Goal: Task Accomplishment & Management: Use online tool/utility

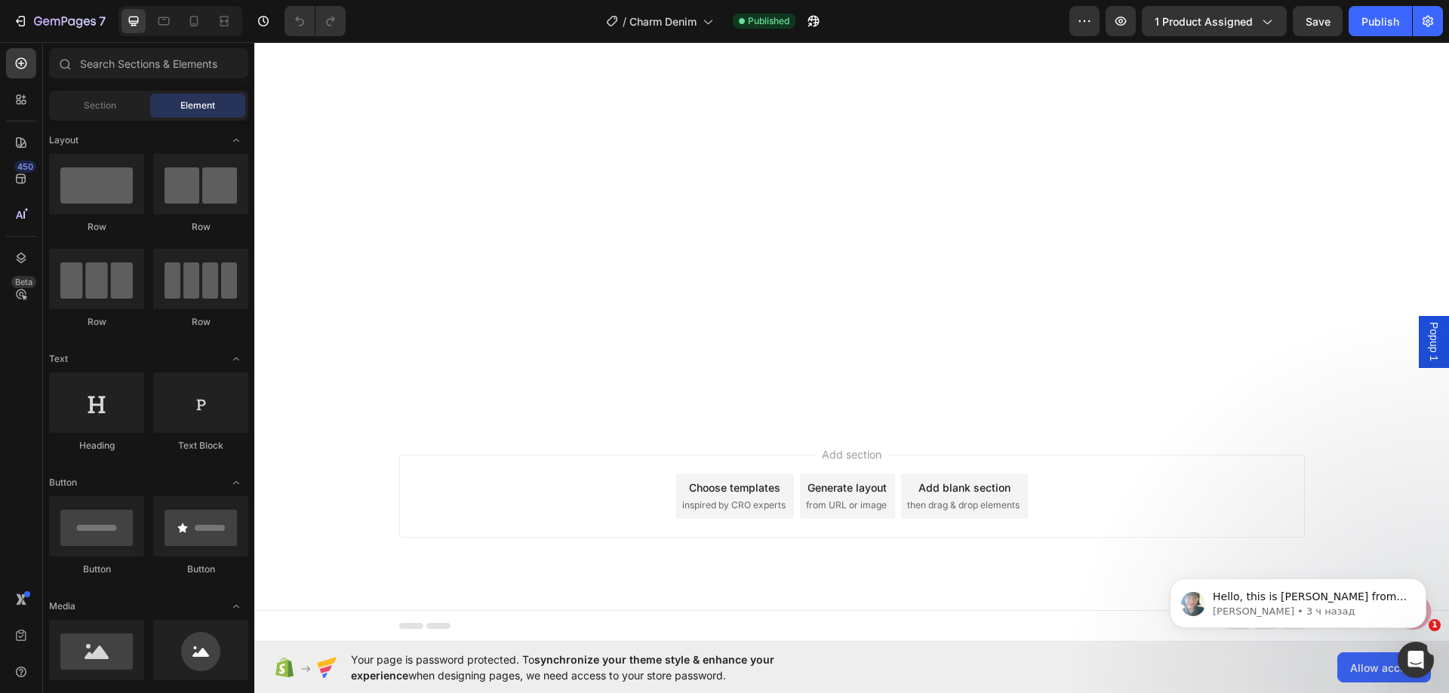
scroll to position [3471, 0]
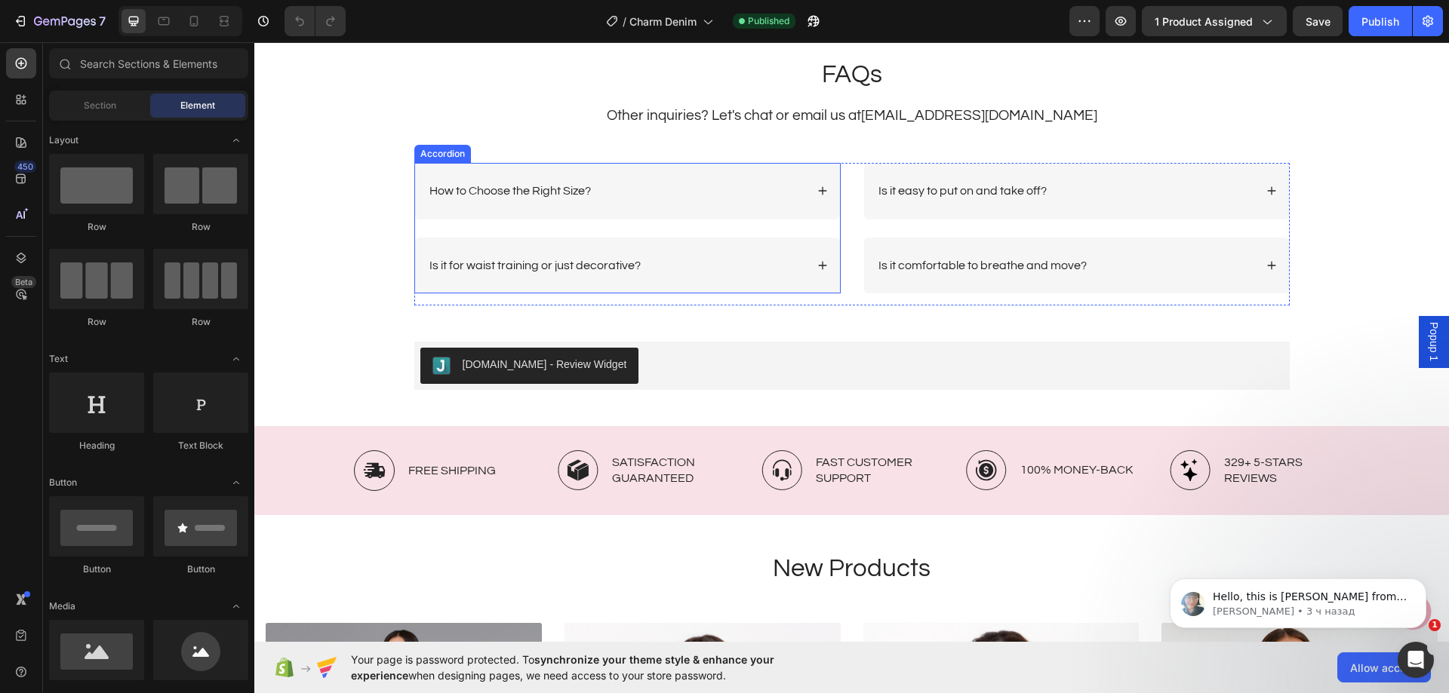
click at [709, 194] on div "How to Choose the Right Size?" at bounding box center [616, 191] width 378 height 20
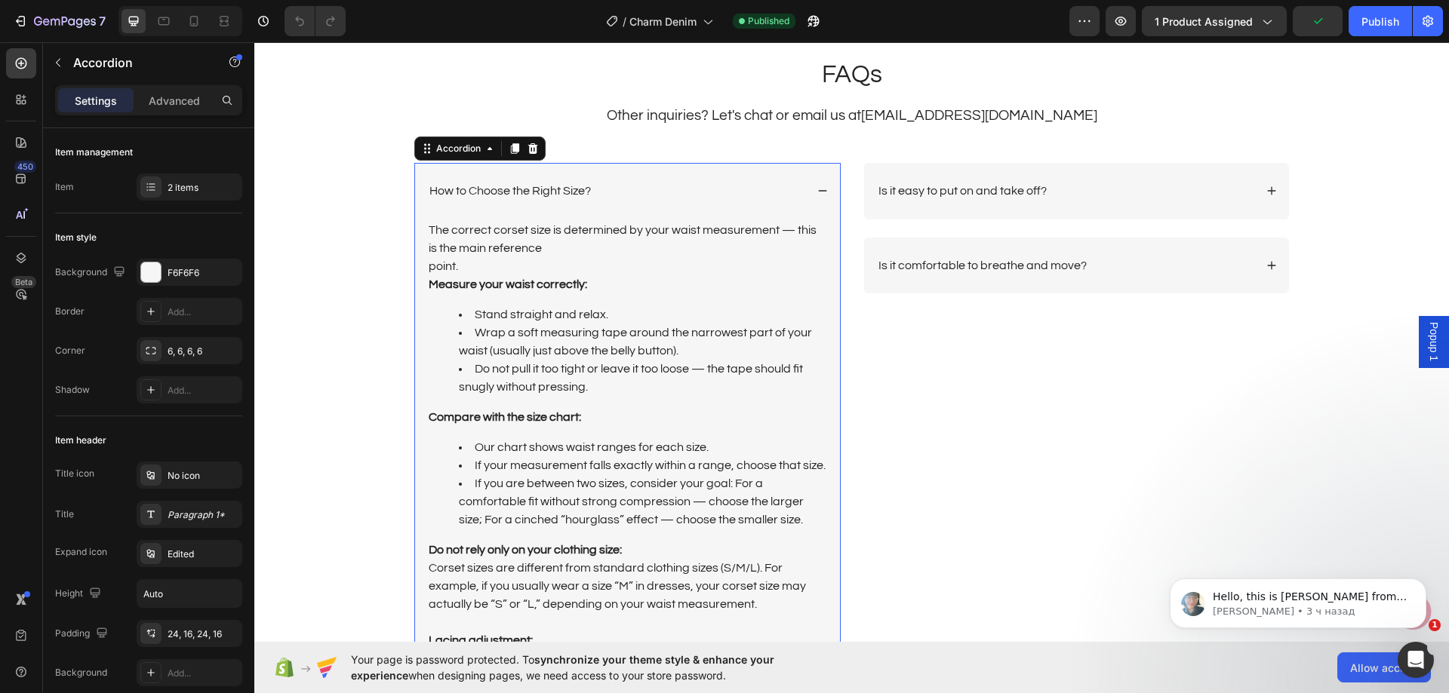
click at [709, 194] on div "How to Choose the Right Size?" at bounding box center [616, 191] width 378 height 20
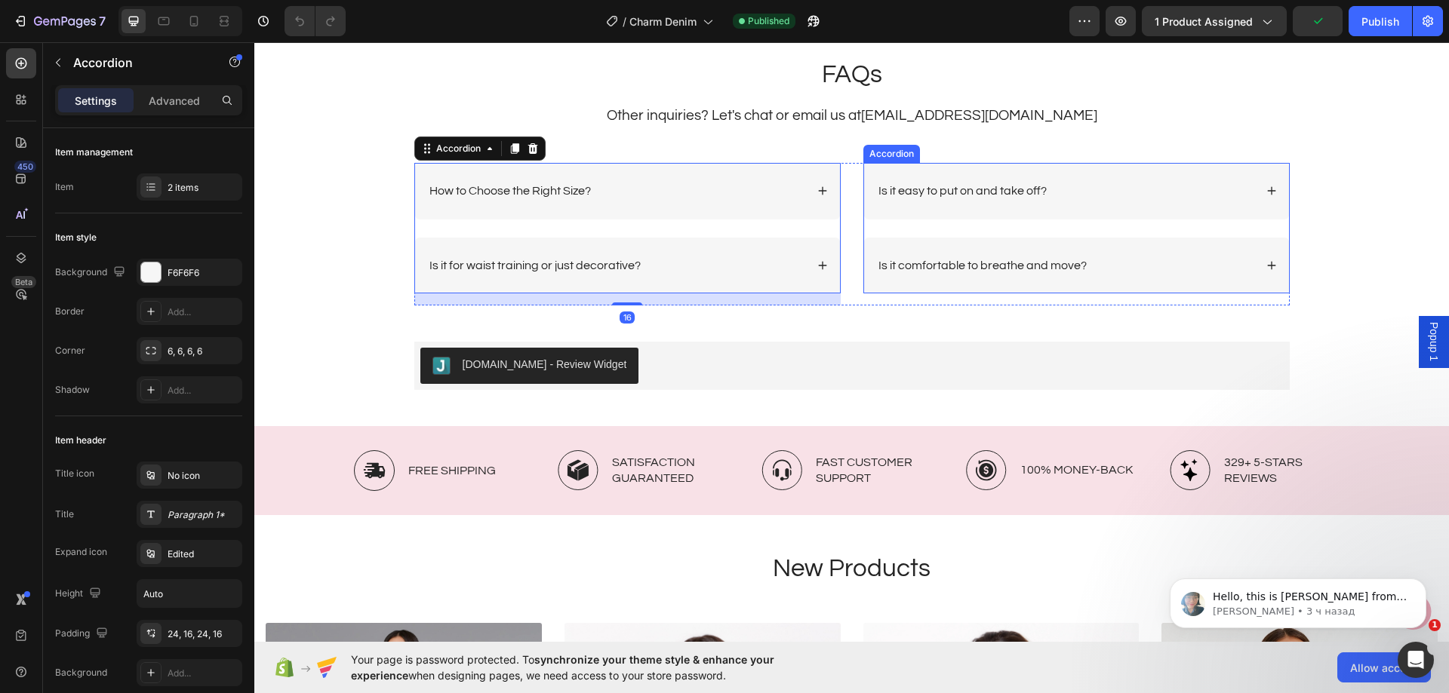
click at [1102, 188] on div "Is it easy to put on and take off?" at bounding box center [1065, 191] width 378 height 20
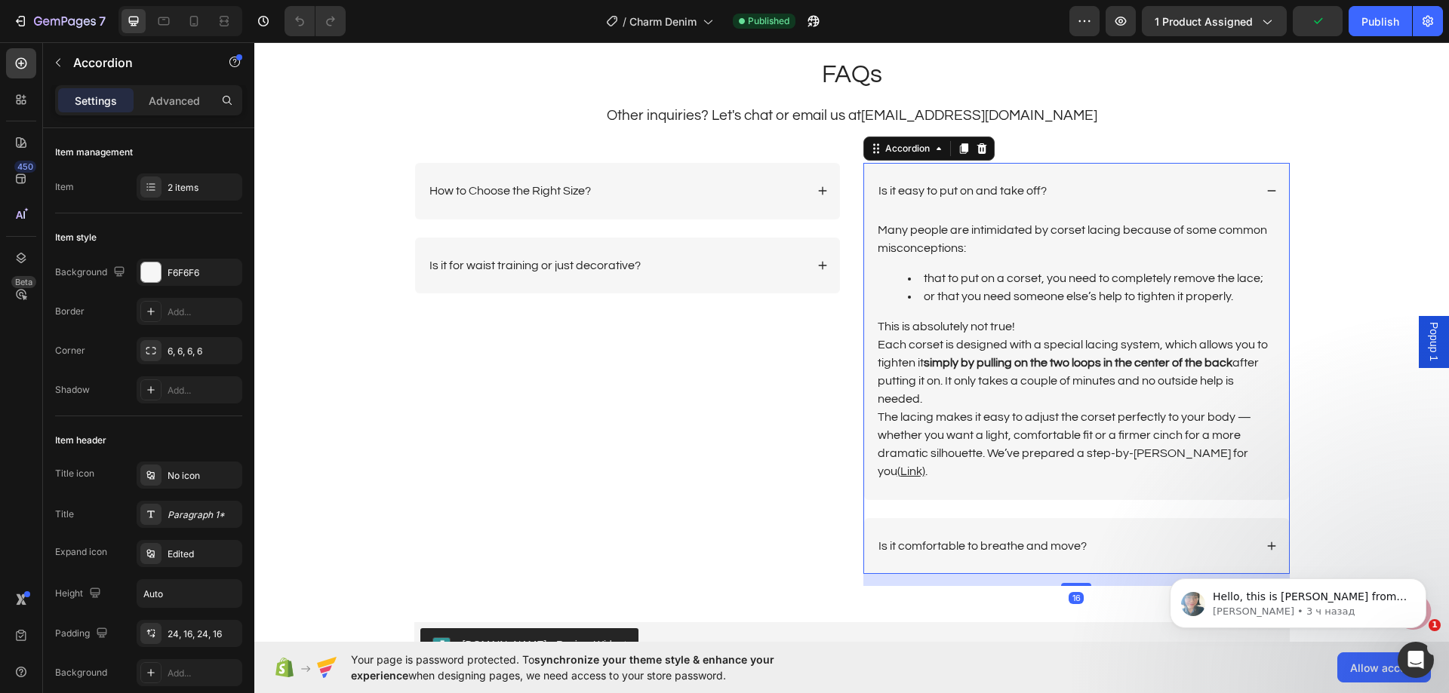
click at [1103, 192] on div "Is it easy to put on and take off?" at bounding box center [1065, 191] width 378 height 20
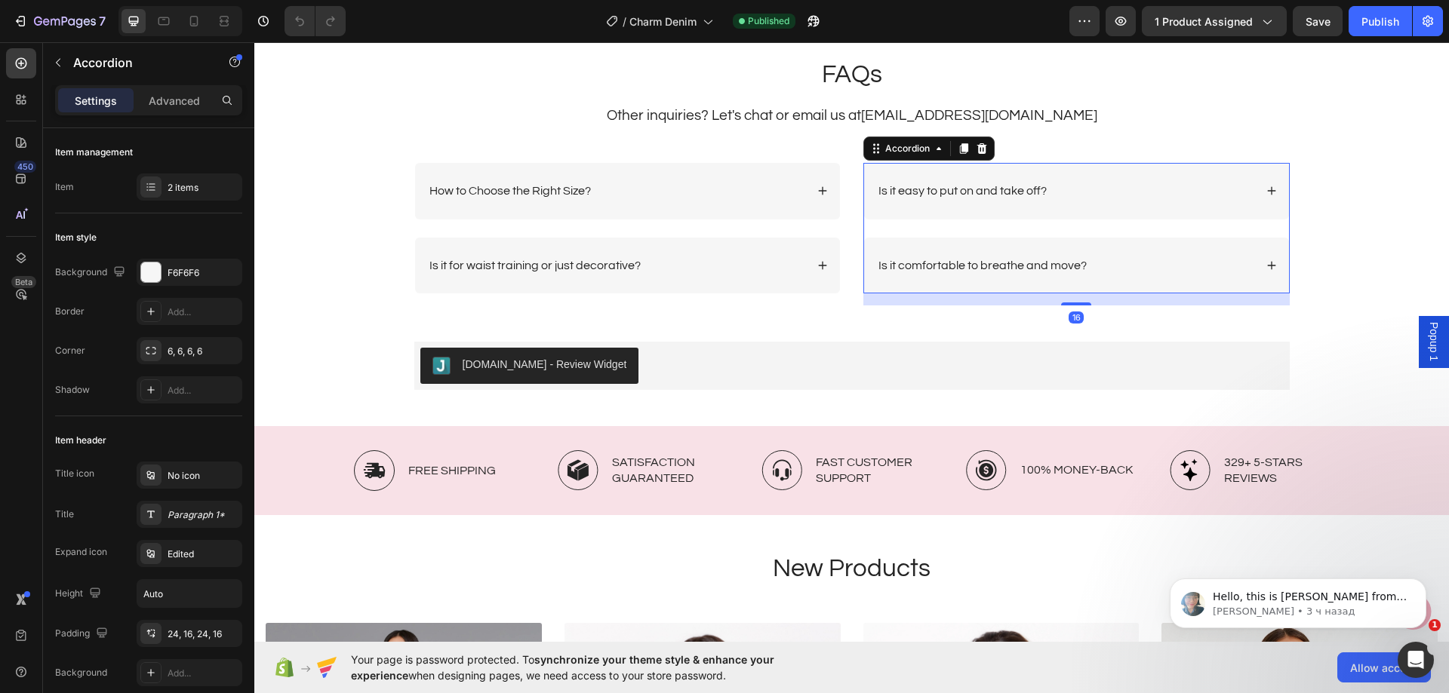
click at [1086, 254] on div "Is it comfortable to breathe and move?" at bounding box center [1076, 266] width 425 height 57
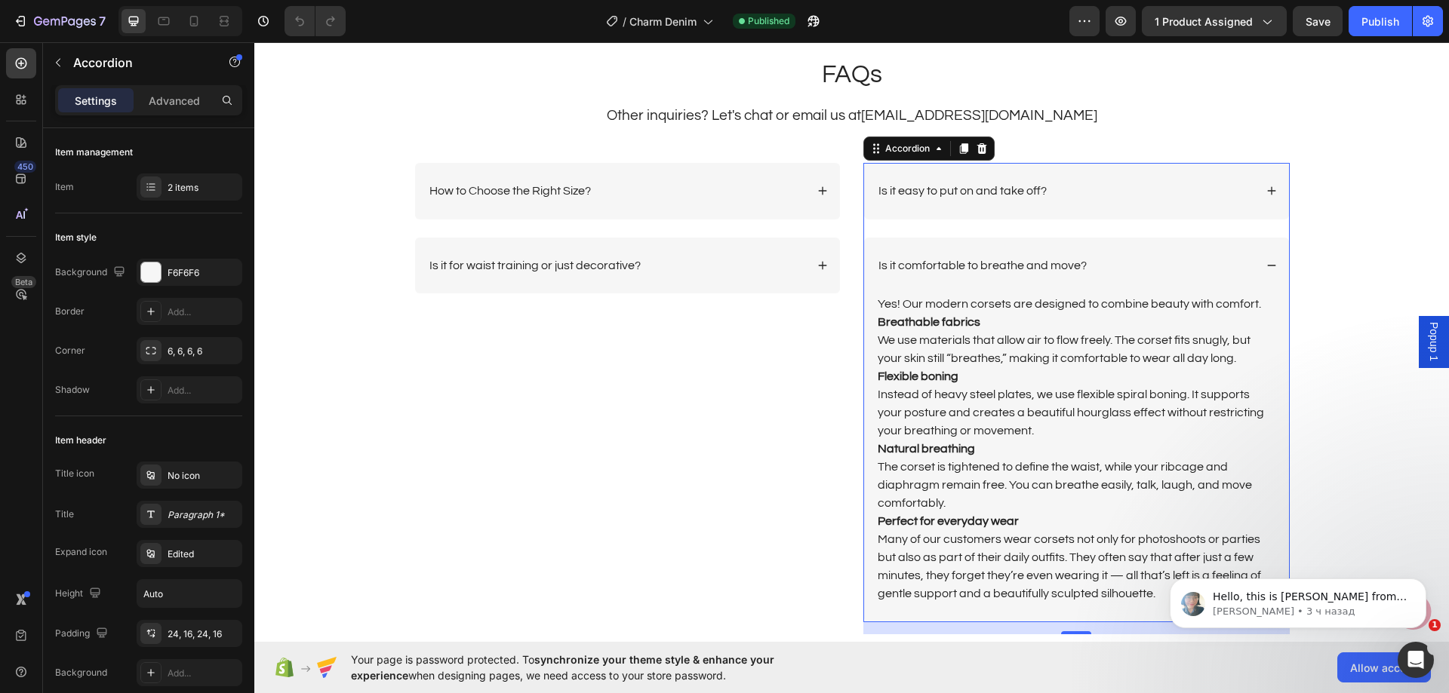
click at [1086, 255] on div "Is it comfortable to breathe and move?" at bounding box center [1076, 266] width 425 height 57
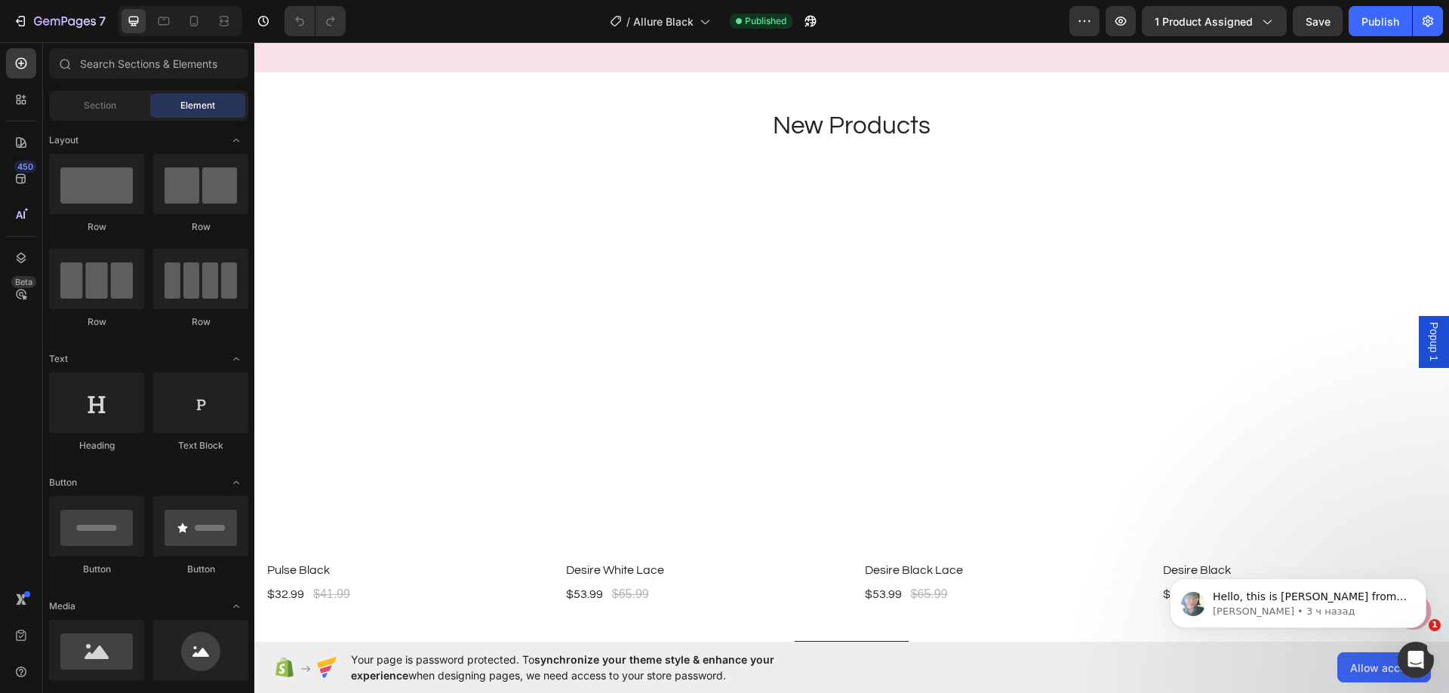
scroll to position [3471, 0]
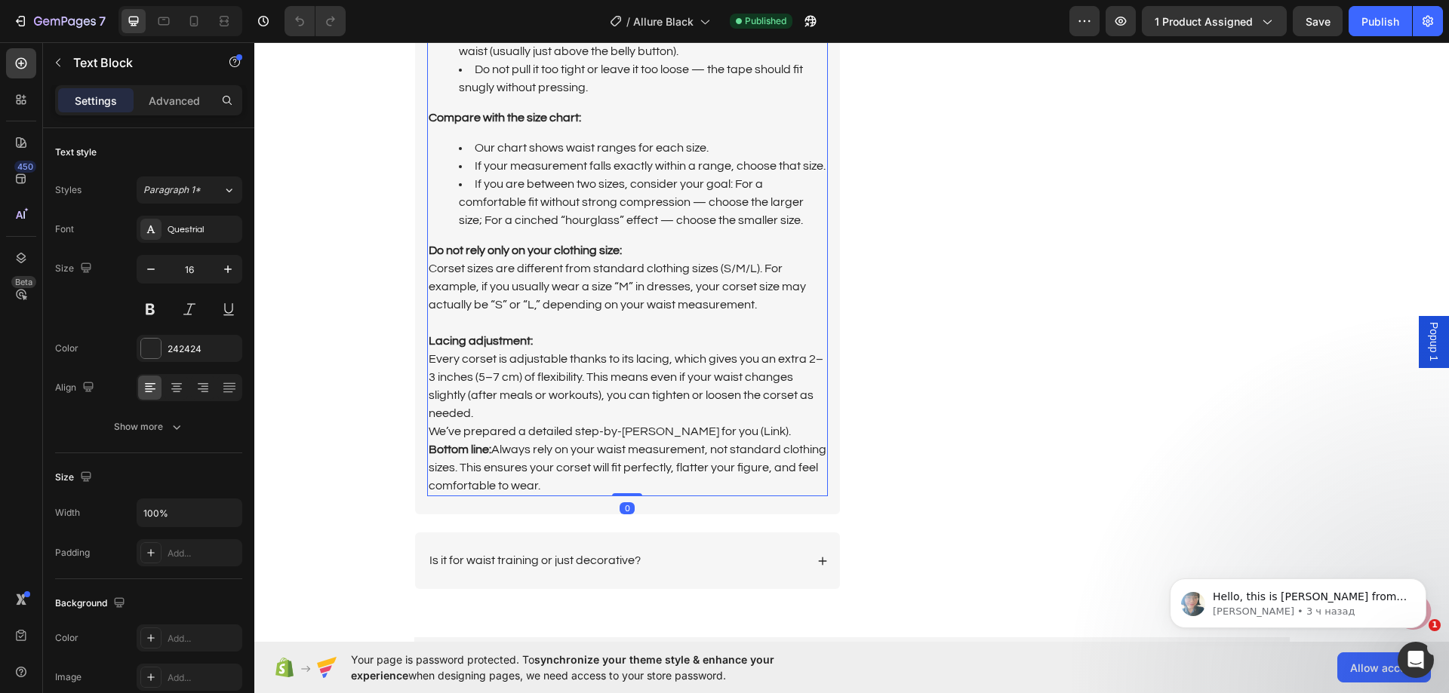
scroll to position [3848, 0]
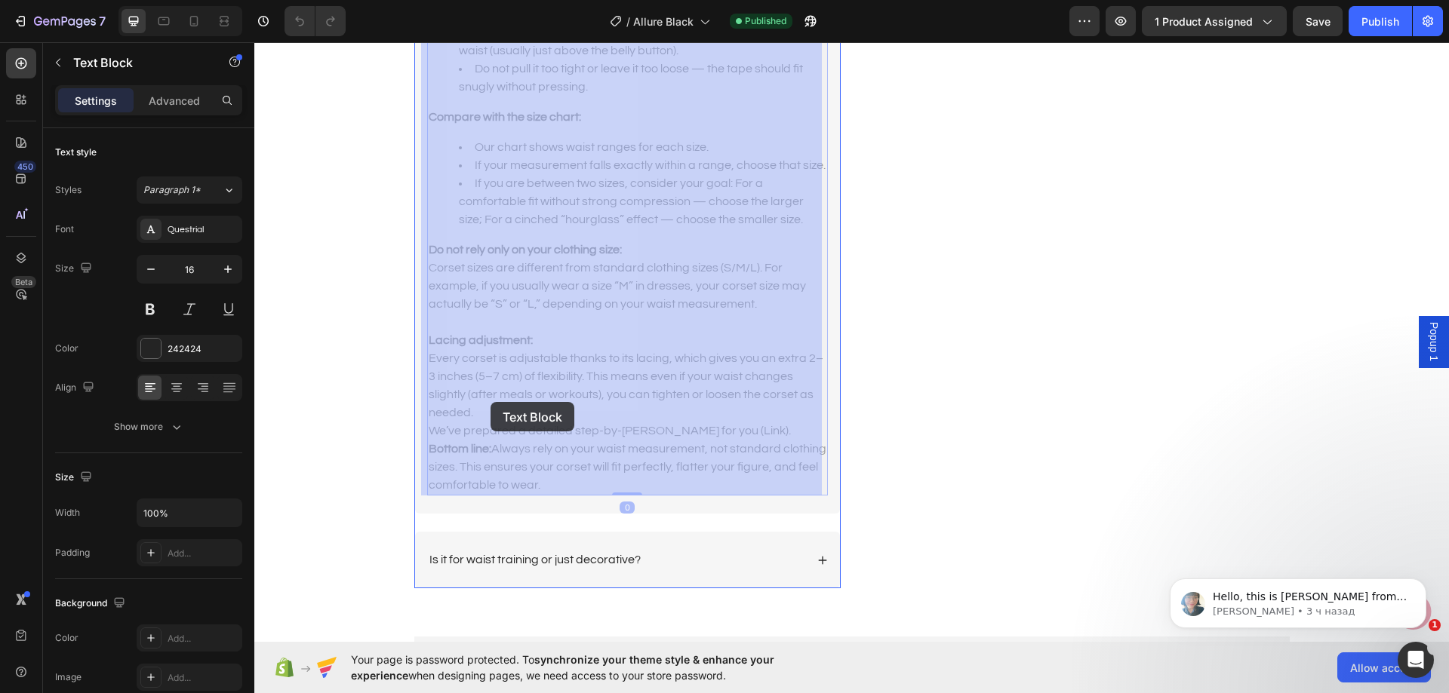
drag, startPoint x: 537, startPoint y: 482, endPoint x: 509, endPoint y: 419, distance: 69.3
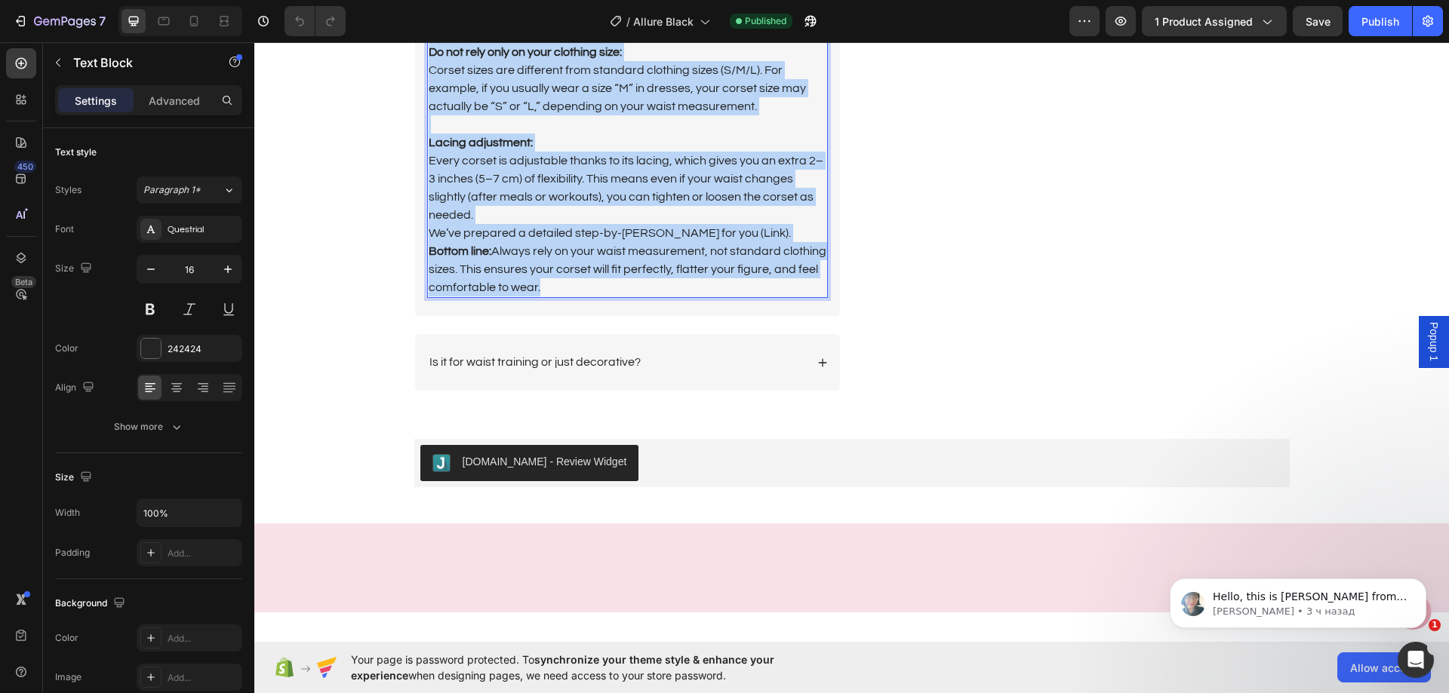
scroll to position [3471, 0]
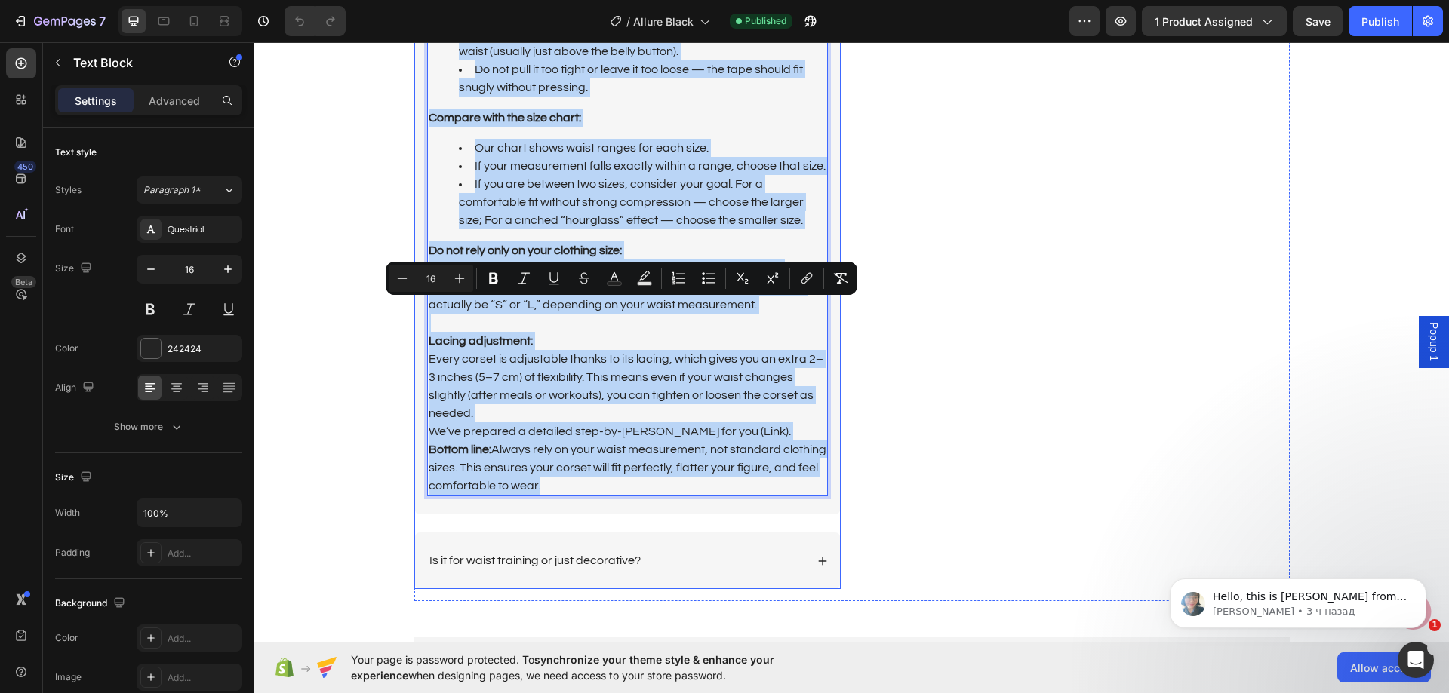
drag, startPoint x: 540, startPoint y: 483, endPoint x: 420, endPoint y: 309, distance: 211.0
click at [420, 309] on div "The correct corset size is determined by your waist measurement — this is the m…" at bounding box center [627, 217] width 425 height 595
copy div "The correct corset size is determined by your waist measurement — this is the m…"
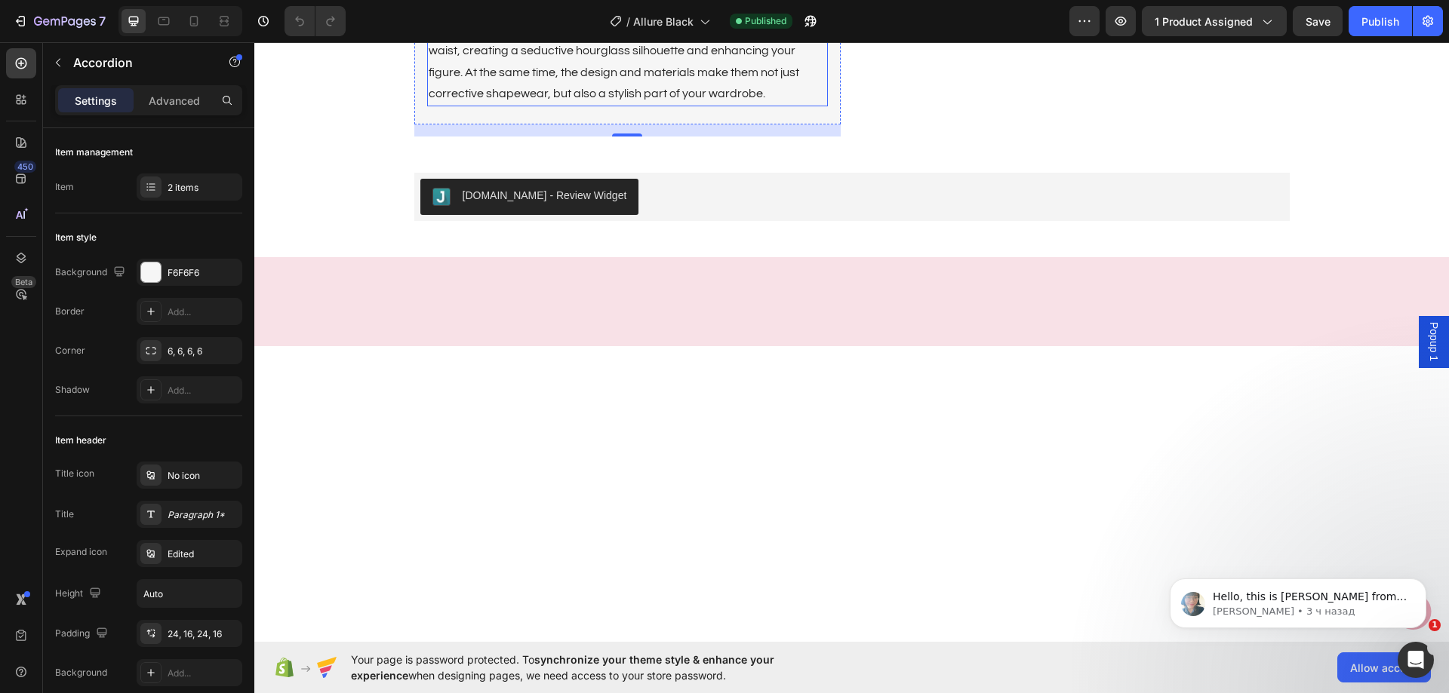
click at [576, 105] on p "Our corsets combine both functionality and aesthetics. Thanks to thoughtful des…" at bounding box center [628, 50] width 398 height 109
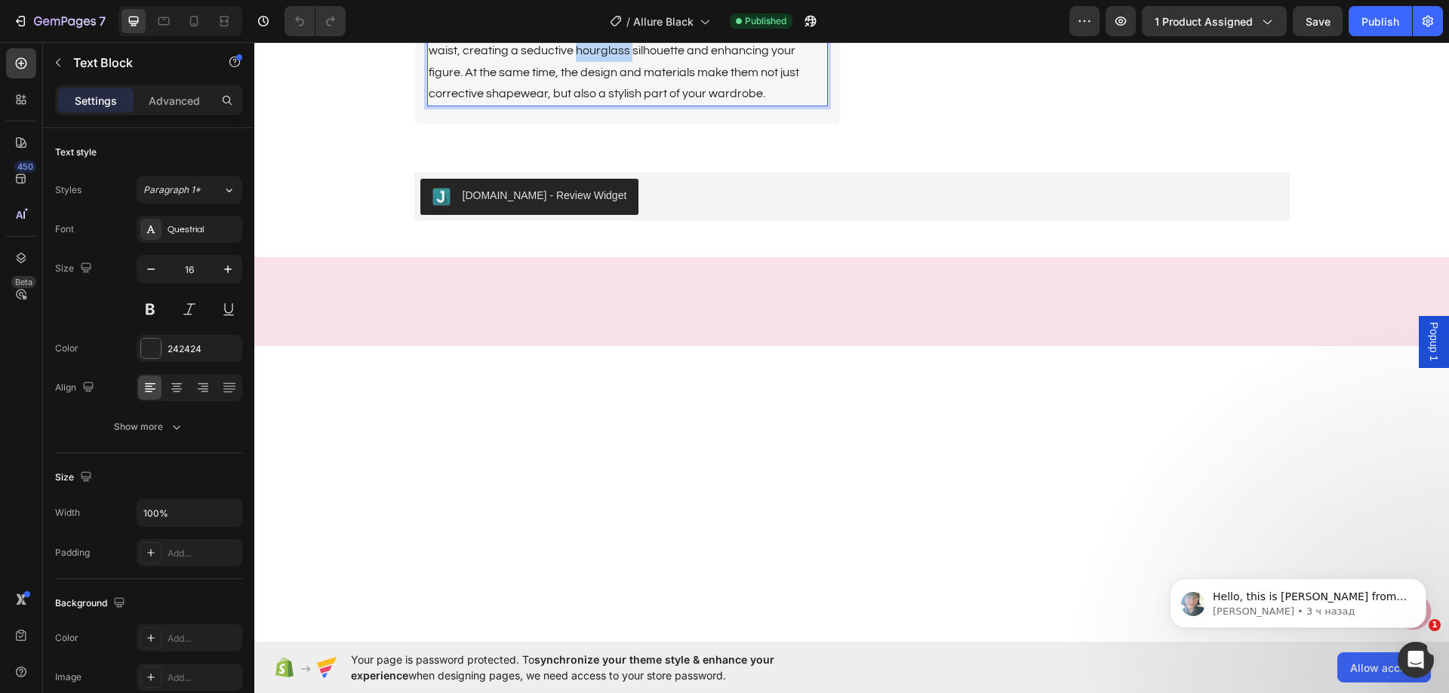
click at [576, 105] on p "Our corsets combine both functionality and aesthetics. Thanks to thoughtful des…" at bounding box center [628, 50] width 398 height 109
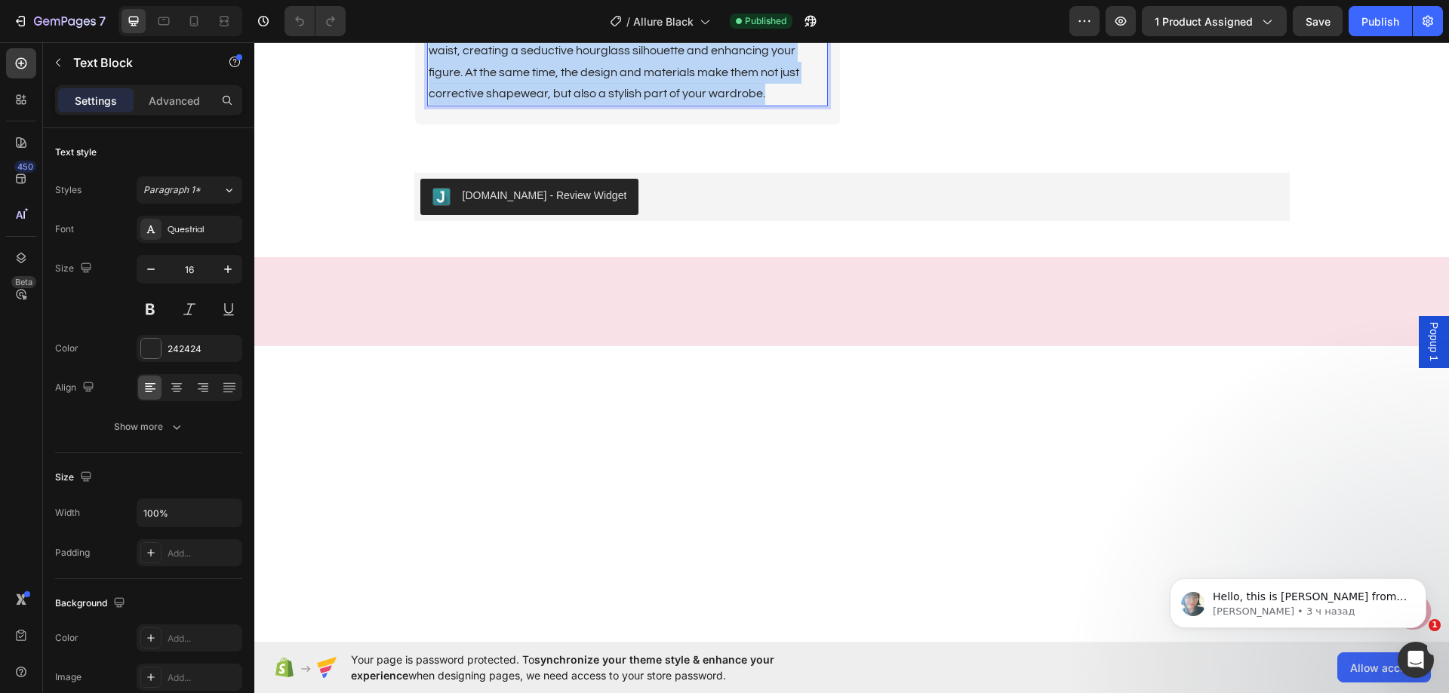
click at [576, 105] on p "Our corsets combine both functionality and aesthetics. Thanks to thoughtful des…" at bounding box center [628, 50] width 398 height 109
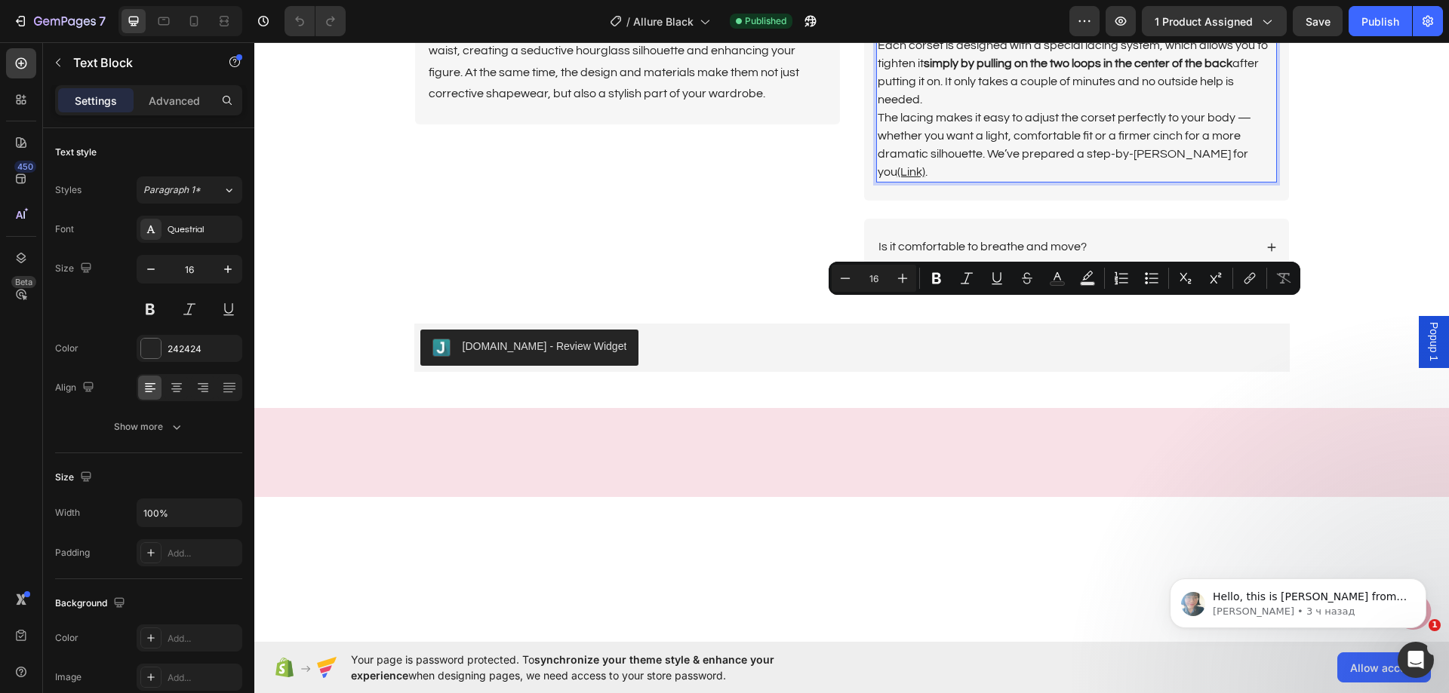
click at [1253, 181] on p "The lacing makes it easy to adjust the corset perfectly to your body — whether …" at bounding box center [1076, 145] width 398 height 72
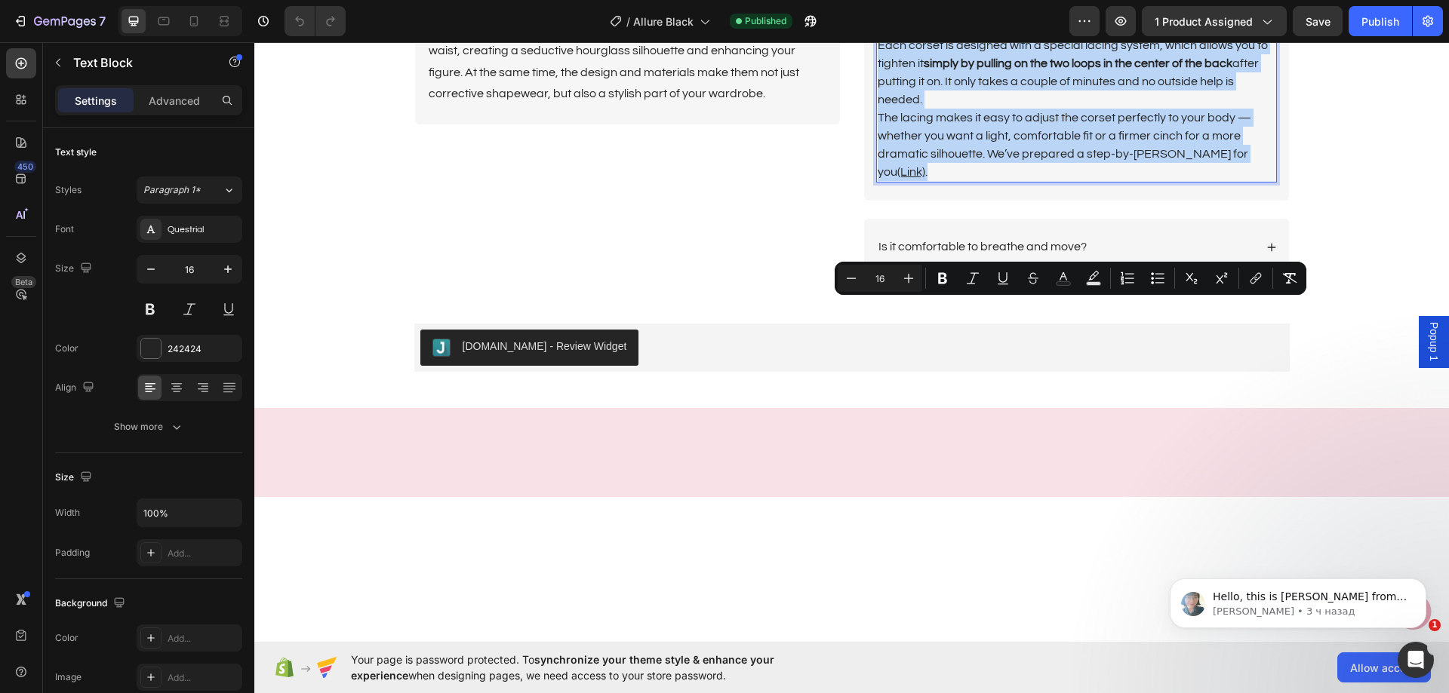
drag, startPoint x: 1253, startPoint y: 527, endPoint x: 876, endPoint y: 304, distance: 438.0
click at [876, 183] on div "Many people are intimidated by corset lacing because of some common misconcepti…" at bounding box center [1076, 51] width 401 height 263
copy div "Many people are intimidated by corset lacing because of some common misconcepti…"
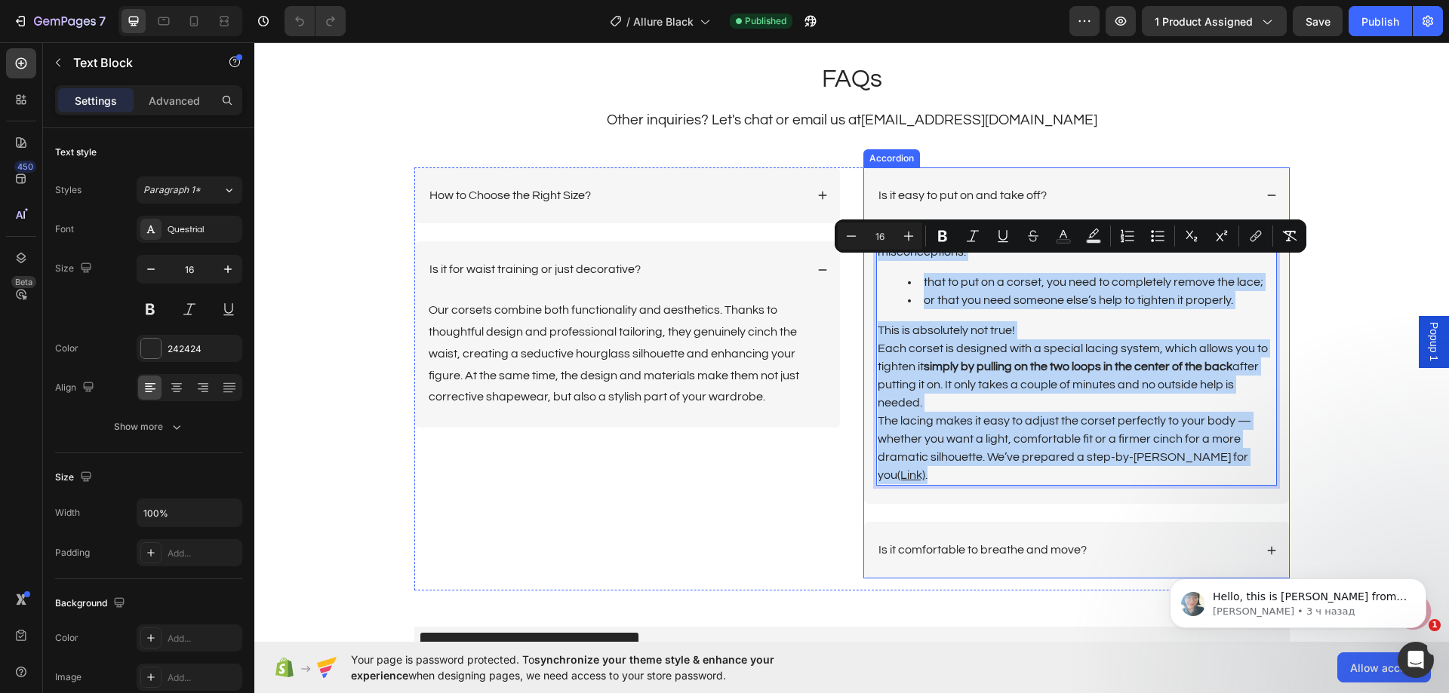
scroll to position [3546, 0]
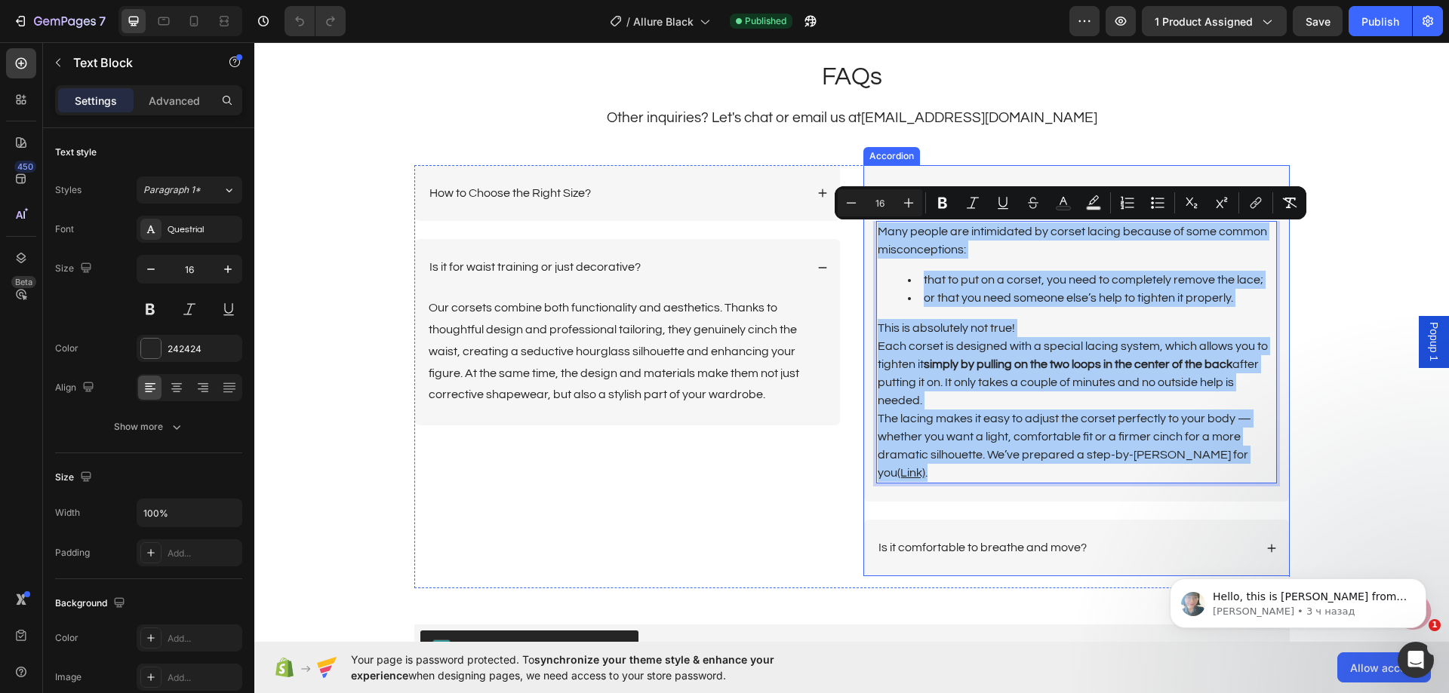
click at [995, 540] on p "Is it comfortable to breathe and move?" at bounding box center [982, 548] width 208 height 16
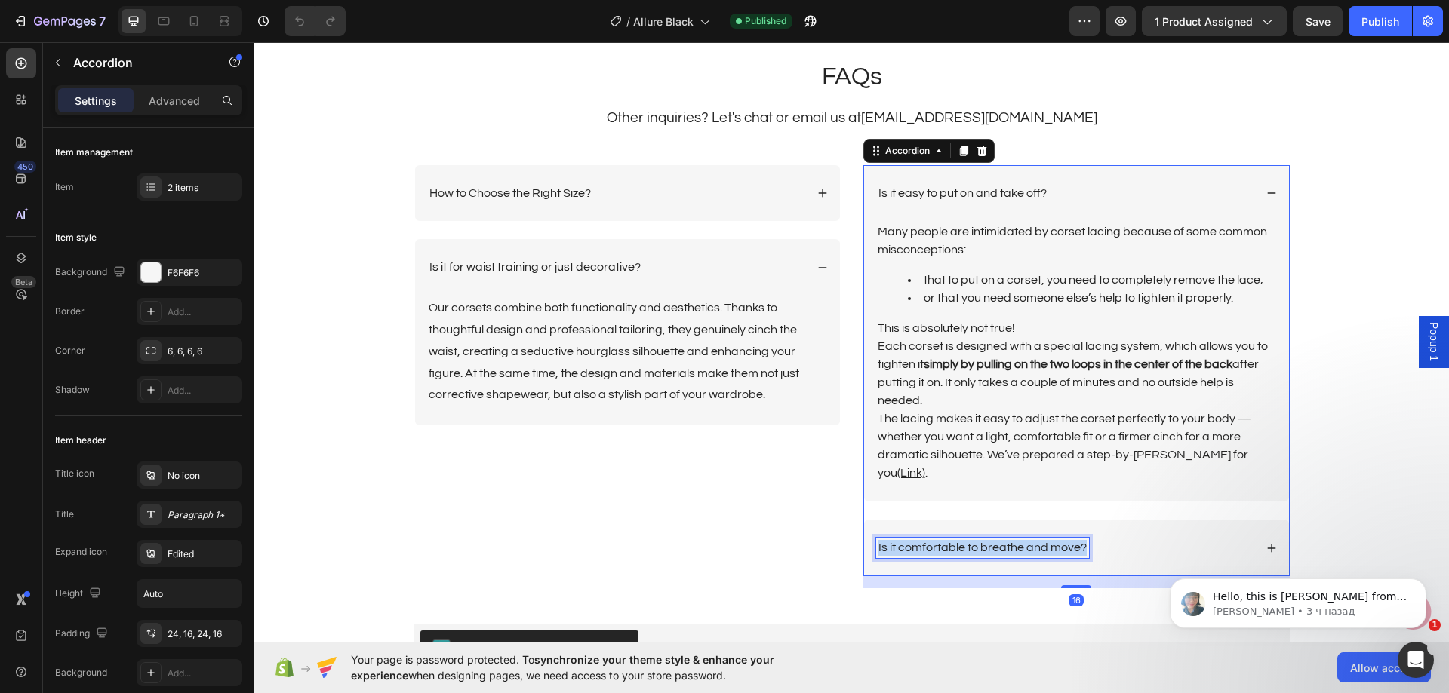
click at [995, 540] on p "Is it comfortable to breathe and move?" at bounding box center [982, 548] width 208 height 16
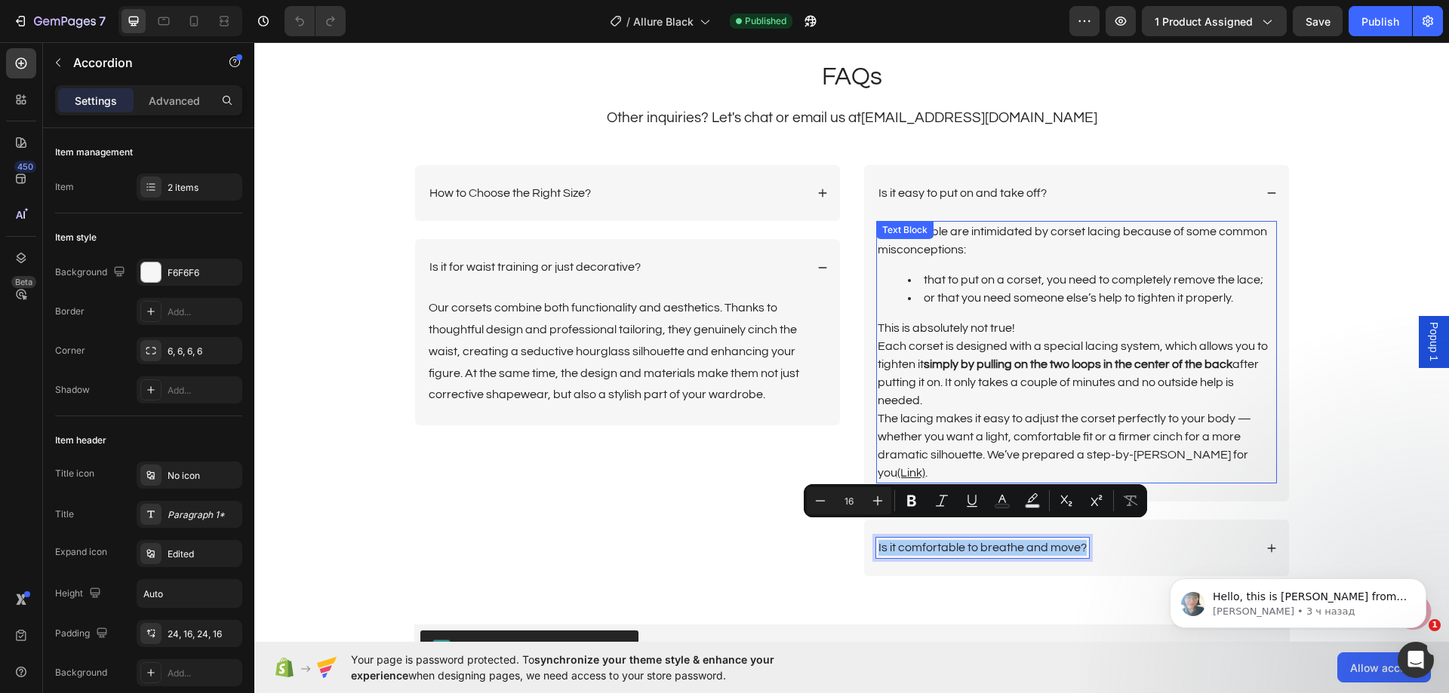
click at [1091, 354] on p "Each corset is designed with a special lacing system, which allows you to tight…" at bounding box center [1076, 373] width 398 height 72
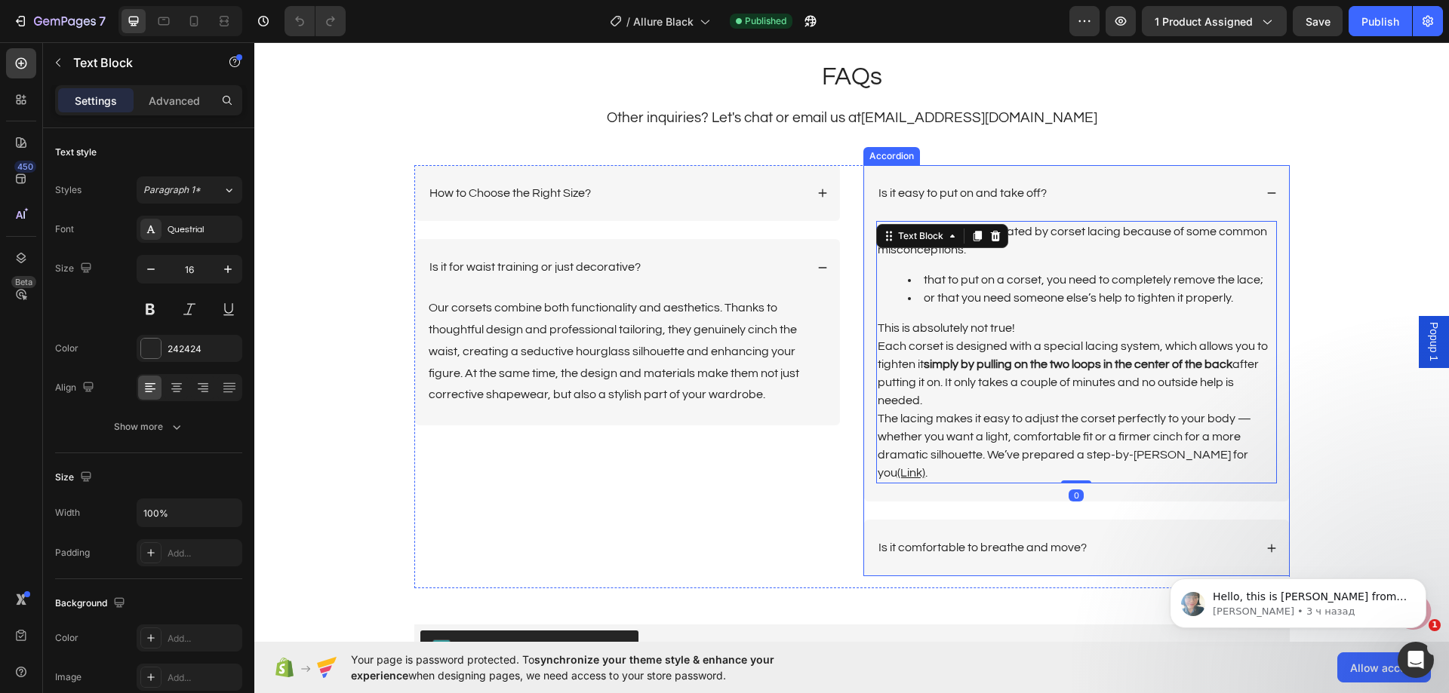
click at [1171, 538] on div "Is it comfortable to breathe and move?" at bounding box center [1065, 548] width 378 height 20
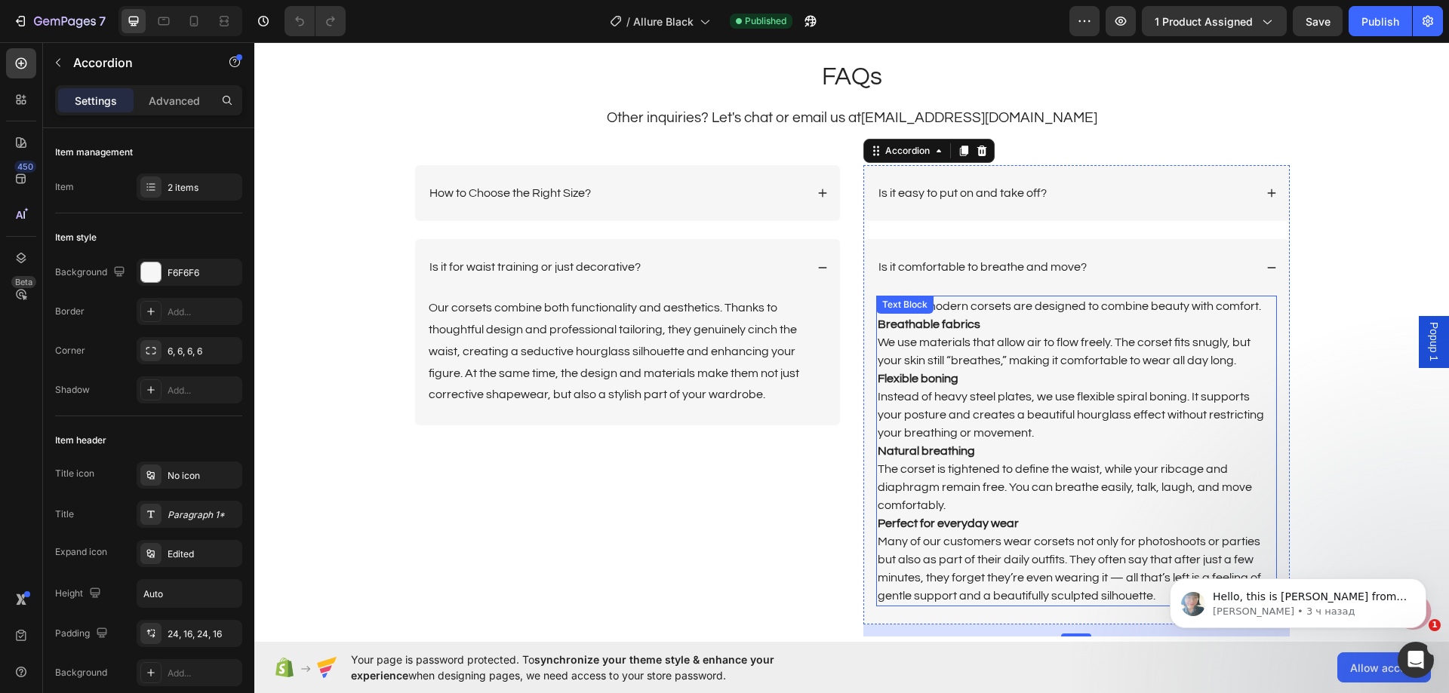
drag, startPoint x: 1052, startPoint y: 546, endPoint x: 1064, endPoint y: 544, distance: 11.5
click at [1052, 546] on p "Many of our customers wear corsets not only for photoshoots or parties but also…" at bounding box center [1076, 569] width 398 height 72
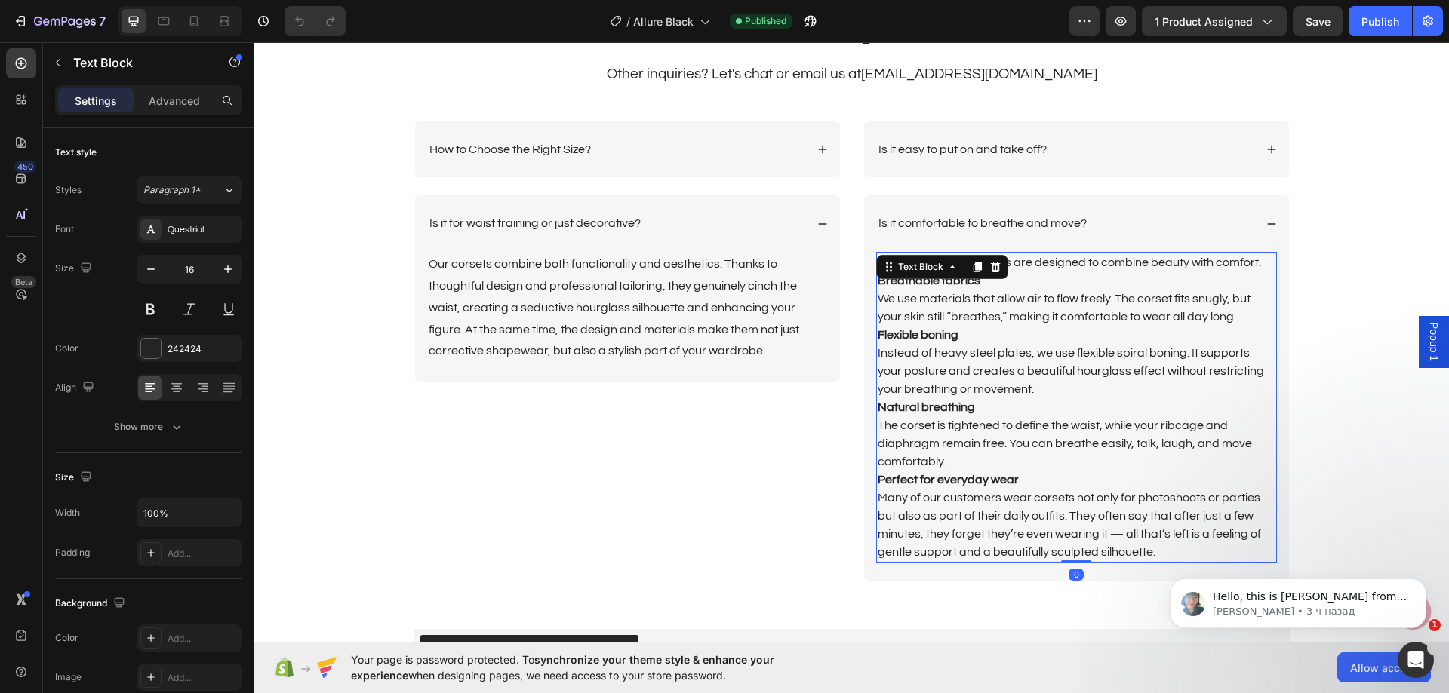
scroll to position [3697, 0]
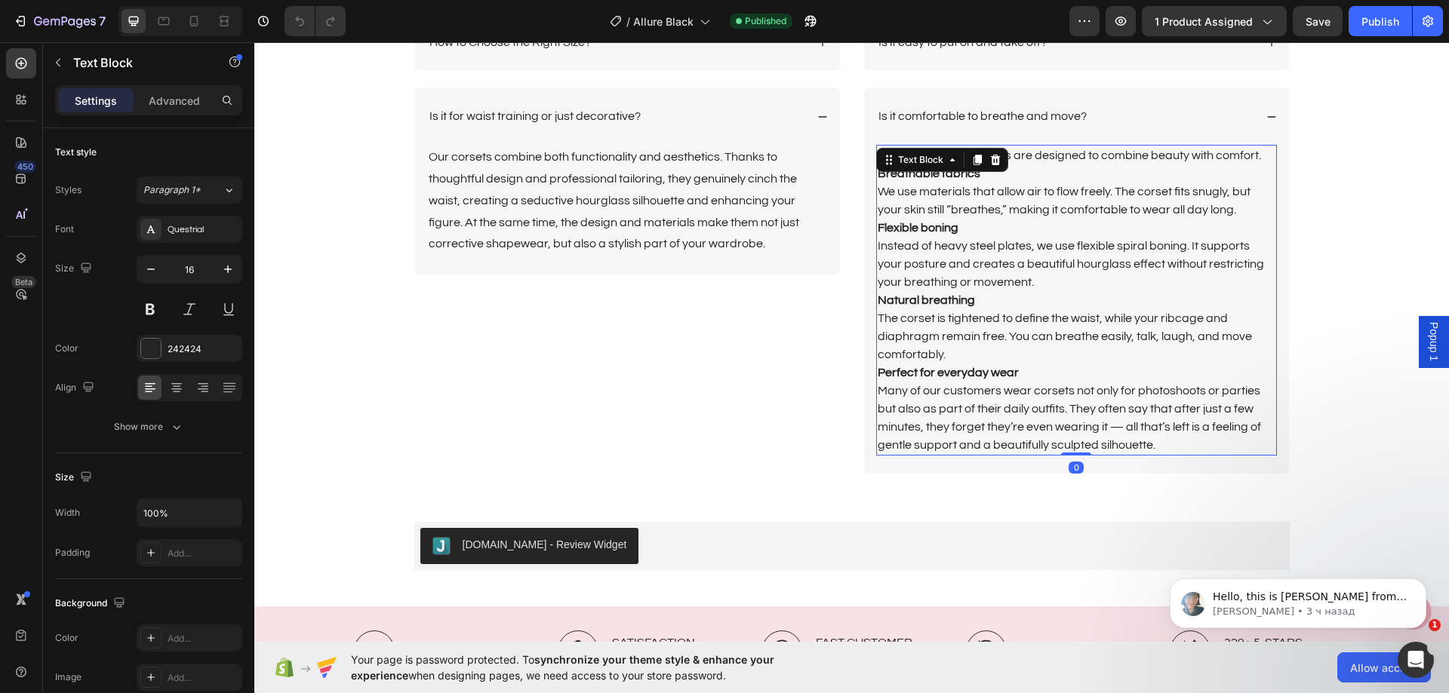
click at [1149, 441] on p "Many of our customers wear corsets not only for photoshoots or parties but also…" at bounding box center [1076, 418] width 398 height 72
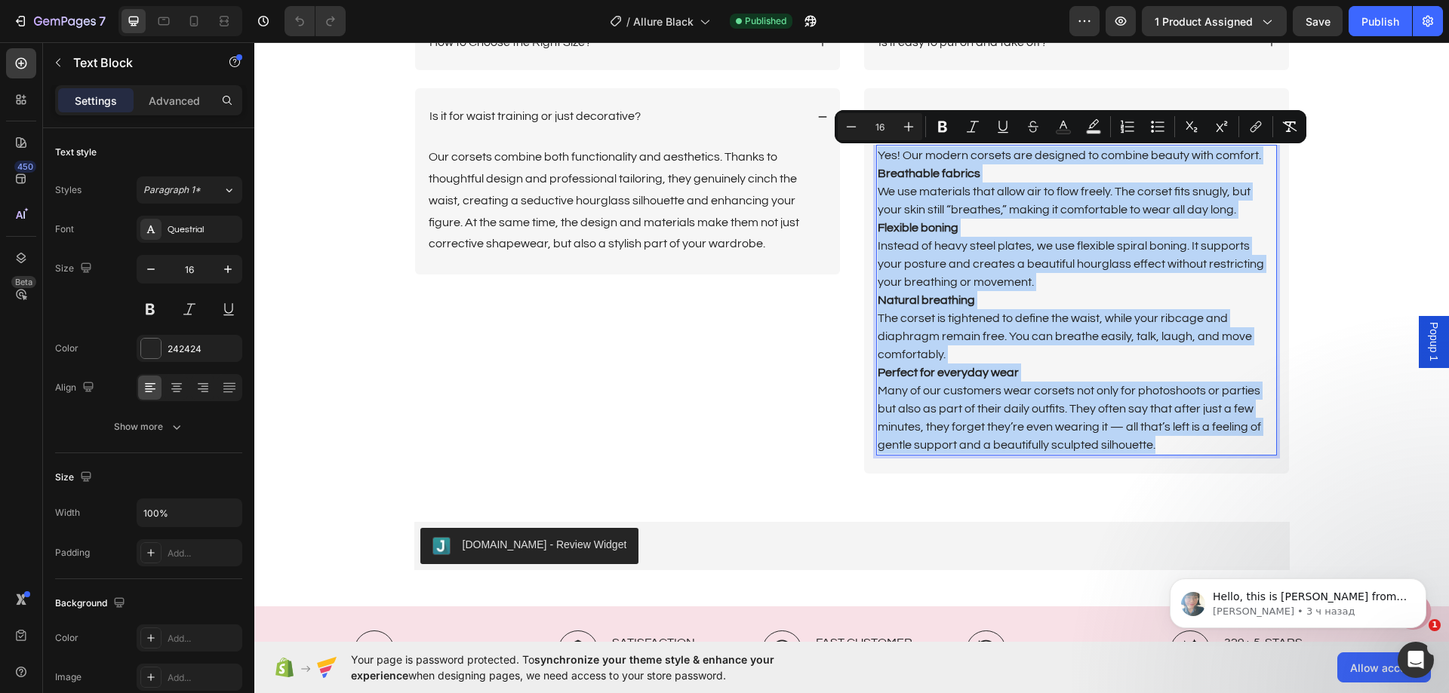
drag, startPoint x: 1153, startPoint y: 443, endPoint x: 870, endPoint y: 158, distance: 401.2
click at [876, 158] on div "Yes! Our modern corsets are designed to combine beauty with comfort. Breathable…" at bounding box center [1076, 300] width 401 height 311
copy div "Yes! Our modern corsets are designed to combine beauty with comfort. Breathable…"
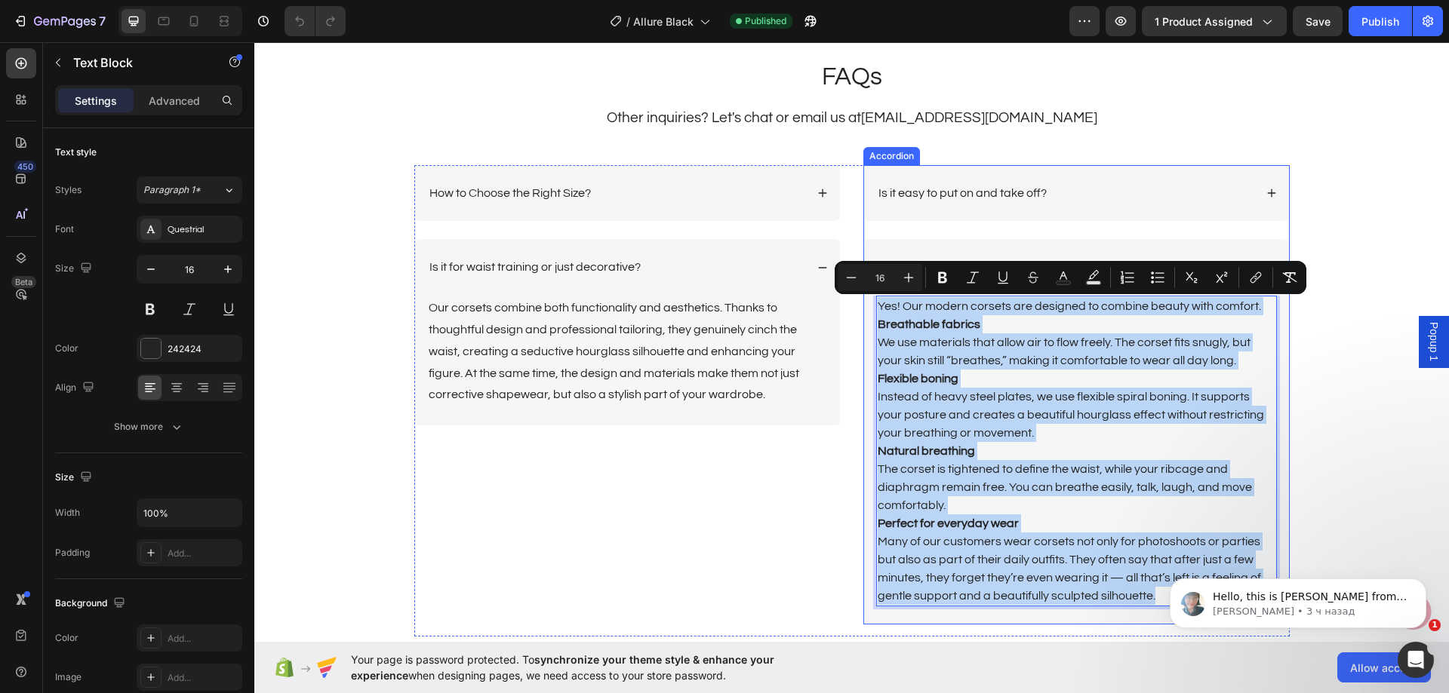
click at [1022, 251] on div "Is it comfortable to breathe and move?" at bounding box center [1076, 267] width 425 height 57
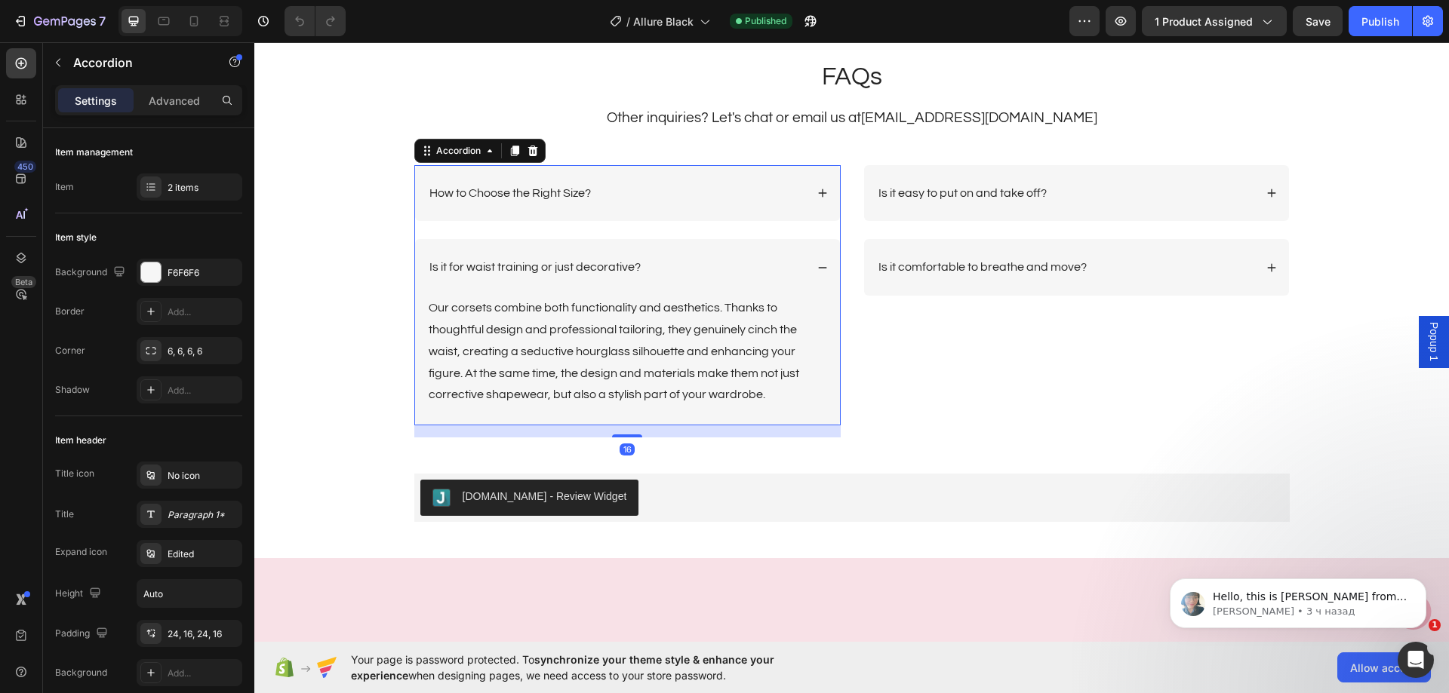
click at [708, 264] on div "Is it for waist training or just decorative?" at bounding box center [616, 267] width 378 height 20
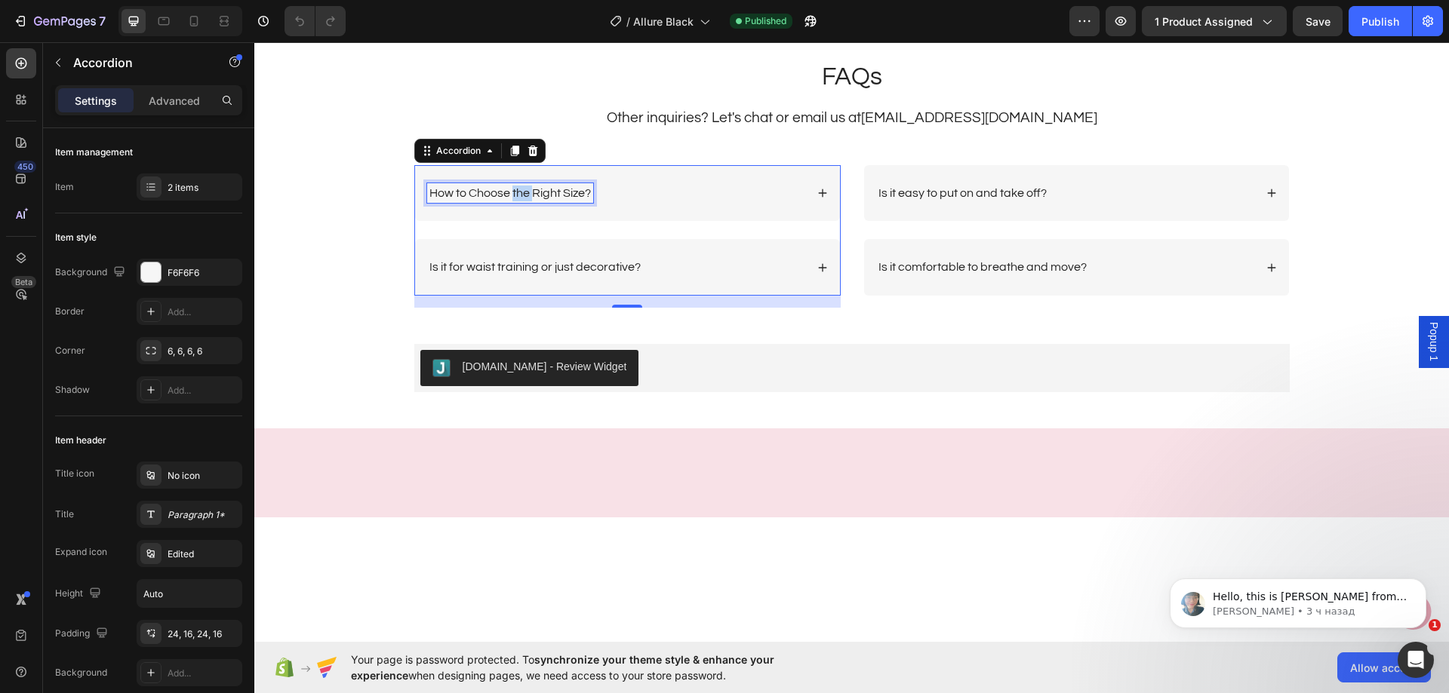
click at [515, 197] on p "How to Choose the Right Size?" at bounding box center [509, 194] width 161 height 16
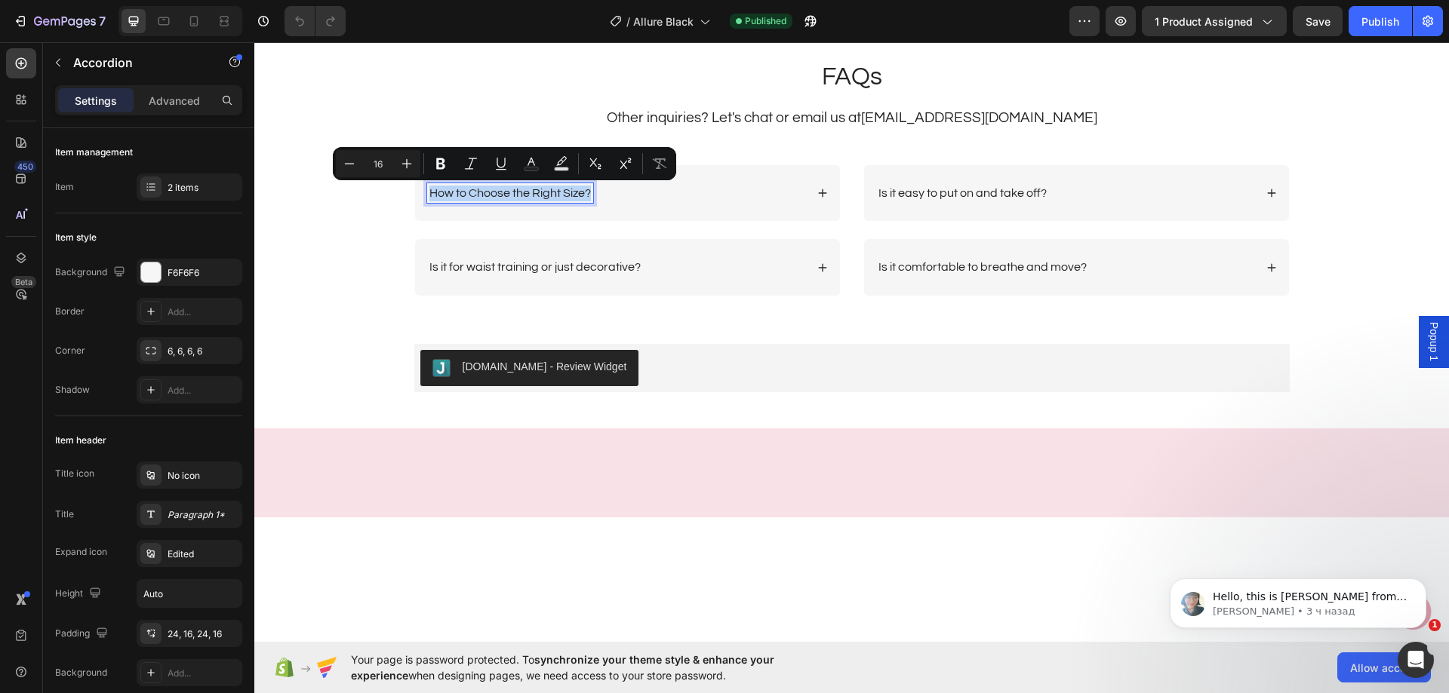
click at [721, 184] on div "How to Choose the Right Size?" at bounding box center [616, 193] width 378 height 20
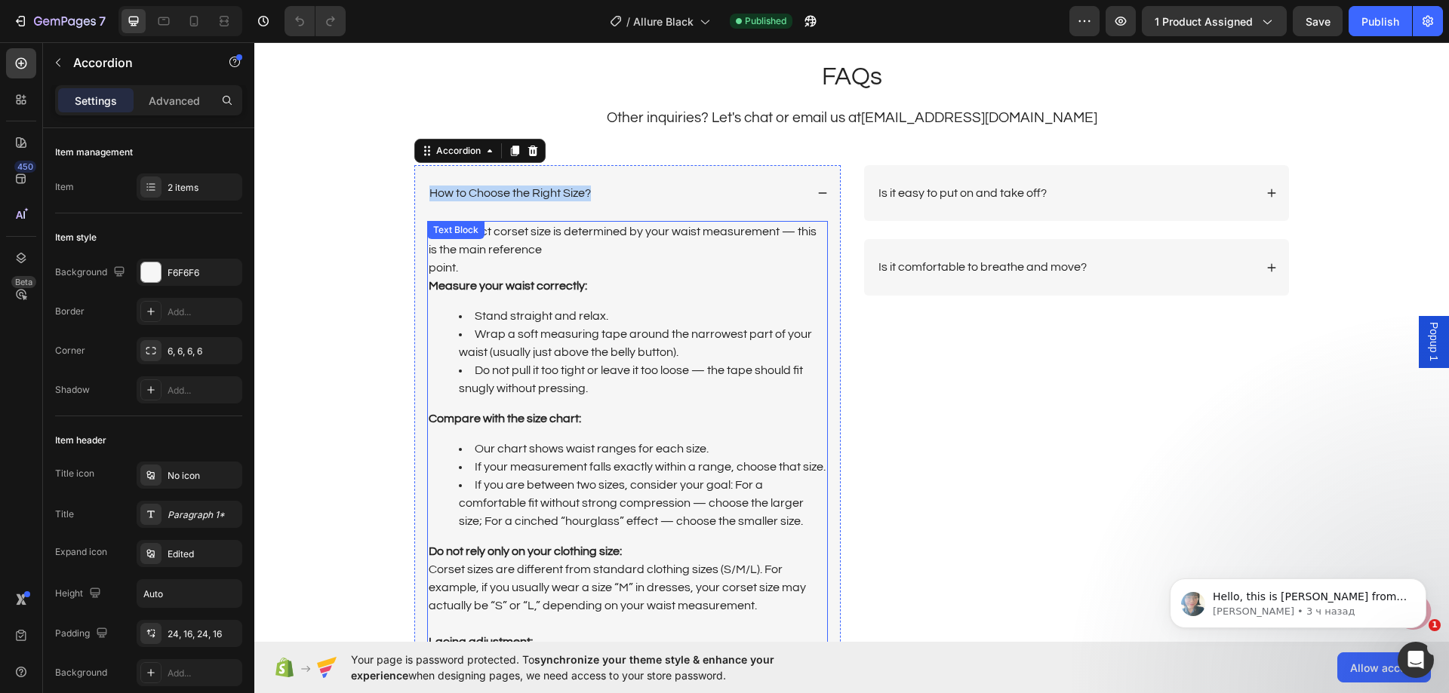
click at [600, 305] on div "The correct corset size is determined by your waist measurement — this is the m…" at bounding box center [627, 509] width 401 height 576
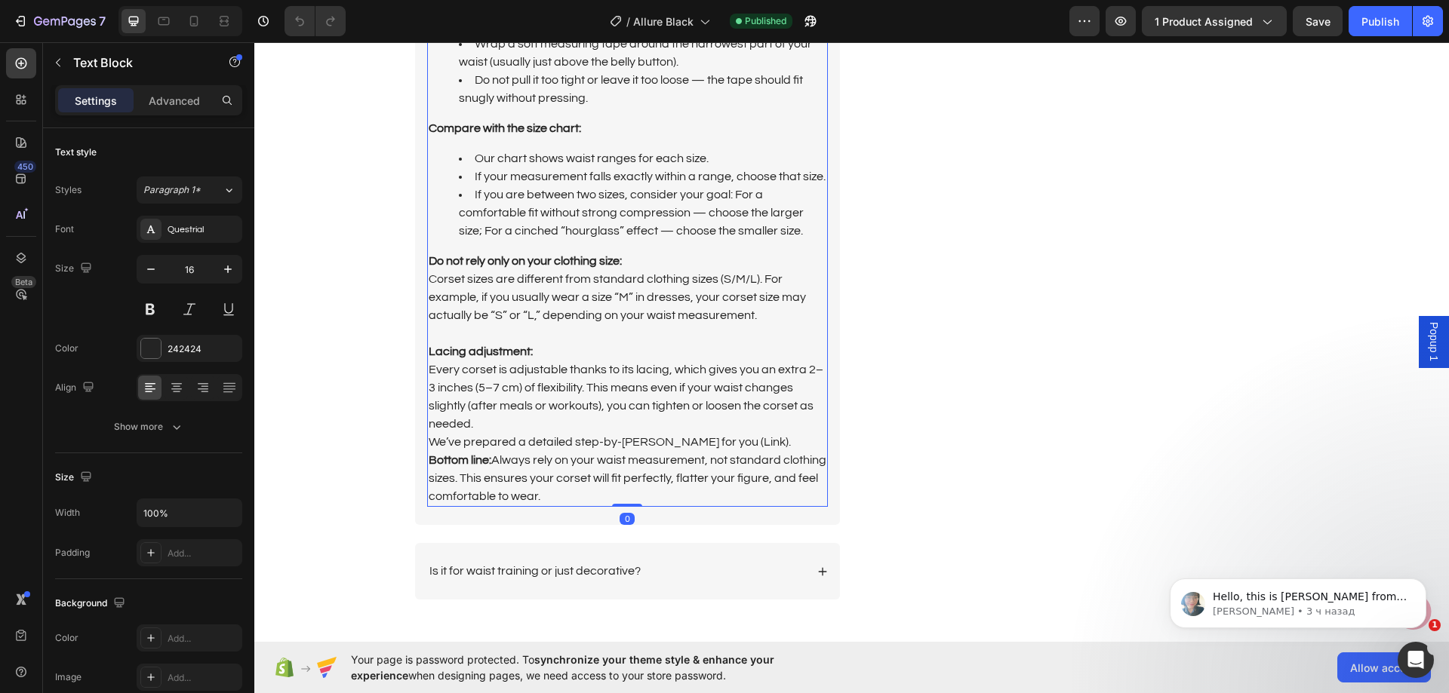
scroll to position [3848, 0]
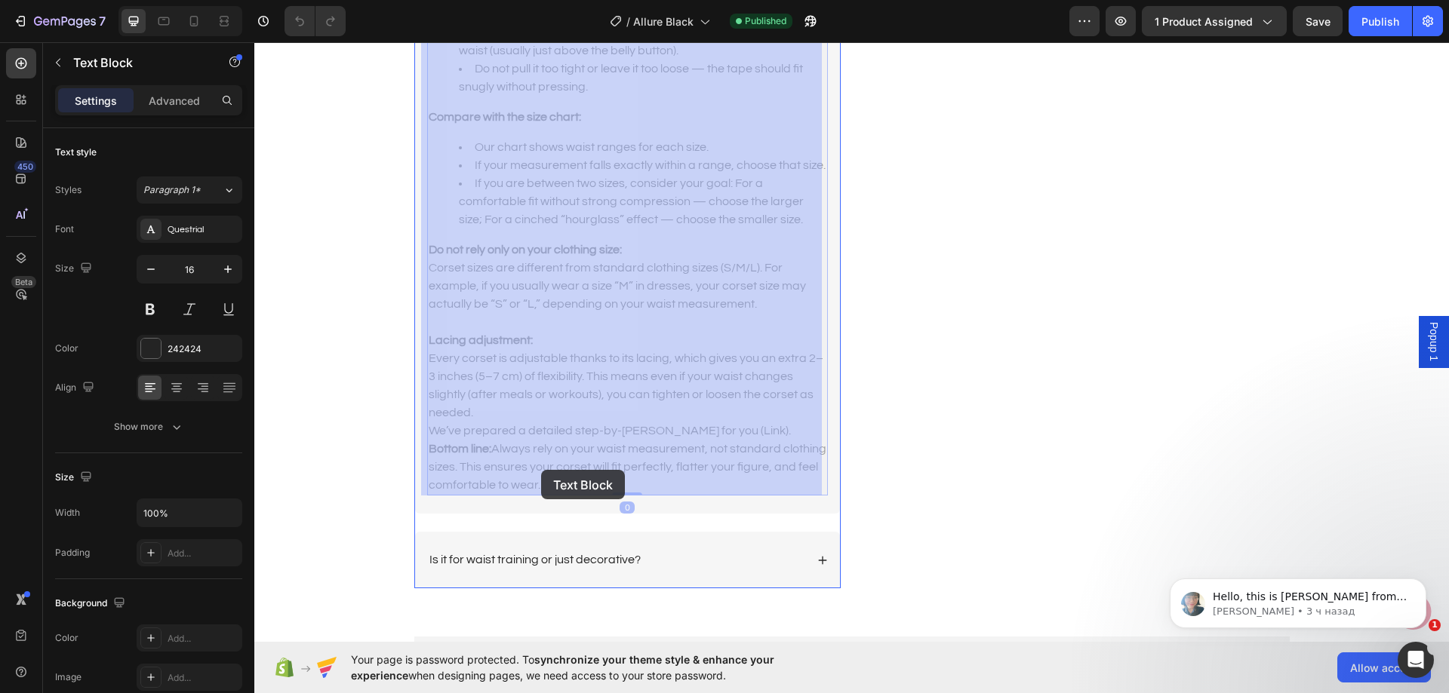
drag, startPoint x: 551, startPoint y: 483, endPoint x: 547, endPoint y: 476, distance: 7.8
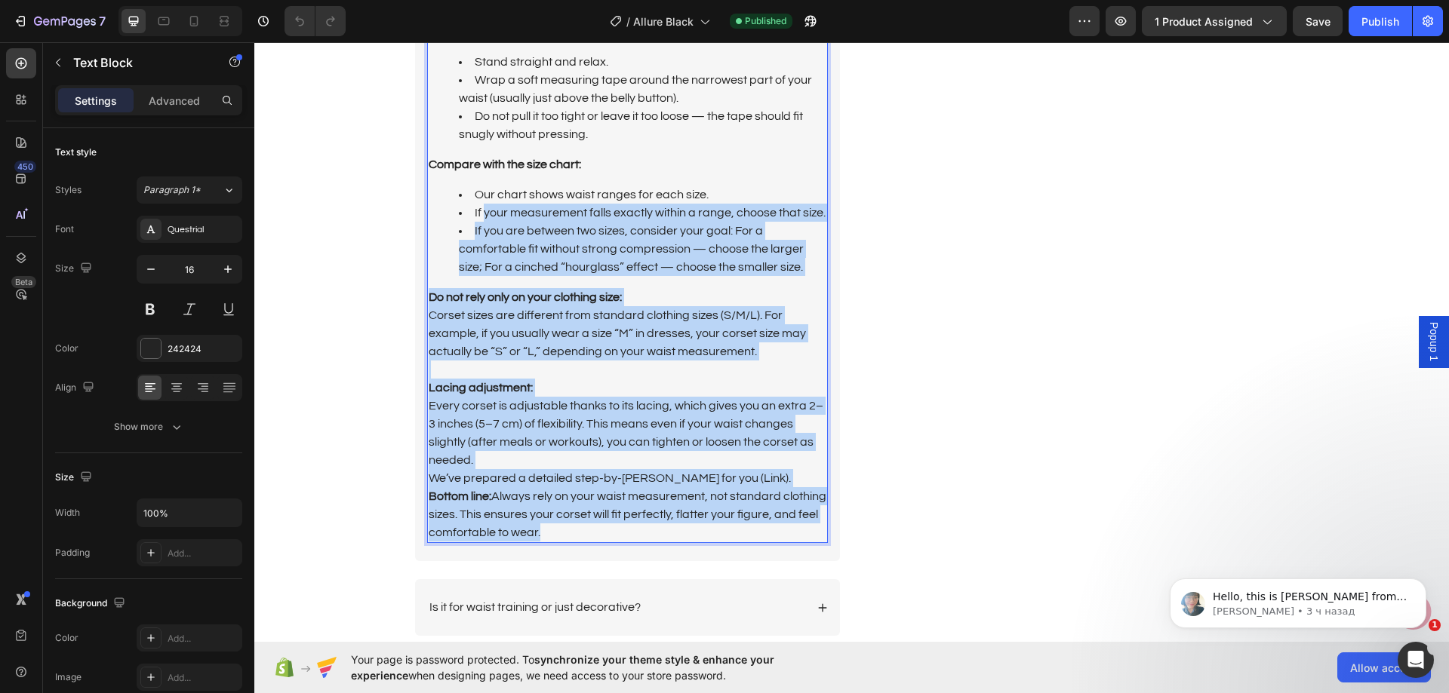
scroll to position [3621, 0]
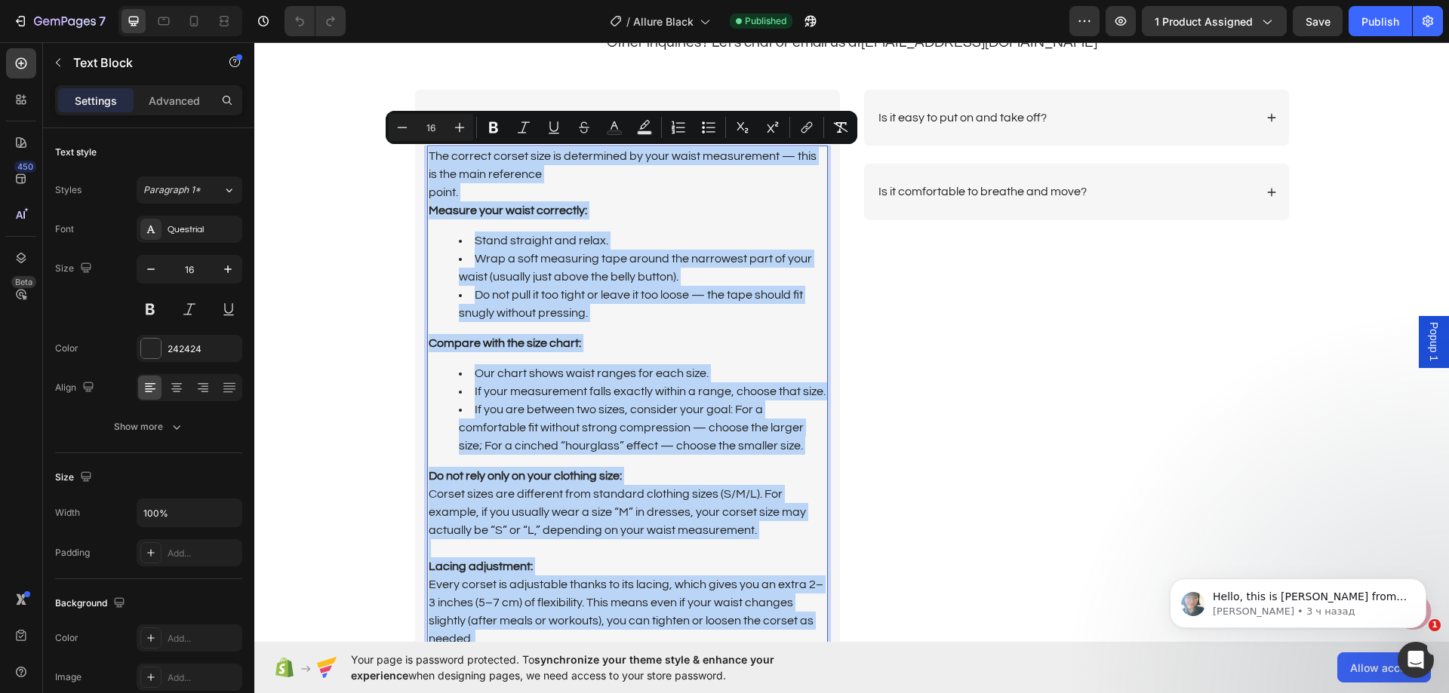
drag, startPoint x: 541, startPoint y: 481, endPoint x: 424, endPoint y: 158, distance: 342.7
click at [427, 158] on div "The correct corset size is determined by your waist measurement — this is the m…" at bounding box center [627, 434] width 401 height 576
copy div "The correct corset size is determined by your waist measurement — this is the m…"
click at [788, 98] on div "How to Choose the Right Size?" at bounding box center [627, 118] width 425 height 57
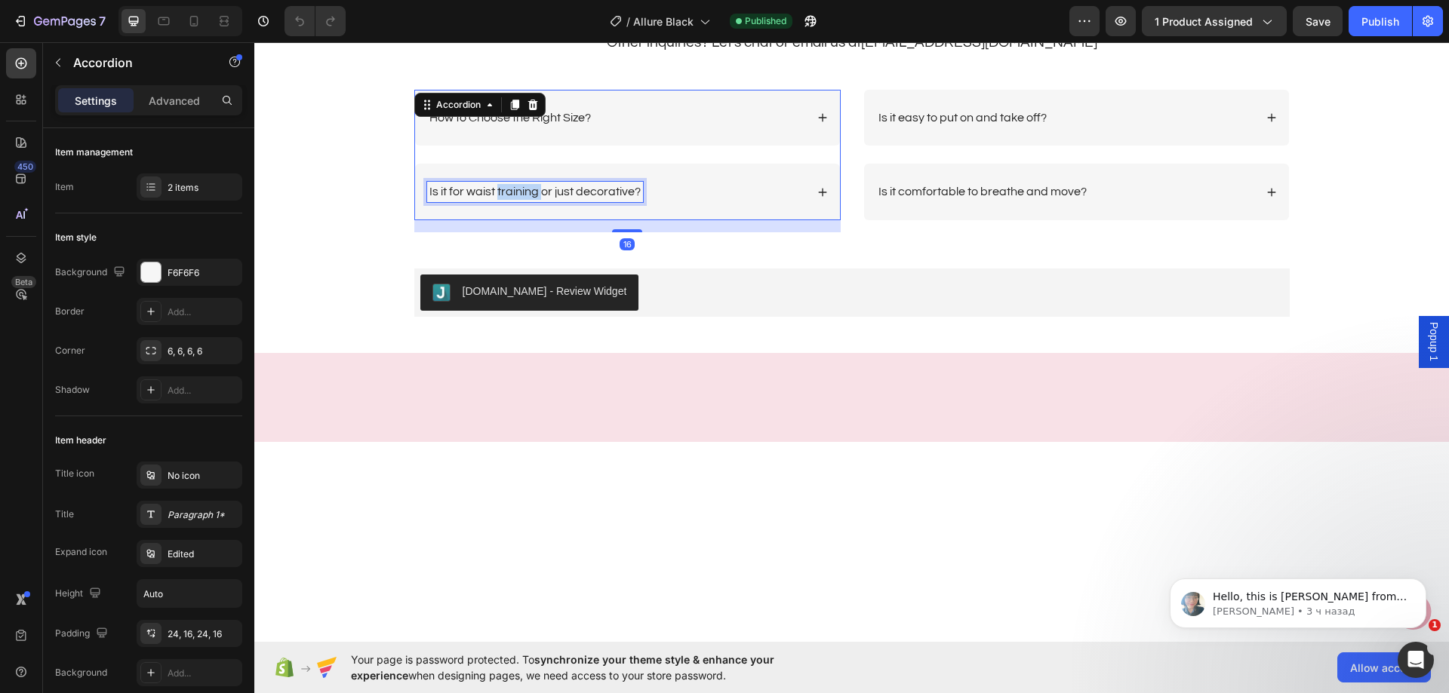
click at [511, 189] on p "Is it for waist training or just decorative?" at bounding box center [534, 192] width 211 height 16
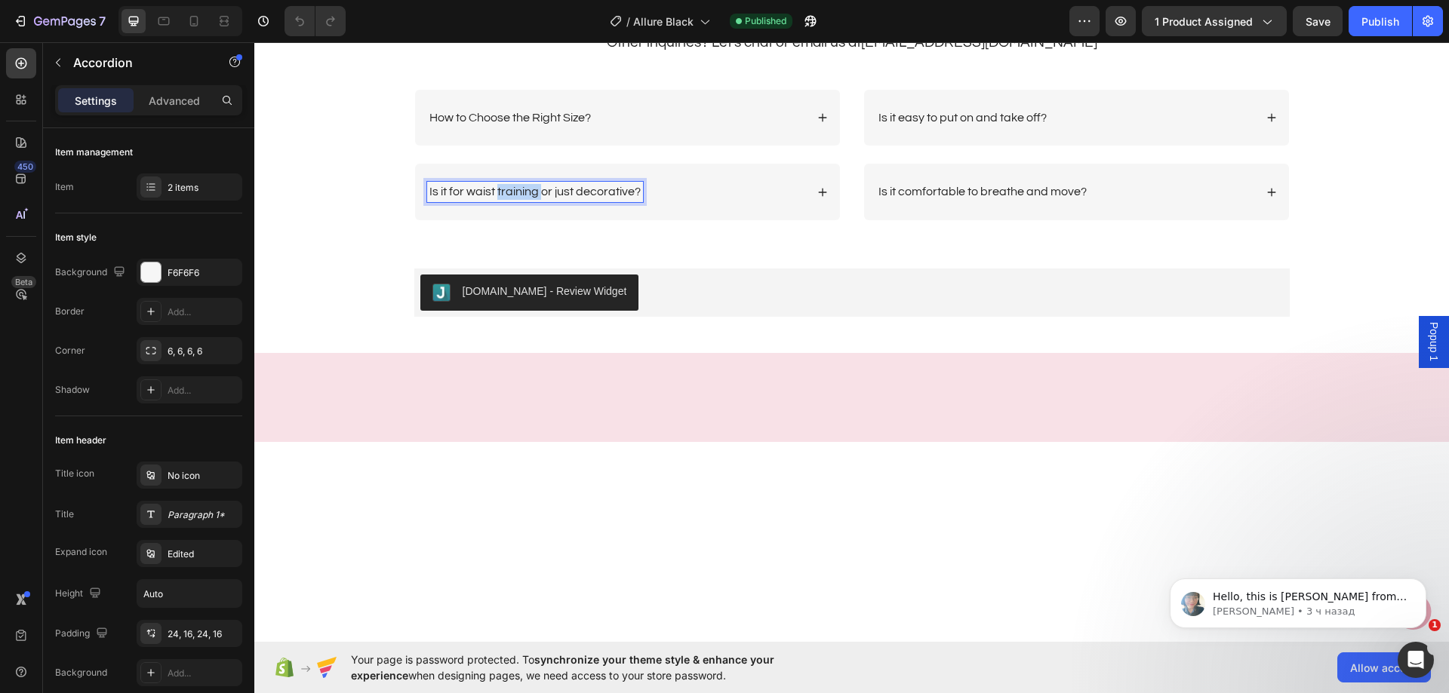
click at [511, 189] on p "Is it for waist training or just decorative?" at bounding box center [534, 192] width 211 height 16
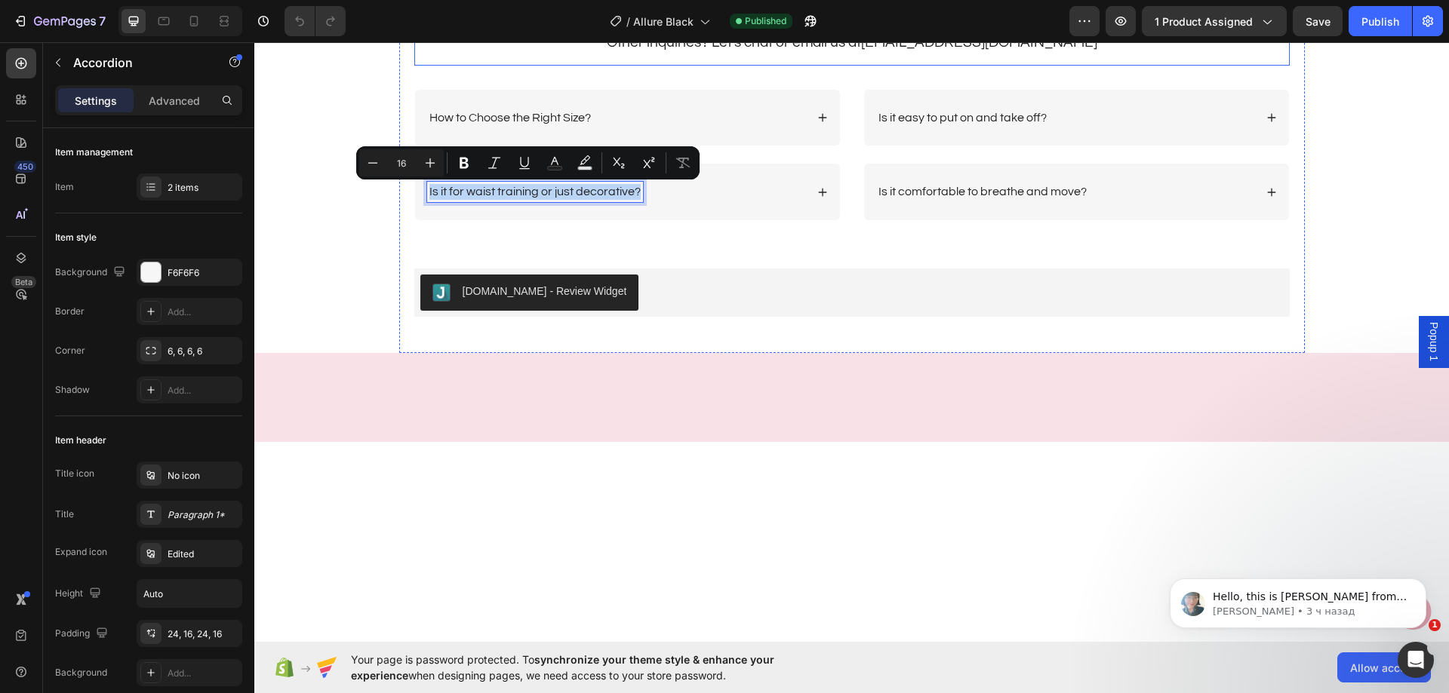
copy p "Is it for waist training or just decorative?"
click at [753, 196] on div "Is it for waist training or just decorative?" at bounding box center [616, 192] width 378 height 20
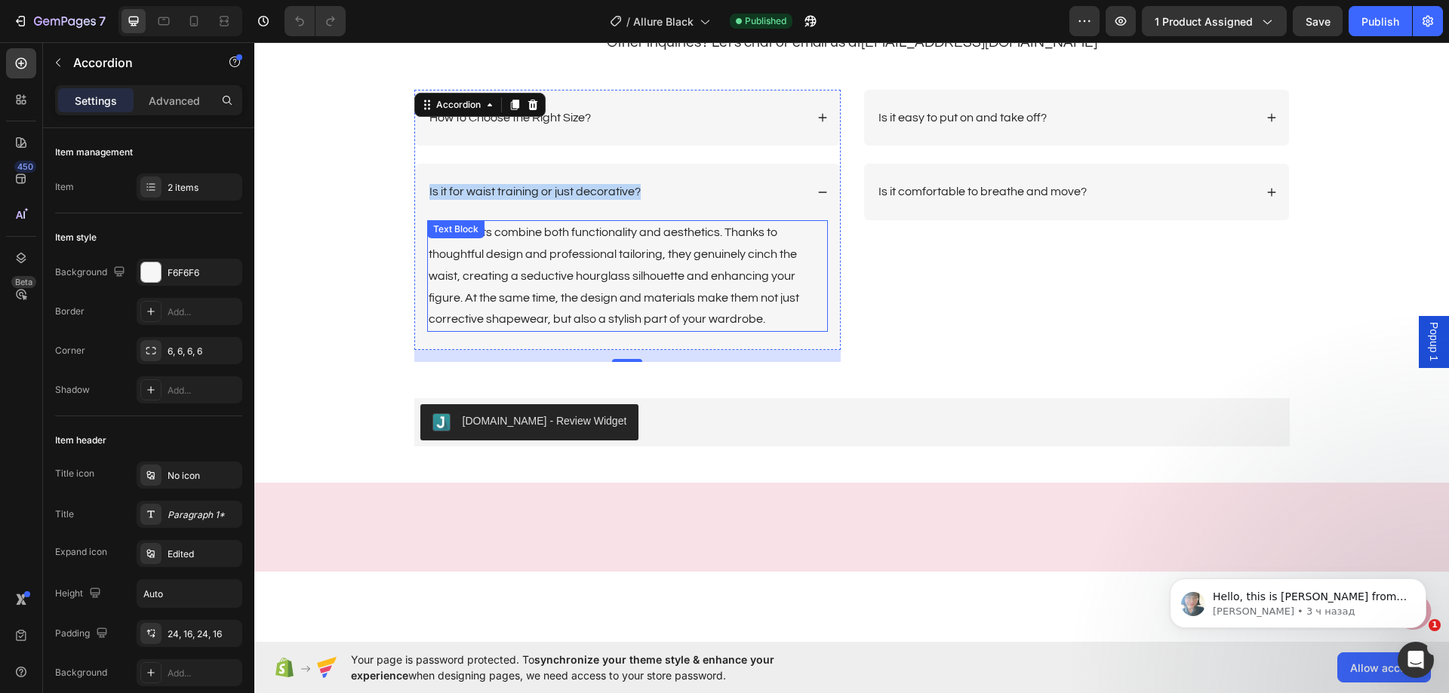
click at [607, 246] on p "Our corsets combine both functionality and aesthetics. Thanks to thoughtful des…" at bounding box center [628, 276] width 398 height 109
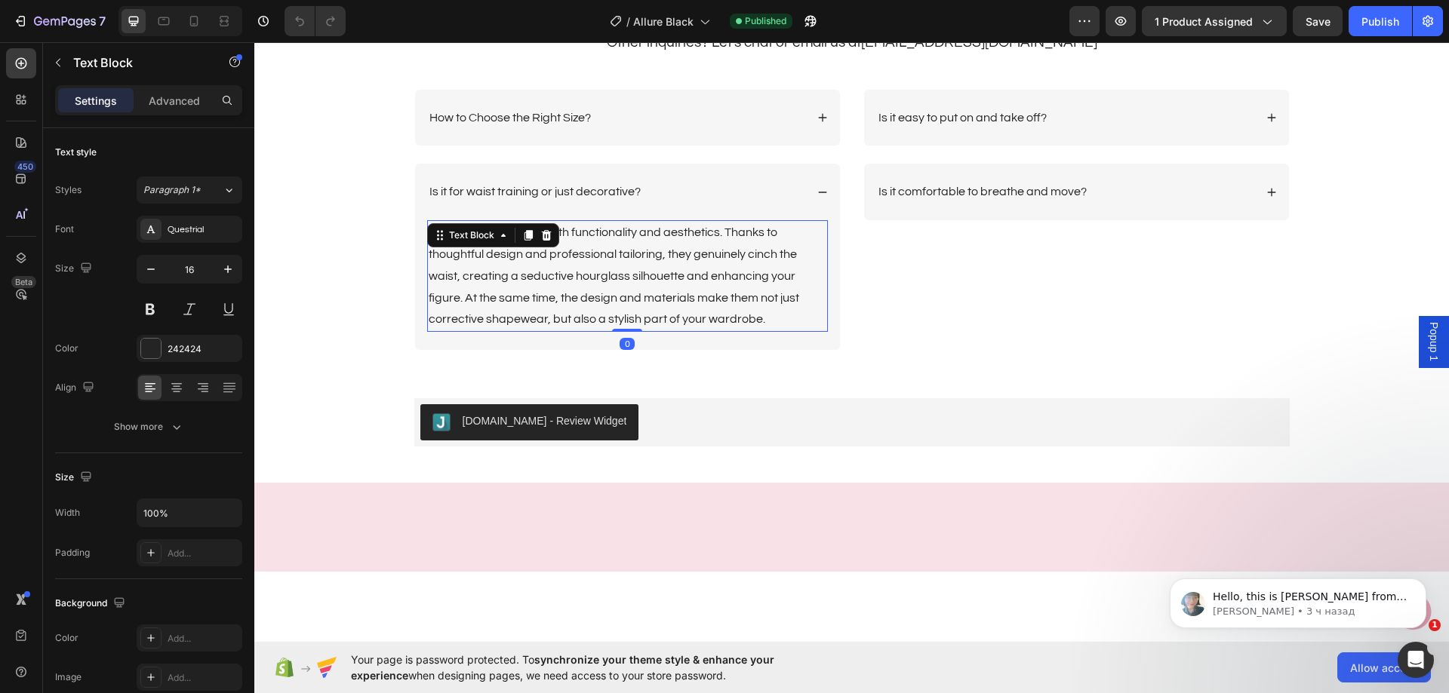
click at [607, 246] on p "Our corsets combine both functionality and aesthetics. Thanks to thoughtful des…" at bounding box center [628, 276] width 398 height 109
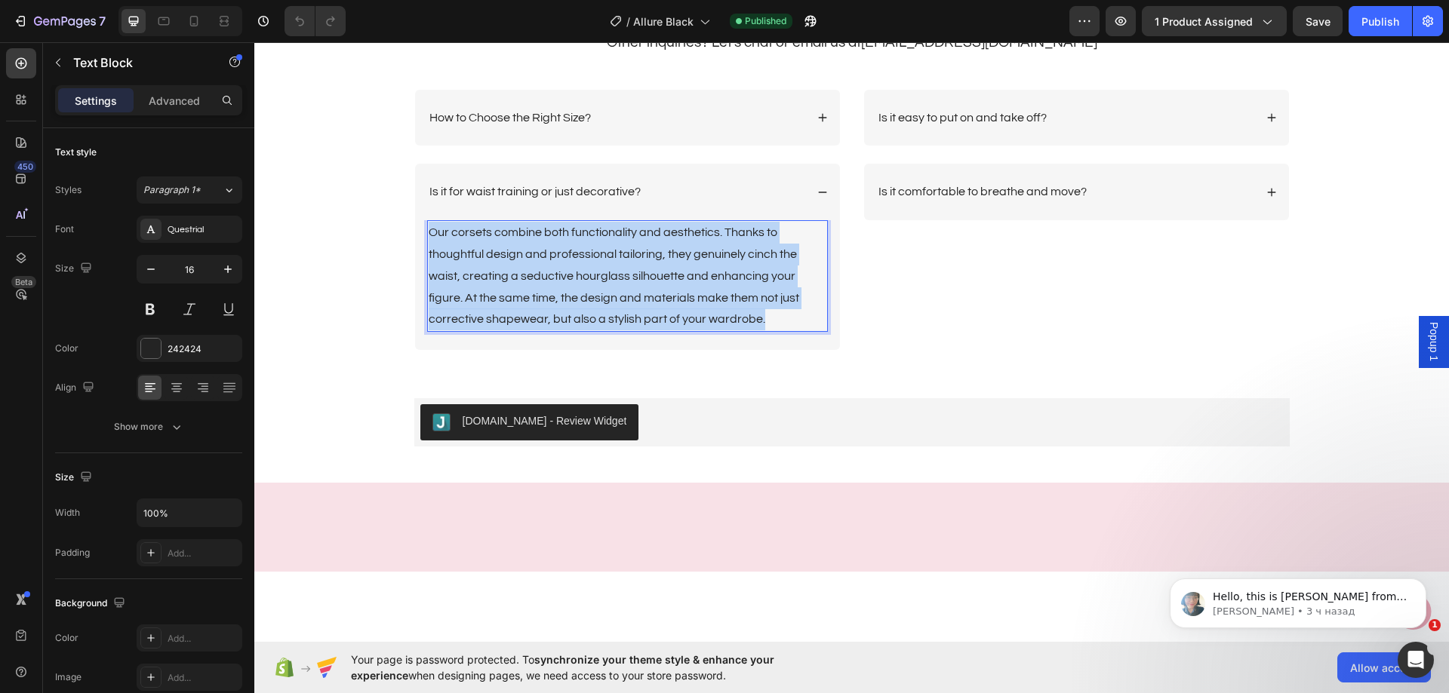
copy p "Our corsets combine both functionality and aesthetics. Thanks to thoughtful des…"
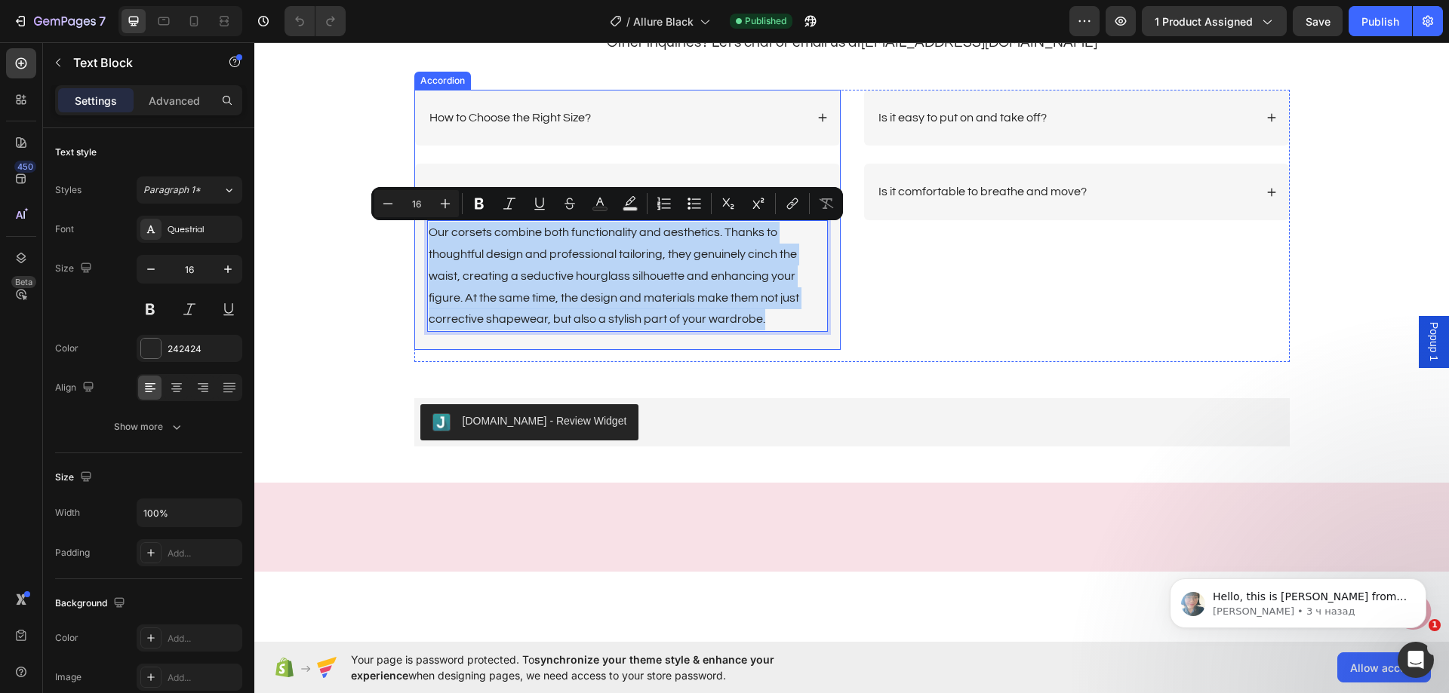
click at [794, 173] on div "Is it for waist training or just decorative?" at bounding box center [627, 192] width 425 height 57
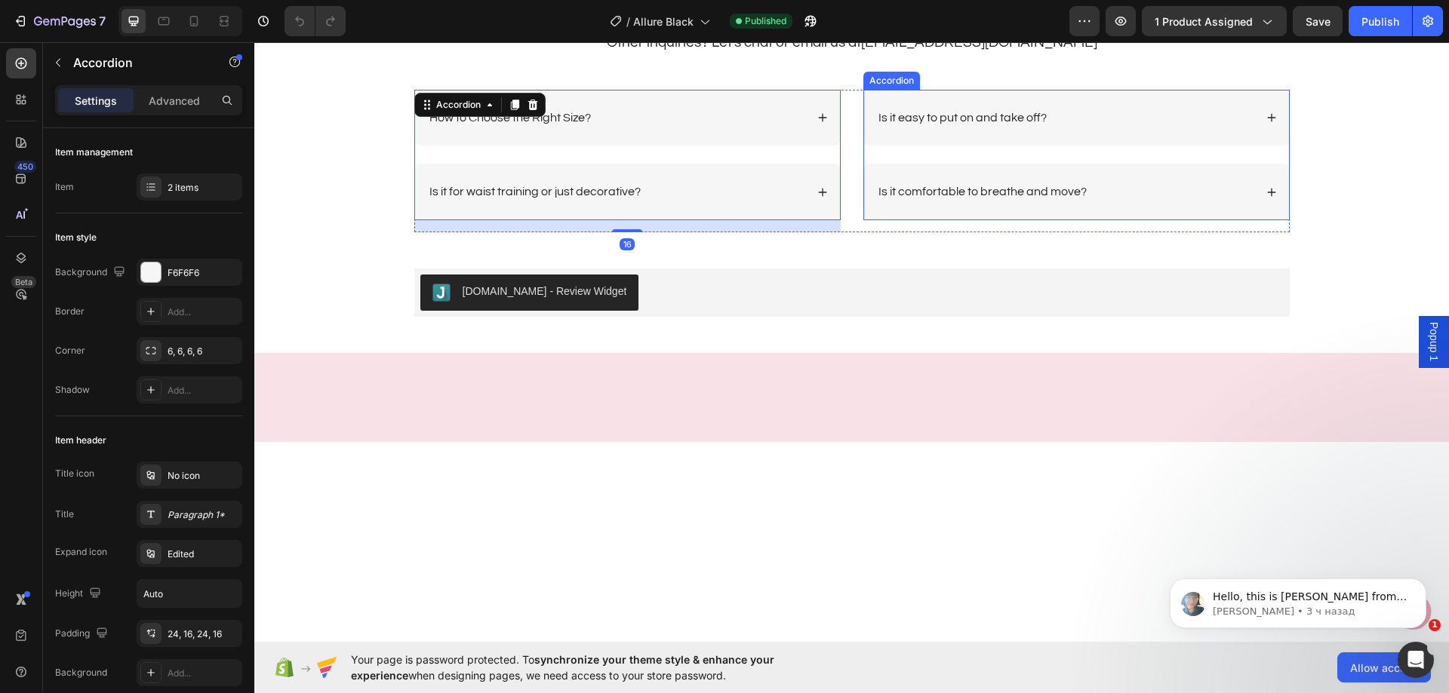
click at [945, 120] on p "Is it easy to put on and take off?" at bounding box center [962, 118] width 168 height 16
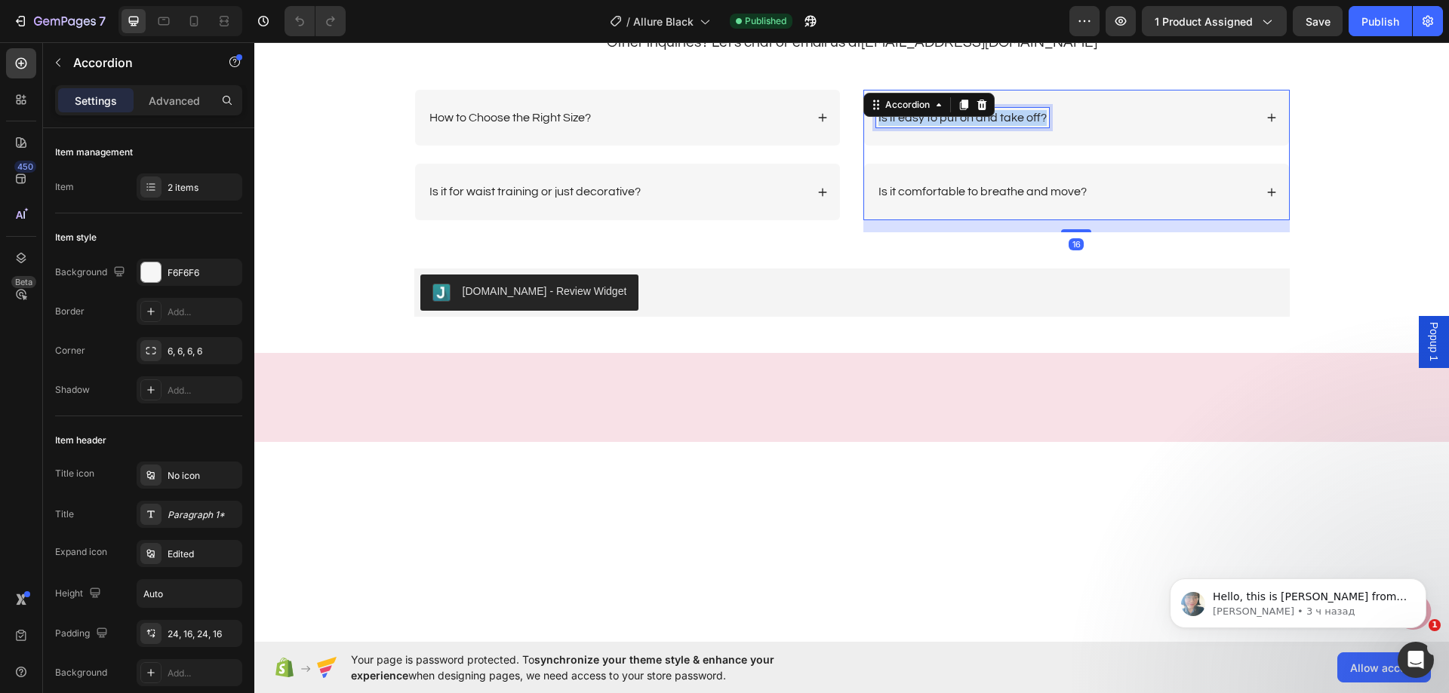
click at [945, 120] on p "Is it easy to put on and take off?" at bounding box center [962, 118] width 168 height 16
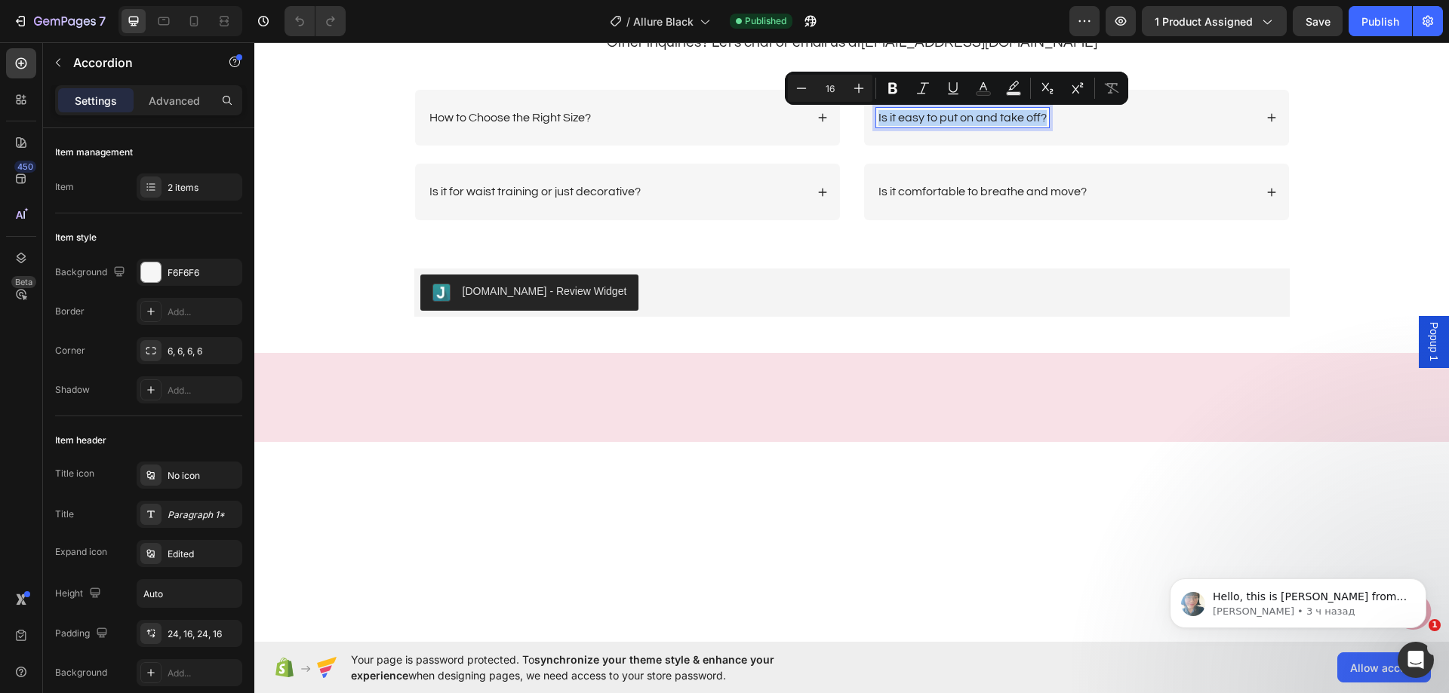
click at [1154, 114] on div "Is it easy to put on and take off?" at bounding box center [1065, 118] width 378 height 20
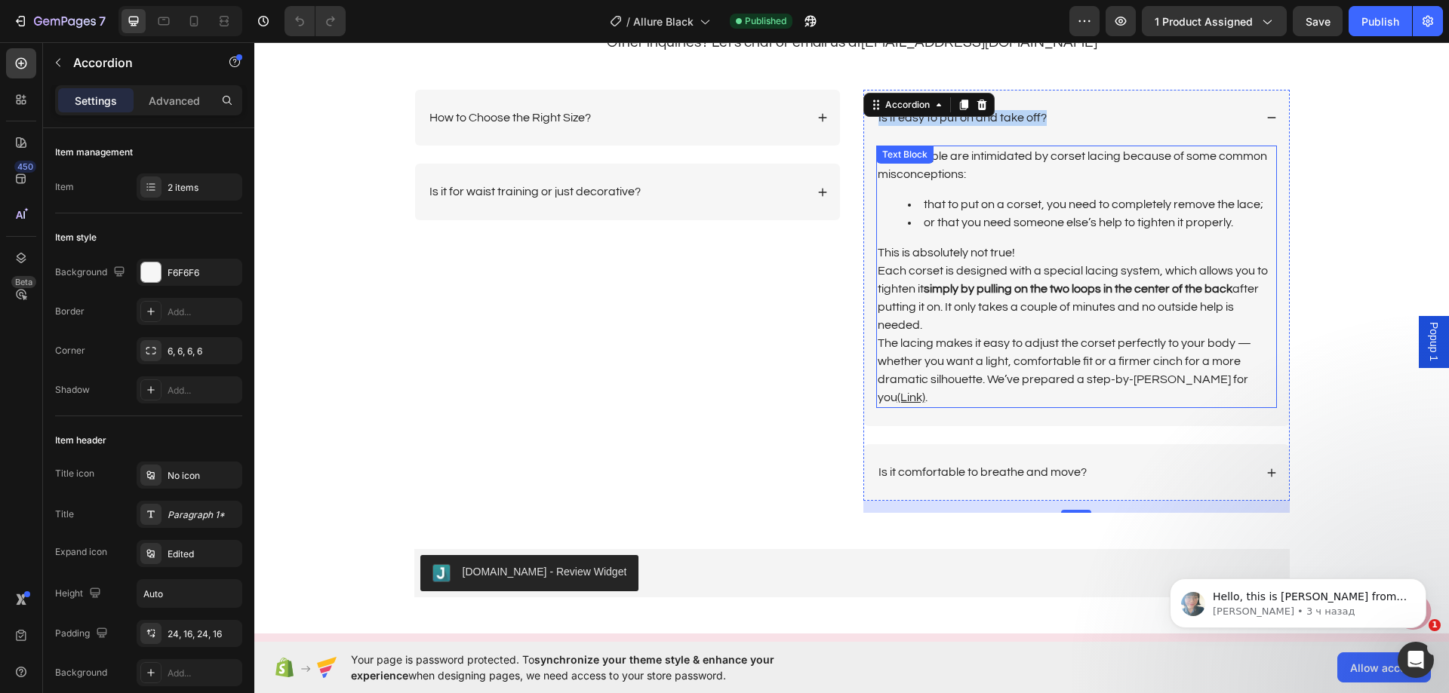
click at [1126, 292] on strong "simply by pulling on the two loops in the center of the back" at bounding box center [1077, 289] width 309 height 12
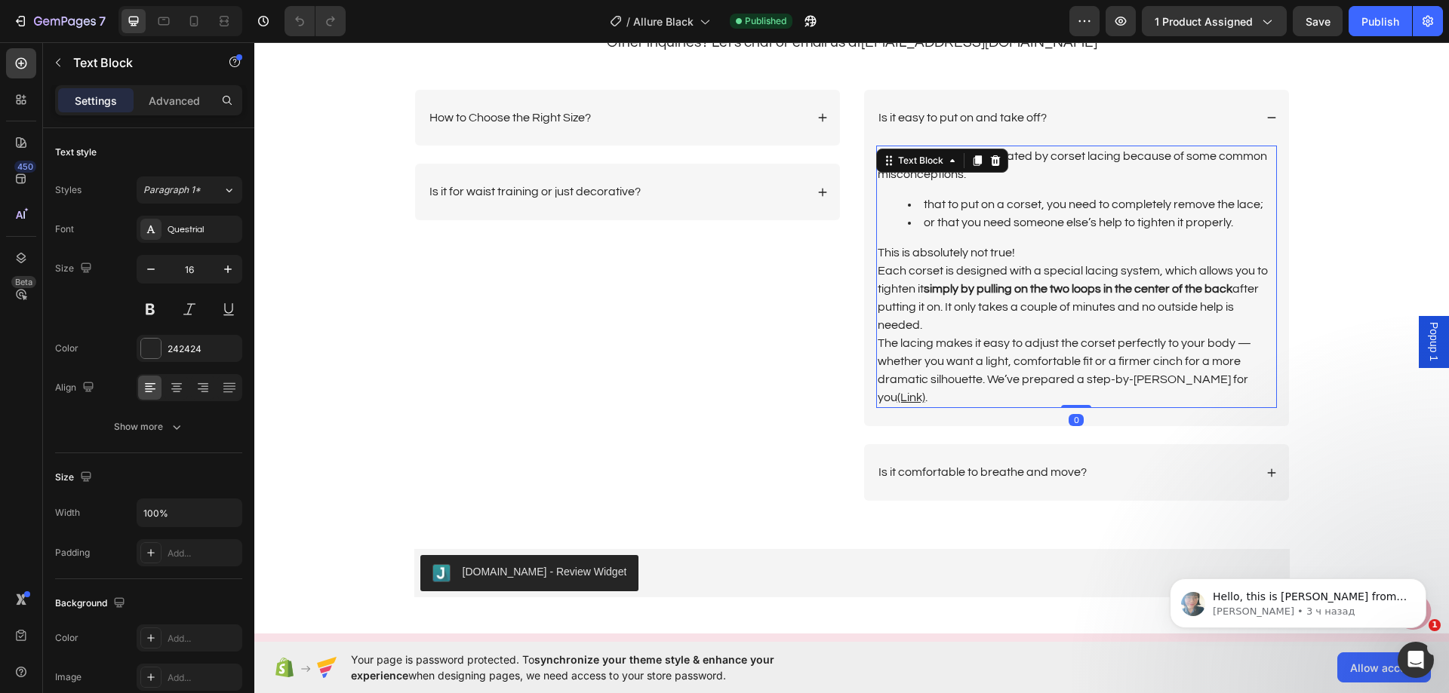
click at [1257, 376] on p "The lacing makes it easy to adjust the corset perfectly to your body — whether …" at bounding box center [1076, 370] width 398 height 72
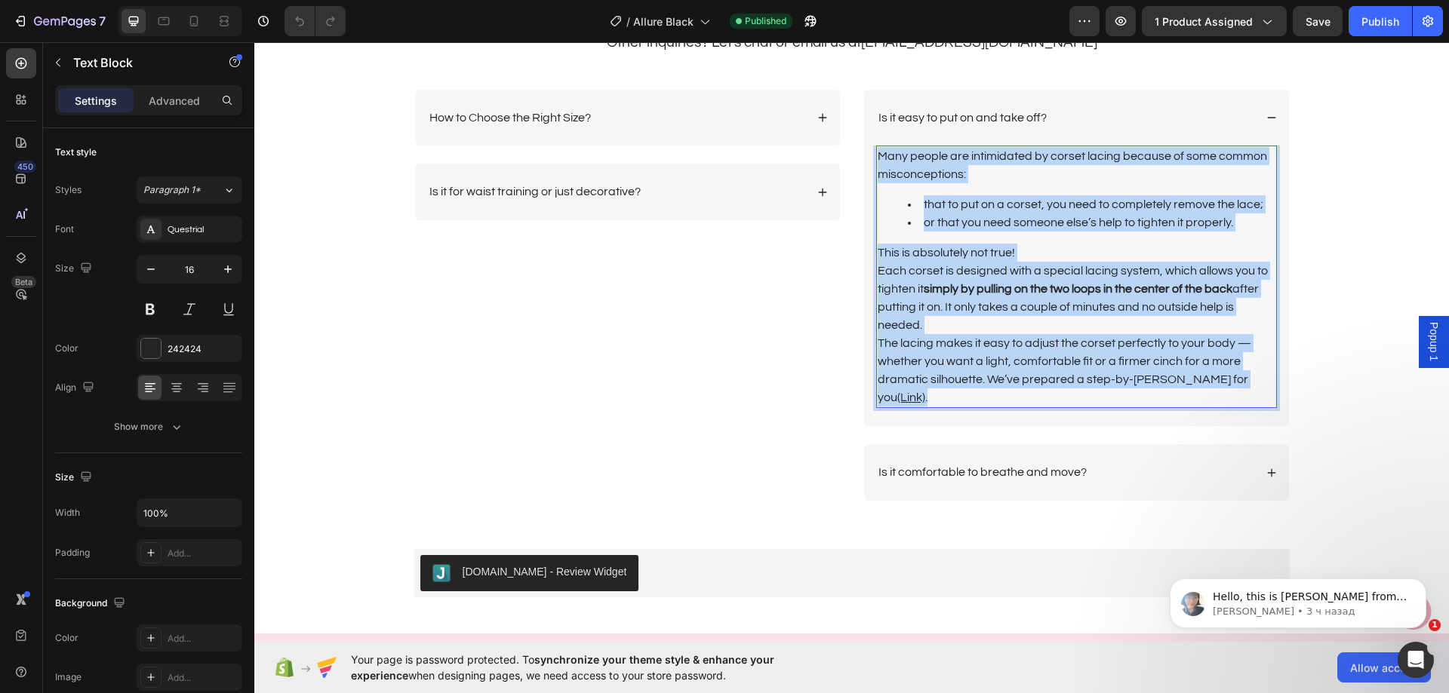
drag, startPoint x: 1257, startPoint y: 376, endPoint x: 873, endPoint y: 152, distance: 444.6
click at [876, 152] on div "Many people are intimidated by corset lacing because of some common misconcepti…" at bounding box center [1076, 277] width 401 height 263
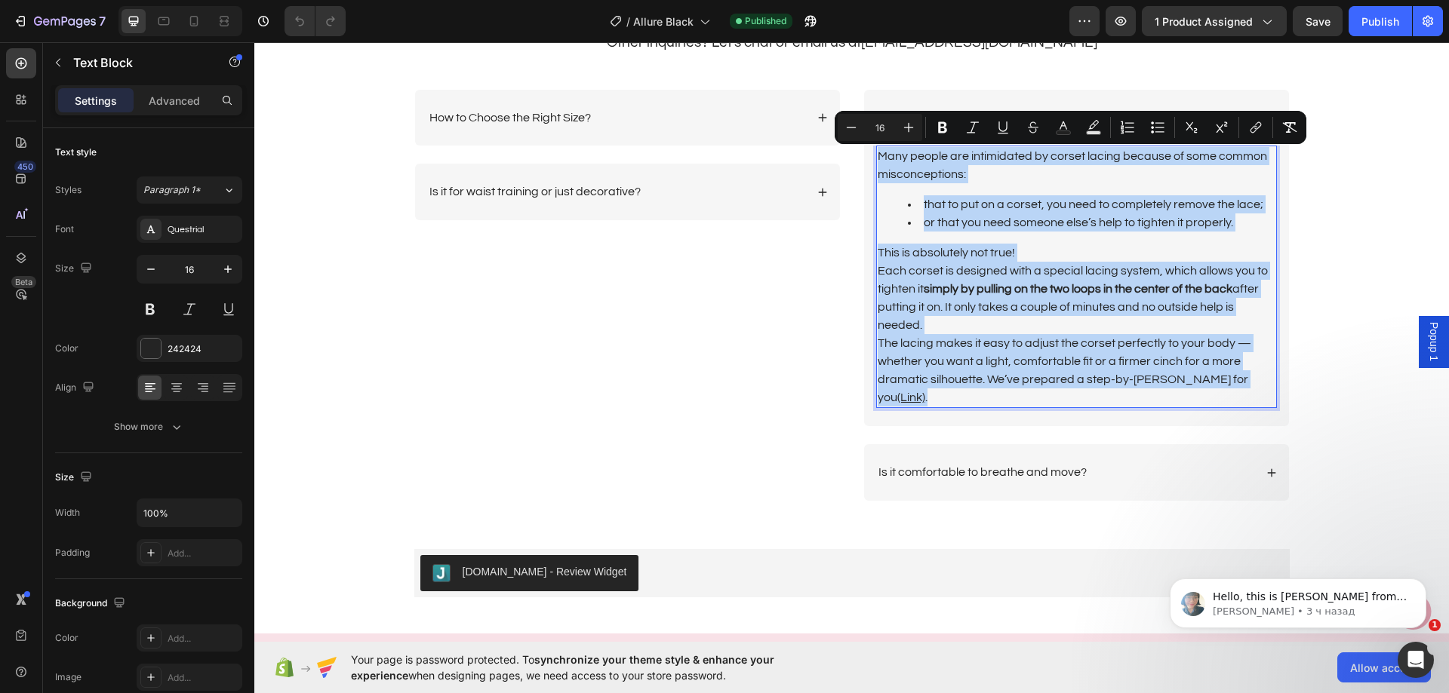
copy div "Many people are intimidated by corset lacing because of some common misconcepti…"
click at [1072, 100] on div "Is it easy to put on and take off?" at bounding box center [1076, 118] width 425 height 57
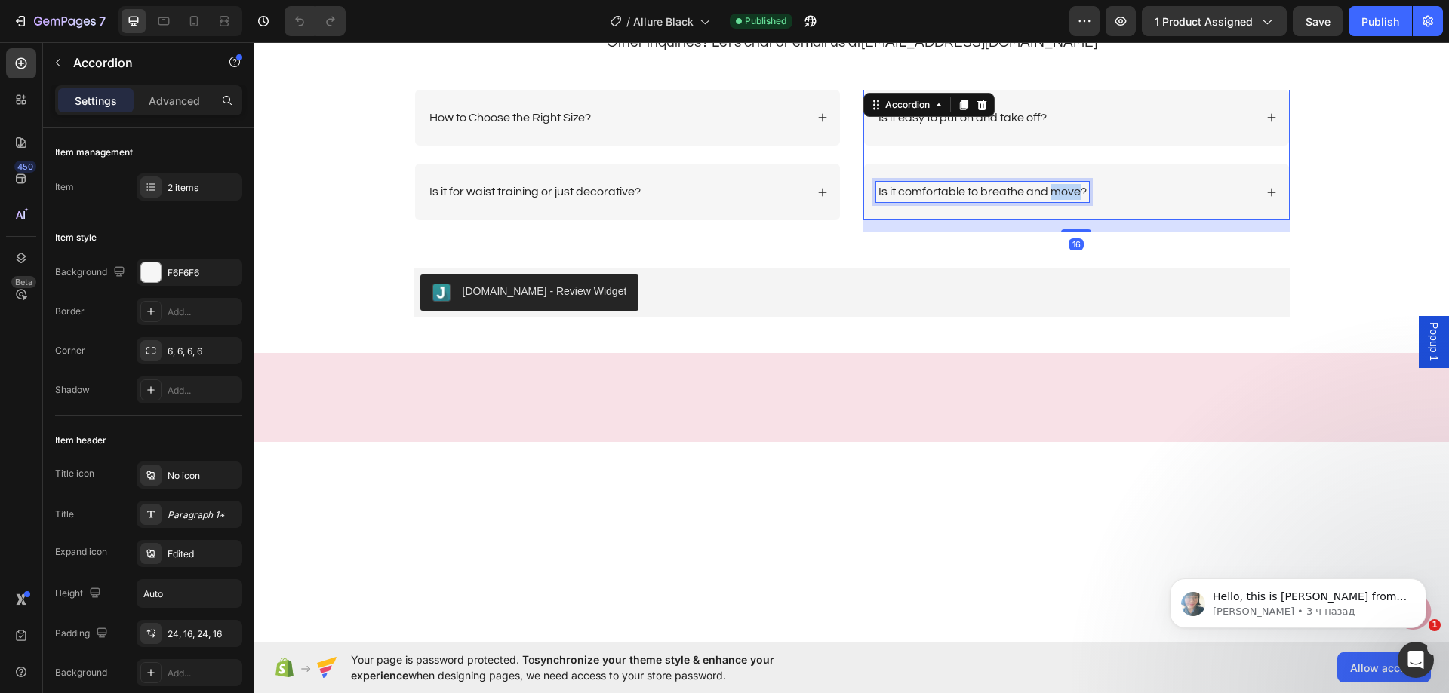
click at [1043, 189] on p "Is it comfortable to breathe and move?" at bounding box center [982, 192] width 208 height 16
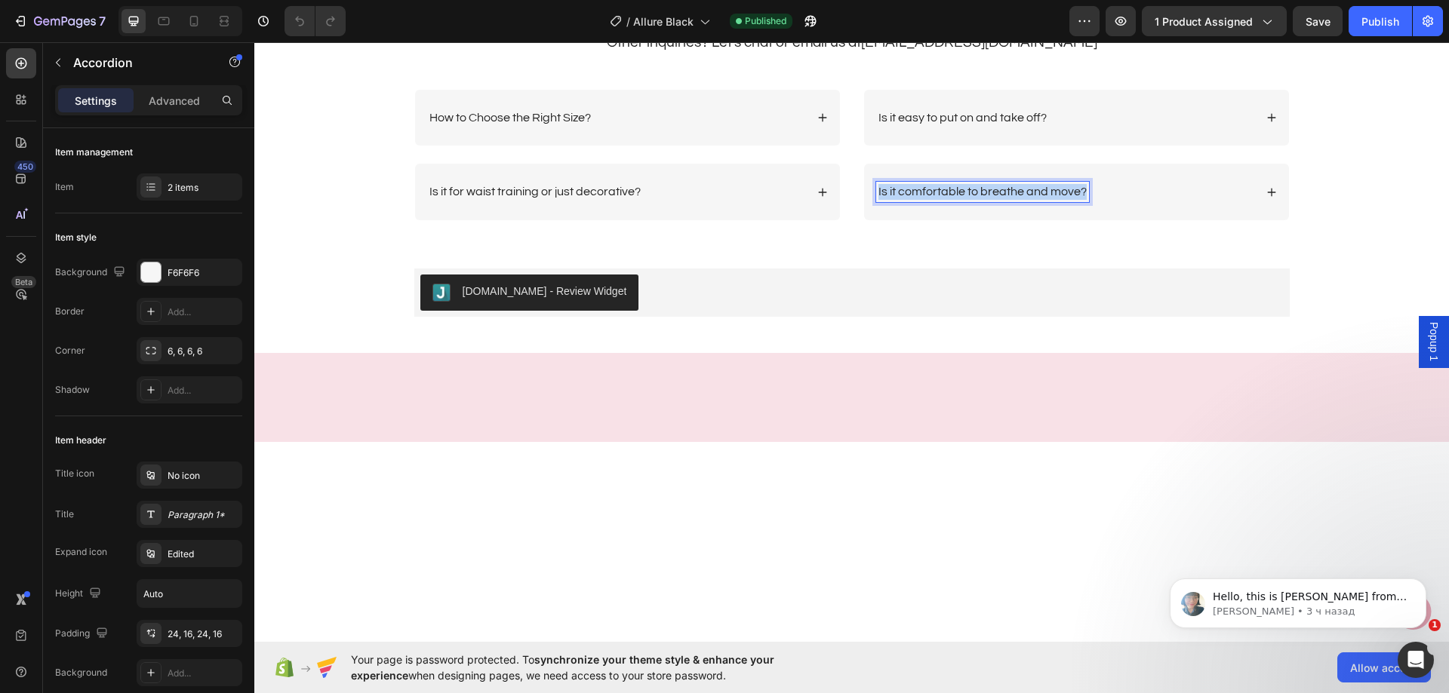
click at [1043, 189] on p "Is it comfortable to breathe and move?" at bounding box center [982, 192] width 208 height 16
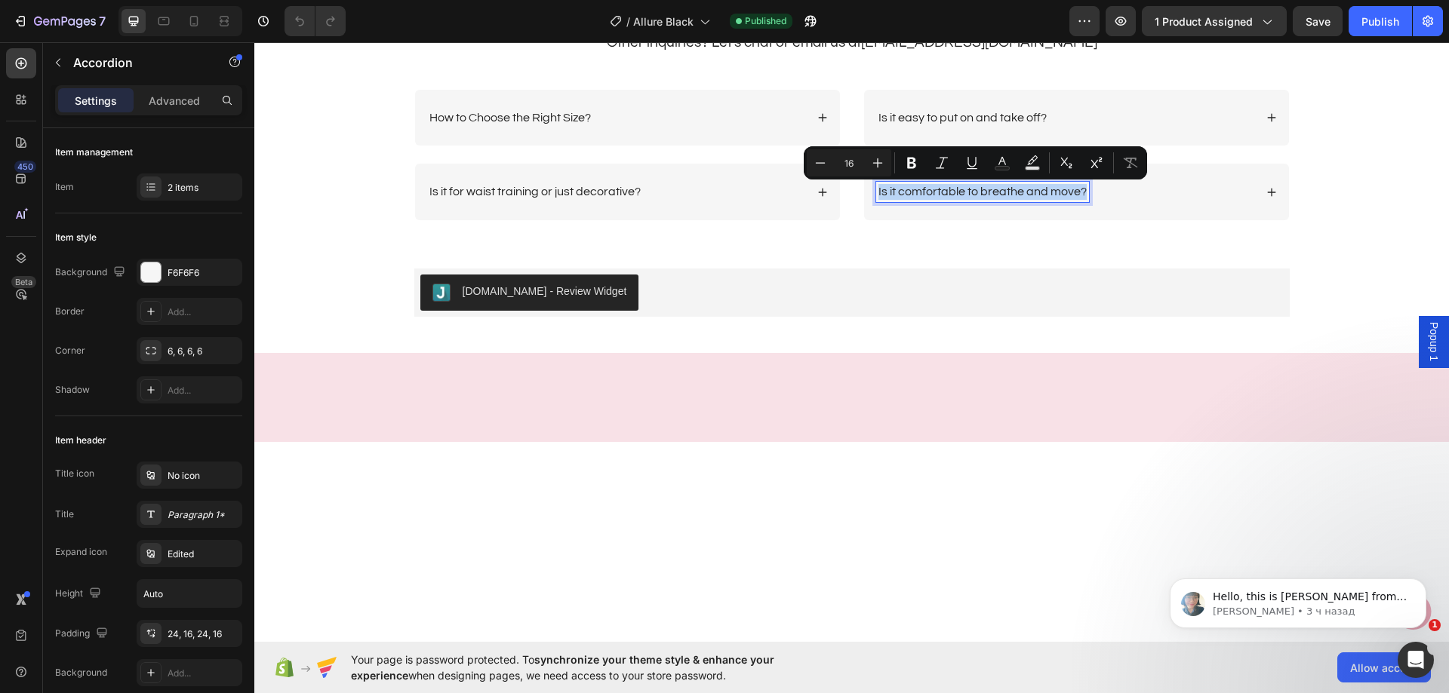
copy p "Is it comfortable to breathe and move?"
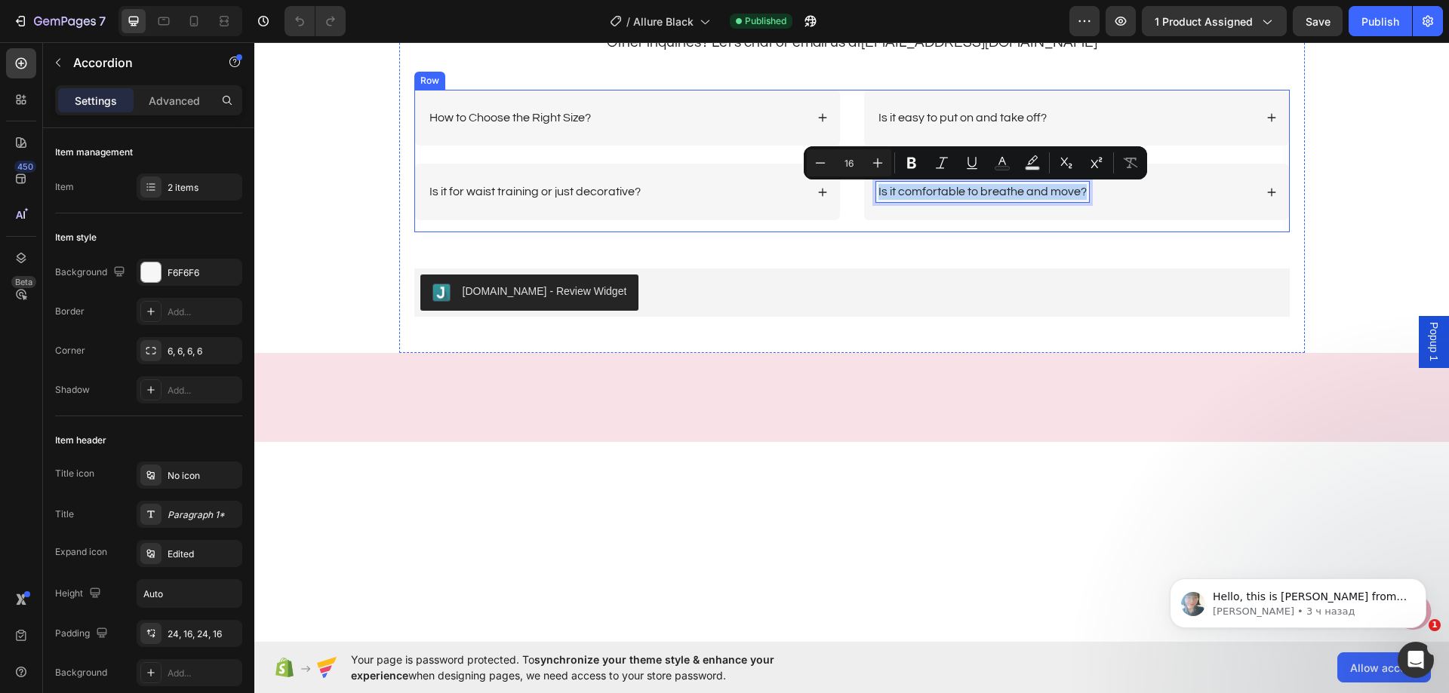
click at [1210, 198] on div "Is it comfortable to breathe and move?" at bounding box center [1065, 192] width 378 height 20
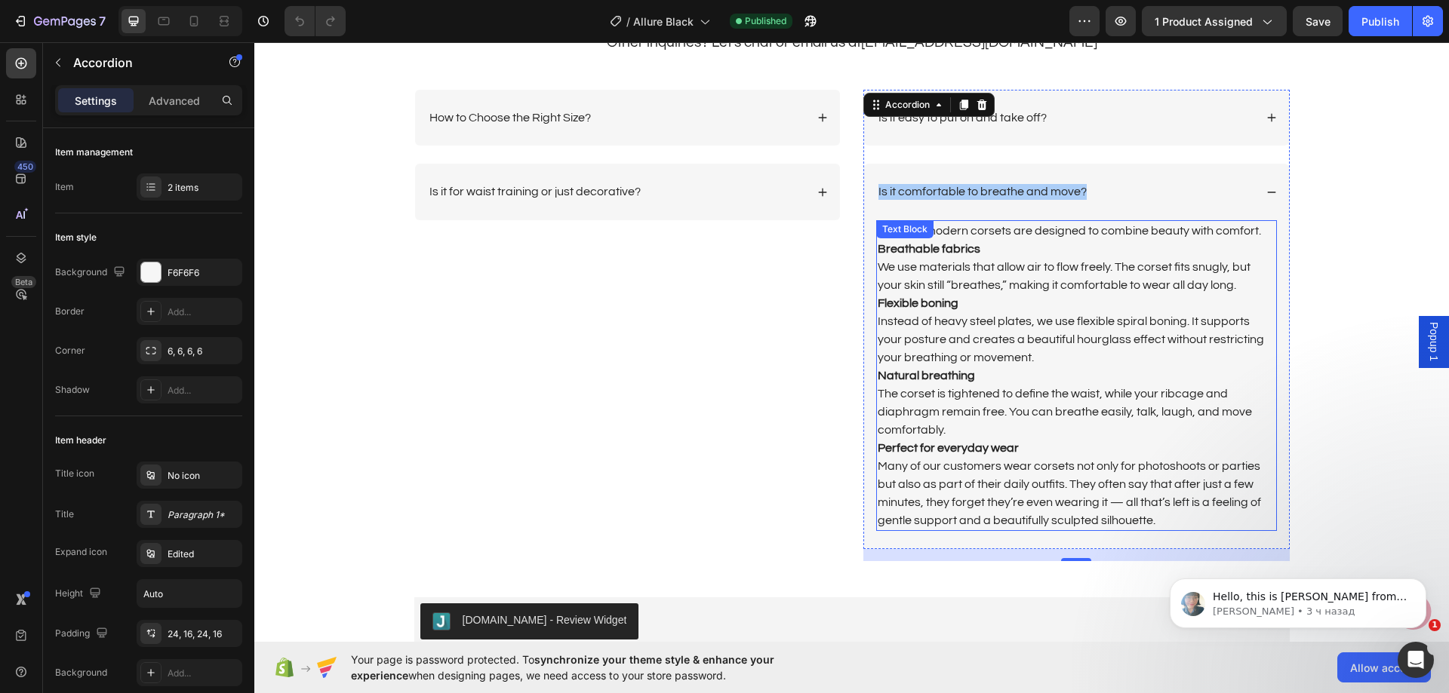
click at [1047, 250] on p "Yes! Our modern corsets are designed to combine beauty with comfort. Breathable…" at bounding box center [1076, 258] width 398 height 72
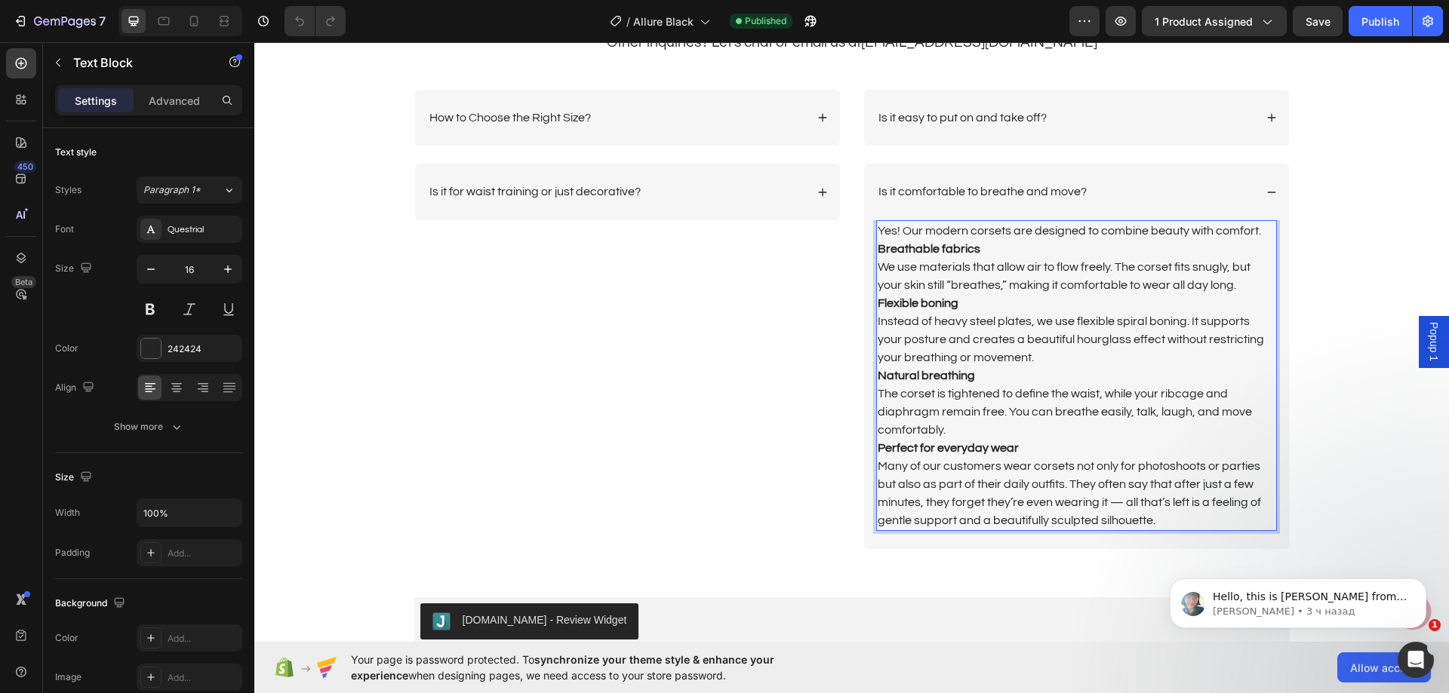
click at [1161, 521] on p "Many of our customers wear corsets not only for photoshoots or parties but also…" at bounding box center [1076, 493] width 398 height 72
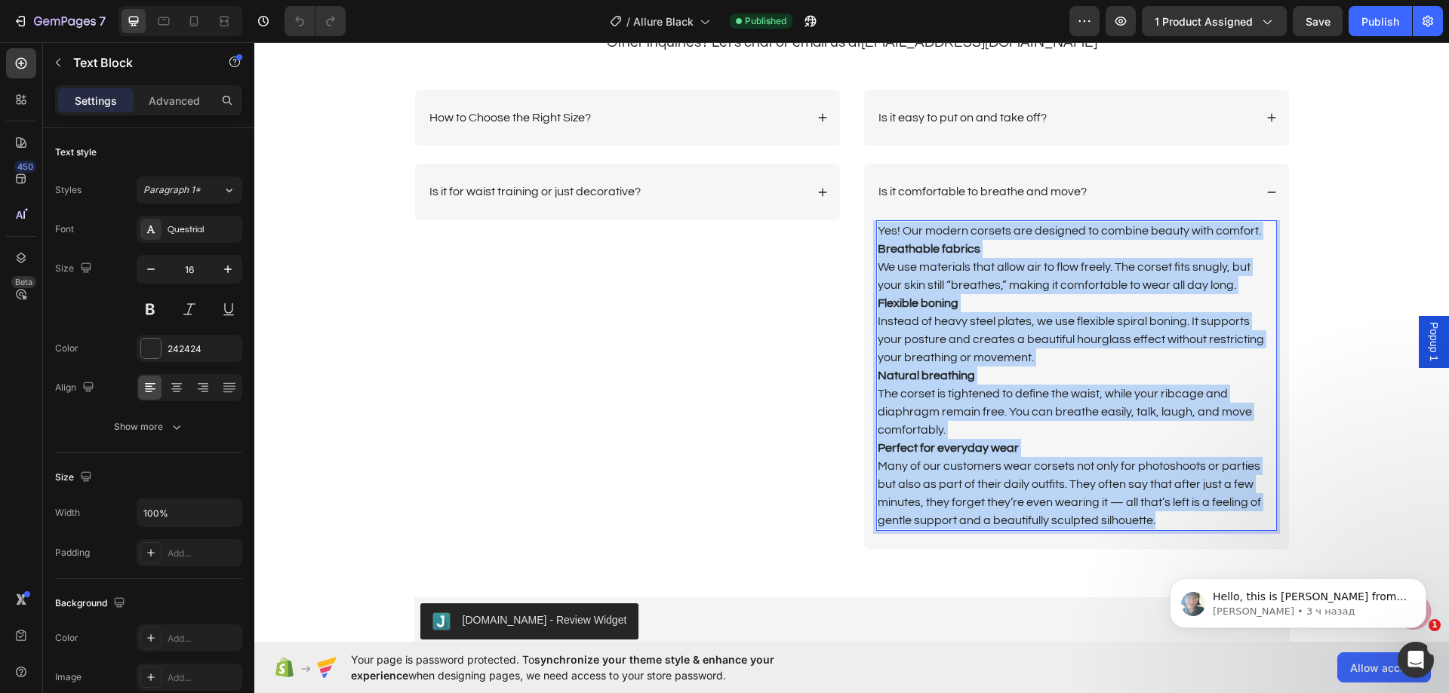
drag, startPoint x: 1145, startPoint y: 509, endPoint x: 871, endPoint y: 228, distance: 392.7
click at [876, 228] on div "Yes! Our modern corsets are designed to combine beauty with comfort. Breathable…" at bounding box center [1076, 375] width 401 height 311
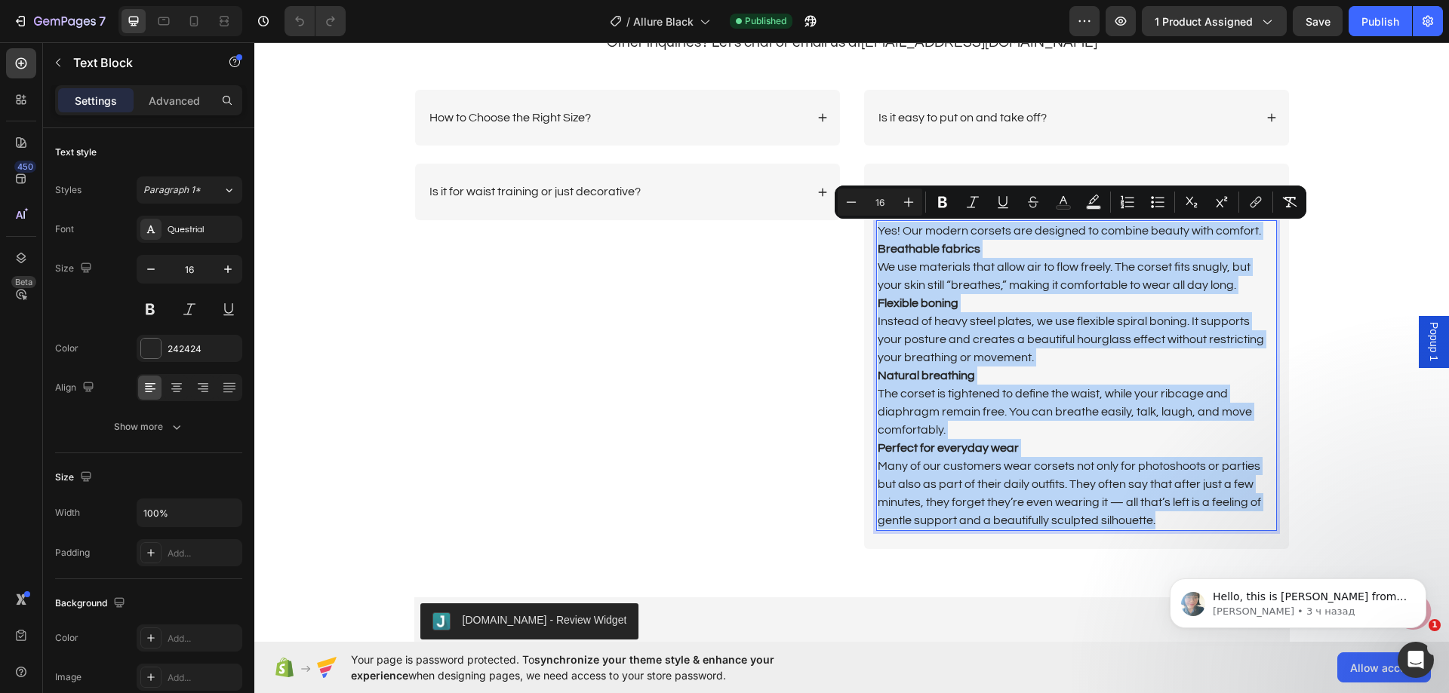
copy div "Yes! Our modern corsets are designed to combine beauty with comfort. Breathable…"
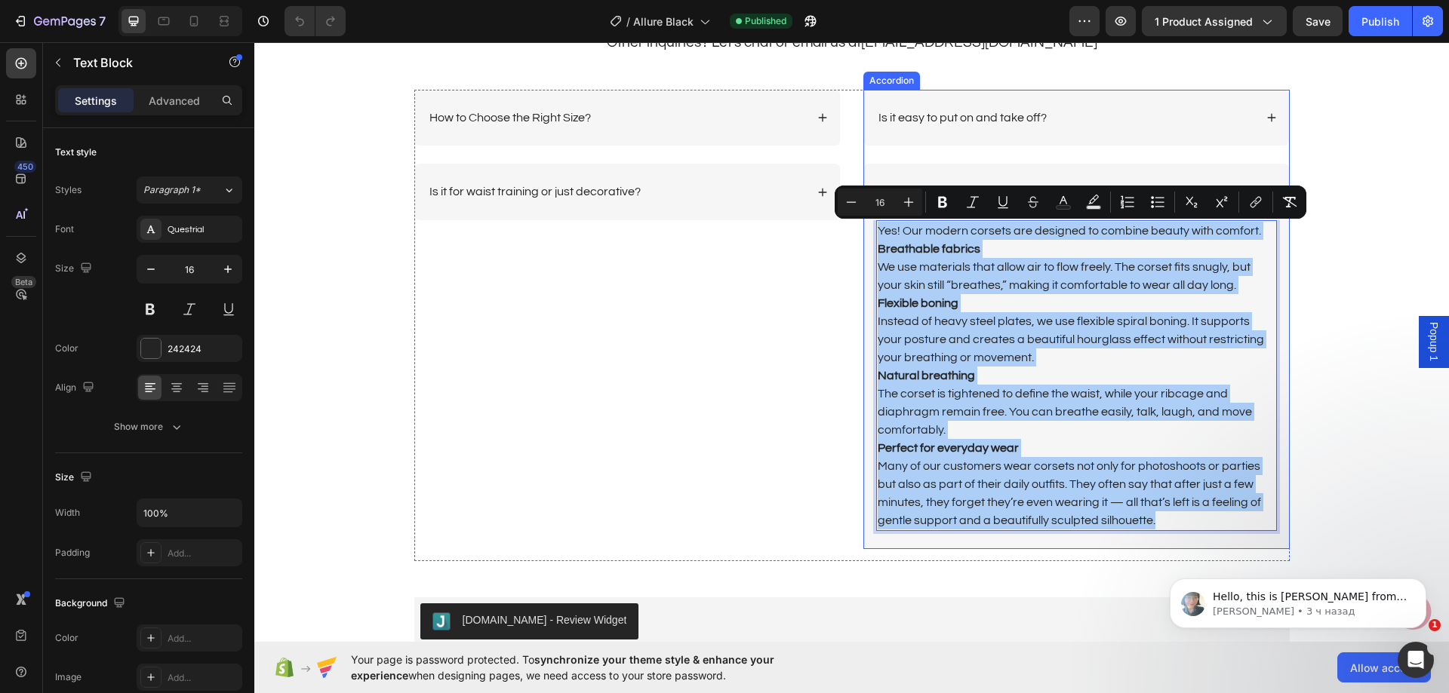
click at [996, 177] on div "Is it comfortable to breathe and move?" at bounding box center [1076, 192] width 425 height 57
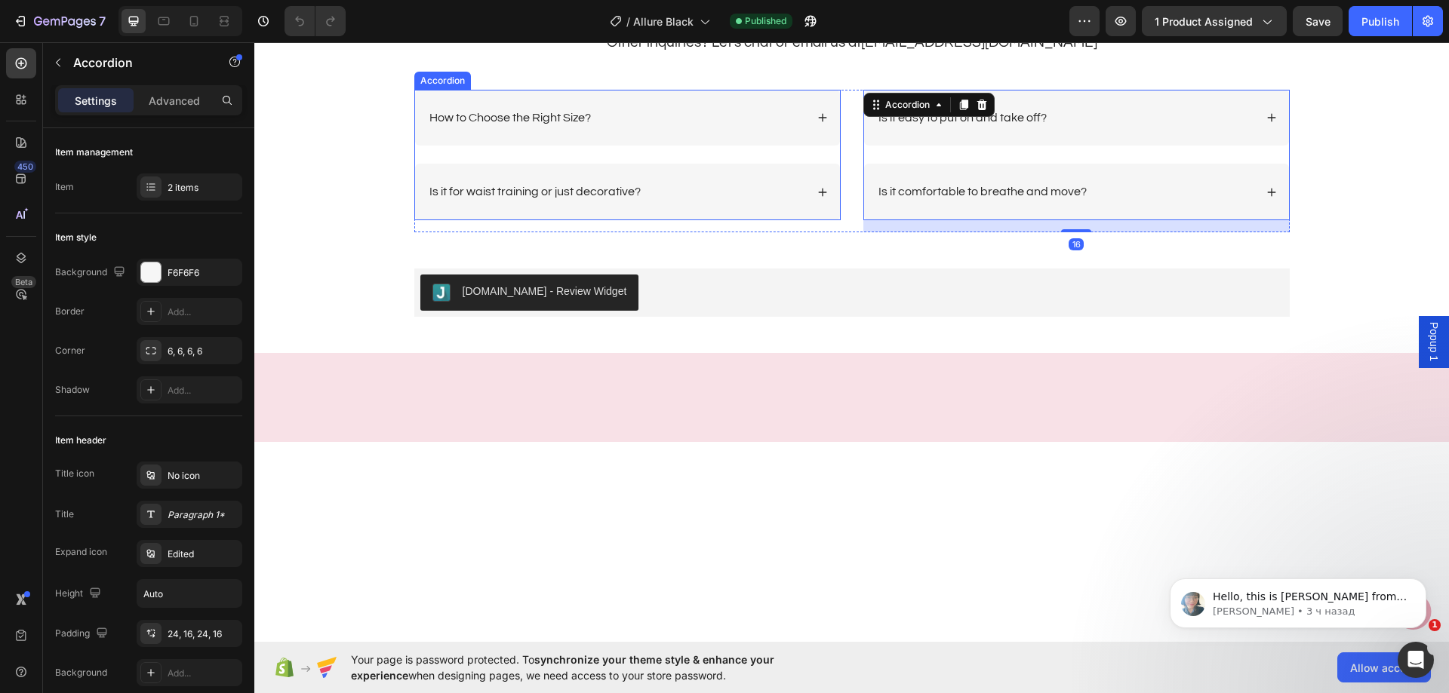
click at [551, 110] on p "How to Choose the Right Size?" at bounding box center [509, 118] width 161 height 16
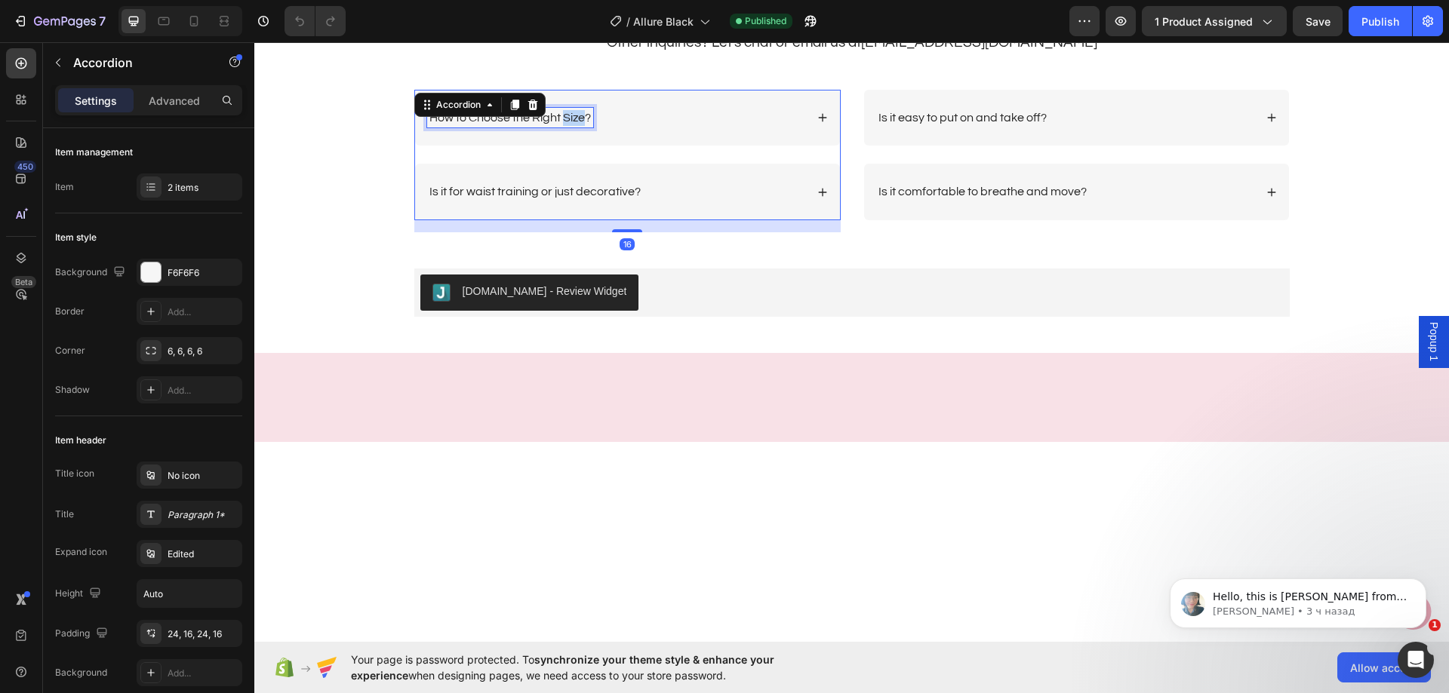
click at [569, 114] on p "How to Choose the Right Size?" at bounding box center [509, 118] width 161 height 16
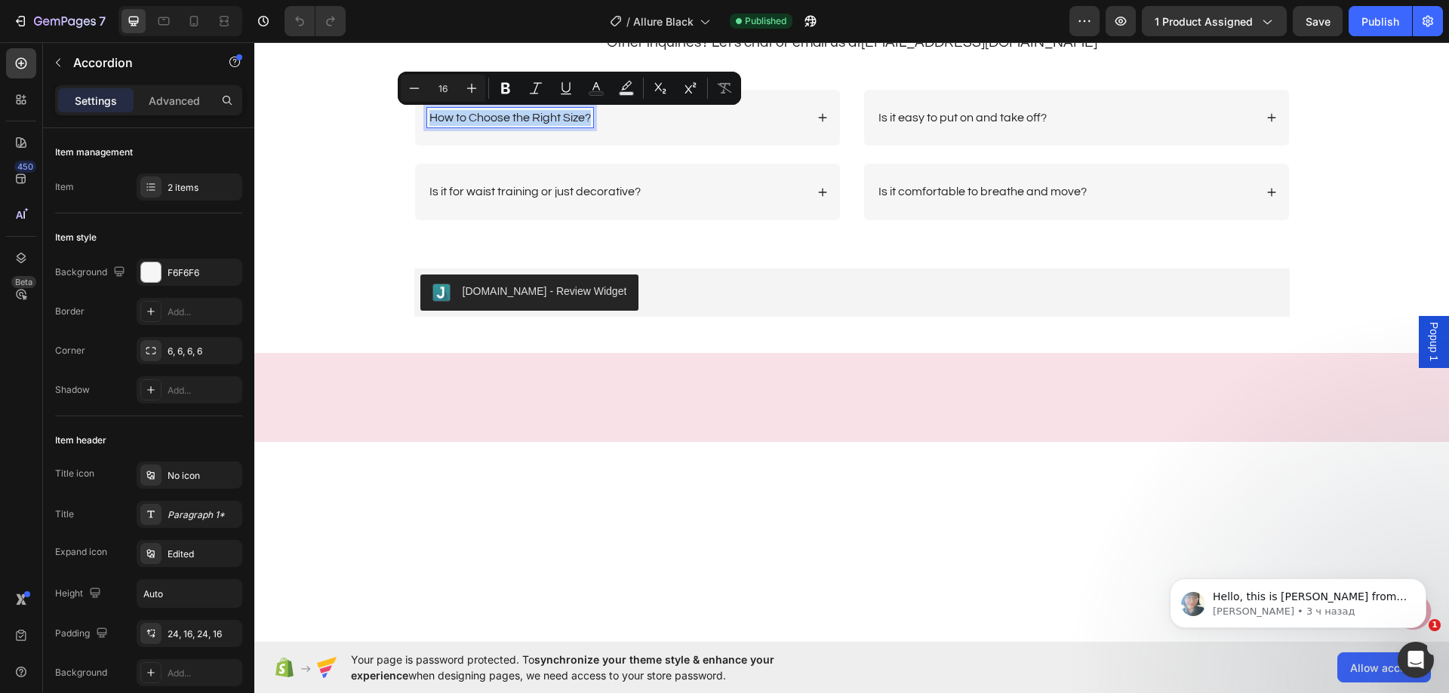
click at [569, 114] on p "How to Choose the Right Size?" at bounding box center [509, 118] width 161 height 16
click at [742, 125] on div "How to Choose the Right Size?" at bounding box center [616, 118] width 378 height 20
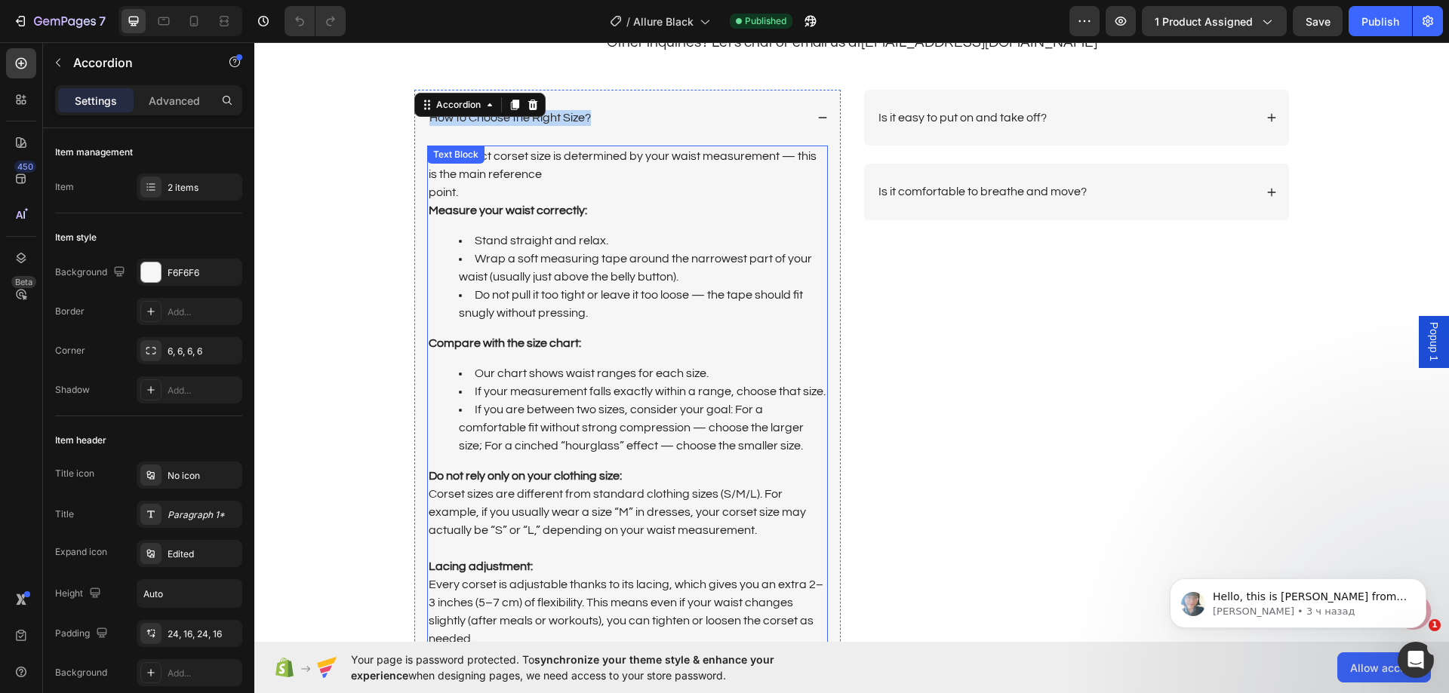
click at [623, 195] on p "The correct corset size is determined by your waist measurement — this is the m…" at bounding box center [628, 183] width 398 height 72
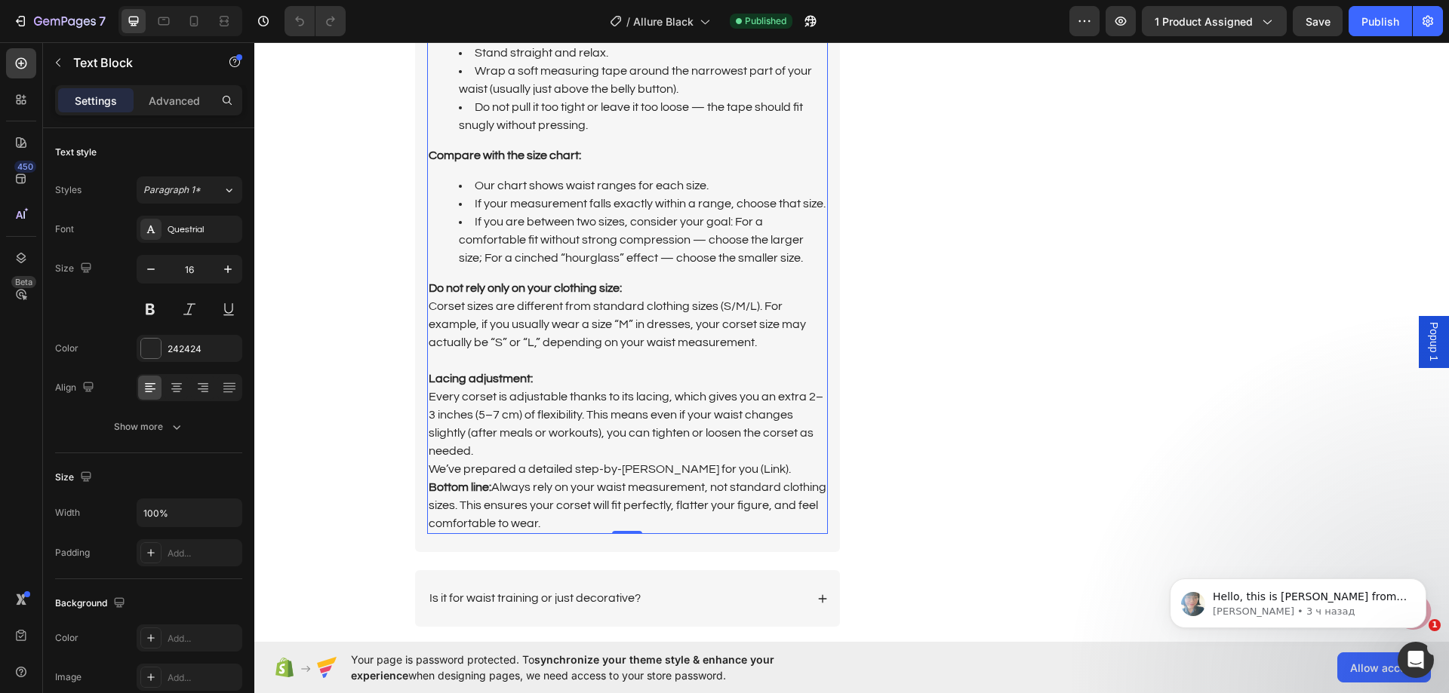
scroll to position [3848, 0]
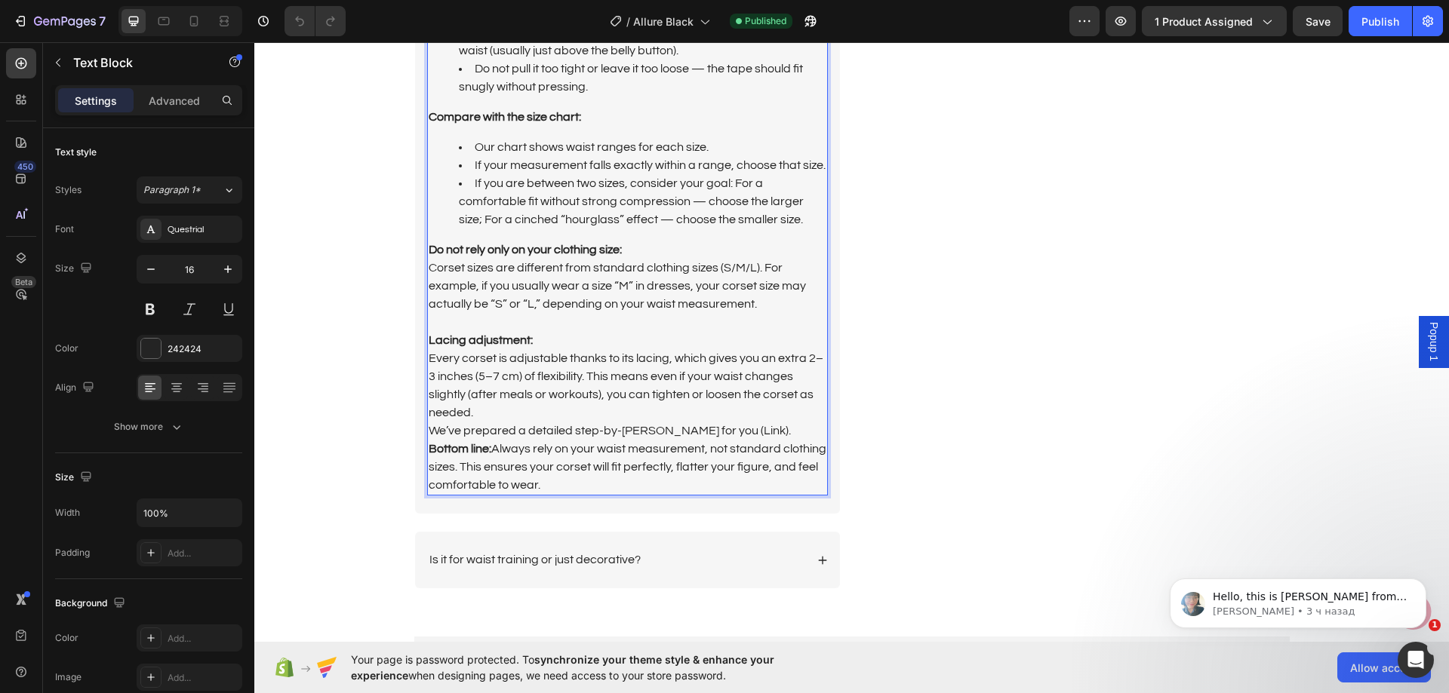
click at [593, 481] on p "Every corset is adjustable thanks to its lacing, which gives you an extra 2–3 i…" at bounding box center [628, 421] width 398 height 145
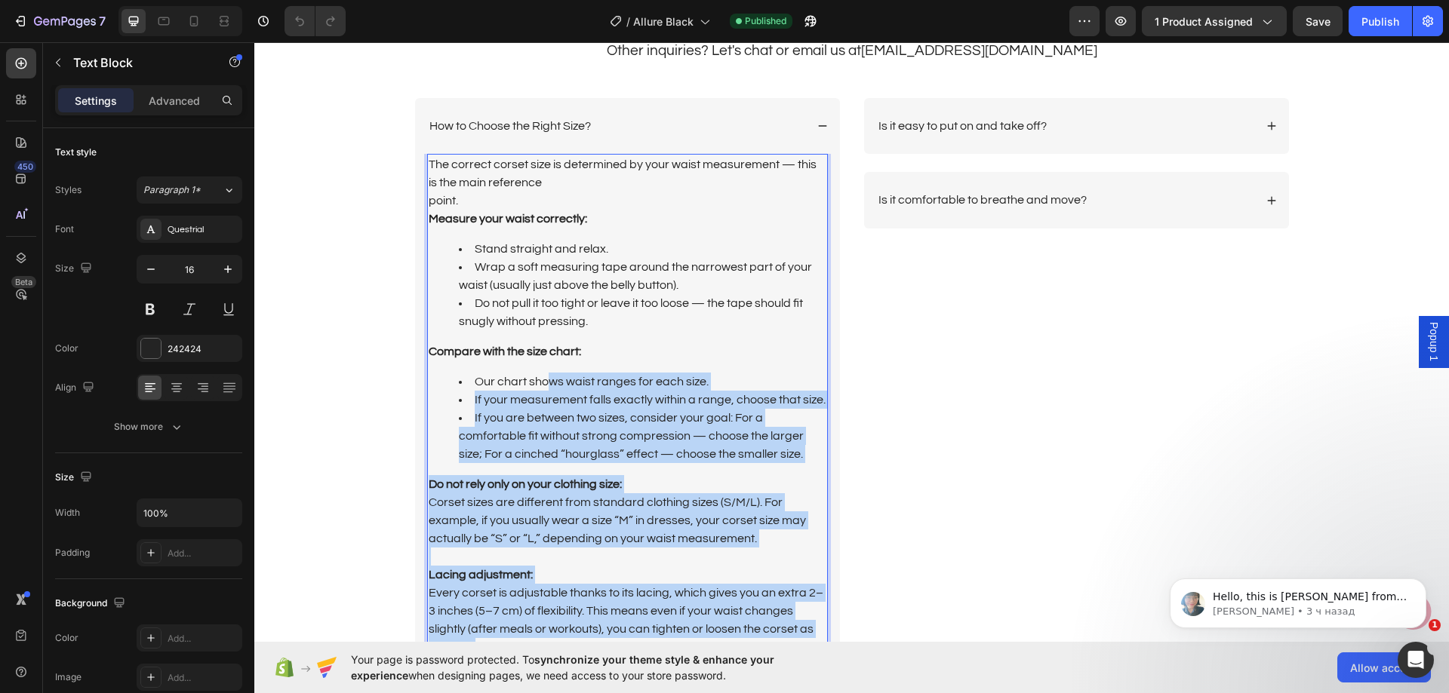
scroll to position [3546, 0]
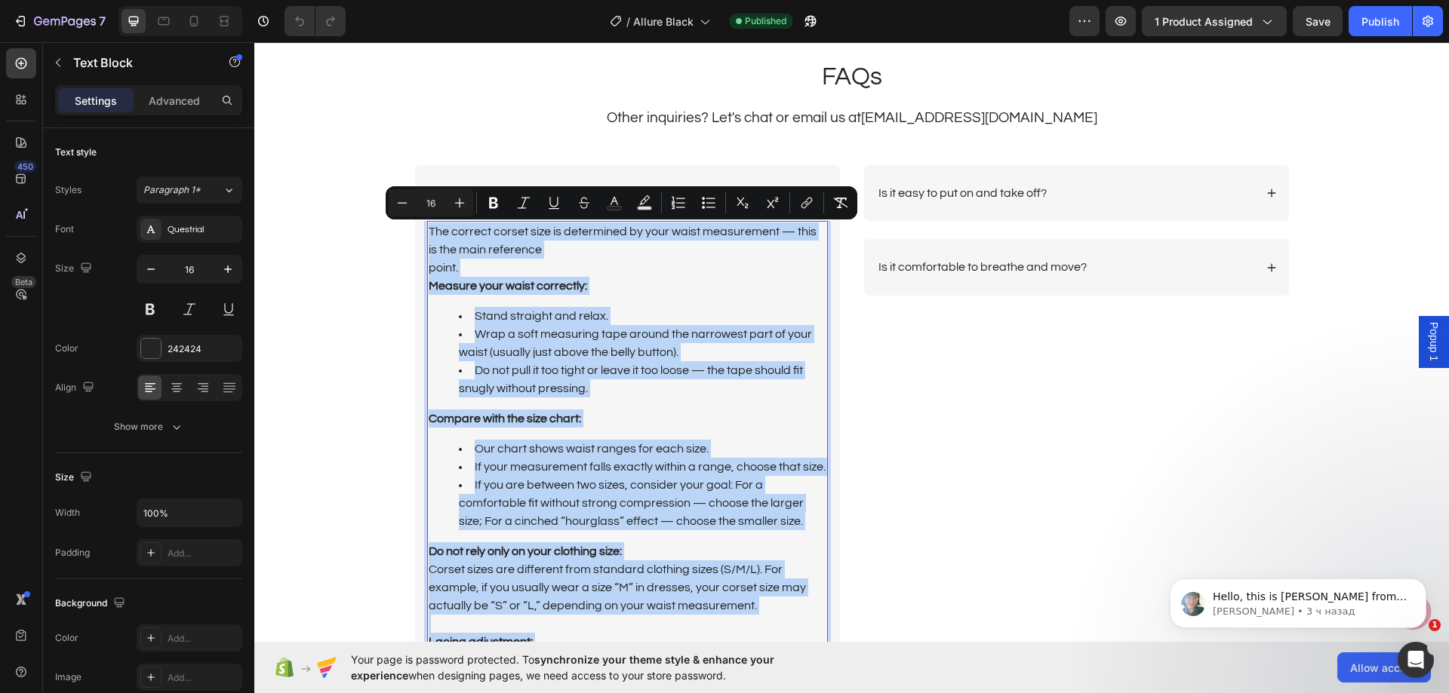
drag, startPoint x: 589, startPoint y: 481, endPoint x: 421, endPoint y: 231, distance: 301.1
click at [427, 231] on div "The correct corset size is determined by your waist measurement — this is the m…" at bounding box center [627, 509] width 401 height 576
copy div "The correct corset size is determined by your waist measurement — this is the m…"
click at [689, 181] on div "How to Choose the Right Size?" at bounding box center [627, 193] width 425 height 57
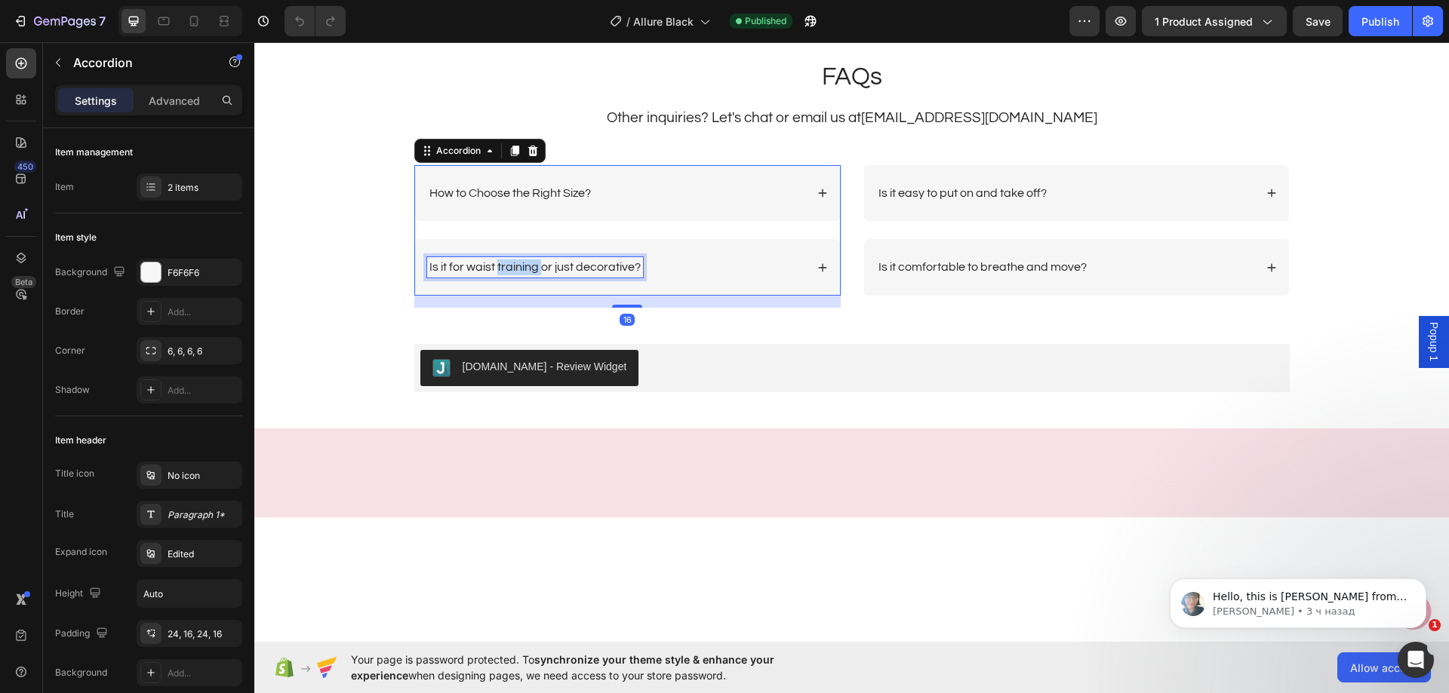
click at [519, 264] on p "Is it for waist training or just decorative?" at bounding box center [534, 268] width 211 height 16
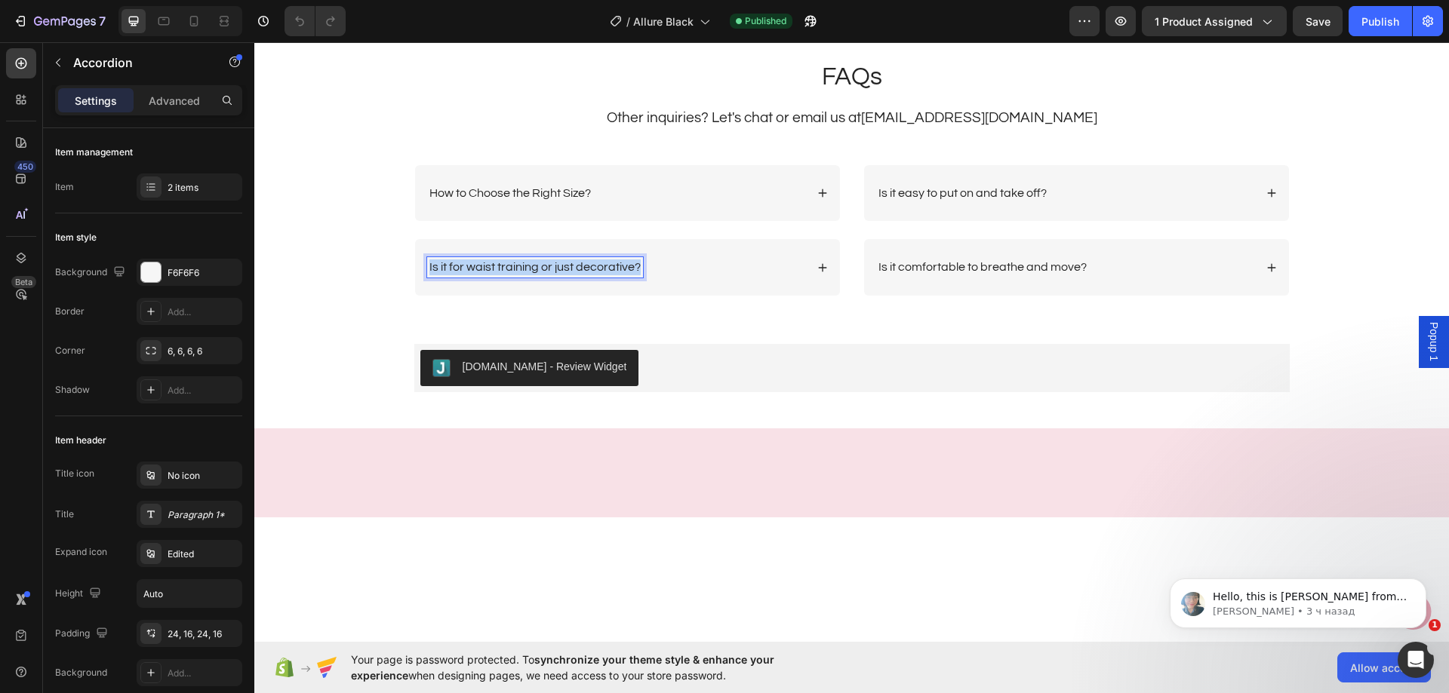
click at [519, 264] on p "Is it for waist training or just decorative?" at bounding box center [534, 268] width 211 height 16
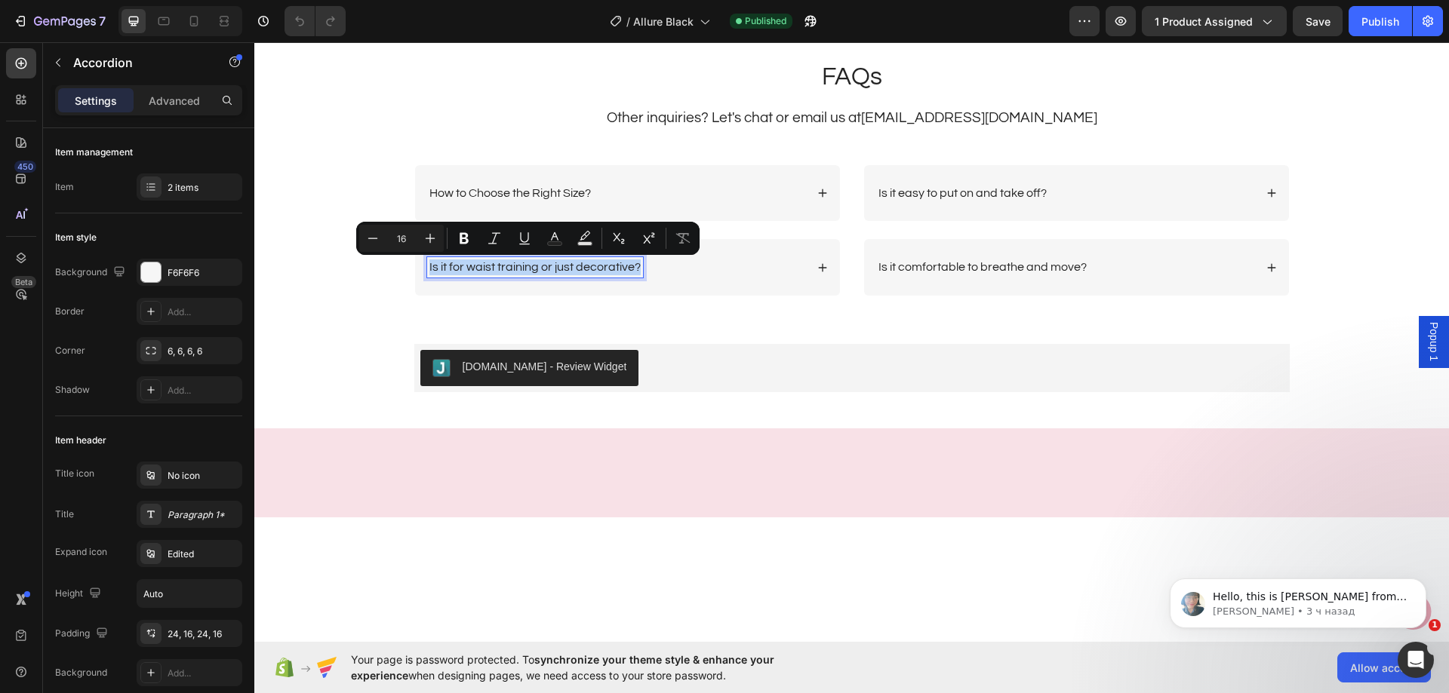
click at [767, 261] on div "Is it for waist training or just decorative?" at bounding box center [616, 267] width 378 height 20
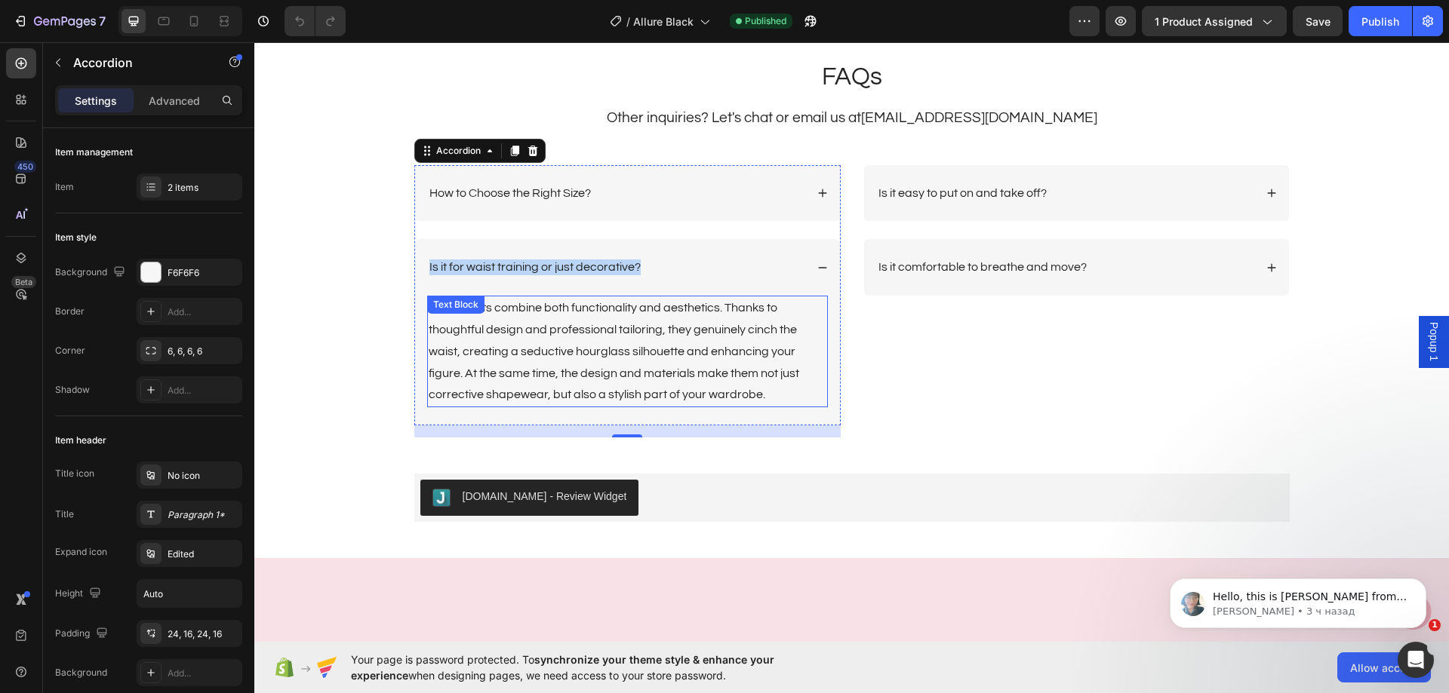
click at [604, 346] on p "Our corsets combine both functionality and aesthetics. Thanks to thoughtful des…" at bounding box center [628, 351] width 398 height 109
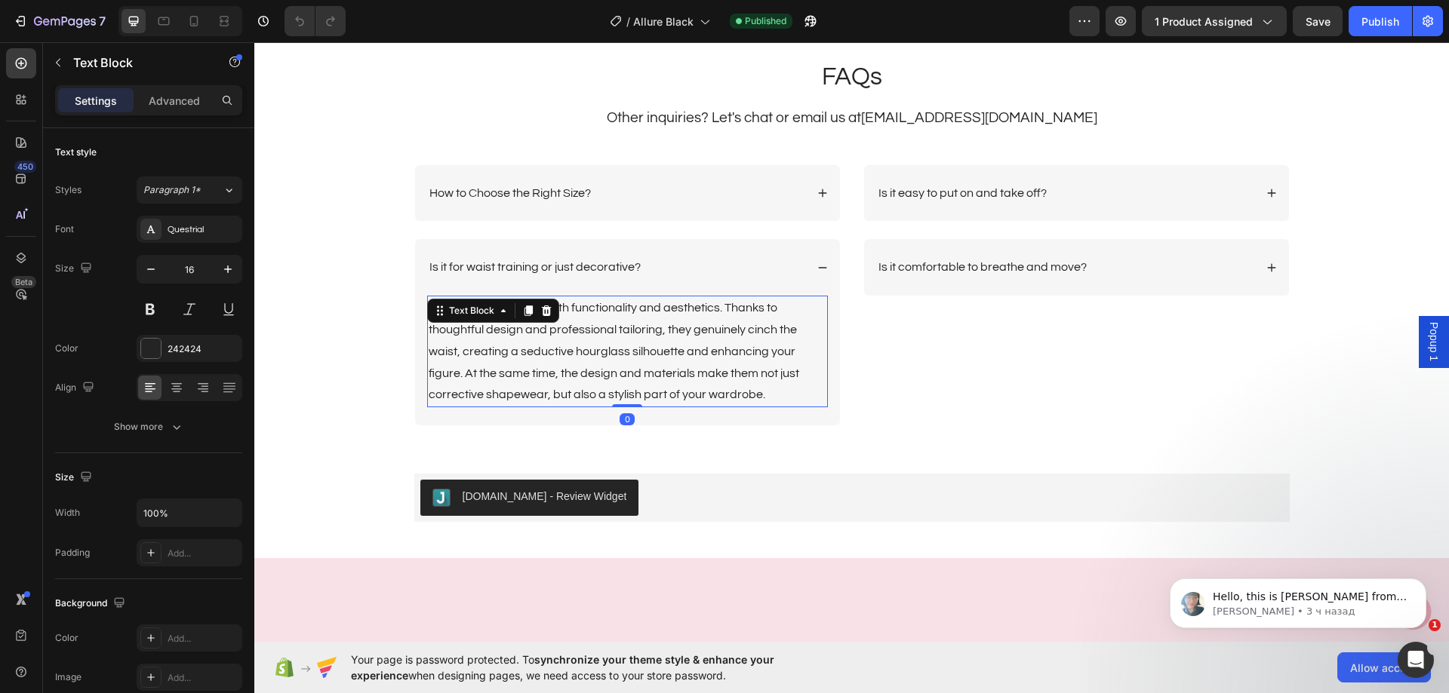
click at [604, 346] on p "Our corsets combine both functionality and aesthetics. Thanks to thoughtful des…" at bounding box center [628, 351] width 398 height 109
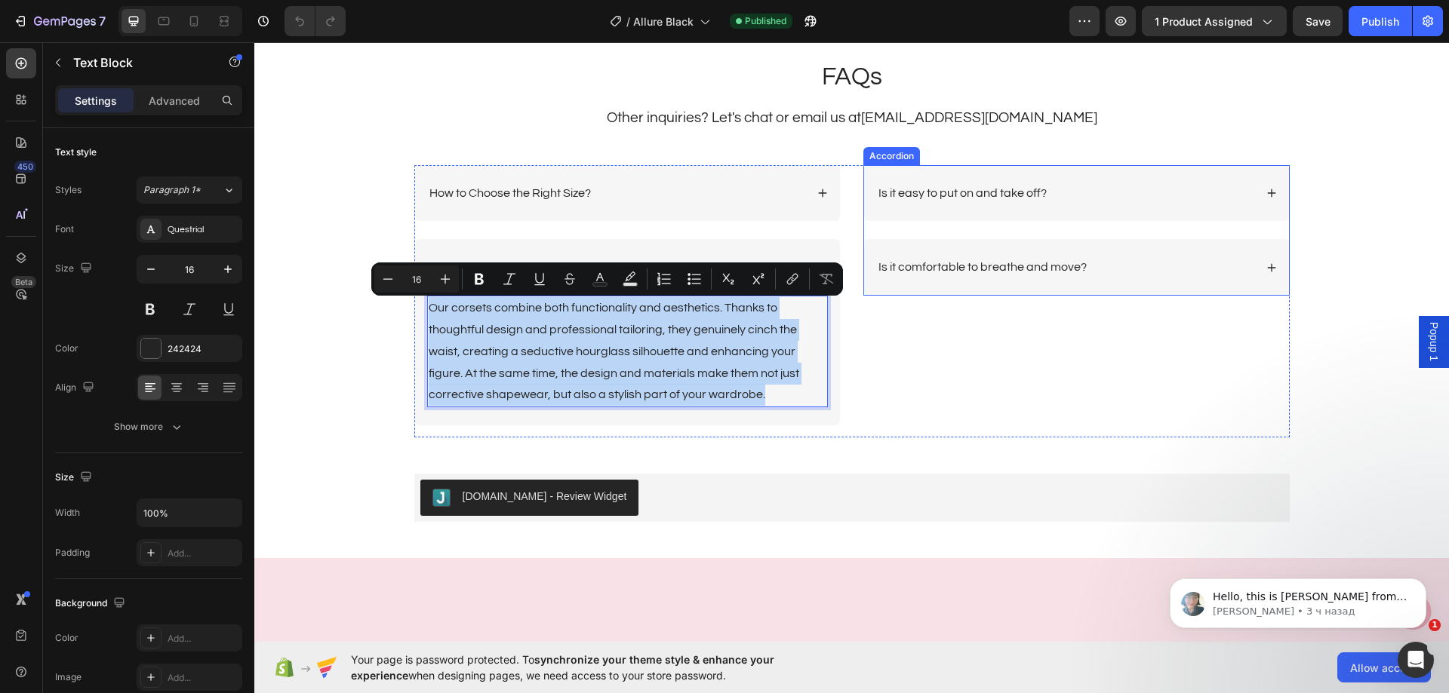
click at [941, 189] on p "Is it easy to put on and take off?" at bounding box center [962, 194] width 168 height 16
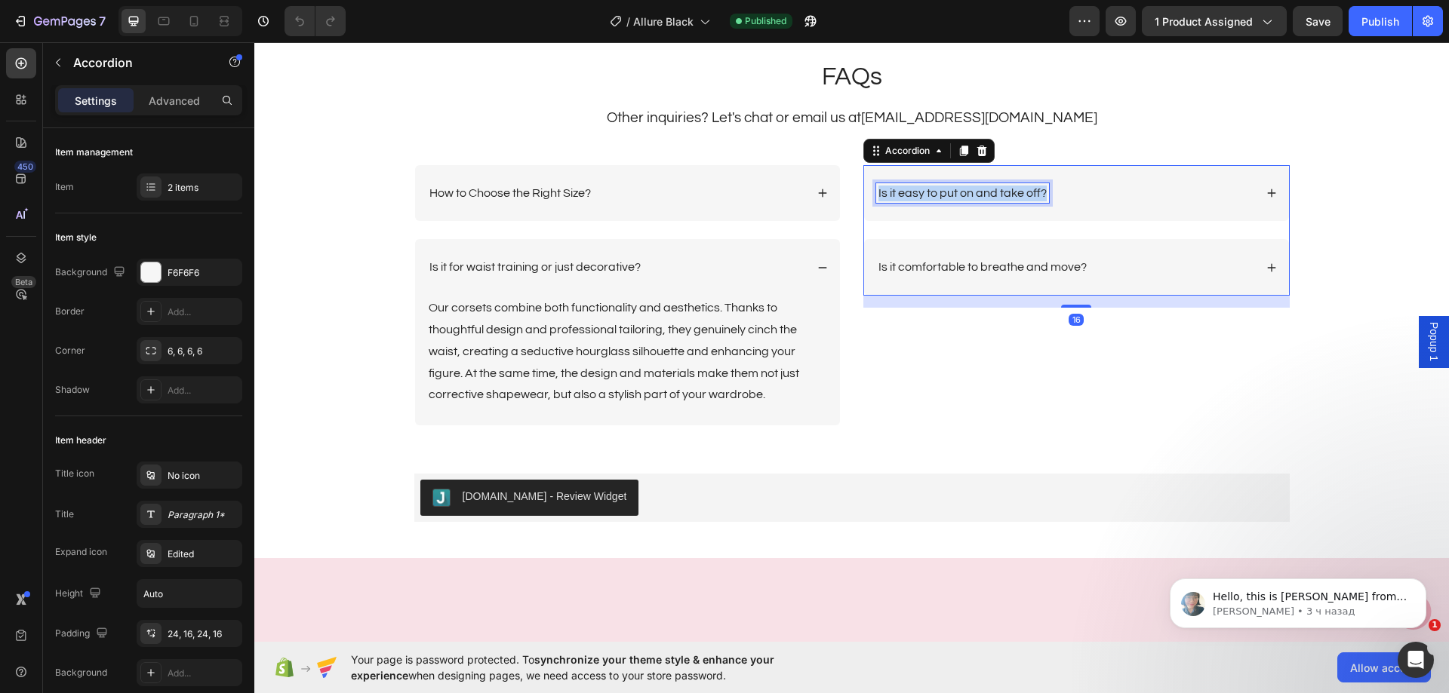
click at [941, 189] on p "Is it easy to put on and take off?" at bounding box center [962, 194] width 168 height 16
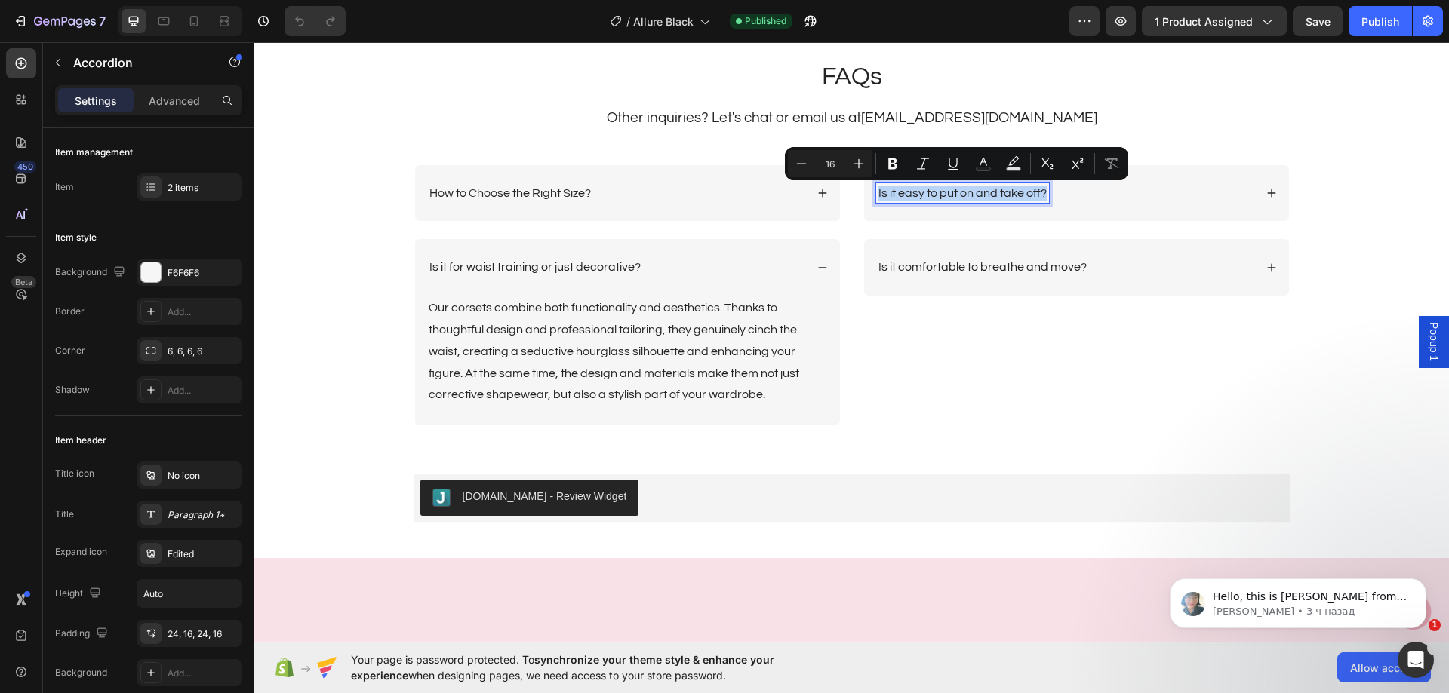
click at [1160, 192] on div "Is it easy to put on and take off?" at bounding box center [1065, 193] width 378 height 20
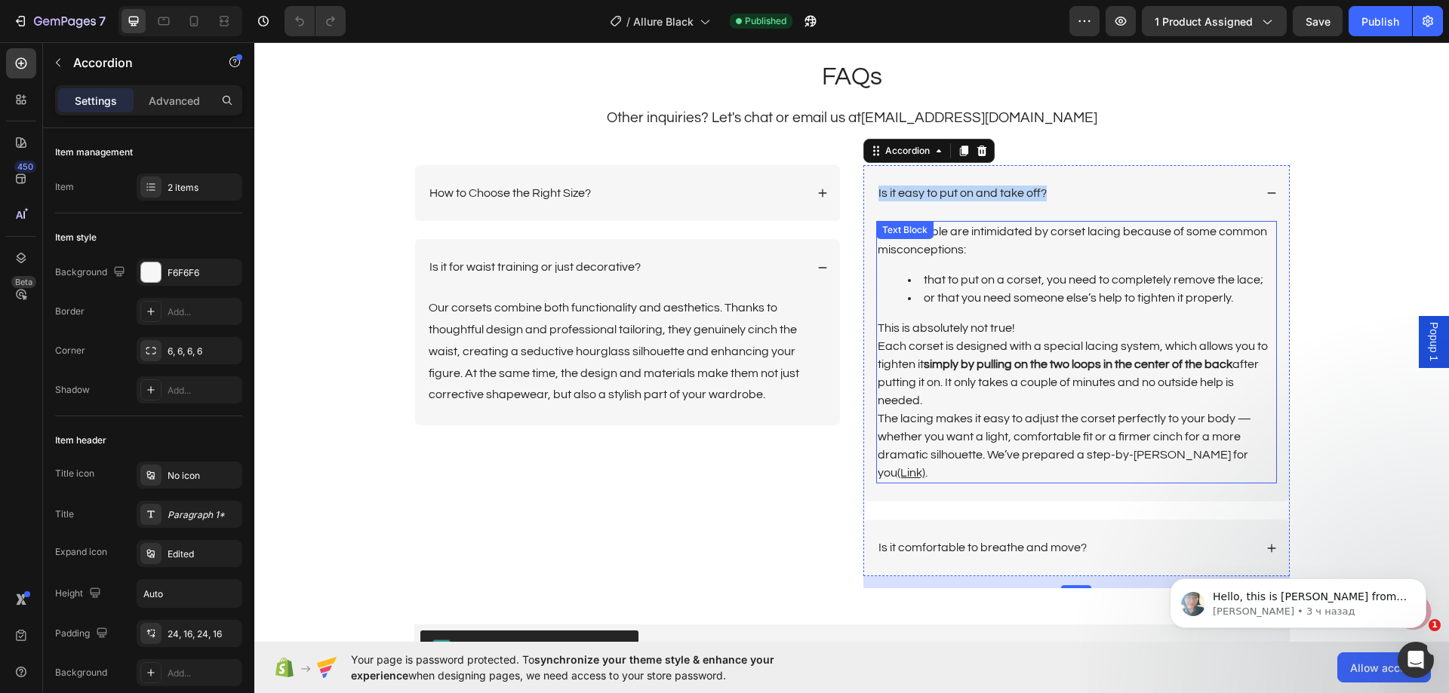
click at [1040, 254] on p "Many people are intimidated by corset lacing because of some common misconcepti…" at bounding box center [1076, 241] width 398 height 36
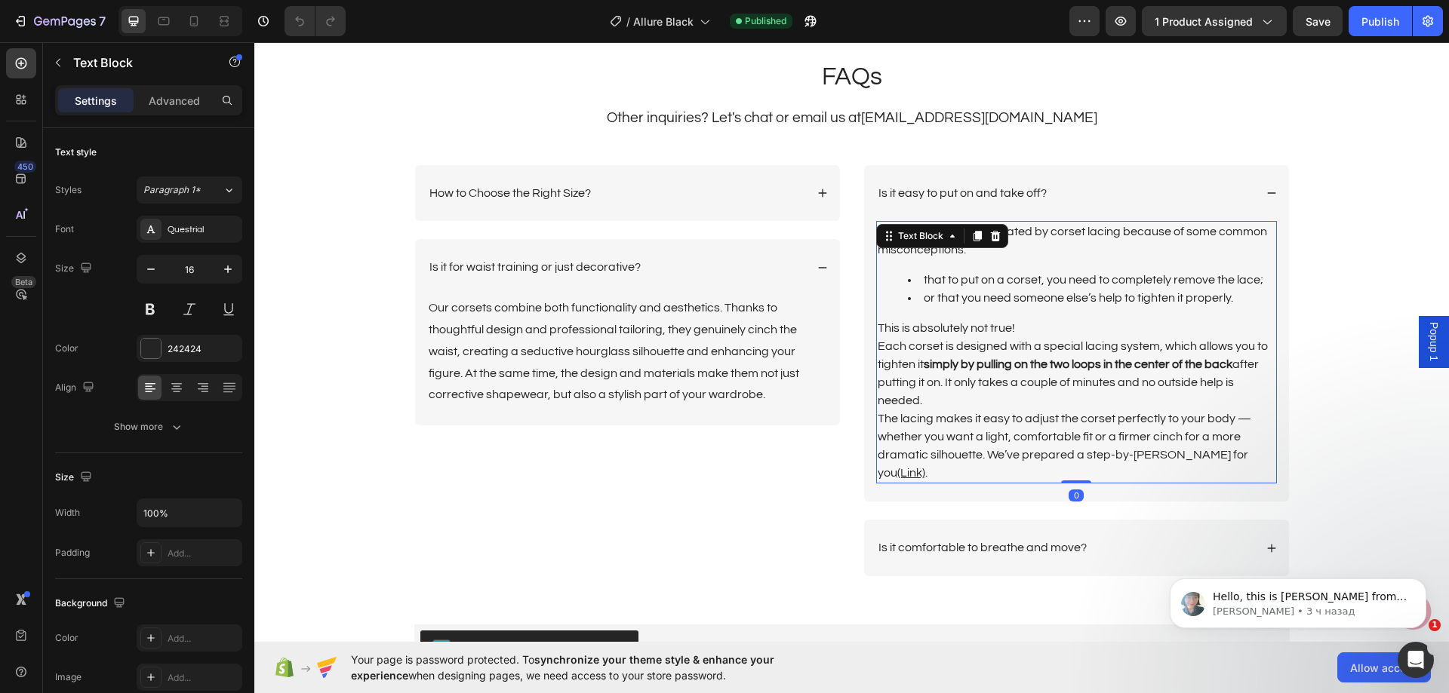
click at [1255, 456] on p "The lacing makes it easy to adjust the corset perfectly to your body — whether …" at bounding box center [1076, 446] width 398 height 72
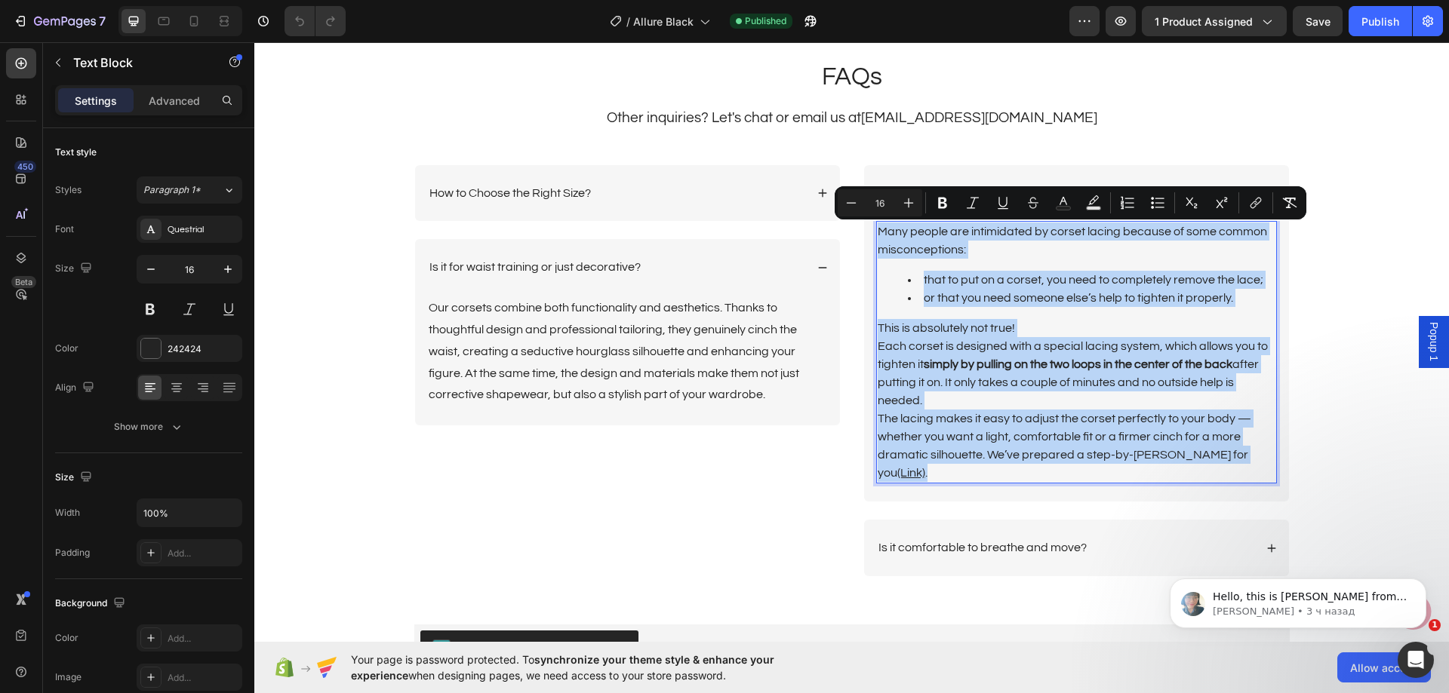
drag, startPoint x: 1255, startPoint y: 456, endPoint x: 871, endPoint y: 235, distance: 443.5
click at [876, 235] on div "Many people are intimidated by corset lacing because of some common misconcepti…" at bounding box center [1076, 352] width 401 height 263
click at [976, 540] on p "Is it comfortable to breathe and move?" at bounding box center [982, 548] width 208 height 16
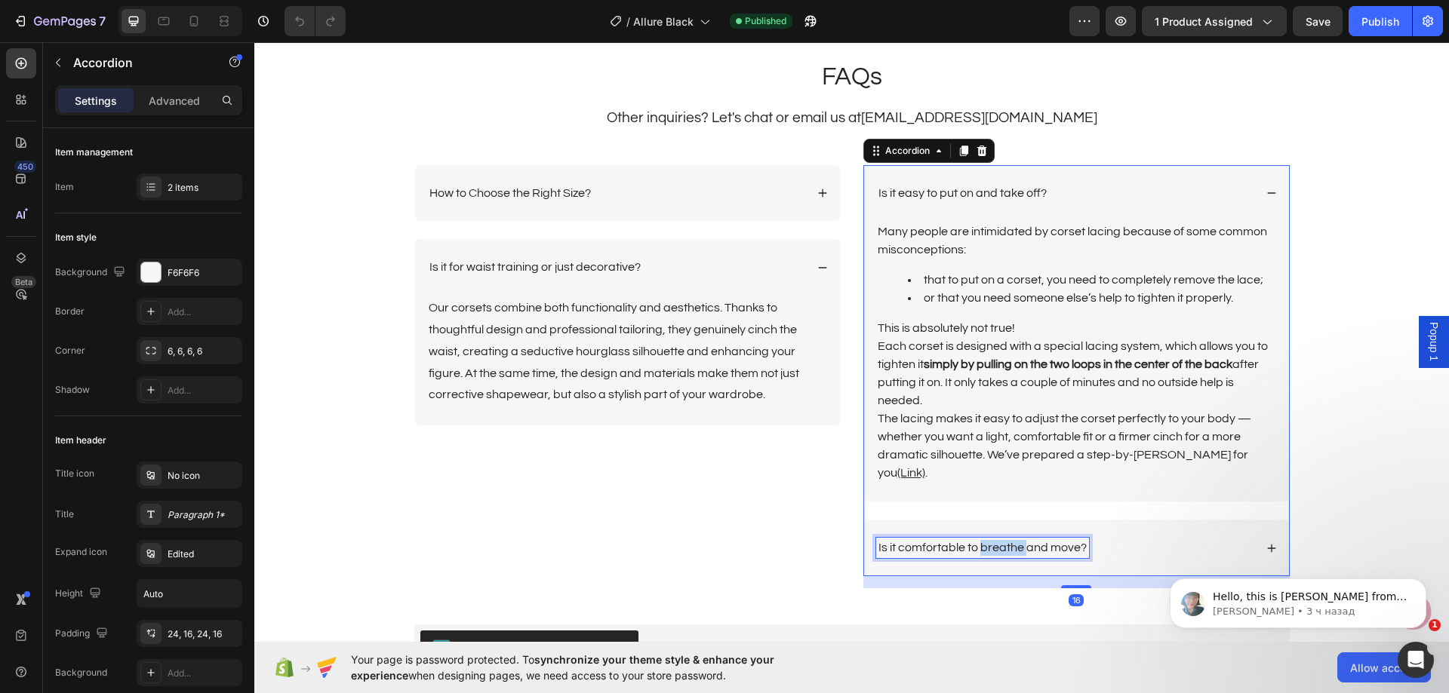
click at [976, 540] on p "Is it comfortable to breathe and move?" at bounding box center [982, 548] width 208 height 16
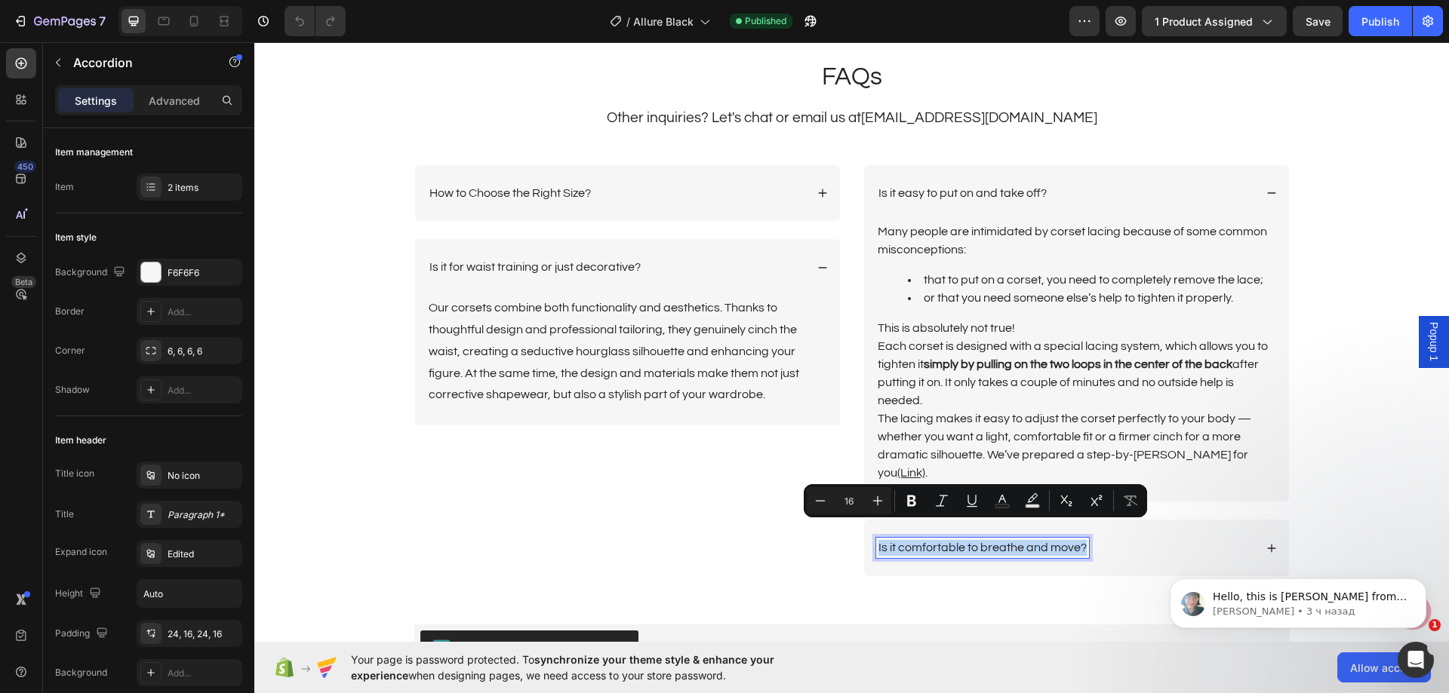
click at [1171, 538] on div "Is it comfortable to breathe and move?" at bounding box center [1065, 548] width 378 height 20
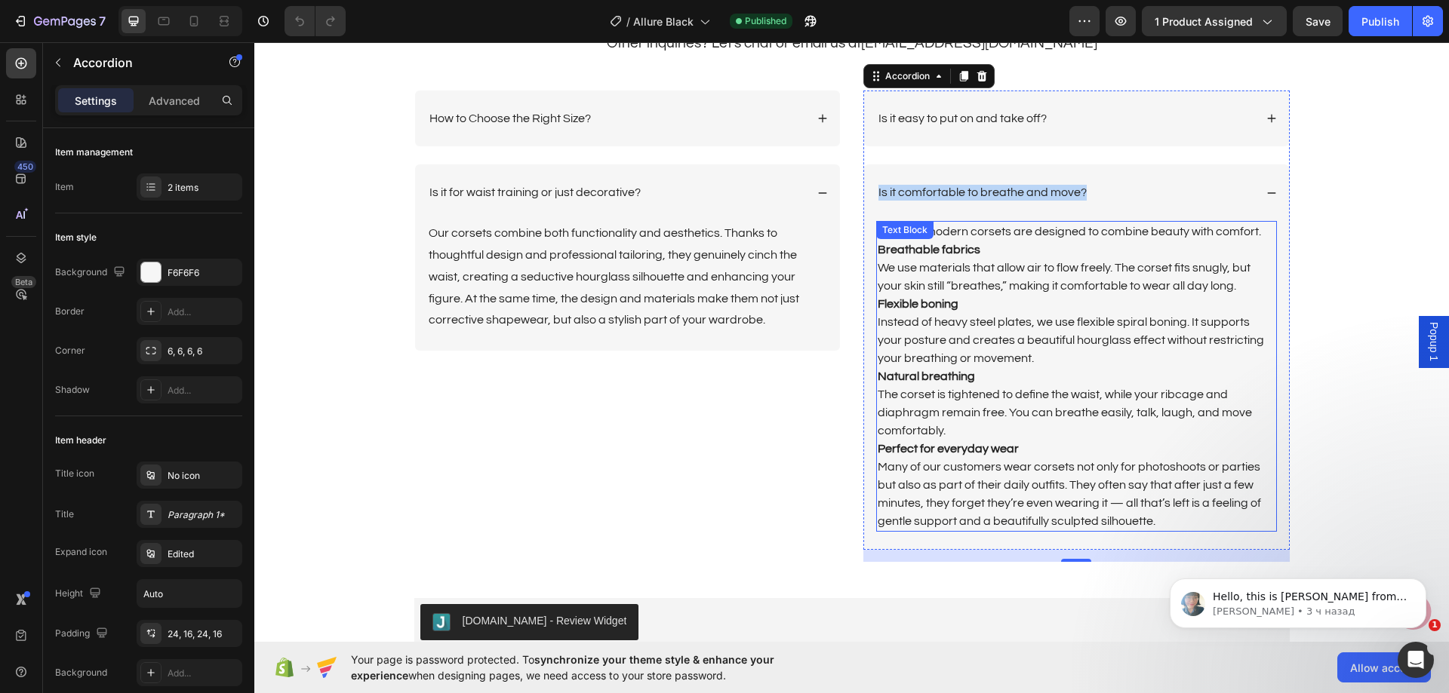
scroll to position [3621, 0]
click at [1017, 401] on p "The corset is tightened to define the waist, while your ribcage and diaphragm r…" at bounding box center [1076, 412] width 398 height 54
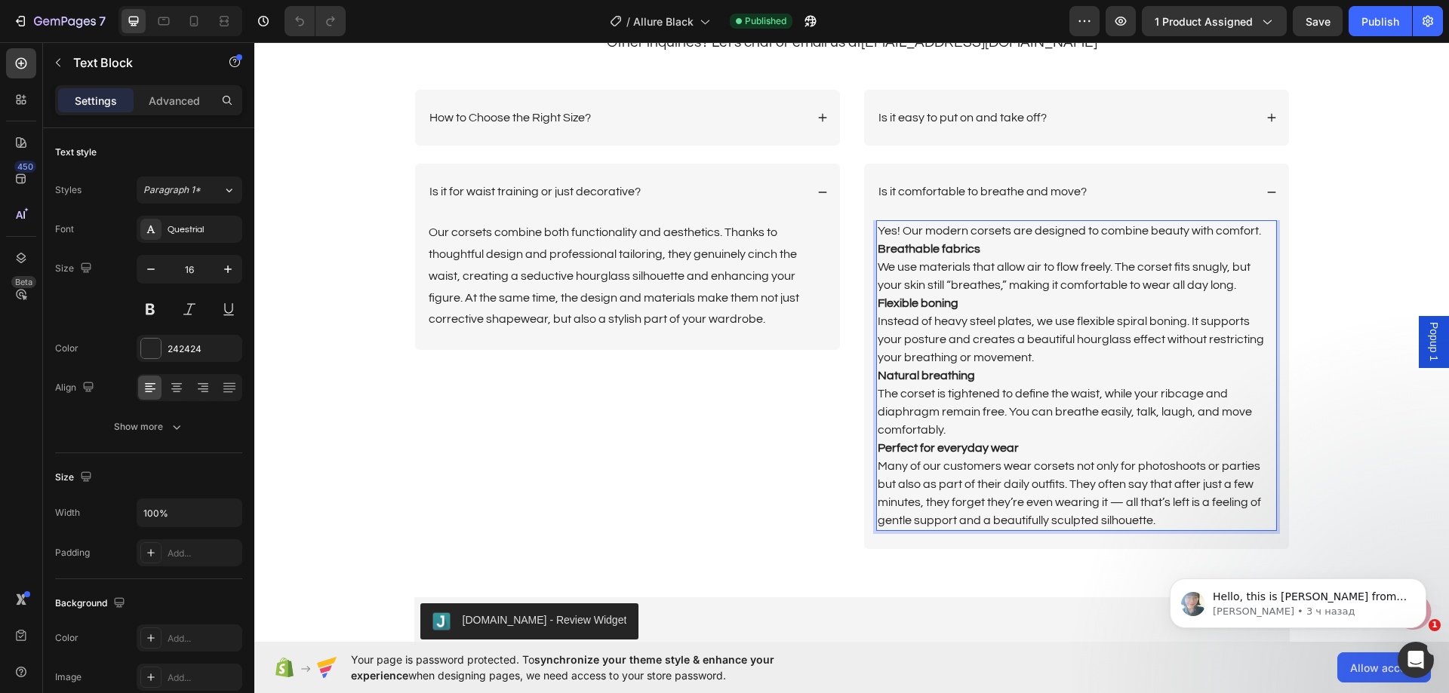
click at [1158, 527] on p "Many of our customers wear corsets not only for photoshoots or parties but also…" at bounding box center [1076, 493] width 398 height 72
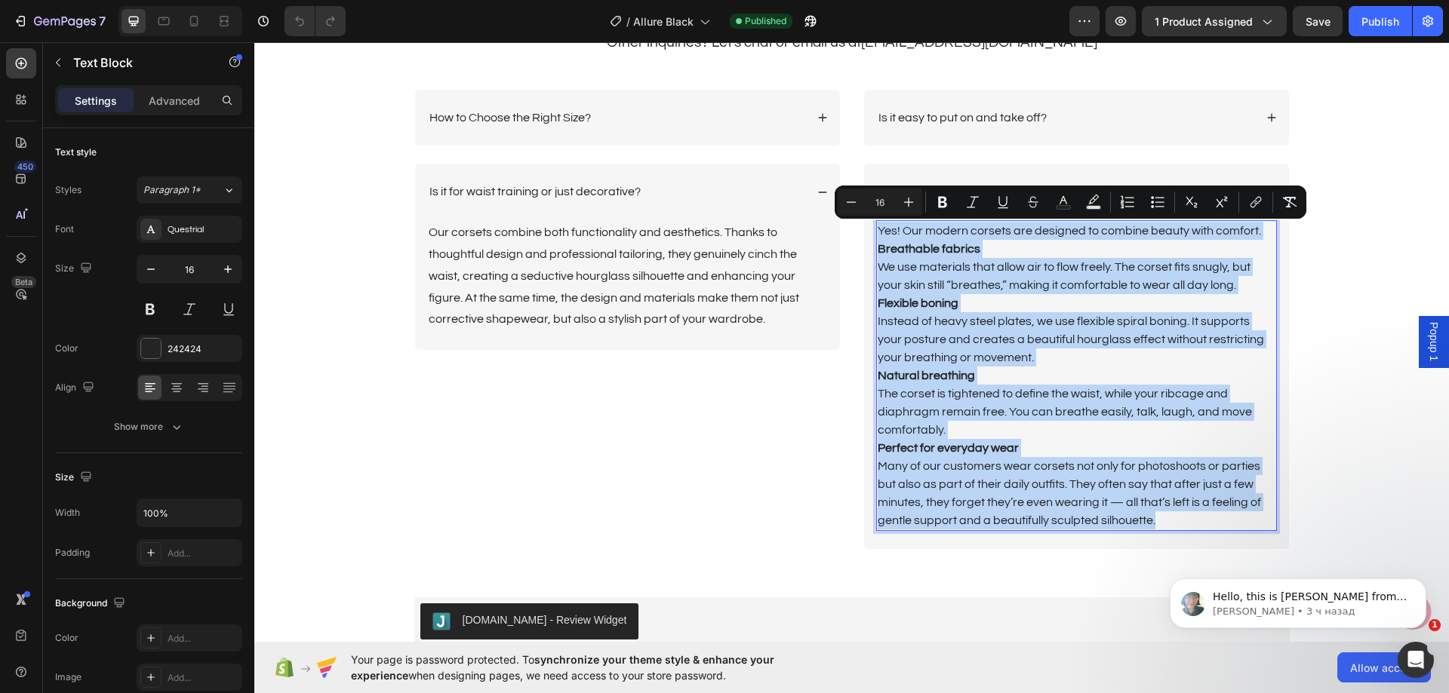
drag, startPoint x: 1141, startPoint y: 512, endPoint x: 871, endPoint y: 233, distance: 387.9
click at [876, 233] on div "Yes! Our modern corsets are designed to combine beauty with comfort. Breathable…" at bounding box center [1076, 375] width 401 height 311
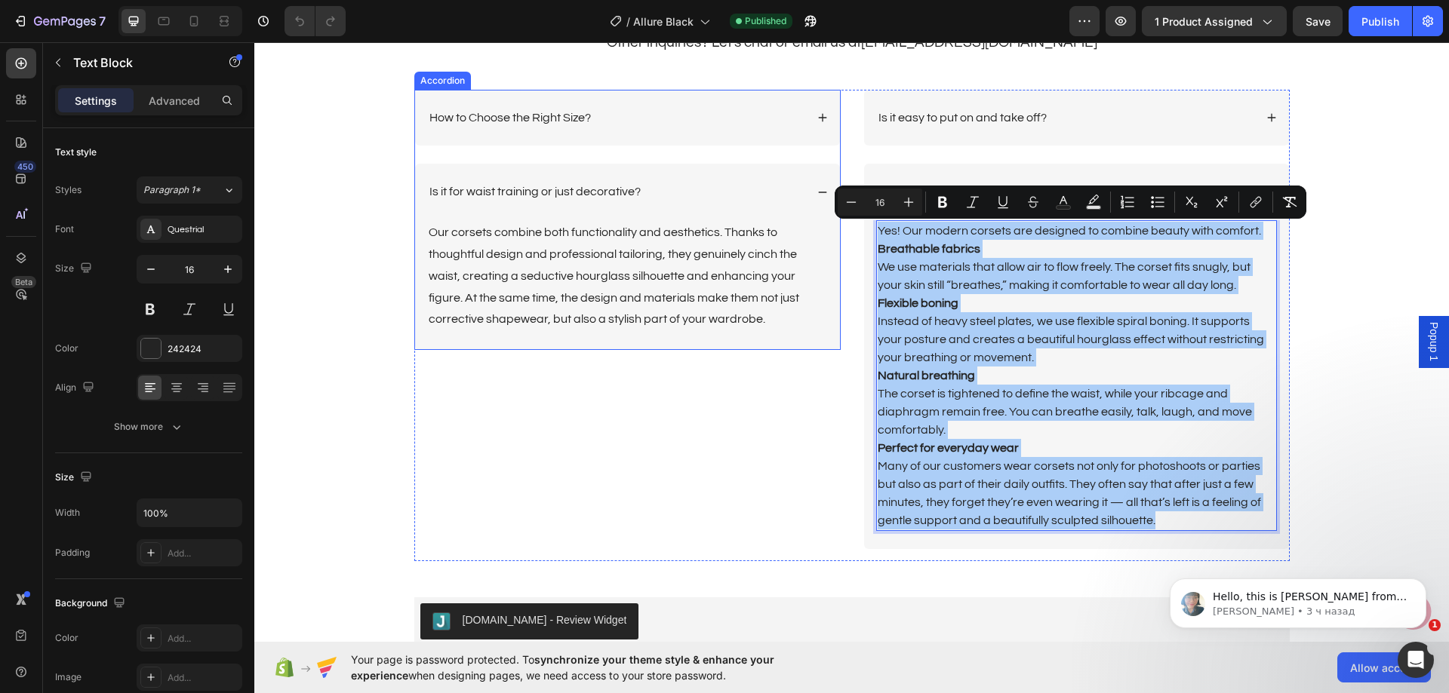
click at [563, 118] on p "How to Choose the Right Size?" at bounding box center [509, 118] width 161 height 16
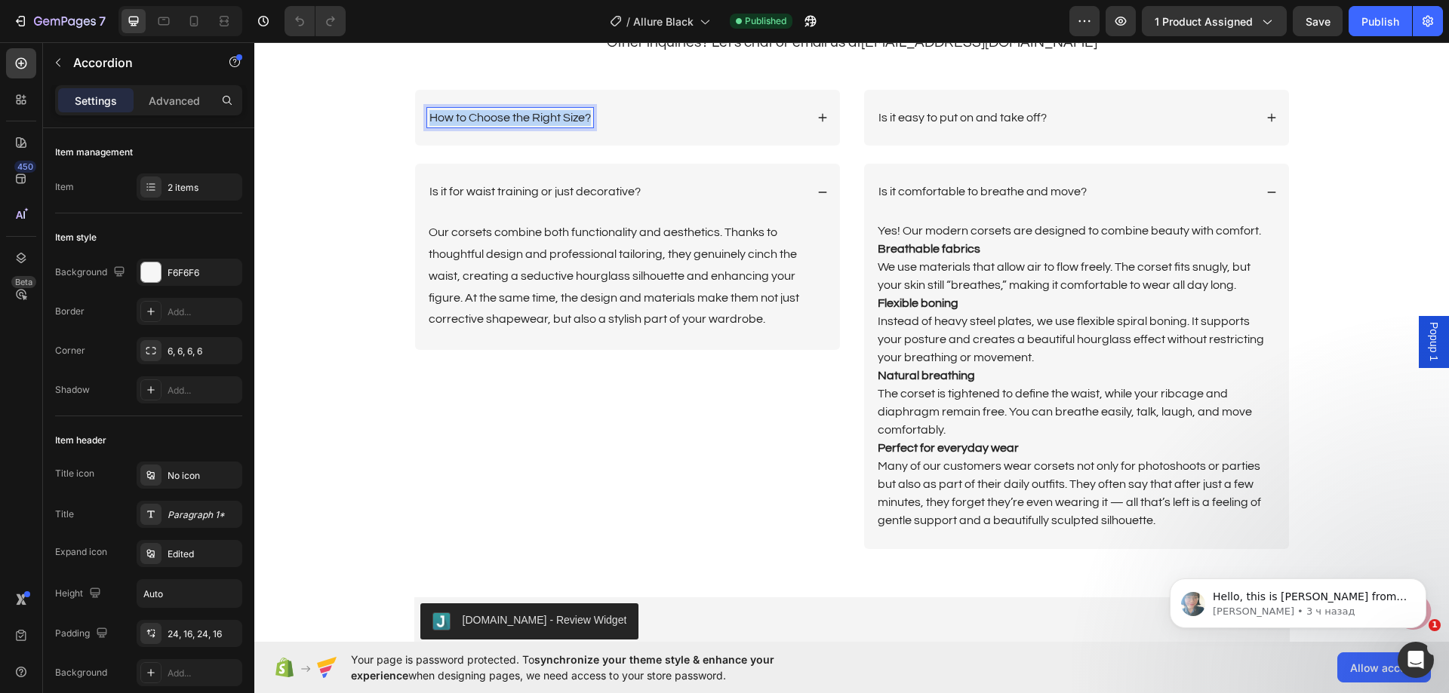
click at [563, 118] on p "How to Choose the Right Size?" at bounding box center [509, 118] width 161 height 16
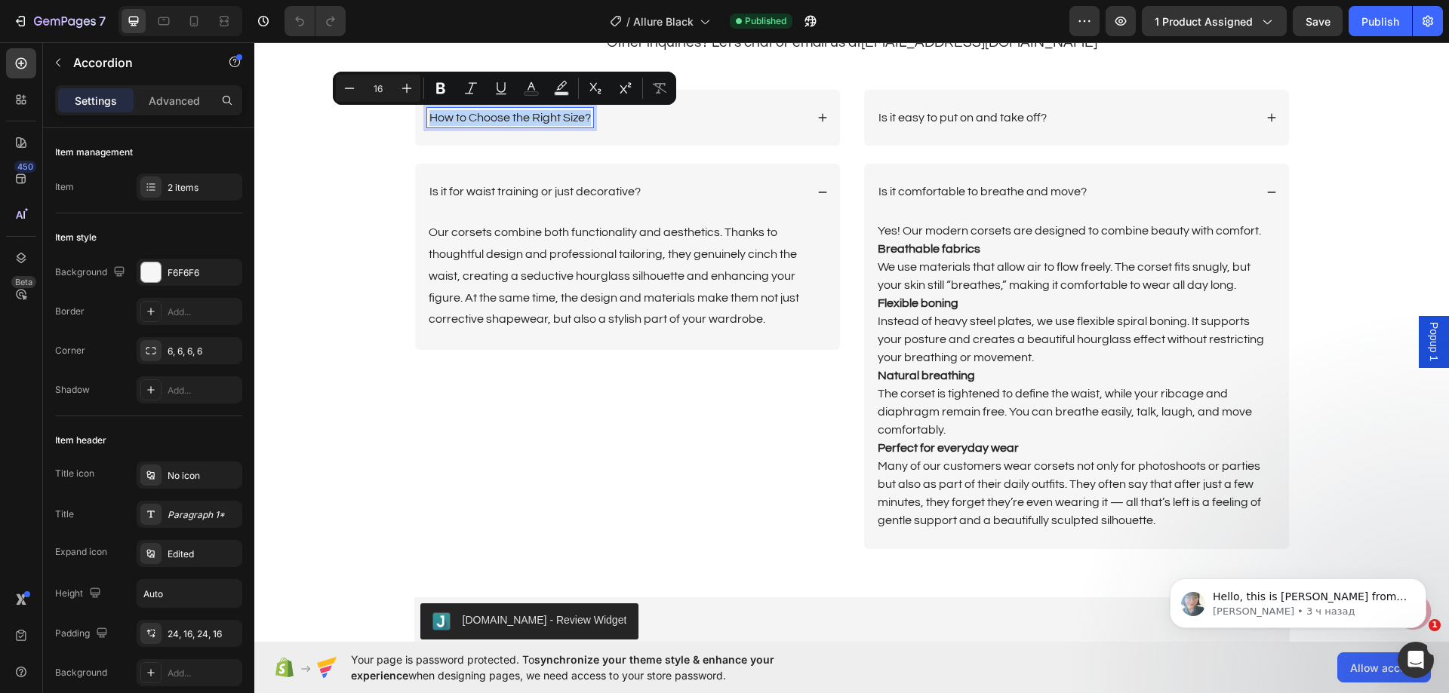
click at [761, 124] on div "How to Choose the Right Size?" at bounding box center [616, 118] width 378 height 20
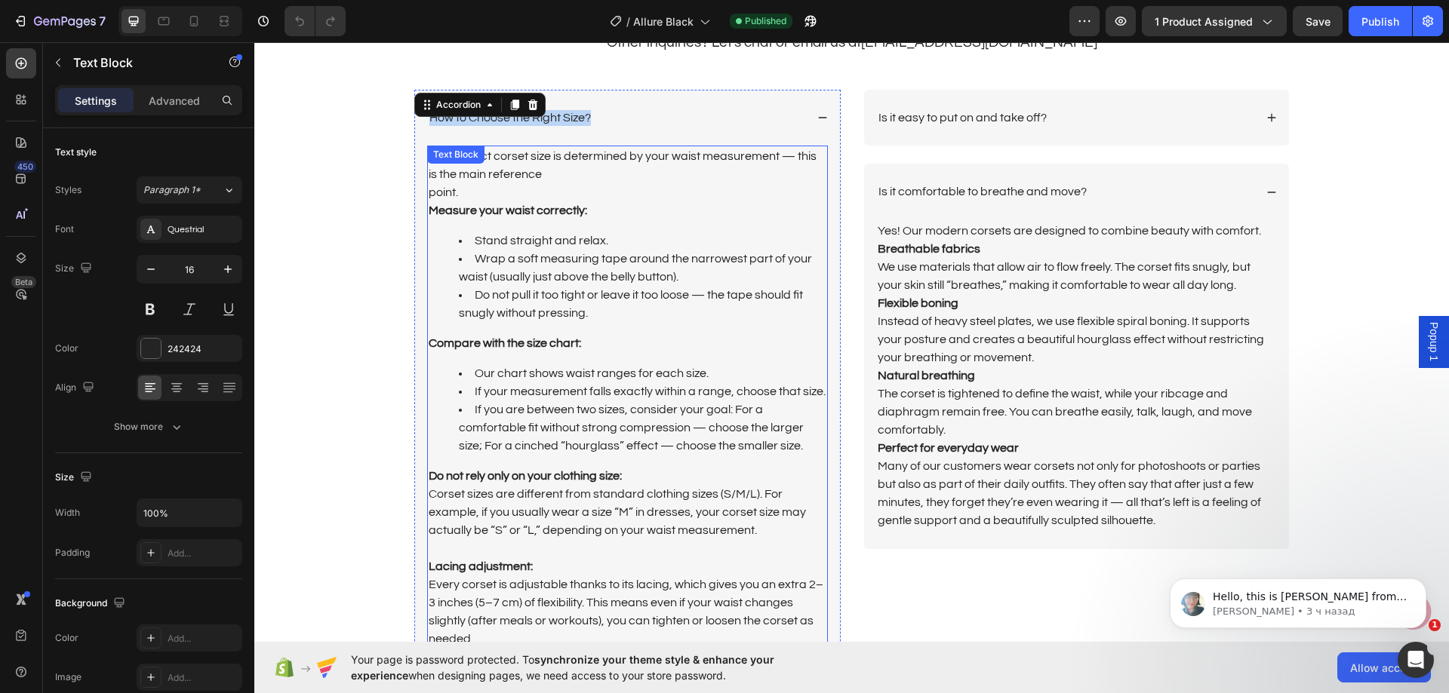
click at [609, 217] on p "The correct corset size is determined by your waist measurement — this is the m…" at bounding box center [628, 183] width 398 height 72
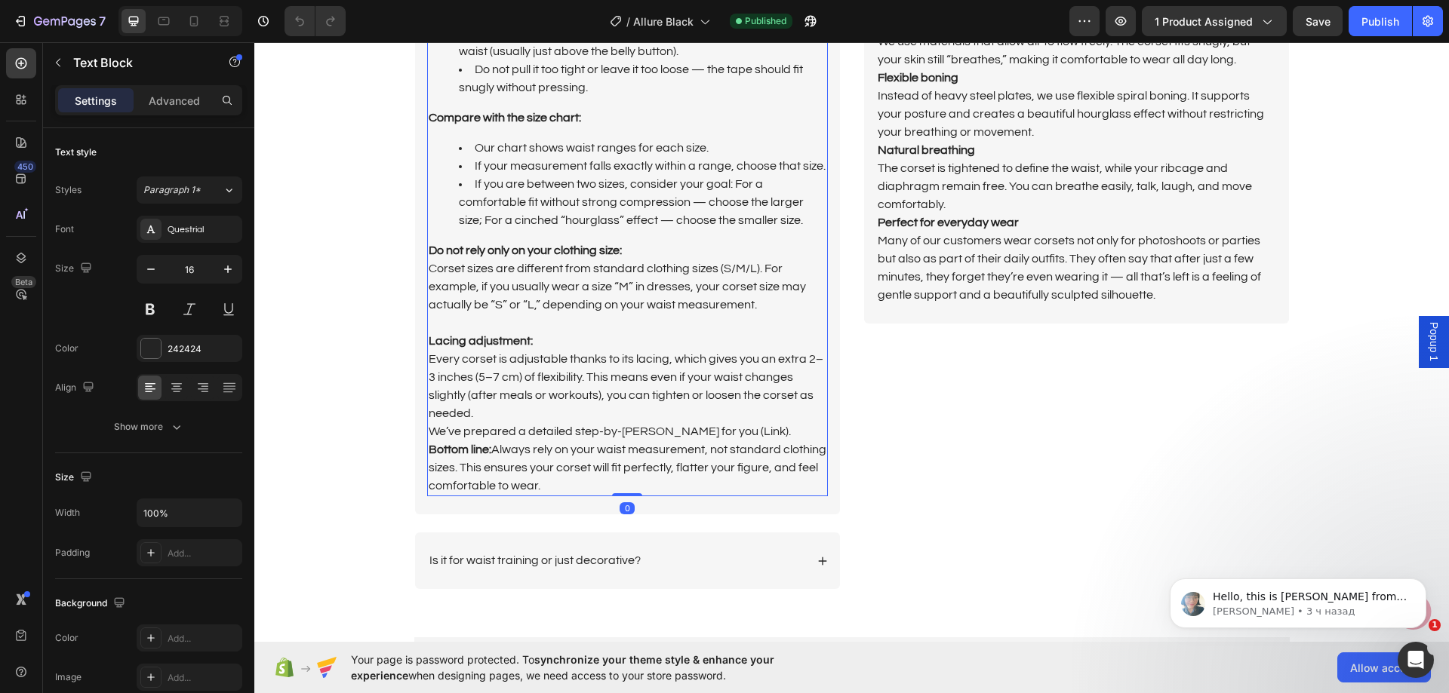
scroll to position [3848, 0]
click at [552, 477] on p "Every corset is adjustable thanks to its lacing, which gives you an extra 2–3 i…" at bounding box center [628, 421] width 398 height 145
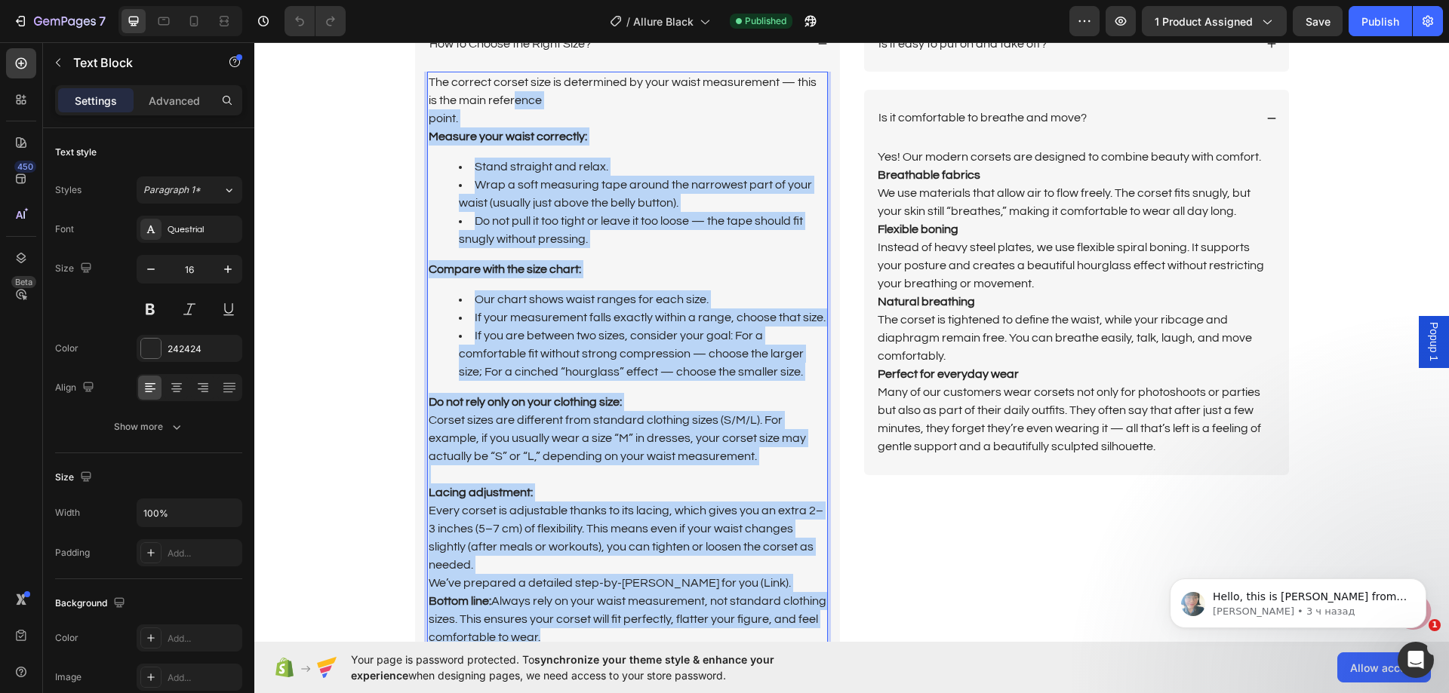
scroll to position [3471, 0]
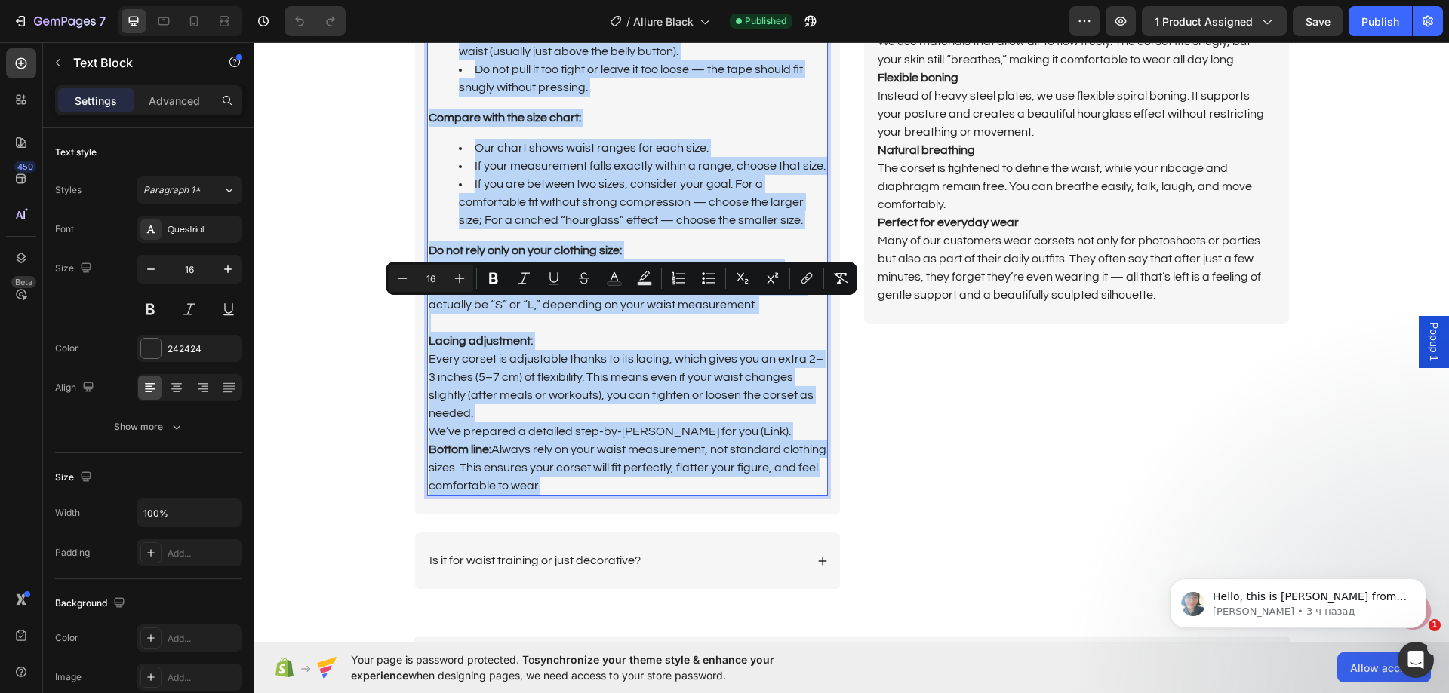
drag, startPoint x: 552, startPoint y: 477, endPoint x: 426, endPoint y: 304, distance: 213.8
click at [427, 304] on div "The correct corset size is determined by your waist measurement — this is the m…" at bounding box center [627, 208] width 401 height 576
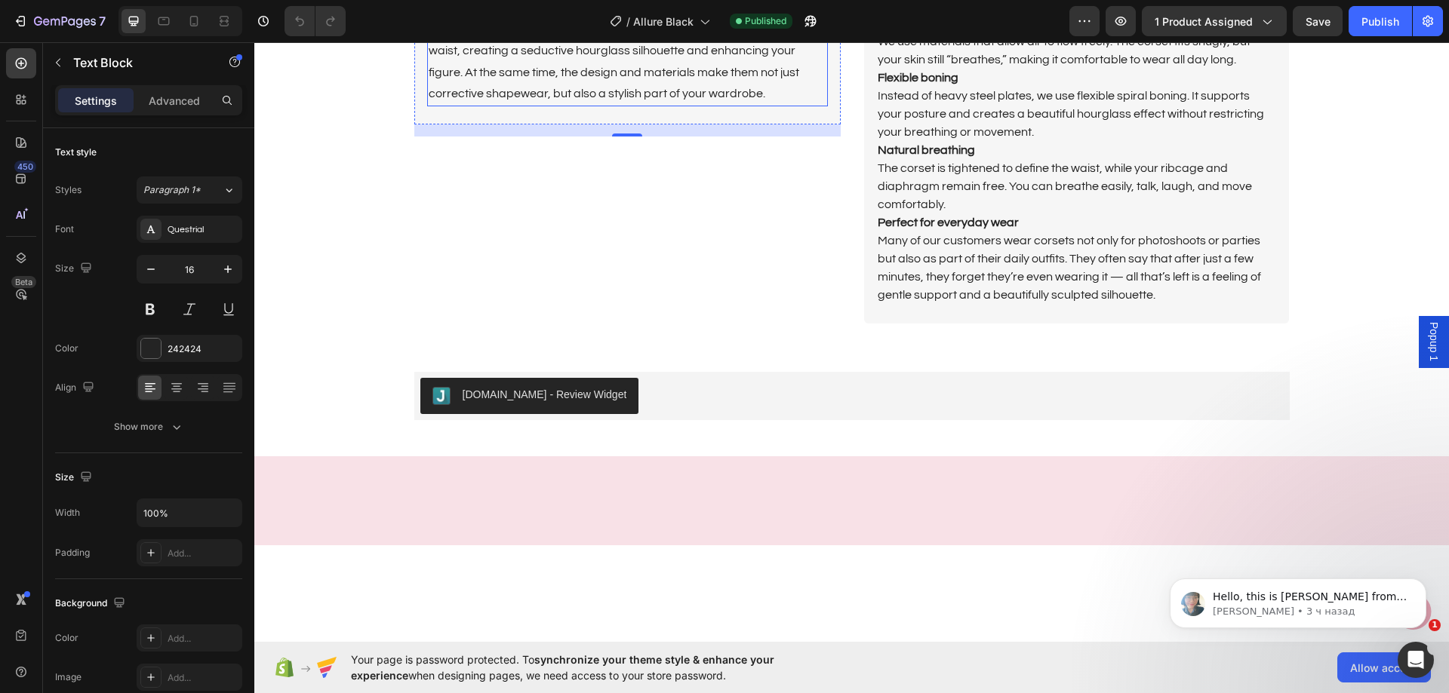
click at [649, 105] on p "Our corsets combine both functionality and aesthetics. Thanks to thoughtful des…" at bounding box center [628, 50] width 398 height 109
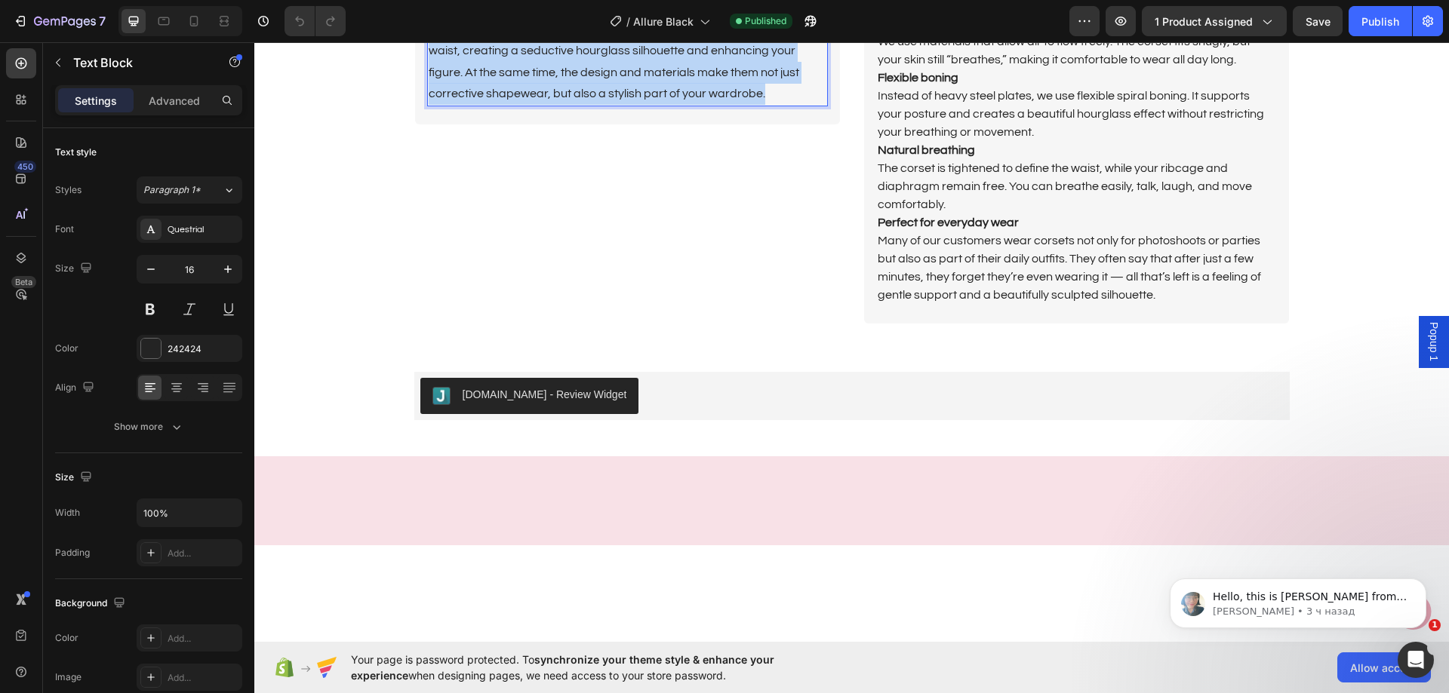
click at [649, 105] on p "Our corsets combine both functionality and aesthetics. Thanks to thoughtful des…" at bounding box center [628, 50] width 398 height 109
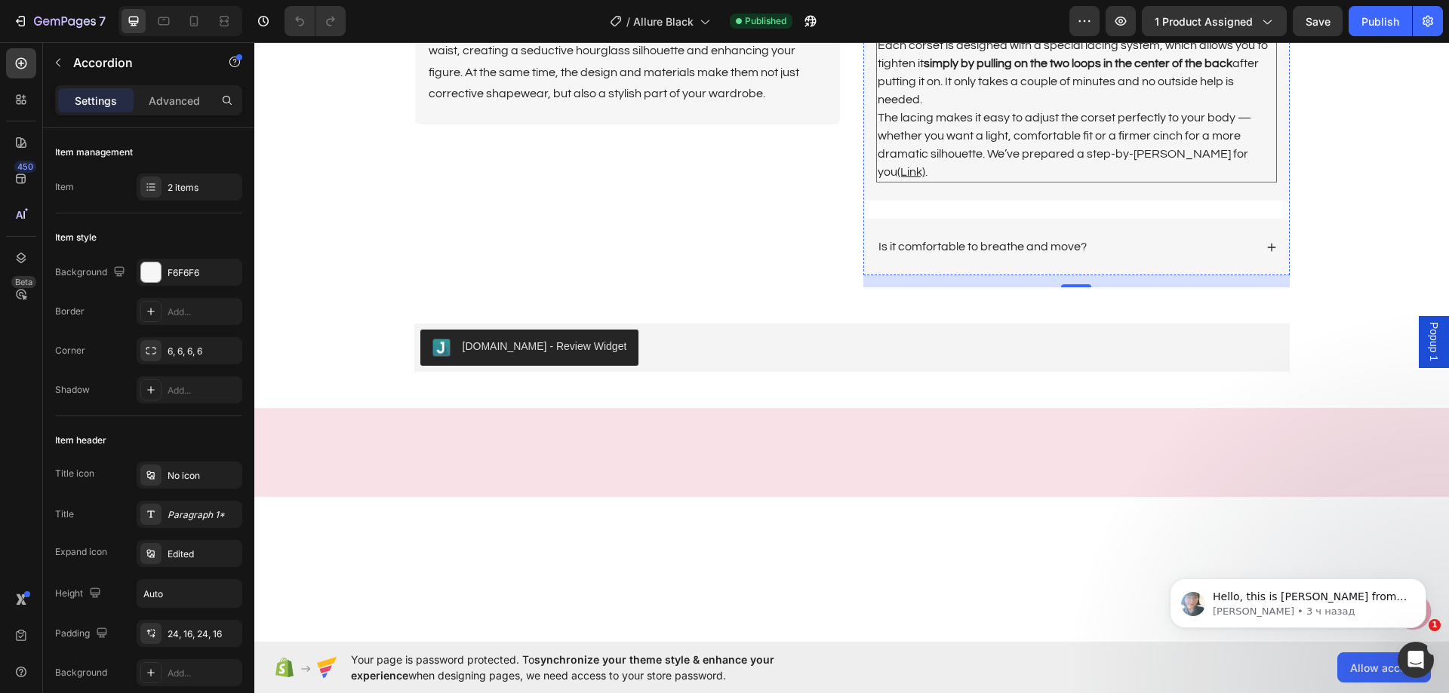
click at [1135, 181] on p "The lacing makes it easy to adjust the corset perfectly to your body — whether …" at bounding box center [1076, 145] width 398 height 72
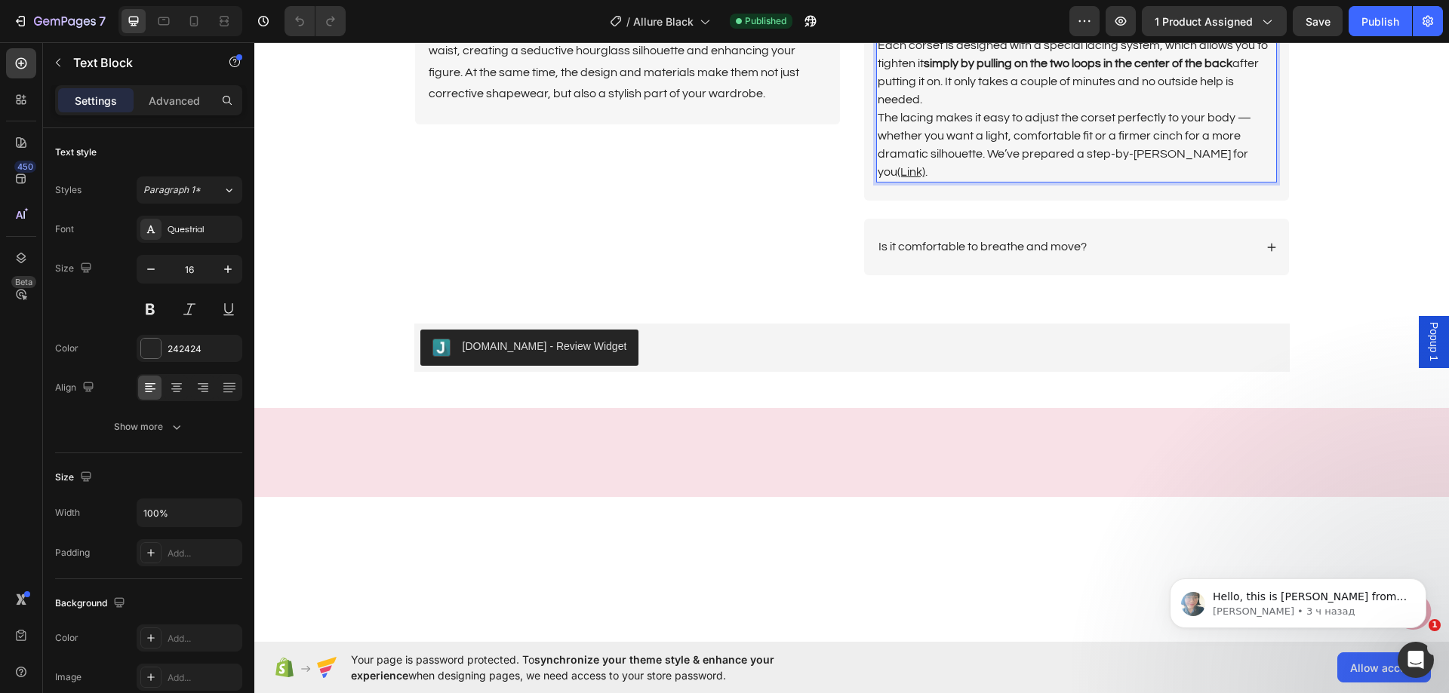
click at [1255, 181] on p "The lacing makes it easy to adjust the corset perfectly to your body — whether …" at bounding box center [1076, 145] width 398 height 72
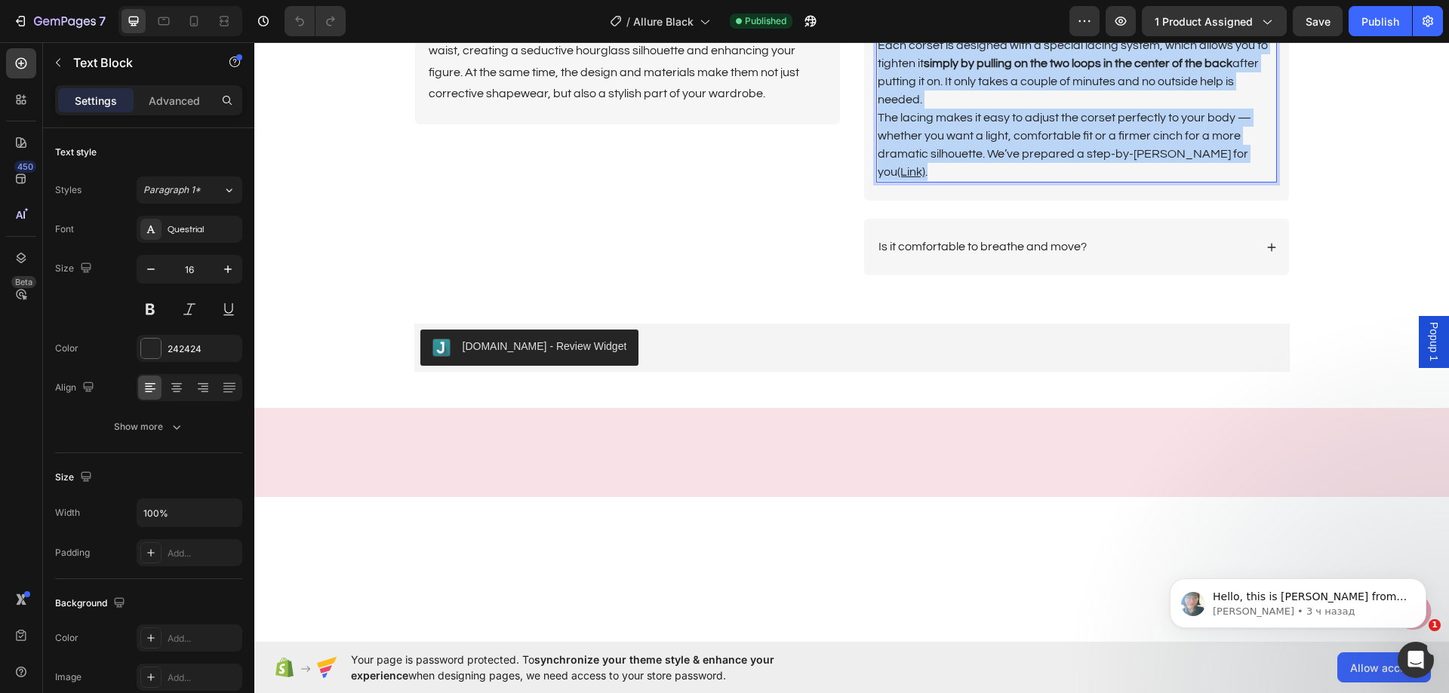
drag, startPoint x: 1255, startPoint y: 528, endPoint x: 874, endPoint y: 312, distance: 437.9
click at [876, 183] on div "Many people are intimidated by corset lacing because of some common misconcepti…" at bounding box center [1076, 51] width 401 height 263
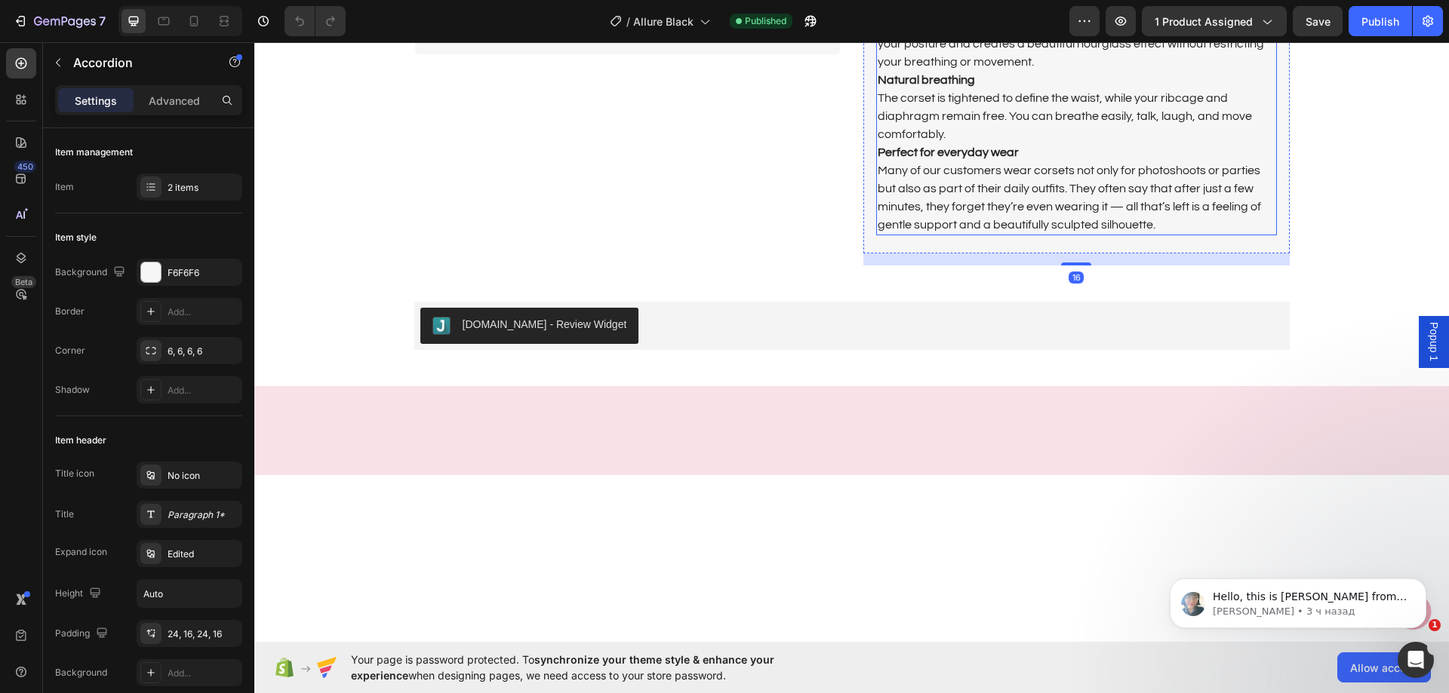
scroll to position [3621, 0]
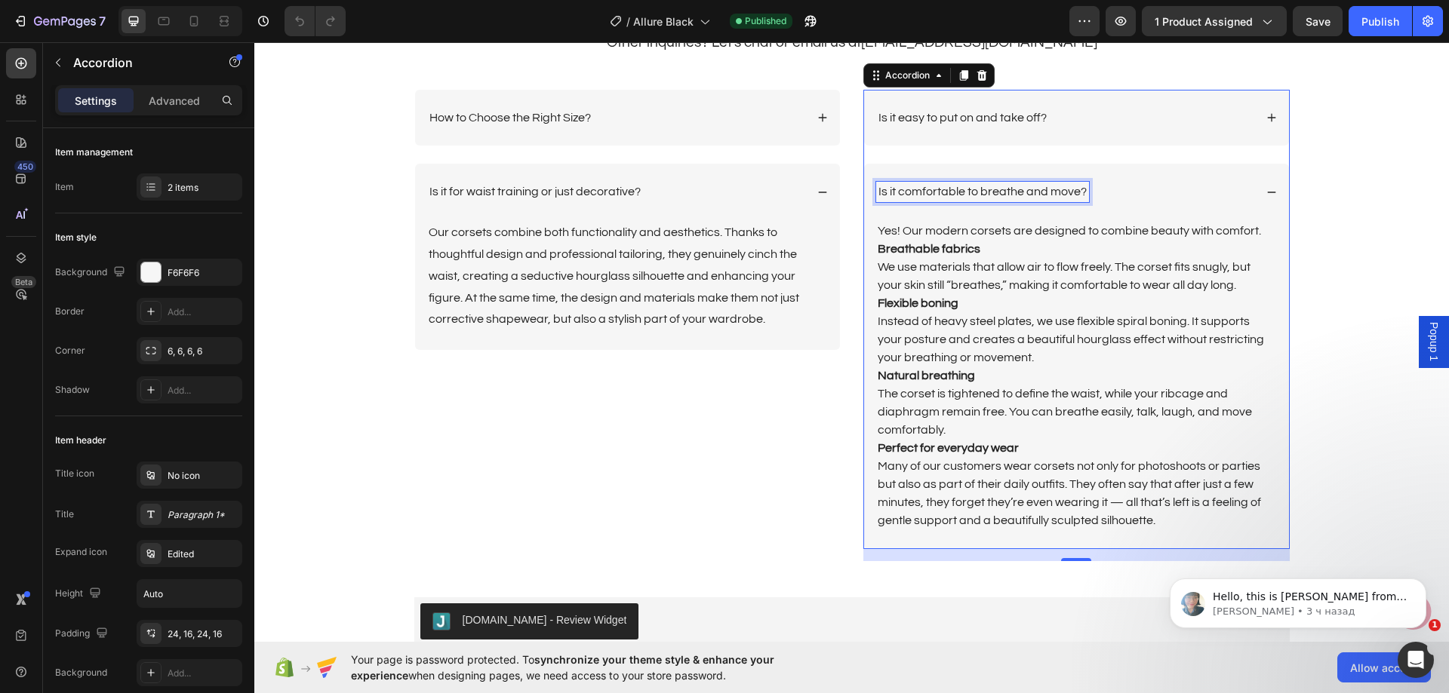
click at [1034, 196] on p "Is it comfortable to breathe and move?" at bounding box center [982, 192] width 208 height 16
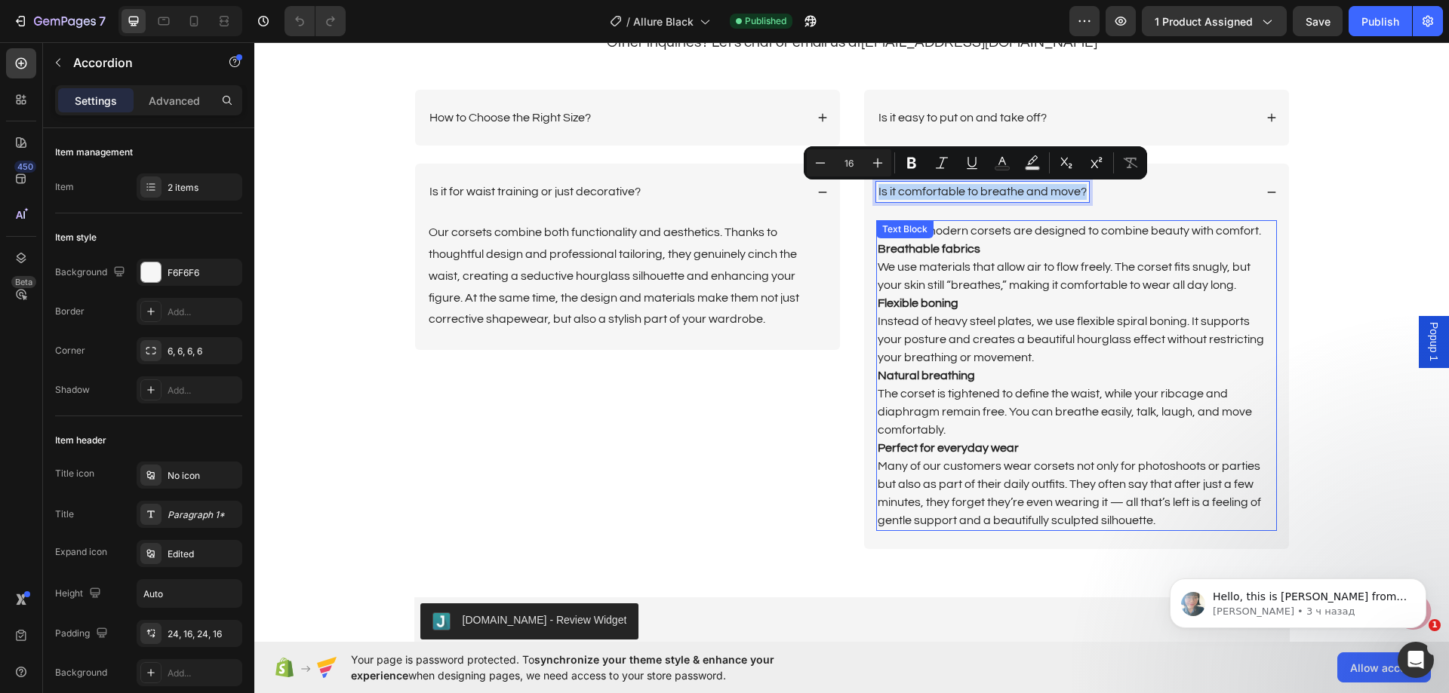
click at [1071, 315] on p "Instead of heavy steel plates, we use flexible spiral boning. It supports your …" at bounding box center [1076, 339] width 398 height 54
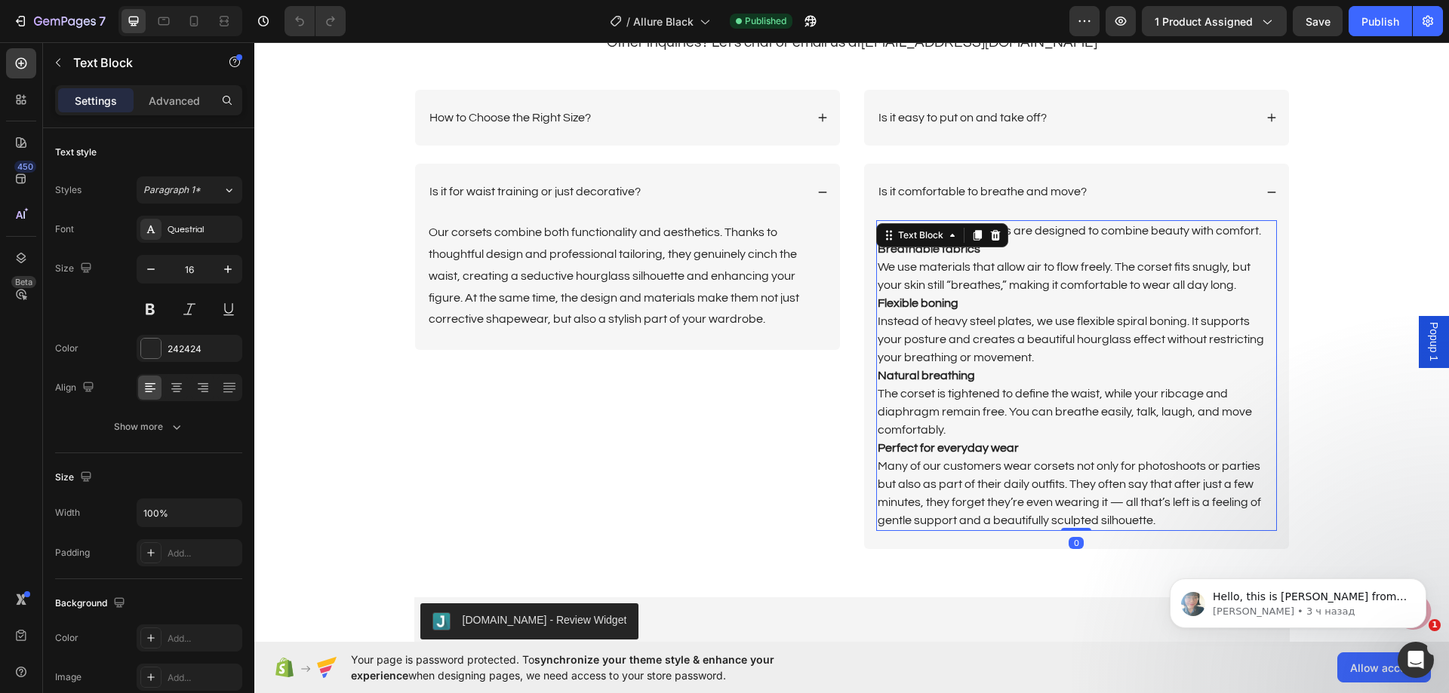
click at [1151, 517] on p "Many of our customers wear corsets not only for photoshoots or parties but also…" at bounding box center [1076, 493] width 398 height 72
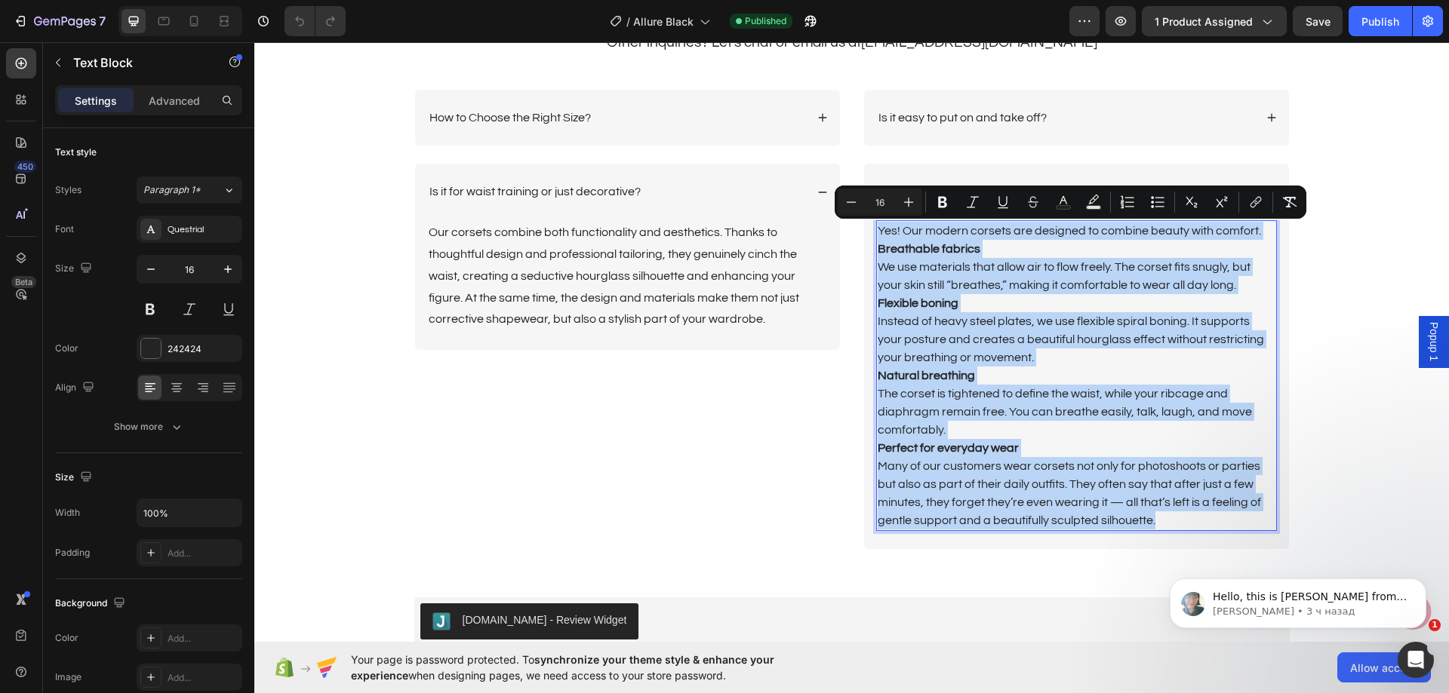
drag, startPoint x: 1151, startPoint y: 517, endPoint x: 874, endPoint y: 234, distance: 395.9
click at [876, 234] on div "Yes! Our modern corsets are designed to combine beauty with comfort. Breathable…" at bounding box center [1076, 375] width 401 height 311
click at [1017, 175] on div "Is it comfortable to breathe and move?" at bounding box center [1076, 192] width 425 height 57
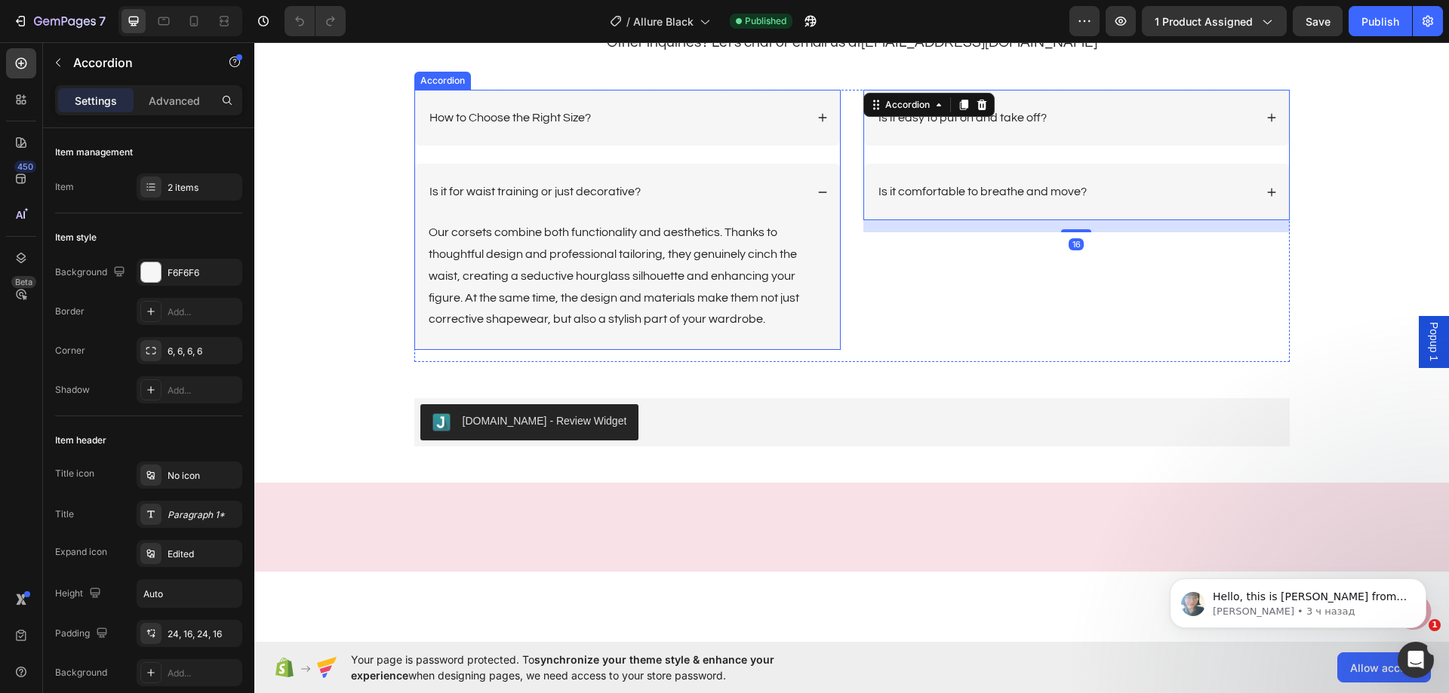
click at [702, 189] on div "Is it for waist training or just decorative?" at bounding box center [616, 192] width 378 height 20
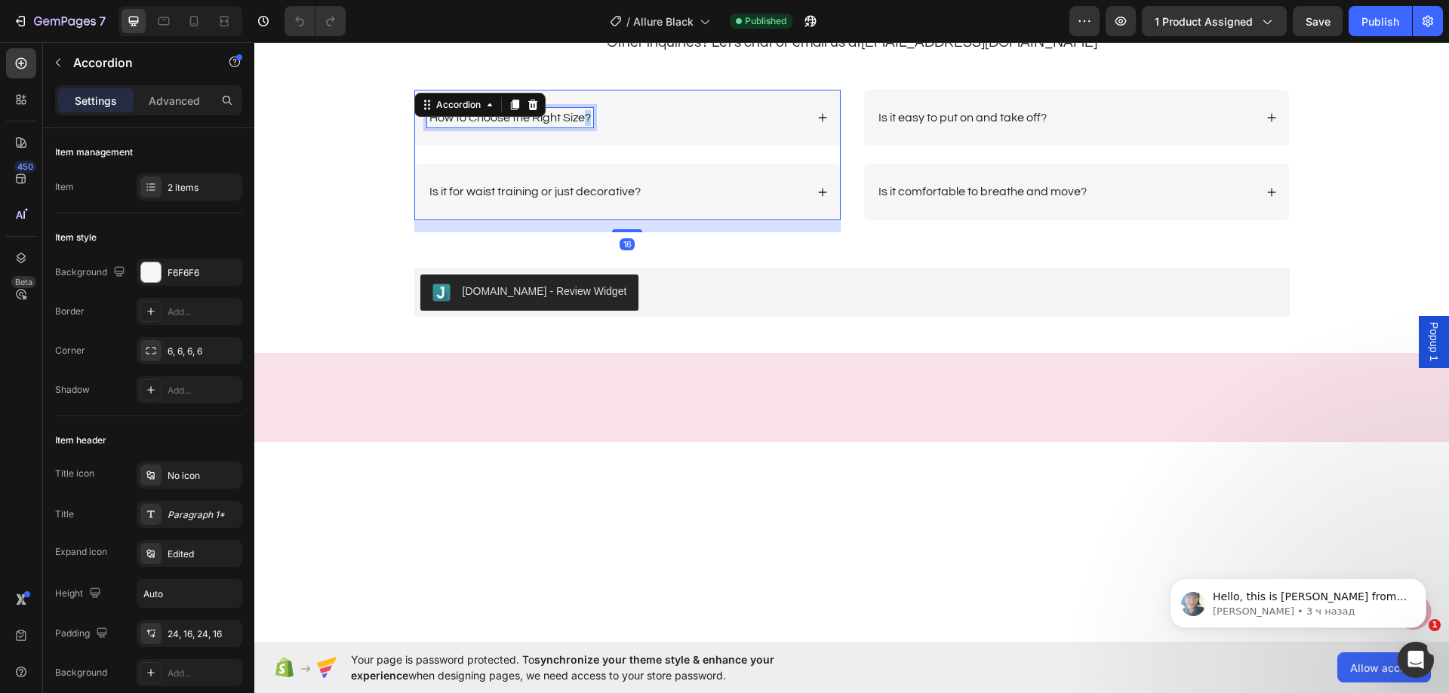
click at [578, 117] on p "How to Choose the Right Size?" at bounding box center [509, 118] width 161 height 16
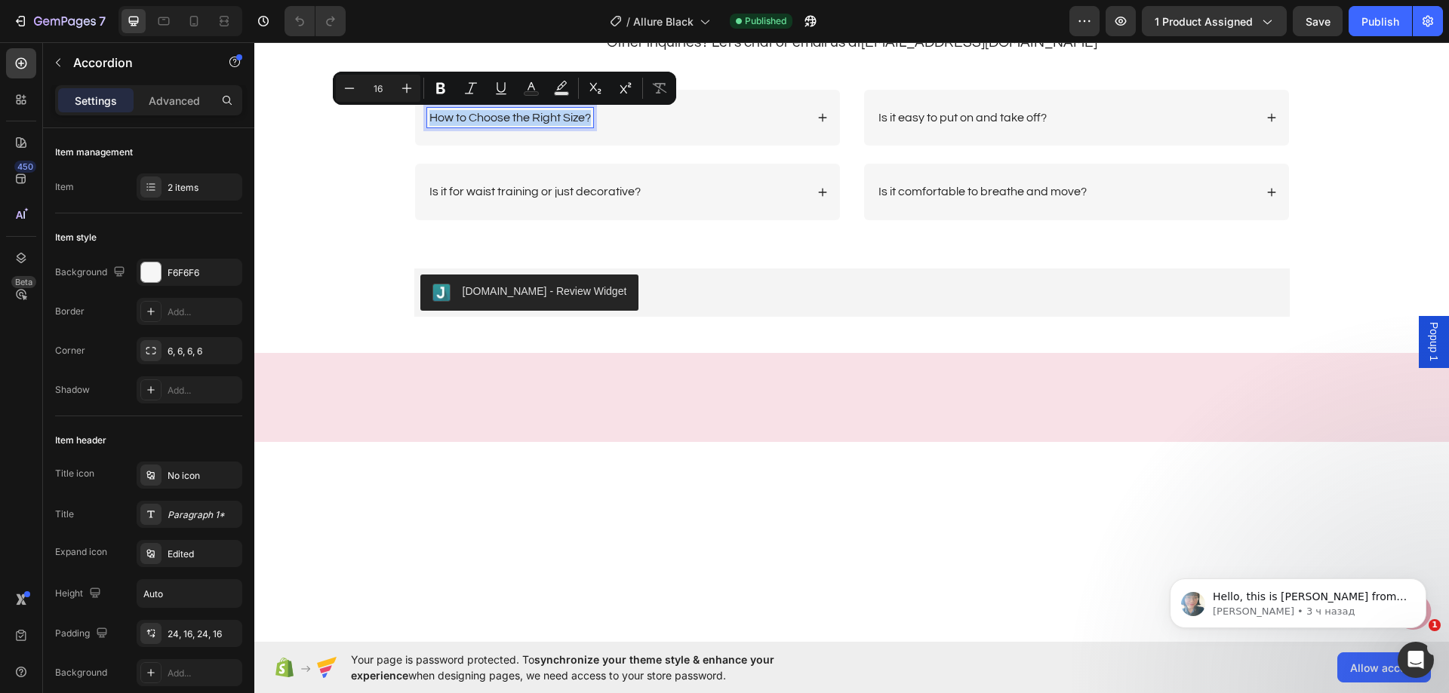
click at [742, 124] on div "How to Choose the Right Size?" at bounding box center [616, 118] width 378 height 20
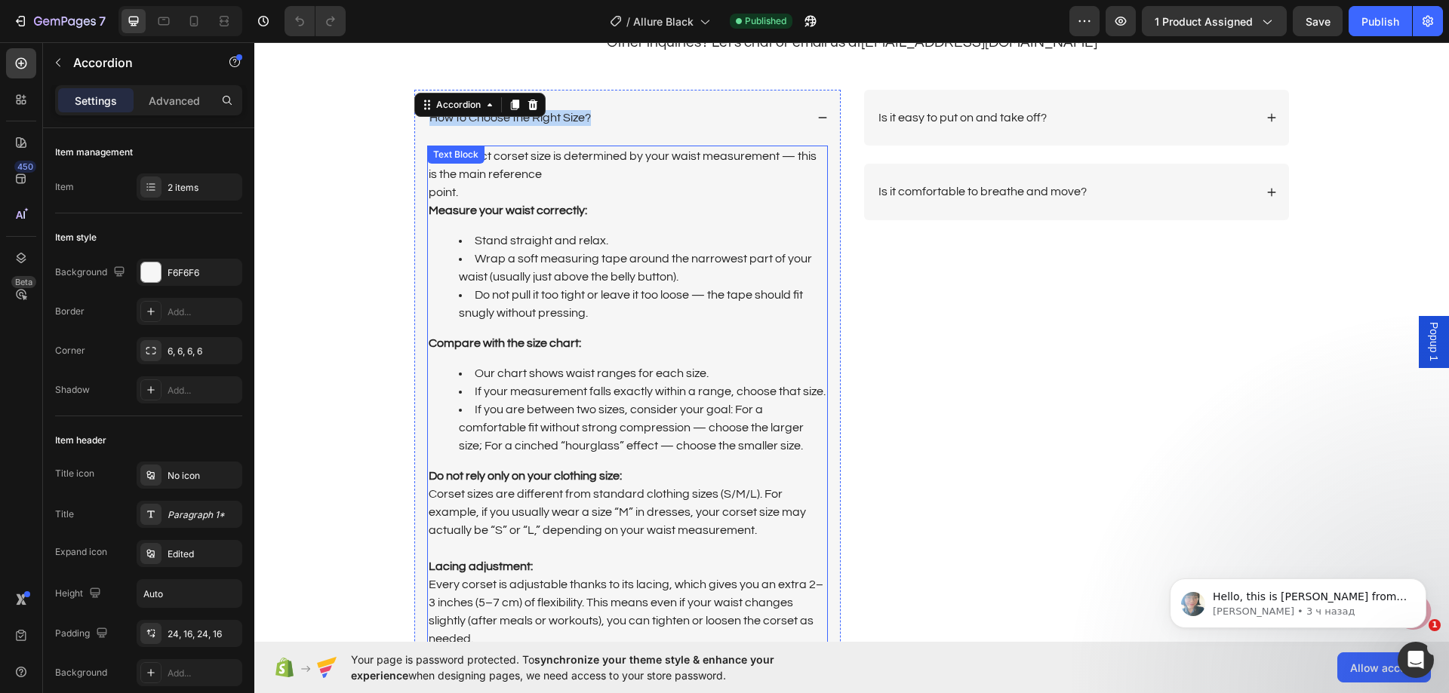
click at [634, 180] on p "The correct corset size is determined by your waist measurement — this is the m…" at bounding box center [628, 183] width 398 height 72
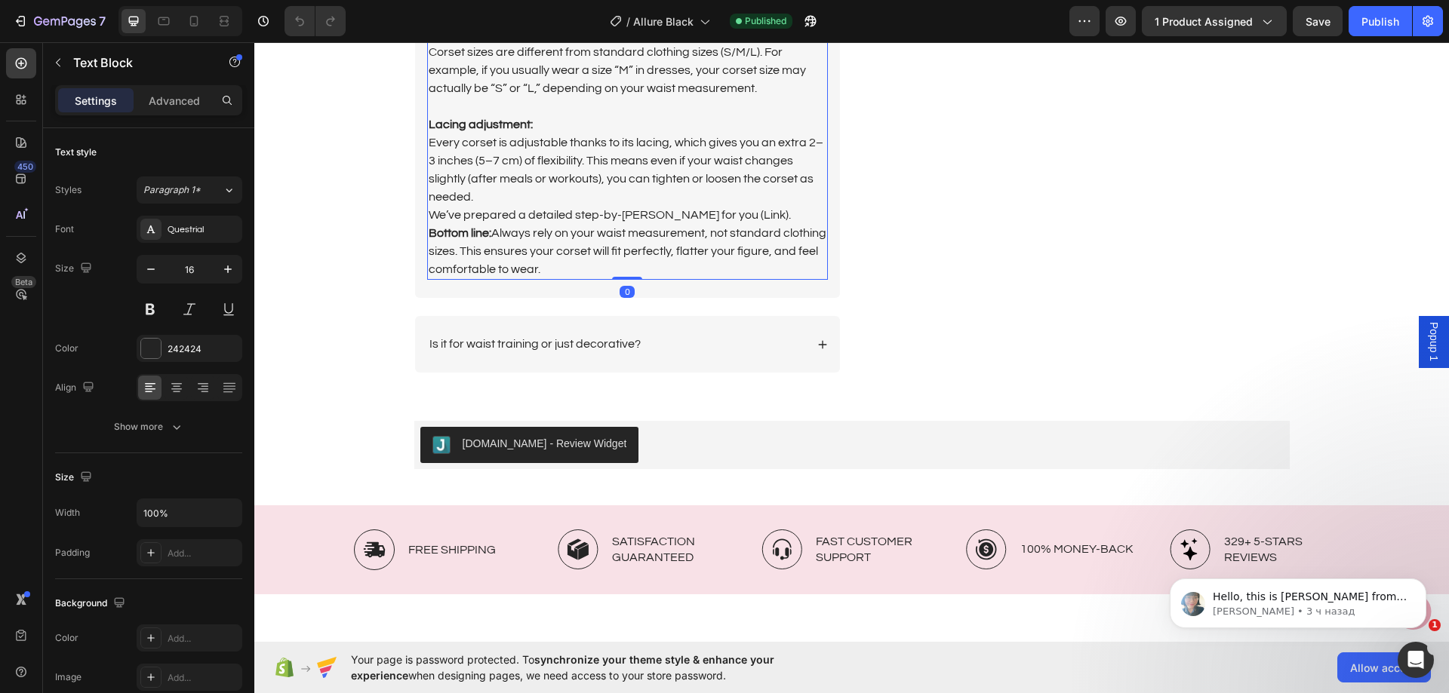
scroll to position [3923, 0]
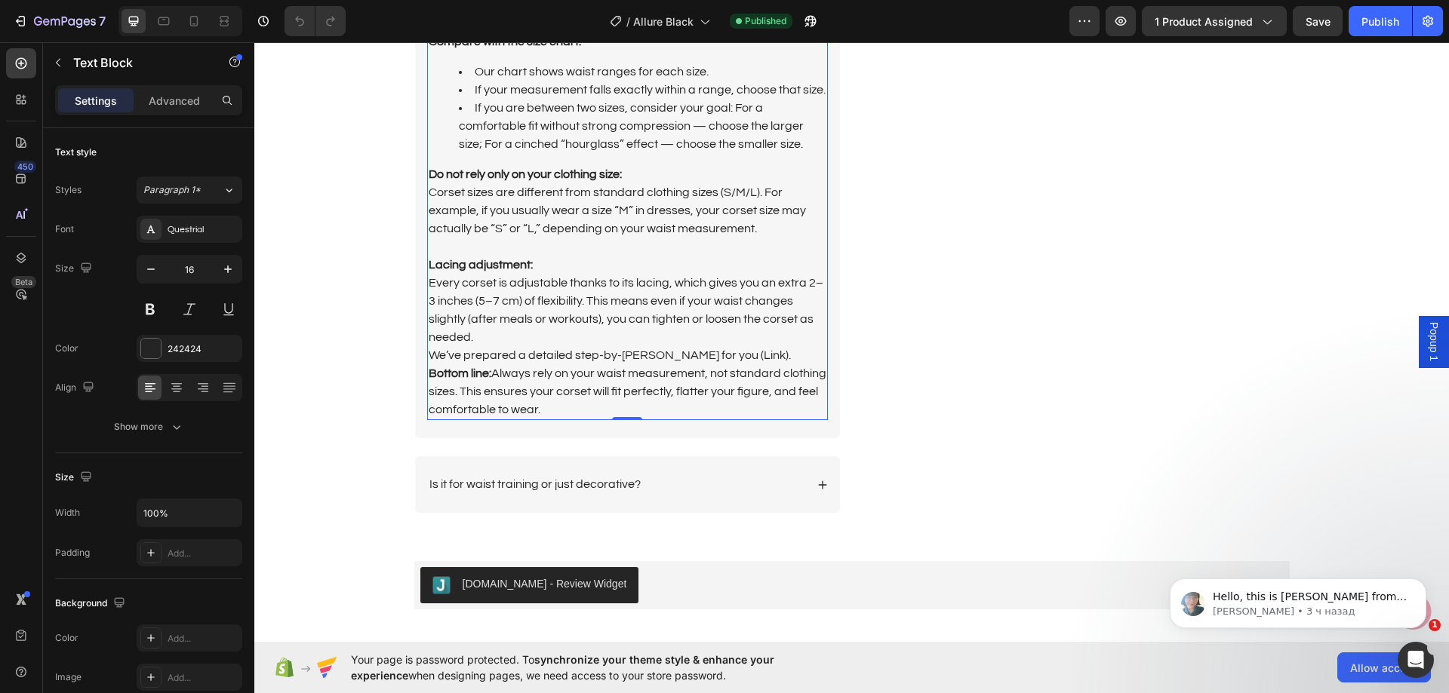
click at [545, 401] on p "Every corset is adjustable thanks to its lacing, which gives you an extra 2–3 i…" at bounding box center [628, 346] width 398 height 145
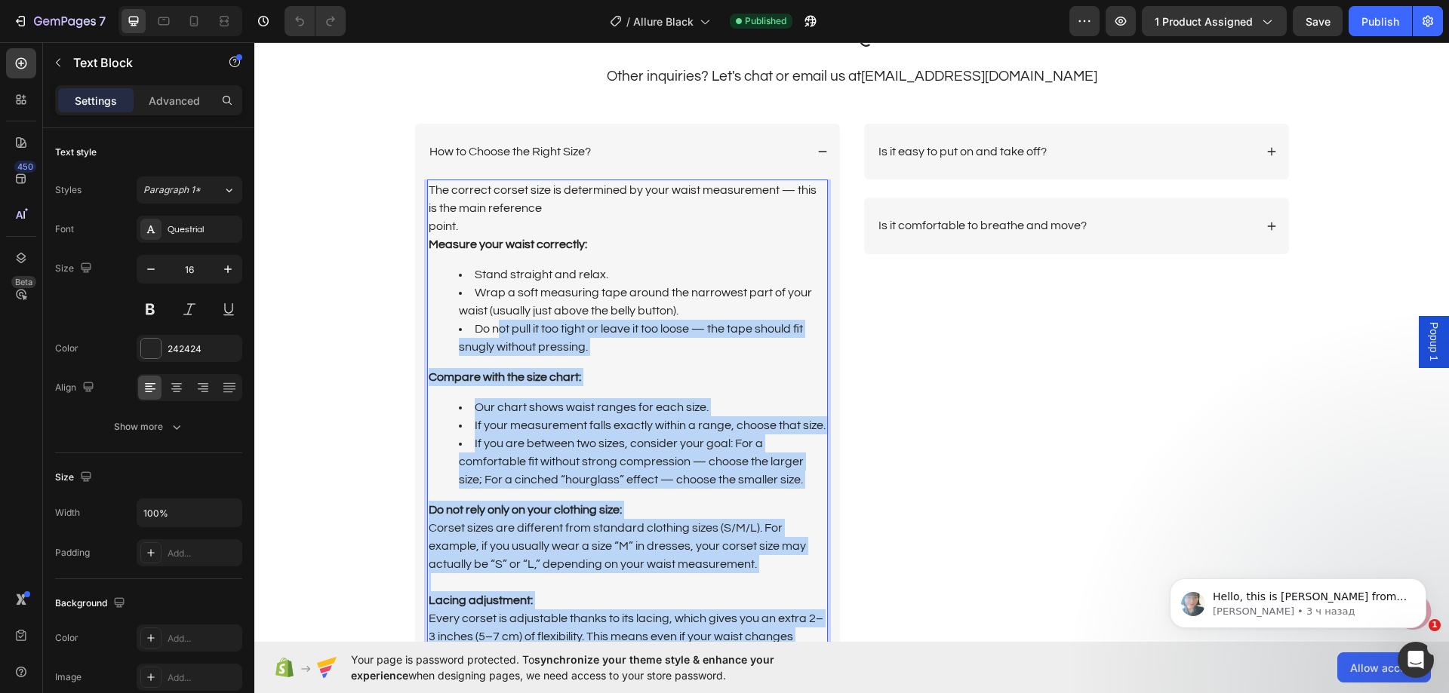
scroll to position [3546, 0]
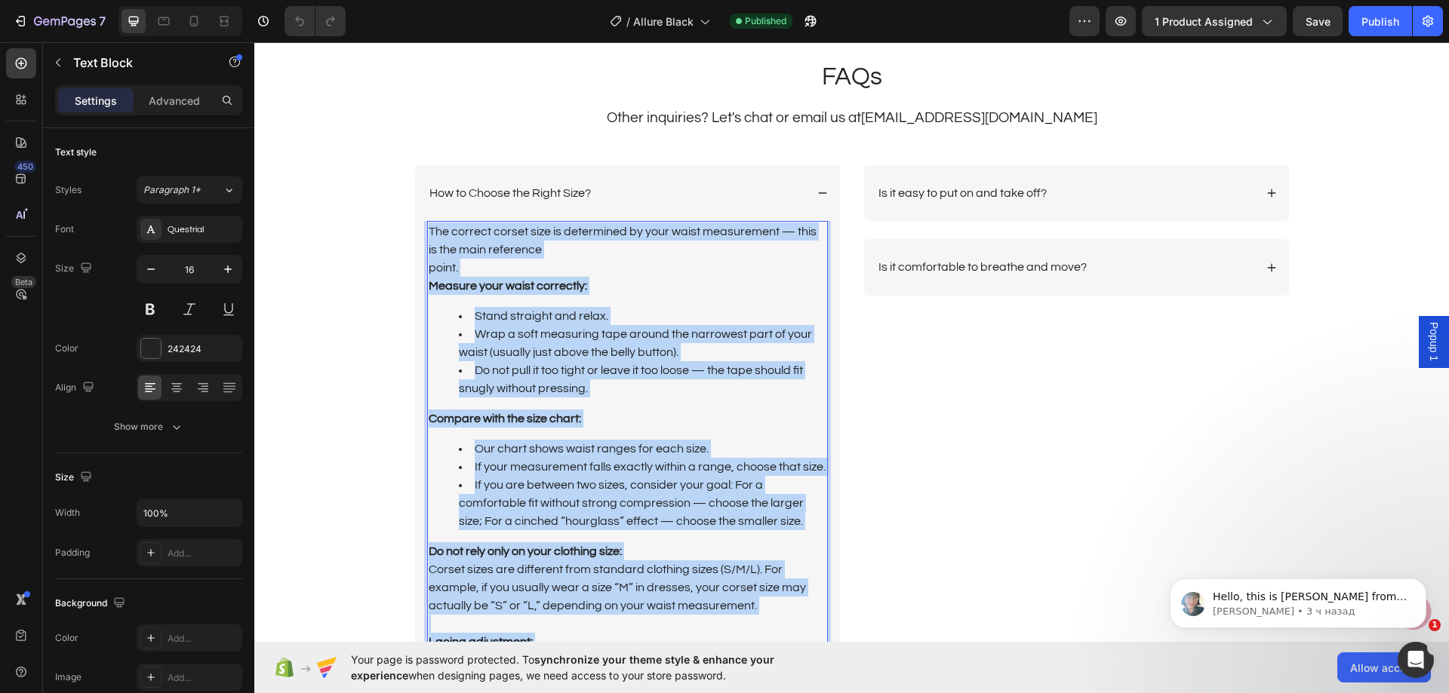
drag, startPoint x: 542, startPoint y: 398, endPoint x: 425, endPoint y: 232, distance: 203.7
click at [427, 232] on div "The correct corset size is determined by your waist measurement — this is the m…" at bounding box center [627, 509] width 401 height 576
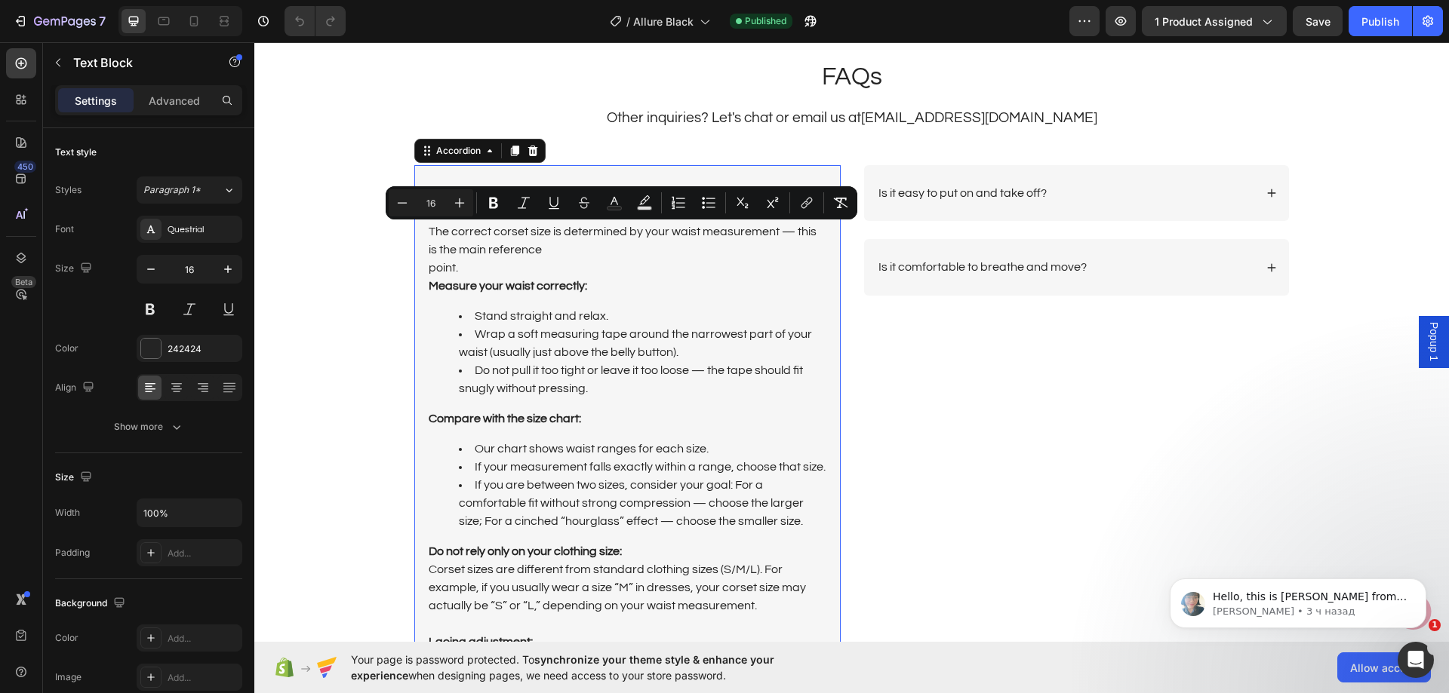
click at [714, 178] on div "How to Choose the Right Size?" at bounding box center [627, 193] width 425 height 57
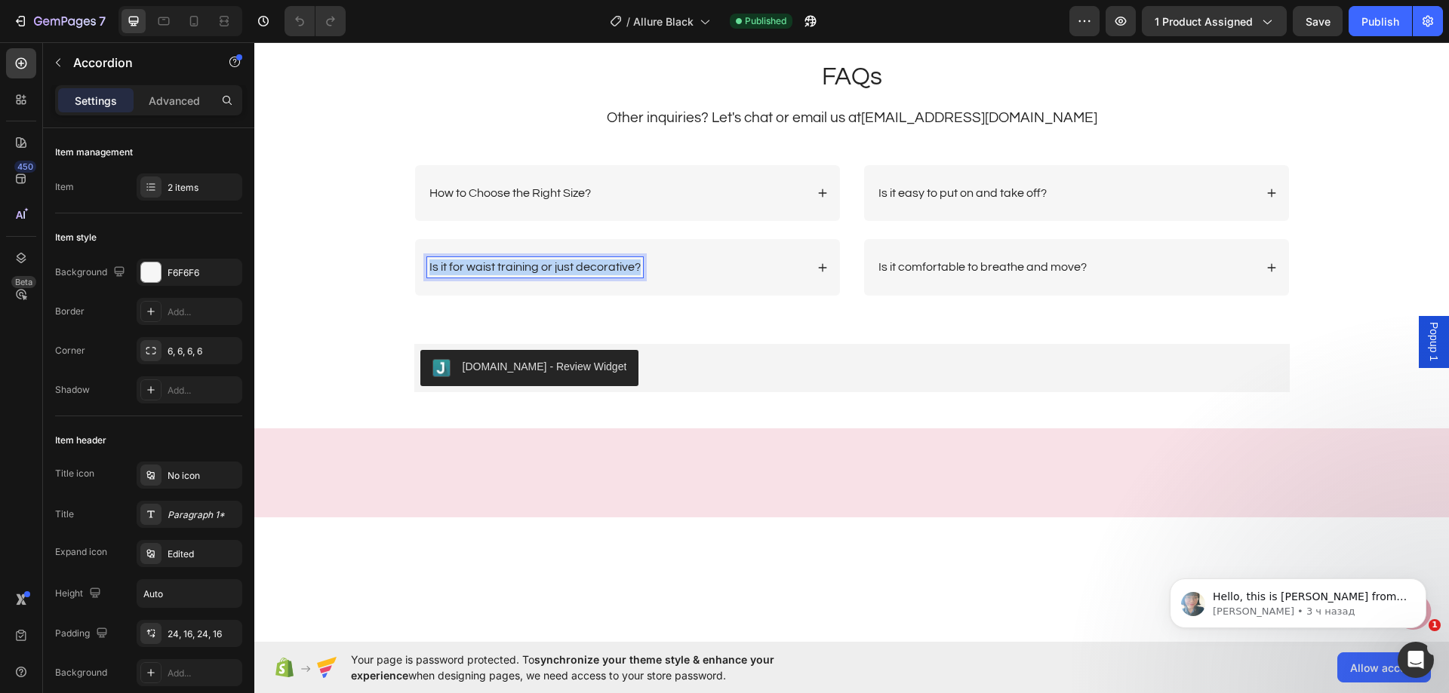
click at [584, 263] on p "Is it for waist training or just decorative?" at bounding box center [534, 268] width 211 height 16
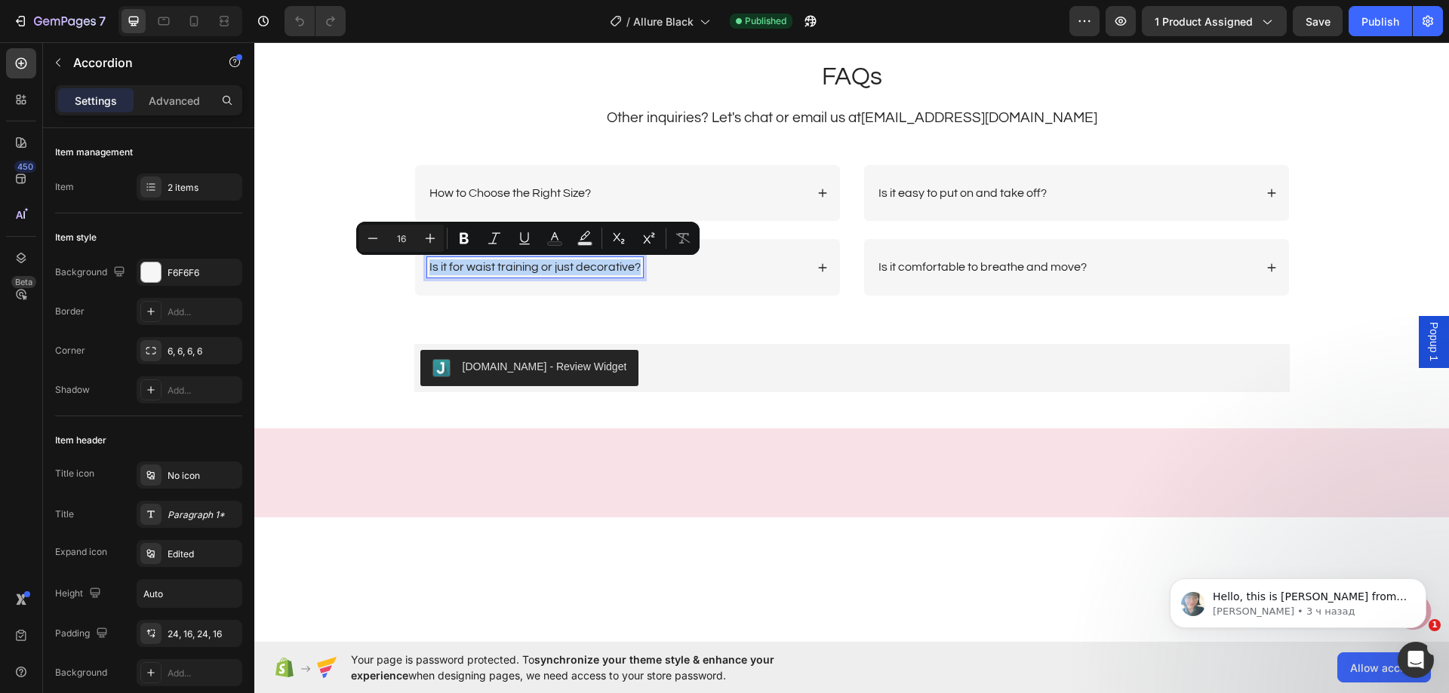
click at [759, 277] on div "Is it for waist training or just decorative?" at bounding box center [616, 267] width 378 height 20
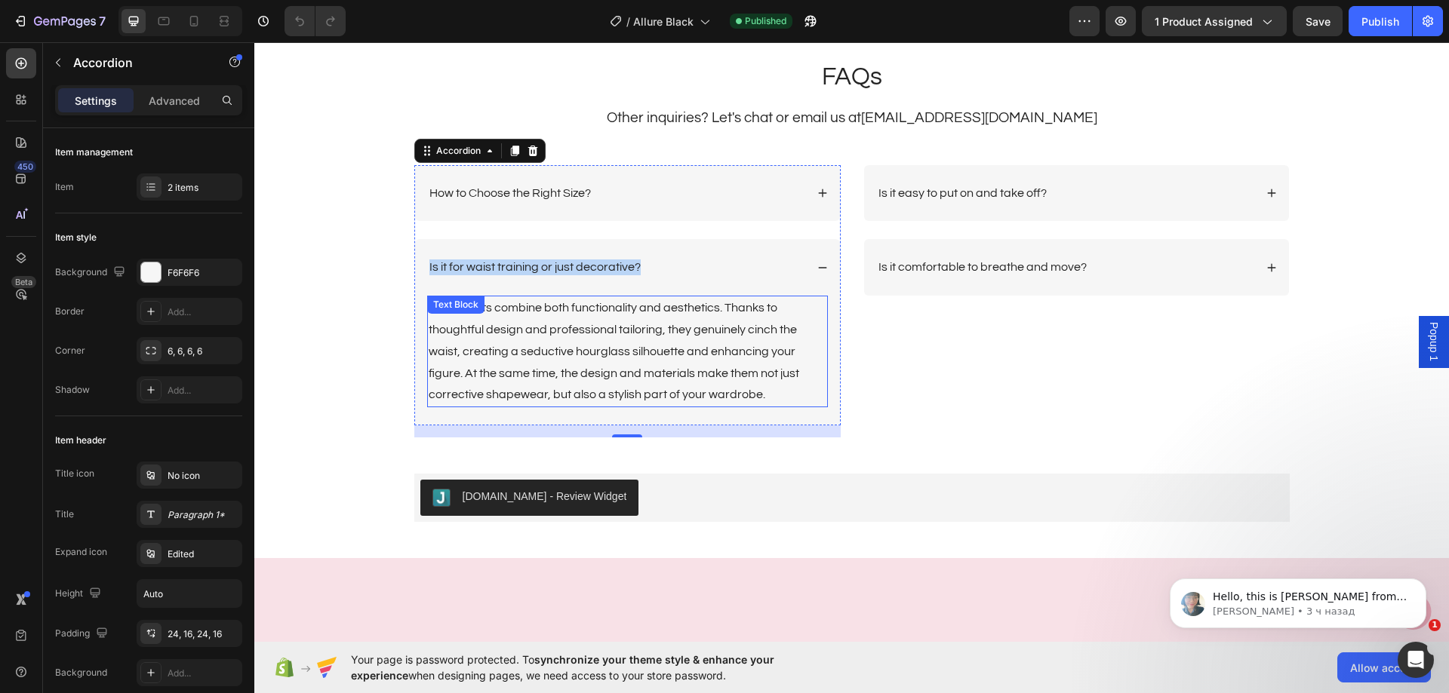
click at [613, 328] on p "Our corsets combine both functionality and aesthetics. Thanks to thoughtful des…" at bounding box center [628, 351] width 398 height 109
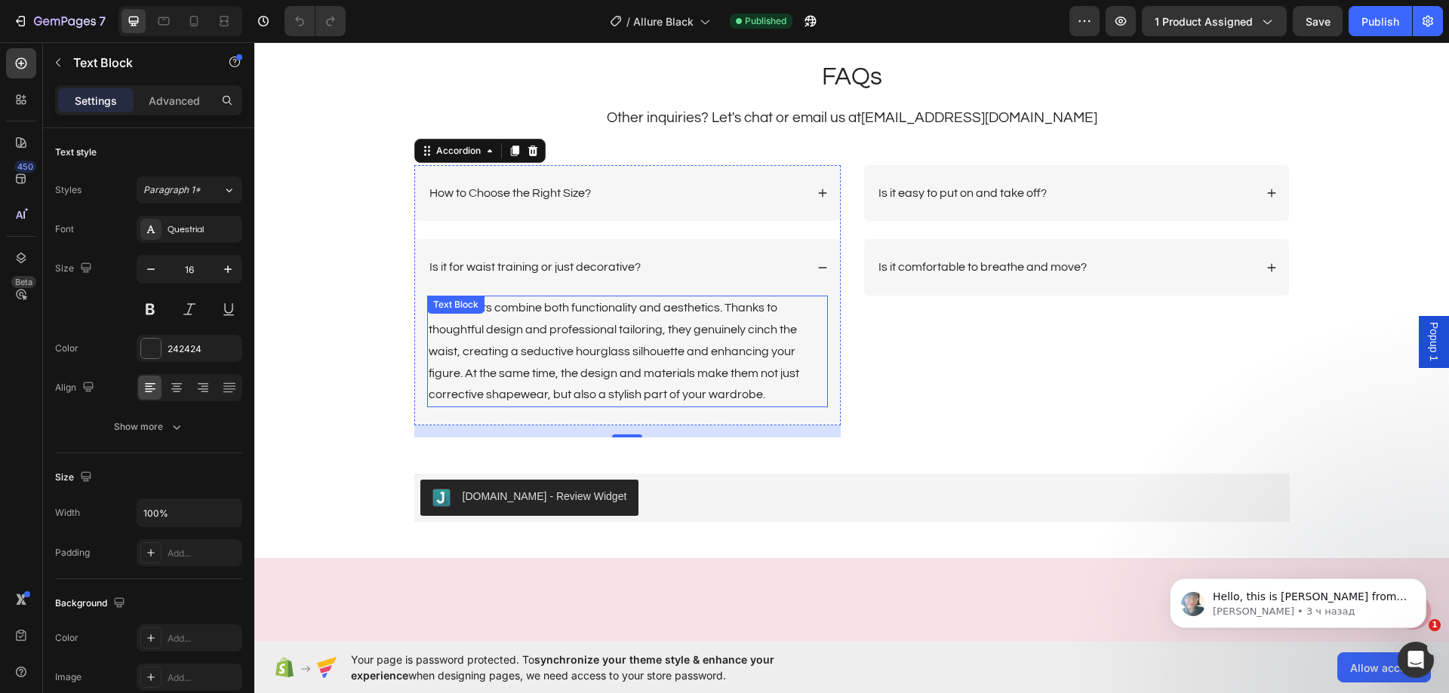
click at [613, 328] on p "Our corsets combine both functionality and aesthetics. Thanks to thoughtful des…" at bounding box center [628, 351] width 398 height 109
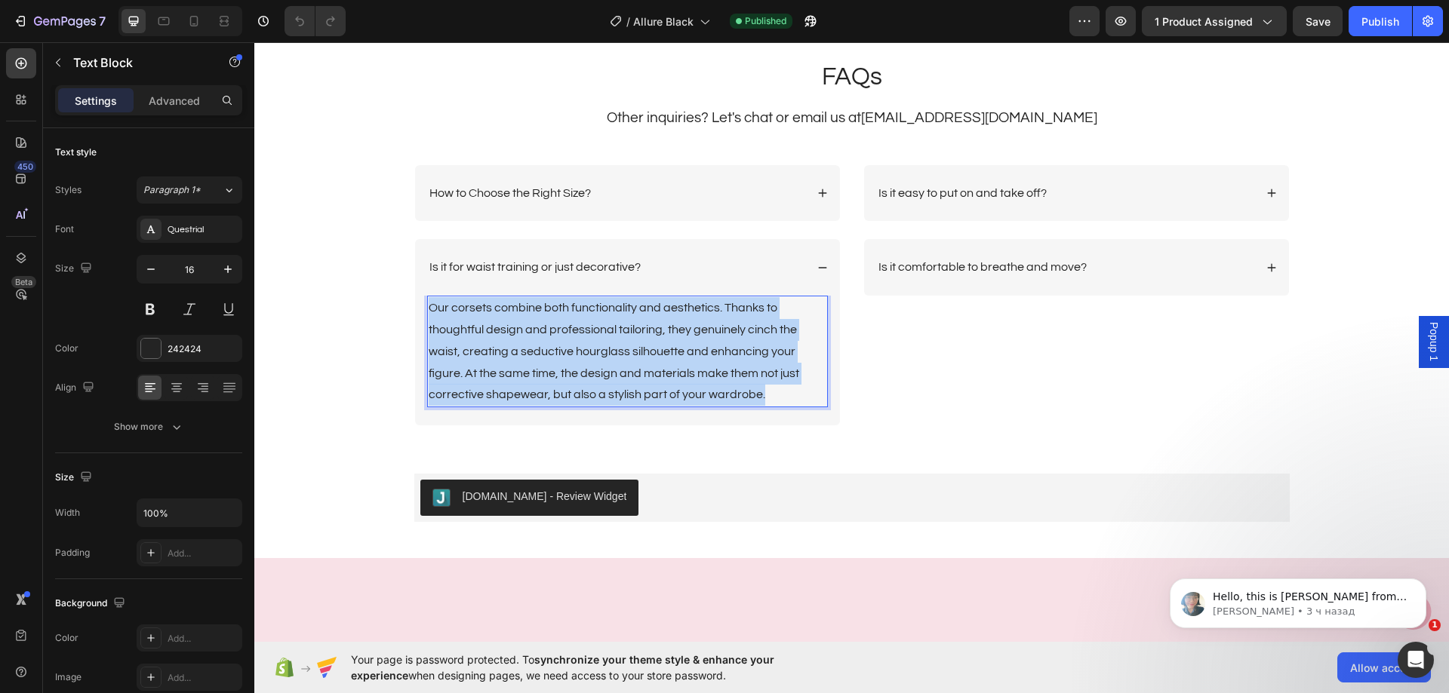
click at [613, 328] on p "Our corsets combine both functionality and aesthetics. Thanks to thoughtful des…" at bounding box center [628, 351] width 398 height 109
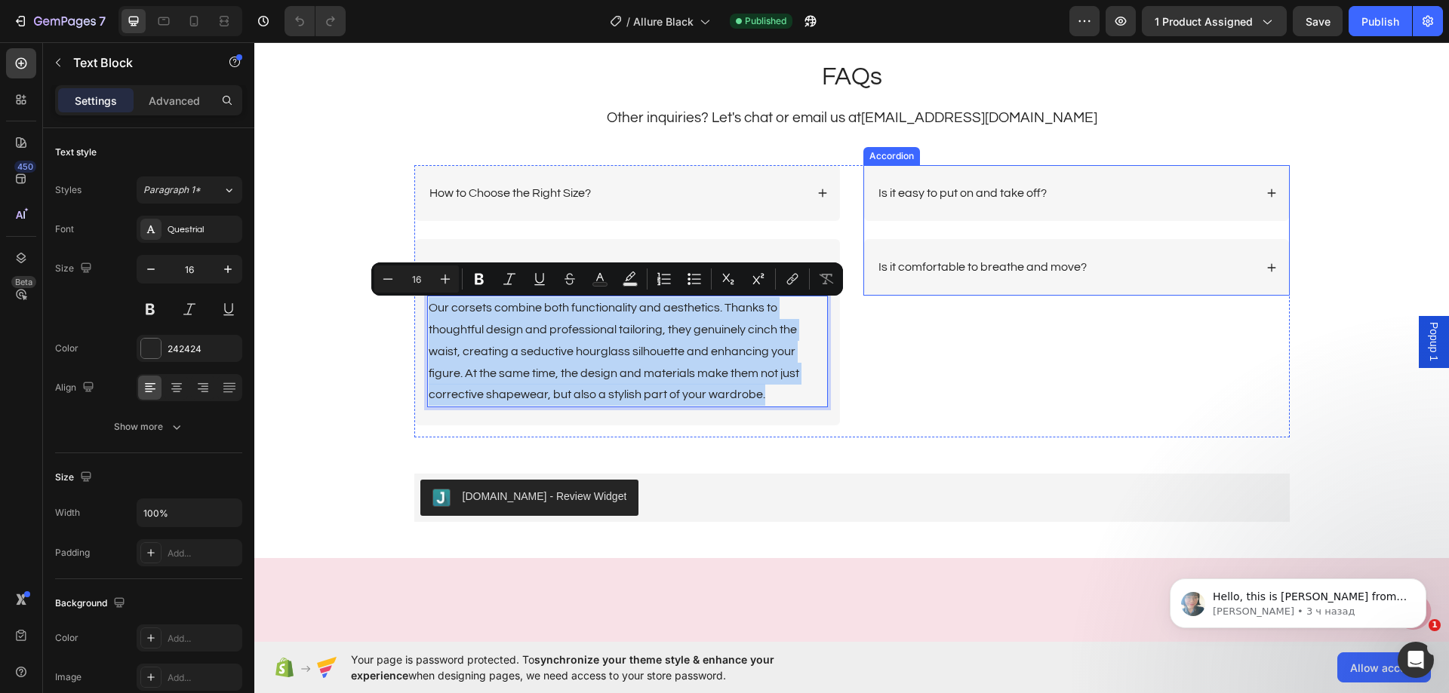
click at [961, 190] on p "Is it easy to put on and take off?" at bounding box center [962, 194] width 168 height 16
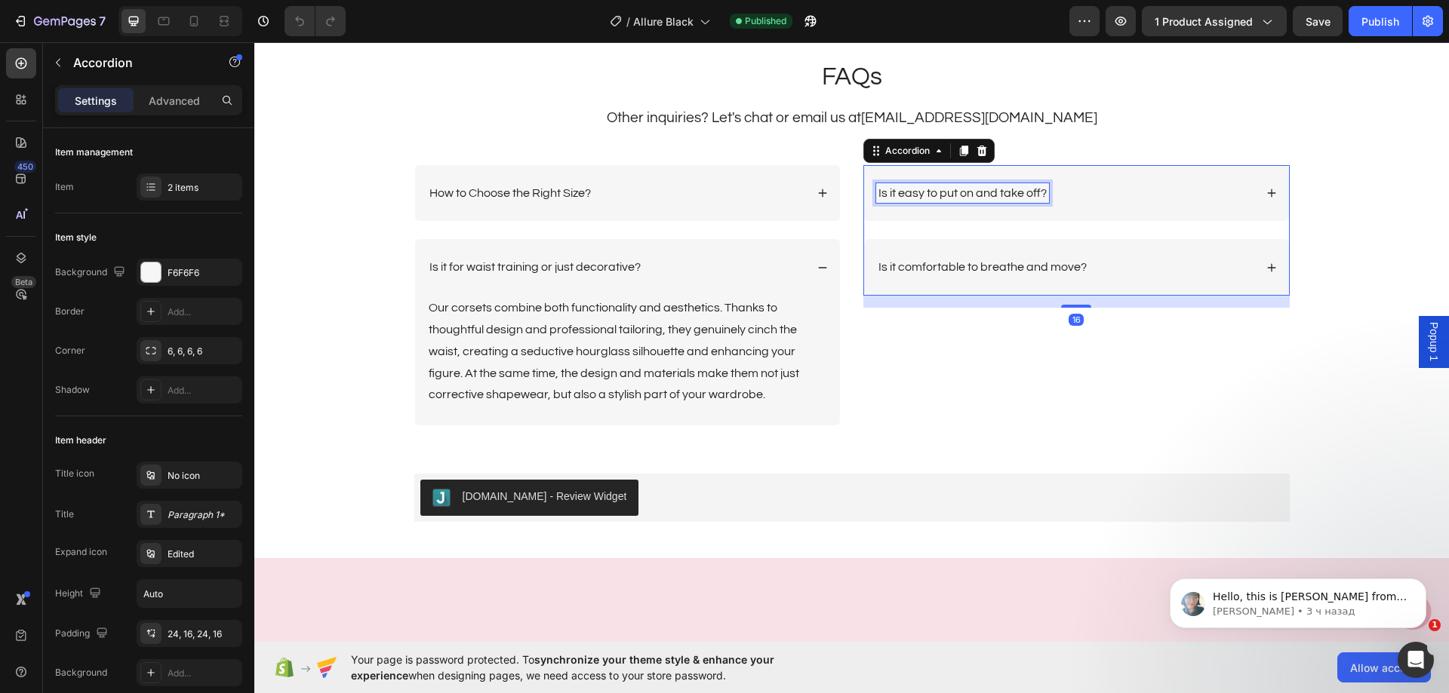
click at [961, 190] on p "Is it easy to put on and take off?" at bounding box center [962, 194] width 168 height 16
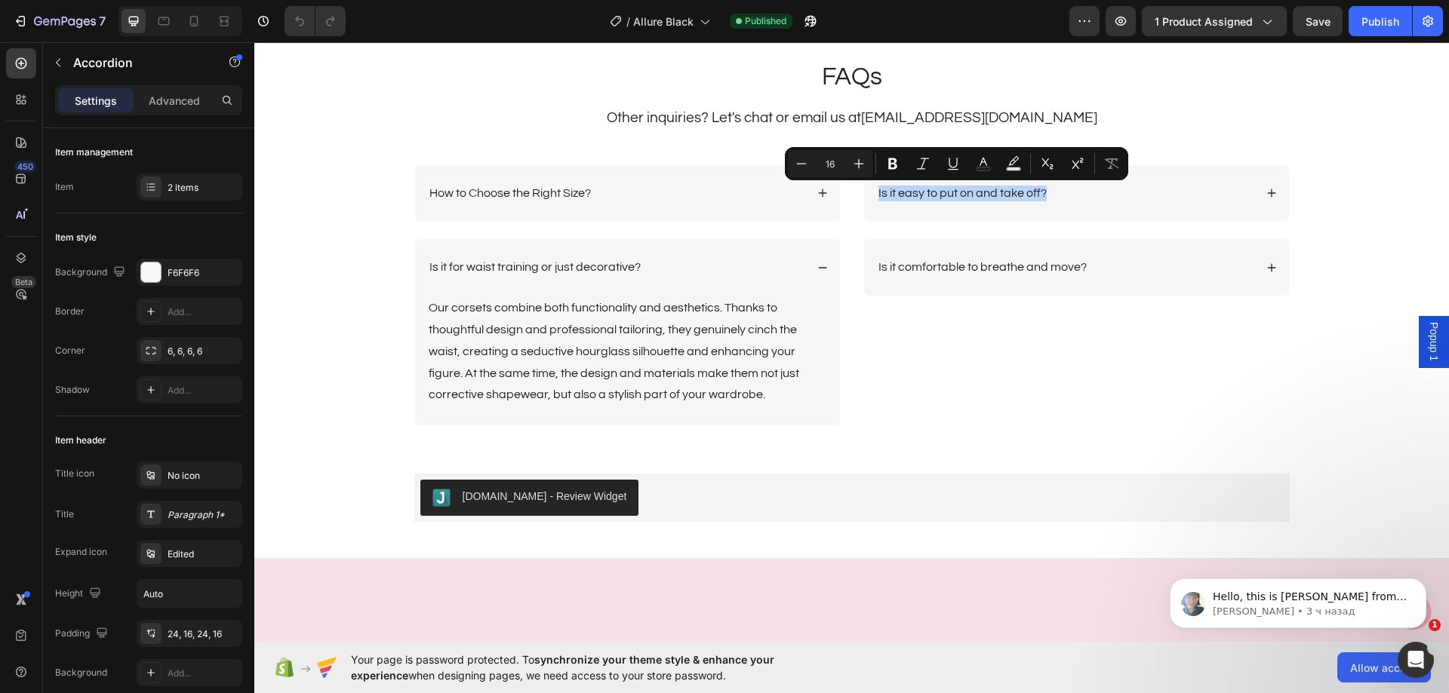
click at [1121, 192] on div "Is it easy to put on and take off?" at bounding box center [1065, 193] width 378 height 20
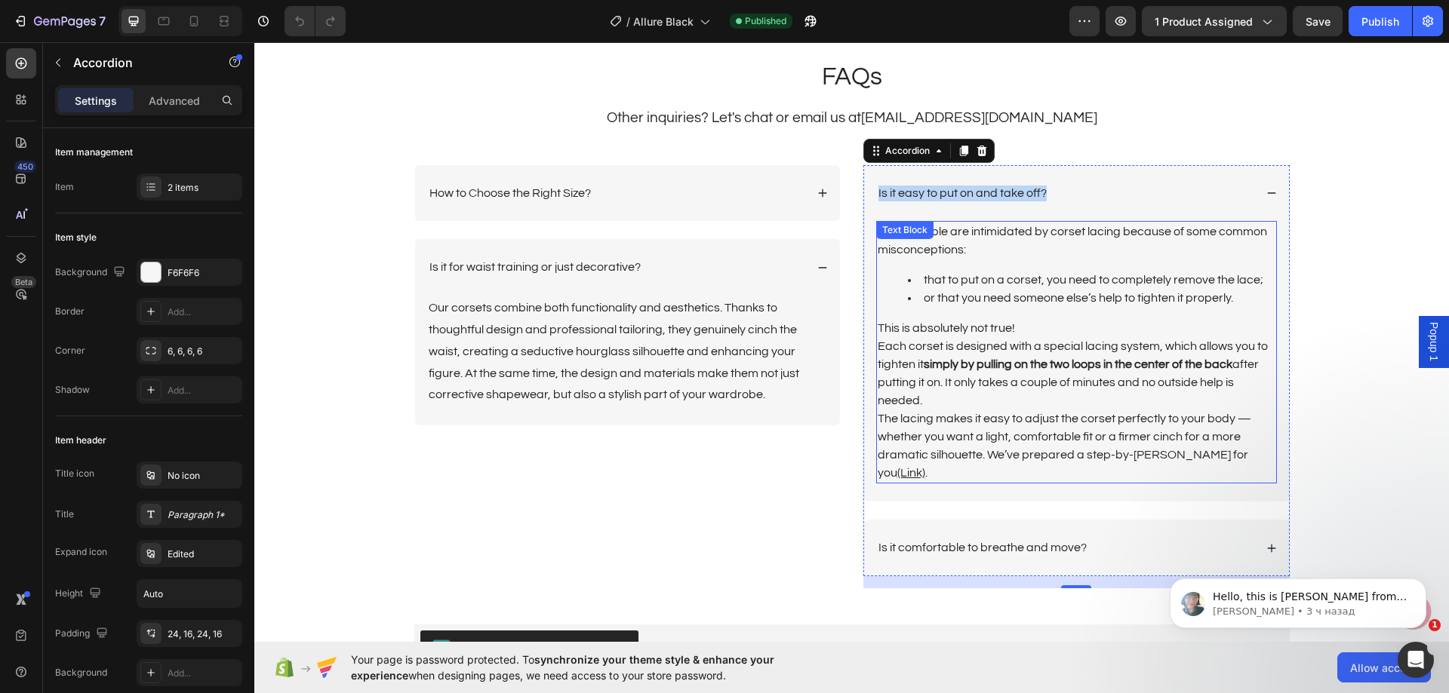
click at [1012, 244] on p "Many people are intimidated by corset lacing because of some common misconcepti…" at bounding box center [1076, 241] width 398 height 36
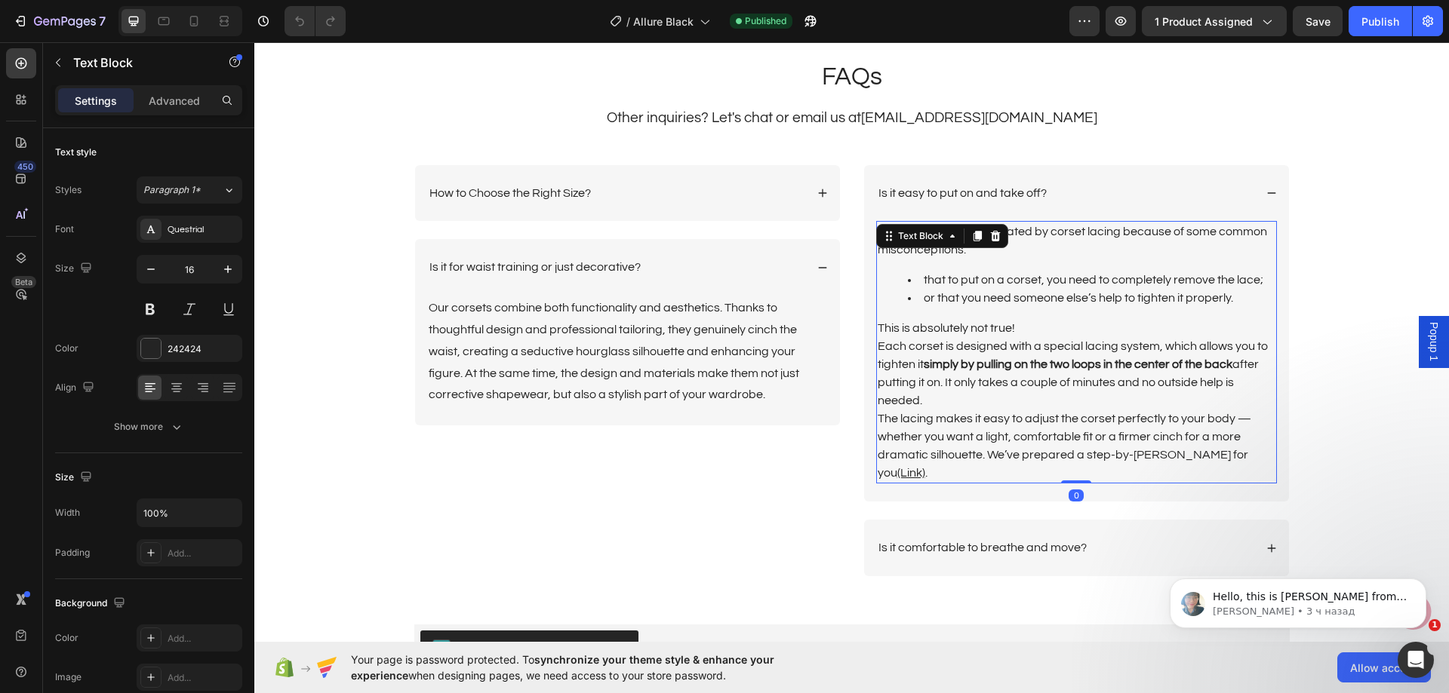
click at [1255, 455] on p "The lacing makes it easy to adjust the corset perfectly to your body — whether …" at bounding box center [1076, 446] width 398 height 72
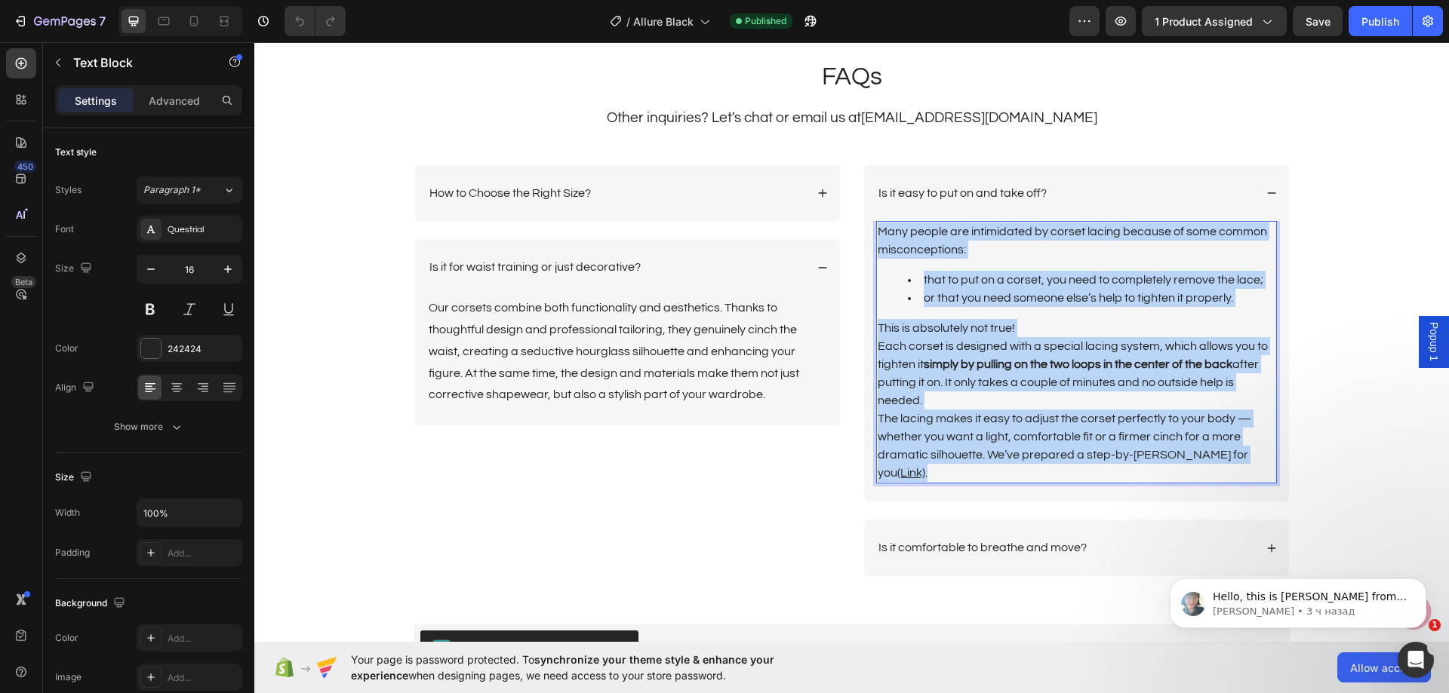
drag, startPoint x: 1255, startPoint y: 455, endPoint x: 876, endPoint y: 229, distance: 441.2
click at [876, 229] on div "Many people are intimidated by corset lacing because of some common misconcepti…" at bounding box center [1076, 352] width 401 height 263
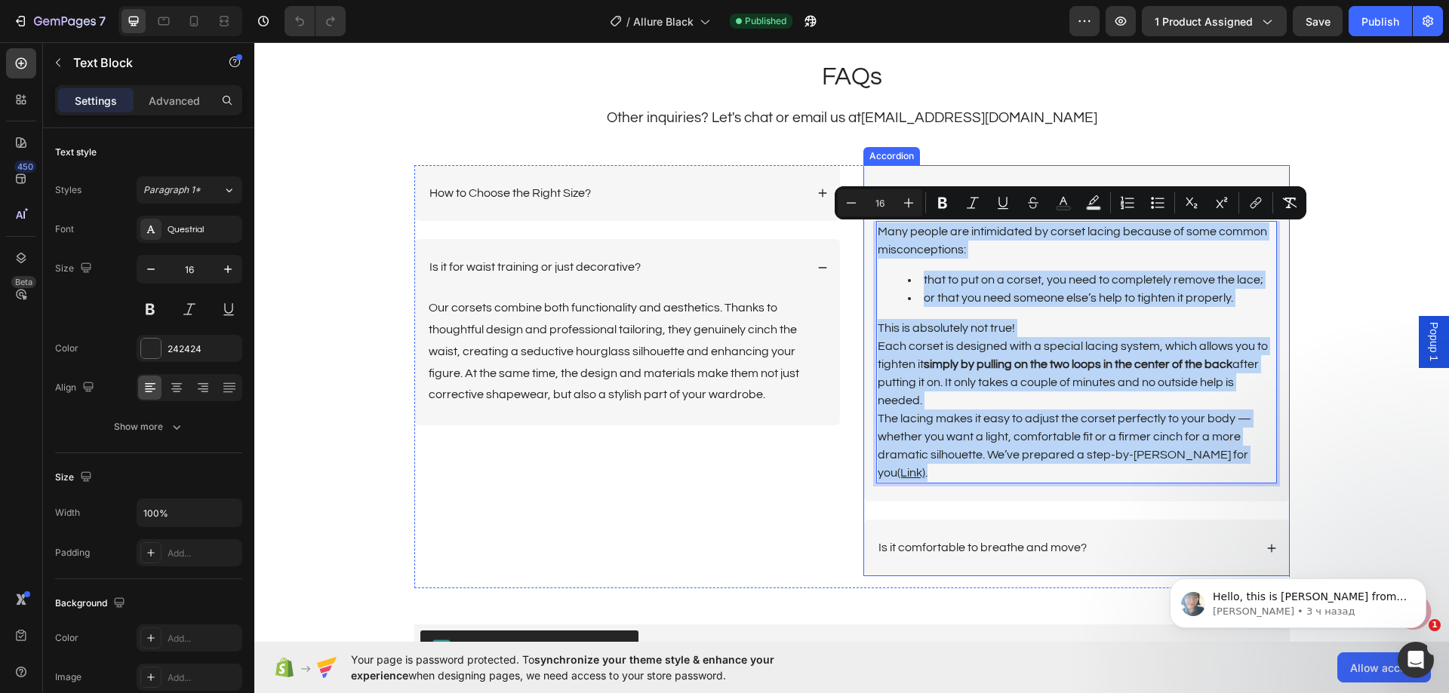
click at [1184, 177] on div "Is it easy to put on and take off?" at bounding box center [1076, 193] width 425 height 57
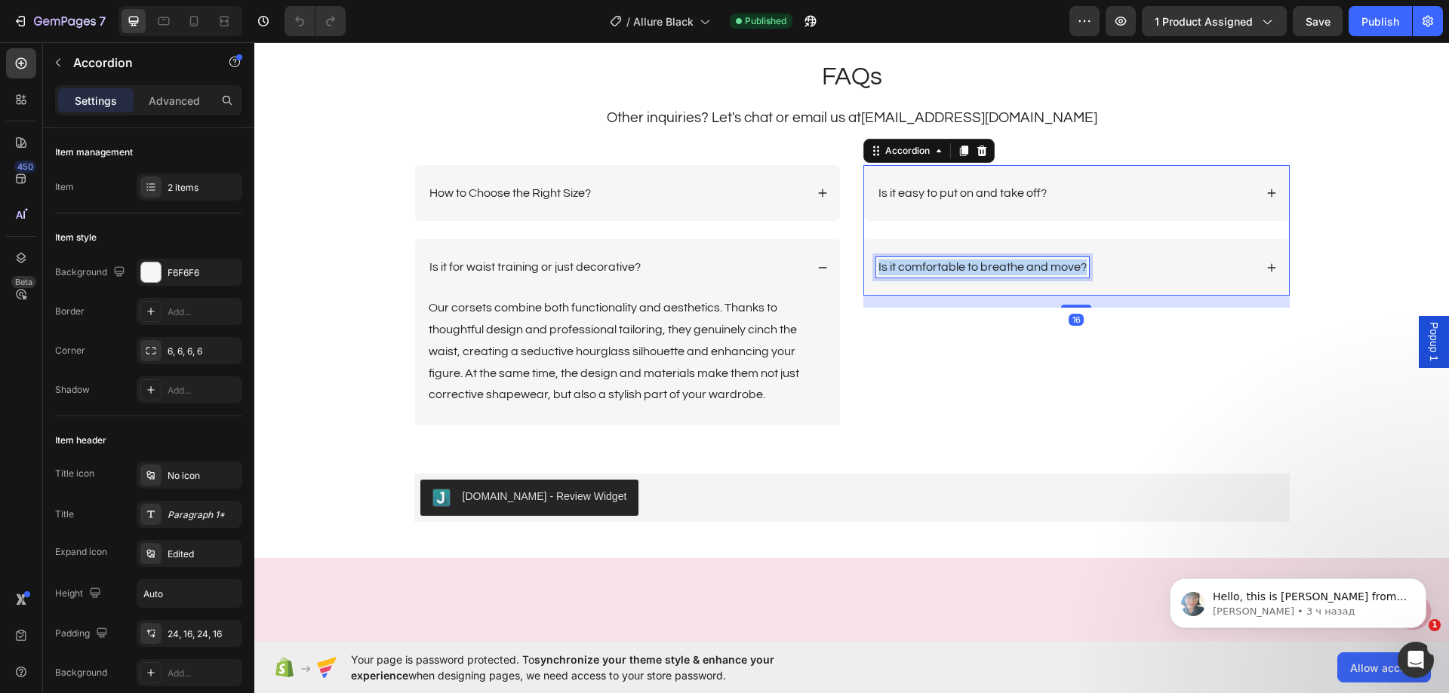
click at [1041, 264] on p "Is it comfortable to breathe and move?" at bounding box center [982, 268] width 208 height 16
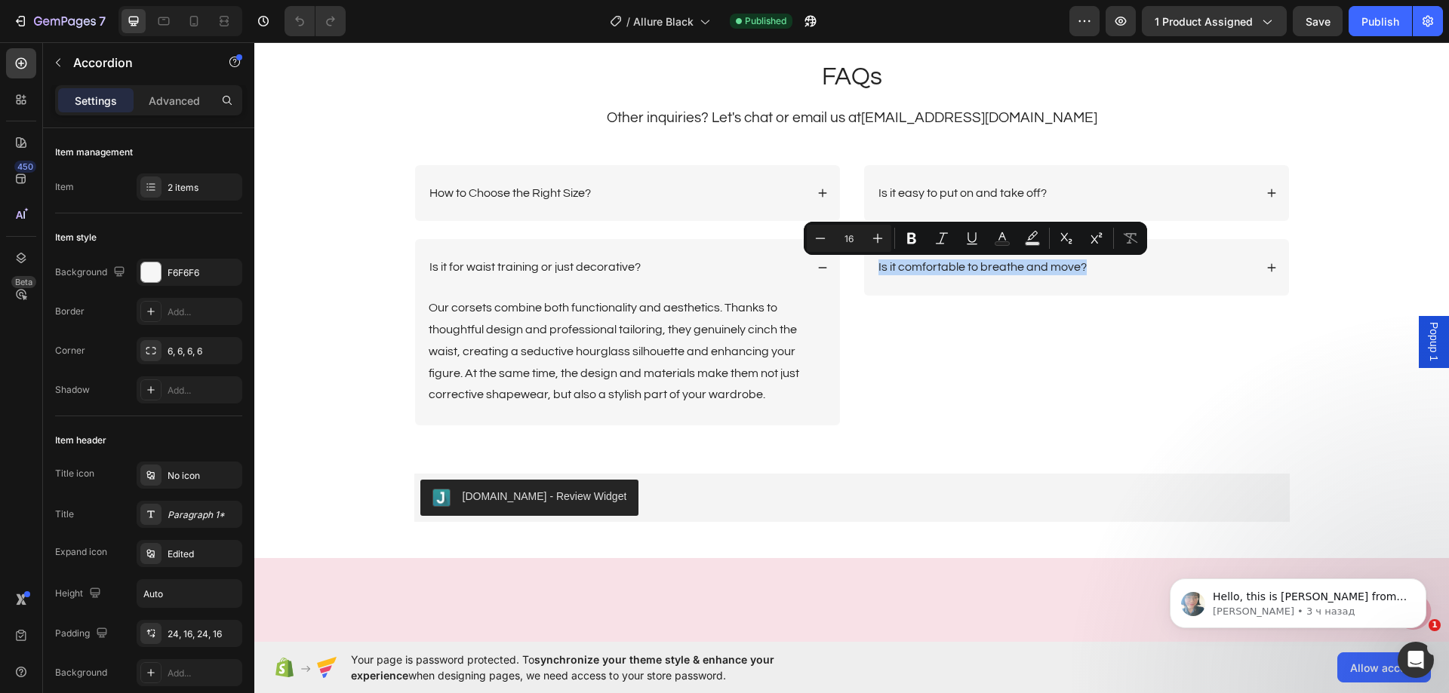
click at [1199, 263] on div "Is it comfortable to breathe and move?" at bounding box center [1065, 267] width 378 height 20
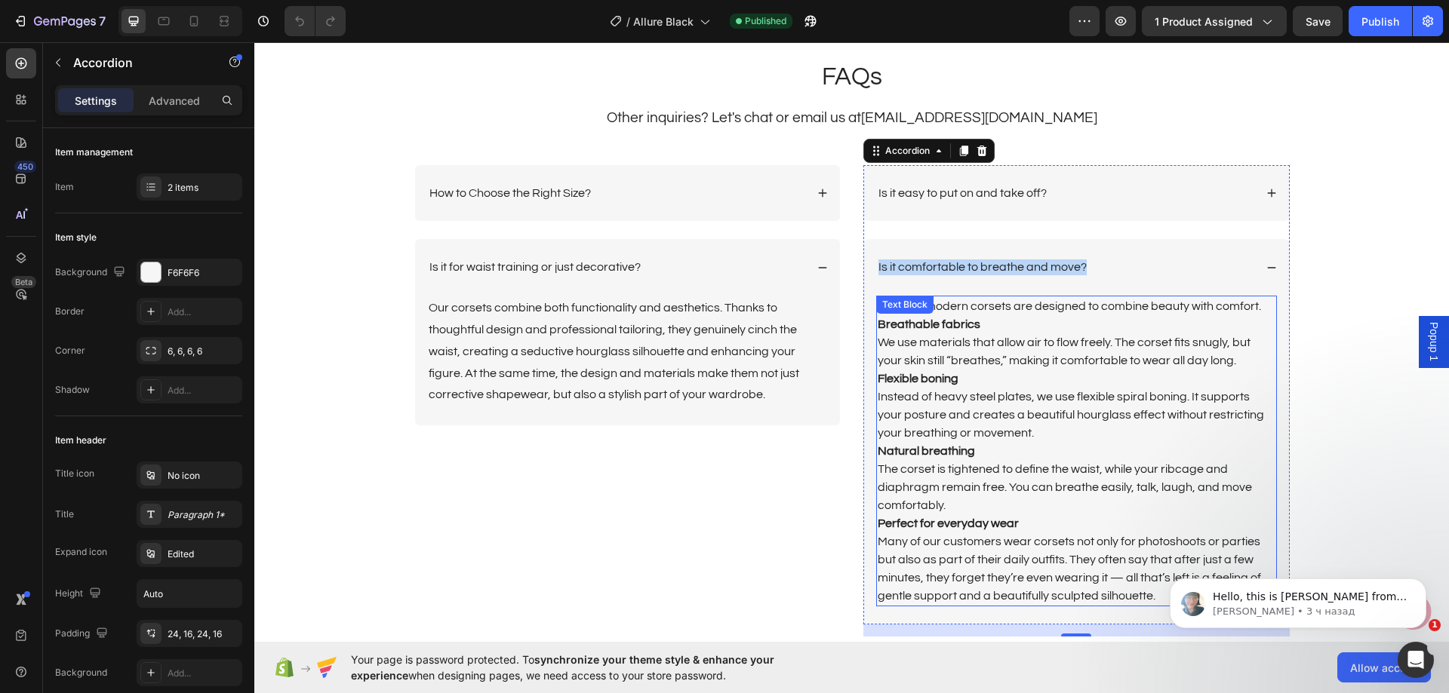
click at [1053, 334] on p "Yes! Our modern corsets are designed to combine beauty with comfort. Breathable…" at bounding box center [1076, 333] width 398 height 72
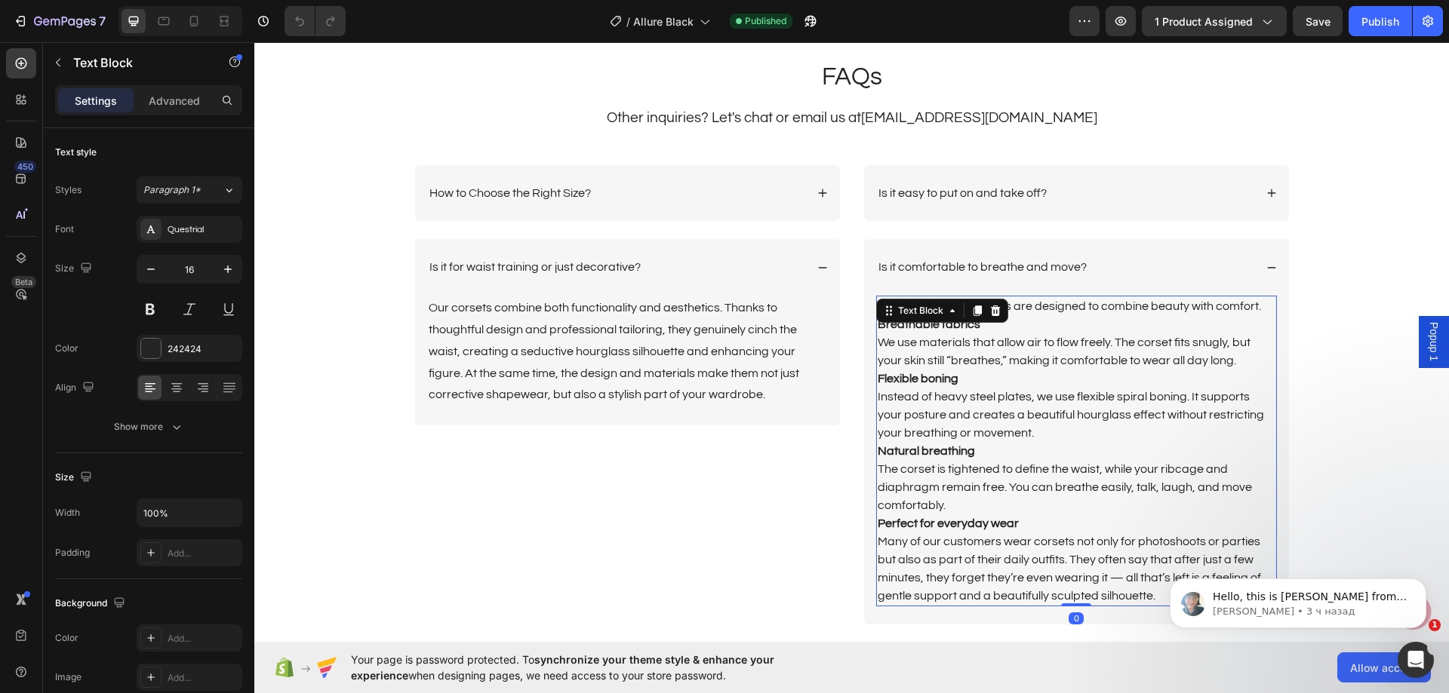
scroll to position [3621, 0]
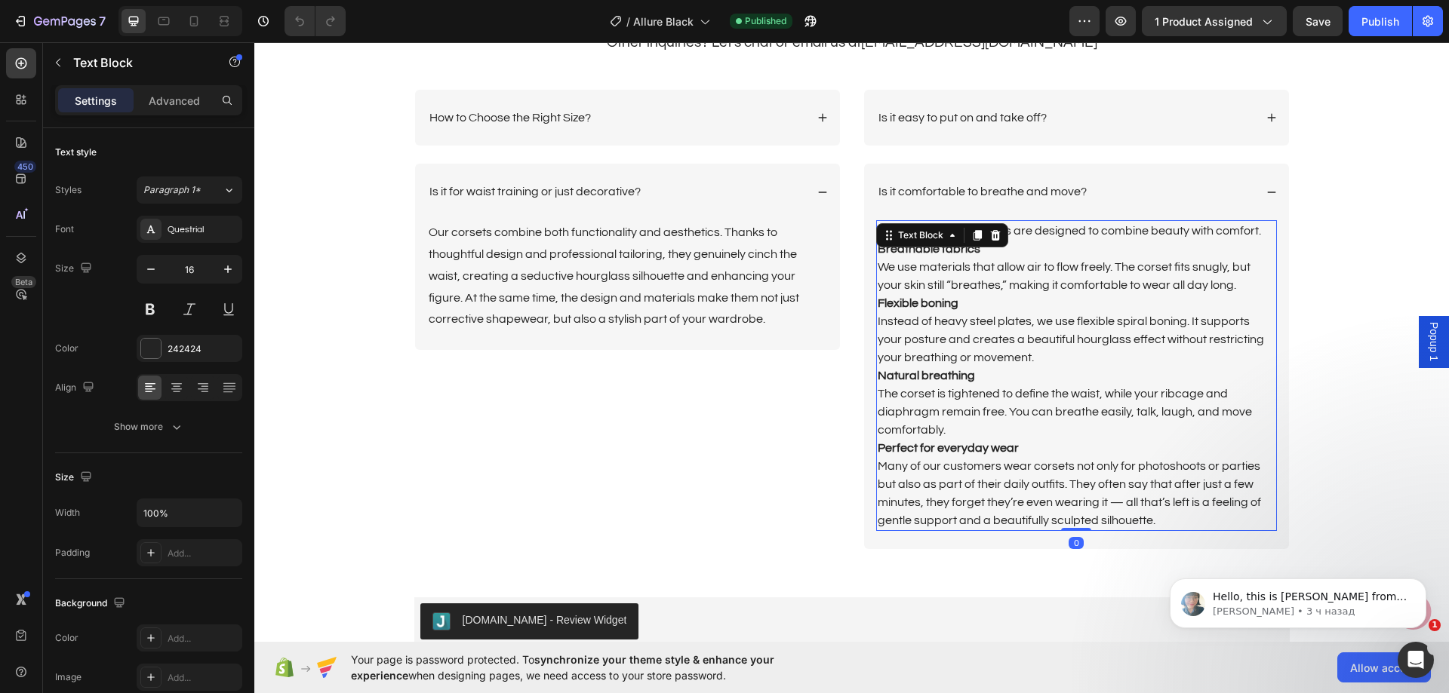
click at [1161, 515] on p "Many of our customers wear corsets not only for photoshoots or parties but also…" at bounding box center [1076, 493] width 398 height 72
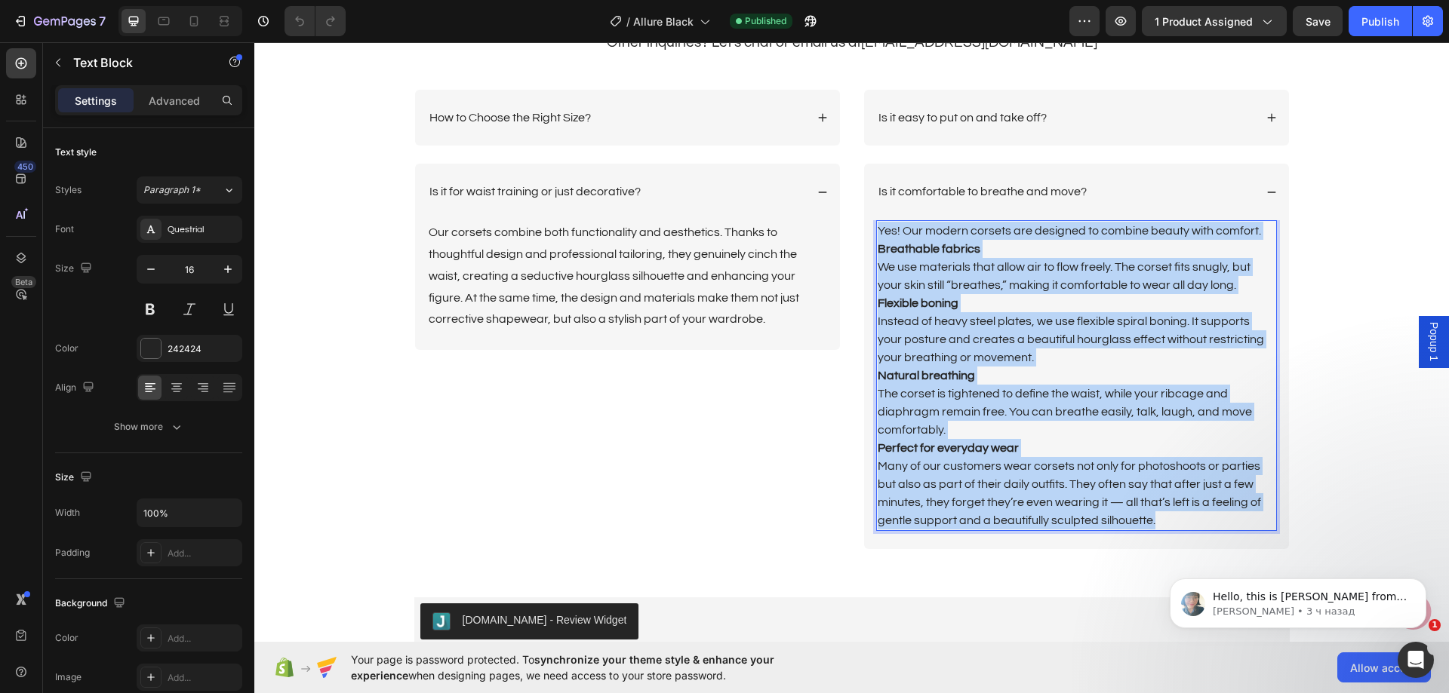
drag, startPoint x: 1162, startPoint y: 516, endPoint x: 874, endPoint y: 231, distance: 404.9
click at [876, 231] on div "Yes! Our modern corsets are designed to combine beauty with comfort. Breathable…" at bounding box center [1076, 375] width 401 height 311
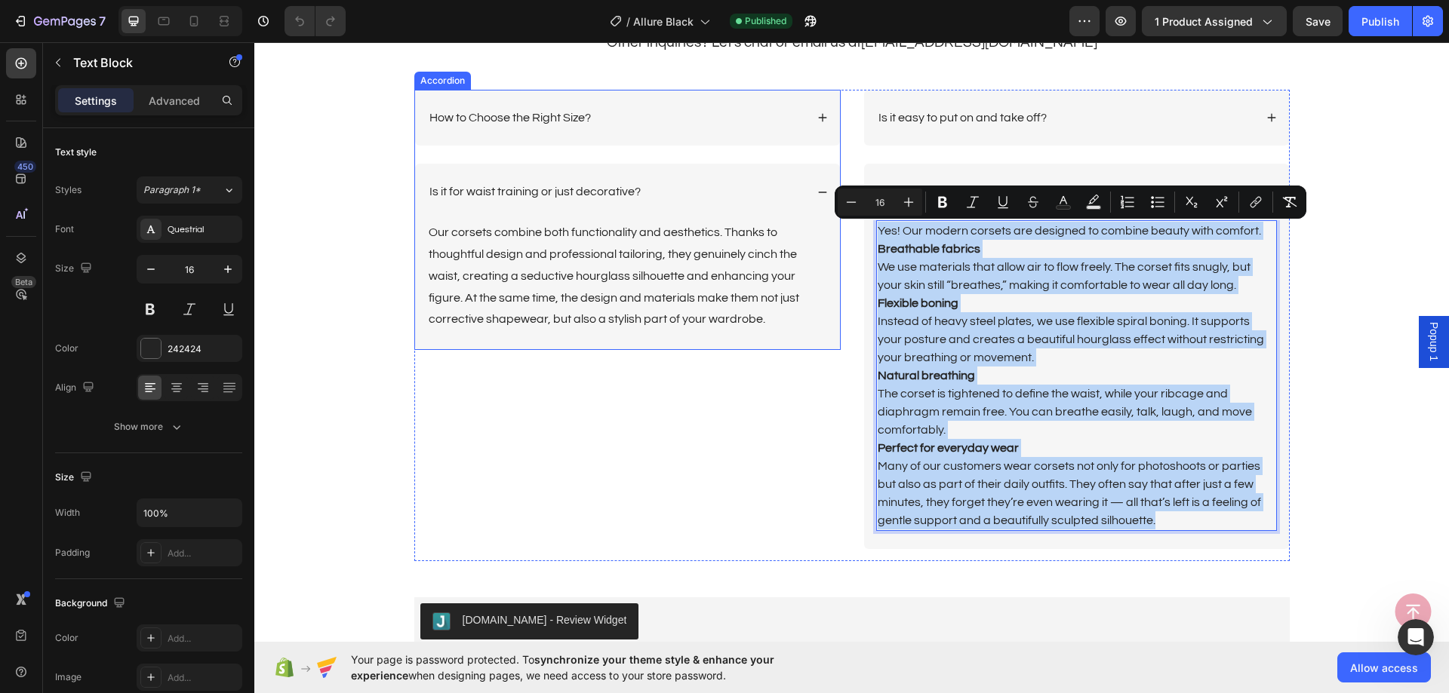
click at [573, 122] on p "How to Choose the Right Size?" at bounding box center [509, 118] width 161 height 16
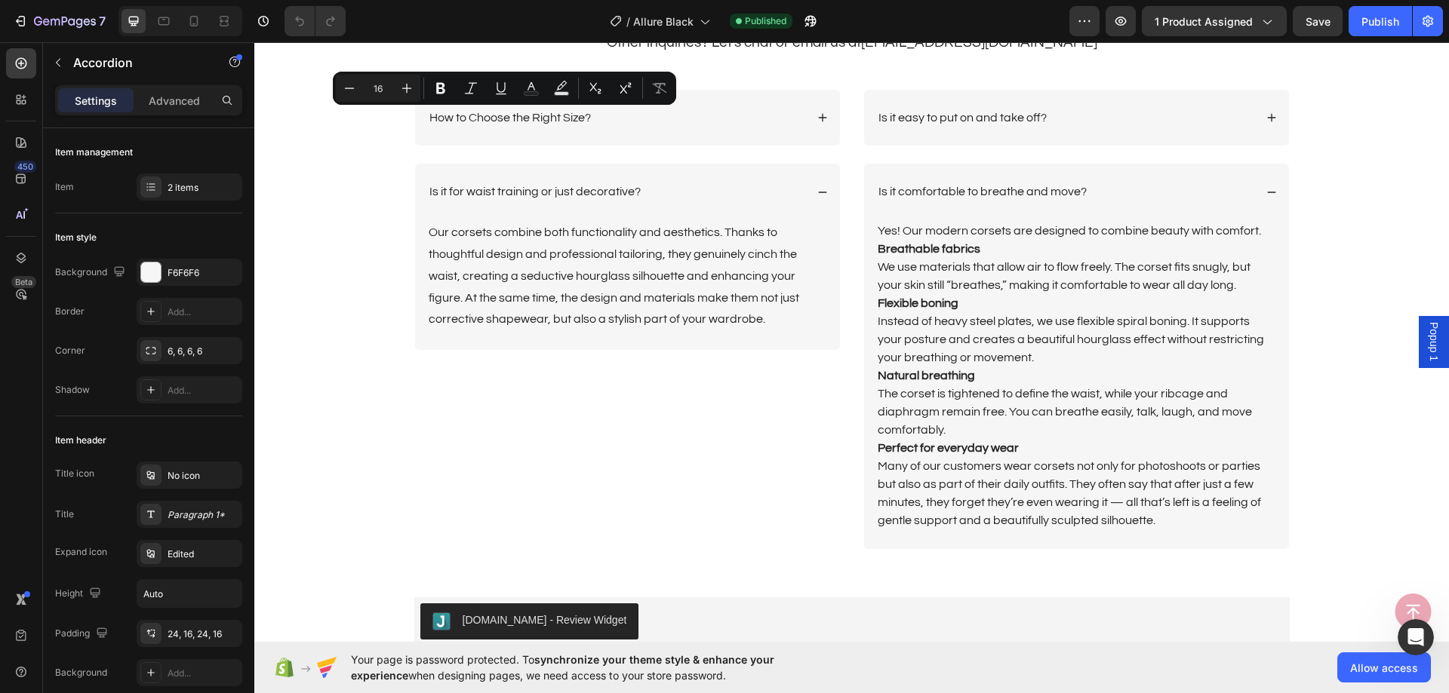
click at [800, 97] on div "How to Choose the Right Size?" at bounding box center [627, 118] width 425 height 57
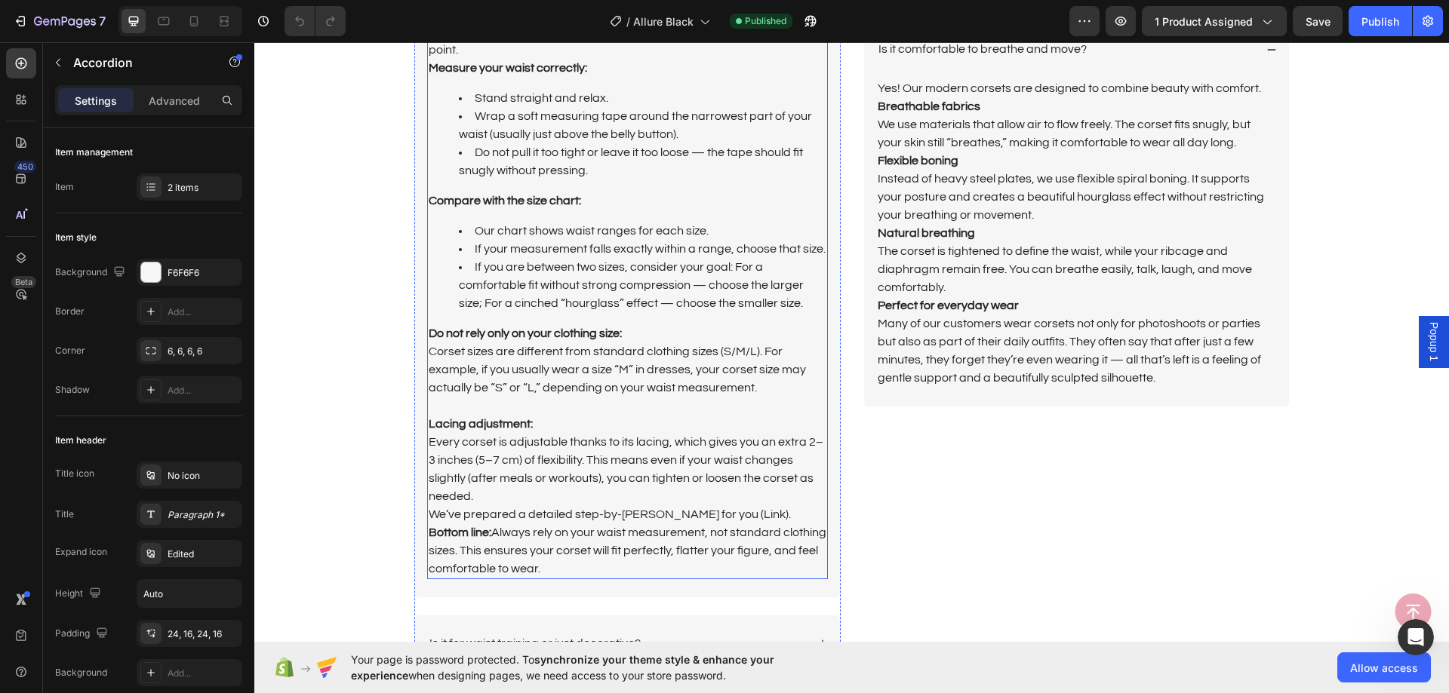
scroll to position [3772, 0]
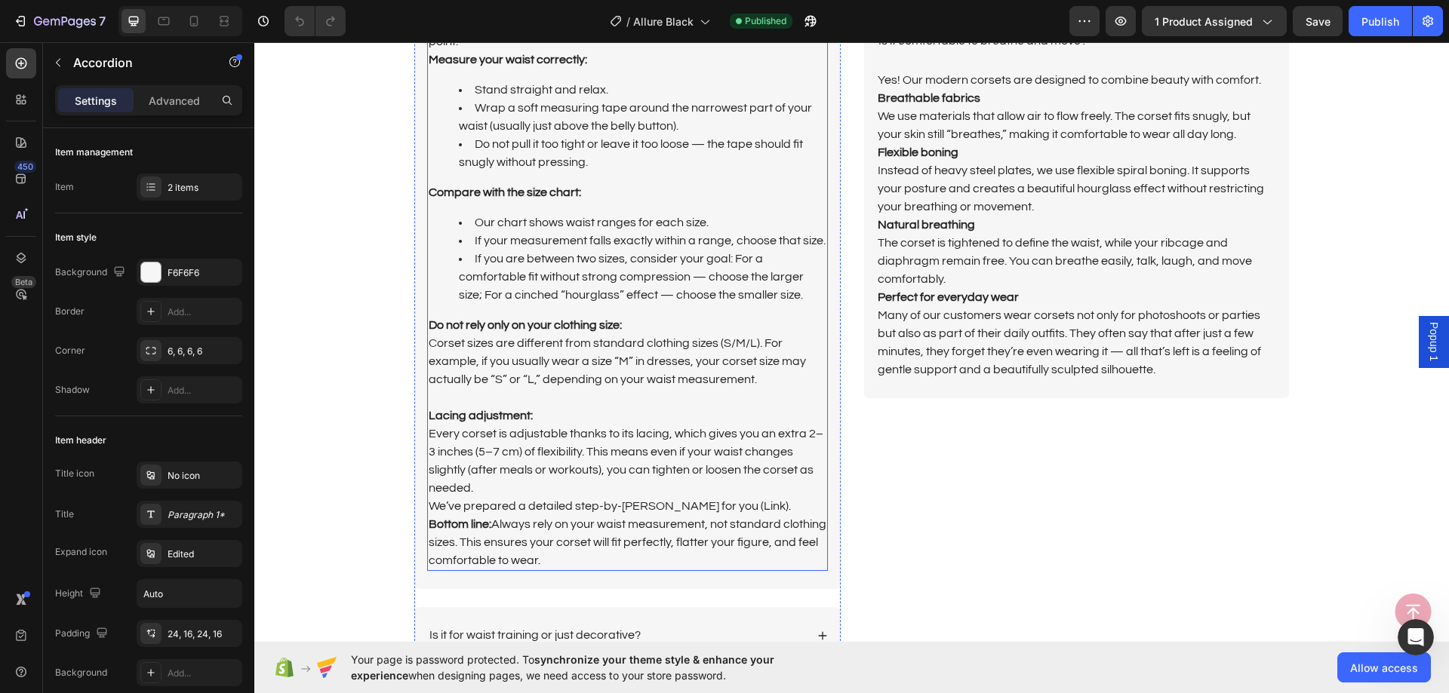
click at [671, 414] on p "Lacing adjustment:" at bounding box center [628, 416] width 398 height 18
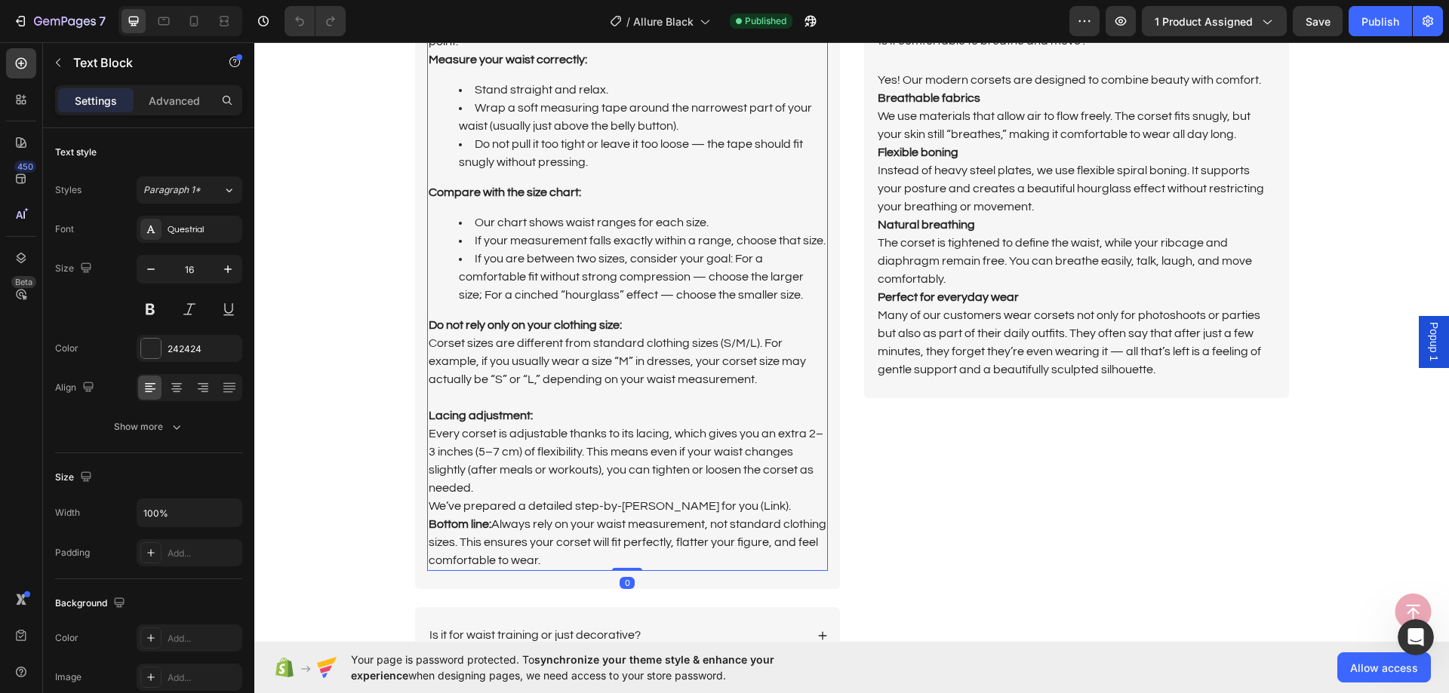
click at [539, 556] on p "Every corset is adjustable thanks to its lacing, which gives you an extra 2–3 i…" at bounding box center [628, 497] width 398 height 145
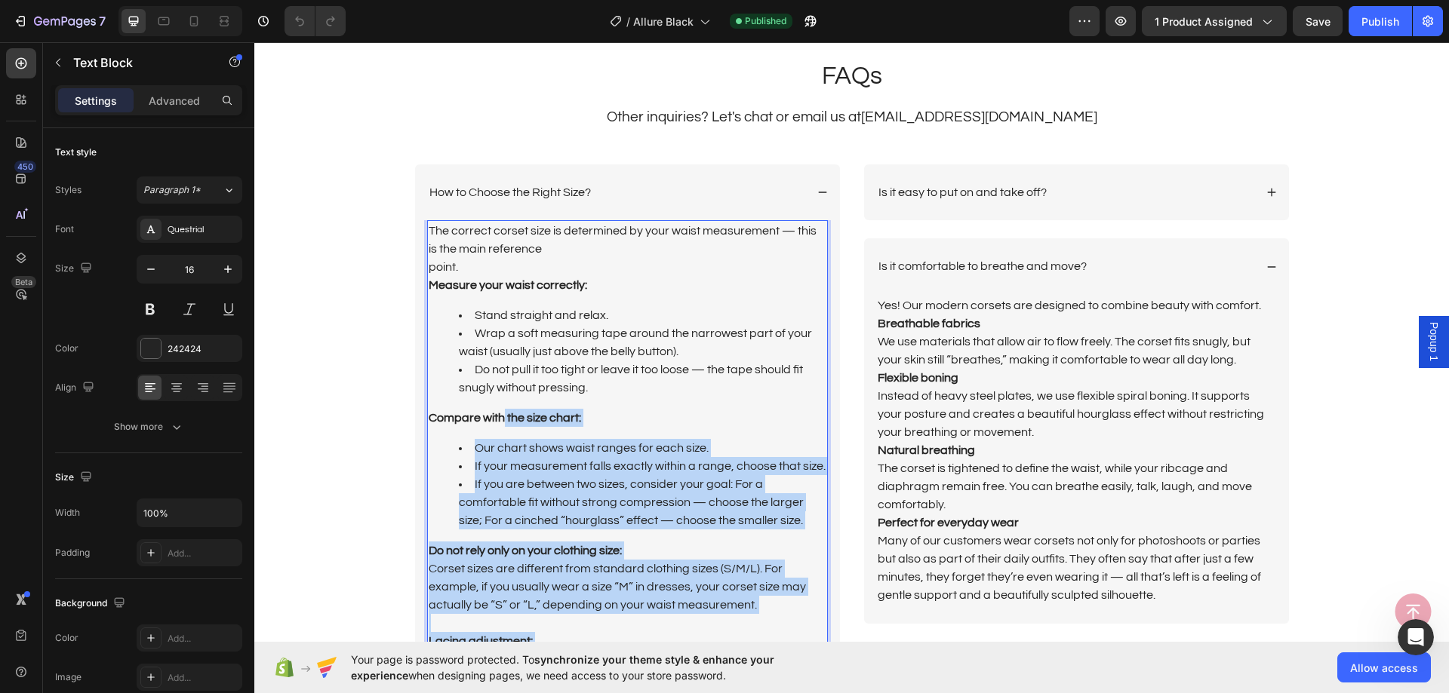
scroll to position [3546, 0]
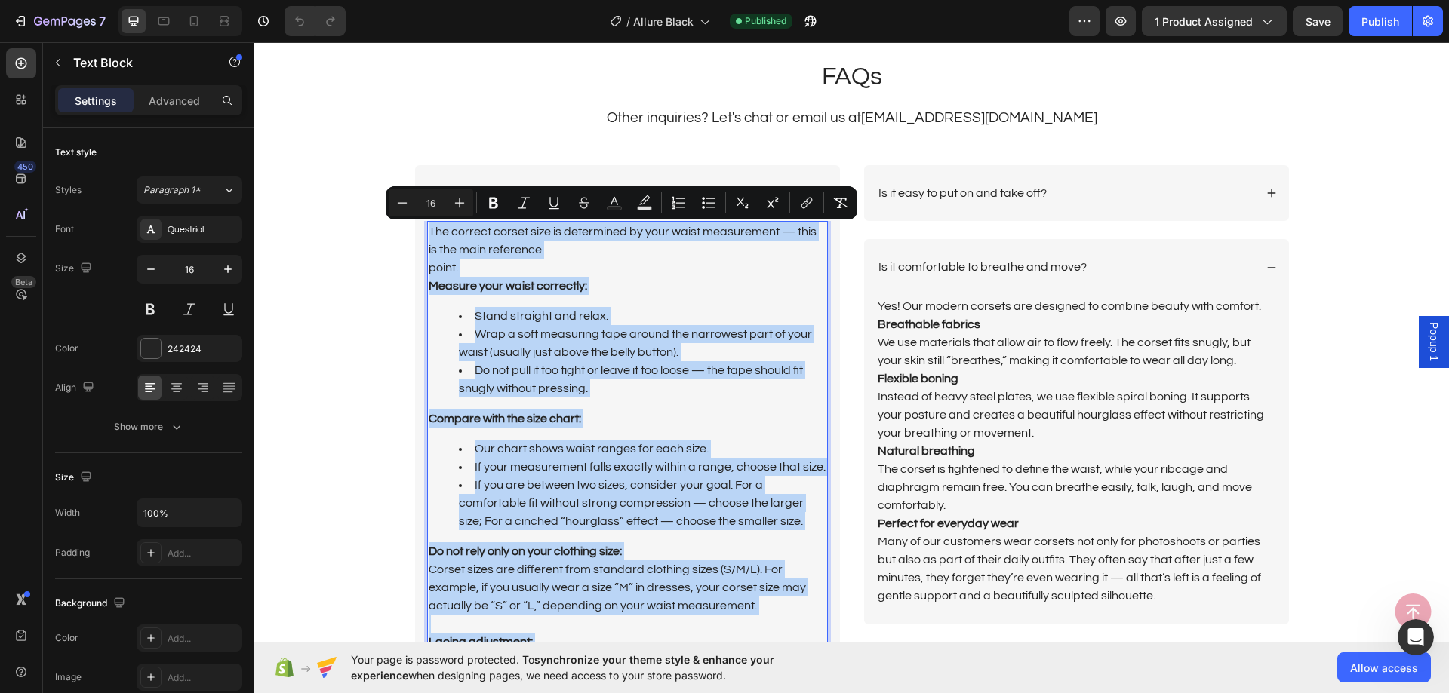
drag, startPoint x: 538, startPoint y: 560, endPoint x: 426, endPoint y: 235, distance: 343.3
click at [427, 235] on div "The correct corset size is determined by your waist measurement — this is the m…" at bounding box center [627, 509] width 401 height 576
click at [724, 174] on div "How to Choose the Right Size?" at bounding box center [627, 193] width 425 height 57
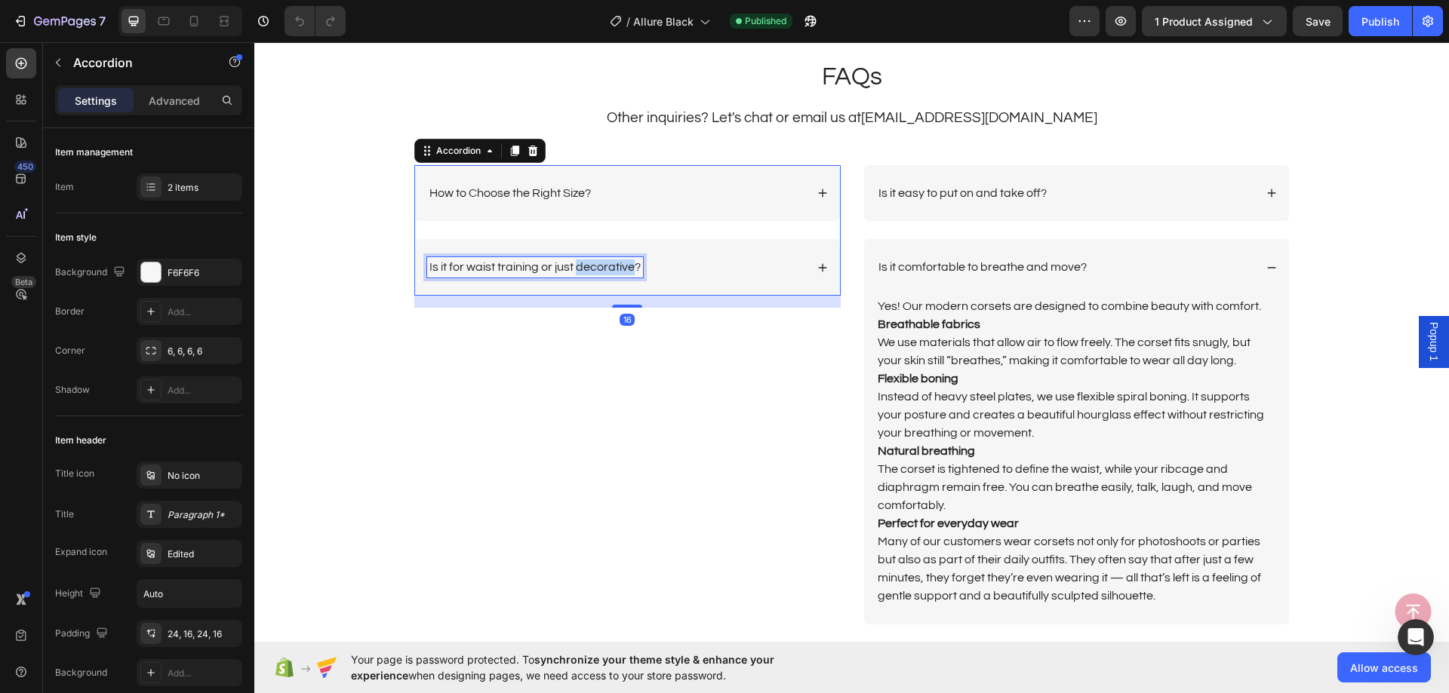
click at [576, 266] on p "Is it for waist training or just decorative?" at bounding box center [534, 268] width 211 height 16
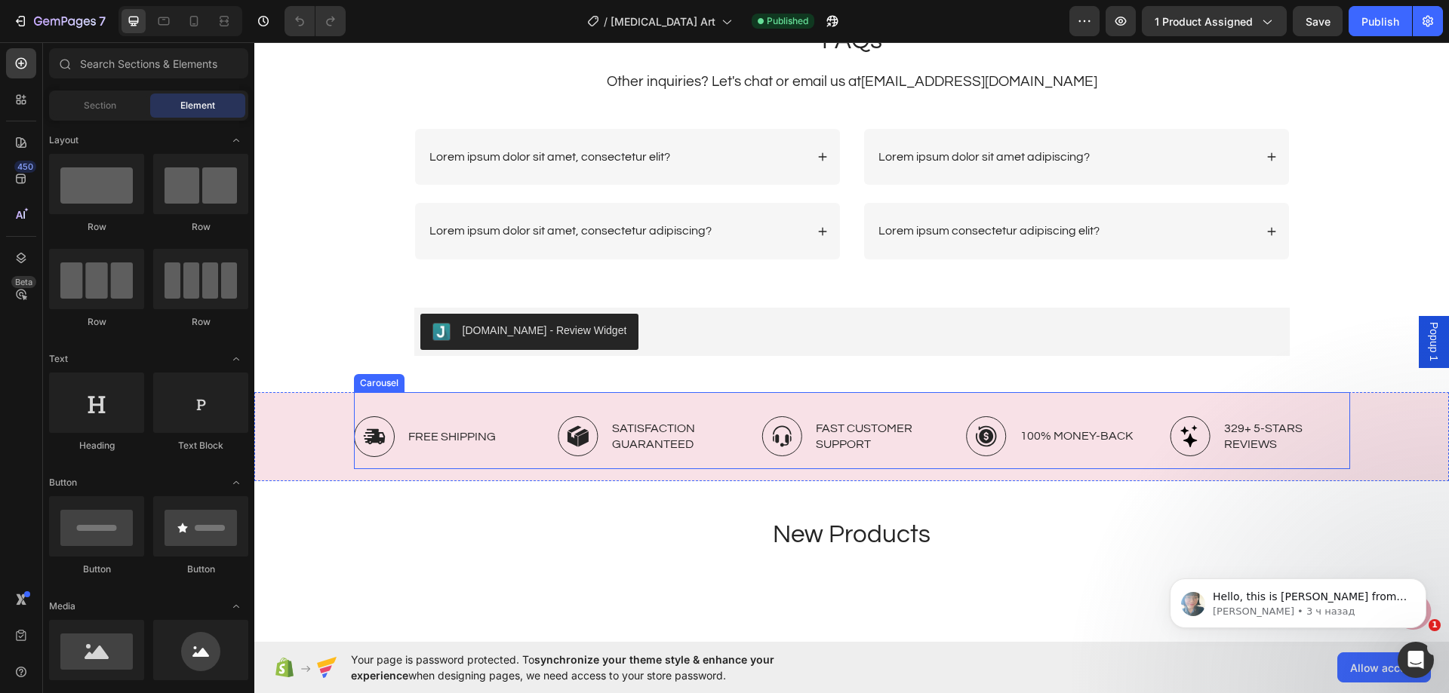
scroll to position [3395, 0]
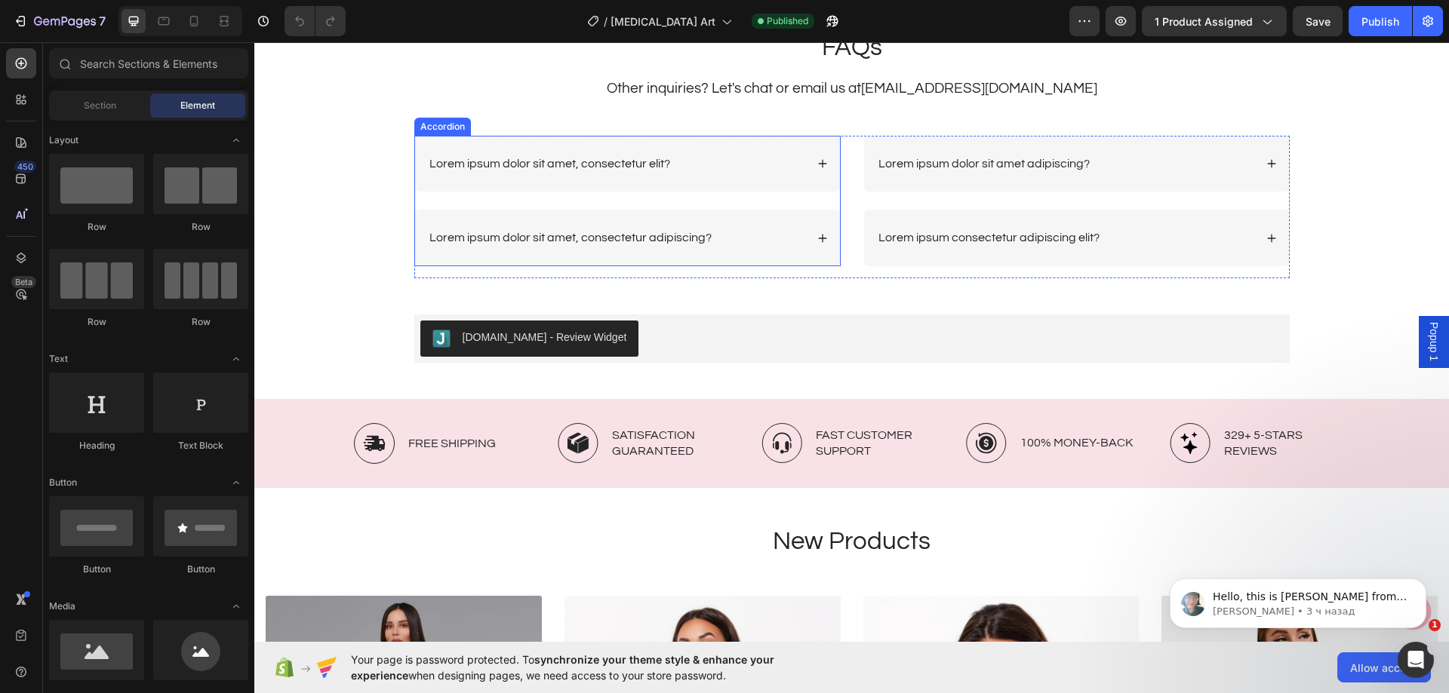
click at [742, 248] on div "Lorem ipsum dolor sit amet, consectetur adipiscing?" at bounding box center [616, 238] width 378 height 20
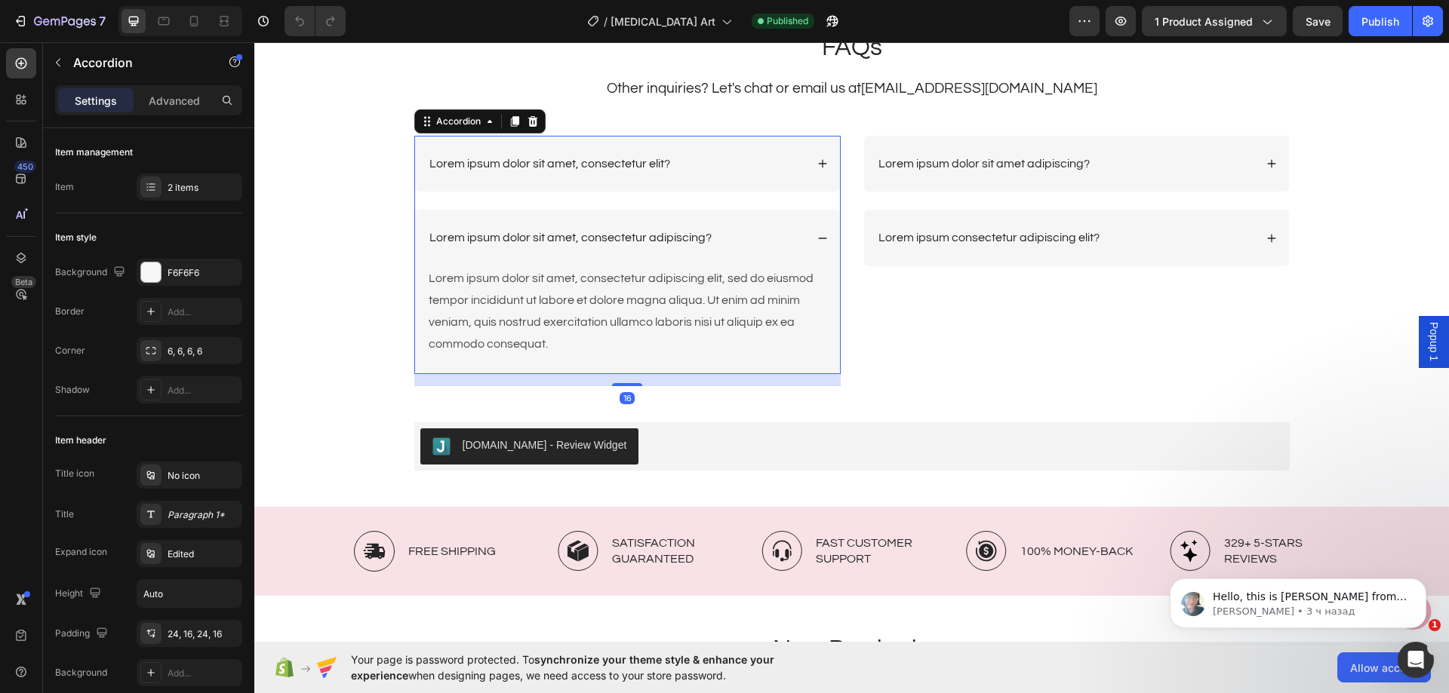
click at [748, 159] on div "Lorem ipsum dolor sit amet, consectetur elit?" at bounding box center [616, 164] width 378 height 20
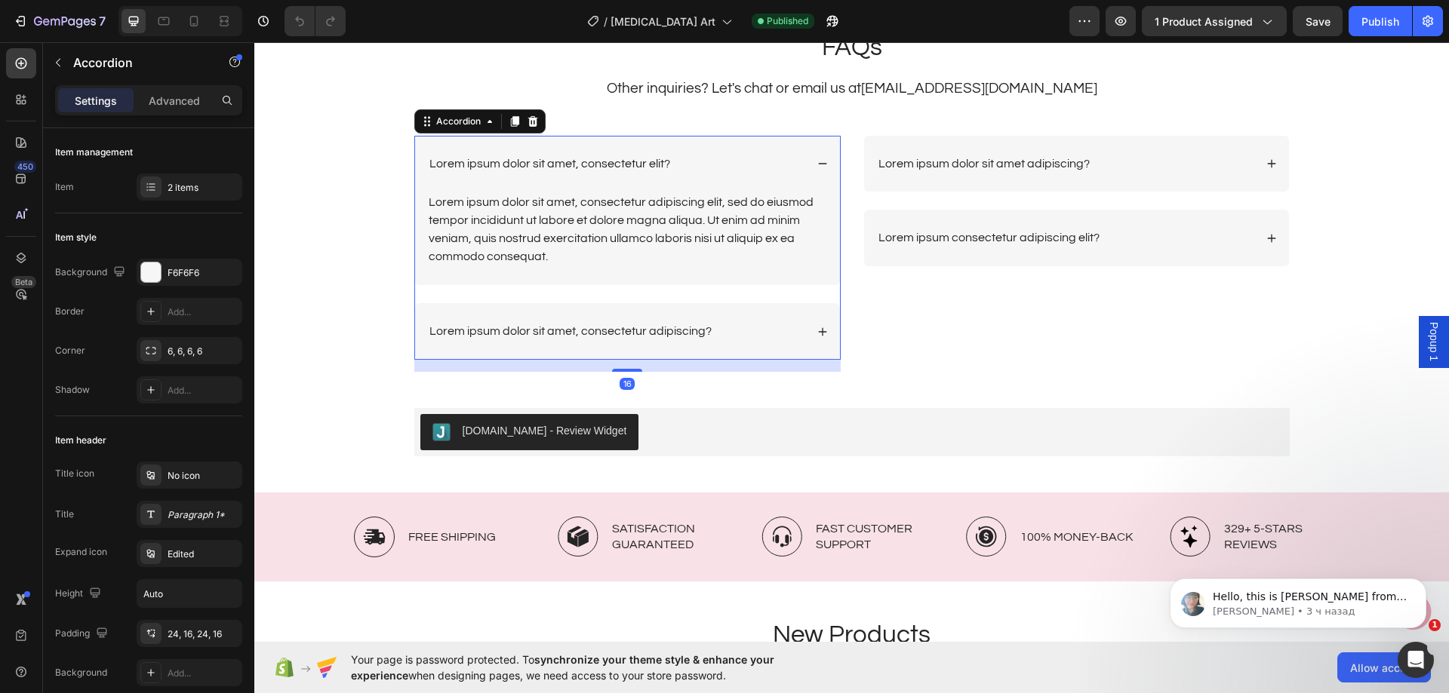
click at [748, 159] on div "Lorem ipsum dolor sit amet, consectetur elit?" at bounding box center [616, 164] width 378 height 20
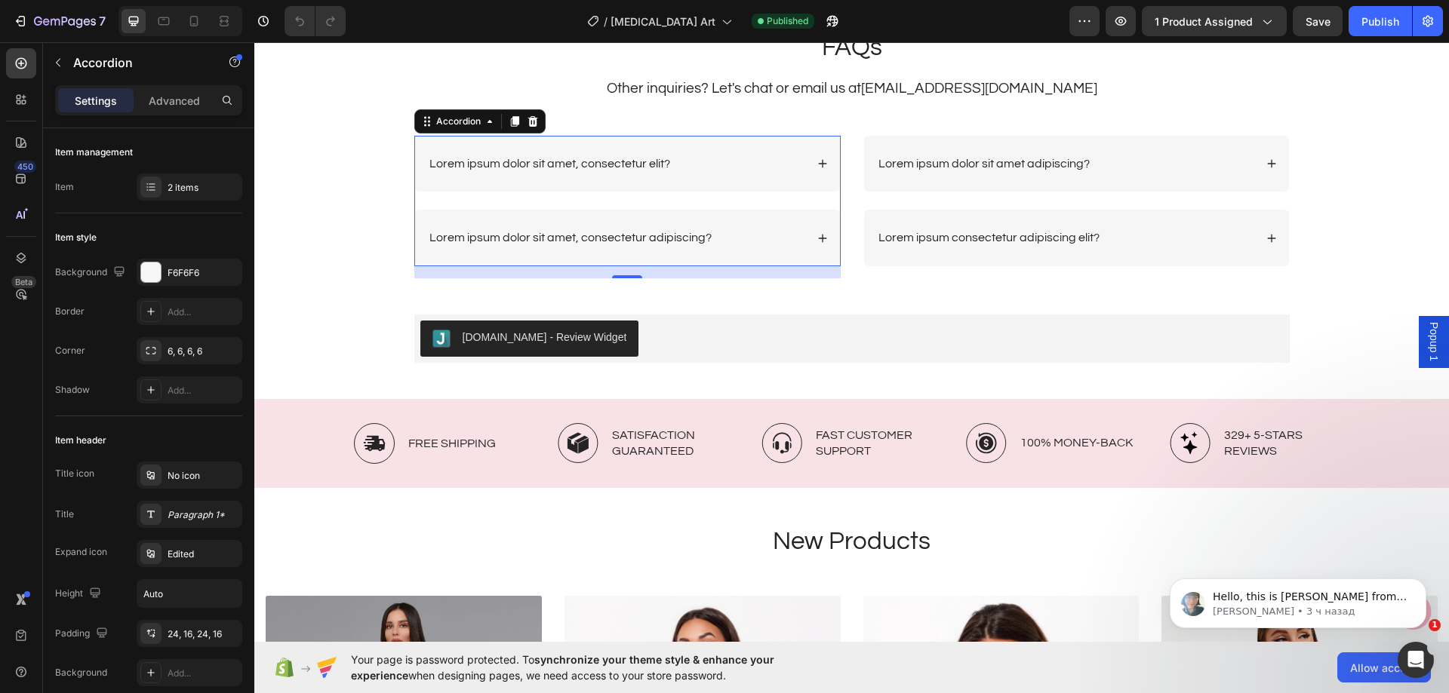
click at [595, 161] on p "Lorem ipsum dolor sit amet, consectetur elit?" at bounding box center [549, 164] width 241 height 16
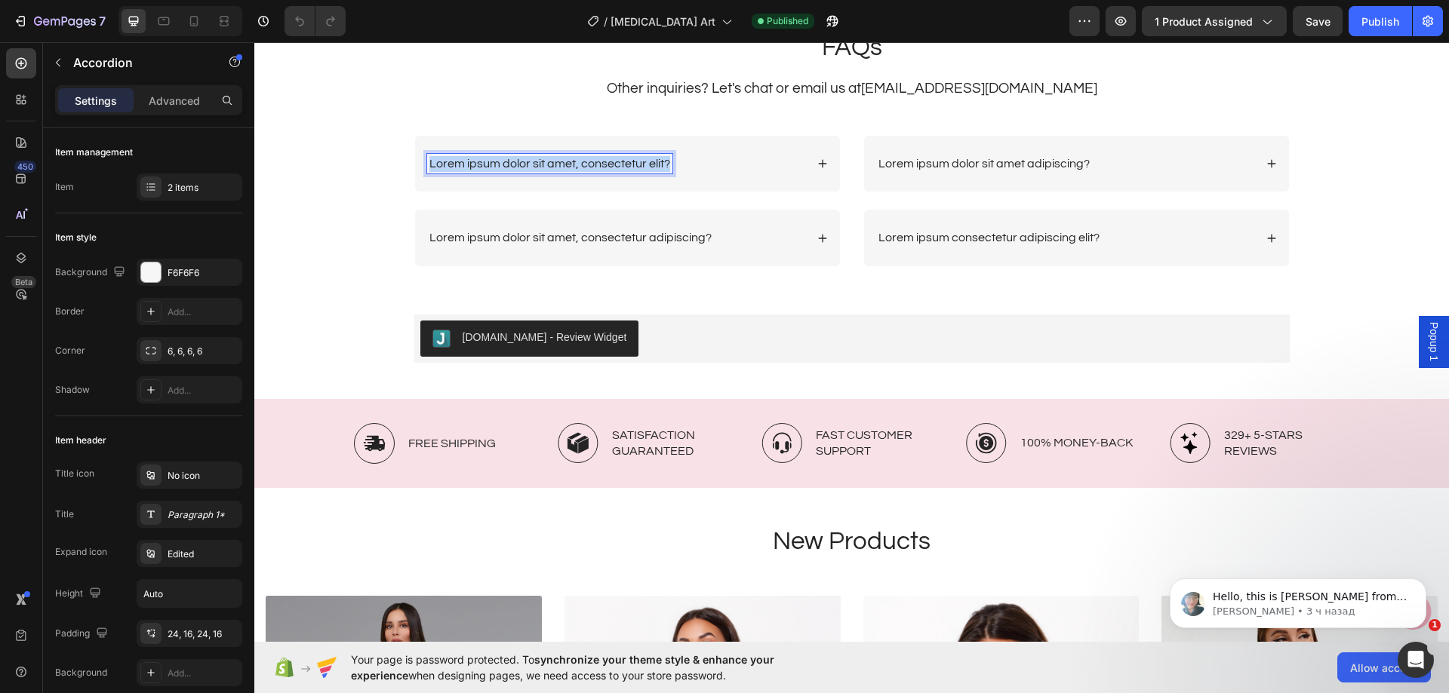
click at [595, 161] on p "Lorem ipsum dolor sit amet, consectetur elit?" at bounding box center [549, 164] width 241 height 16
click at [733, 164] on div "How to Choose the Right Size?" at bounding box center [616, 164] width 378 height 20
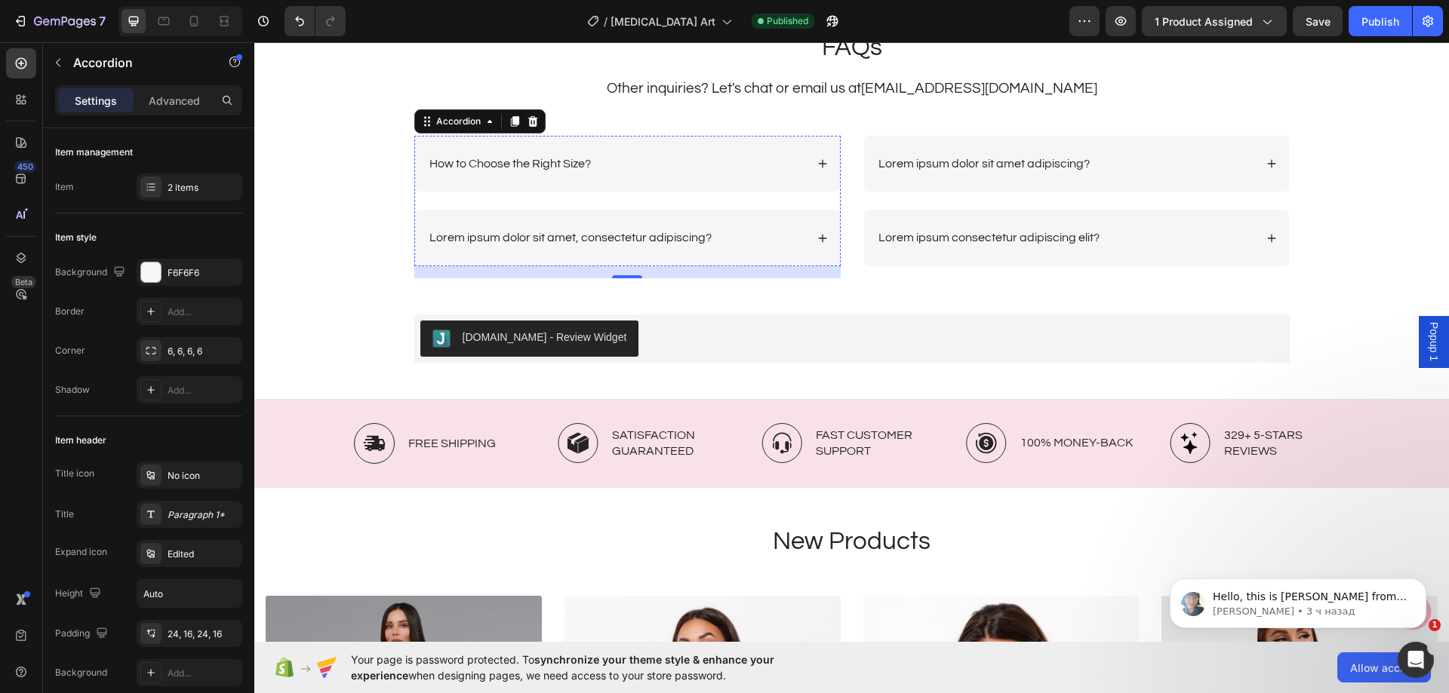
click at [656, 206] on div "How to Choose the Right Size? Lorem ipsum dolor sit amet, consectetur adipiscin…" at bounding box center [627, 201] width 426 height 131
click at [684, 171] on div "How to Choose the Right Size?" at bounding box center [616, 164] width 378 height 20
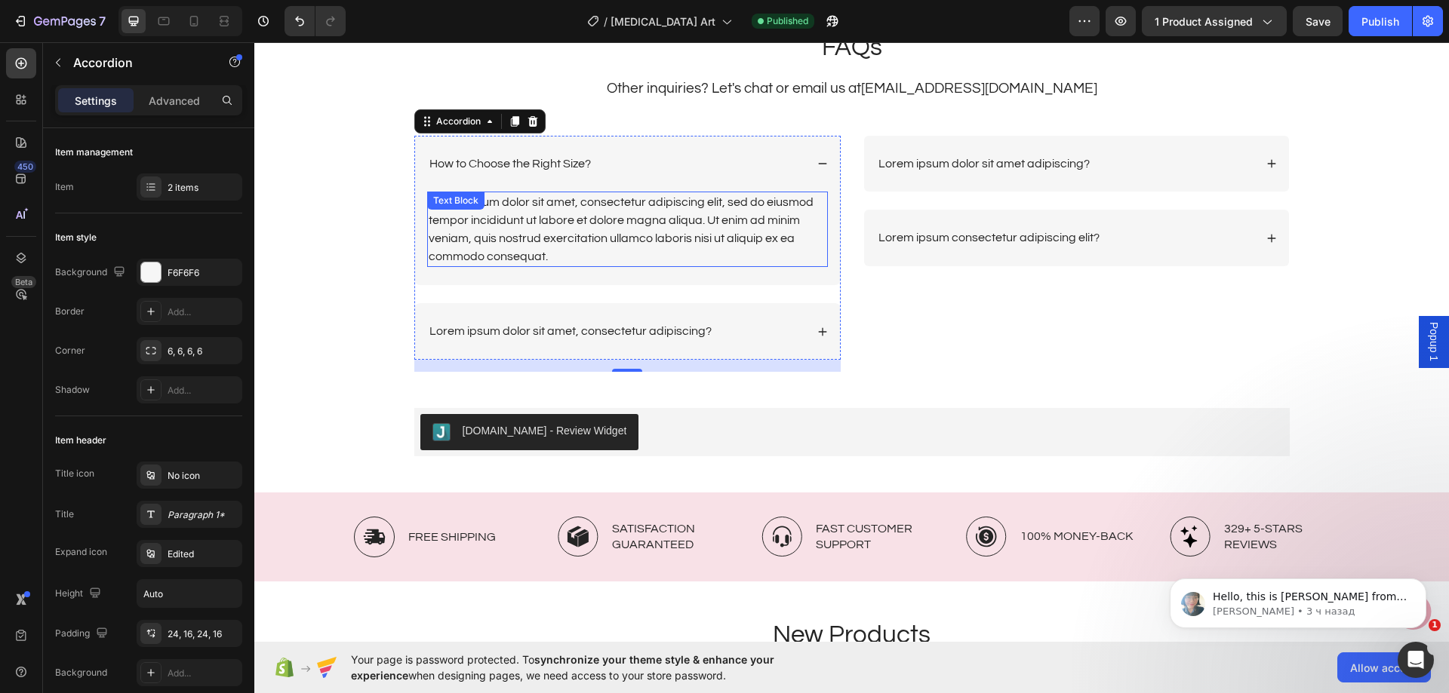
click at [665, 214] on div "Lorem ipsum dolor sit amet, consectetur adipiscing elit, sed do eiusmod tempor …" at bounding box center [627, 229] width 401 height 75
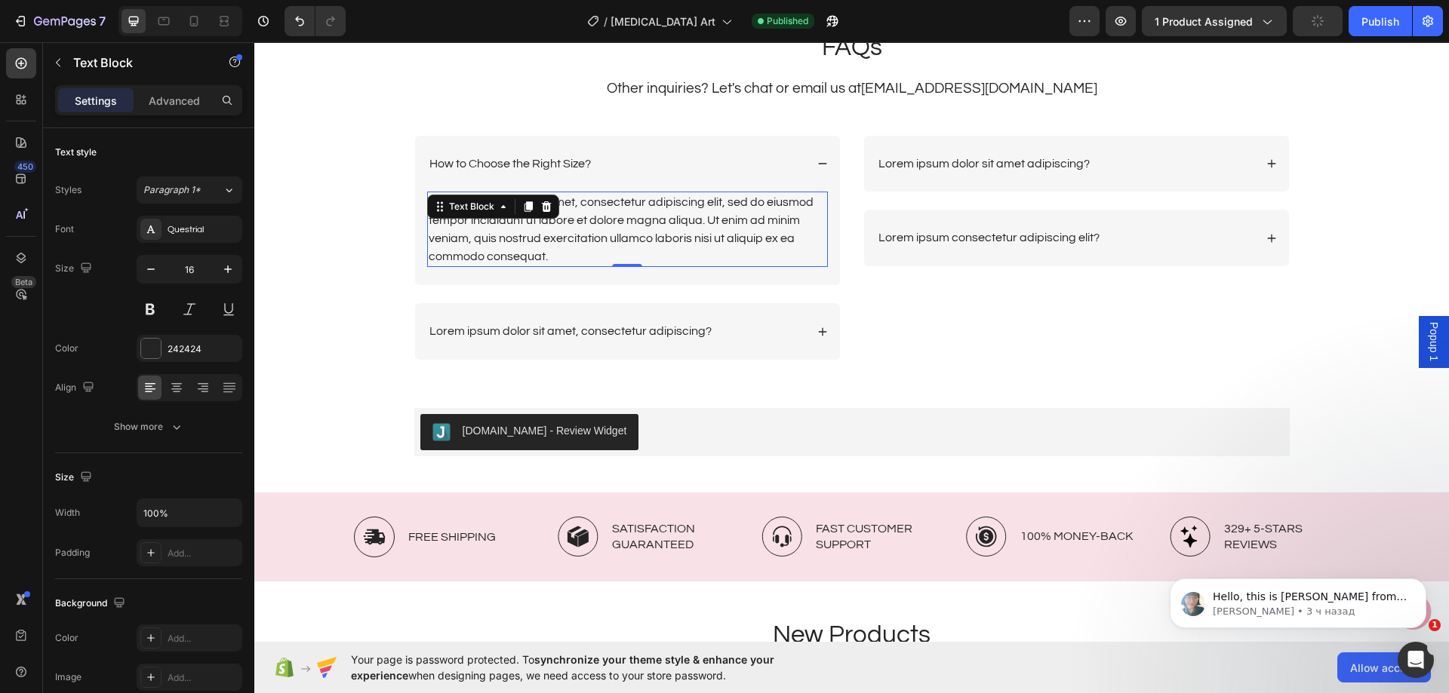
click at [628, 232] on div "Lorem ipsum dolor sit amet, consectetur adipiscing elit, sed do eiusmod tempor …" at bounding box center [627, 229] width 401 height 75
click at [628, 232] on p "Lorem ipsum dolor sit amet, consectetur adipiscing elit, sed do eiusmod tempor …" at bounding box center [628, 229] width 398 height 72
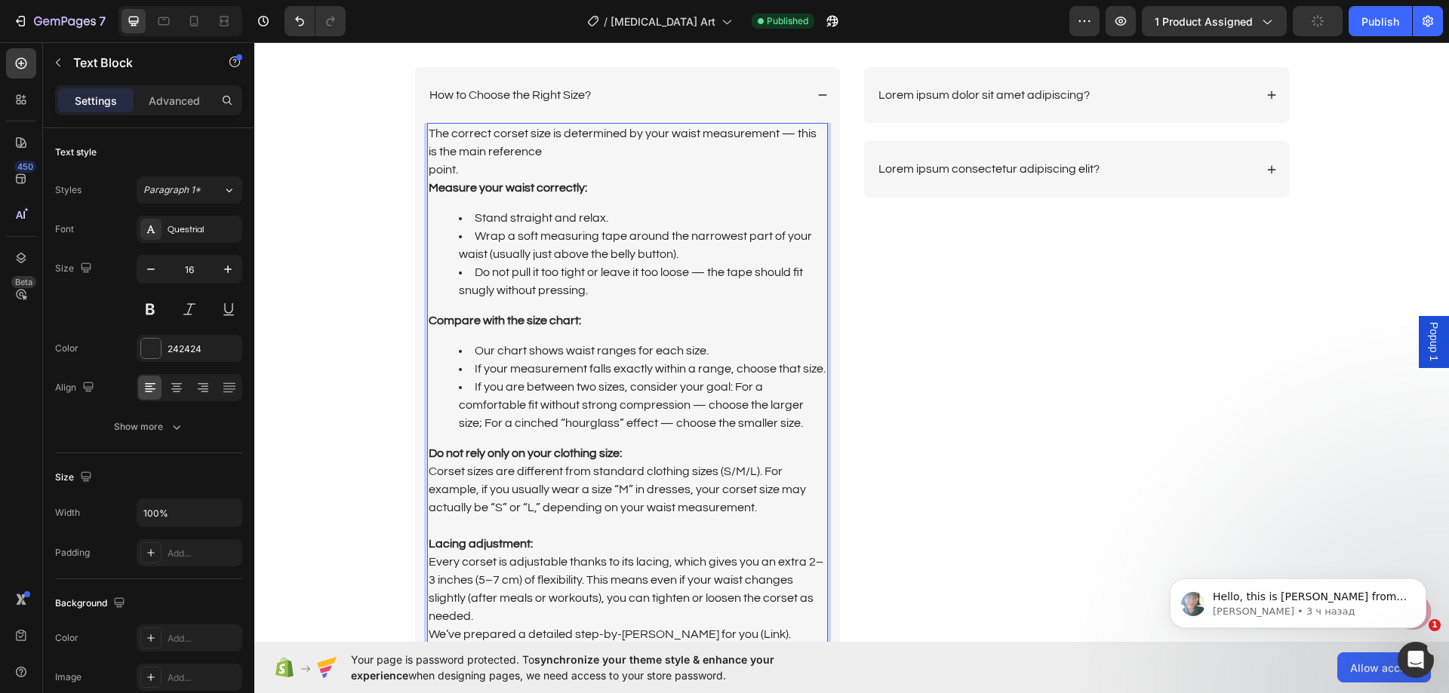
scroll to position [3381, 0]
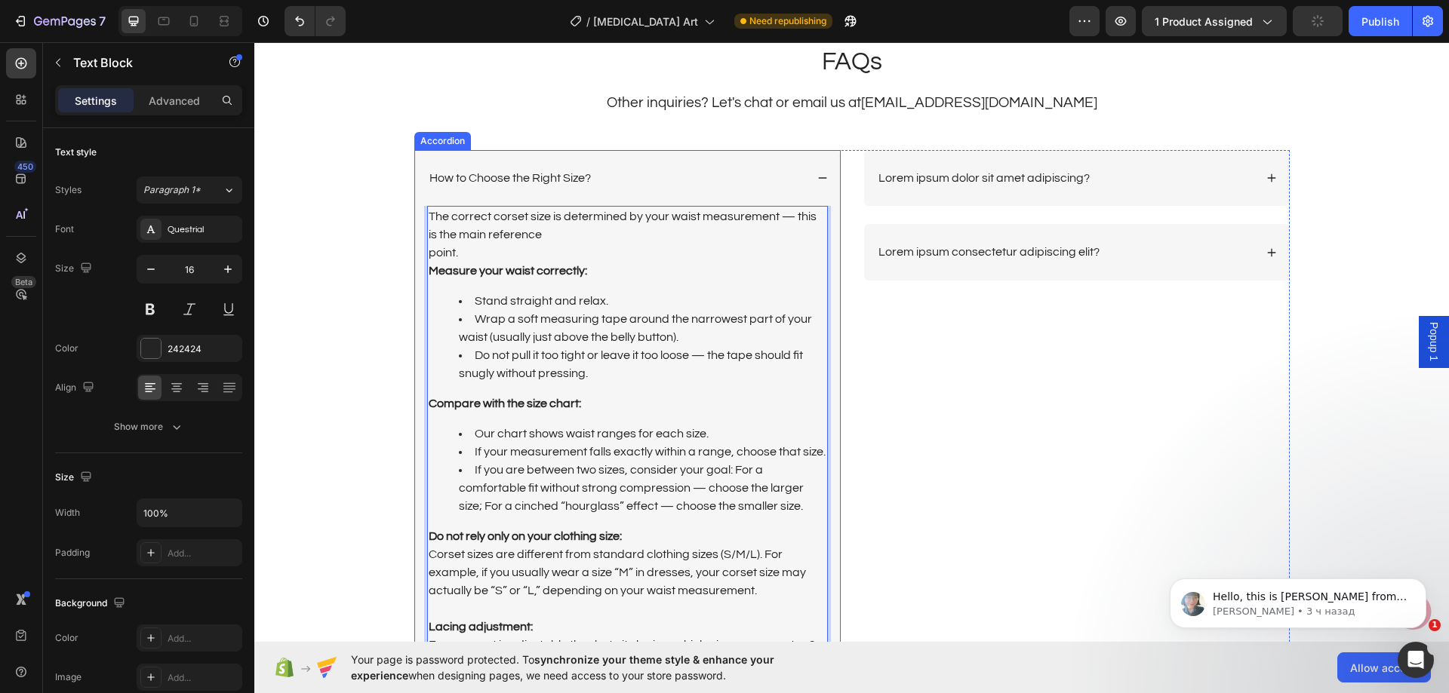
click at [721, 162] on div "How to Choose the Right Size?" at bounding box center [627, 178] width 425 height 57
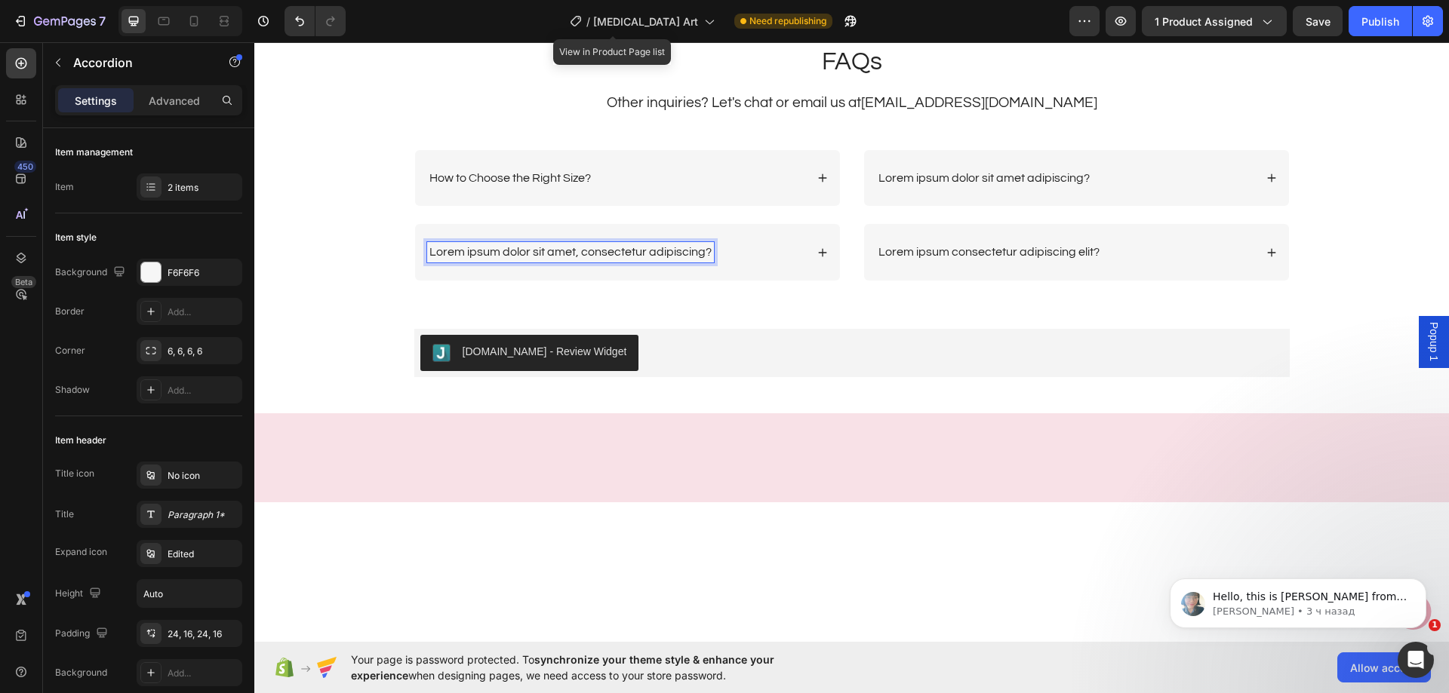
click at [540, 252] on p "Lorem ipsum dolor sit amet, consectetur adipiscing?" at bounding box center [570, 252] width 282 height 16
click at [731, 245] on div "Is it for waist training or just decorative?" at bounding box center [616, 252] width 378 height 20
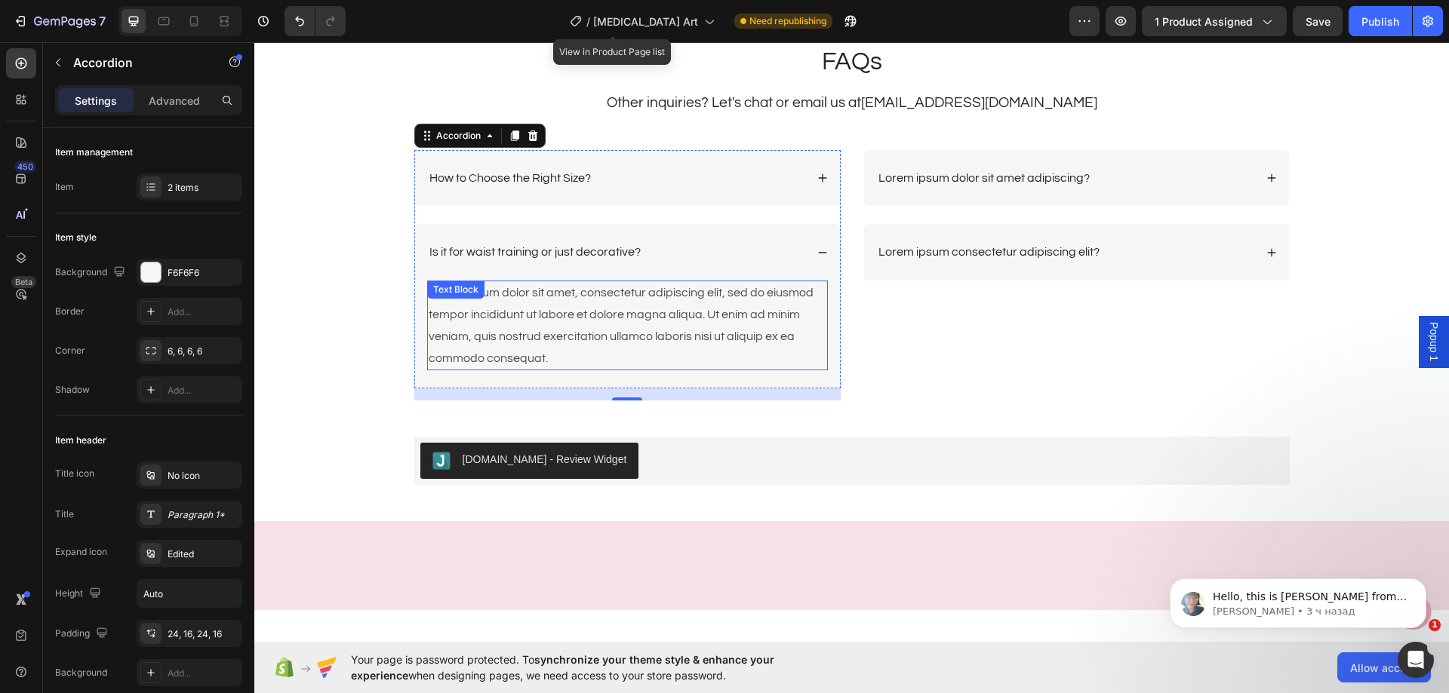
click at [552, 311] on div "Lorem ipsum dolor sit amet, consectetur adipiscing elit, sed do eiusmod tempor …" at bounding box center [627, 326] width 401 height 90
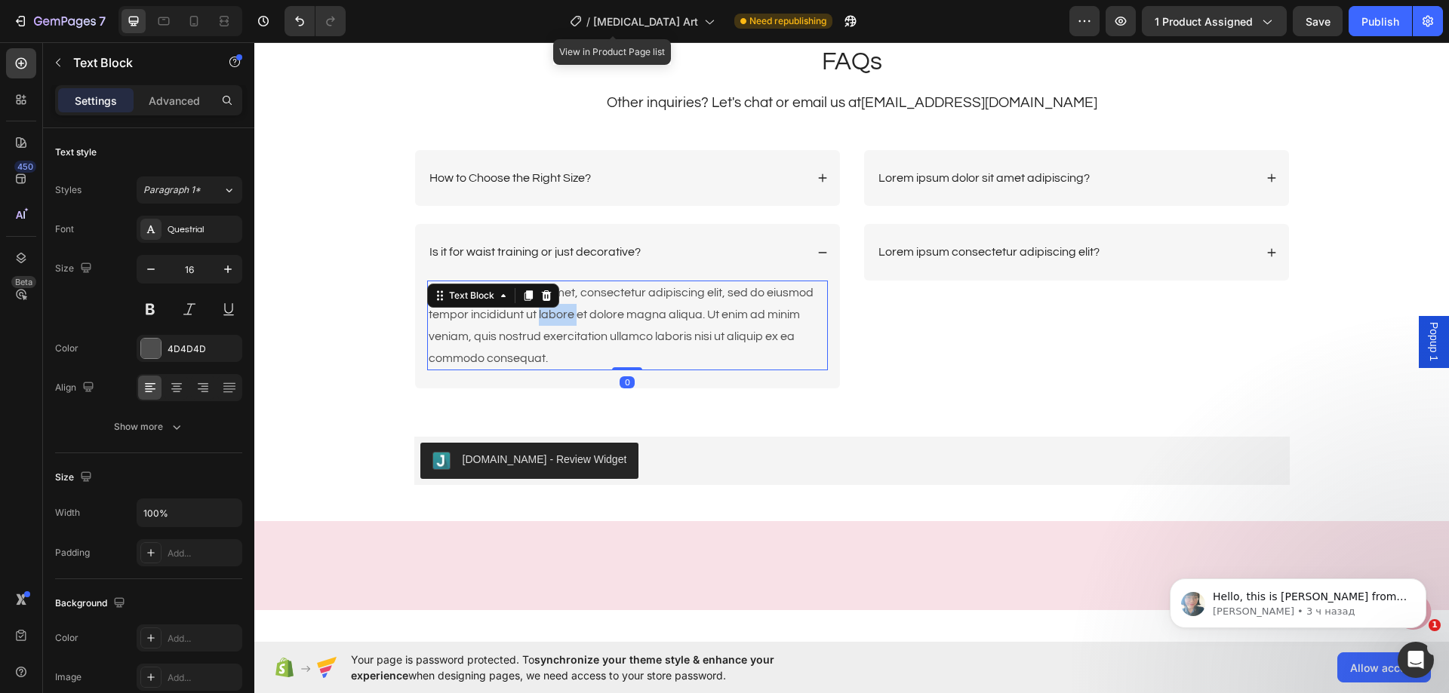
click at [552, 311] on div "Lorem ipsum dolor sit amet, consectetur adipiscing elit, sed do eiusmod tempor …" at bounding box center [627, 326] width 401 height 90
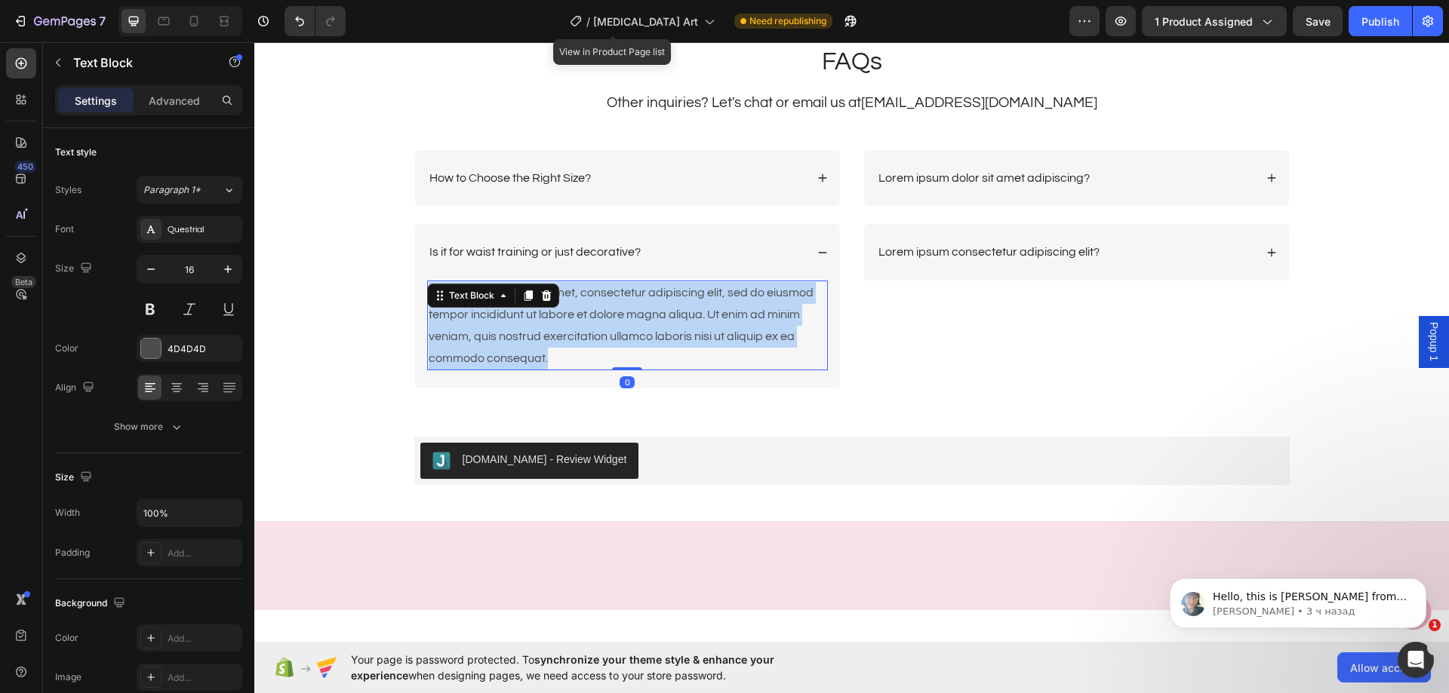
click at [552, 311] on p "Lorem ipsum dolor sit amet, consectetur adipiscing elit, sed do eiusmod tempor …" at bounding box center [628, 325] width 398 height 87
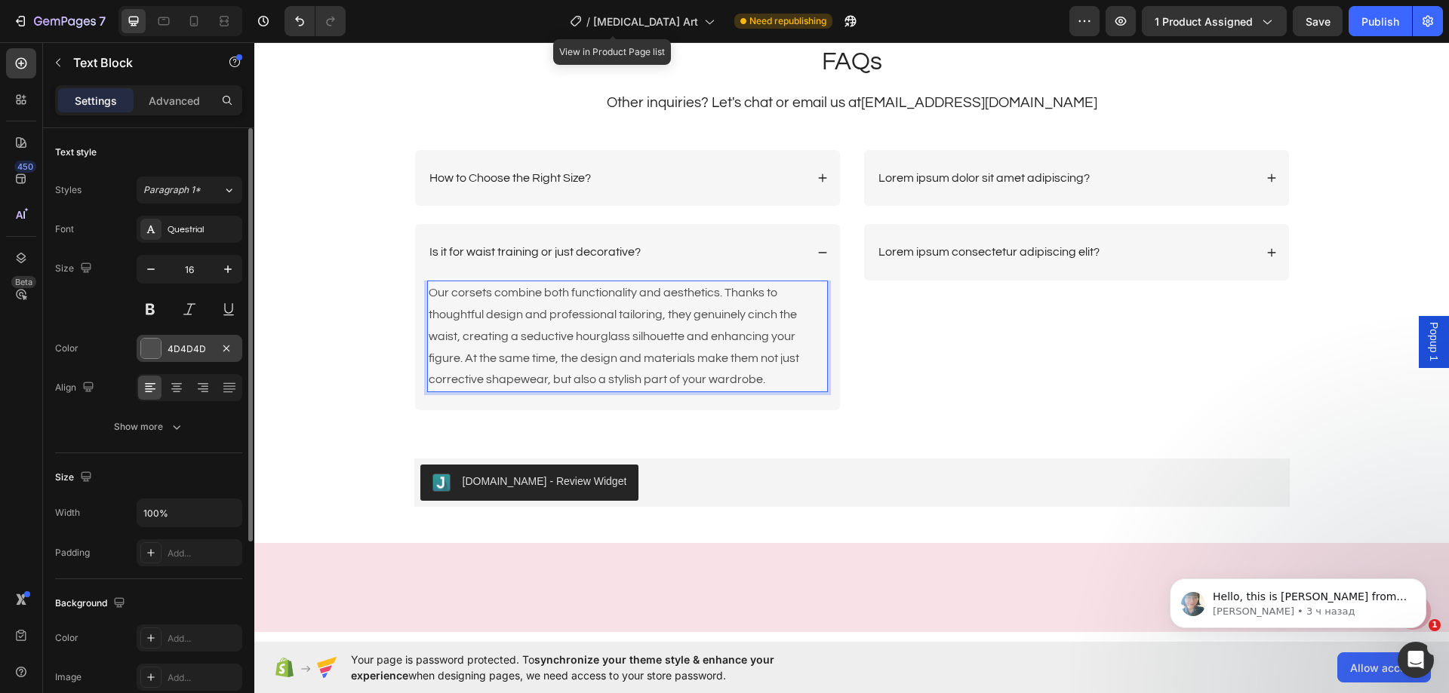
click at [152, 359] on div "4D4D4D" at bounding box center [190, 348] width 106 height 27
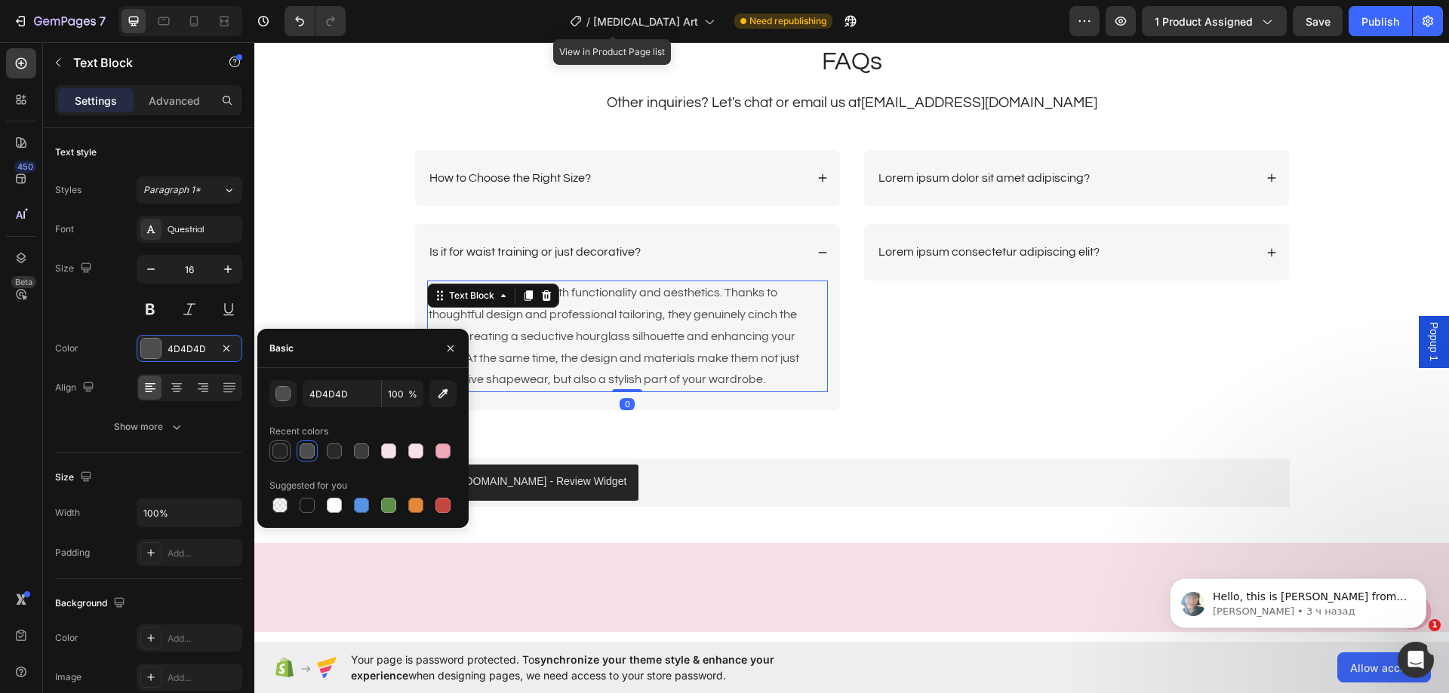
drag, startPoint x: 281, startPoint y: 449, endPoint x: 358, endPoint y: 302, distance: 165.7
click at [281, 449] on div at bounding box center [279, 451] width 15 height 15
type input "242424"
click at [1046, 177] on p "Lorem ipsum dolor sit amet adipiscing?" at bounding box center [983, 179] width 211 height 16
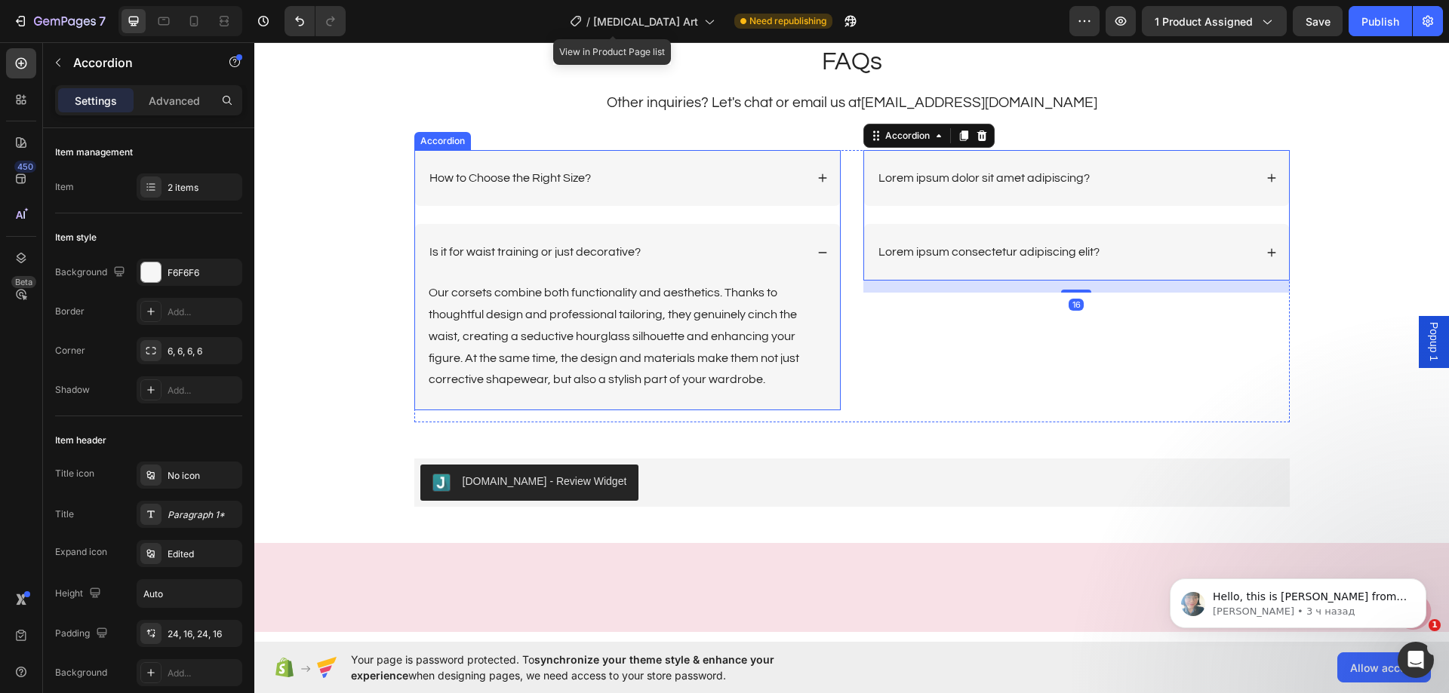
click at [712, 234] on div "Is it for waist training or just decorative?" at bounding box center [627, 252] width 425 height 57
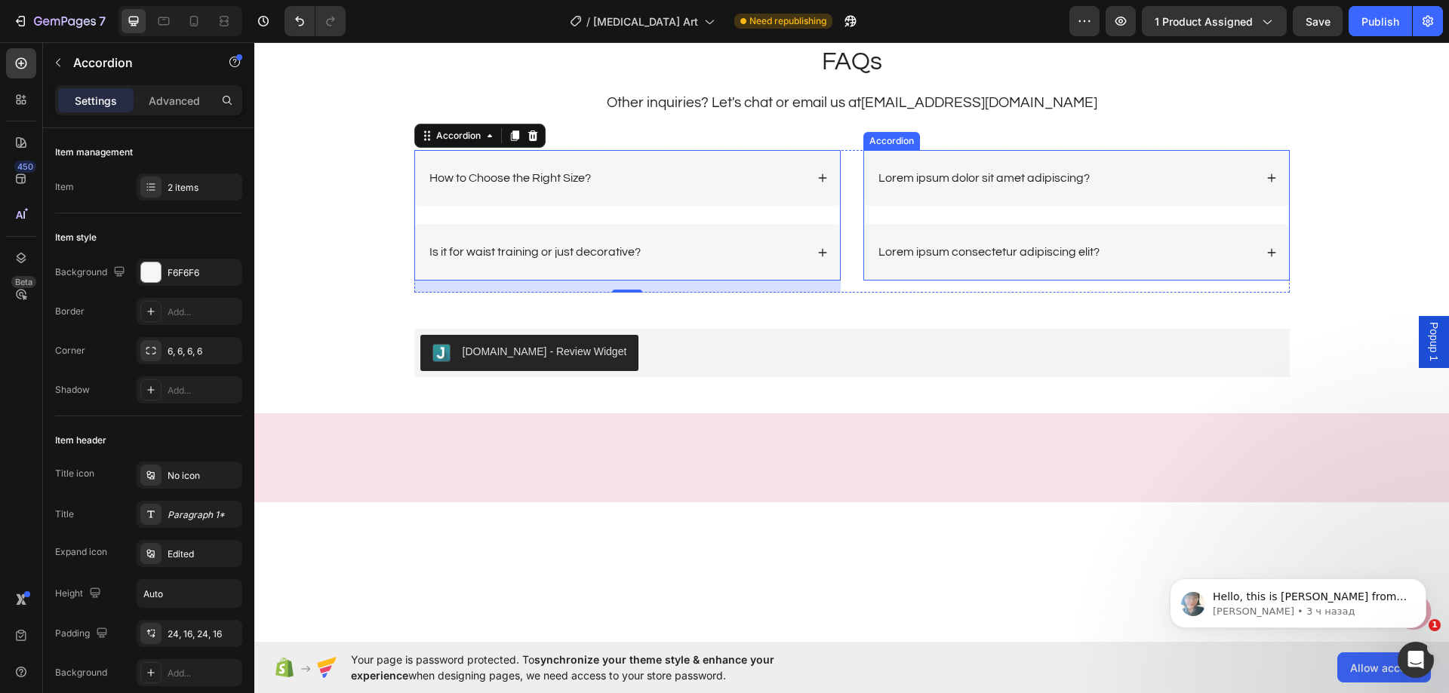
click at [984, 180] on p "Lorem ipsum dolor sit amet adipiscing?" at bounding box center [983, 179] width 211 height 16
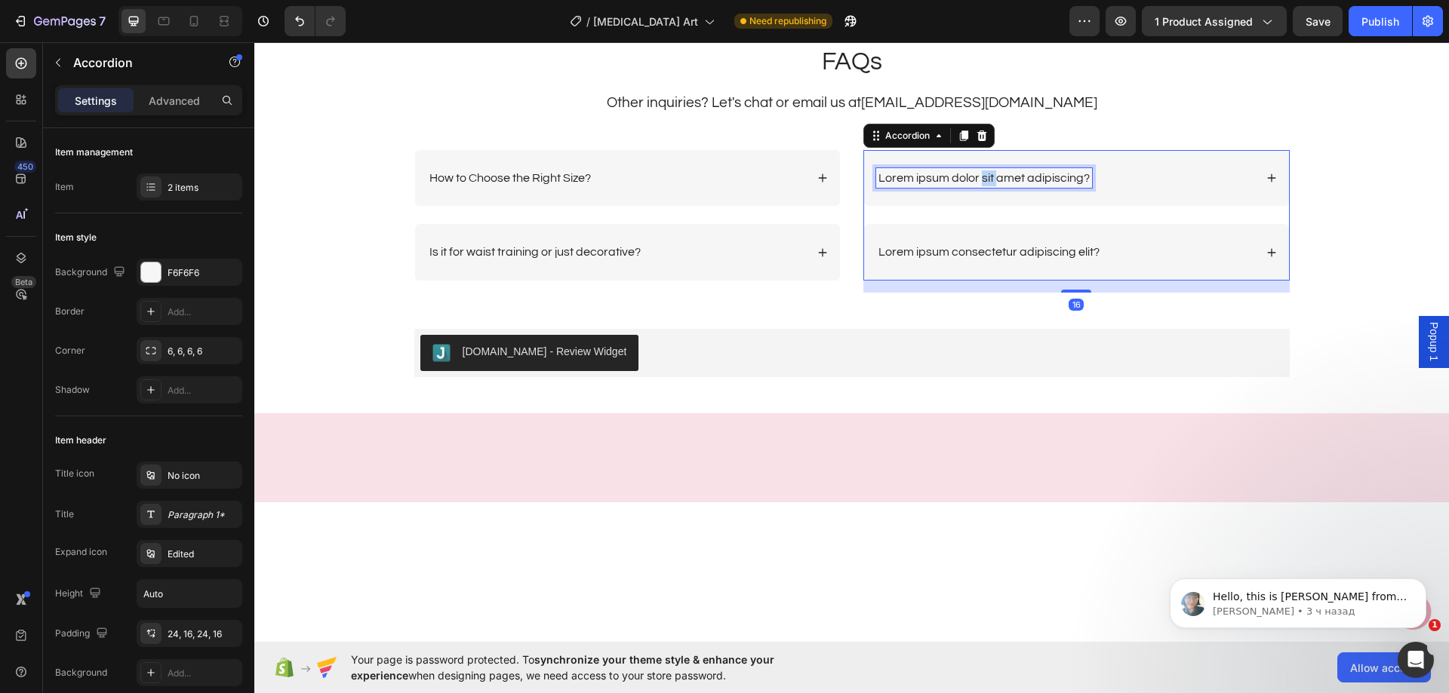
click at [984, 180] on p "Lorem ipsum dolor sit amet adipiscing?" at bounding box center [983, 179] width 211 height 16
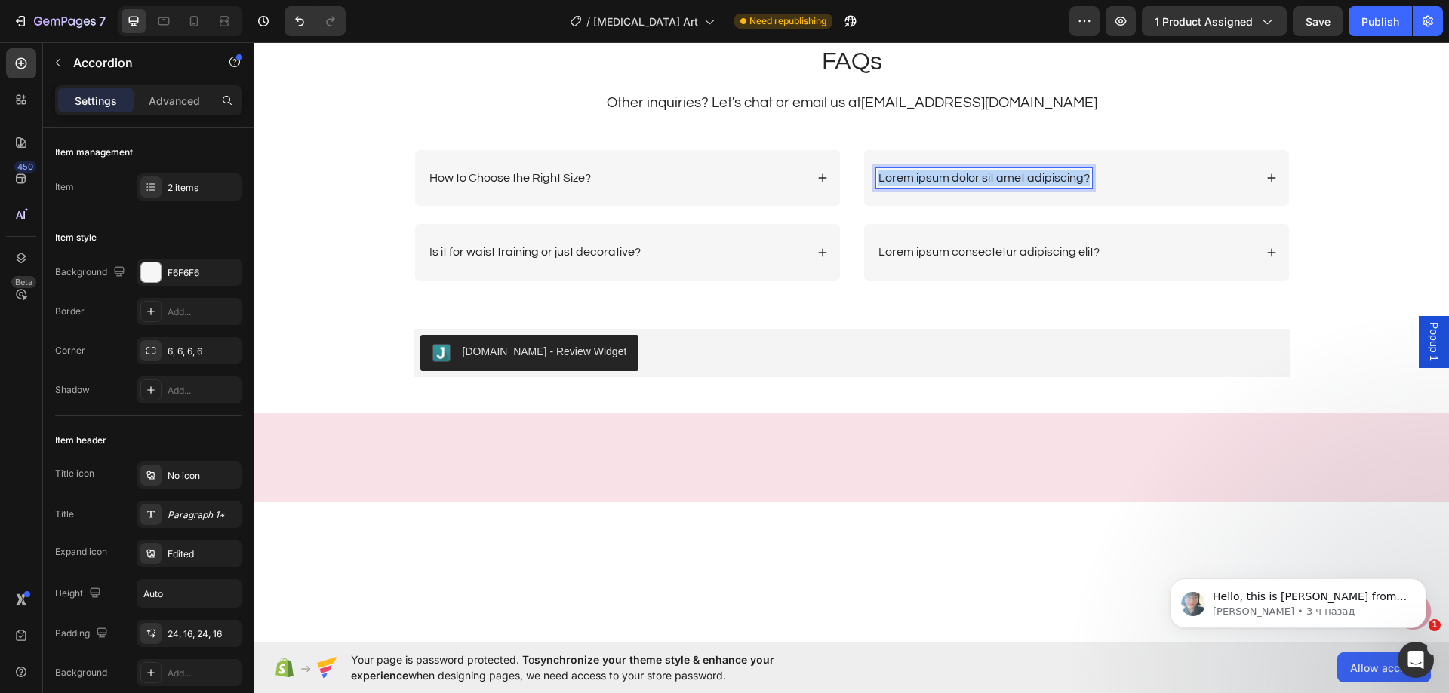
click at [984, 180] on p "Lorem ipsum dolor sit amet adipiscing?" at bounding box center [983, 179] width 211 height 16
click at [1111, 186] on div "Is it easy to put on and take off?" at bounding box center [1065, 178] width 378 height 20
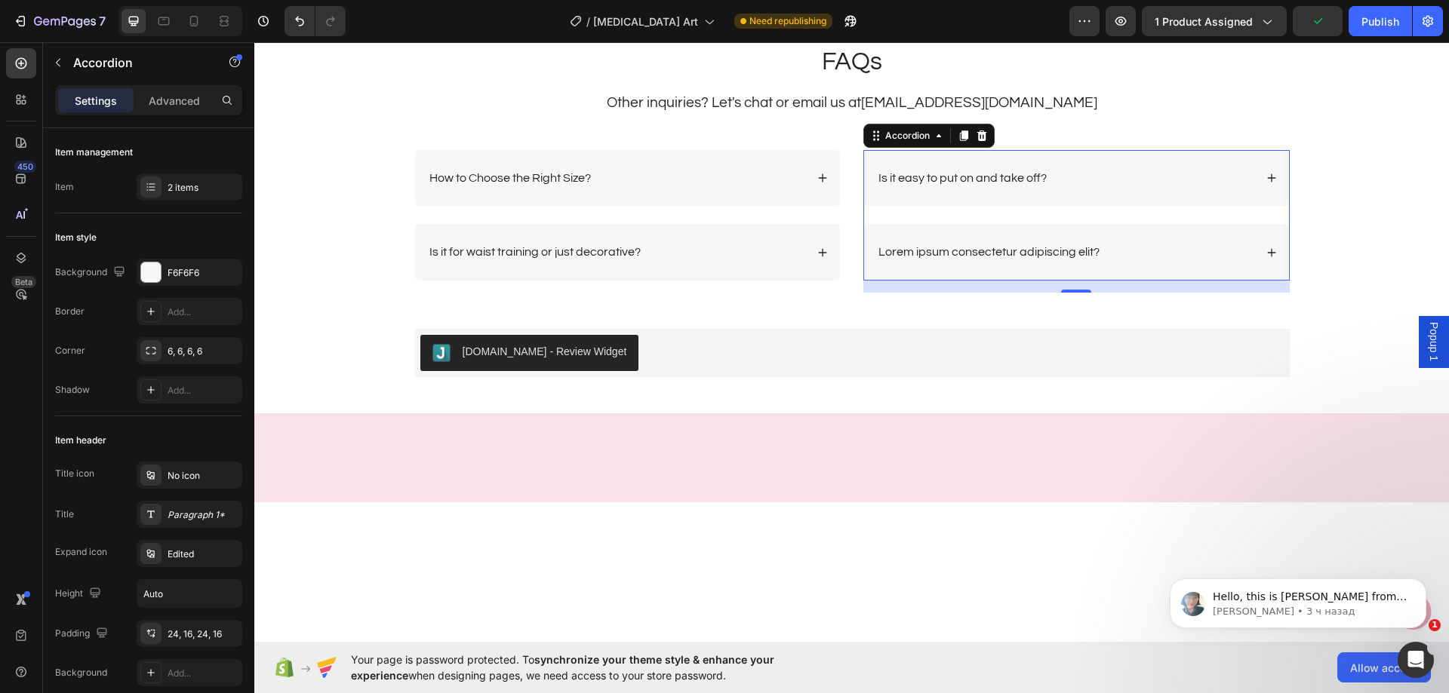
click at [1105, 182] on div "Is it easy to put on and take off?" at bounding box center [1065, 178] width 378 height 20
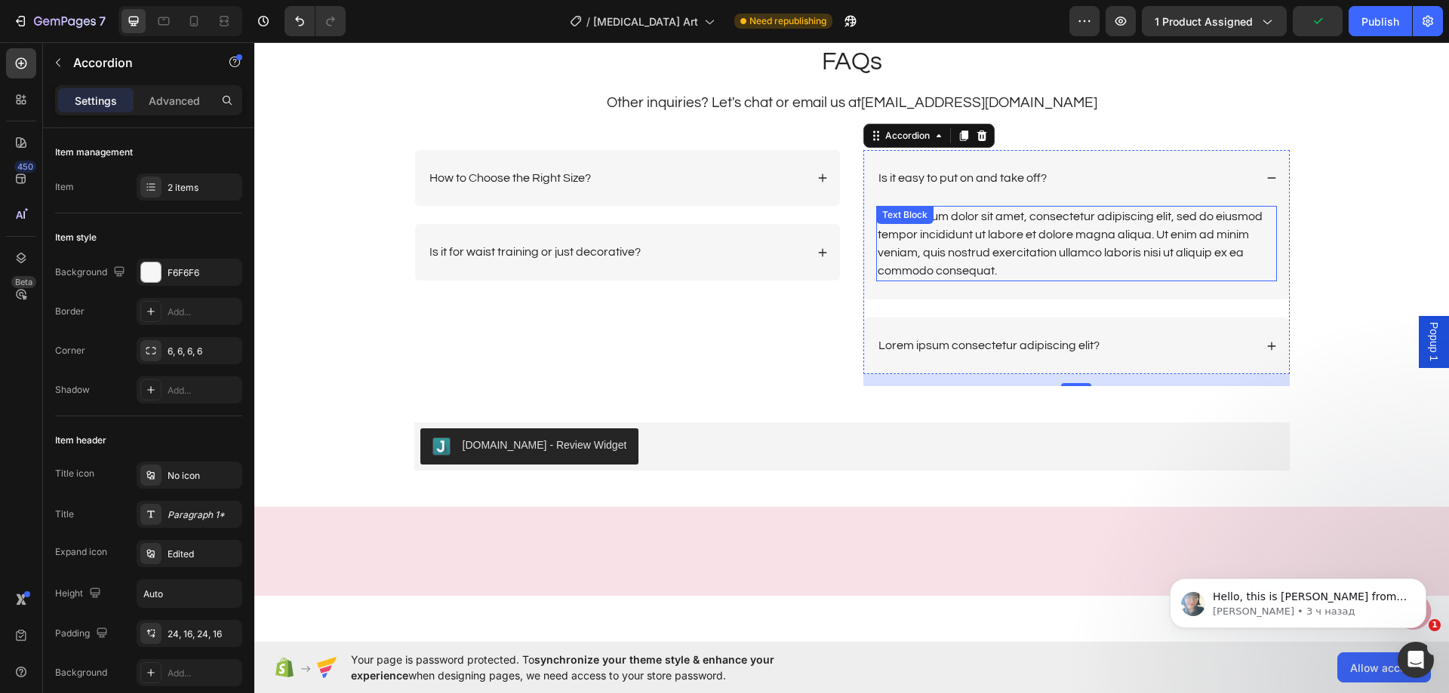
click at [1011, 256] on div "Lorem ipsum dolor sit amet, consectetur adipiscing elit, sed do eiusmod tempor …" at bounding box center [1076, 243] width 401 height 75
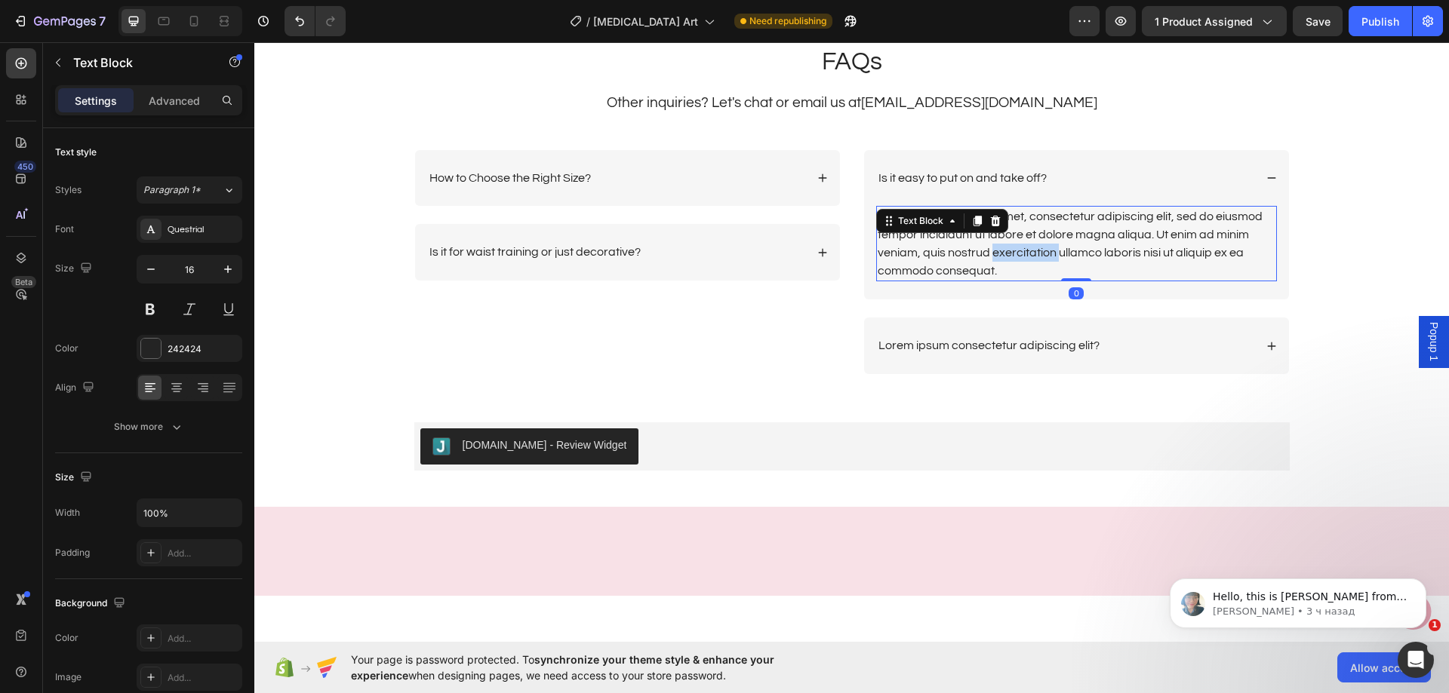
click at [1011, 256] on div "Lorem ipsum dolor sit amet, consectetur adipiscing elit, sed do eiusmod tempor …" at bounding box center [1076, 243] width 401 height 75
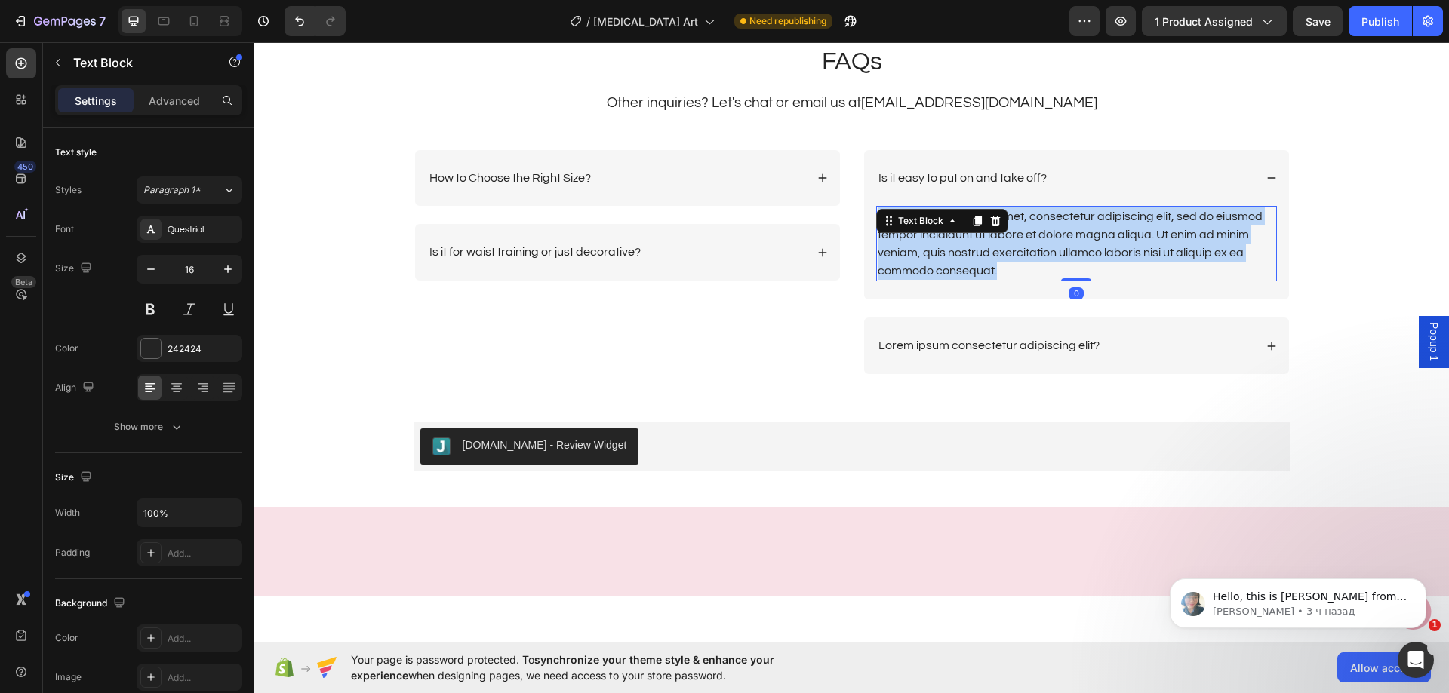
click at [1011, 256] on p "Lorem ipsum dolor sit amet, consectetur adipiscing elit, sed do eiusmod tempor …" at bounding box center [1076, 243] width 398 height 72
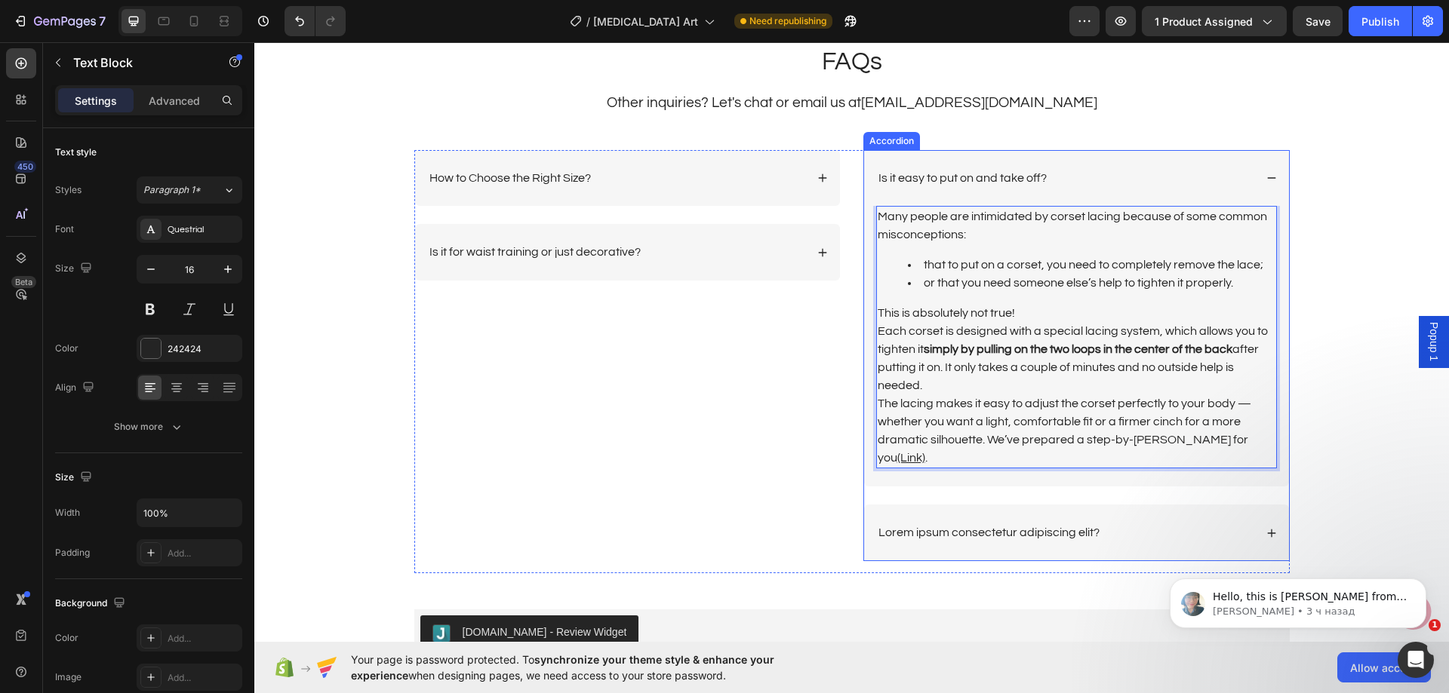
click at [1153, 180] on div "Is it easy to put on and take off?" at bounding box center [1065, 178] width 378 height 20
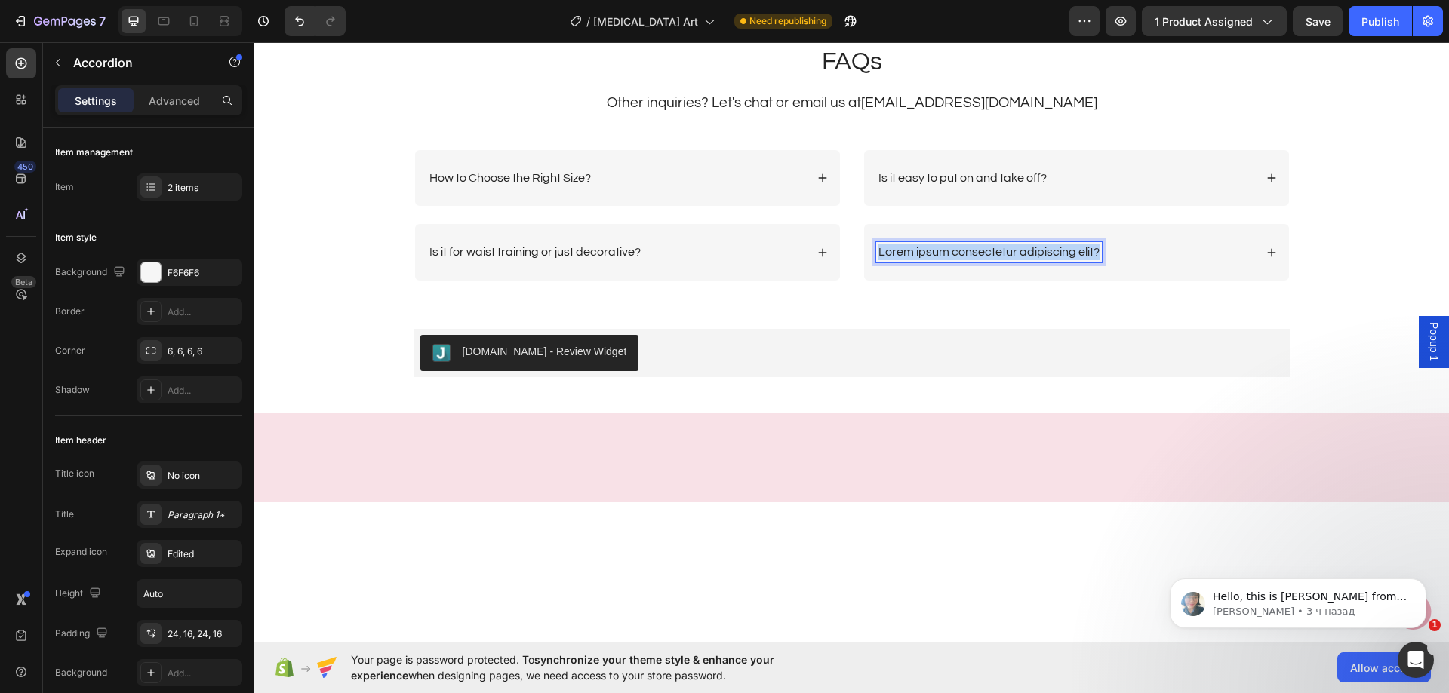
click at [928, 254] on p "Lorem ipsum consectetur adipiscing elit?" at bounding box center [988, 252] width 221 height 16
click at [1153, 250] on div "Is it comfortable to breathe and move?" at bounding box center [1065, 252] width 378 height 20
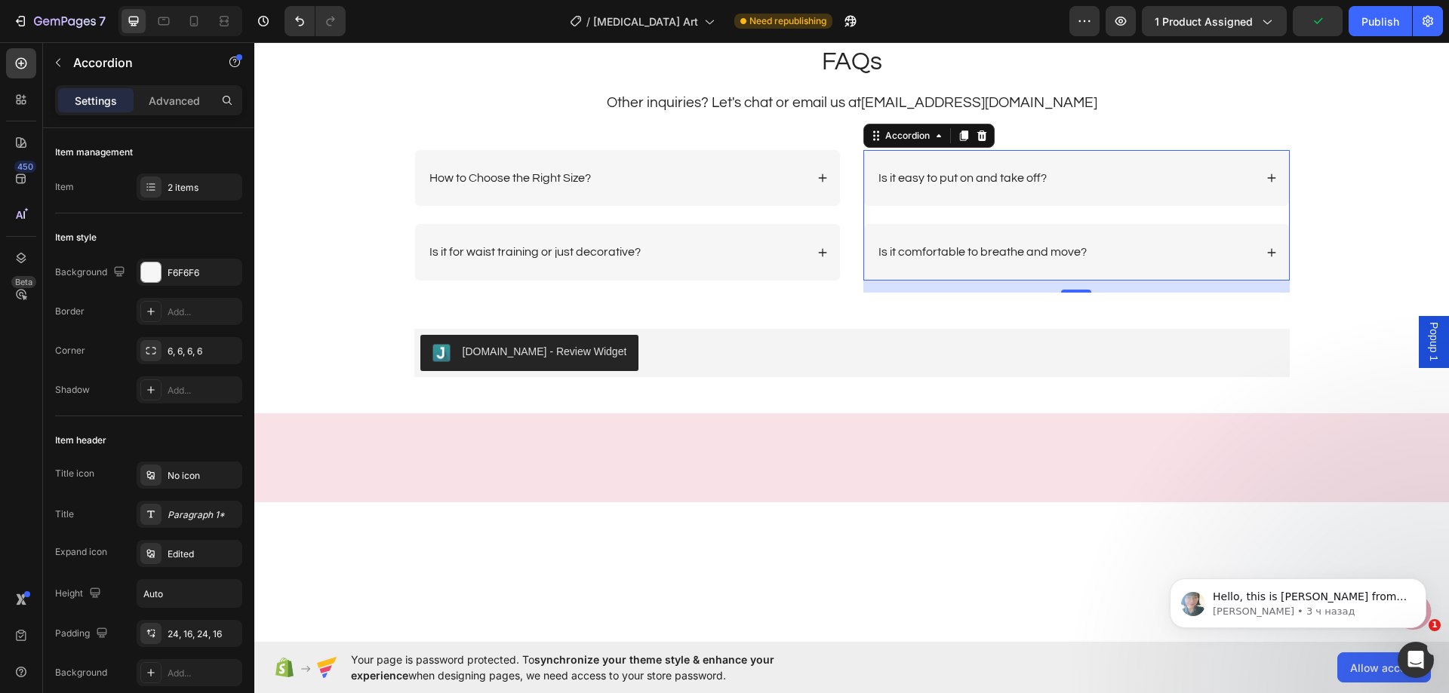
click at [1156, 245] on div "Is it comfortable to breathe and move?" at bounding box center [1065, 252] width 378 height 20
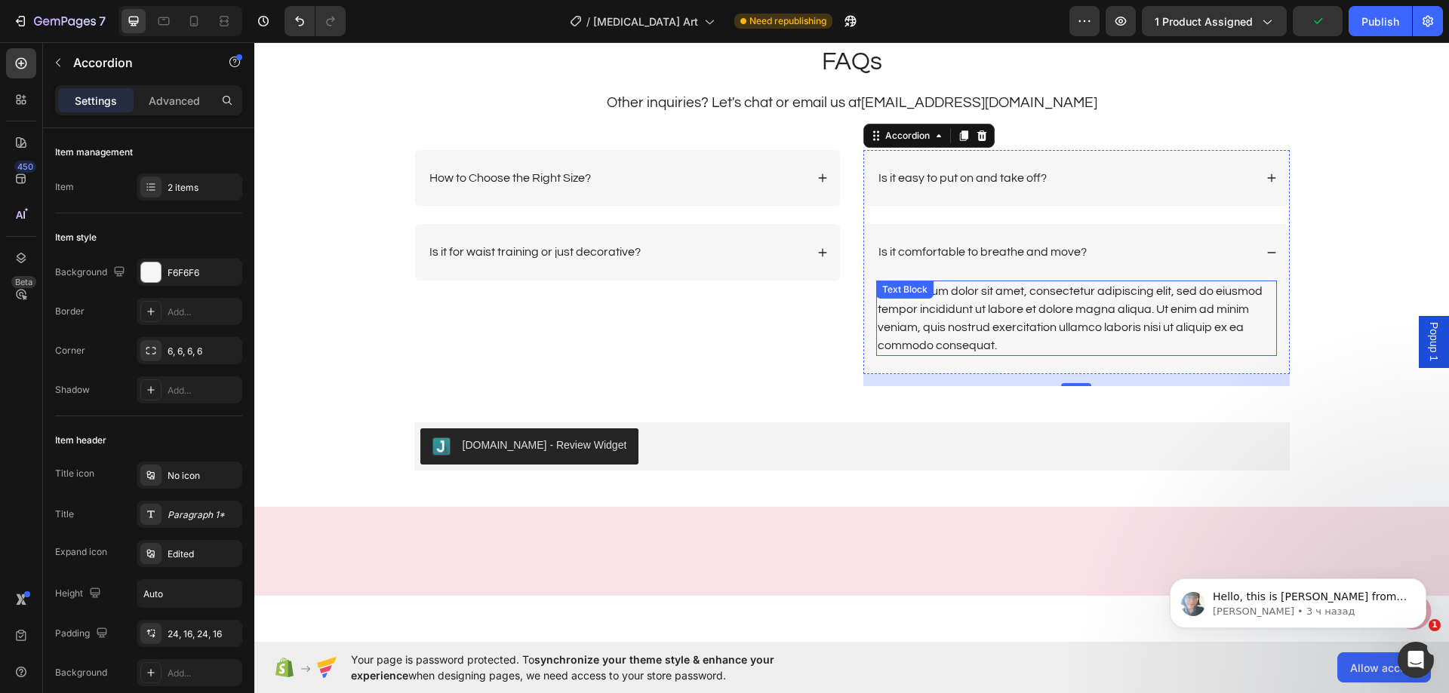
click at [1025, 302] on div "Lorem ipsum dolor sit amet, consectetur adipiscing elit, sed do eiusmod tempor …" at bounding box center [1076, 318] width 401 height 75
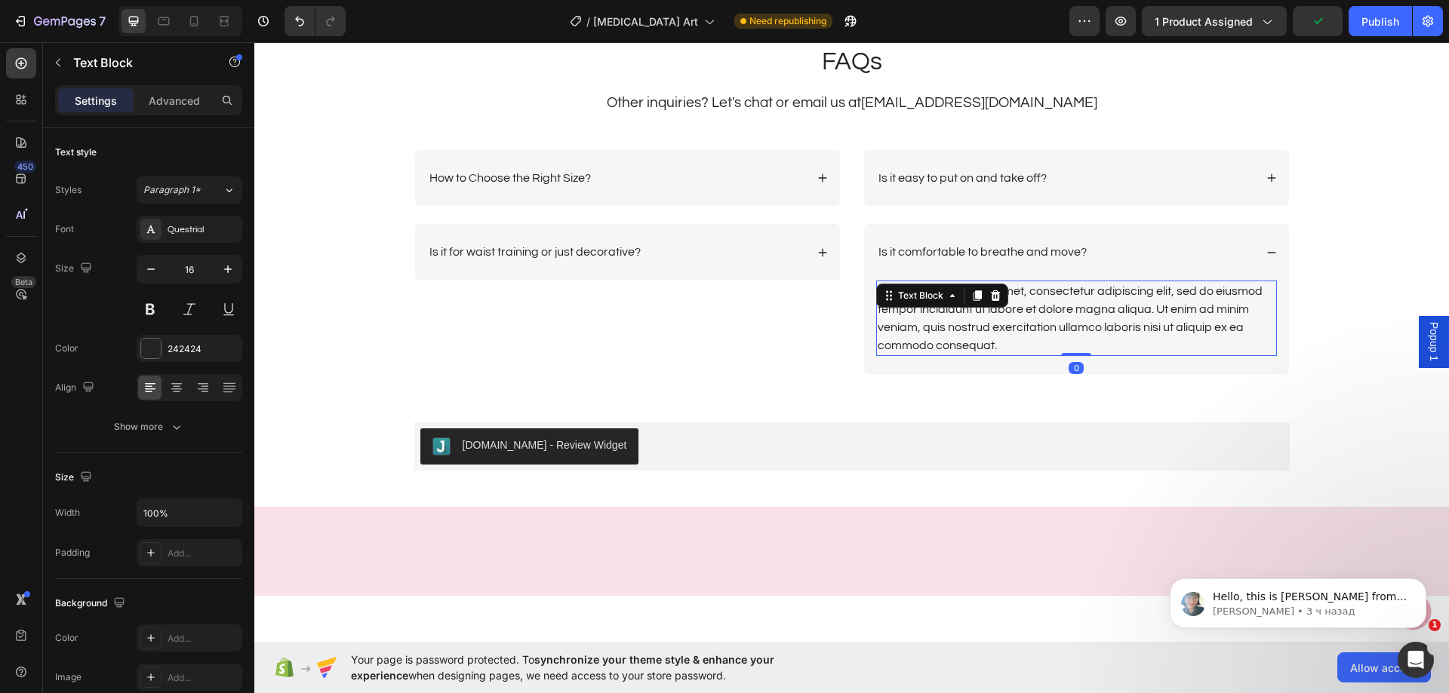
click at [1025, 302] on div "Lorem ipsum dolor sit amet, consectetur adipiscing elit, sed do eiusmod tempor …" at bounding box center [1076, 318] width 401 height 75
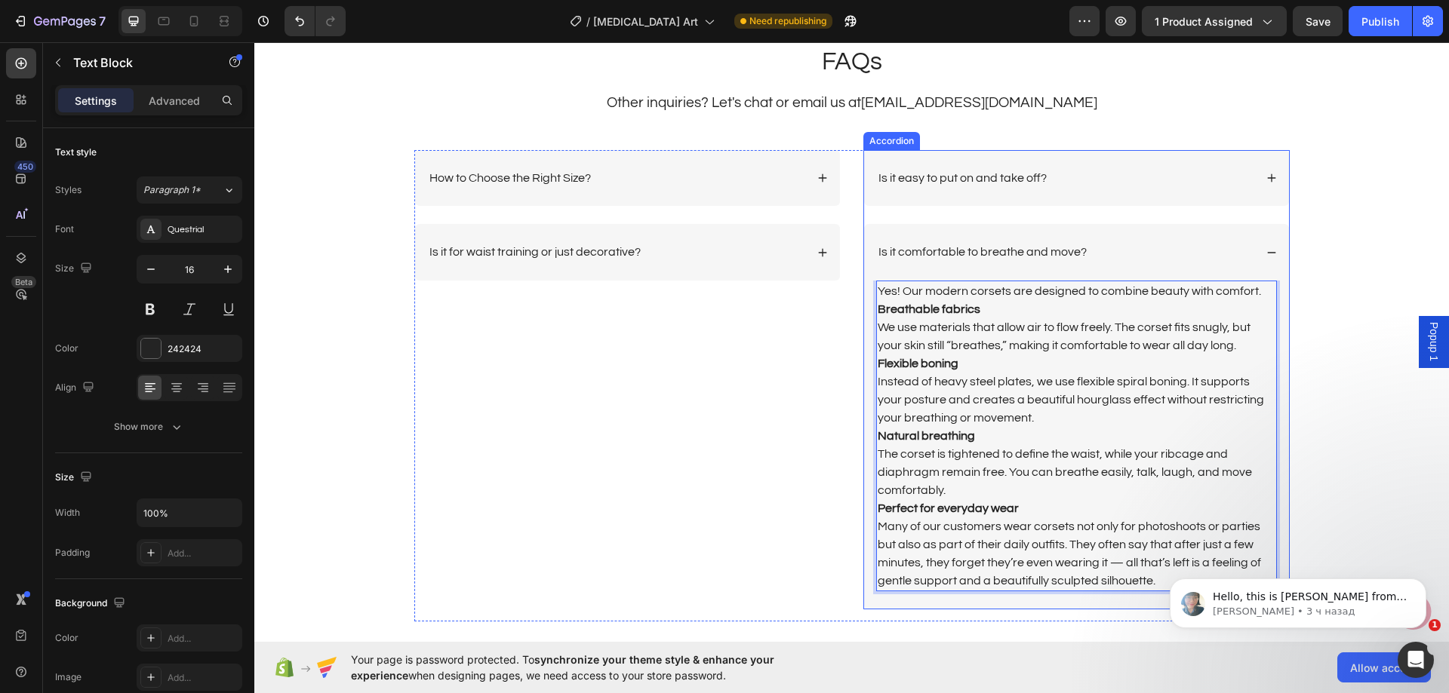
click at [1132, 256] on div "Is it comfortable to breathe and move?" at bounding box center [1065, 252] width 378 height 20
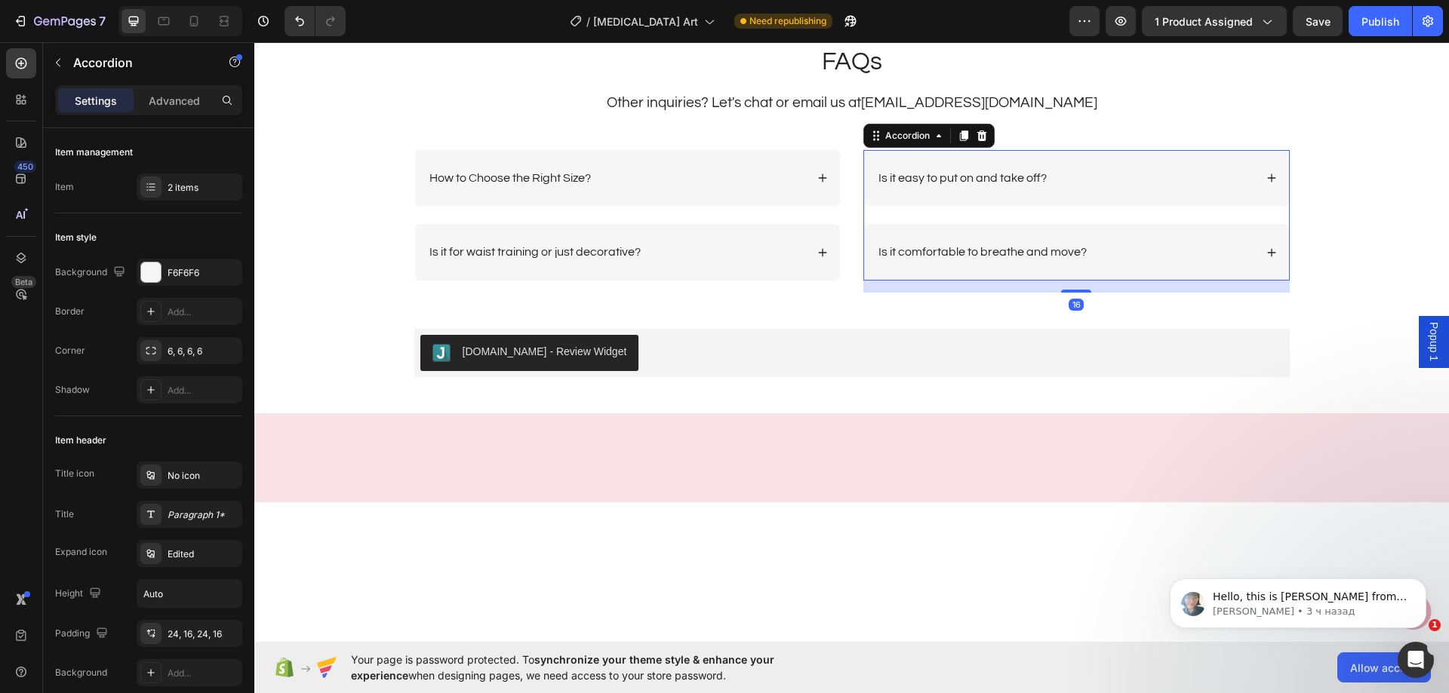
click at [1129, 167] on div "Is it easy to put on and take off?" at bounding box center [1076, 178] width 425 height 57
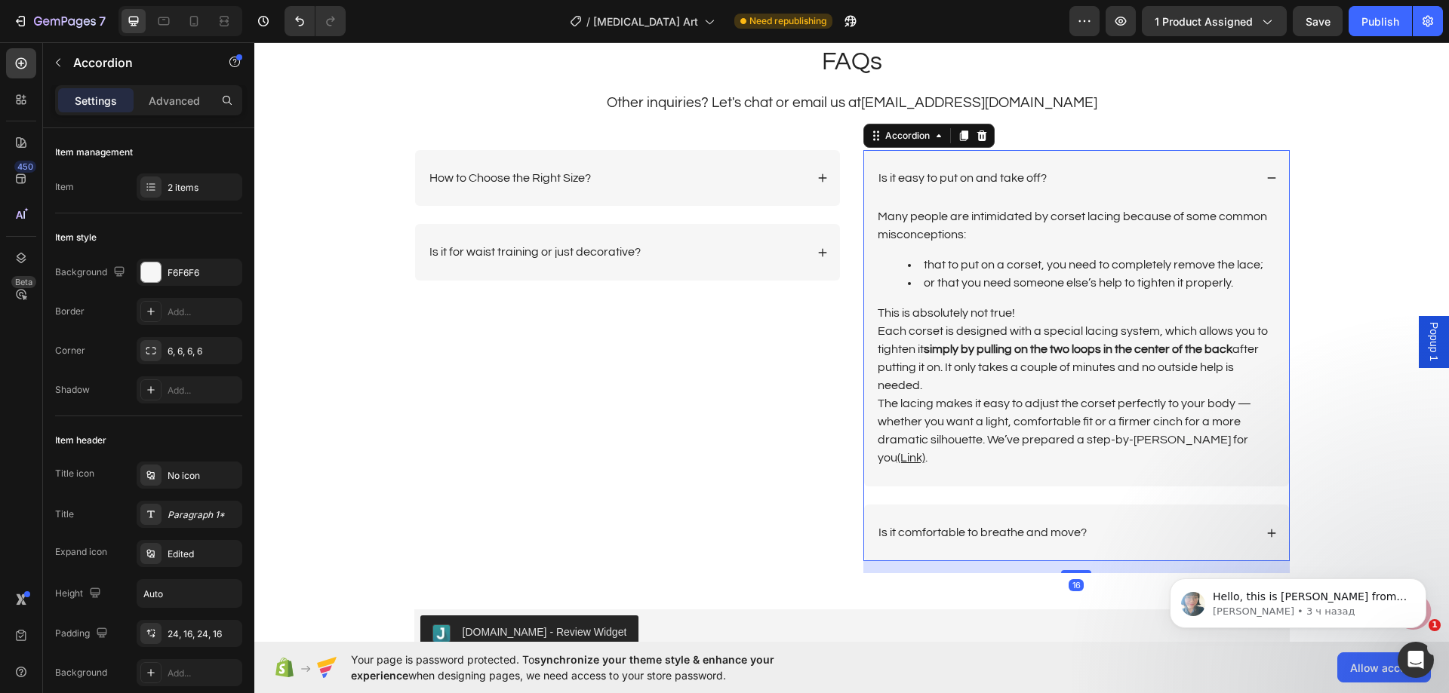
click at [1129, 167] on div "Is it easy to put on and take off?" at bounding box center [1076, 178] width 425 height 57
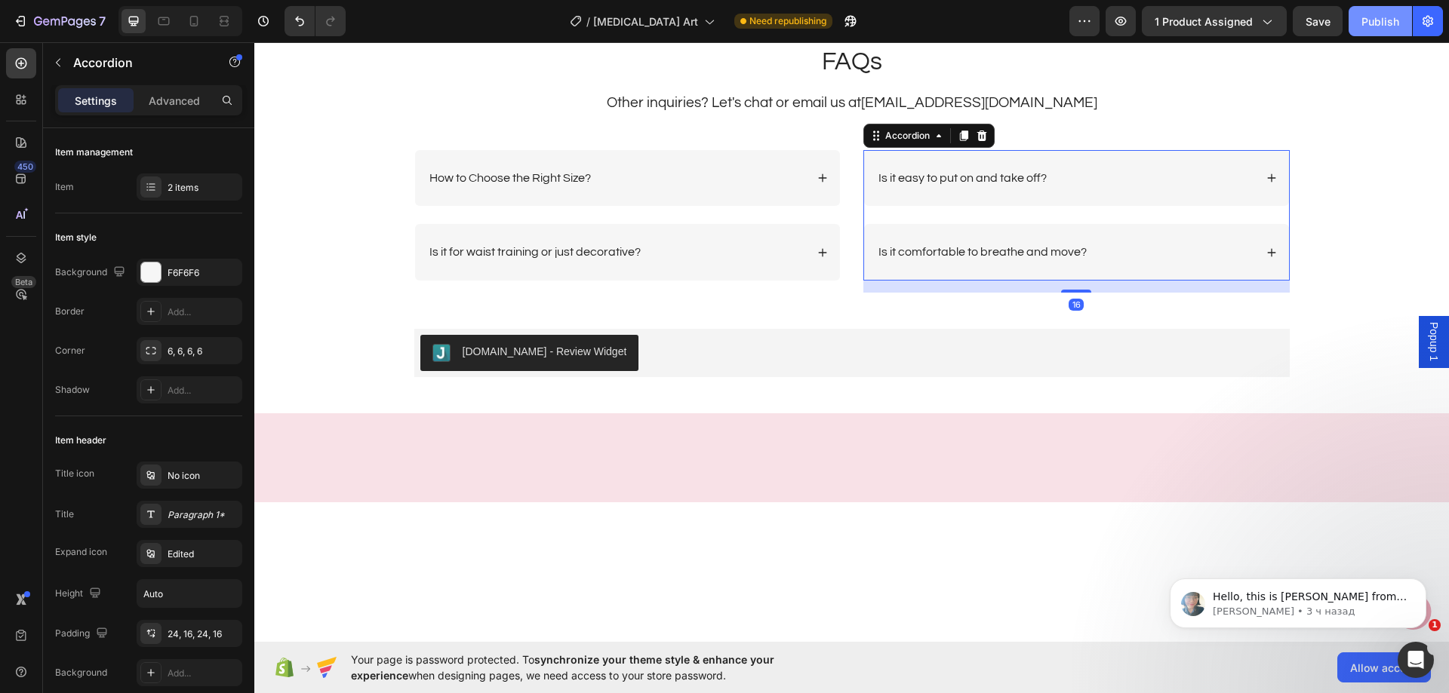
click at [1382, 15] on div "Publish" at bounding box center [1380, 22] width 38 height 16
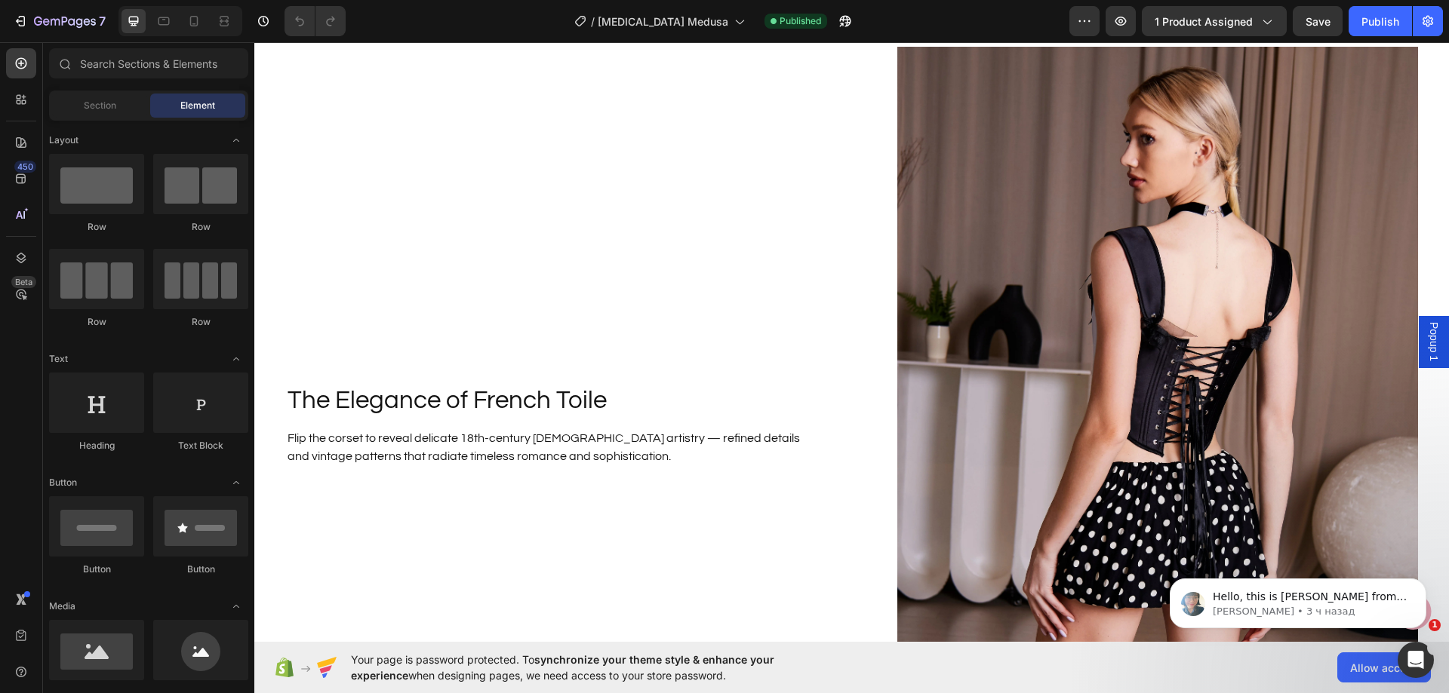
scroll to position [1811, 0]
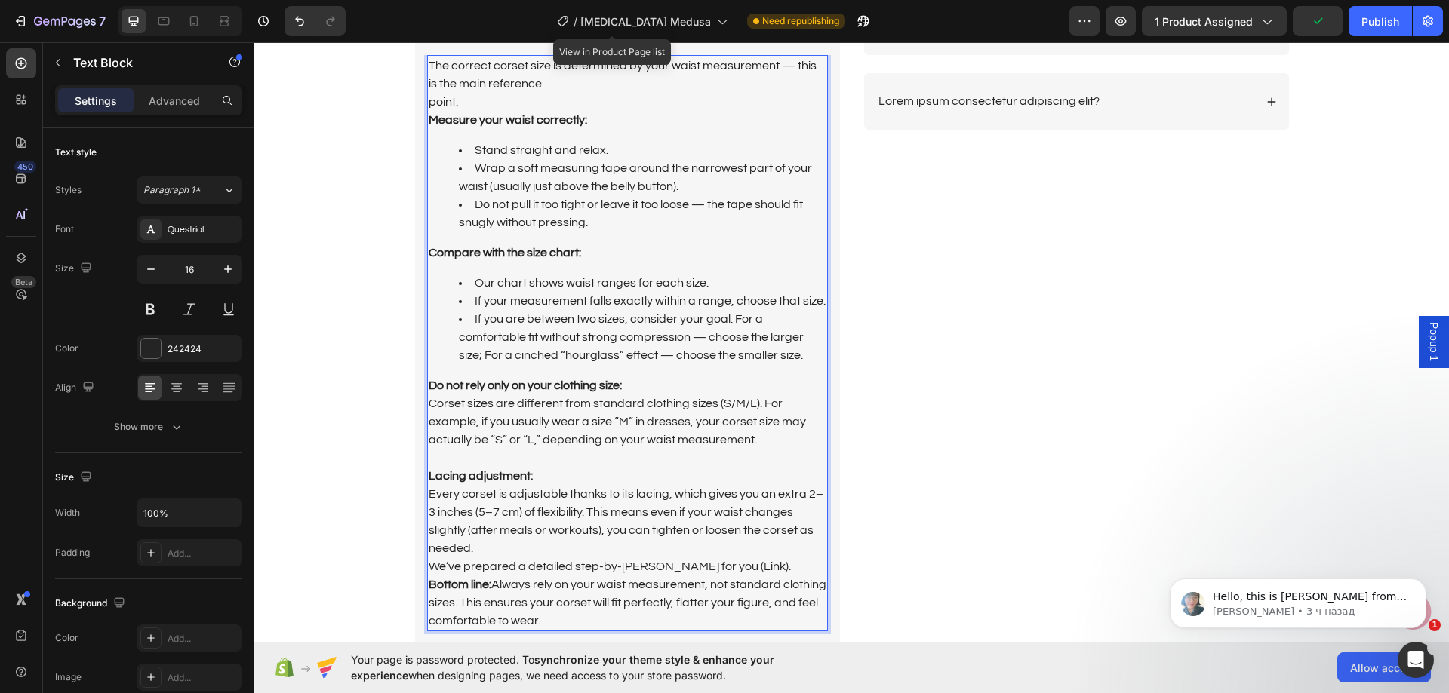
scroll to position [1882, 0]
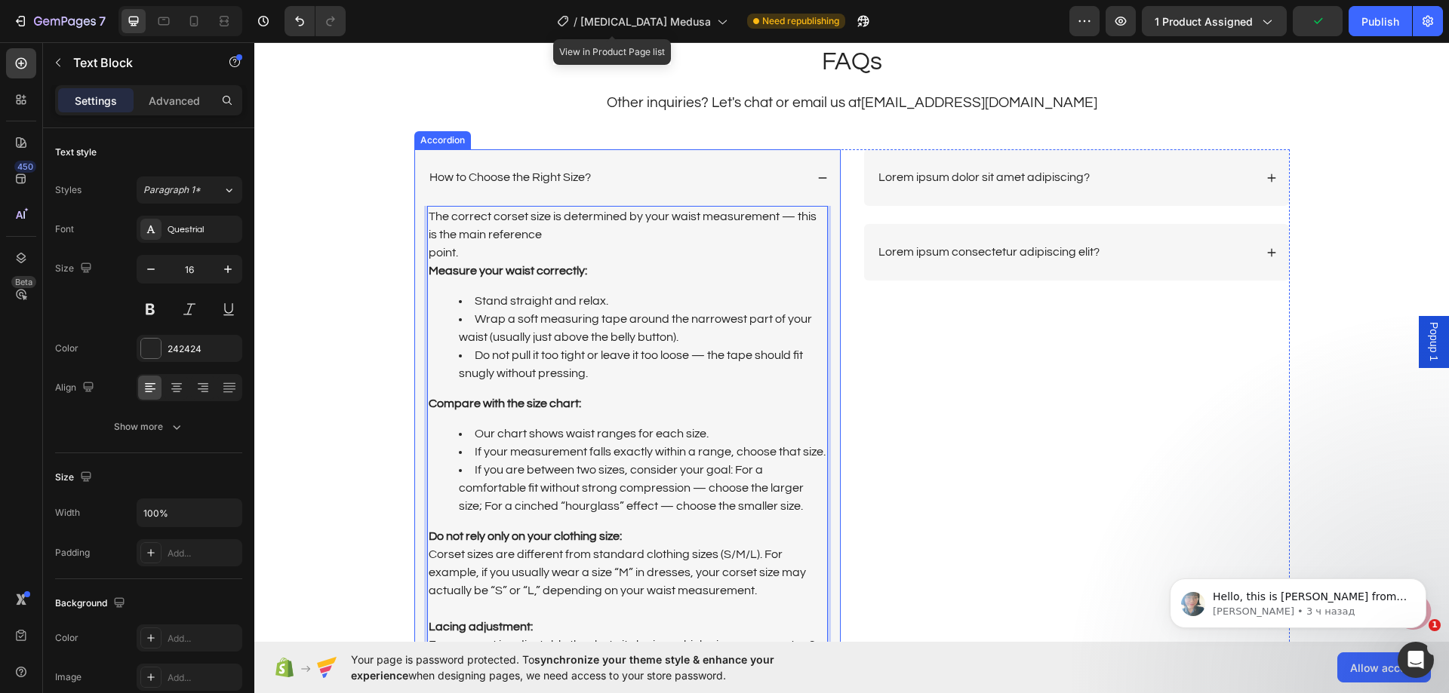
click at [711, 165] on div "How to Choose the Right Size?" at bounding box center [627, 177] width 425 height 57
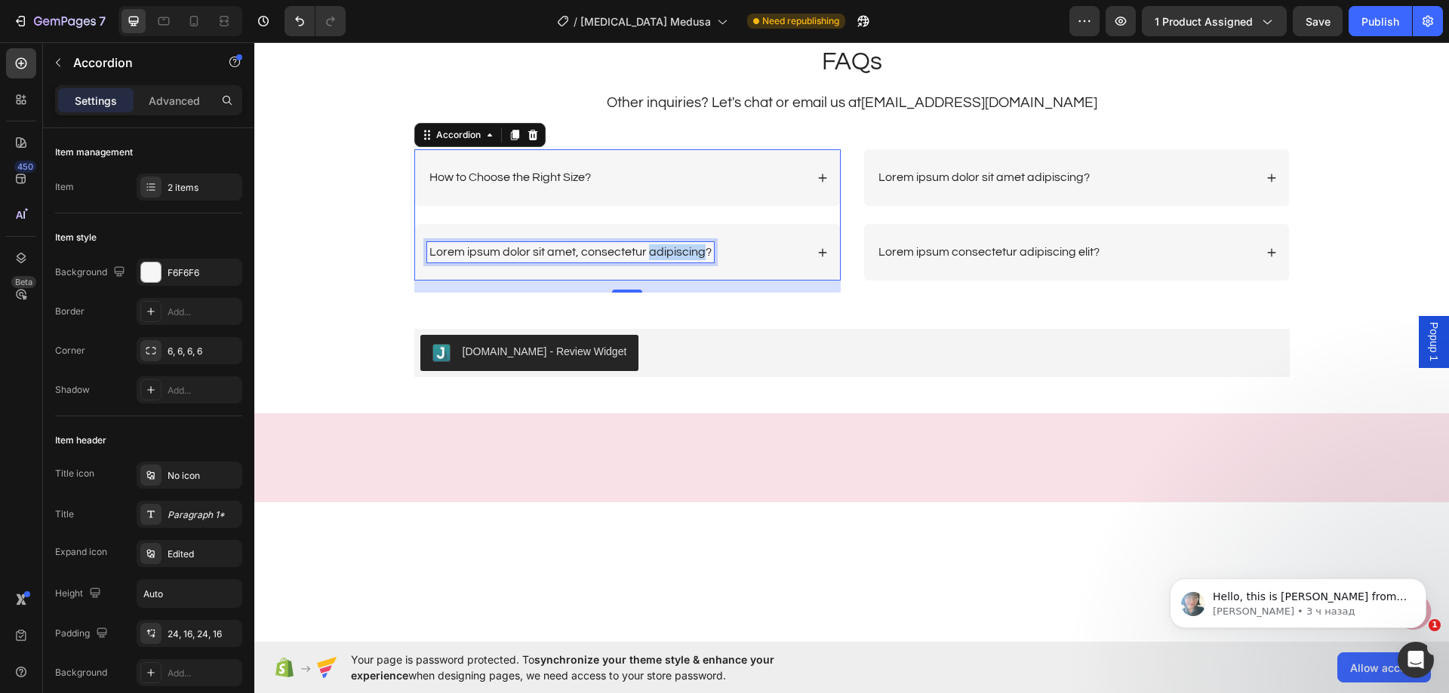
click at [642, 255] on p "Lorem ipsum dolor sit amet, consectetur adipiscing?" at bounding box center [570, 252] width 282 height 16
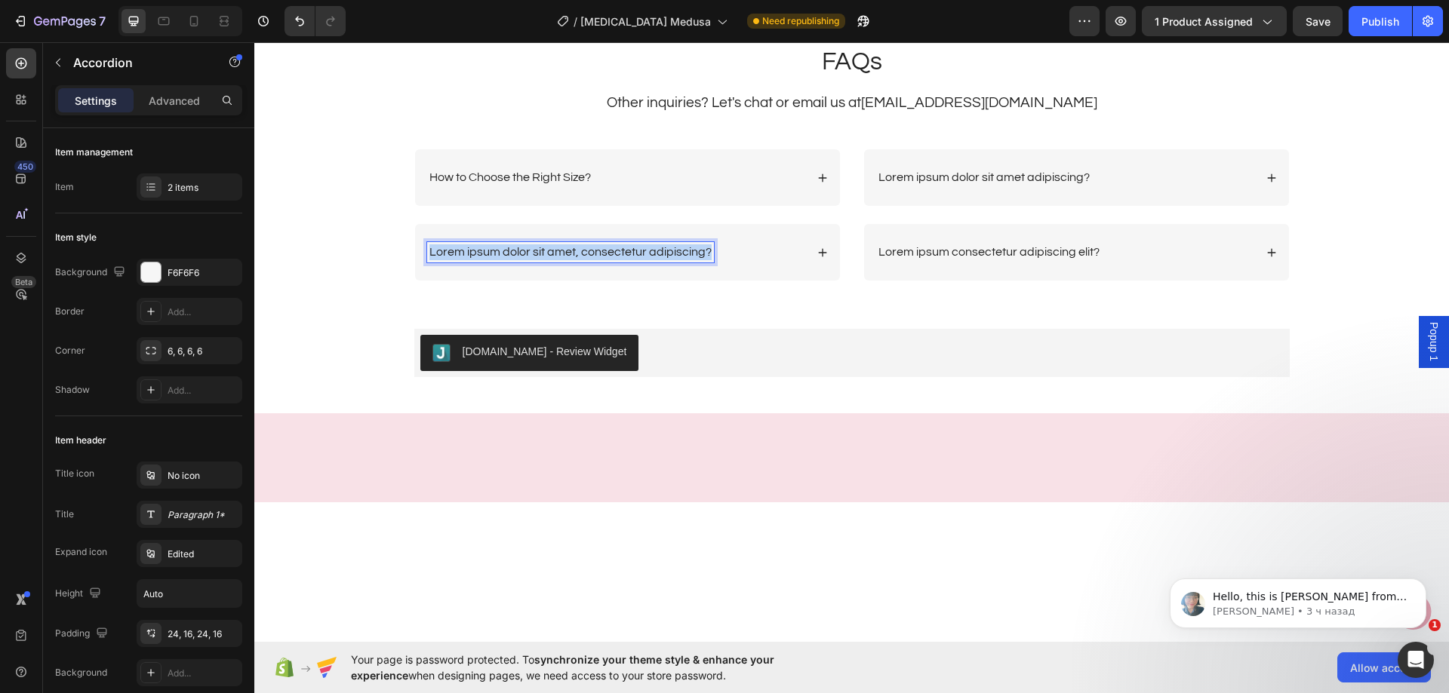
click at [642, 255] on p "Lorem ipsum dolor sit amet, consectetur adipiscing?" at bounding box center [570, 252] width 282 height 16
click at [713, 244] on div "Is it for waist training or just decorative?" at bounding box center [616, 252] width 378 height 20
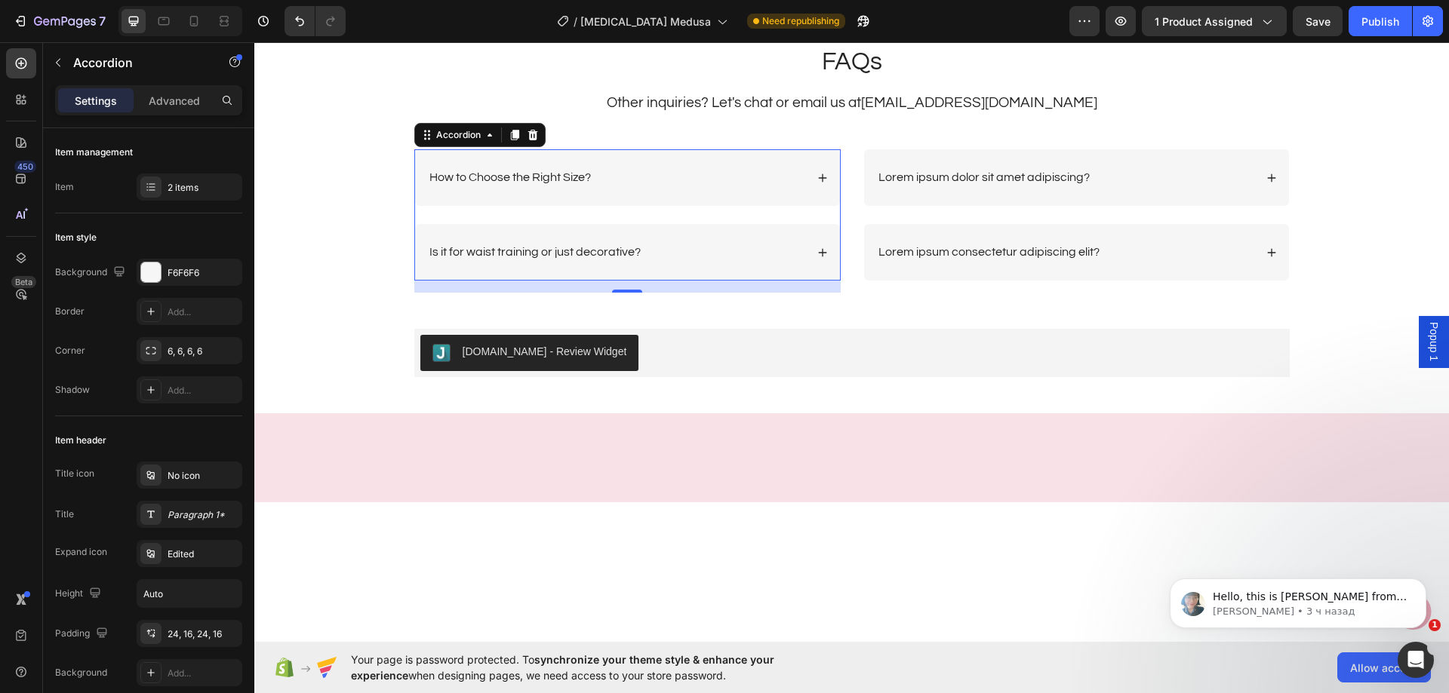
click at [713, 244] on div "Is it for waist training or just decorative?" at bounding box center [616, 252] width 378 height 20
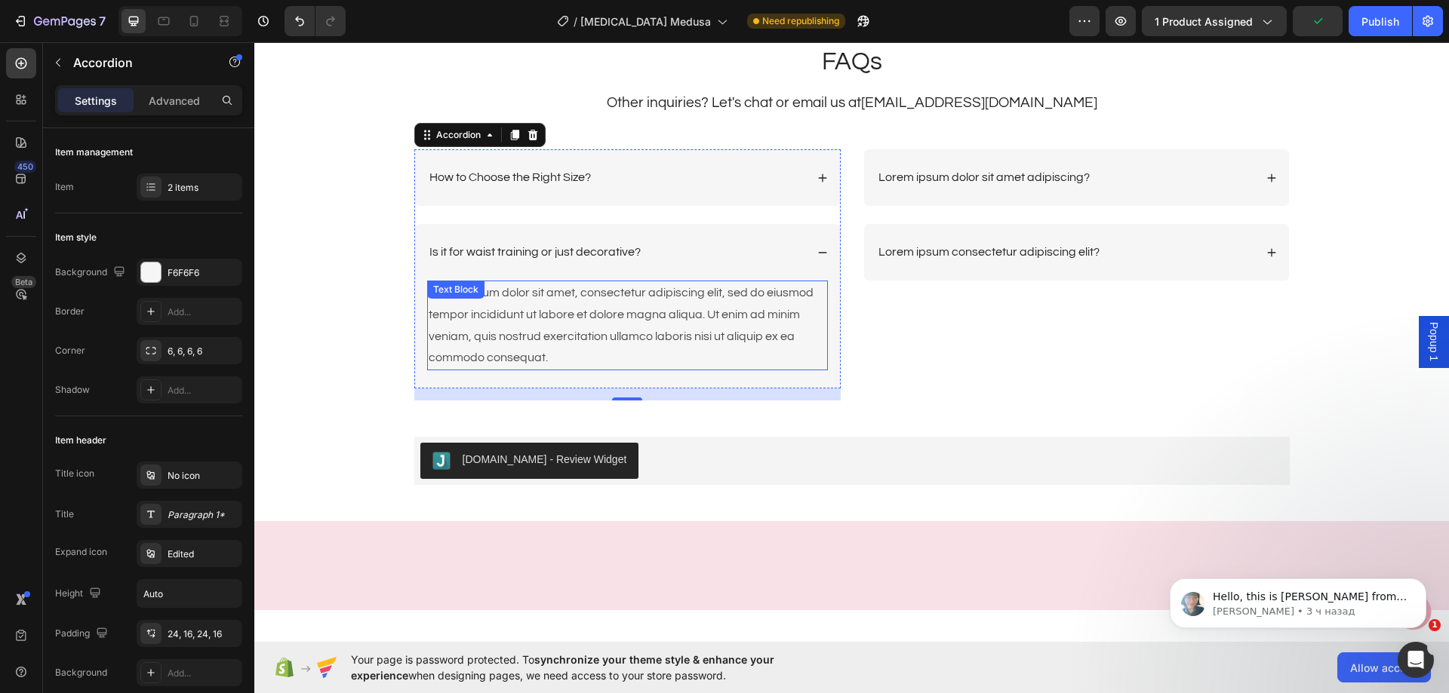
click at [637, 314] on div "Lorem ipsum dolor sit amet, consectetur adipiscing elit, sed do eiusmod tempor …" at bounding box center [627, 326] width 401 height 90
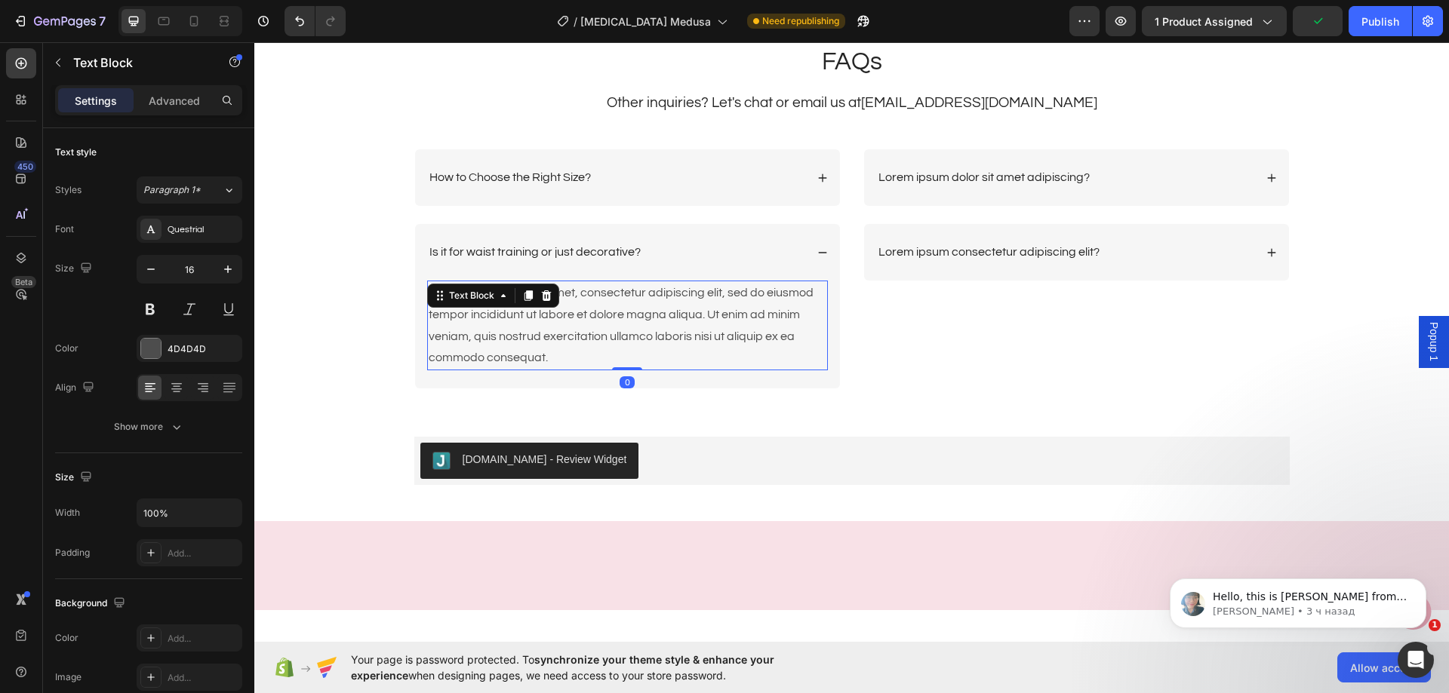
click at [636, 314] on div "Lorem ipsum dolor sit amet, consectetur adipiscing elit, sed do eiusmod tempor …" at bounding box center [627, 326] width 401 height 90
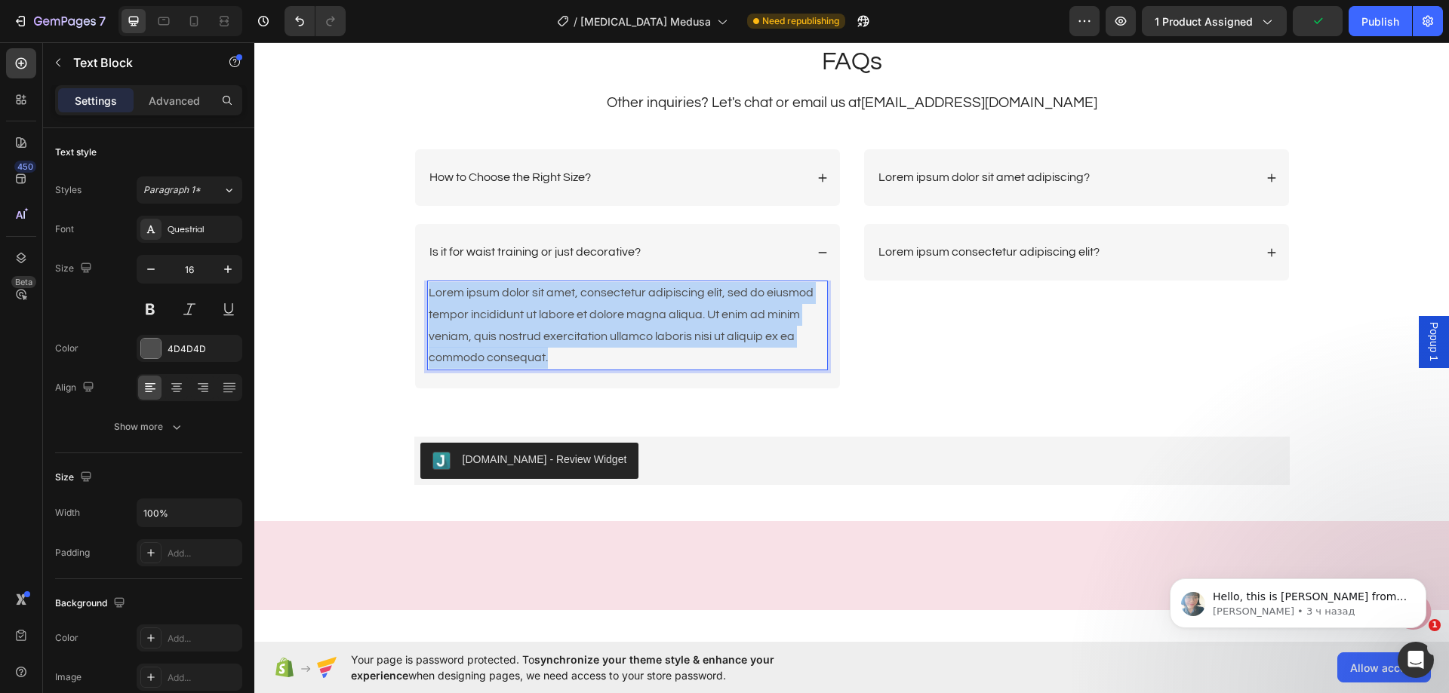
click at [636, 314] on p "Lorem ipsum dolor sit amet, consectetur adipiscing elit, sed do eiusmod tempor …" at bounding box center [628, 325] width 398 height 87
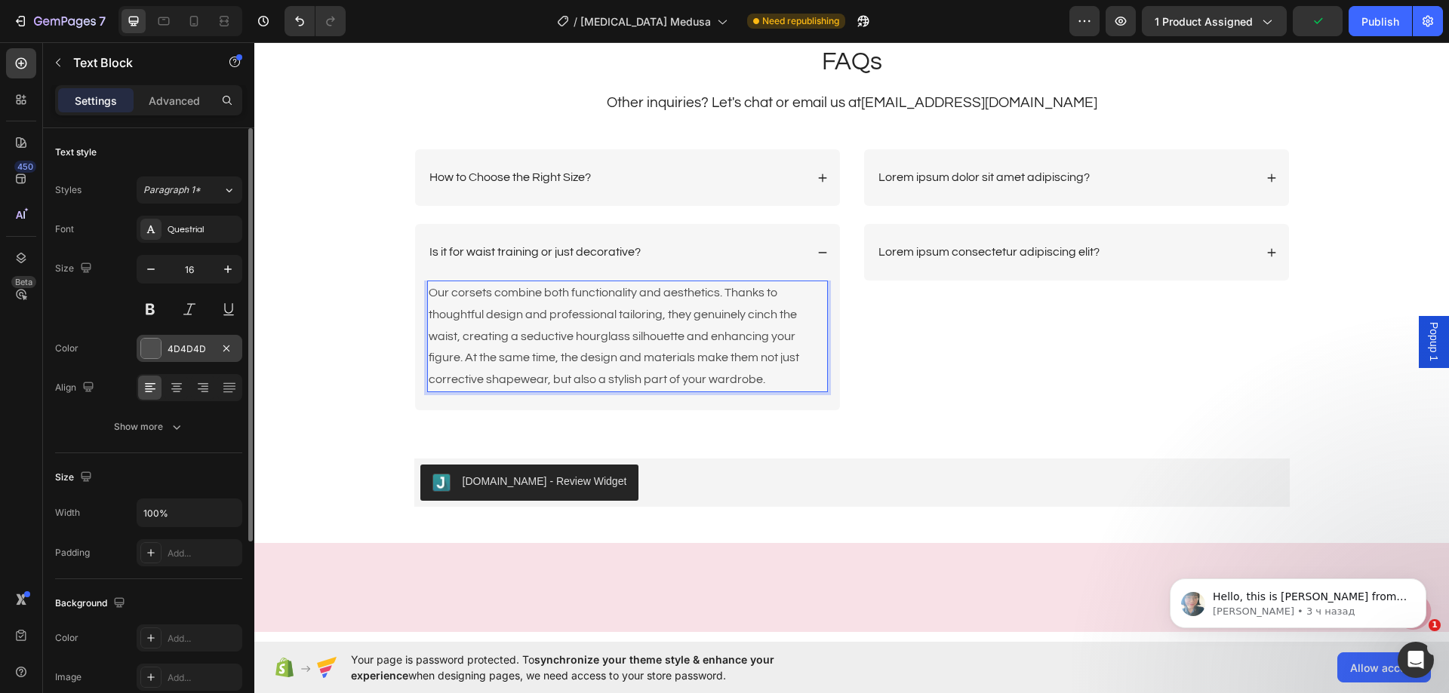
click at [164, 350] on div "4D4D4D" at bounding box center [190, 348] width 106 height 27
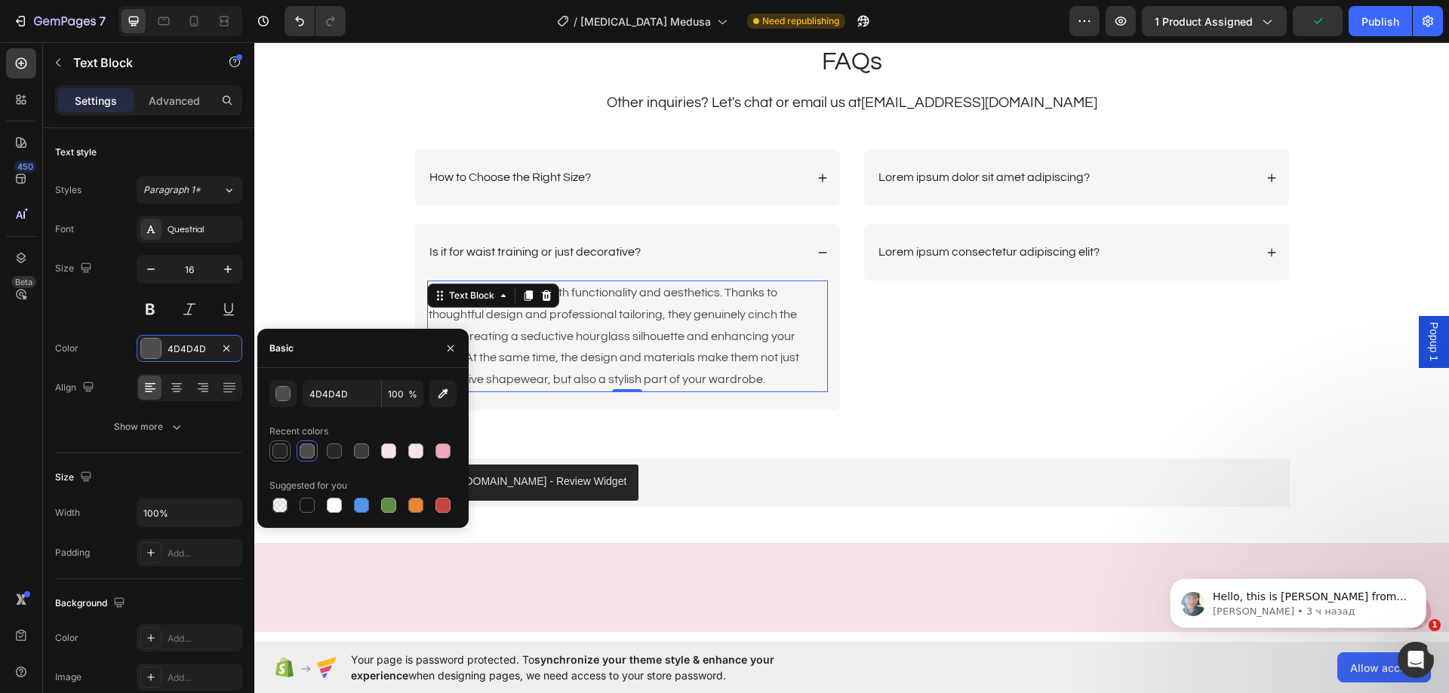
click at [277, 447] on div at bounding box center [279, 451] width 15 height 15
type input "242424"
click at [732, 260] on div "Is it for waist training or just decorative?" at bounding box center [616, 252] width 378 height 20
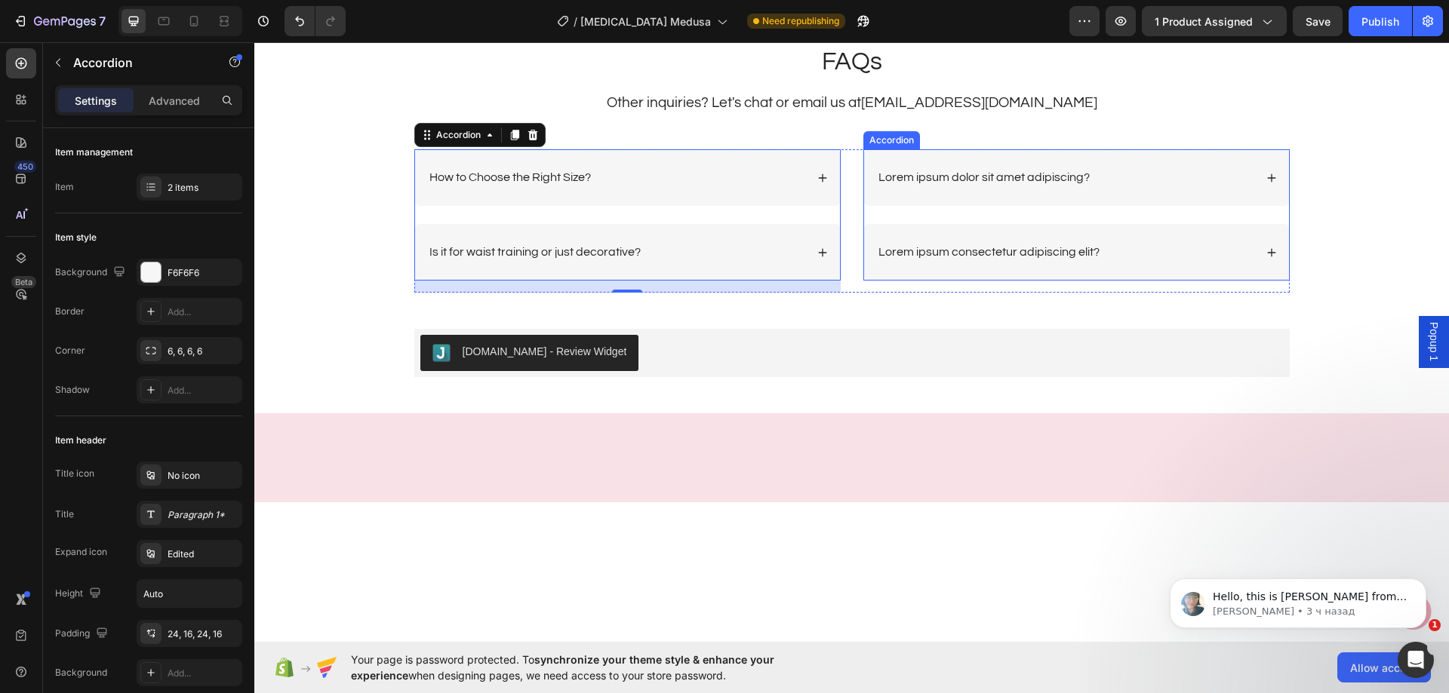
click at [1000, 174] on p "Lorem ipsum dolor sit amet adipiscing?" at bounding box center [983, 178] width 211 height 16
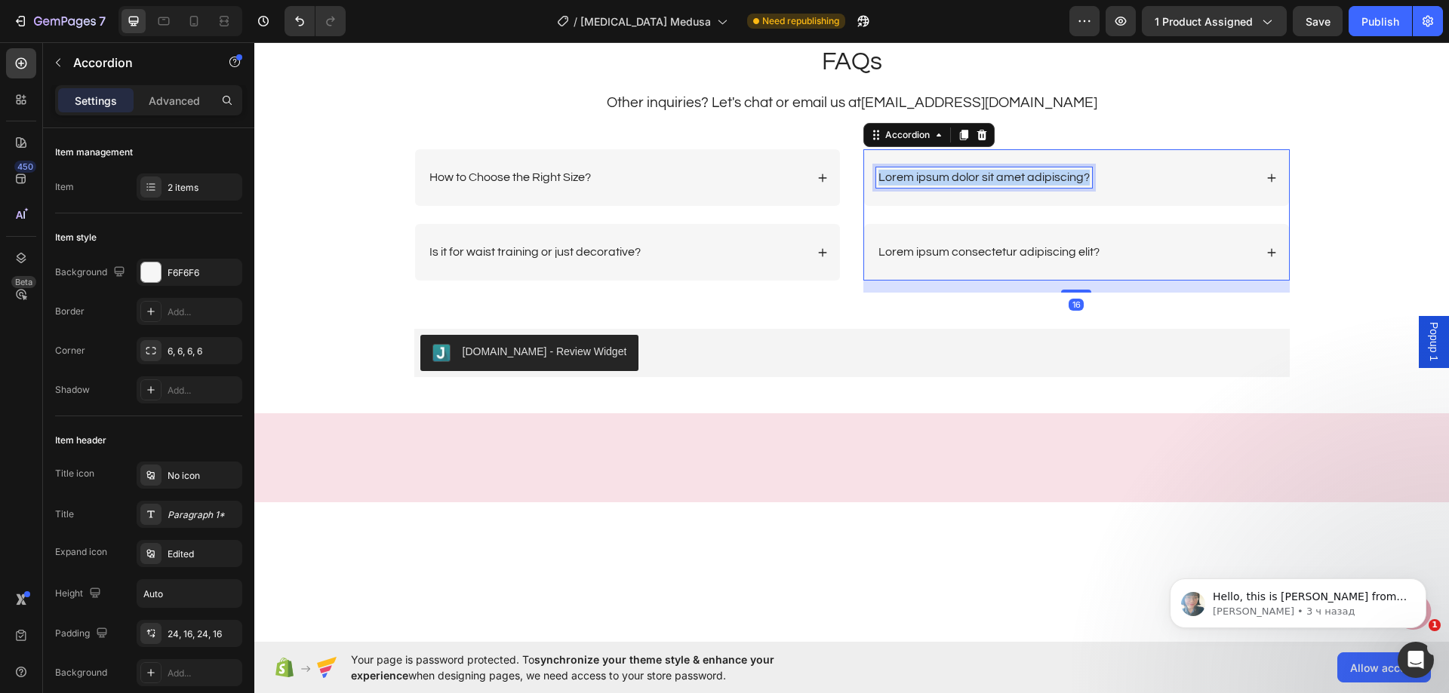
click at [1000, 174] on p "Lorem ipsum dolor sit amet adipiscing?" at bounding box center [983, 178] width 211 height 16
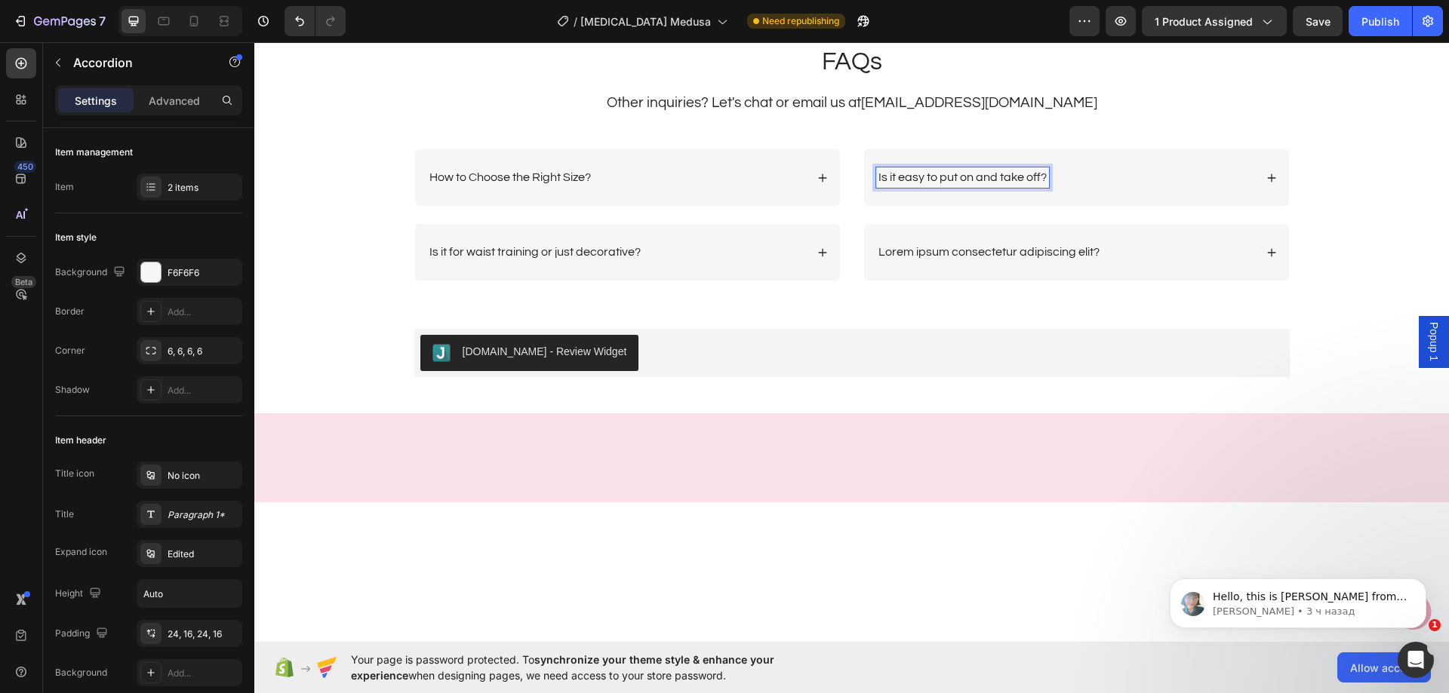
click at [1136, 175] on div "Is it easy to put on and take off?" at bounding box center [1065, 177] width 378 height 20
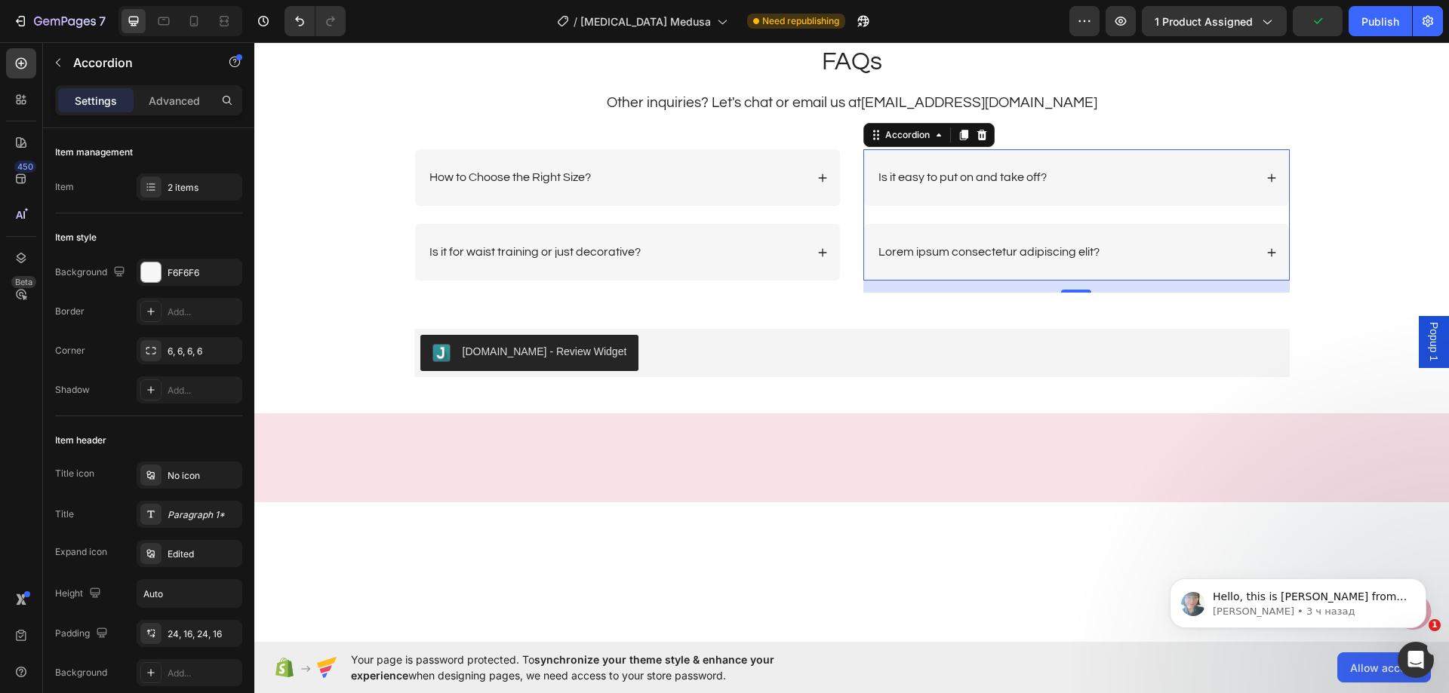
click at [1129, 190] on div "Is it easy to put on and take off?" at bounding box center [1076, 177] width 425 height 57
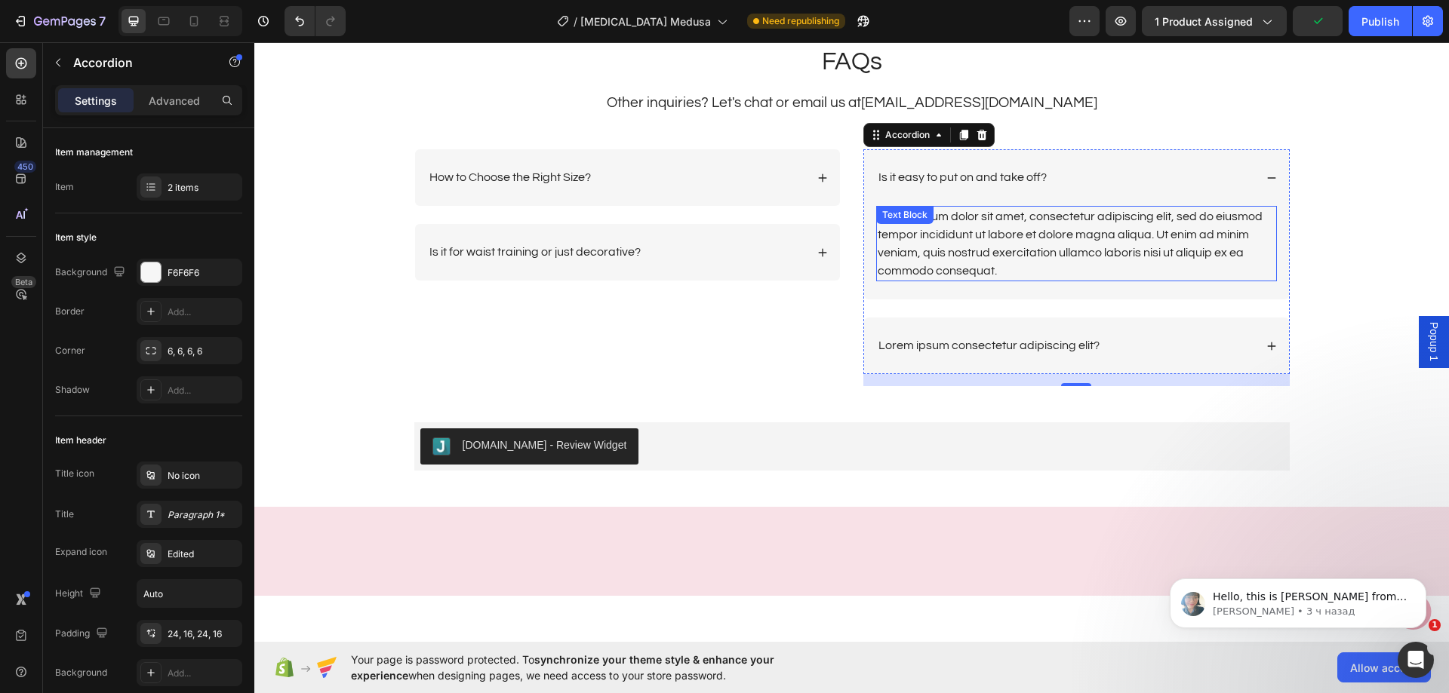
click at [1065, 237] on div "Lorem ipsum dolor sit amet, consectetur adipiscing elit, sed do eiusmod tempor …" at bounding box center [1076, 243] width 401 height 75
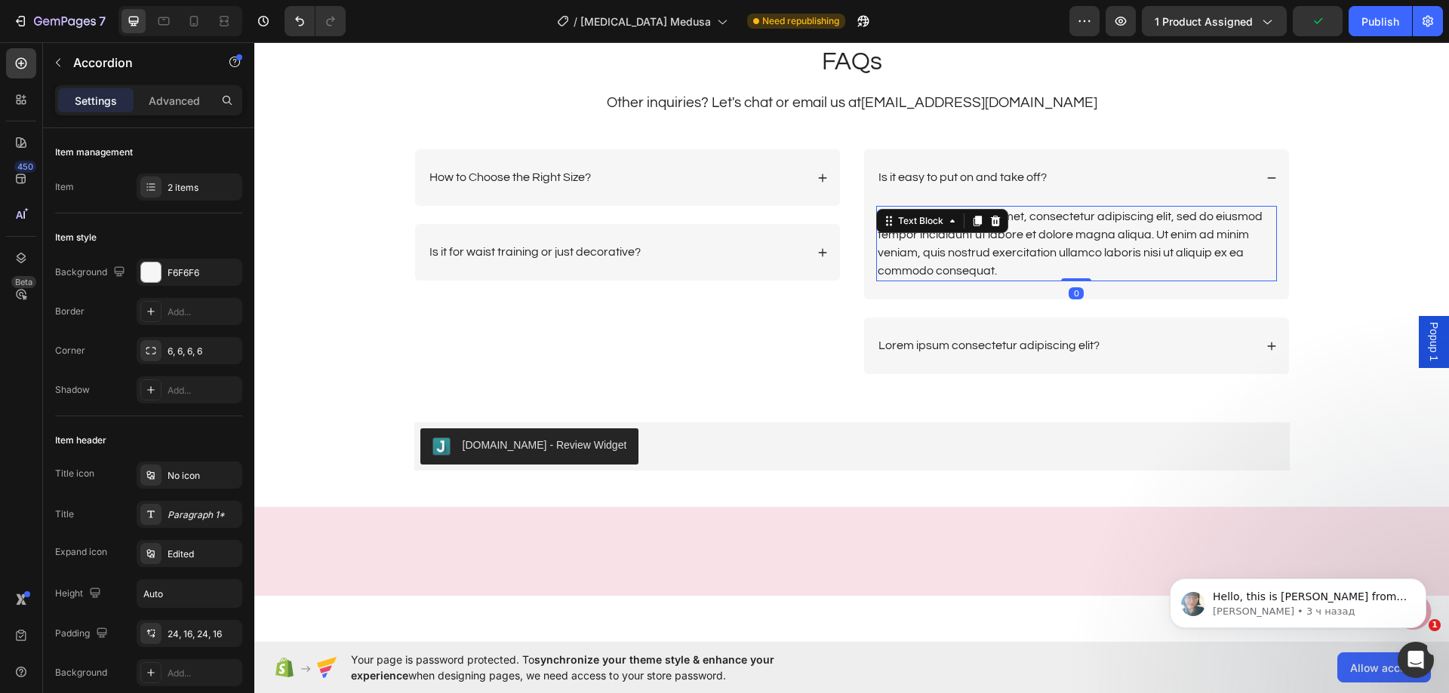
click at [1064, 237] on div "Lorem ipsum dolor sit amet, consectetur adipiscing elit, sed do eiusmod tempor …" at bounding box center [1076, 243] width 401 height 75
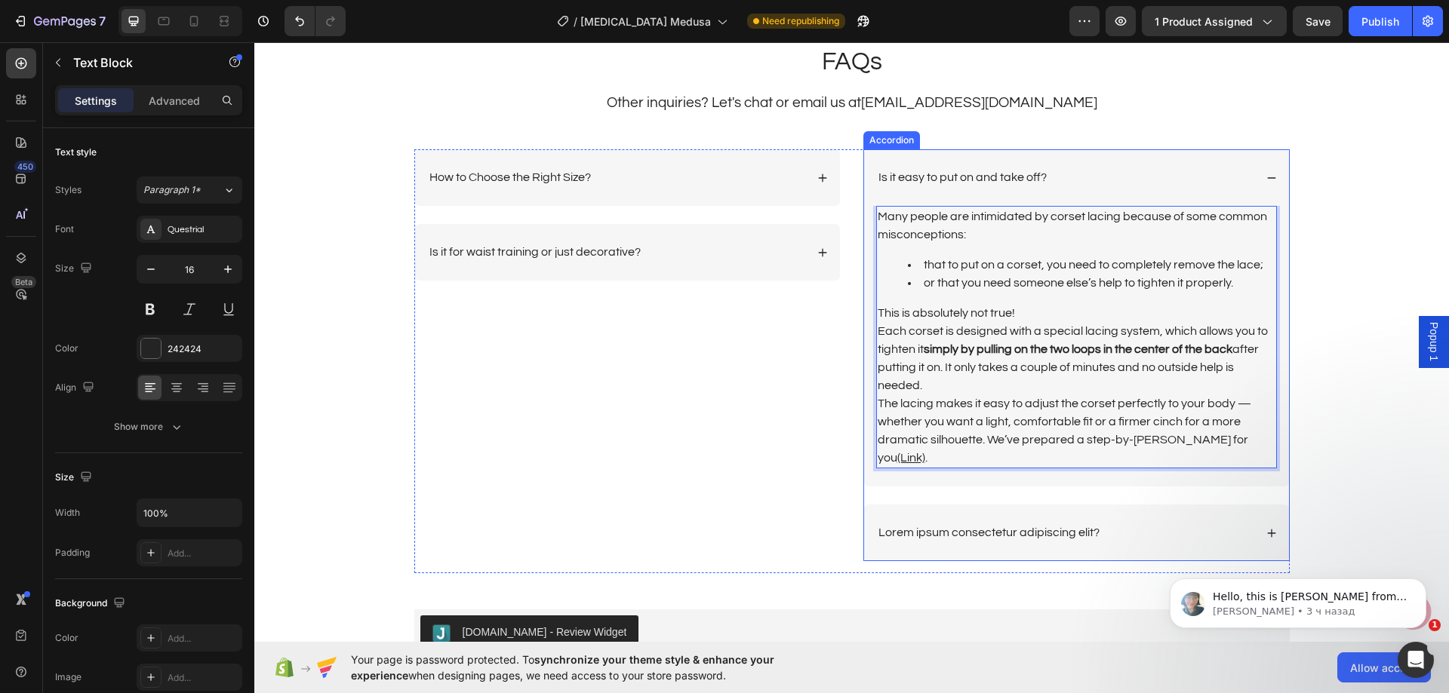
click at [1130, 175] on div "Is it easy to put on and take off?" at bounding box center [1065, 177] width 378 height 20
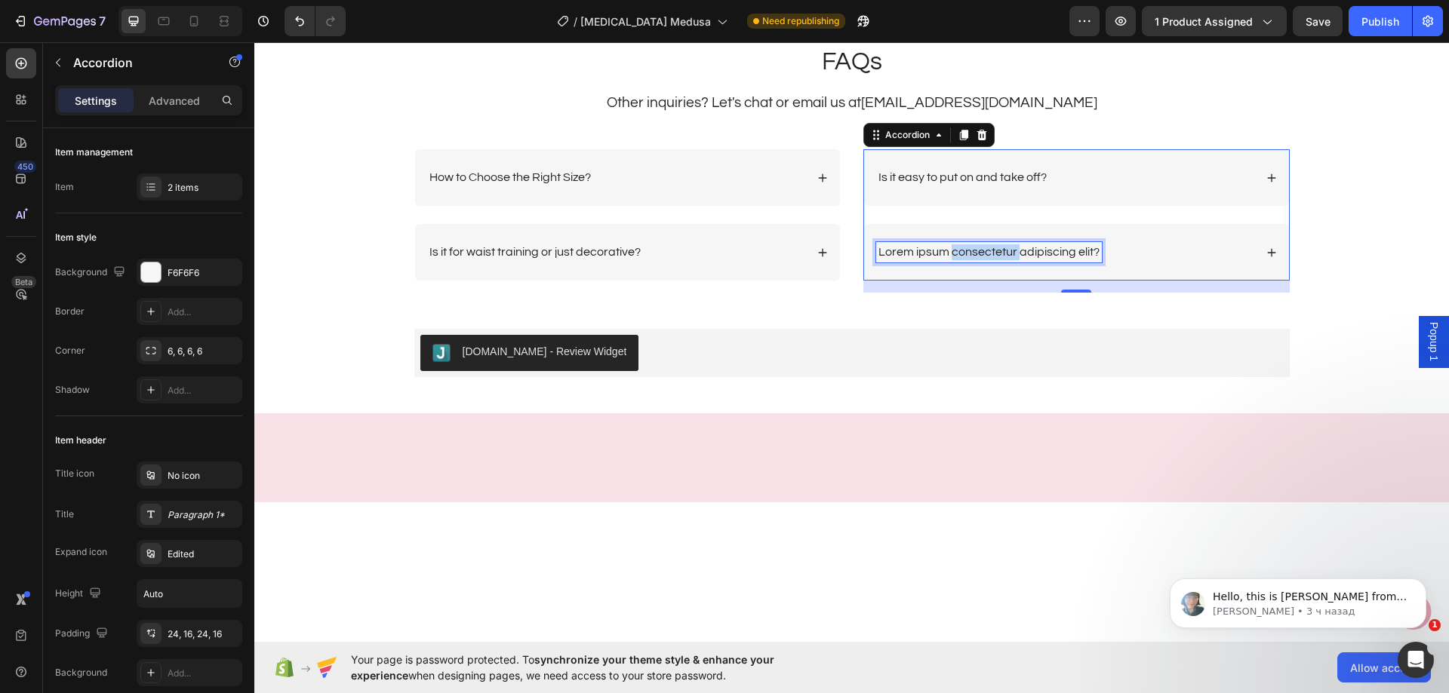
click at [981, 246] on p "Lorem ipsum consectetur adipiscing elit?" at bounding box center [988, 252] width 221 height 16
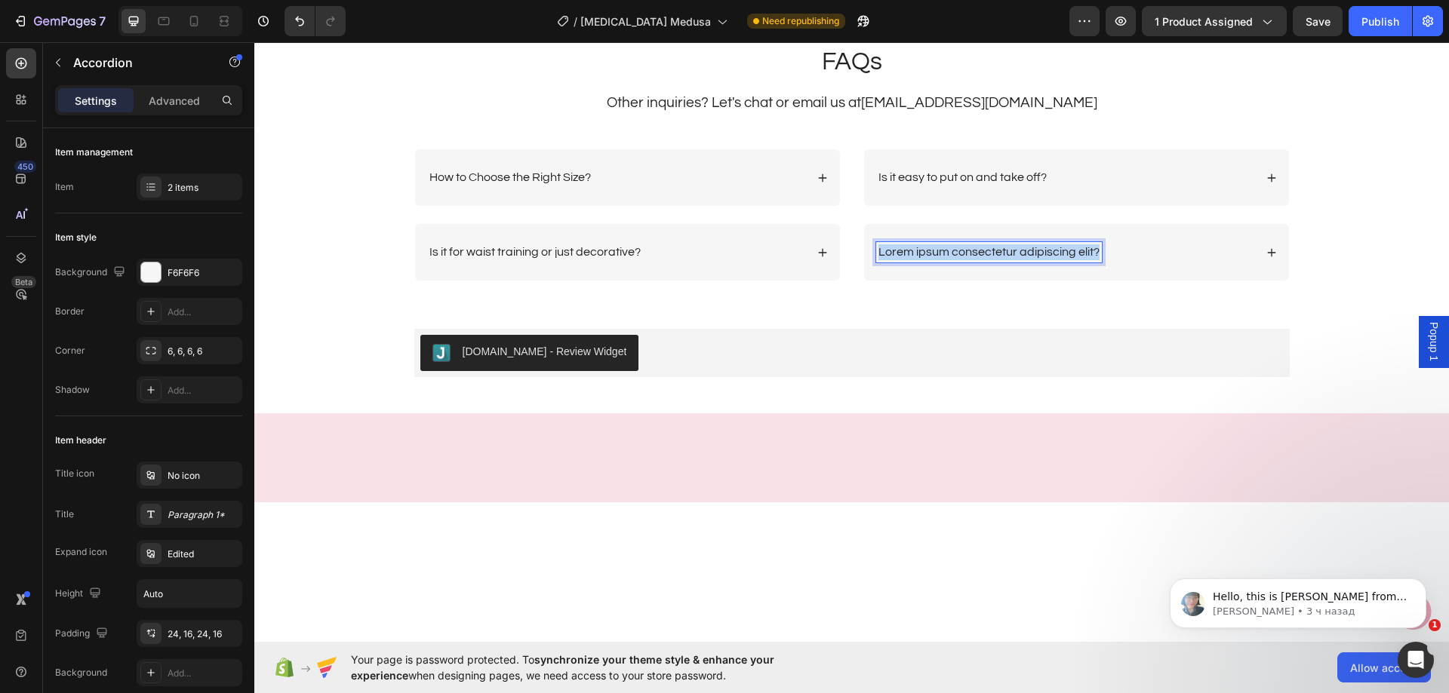
click at [981, 246] on p "Lorem ipsum consectetur adipiscing elit?" at bounding box center [988, 252] width 221 height 16
click at [1117, 259] on div "Is it comfortable to breathe and move?" at bounding box center [1065, 252] width 378 height 20
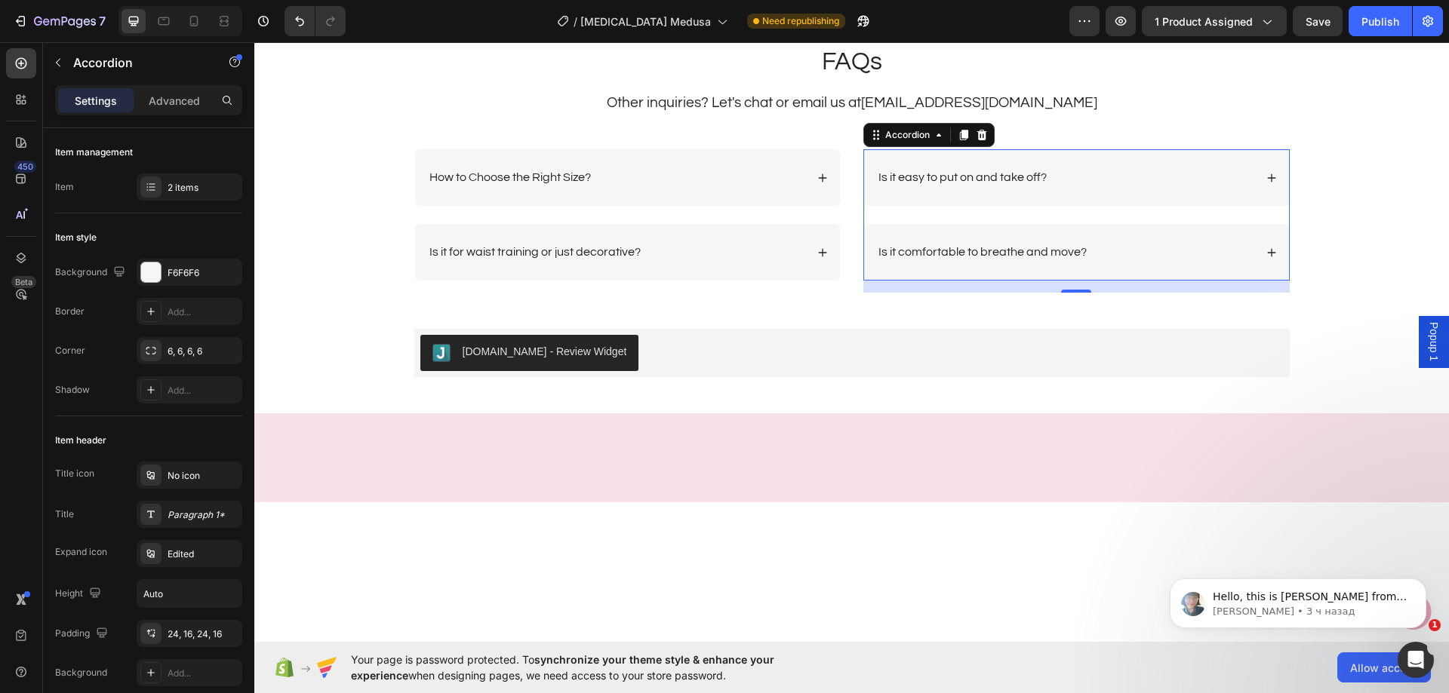
click at [1139, 257] on div "Is it comfortable to breathe and move?" at bounding box center [1065, 252] width 378 height 20
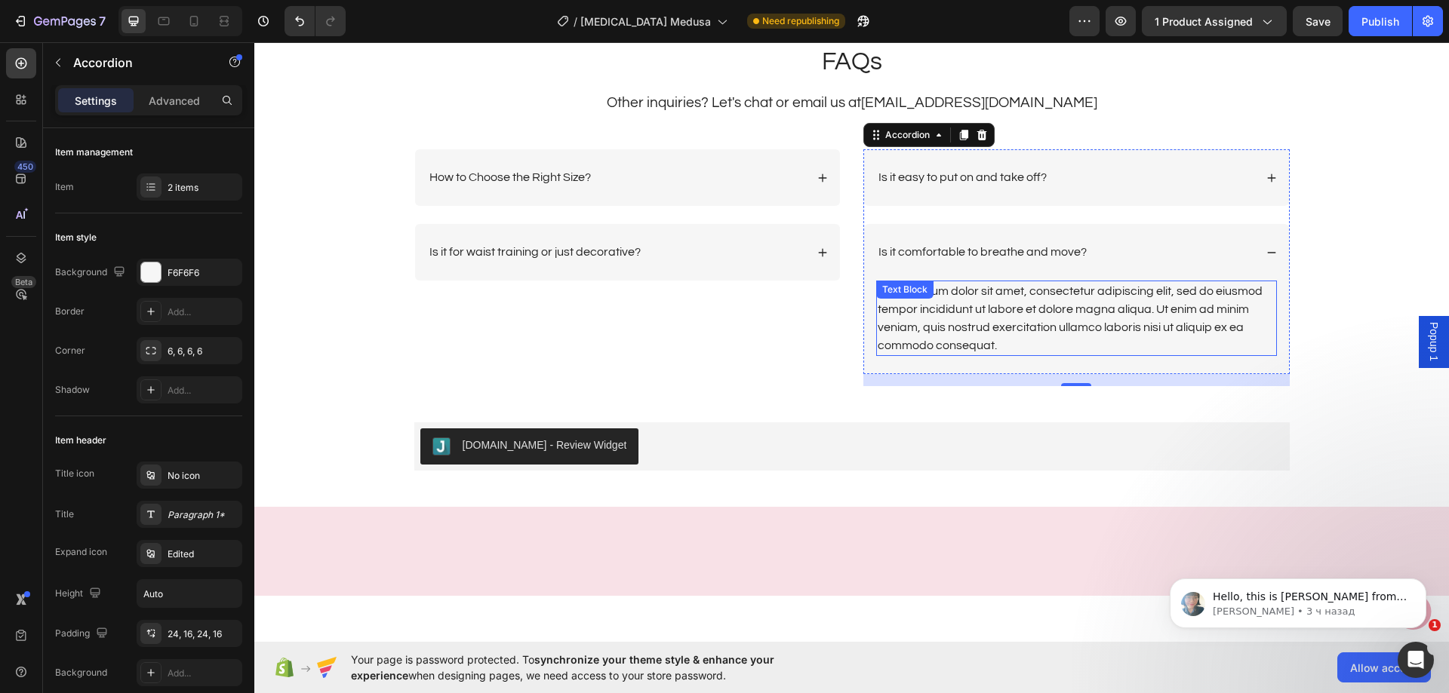
click at [1003, 302] on div "Lorem ipsum dolor sit amet, consectetur adipiscing elit, sed do eiusmod tempor …" at bounding box center [1076, 318] width 401 height 75
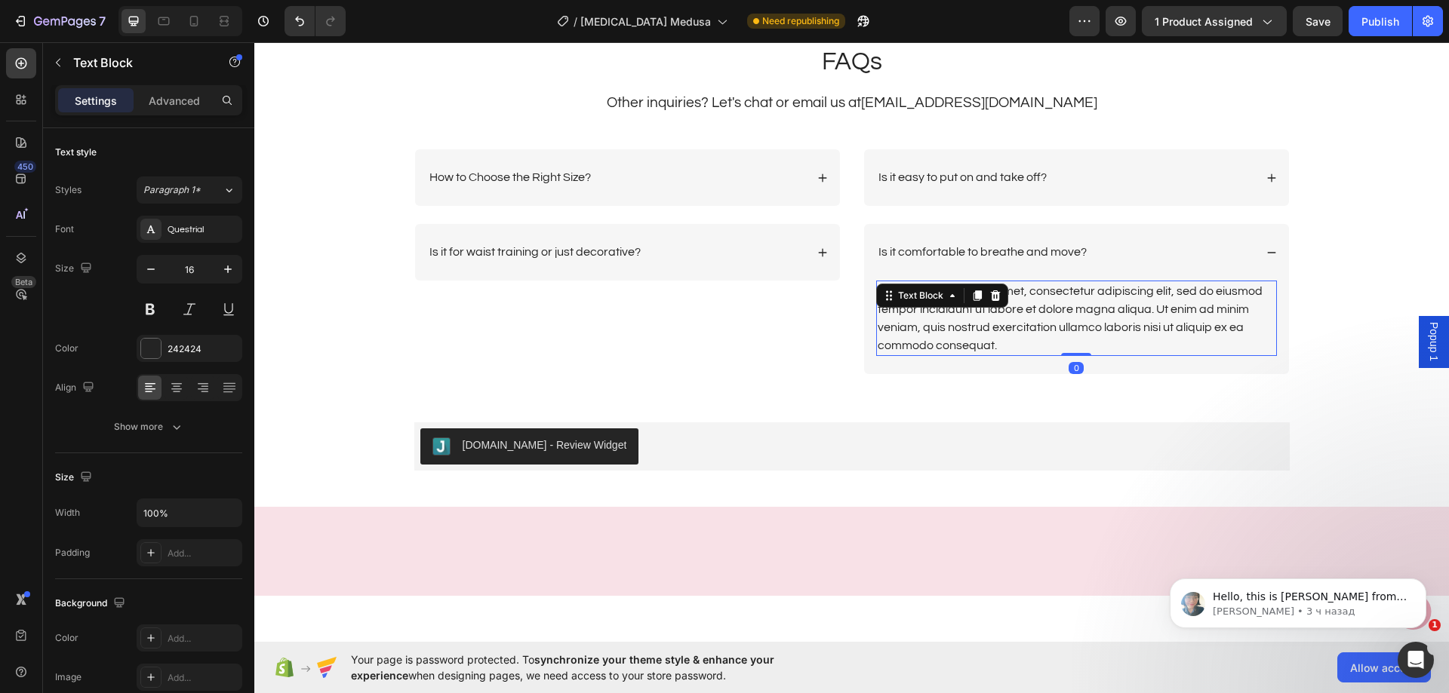
click at [1003, 302] on div "Lorem ipsum dolor sit amet, consectetur adipiscing elit, sed do eiusmod tempor …" at bounding box center [1076, 318] width 401 height 75
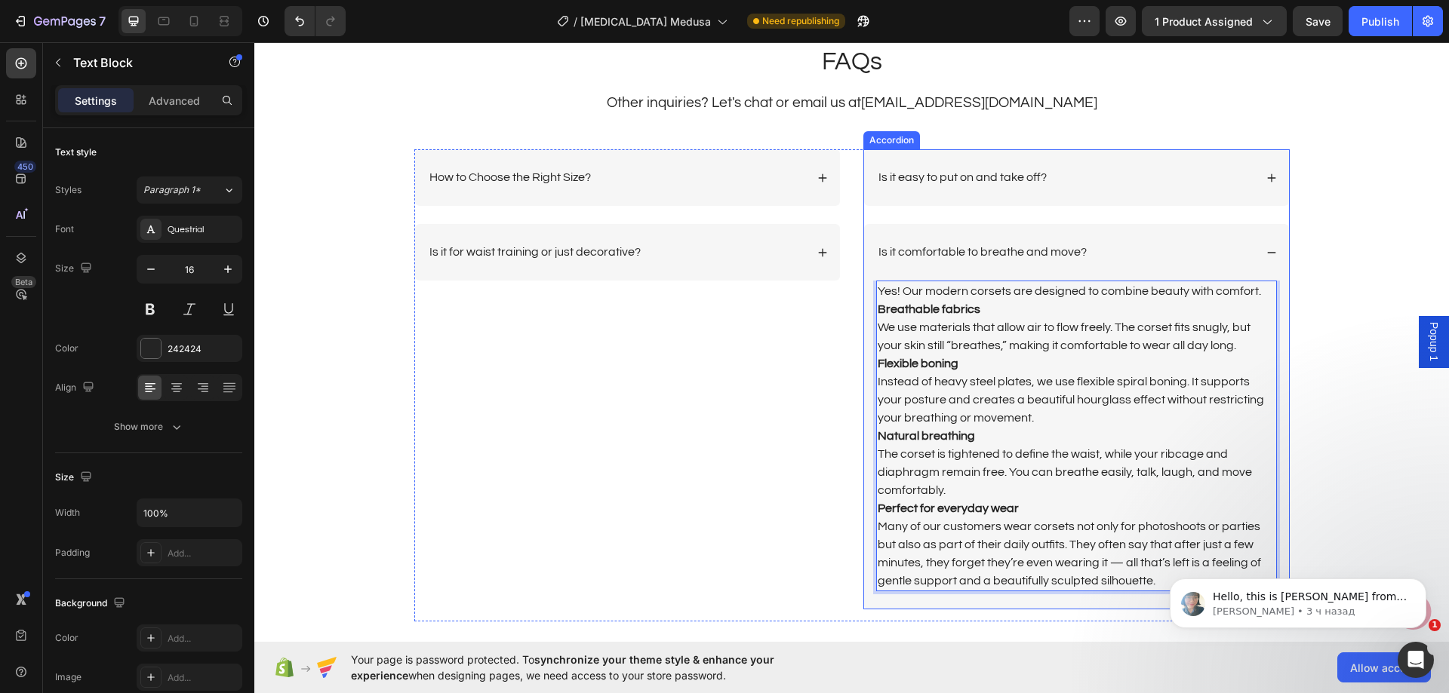
click at [1121, 254] on div "Is it comfortable to breathe and move?" at bounding box center [1065, 252] width 378 height 20
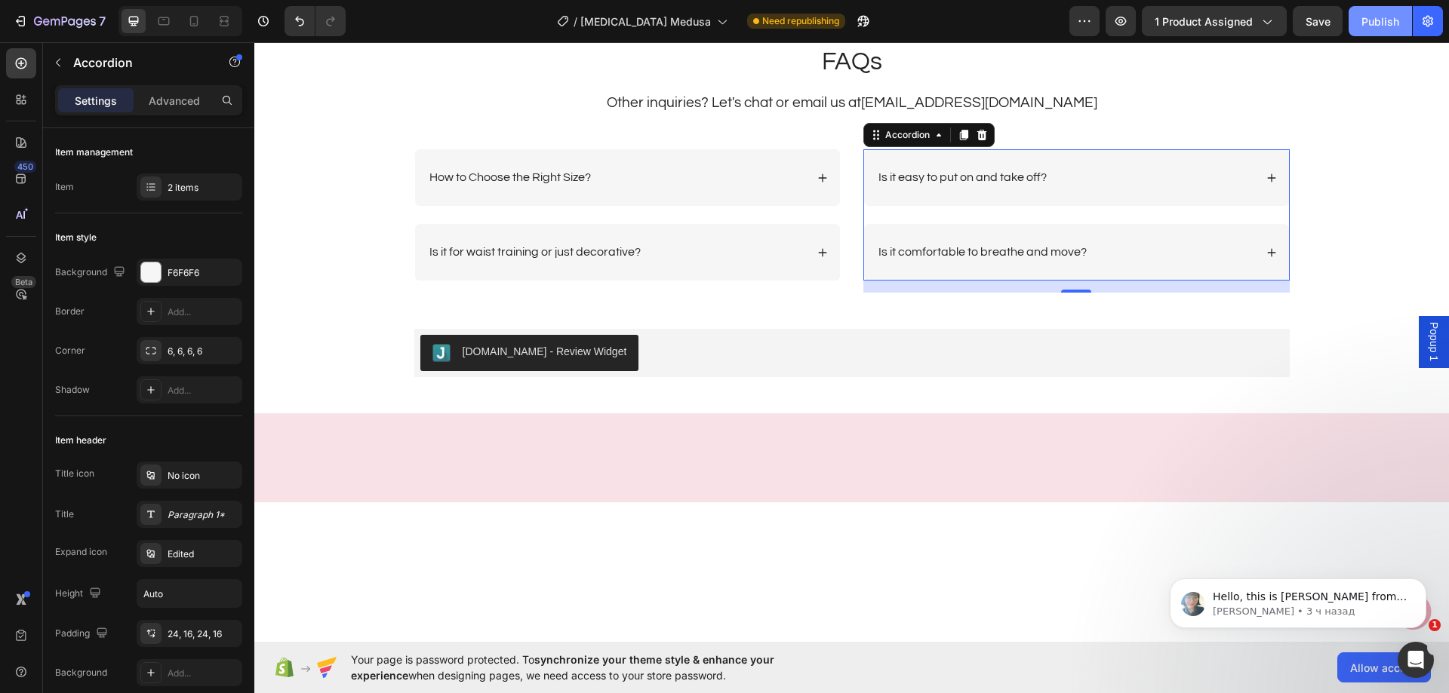
click at [1378, 19] on div "Publish" at bounding box center [1380, 22] width 38 height 16
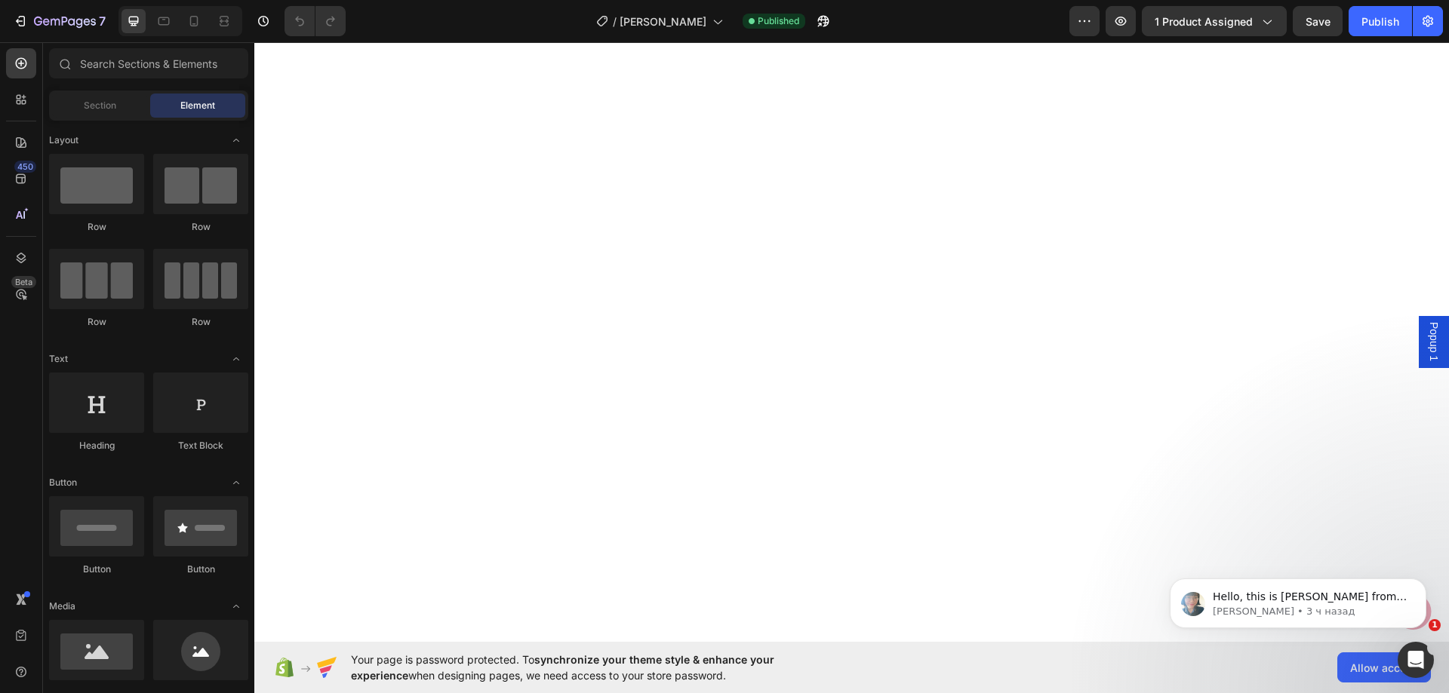
scroll to position [3169, 0]
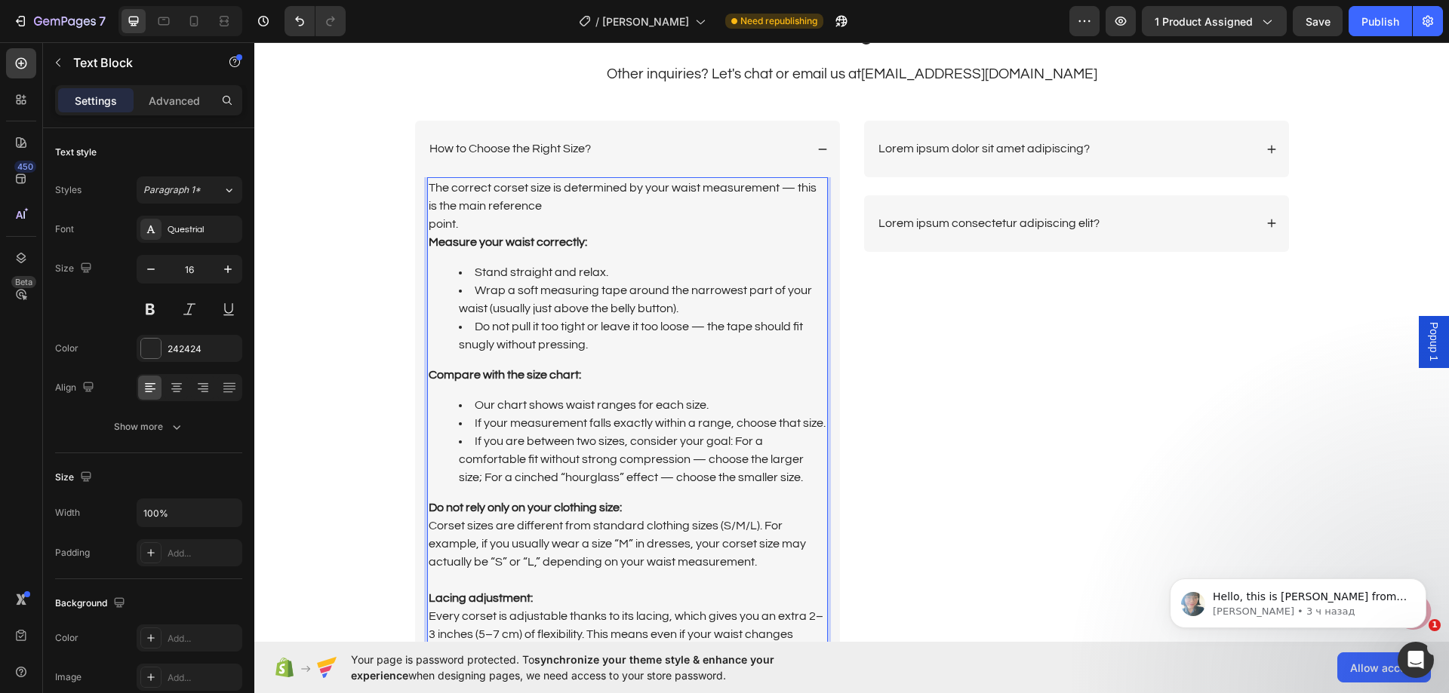
scroll to position [3392, 0]
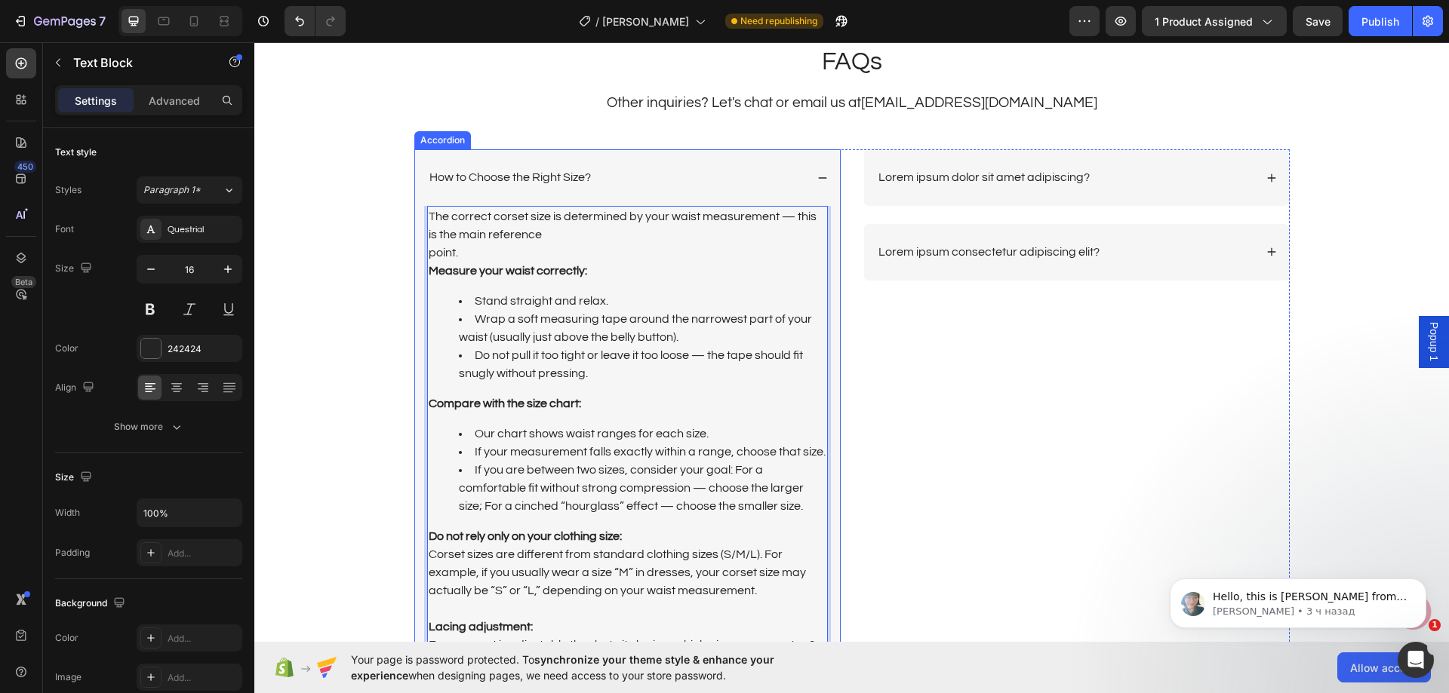
click at [678, 179] on div "How to Choose the Right Size?" at bounding box center [616, 177] width 378 height 20
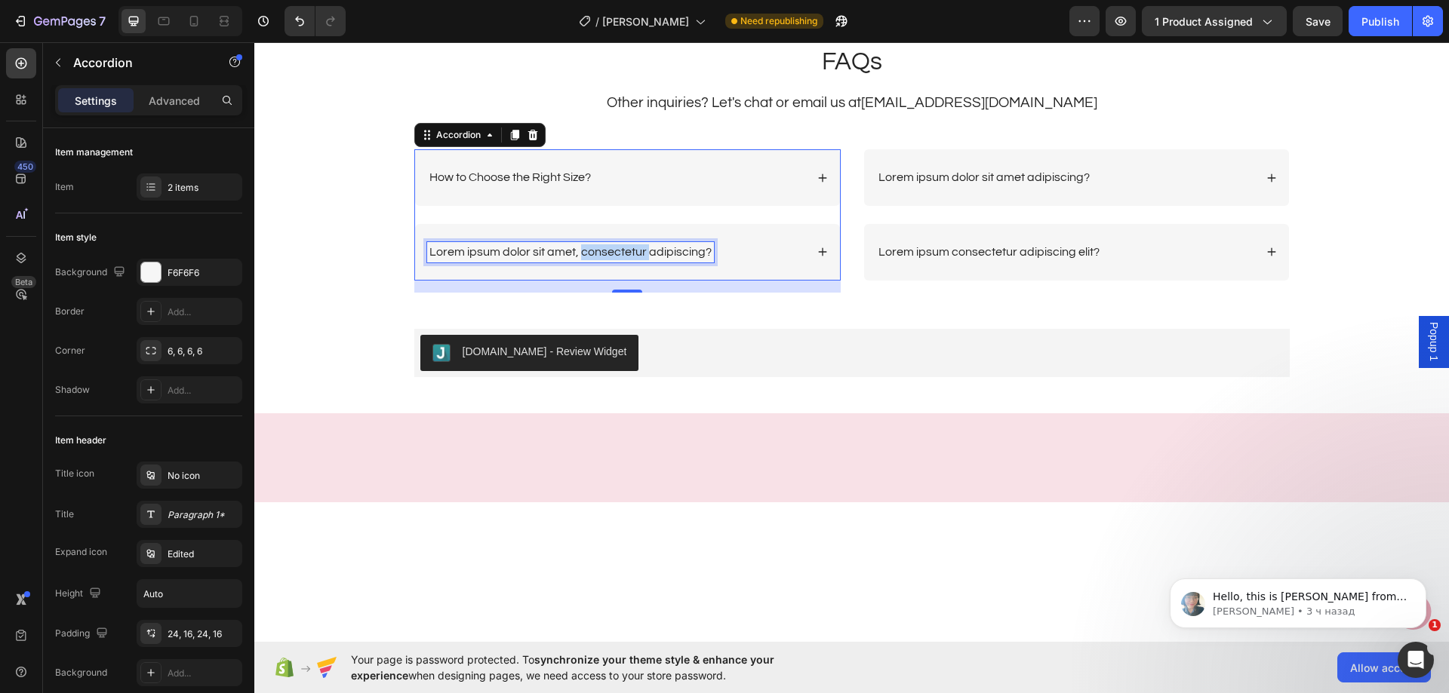
click at [594, 248] on p "Lorem ipsum dolor sit amet, consectetur adipiscing?" at bounding box center [570, 252] width 282 height 16
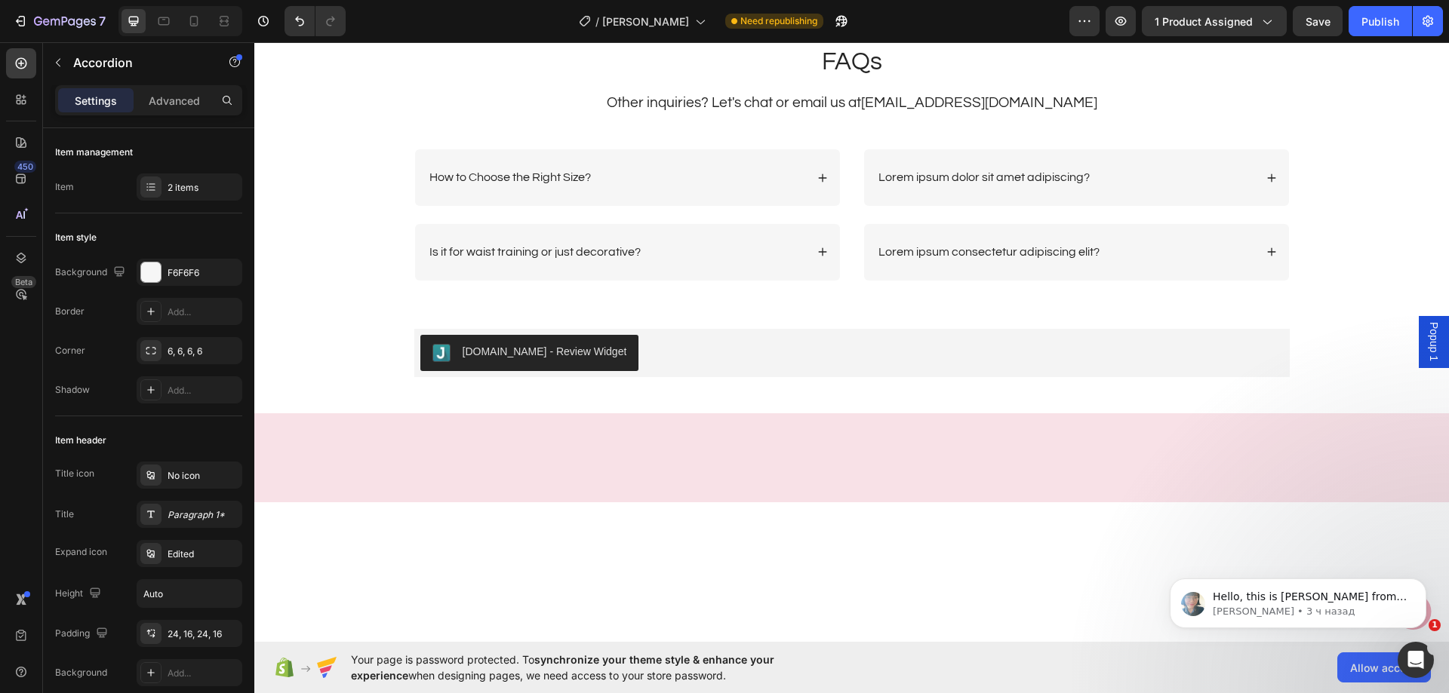
click at [749, 249] on div "Is it for waist training or just decorative?" at bounding box center [616, 252] width 378 height 20
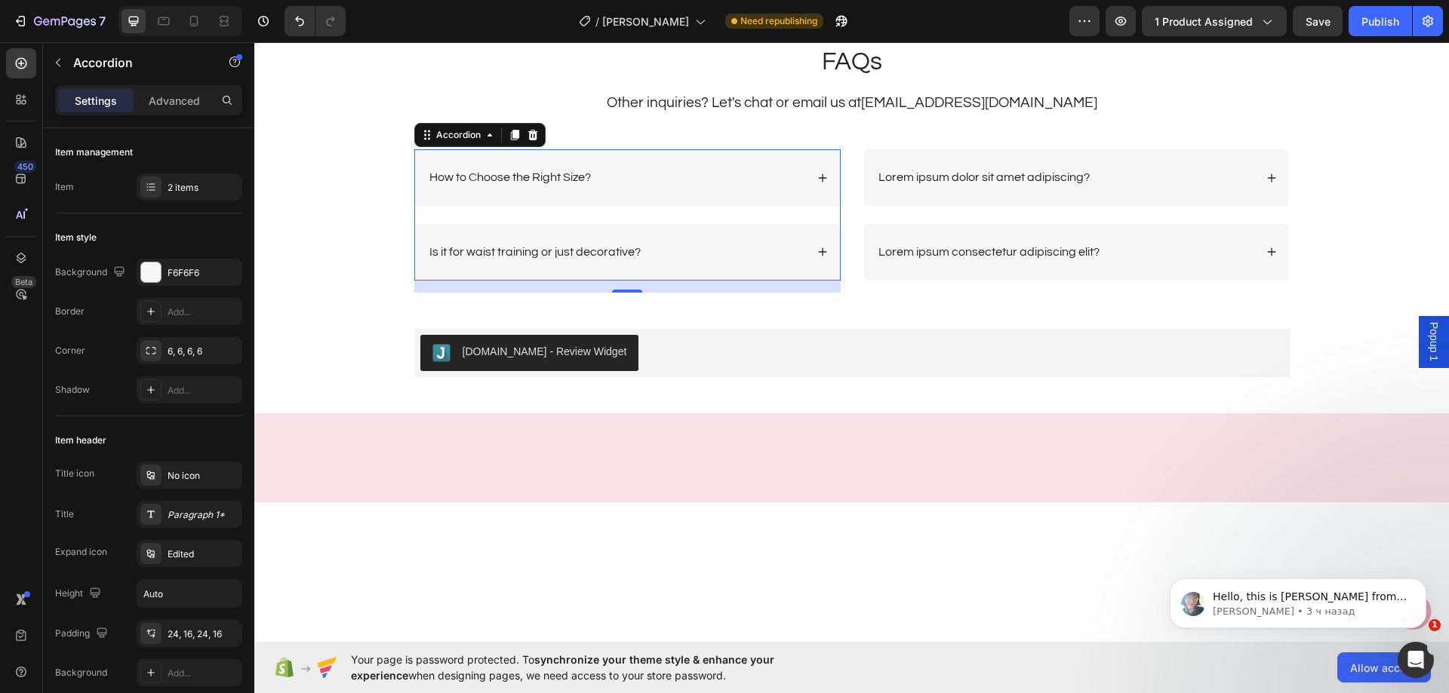
click at [727, 249] on div "Is it for waist training or just decorative?" at bounding box center [616, 252] width 378 height 20
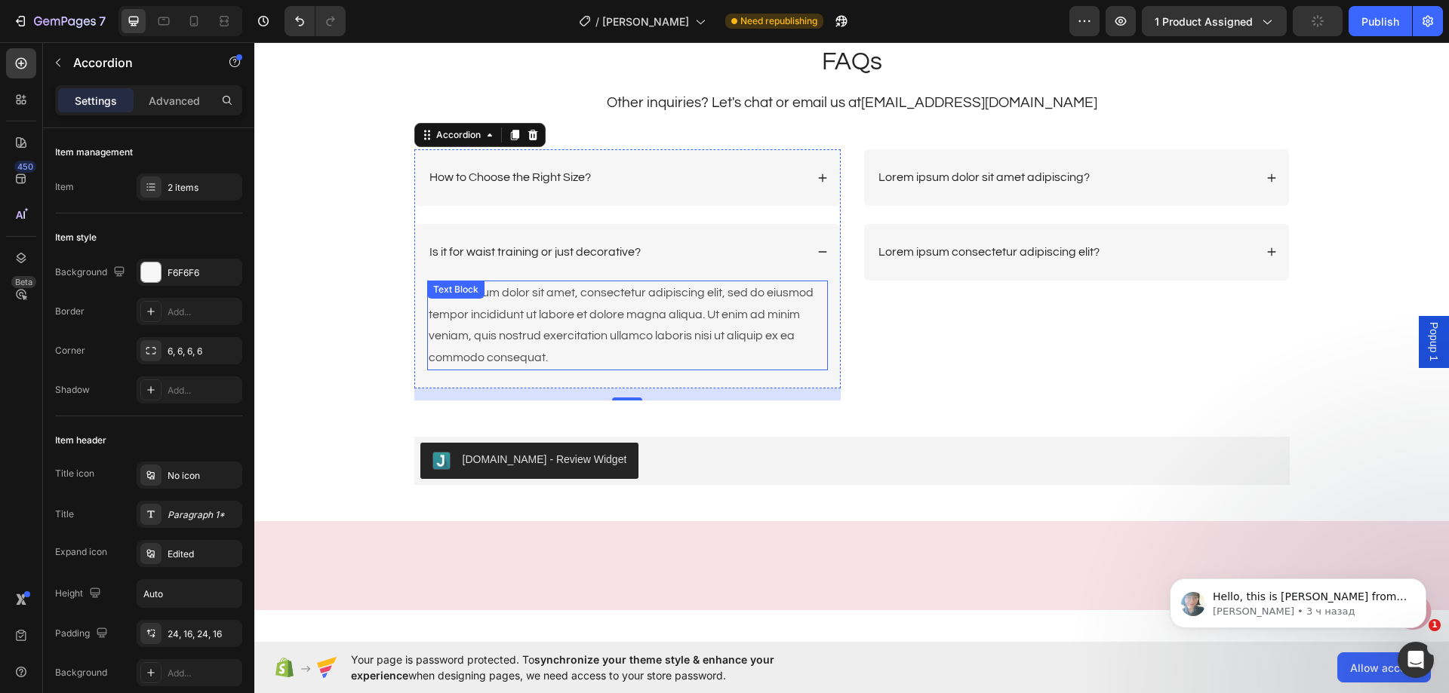
click at [626, 309] on div "Lorem ipsum dolor sit amet, consectetur adipiscing elit, sed do eiusmod tempor …" at bounding box center [627, 326] width 401 height 90
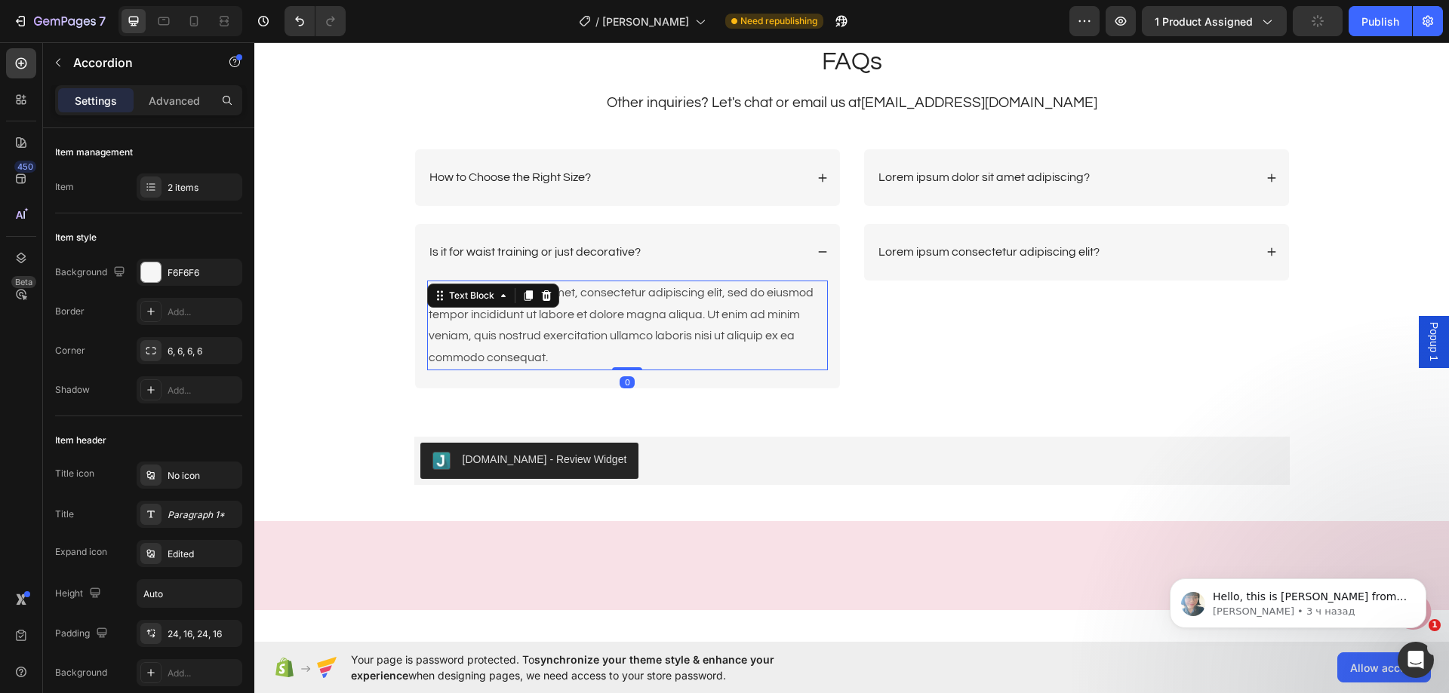
click at [626, 309] on div "Lorem ipsum dolor sit amet, consectetur adipiscing elit, sed do eiusmod tempor …" at bounding box center [627, 326] width 401 height 90
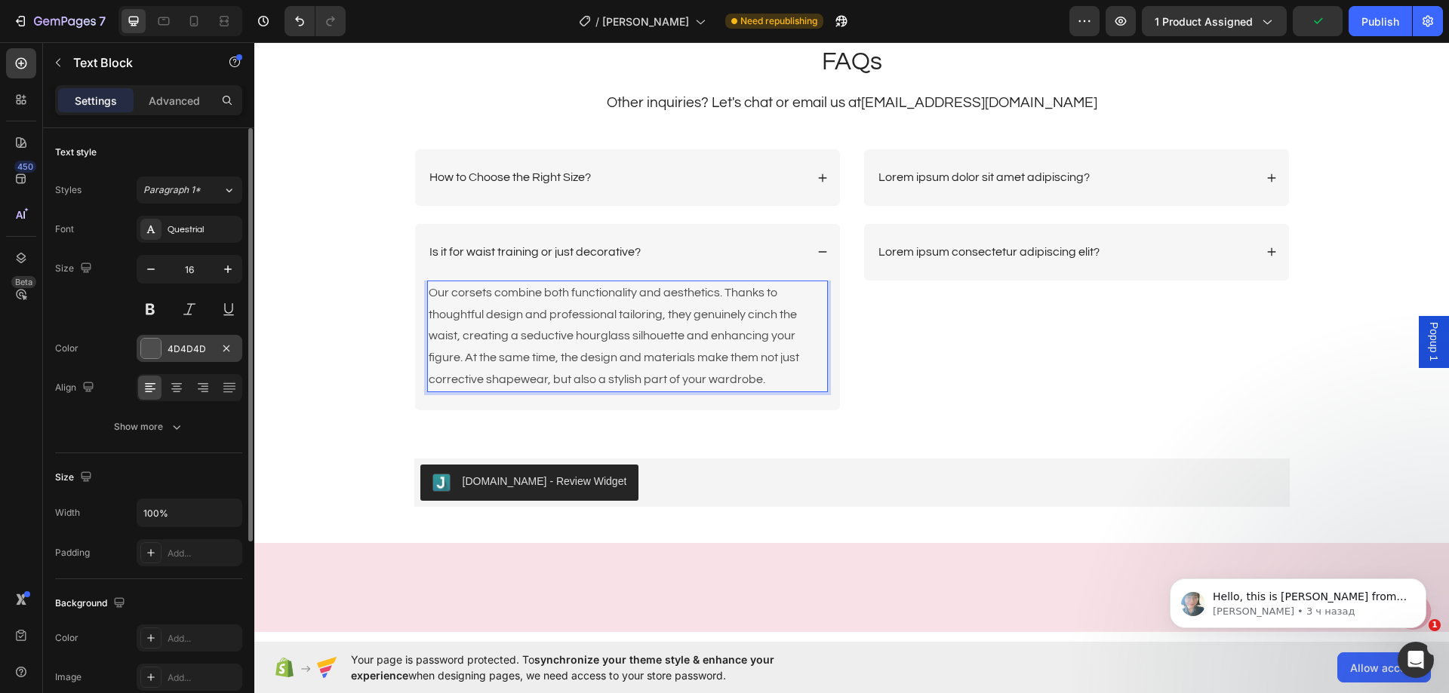
click at [171, 343] on div "4D4D4D" at bounding box center [189, 350] width 44 height 14
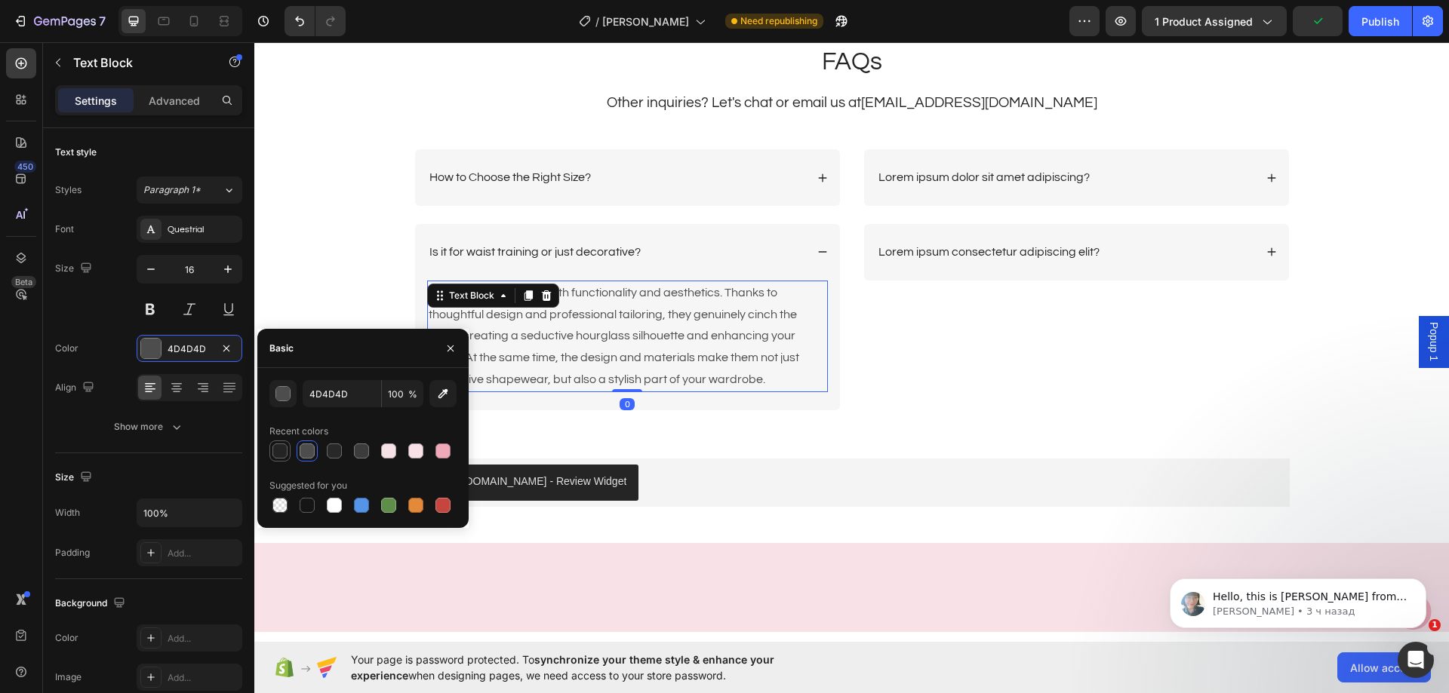
click at [283, 447] on div at bounding box center [279, 451] width 15 height 15
type input "242424"
click at [1034, 184] on p "Lorem ipsum dolor sit amet adipiscing?" at bounding box center [983, 178] width 211 height 16
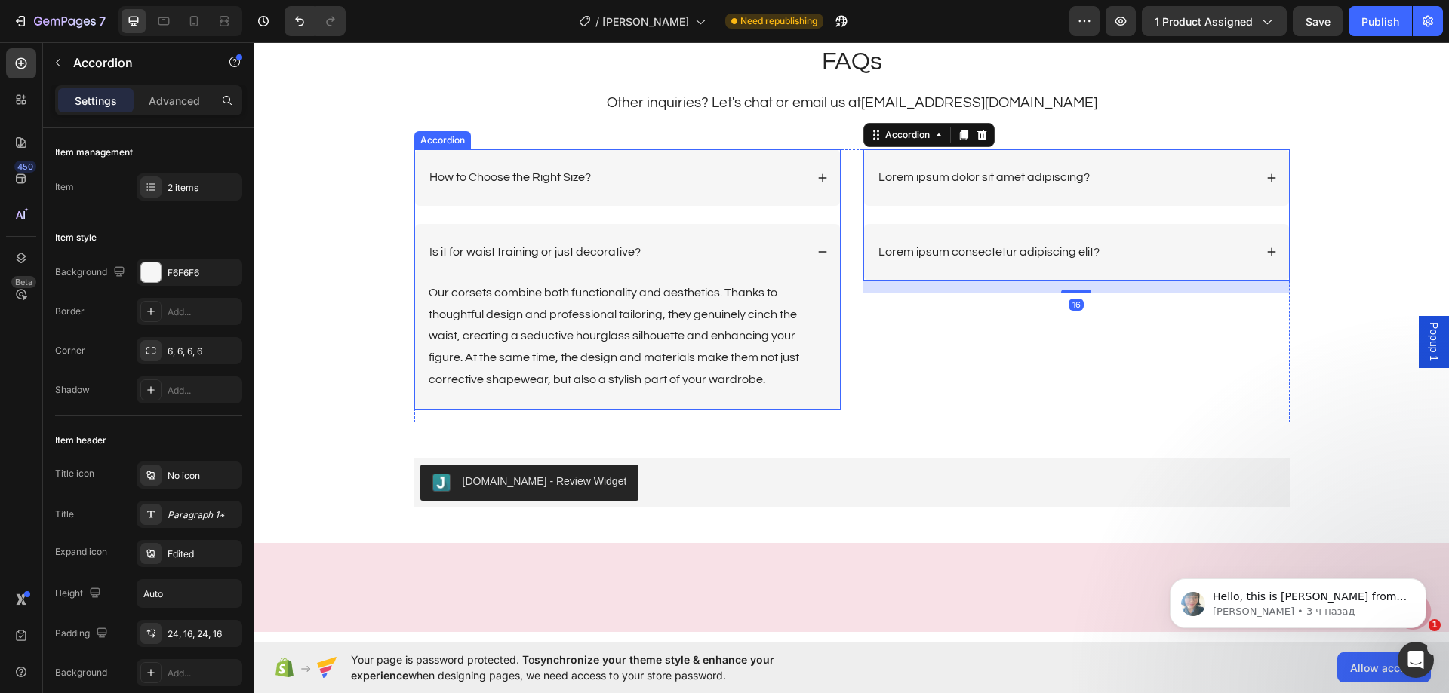
click at [741, 261] on div "Is it for waist training or just decorative?" at bounding box center [616, 252] width 378 height 20
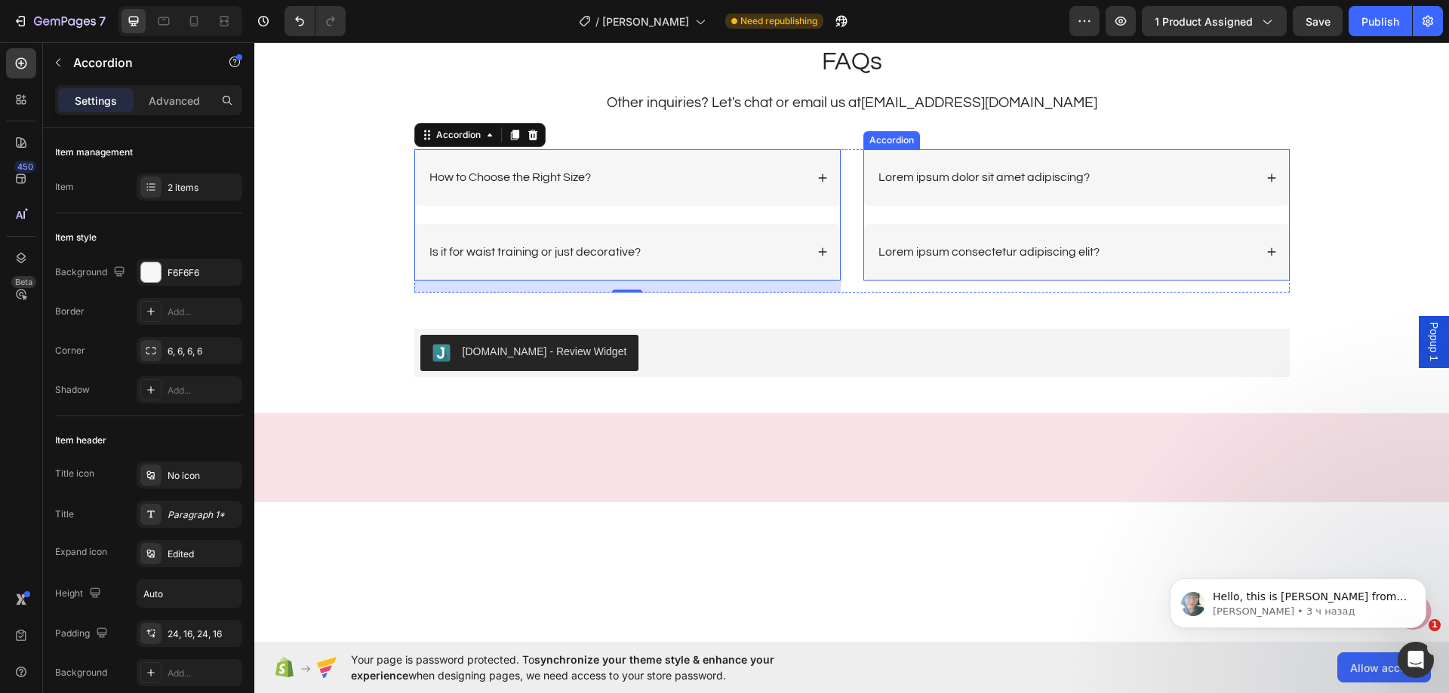
click at [963, 174] on p "Lorem ipsum dolor sit amet adipiscing?" at bounding box center [983, 178] width 211 height 16
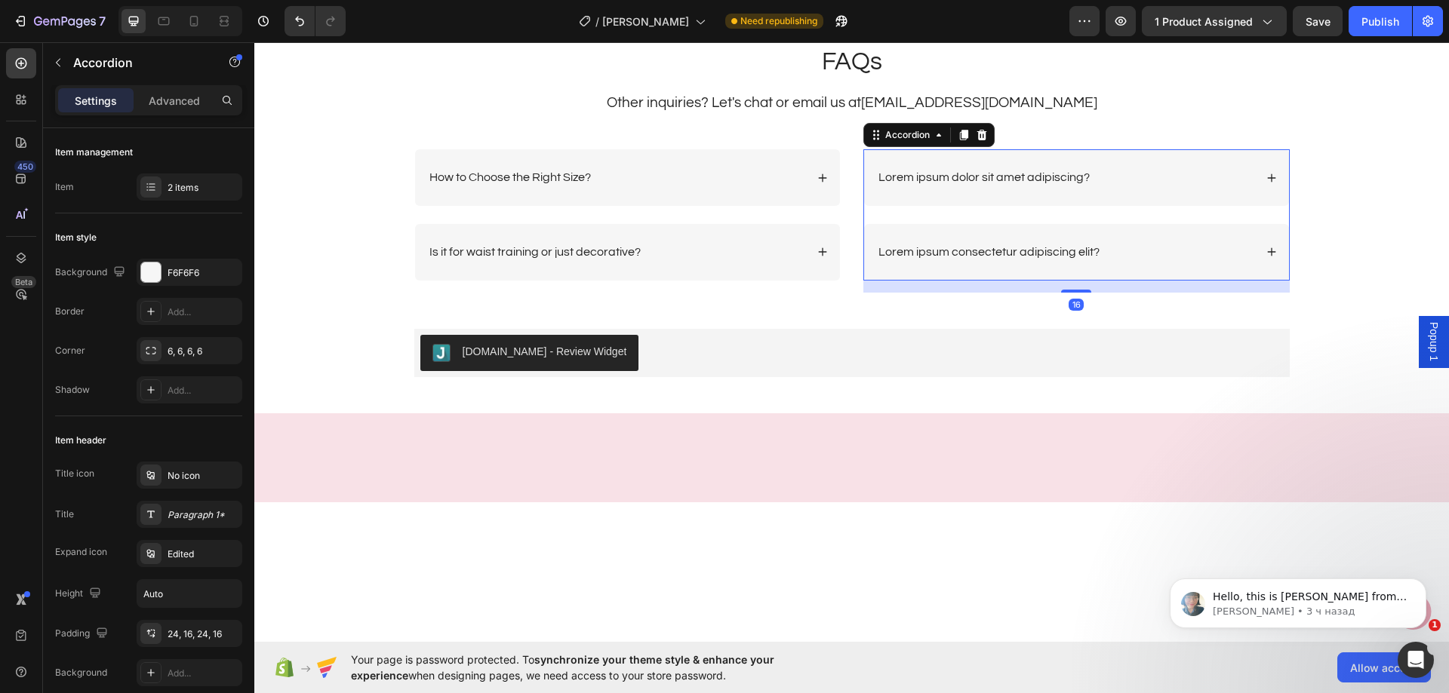
click at [963, 174] on p "Lorem ipsum dolor sit amet adipiscing?" at bounding box center [983, 178] width 211 height 16
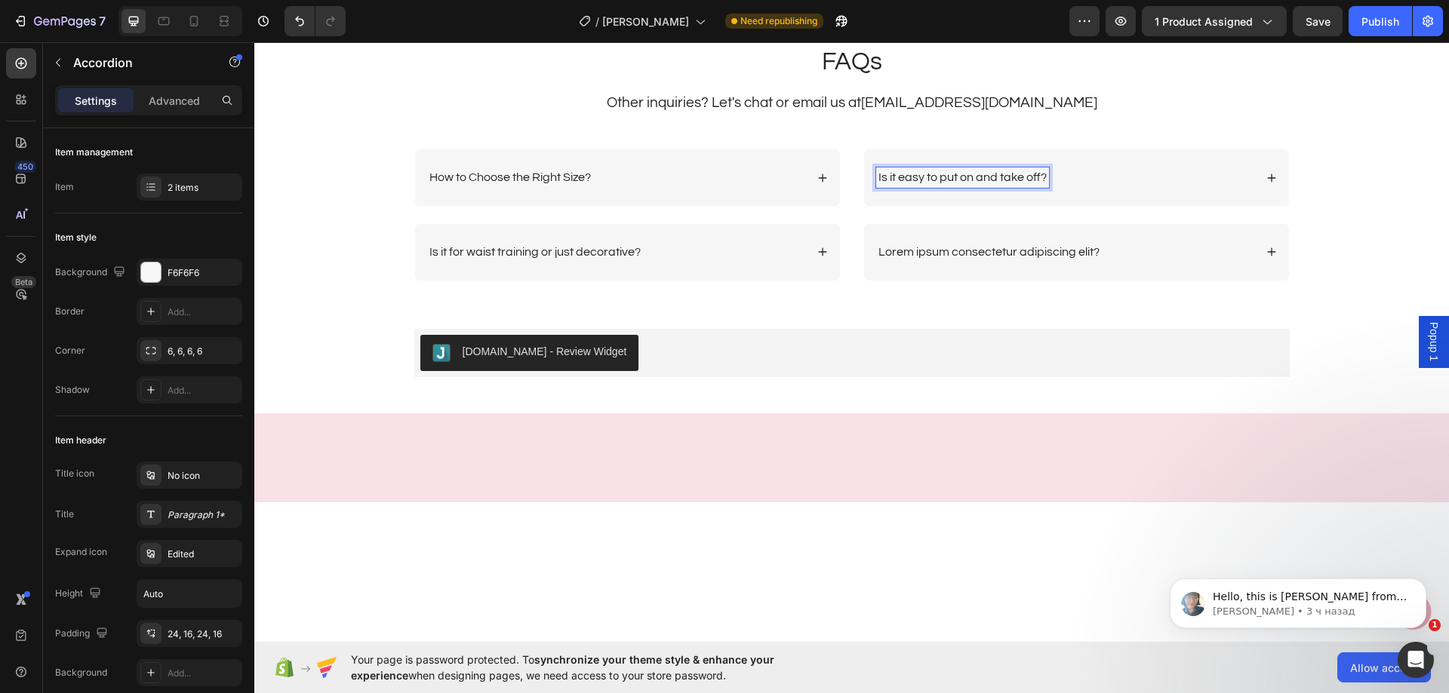
click at [1142, 167] on div "Is it easy to put on and take off?" at bounding box center [1065, 177] width 378 height 20
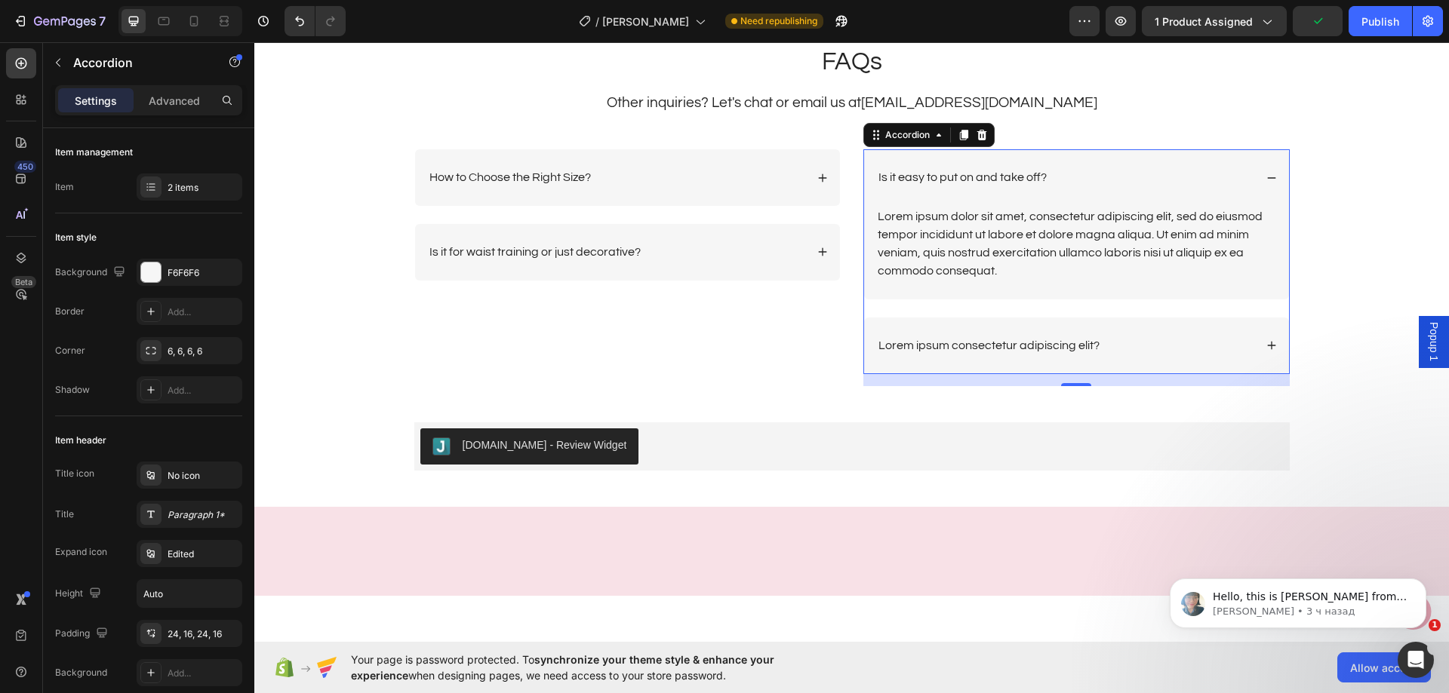
click at [1071, 235] on div "Lorem ipsum dolor sit amet, consectetur adipiscing elit, sed do eiusmod tempor …" at bounding box center [1076, 243] width 401 height 75
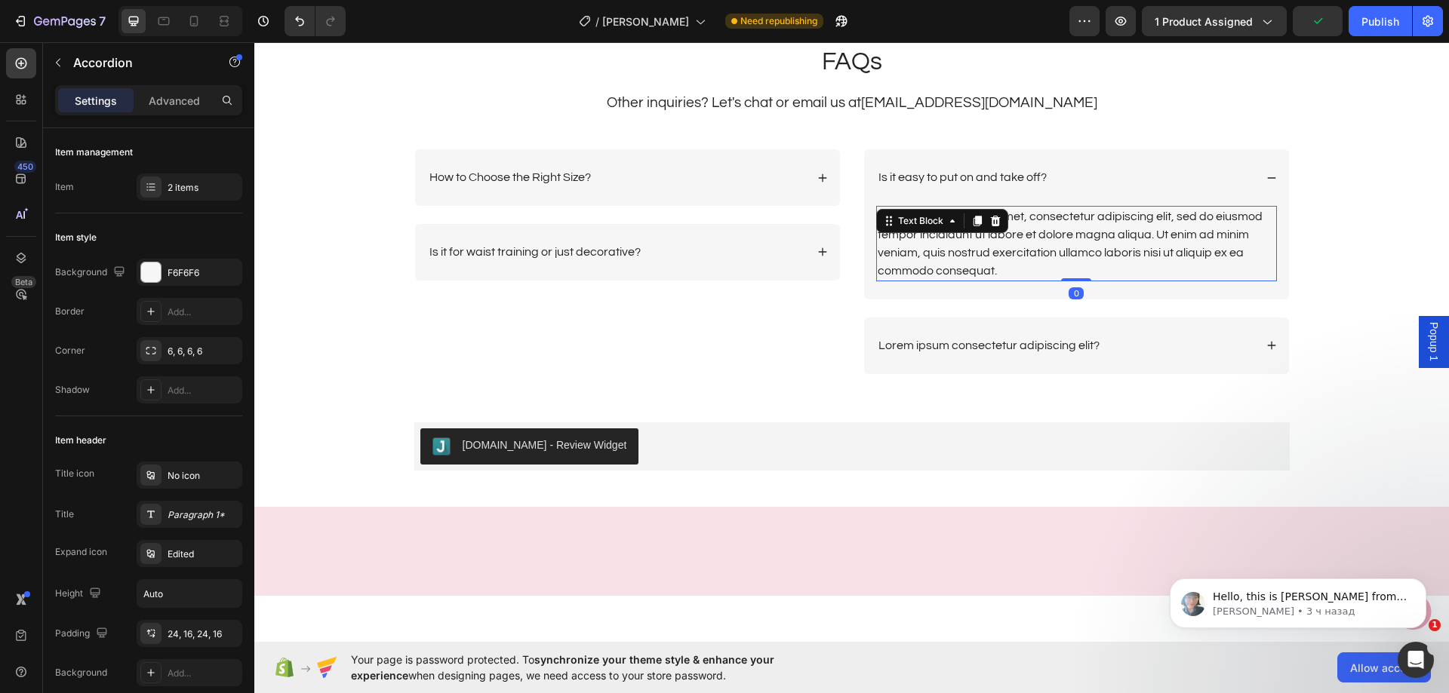
click at [1071, 235] on div "Lorem ipsum dolor sit amet, consectetur adipiscing elit, sed do eiusmod tempor …" at bounding box center [1076, 243] width 401 height 75
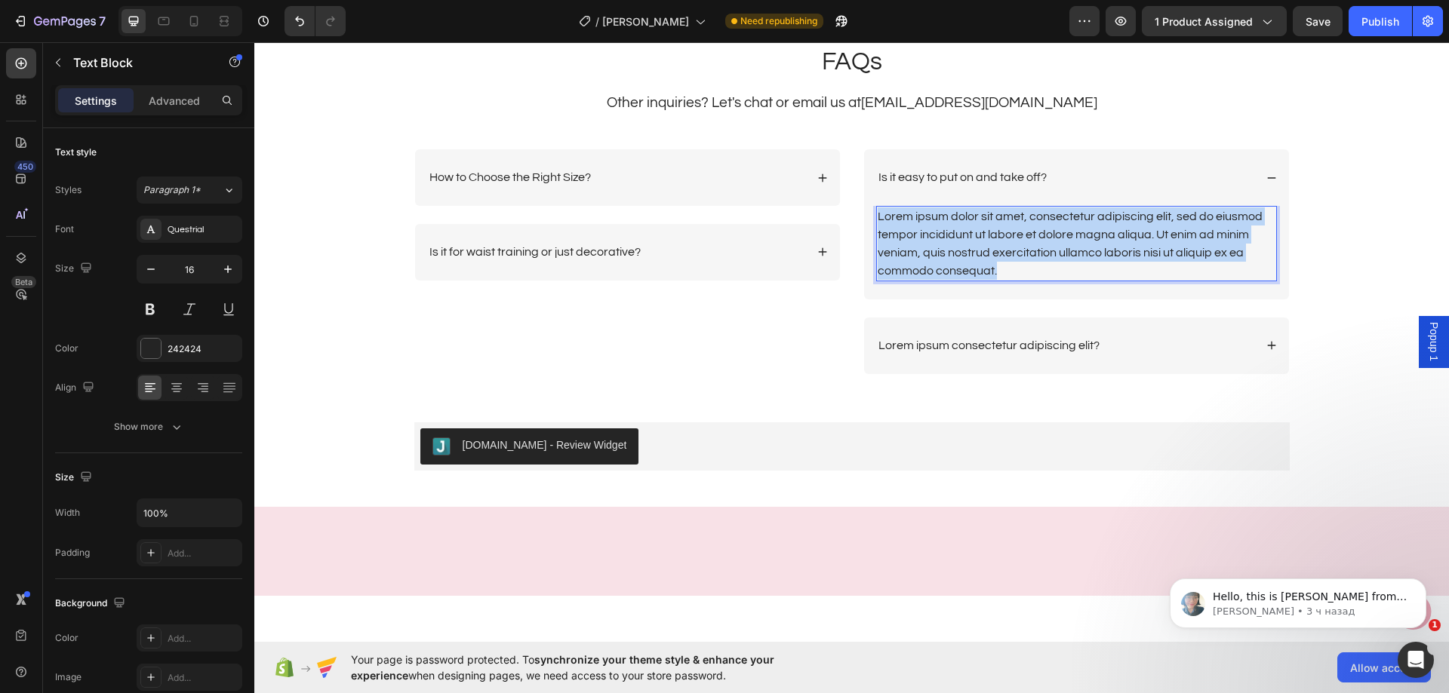
click at [1071, 235] on p "Lorem ipsum dolor sit amet, consectetur adipiscing elit, sed do eiusmod tempor …" at bounding box center [1076, 243] width 398 height 72
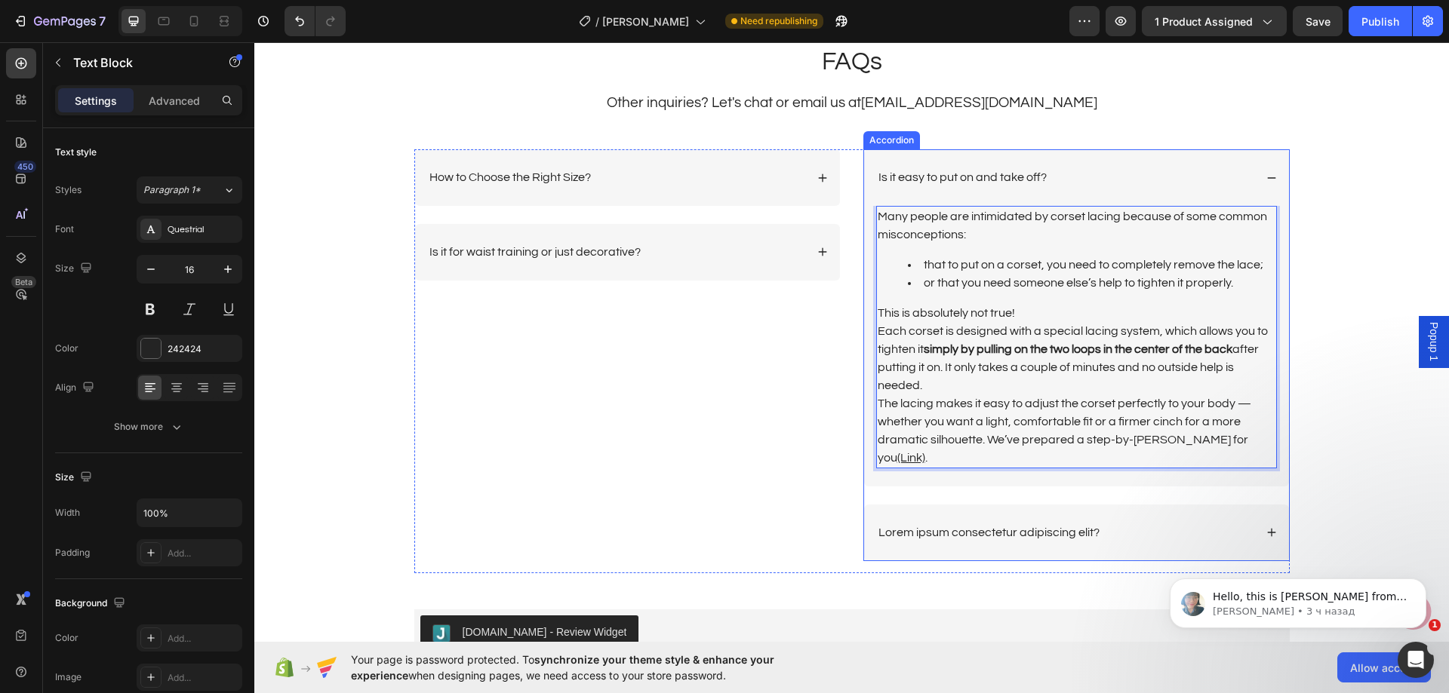
click at [1152, 174] on div "Is it easy to put on and take off?" at bounding box center [1065, 177] width 378 height 20
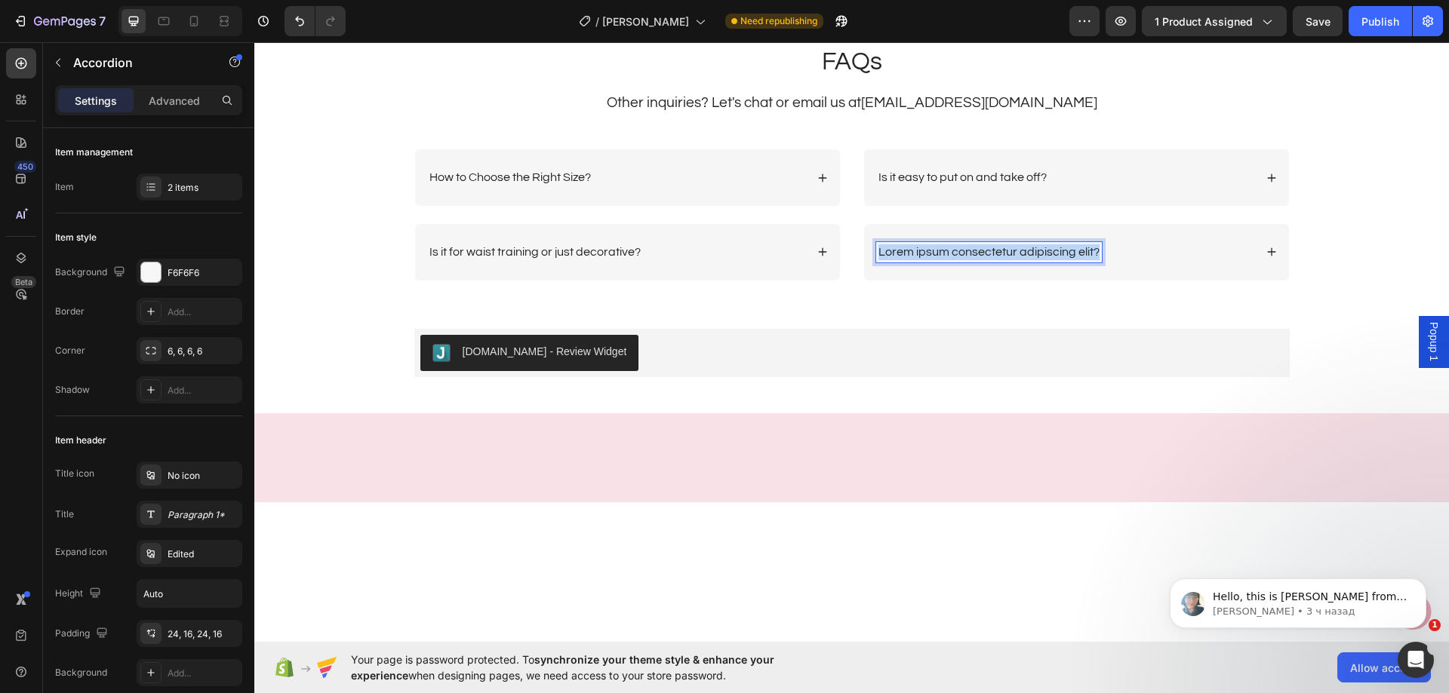
click at [1000, 247] on p "Lorem ipsum consectetur adipiscing elit?" at bounding box center [988, 252] width 221 height 16
click at [1148, 260] on div "Is it comfortable to breathe and move?" at bounding box center [1065, 252] width 378 height 20
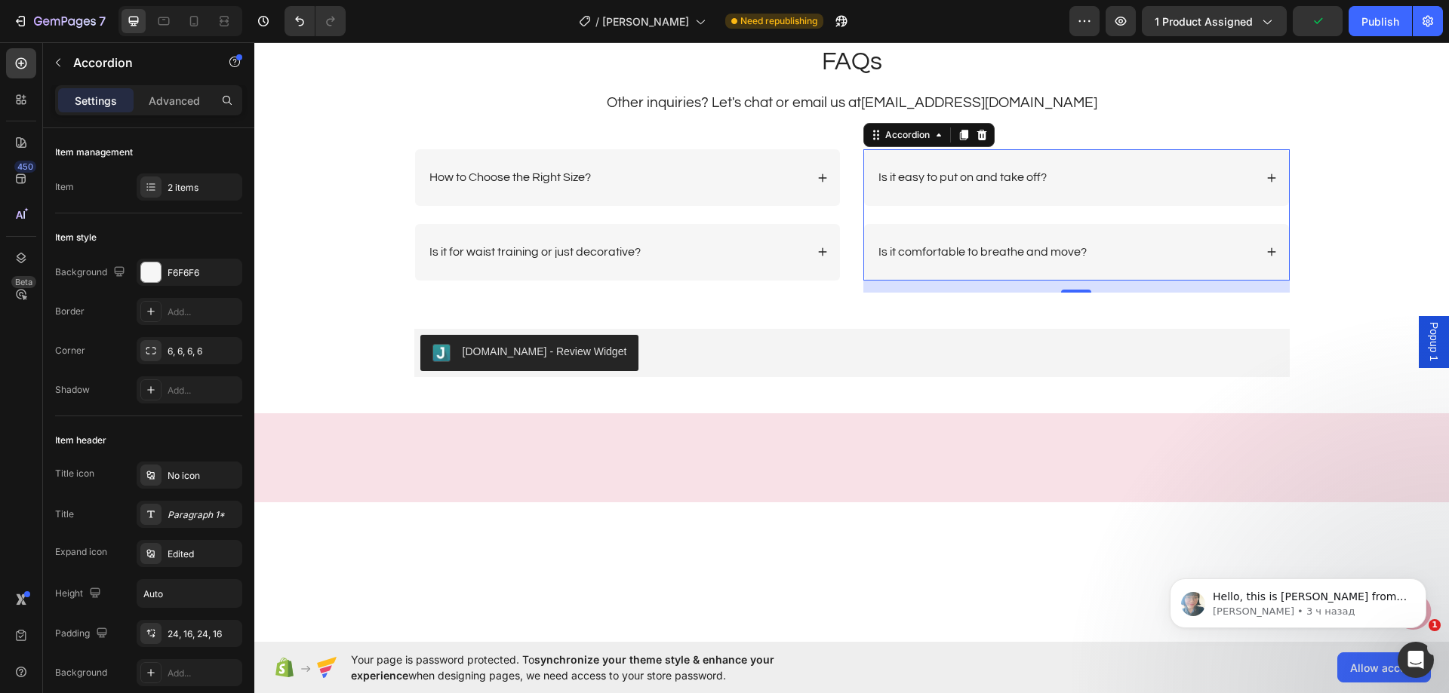
click at [1127, 250] on div "Is it comfortable to breathe and move?" at bounding box center [1065, 252] width 378 height 20
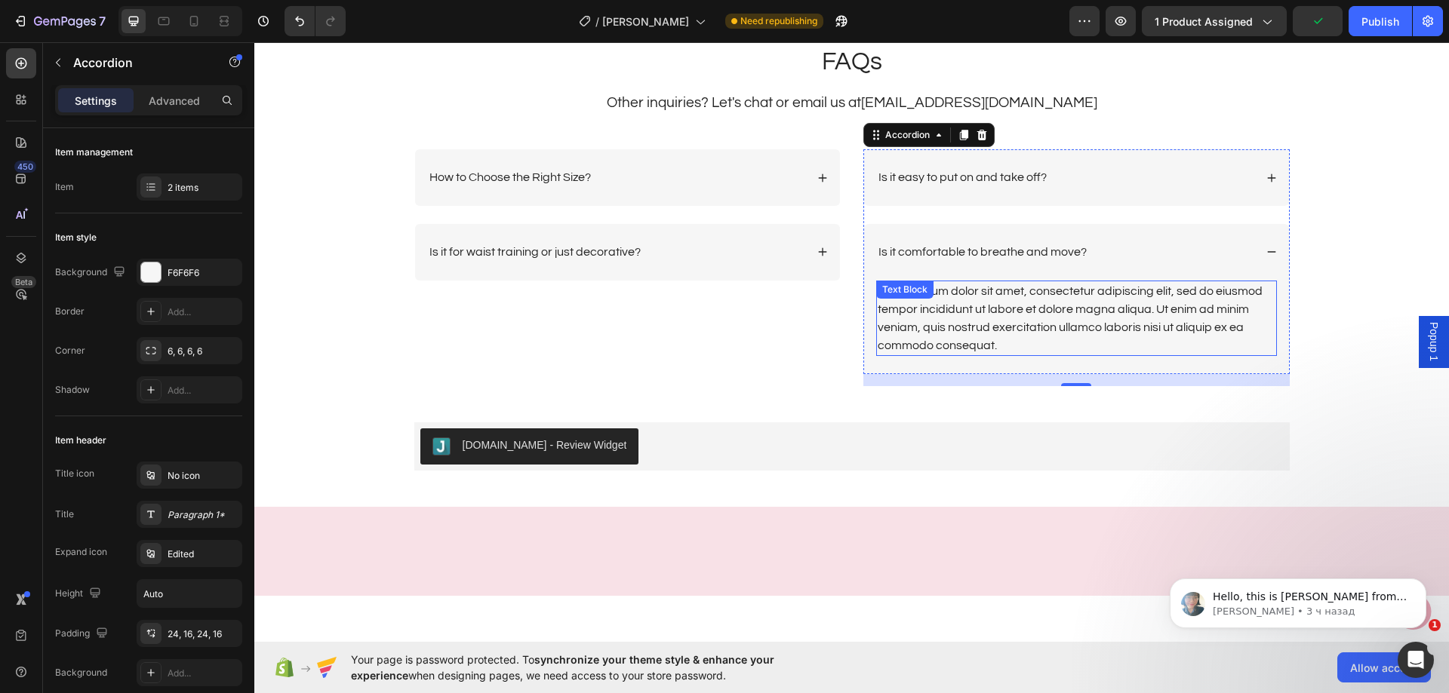
click at [1026, 316] on div "Lorem ipsum dolor sit amet, consectetur adipiscing elit, sed do eiusmod tempor …" at bounding box center [1076, 318] width 401 height 75
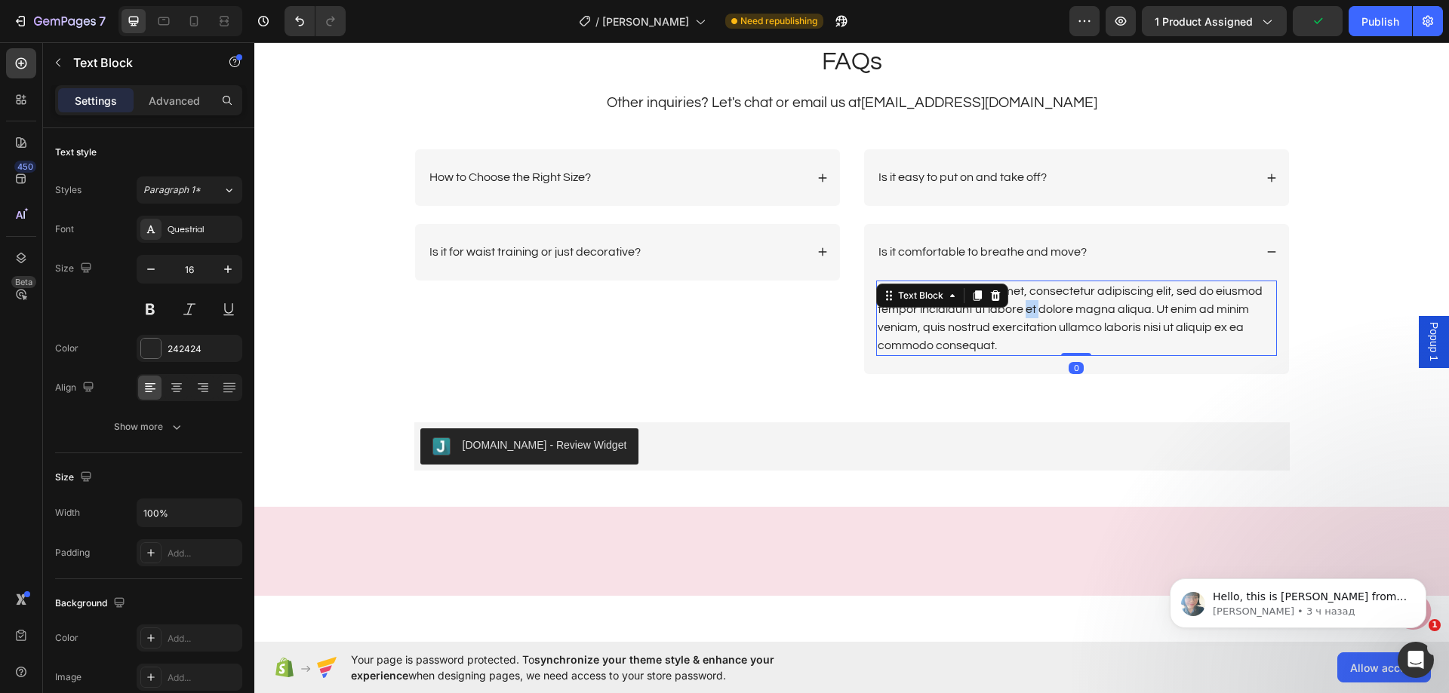
click at [1026, 316] on div "Lorem ipsum dolor sit amet, consectetur adipiscing elit, sed do eiusmod tempor …" at bounding box center [1076, 318] width 401 height 75
click at [1026, 316] on p "Lorem ipsum dolor sit amet, consectetur adipiscing elit, sed do eiusmod tempor …" at bounding box center [1076, 318] width 398 height 72
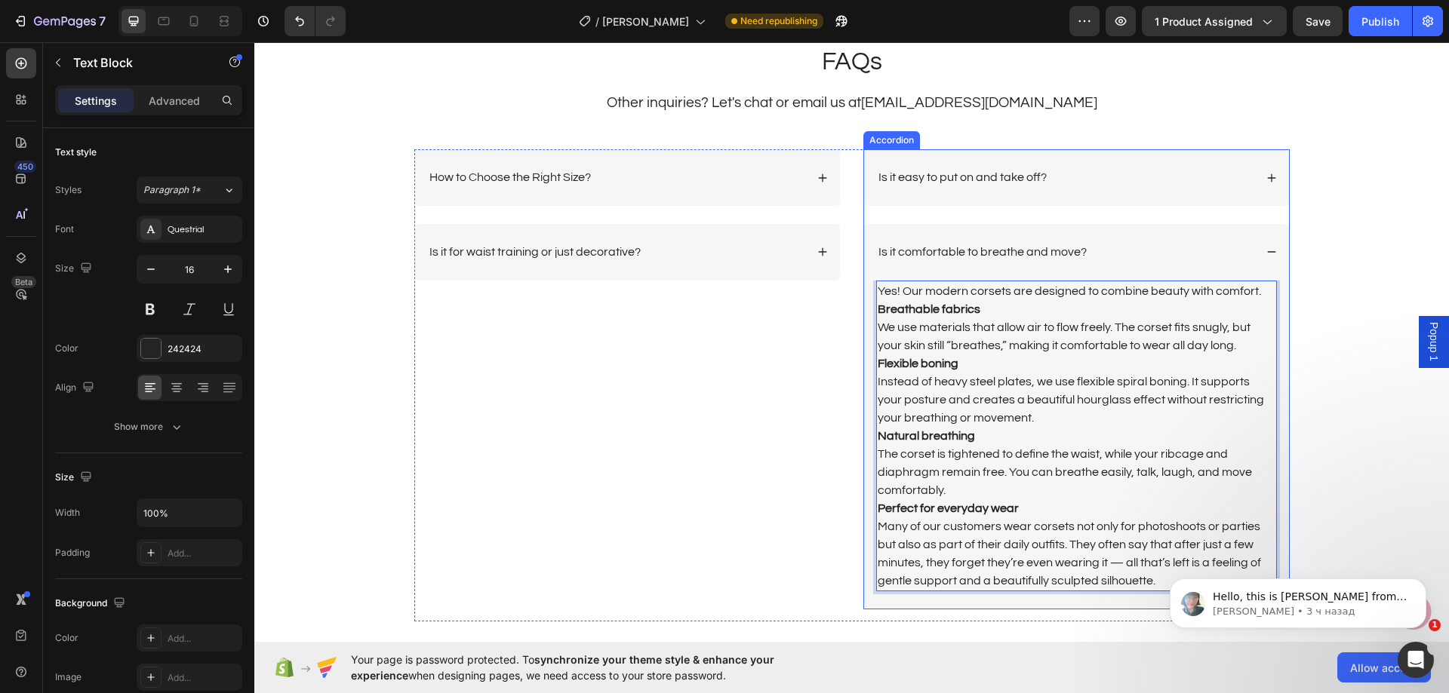
click at [1176, 256] on div "Is it comfortable to breathe and move?" at bounding box center [1065, 252] width 378 height 20
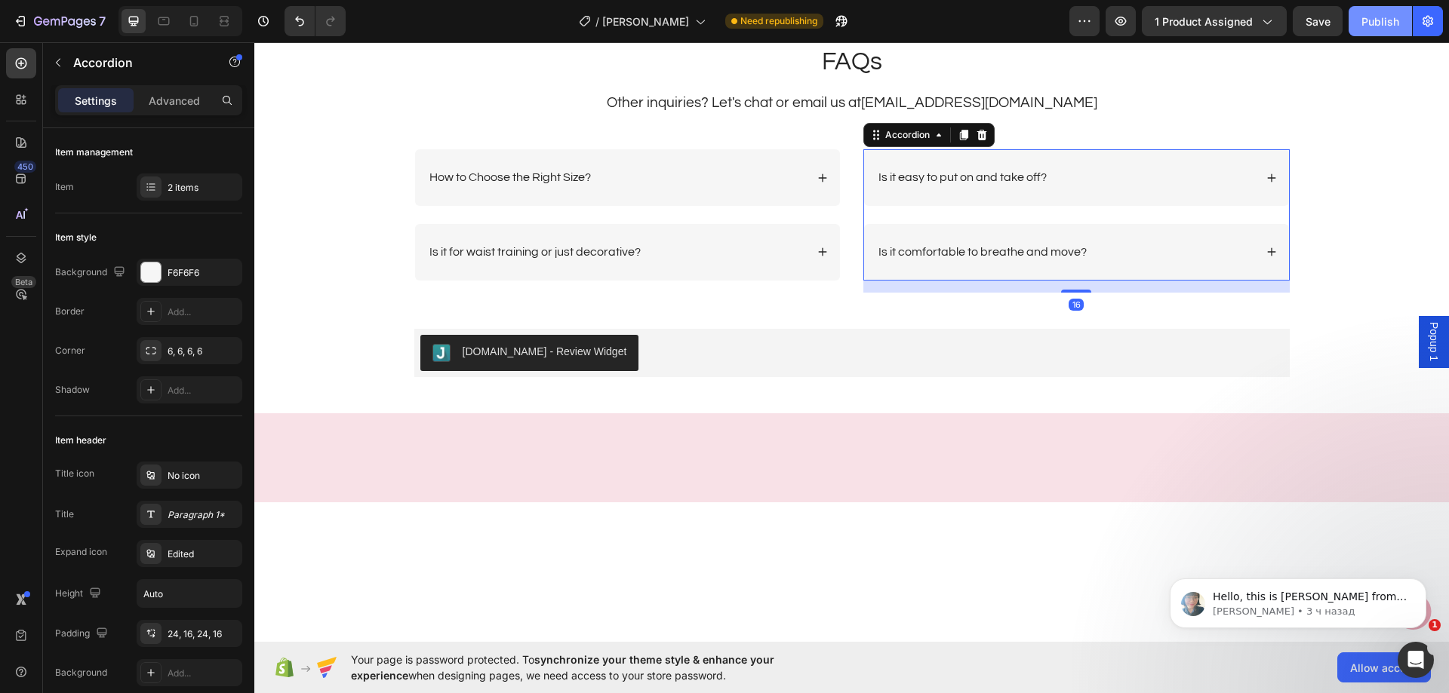
click at [1378, 26] on div "Publish" at bounding box center [1380, 22] width 38 height 16
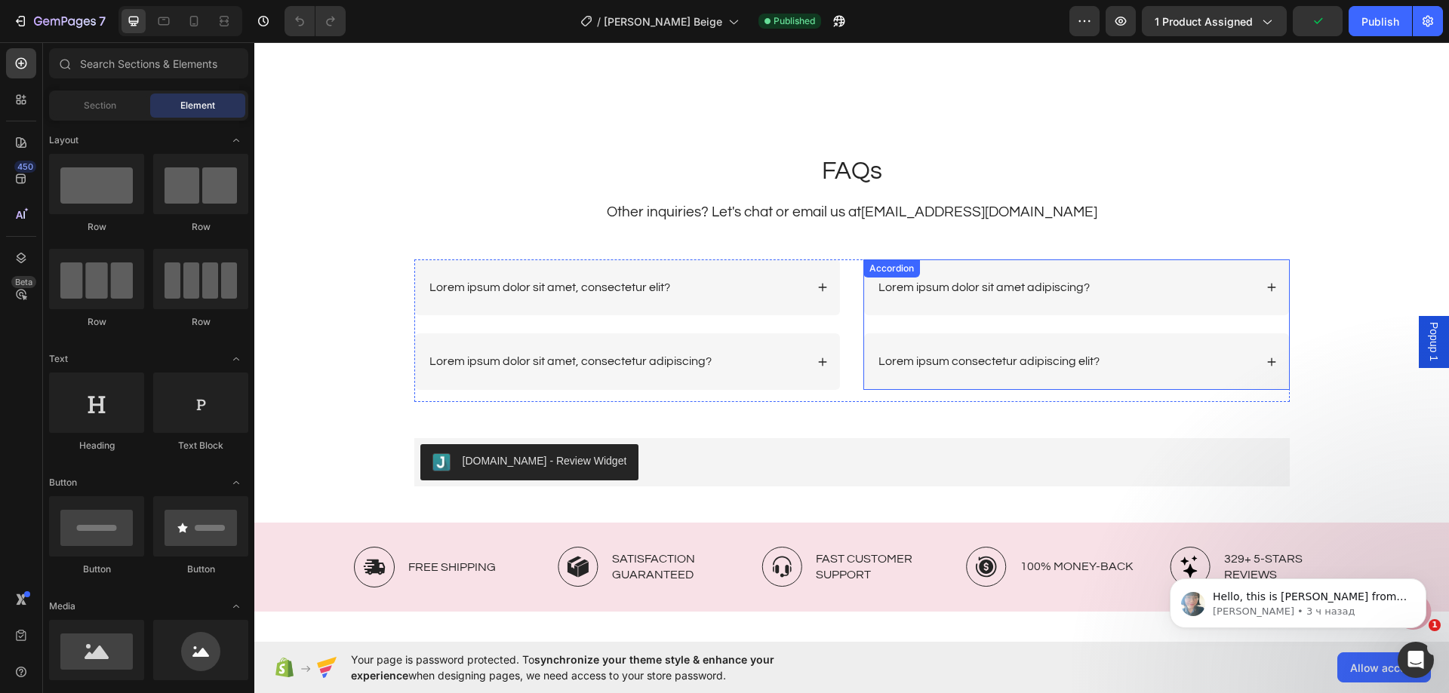
scroll to position [3320, 0]
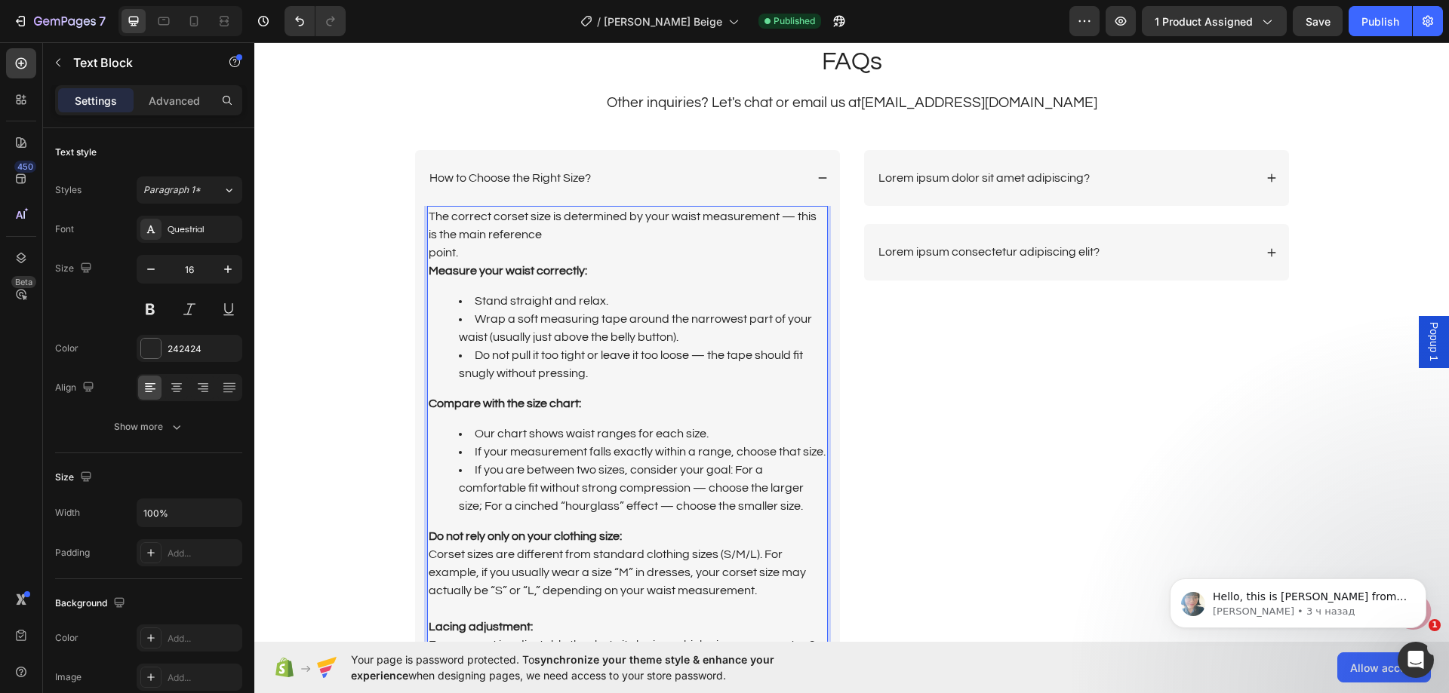
scroll to position [3296, 0]
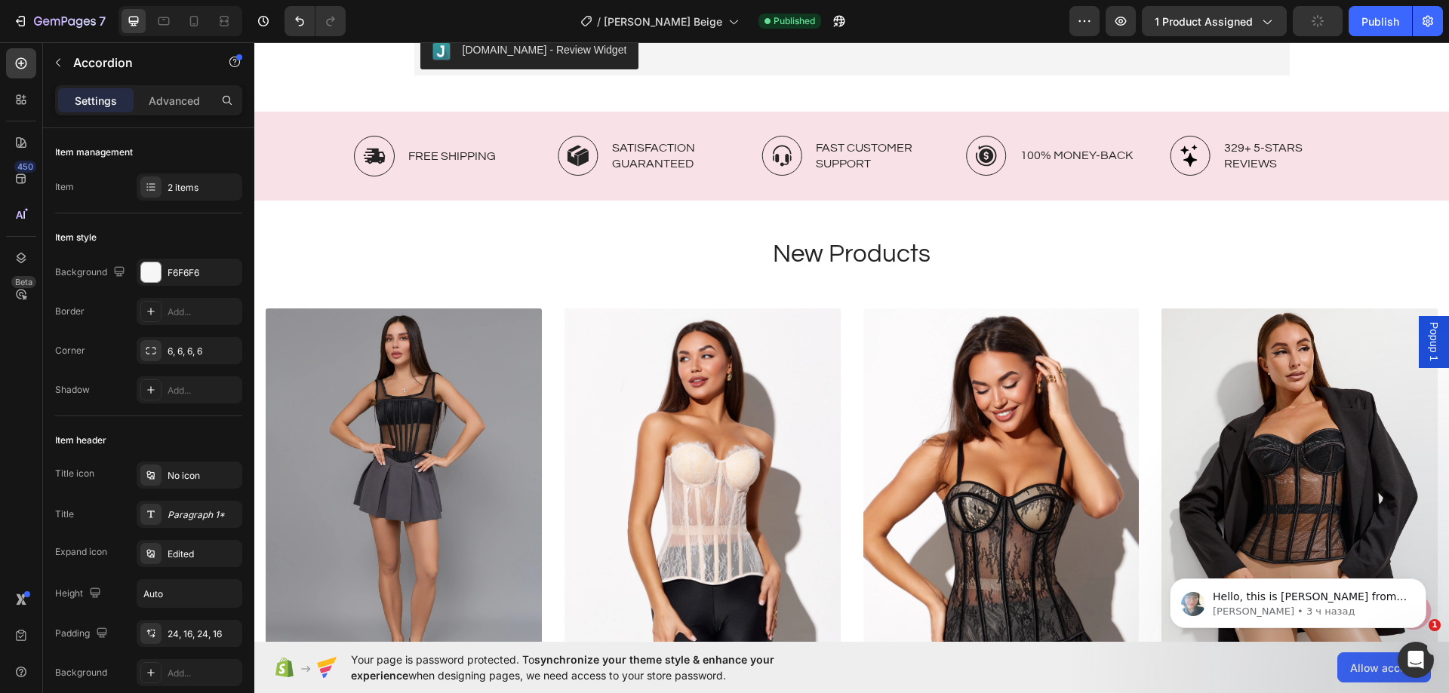
scroll to position [3371, 0]
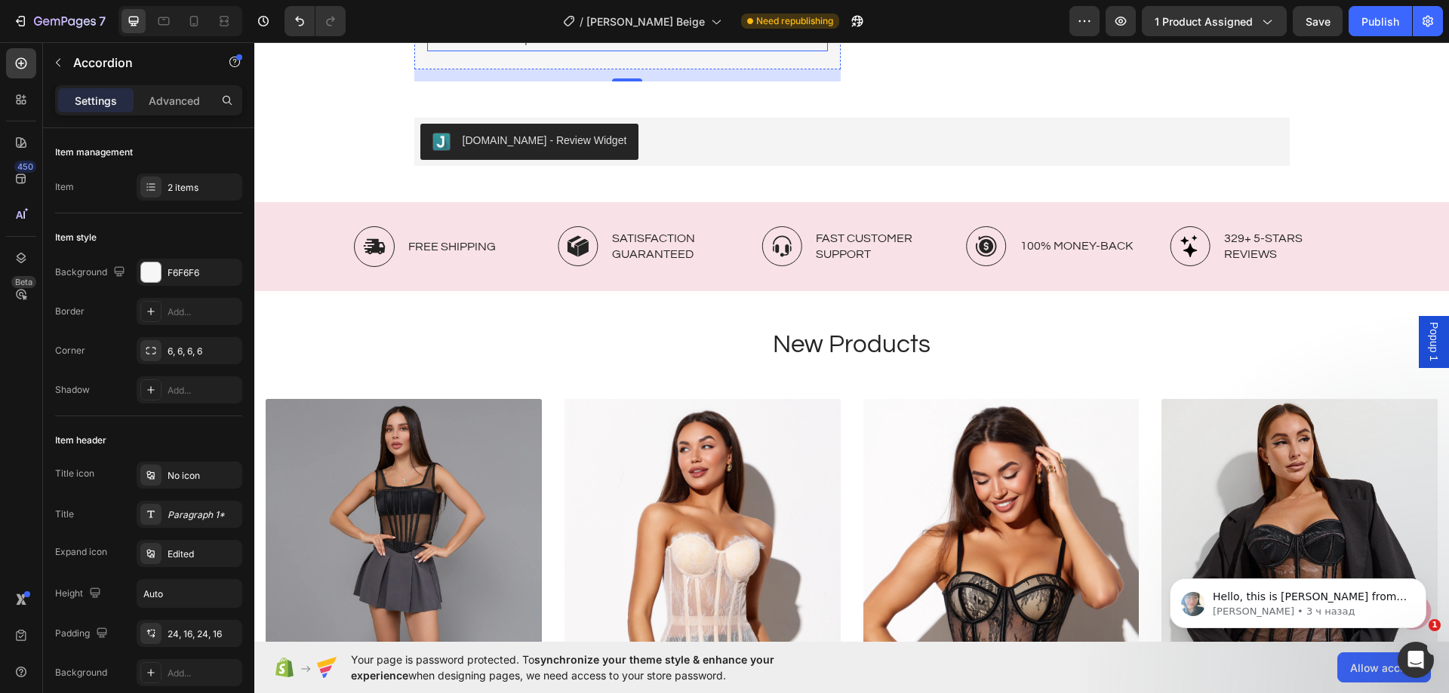
click at [622, 51] on div "Lorem ipsum dolor sit amet, consectetur adipiscing elit, sed do eiusmod tempor …" at bounding box center [627, 7] width 401 height 90
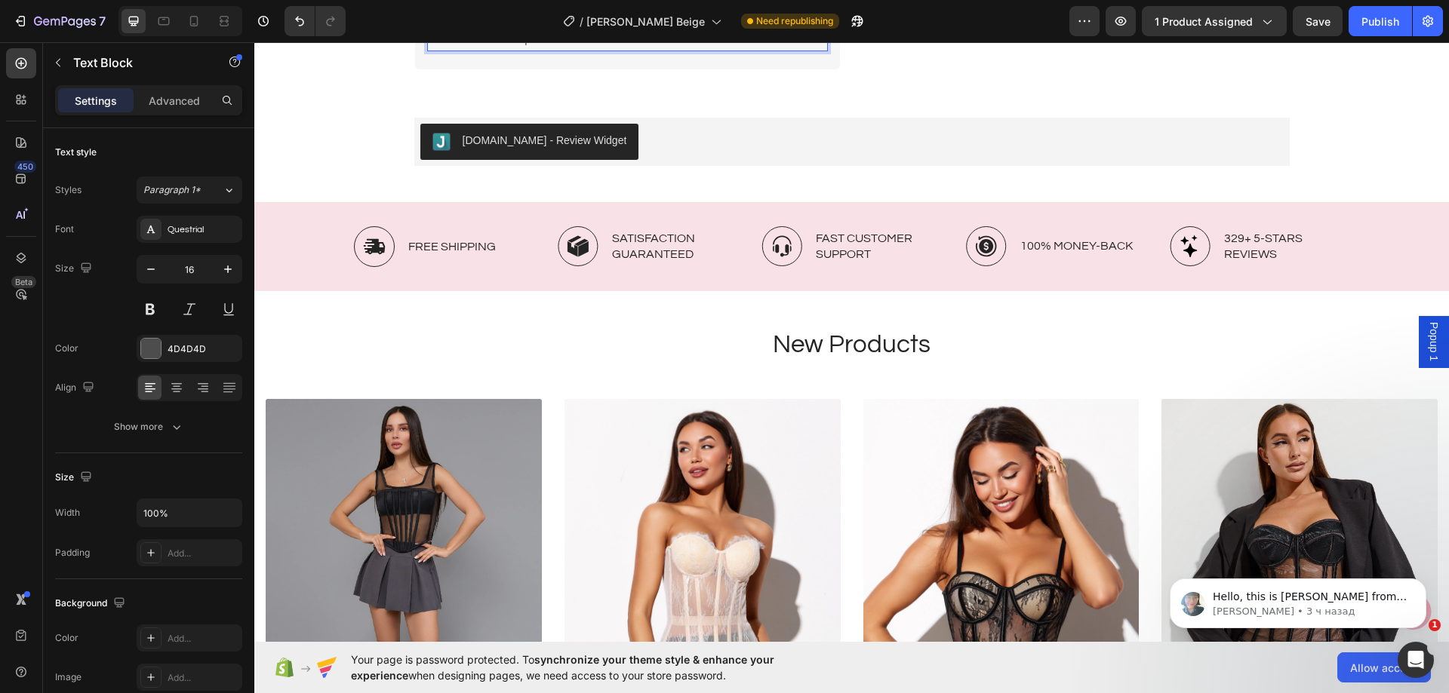
click at [622, 51] on div "Lorem ipsum dolor sit amet, consectetur adipiscing elit, sed do eiusmod tempor …" at bounding box center [627, 7] width 401 height 90
click at [622, 50] on p "Lorem ipsum dolor sit amet, consectetur adipiscing elit, sed do eiusmod tempor …" at bounding box center [628, 6] width 398 height 87
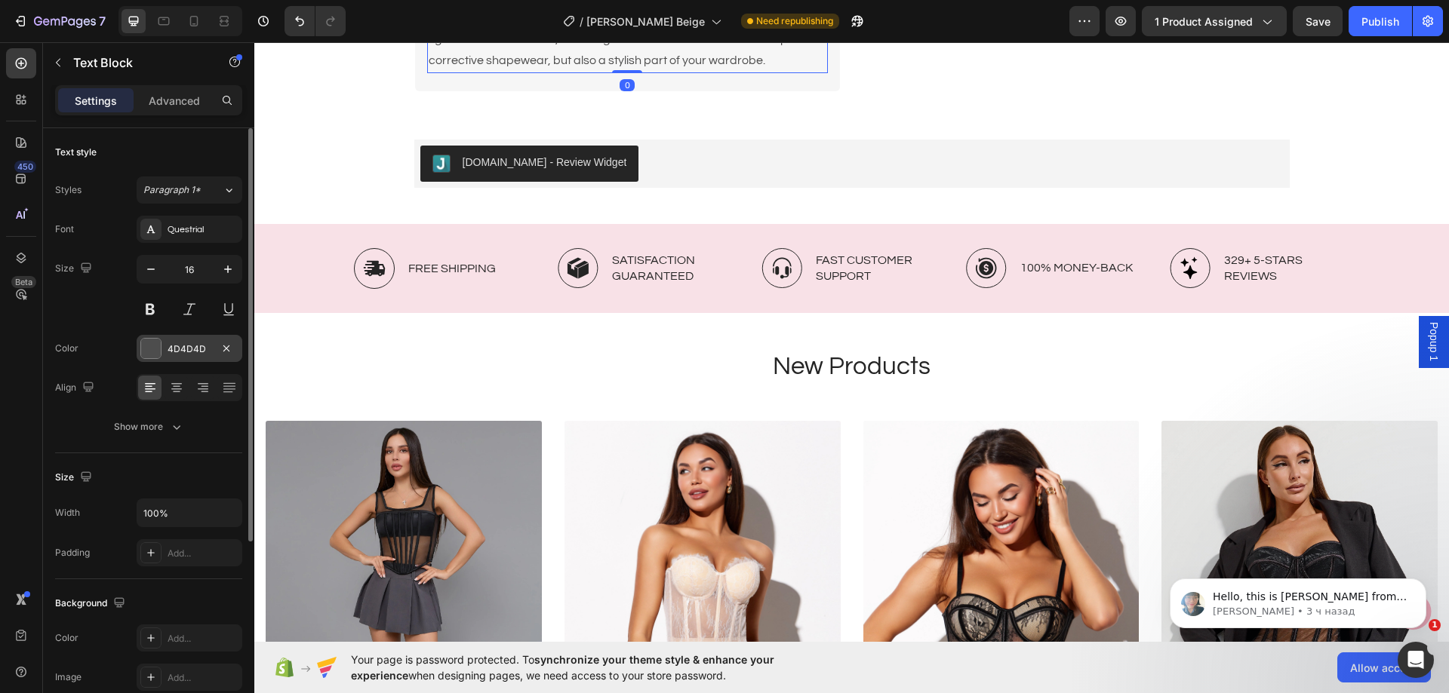
click at [168, 337] on div "4D4D4D" at bounding box center [190, 348] width 106 height 27
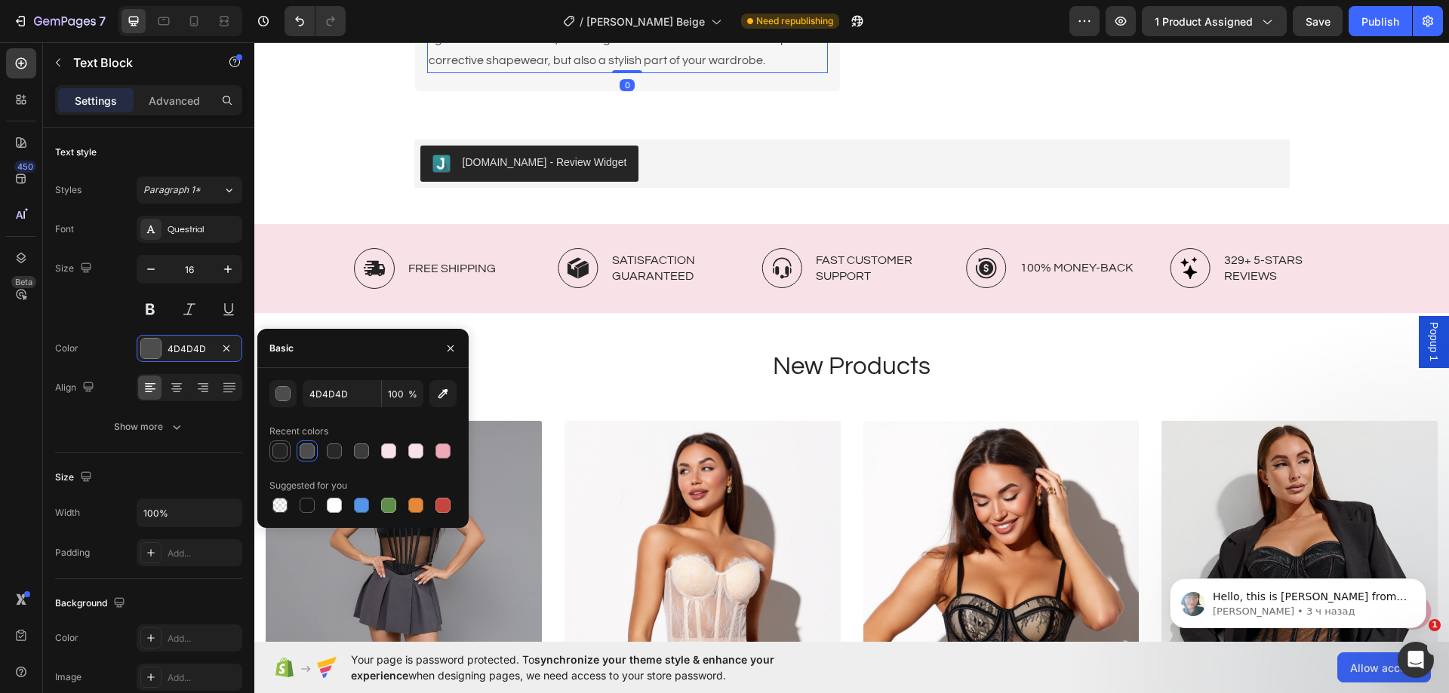
click at [282, 453] on div at bounding box center [279, 451] width 15 height 15
type input "242424"
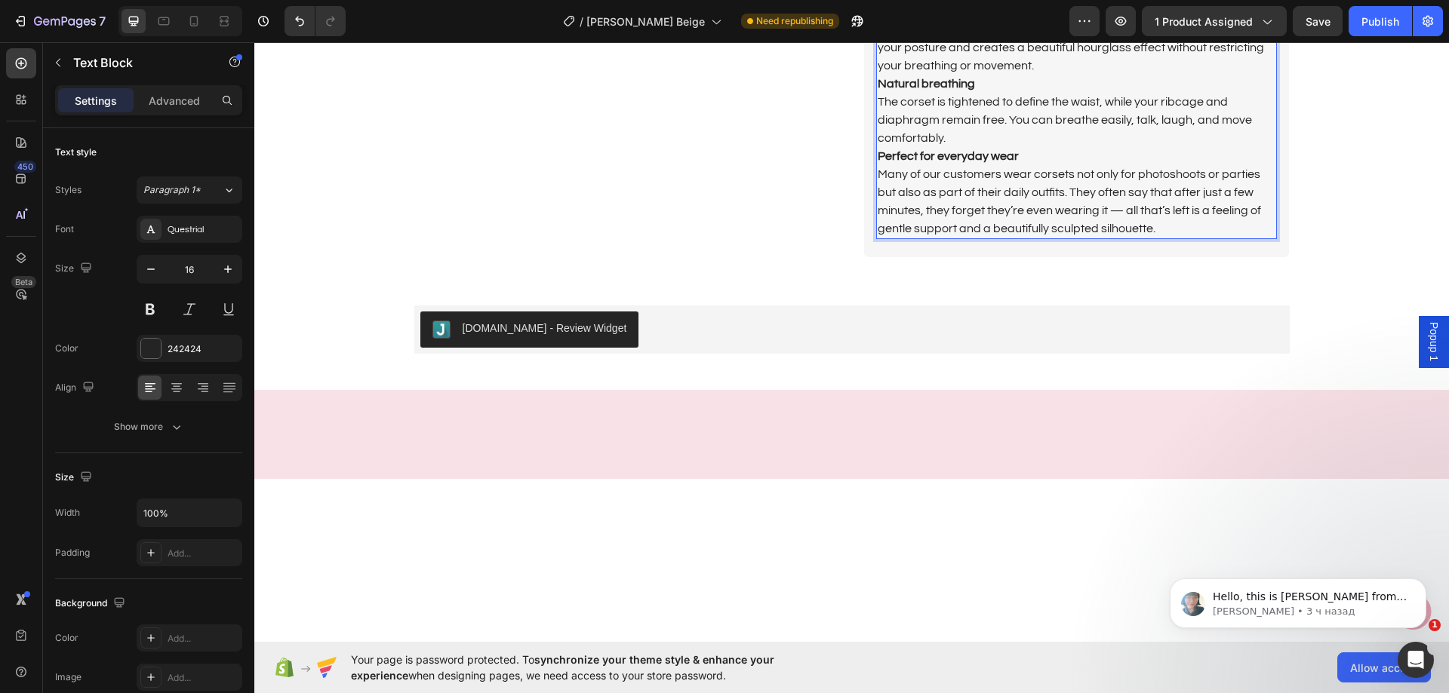
scroll to position [3406, 0]
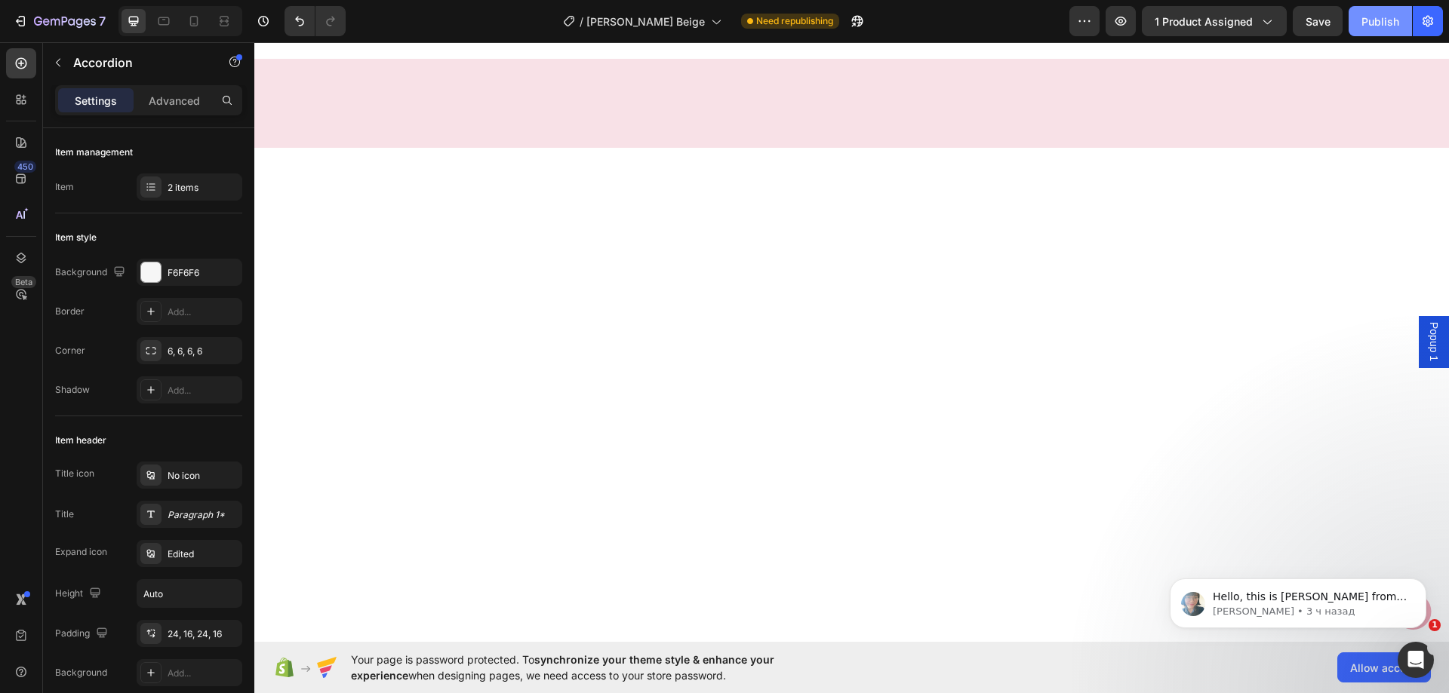
click at [1361, 21] on div "Publish" at bounding box center [1380, 22] width 38 height 16
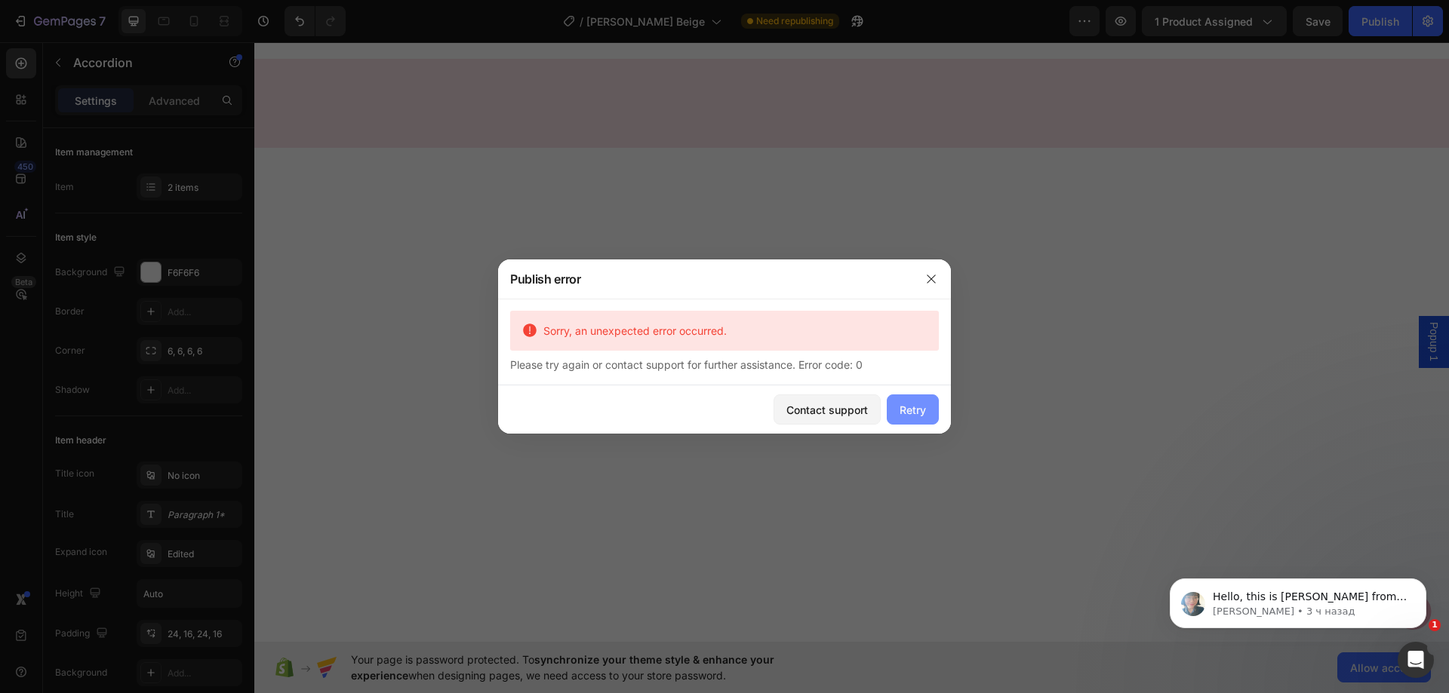
click at [913, 415] on div "Retry" at bounding box center [912, 410] width 26 height 16
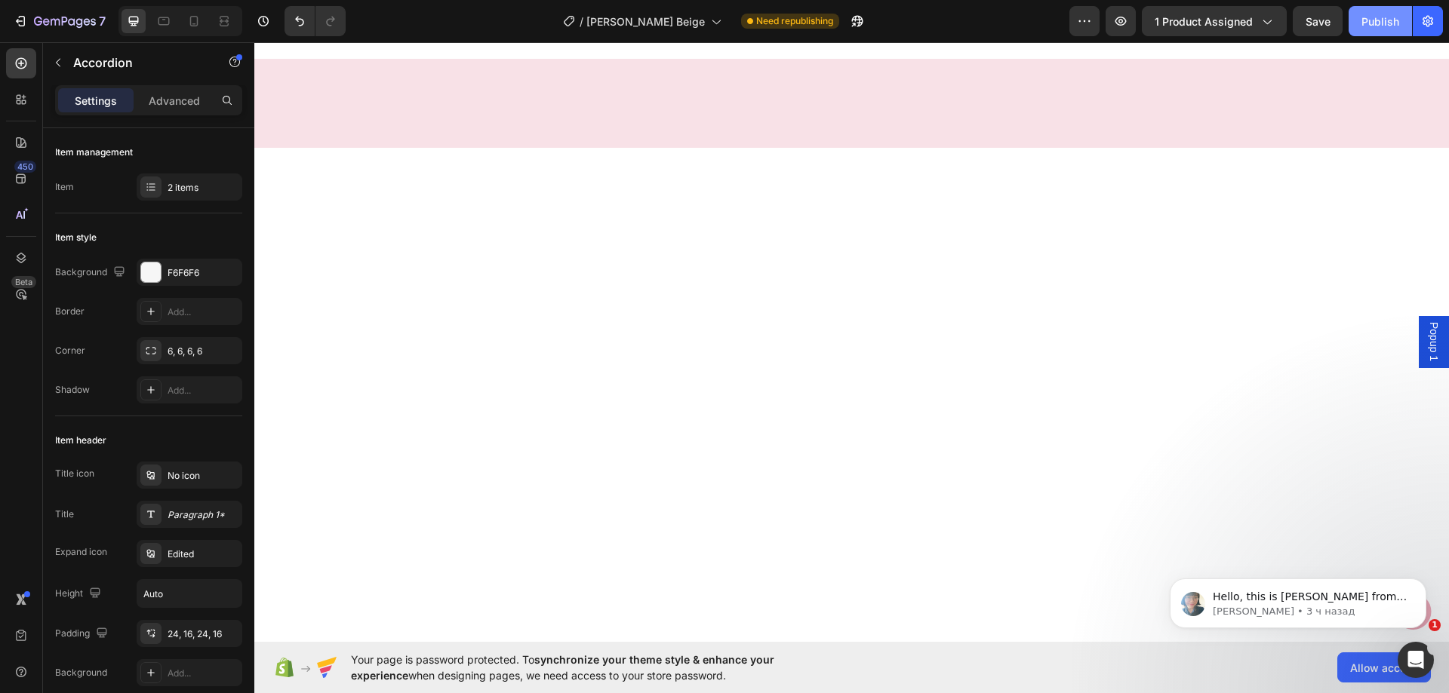
click at [1392, 23] on div "Publish" at bounding box center [1380, 22] width 38 height 16
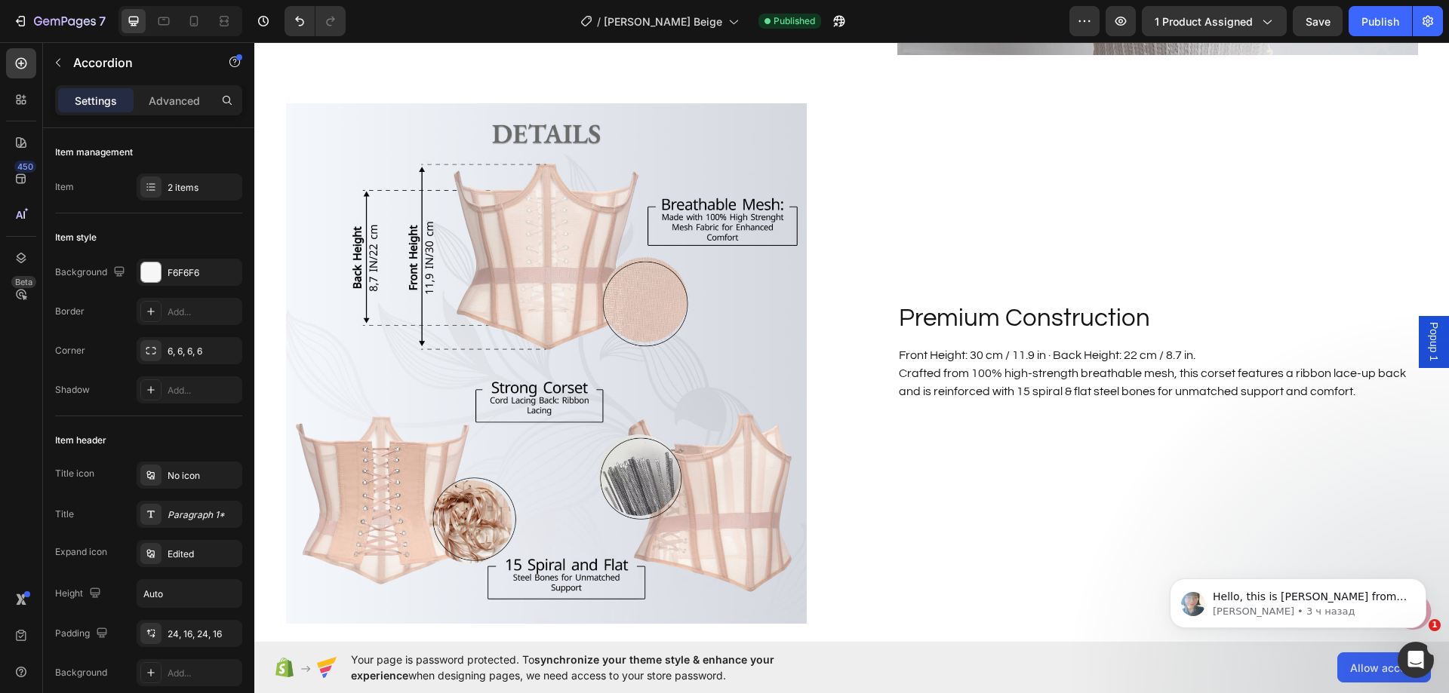
scroll to position [3374, 0]
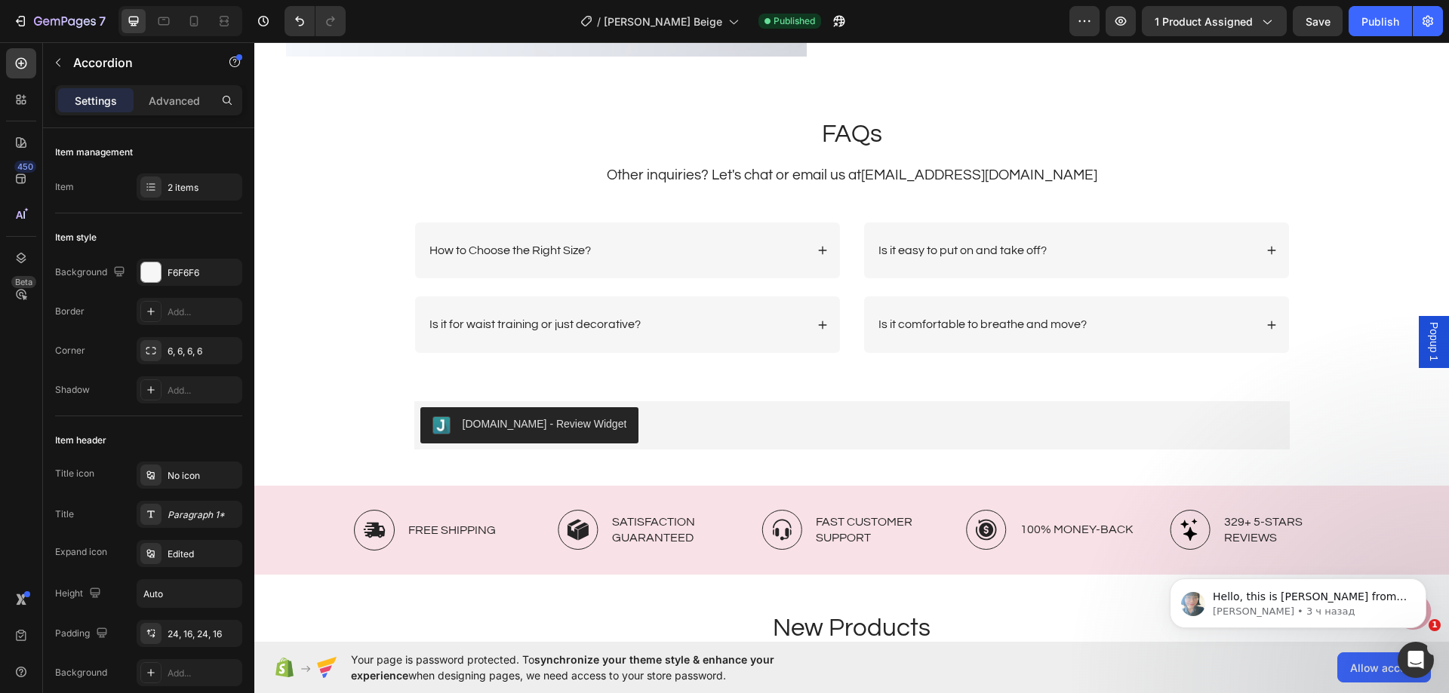
click at [1154, 318] on div "Is it comfortable to breathe and move?" at bounding box center [1065, 325] width 378 height 20
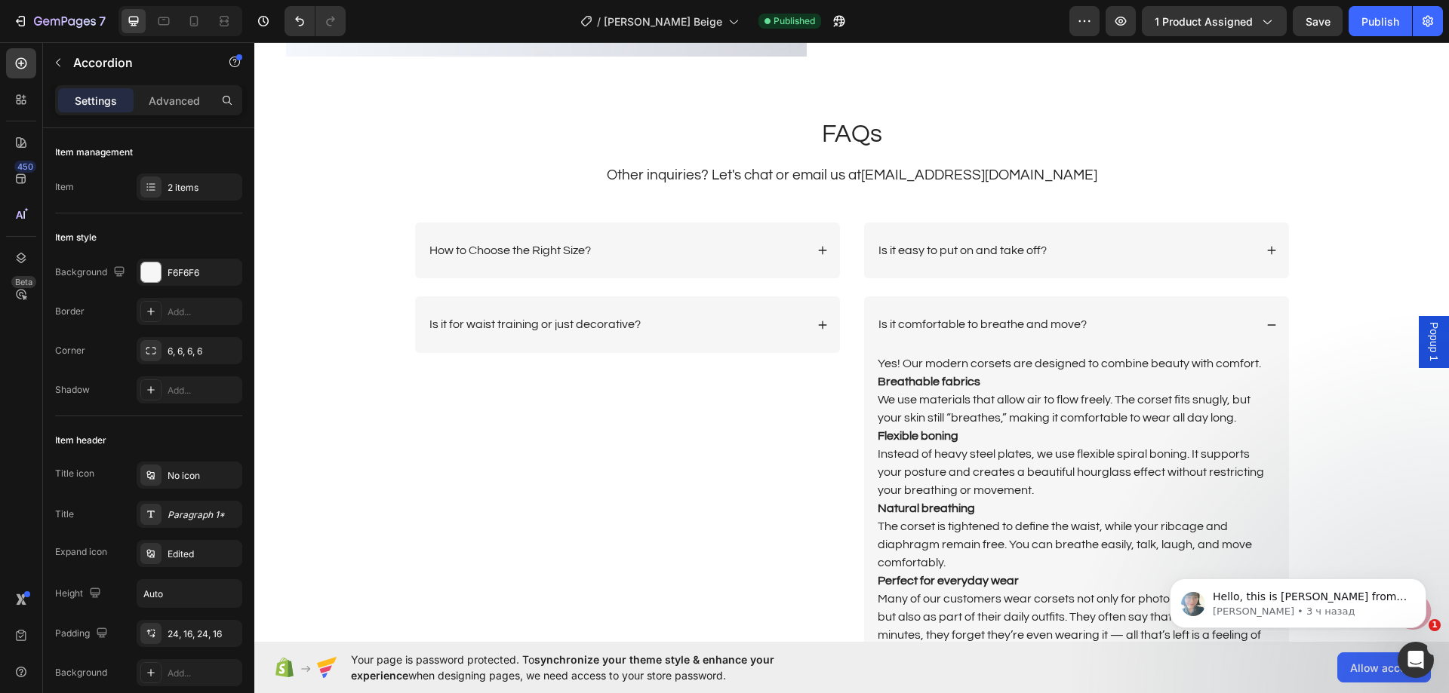
click at [1154, 318] on div "Is it comfortable to breathe and move?" at bounding box center [1065, 325] width 378 height 20
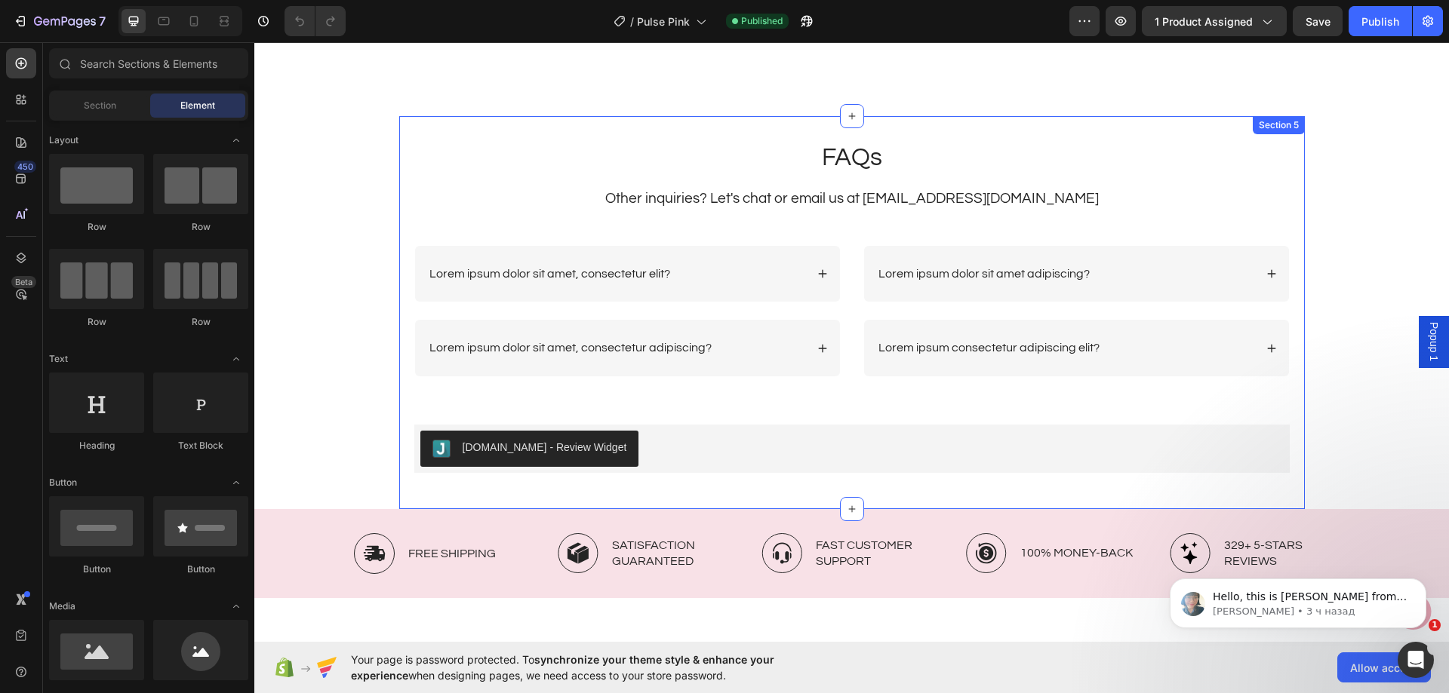
scroll to position [3169, 0]
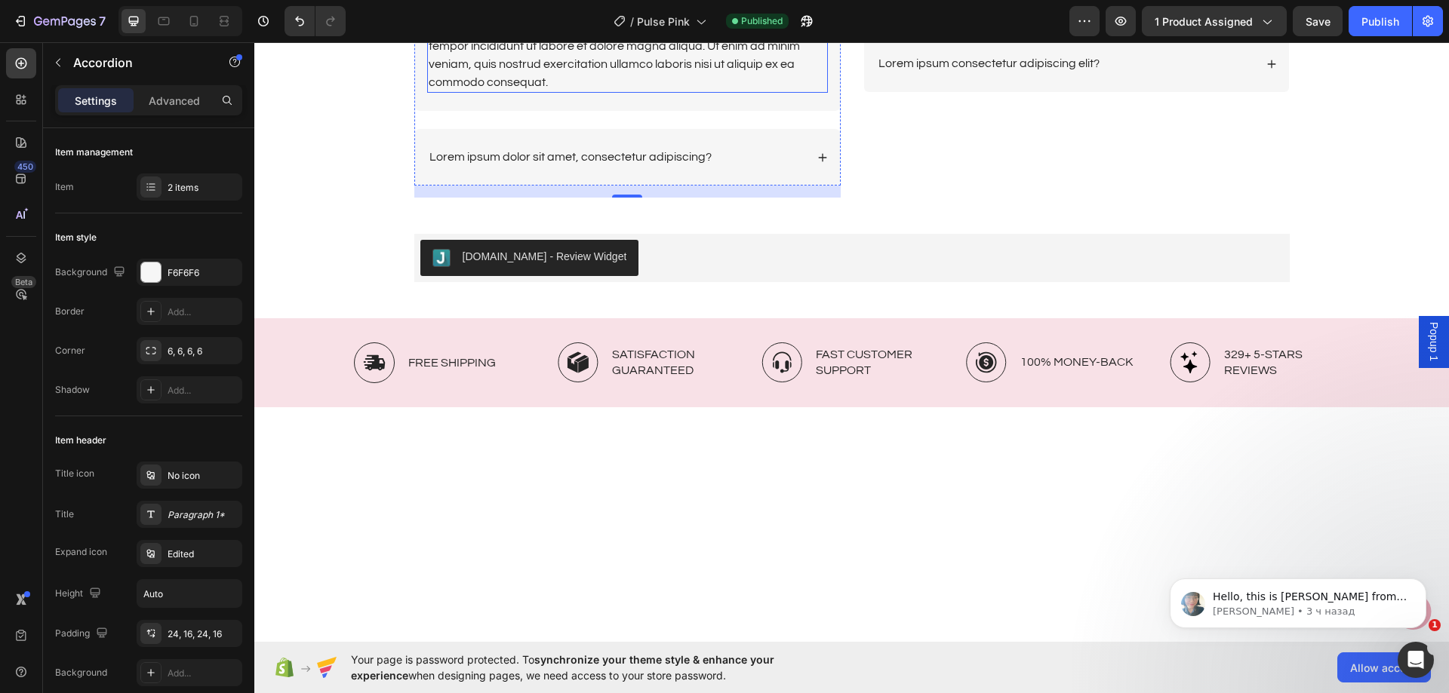
click at [608, 93] on div "Lorem ipsum dolor sit amet, consectetur adipiscing elit, sed do eiusmod tempor …" at bounding box center [627, 54] width 401 height 75
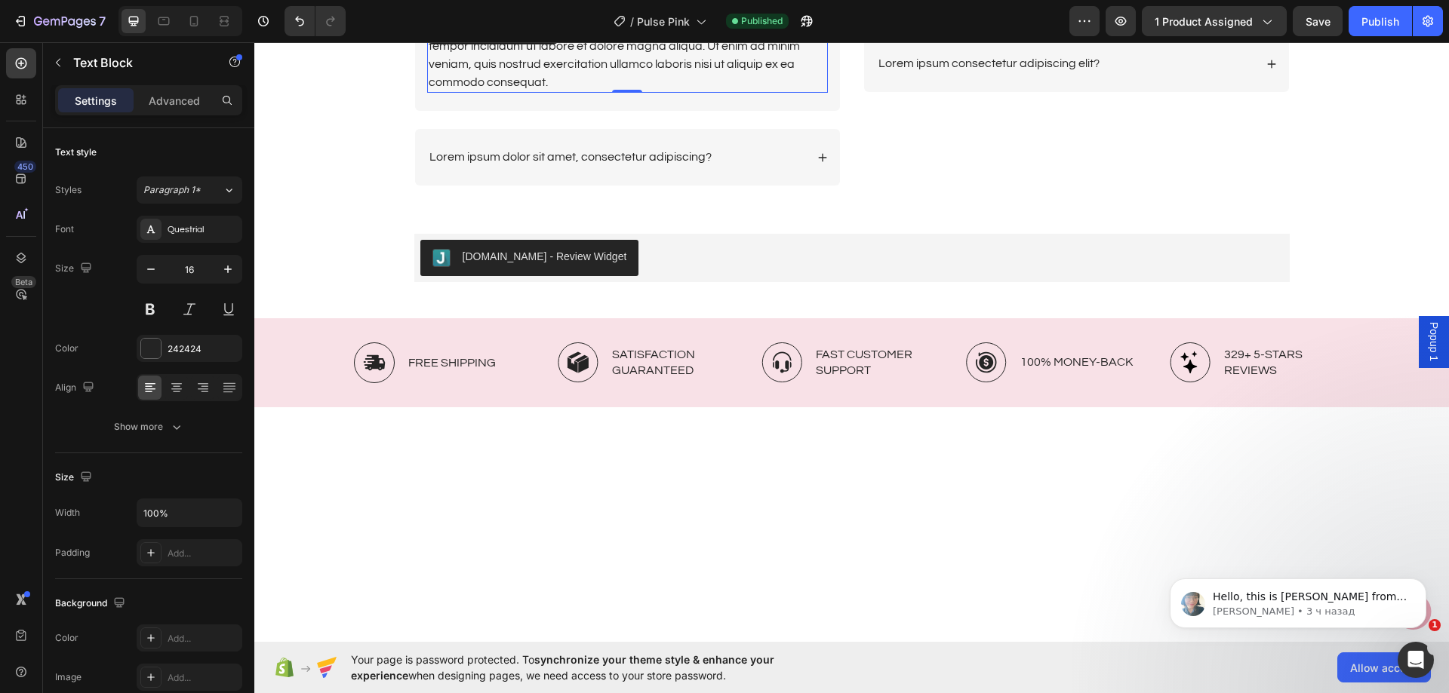
click at [608, 93] on div "Lorem ipsum dolor sit amet, consectetur adipiscing elit, sed do eiusmod tempor …" at bounding box center [627, 54] width 401 height 75
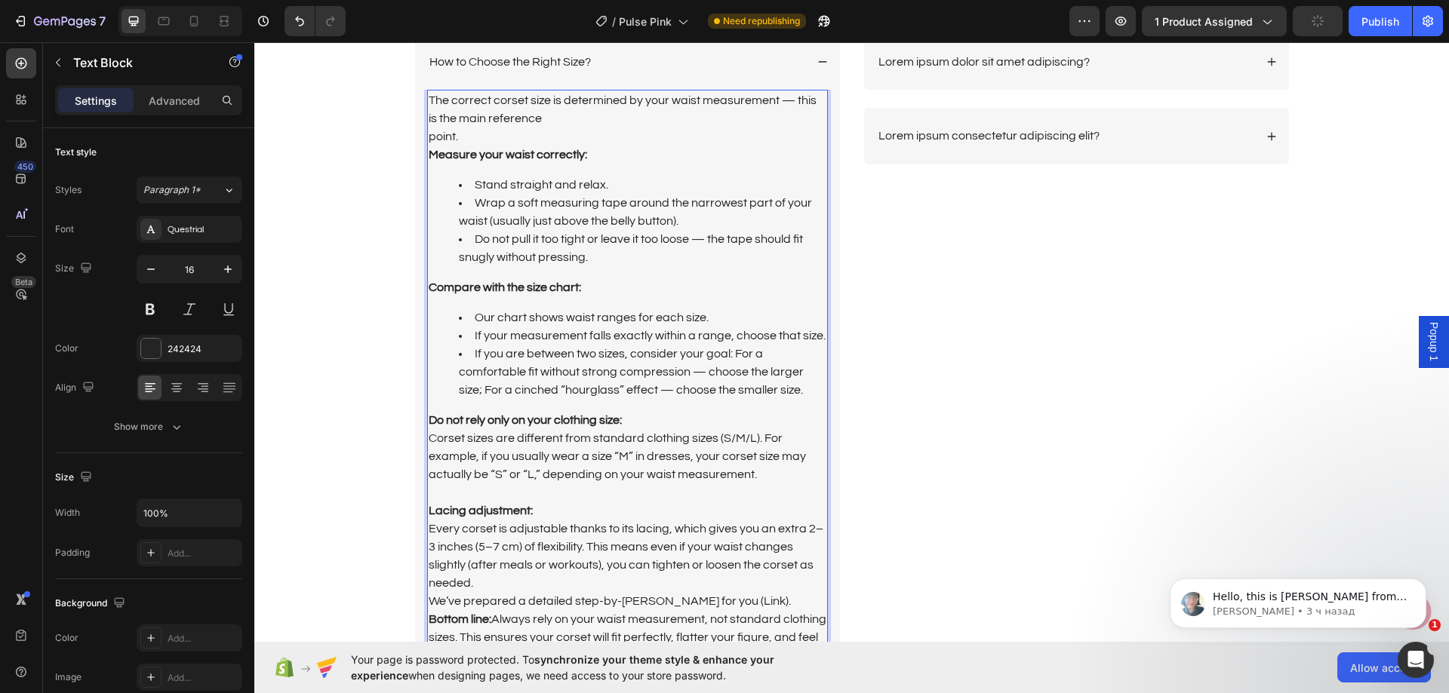
scroll to position [3432, 0]
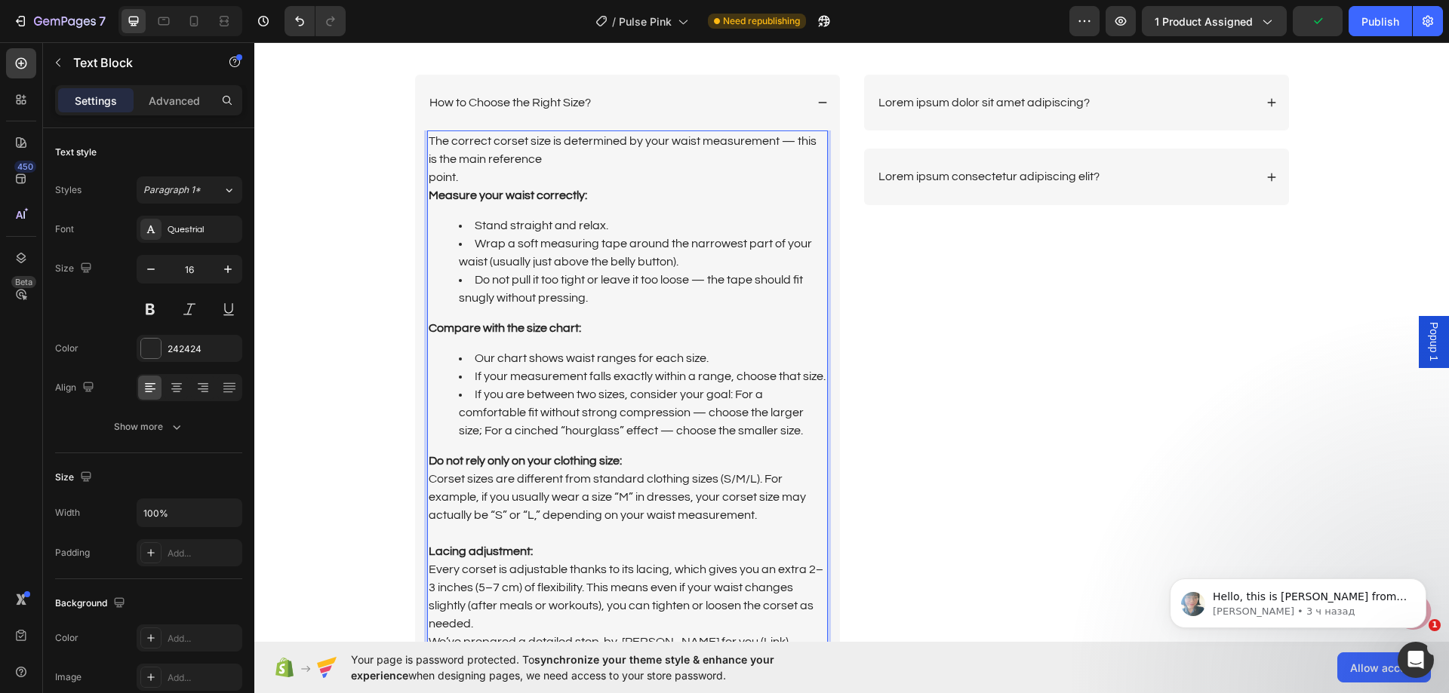
click at [704, 104] on div "How to Choose the Right Size?" at bounding box center [616, 103] width 378 height 20
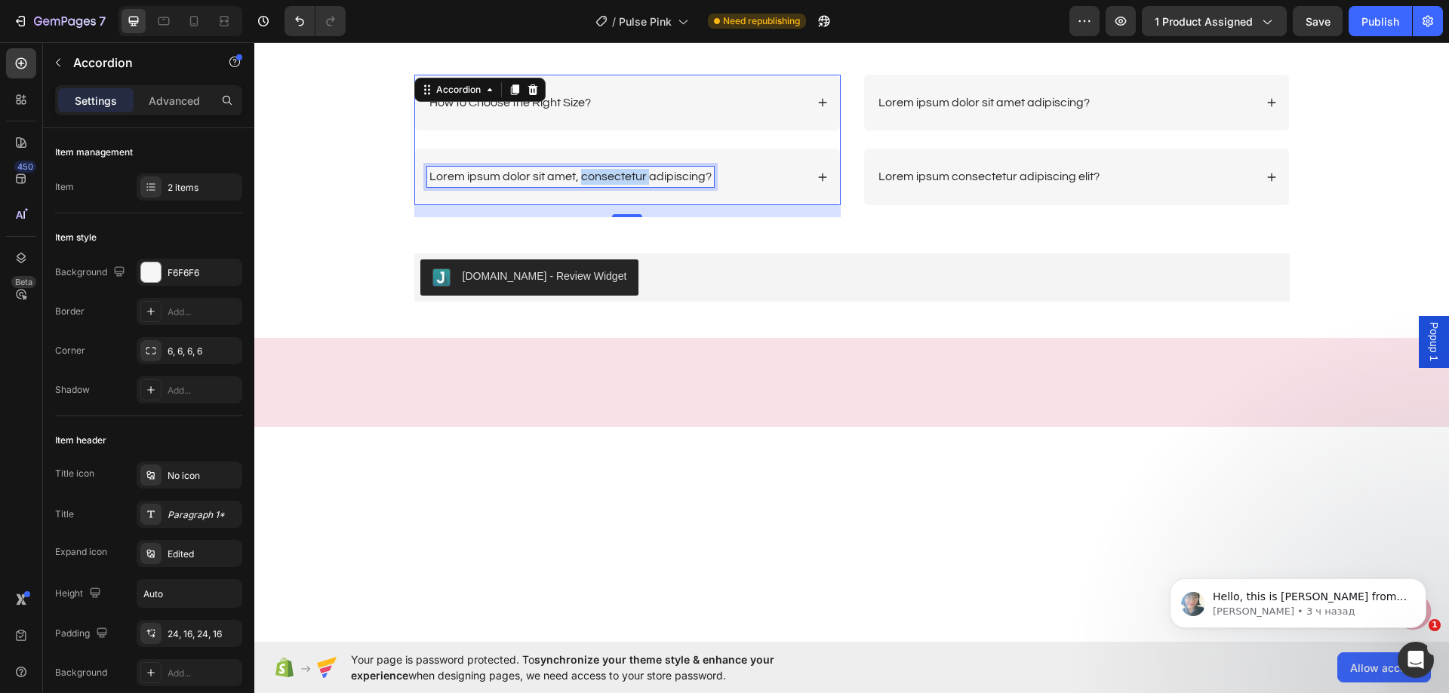
click at [631, 176] on p "Lorem ipsum dolor sit amet, consectetur adipiscing?" at bounding box center [570, 177] width 282 height 16
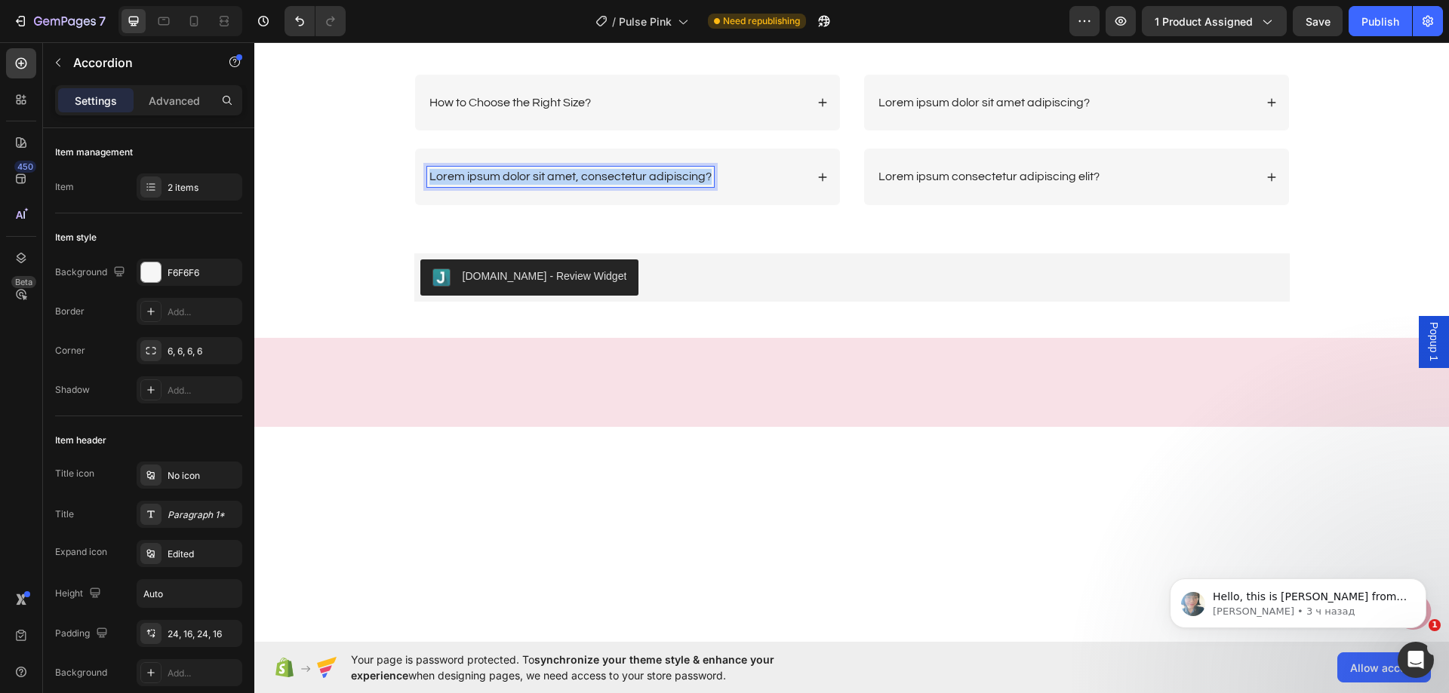
click at [631, 176] on p "Lorem ipsum dolor sit amet, consectetur adipiscing?" at bounding box center [570, 177] width 282 height 16
click at [748, 179] on div "Is it for waist training or just decorative?" at bounding box center [616, 177] width 378 height 20
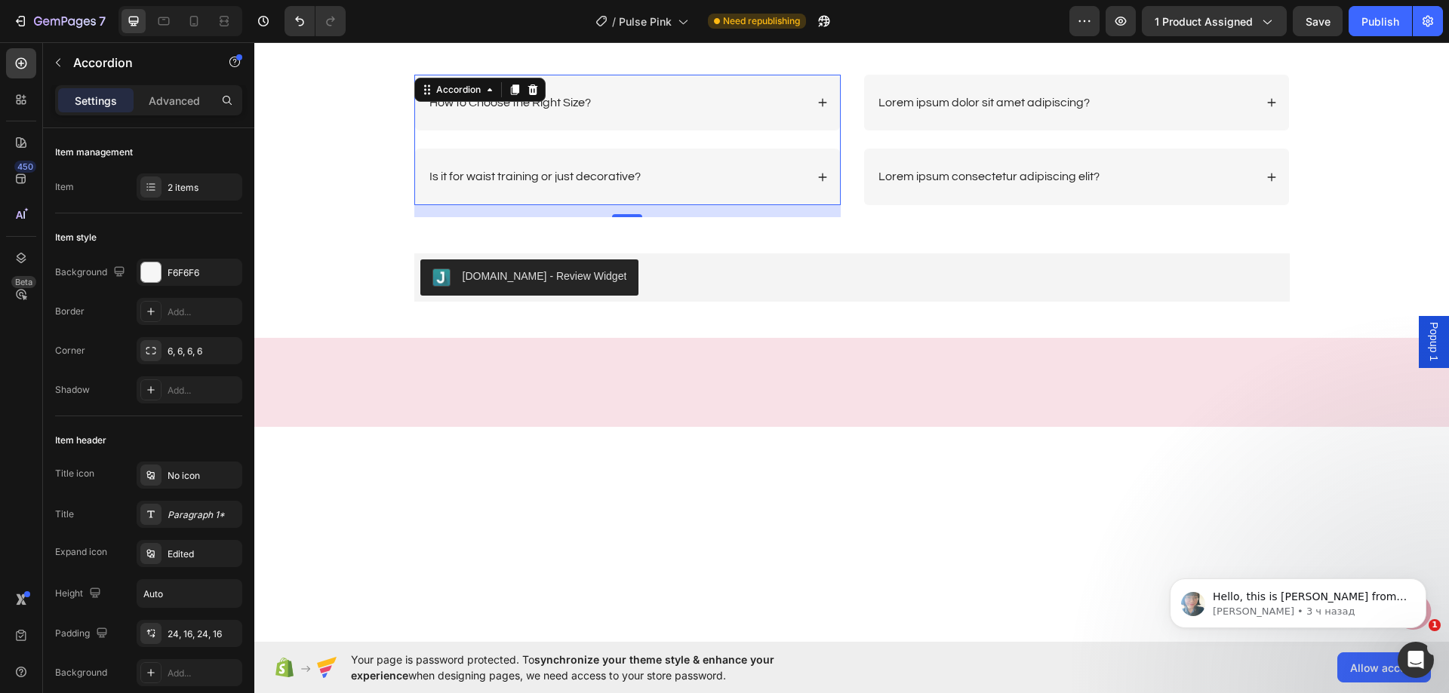
click at [724, 171] on div "Is it for waist training or just decorative?" at bounding box center [616, 177] width 378 height 20
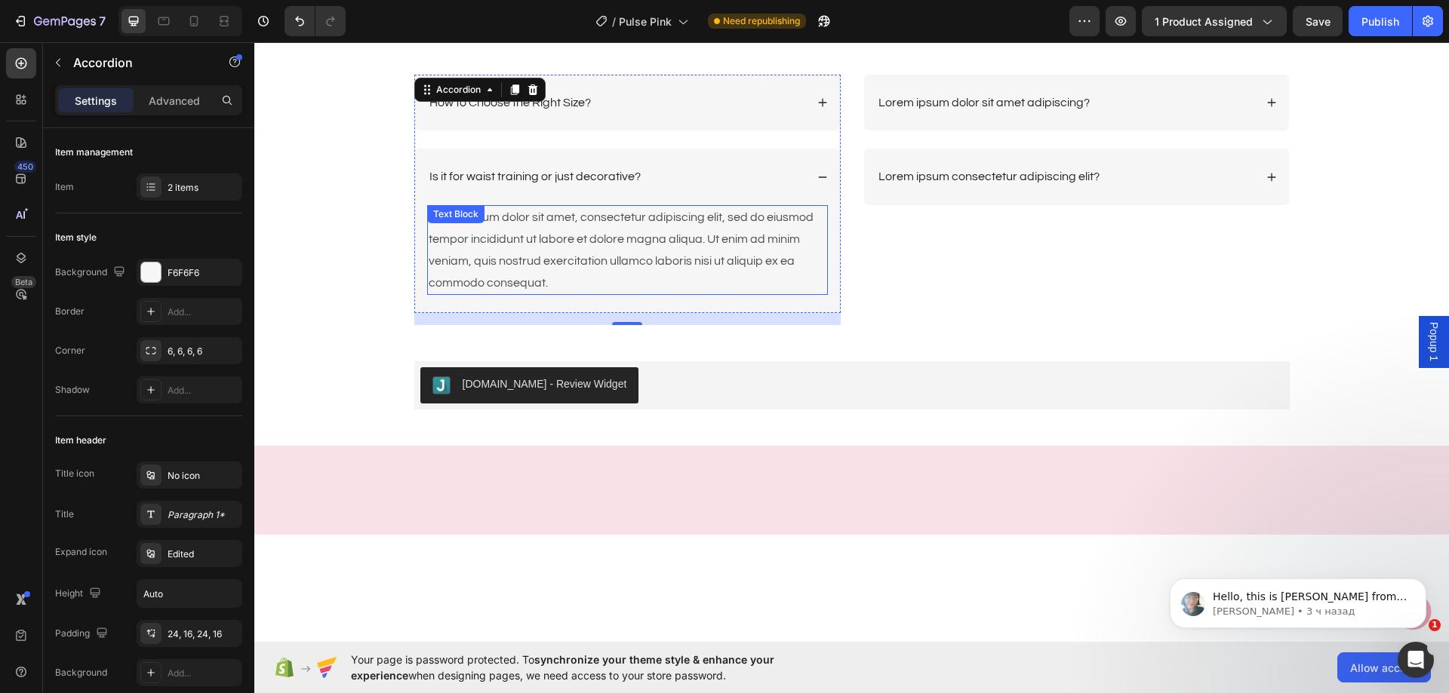
click at [666, 244] on div "Lorem ipsum dolor sit amet, consectetur adipiscing elit, sed do eiusmod tempor …" at bounding box center [627, 250] width 401 height 90
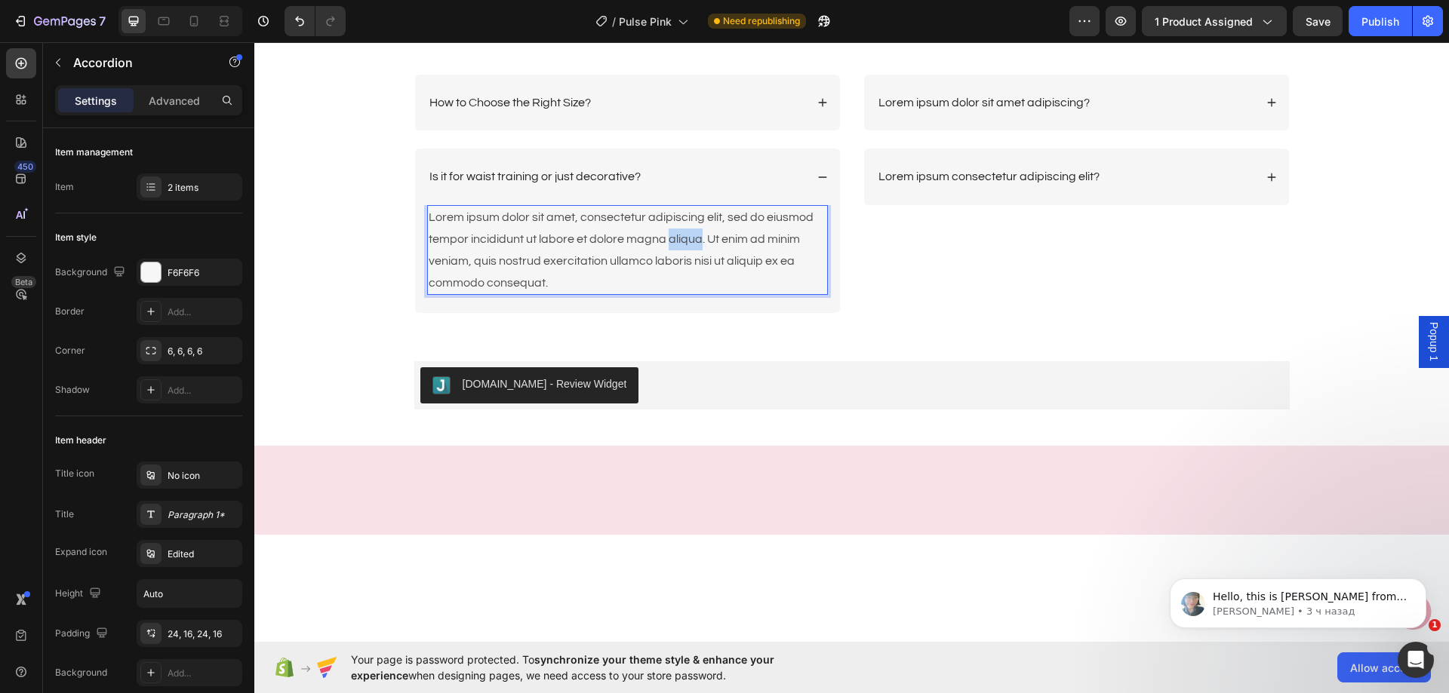
click at [666, 244] on div "Lorem ipsum dolor sit amet, consectetur adipiscing elit, sed do eiusmod tempor …" at bounding box center [627, 250] width 401 height 90
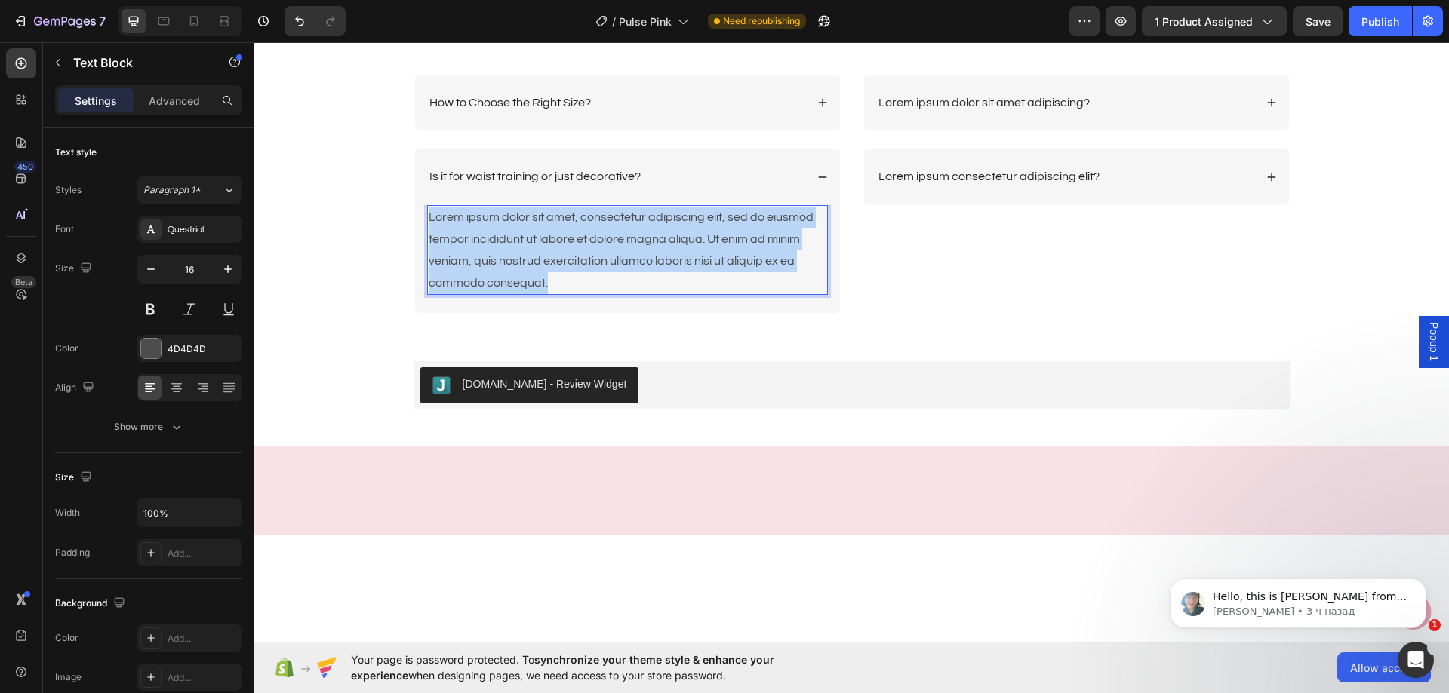
click at [666, 244] on p "Lorem ipsum dolor sit amet, consectetur adipiscing elit, sed do eiusmod tempor …" at bounding box center [628, 250] width 398 height 87
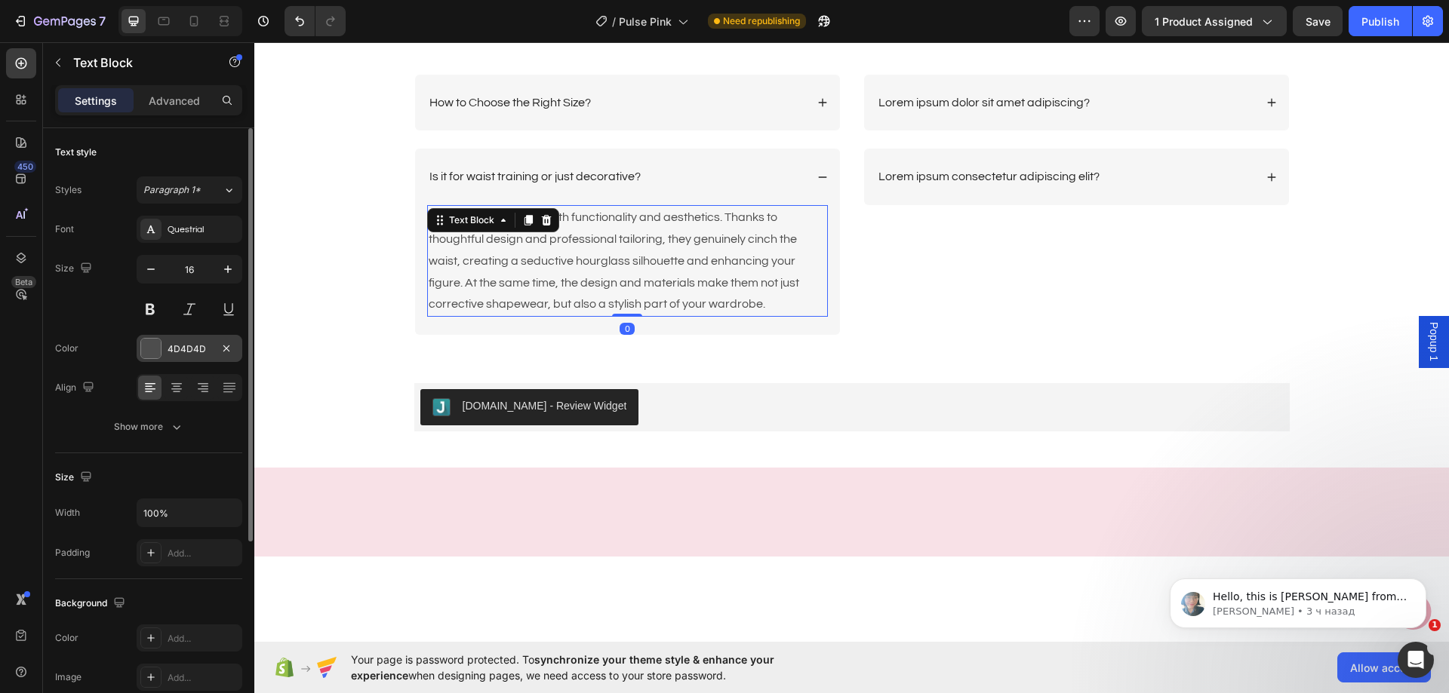
click at [198, 354] on div "4D4D4D" at bounding box center [189, 350] width 44 height 14
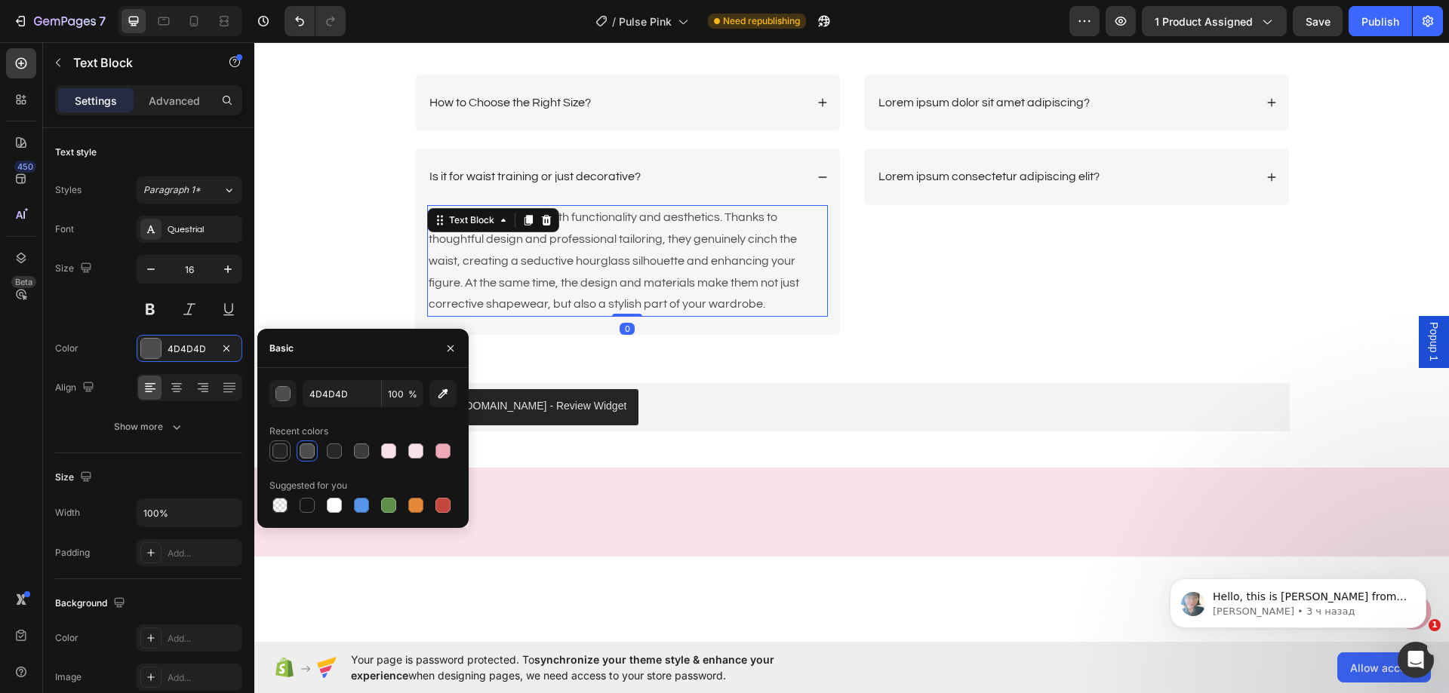
click at [285, 451] on div at bounding box center [279, 451] width 15 height 15
type input "242424"
click at [742, 195] on div "Is it for waist training or just decorative?" at bounding box center [627, 177] width 425 height 57
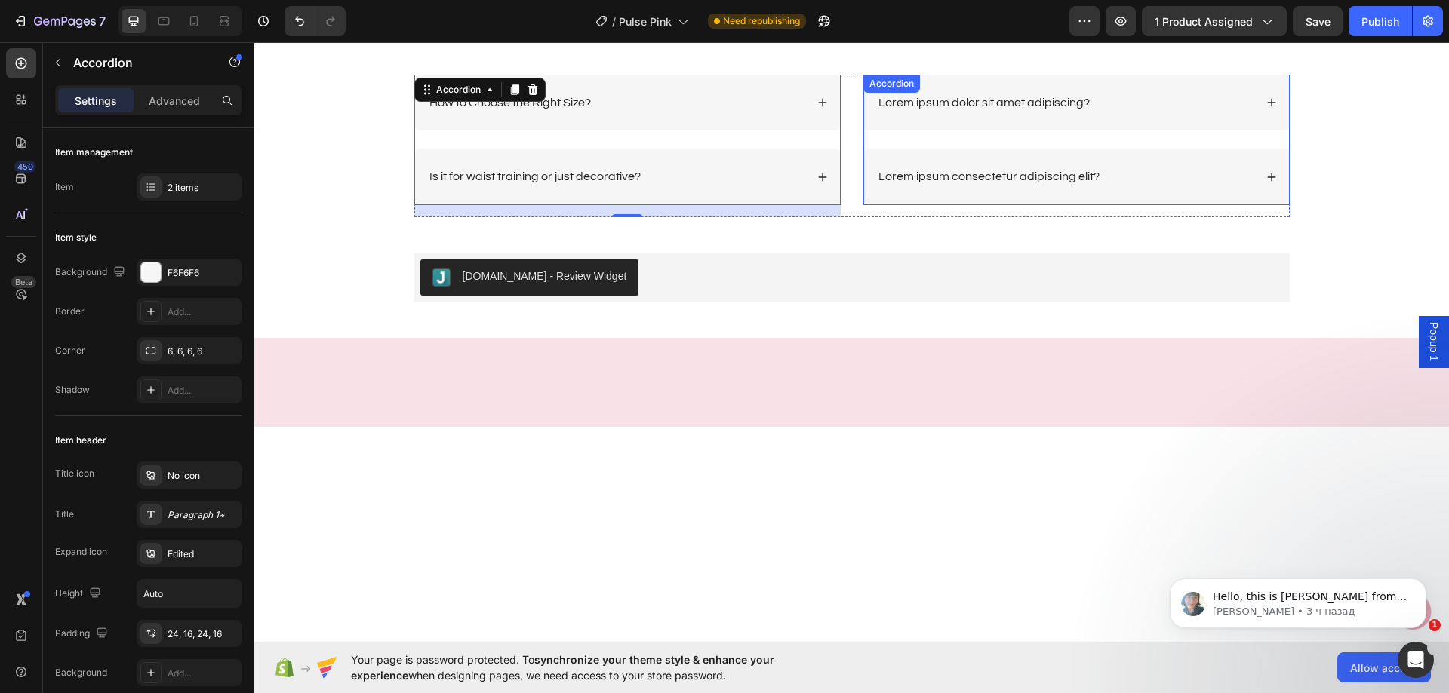
click at [1017, 103] on p "Lorem ipsum dolor sit amet adipiscing?" at bounding box center [983, 103] width 211 height 16
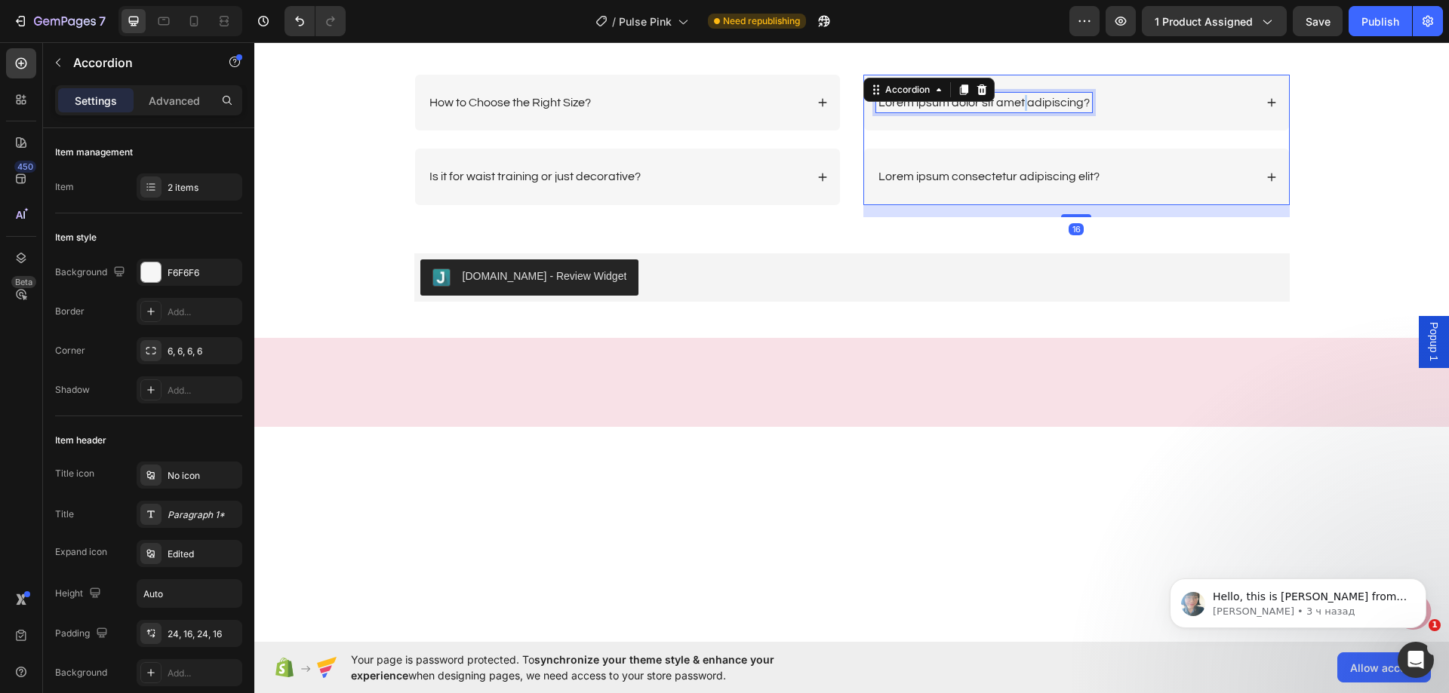
click at [1017, 103] on p "Lorem ipsum dolor sit amet adipiscing?" at bounding box center [983, 103] width 211 height 16
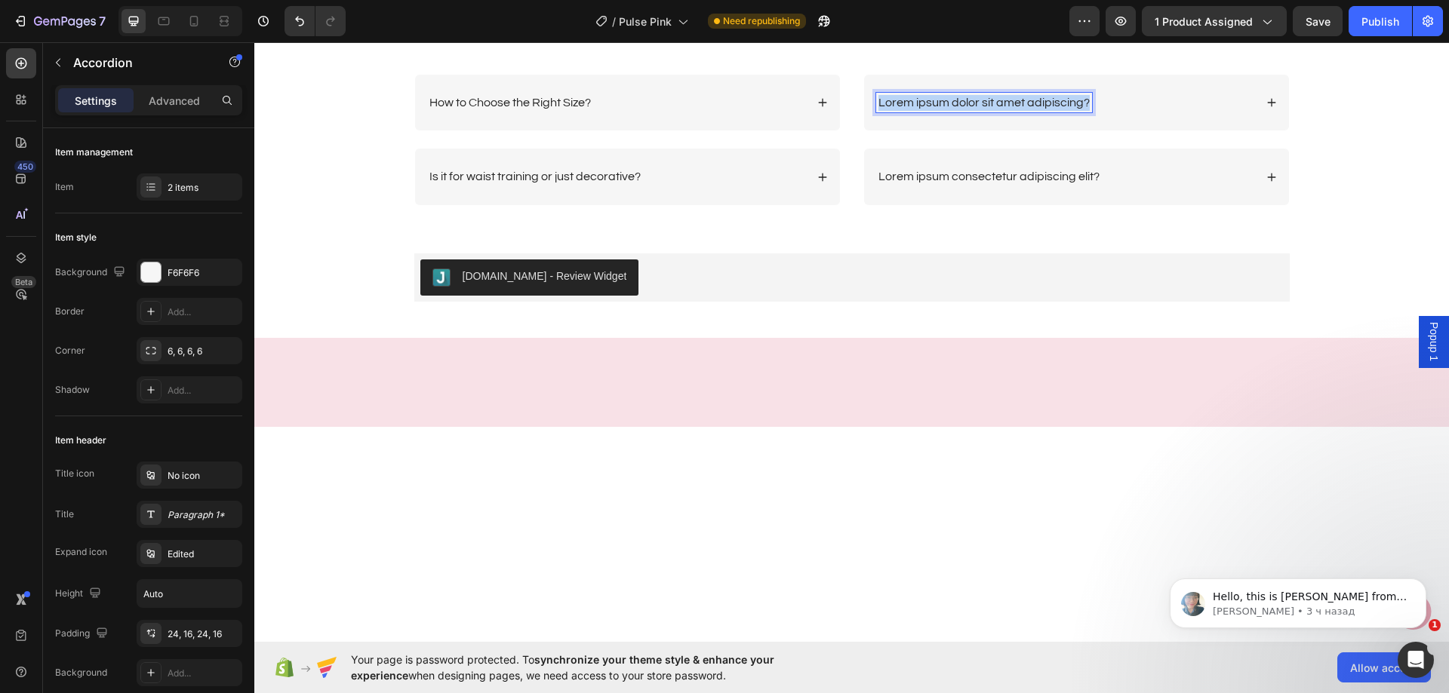
click at [1017, 103] on p "Lorem ipsum dolor sit amet adipiscing?" at bounding box center [983, 103] width 211 height 16
click at [1091, 98] on div "Is it easy to put on and take off?" at bounding box center [1065, 103] width 378 height 20
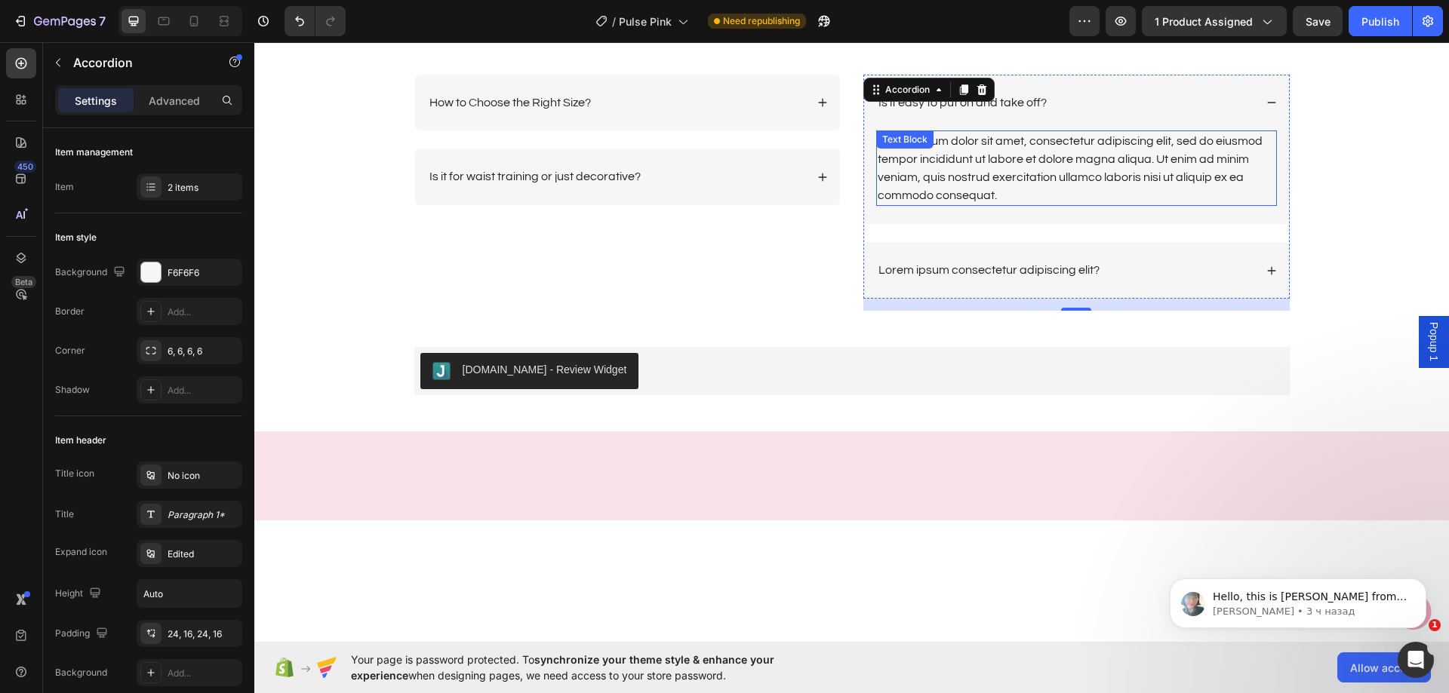
click at [1128, 153] on div "Lorem ipsum dolor sit amet, consectetur adipiscing elit, sed do eiusmod tempor …" at bounding box center [1076, 168] width 401 height 75
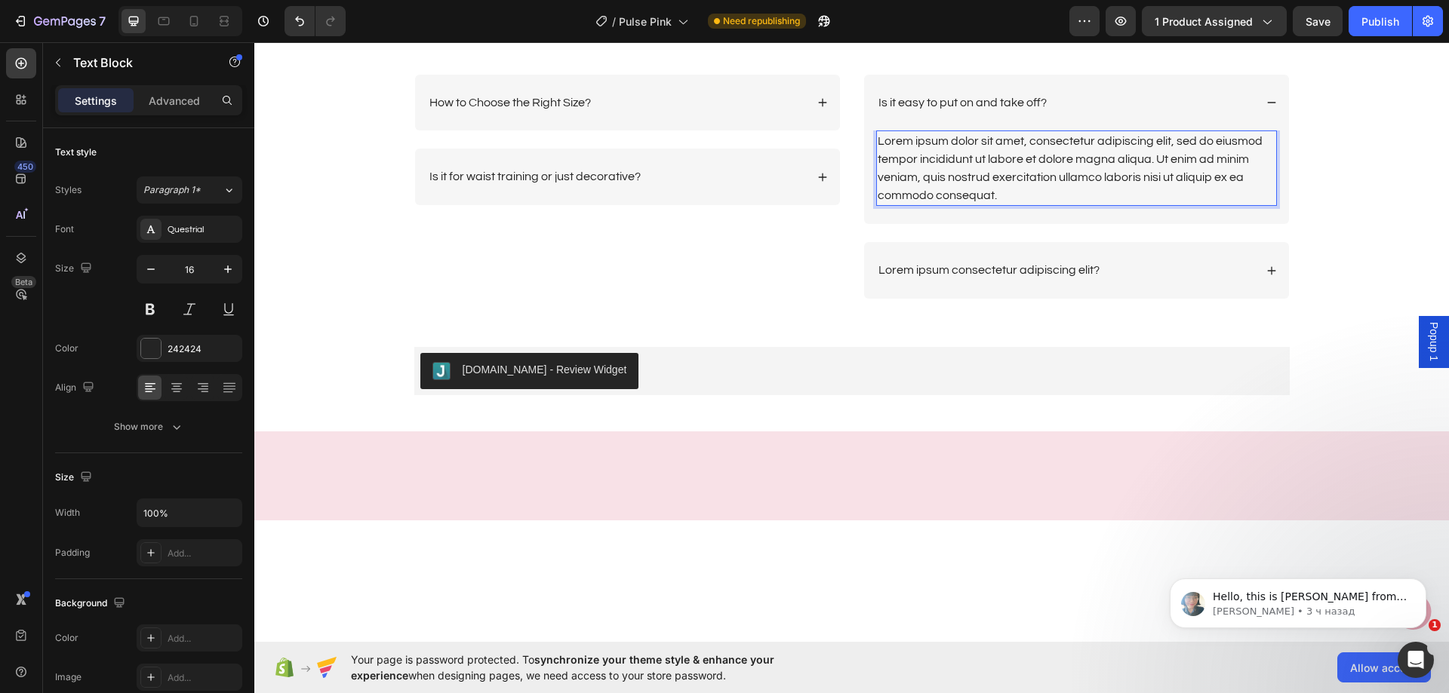
click at [1128, 153] on div "Lorem ipsum dolor sit amet, consectetur adipiscing elit, sed do eiusmod tempor …" at bounding box center [1076, 168] width 401 height 75
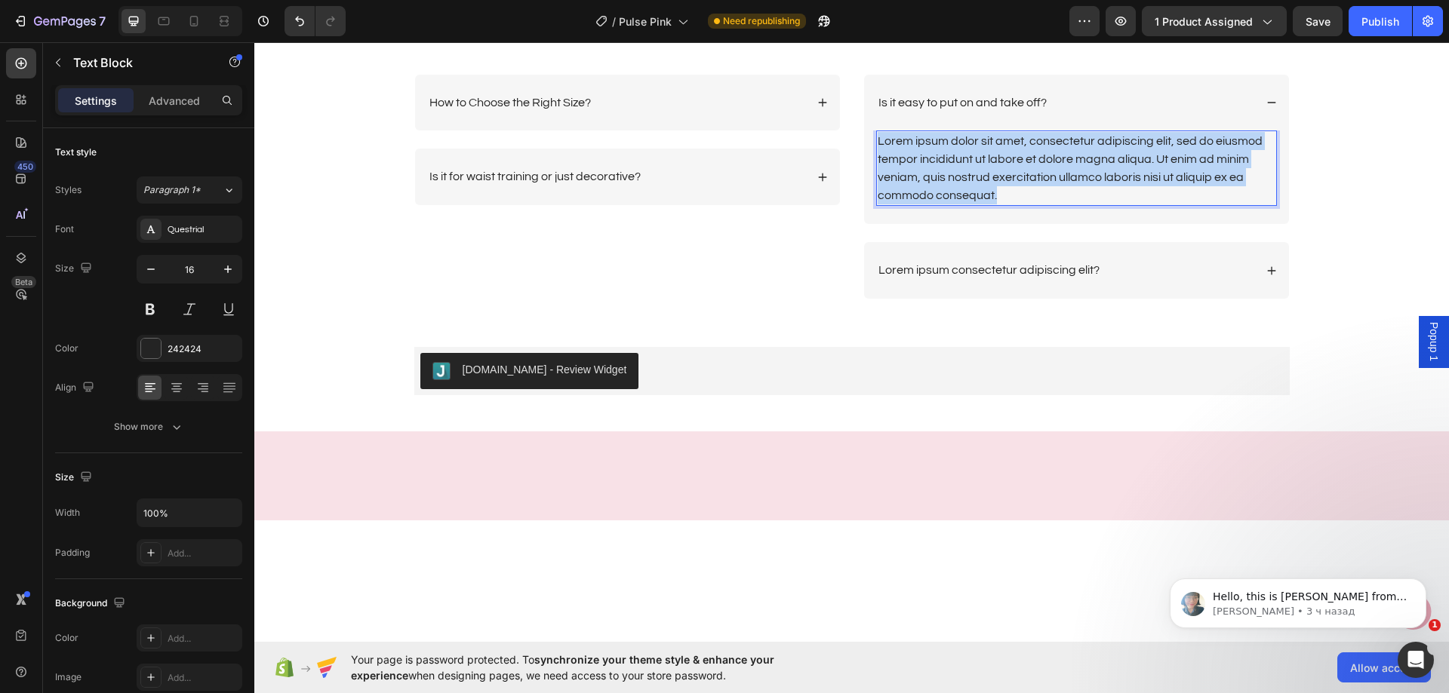
click at [1128, 153] on p "Lorem ipsum dolor sit amet, consectetur adipiscing elit, sed do eiusmod tempor …" at bounding box center [1076, 168] width 398 height 72
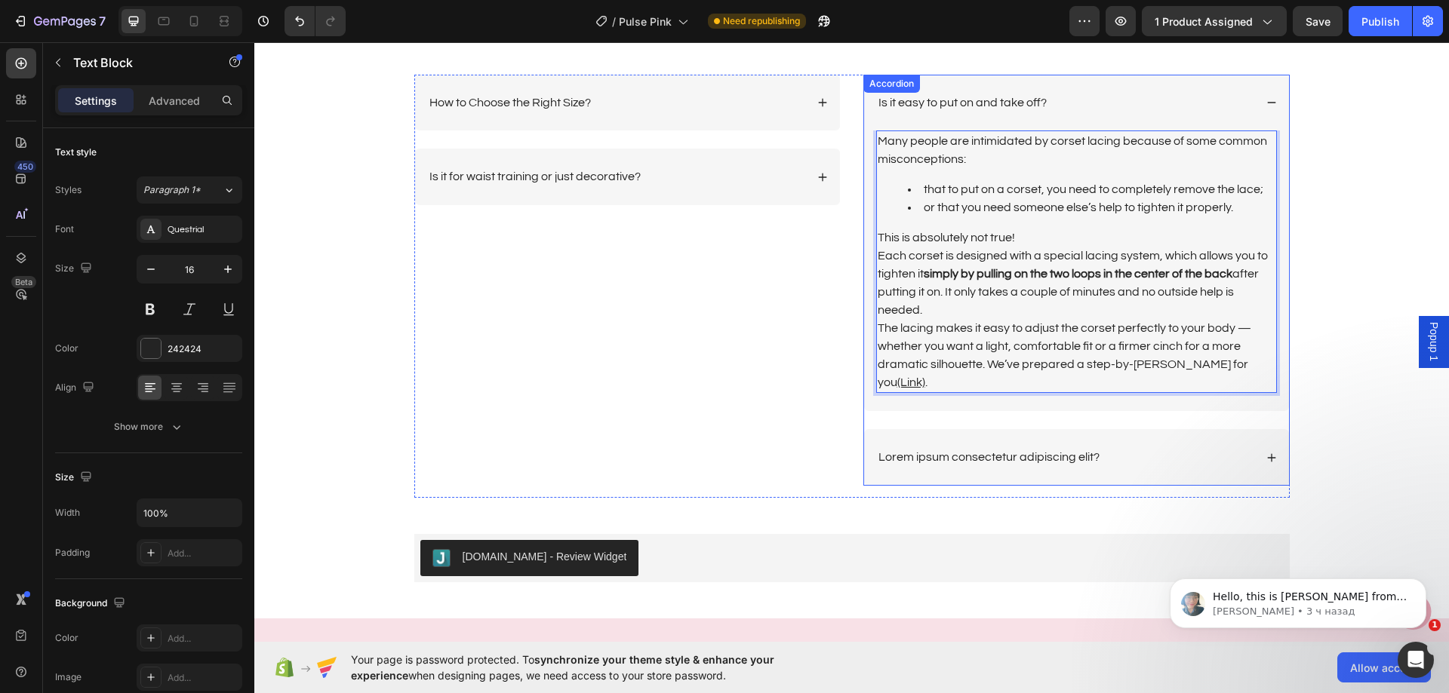
click at [1162, 104] on div "Is it easy to put on and take off?" at bounding box center [1065, 103] width 378 height 20
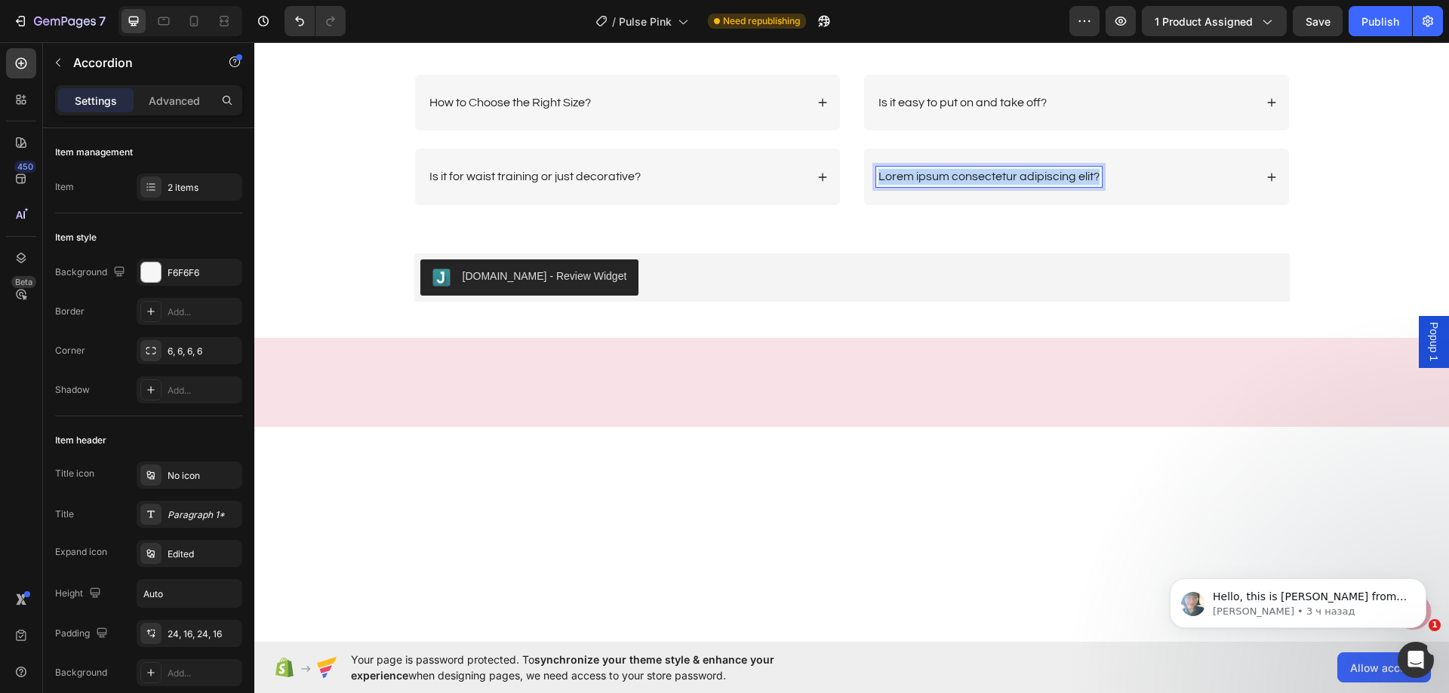
click at [960, 171] on p "Lorem ipsum consectetur adipiscing elit?" at bounding box center [988, 177] width 221 height 16
click at [1150, 177] on div "Is it comfortable to breathe and move?" at bounding box center [1065, 177] width 378 height 20
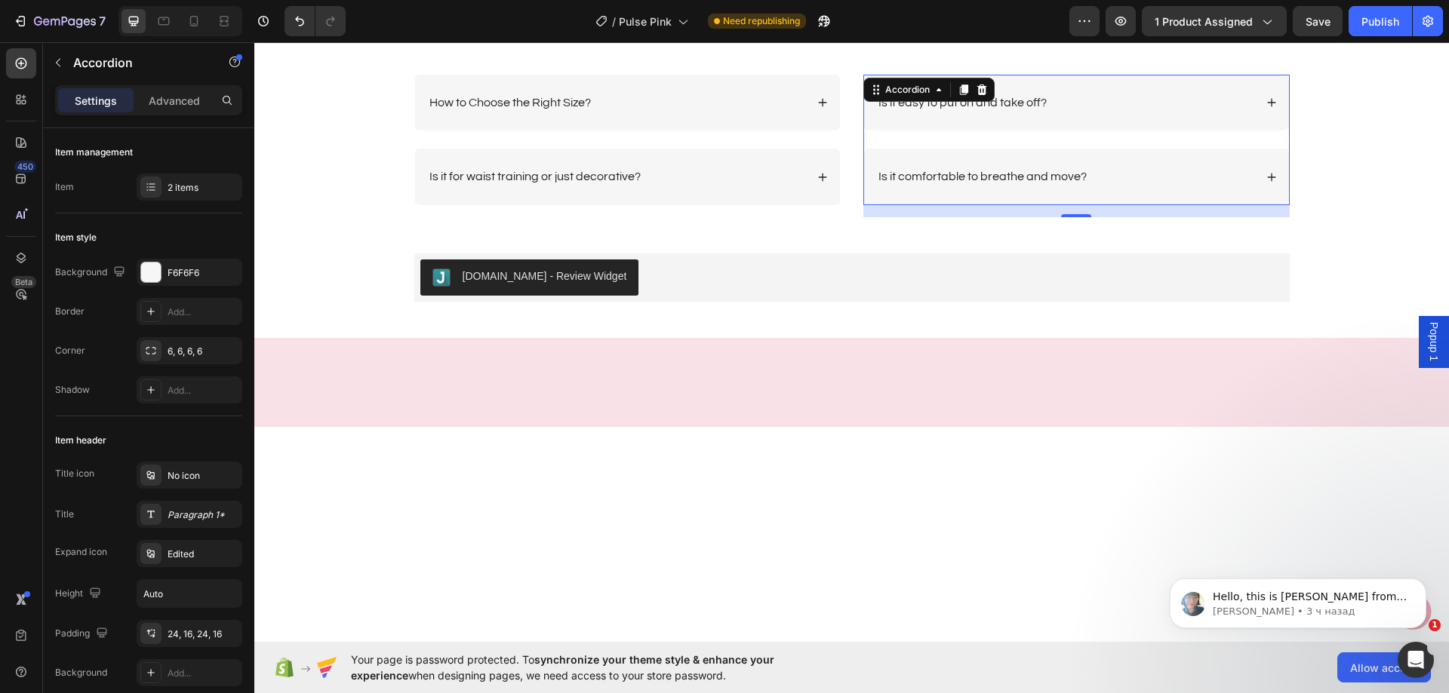
click at [1114, 176] on div "Is it comfortable to breathe and move?" at bounding box center [1065, 177] width 378 height 20
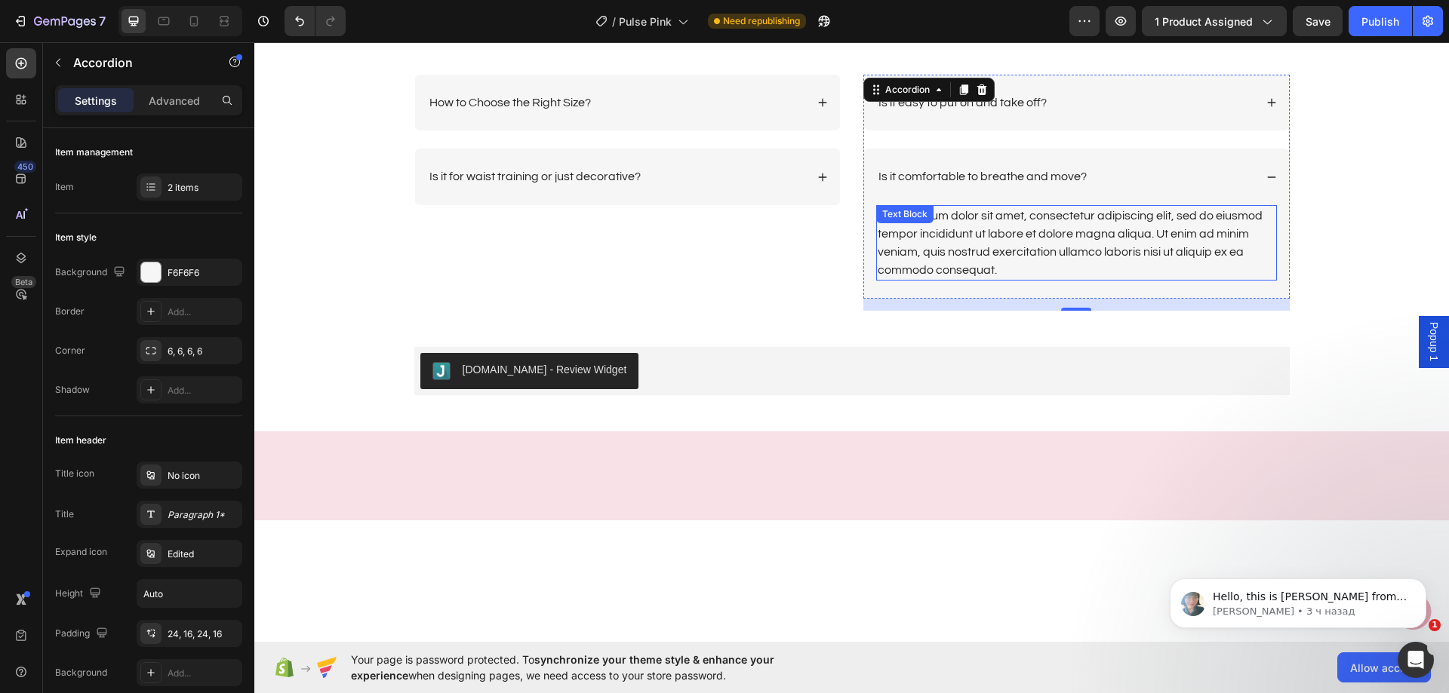
click at [1080, 231] on div "Lorem ipsum dolor sit amet, consectetur adipiscing elit, sed do eiusmod tempor …" at bounding box center [1076, 242] width 401 height 75
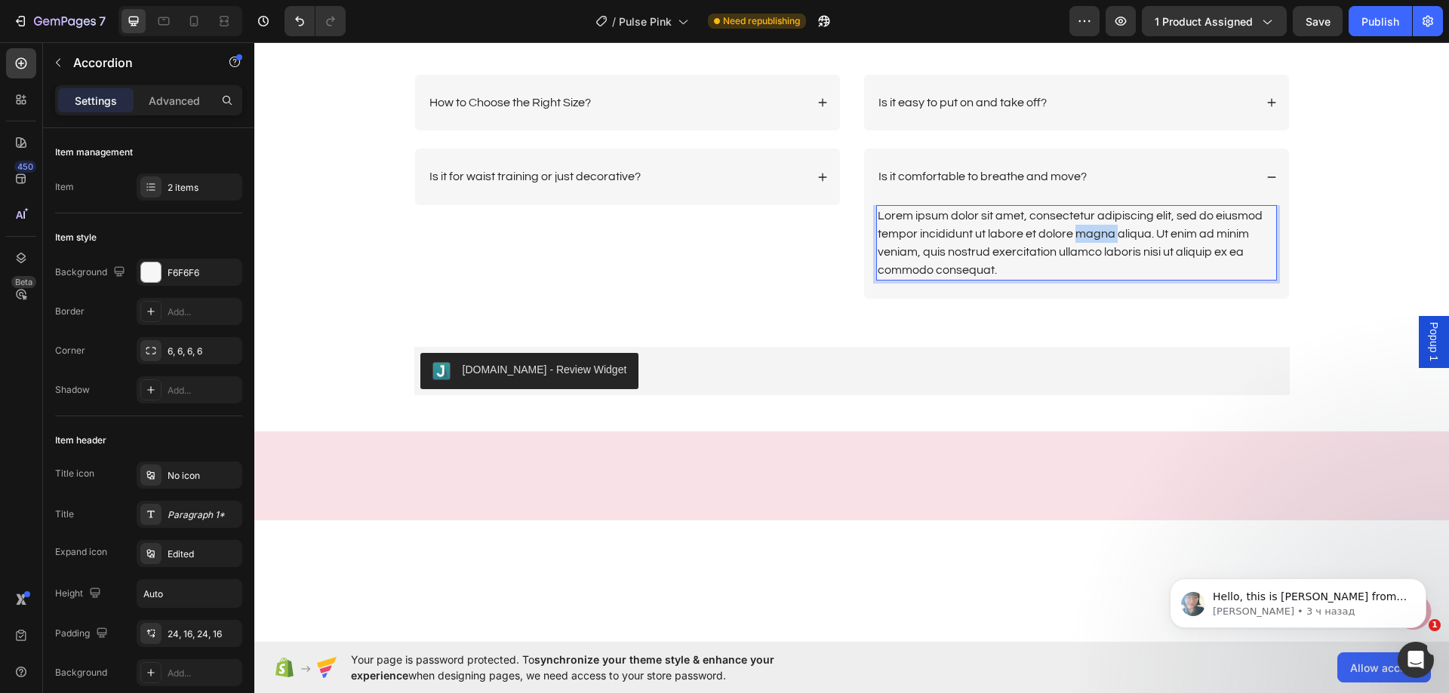
click at [1080, 231] on div "Lorem ipsum dolor sit amet, consectetur adipiscing elit, sed do eiusmod tempor …" at bounding box center [1076, 242] width 401 height 75
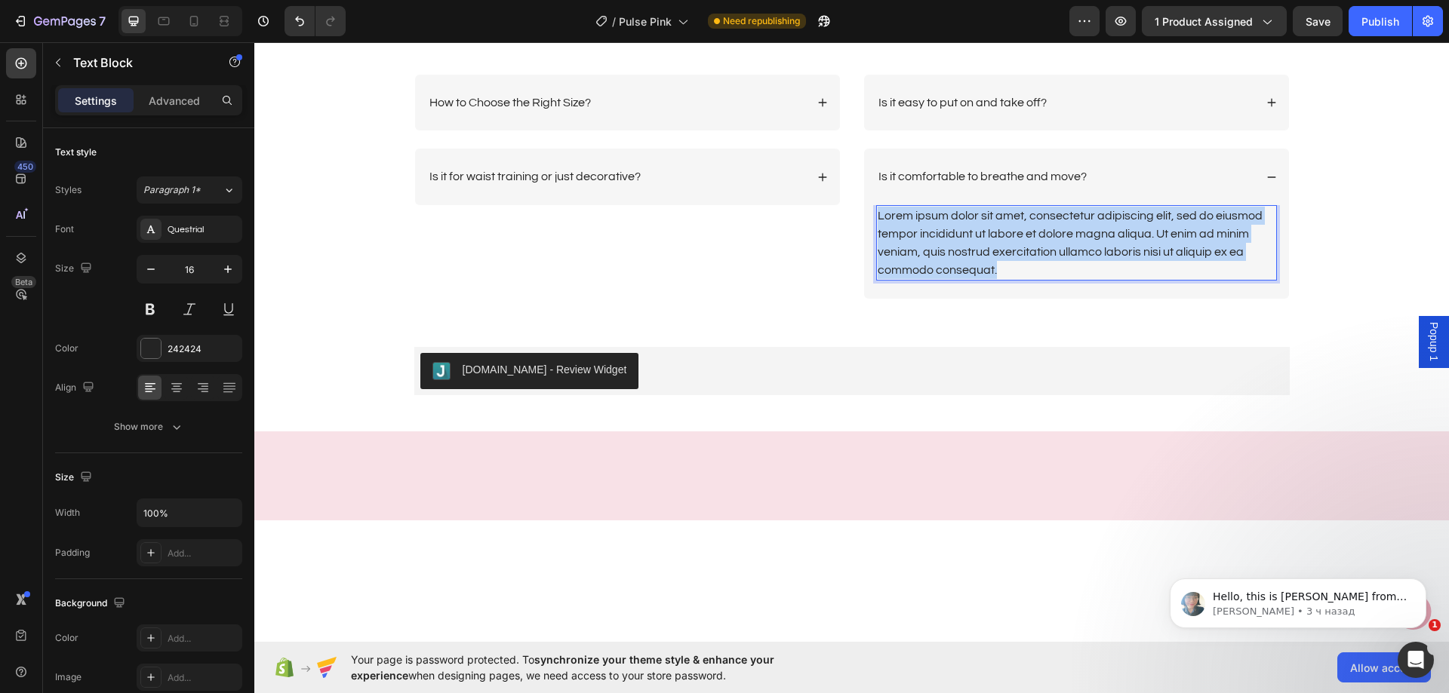
click at [1078, 231] on p "Lorem ipsum dolor sit amet, consectetur adipiscing elit, sed do eiusmod tempor …" at bounding box center [1076, 243] width 398 height 72
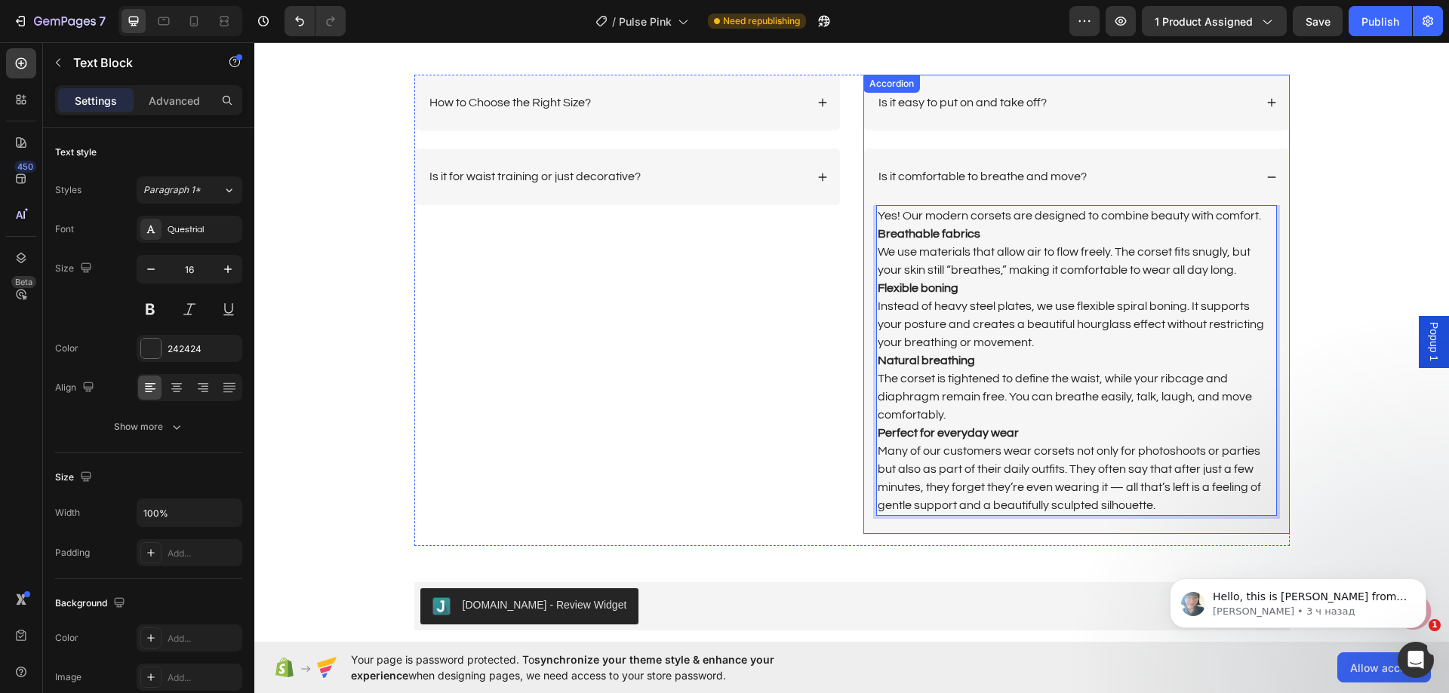
click at [1161, 177] on div "Is it comfortable to breathe and move?" at bounding box center [1065, 177] width 378 height 20
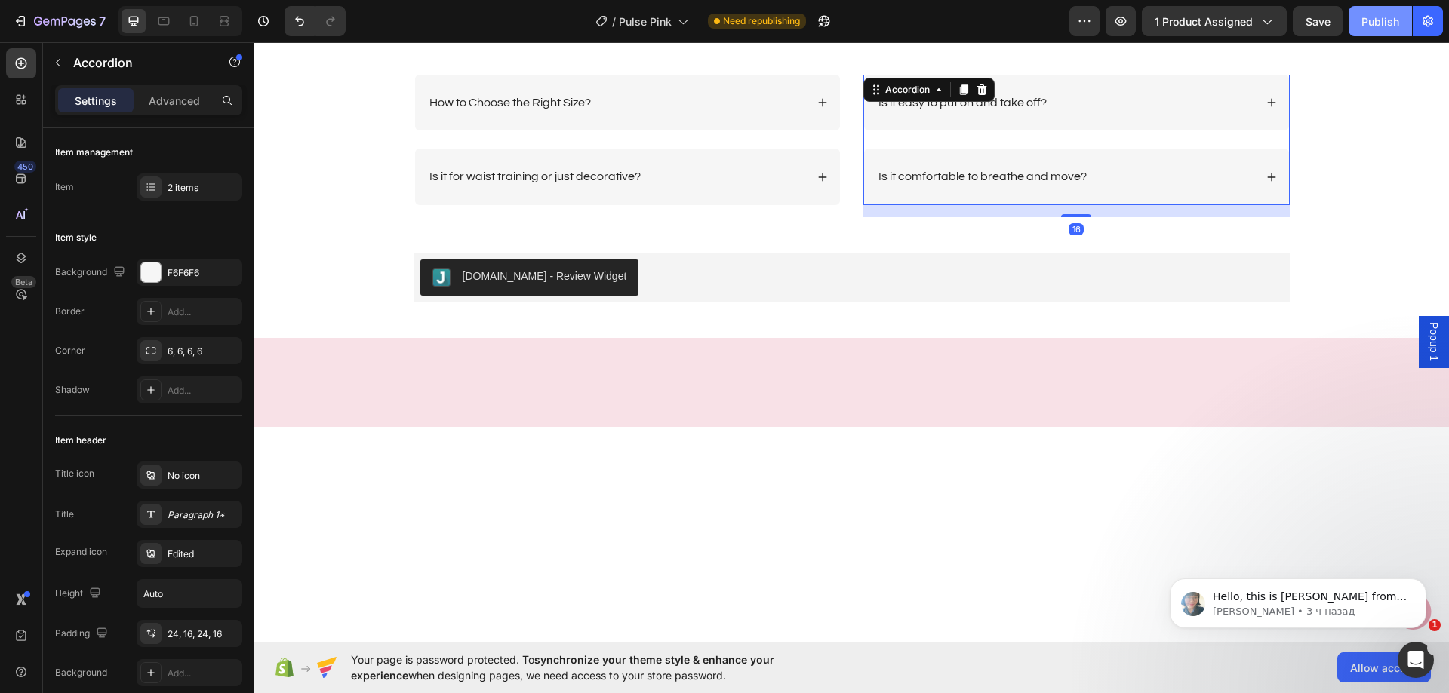
click at [1373, 7] on button "Publish" at bounding box center [1379, 21] width 63 height 30
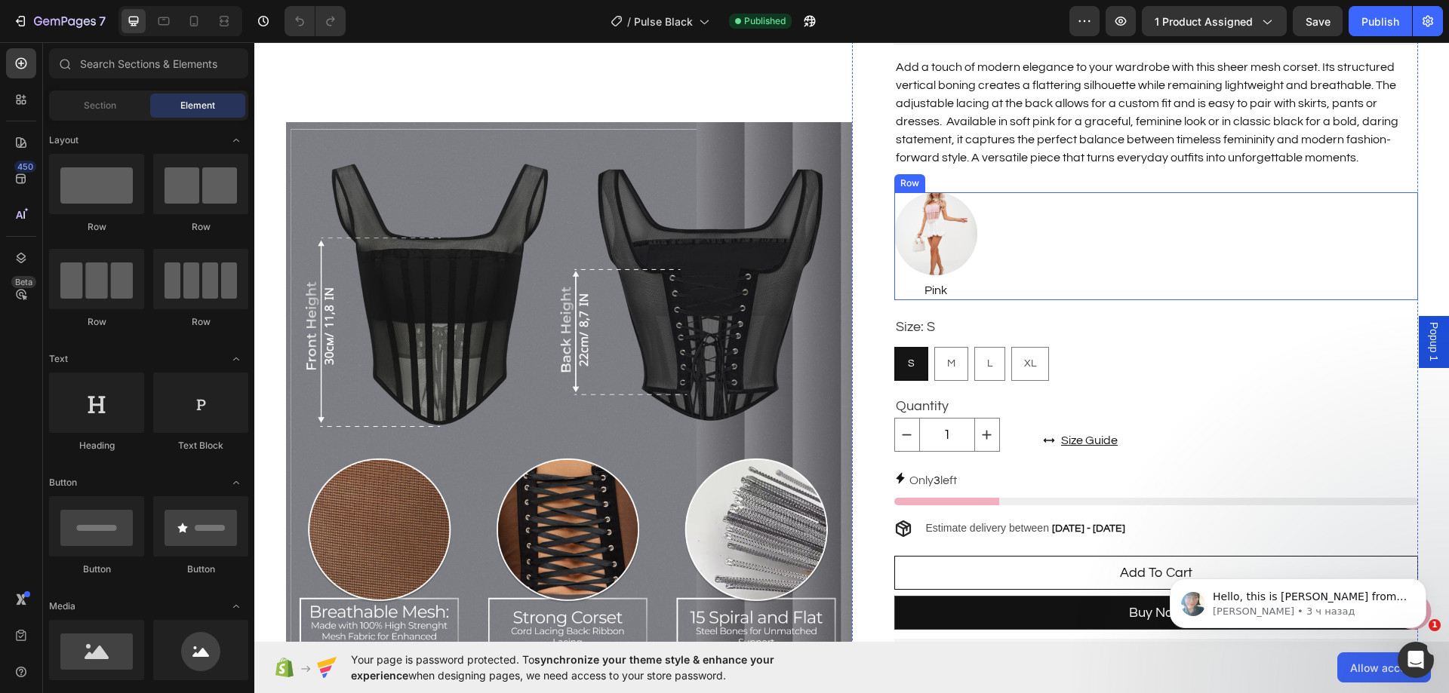
scroll to position [604, 0]
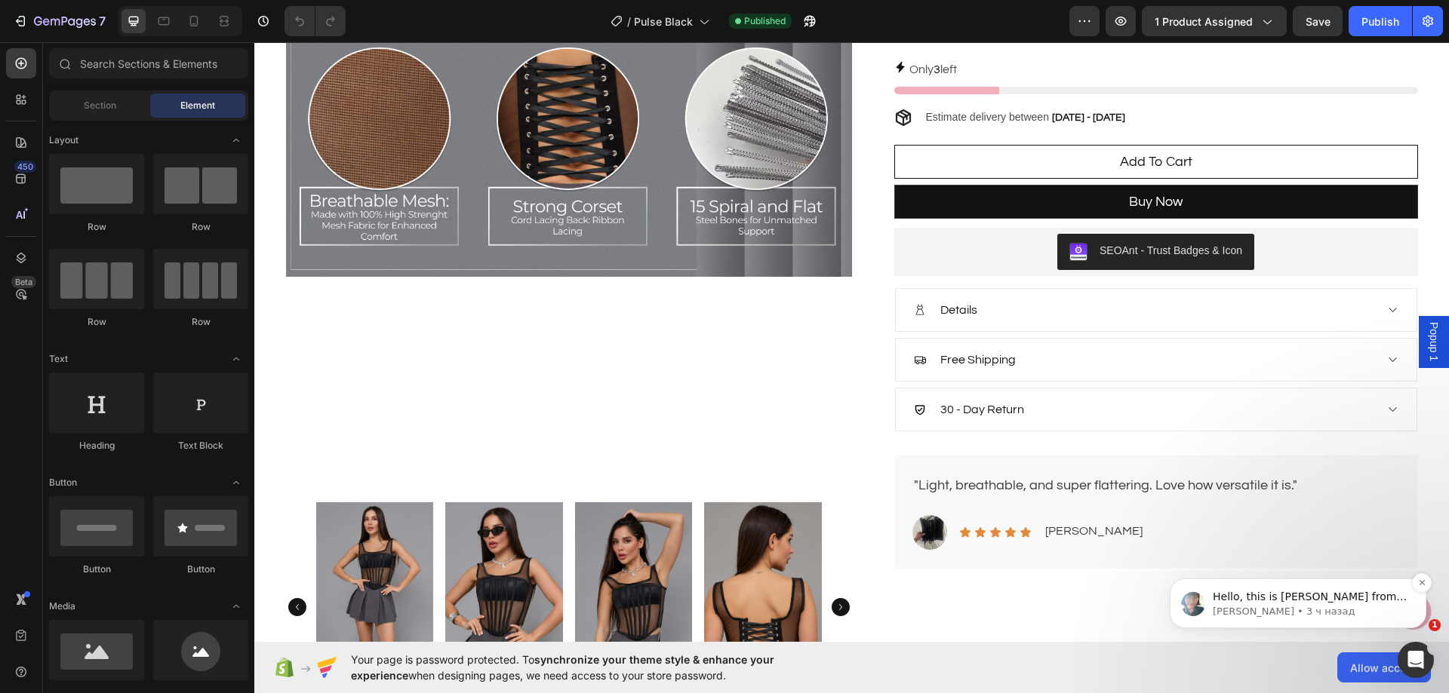
click at [1266, 605] on p "[PERSON_NAME] • 3 ч назад" at bounding box center [1309, 612] width 195 height 14
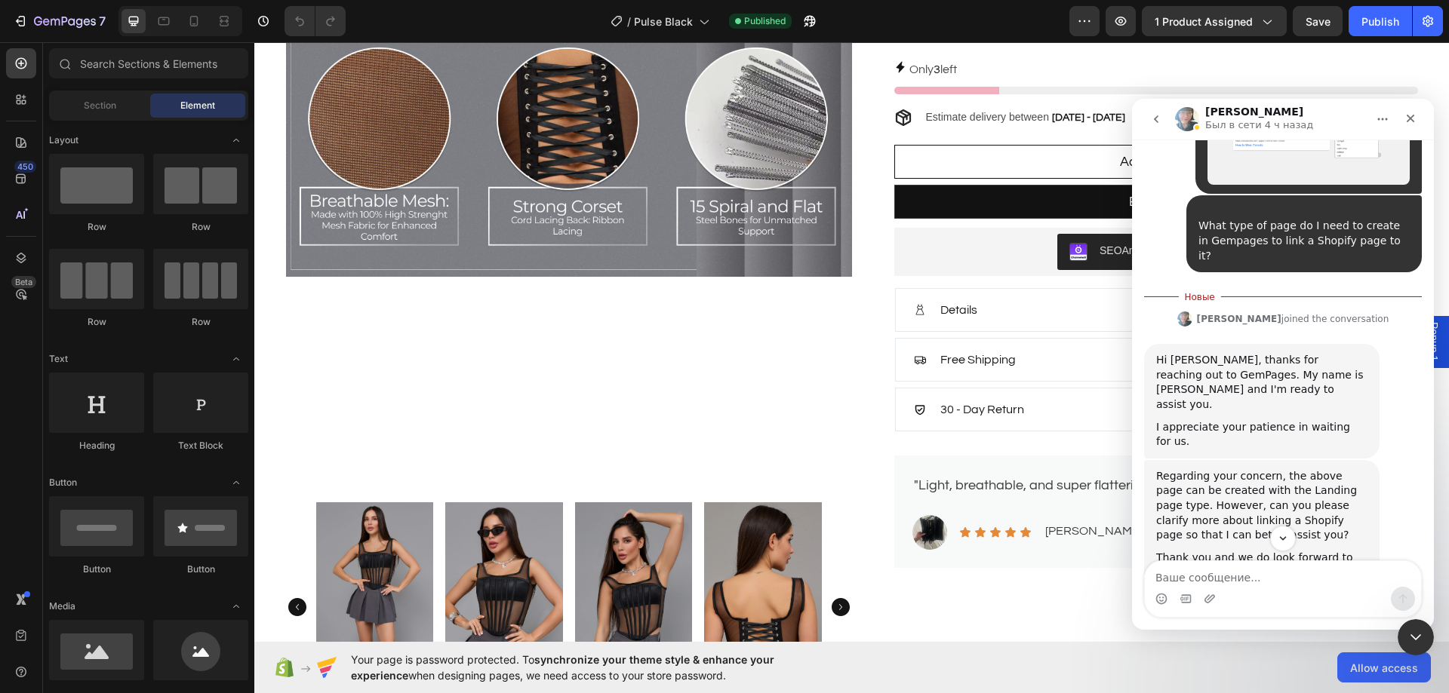
scroll to position [569, 0]
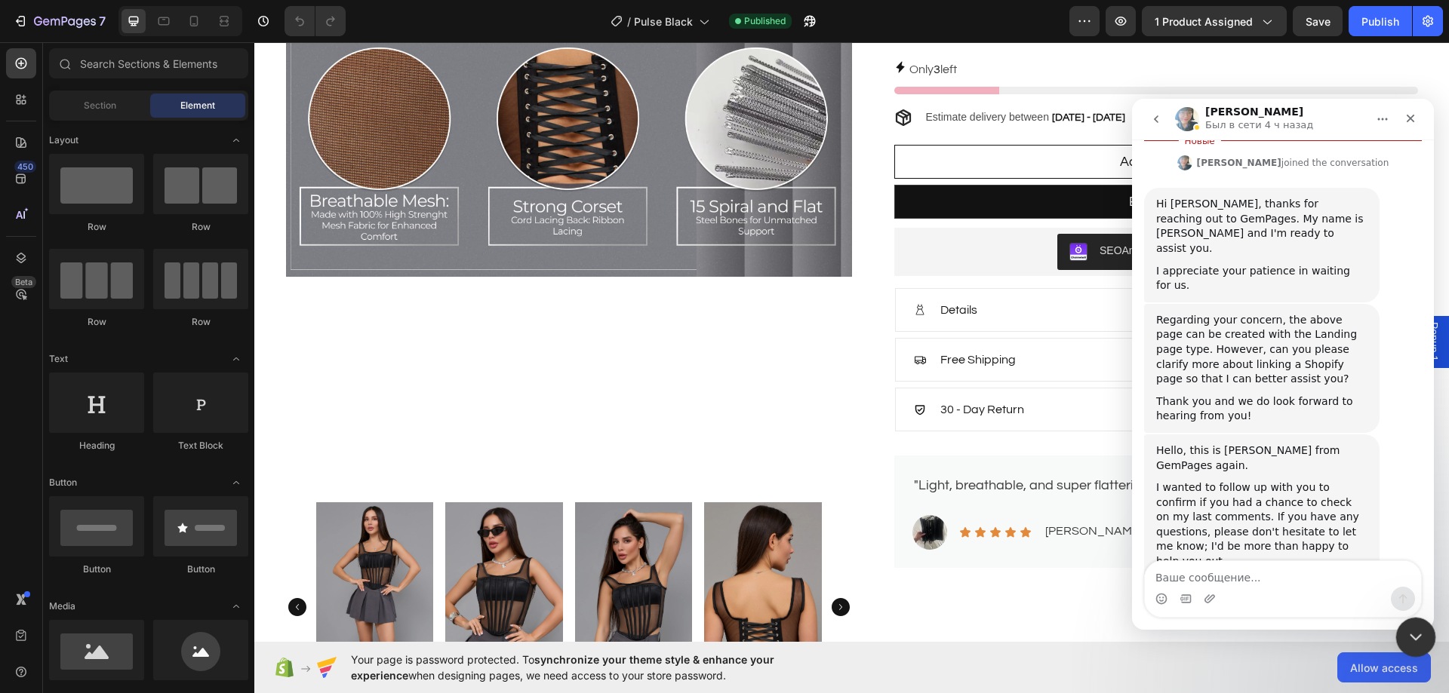
click at [1415, 626] on icon "Закрыть службу сообщений Intercom" at bounding box center [1413, 635] width 18 height 18
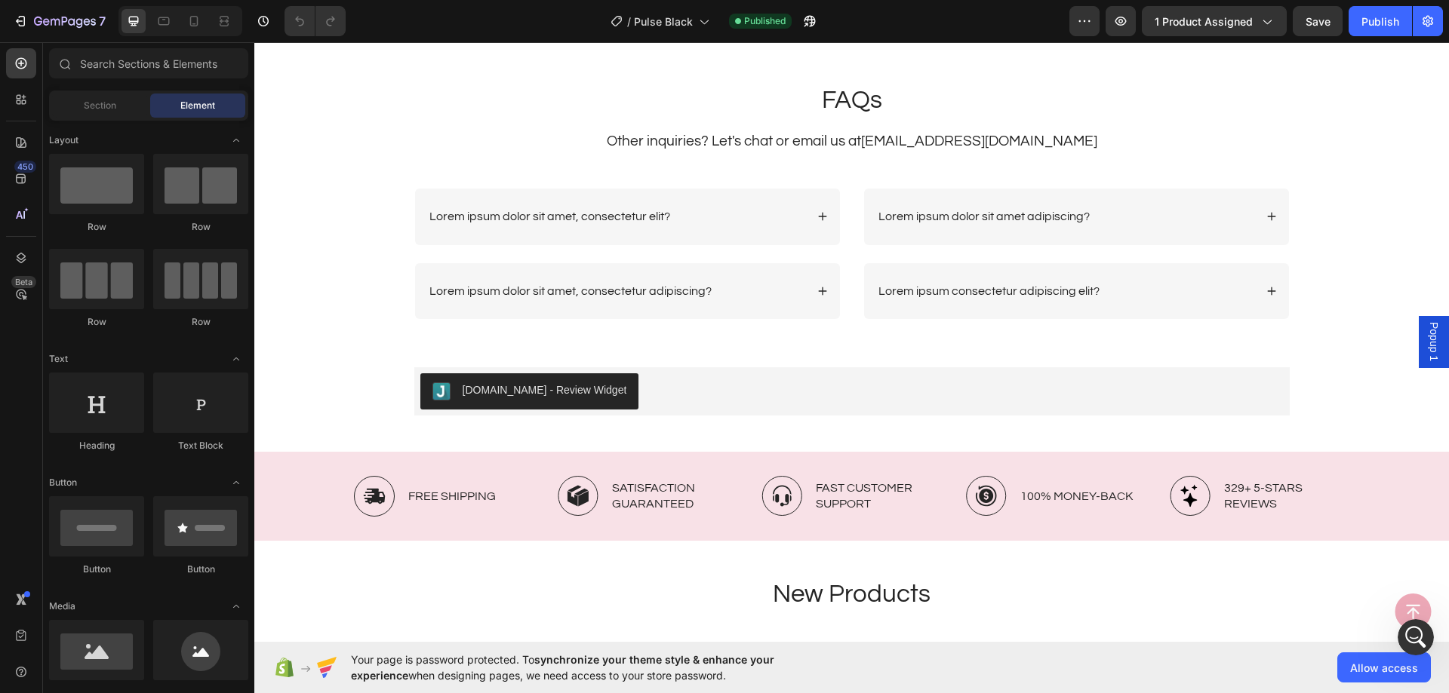
scroll to position [3697, 0]
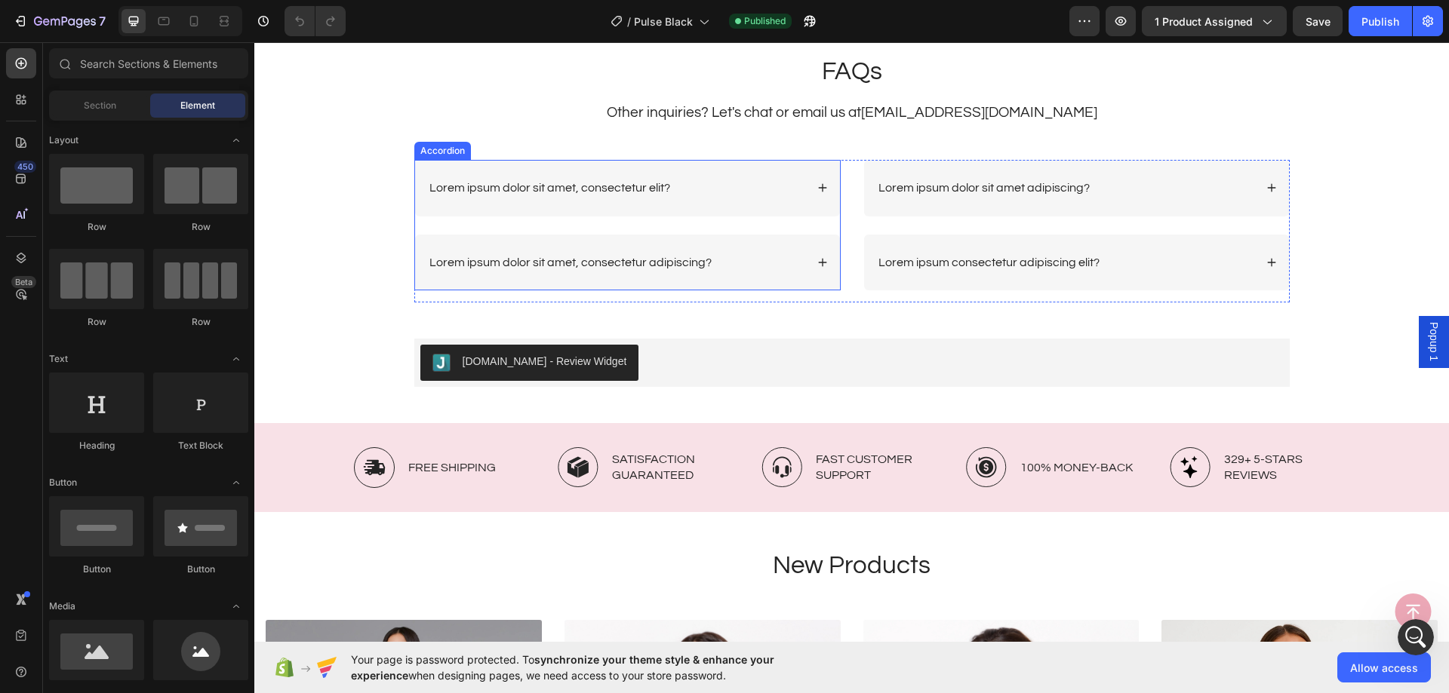
click at [607, 191] on p "Lorem ipsum dolor sit amet, consectetur elit?" at bounding box center [549, 188] width 241 height 16
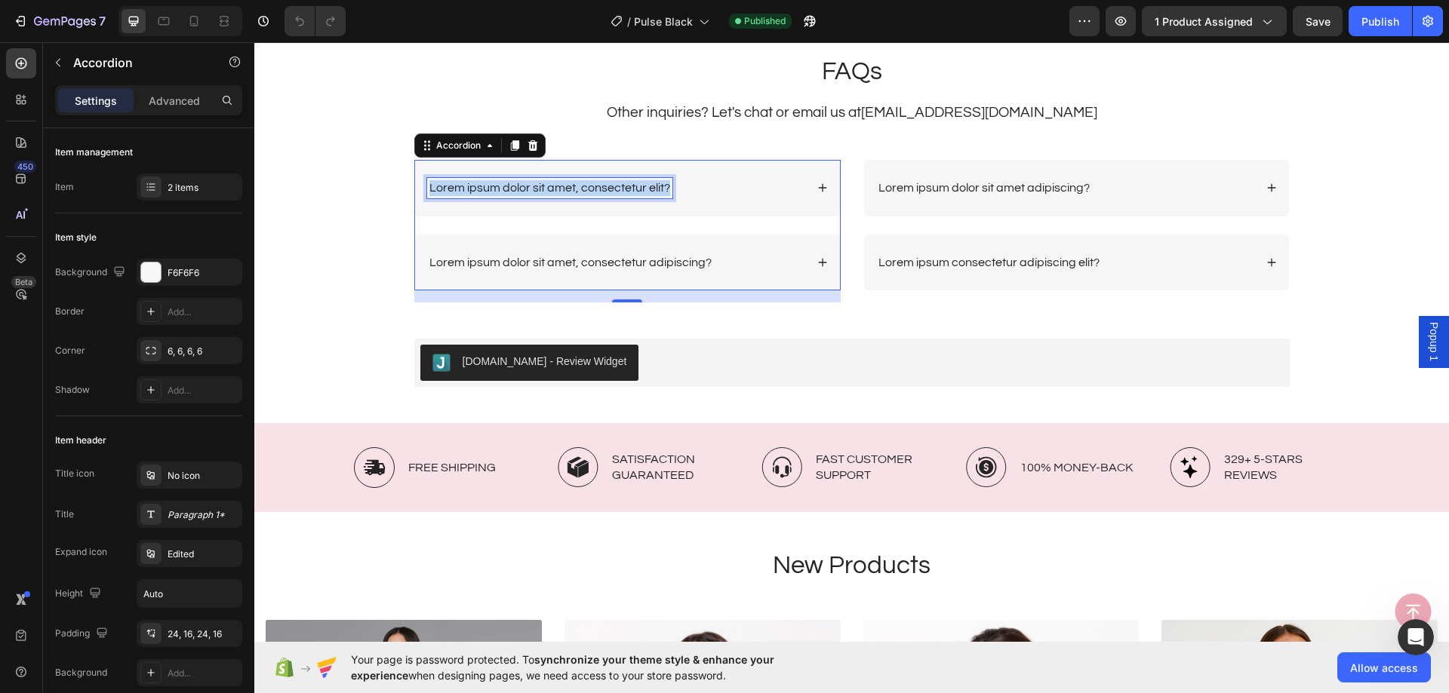
click at [607, 191] on p "Lorem ipsum dolor sit amet, consectetur elit?" at bounding box center [549, 188] width 241 height 16
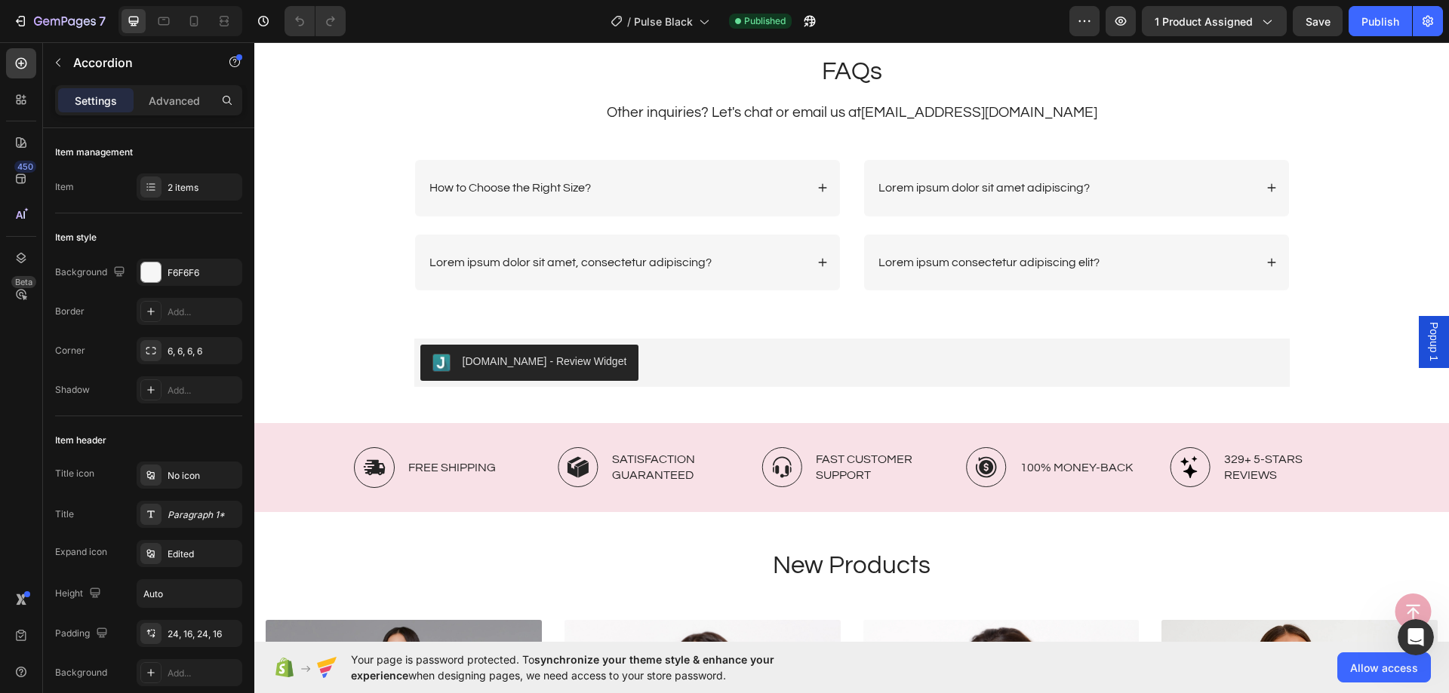
click at [740, 181] on div "How to Choose the Right Size?" at bounding box center [616, 188] width 378 height 20
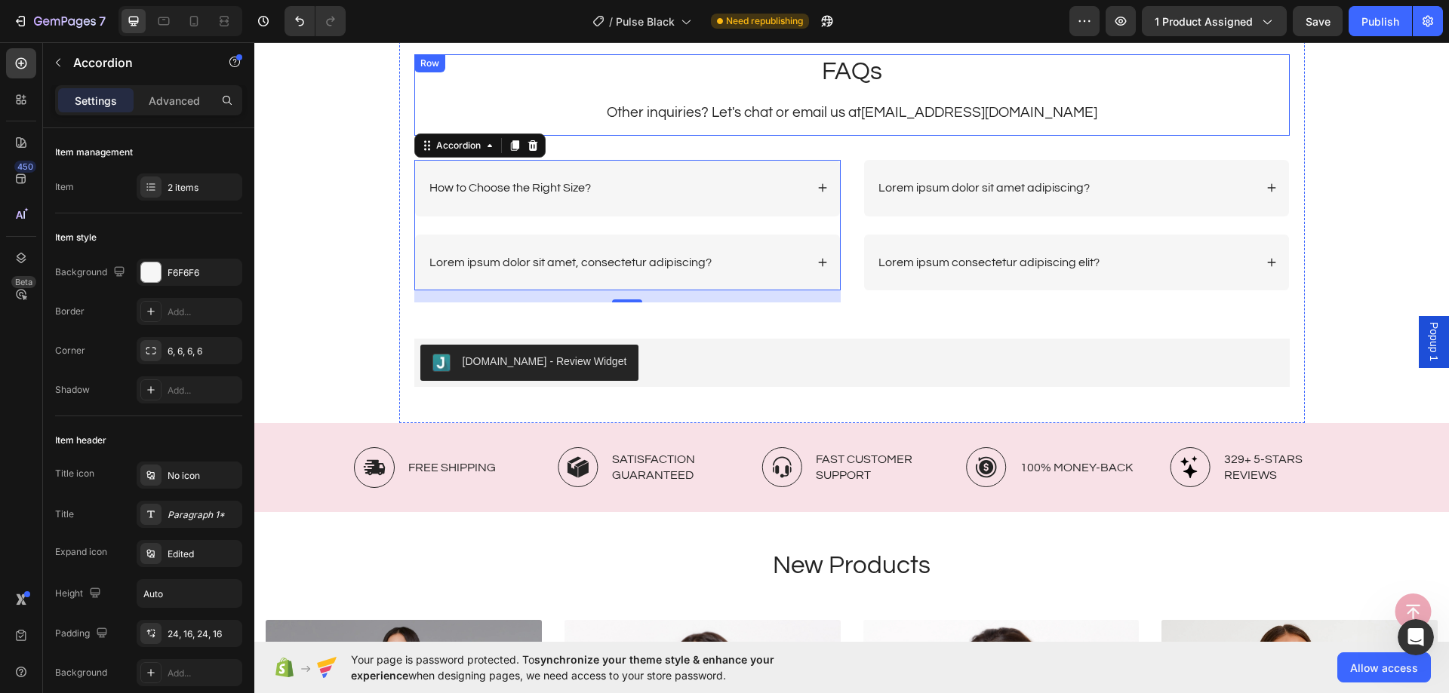
click at [693, 171] on div "How to Choose the Right Size?" at bounding box center [627, 188] width 425 height 57
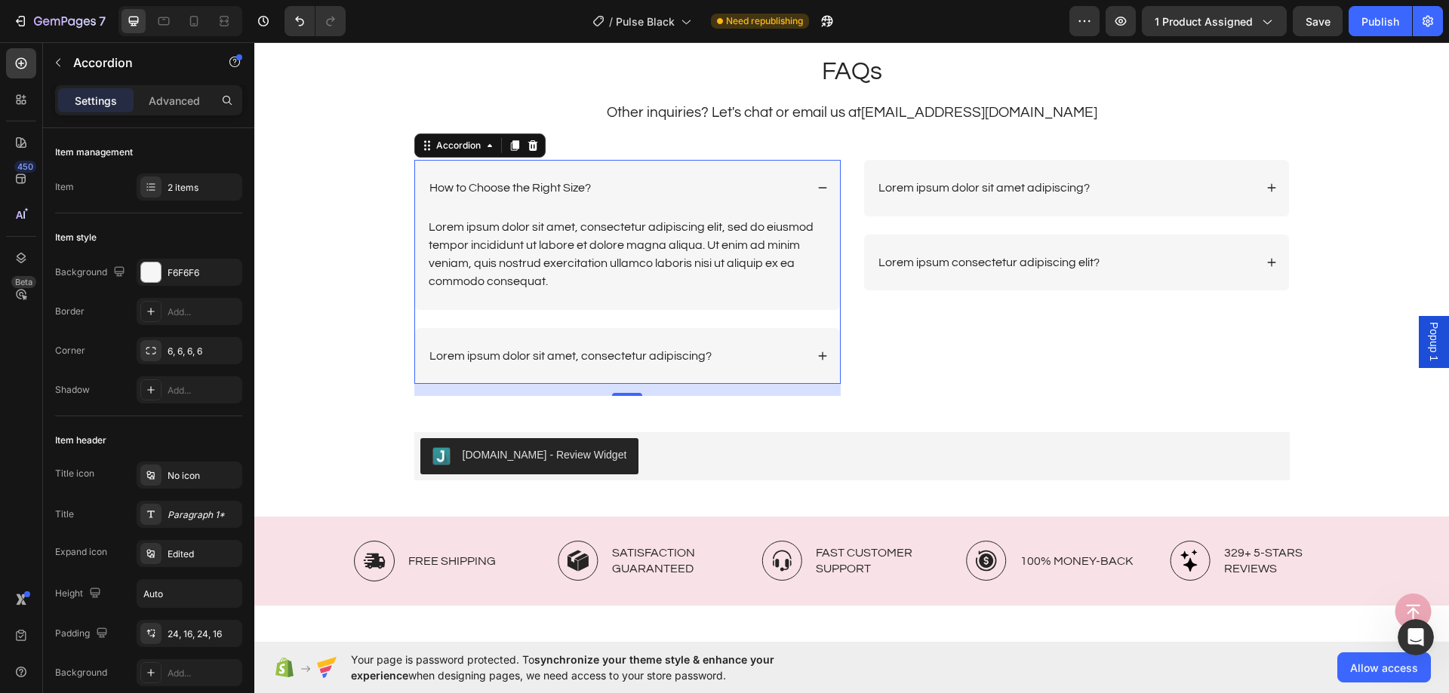
click at [613, 241] on div "Lorem ipsum dolor sit amet, consectetur adipiscing elit, sed do eiusmod tempor …" at bounding box center [627, 254] width 401 height 75
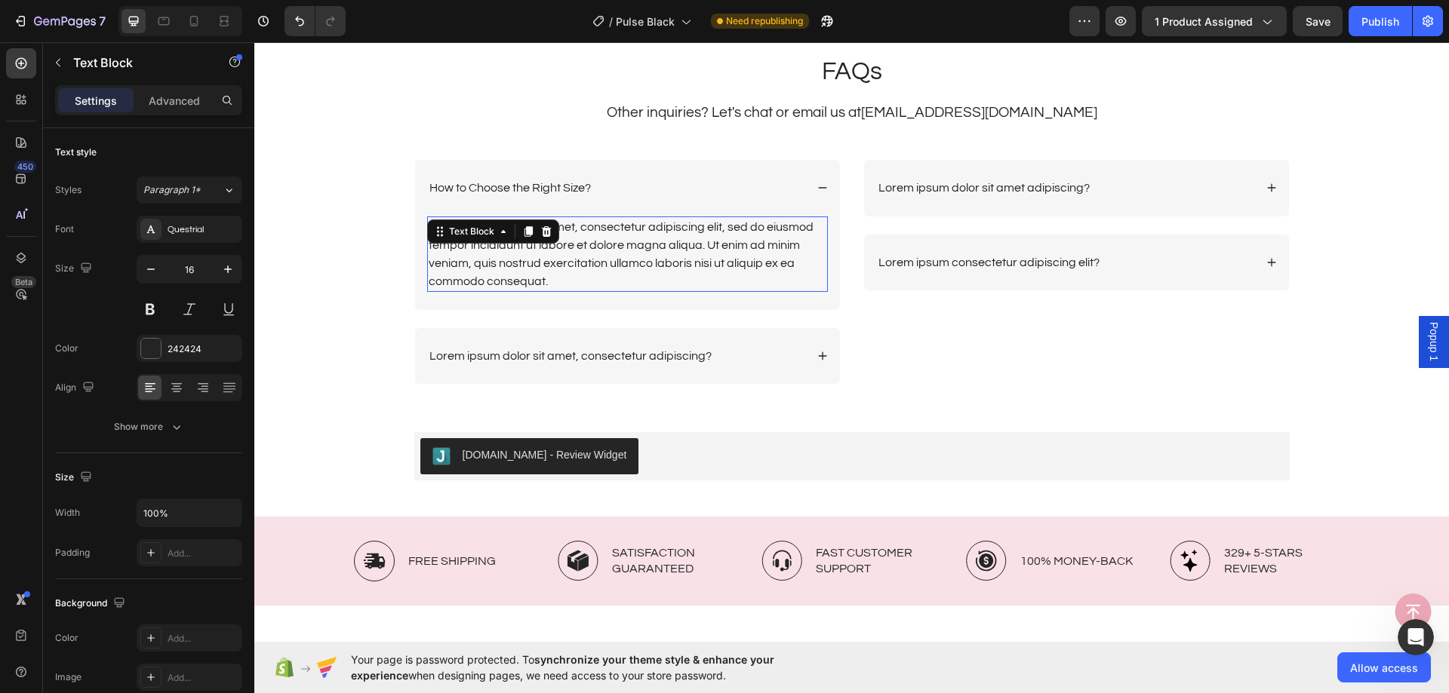
click at [613, 241] on div "Lorem ipsum dolor sit amet, consectetur adipiscing elit, sed do eiusmod tempor …" at bounding box center [627, 254] width 401 height 75
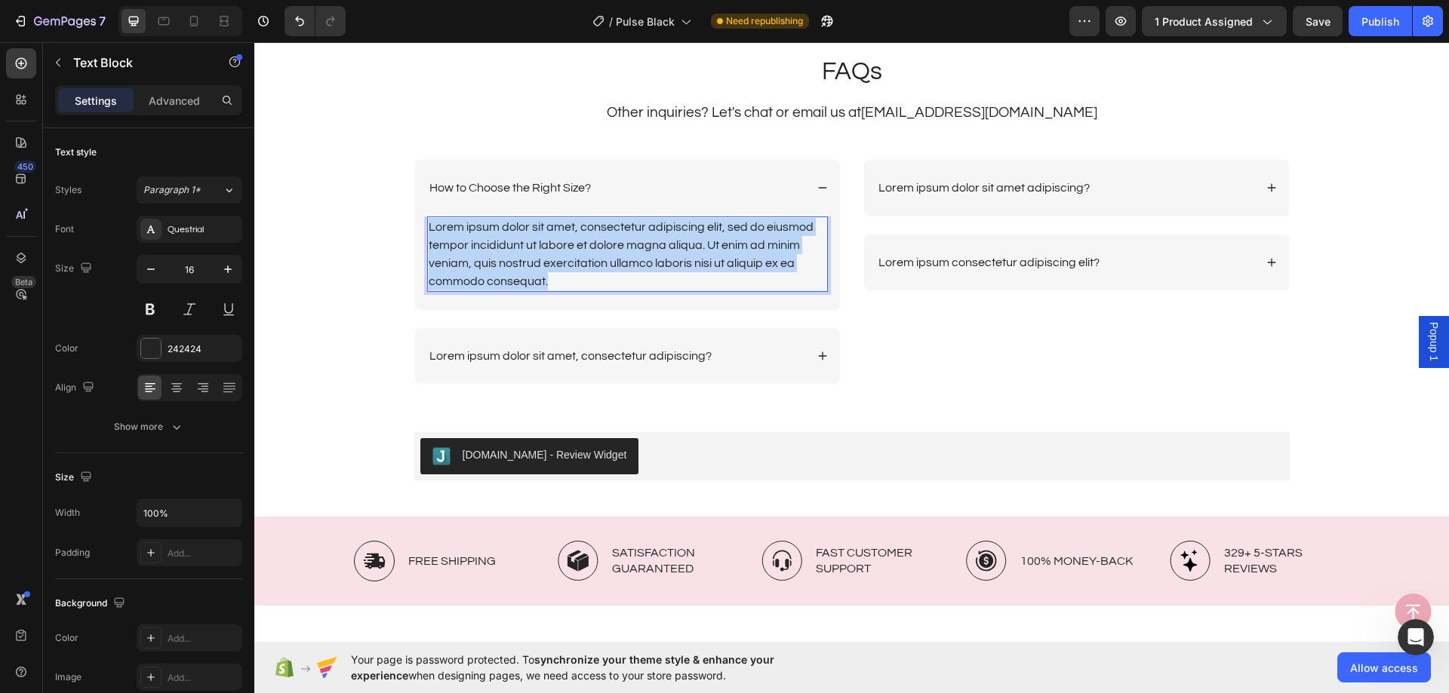
click at [613, 241] on p "Lorem ipsum dolor sit amet, consectetur adipiscing elit, sed do eiusmod tempor …" at bounding box center [628, 254] width 398 height 72
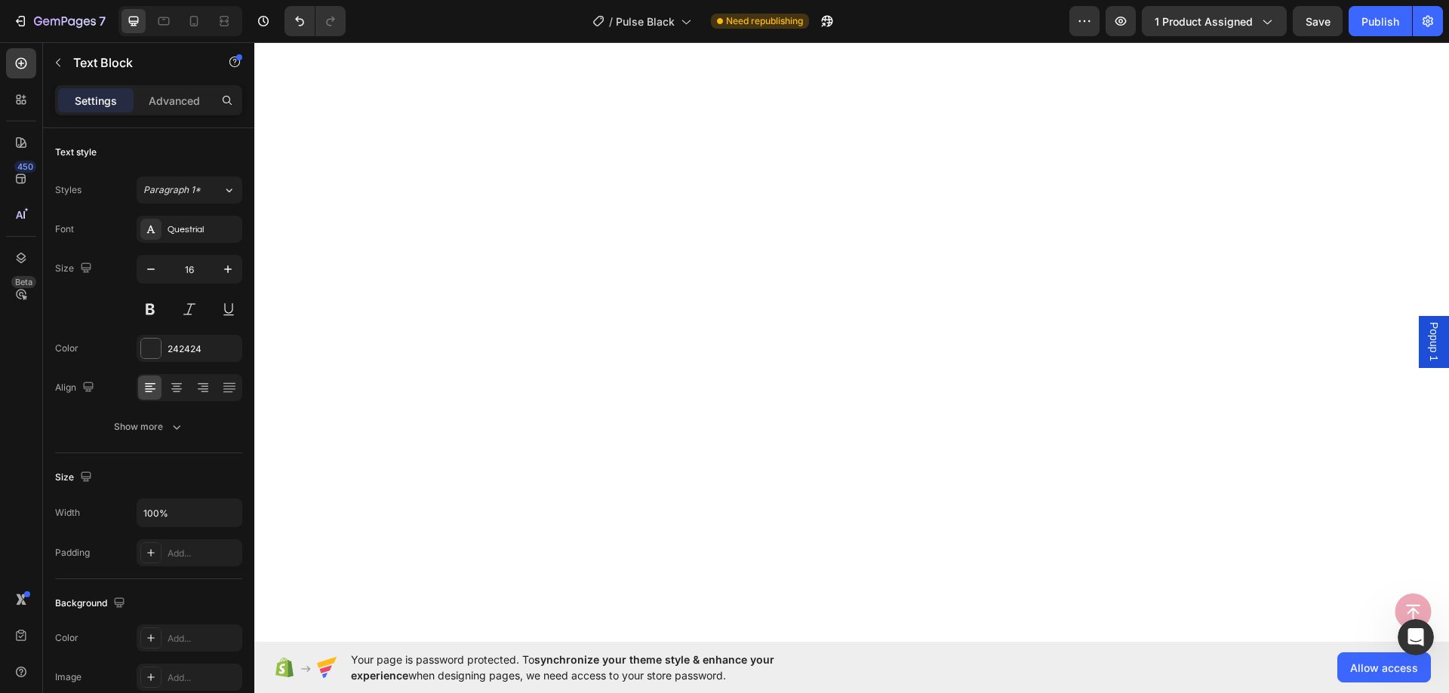
scroll to position [3632, 0]
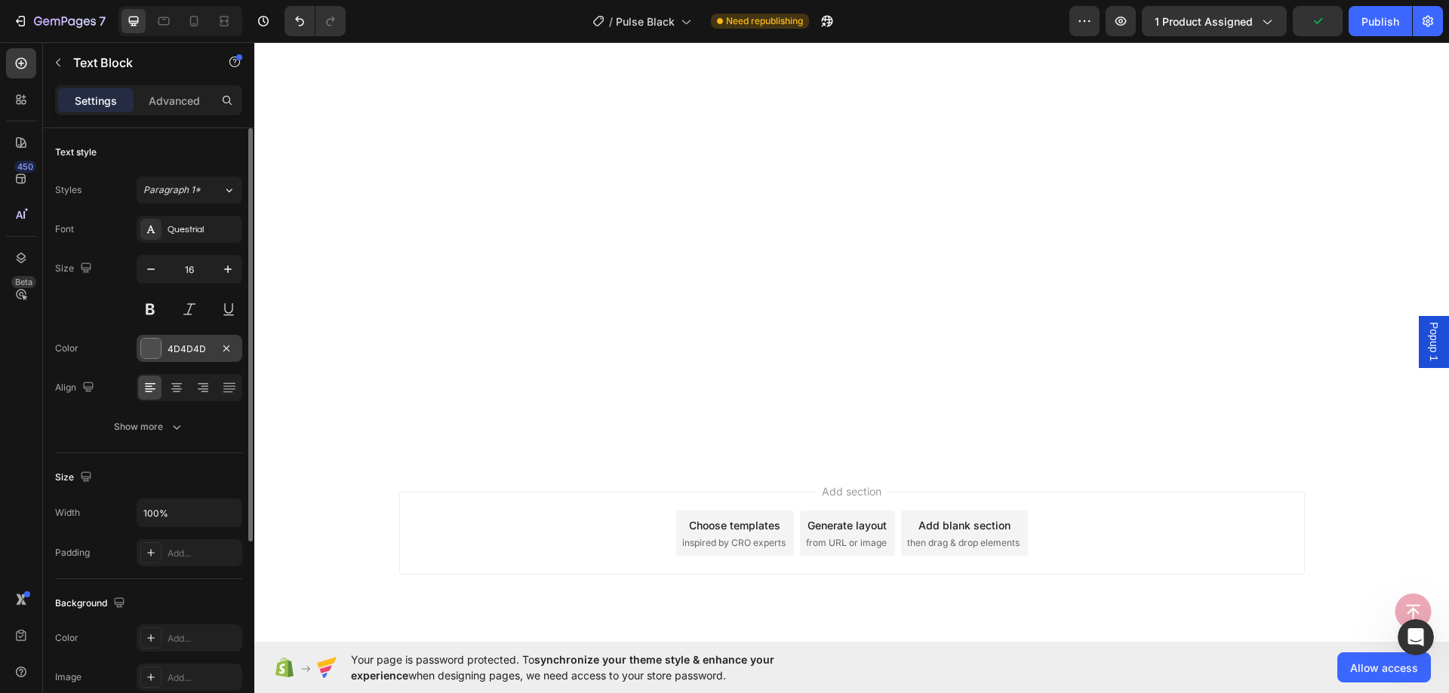
click at [168, 346] on div "4D4D4D" at bounding box center [189, 350] width 44 height 14
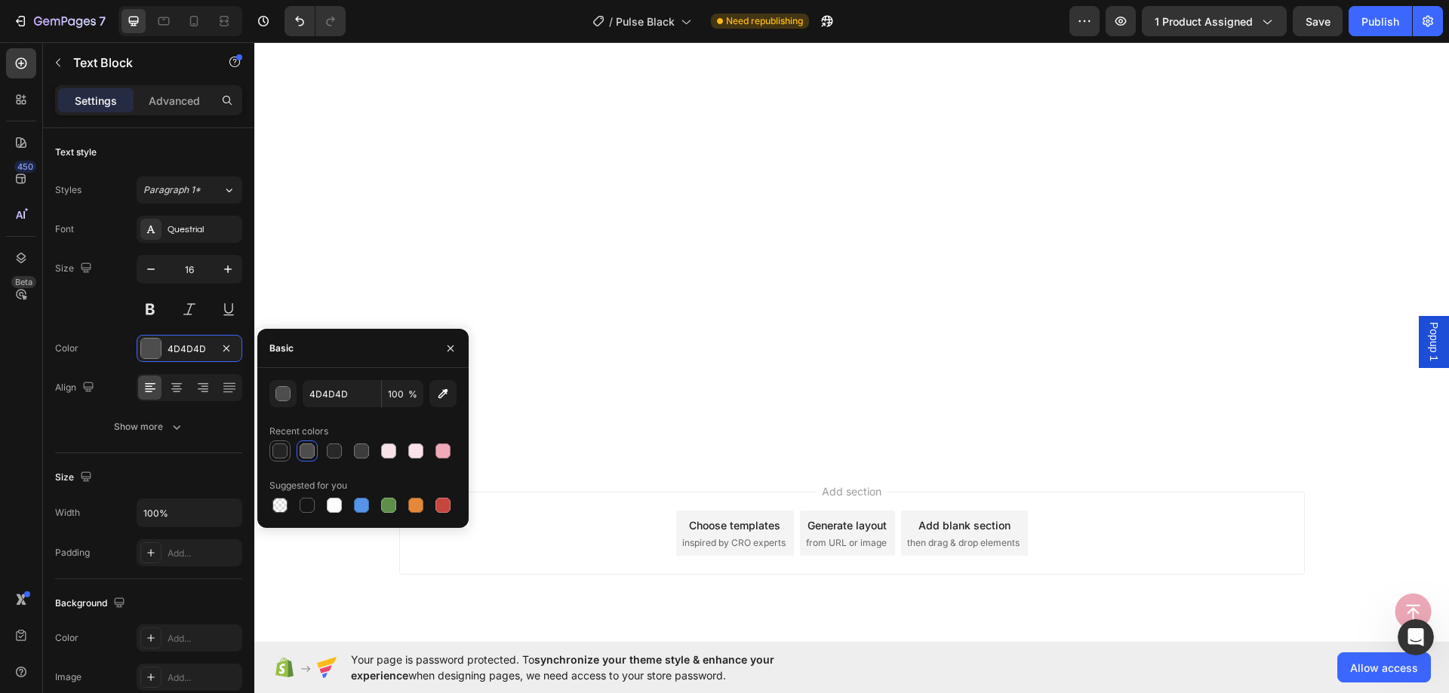
click at [289, 450] on div at bounding box center [279, 451] width 21 height 21
type input "242424"
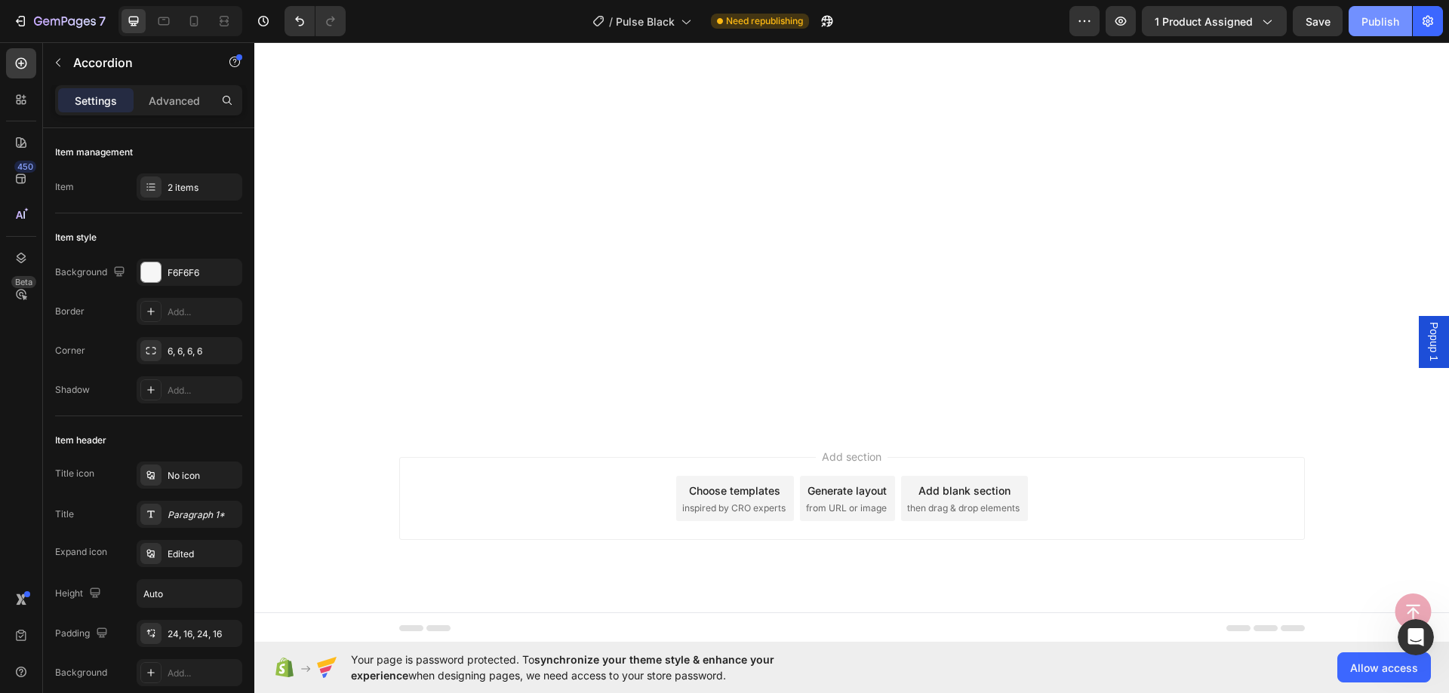
click at [1376, 9] on button "Publish" at bounding box center [1379, 21] width 63 height 30
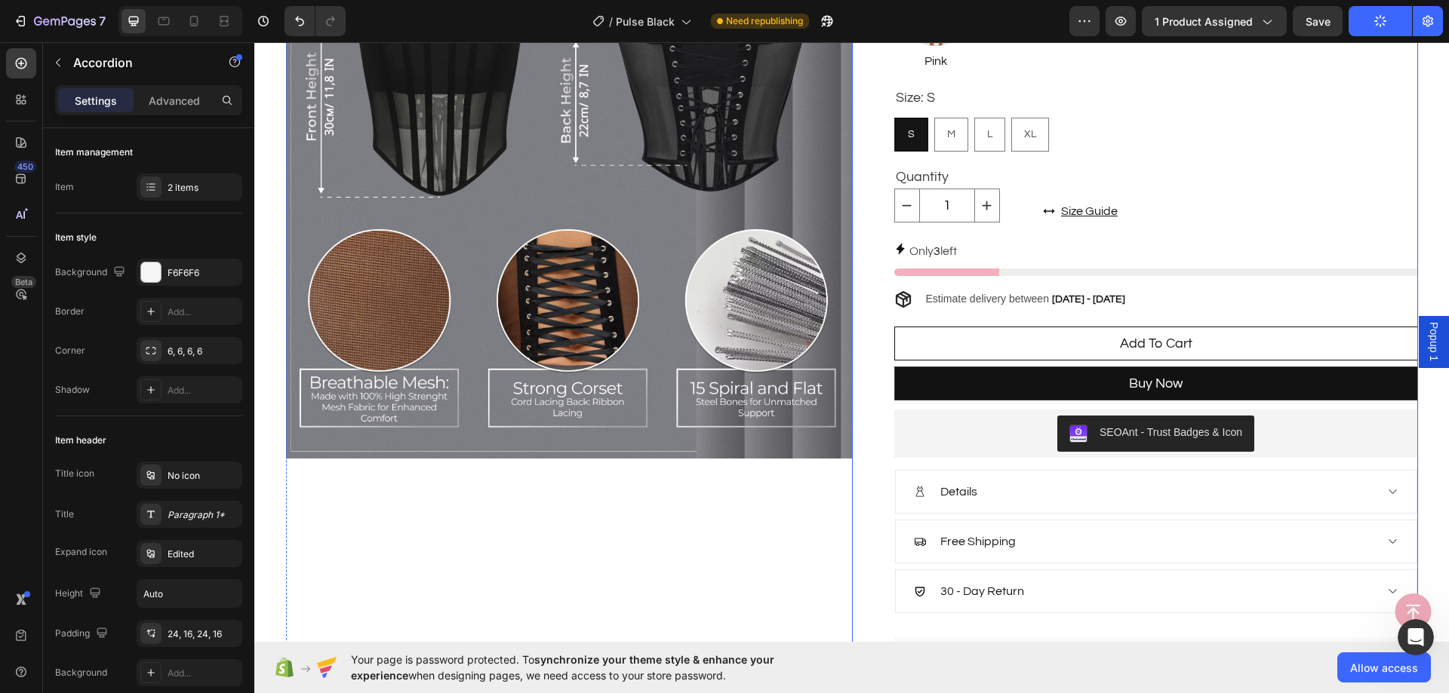
scroll to position [45, 0]
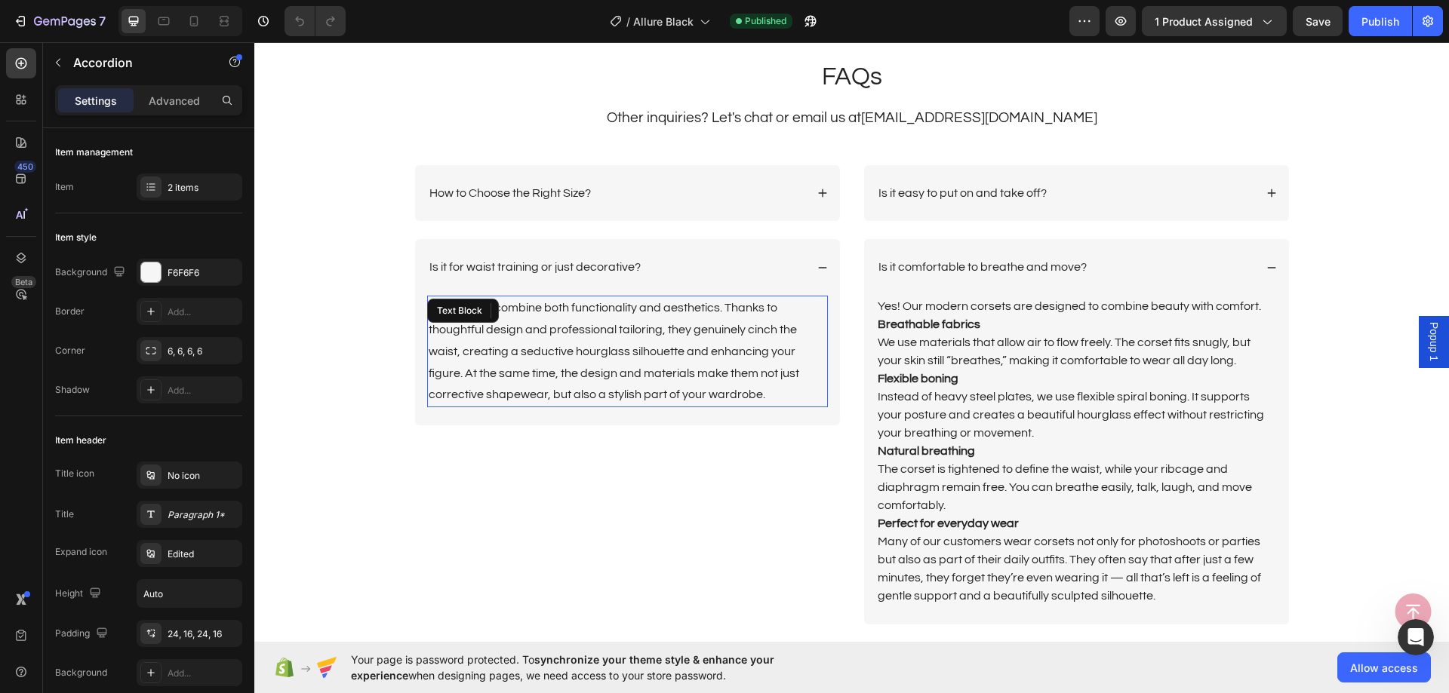
click at [652, 342] on p "Our corsets combine both functionality and aesthetics. Thanks to thoughtful des…" at bounding box center [628, 351] width 398 height 109
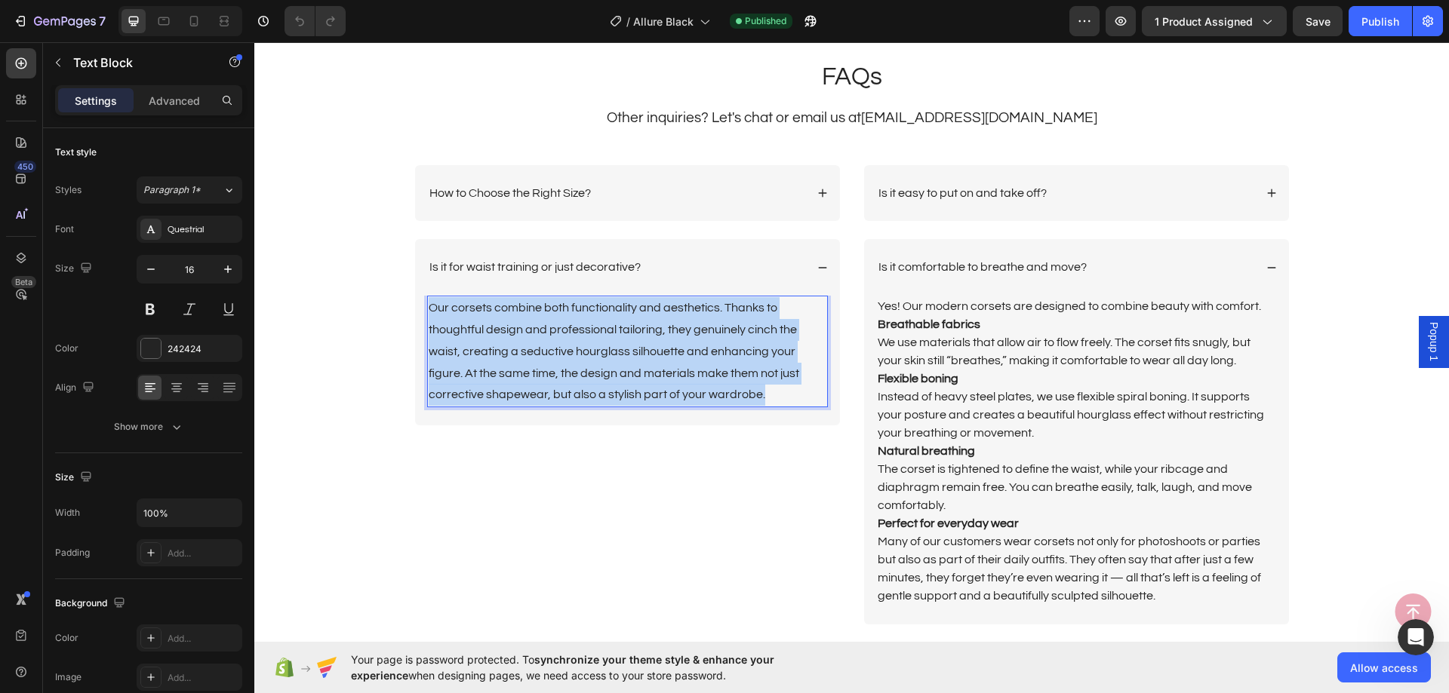
click at [652, 342] on p "Our corsets combine both functionality and aesthetics. Thanks to thoughtful des…" at bounding box center [628, 351] width 398 height 109
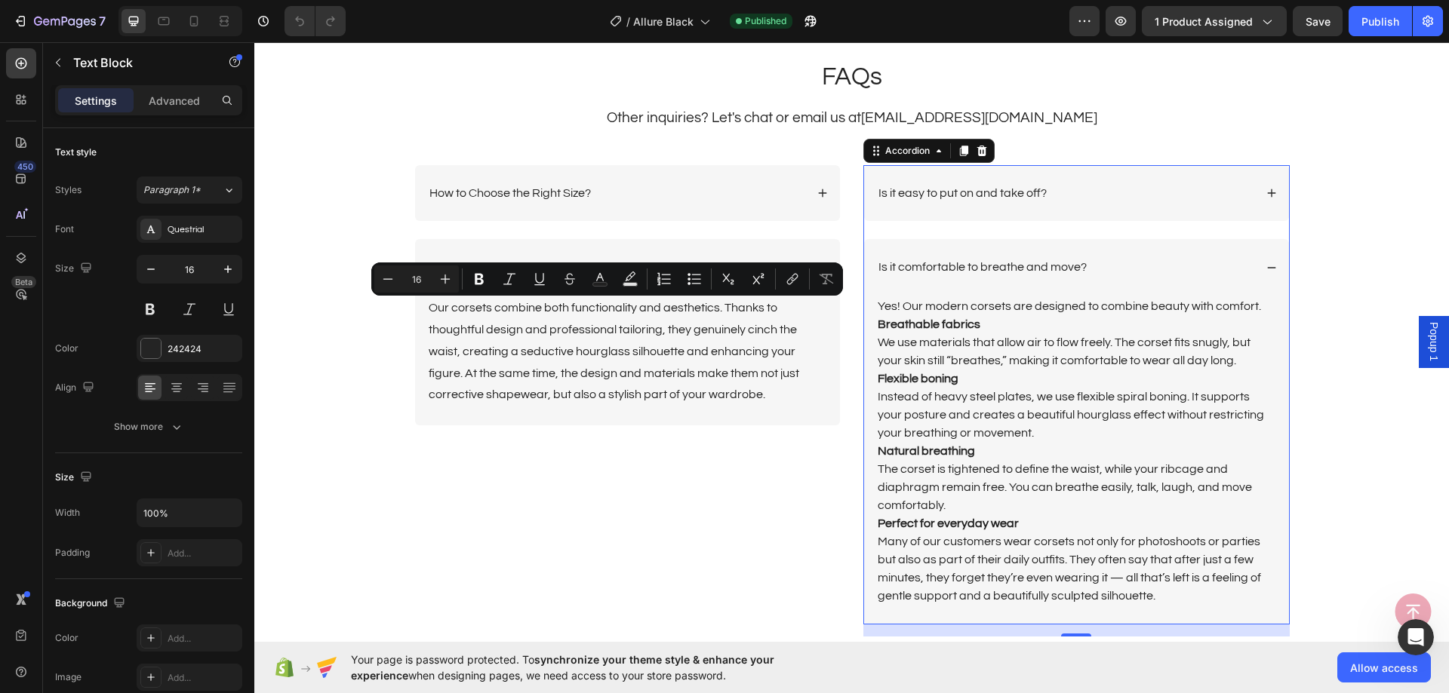
click at [991, 201] on div "Is it easy to put on and take off?" at bounding box center [962, 193] width 173 height 20
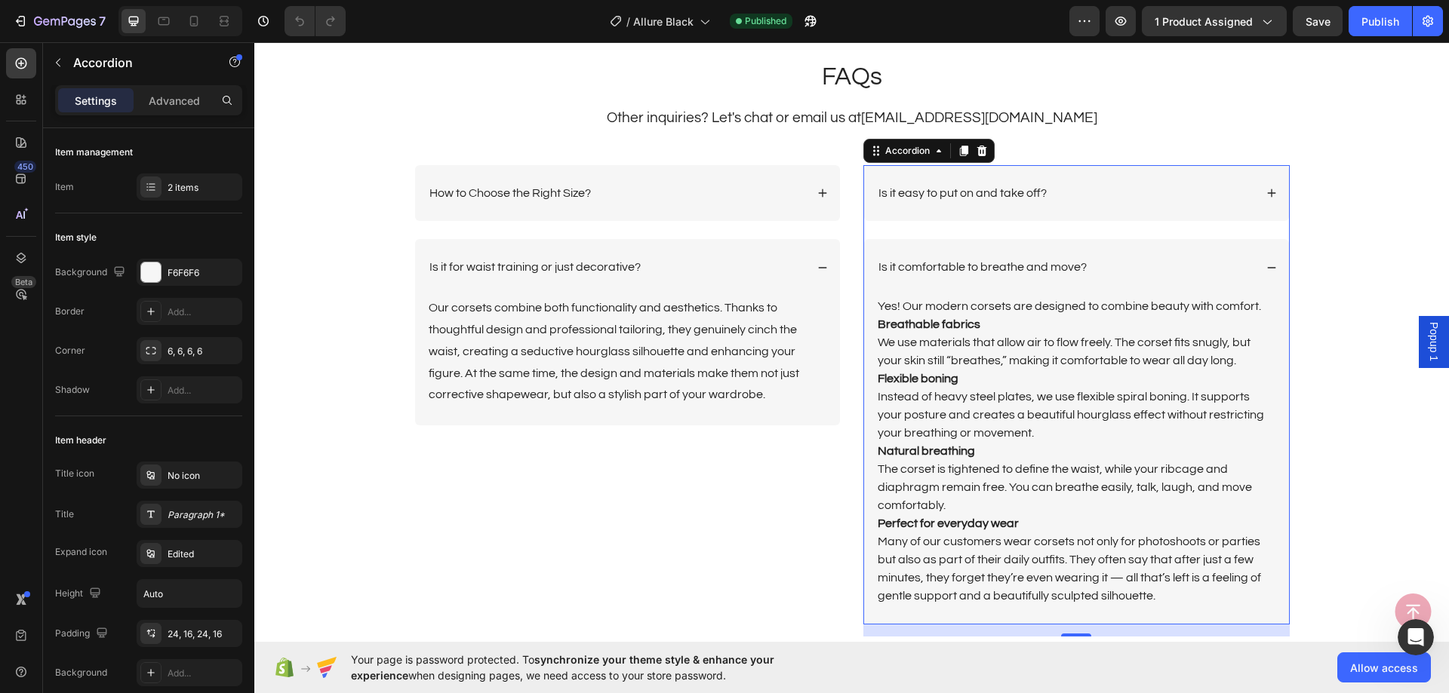
click at [991, 201] on div "Is it easy to put on and take off?" at bounding box center [962, 193] width 173 height 20
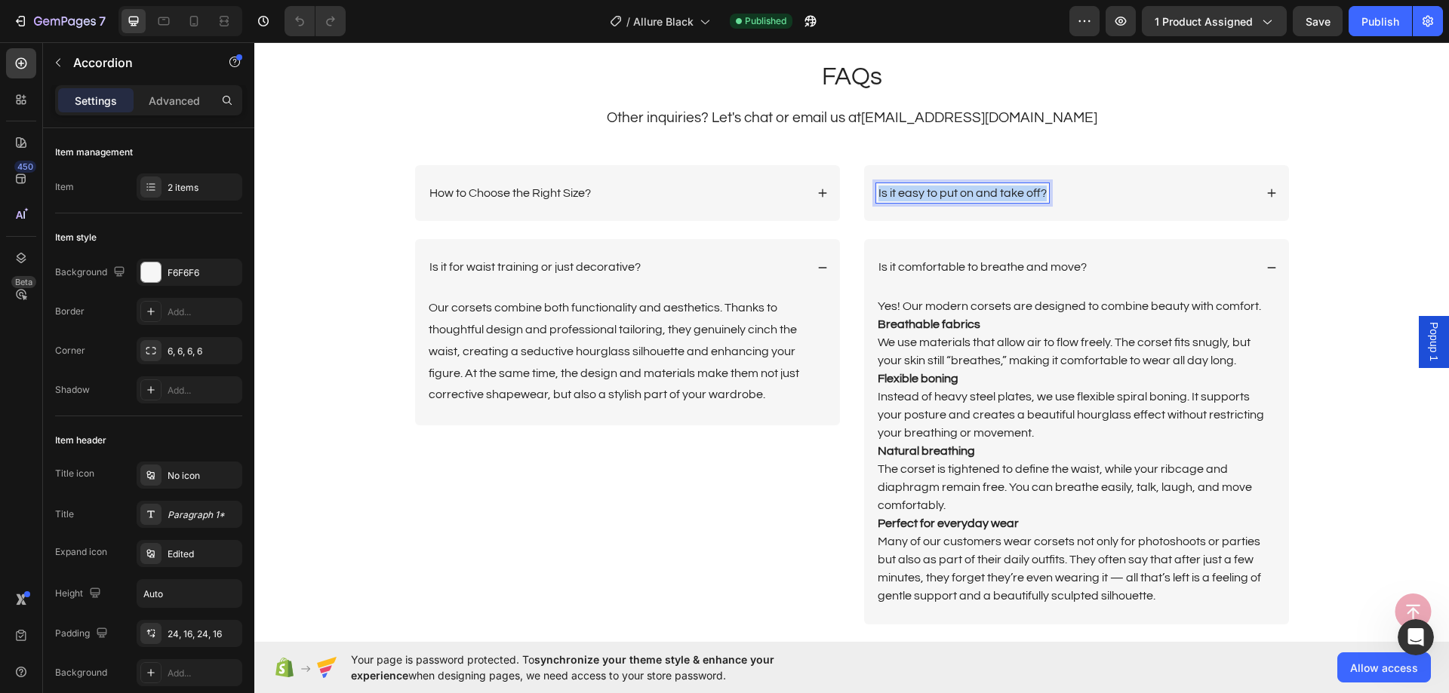
click at [991, 201] on div "Is it easy to put on and take off?" at bounding box center [962, 193] width 173 height 20
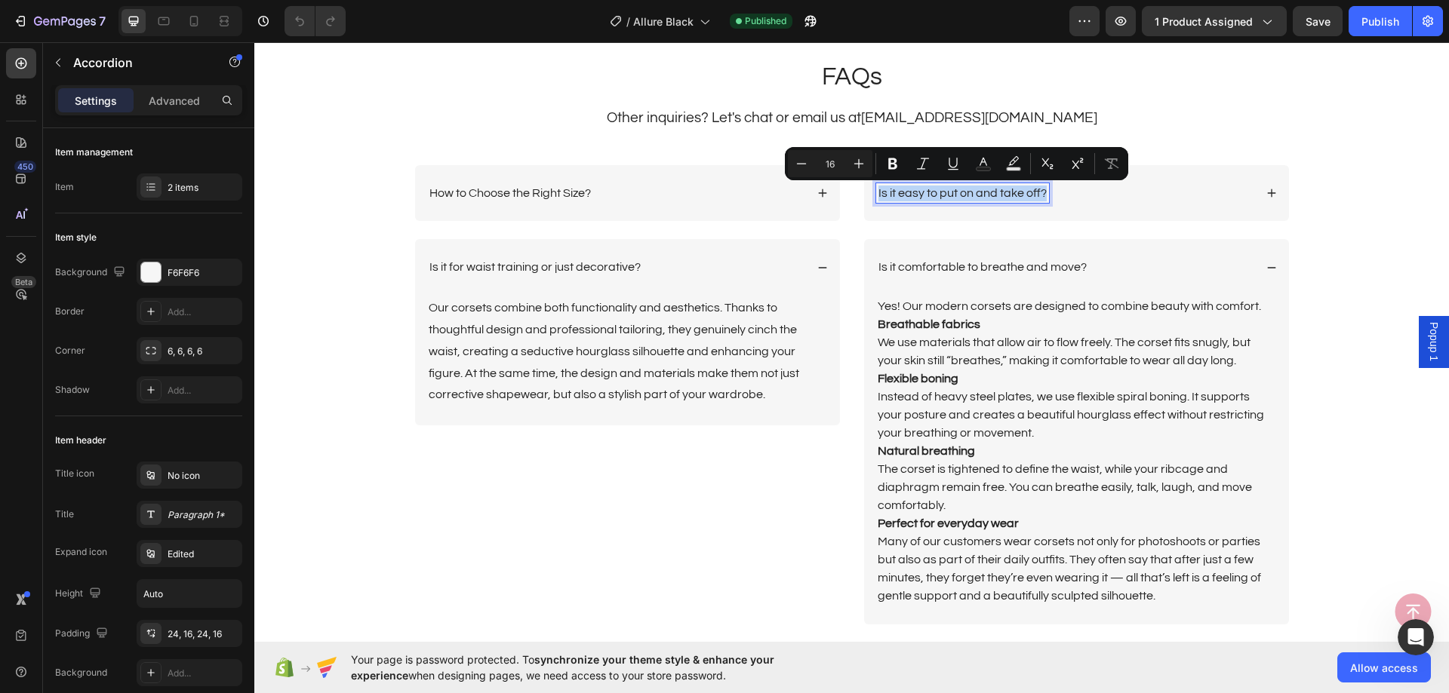
click at [1138, 210] on div "Is it easy to put on and take off?" at bounding box center [1076, 193] width 425 height 57
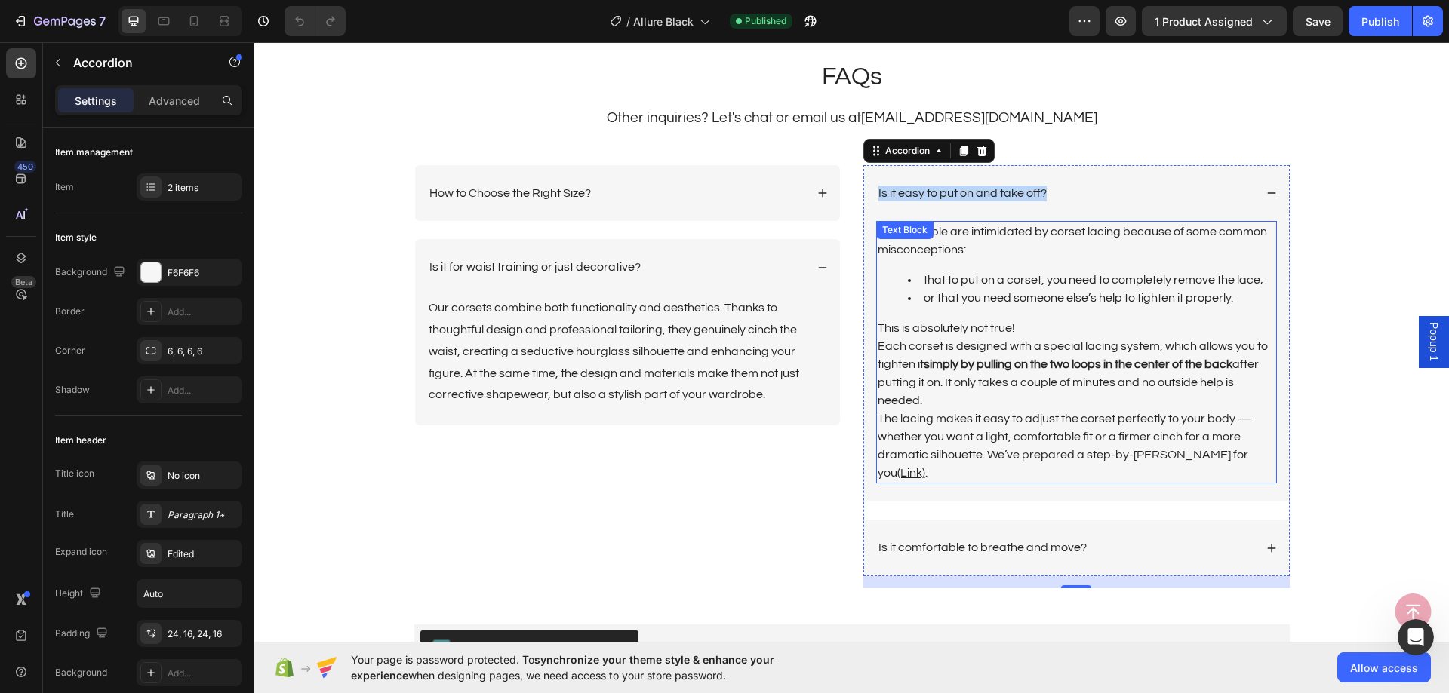
click at [1050, 259] on p "Many people are intimidated by corset lacing because of some common misconcepti…" at bounding box center [1076, 241] width 398 height 36
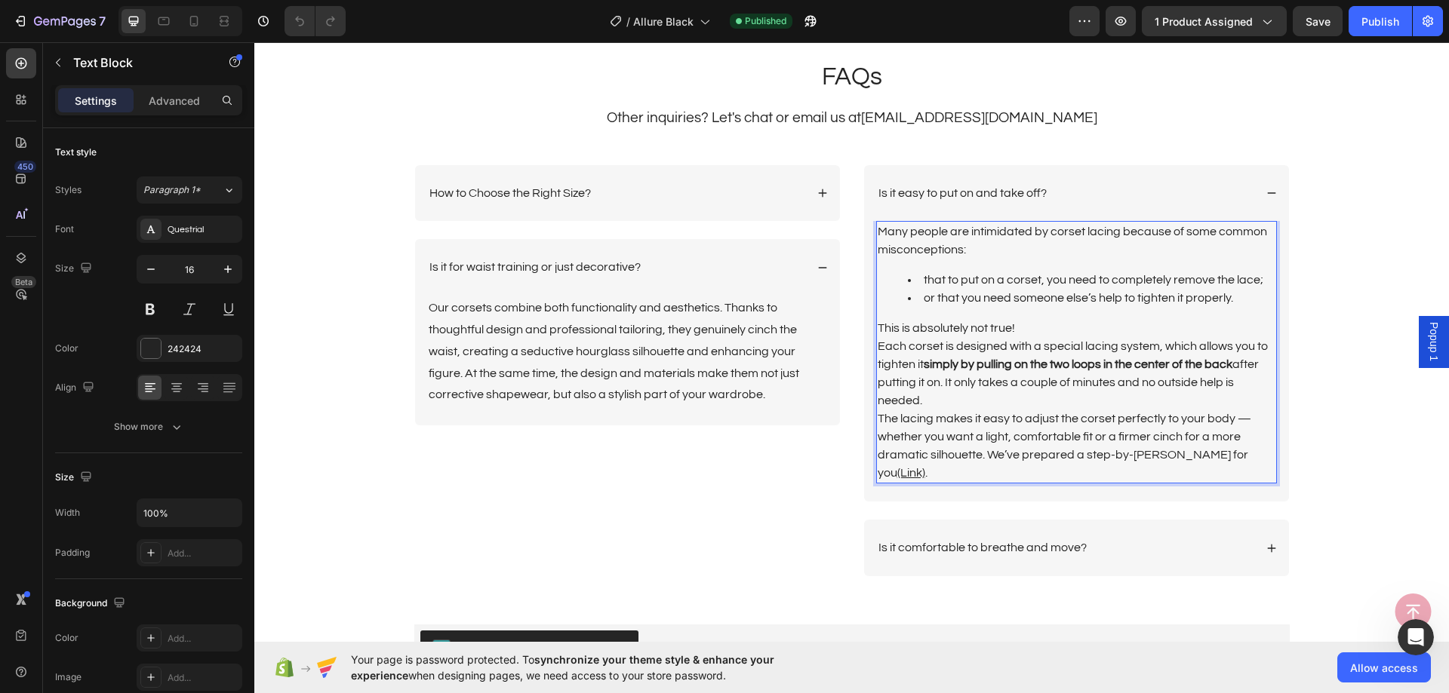
click at [1218, 409] on p "Each corset is designed with a special lacing system, which allows you to tight…" at bounding box center [1076, 373] width 398 height 72
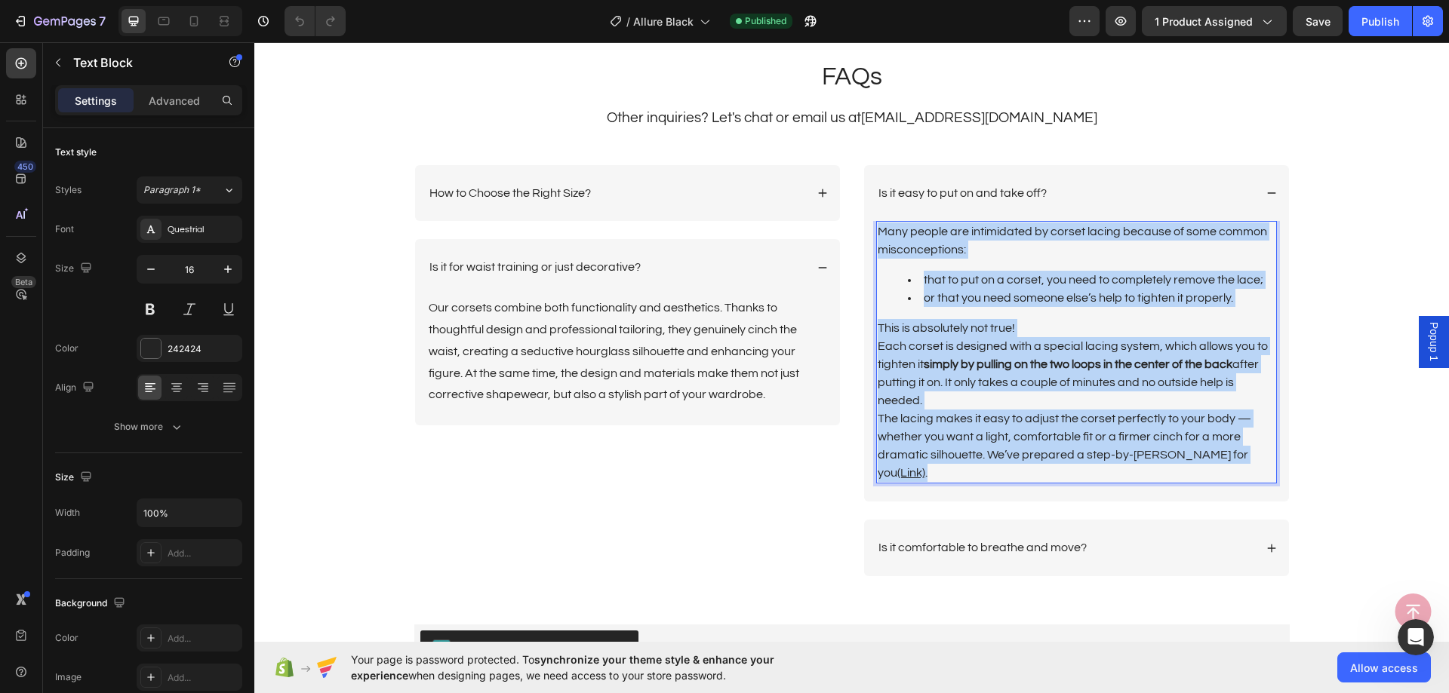
drag, startPoint x: 1255, startPoint y: 455, endPoint x: 871, endPoint y: 238, distance: 440.6
click at [876, 238] on div "Many people are intimidated by corset lacing because of some common misconcepti…" at bounding box center [1076, 352] width 401 height 263
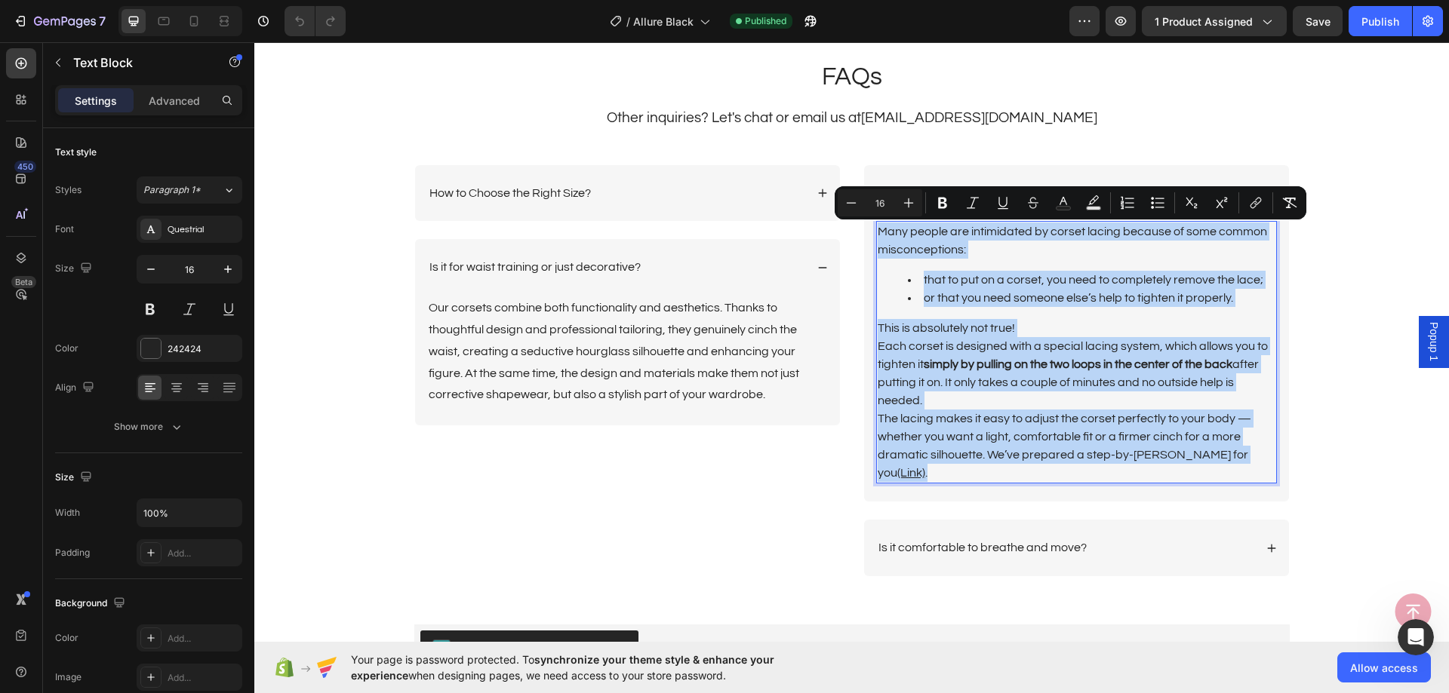
copy div "Many people are intimidated by corset lacing because of some common misconcepti…"
click at [1145, 169] on div "Is it easy to put on and take off?" at bounding box center [1076, 193] width 425 height 57
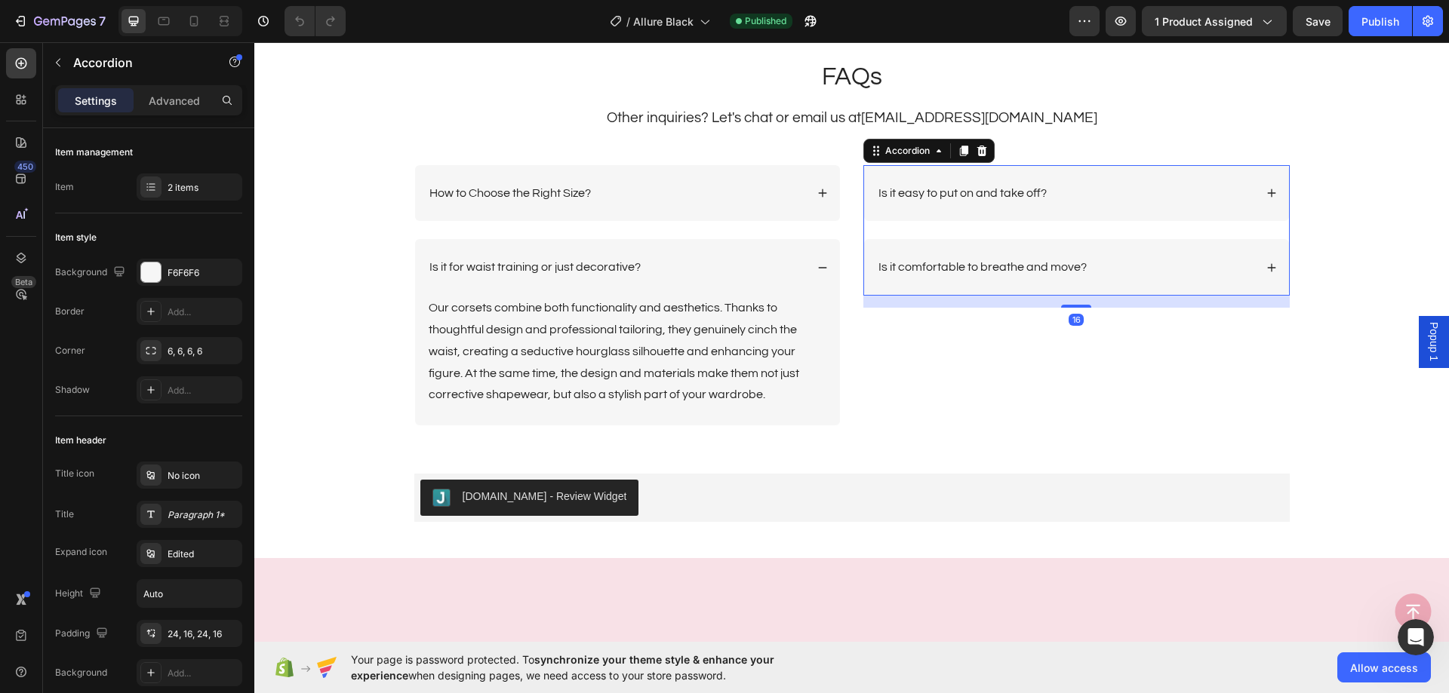
click at [997, 258] on div "Is it comfortable to breathe and move?" at bounding box center [982, 267] width 213 height 20
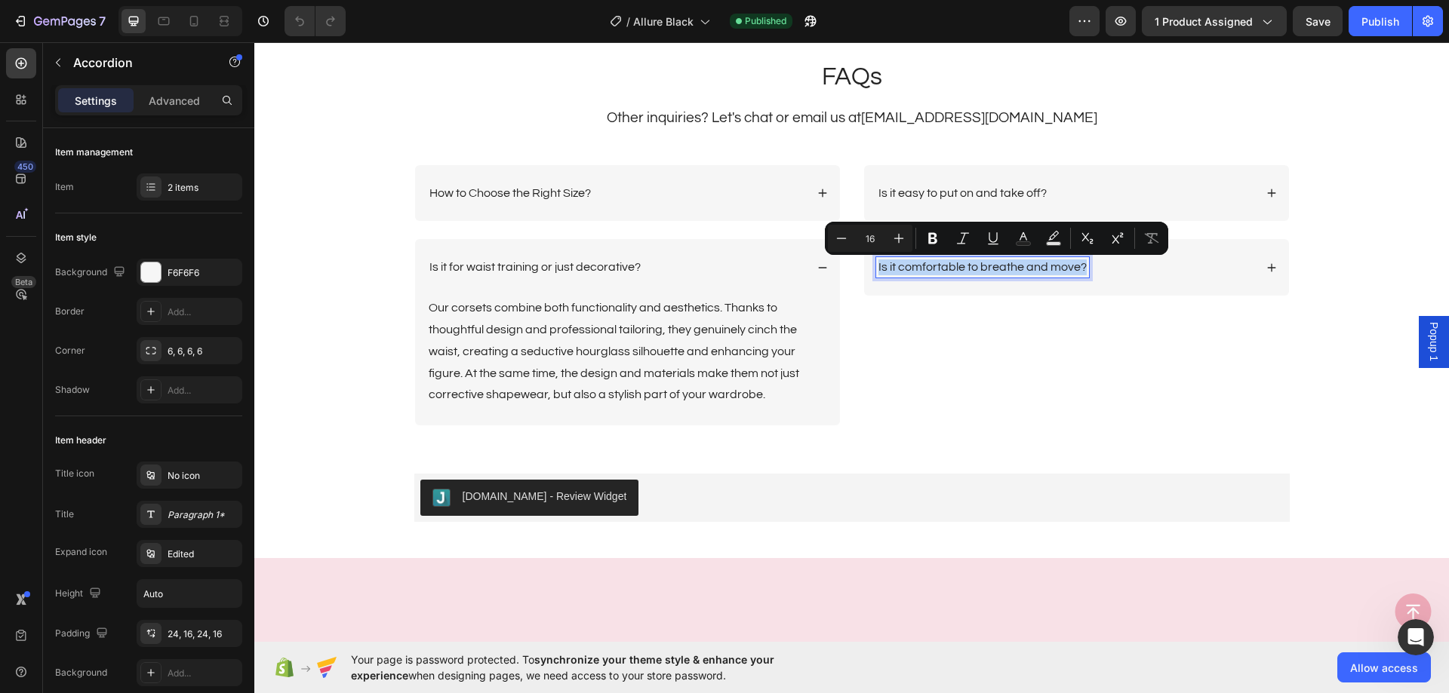
click at [997, 258] on div "Is it comfortable to breathe and move?" at bounding box center [982, 267] width 213 height 20
click at [1160, 250] on div "Is it comfortable to breathe and move?" at bounding box center [1076, 267] width 425 height 57
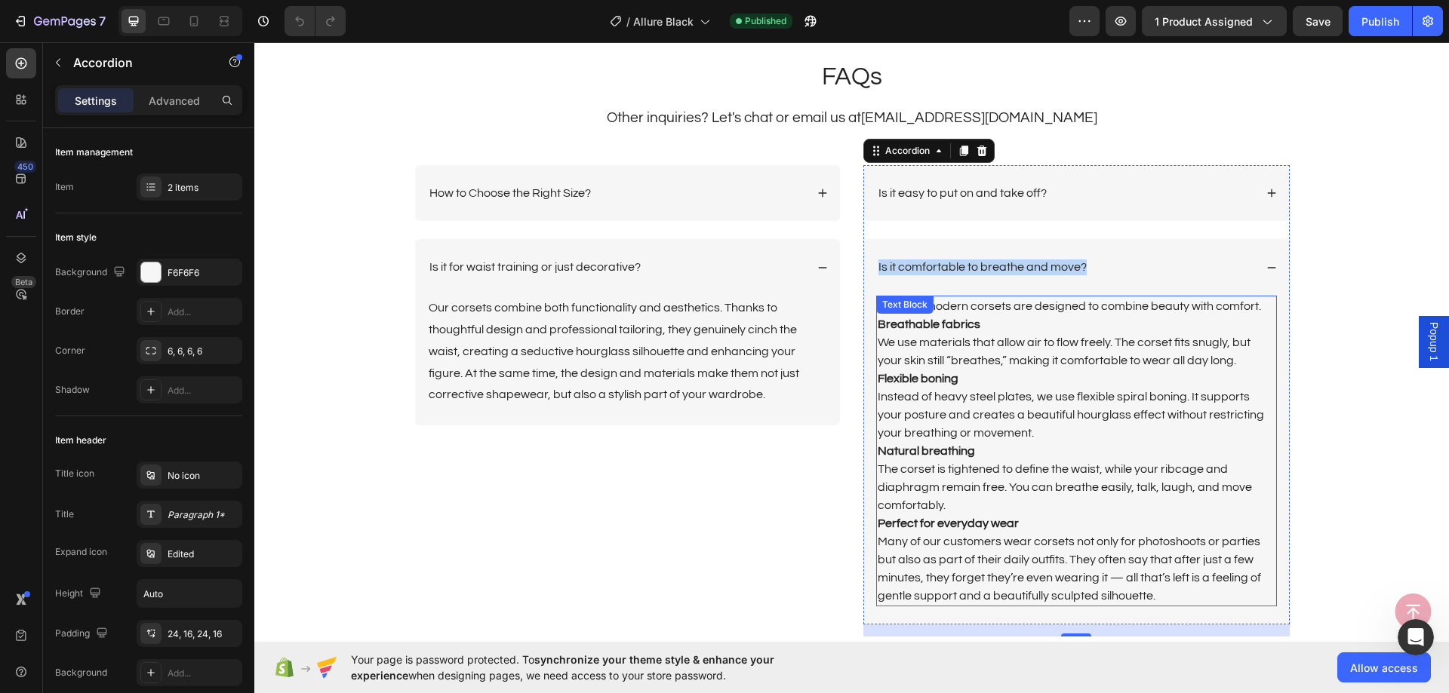
click at [1123, 567] on p "Many of our customers wear corsets not only for photoshoots or parties but also…" at bounding box center [1076, 569] width 398 height 72
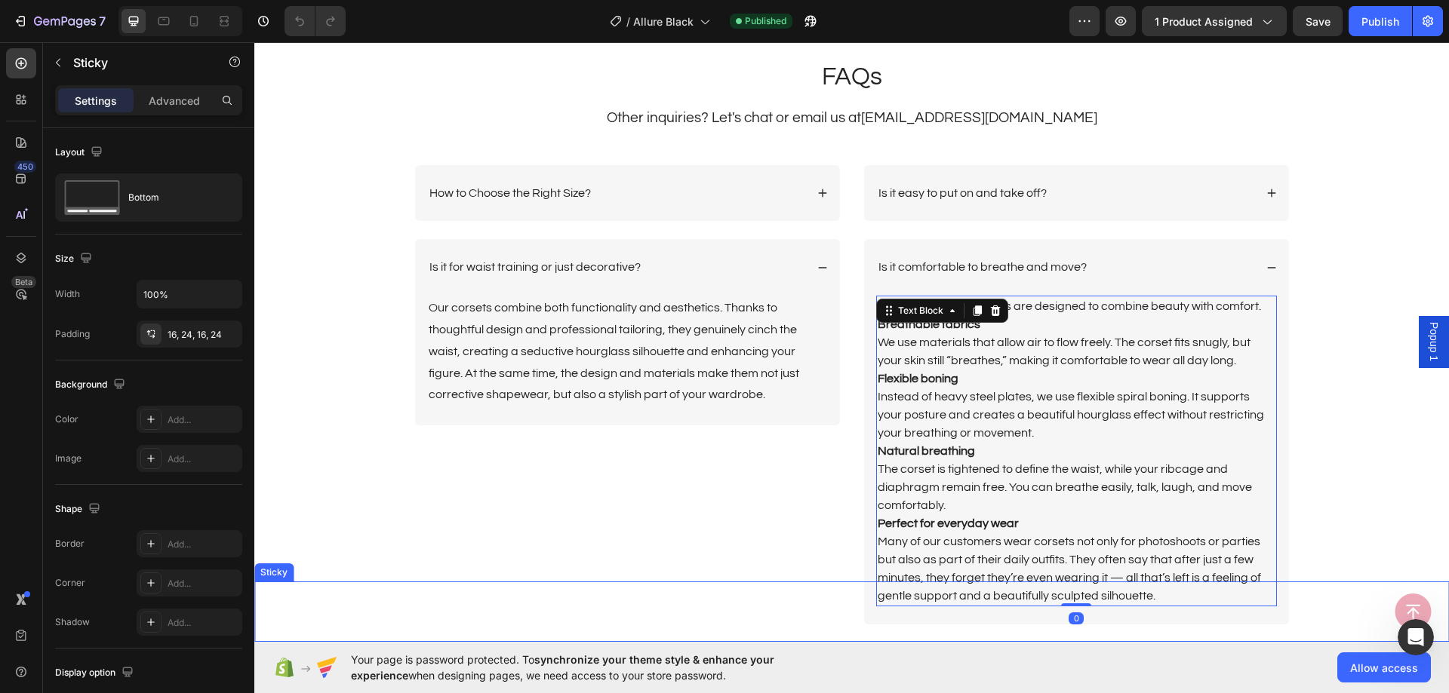
click at [1150, 591] on div "Button Sticky" at bounding box center [851, 612] width 1194 height 60
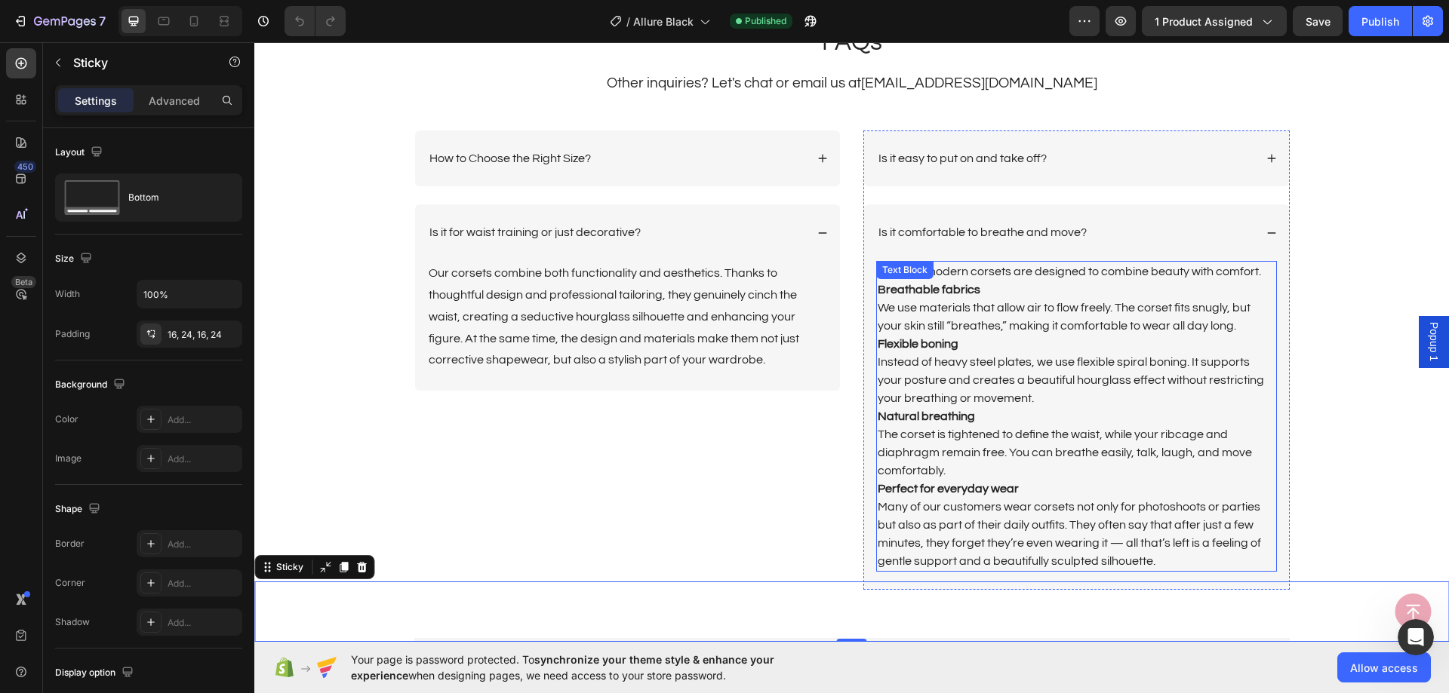
scroll to position [3621, 0]
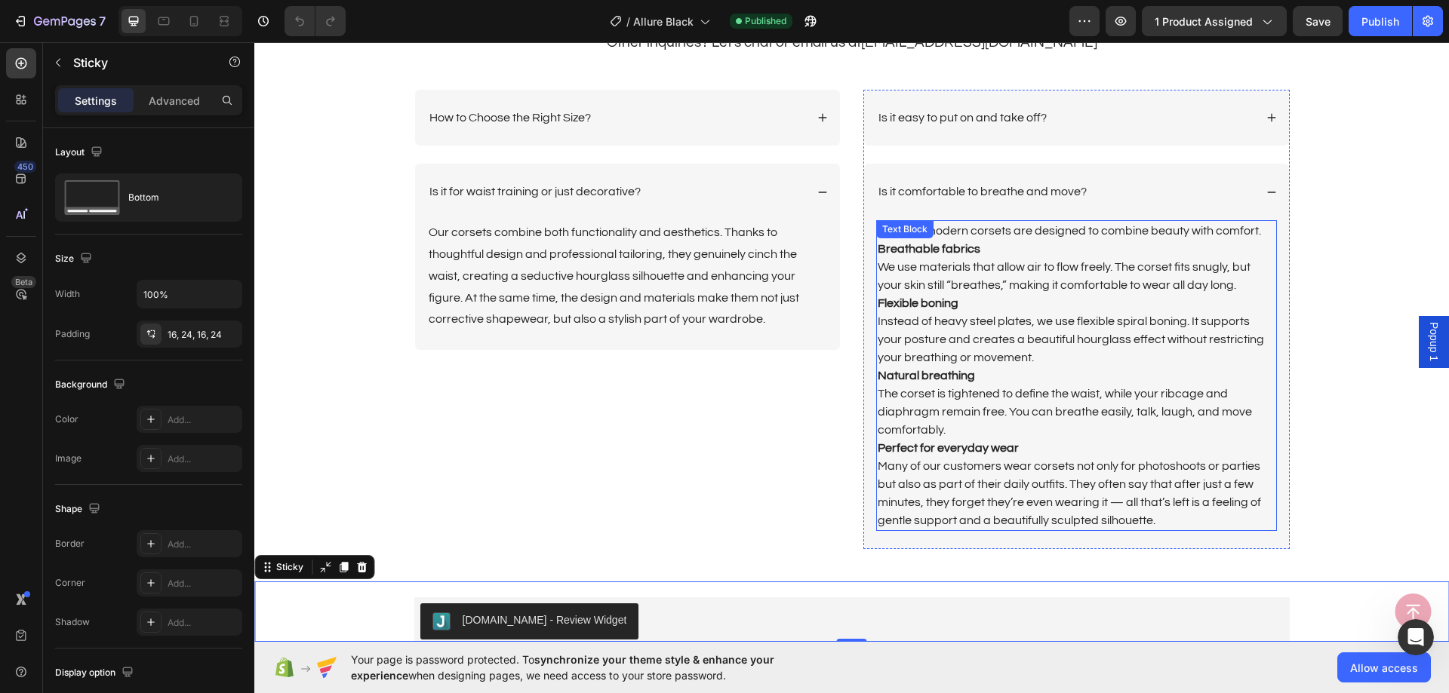
click at [1157, 501] on p "Many of our customers wear corsets not only for photoshoots or parties but also…" at bounding box center [1076, 493] width 398 height 72
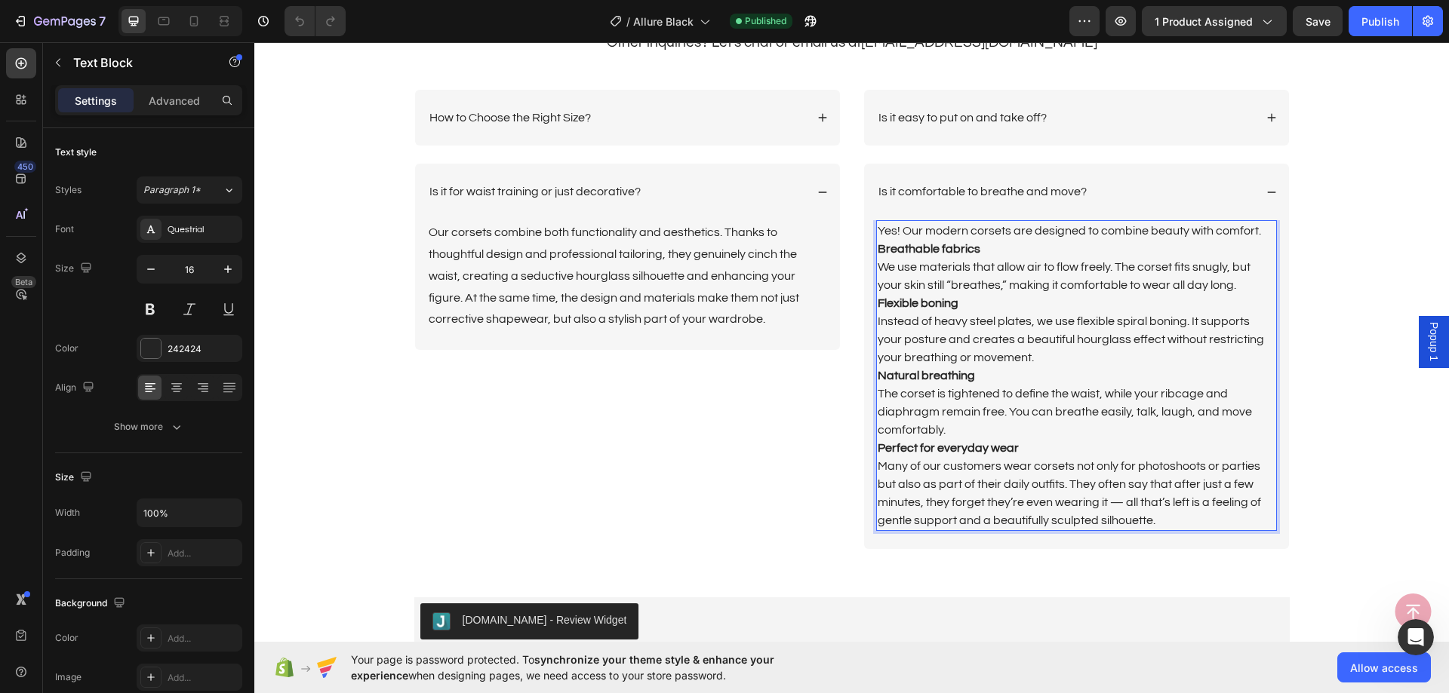
click at [1159, 518] on p "Many of our customers wear corsets not only for photoshoots or parties but also…" at bounding box center [1076, 493] width 398 height 72
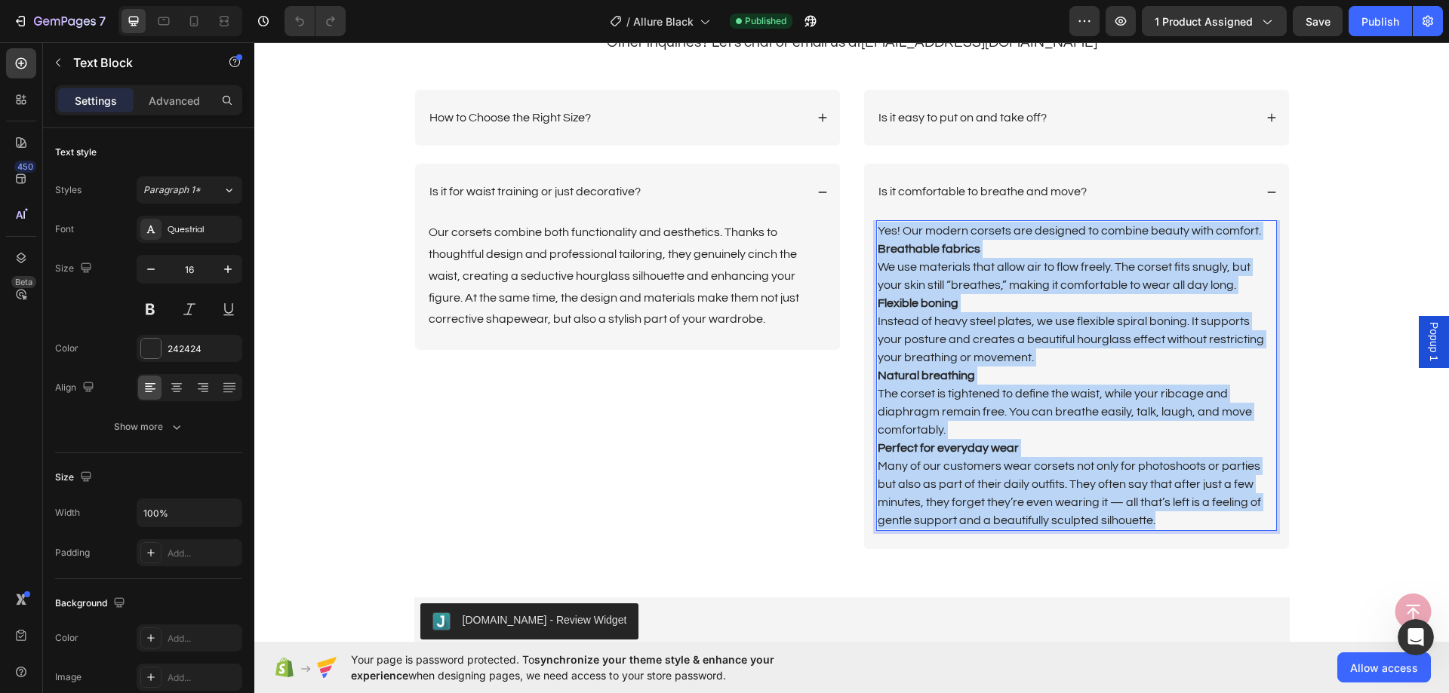
drag, startPoint x: 1159, startPoint y: 518, endPoint x: 871, endPoint y: 236, distance: 402.3
click at [876, 236] on div "Yes! Our modern corsets are designed to combine beauty with comfort. Breathable…" at bounding box center [1076, 375] width 401 height 311
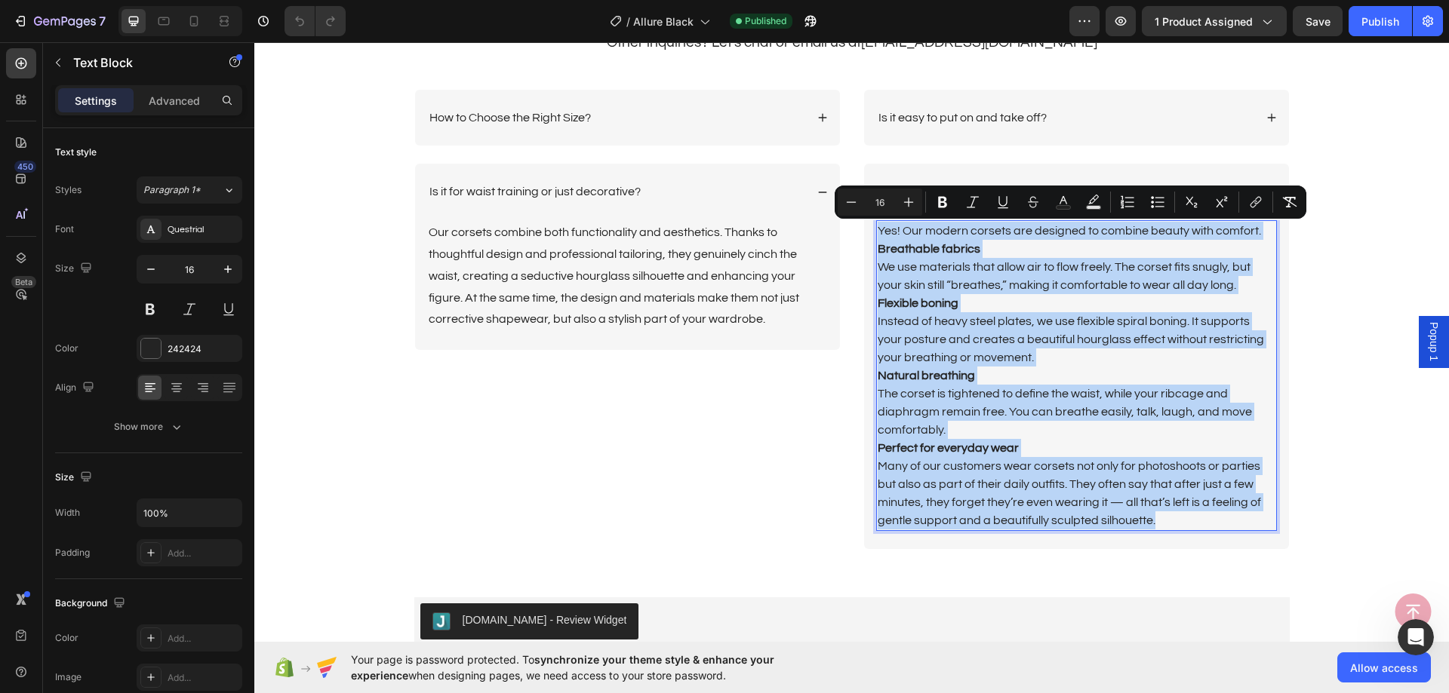
copy div "Yes! Our modern corsets are designed to combine beauty with comfort. Breathable…"
click at [531, 114] on p "How to Choose the Right Size?" at bounding box center [509, 118] width 161 height 16
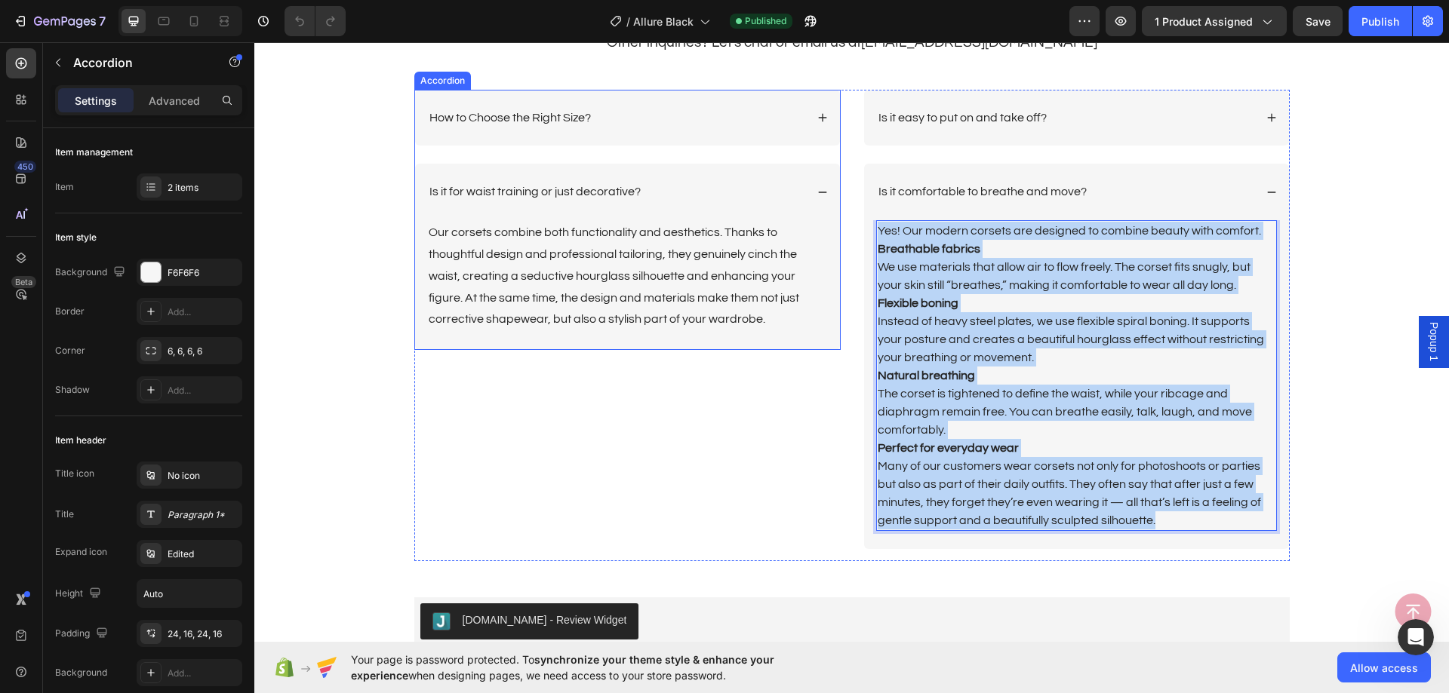
click at [471, 90] on div "Accordion" at bounding box center [442, 81] width 57 height 18
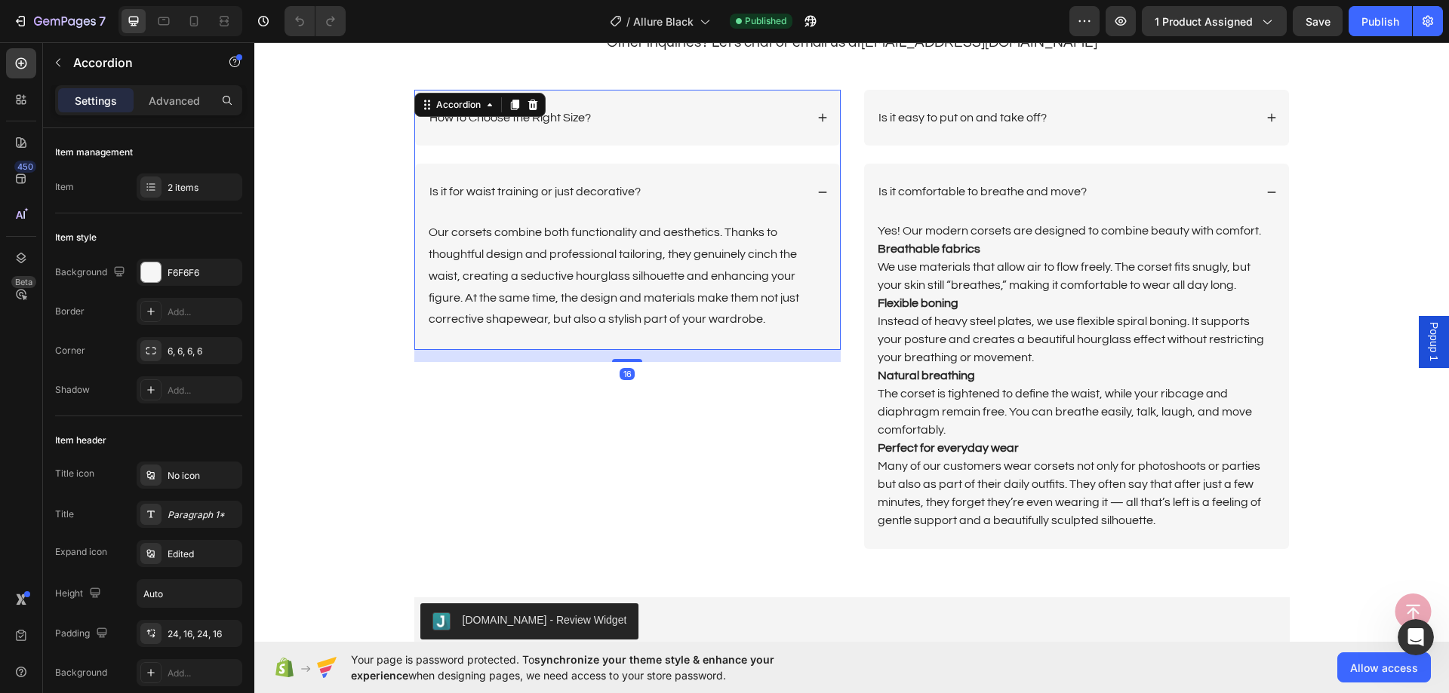
click at [531, 114] on div "Accordion" at bounding box center [479, 105] width 131 height 24
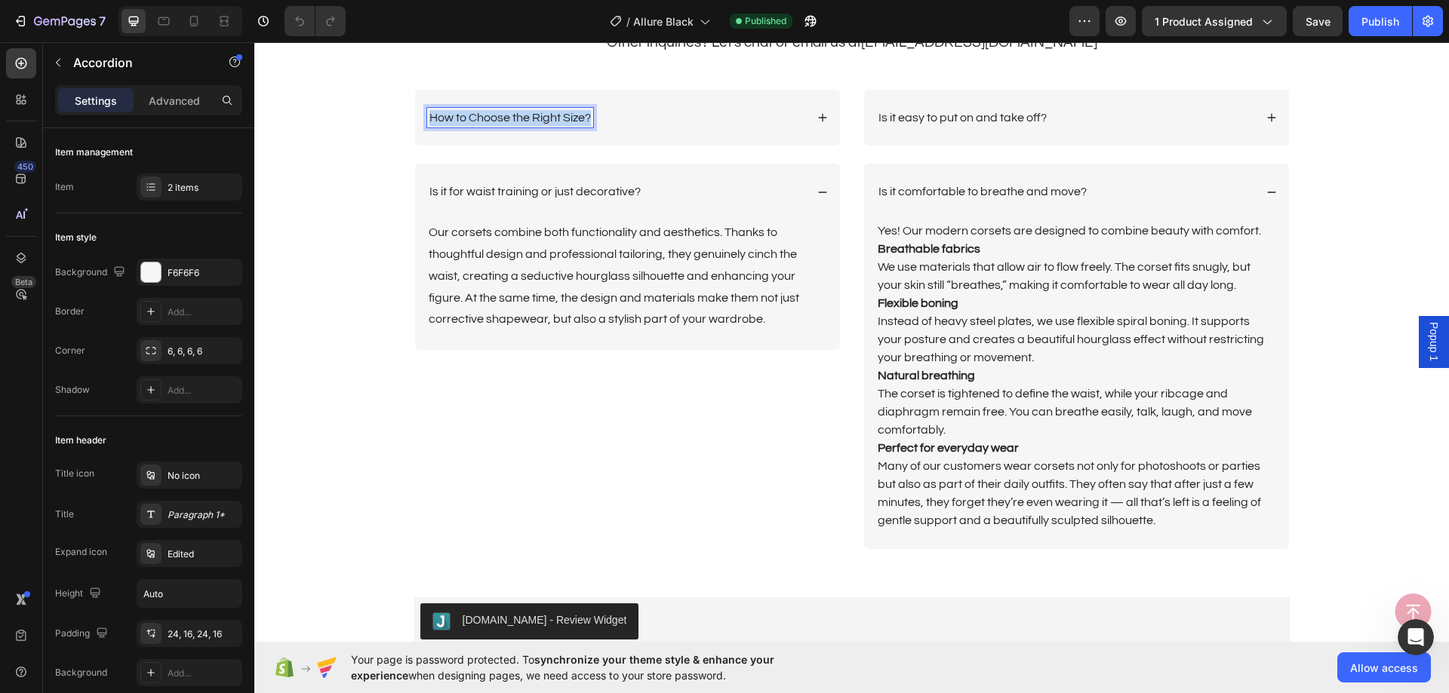
click at [573, 120] on p "How to Choose the Right Size?" at bounding box center [509, 118] width 161 height 16
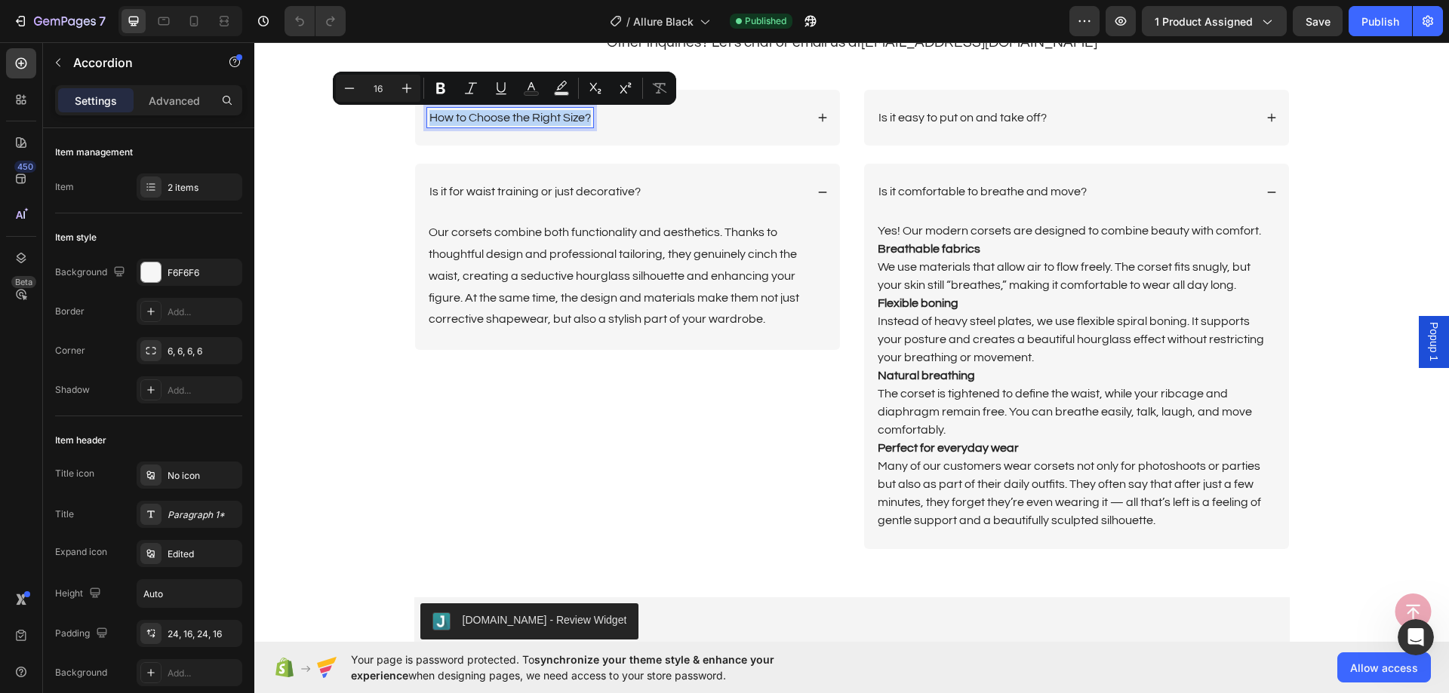
click at [773, 133] on div "How to Choose the Right Size?" at bounding box center [627, 118] width 425 height 57
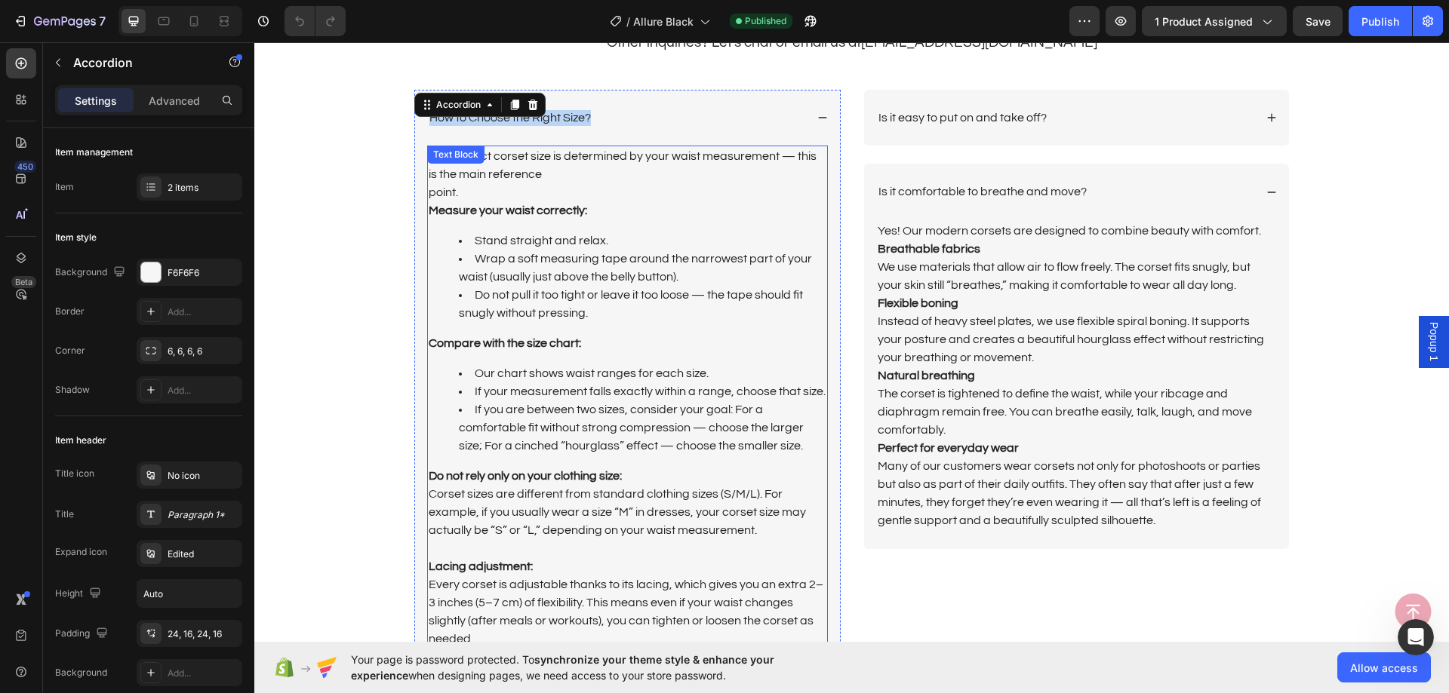
click at [645, 204] on p "The correct corset size is determined by your waist measurement — this is the m…" at bounding box center [628, 183] width 398 height 72
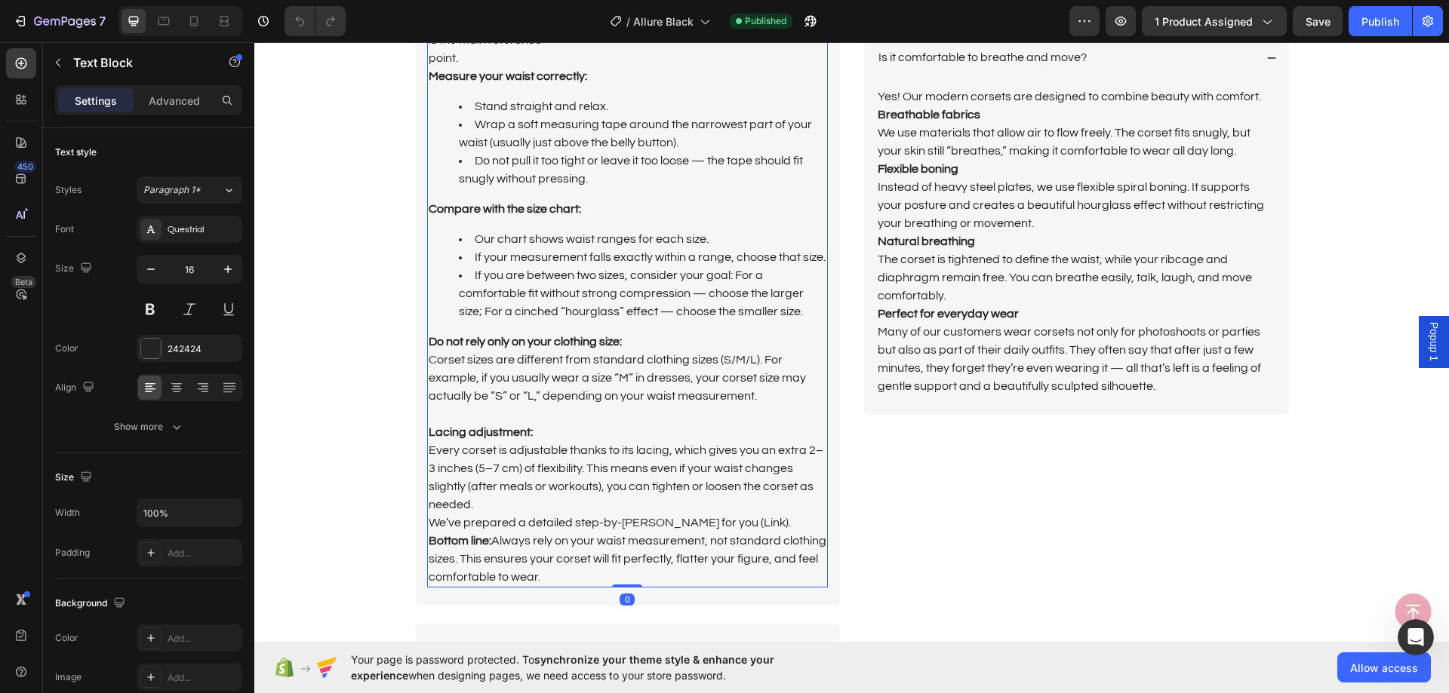
scroll to position [3772, 0]
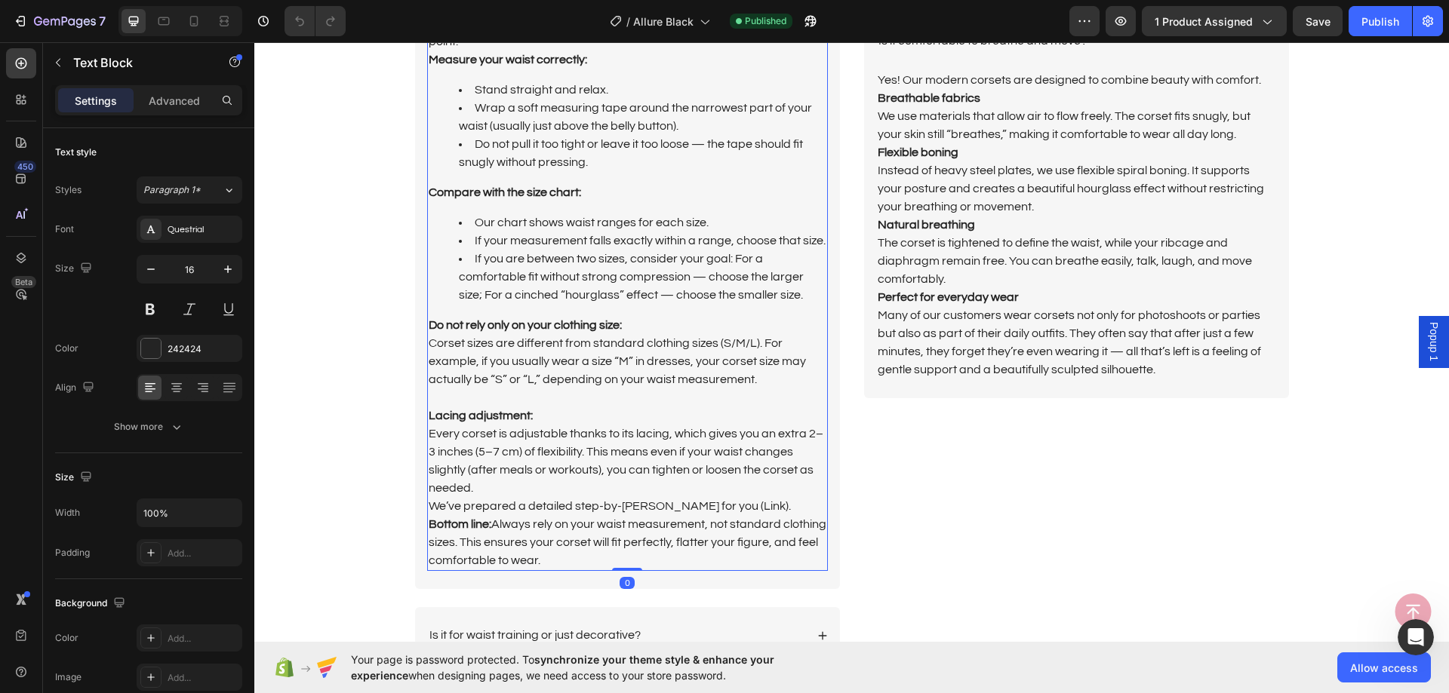
click at [572, 554] on p "Every corset is adjustable thanks to its lacing, which gives you an extra 2–3 i…" at bounding box center [628, 497] width 398 height 145
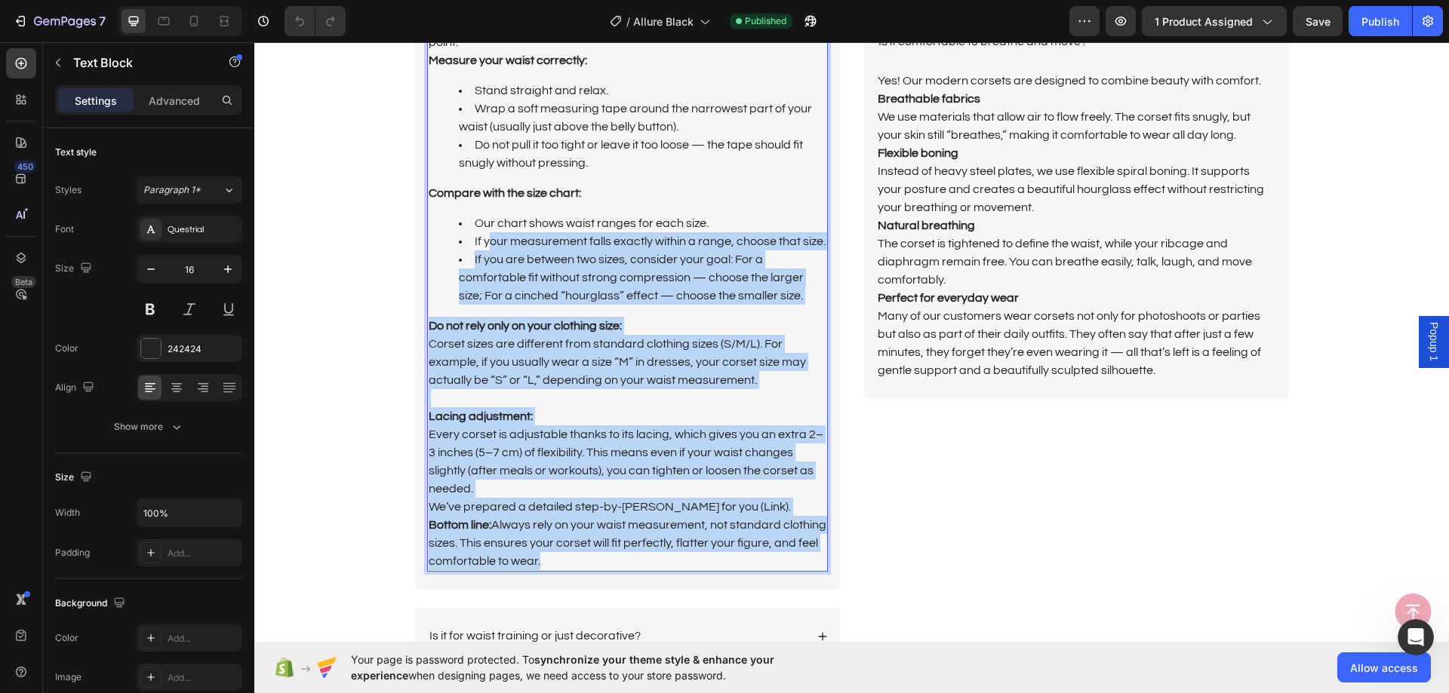
scroll to position [3546, 0]
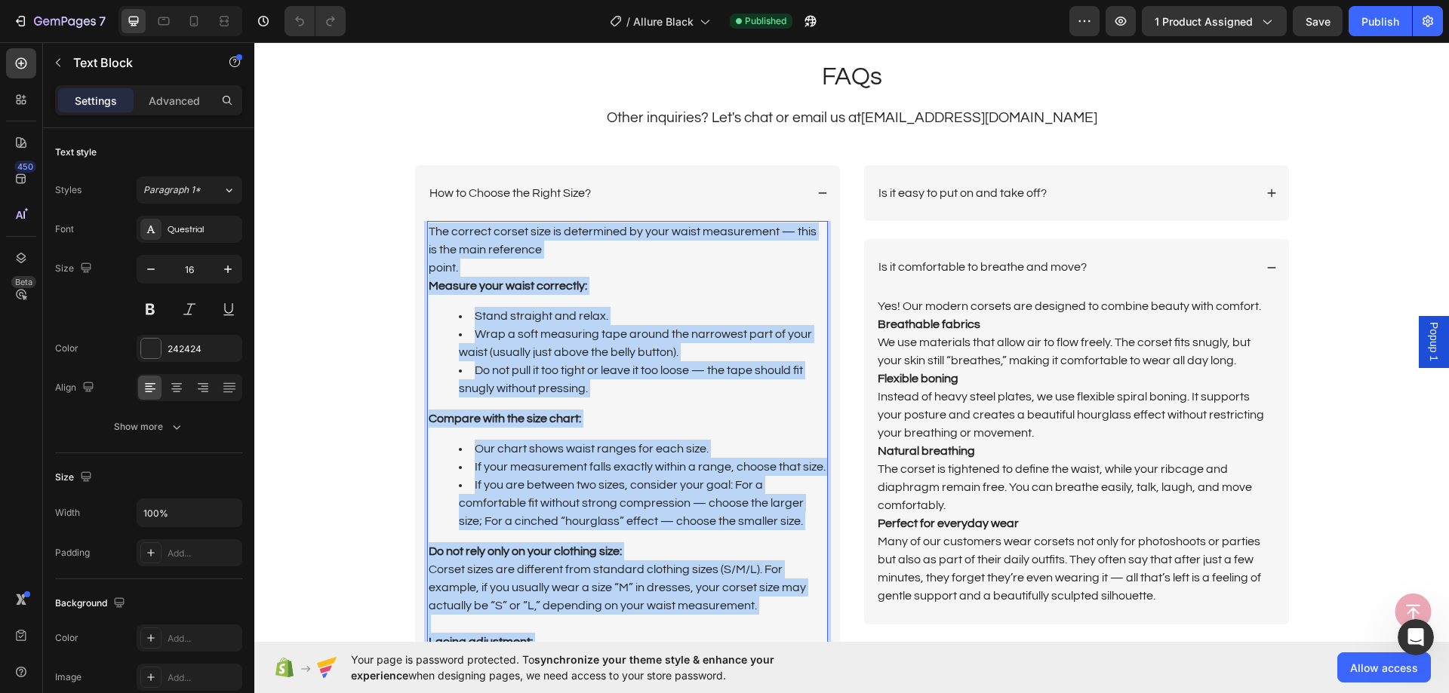
drag, startPoint x: 572, startPoint y: 554, endPoint x: 425, endPoint y: 229, distance: 356.2
click at [427, 229] on div "The correct corset size is determined by your waist measurement — this is the m…" at bounding box center [627, 509] width 401 height 576
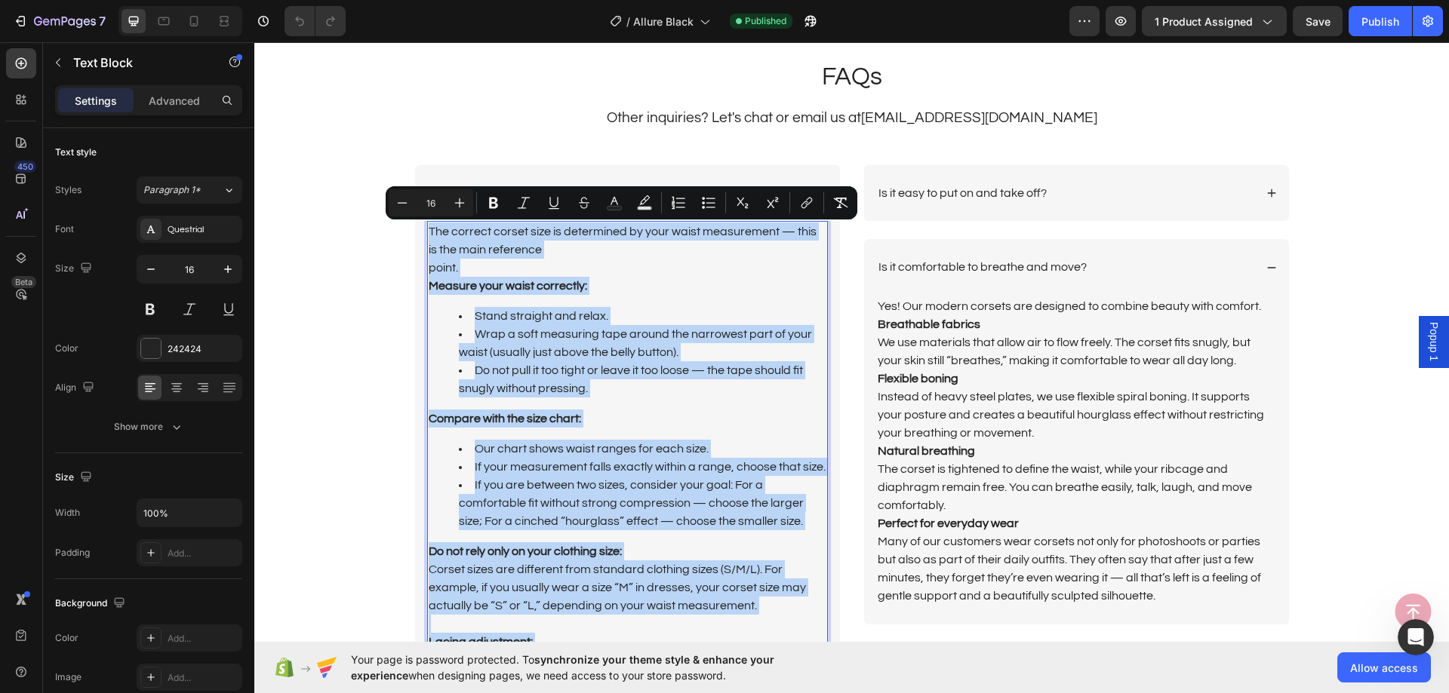
copy div "The correct corset size is determined by your waist measurement — this is the m…"
click at [665, 175] on div "How to Choose the Right Size?" at bounding box center [627, 193] width 425 height 57
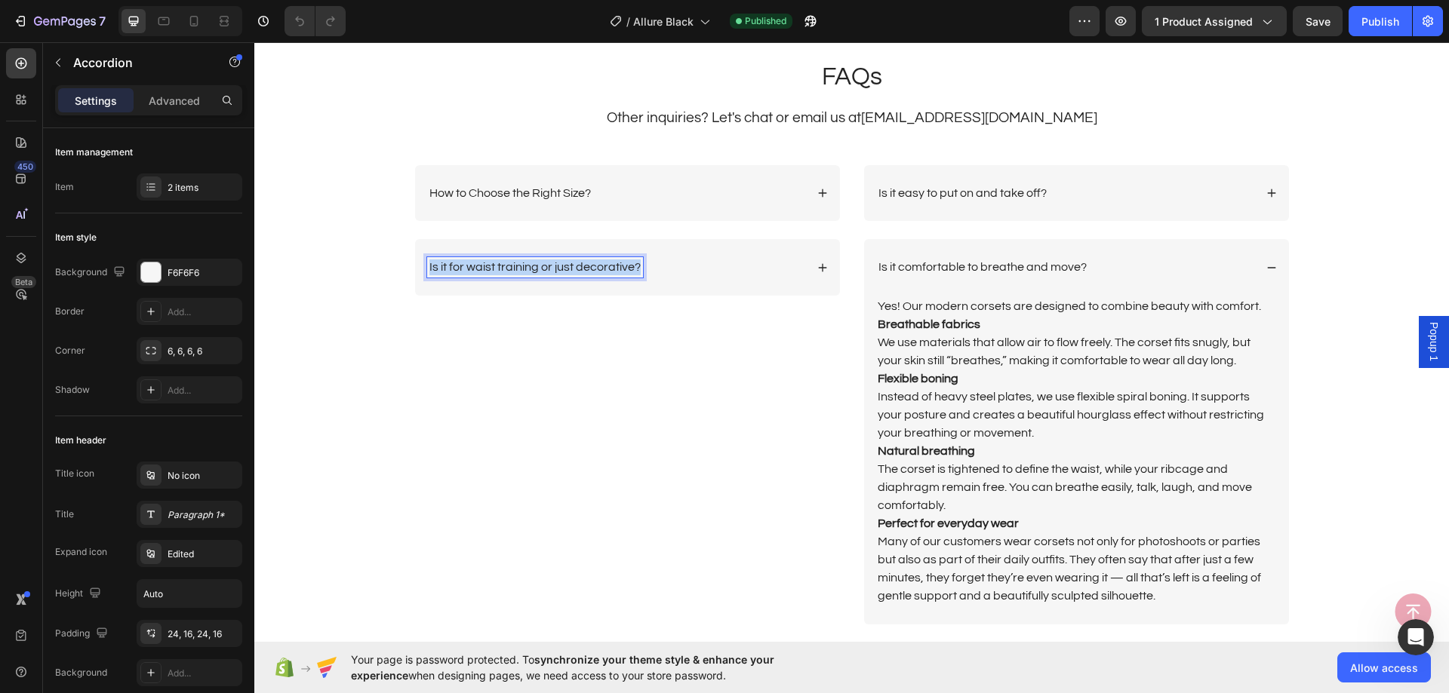
click at [552, 263] on p "Is it for waist training or just decorative?" at bounding box center [534, 268] width 211 height 16
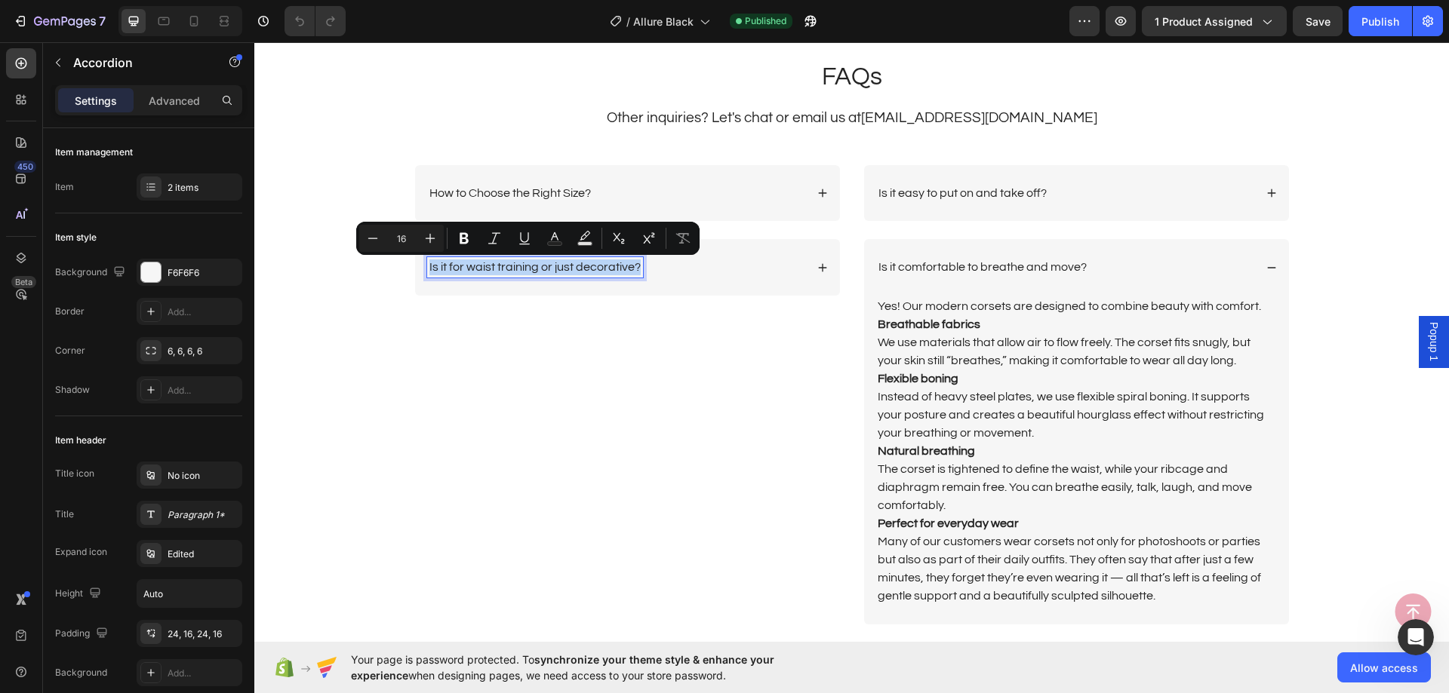
click at [711, 260] on div "Is it for waist training or just decorative?" at bounding box center [616, 267] width 378 height 20
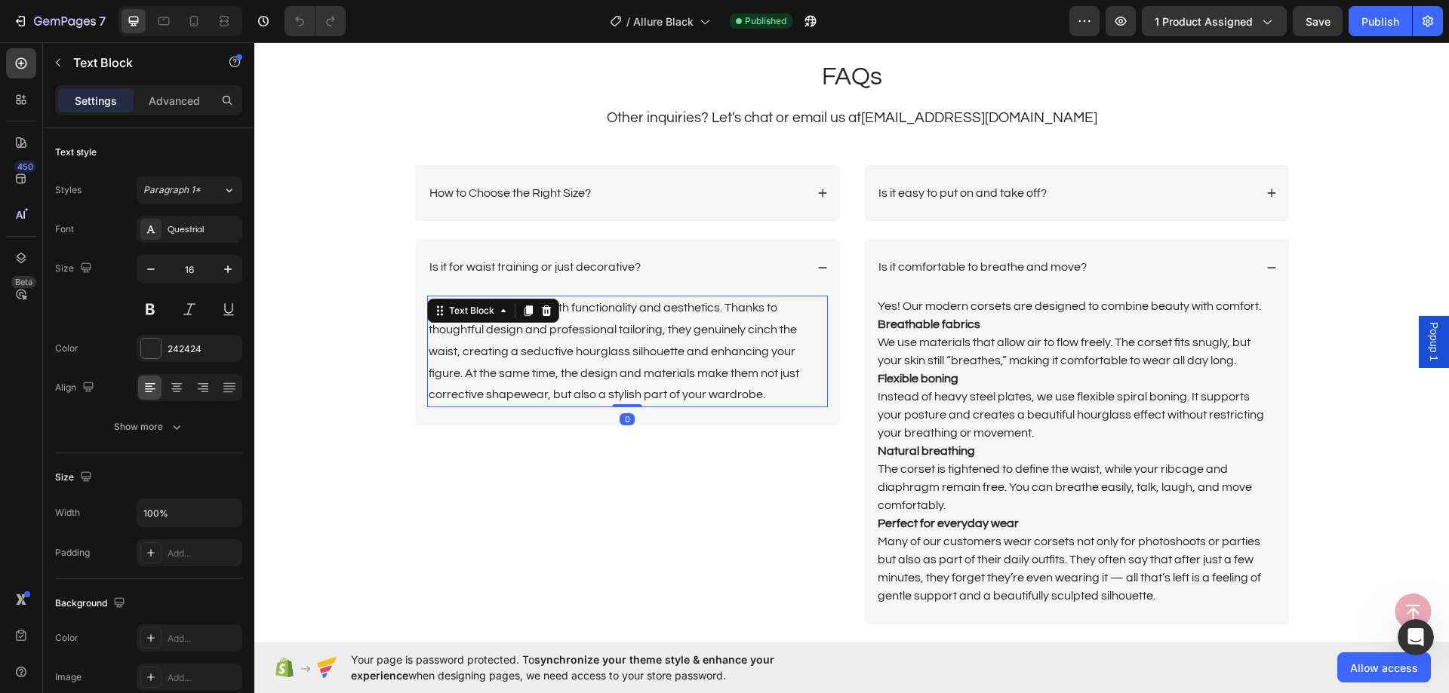
click at [640, 348] on p "Our corsets combine both functionality and aesthetics. Thanks to thoughtful des…" at bounding box center [628, 351] width 398 height 109
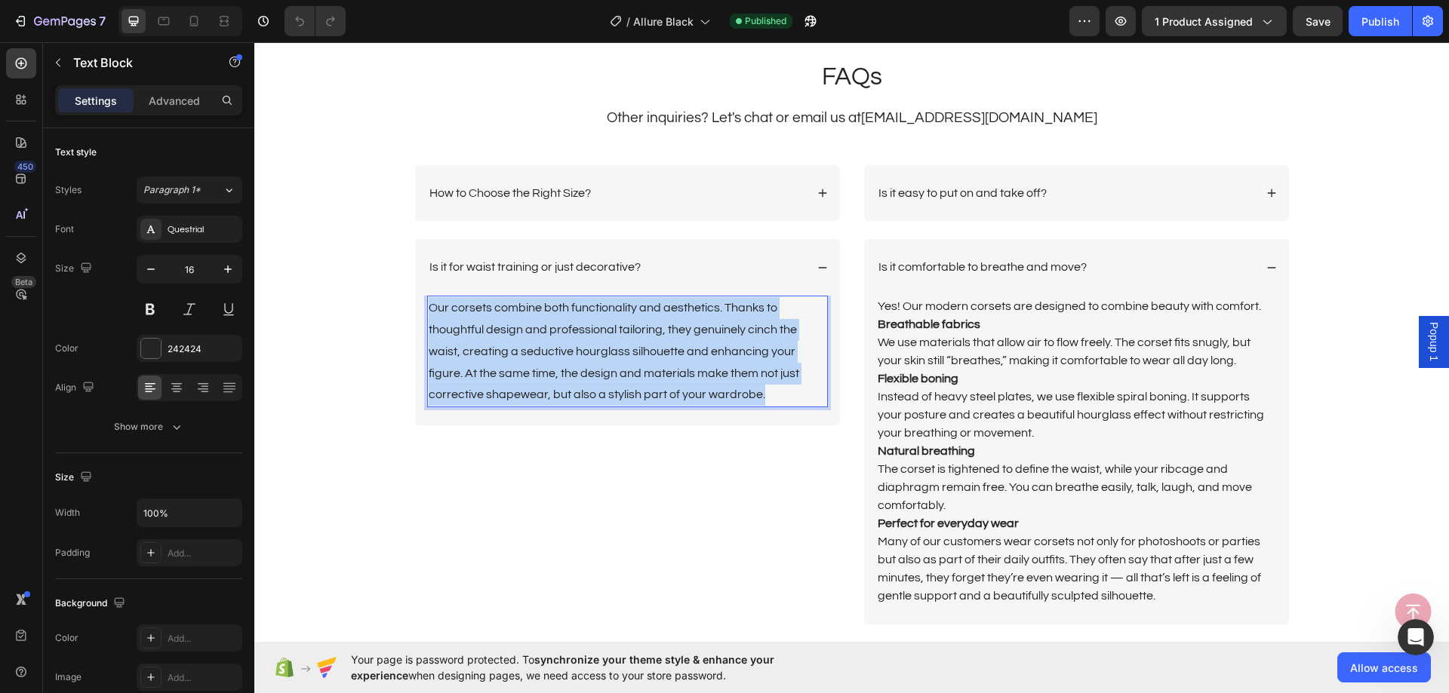
click at [640, 348] on p "Our corsets combine both functionality and aesthetics. Thanks to thoughtful des…" at bounding box center [628, 351] width 398 height 109
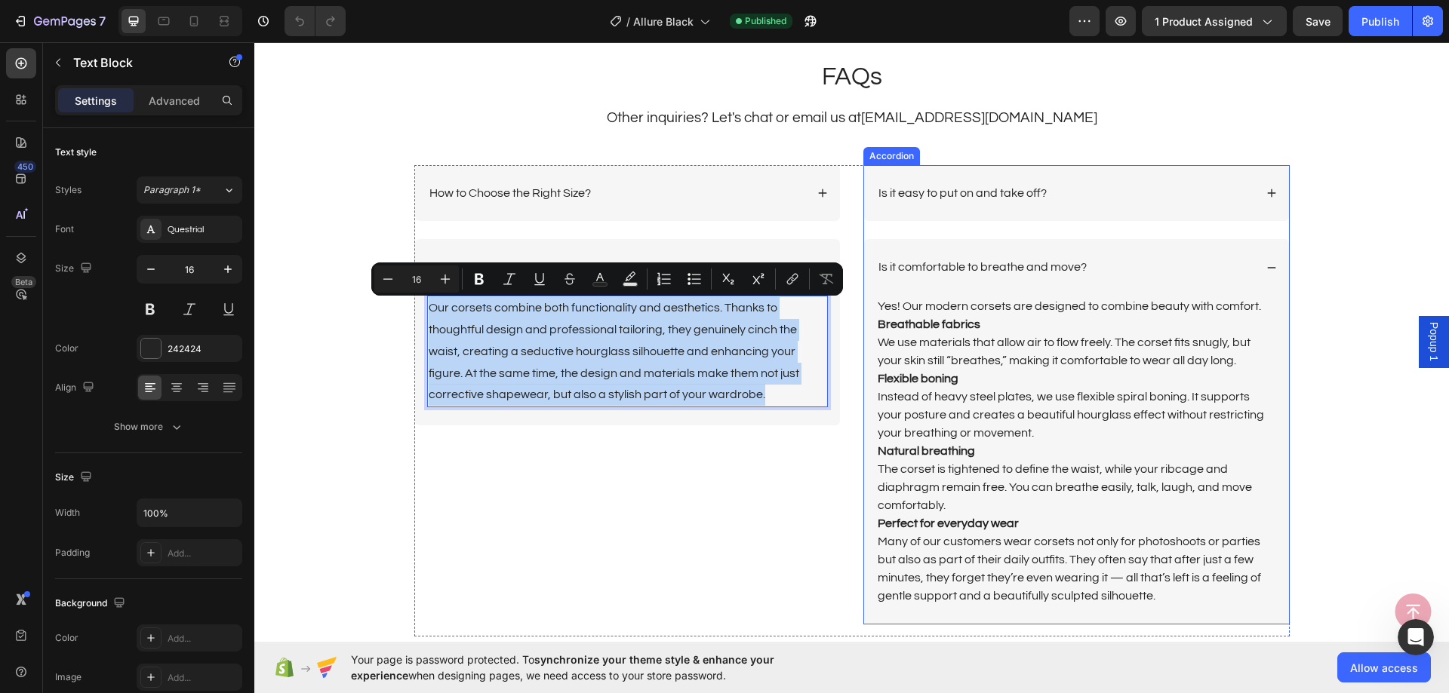
click at [910, 190] on p "Is it easy to put on and take off?" at bounding box center [962, 194] width 168 height 16
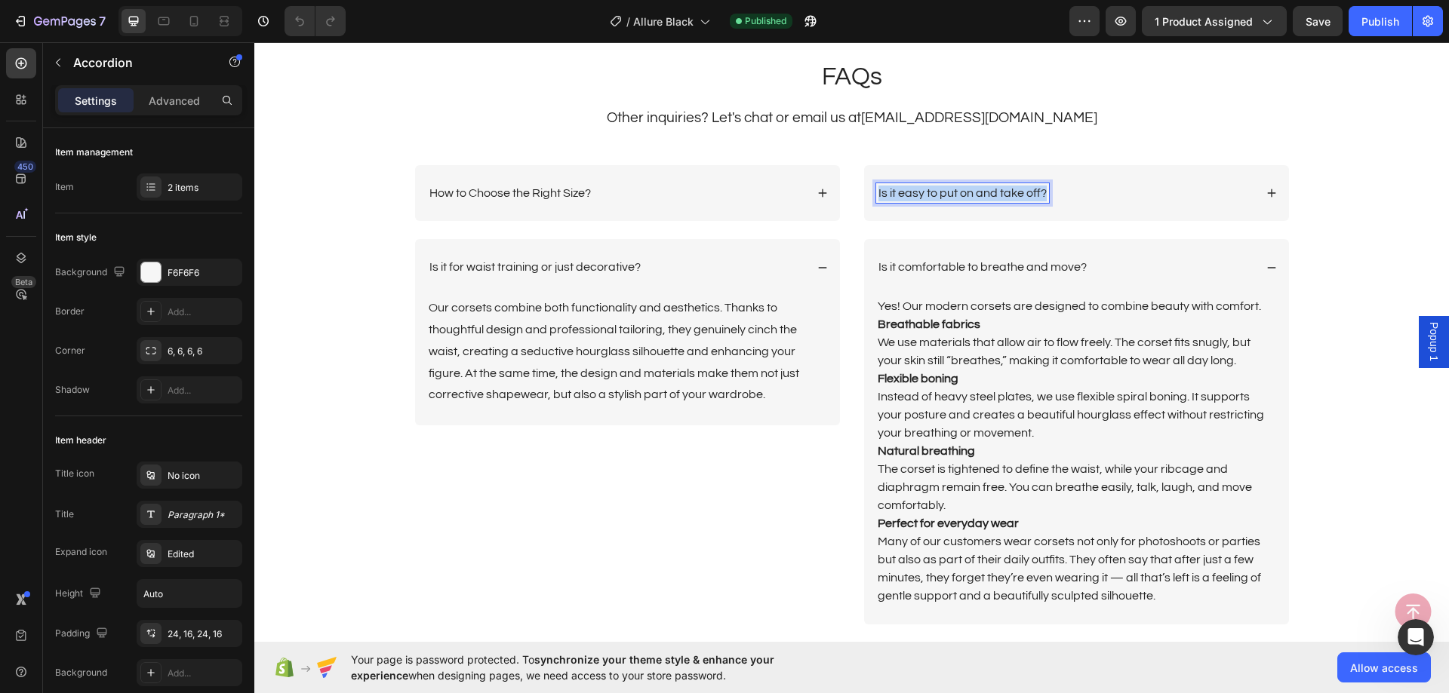
click at [910, 189] on p "Is it easy to put on and take off?" at bounding box center [962, 194] width 168 height 16
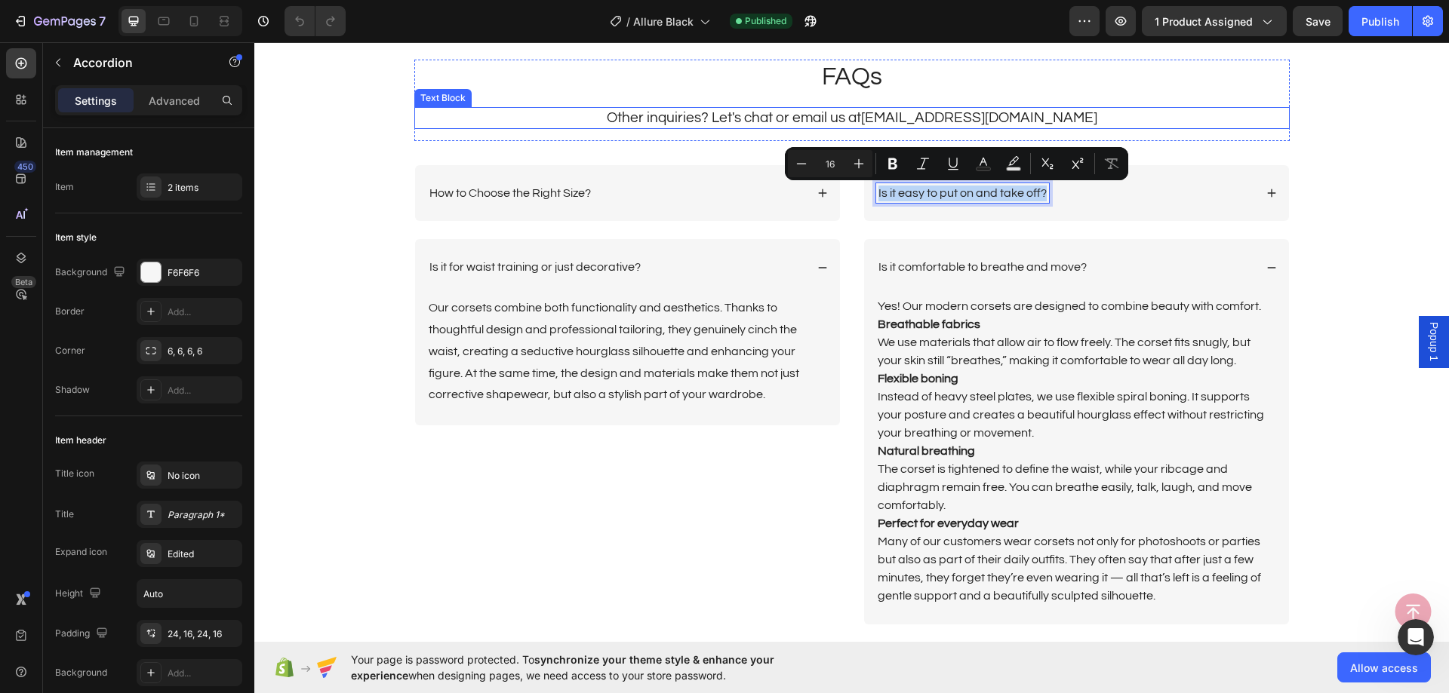
copy p "Is it easy to put on and take off?"
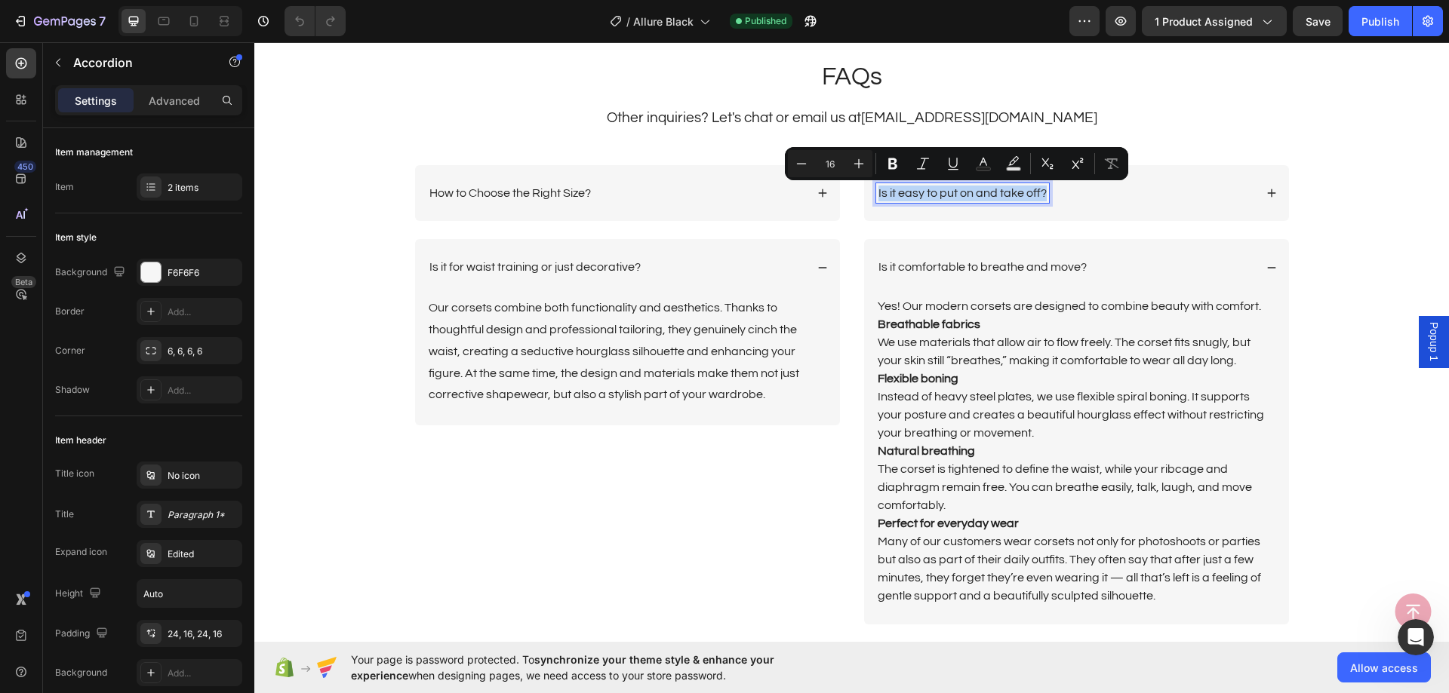
click at [1122, 188] on div "Is it easy to put on and take off?" at bounding box center [1065, 193] width 378 height 20
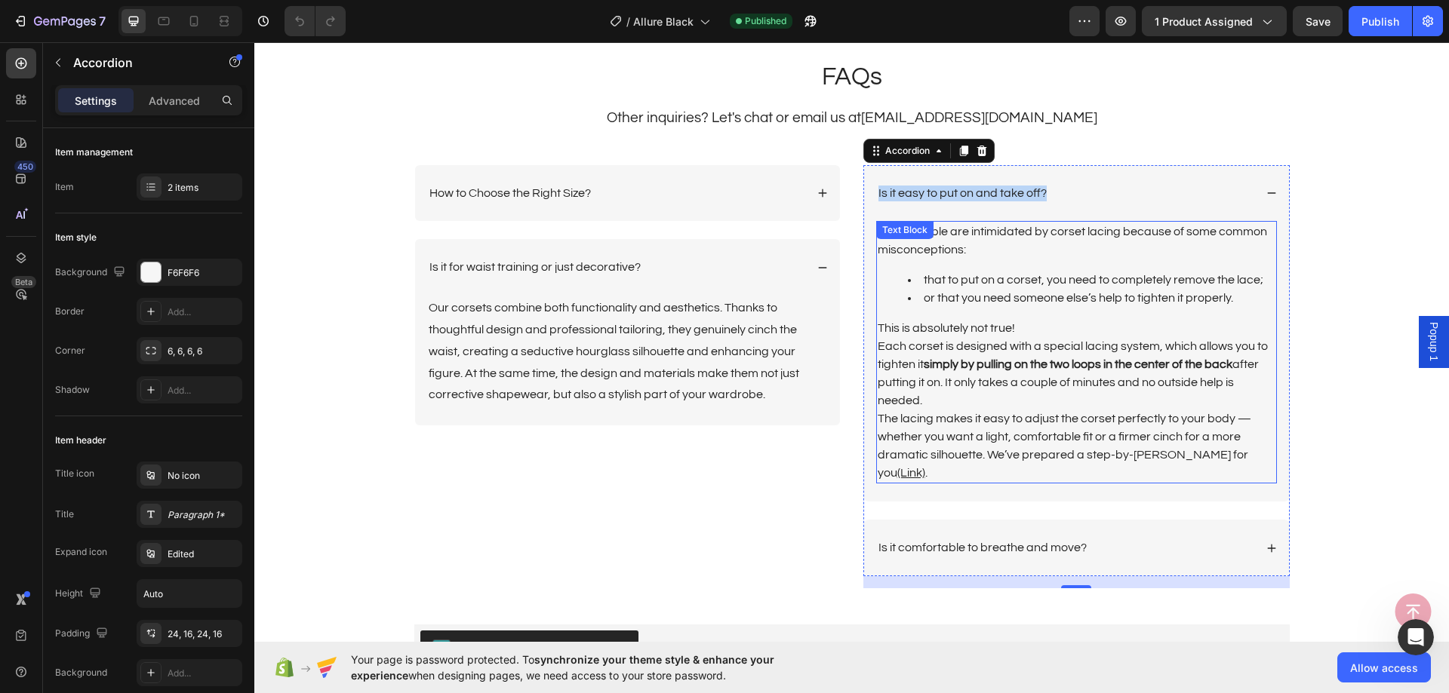
click at [1016, 265] on div "Many people are intimidated by corset lacing because of some common misconcepti…" at bounding box center [1076, 352] width 401 height 263
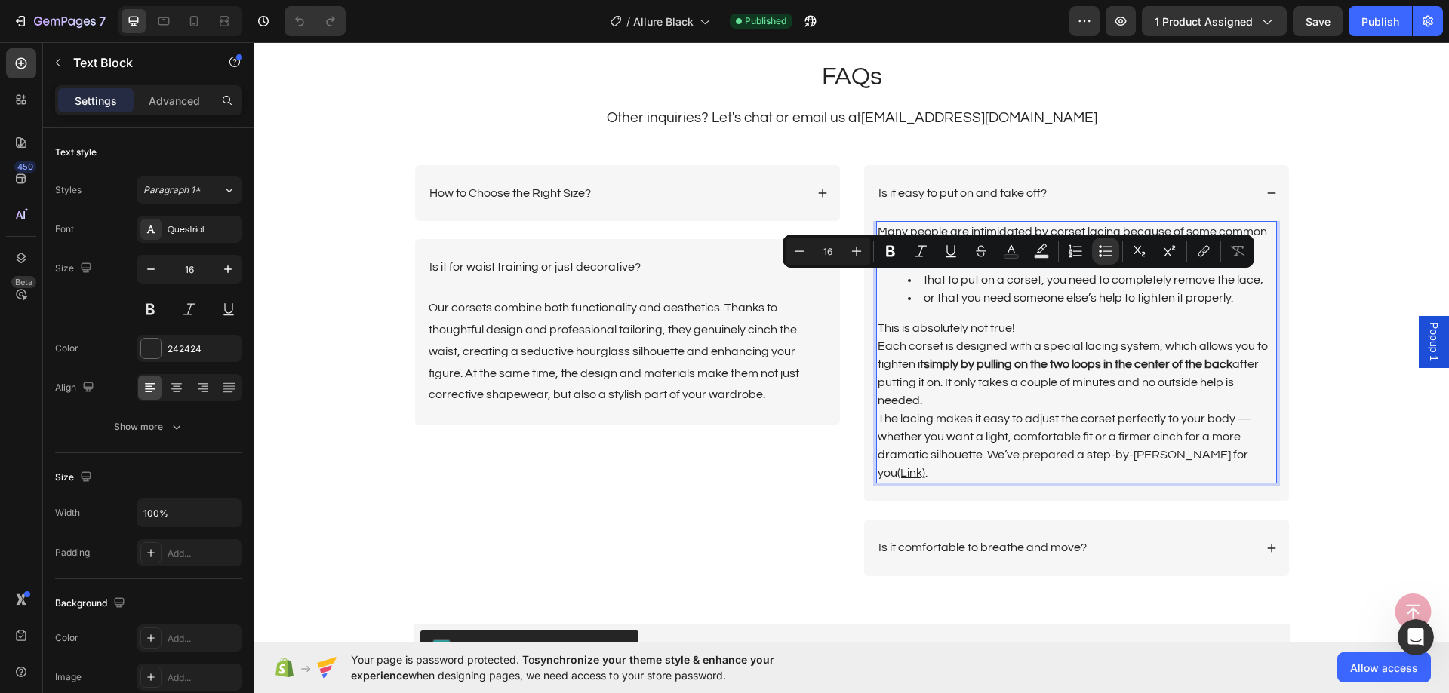
click at [1231, 396] on p "Each corset is designed with a special lacing system, which allows you to tight…" at bounding box center [1076, 373] width 398 height 72
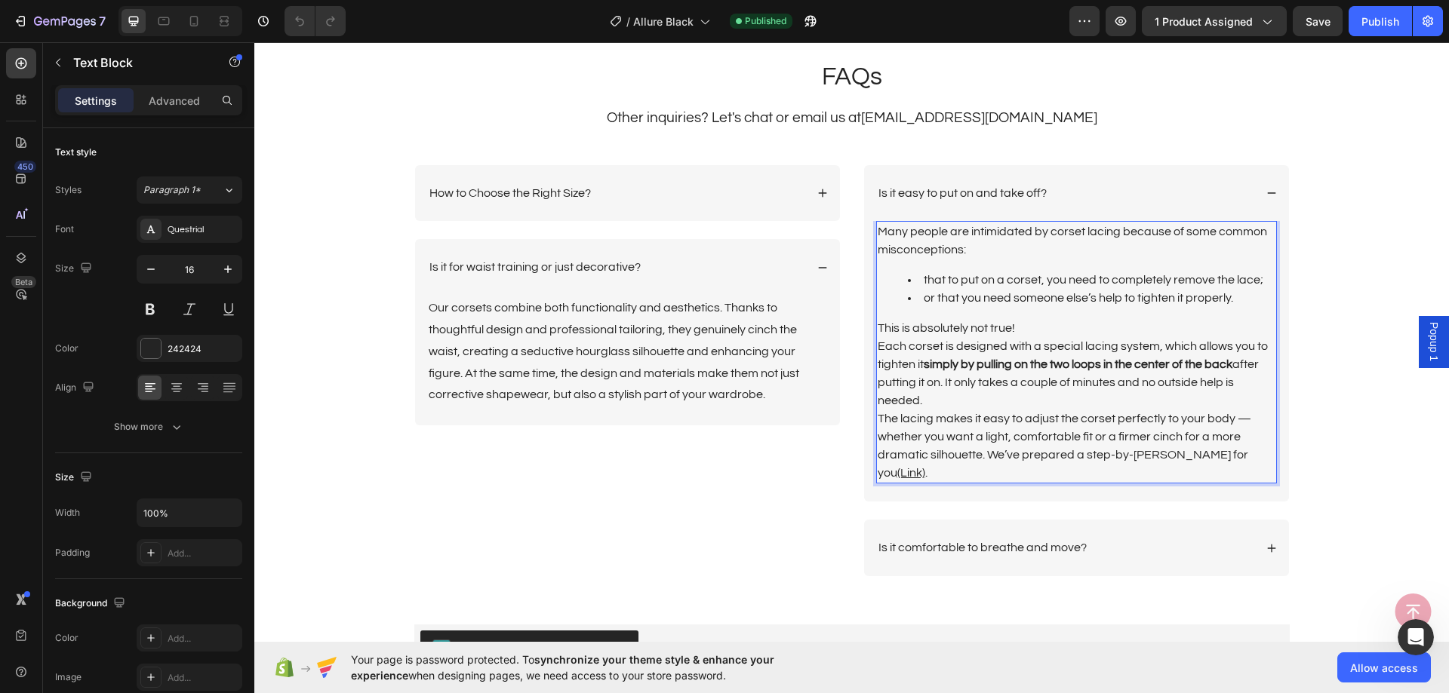
click at [1252, 444] on p "The lacing makes it easy to adjust the corset perfectly to your body — whether …" at bounding box center [1076, 446] width 398 height 72
click at [1255, 451] on p "The lacing makes it easy to adjust the corset perfectly to your body — whether …" at bounding box center [1076, 446] width 398 height 72
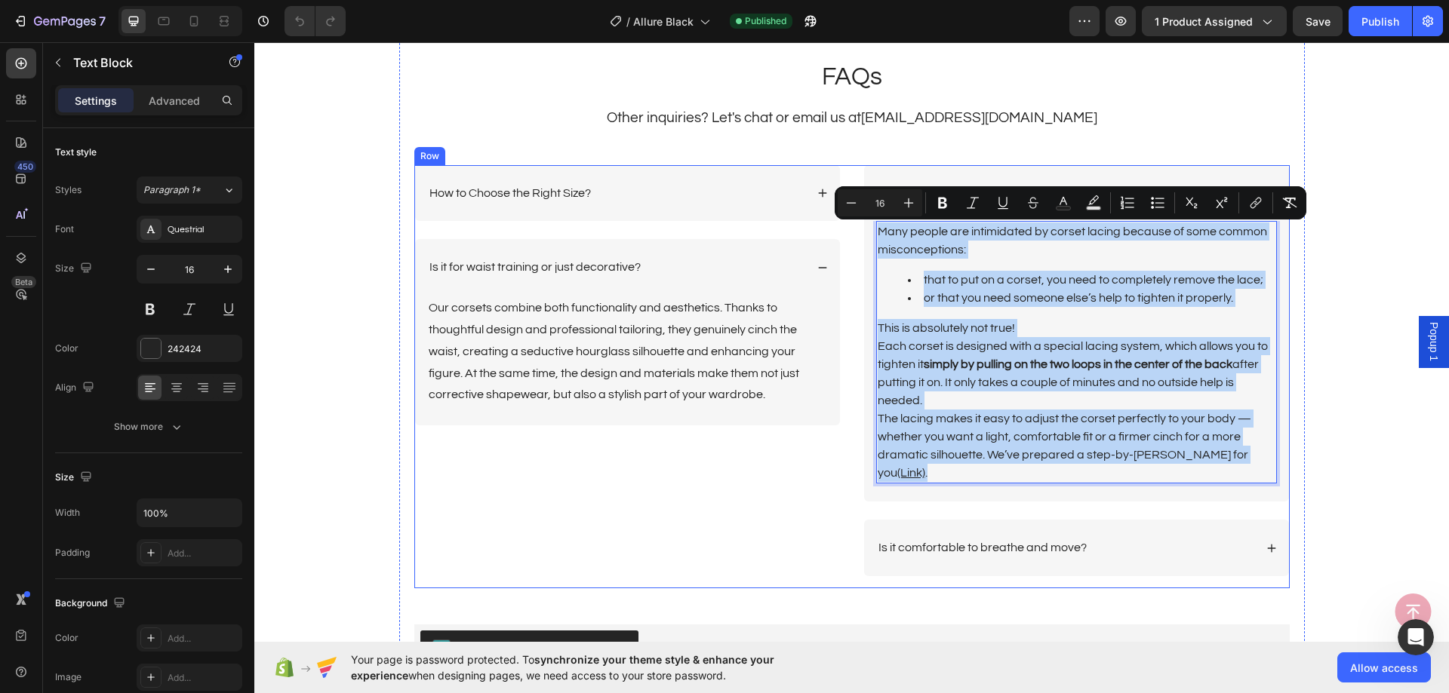
drag, startPoint x: 1255, startPoint y: 451, endPoint x: 856, endPoint y: 230, distance: 456.9
click at [856, 230] on div "How to Choose the Right Size? Is it for waist training or just decorative? Our …" at bounding box center [851, 377] width 875 height 424
copy div "Many people are intimidated by corset lacing because of some common misconcepti…"
click at [1118, 538] on div "Is it comfortable to breathe and move?" at bounding box center [1065, 548] width 378 height 20
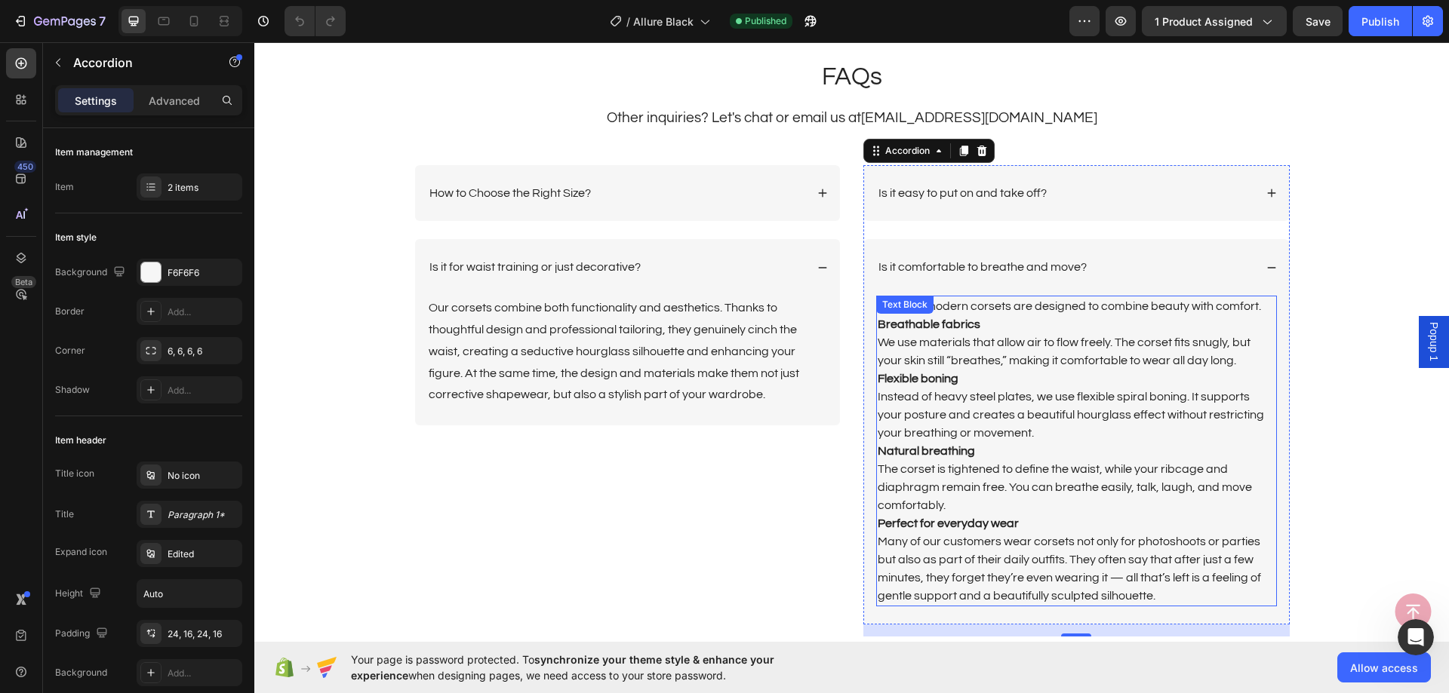
click at [1074, 457] on p "Natural breathing" at bounding box center [1076, 451] width 398 height 18
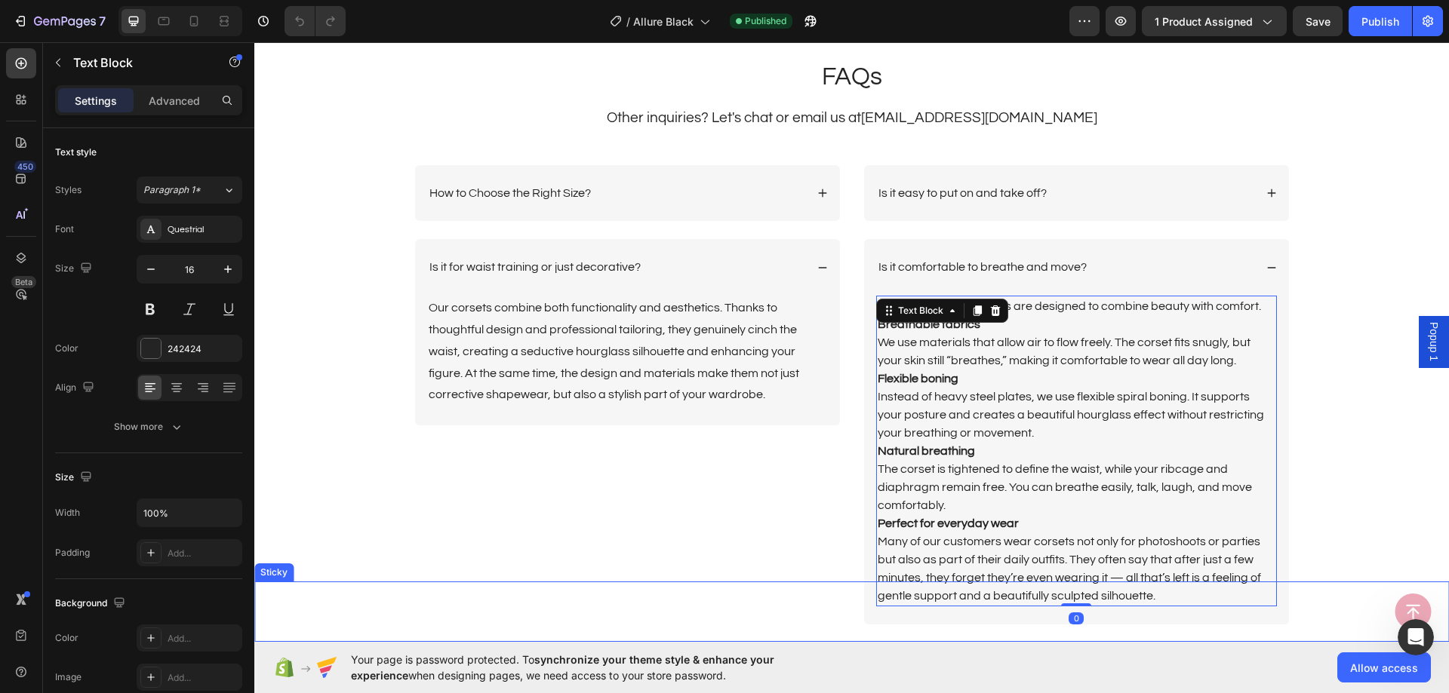
click at [1194, 594] on div "Button" at bounding box center [851, 612] width 1158 height 36
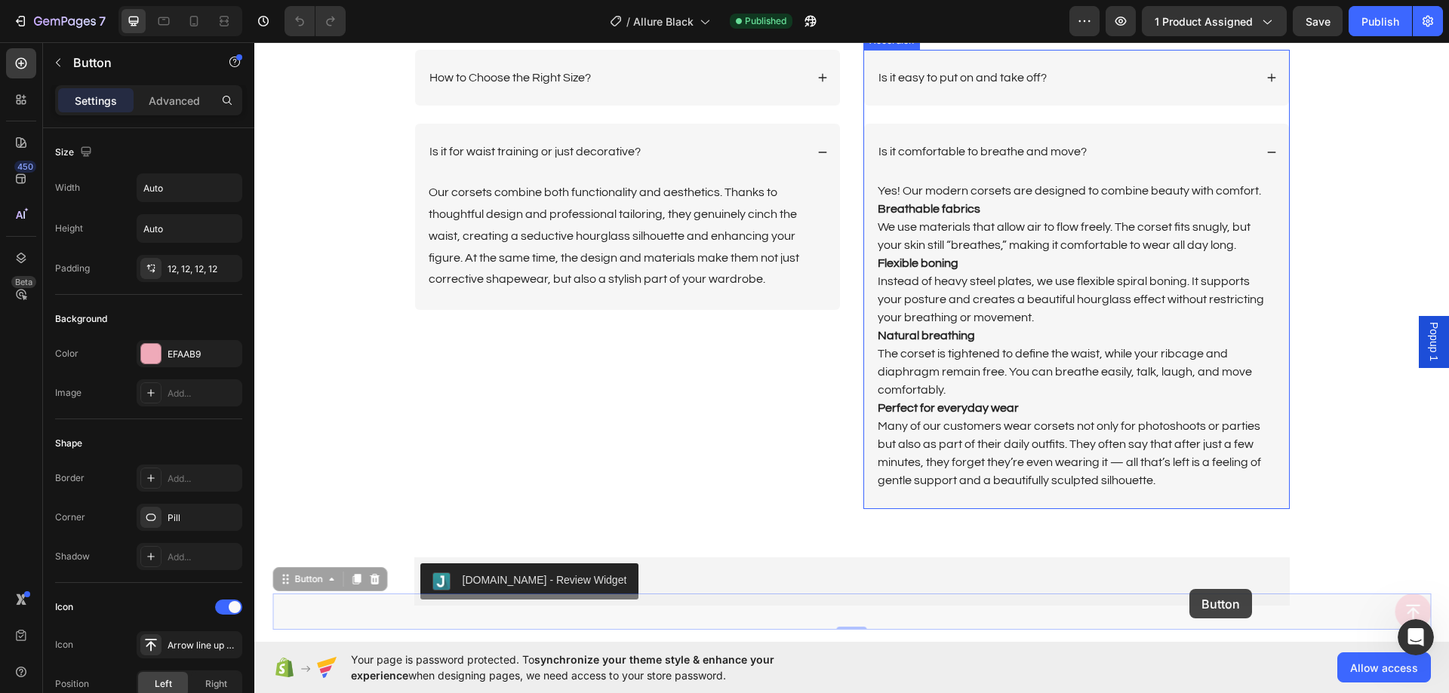
scroll to position [3692, 0]
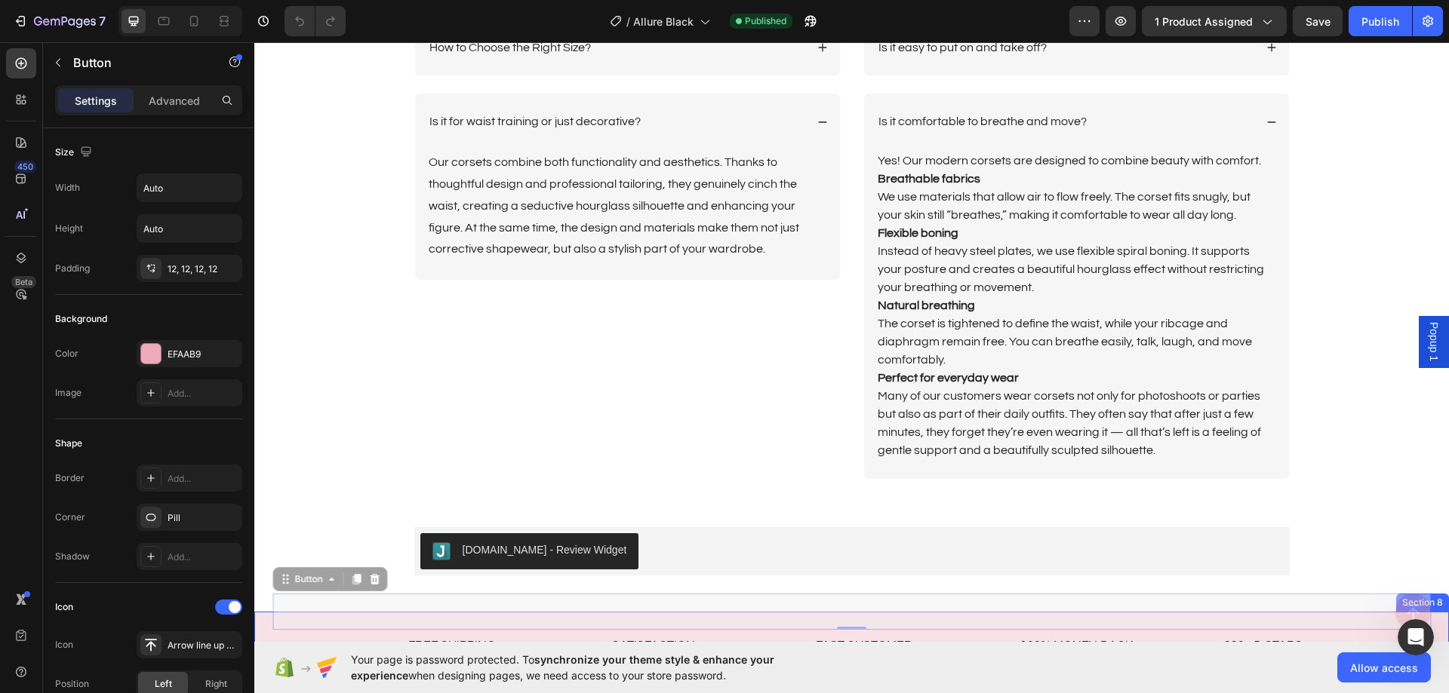
drag, startPoint x: 1194, startPoint y: 594, endPoint x: 834, endPoint y: 723, distance: 381.6
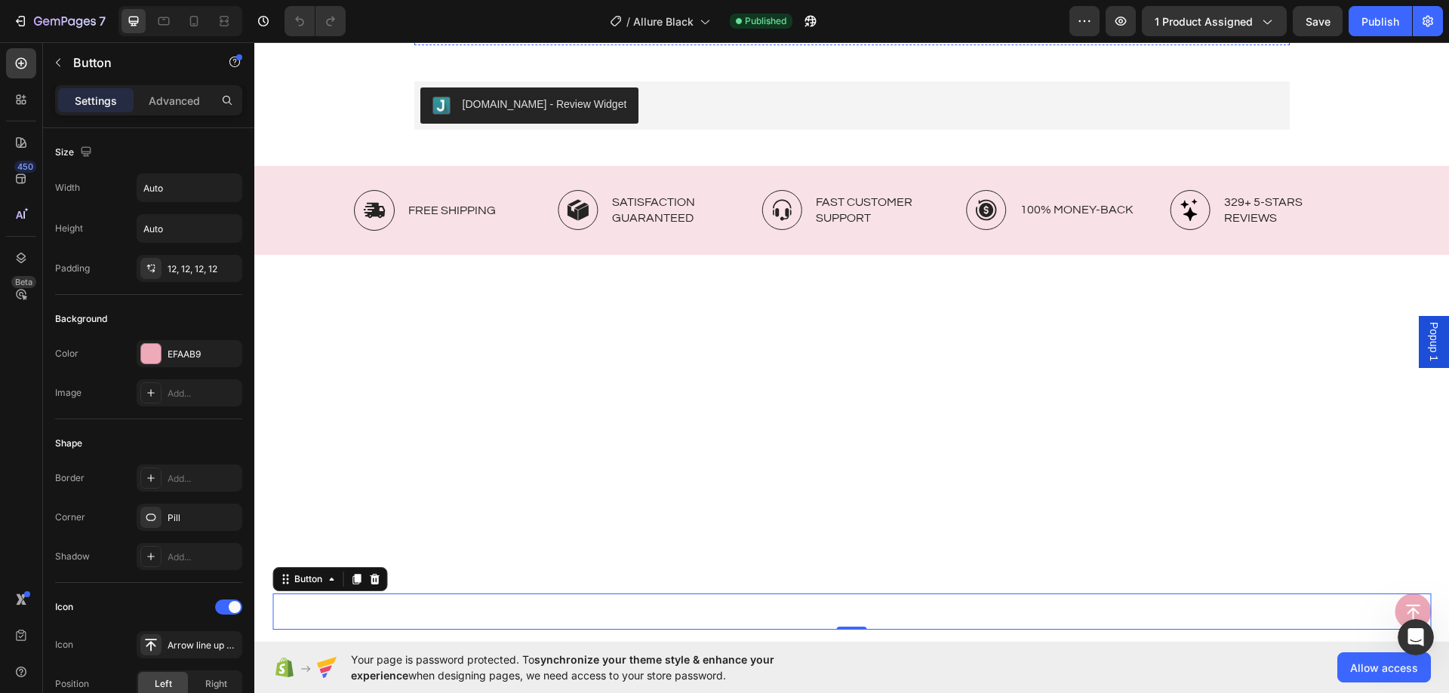
scroll to position [3397, 0]
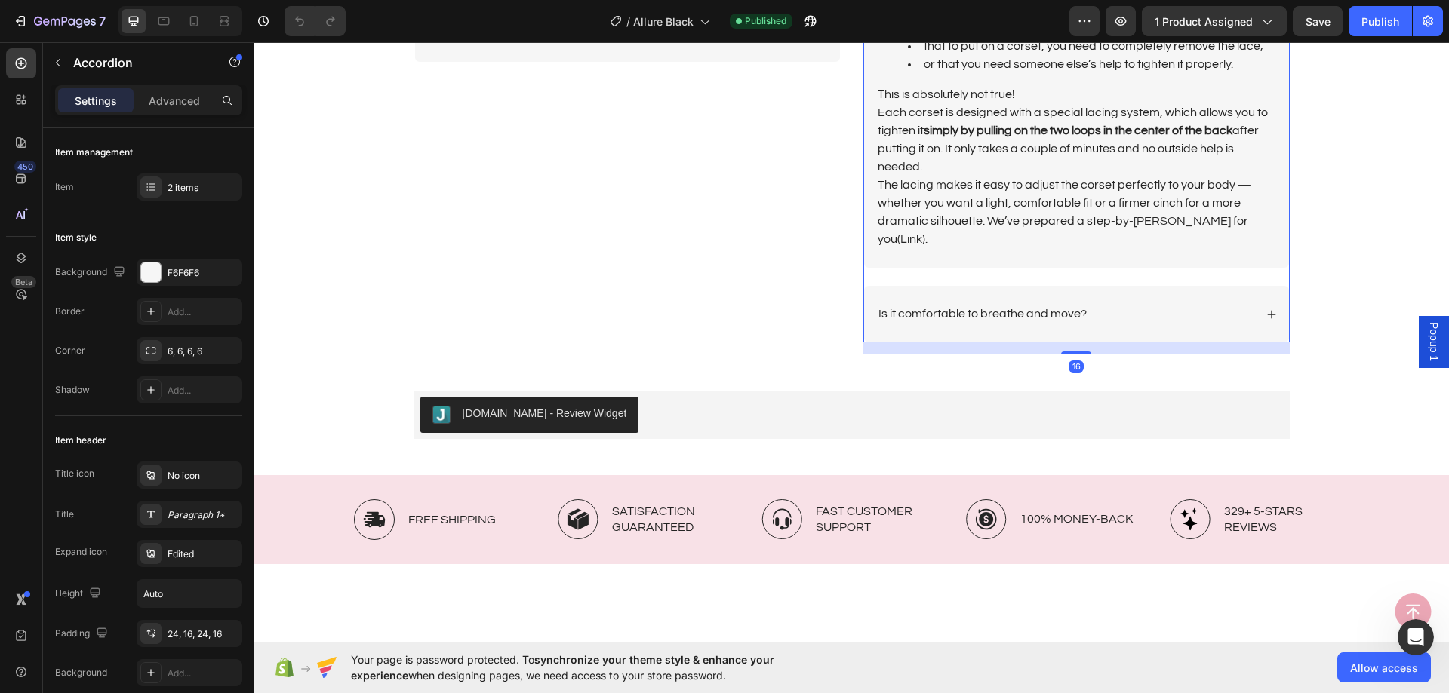
scroll to position [3473, 0]
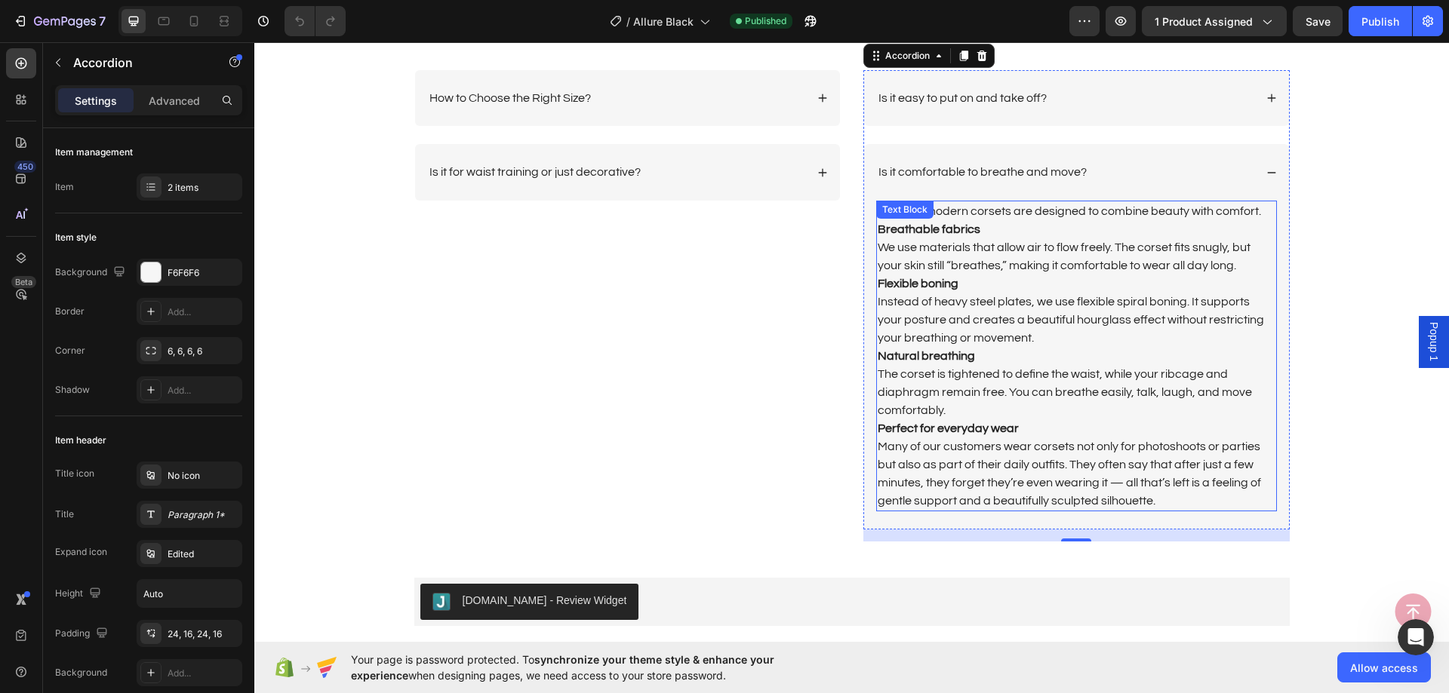
scroll to position [3850, 0]
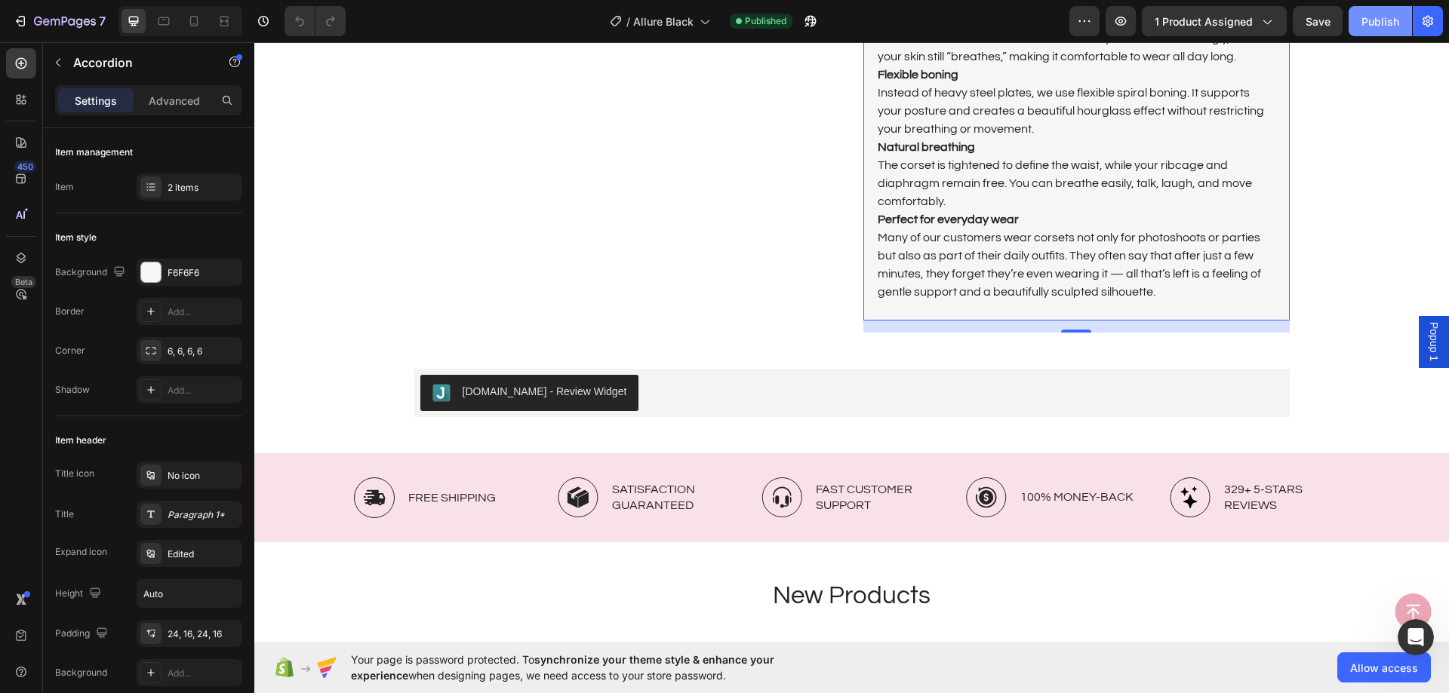
click at [1360, 17] on button "Publish" at bounding box center [1379, 21] width 63 height 30
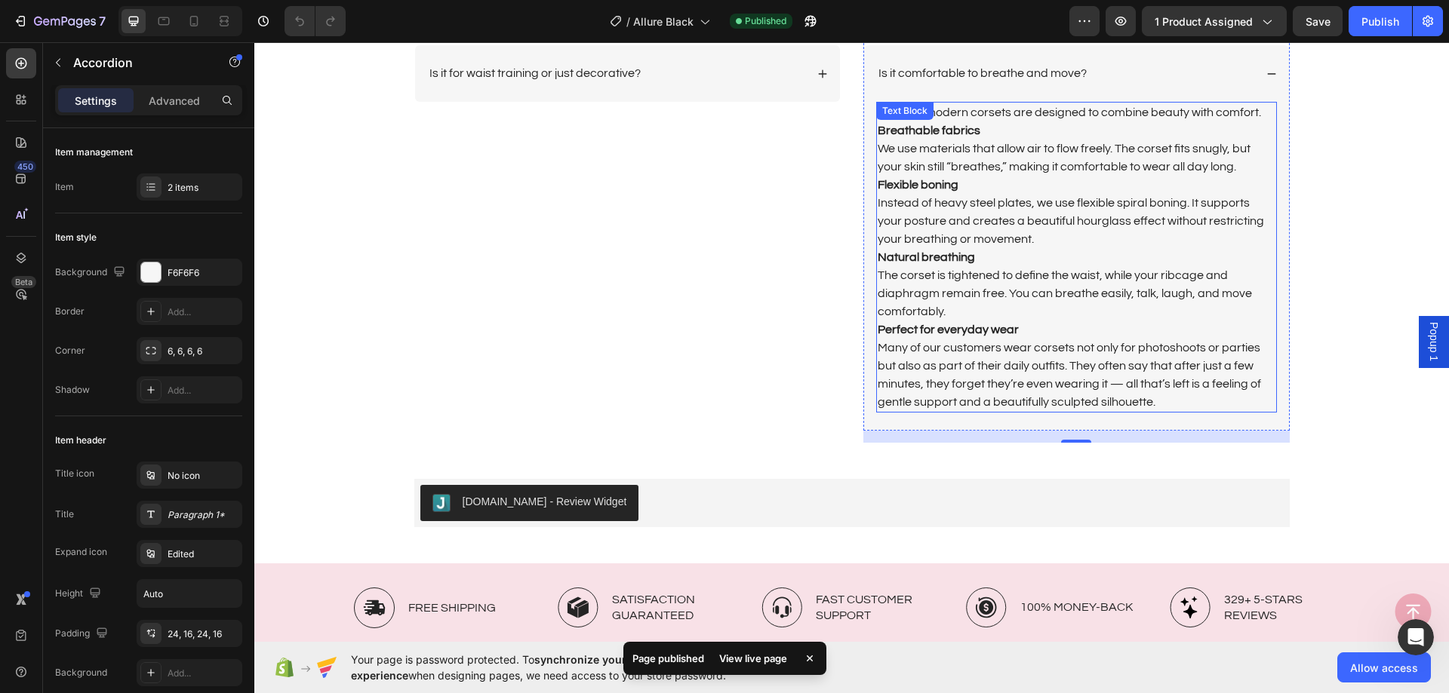
scroll to position [3699, 0]
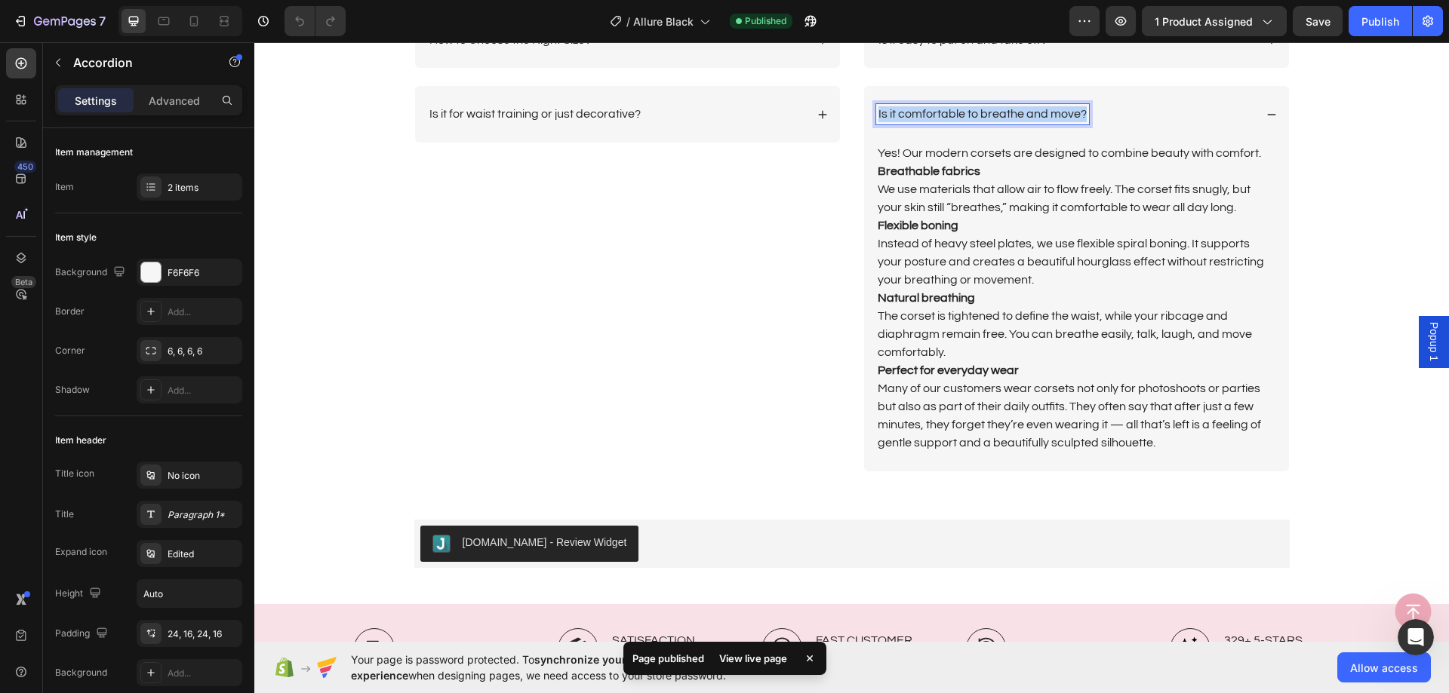
click at [1012, 110] on p "Is it comfortable to breathe and move?" at bounding box center [982, 114] width 208 height 16
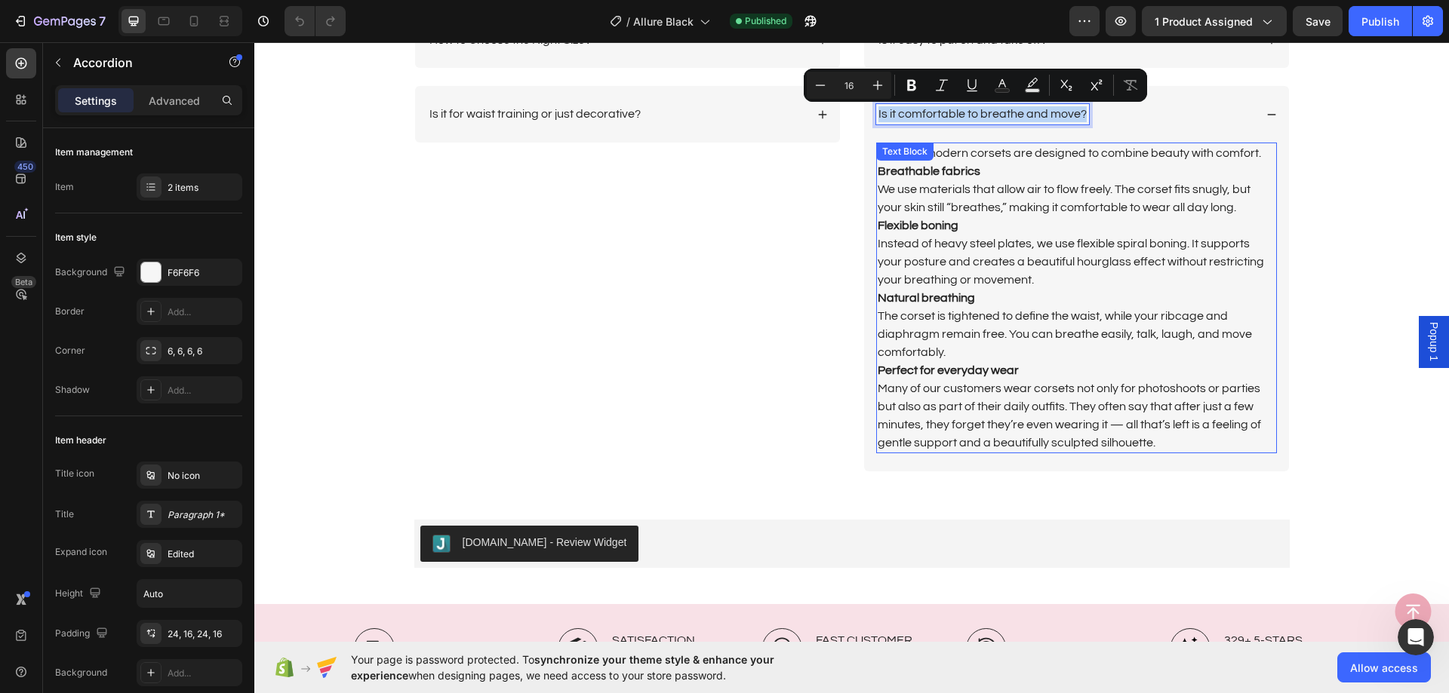
click at [1096, 277] on p "Instead of heavy steel plates, we use flexible spiral boning. It supports your …" at bounding box center [1076, 262] width 398 height 54
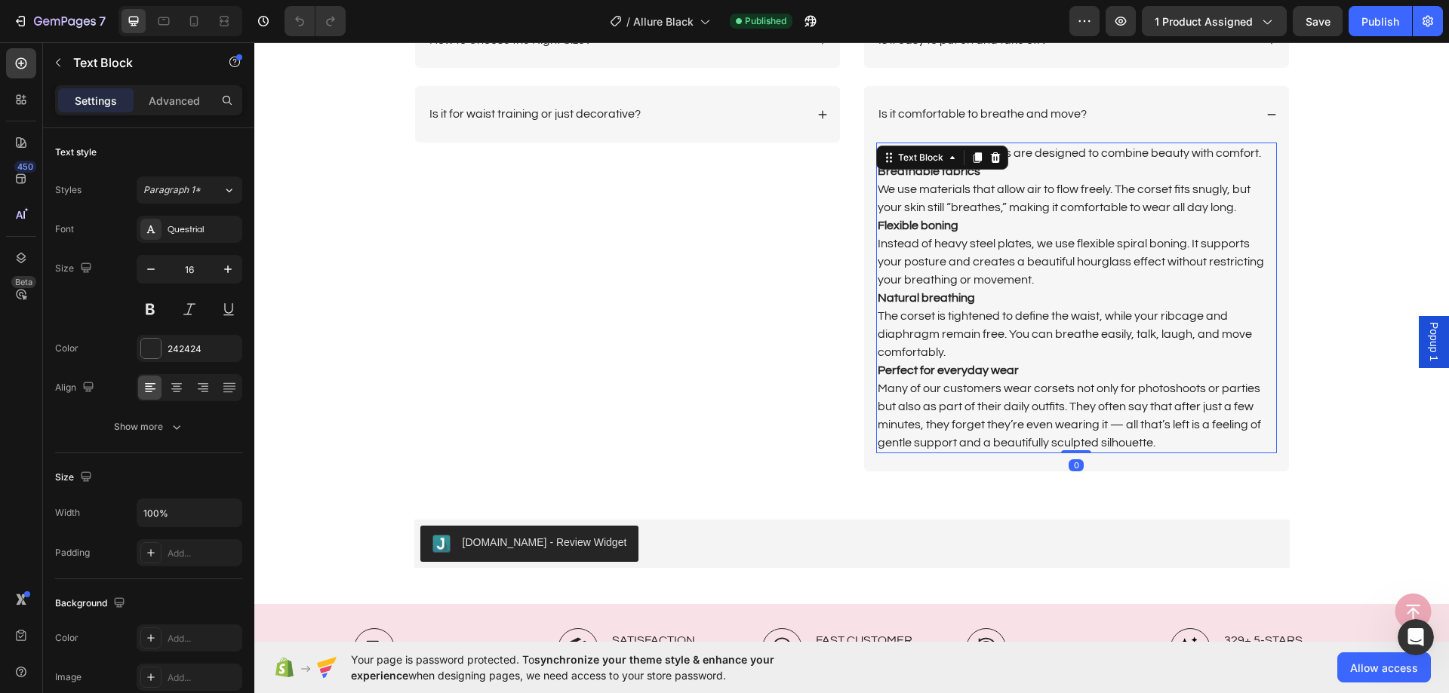
click at [1160, 445] on p "Many of our customers wear corsets not only for photoshoots or parties but also…" at bounding box center [1076, 415] width 398 height 72
click at [1154, 437] on p "Many of our customers wear corsets not only for photoshoots or parties but also…" at bounding box center [1076, 415] width 398 height 72
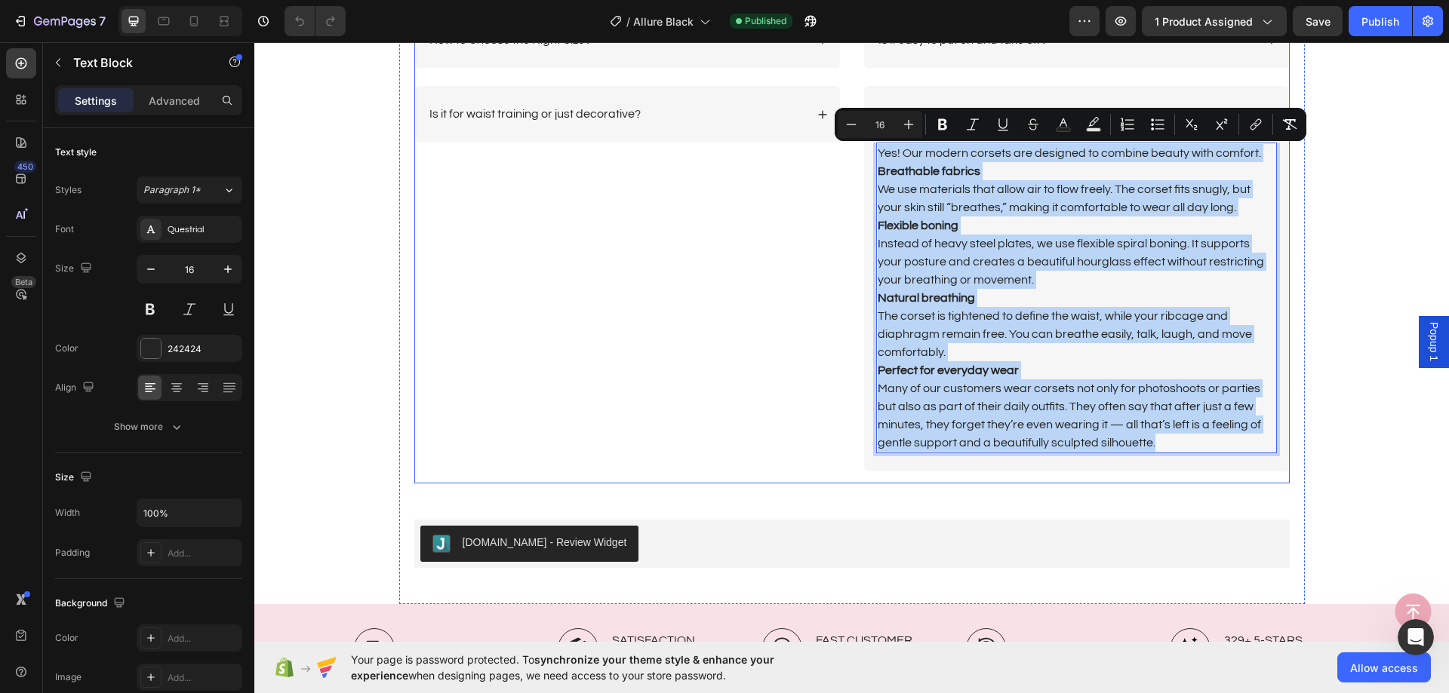
drag, startPoint x: 1153, startPoint y: 437, endPoint x: 1119, endPoint y: 151, distance: 288.0
click at [852, 146] on div "How to Choose the Right Size? Is it for waist training or just decorative? Acco…" at bounding box center [851, 248] width 875 height 472
copy div "Yes! Our modern corsets are designed to combine beauty with comfort. Breathable…"
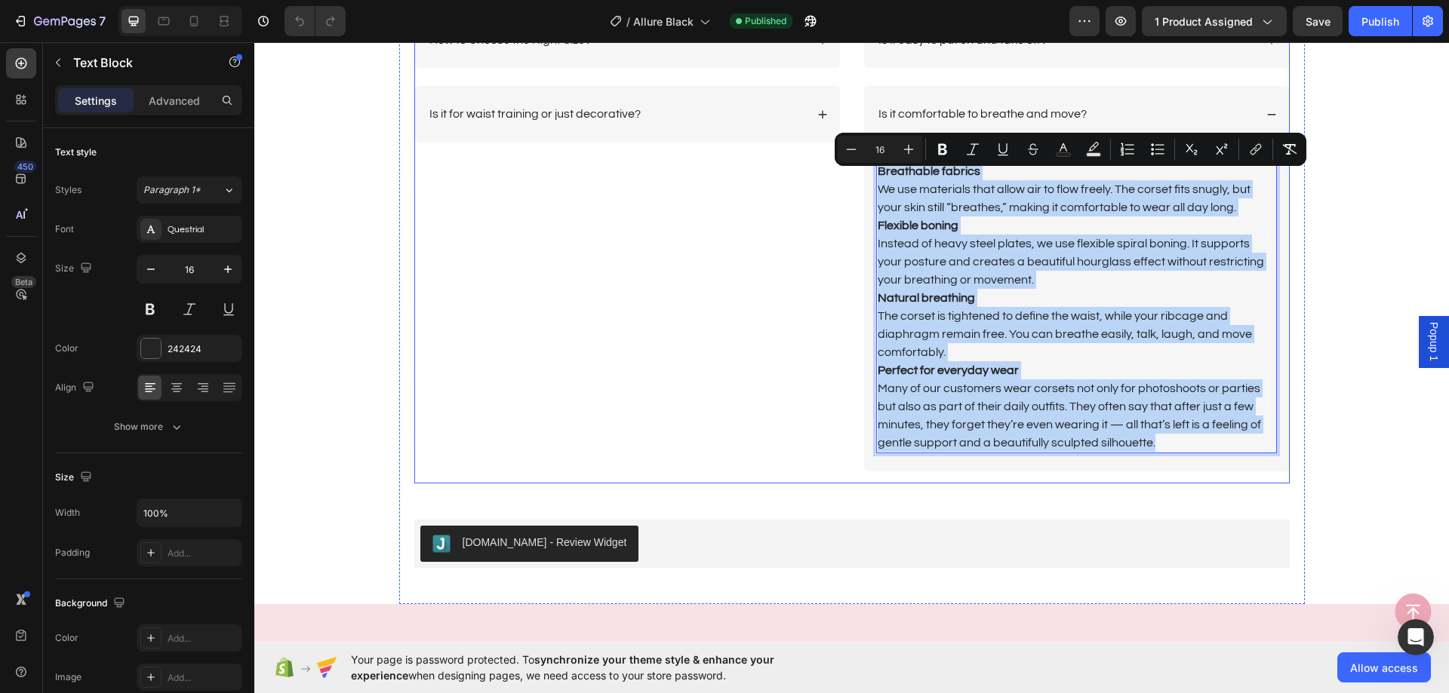
scroll to position [3548, 0]
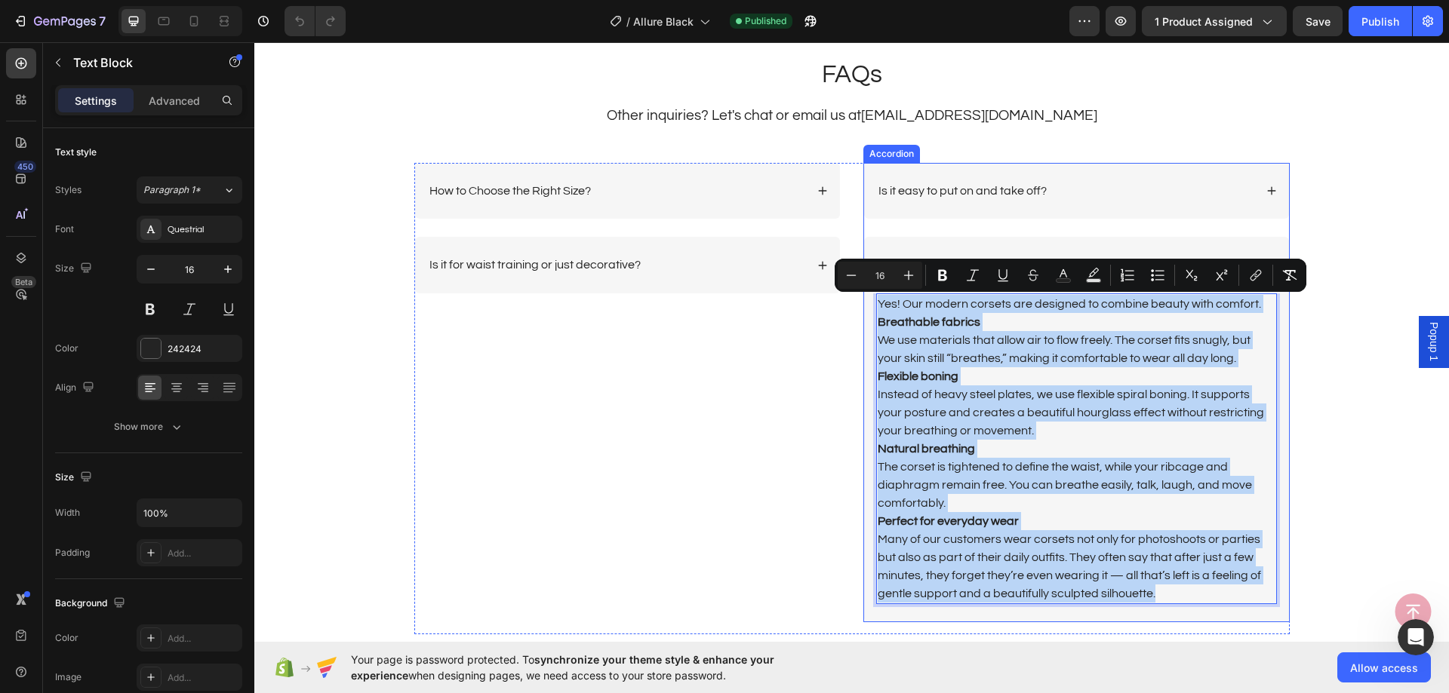
click at [1007, 250] on div "Is it comfortable to breathe and move?" at bounding box center [1076, 265] width 425 height 57
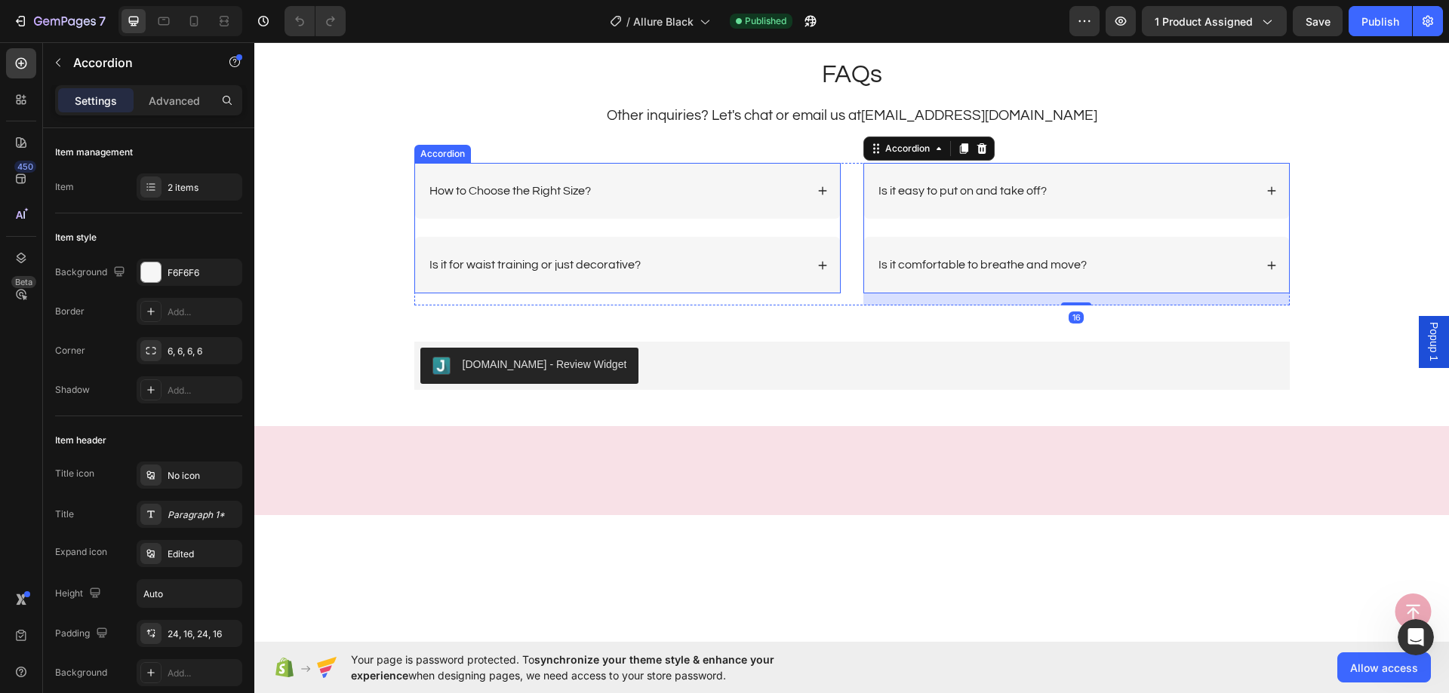
click at [571, 195] on p "How to Choose the Right Size?" at bounding box center [509, 191] width 161 height 16
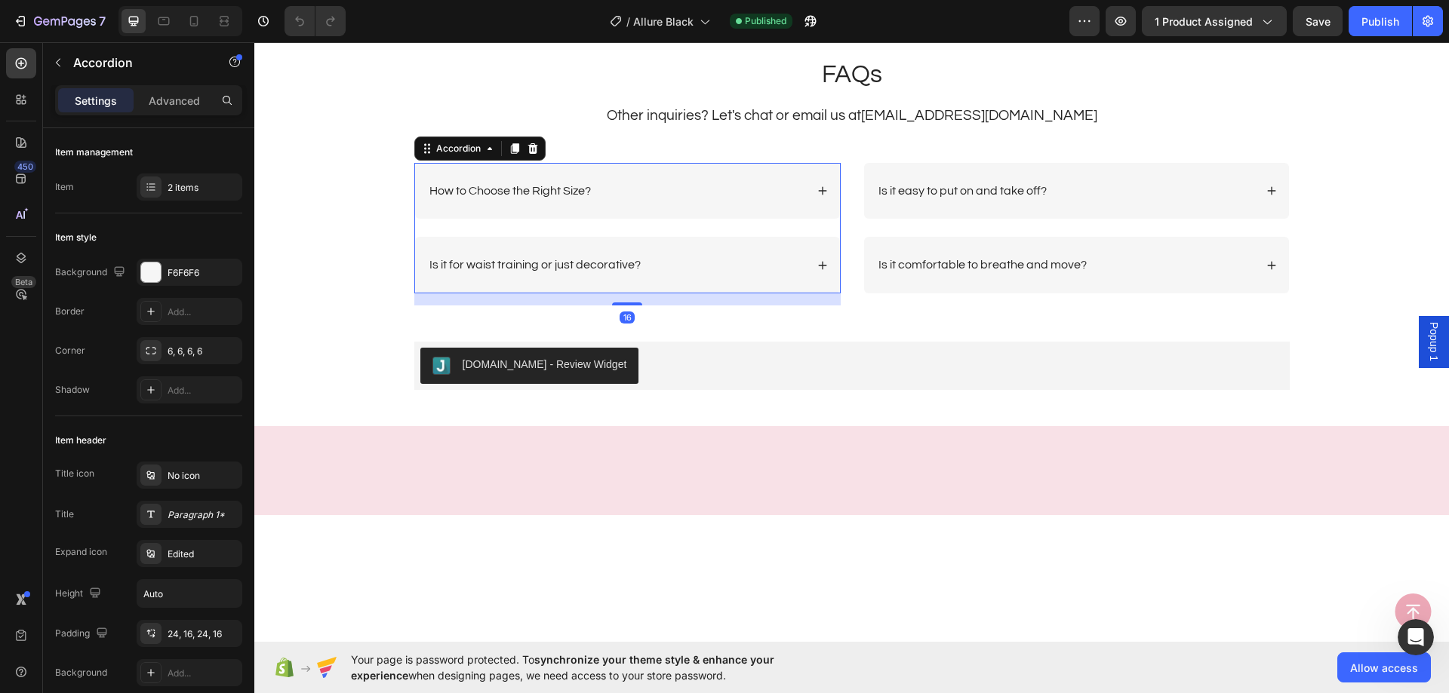
click at [571, 195] on p "How to Choose the Right Size?" at bounding box center [509, 191] width 161 height 16
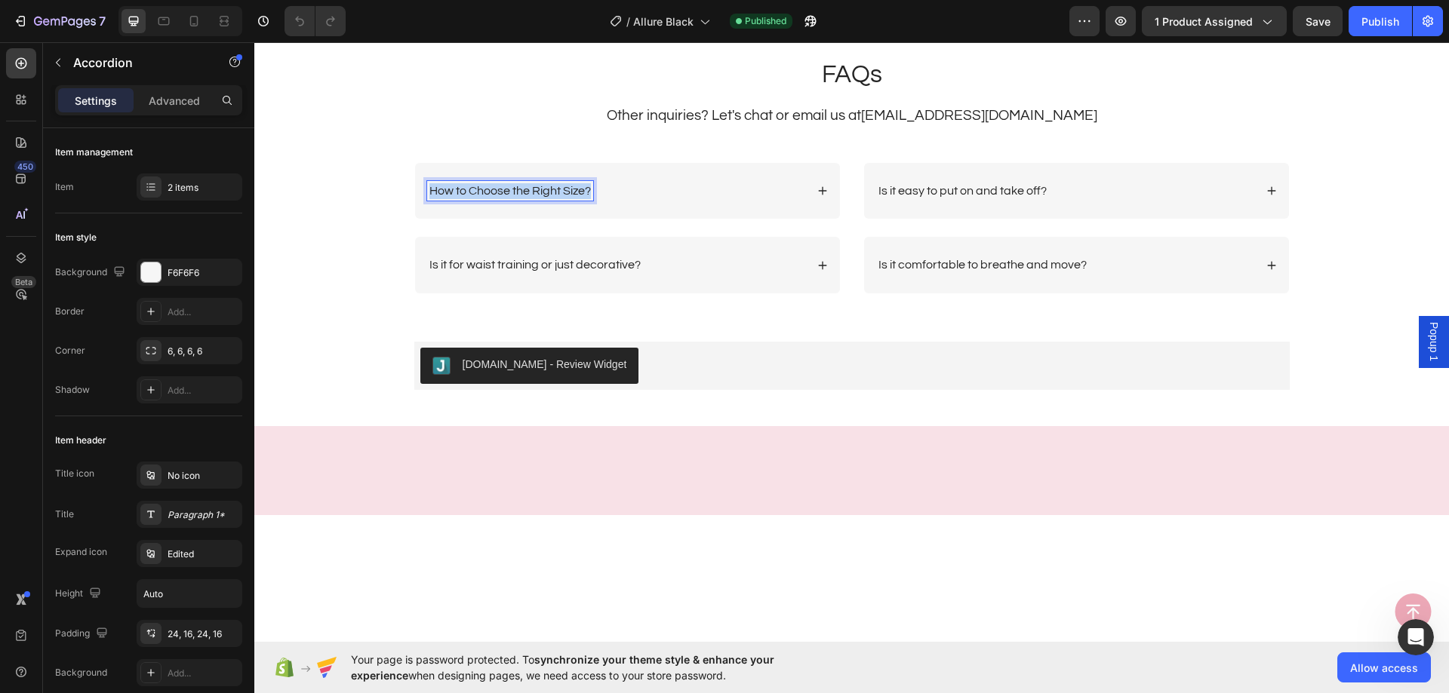
click at [571, 195] on p "How to Choose the Right Size?" at bounding box center [509, 191] width 161 height 16
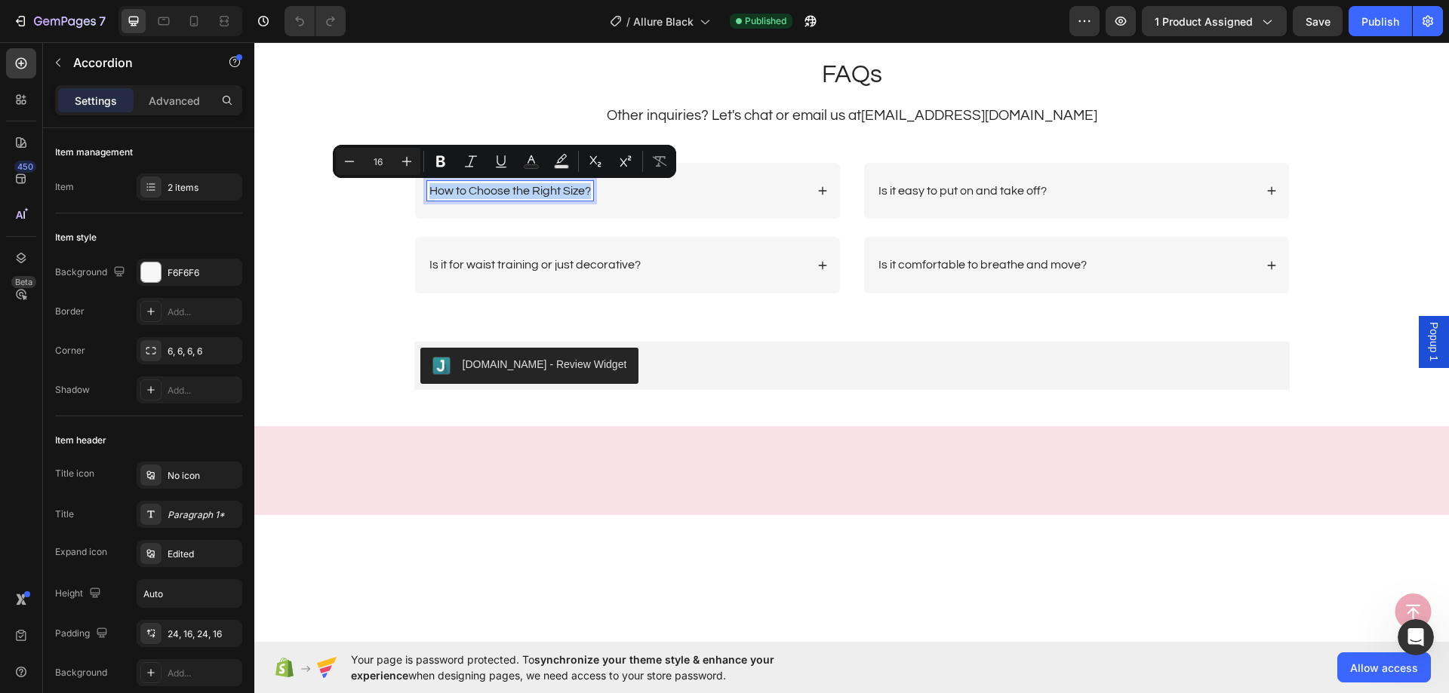
copy p "How to Choose the Right Size?"
click at [748, 193] on div "How to Choose the Right Size?" at bounding box center [616, 191] width 378 height 20
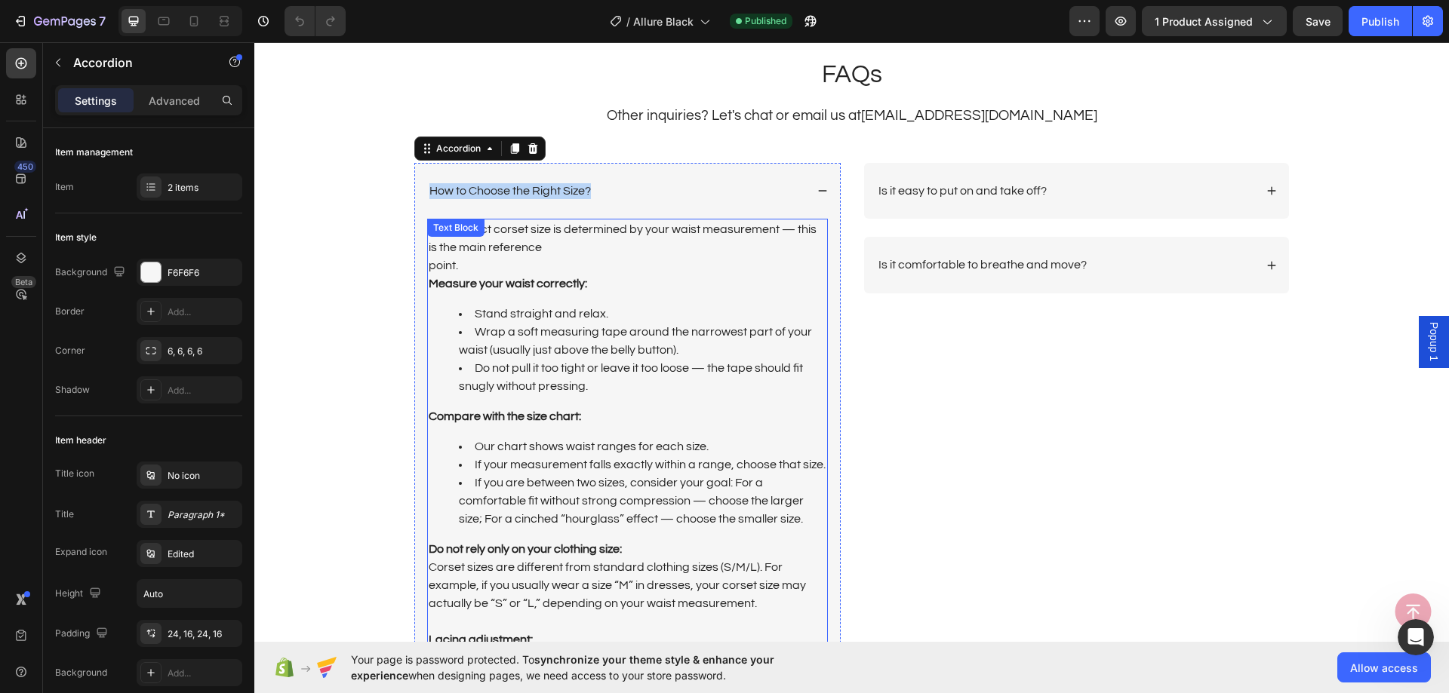
click at [626, 275] on p "The correct corset size is determined by your waist measurement — this is the m…" at bounding box center [628, 256] width 398 height 72
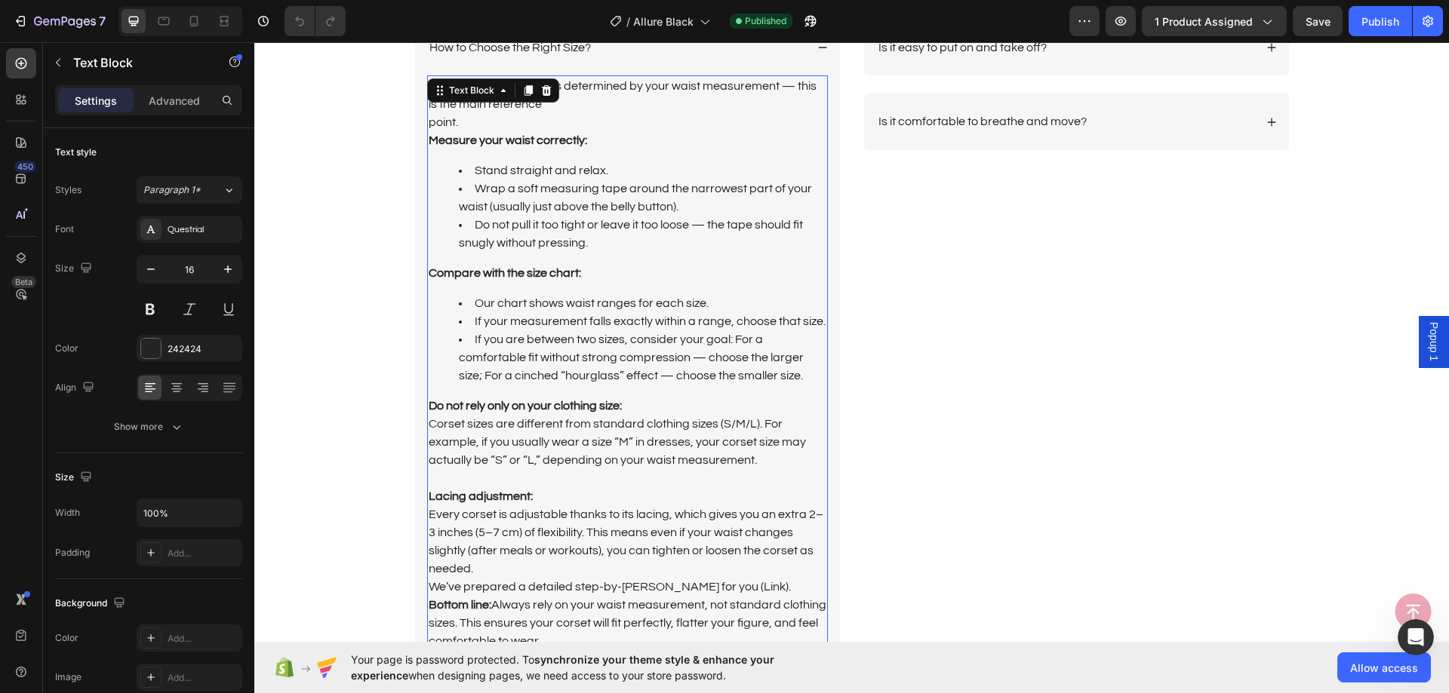
scroll to position [3850, 0]
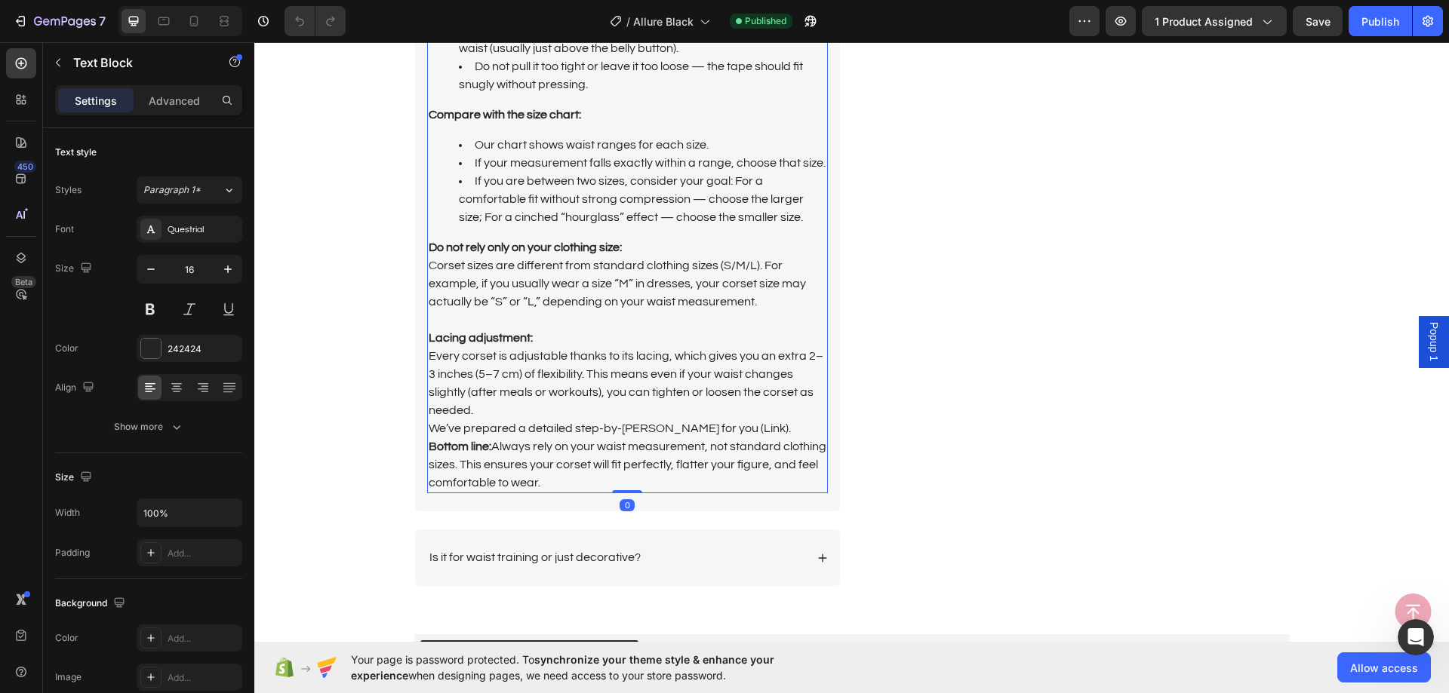
click at [555, 481] on p "Every corset is adjustable thanks to its lacing, which gives you an extra 2–3 i…" at bounding box center [628, 419] width 398 height 145
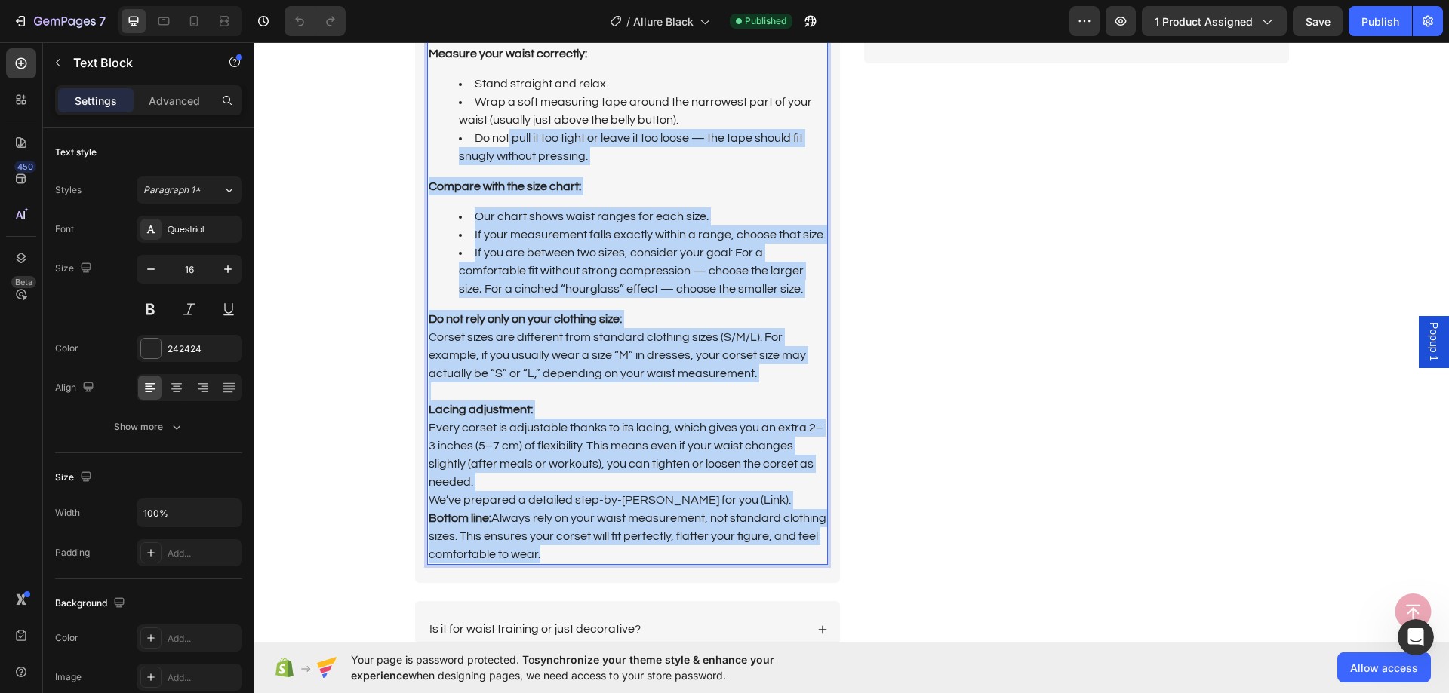
scroll to position [3548, 0]
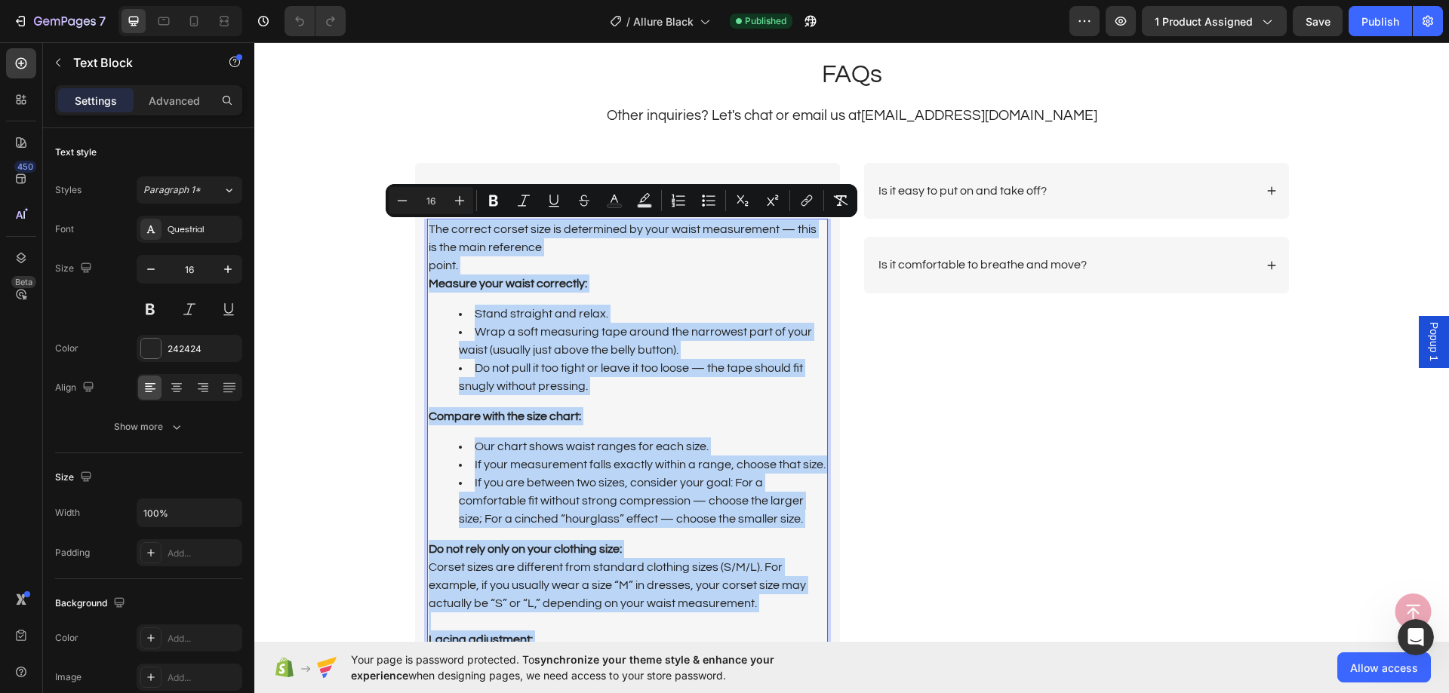
drag, startPoint x: 555, startPoint y: 481, endPoint x: 422, endPoint y: 229, distance: 284.8
click at [427, 229] on div "The correct corset size is determined by your waist measurement — this is the m…" at bounding box center [627, 507] width 401 height 576
copy div "The correct corset size is determined by your waist measurement — this is the m…"
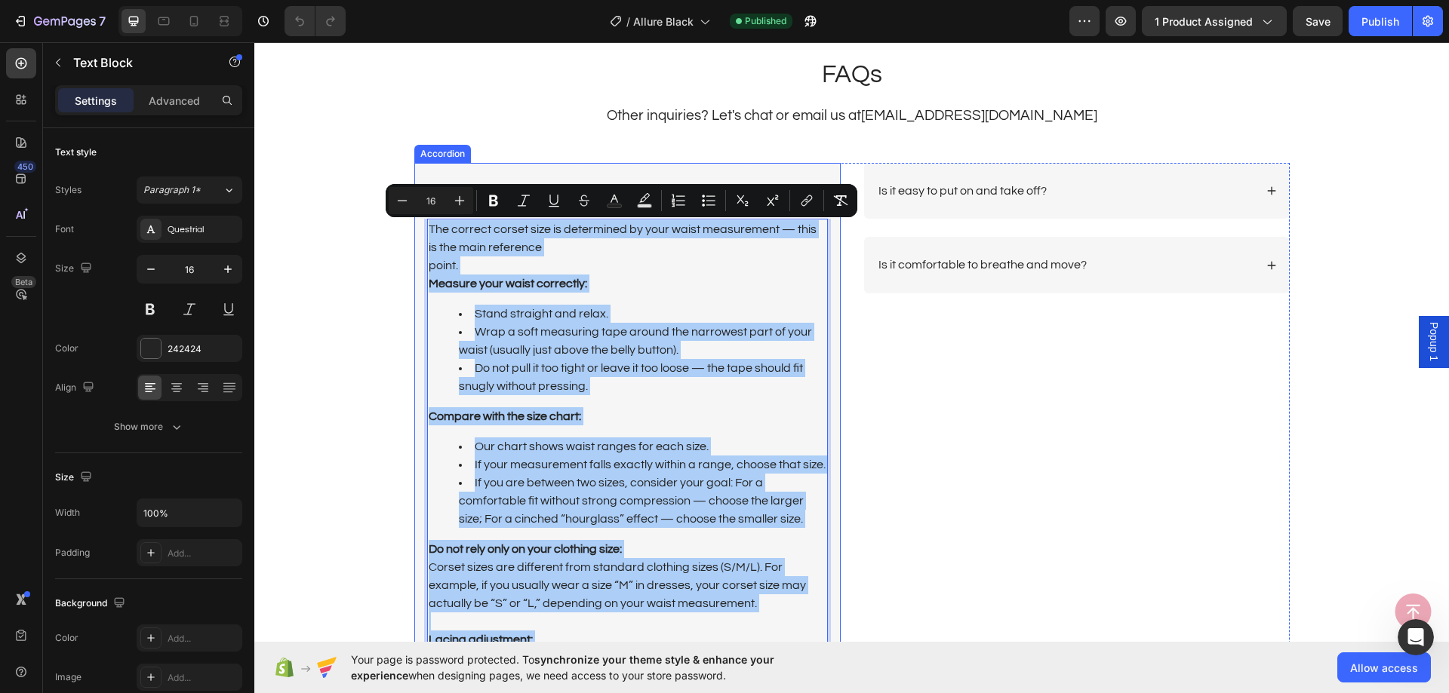
click at [611, 170] on div "How to Choose the Right Size?" at bounding box center [627, 191] width 425 height 57
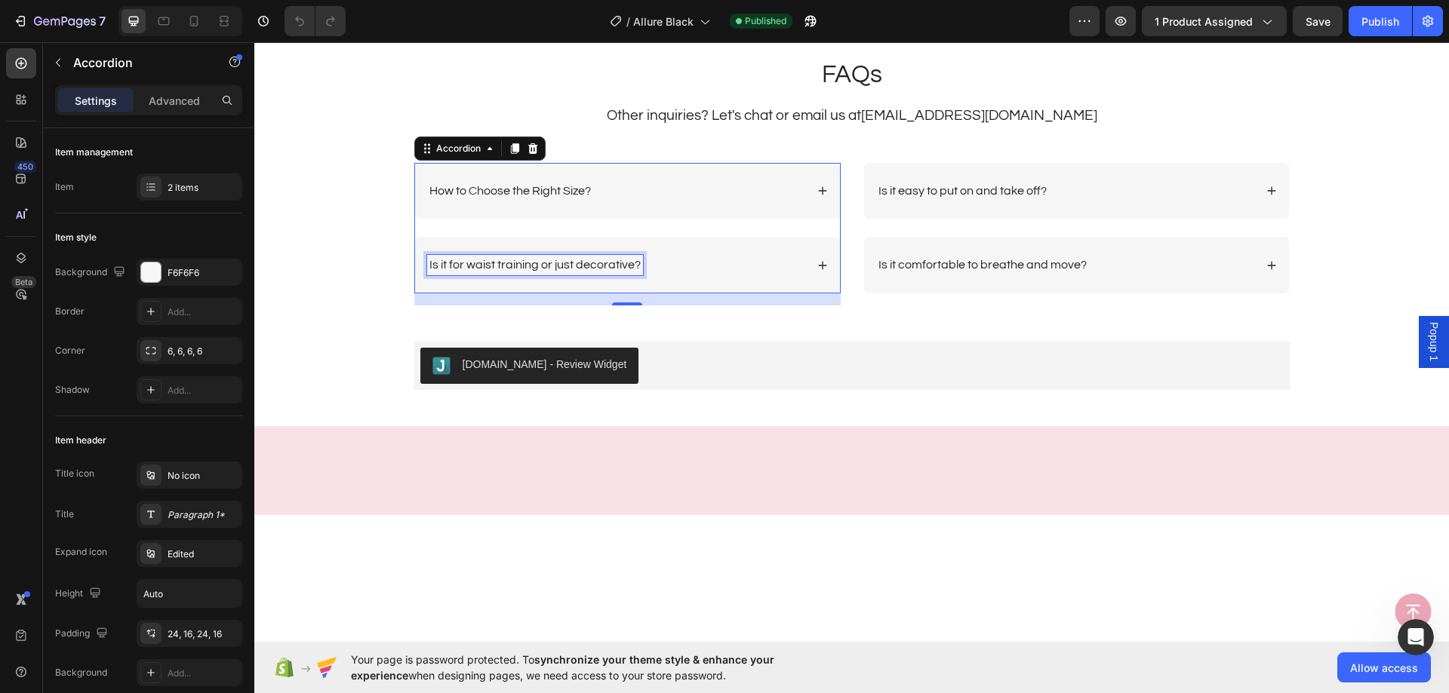
click at [623, 262] on p "Is it for waist training or just decorative?" at bounding box center [534, 265] width 211 height 16
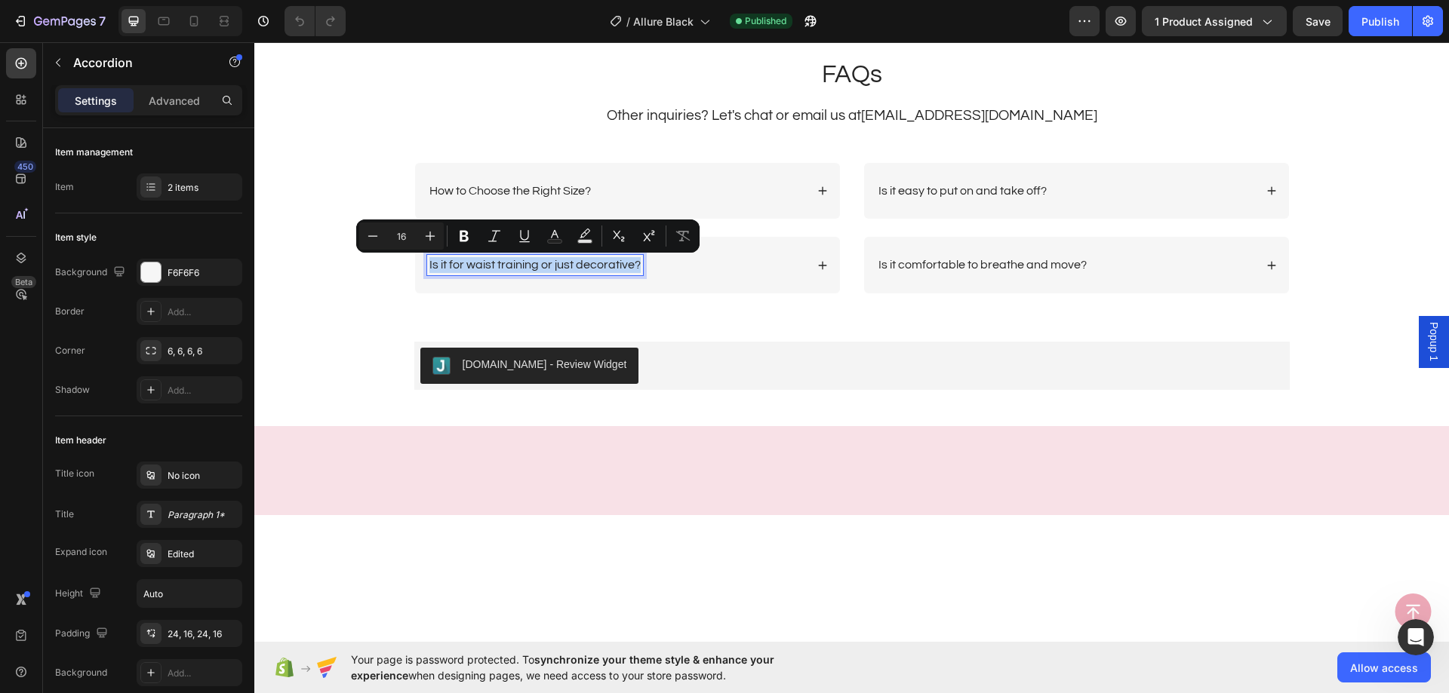
click at [751, 285] on div "Is it for waist training or just decorative?" at bounding box center [627, 265] width 425 height 57
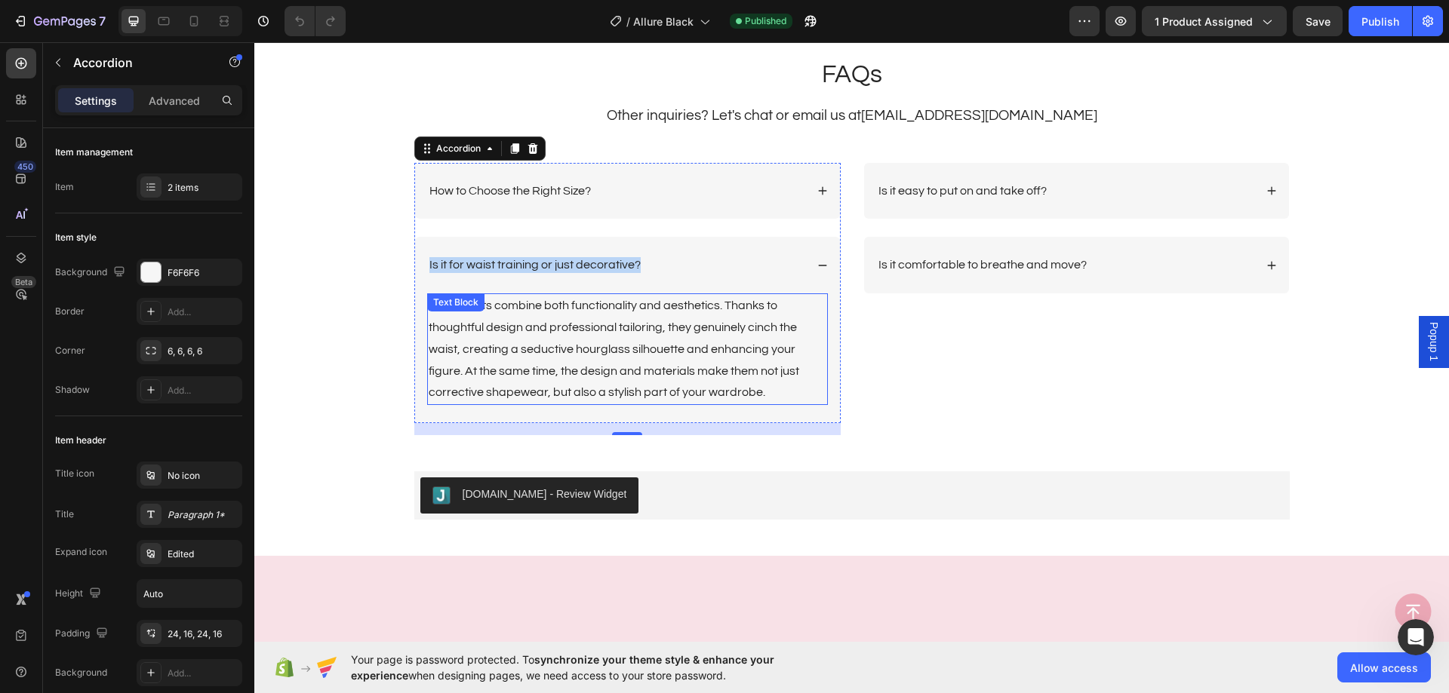
click at [631, 355] on p "Our corsets combine both functionality and aesthetics. Thanks to thoughtful des…" at bounding box center [628, 349] width 398 height 109
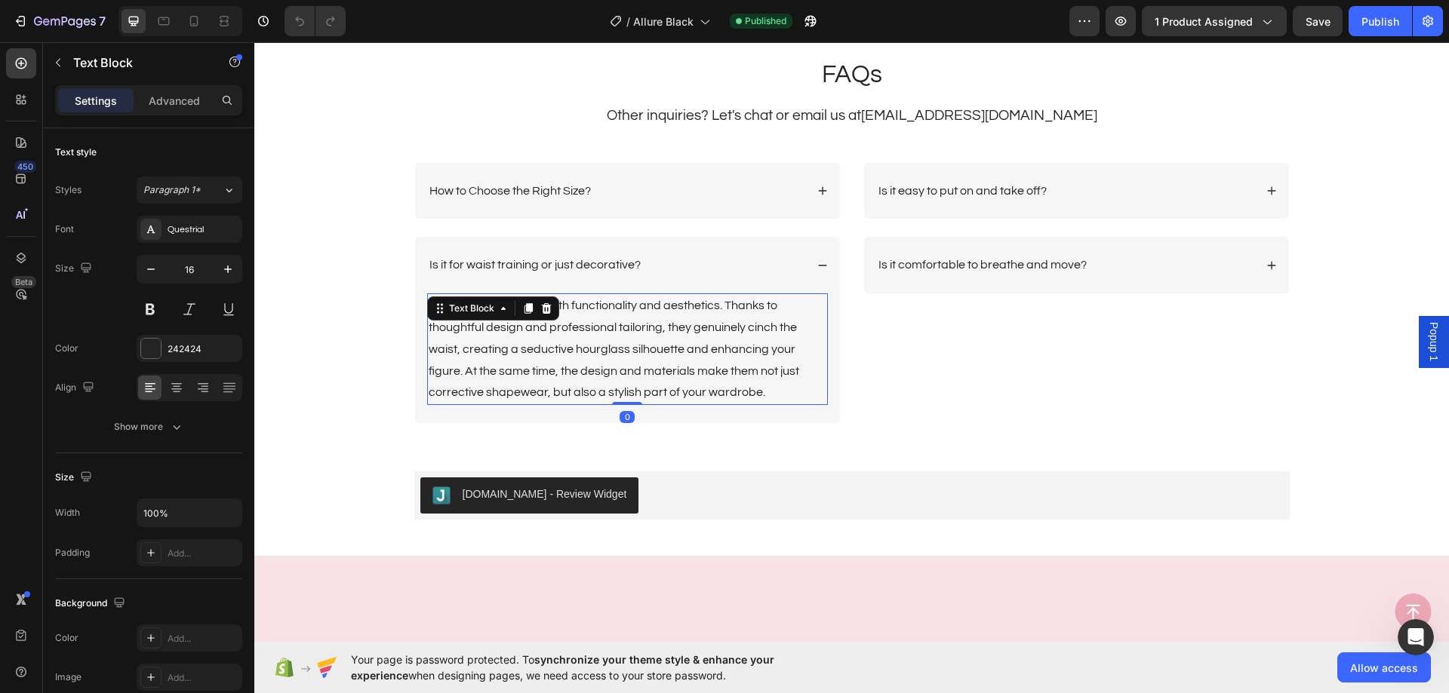
click at [631, 355] on p "Our corsets combine both functionality and aesthetics. Thanks to thoughtful des…" at bounding box center [628, 349] width 398 height 109
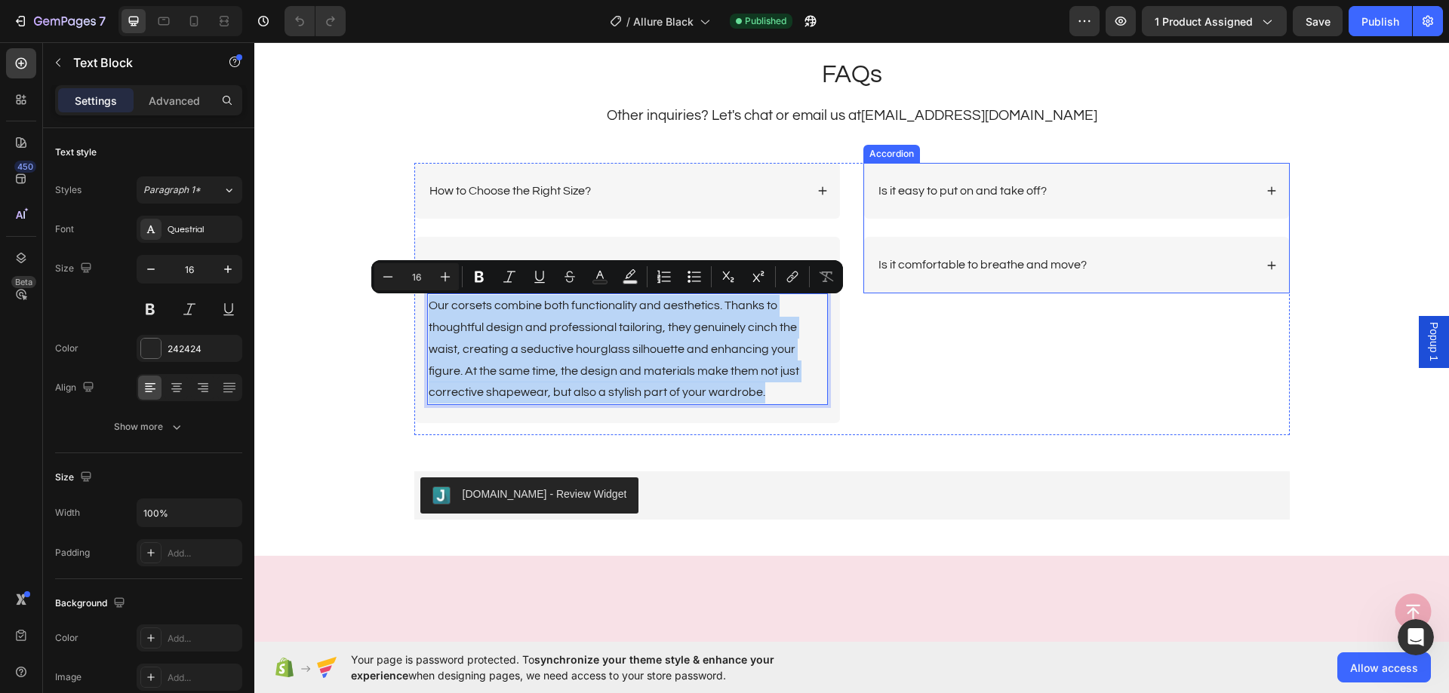
click at [936, 180] on div "Is it easy to put on and take off?" at bounding box center [1076, 191] width 425 height 57
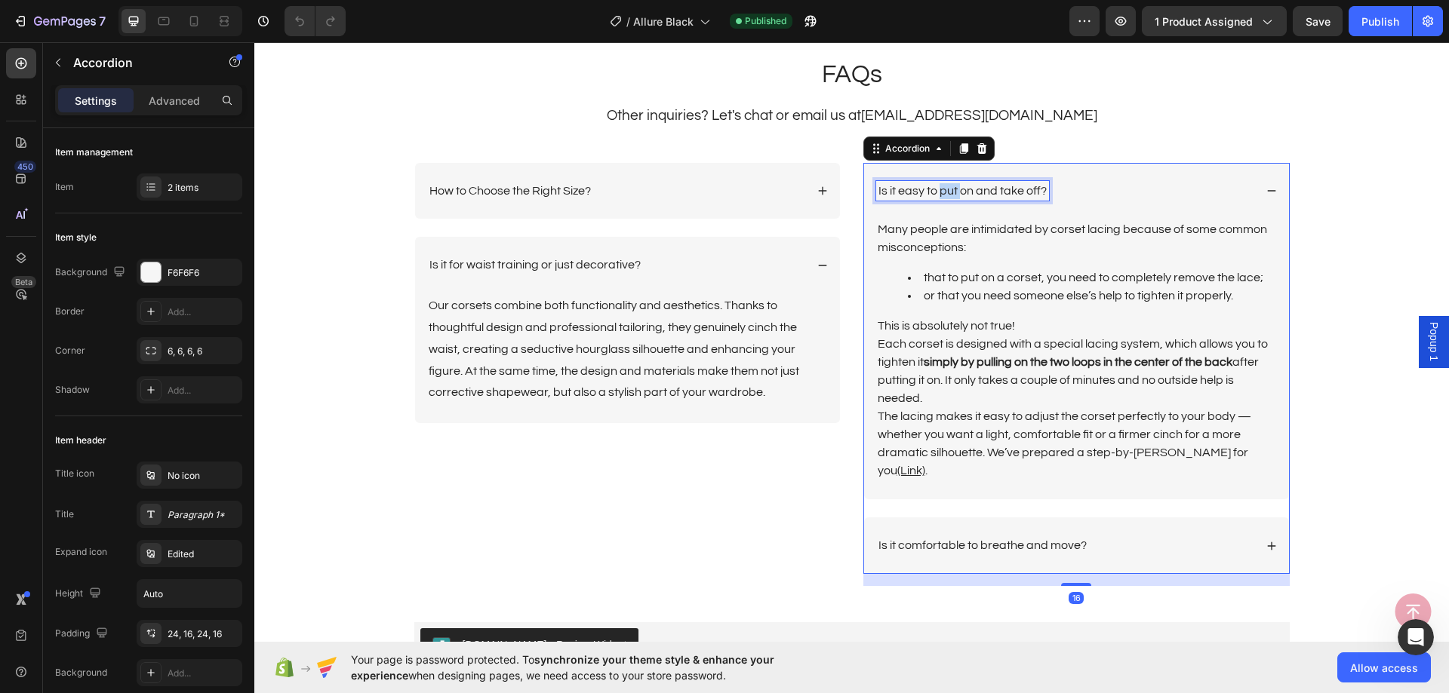
click at [945, 195] on p "Is it easy to put on and take off?" at bounding box center [962, 191] width 168 height 16
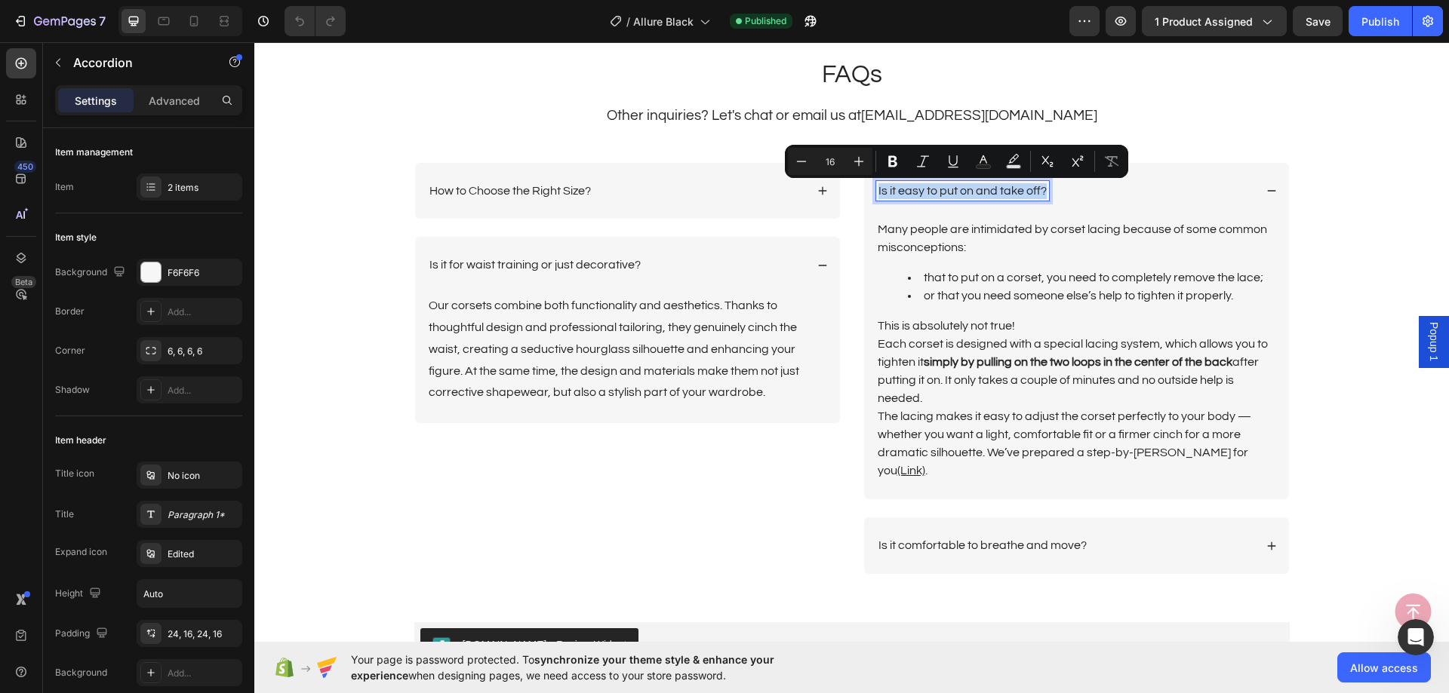
click at [1114, 269] on li "that to put on a corset, you need to completely remove the lace;" at bounding box center [1091, 278] width 367 height 18
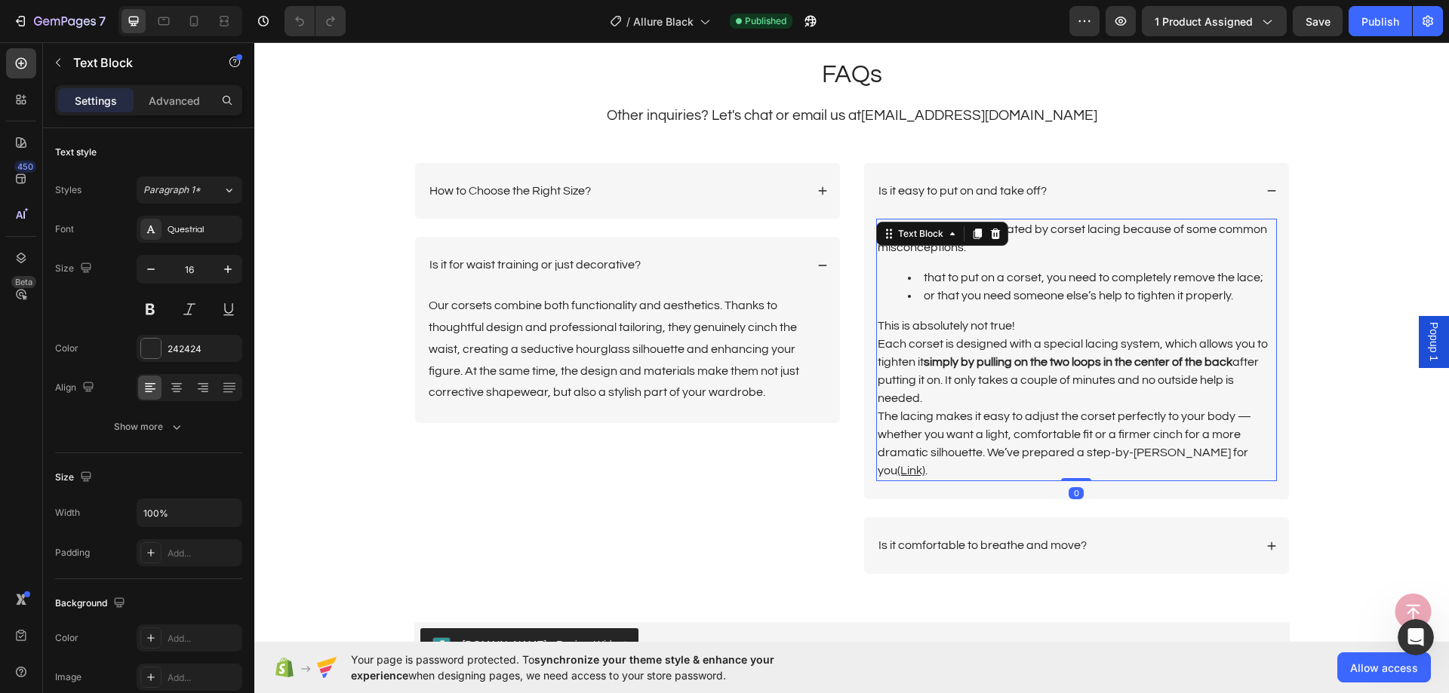
click at [1250, 450] on p "The lacing makes it easy to adjust the corset perfectly to your body — whether …" at bounding box center [1076, 443] width 398 height 72
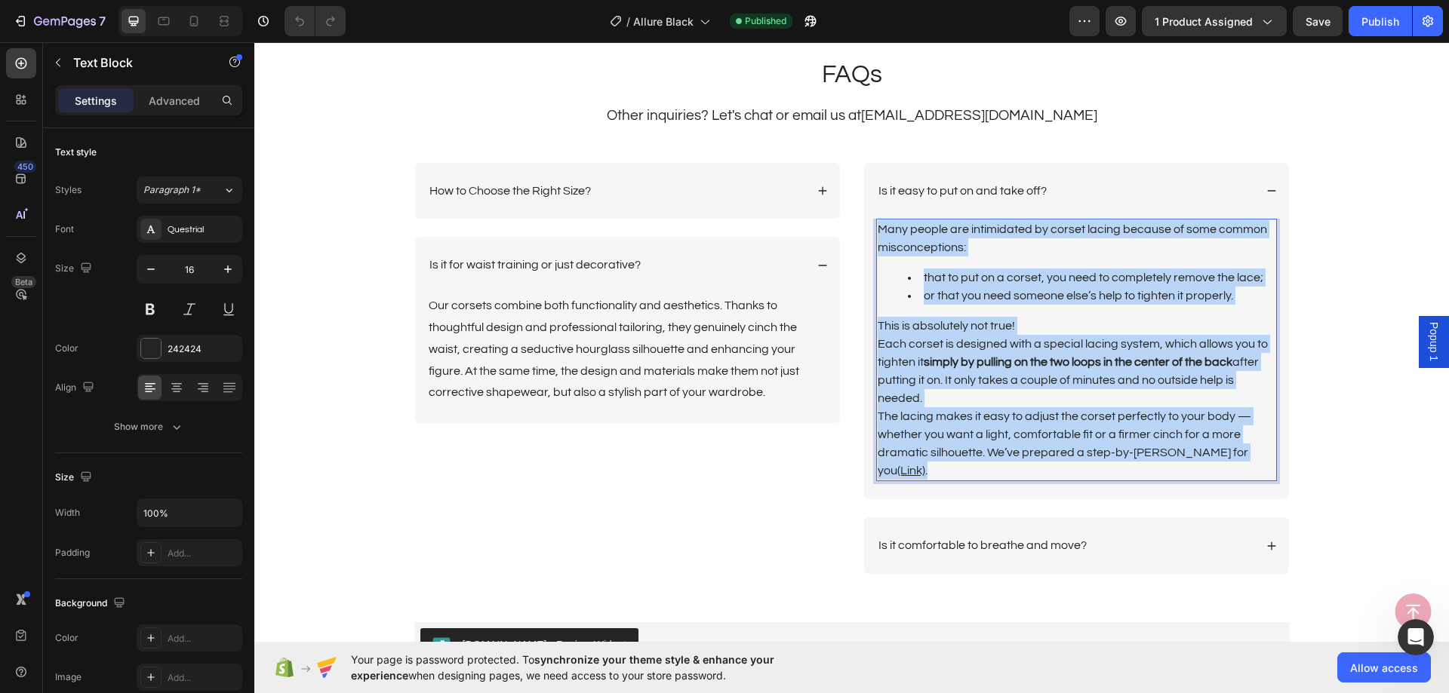
drag, startPoint x: 1252, startPoint y: 450, endPoint x: 871, endPoint y: 223, distance: 442.5
click at [876, 223] on div "Many people are intimidated by corset lacing because of some common misconcepti…" at bounding box center [1076, 350] width 401 height 263
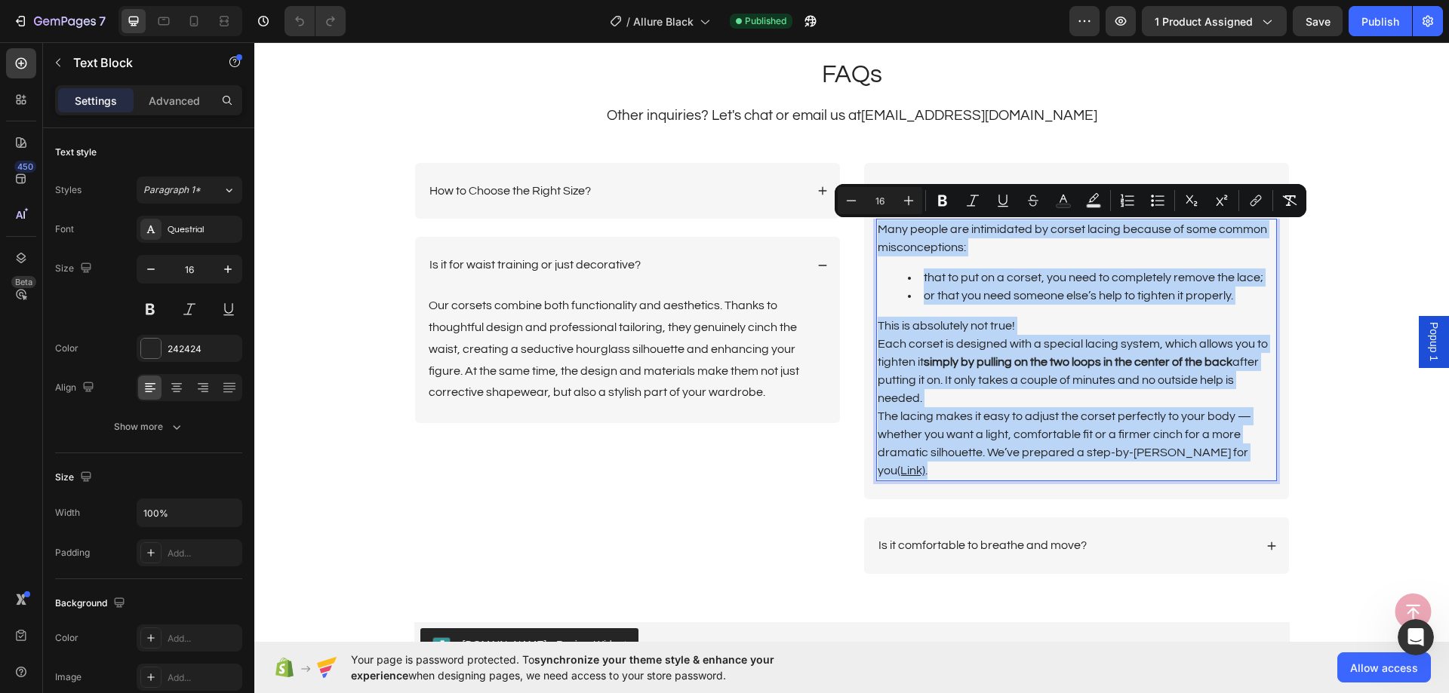
copy div "Many people are intimidated by corset lacing because of some common misconcepti…"
click at [985, 538] on p "Is it comfortable to breathe and move?" at bounding box center [982, 546] width 208 height 16
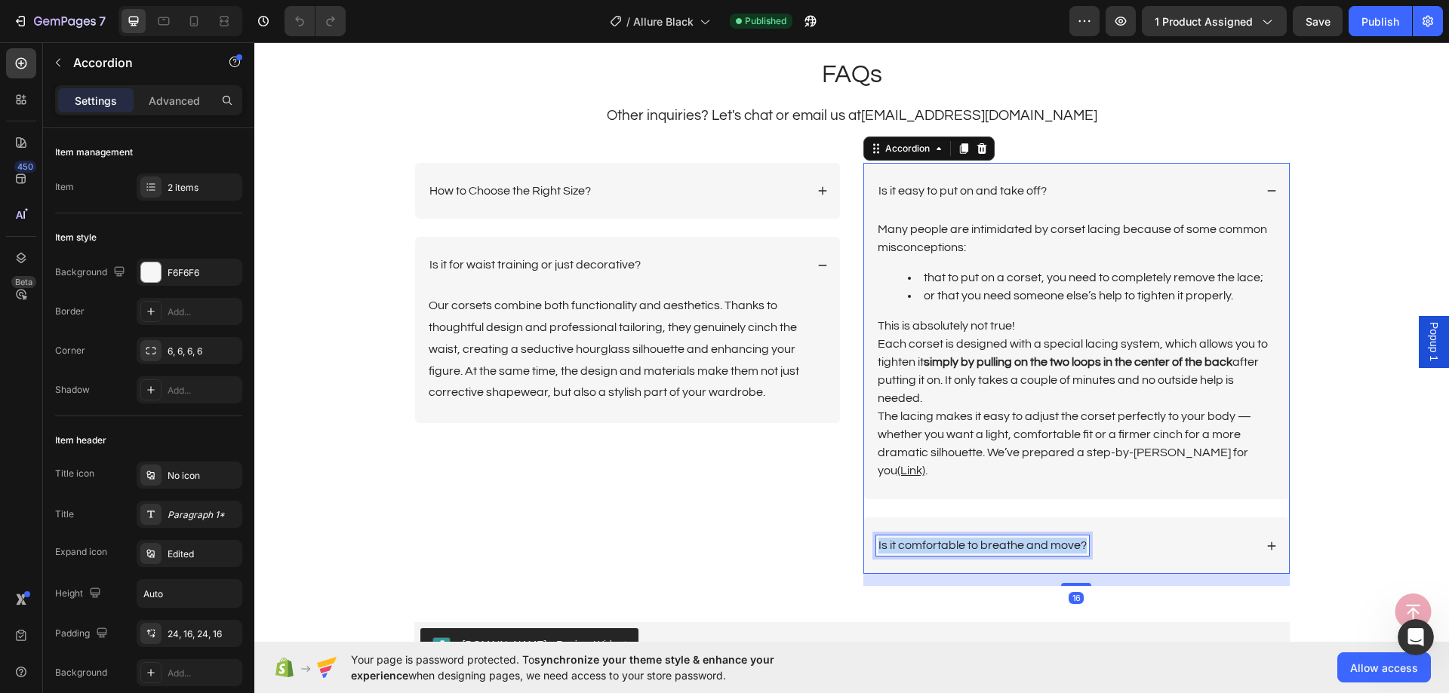
click at [985, 538] on p "Is it comfortable to breathe and move?" at bounding box center [982, 546] width 208 height 16
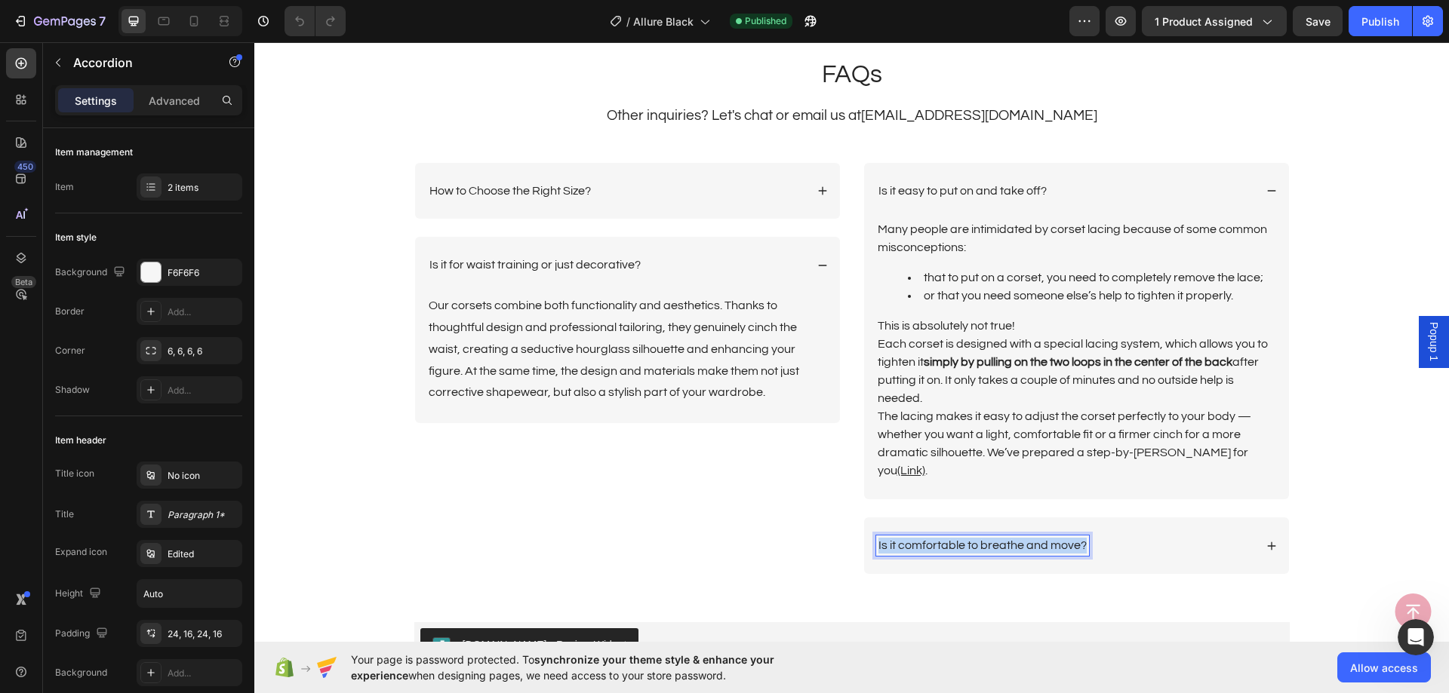
copy p "Is it comfortable to breathe and move?"
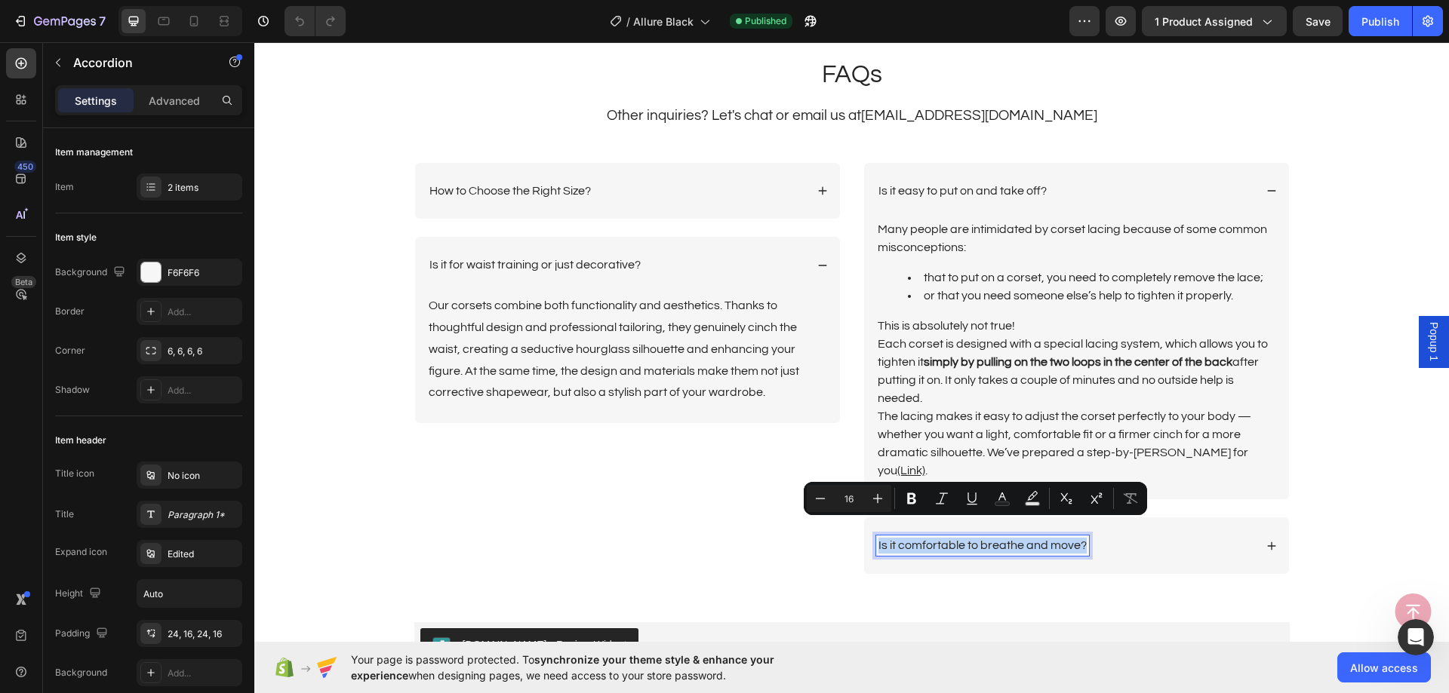
click at [1173, 536] on div "Is it comfortable to breathe and move?" at bounding box center [1065, 546] width 378 height 20
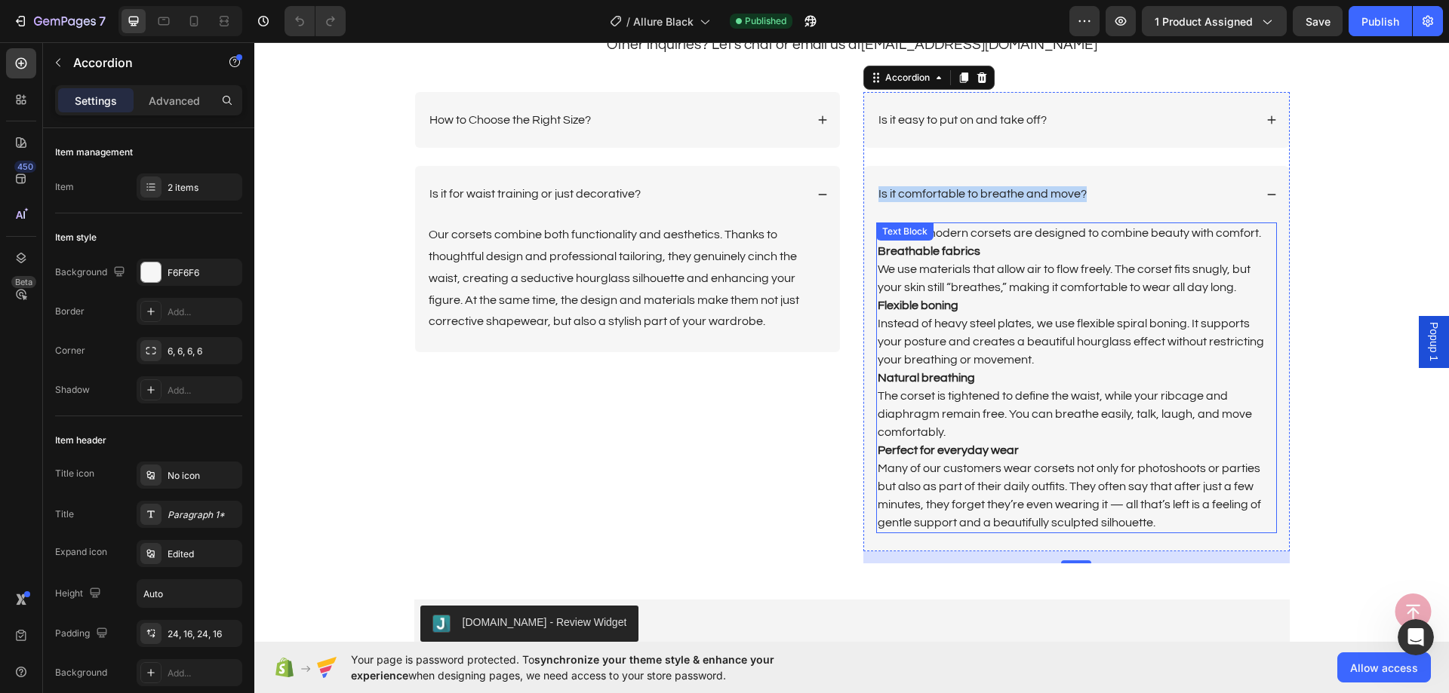
scroll to position [3699, 0]
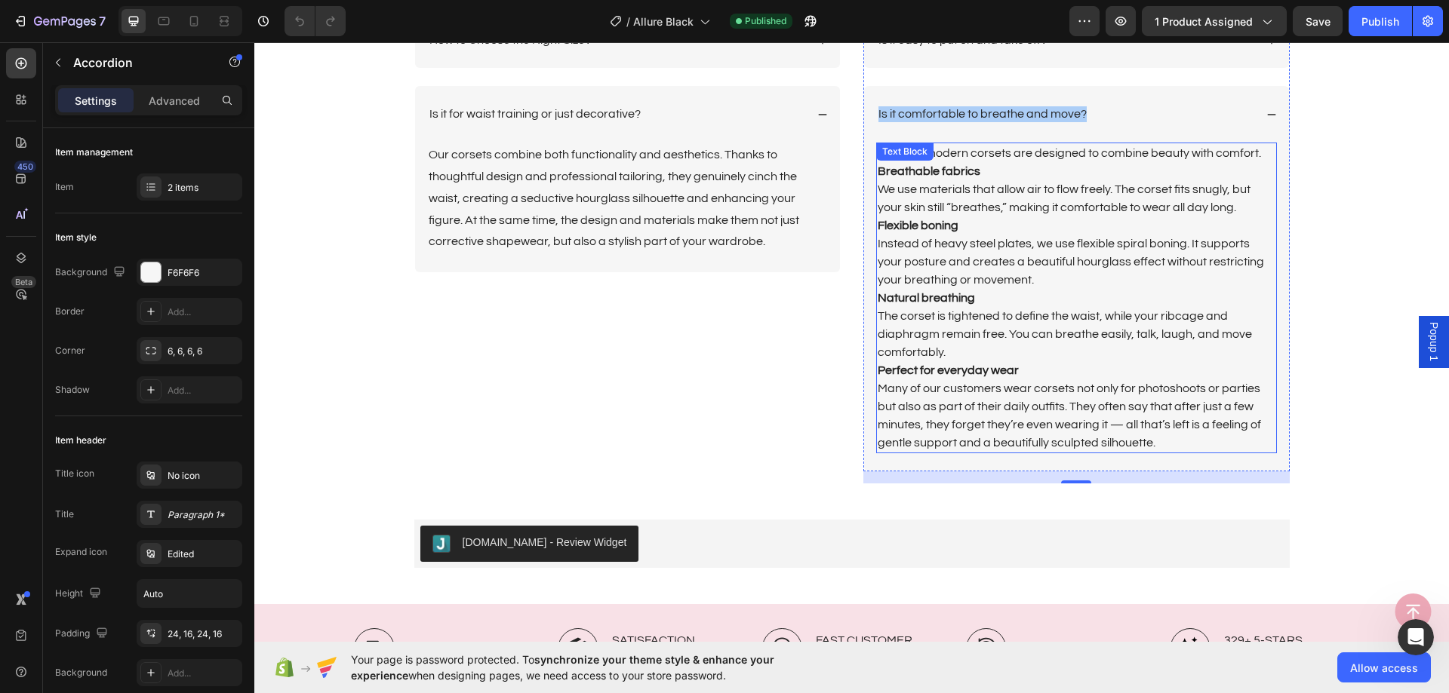
click at [1154, 443] on p "Many of our customers wear corsets not only for photoshoots or parties but also…" at bounding box center [1076, 415] width 398 height 72
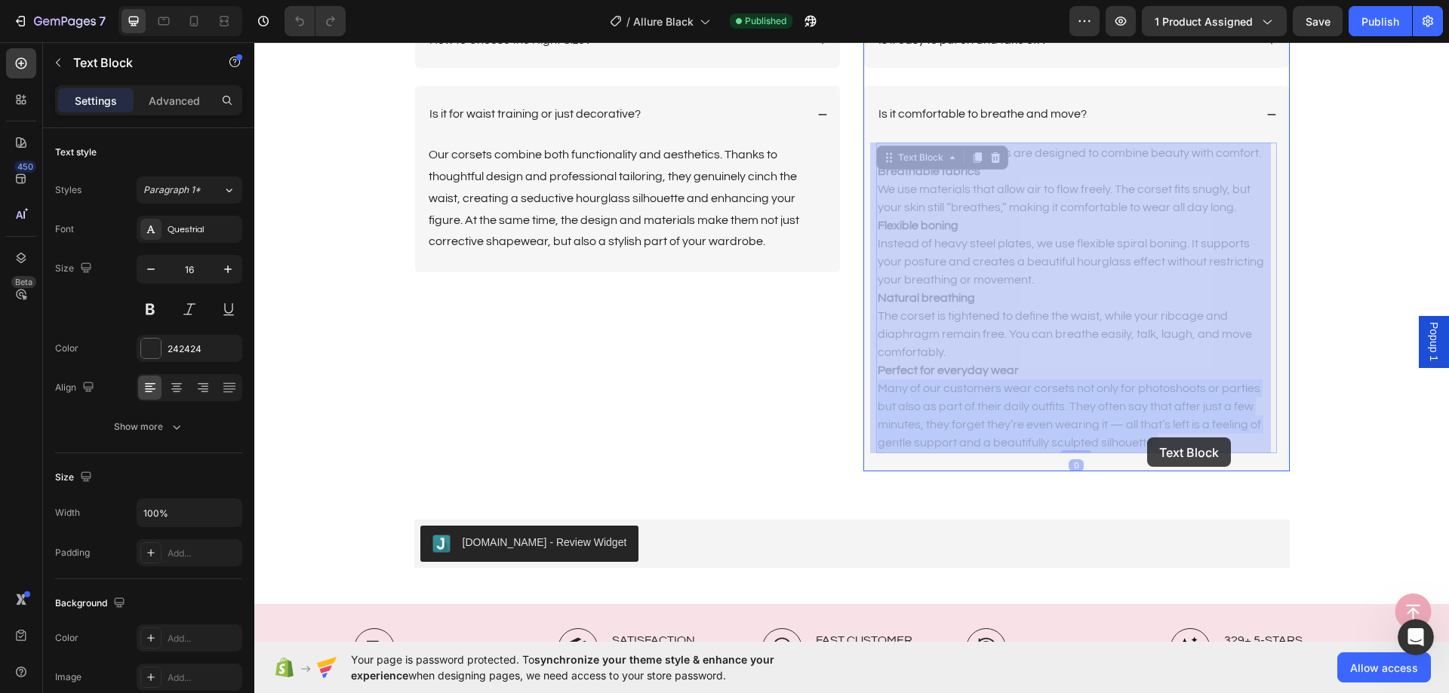
drag, startPoint x: 1154, startPoint y: 443, endPoint x: 1142, endPoint y: 434, distance: 14.5
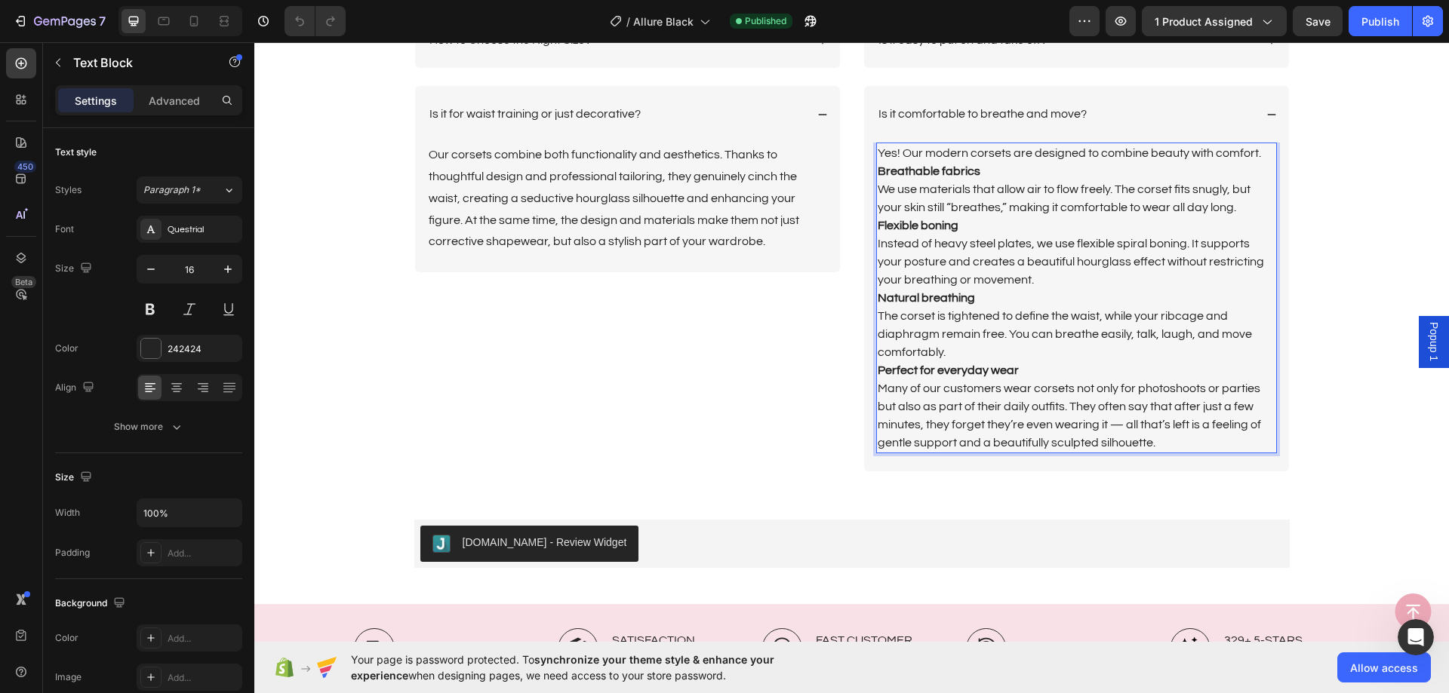
click at [1160, 442] on p "Many of our customers wear corsets not only for photoshoots or parties but also…" at bounding box center [1076, 415] width 398 height 72
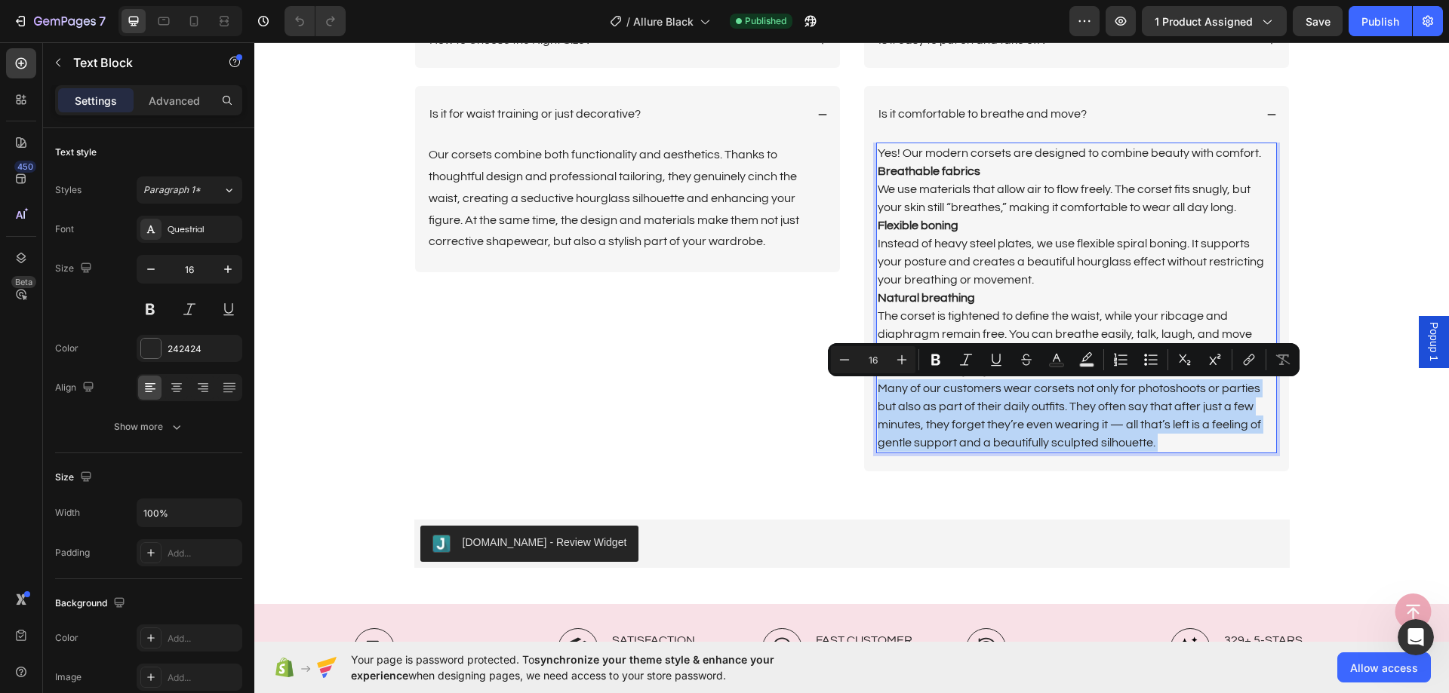
drag, startPoint x: 1160, startPoint y: 442, endPoint x: 923, endPoint y: 207, distance: 332.9
click at [923, 207] on div "Yes! Our modern corsets are designed to combine beauty with comfort. Breathable…" at bounding box center [1076, 298] width 401 height 311
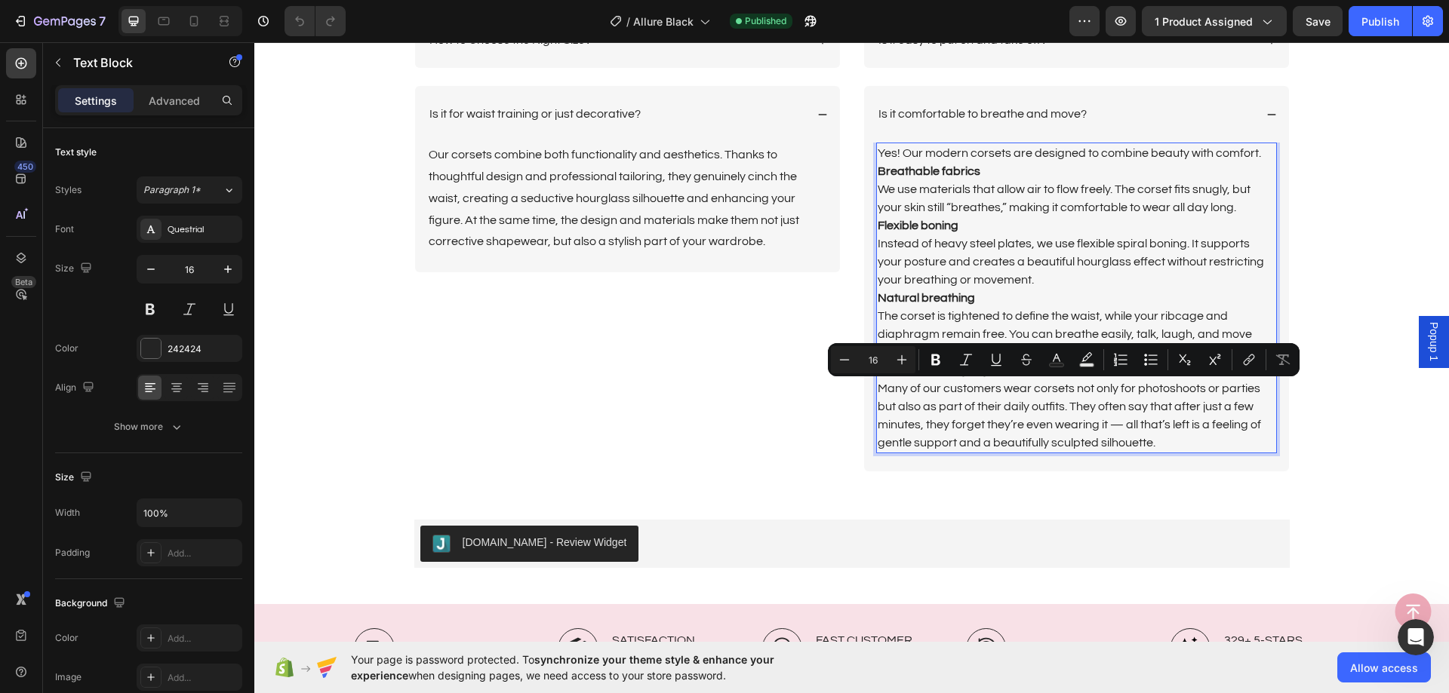
click at [923, 207] on p "Yes! Our modern corsets are designed to combine beauty with comfort. Breathable…" at bounding box center [1076, 180] width 398 height 72
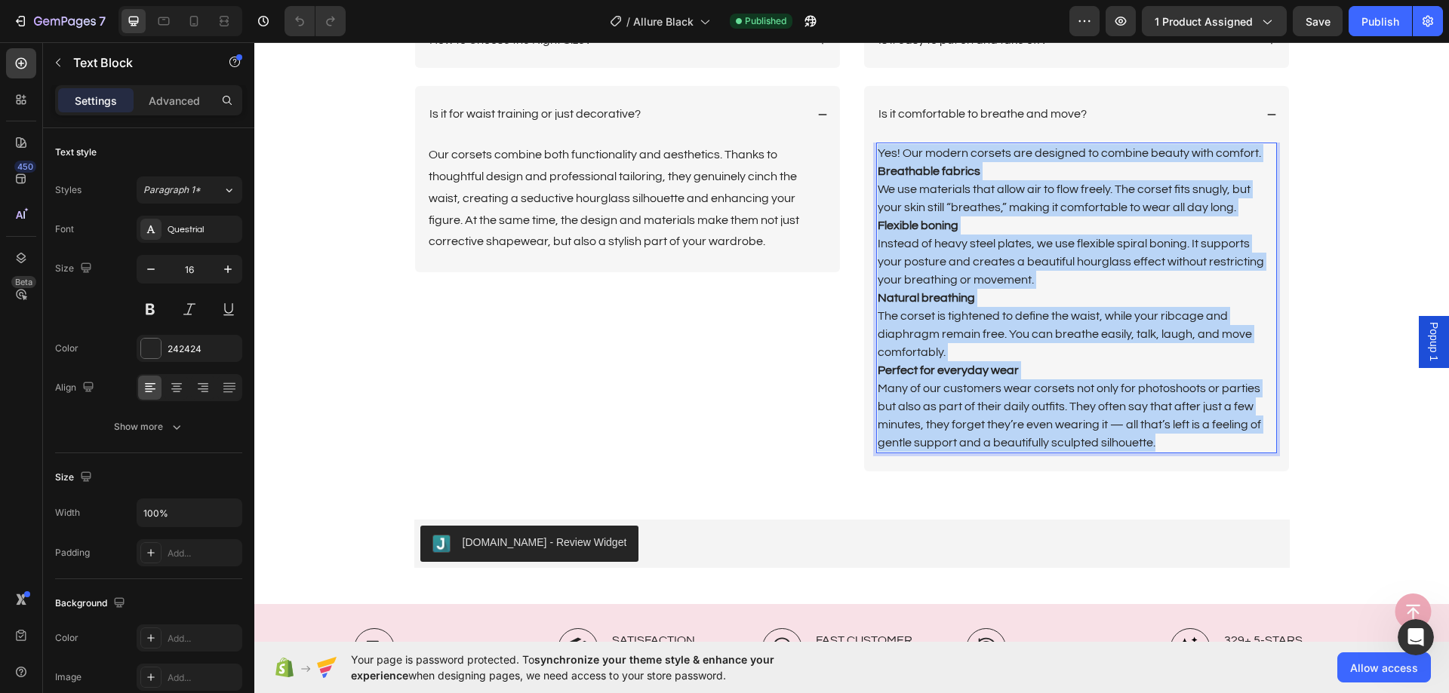
drag, startPoint x: 1187, startPoint y: 435, endPoint x: 871, endPoint y: 156, distance: 421.7
click at [876, 156] on div "Yes! Our modern corsets are designed to combine beauty with comfort. Breathable…" at bounding box center [1076, 298] width 401 height 311
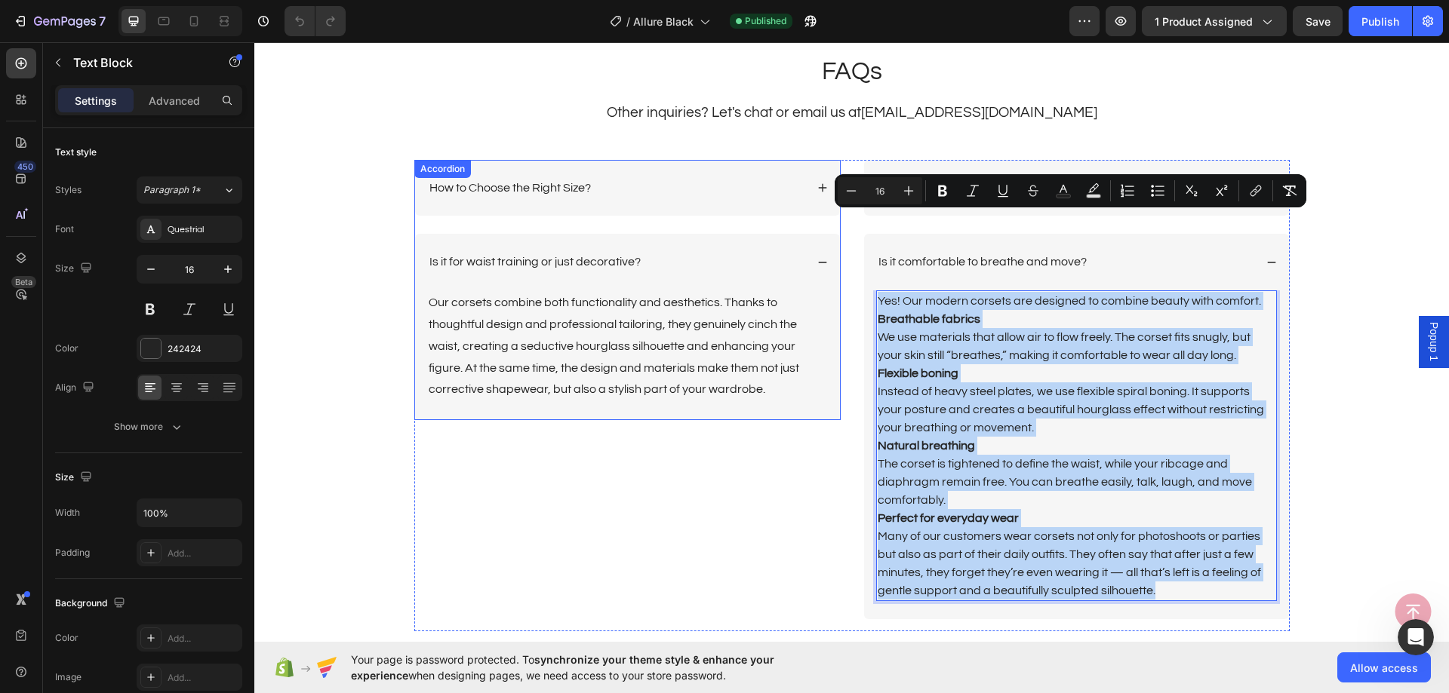
scroll to position [3548, 0]
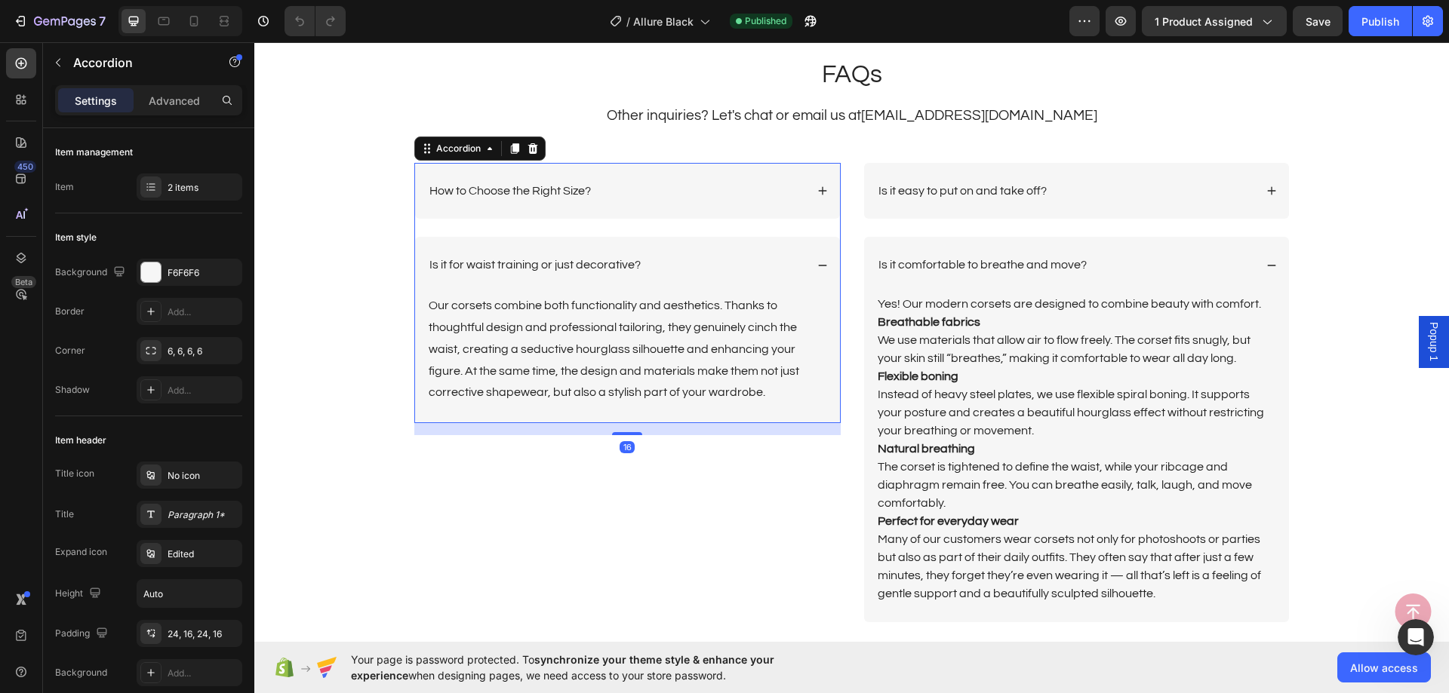
click at [553, 195] on p "How to Choose the Right Size?" at bounding box center [509, 191] width 161 height 16
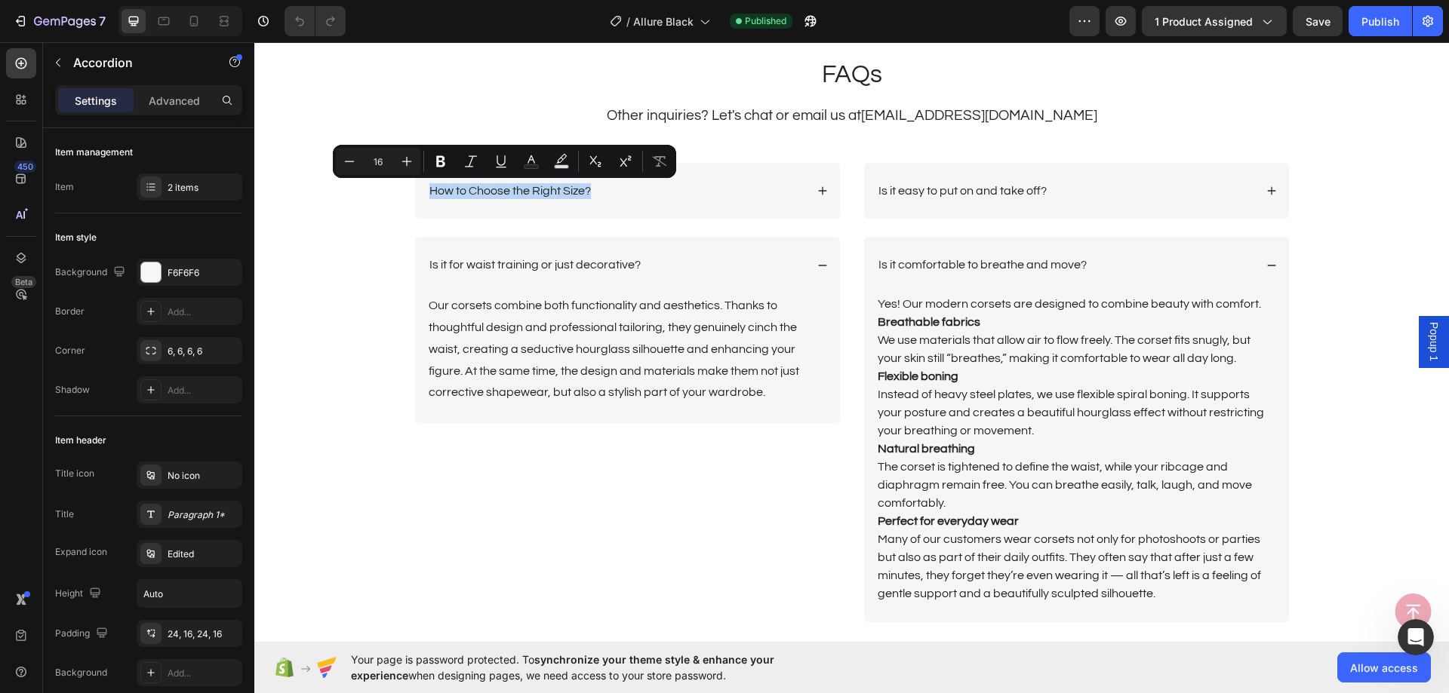
click at [742, 172] on div "How to Choose the Right Size?" at bounding box center [627, 191] width 425 height 57
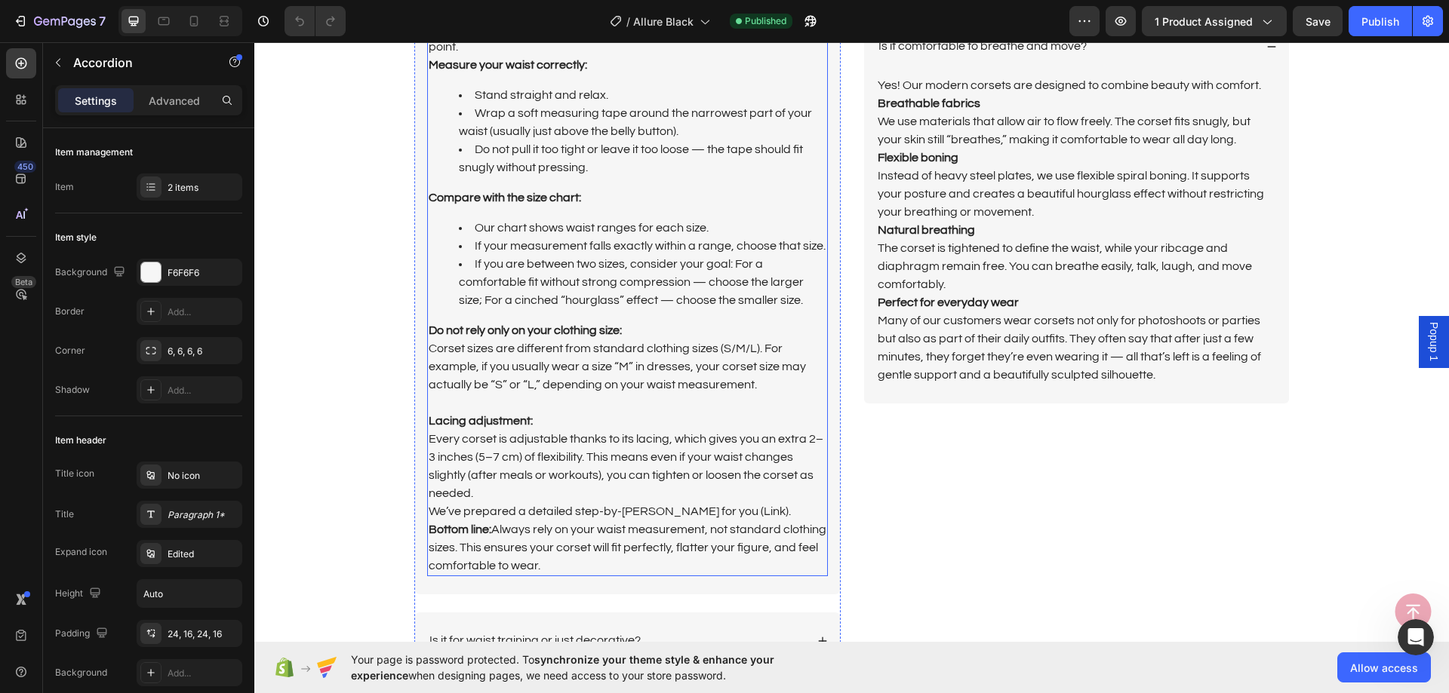
scroll to position [3775, 0]
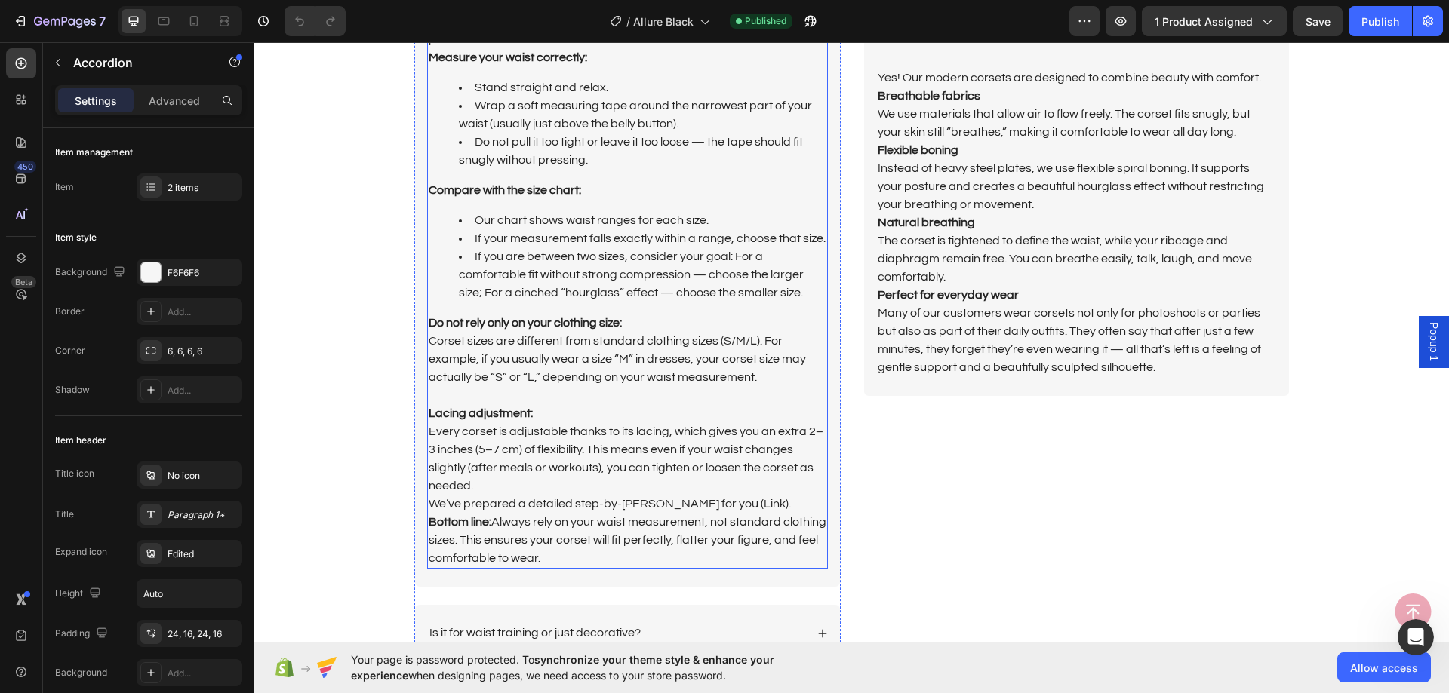
click at [541, 556] on p "Every corset is adjustable thanks to its lacing, which gives you an extra 2–3 i…" at bounding box center [628, 495] width 398 height 145
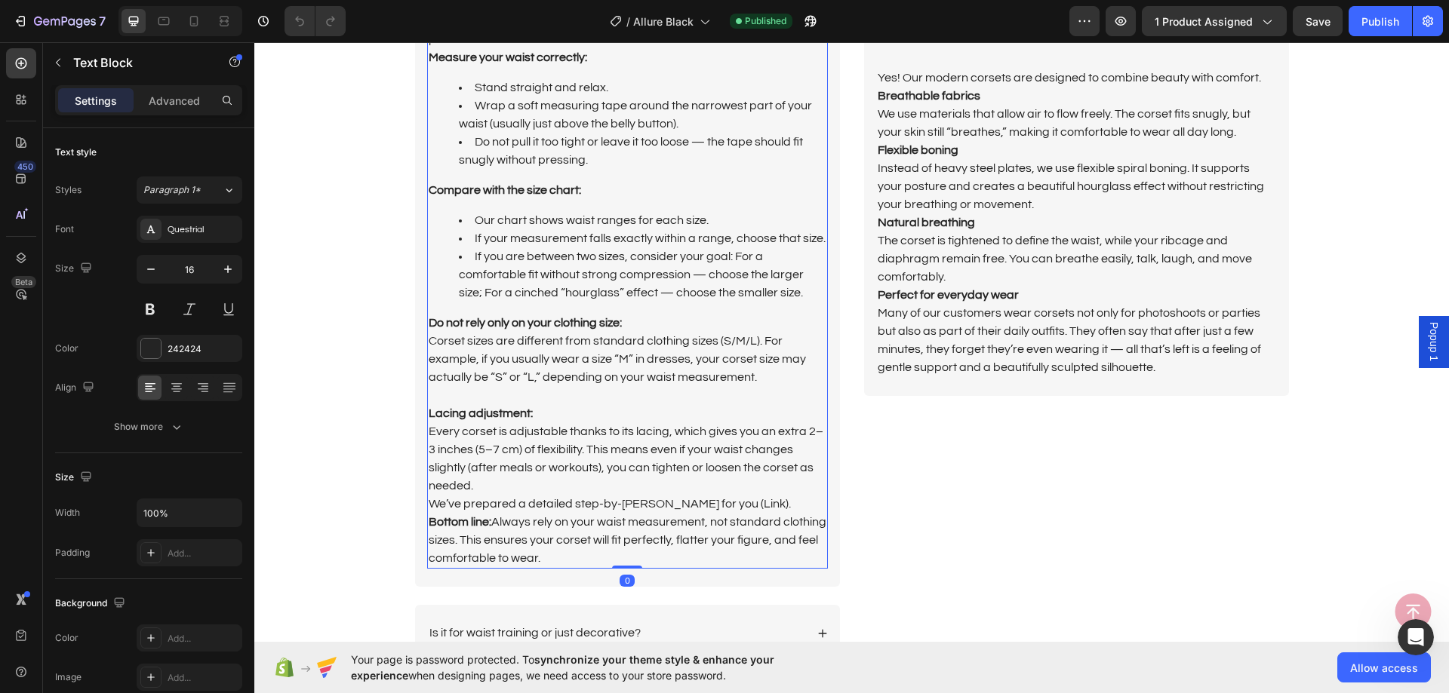
click at [541, 556] on p "Every corset is adjustable thanks to its lacing, which gives you an extra 2–3 i…" at bounding box center [628, 495] width 398 height 145
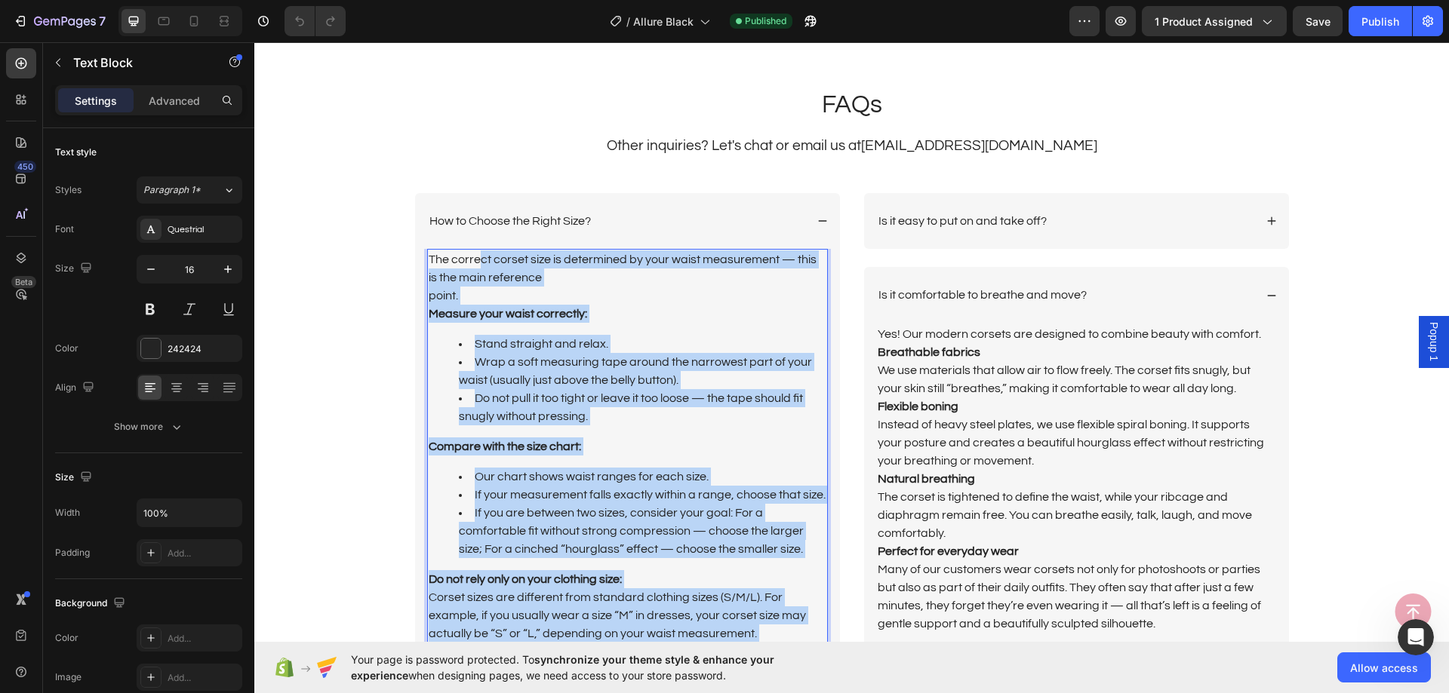
scroll to position [3473, 0]
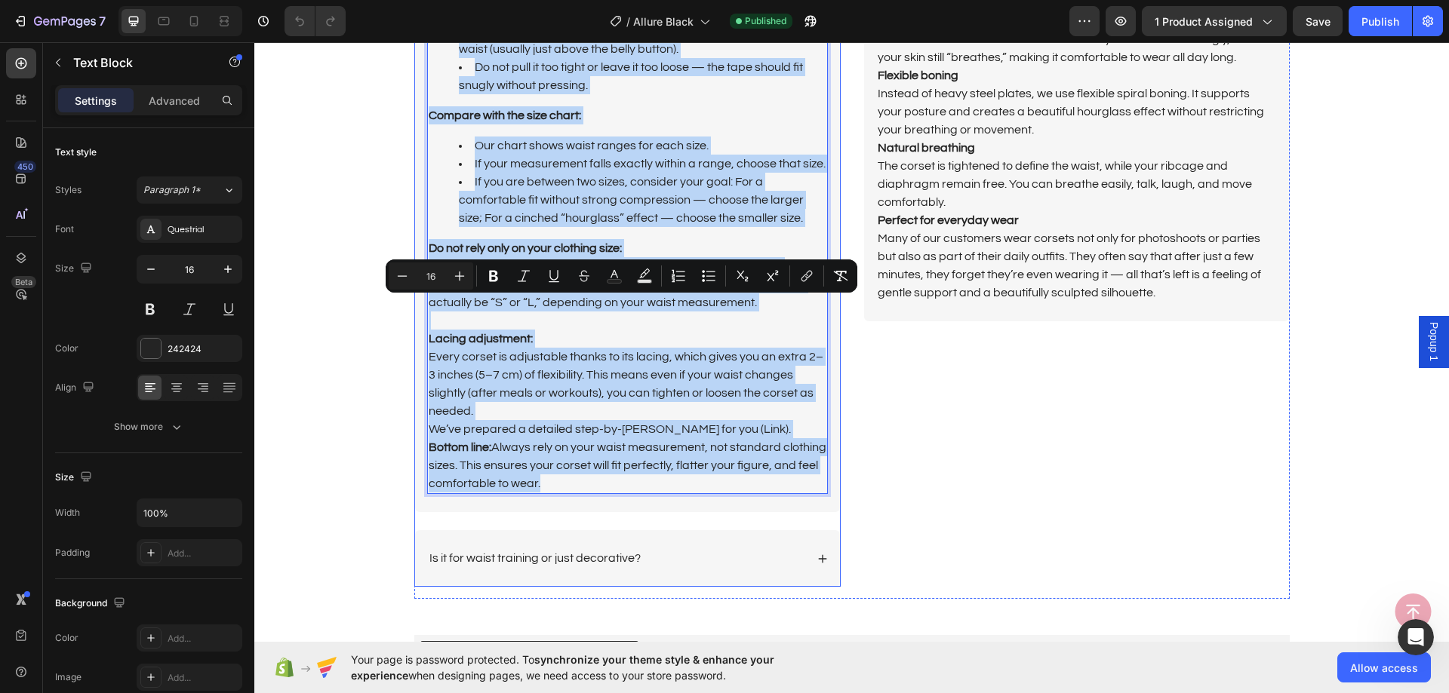
drag, startPoint x: 539, startPoint y: 555, endPoint x: 420, endPoint y: 309, distance: 273.3
click at [420, 309] on div "The correct corset size is determined by your waist measurement — this is the m…" at bounding box center [627, 215] width 425 height 595
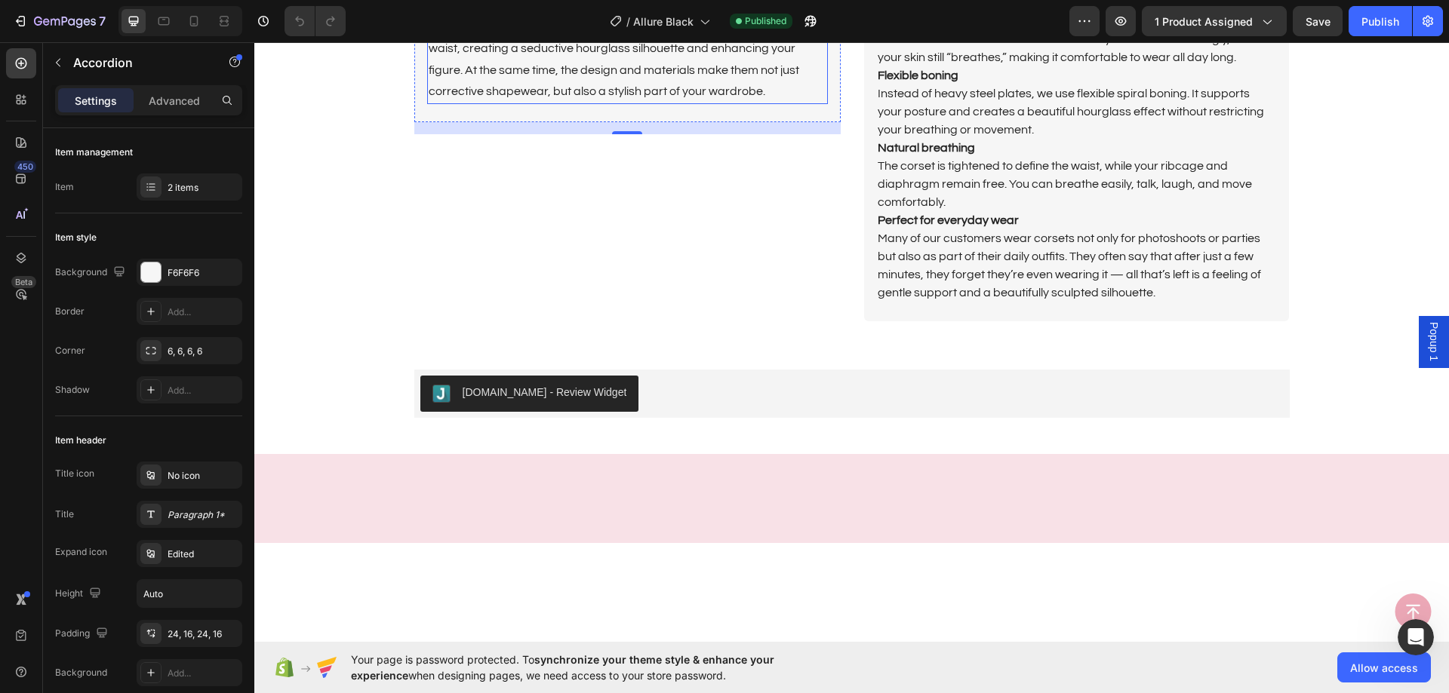
click at [659, 103] on p "Our corsets combine both functionality and aesthetics. Thanks to thoughtful des…" at bounding box center [628, 48] width 398 height 109
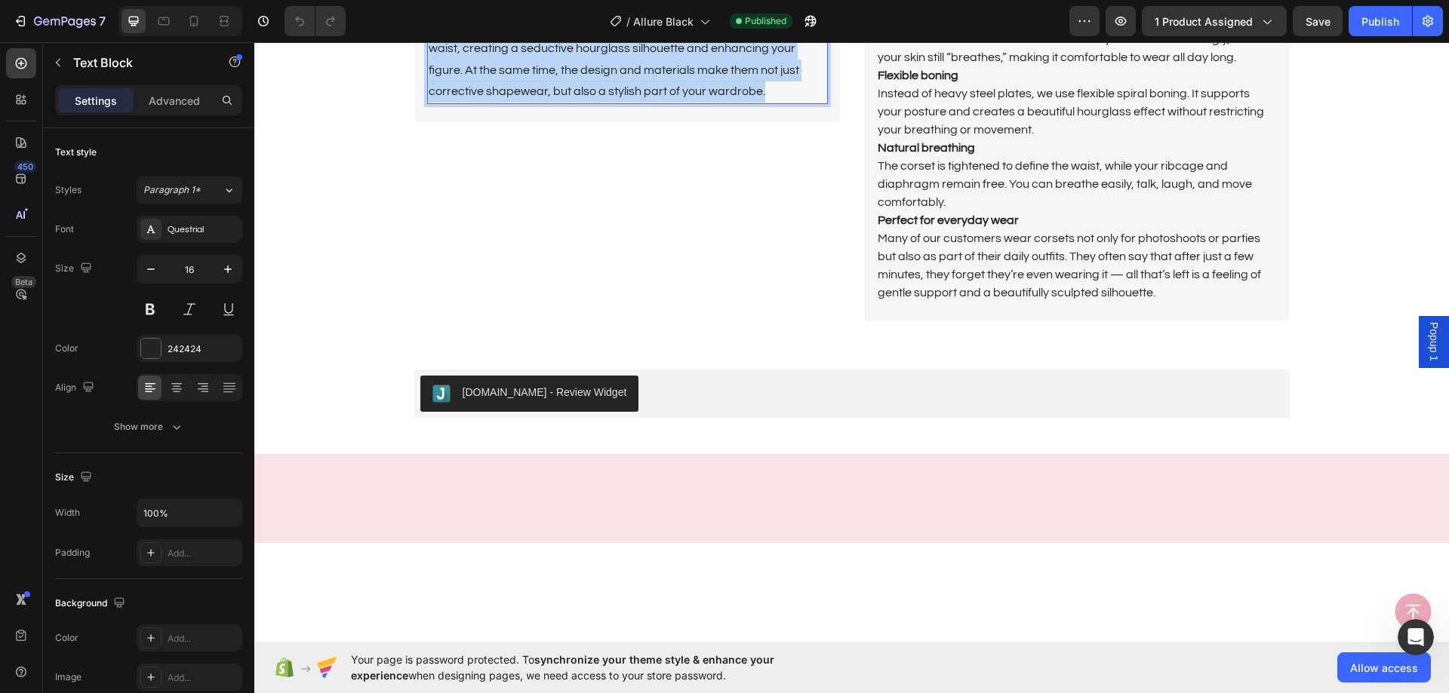
click at [659, 103] on p "Our corsets combine both functionality and aesthetics. Thanks to thoughtful des…" at bounding box center [628, 48] width 398 height 109
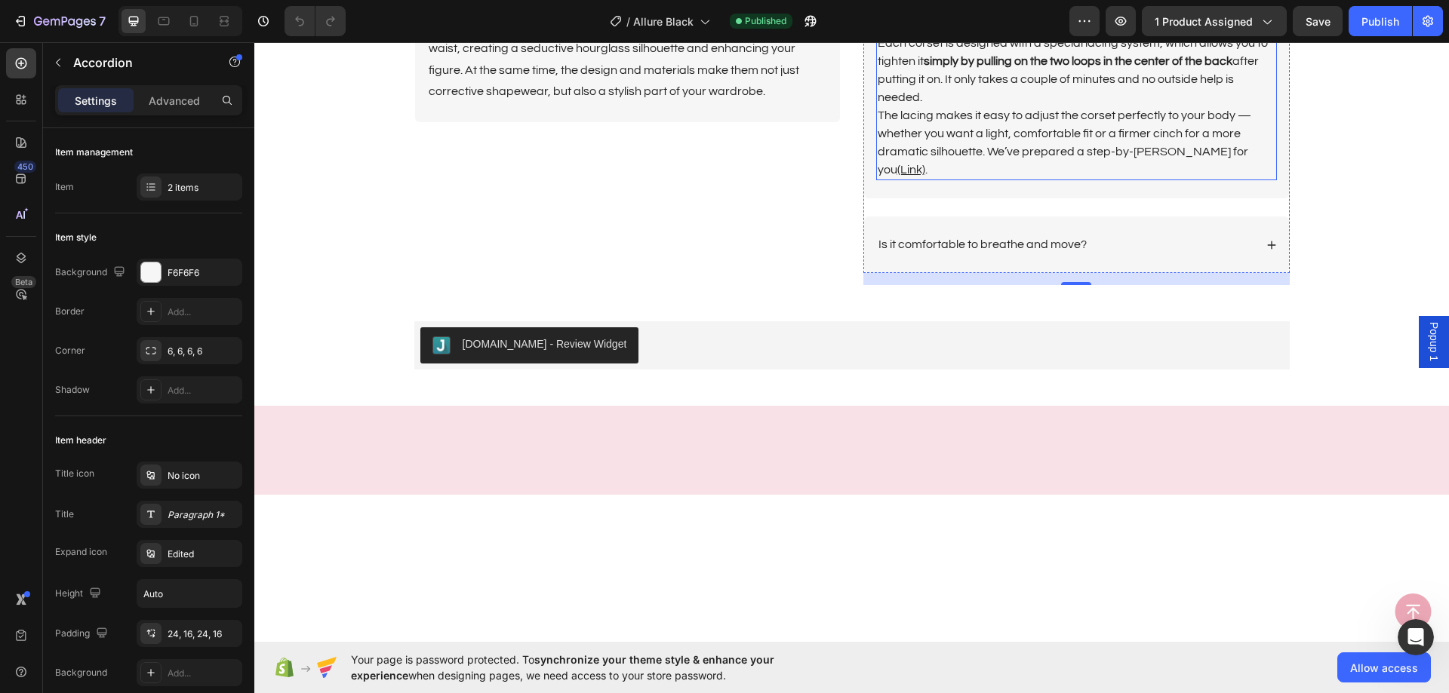
click at [1065, 180] on div "Many people are intimidated by corset lacing because of some common misconcepti…" at bounding box center [1076, 49] width 401 height 263
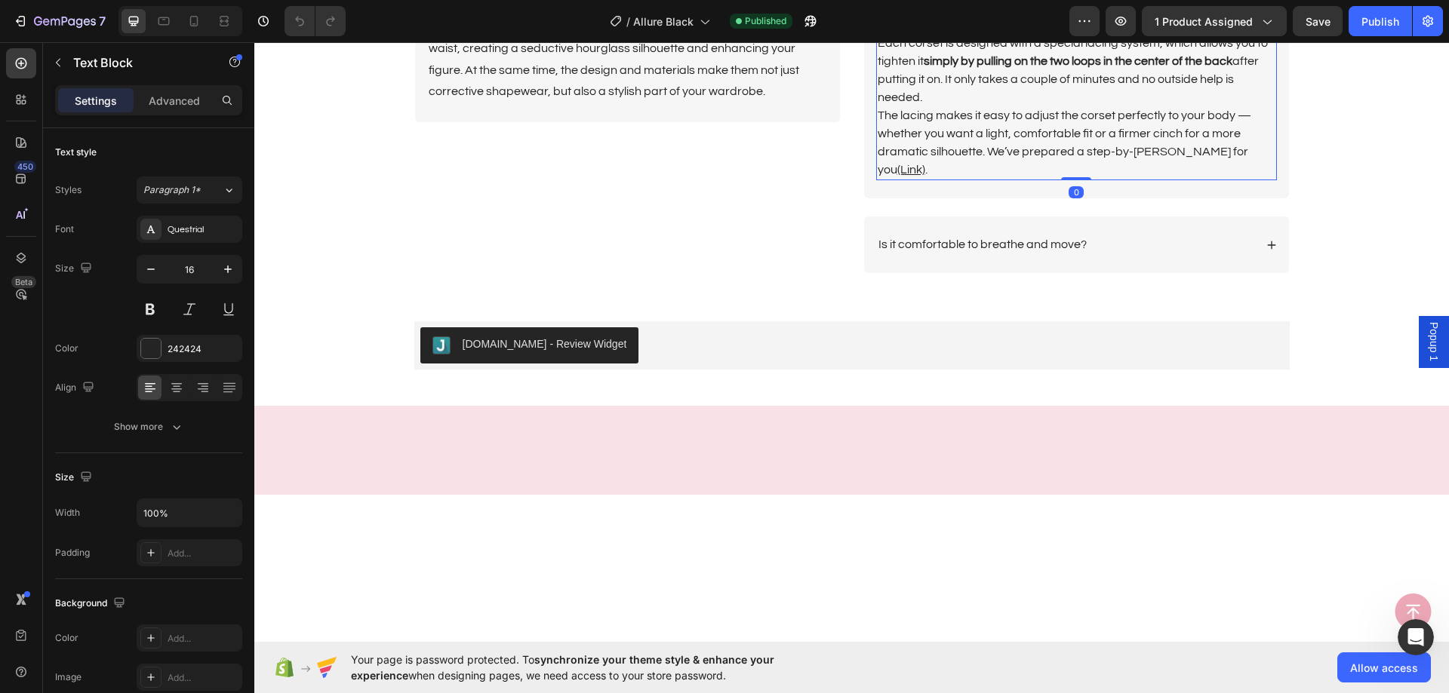
click at [1258, 179] on p "The lacing makes it easy to adjust the corset perfectly to your body — whether …" at bounding box center [1076, 142] width 398 height 72
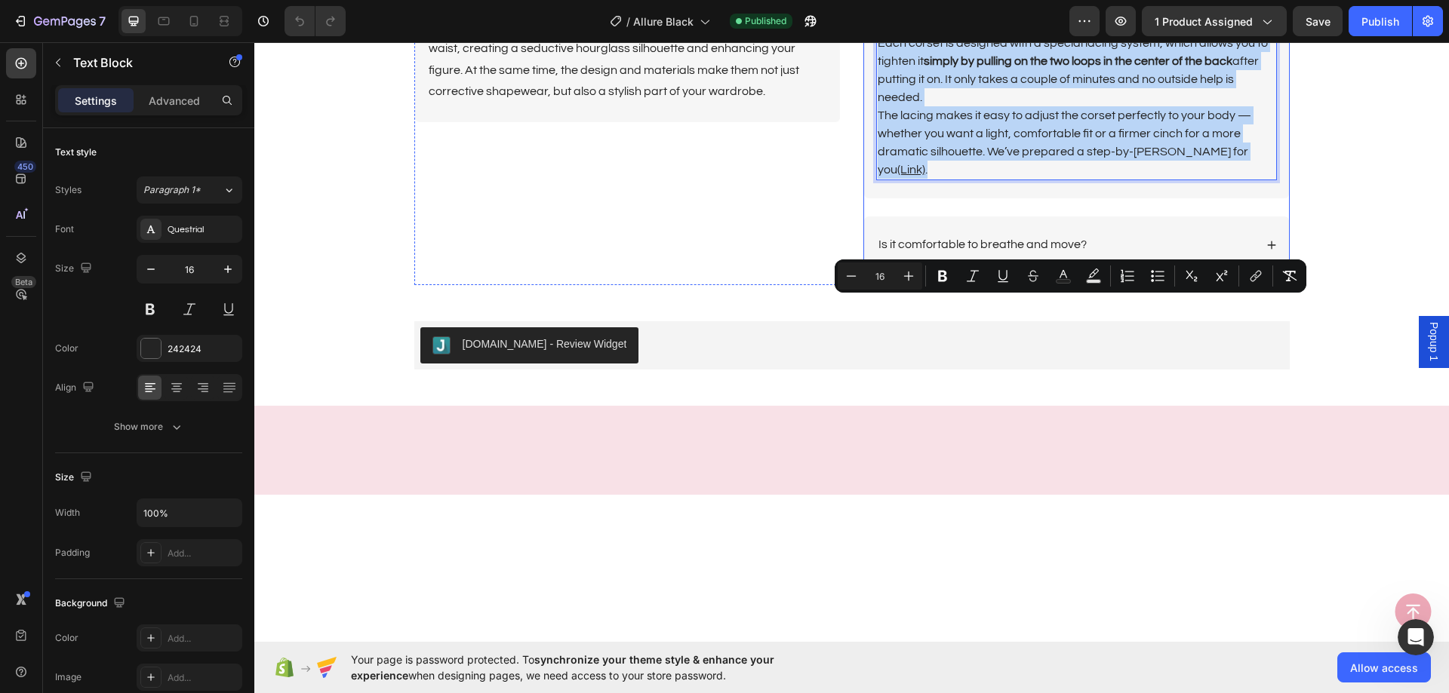
drag, startPoint x: 1254, startPoint y: 524, endPoint x: 869, endPoint y: 297, distance: 446.4
click at [869, 198] on div "Many people are intimidated by corset lacing because of some common misconcepti…" at bounding box center [1076, 58] width 425 height 281
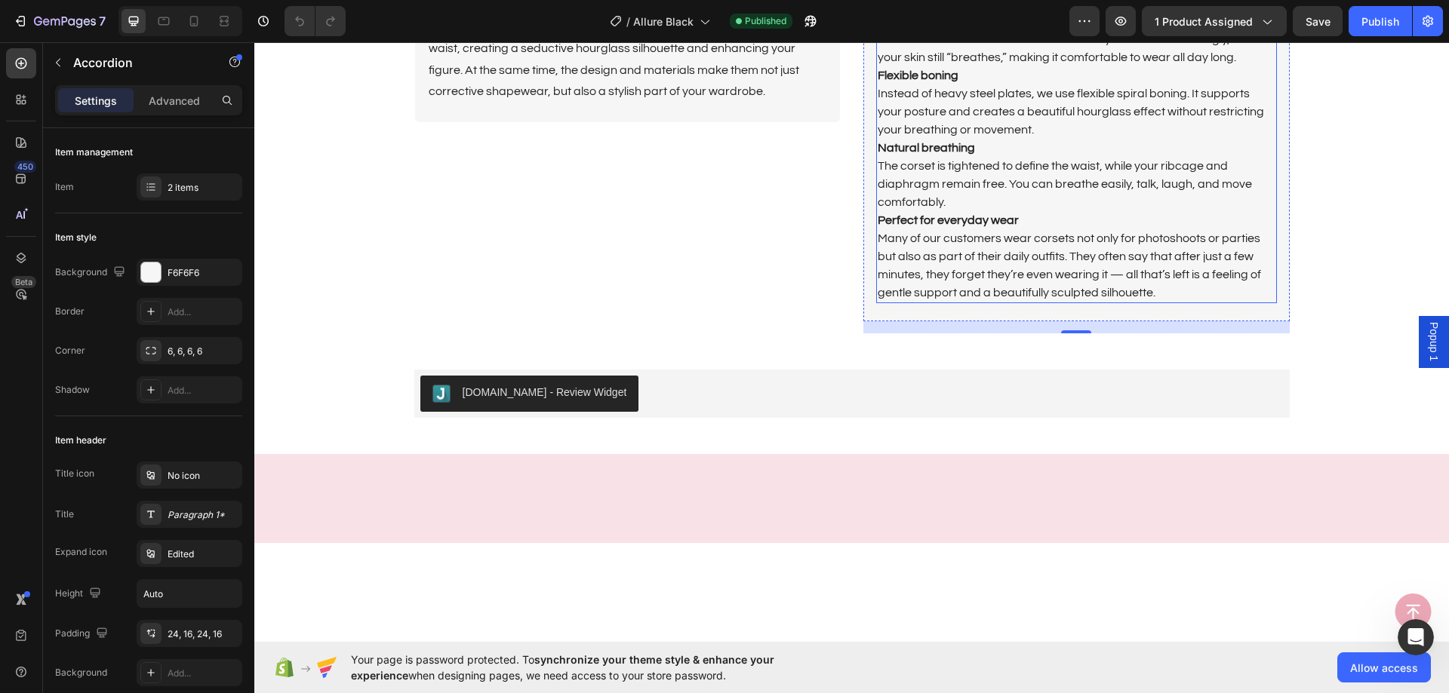
click at [1032, 66] on p "Yes! Our modern corsets are designed to combine beauty with comfort. Breathable…" at bounding box center [1076, 30] width 398 height 72
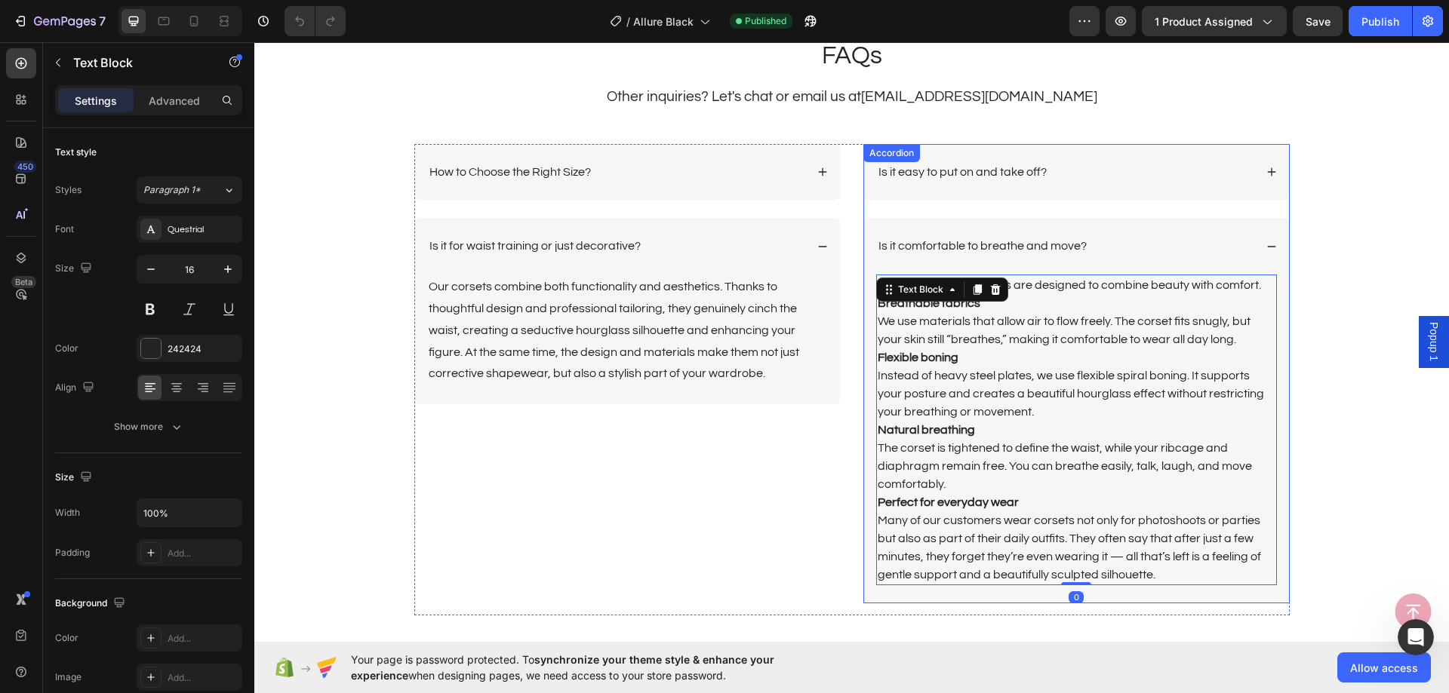
scroll to position [3775, 0]
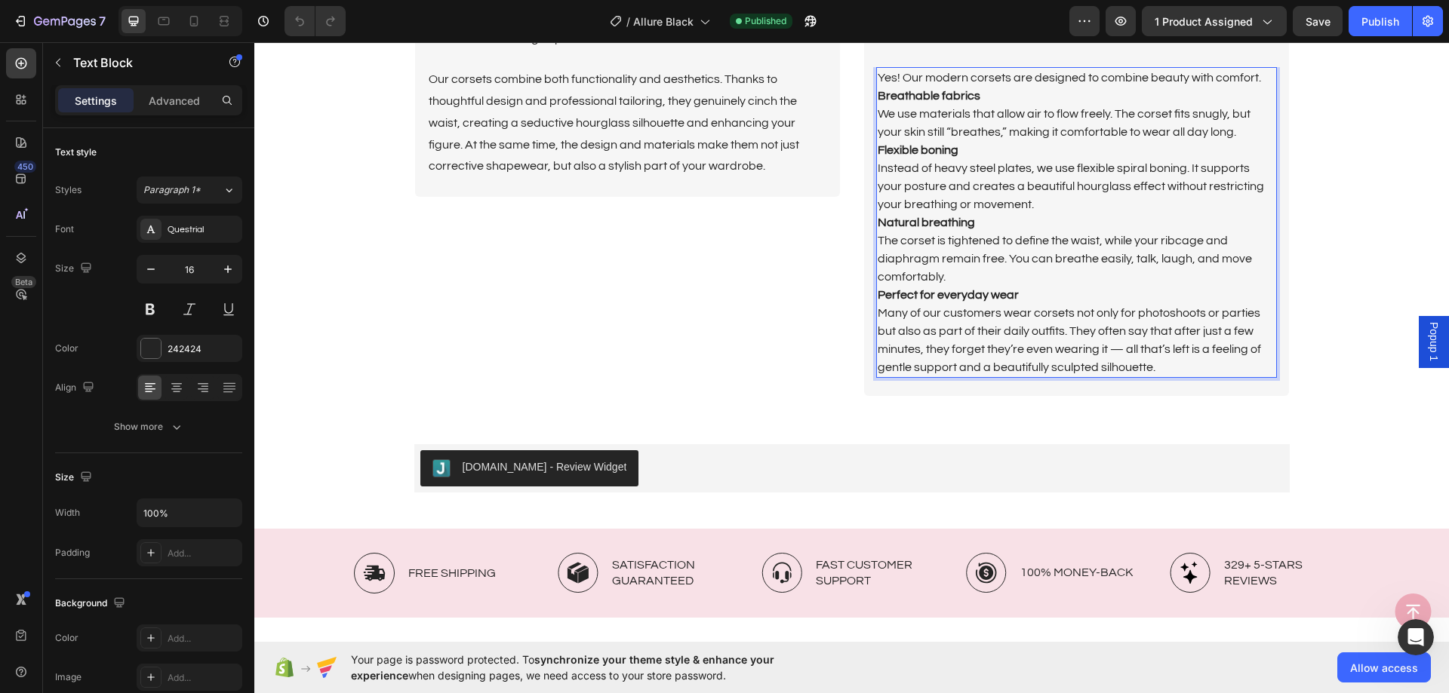
click at [1156, 364] on p "Many of our customers wear corsets not only for photoshoots or parties but also…" at bounding box center [1076, 340] width 398 height 72
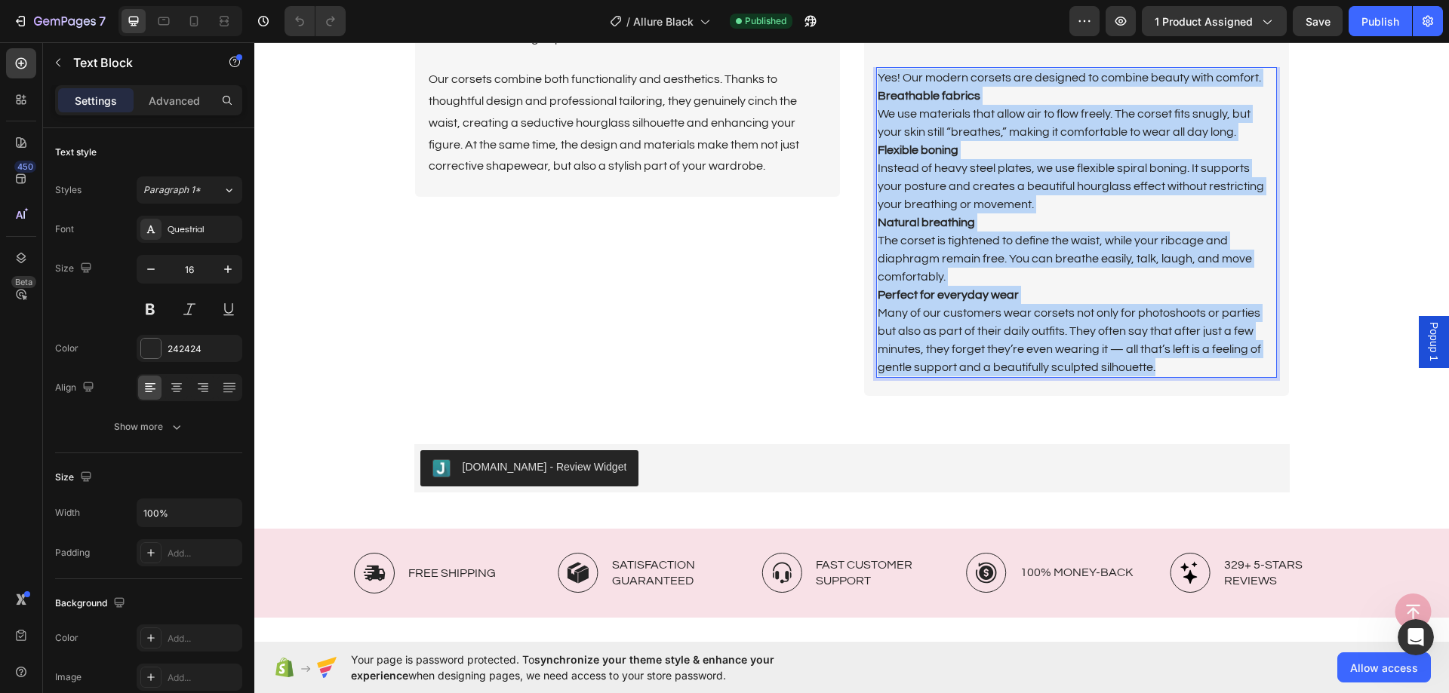
drag, startPoint x: 1156, startPoint y: 364, endPoint x: 874, endPoint y: 79, distance: 400.7
click at [876, 79] on div "Yes! Our modern corsets are designed to combine beauty with comfort. Breathable…" at bounding box center [1076, 222] width 401 height 311
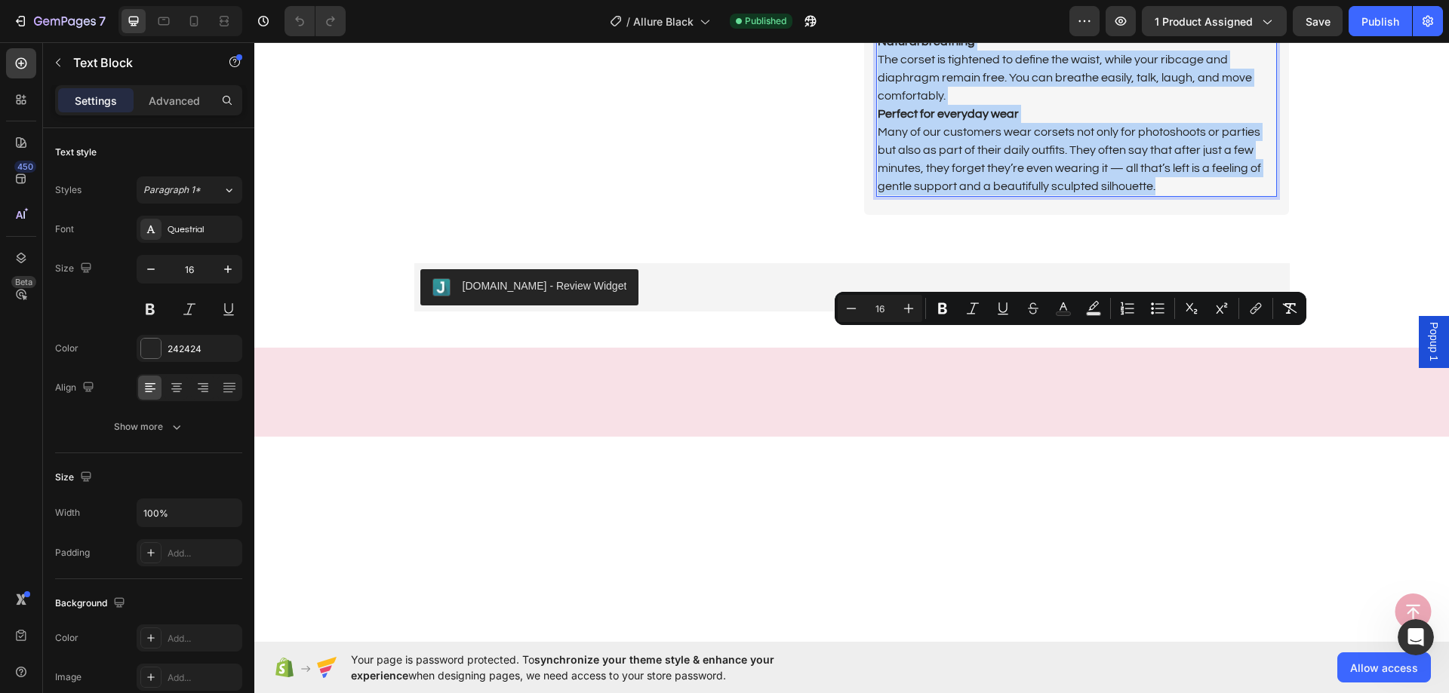
scroll to position [3473, 0]
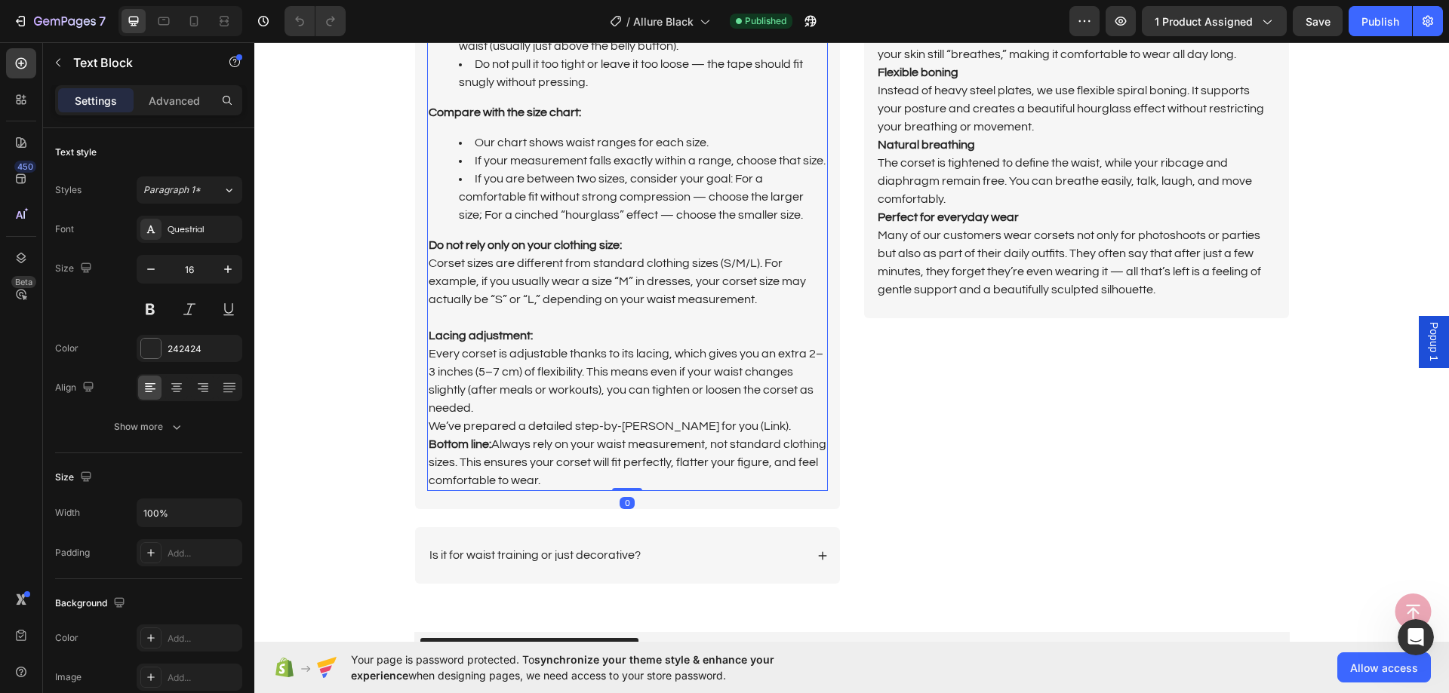
scroll to position [3775, 0]
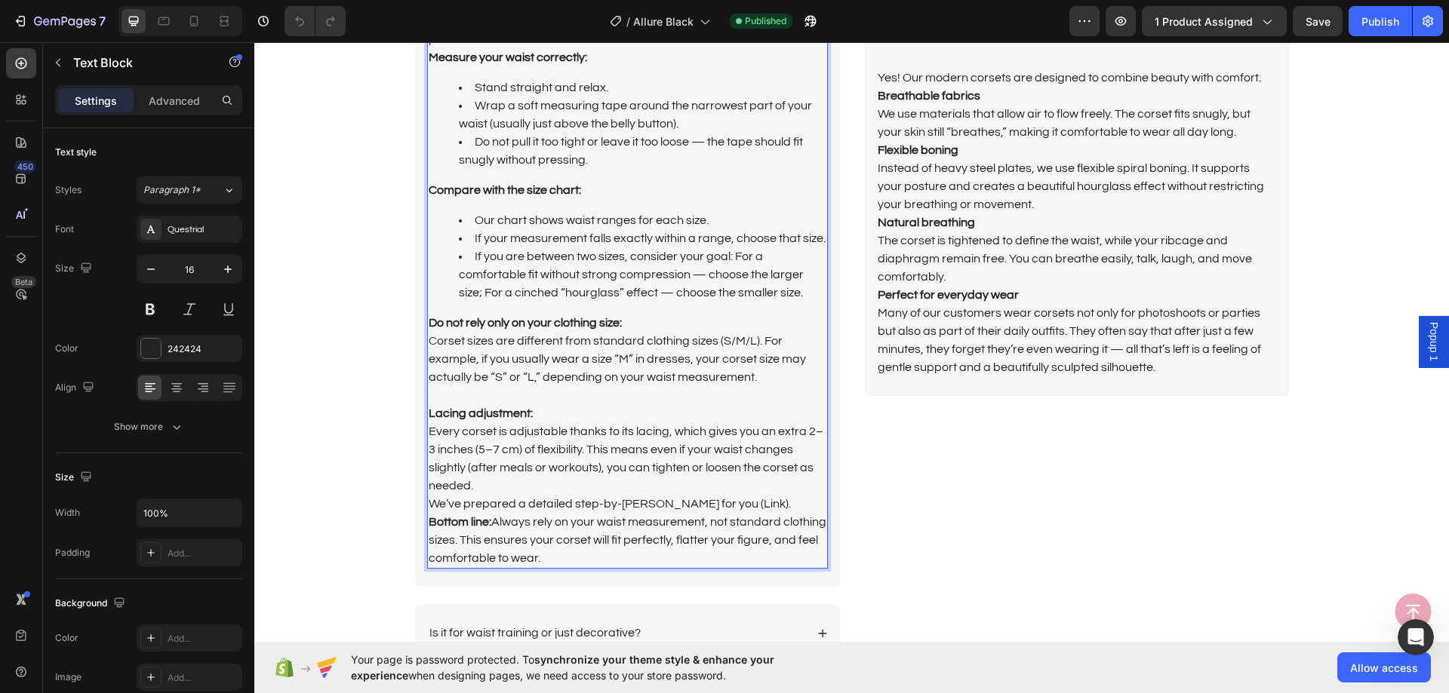
click at [571, 534] on p "Every corset is adjustable thanks to its lacing, which gives you an extra 2–3 i…" at bounding box center [628, 495] width 398 height 145
click at [548, 550] on p "Every corset is adjustable thanks to its lacing, which gives you an extra 2–3 i…" at bounding box center [628, 495] width 398 height 145
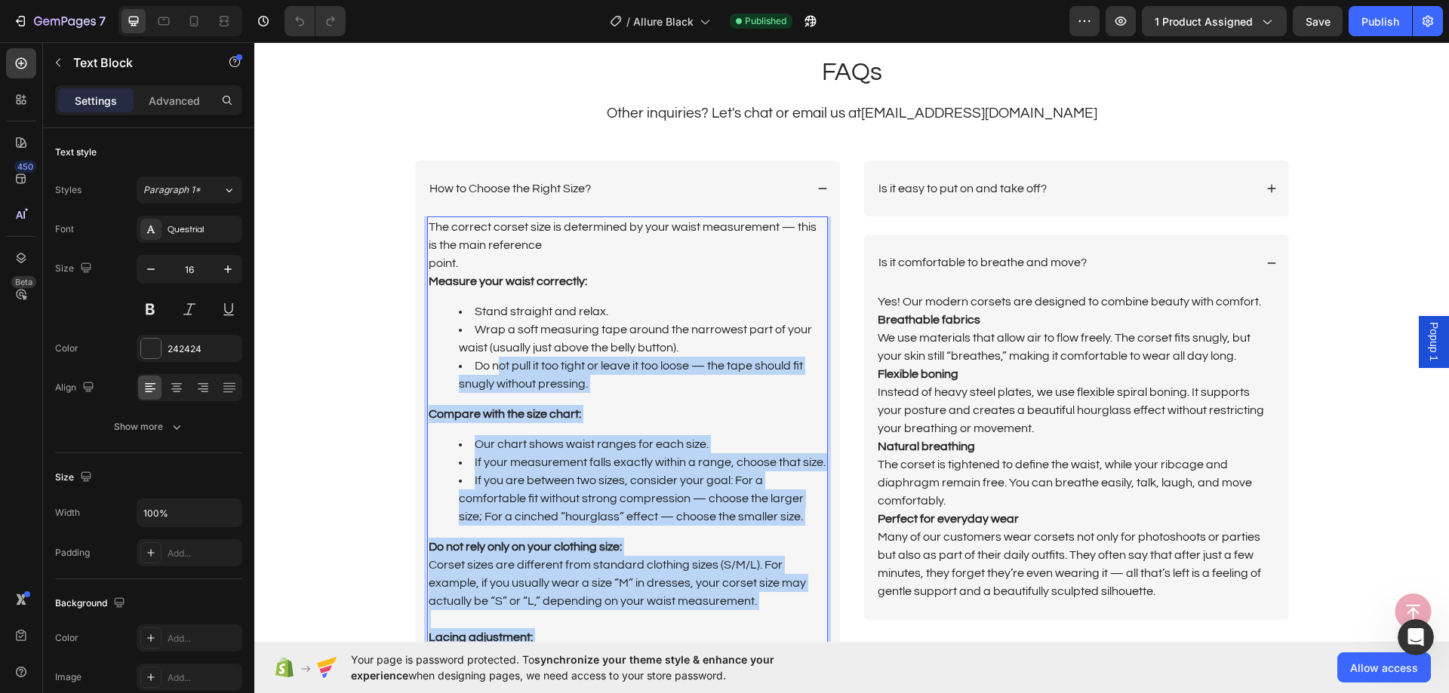
scroll to position [3548, 0]
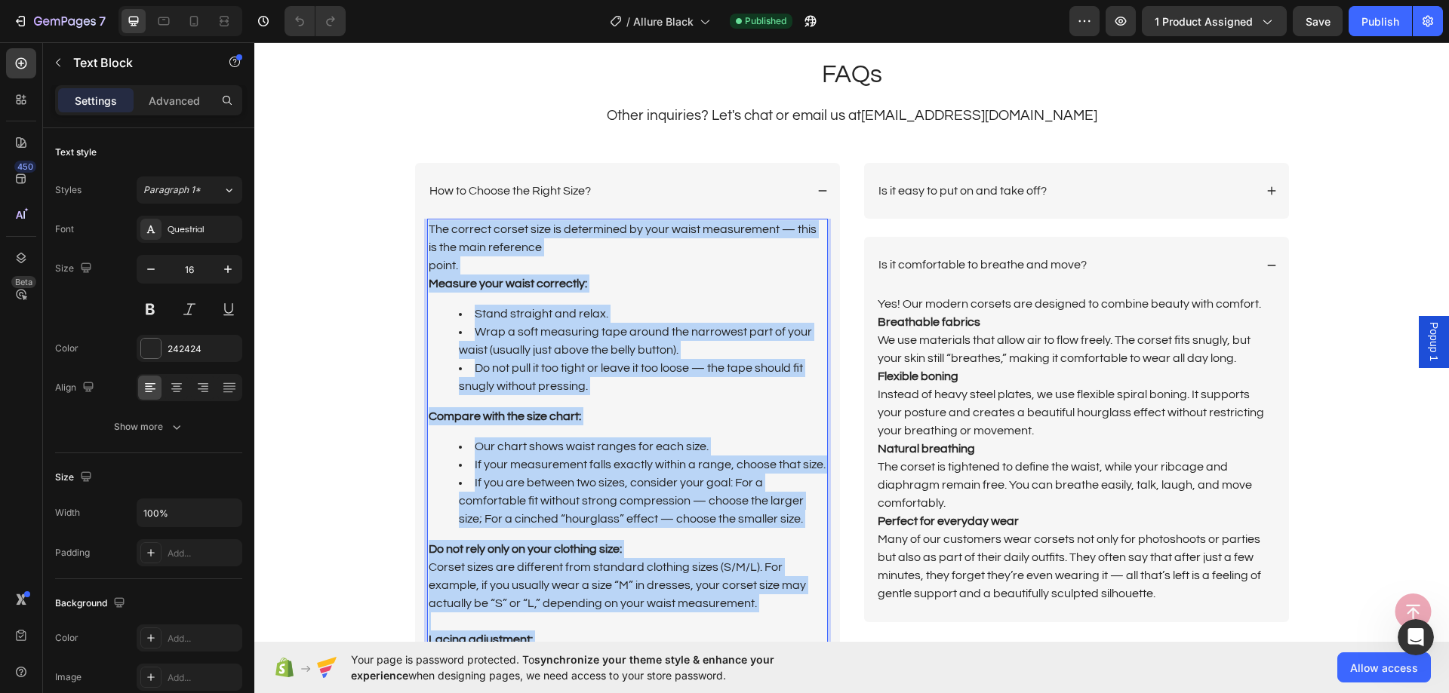
drag, startPoint x: 548, startPoint y: 550, endPoint x: 426, endPoint y: 234, distance: 338.9
click at [427, 234] on div "The correct corset size is determined by your waist measurement — this is the m…" at bounding box center [627, 507] width 401 height 576
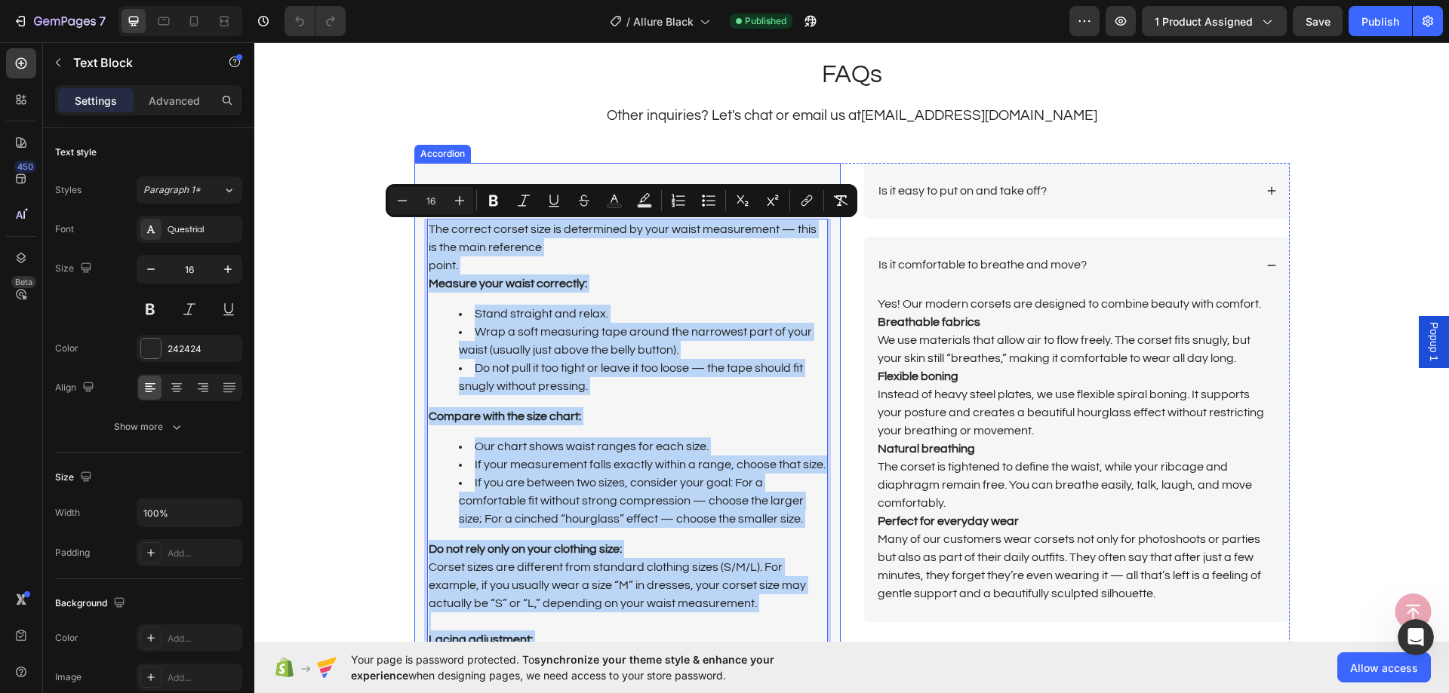
click at [662, 167] on div "How to Choose the Right Size?" at bounding box center [627, 191] width 425 height 57
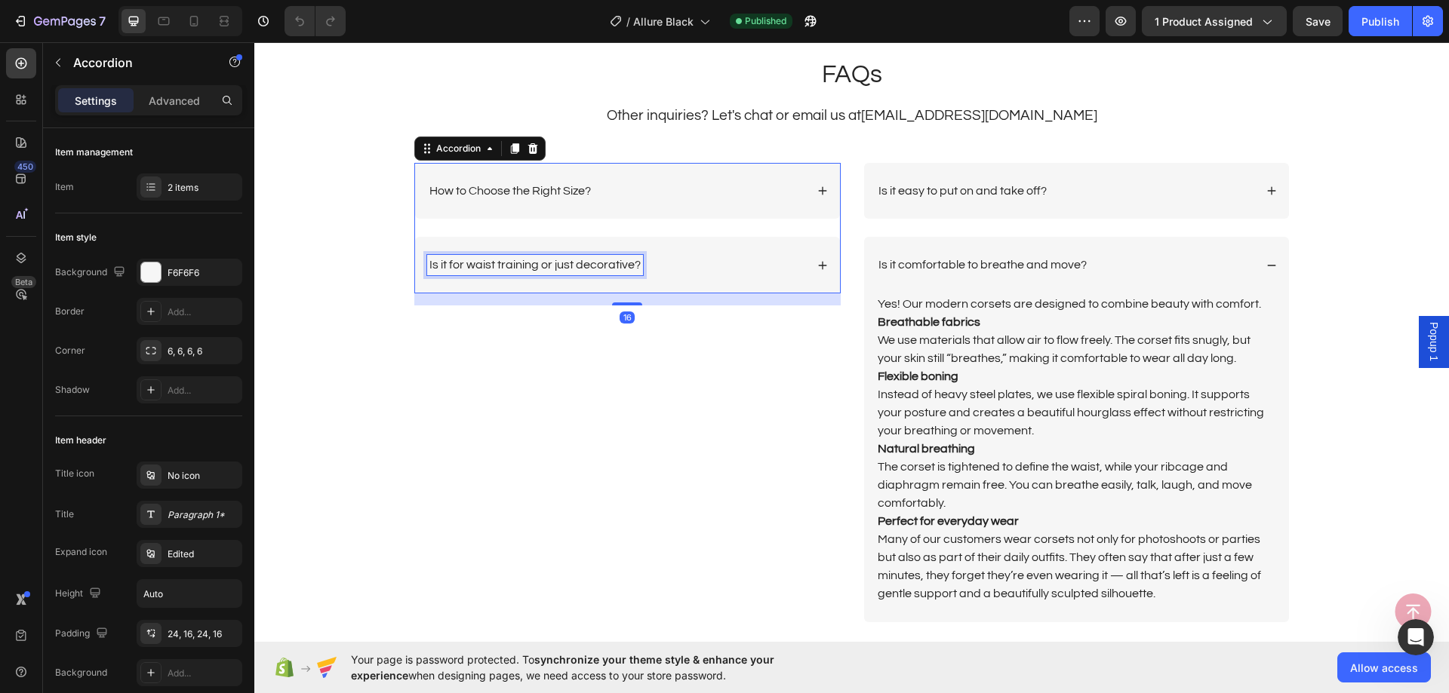
click at [549, 259] on p "Is it for waist training or just decorative?" at bounding box center [534, 265] width 211 height 16
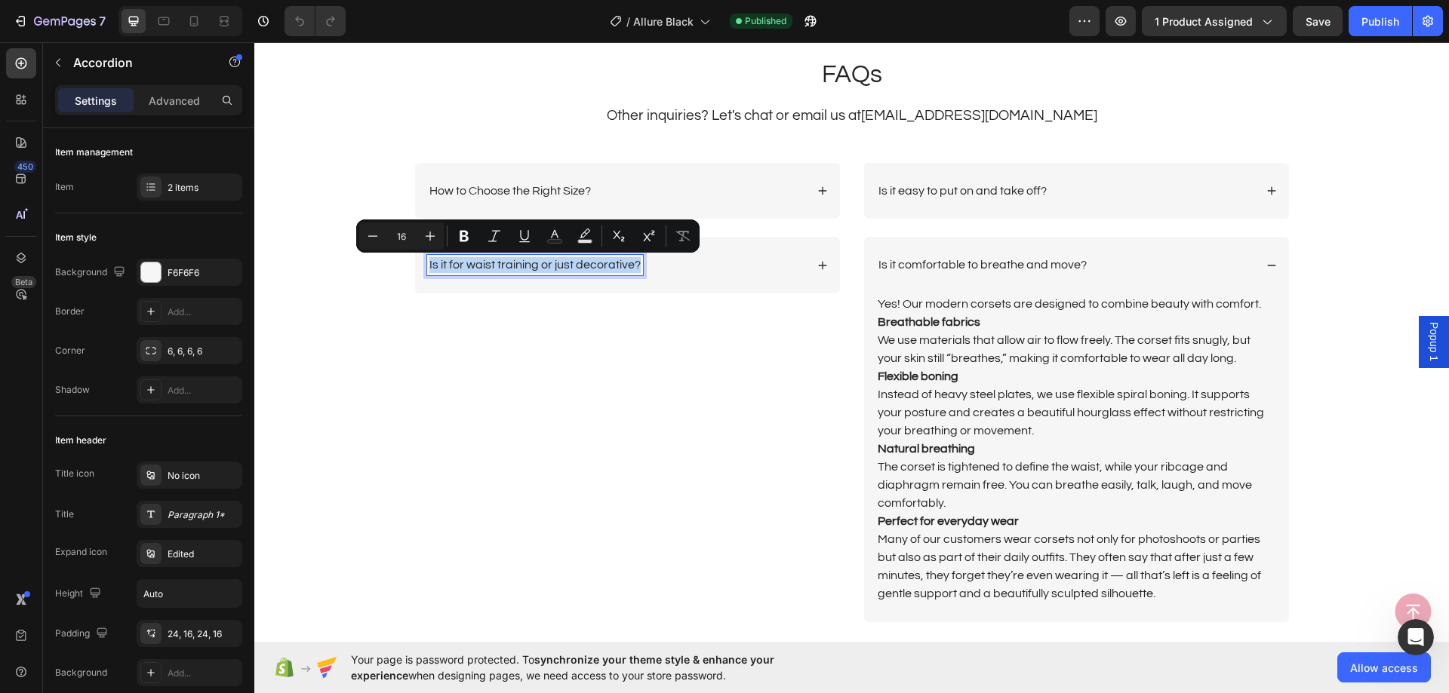
click at [762, 262] on div "Is it for waist training or just decorative?" at bounding box center [616, 265] width 378 height 20
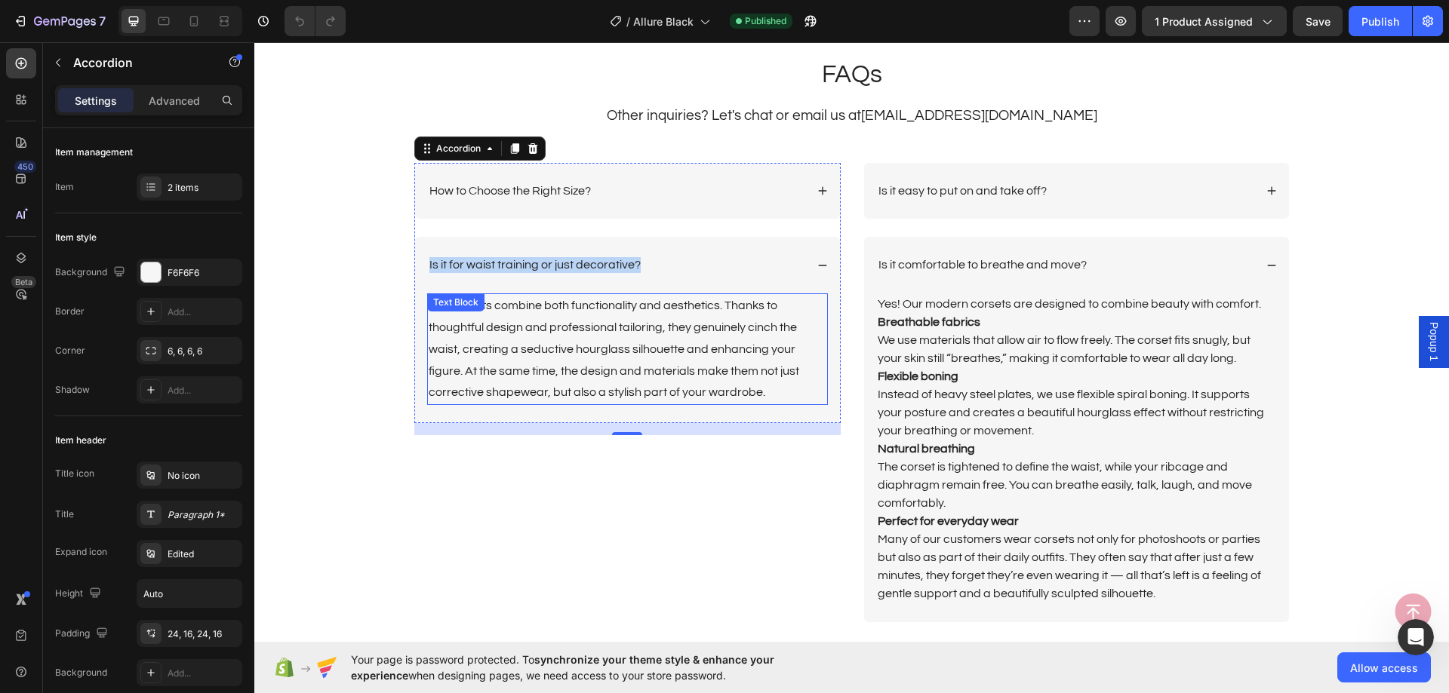
click at [630, 369] on p "Our corsets combine both functionality and aesthetics. Thanks to thoughtful des…" at bounding box center [628, 349] width 398 height 109
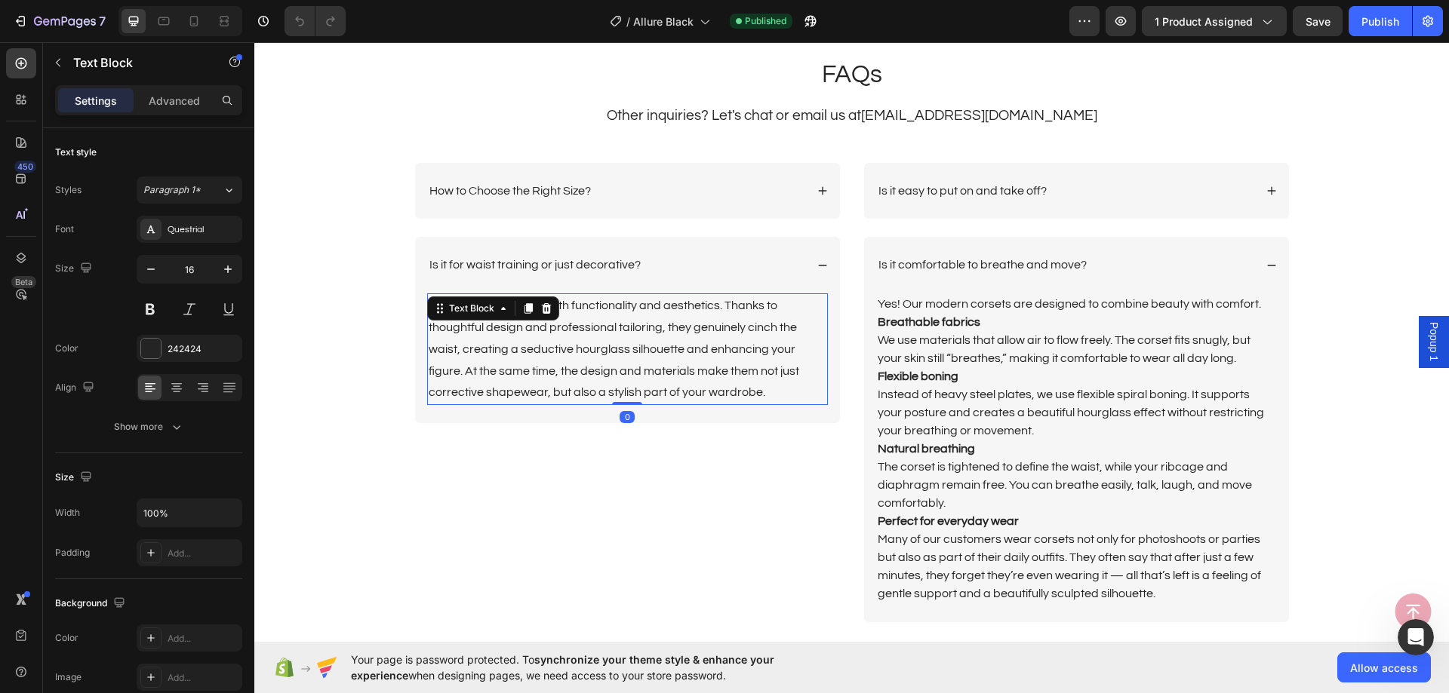
click at [630, 369] on p "Our corsets combine both functionality and aesthetics. Thanks to thoughtful des…" at bounding box center [628, 349] width 398 height 109
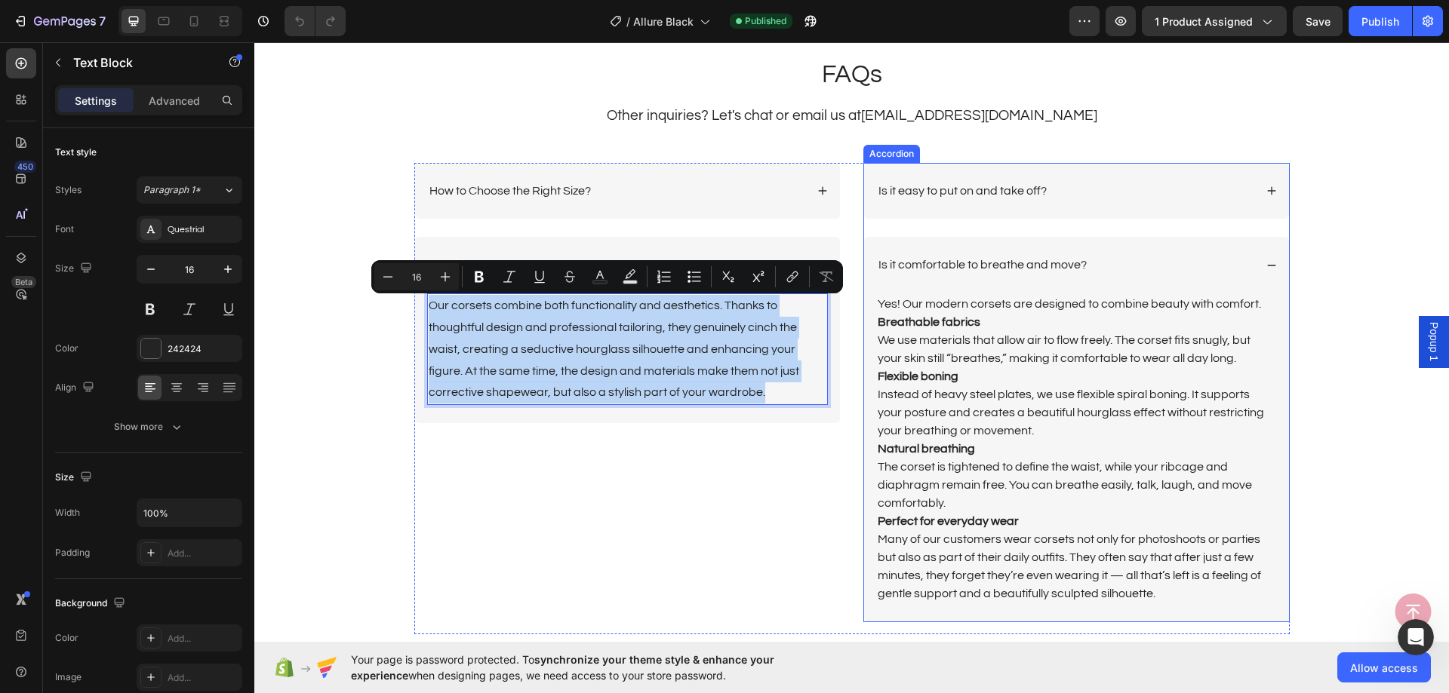
click at [982, 195] on p "Is it easy to put on and take off?" at bounding box center [962, 191] width 168 height 16
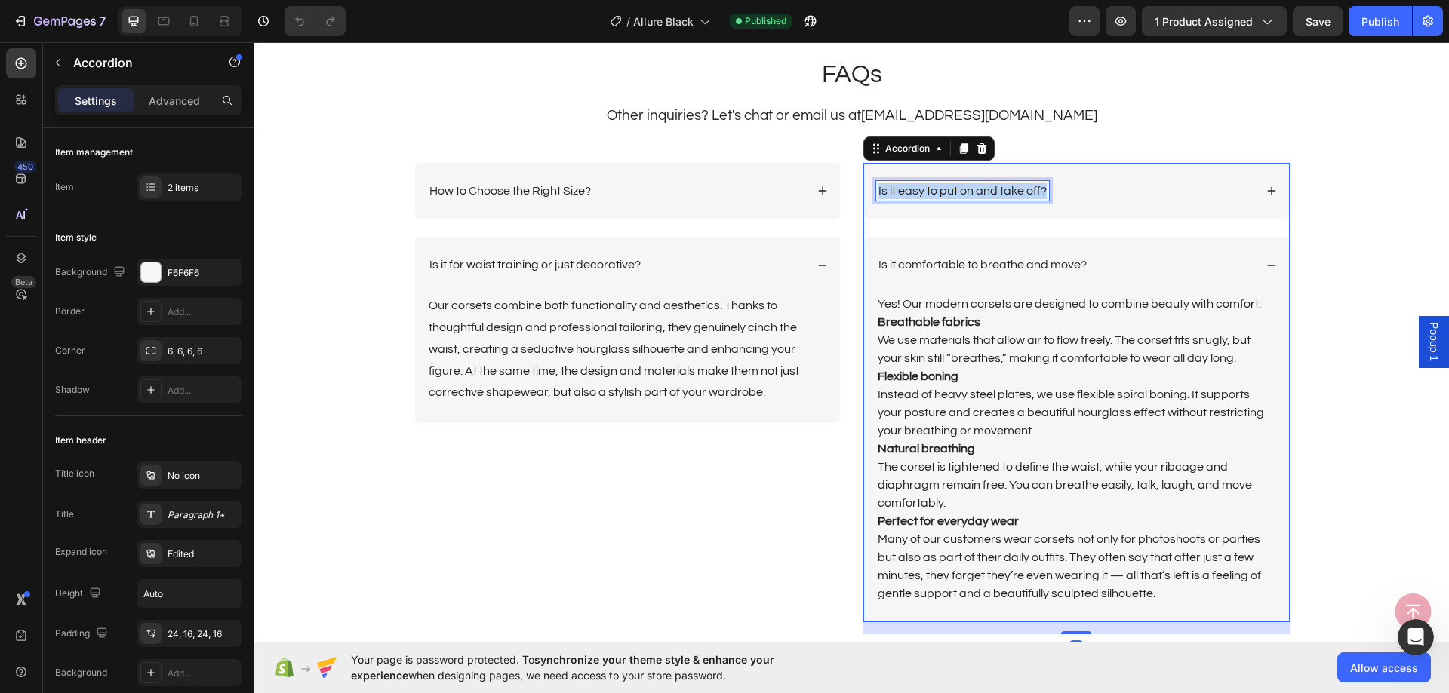
click at [982, 193] on p "Is it easy to put on and take off?" at bounding box center [962, 191] width 168 height 16
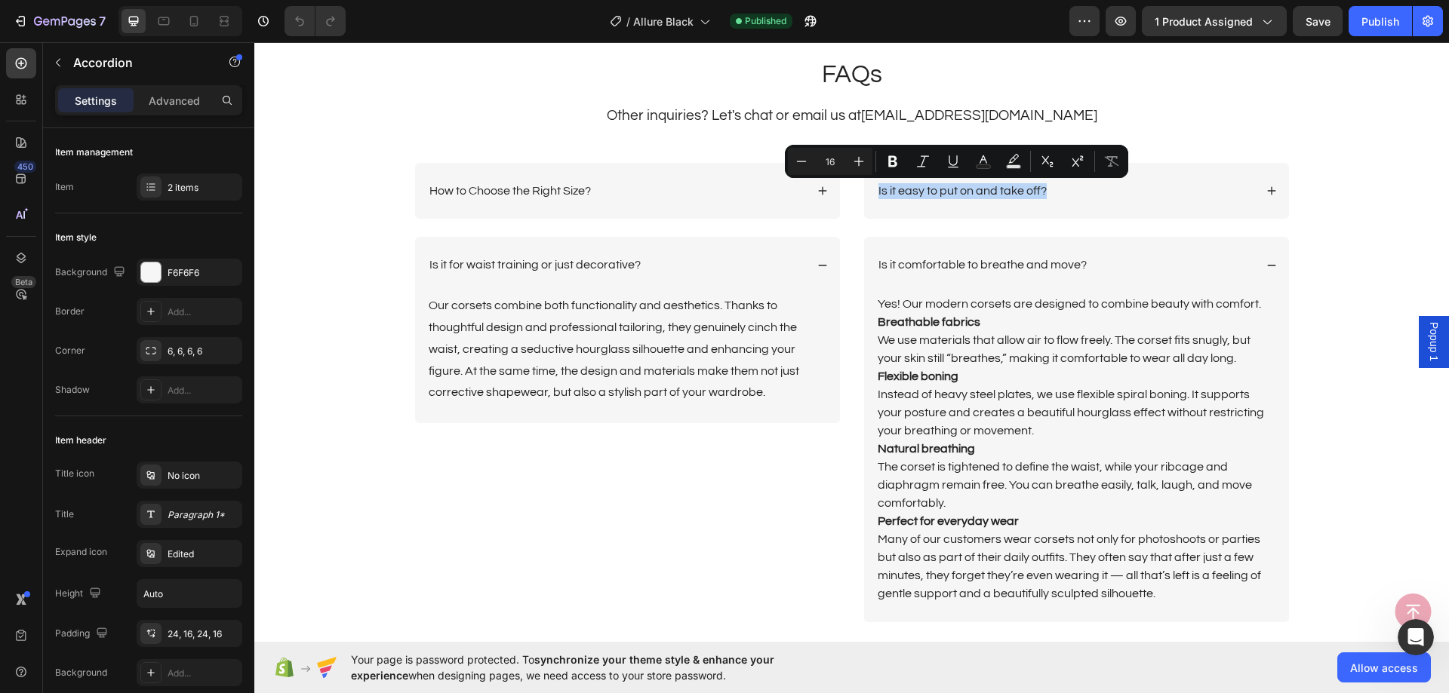
click at [1178, 204] on div "Is it easy to put on and take off?" at bounding box center [1076, 191] width 425 height 57
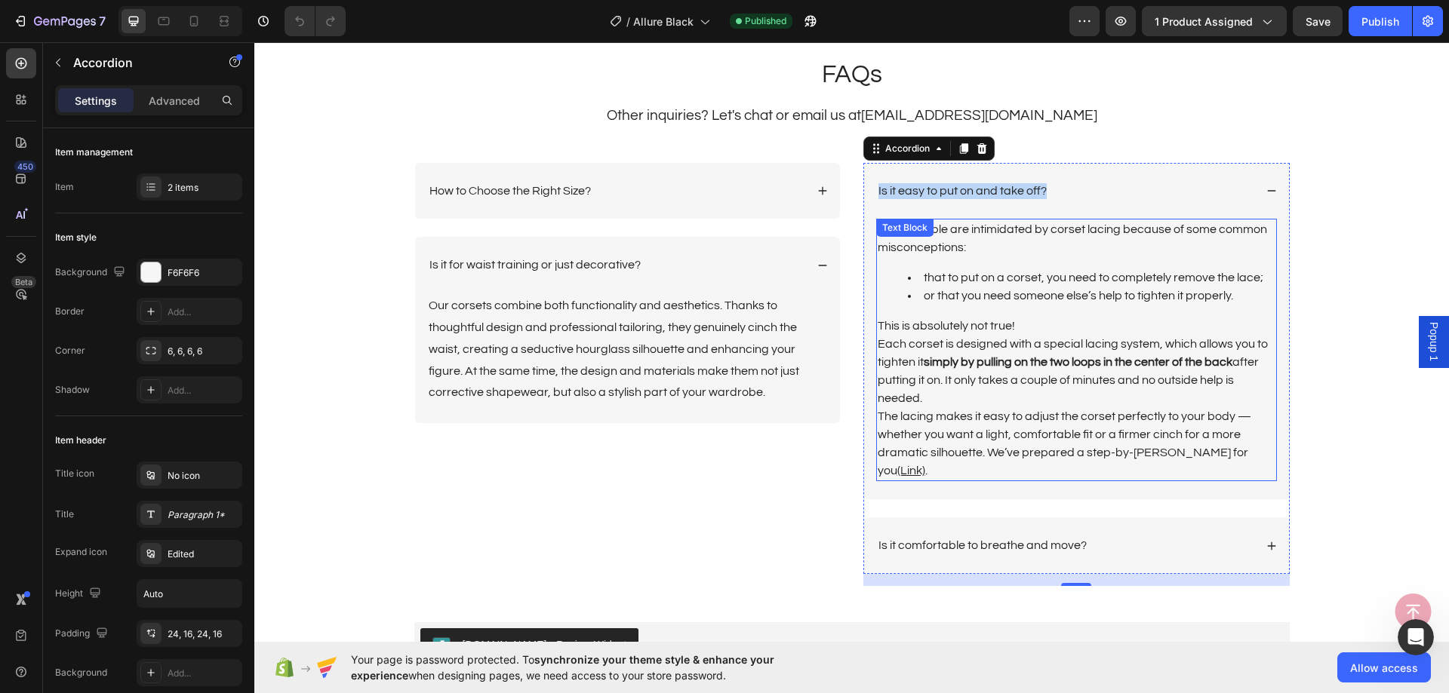
click at [1004, 281] on li "that to put on a corset, you need to completely remove the lace;" at bounding box center [1091, 278] width 367 height 18
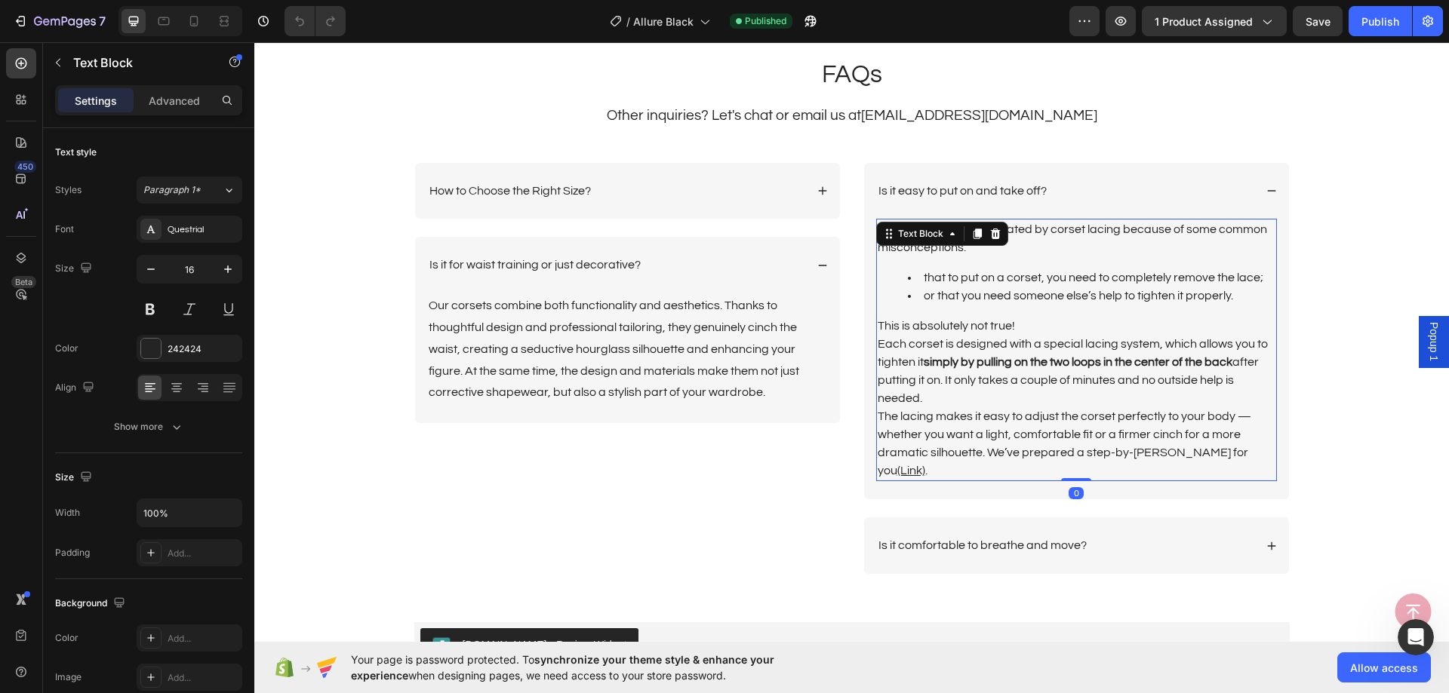
click at [1252, 449] on p "The lacing makes it easy to adjust the corset perfectly to your body — whether …" at bounding box center [1076, 443] width 398 height 72
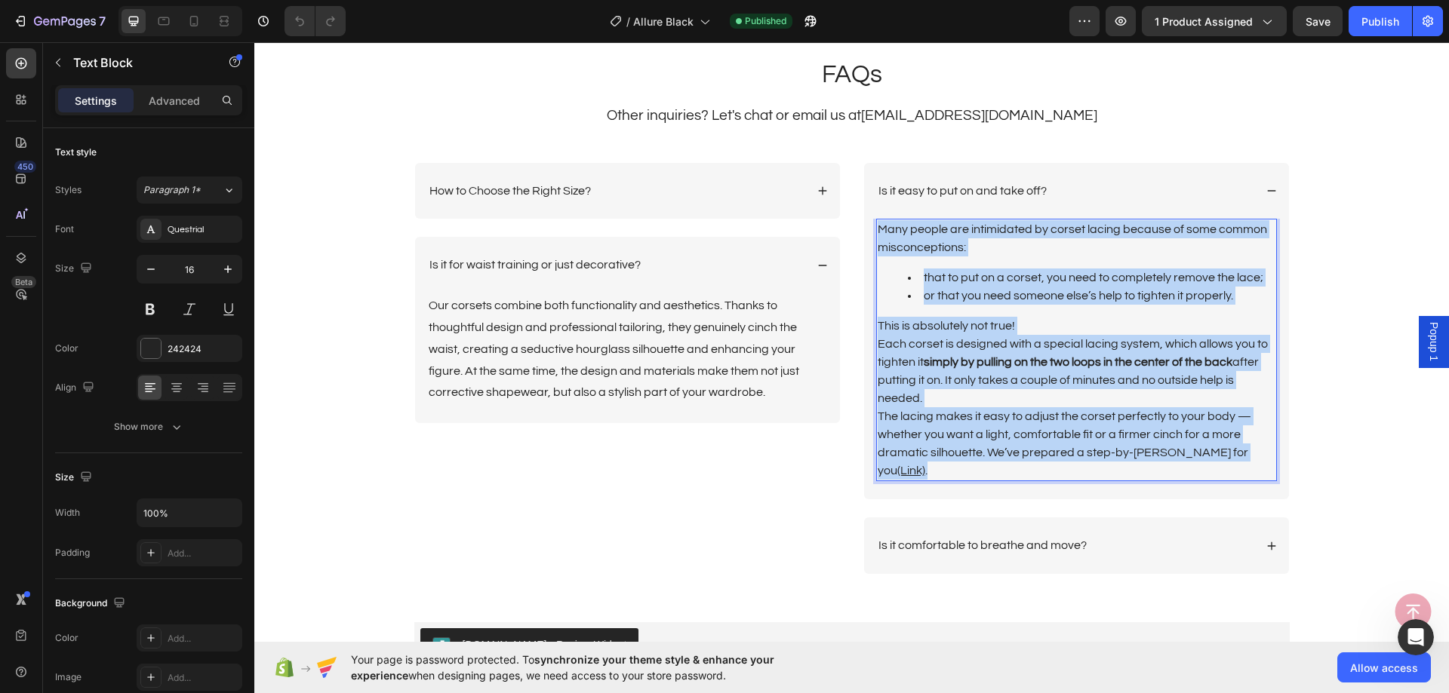
drag, startPoint x: 1252, startPoint y: 450, endPoint x: 874, endPoint y: 235, distance: 435.2
click at [876, 235] on div "Many people are intimidated by corset lacing because of some common misconcepti…" at bounding box center [1076, 350] width 401 height 263
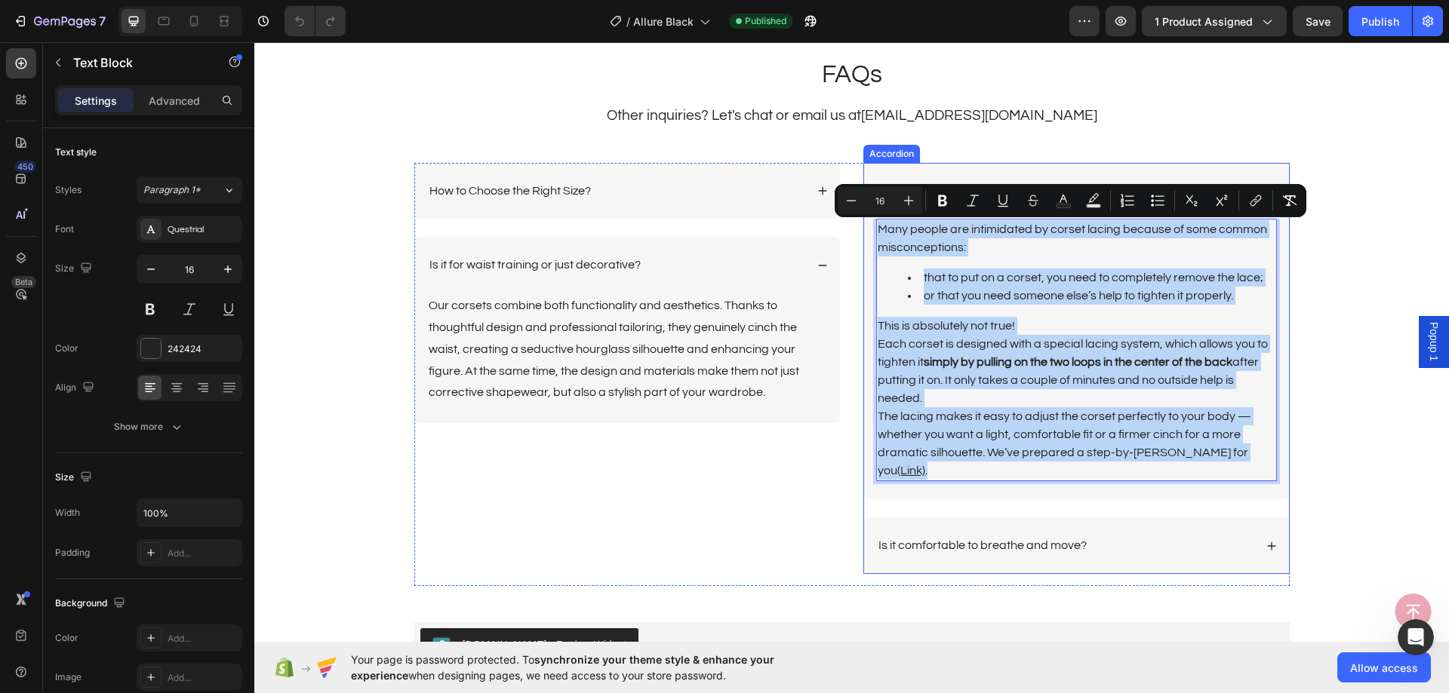
click at [1037, 171] on div "Is it easy to put on and take off?" at bounding box center [1076, 191] width 425 height 57
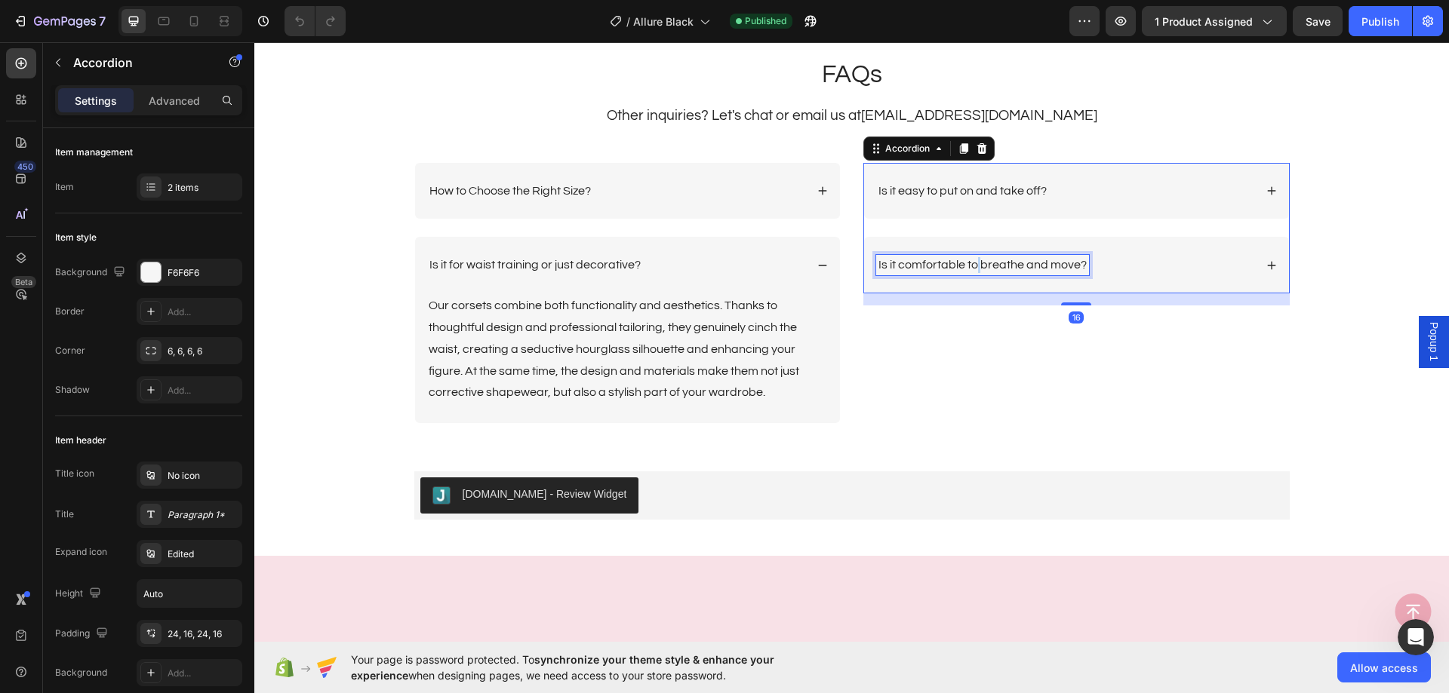
click at [972, 269] on p "Is it comfortable to breathe and move?" at bounding box center [982, 265] width 208 height 16
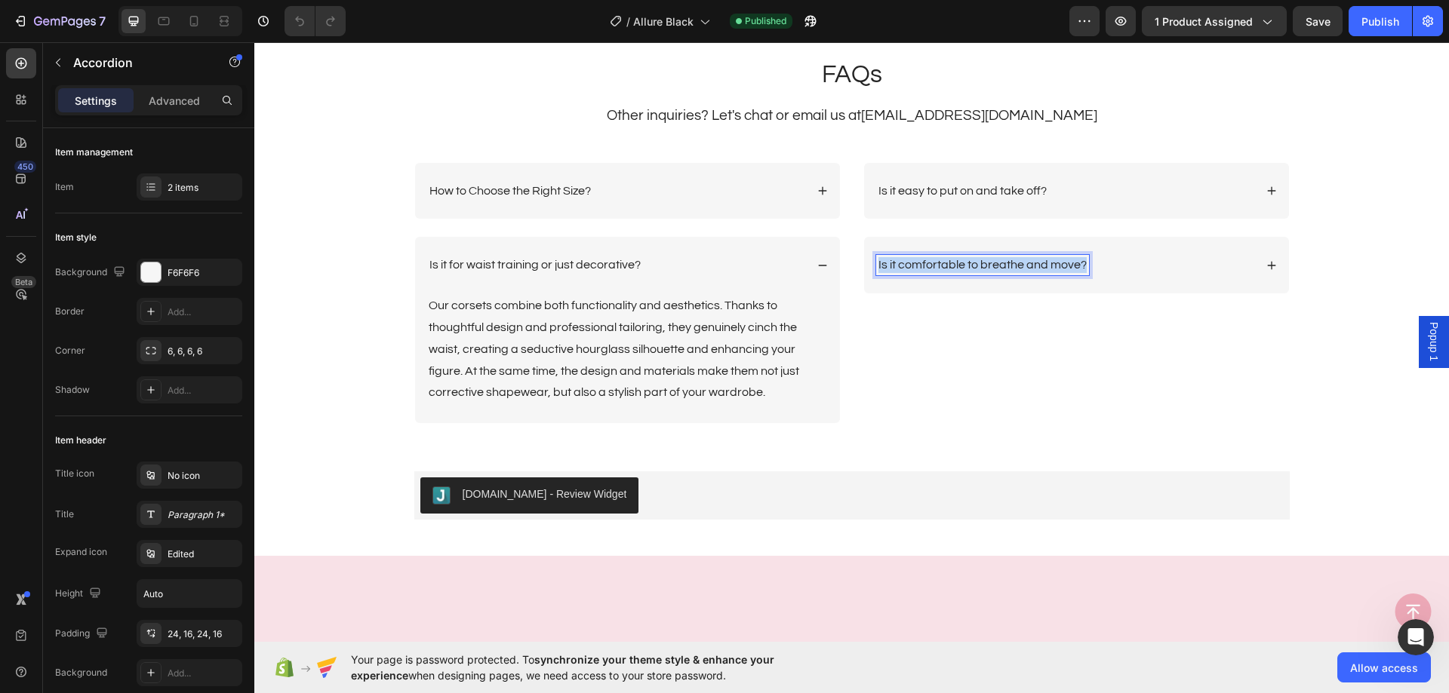
click at [972, 268] on p "Is it comfortable to breathe and move?" at bounding box center [982, 265] width 208 height 16
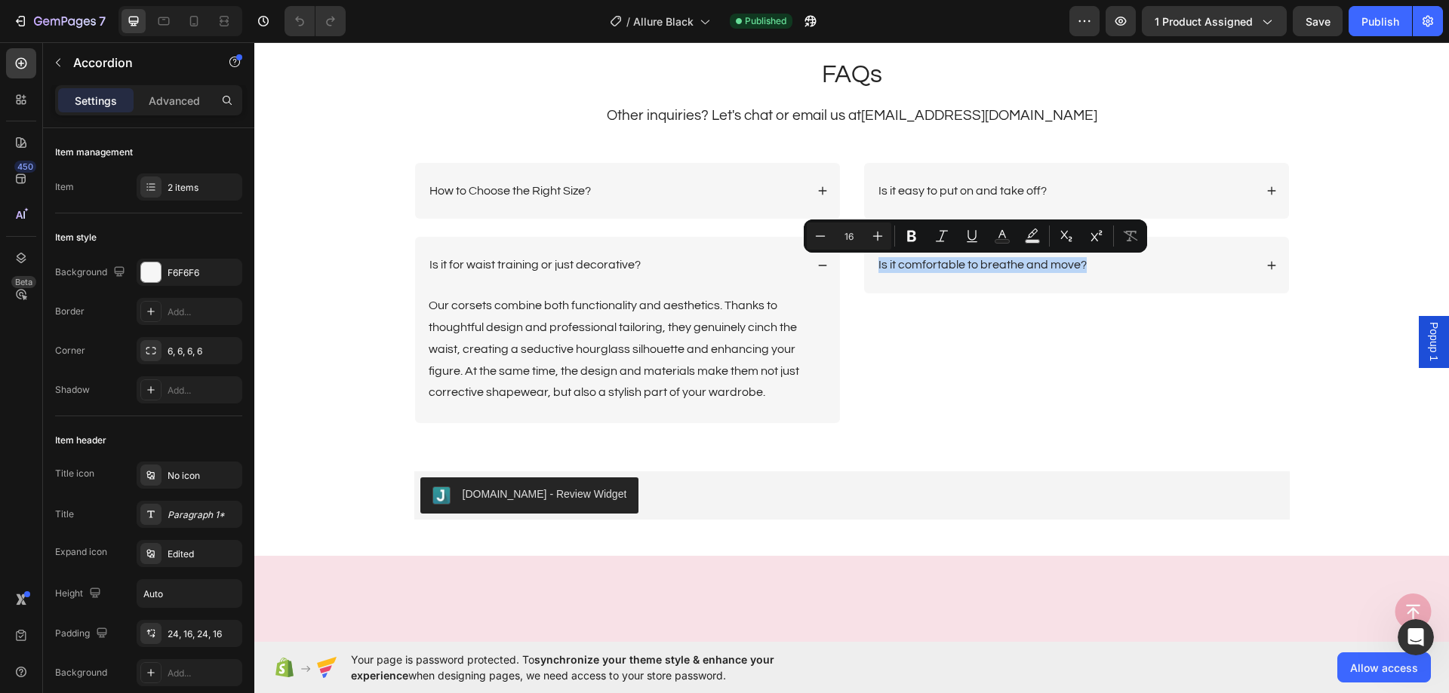
drag, startPoint x: 1218, startPoint y: 266, endPoint x: 1197, endPoint y: 282, distance: 27.0
click at [1218, 266] on div "Is it comfortable to breathe and move?" at bounding box center [1065, 265] width 378 height 20
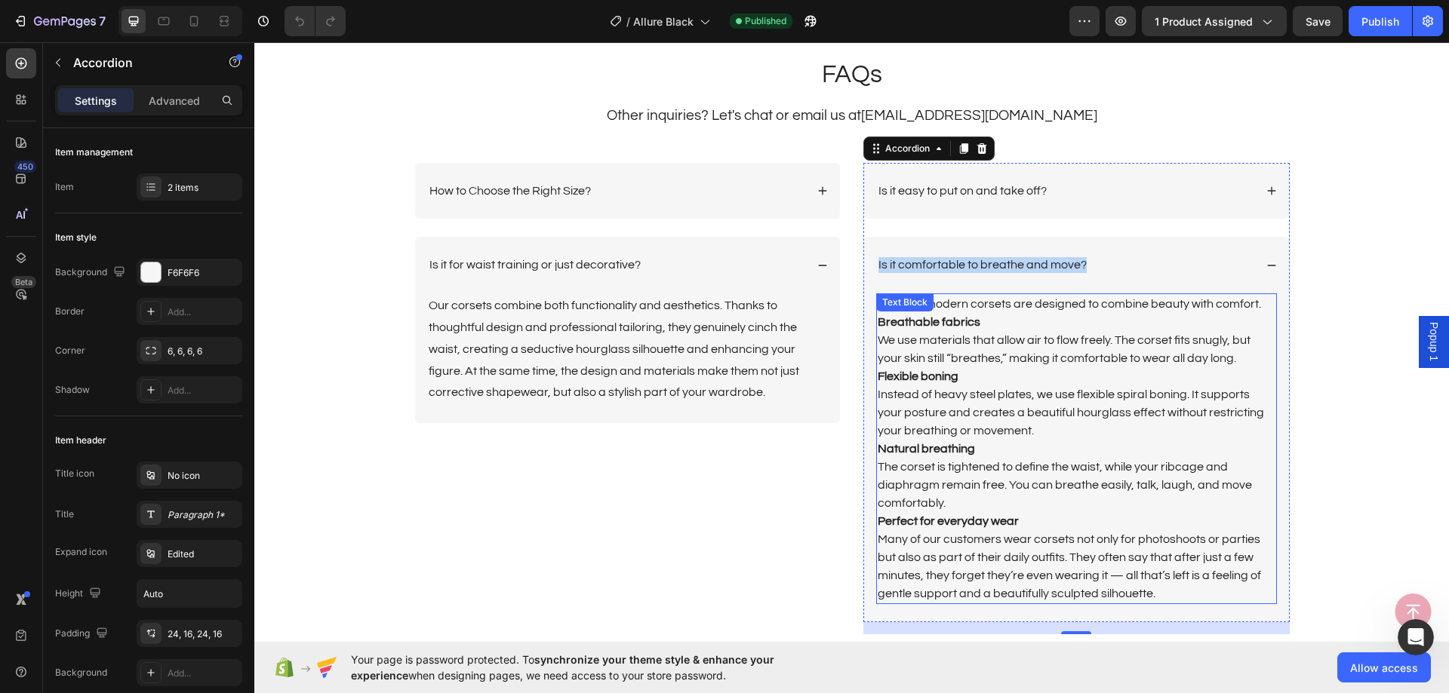
click at [1092, 350] on p "Yes! Our modern corsets are designed to combine beauty with comfort. Breathable…" at bounding box center [1076, 331] width 398 height 72
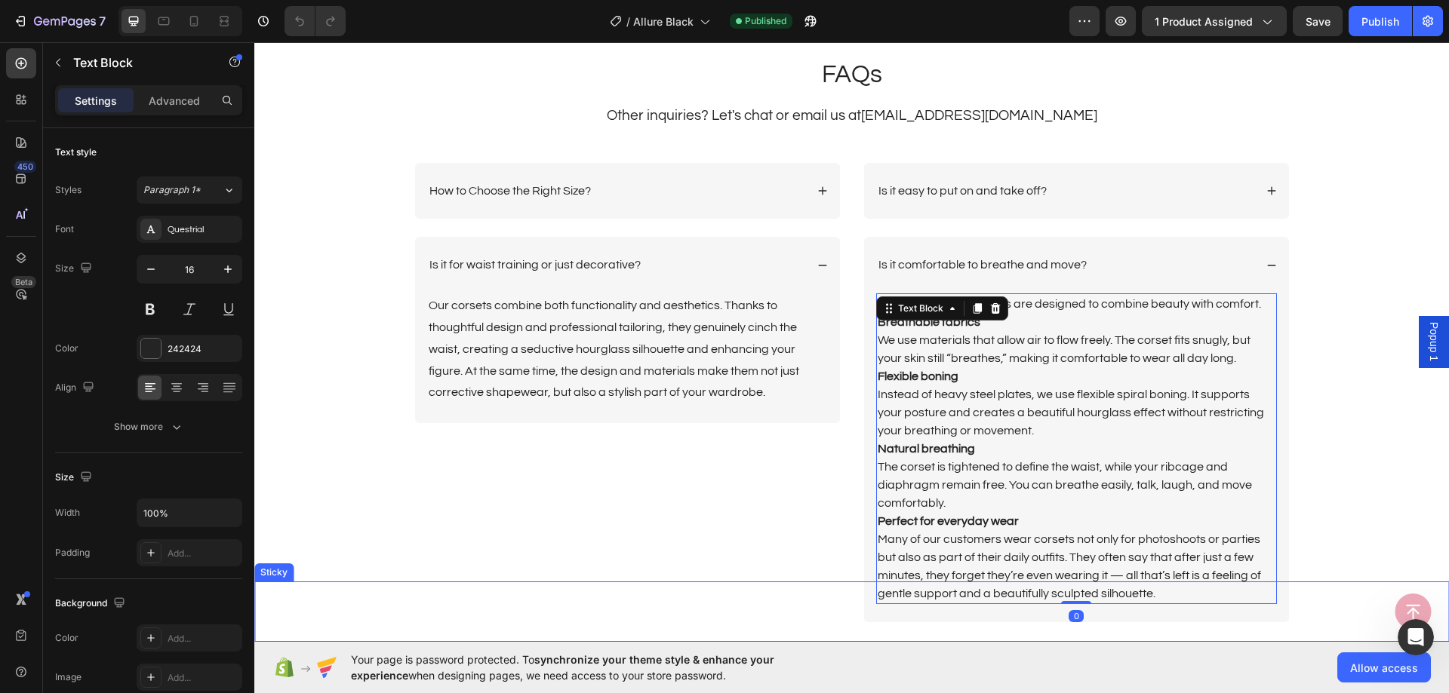
click at [1163, 587] on div "Button Sticky" at bounding box center [851, 612] width 1194 height 60
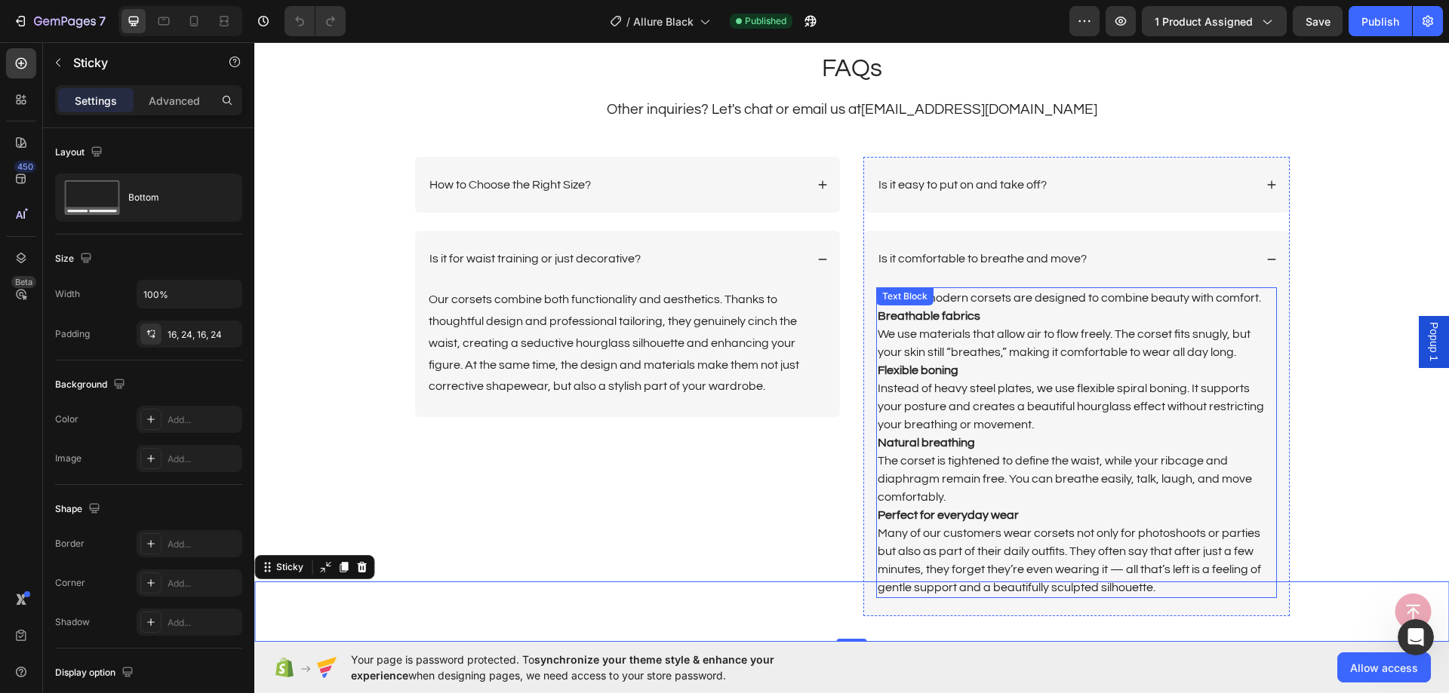
scroll to position [3624, 0]
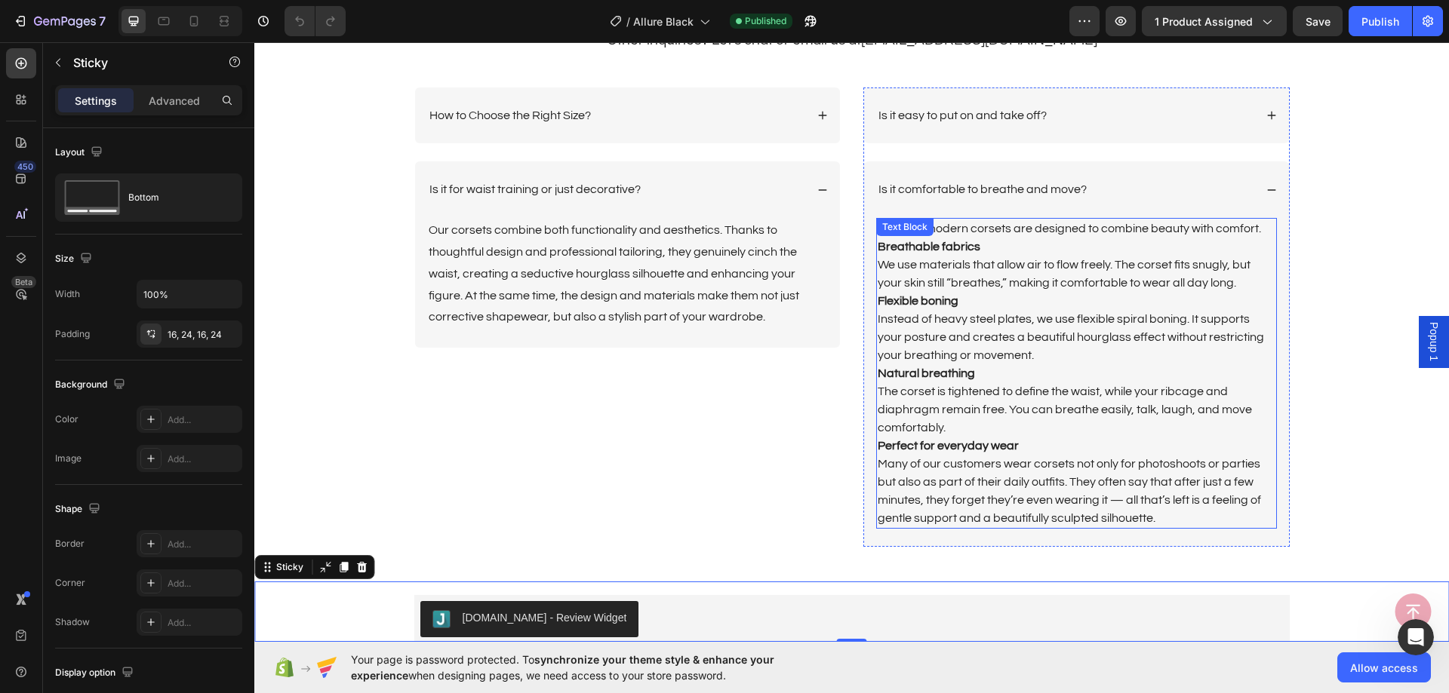
click at [1157, 495] on p "Many of our customers wear corsets not only for photoshoots or parties but also…" at bounding box center [1076, 491] width 398 height 72
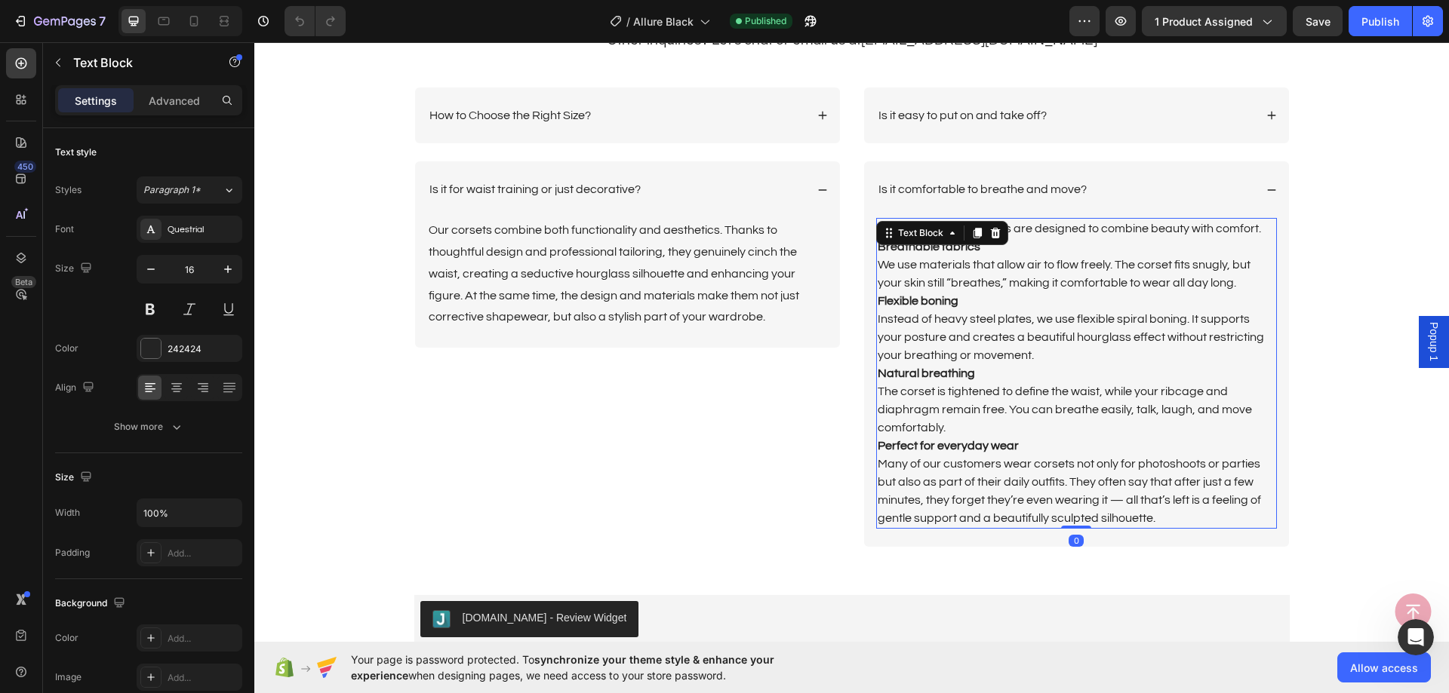
click at [1160, 515] on p "Many of our customers wear corsets not only for photoshoots or parties but also…" at bounding box center [1076, 491] width 398 height 72
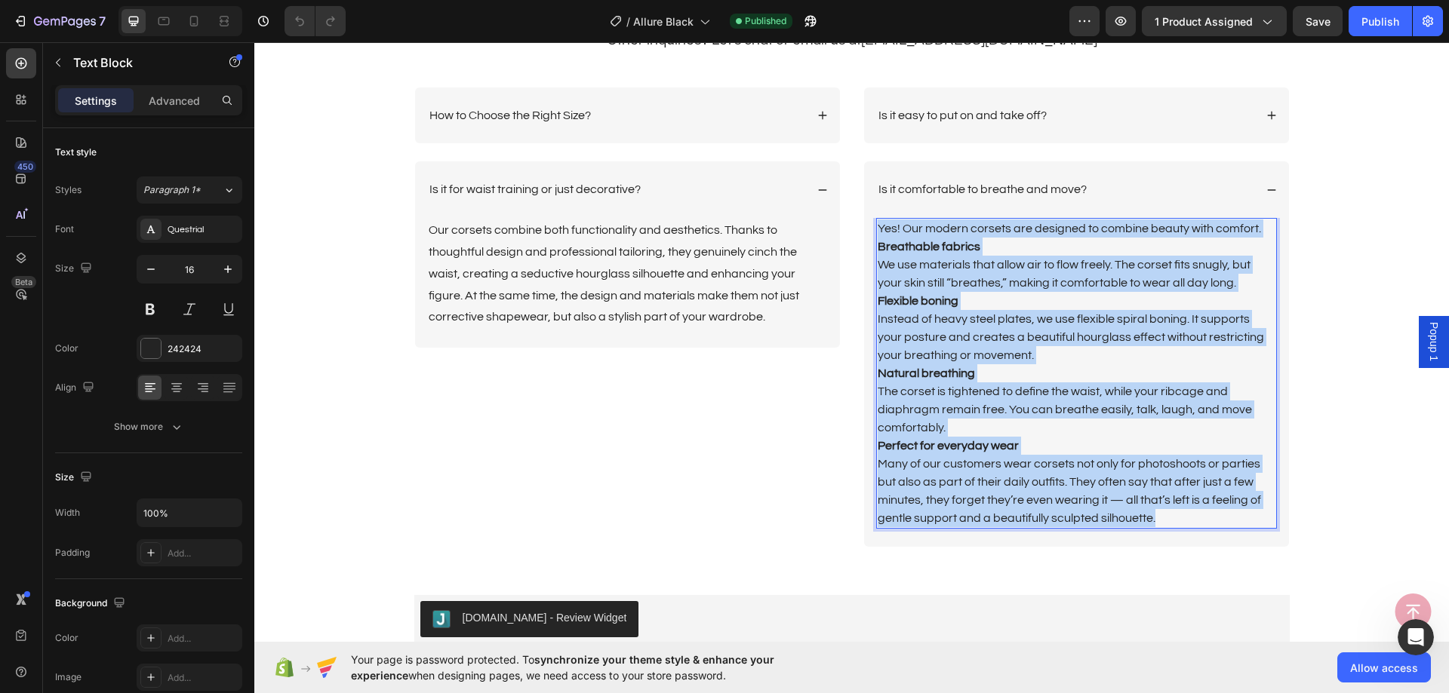
drag, startPoint x: 1160, startPoint y: 515, endPoint x: 872, endPoint y: 220, distance: 411.9
click at [876, 220] on div "Yes! Our modern corsets are designed to combine beauty with comfort. Breathable…" at bounding box center [1076, 373] width 401 height 311
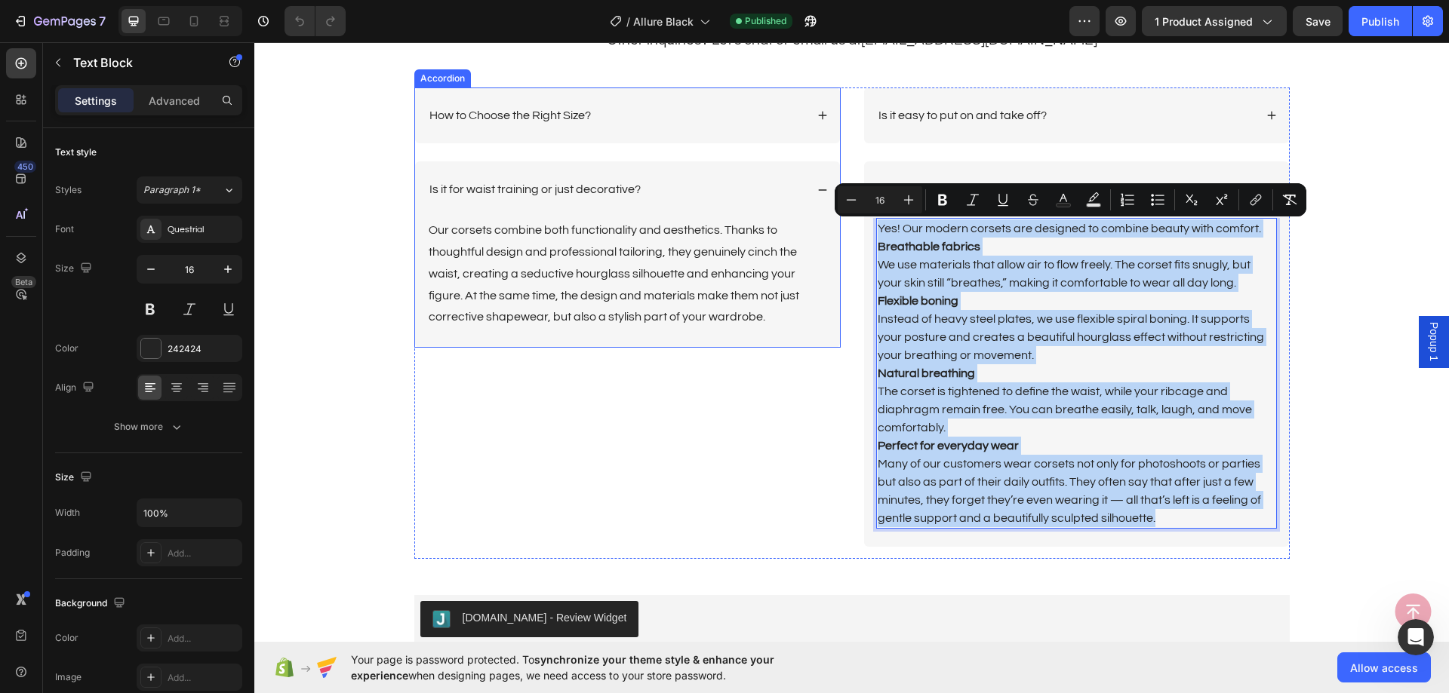
click at [570, 121] on p "How to Choose the Right Size?" at bounding box center [509, 116] width 161 height 16
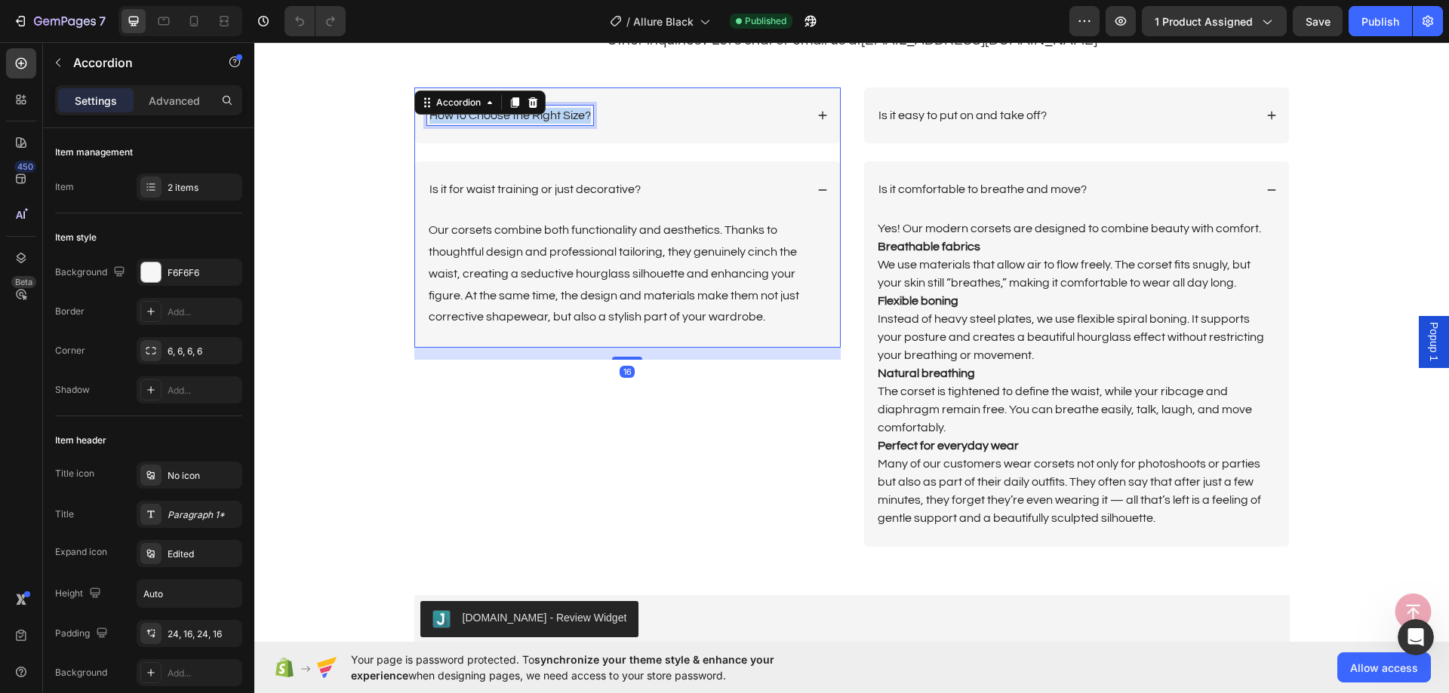
click at [570, 121] on p "How to Choose the Right Size?" at bounding box center [509, 116] width 161 height 16
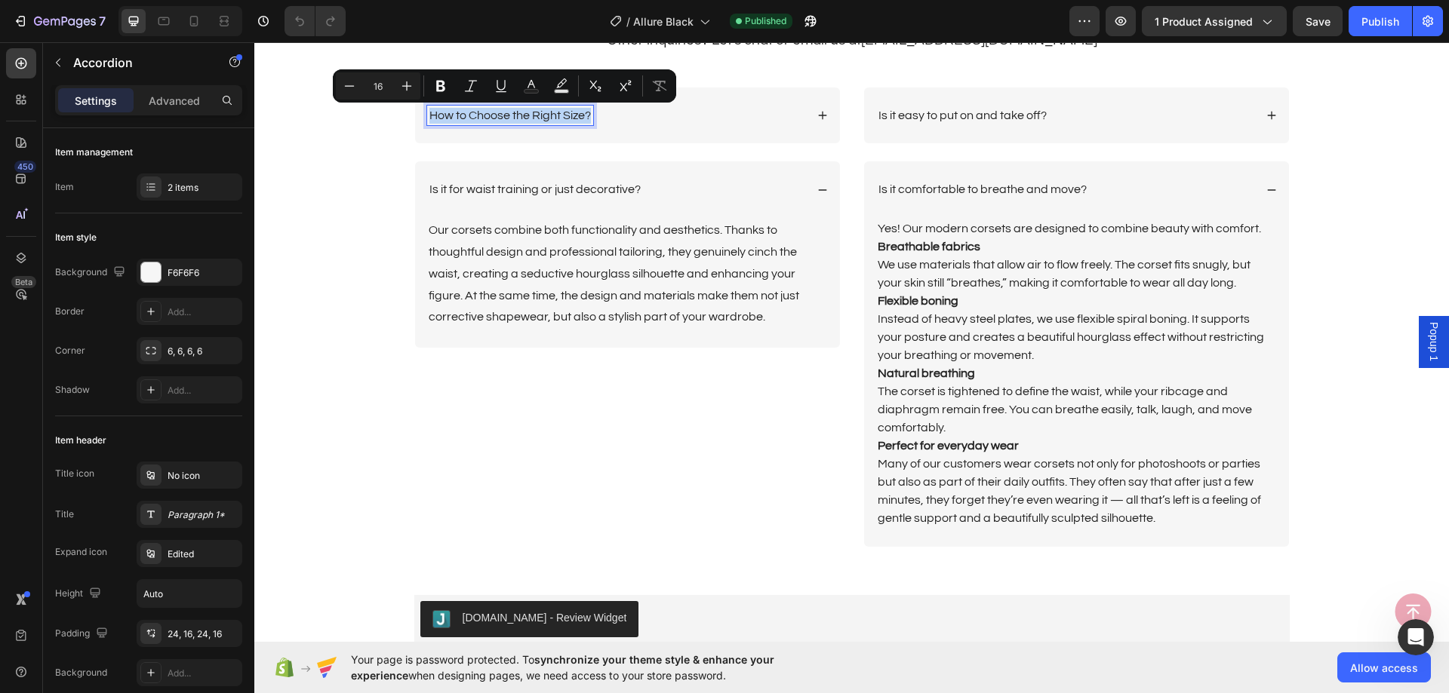
click at [733, 121] on div "How to Choose the Right Size?" at bounding box center [616, 116] width 378 height 20
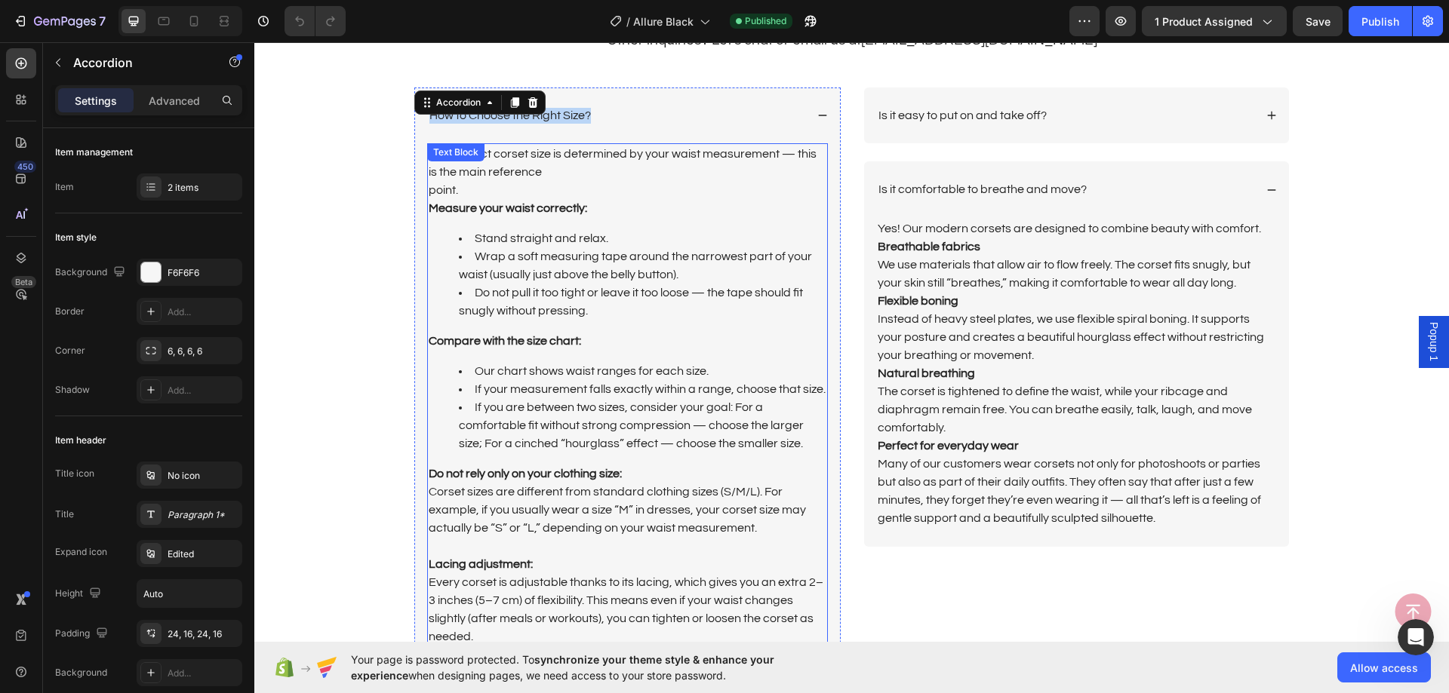
click at [589, 217] on p "The correct corset size is determined by your waist measurement — this is the m…" at bounding box center [628, 181] width 398 height 72
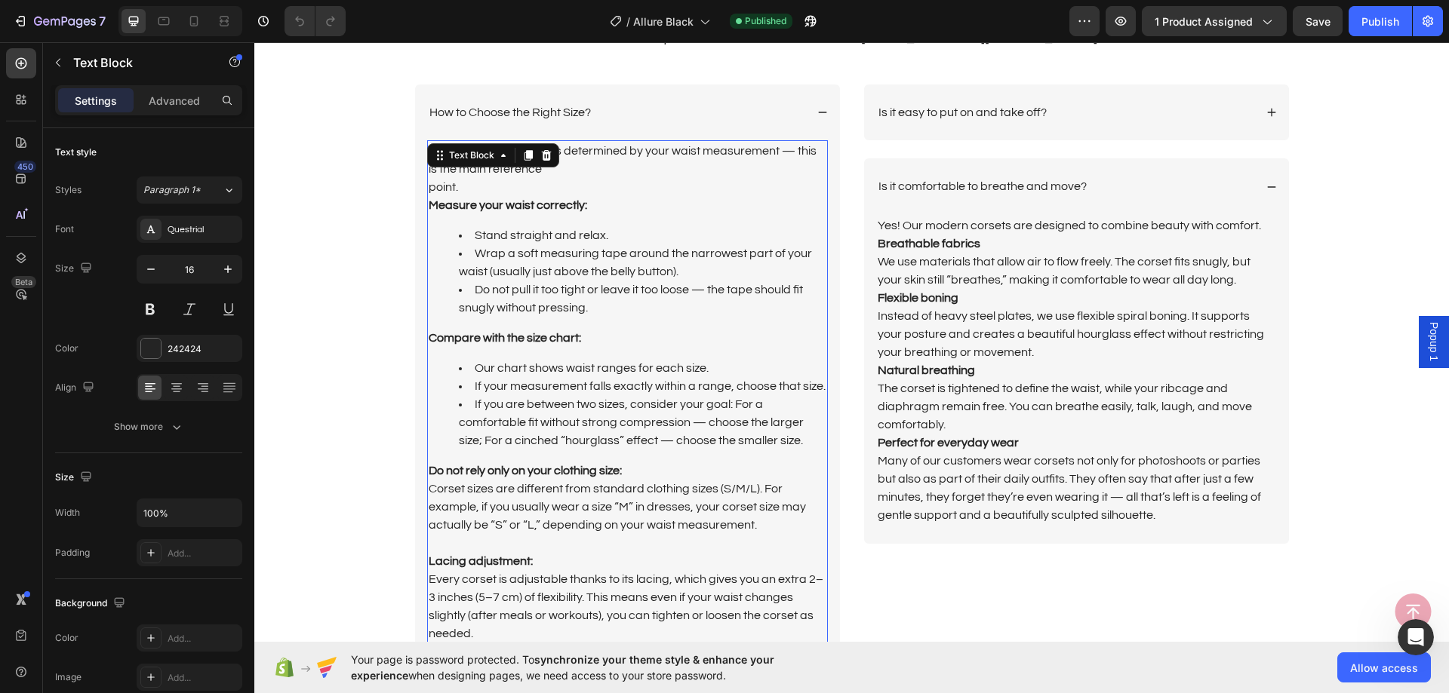
scroll to position [3926, 0]
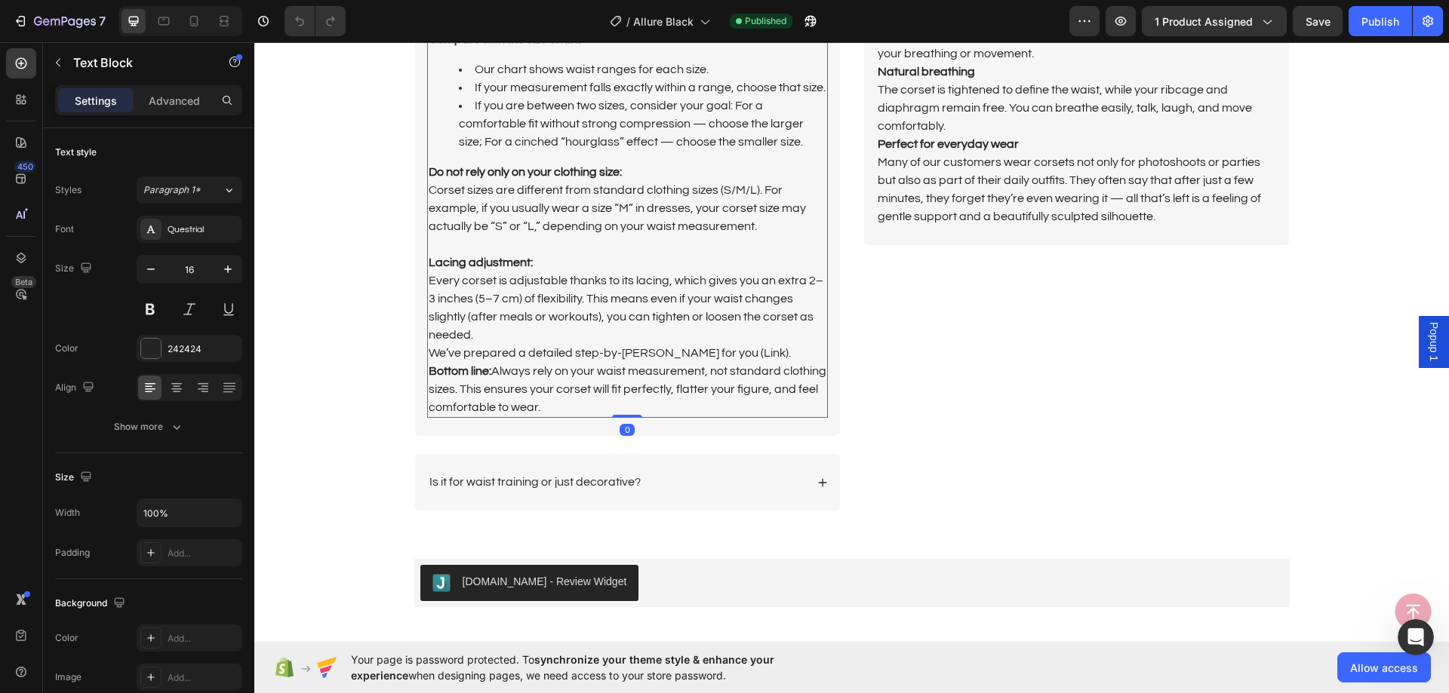
click at [568, 395] on p "Every corset is adjustable thanks to its lacing, which gives you an extra 2–3 i…" at bounding box center [628, 344] width 398 height 145
click at [558, 404] on p "Every corset is adjustable thanks to its lacing, which gives you an extra 2–3 i…" at bounding box center [628, 344] width 398 height 145
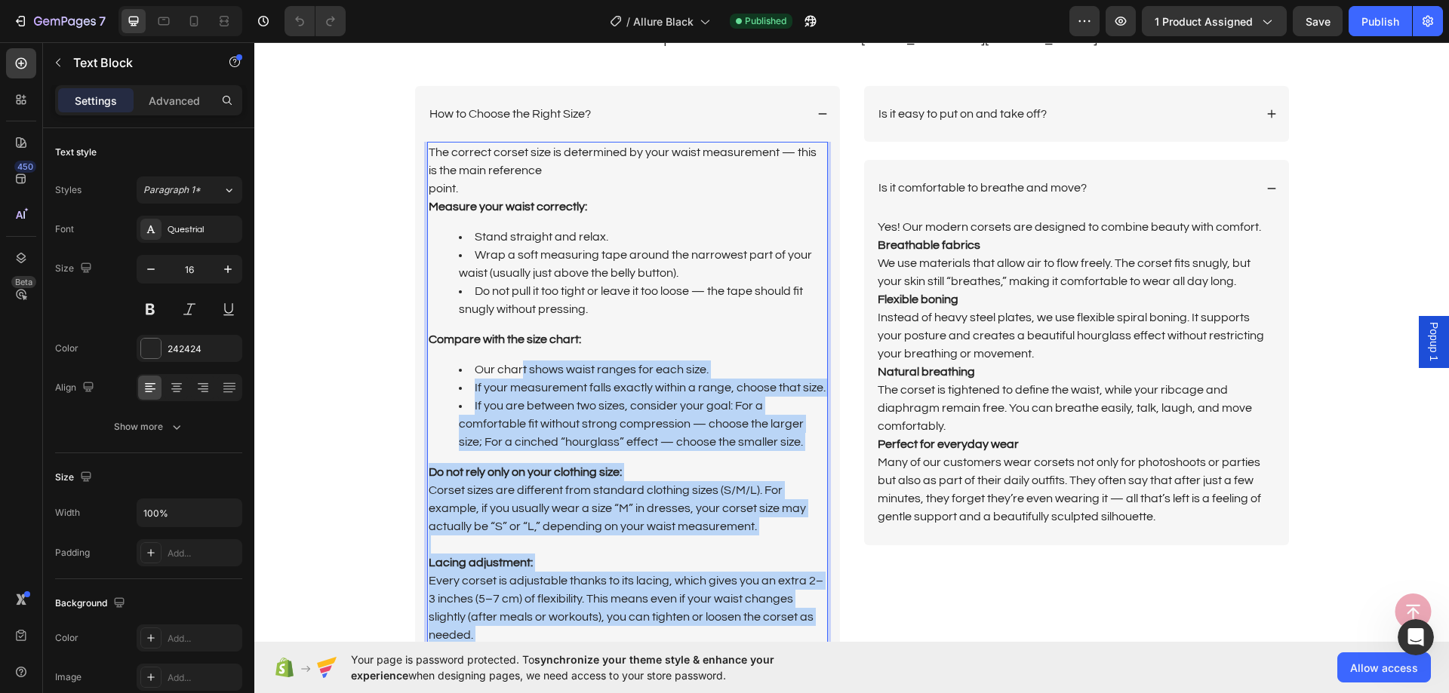
scroll to position [3624, 0]
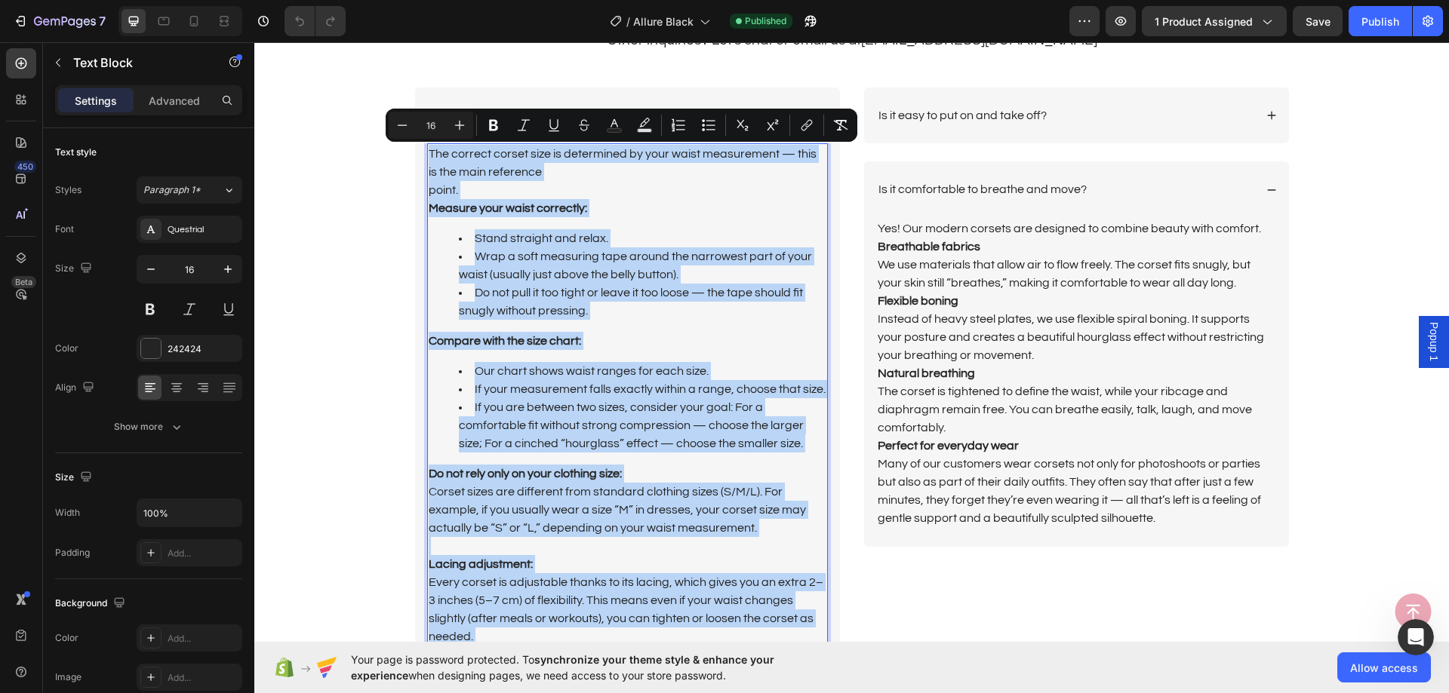
drag, startPoint x: 554, startPoint y: 402, endPoint x: 424, endPoint y: 157, distance: 277.4
click at [427, 157] on div "The correct corset size is determined by your waist measurement — this is the m…" at bounding box center [627, 431] width 401 height 576
click at [740, 101] on div "How to Choose the Right Size?" at bounding box center [627, 116] width 425 height 57
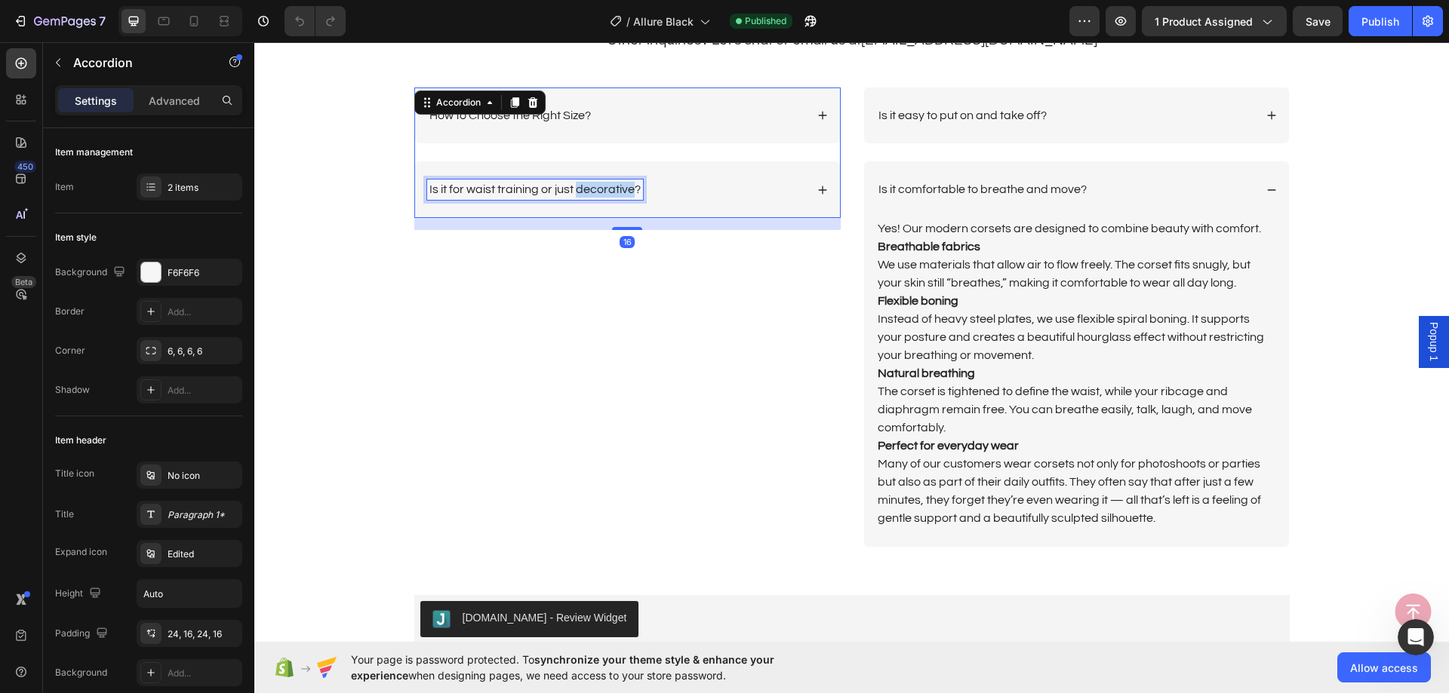
click at [580, 187] on p "Is it for waist training or just decorative?" at bounding box center [534, 190] width 211 height 16
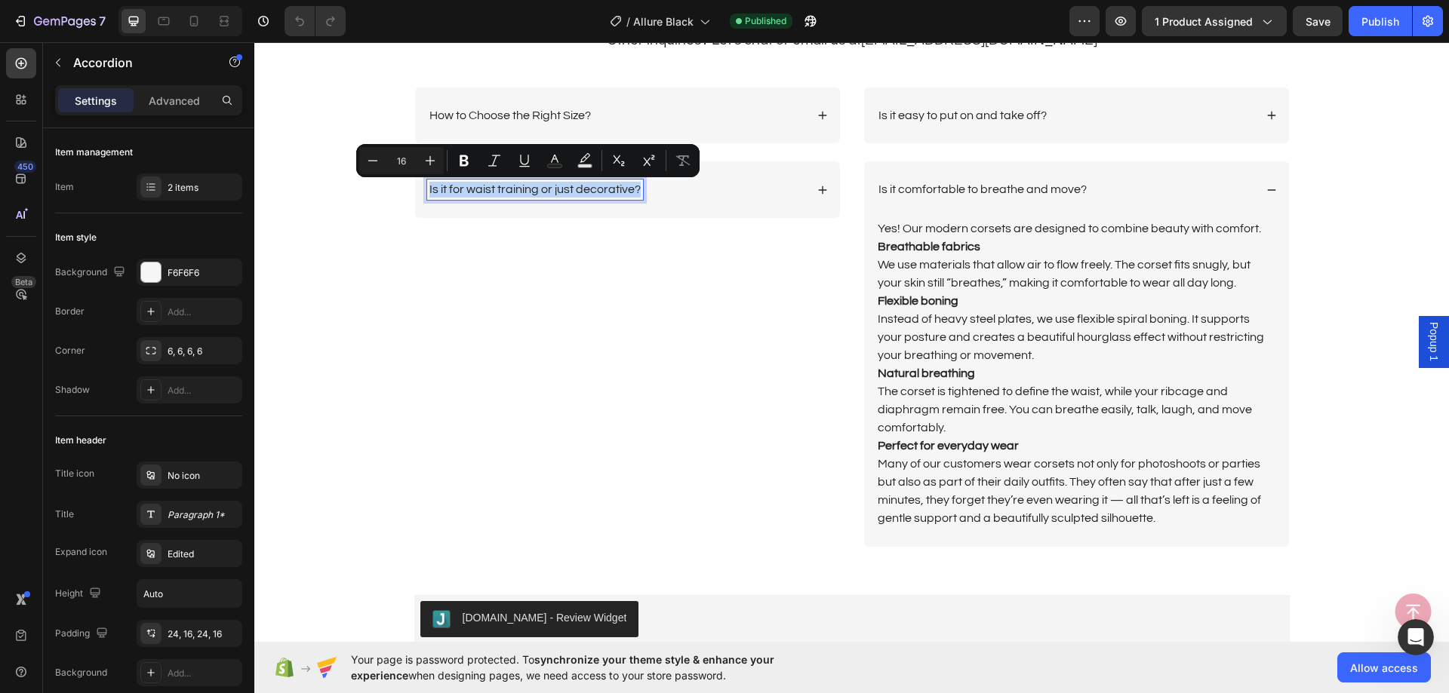
click at [743, 185] on div "Is it for waist training or just decorative?" at bounding box center [616, 190] width 378 height 20
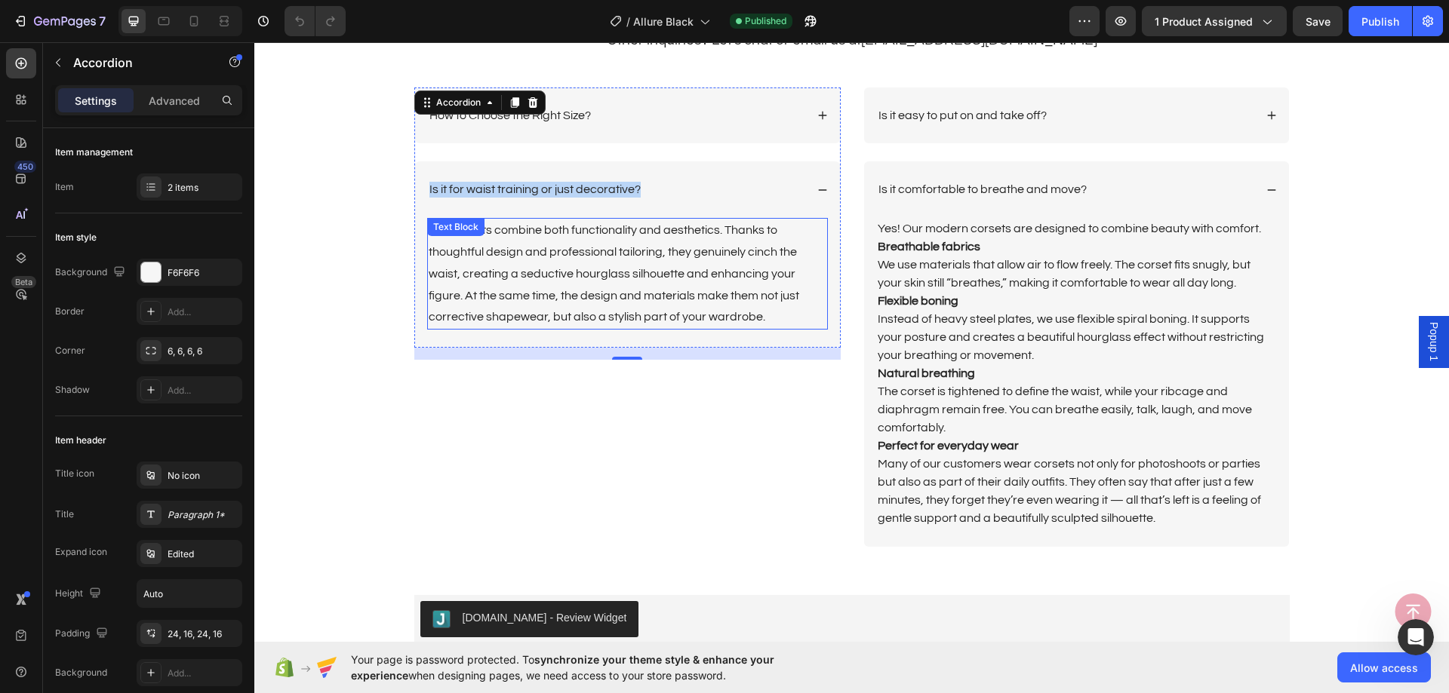
click at [589, 268] on p "Our corsets combine both functionality and aesthetics. Thanks to thoughtful des…" at bounding box center [628, 274] width 398 height 109
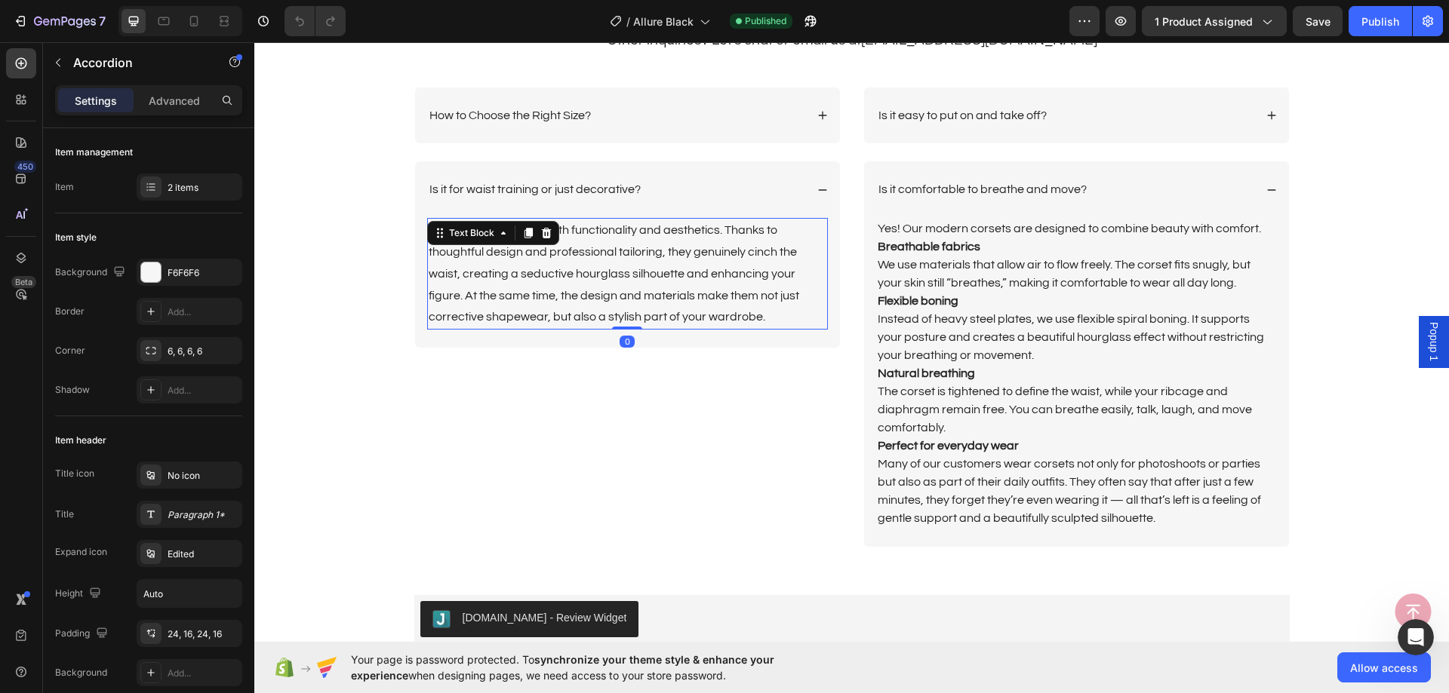
click at [589, 268] on p "Our corsets combine both functionality and aesthetics. Thanks to thoughtful des…" at bounding box center [628, 274] width 398 height 109
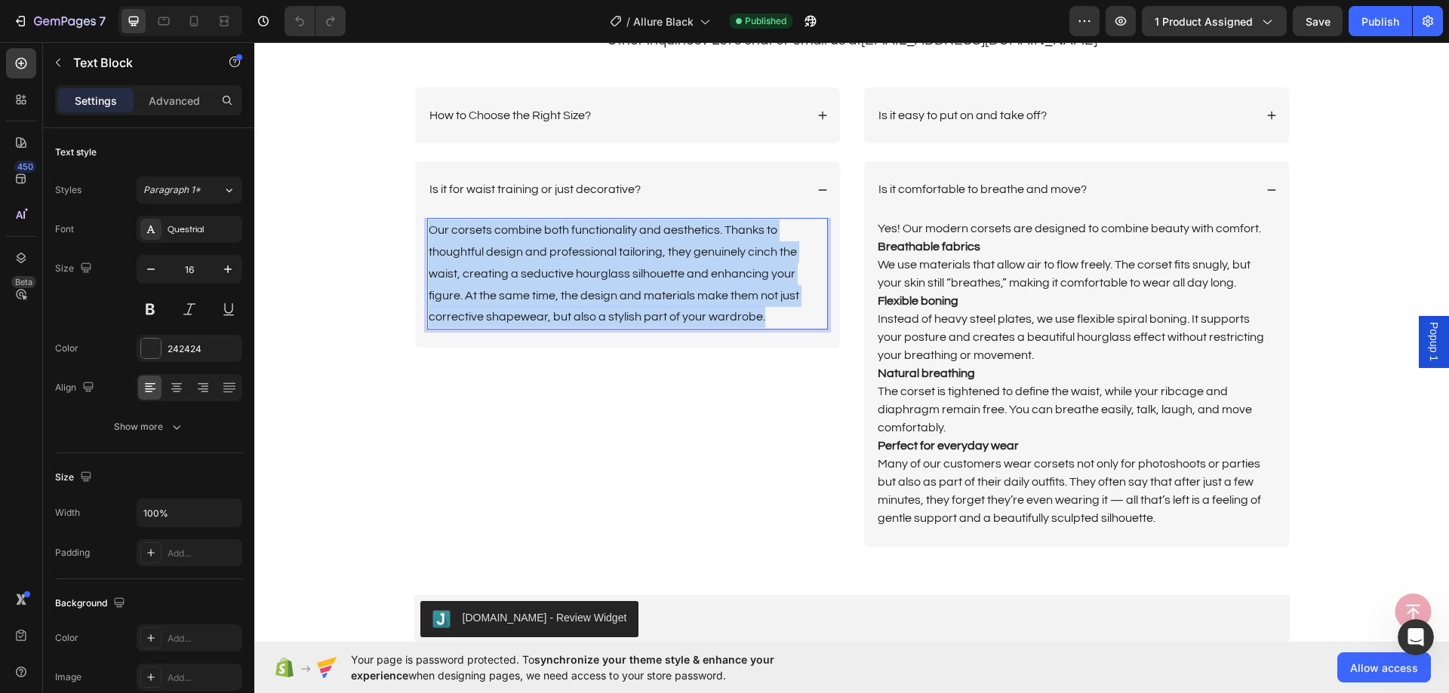
click at [589, 268] on p "Our corsets combine both functionality and aesthetics. Thanks to thoughtful des…" at bounding box center [628, 274] width 398 height 109
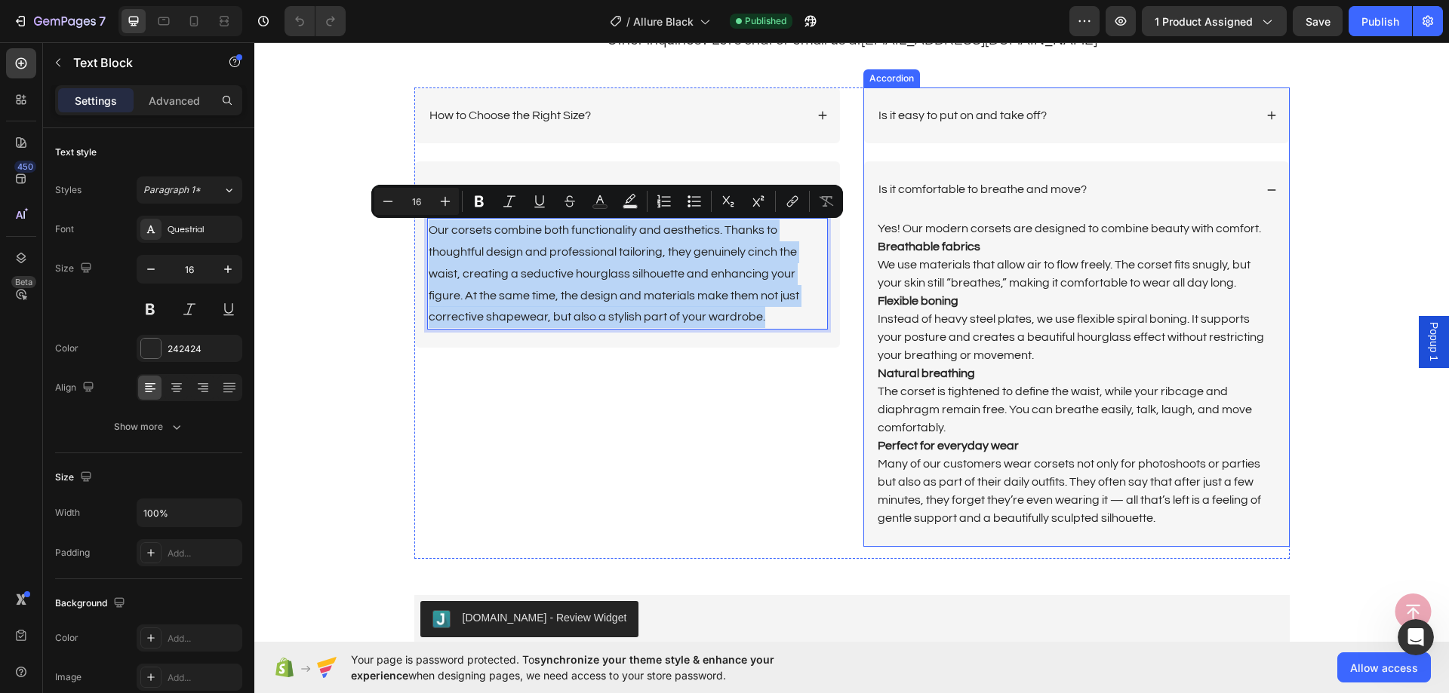
click at [945, 118] on p "Is it easy to put on and take off?" at bounding box center [962, 116] width 168 height 16
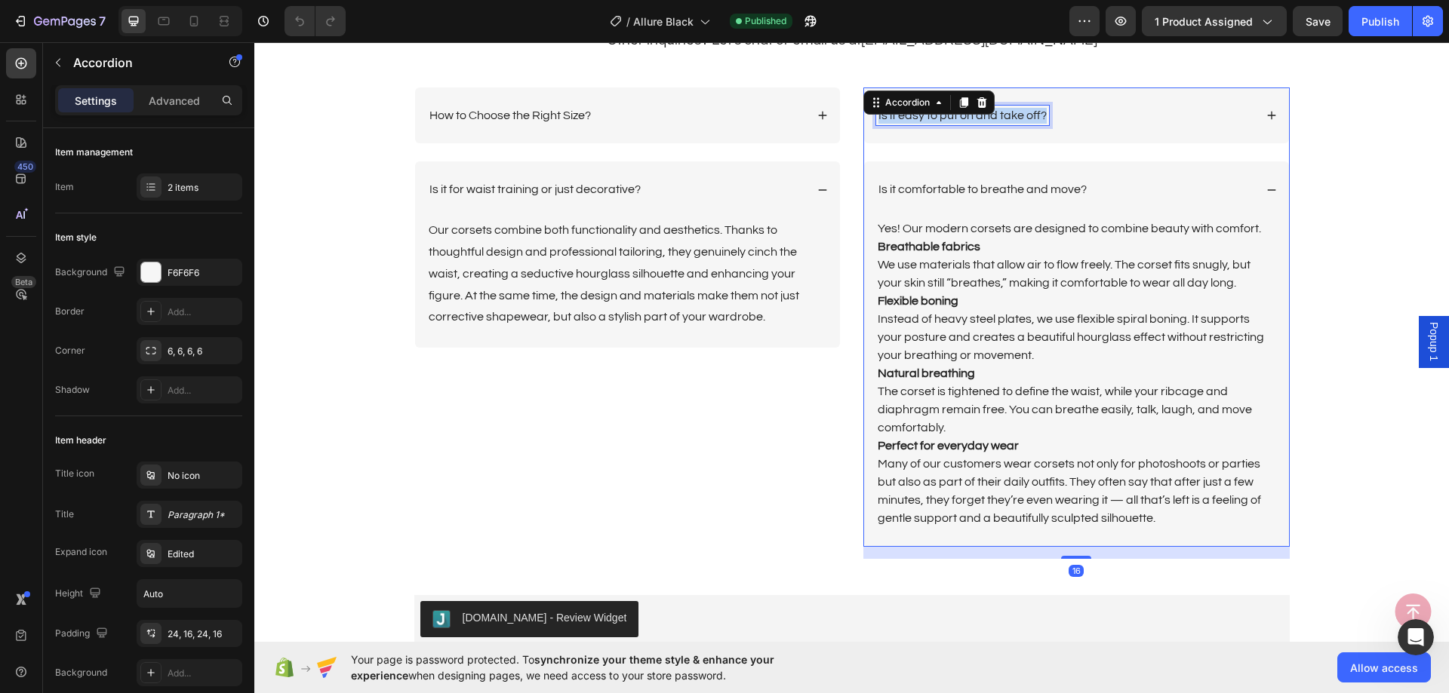
click at [945, 117] on p "Is it easy to put on and take off?" at bounding box center [962, 116] width 168 height 16
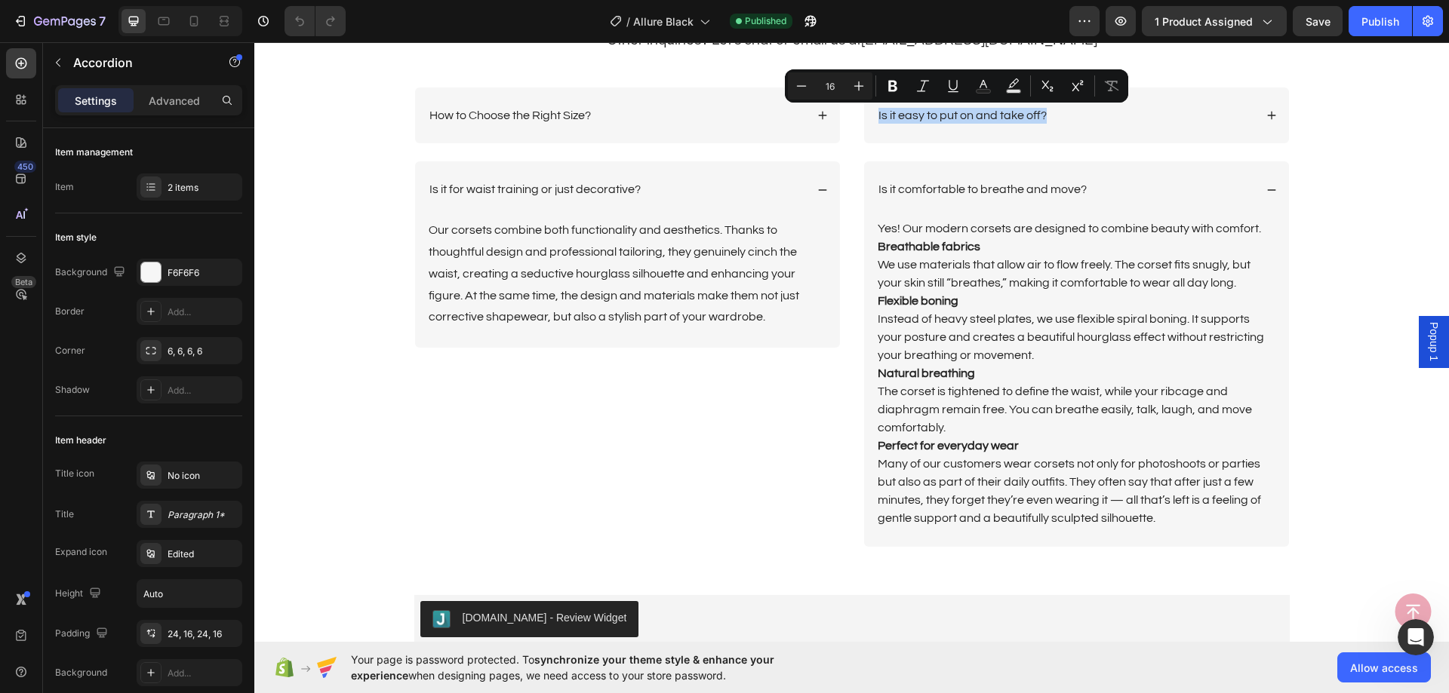
click at [1158, 120] on div "Is it easy to put on and take off?" at bounding box center [1065, 116] width 378 height 20
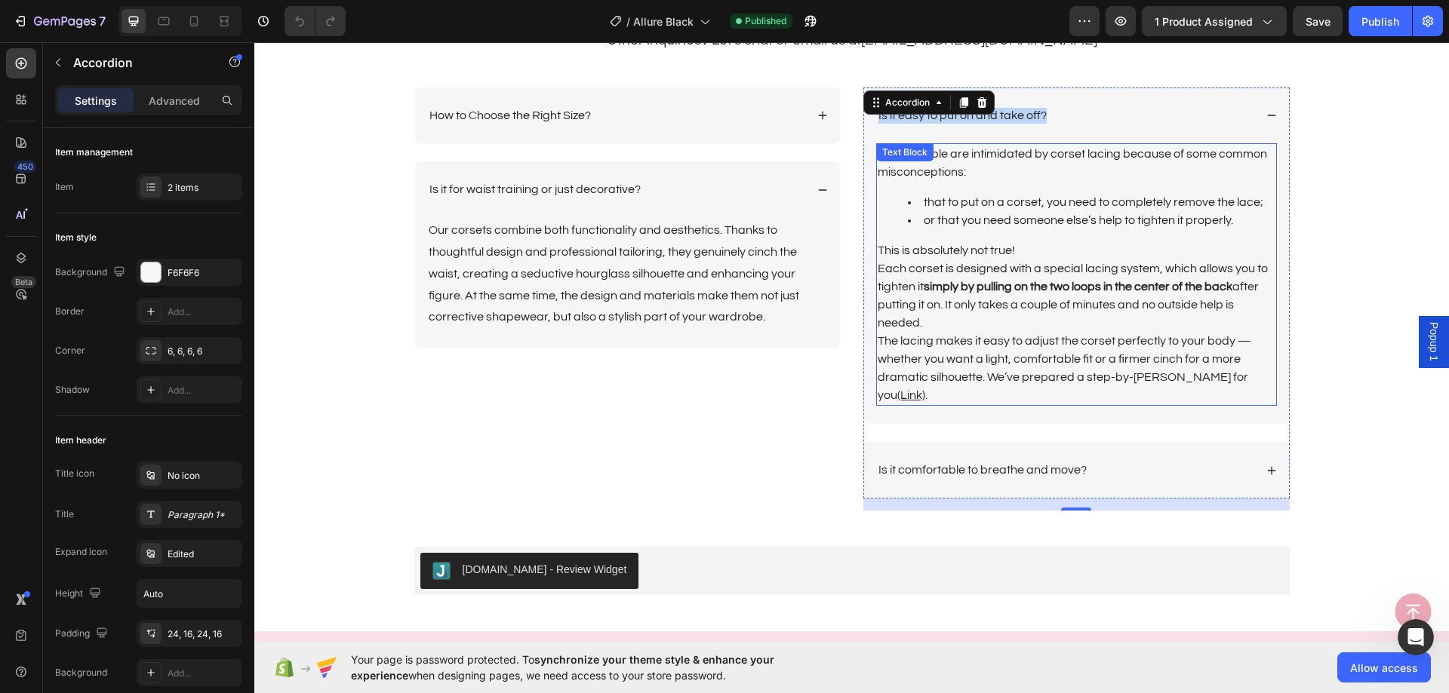
click at [1012, 201] on li "that to put on a corset, you need to completely remove the lace;" at bounding box center [1091, 202] width 367 height 18
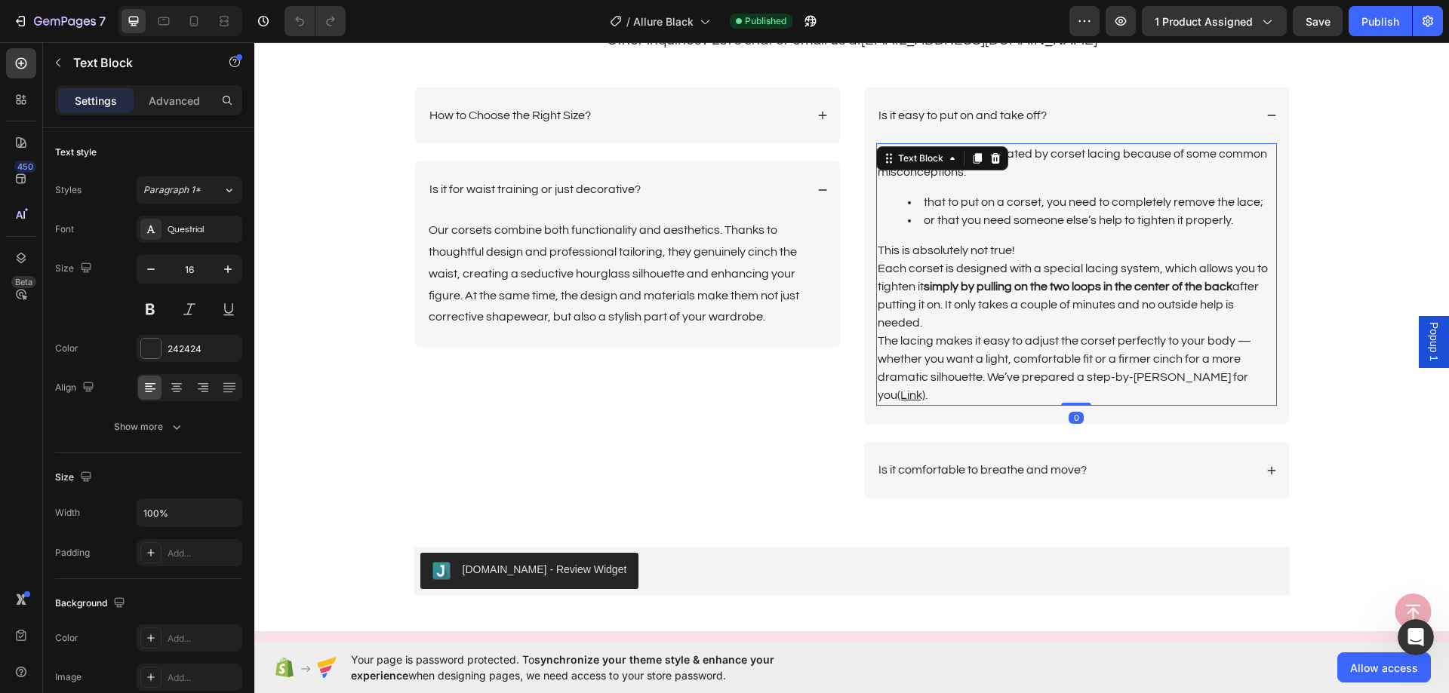
click at [1256, 373] on p "The lacing makes it easy to adjust the corset perfectly to your body — whether …" at bounding box center [1076, 368] width 398 height 72
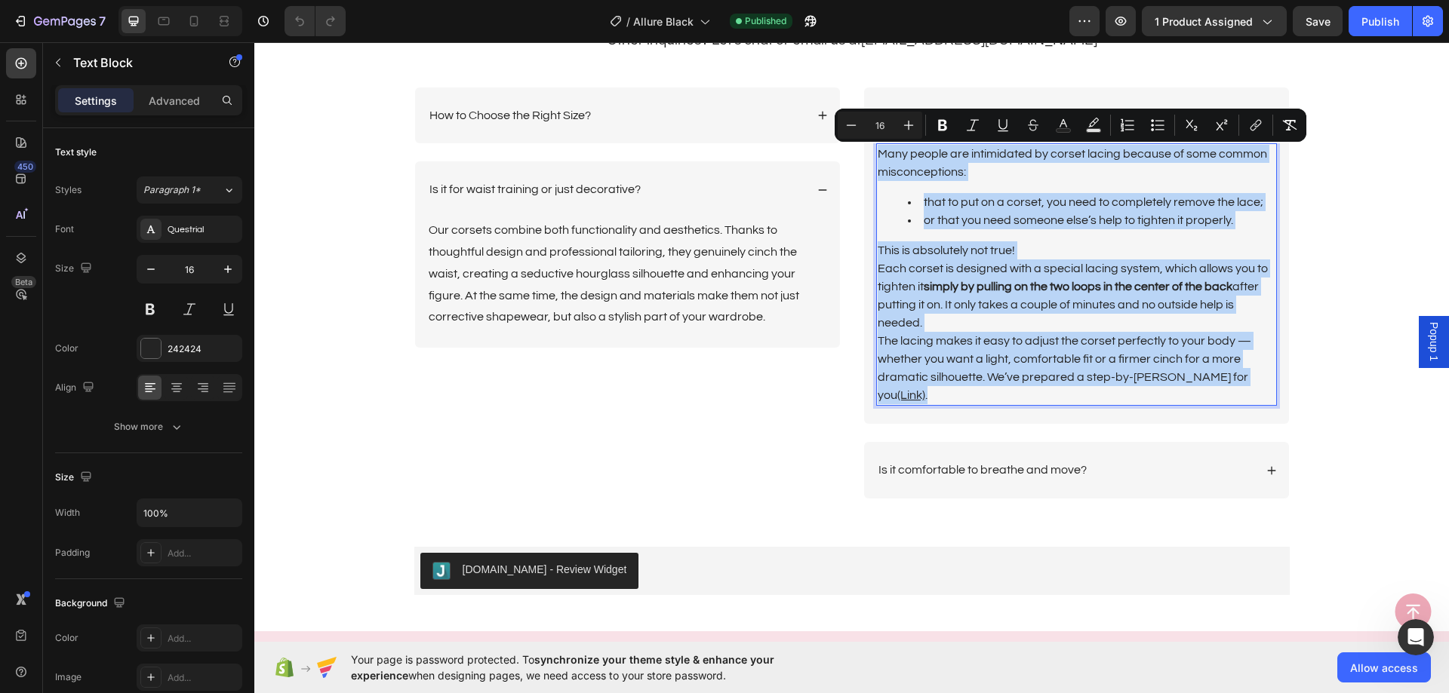
drag, startPoint x: 1251, startPoint y: 369, endPoint x: 875, endPoint y: 162, distance: 428.8
click at [876, 162] on div "Many people are intimidated by corset lacing because of some common misconcepti…" at bounding box center [1076, 274] width 401 height 263
click at [1068, 462] on p "Is it comfortable to breathe and move?" at bounding box center [982, 470] width 208 height 16
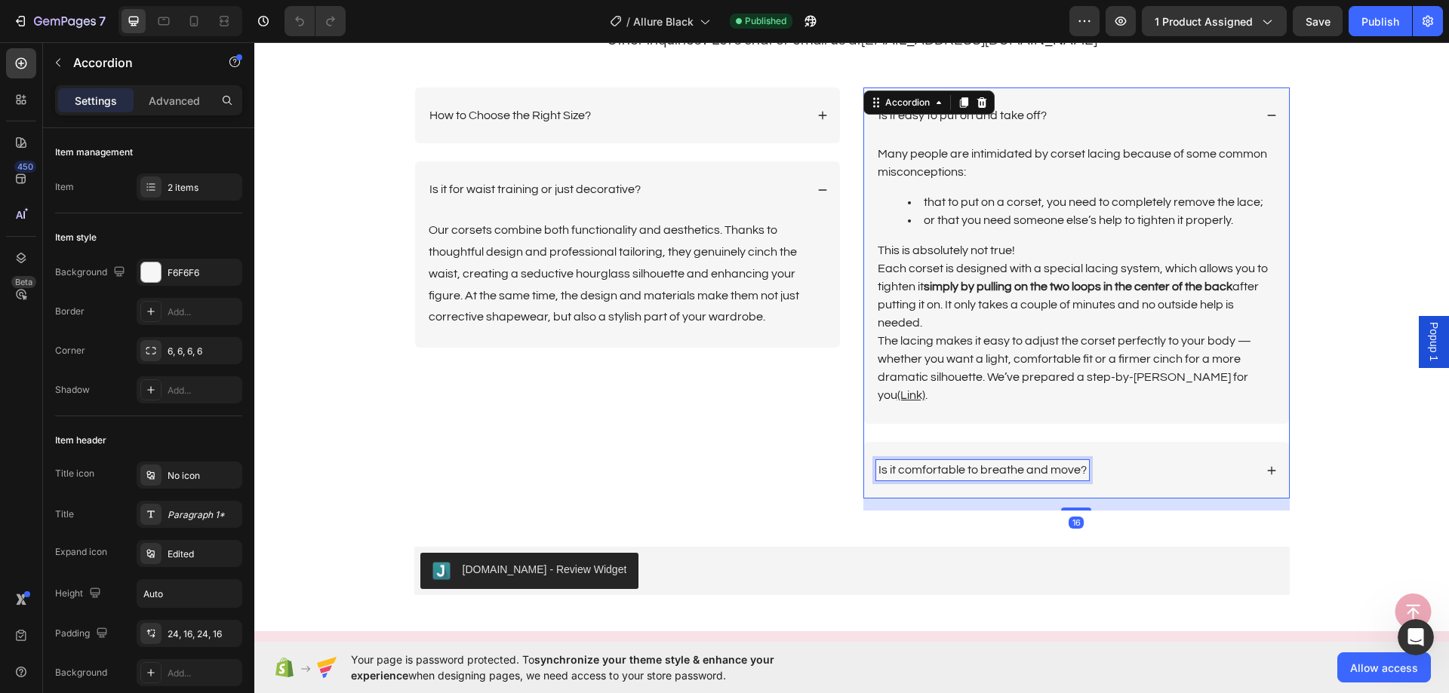
click at [1068, 462] on p "Is it comfortable to breathe and move?" at bounding box center [982, 470] width 208 height 16
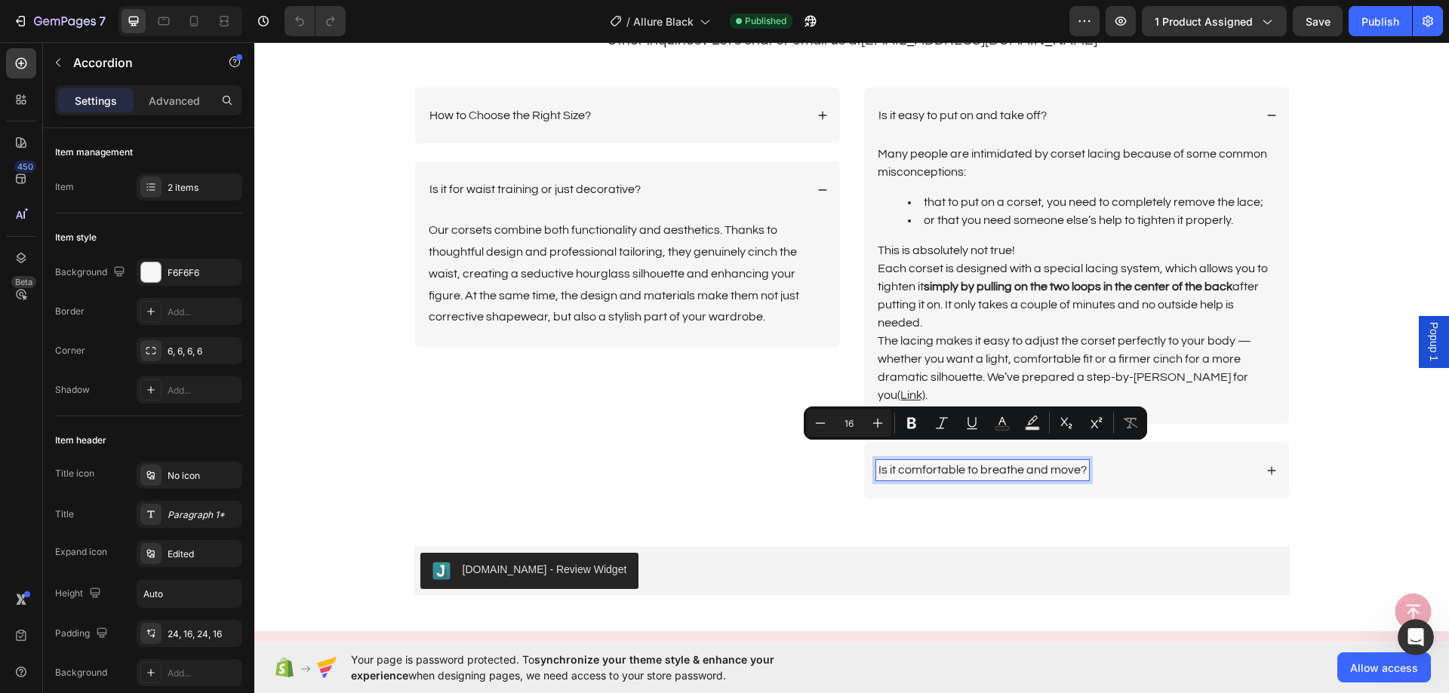
click at [1194, 462] on div "Is it comfortable to breathe and move?" at bounding box center [1065, 470] width 378 height 20
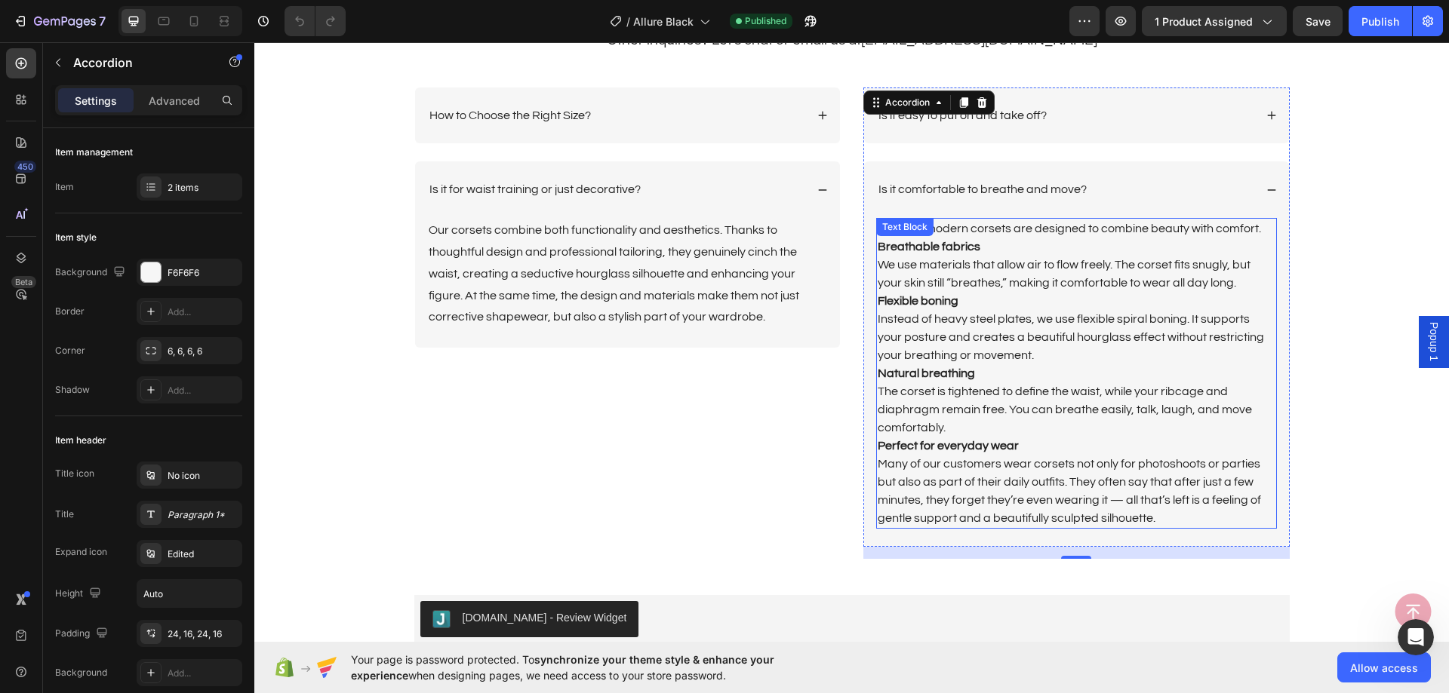
click at [1080, 377] on p "Natural breathing" at bounding box center [1076, 373] width 398 height 18
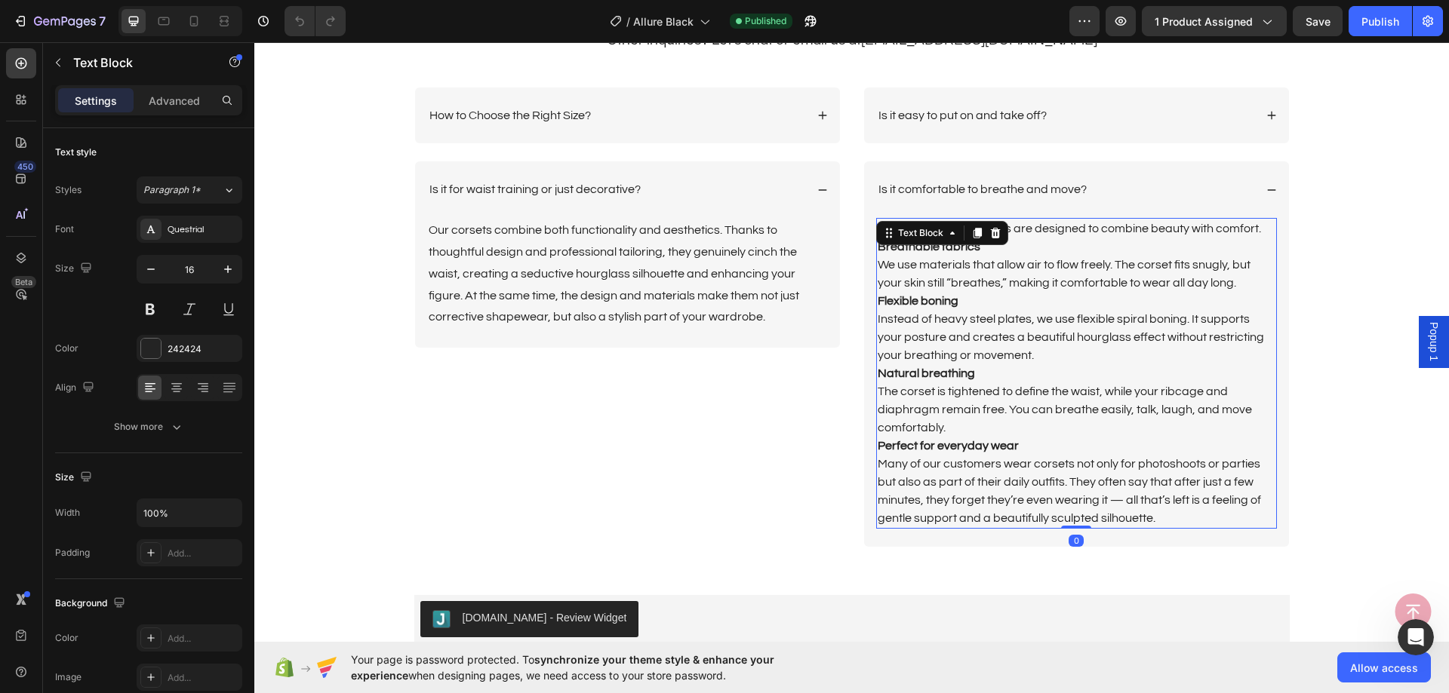
click at [1155, 511] on p "Many of our customers wear corsets not only for photoshoots or parties but also…" at bounding box center [1076, 491] width 398 height 72
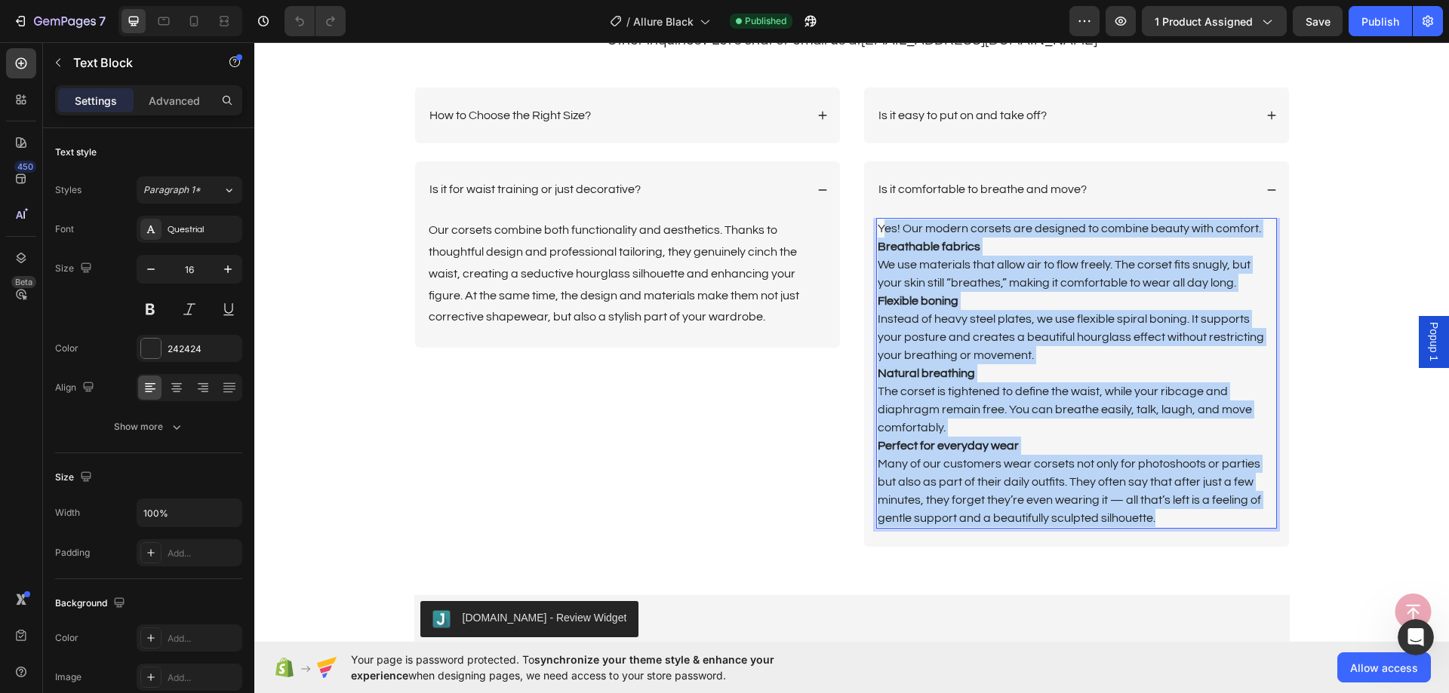
drag, startPoint x: 1155, startPoint y: 511, endPoint x: 876, endPoint y: 234, distance: 393.2
click at [876, 234] on div "Yes! Our modern corsets are designed to combine beauty with comfort. Breathable…" at bounding box center [1076, 373] width 401 height 311
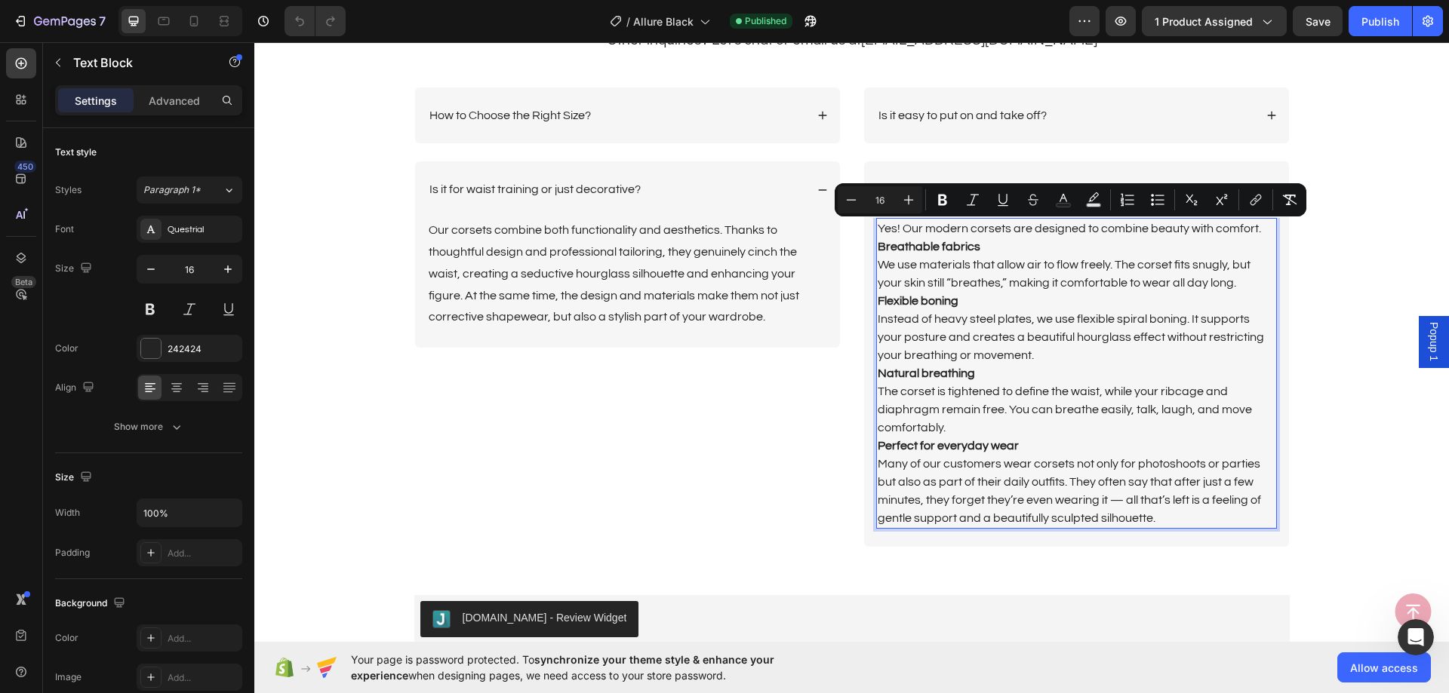
click at [877, 229] on p "Yes! Our modern corsets are designed to combine beauty with comfort. Breathable…" at bounding box center [1076, 256] width 398 height 72
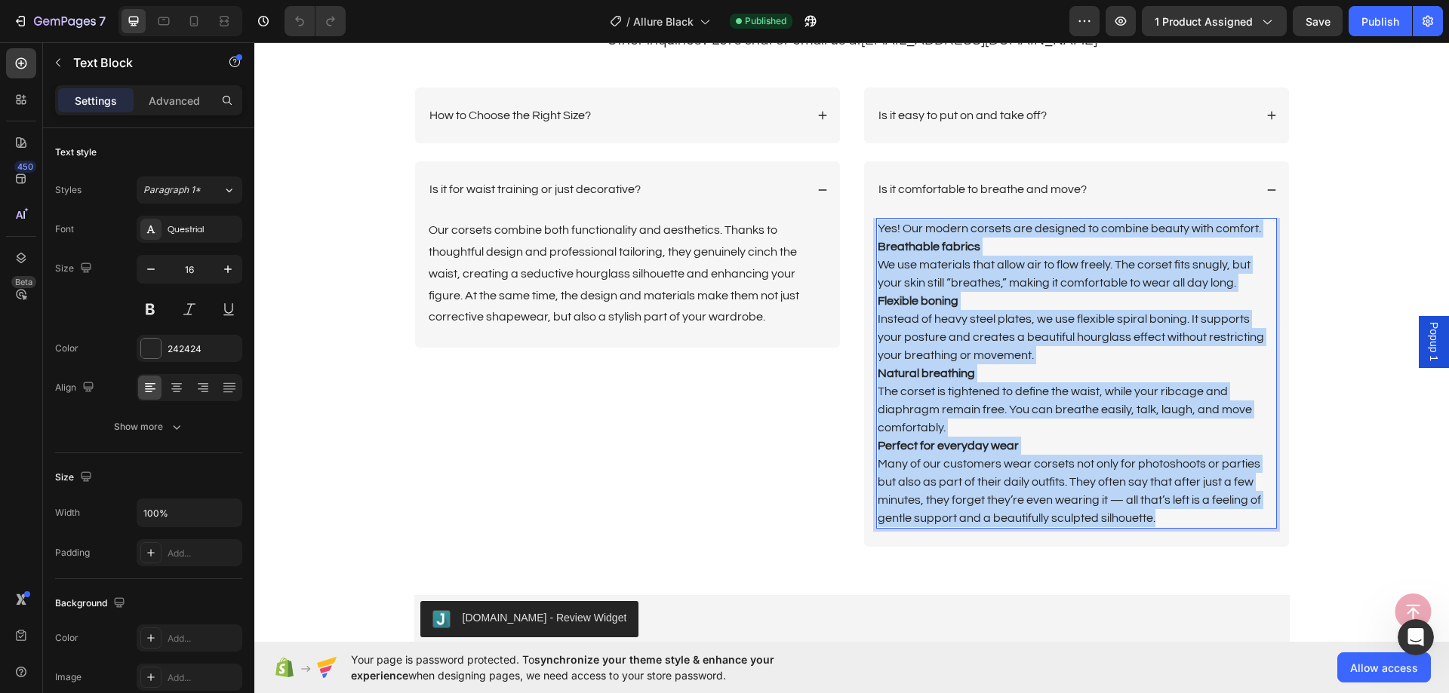
drag, startPoint x: 874, startPoint y: 229, endPoint x: 1184, endPoint y: 518, distance: 424.4
click at [1184, 518] on div "Yes! Our modern corsets are designed to combine beauty with comfort. Breathable…" at bounding box center [1076, 373] width 401 height 311
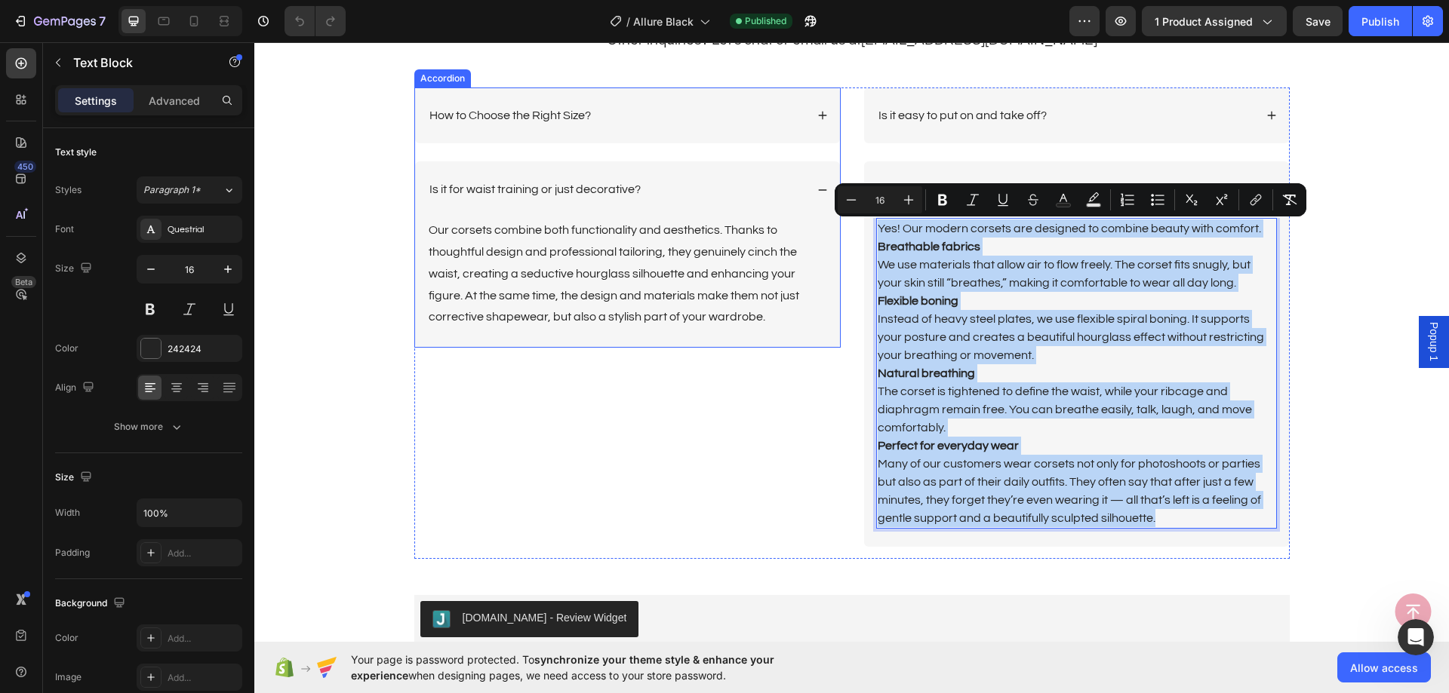
click at [582, 121] on p "How to Choose the Right Size?" at bounding box center [509, 116] width 161 height 16
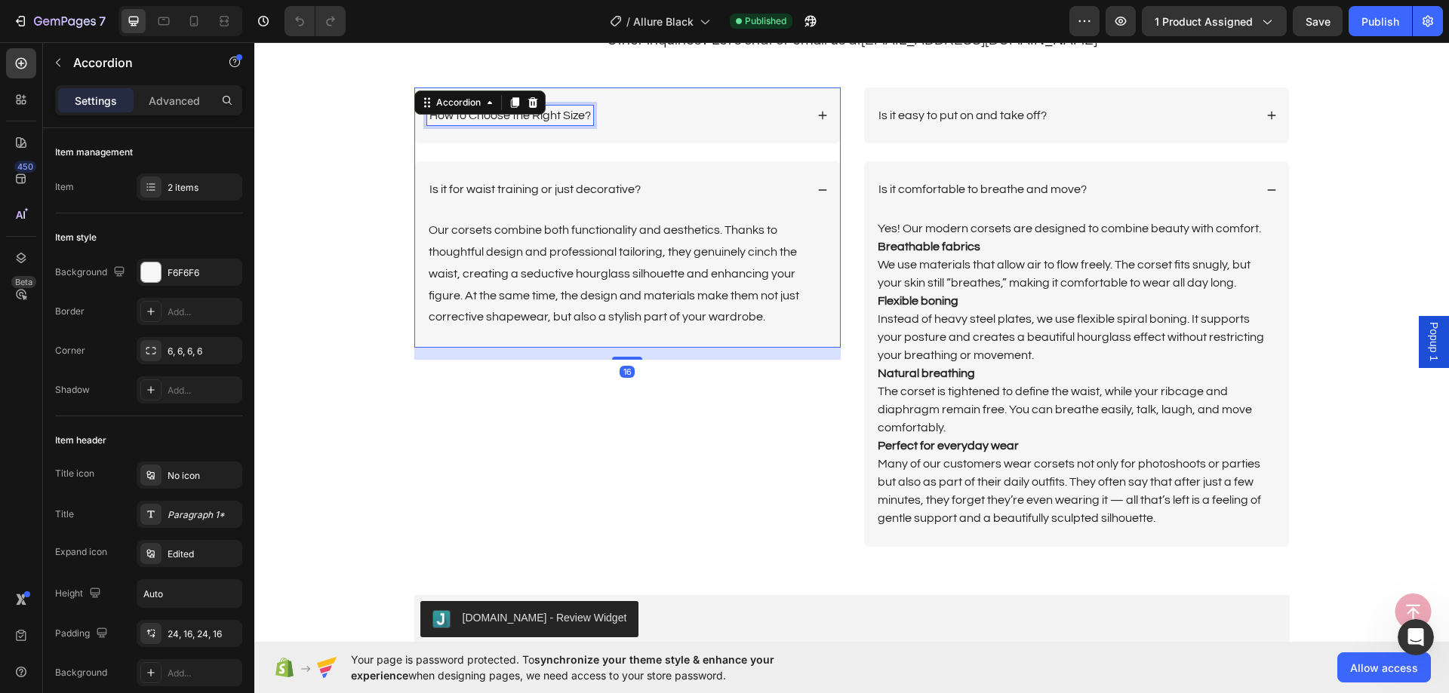
click at [582, 121] on p "How to Choose the Right Size?" at bounding box center [509, 116] width 161 height 16
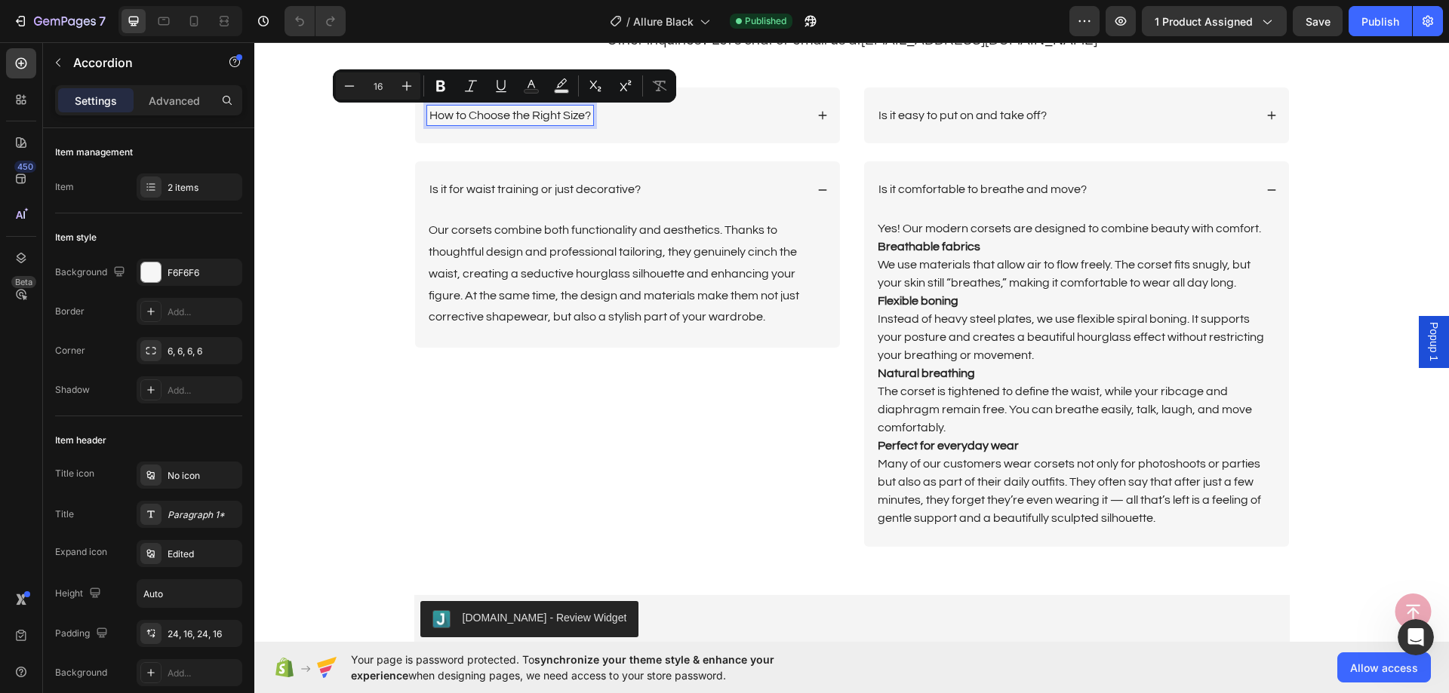
click at [746, 118] on div "How to Choose the Right Size?" at bounding box center [616, 116] width 378 height 20
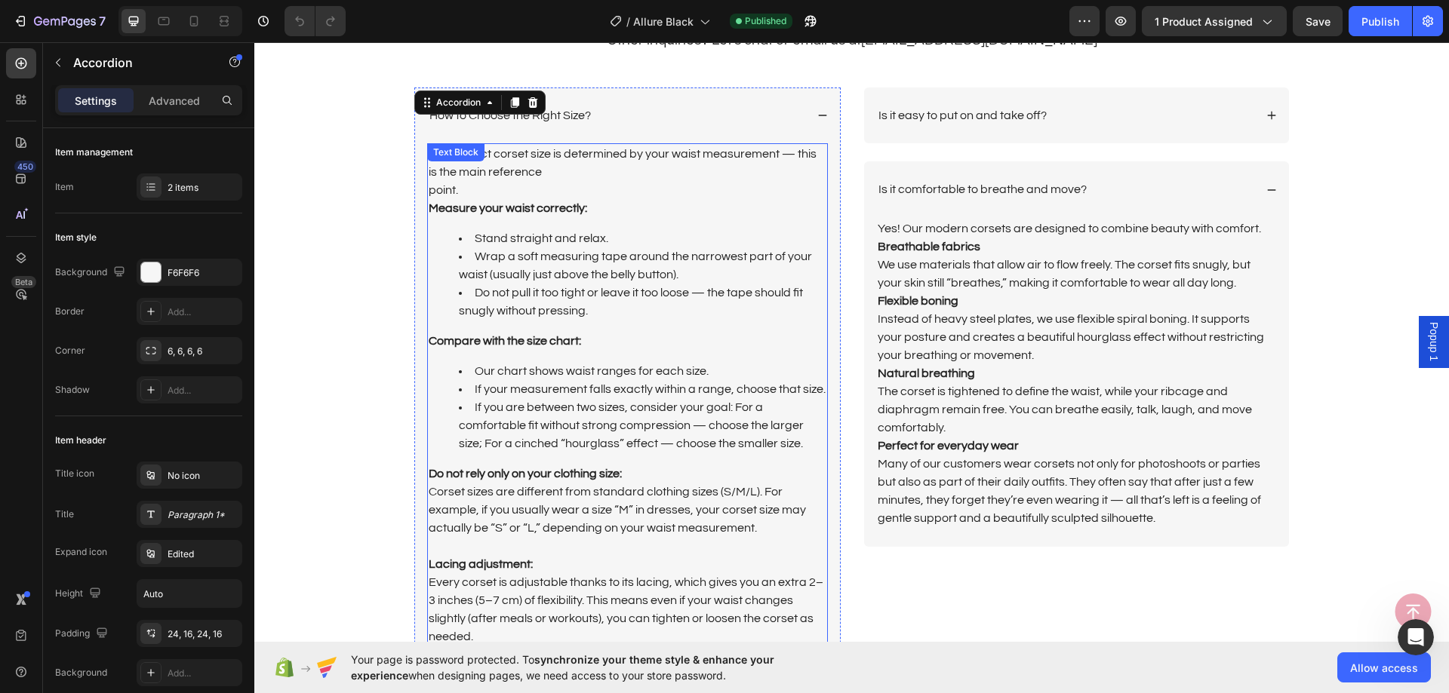
click at [582, 220] on div "The correct corset size is determined by your waist measurement — this is the m…" at bounding box center [627, 431] width 401 height 576
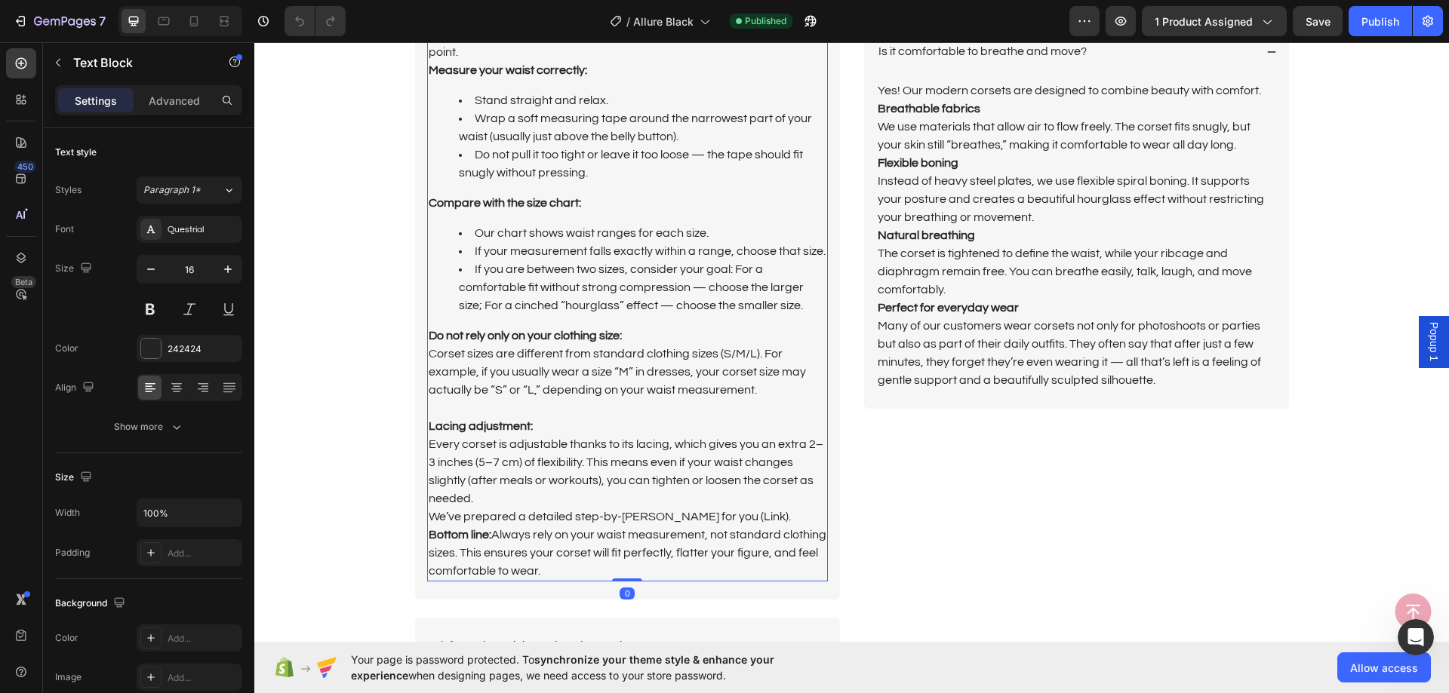
scroll to position [3926, 0]
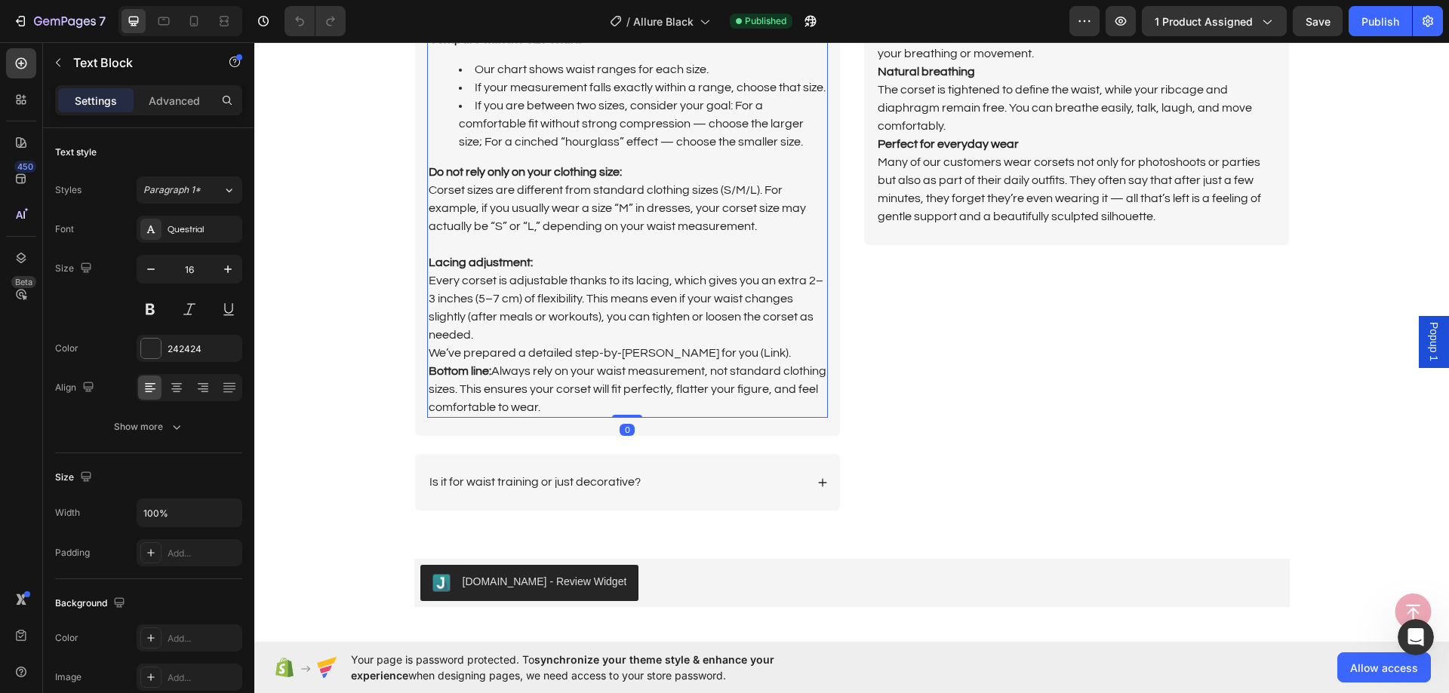
click at [609, 398] on p "Every corset is adjustable thanks to its lacing, which gives you an extra 2–3 i…" at bounding box center [628, 344] width 398 height 145
click at [602, 403] on p "Every corset is adjustable thanks to its lacing, which gives you an extra 2–3 i…" at bounding box center [628, 344] width 398 height 145
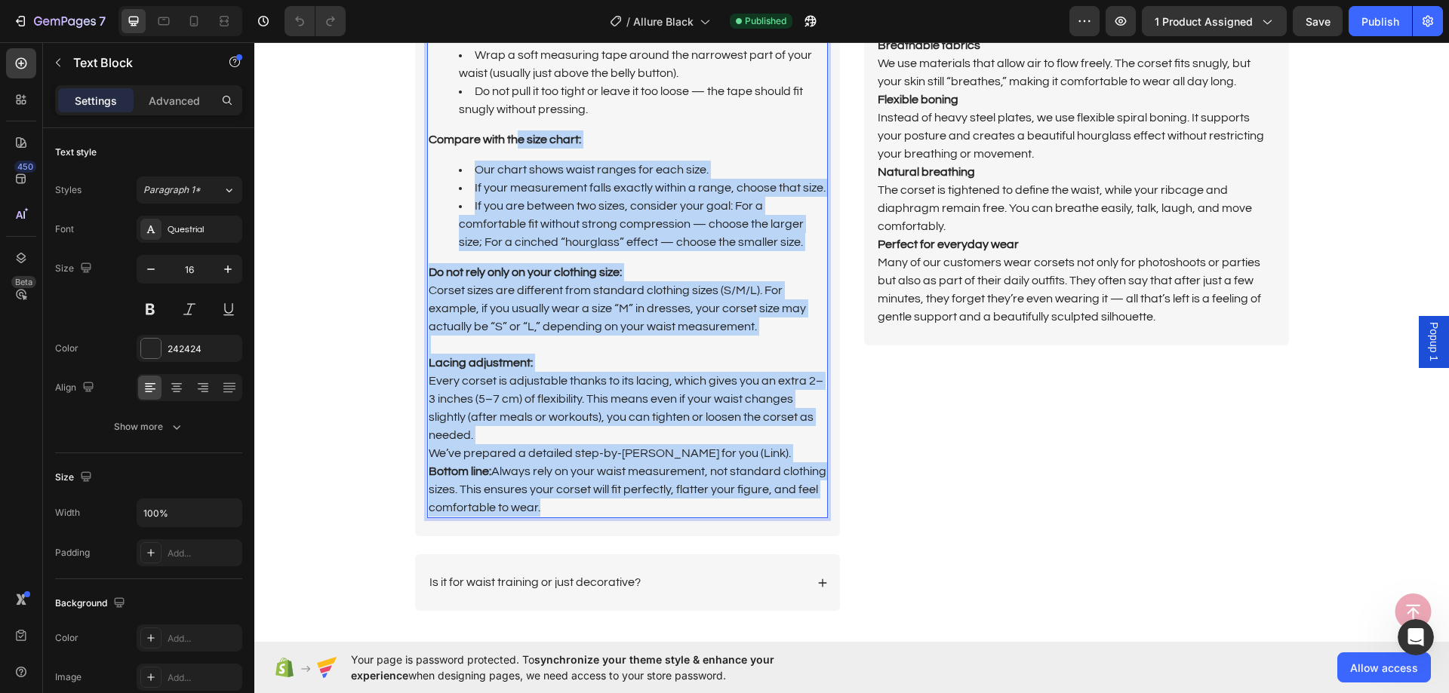
scroll to position [3624, 0]
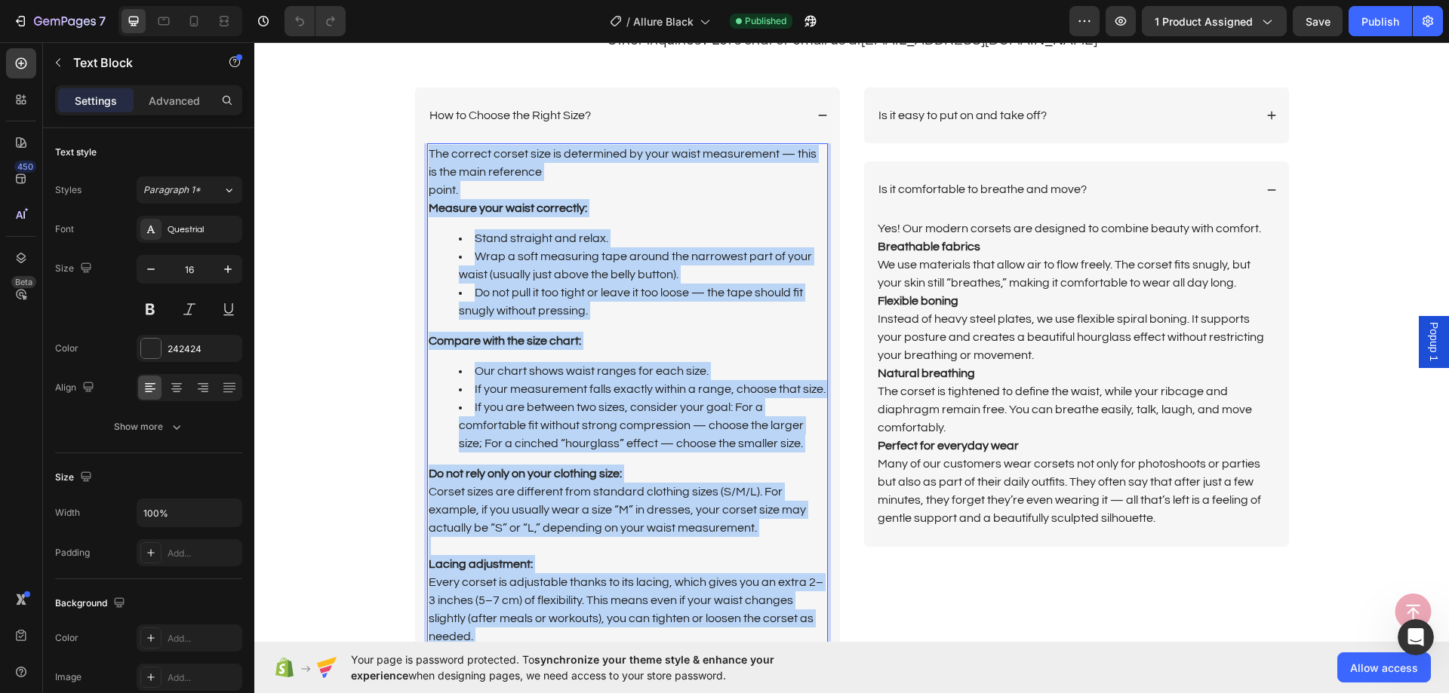
drag, startPoint x: 602, startPoint y: 403, endPoint x: 422, endPoint y: 152, distance: 308.6
click at [427, 152] on div "The correct corset size is determined by your waist measurement — this is the m…" at bounding box center [627, 431] width 401 height 576
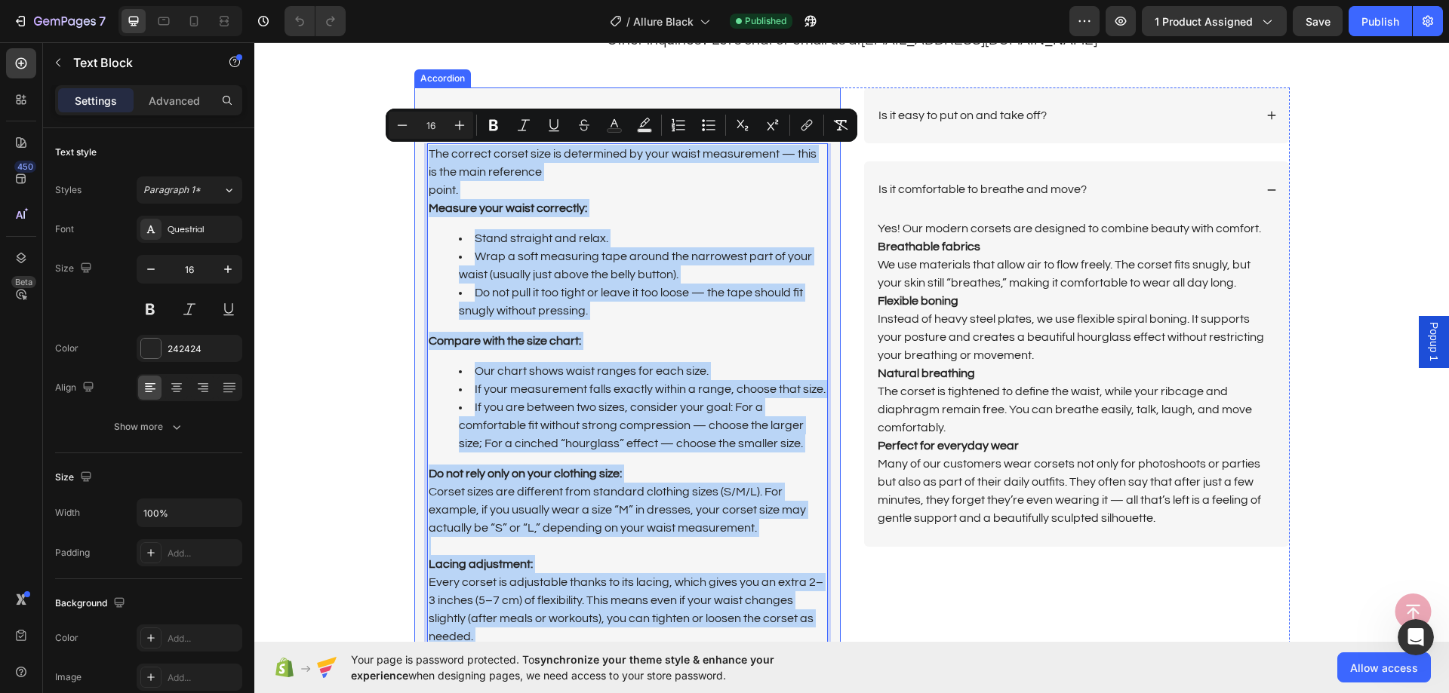
click at [746, 100] on div "How to Choose the Right Size?" at bounding box center [627, 116] width 425 height 57
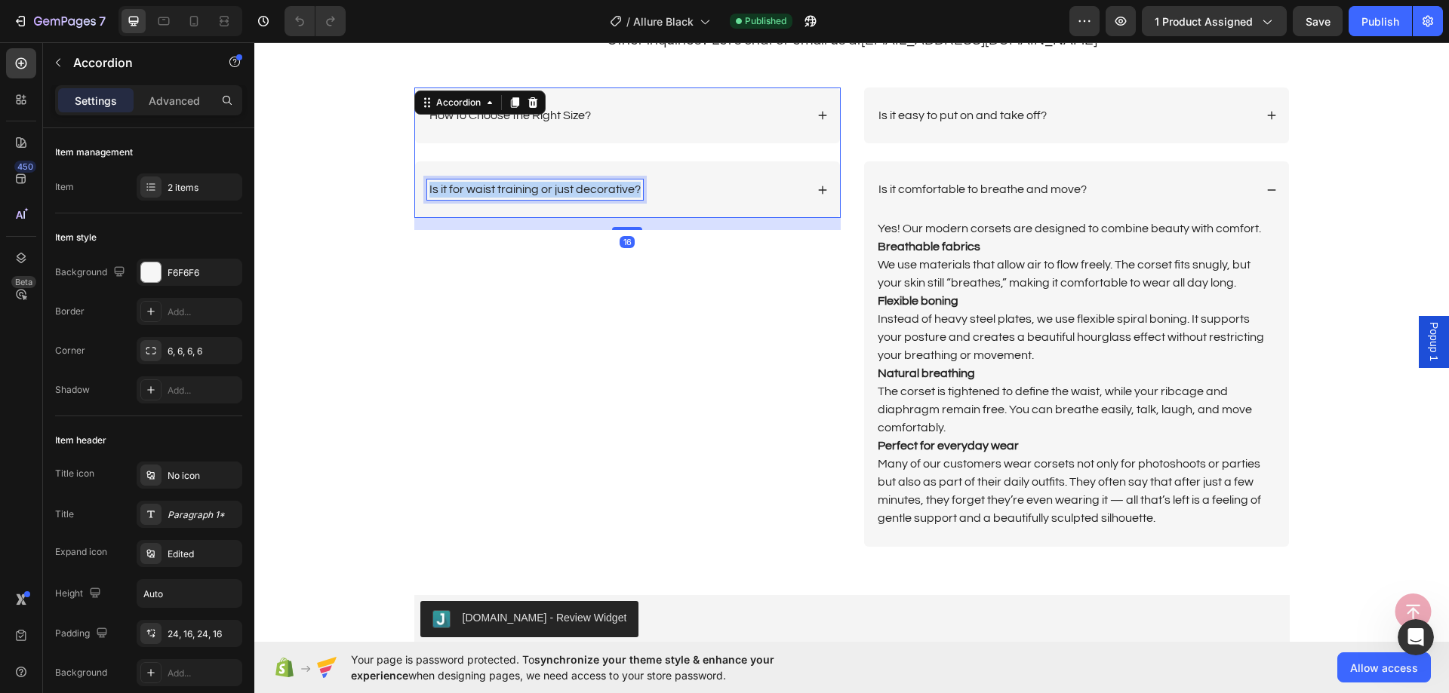
click at [539, 189] on p "Is it for waist training or just decorative?" at bounding box center [534, 190] width 211 height 16
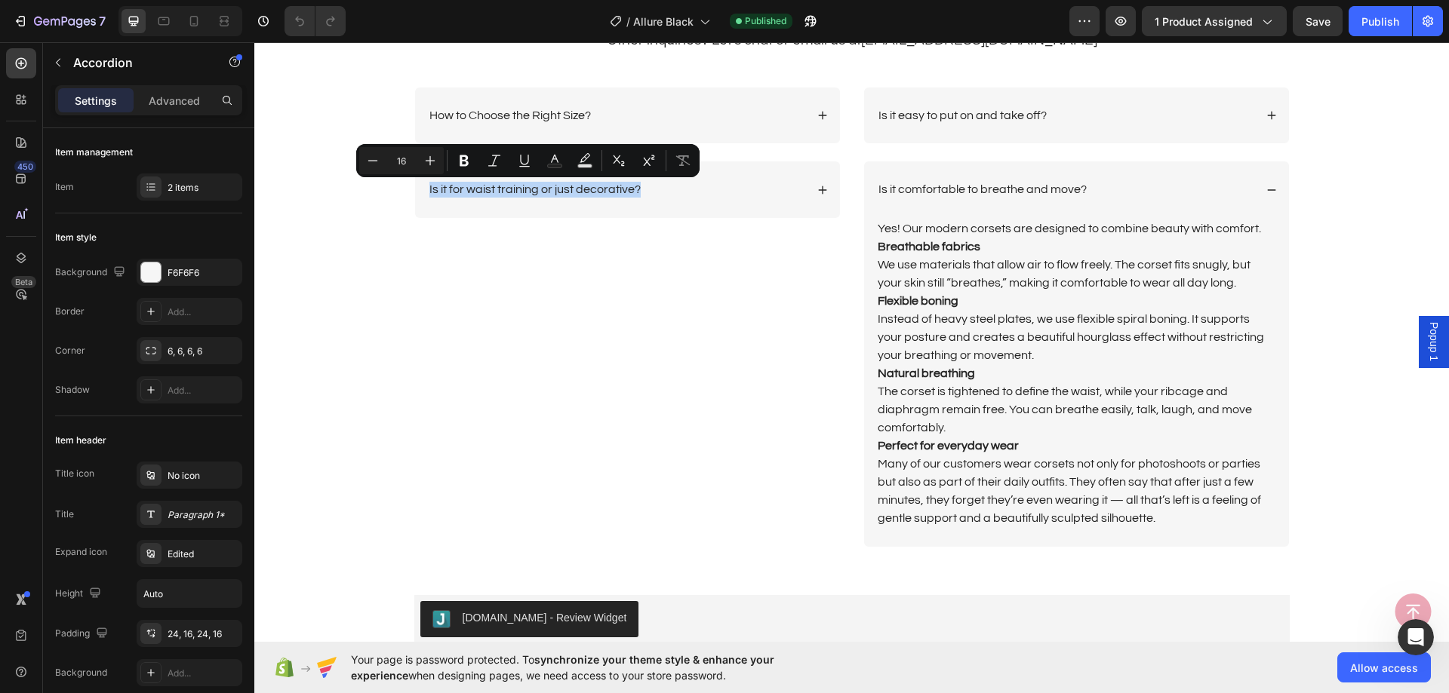
click at [718, 173] on div "Is it for waist training or just decorative?" at bounding box center [627, 189] width 425 height 57
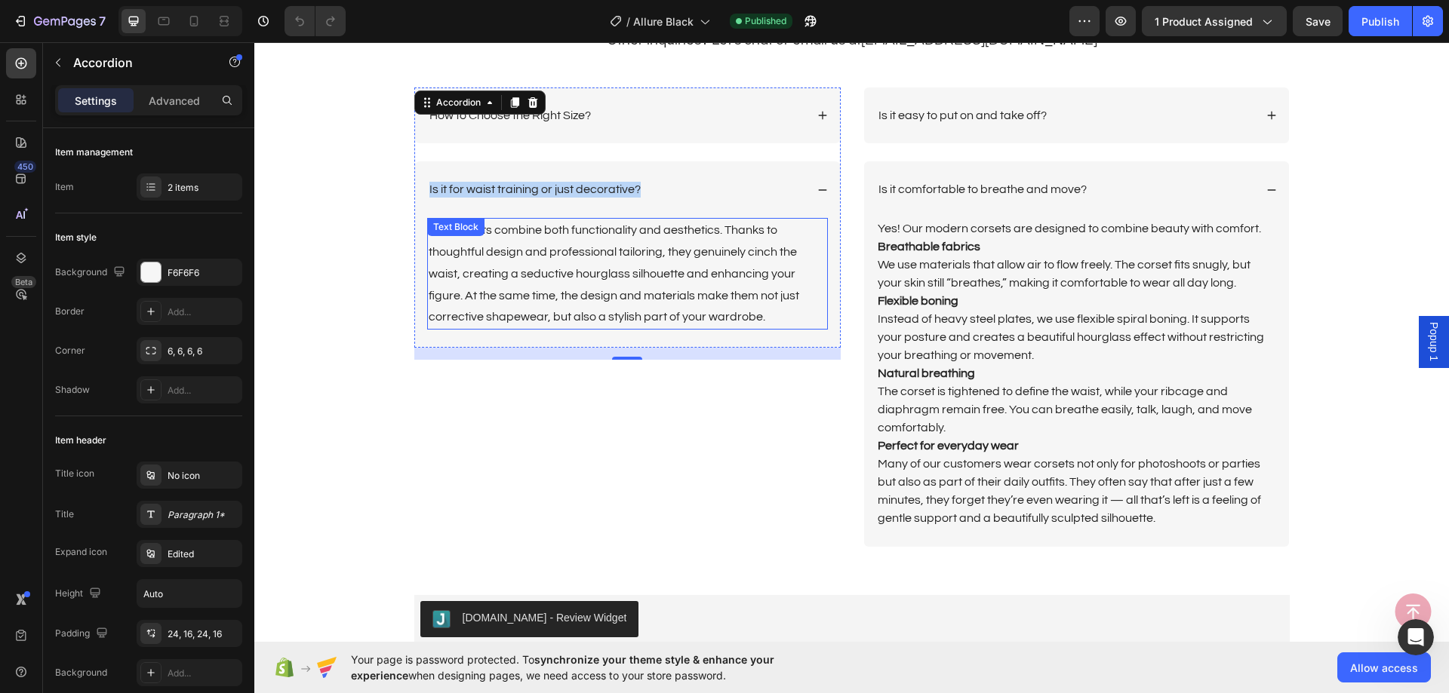
click at [604, 284] on p "Our corsets combine both functionality and aesthetics. Thanks to thoughtful des…" at bounding box center [628, 274] width 398 height 109
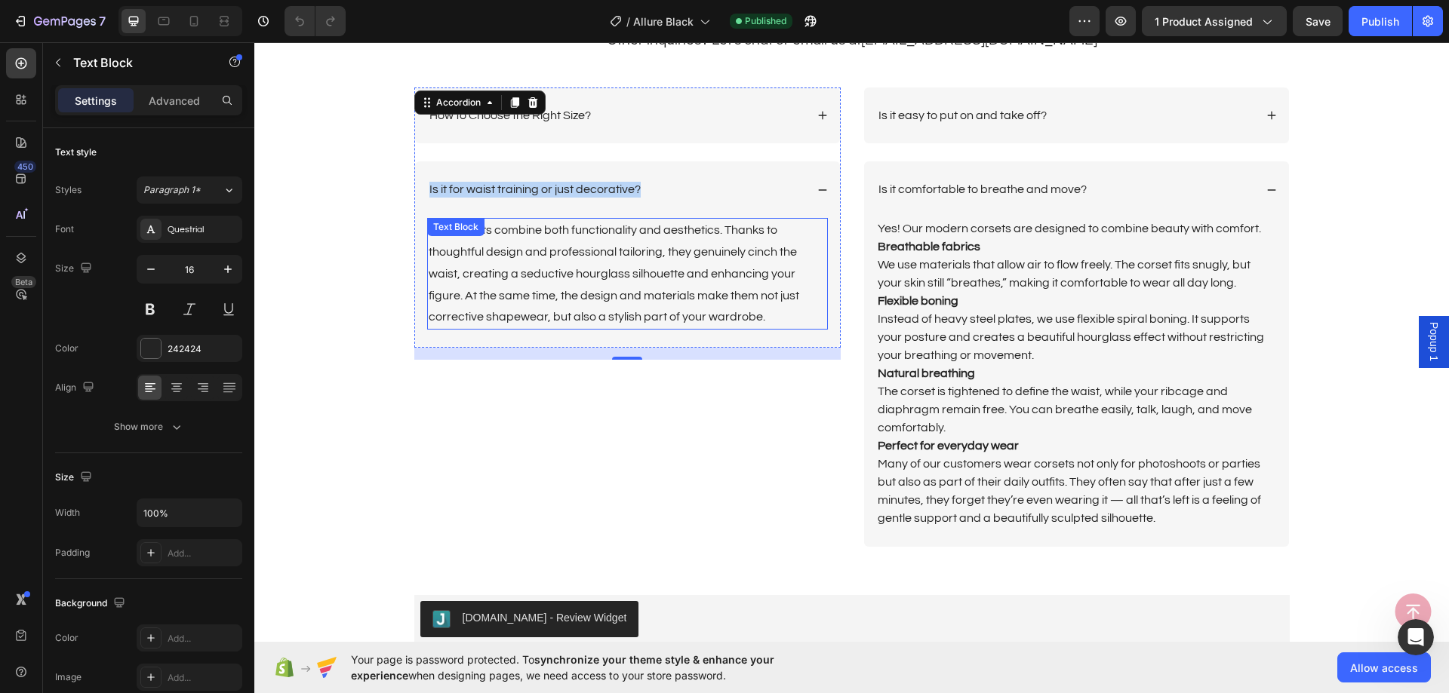
click at [604, 284] on p "Our corsets combine both functionality and aesthetics. Thanks to thoughtful des…" at bounding box center [628, 274] width 398 height 109
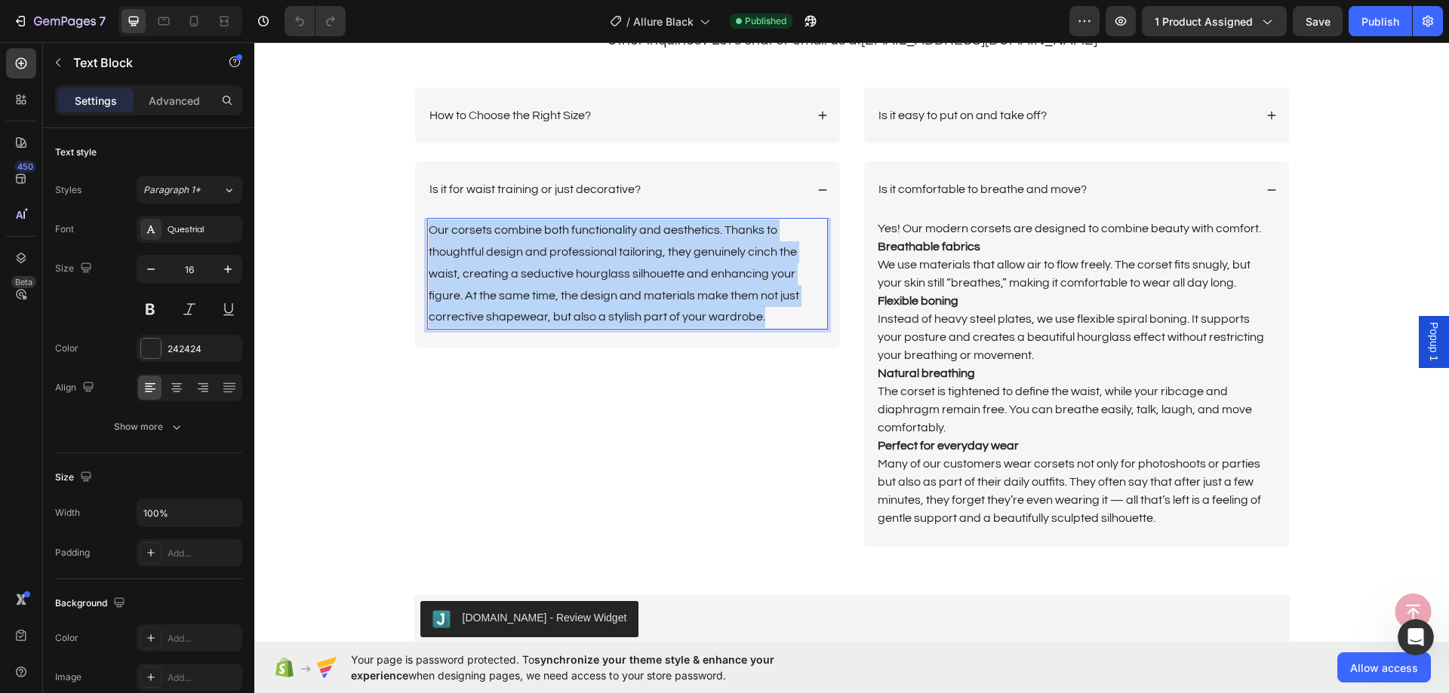
click at [604, 284] on p "Our corsets combine both functionality and aesthetics. Thanks to thoughtful des…" at bounding box center [628, 274] width 398 height 109
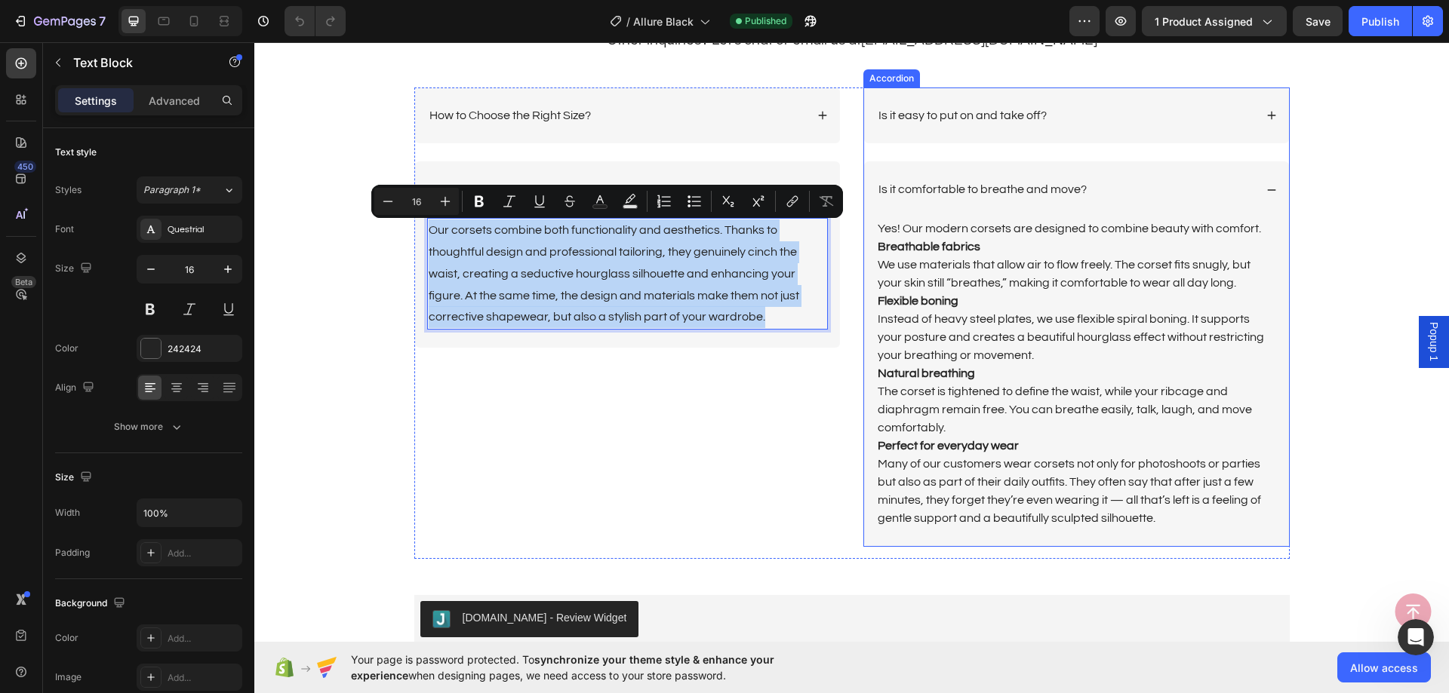
click at [965, 118] on p "Is it easy to put on and take off?" at bounding box center [962, 116] width 168 height 16
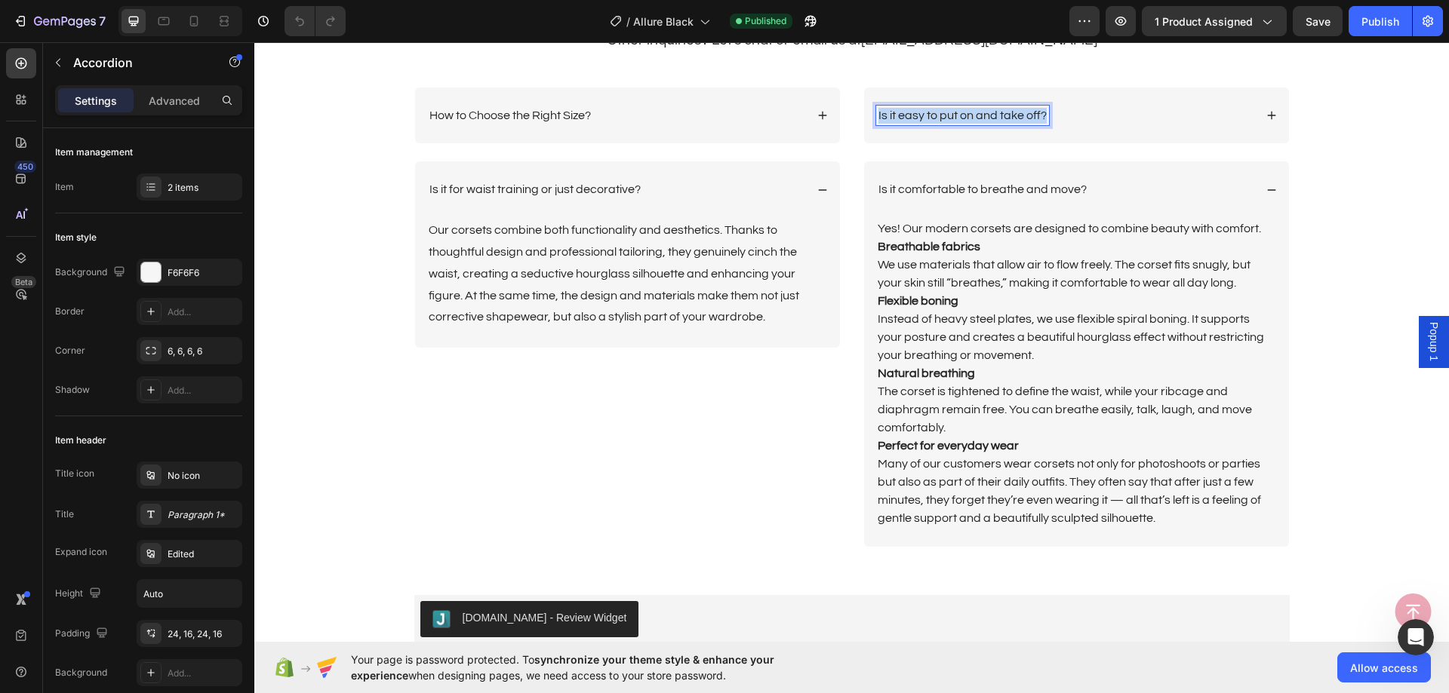
drag, startPoint x: 965, startPoint y: 118, endPoint x: 1185, endPoint y: 74, distance: 224.6
click at [965, 118] on p "Is it easy to put on and take off?" at bounding box center [962, 116] width 168 height 16
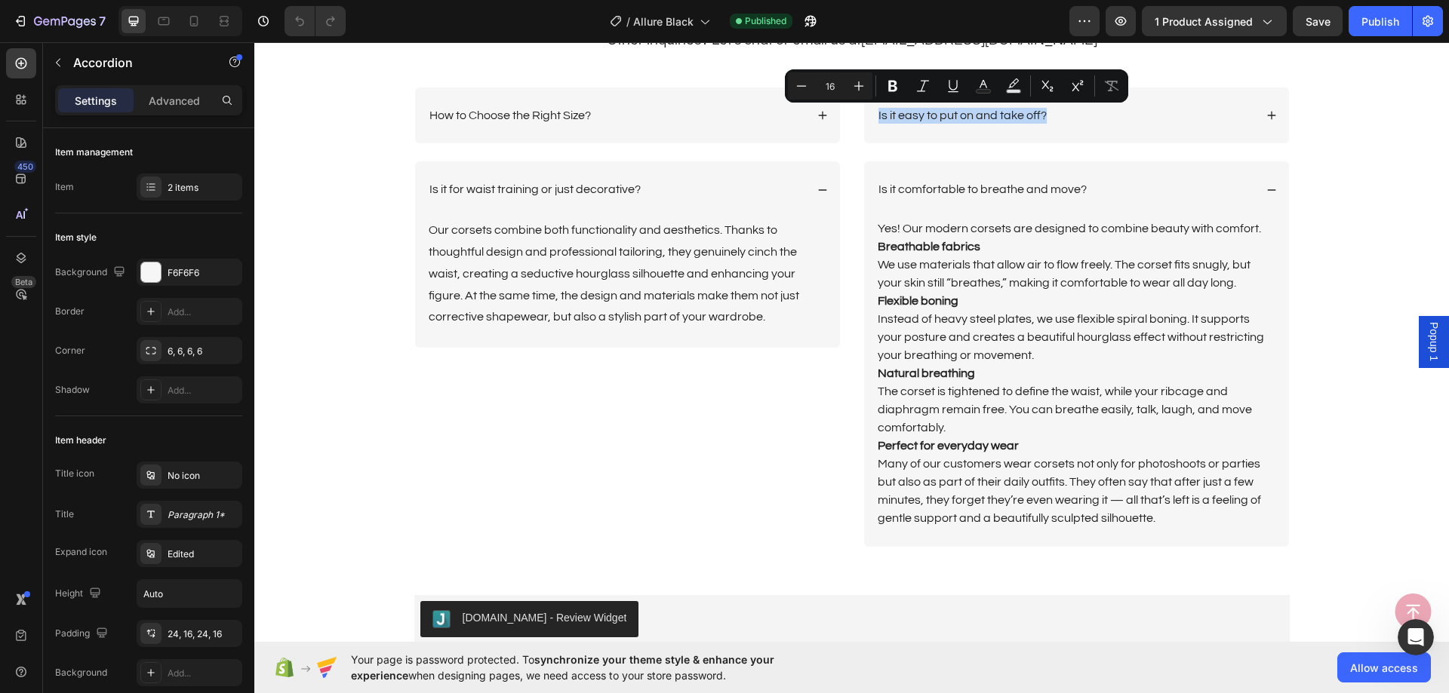
click at [1105, 126] on div "Is it easy to put on and take off?" at bounding box center [1076, 116] width 425 height 57
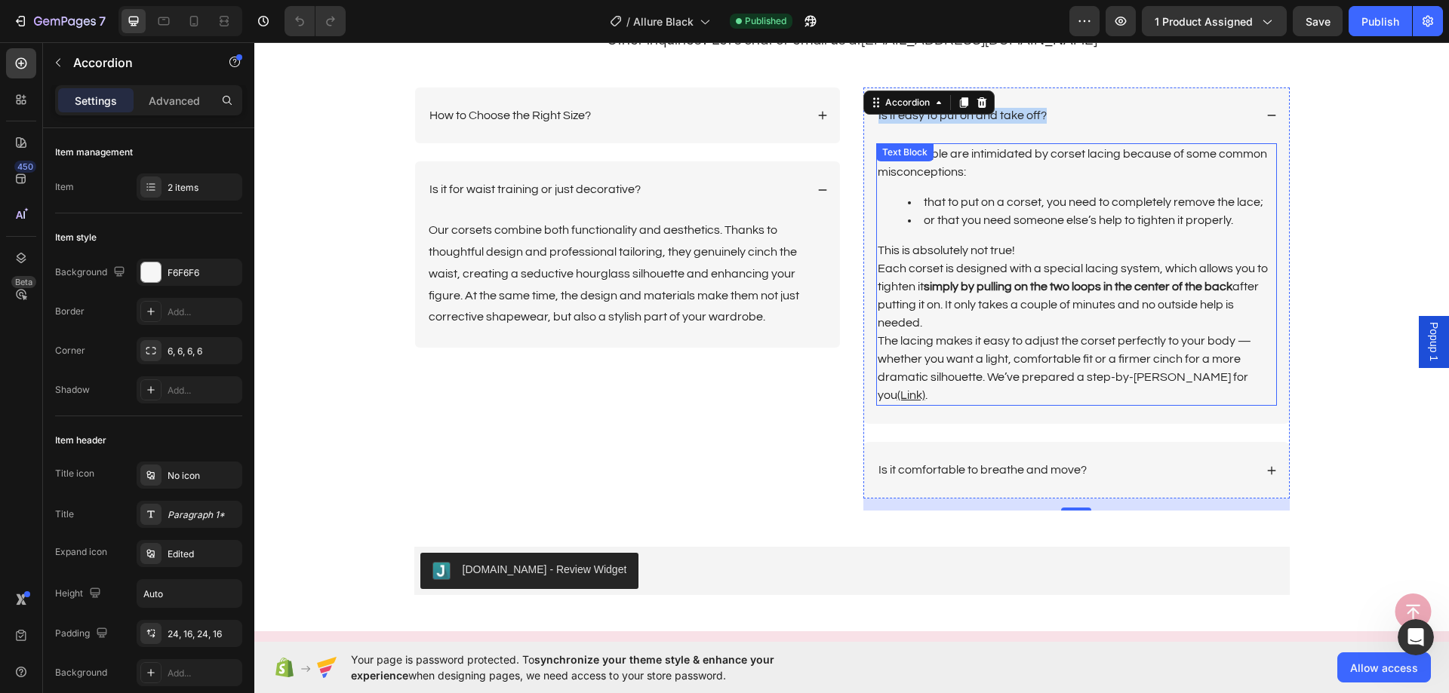
click at [1001, 204] on li "that to put on a corset, you need to completely remove the lace;" at bounding box center [1091, 202] width 367 height 18
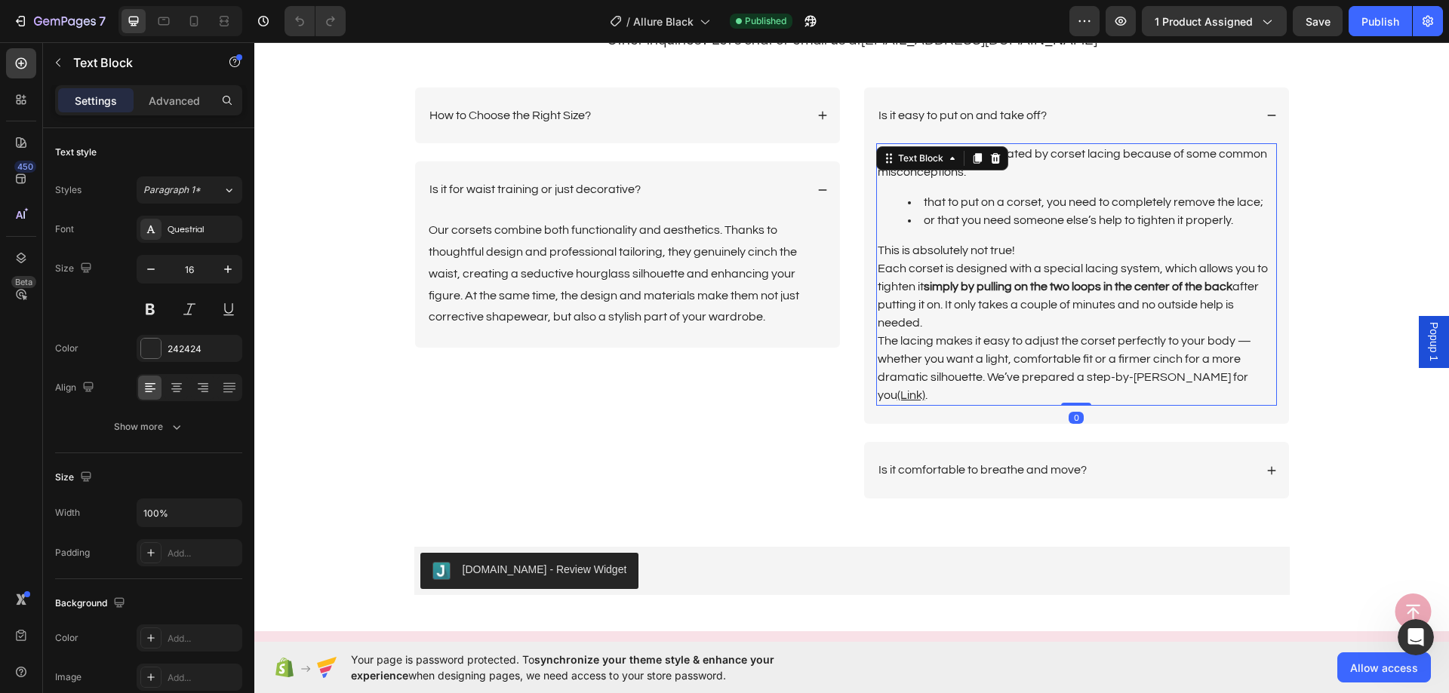
click at [1257, 376] on p "The lacing makes it easy to adjust the corset perfectly to your body — whether …" at bounding box center [1076, 368] width 398 height 72
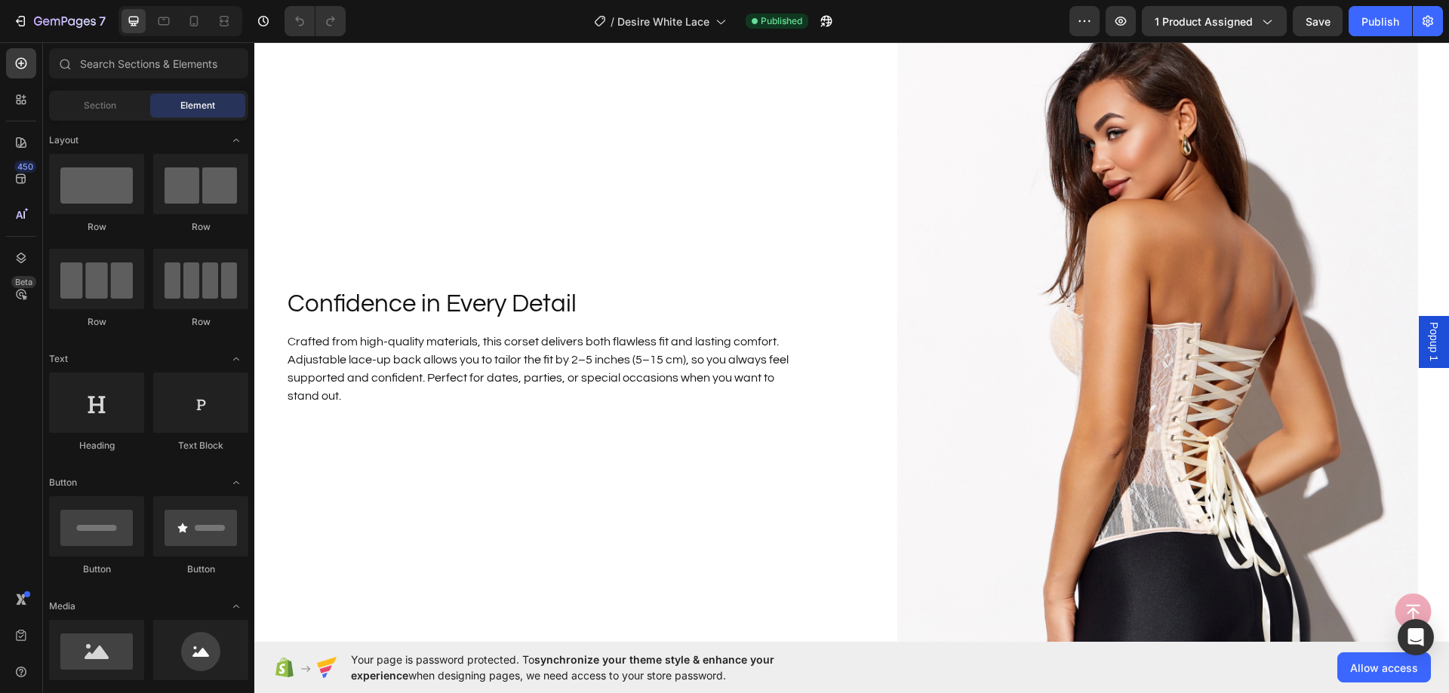
scroll to position [1811, 0]
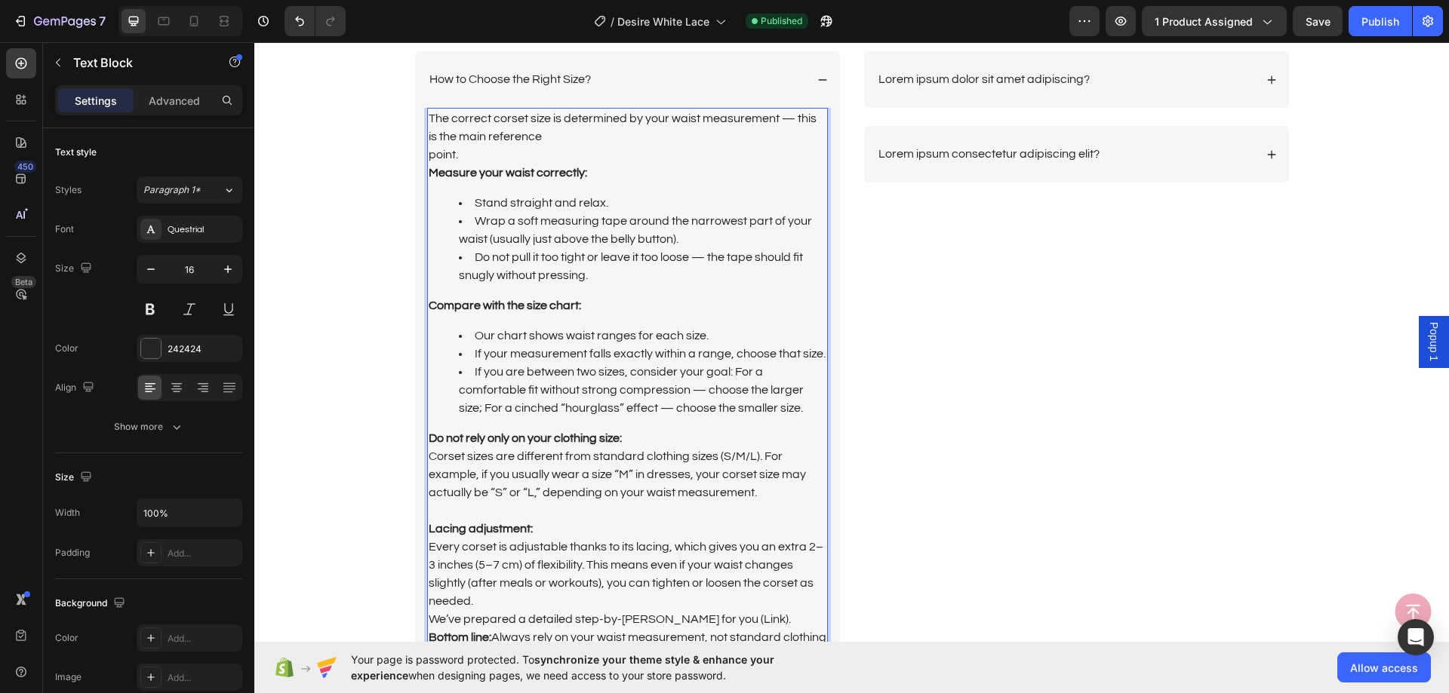
scroll to position [2007, 0]
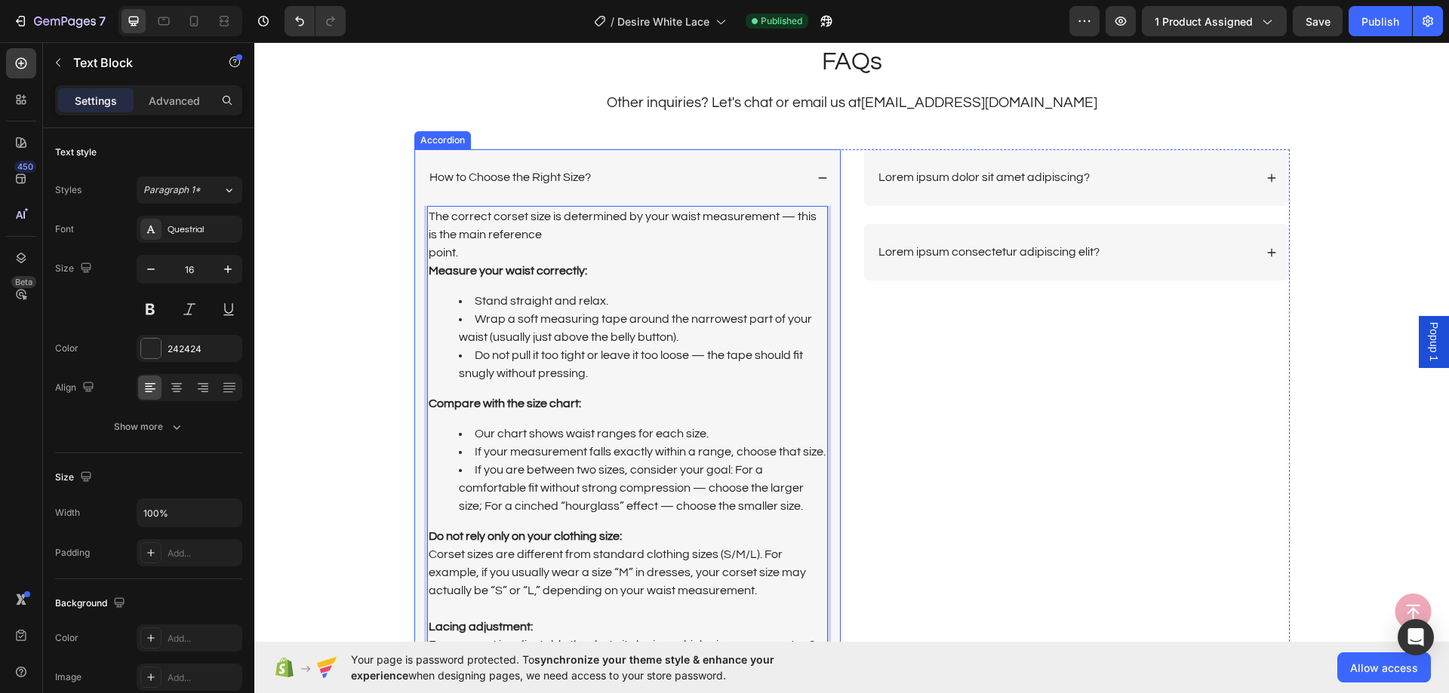
click at [702, 179] on div "How to Choose the Right Size?" at bounding box center [616, 177] width 378 height 20
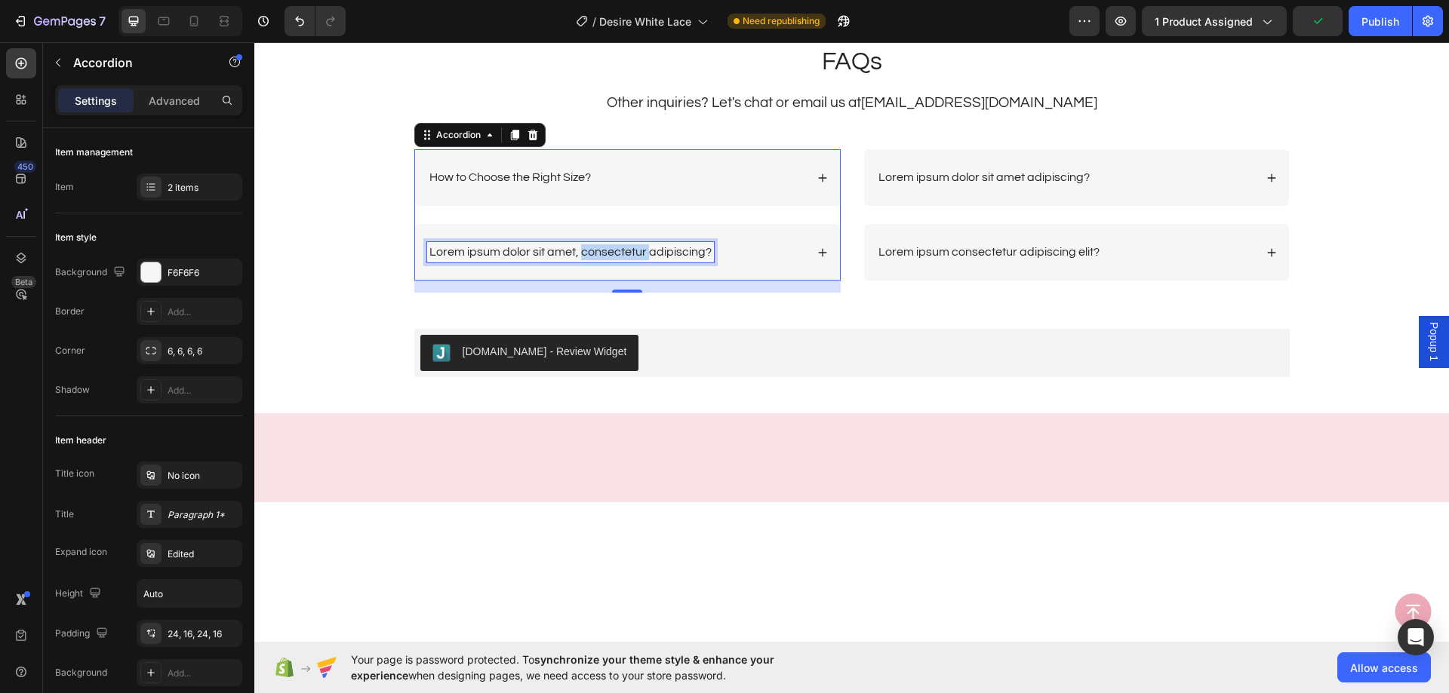
click at [613, 253] on p "Lorem ipsum dolor sit amet, consectetur adipiscing?" at bounding box center [570, 252] width 282 height 16
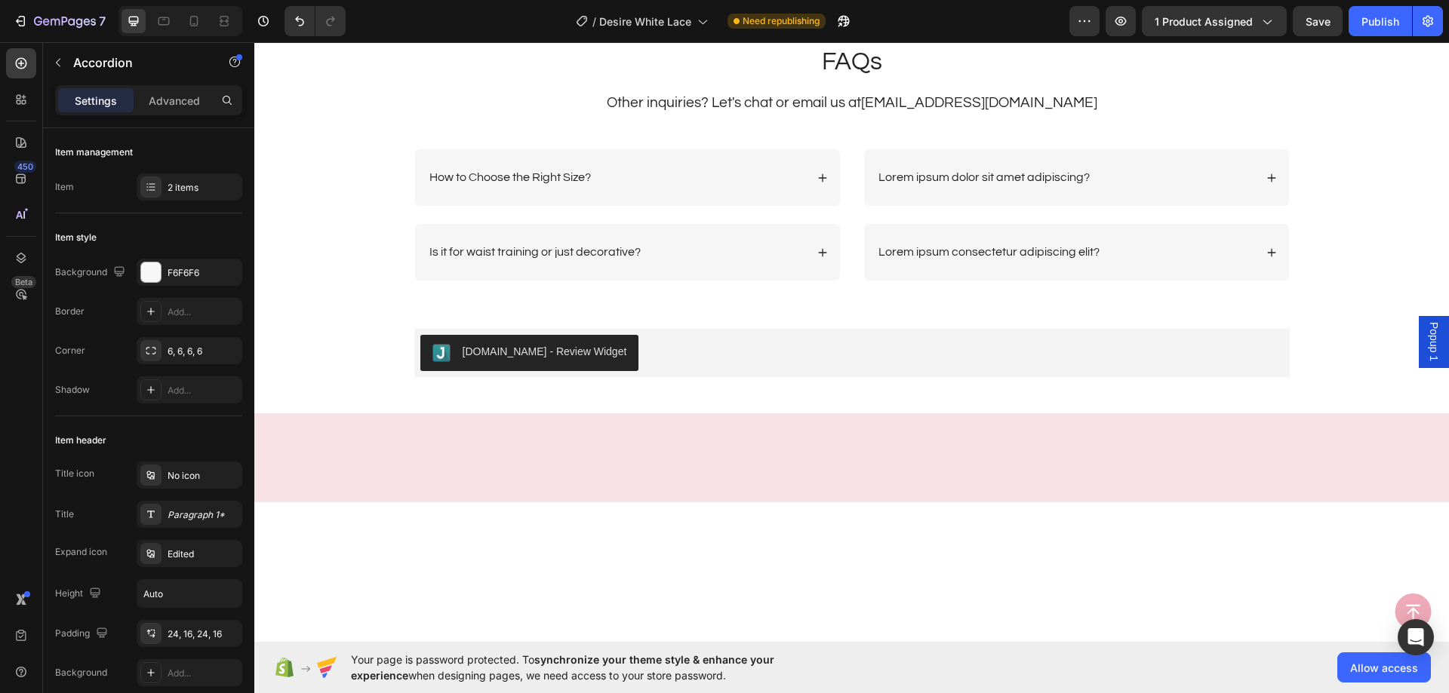
click at [705, 238] on div "Is it for waist training or just decorative?" at bounding box center [627, 252] width 425 height 57
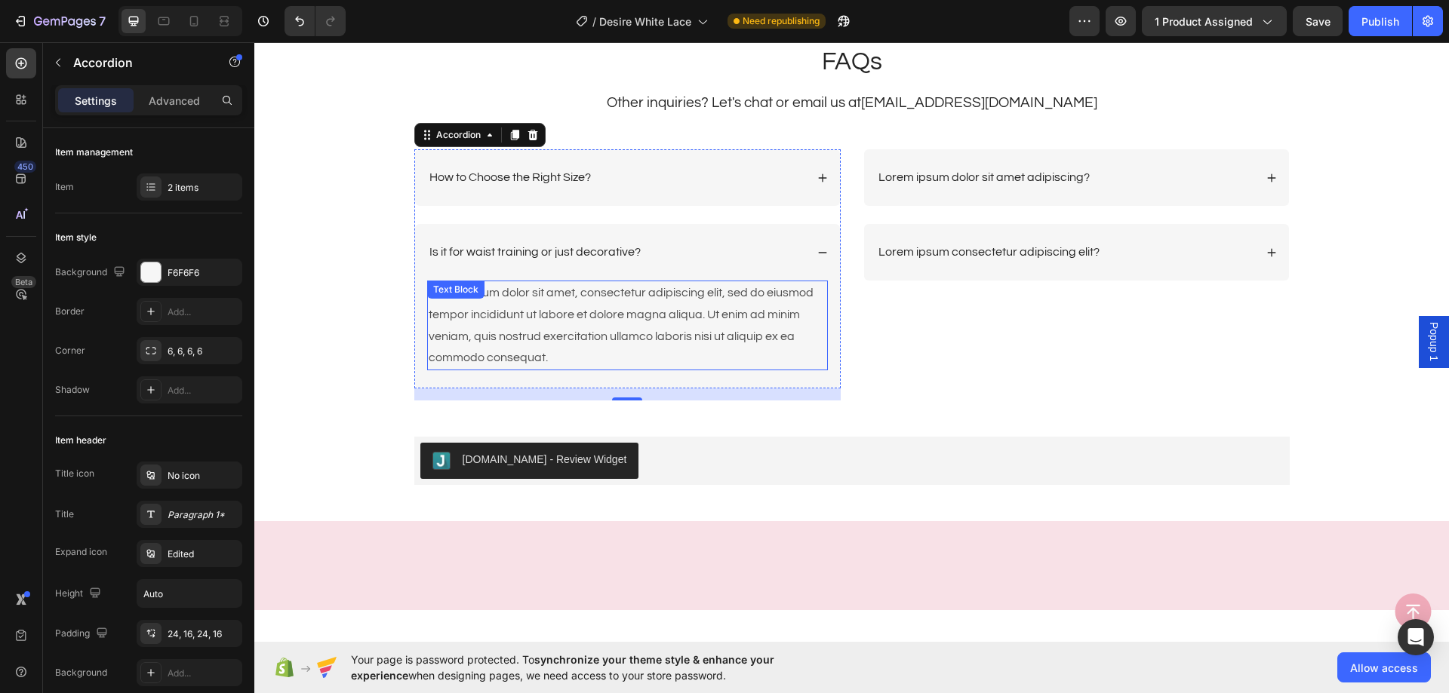
click at [640, 312] on div "Lorem ipsum dolor sit amet, consectetur adipiscing elit, sed do eiusmod tempor …" at bounding box center [627, 326] width 401 height 90
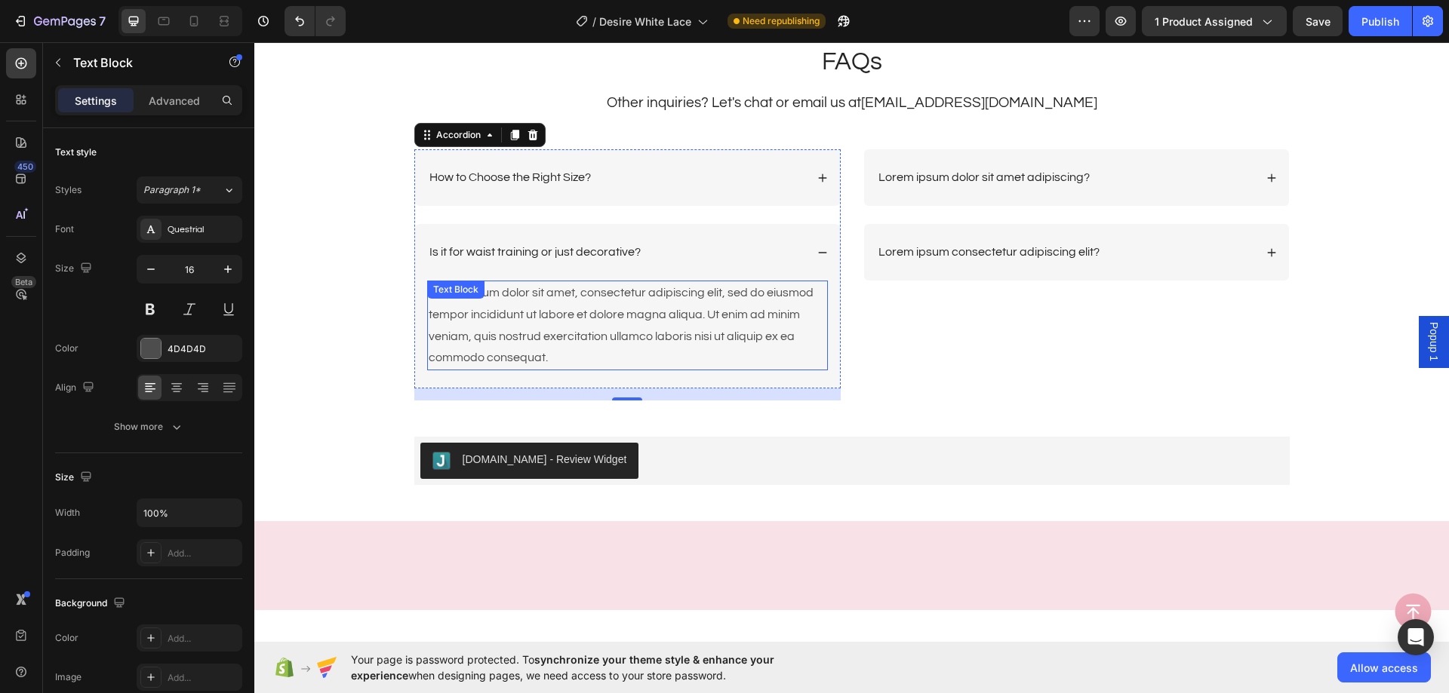
click at [640, 312] on div "Lorem ipsum dolor sit amet, consectetur adipiscing elit, sed do eiusmod tempor …" at bounding box center [627, 326] width 401 height 90
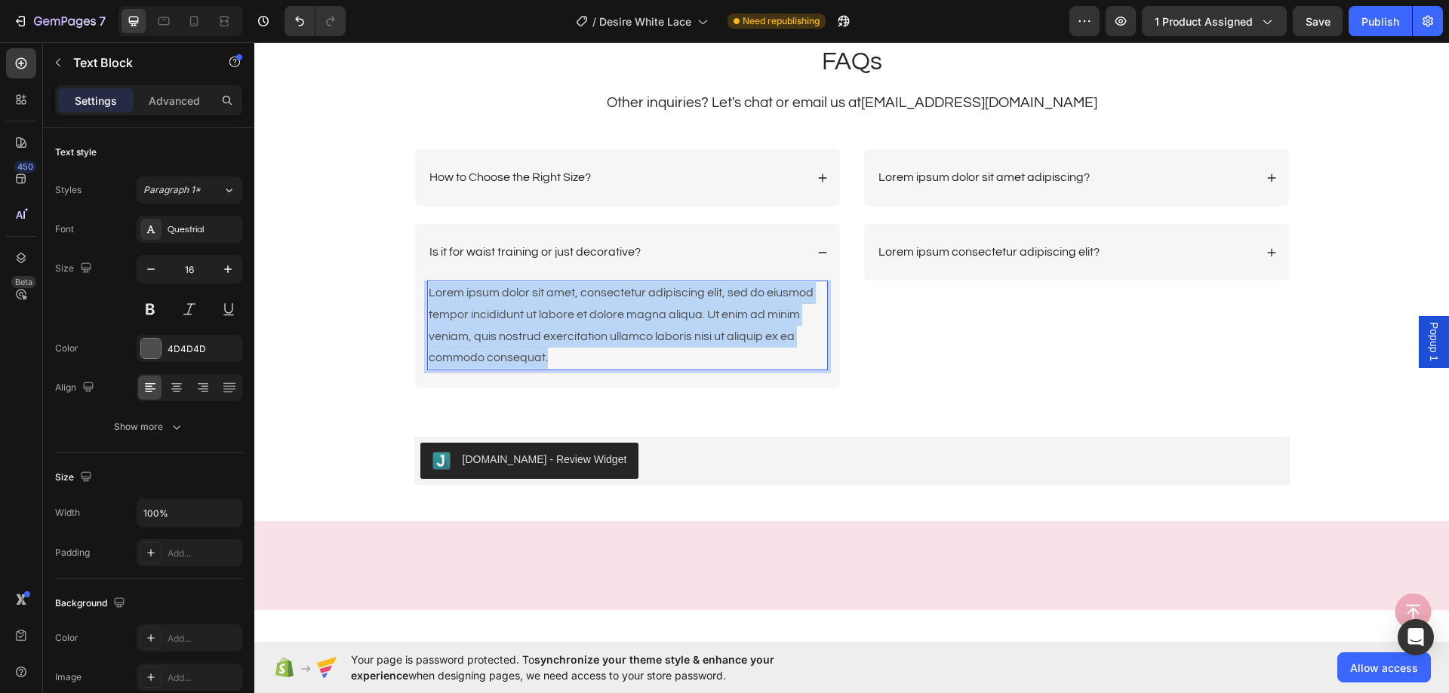
click at [640, 312] on p "Lorem ipsum dolor sit amet, consectetur adipiscing elit, sed do eiusmod tempor …" at bounding box center [628, 325] width 398 height 87
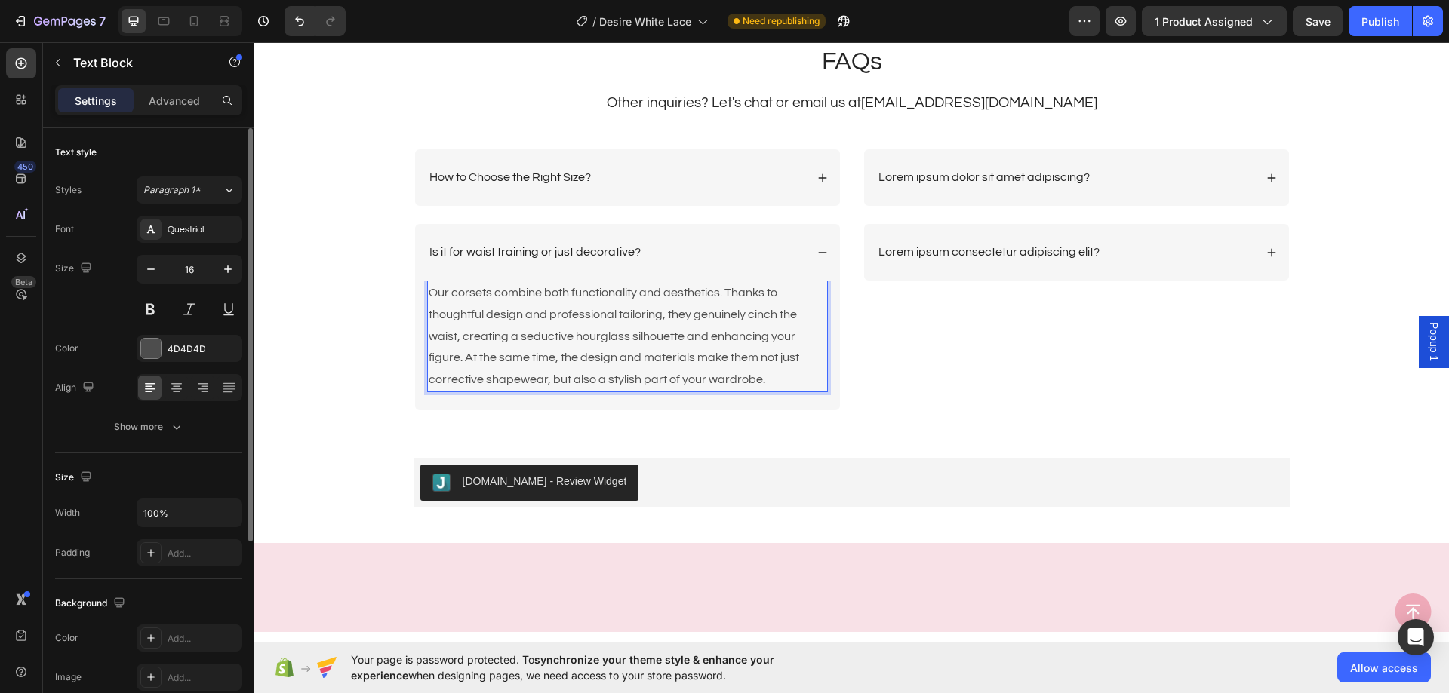
drag, startPoint x: 155, startPoint y: 355, endPoint x: 195, endPoint y: 372, distance: 42.6
click at [156, 355] on div at bounding box center [151, 349] width 20 height 20
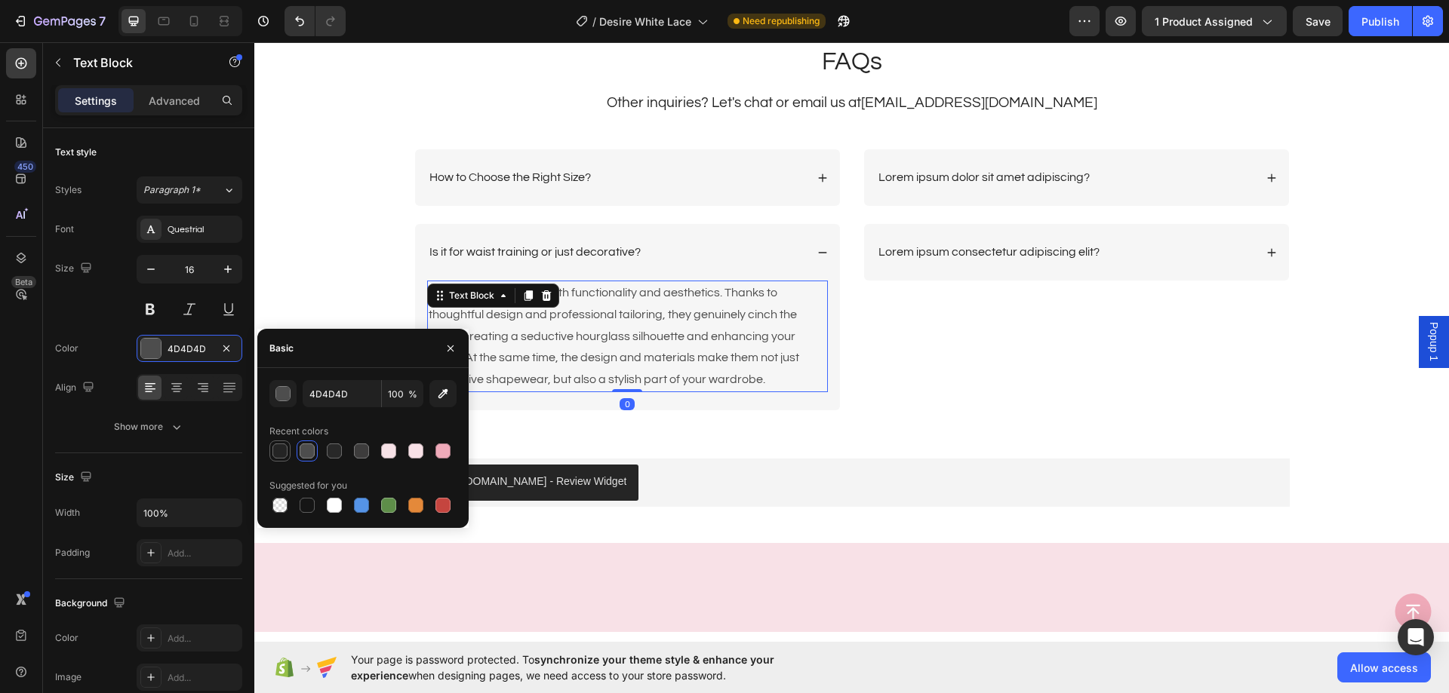
click at [280, 446] on div at bounding box center [279, 451] width 15 height 15
type input "242424"
click at [1015, 174] on p "Lorem ipsum dolor sit amet adipiscing?" at bounding box center [983, 178] width 211 height 16
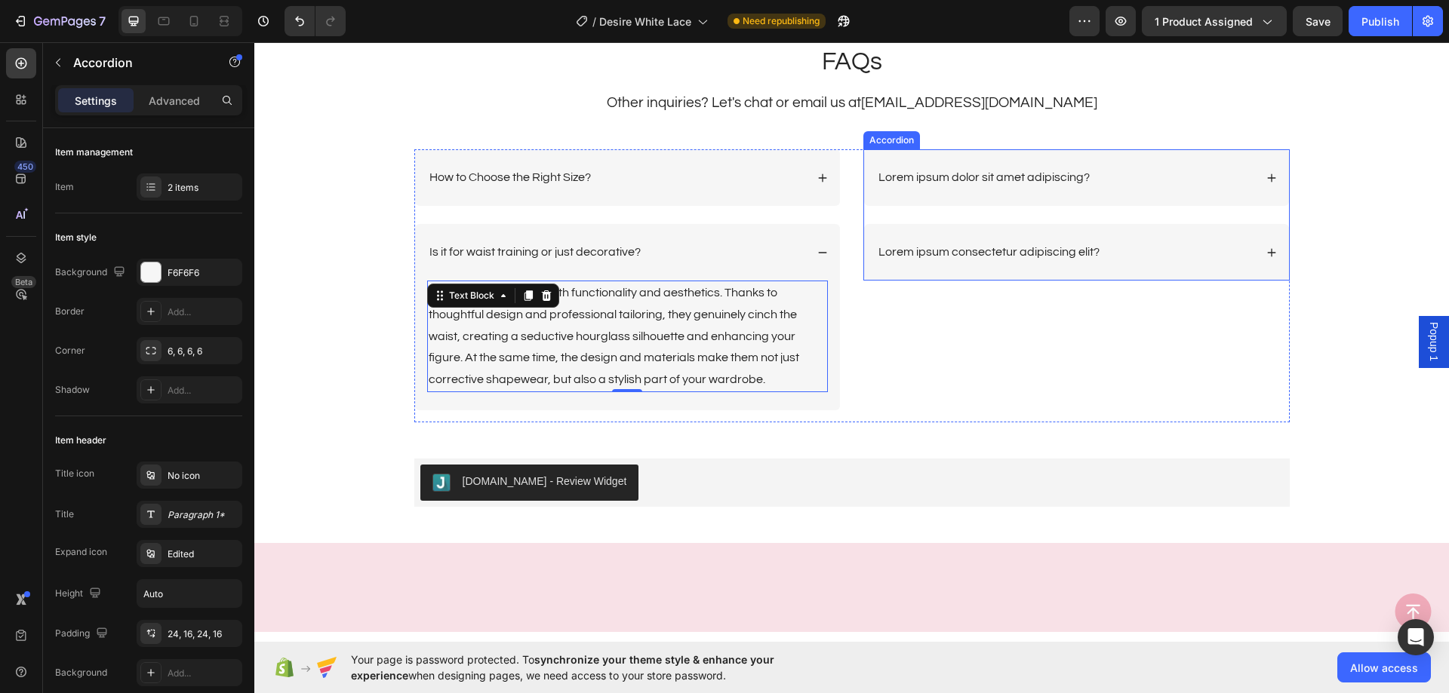
click at [1015, 174] on p "Lorem ipsum dolor sit amet adipiscing?" at bounding box center [983, 178] width 211 height 16
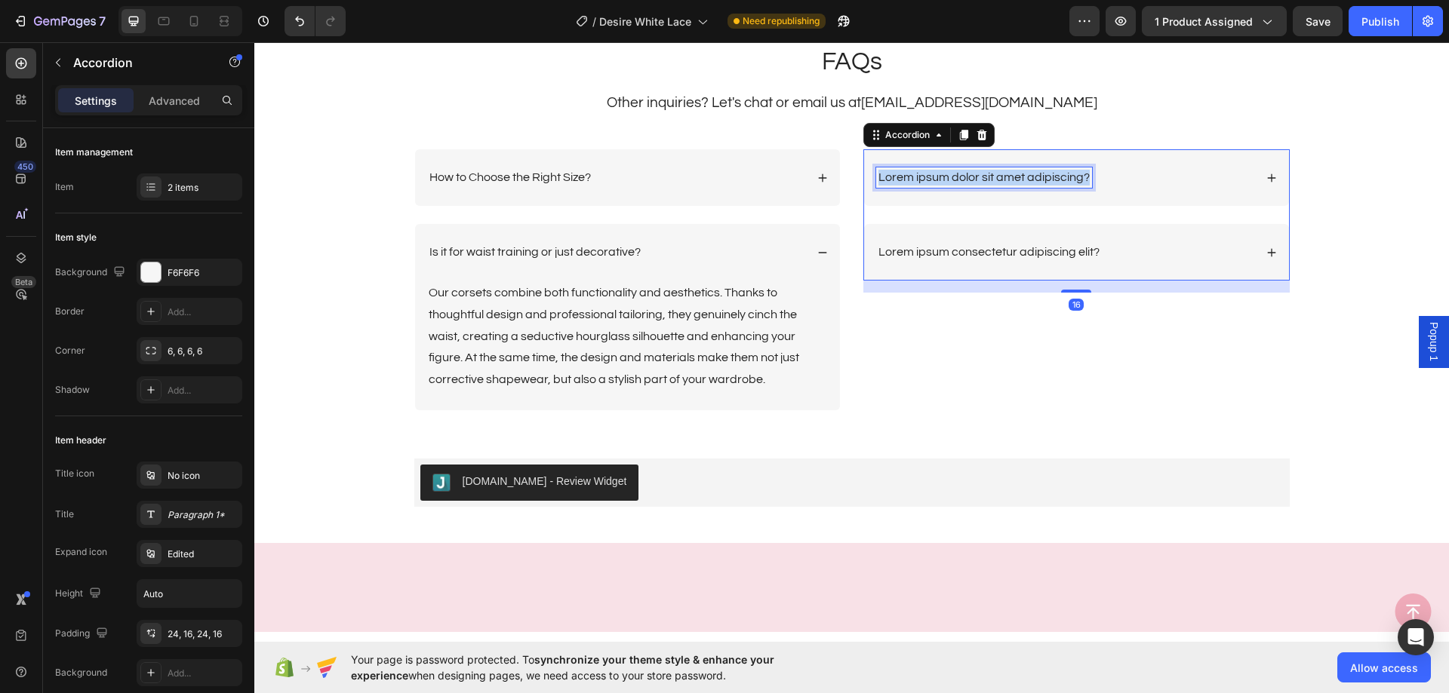
click at [1015, 174] on p "Lorem ipsum dolor sit amet adipiscing?" at bounding box center [983, 178] width 211 height 16
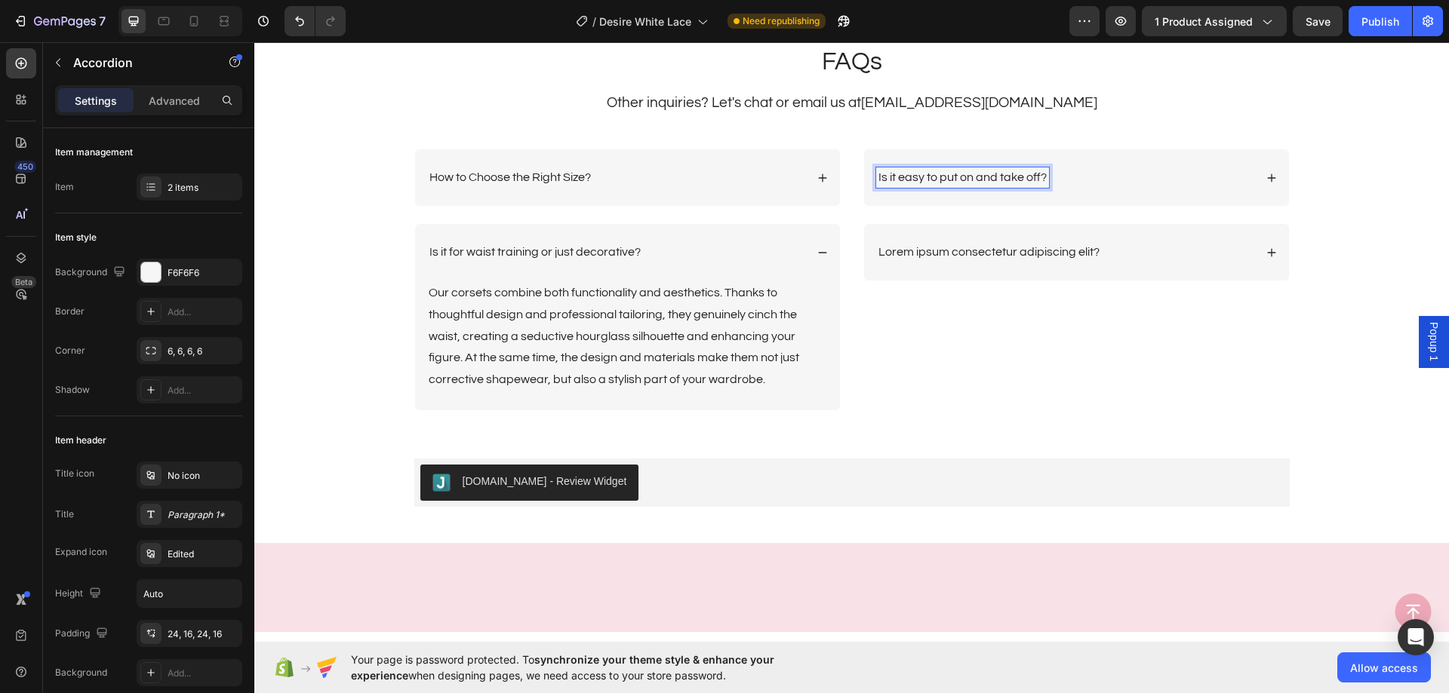
click at [1135, 176] on div "Is it easy to put on and take off?" at bounding box center [1065, 177] width 378 height 20
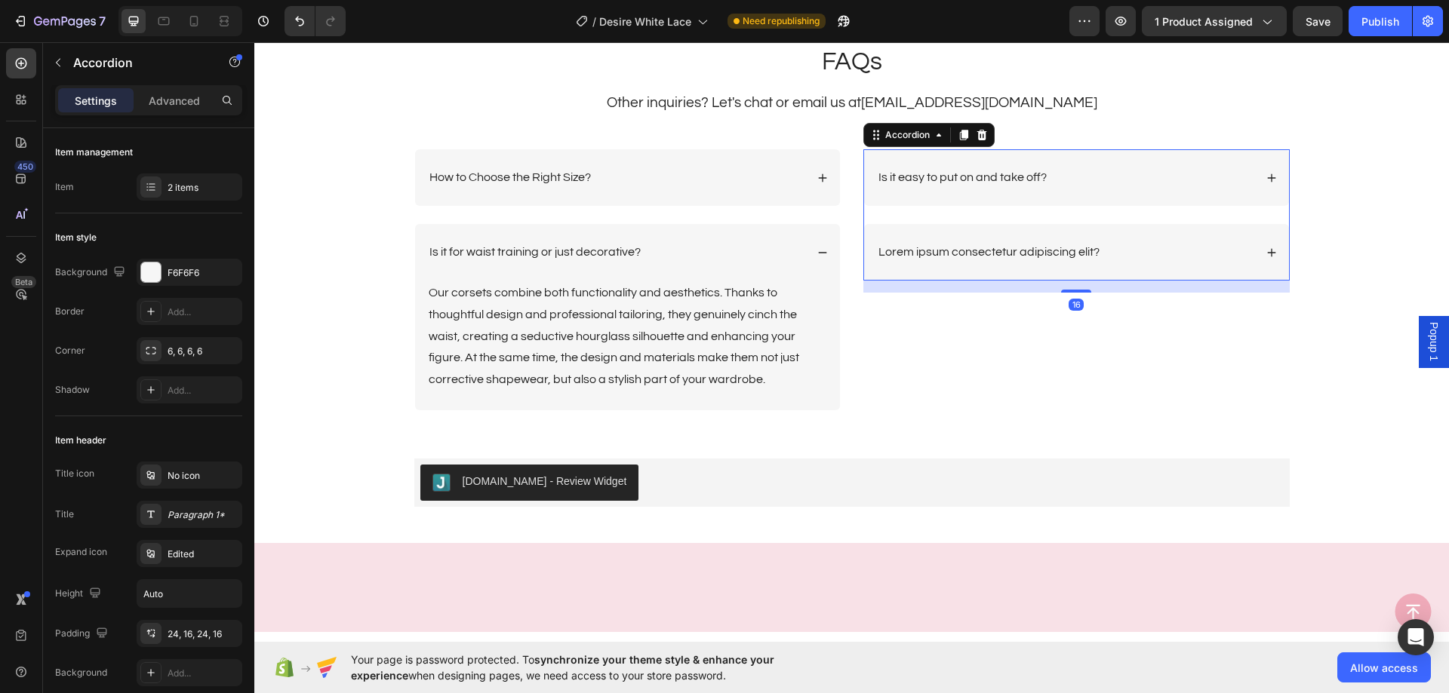
click at [1135, 177] on div "Is it easy to put on and take off?" at bounding box center [1065, 177] width 378 height 20
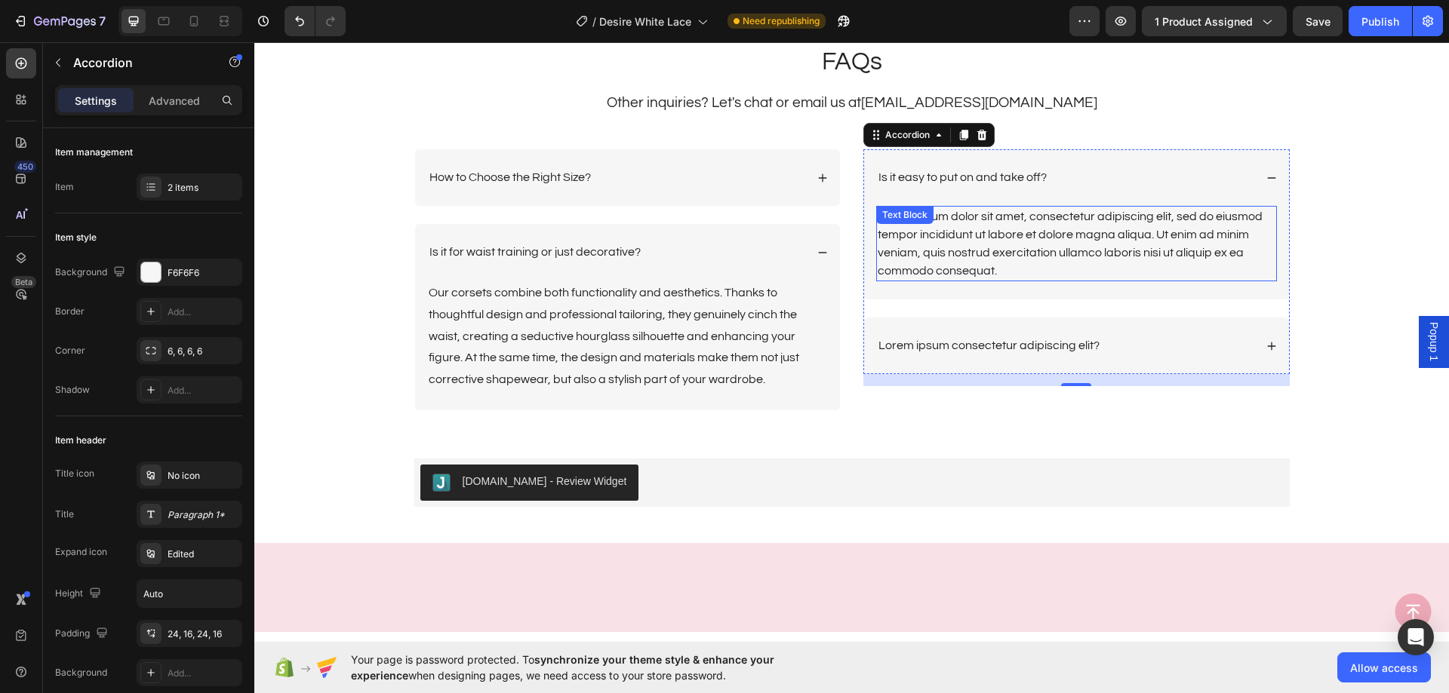
click at [1009, 260] on div "Lorem ipsum dolor sit amet, consectetur adipiscing elit, sed do eiusmod tempor …" at bounding box center [1076, 243] width 401 height 75
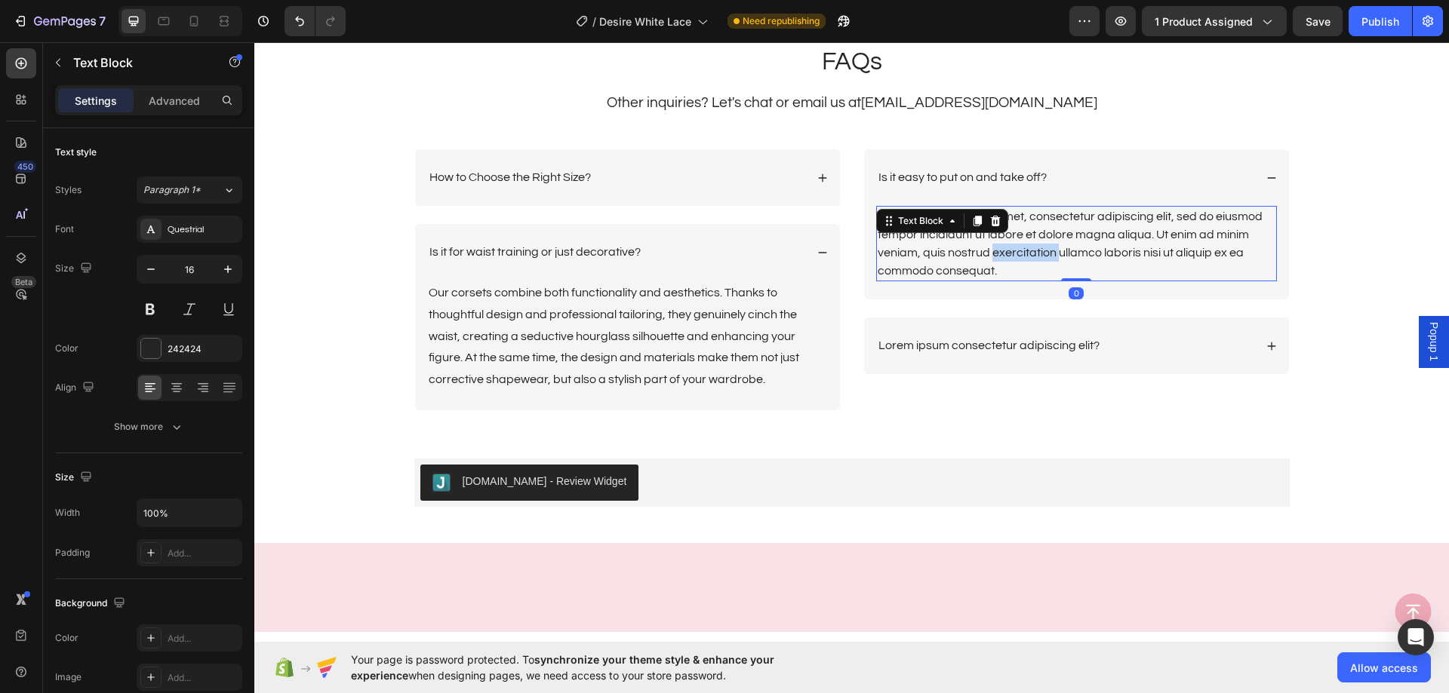
click at [1009, 260] on div "Lorem ipsum dolor sit amet, consectetur adipiscing elit, sed do eiusmod tempor …" at bounding box center [1076, 243] width 401 height 75
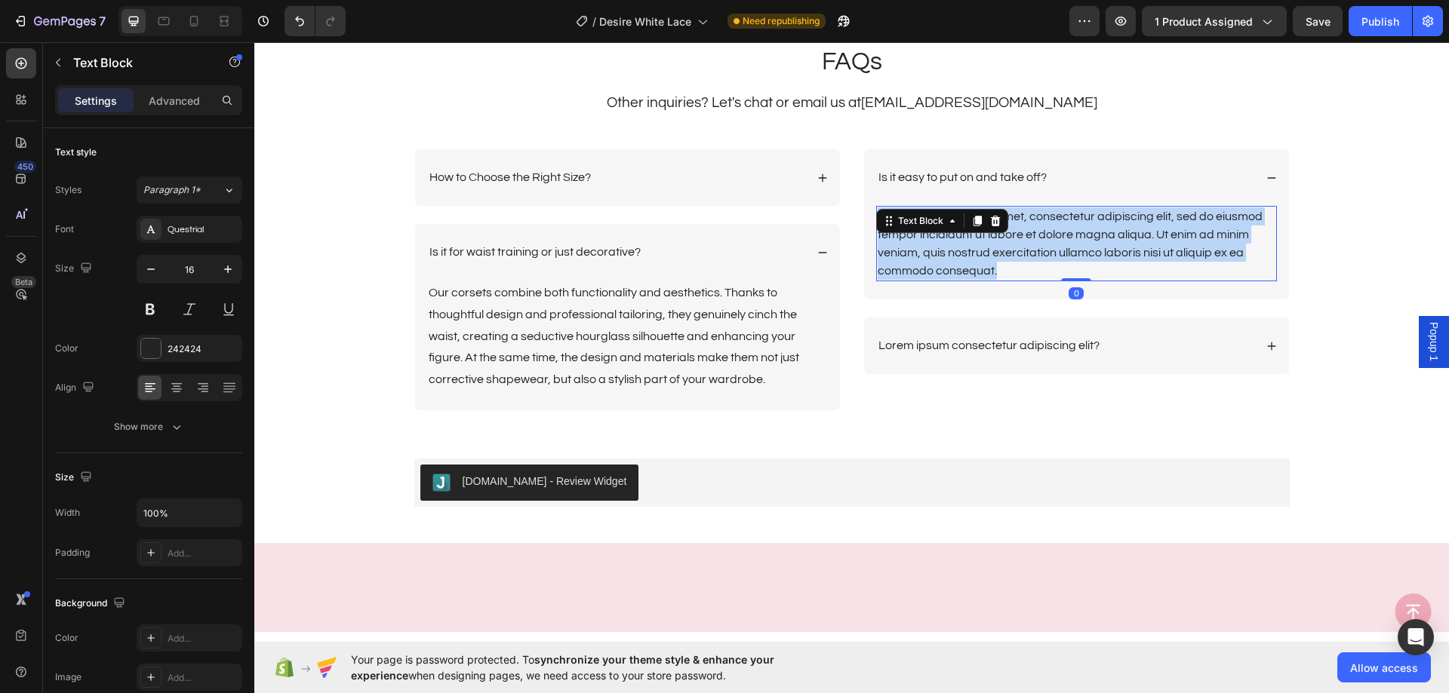
click at [1009, 260] on p "Lorem ipsum dolor sit amet, consectetur adipiscing elit, sed do eiusmod tempor …" at bounding box center [1076, 243] width 398 height 72
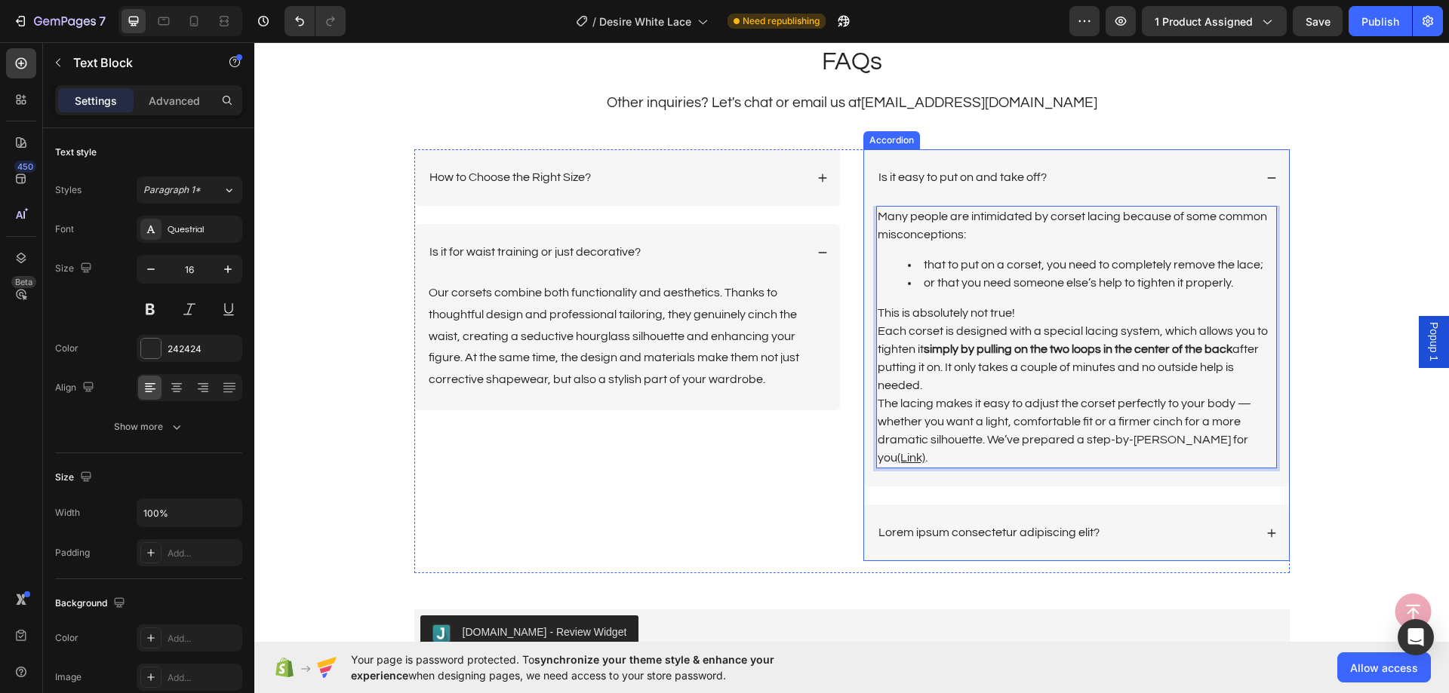
click at [1136, 174] on div "Is it easy to put on and take off?" at bounding box center [1065, 177] width 378 height 20
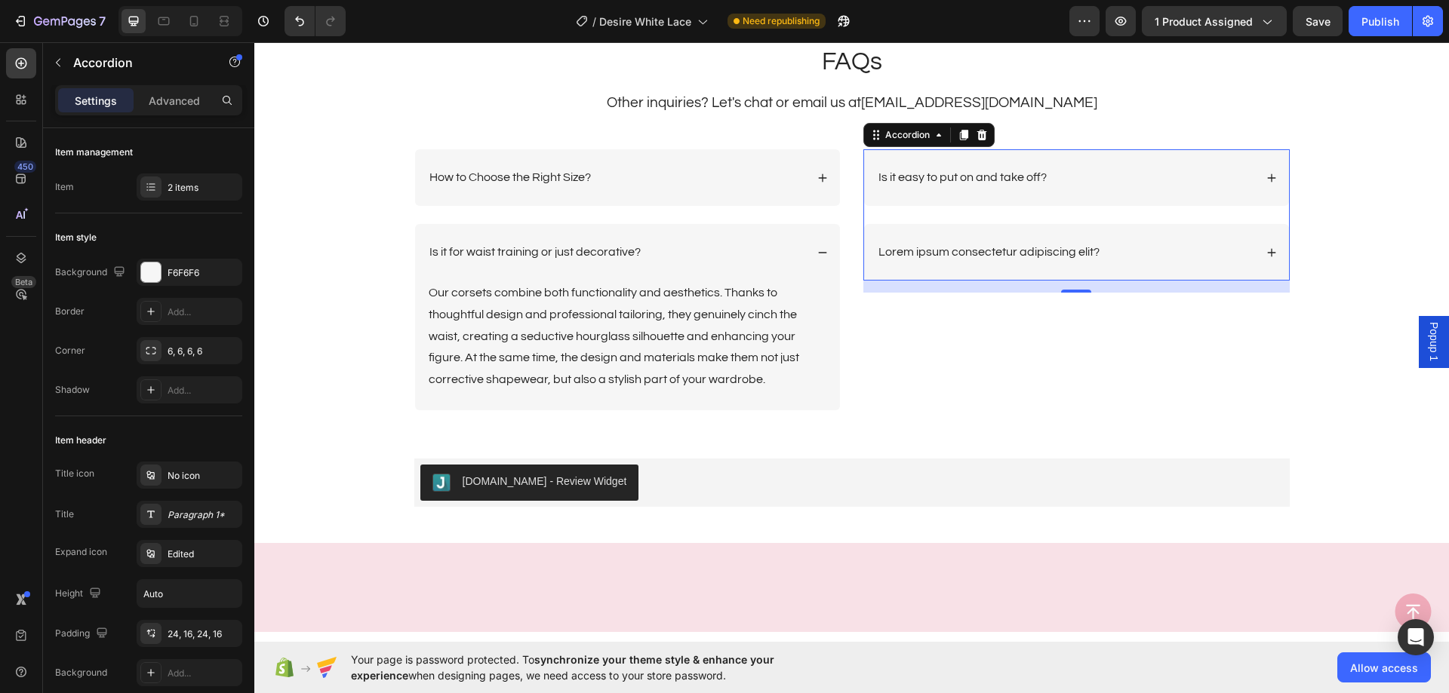
click at [1066, 176] on div "Is it easy to put on and take off?" at bounding box center [1065, 177] width 378 height 20
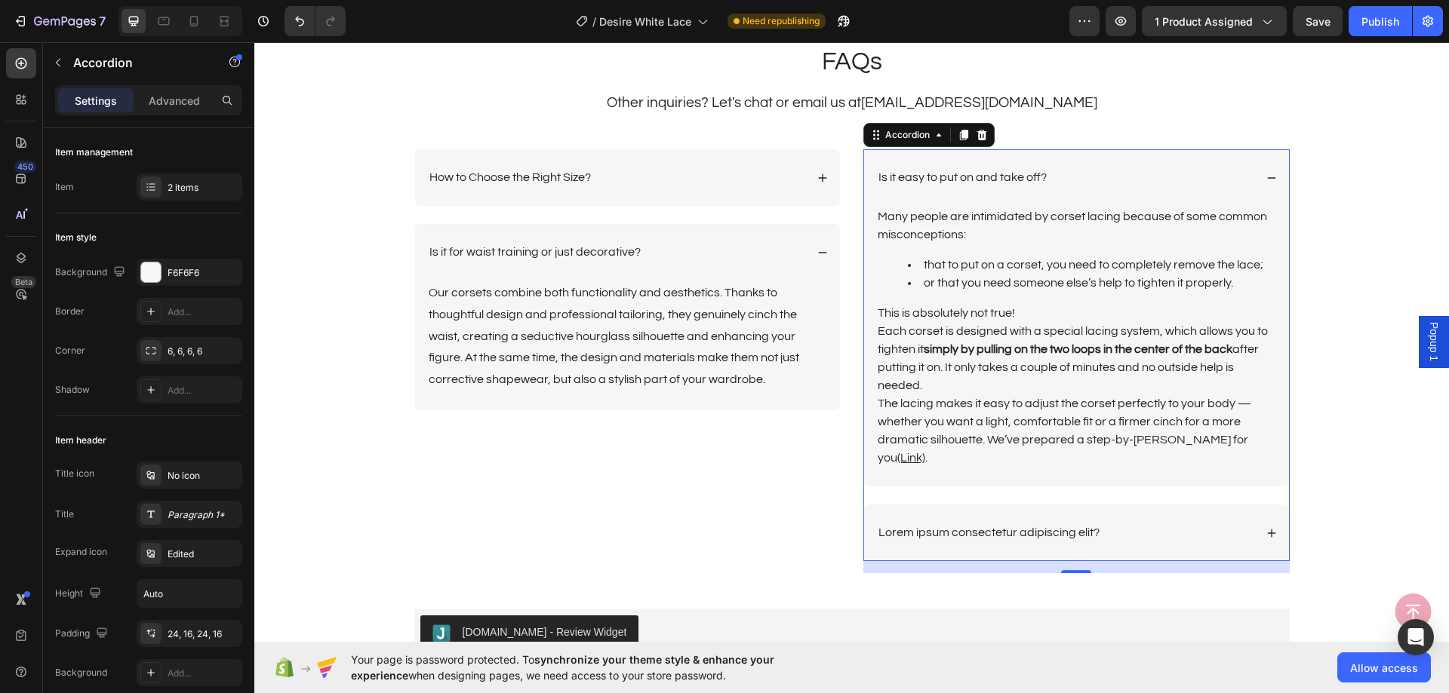
click at [1066, 176] on div "Is it easy to put on and take off?" at bounding box center [1065, 177] width 378 height 20
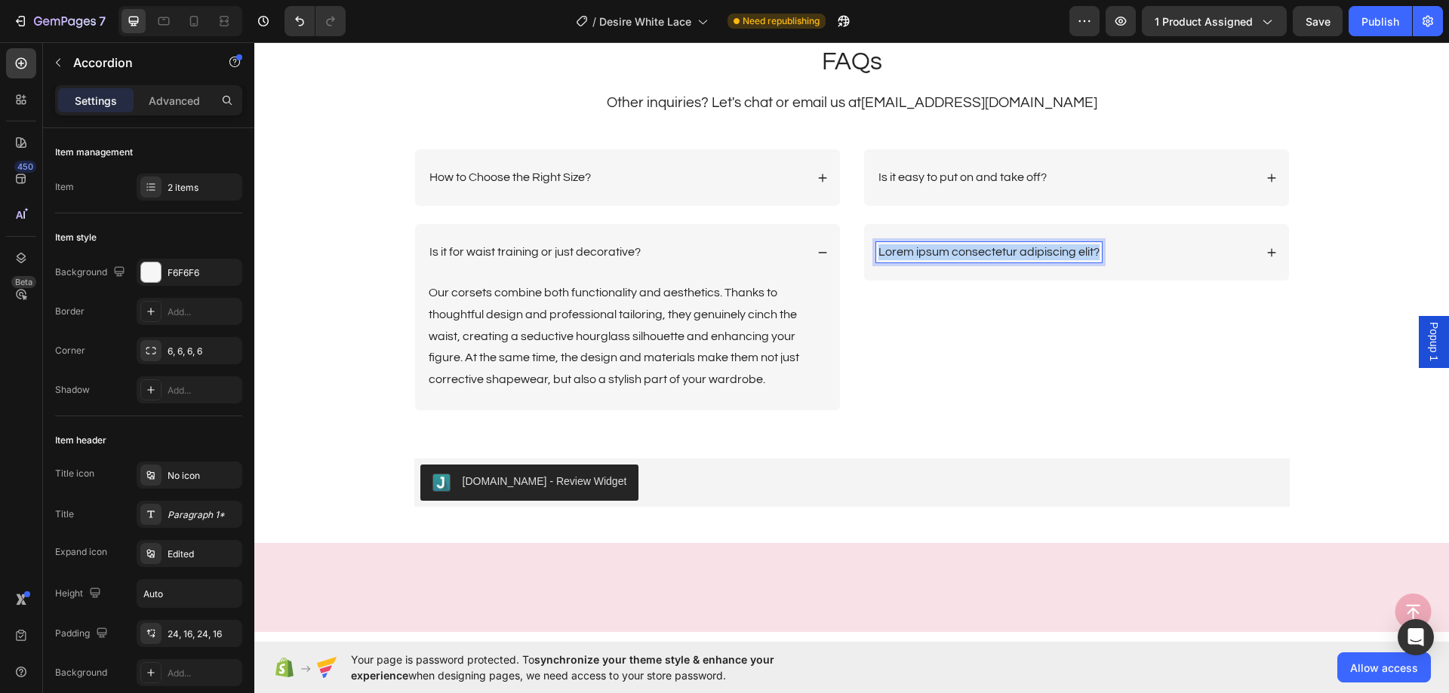
click at [1009, 257] on p "Lorem ipsum consectetur adipiscing elit?" at bounding box center [988, 252] width 221 height 16
click at [1148, 261] on div "Is it comfortable to breathe and move?" at bounding box center [1065, 252] width 378 height 20
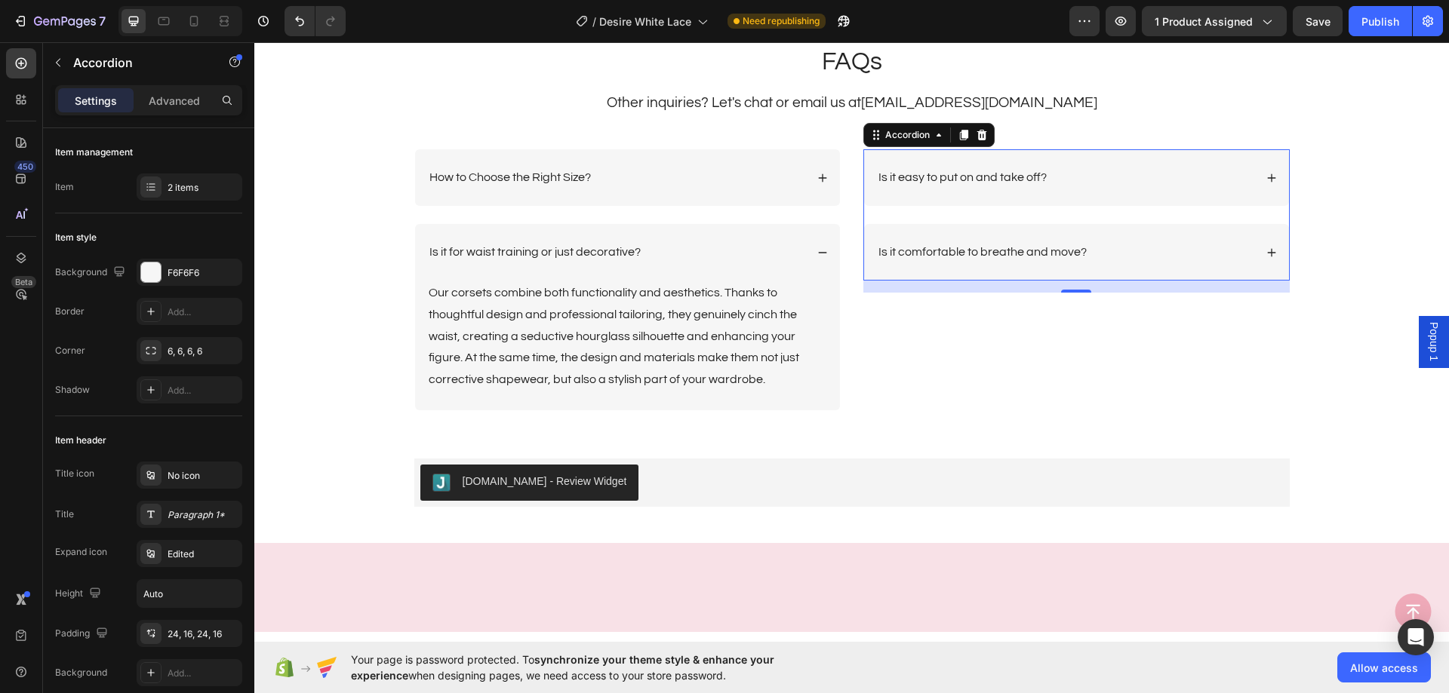
click at [1151, 250] on div "Is it comfortable to breathe and move?" at bounding box center [1065, 252] width 378 height 20
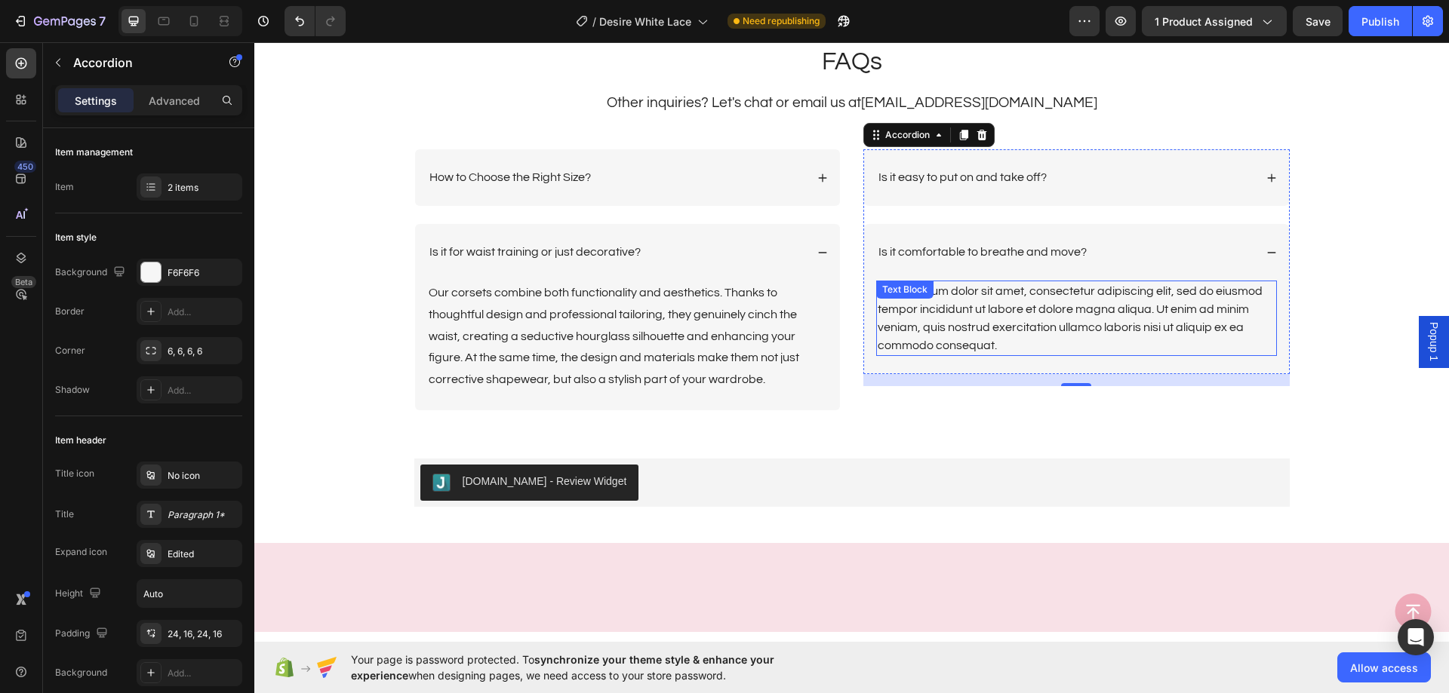
click at [1054, 303] on div "Lorem ipsum dolor sit amet, consectetur adipiscing elit, sed do eiusmod tempor …" at bounding box center [1076, 318] width 401 height 75
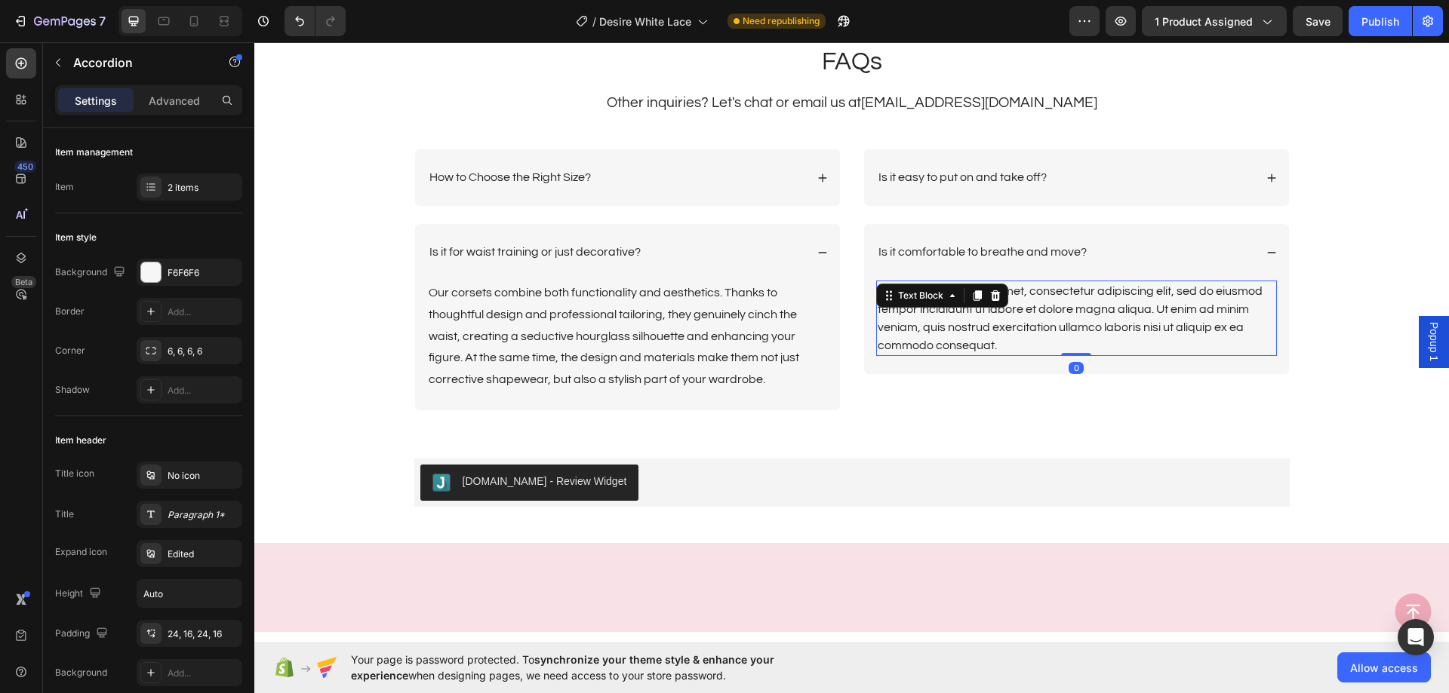
click at [1054, 303] on div "Lorem ipsum dolor sit amet, consectetur adipiscing elit, sed do eiusmod tempor …" at bounding box center [1076, 318] width 401 height 75
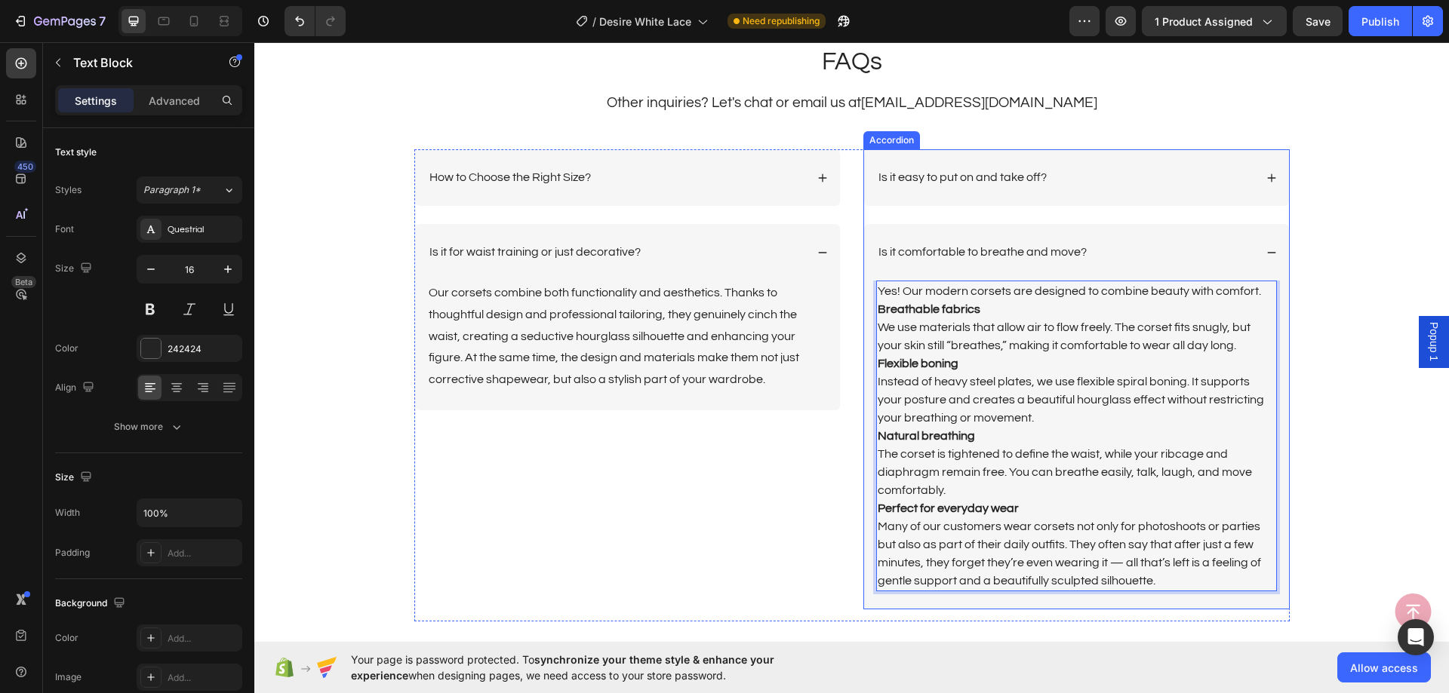
click at [1175, 254] on div "Is it comfortable to breathe and move?" at bounding box center [1065, 252] width 378 height 20
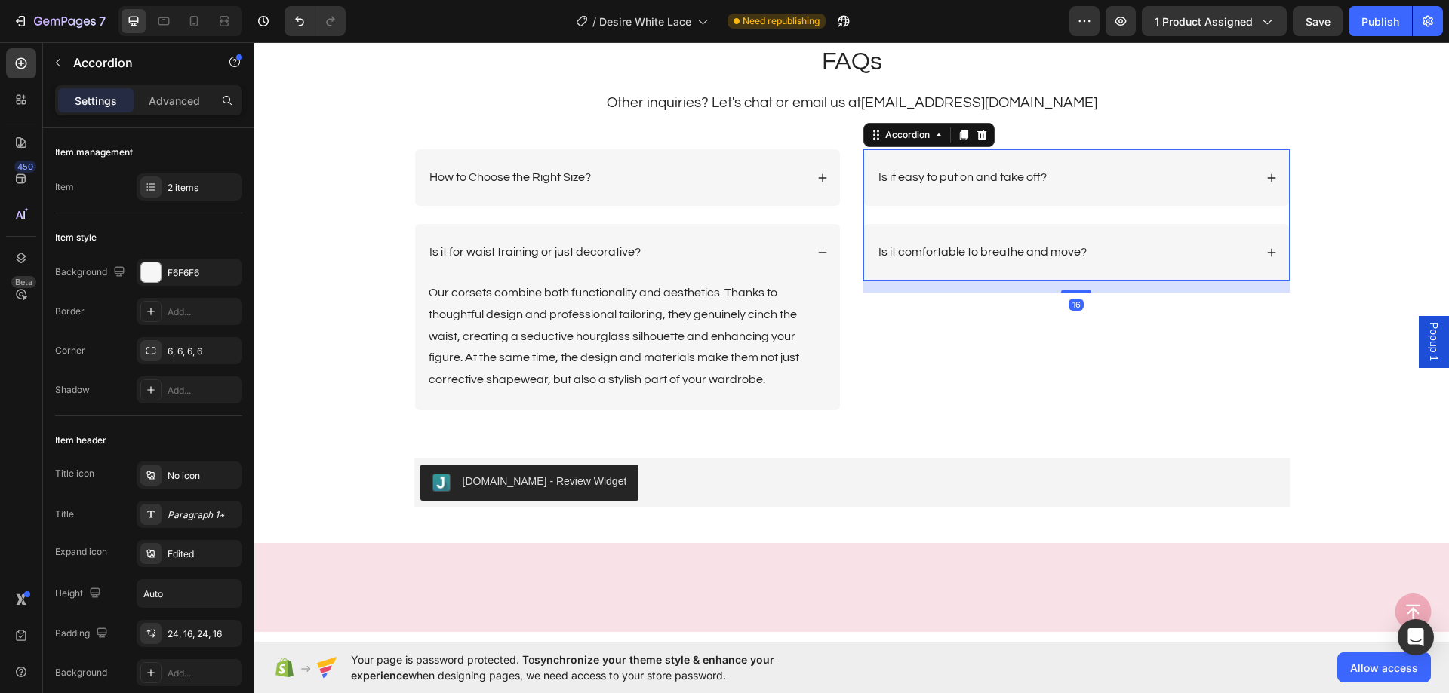
click at [1159, 187] on div "Is it easy to put on and take off?" at bounding box center [1065, 177] width 378 height 20
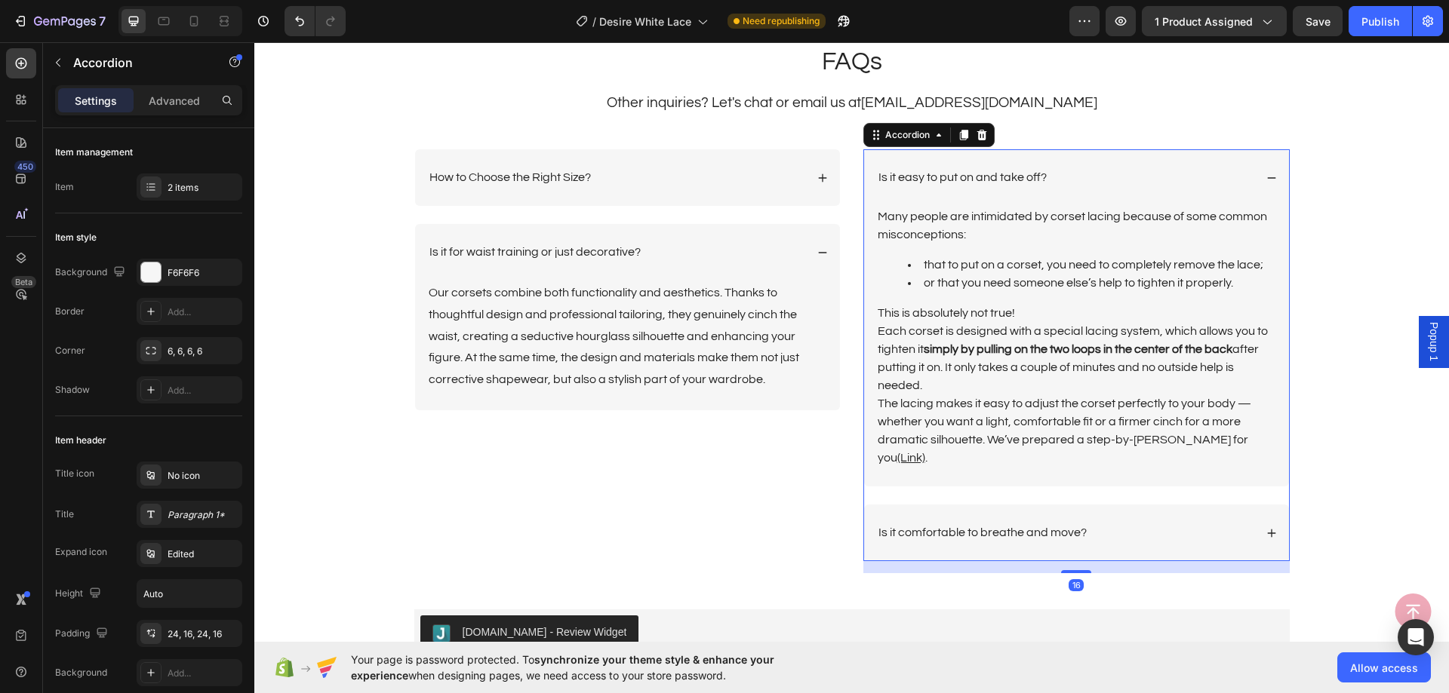
click at [1159, 183] on div "Is it easy to put on and take off?" at bounding box center [1065, 177] width 378 height 20
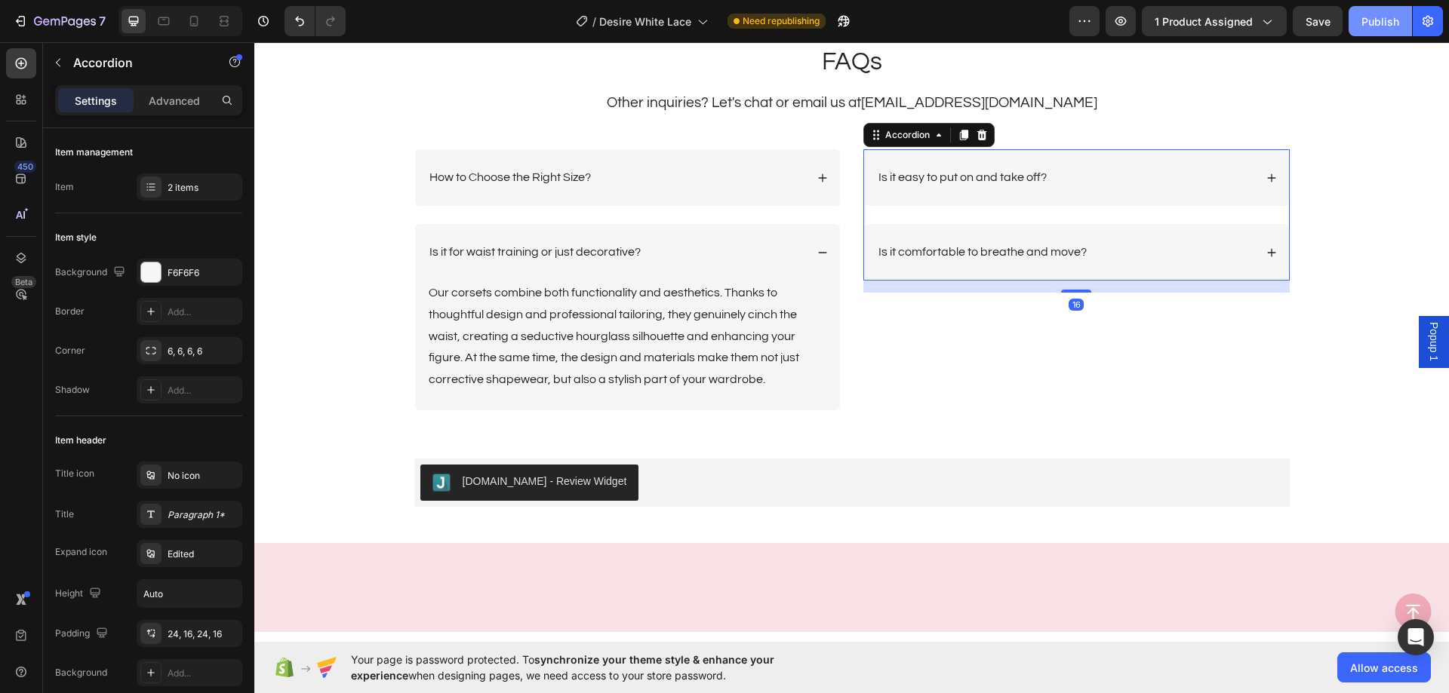
click at [1373, 20] on div "Publish" at bounding box center [1380, 22] width 38 height 16
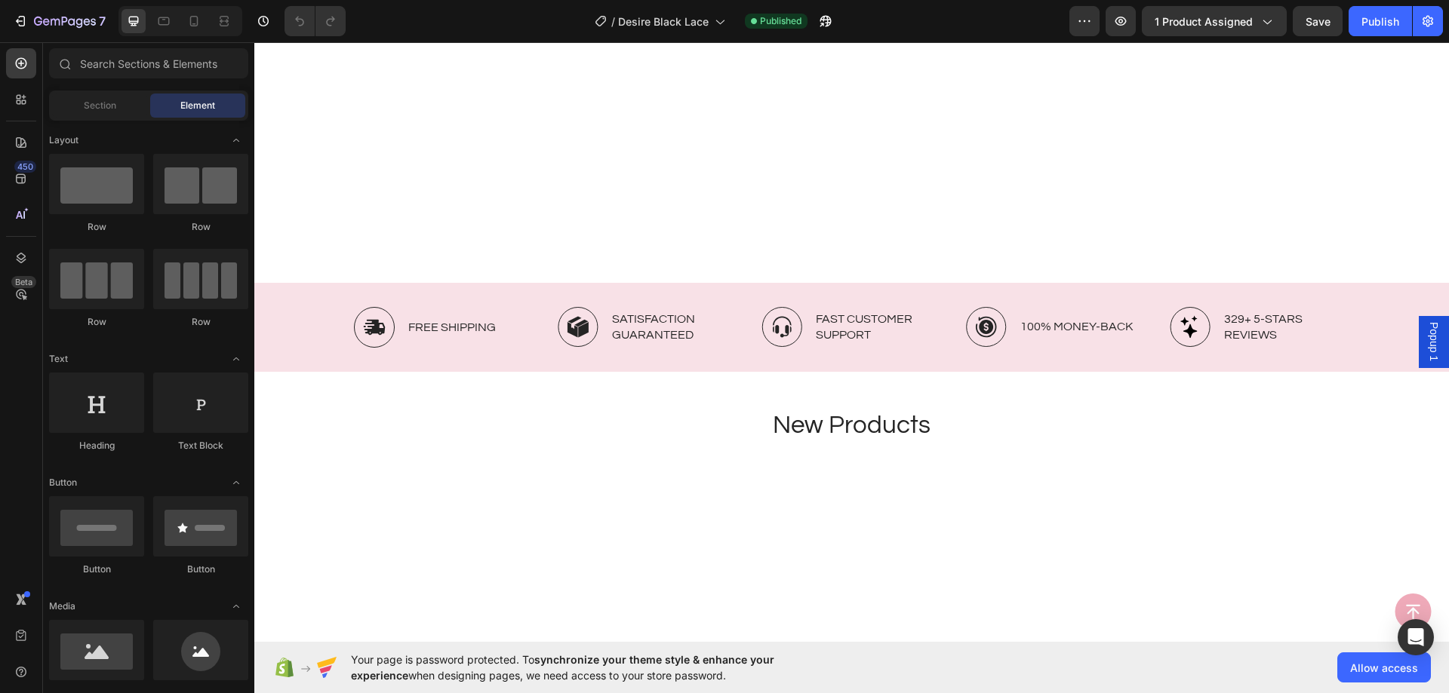
scroll to position [2037, 0]
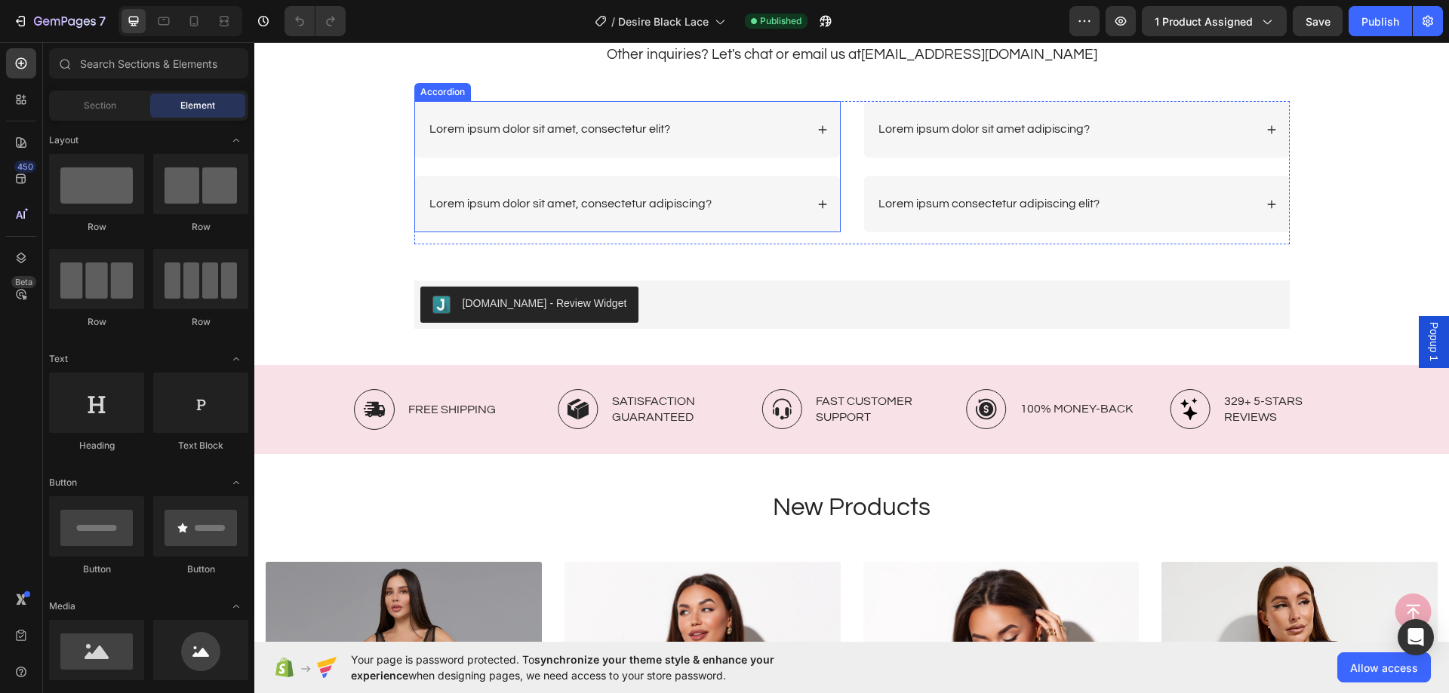
click at [579, 131] on p "Lorem ipsum dolor sit amet, consectetur elit?" at bounding box center [549, 129] width 241 height 16
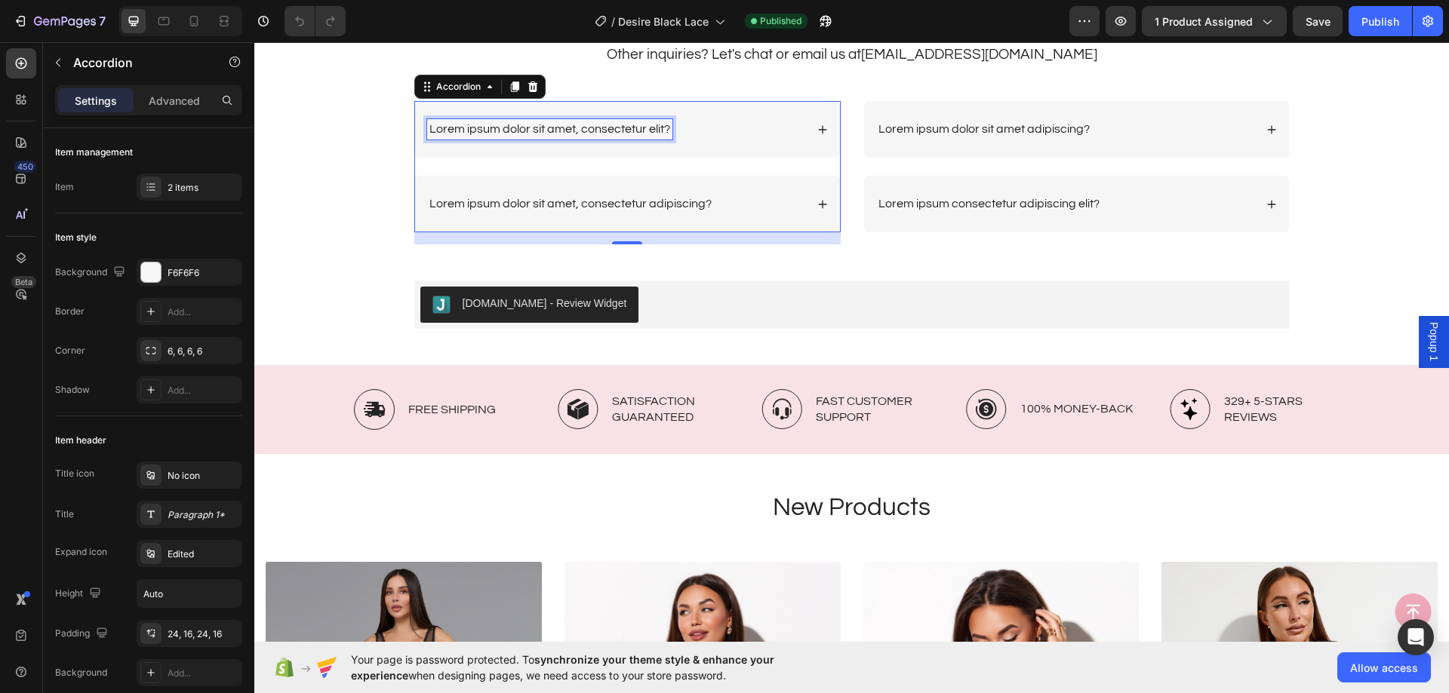
click at [579, 131] on p "Lorem ipsum dolor sit amet, consectetur elit?" at bounding box center [549, 129] width 241 height 16
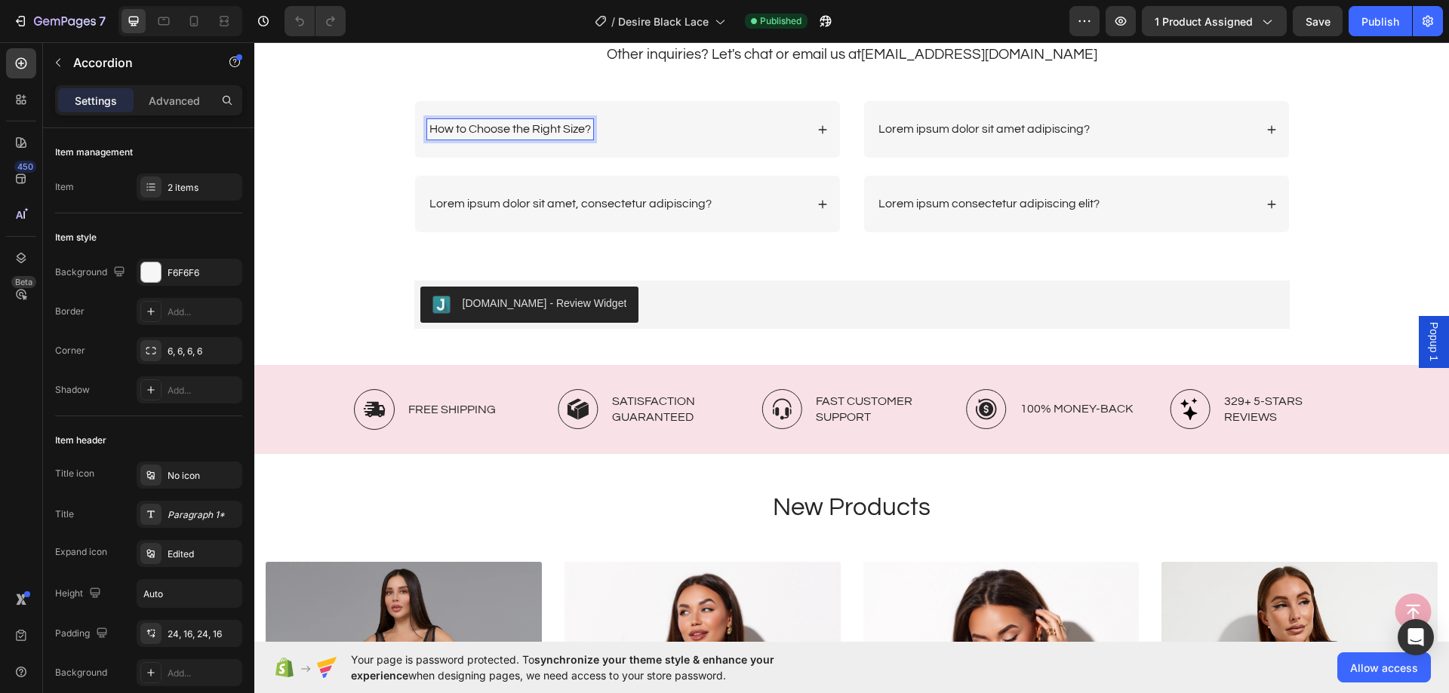
click at [641, 123] on div "How to Choose the Right Size?" at bounding box center [616, 129] width 378 height 20
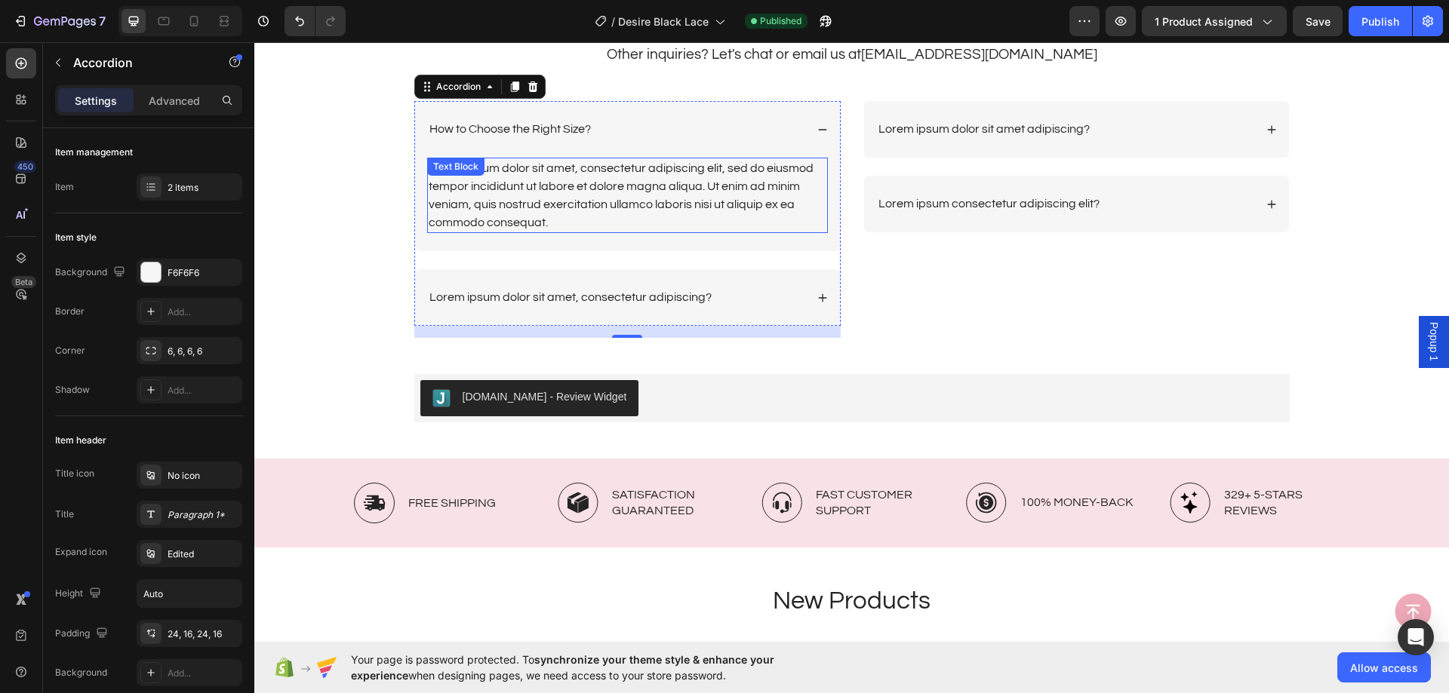
click at [628, 191] on div "Lorem ipsum dolor sit amet, consectetur adipiscing elit, sed do eiusmod tempor …" at bounding box center [627, 195] width 401 height 75
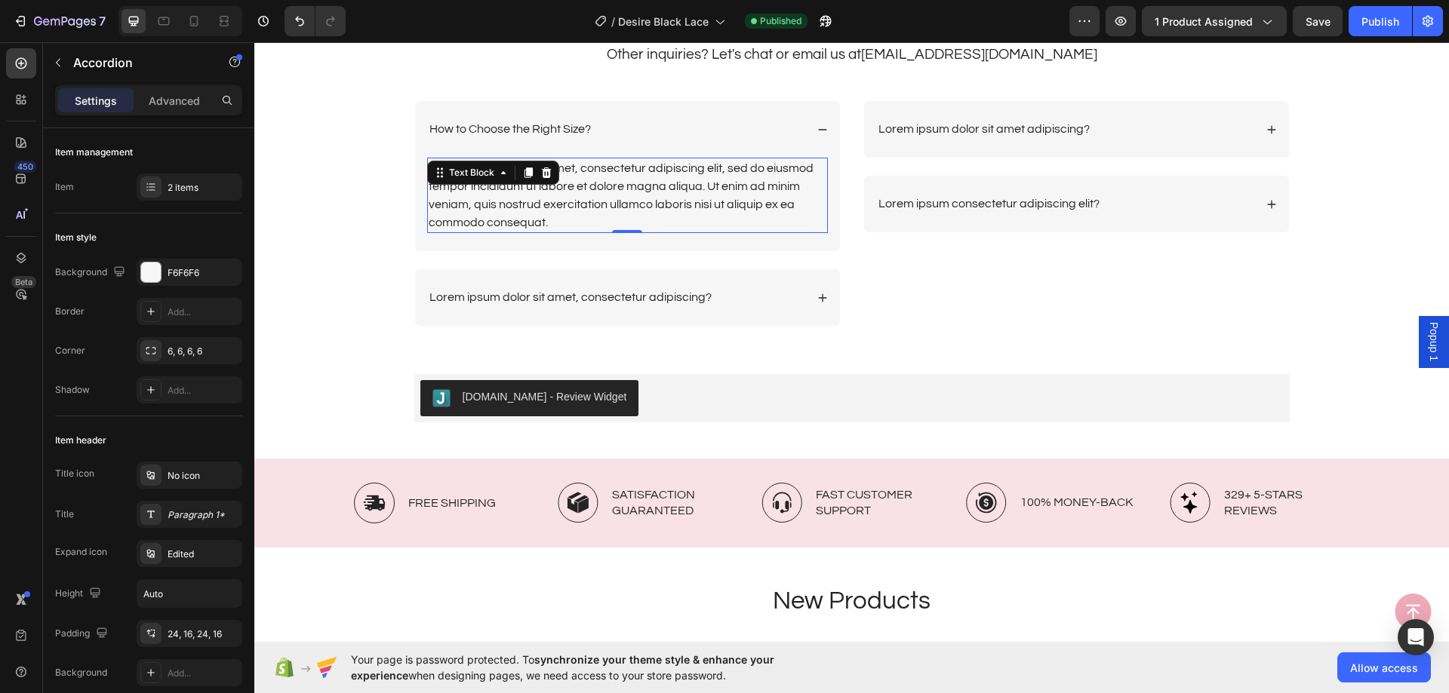
click at [628, 191] on div "Lorem ipsum dolor sit amet, consectetur adipiscing elit, sed do eiusmod tempor …" at bounding box center [627, 195] width 401 height 75
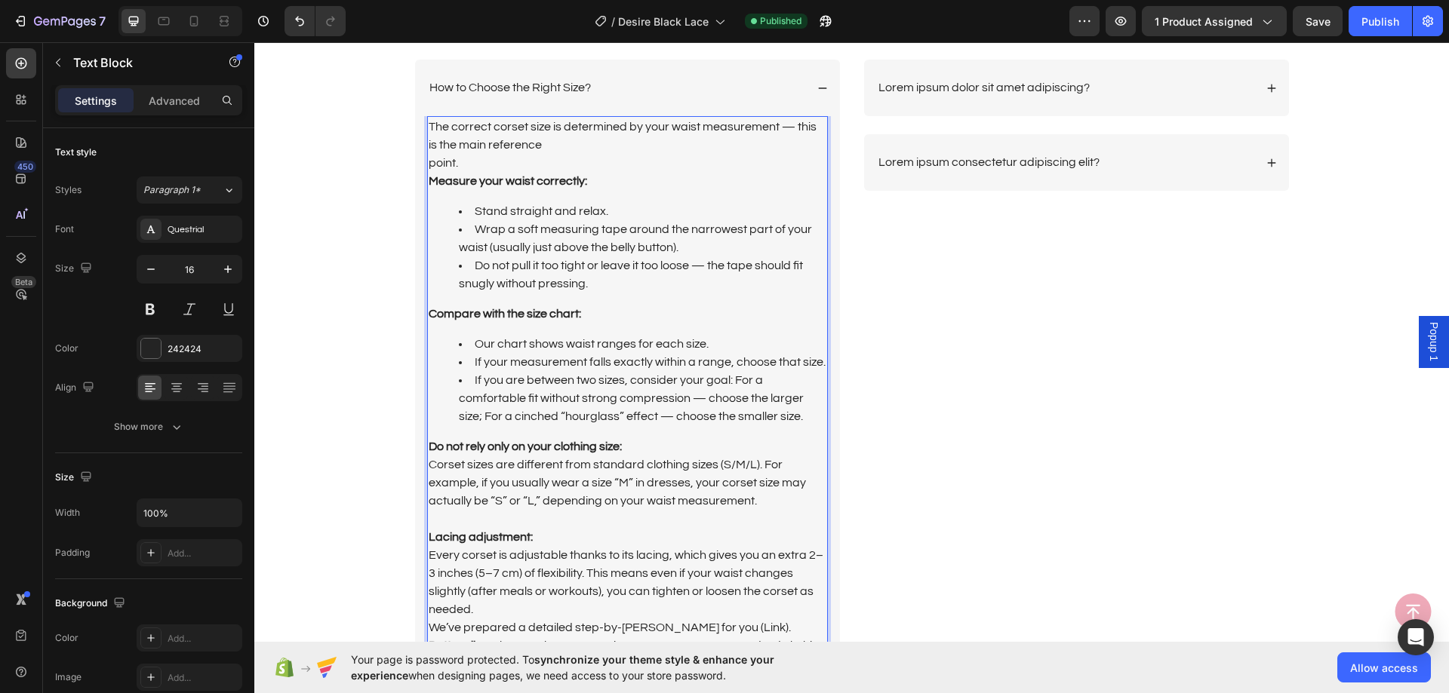
scroll to position [3658, 0]
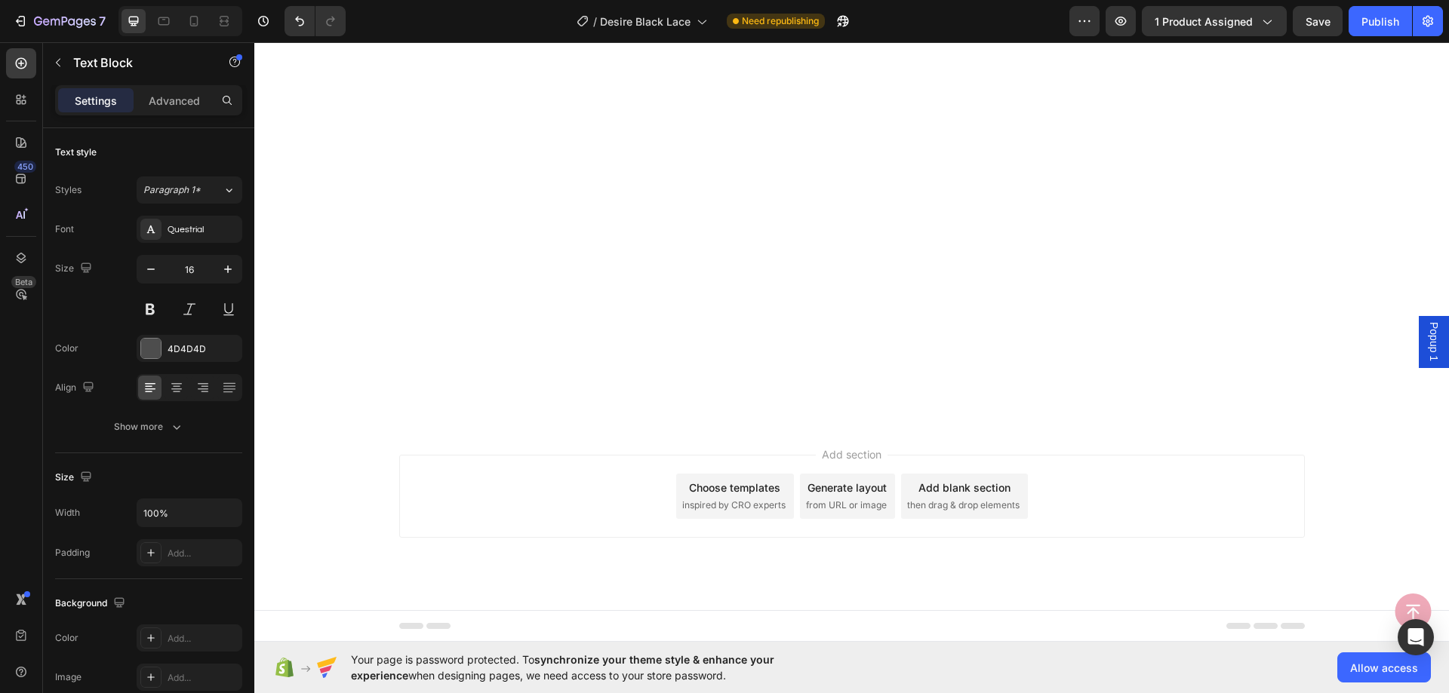
click at [171, 358] on div "4D4D4D" at bounding box center [190, 348] width 106 height 27
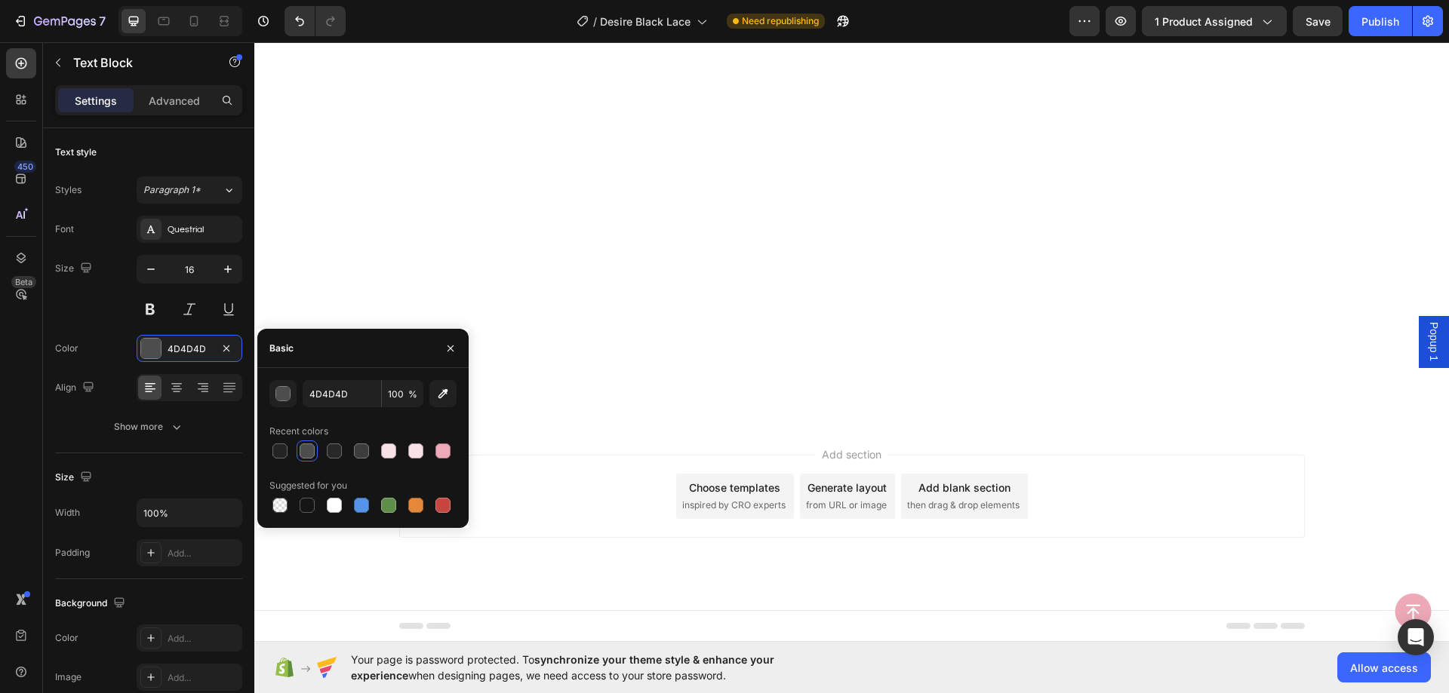
click at [280, 438] on div "Recent colors" at bounding box center [298, 432] width 59 height 14
click at [279, 441] on div at bounding box center [279, 451] width 21 height 21
type input "242424"
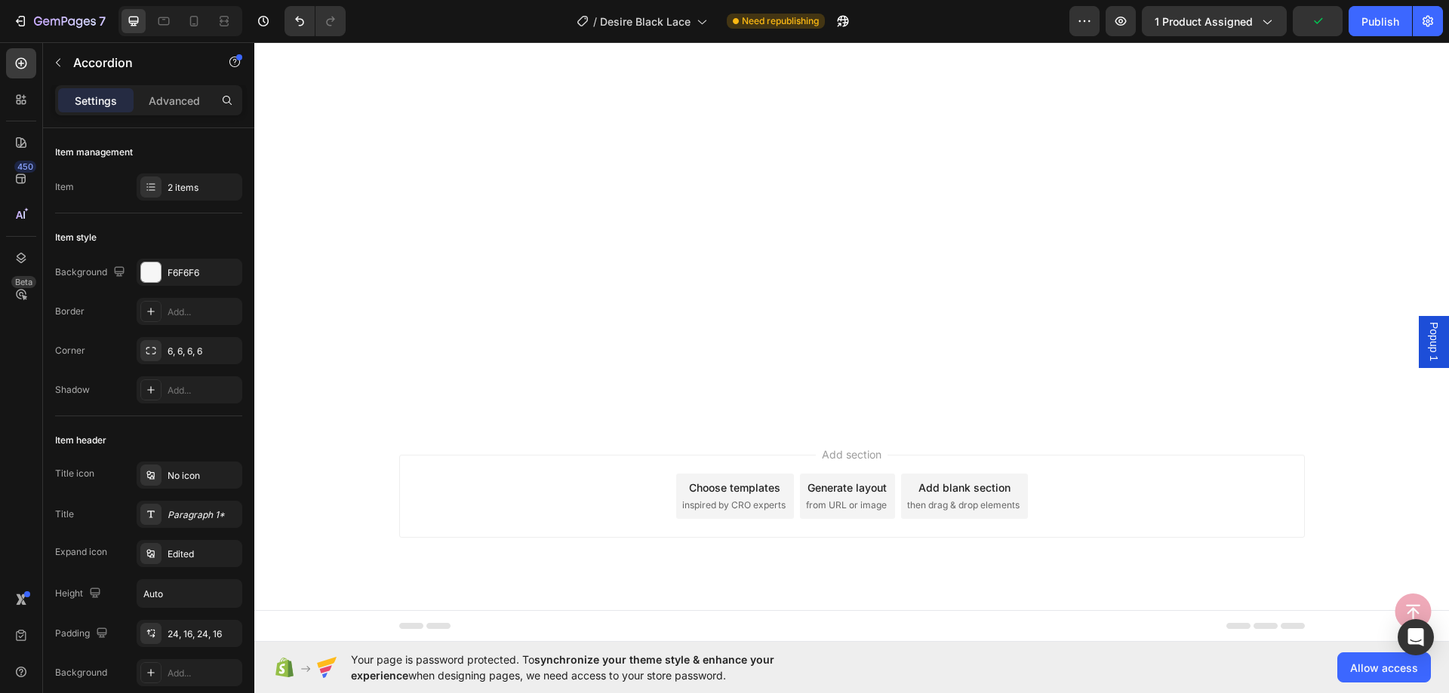
drag, startPoint x: 1149, startPoint y: 341, endPoint x: 1118, endPoint y: 335, distance: 31.5
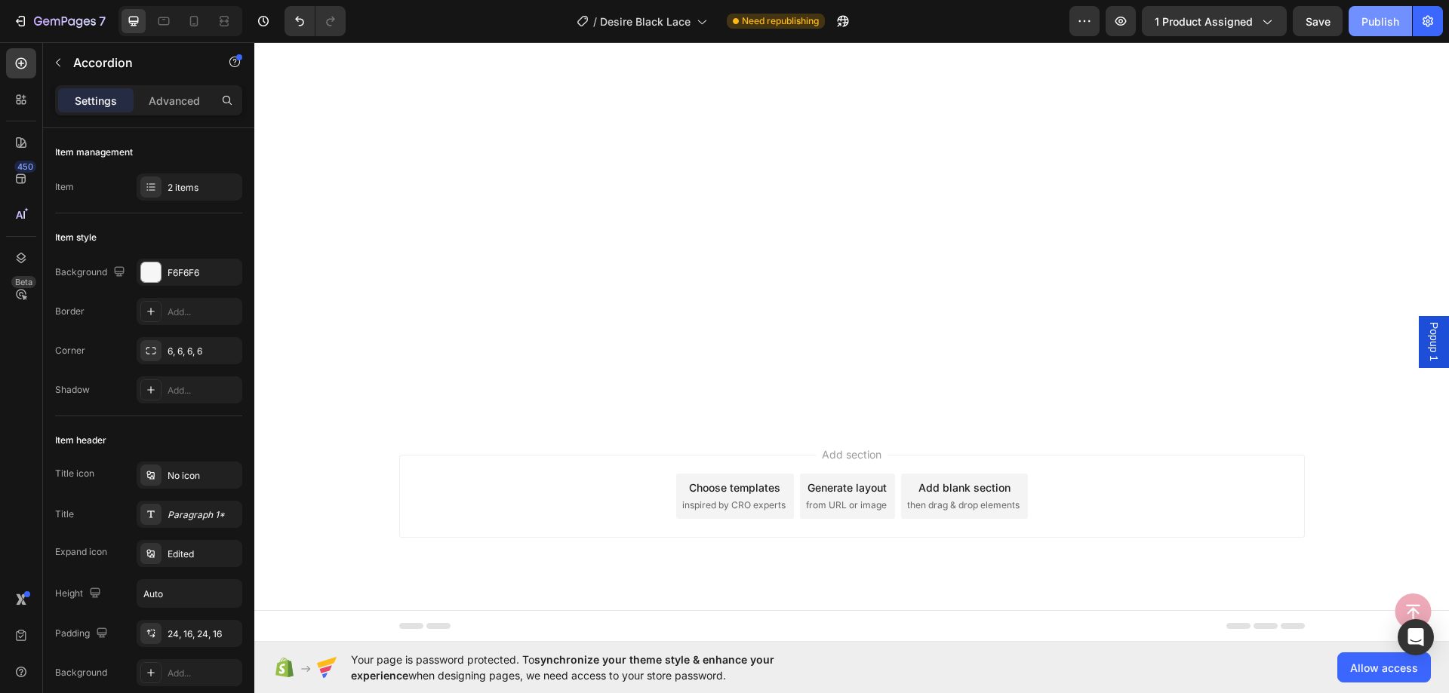
click at [1358, 17] on button "Publish" at bounding box center [1379, 21] width 63 height 30
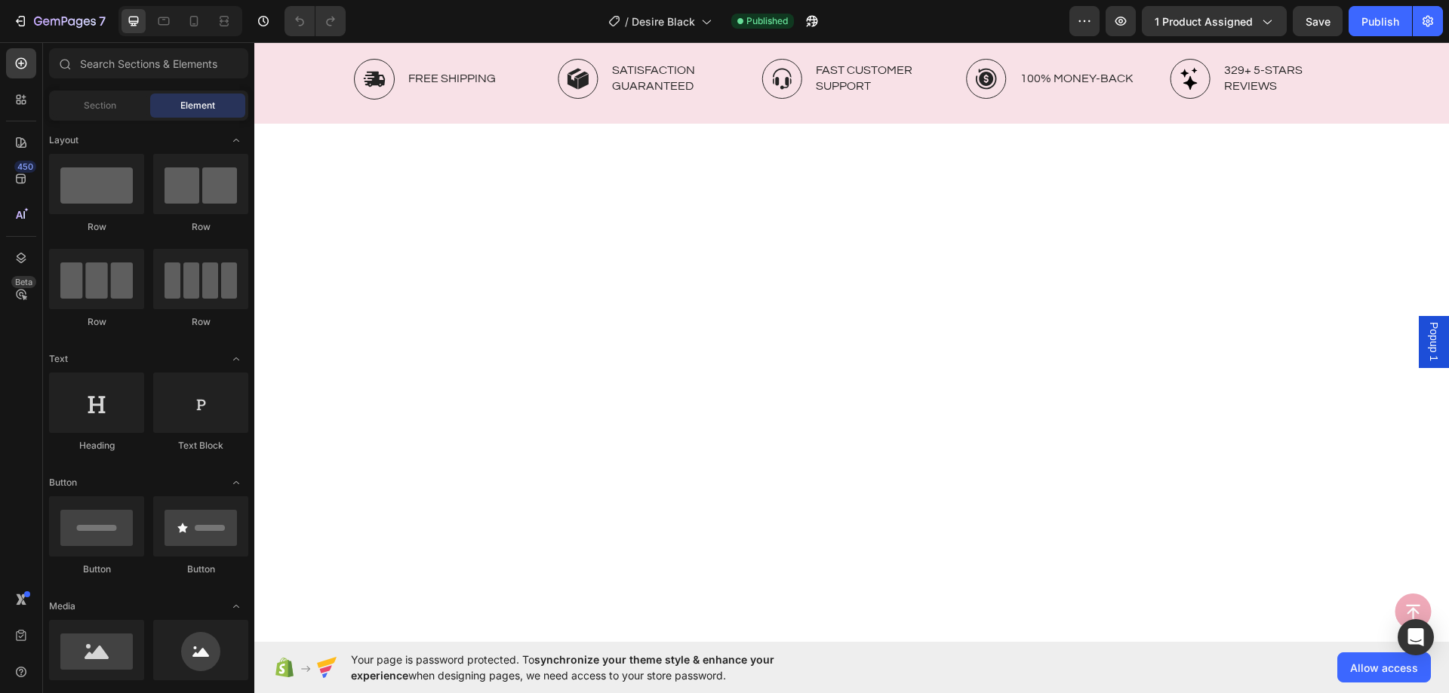
scroll to position [2942, 0]
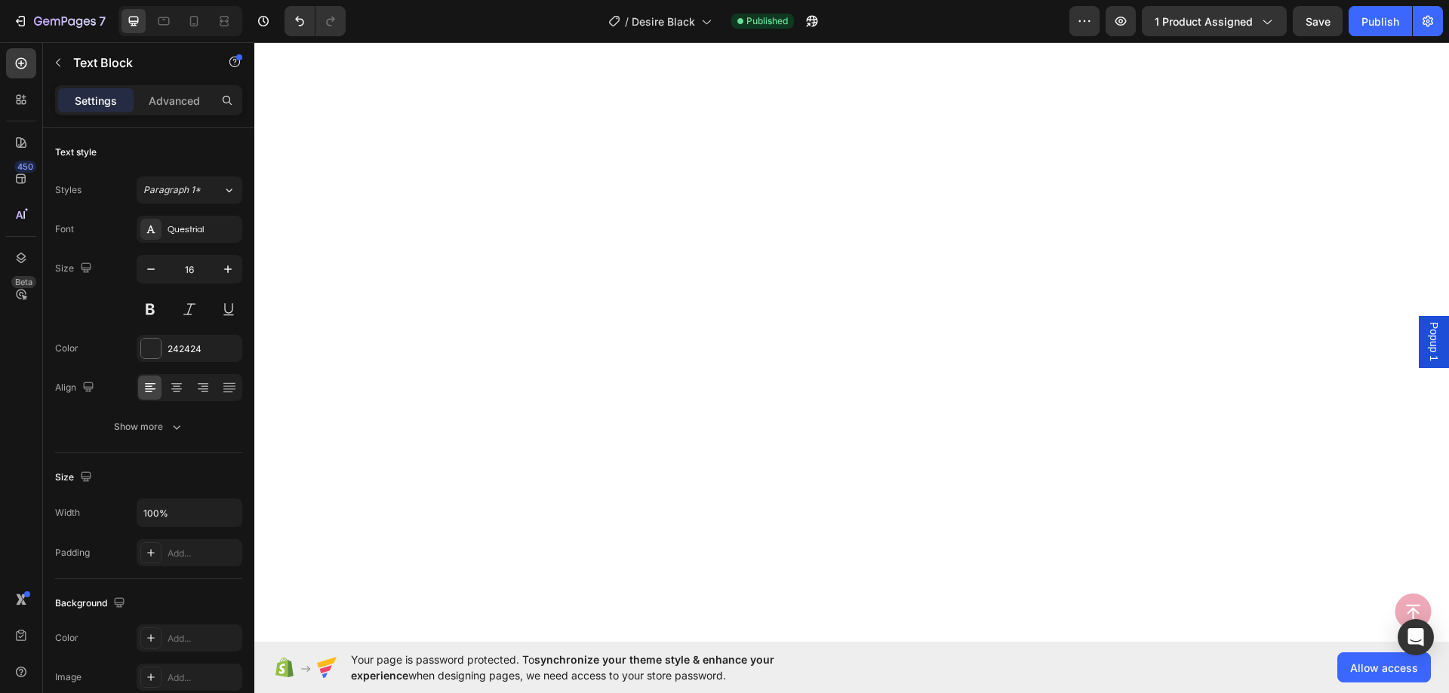
scroll to position [3051, 0]
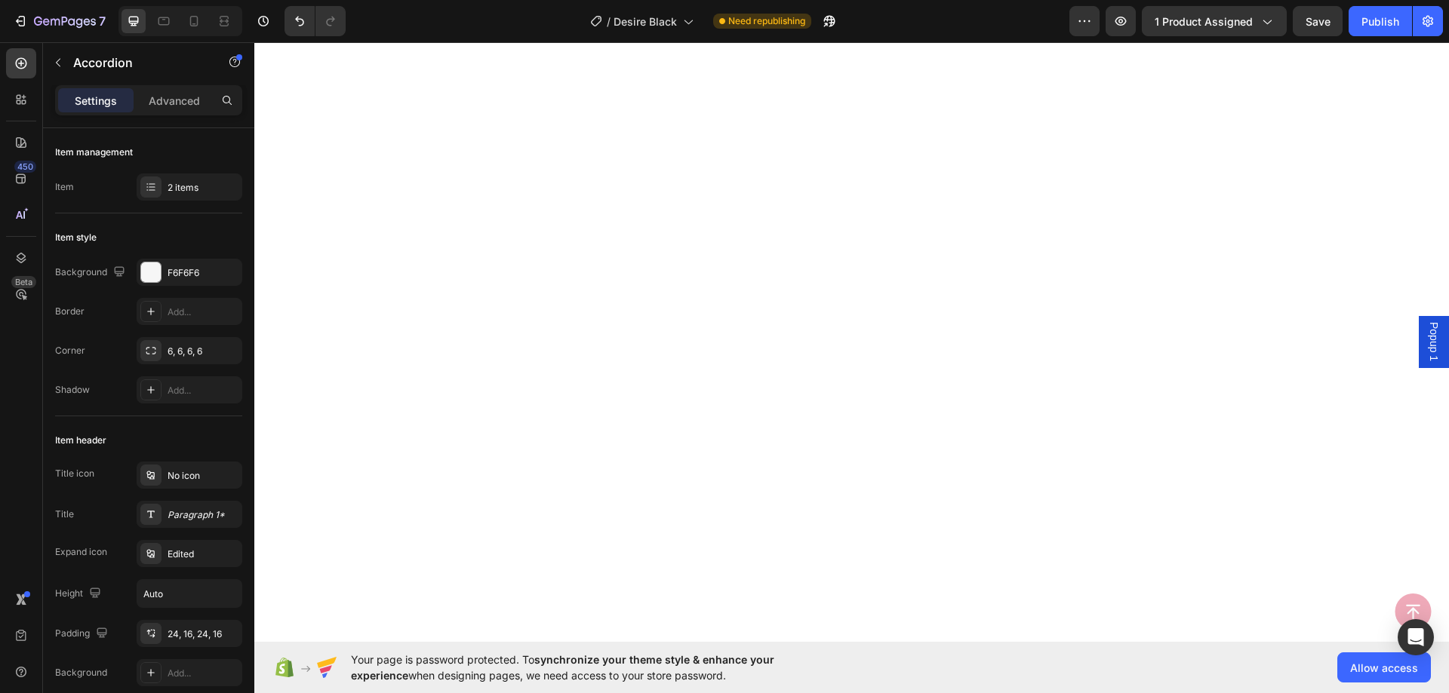
drag, startPoint x: 743, startPoint y: 330, endPoint x: 947, endPoint y: 47, distance: 349.2
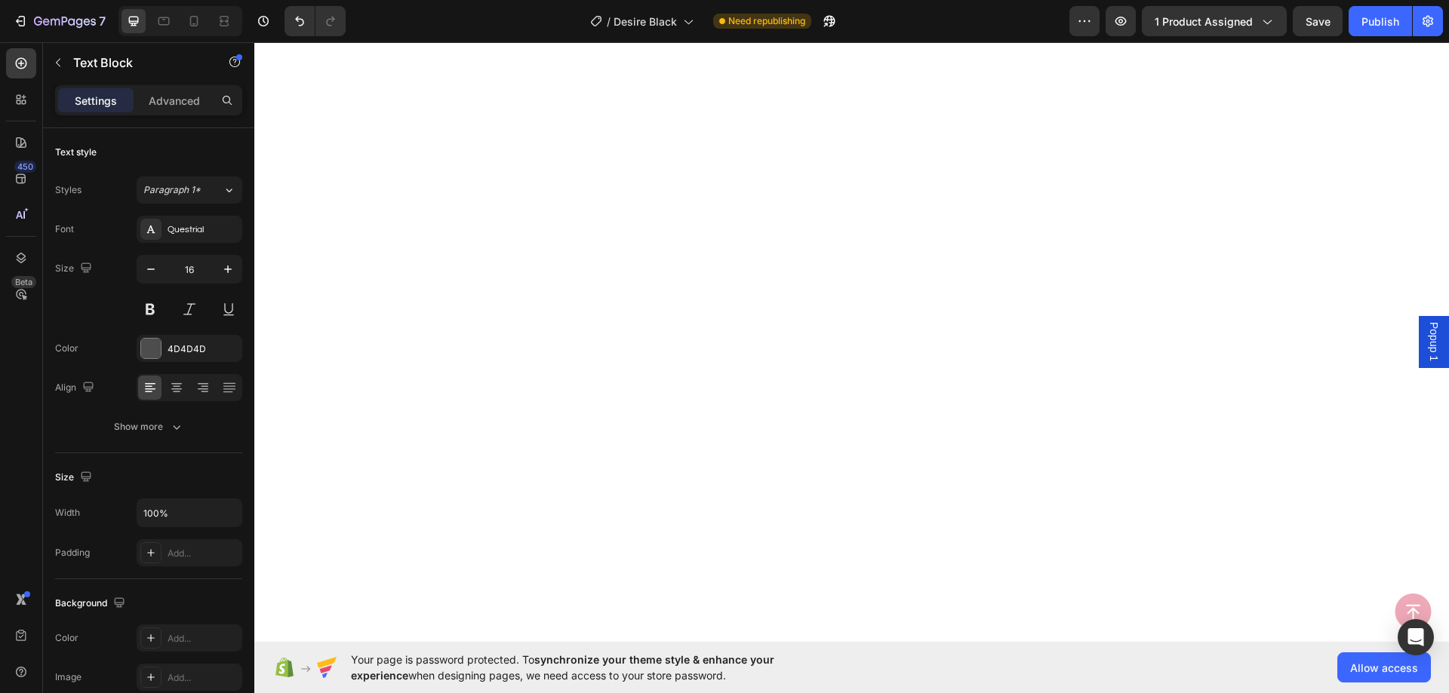
click at [159, 350] on div at bounding box center [151, 349] width 20 height 20
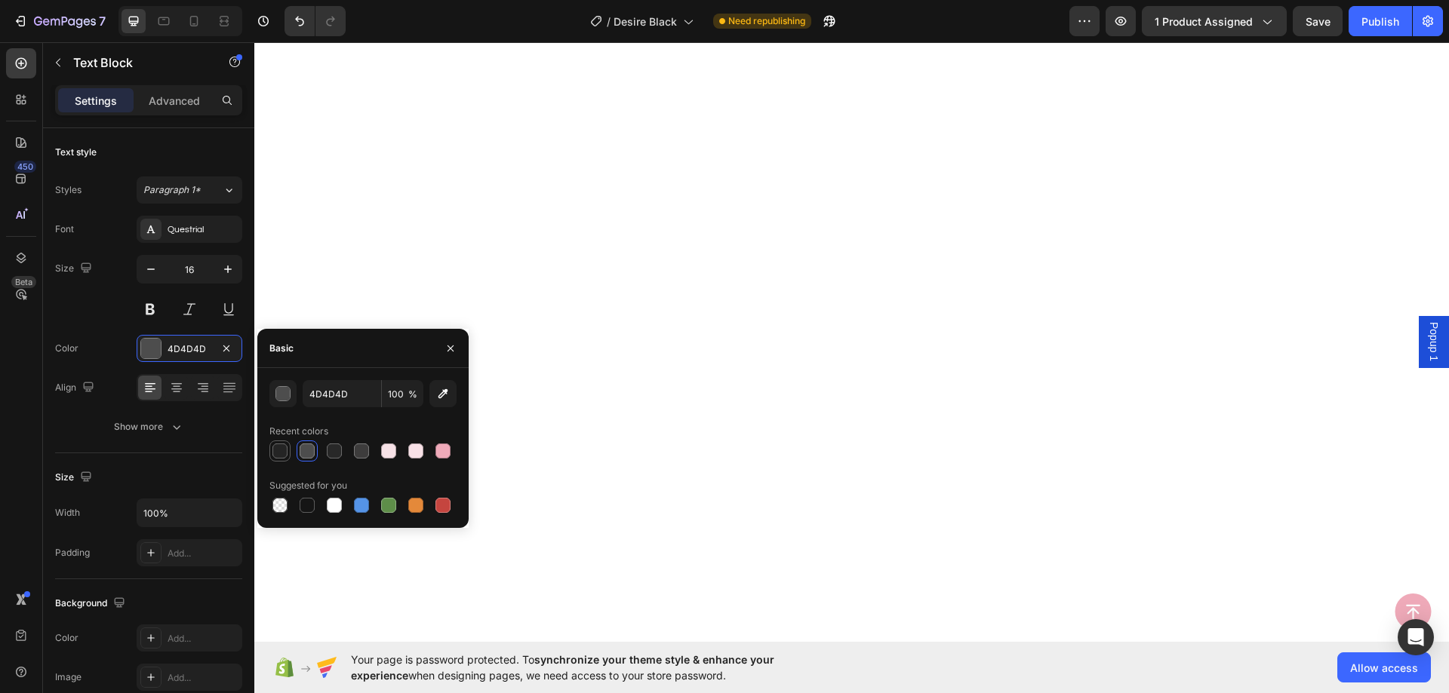
click at [274, 448] on div at bounding box center [279, 451] width 15 height 15
type input "242424"
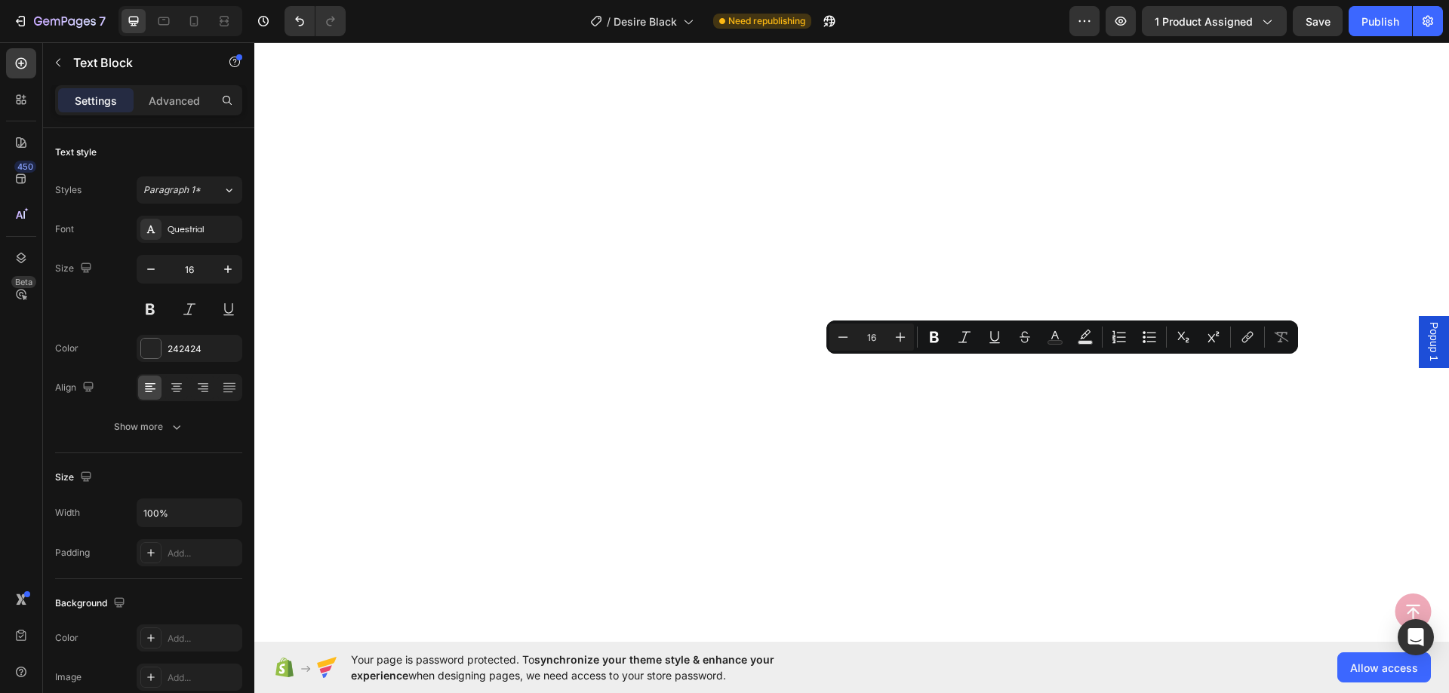
scroll to position [3086, 0]
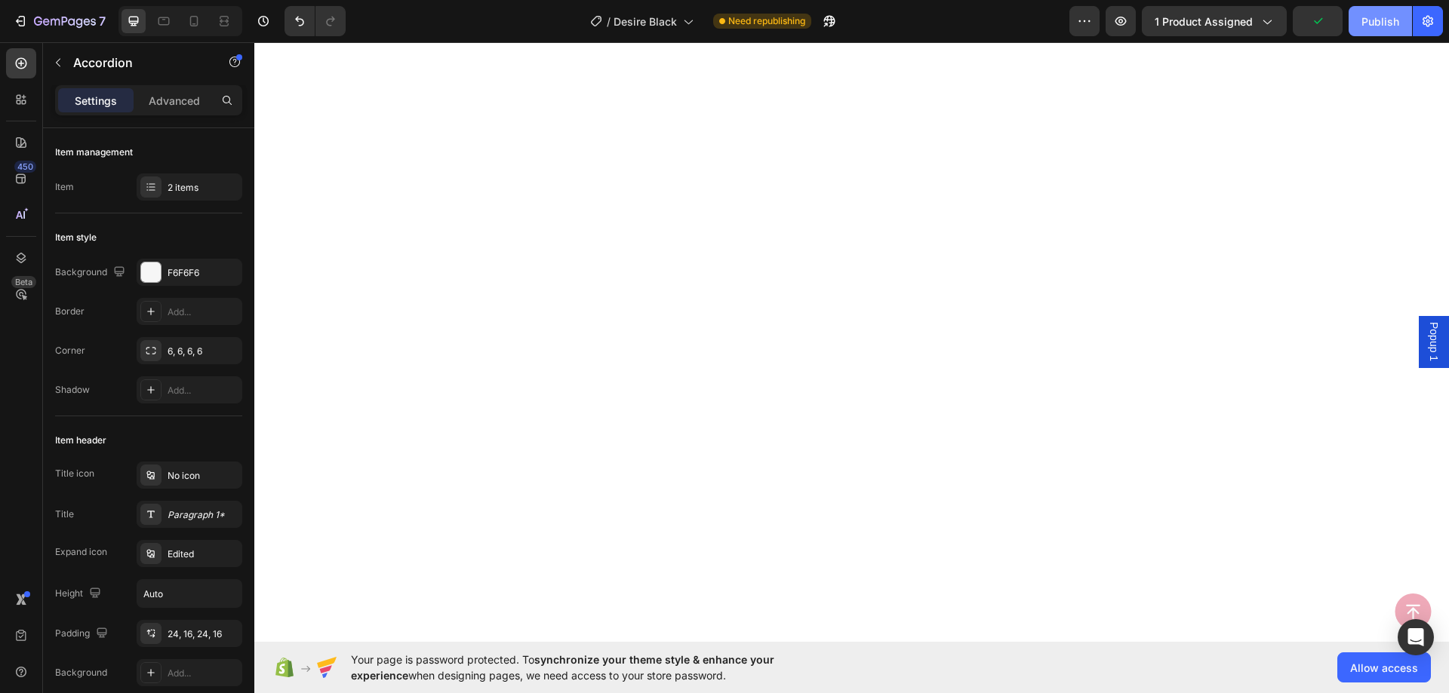
click at [1388, 22] on div "Publish" at bounding box center [1380, 22] width 38 height 16
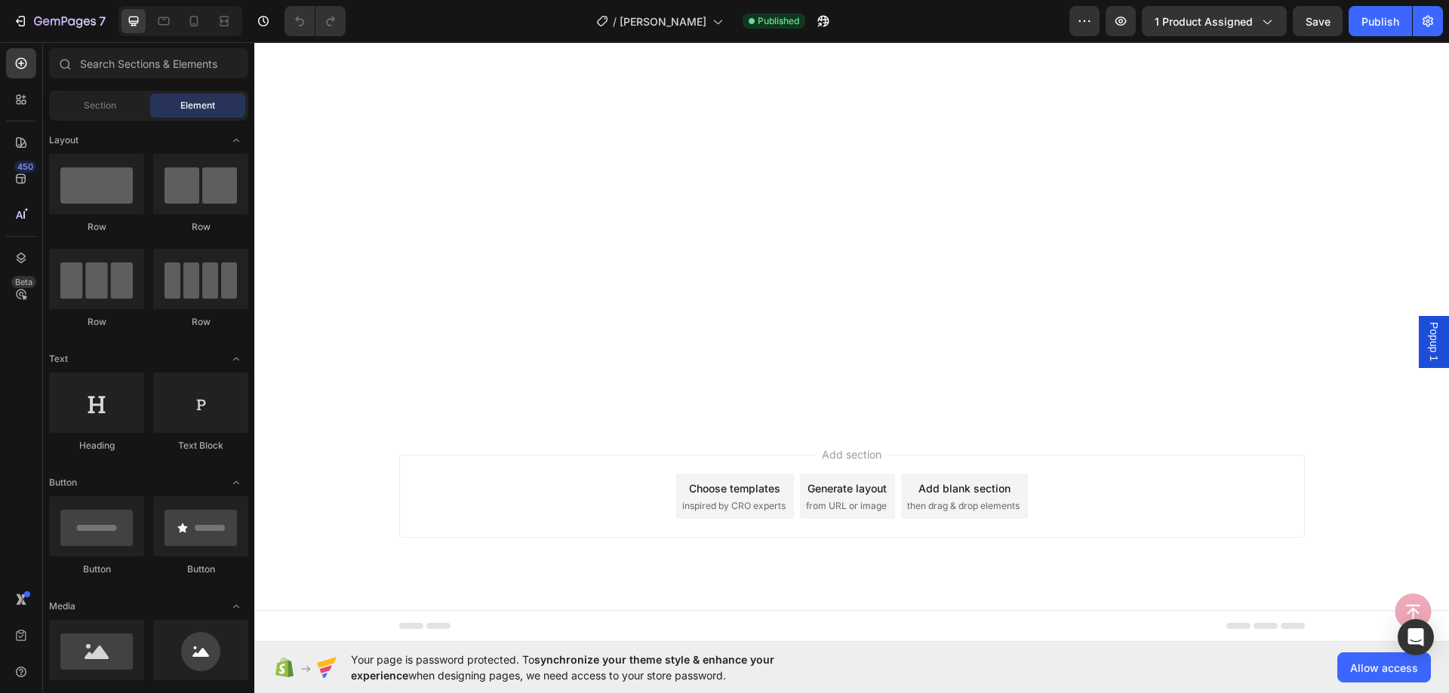
scroll to position [2113, 0]
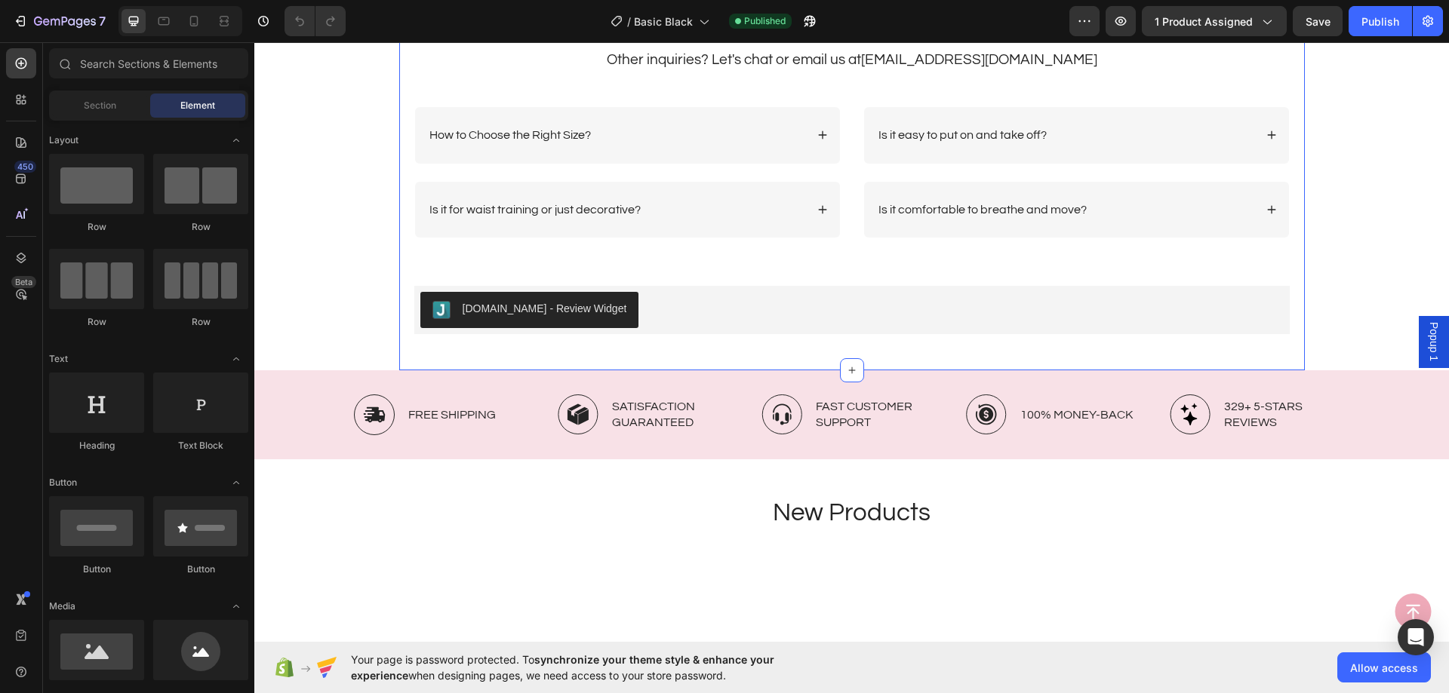
scroll to position [3621, 0]
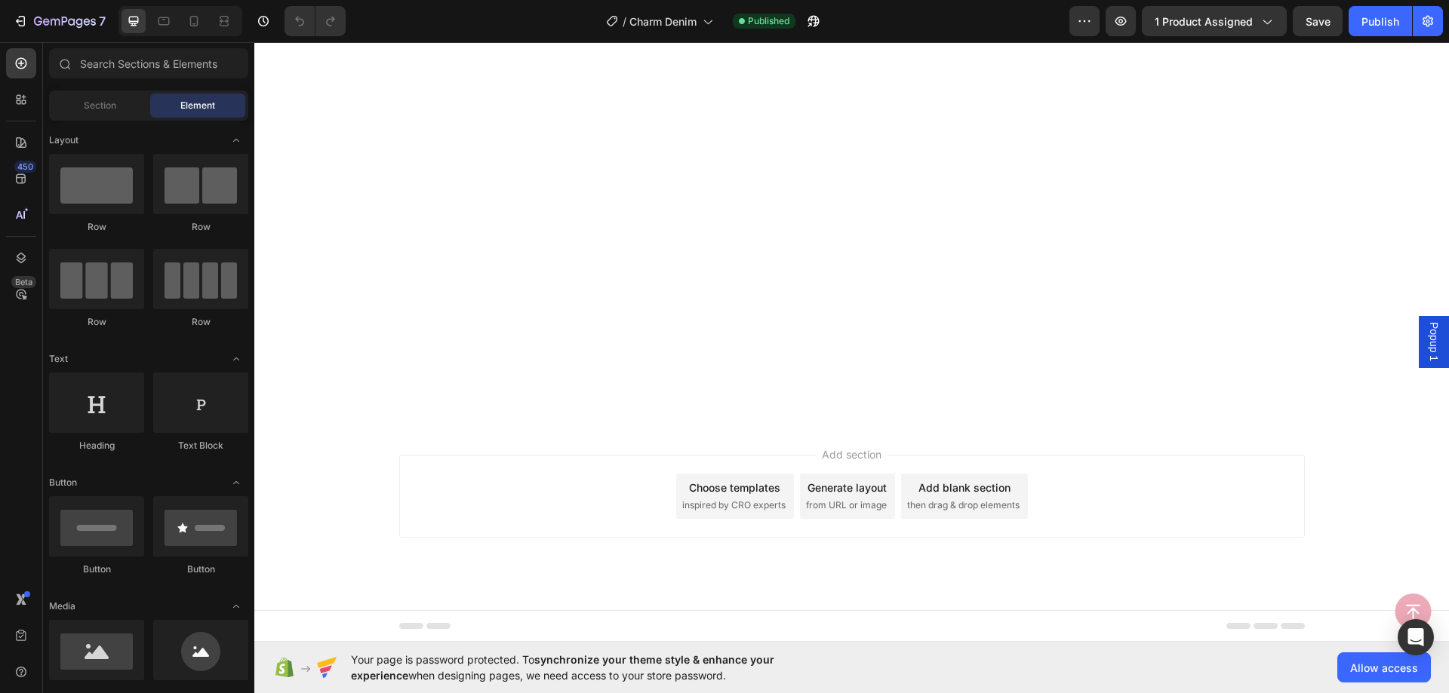
scroll to position [3169, 0]
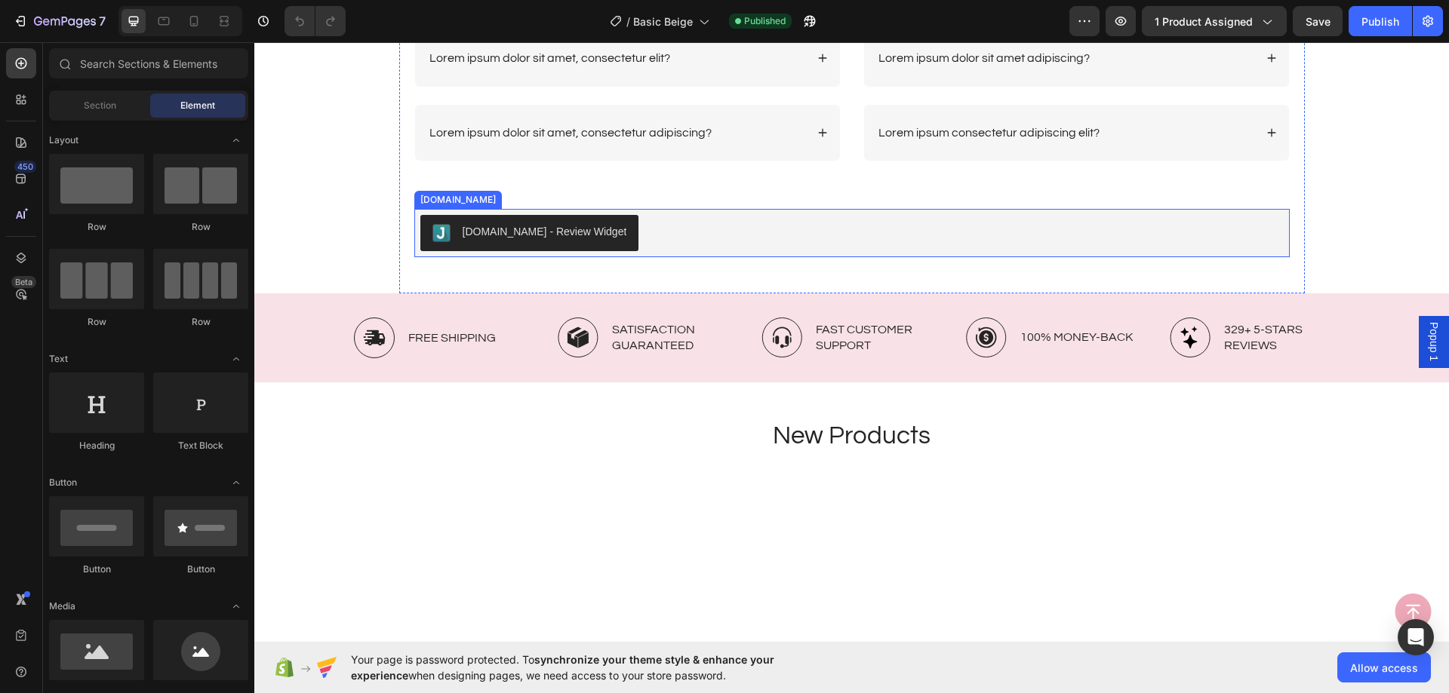
scroll to position [3697, 0]
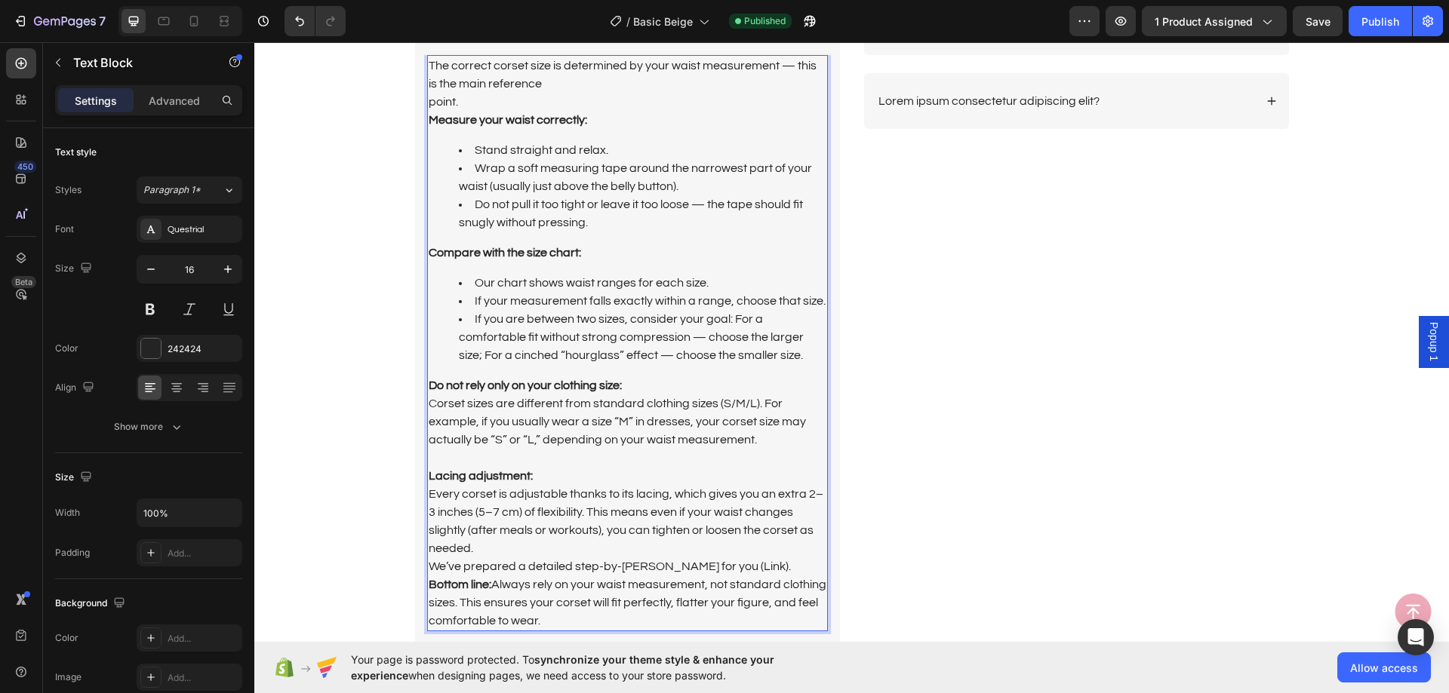
scroll to position [3569, 0]
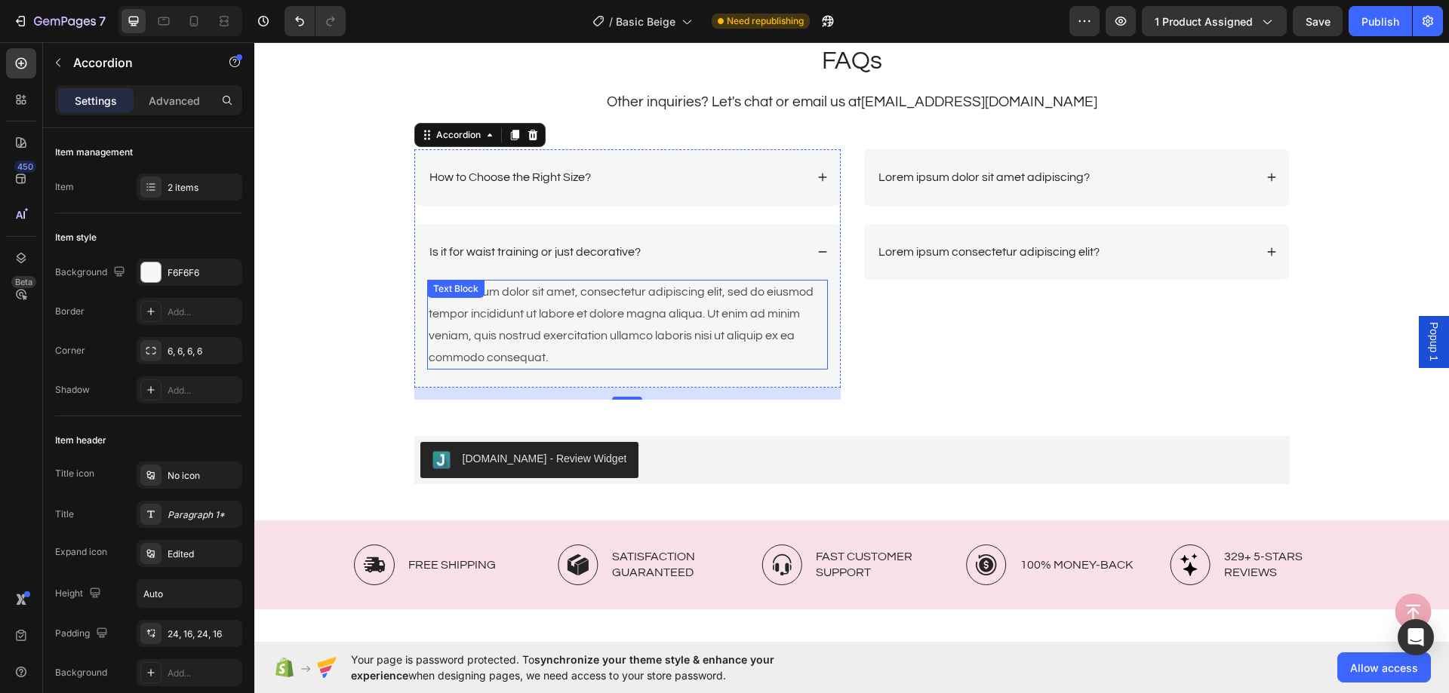
click at [711, 294] on div "Lorem ipsum dolor sit amet, consectetur adipiscing elit, sed do eiusmod tempor …" at bounding box center [627, 325] width 401 height 90
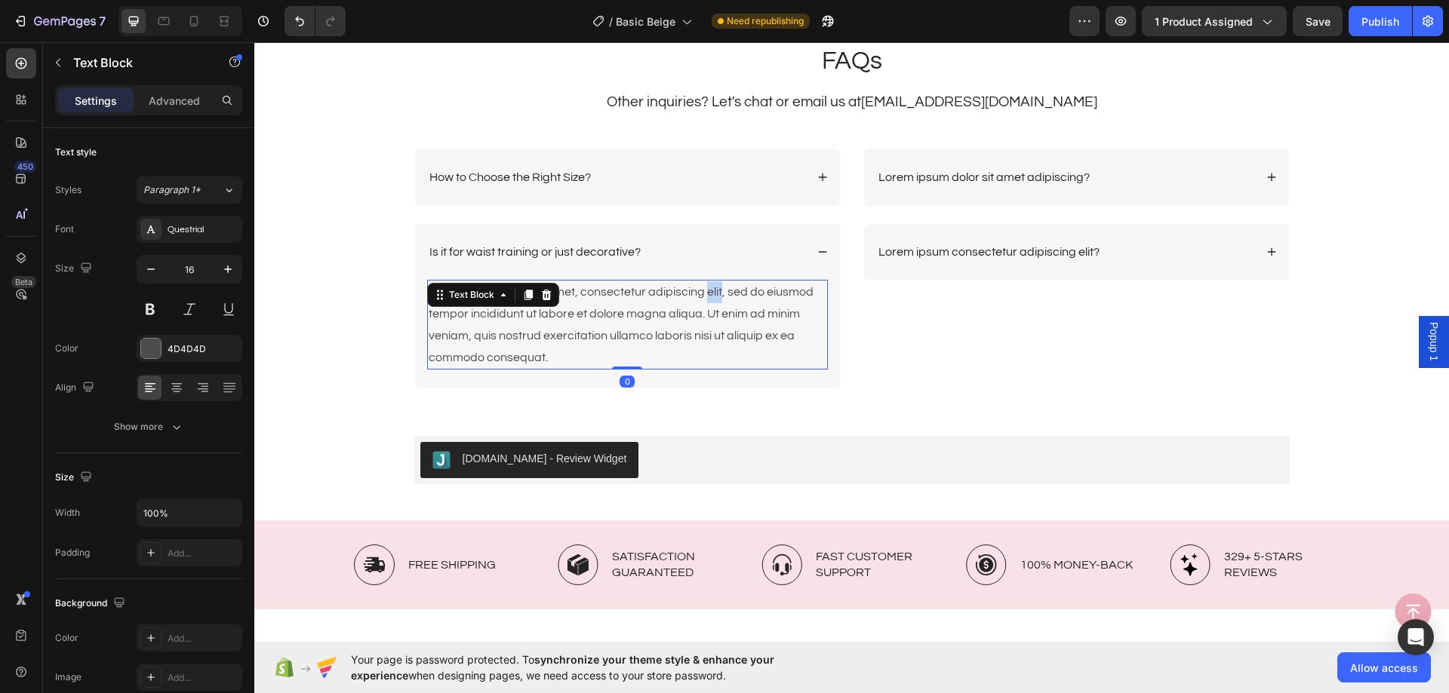
click at [711, 294] on div "Lorem ipsum dolor sit amet, consectetur adipiscing elit, sed do eiusmod tempor …" at bounding box center [627, 325] width 401 height 90
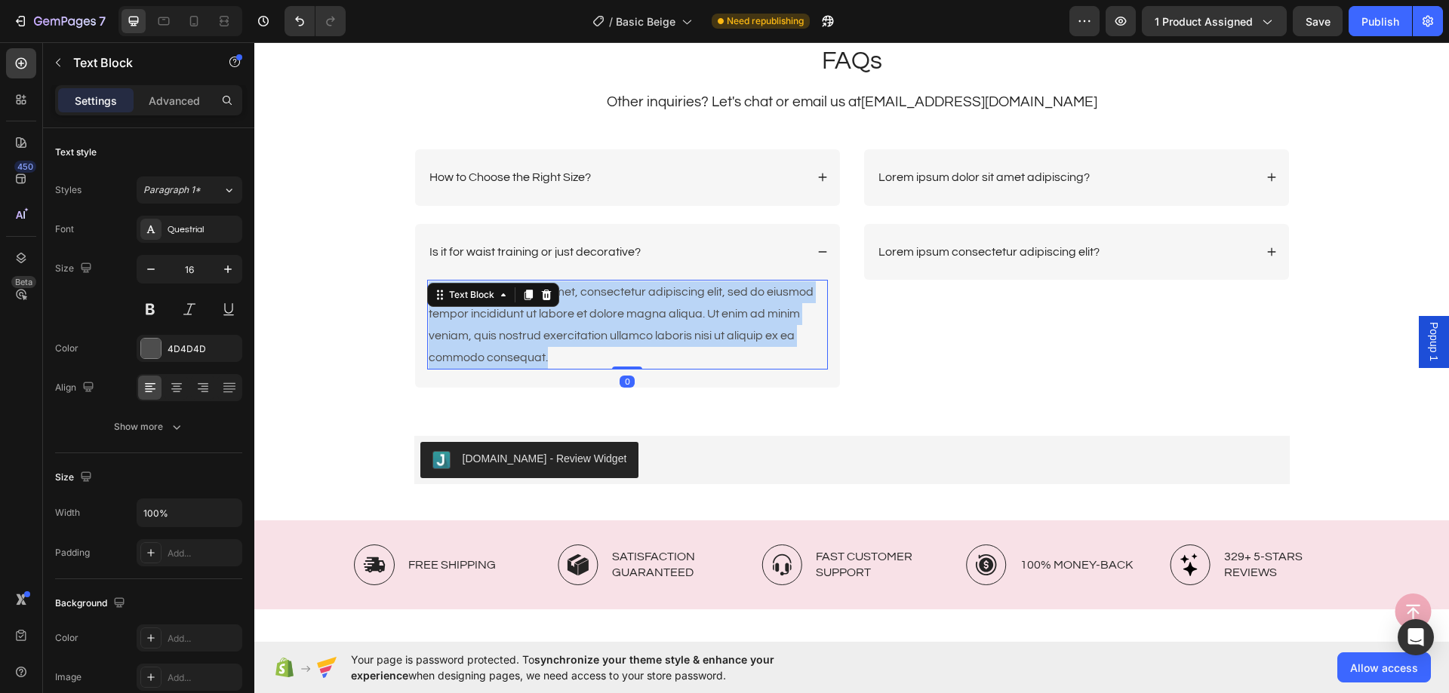
click at [711, 294] on p "Lorem ipsum dolor sit amet, consectetur adipiscing elit, sed do eiusmod tempor …" at bounding box center [628, 324] width 398 height 87
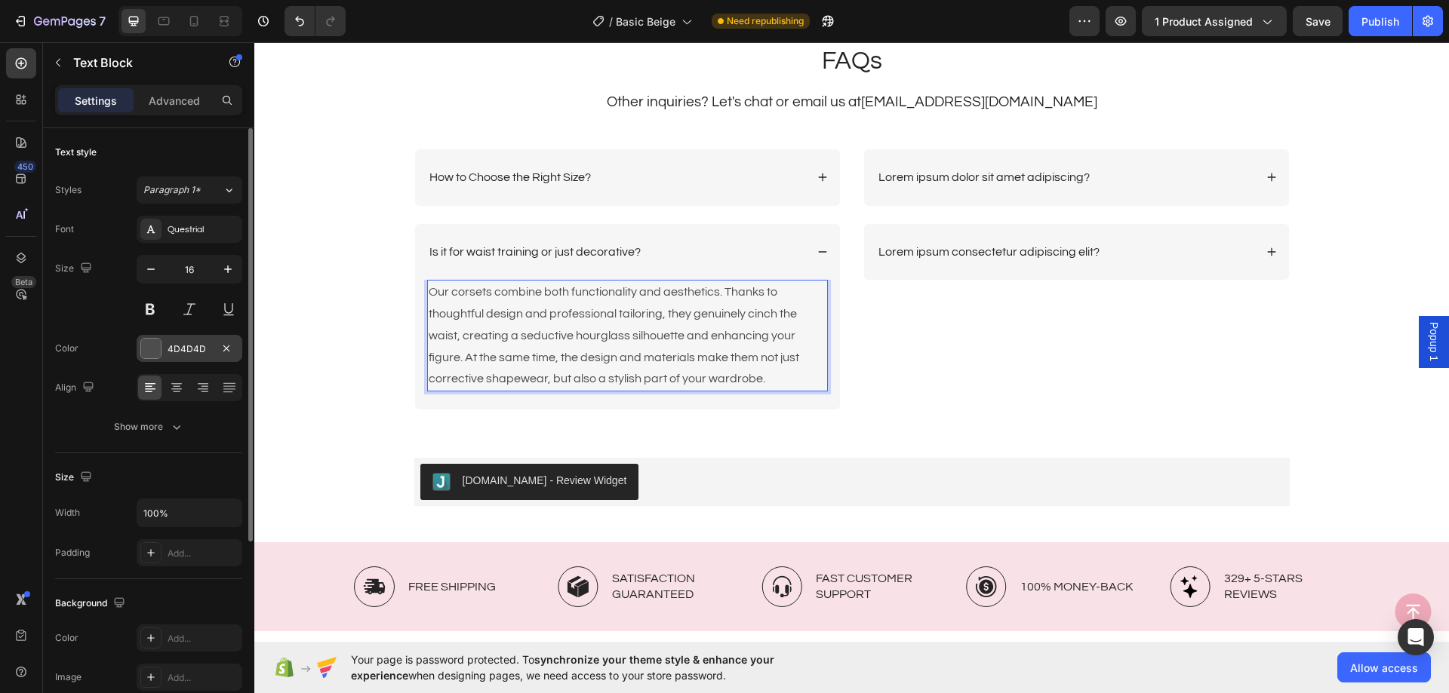
click at [193, 356] on div "4D4D4D" at bounding box center [190, 348] width 106 height 27
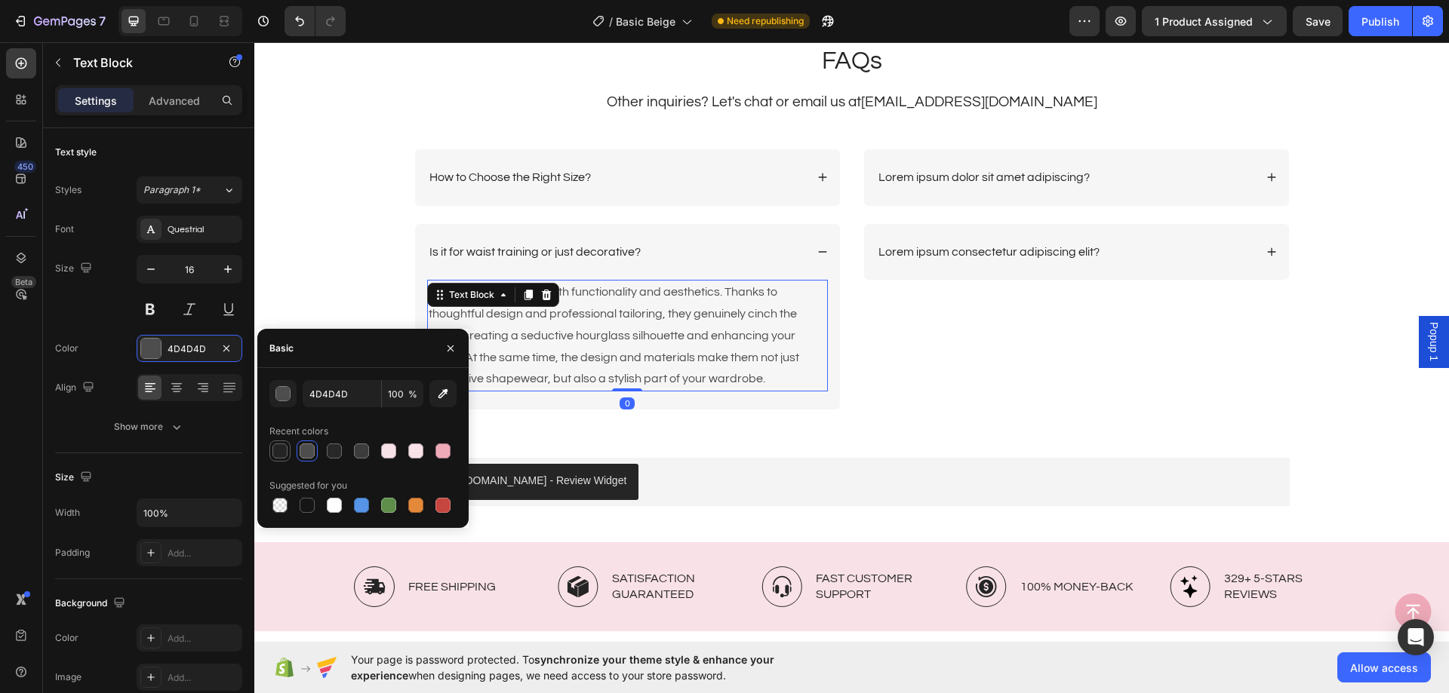
click at [279, 446] on div at bounding box center [279, 451] width 15 height 15
type input "242424"
click at [742, 240] on div "Is it for waist training or just decorative?" at bounding box center [627, 252] width 425 height 57
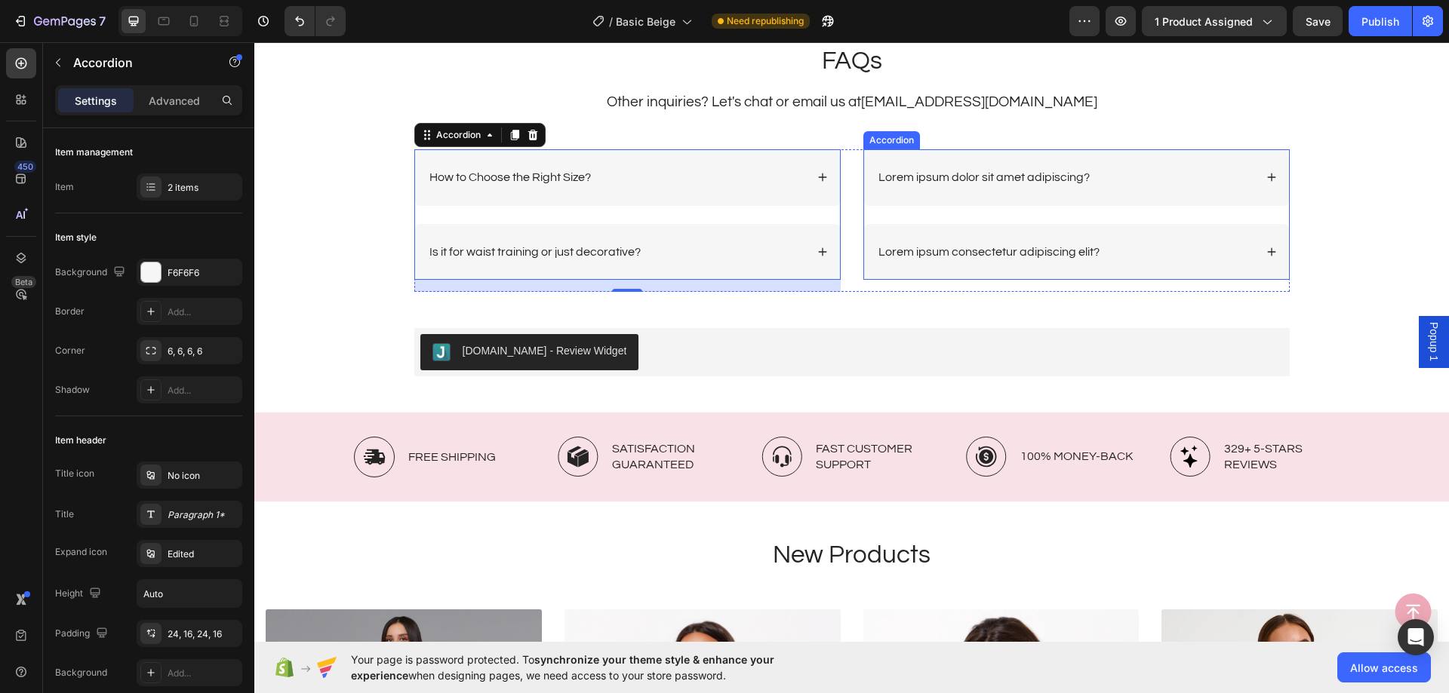
click at [1020, 167] on div "Lorem ipsum dolor sit amet adipiscing?" at bounding box center [984, 177] width 216 height 20
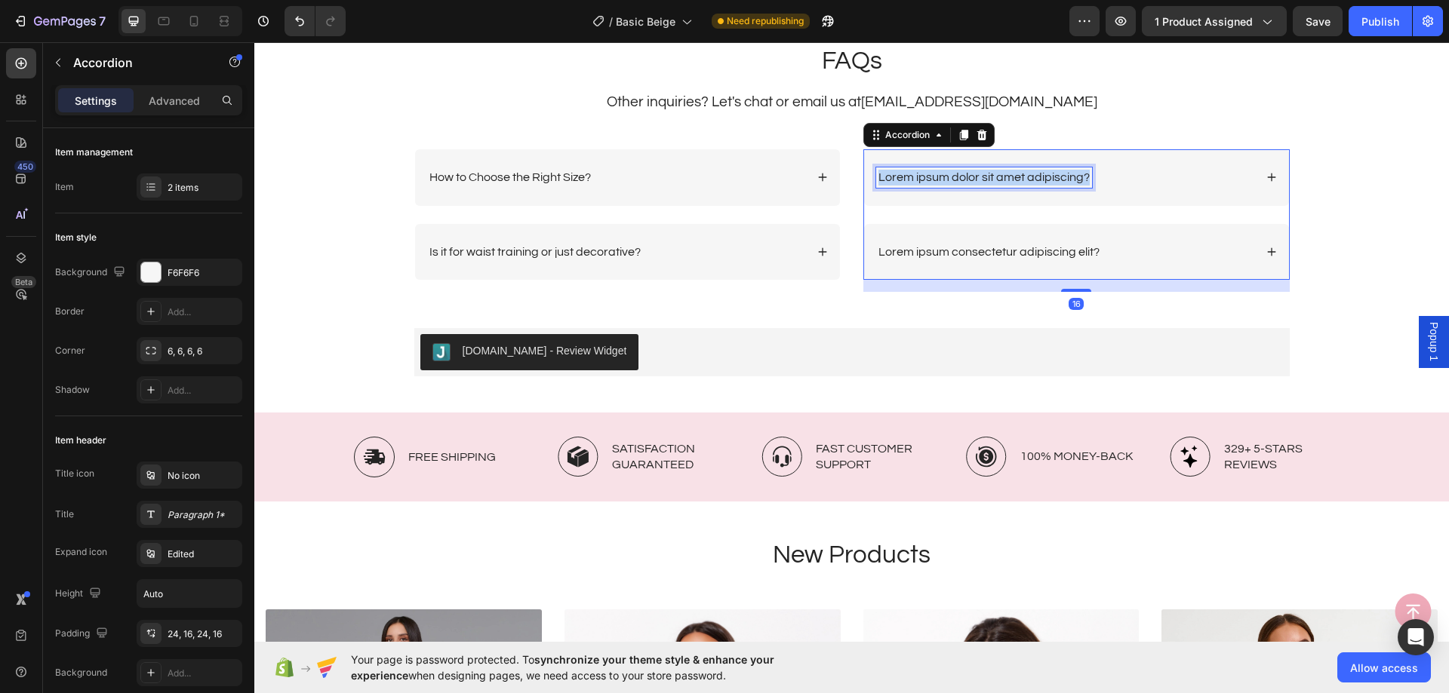
click at [1020, 167] on div "Lorem ipsum dolor sit amet adipiscing?" at bounding box center [984, 177] width 216 height 20
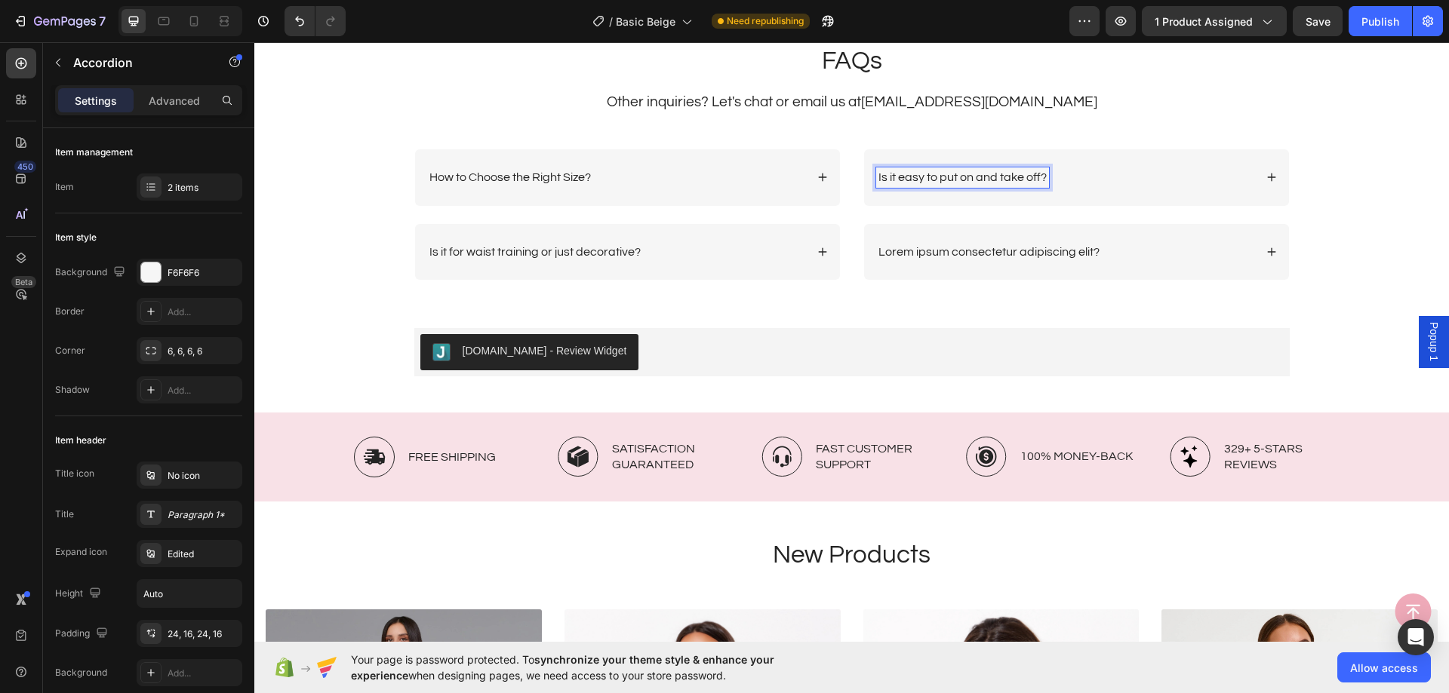
click at [1114, 183] on div "Is it easy to put on and take off?" at bounding box center [1065, 177] width 378 height 20
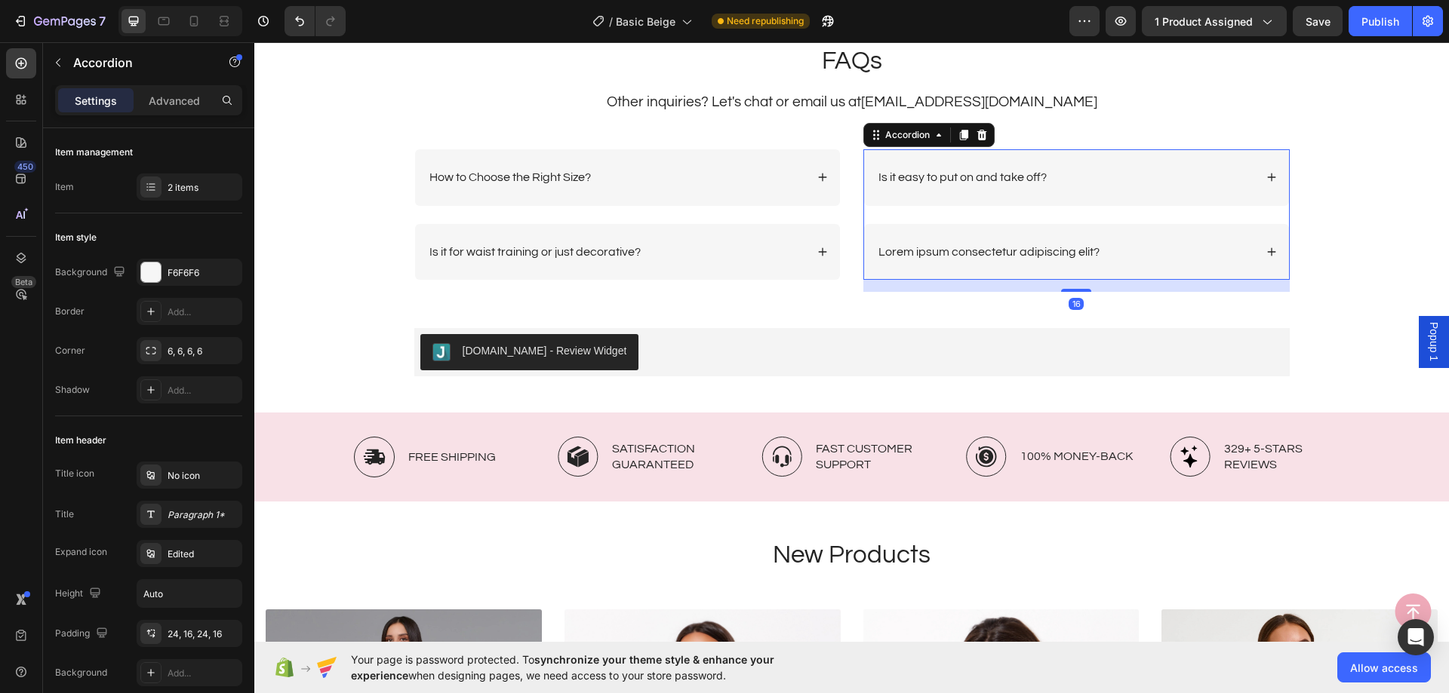
click at [1114, 181] on div "Is it easy to put on and take off?" at bounding box center [1065, 177] width 378 height 20
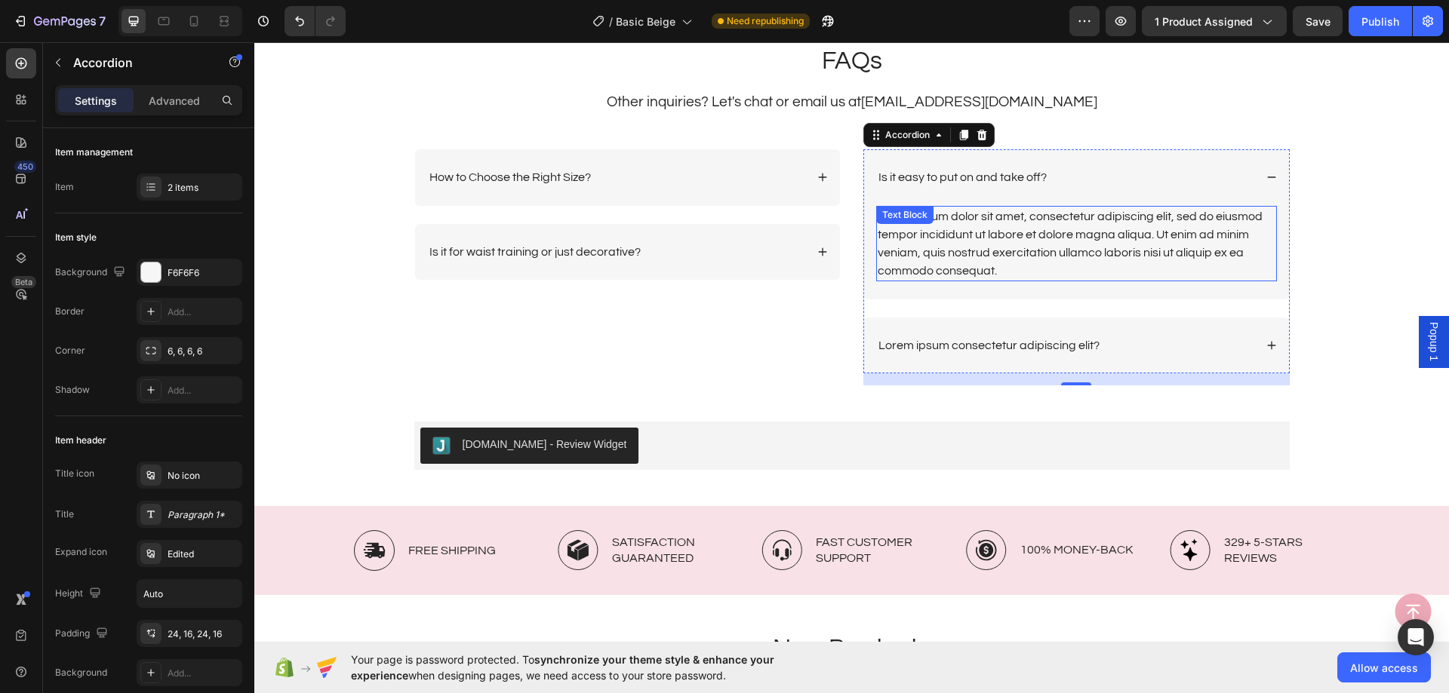
click at [1015, 239] on div "Lorem ipsum dolor sit amet, consectetur adipiscing elit, sed do eiusmod tempor …" at bounding box center [1076, 243] width 401 height 75
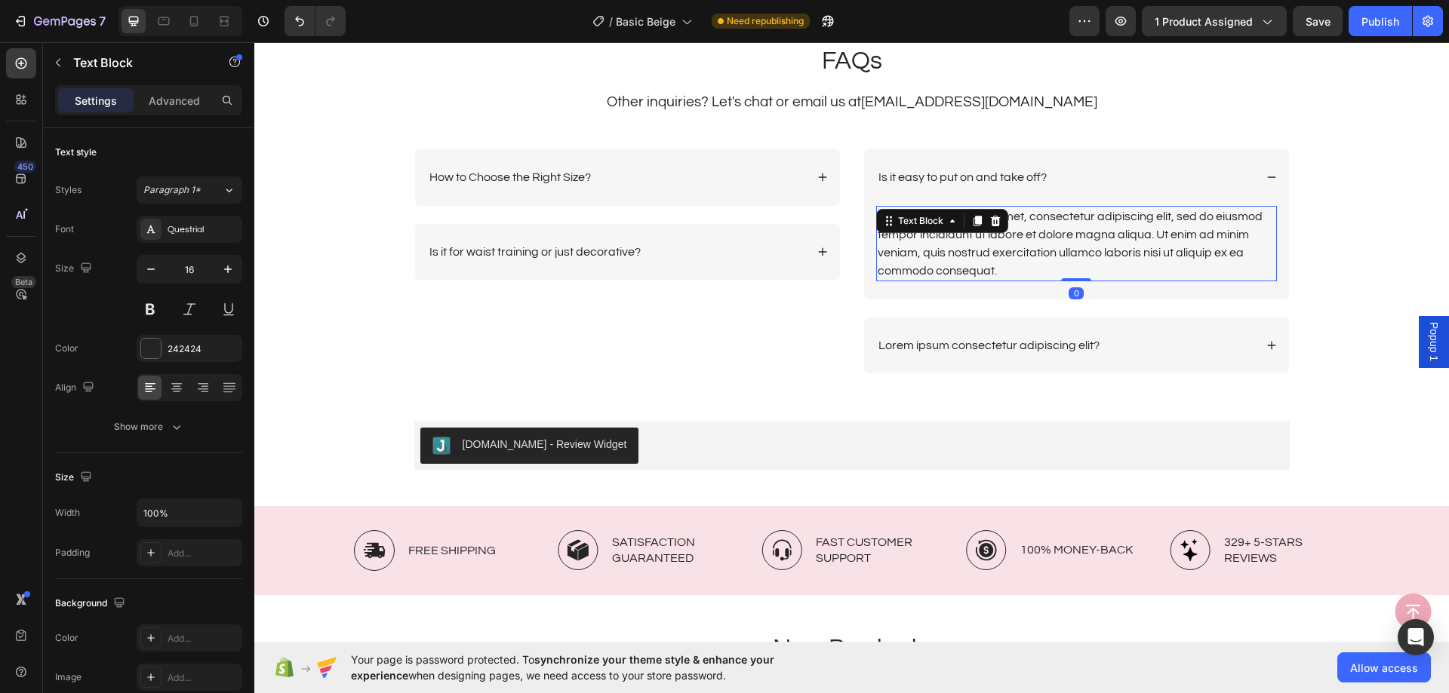
click at [1015, 239] on div "Lorem ipsum dolor sit amet, consectetur adipiscing elit, sed do eiusmod tempor …" at bounding box center [1076, 243] width 401 height 75
click at [1015, 239] on p "Lorem ipsum dolor sit amet, consectetur adipiscing elit, sed do eiusmod tempor …" at bounding box center [1076, 243] width 398 height 72
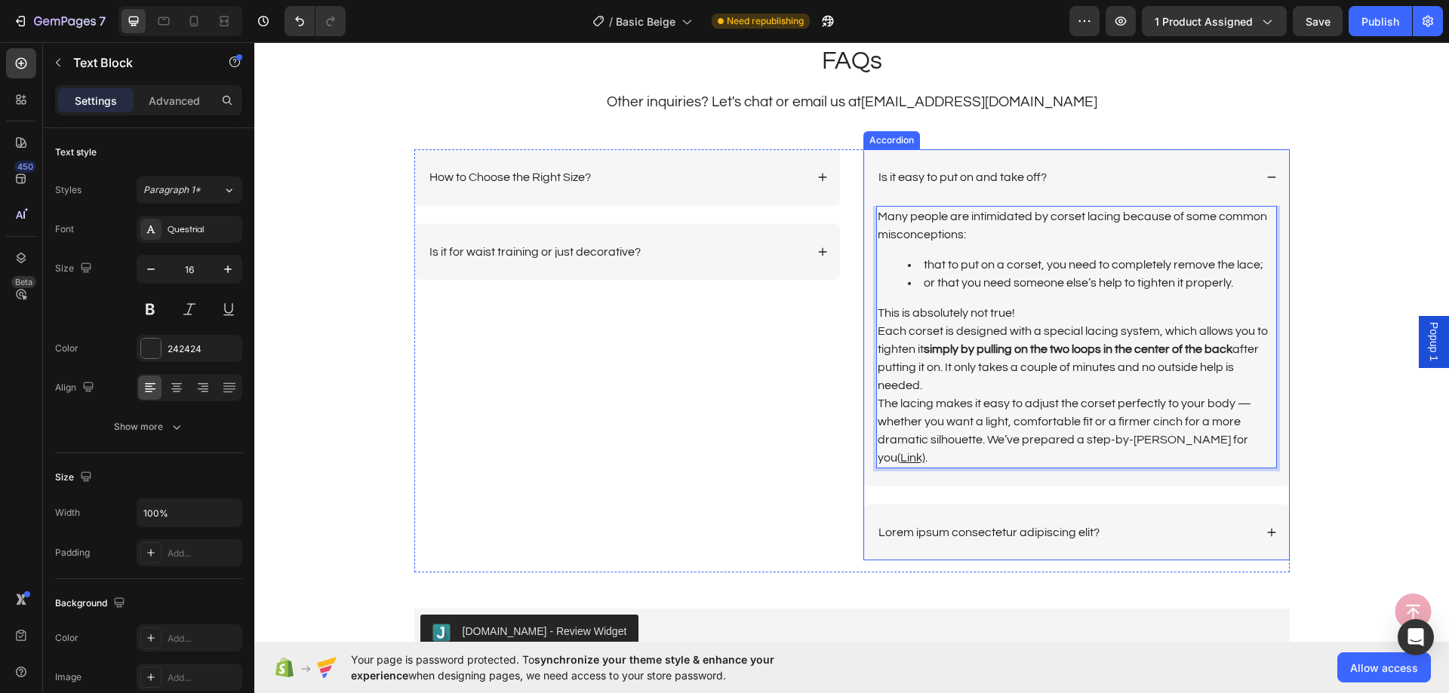
click at [1123, 192] on div "Is it easy to put on and take off?" at bounding box center [1076, 177] width 425 height 57
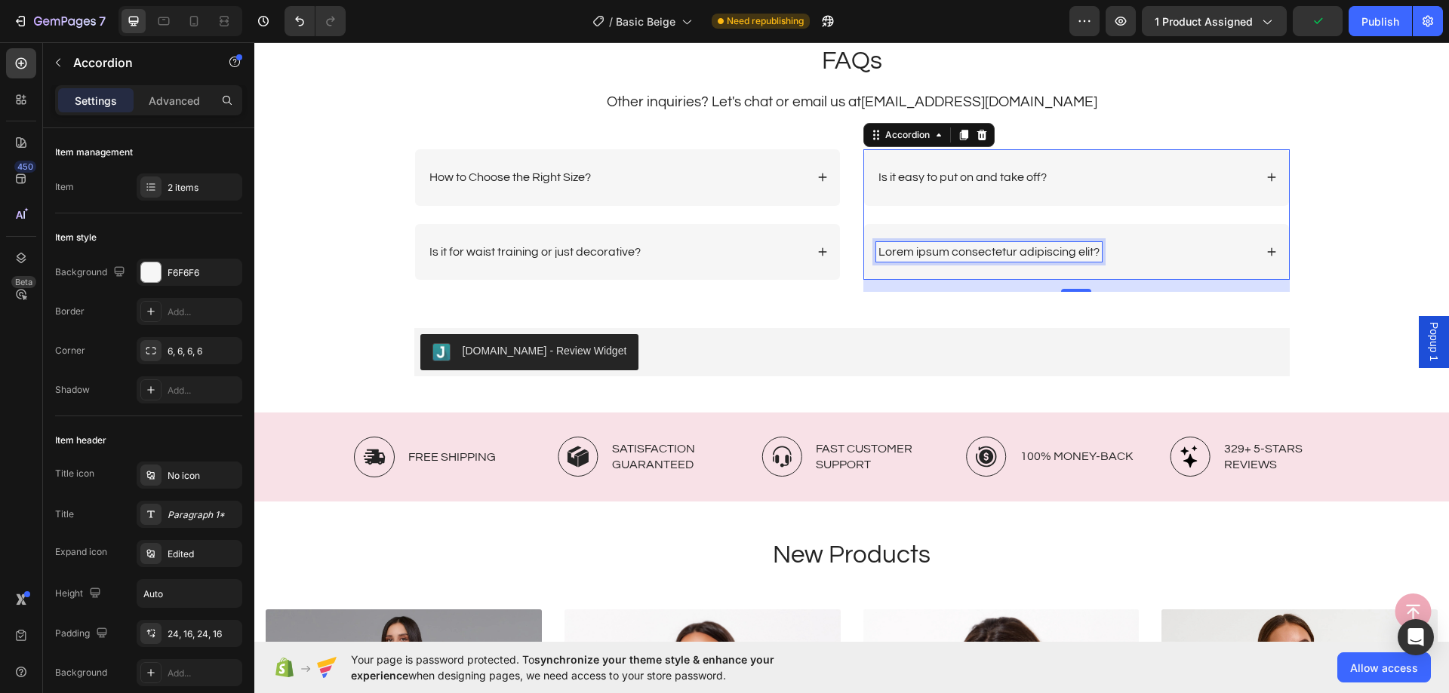
click at [1037, 247] on p "Lorem ipsum consectetur adipiscing elit?" at bounding box center [988, 252] width 221 height 16
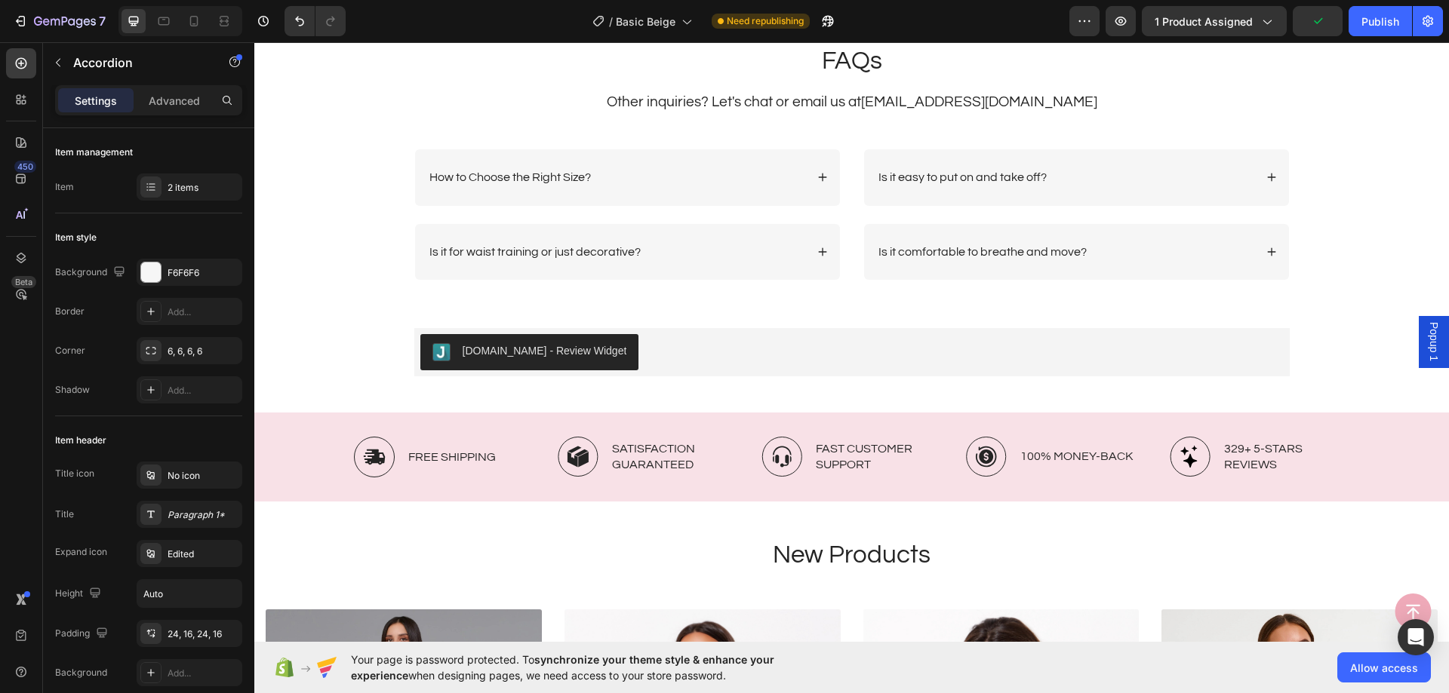
click at [1128, 253] on div "Is it comfortable to breathe and move?" at bounding box center [1065, 252] width 378 height 20
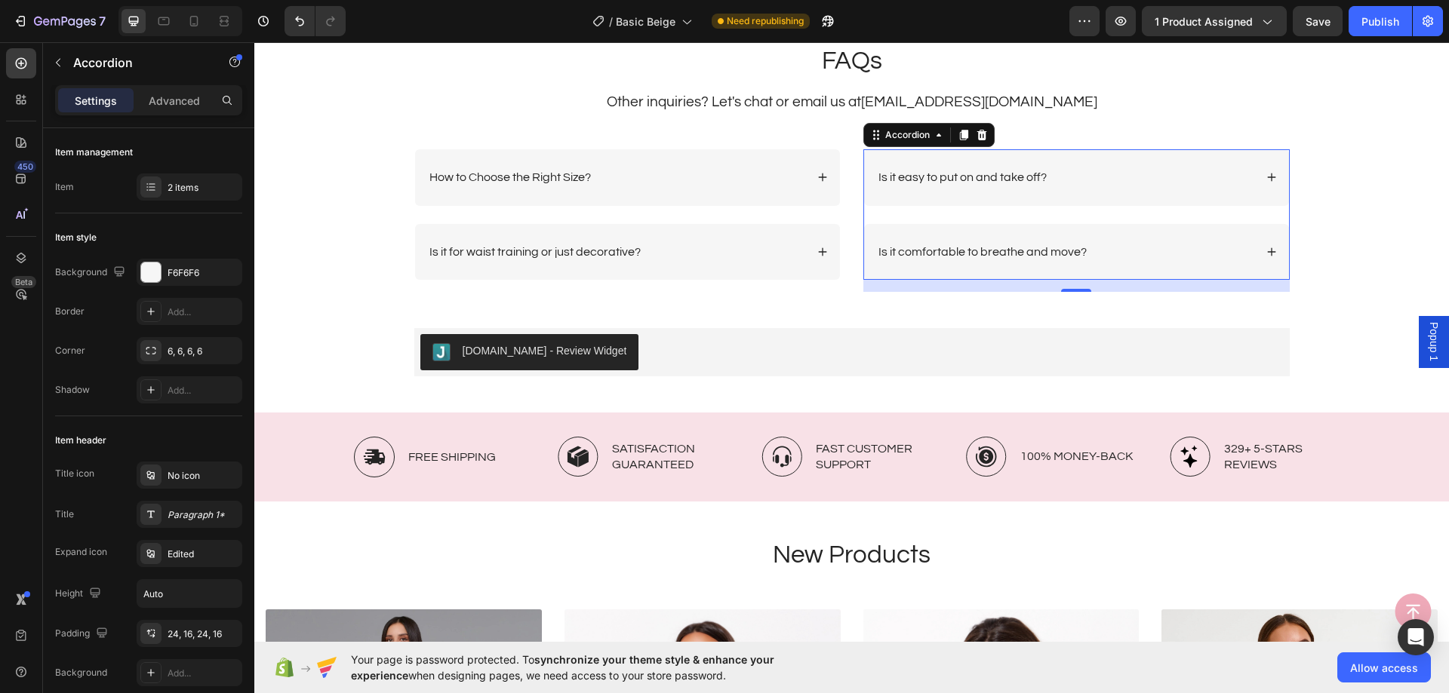
click at [1174, 236] on div "Is it comfortable to breathe and move?" at bounding box center [1076, 252] width 425 height 57
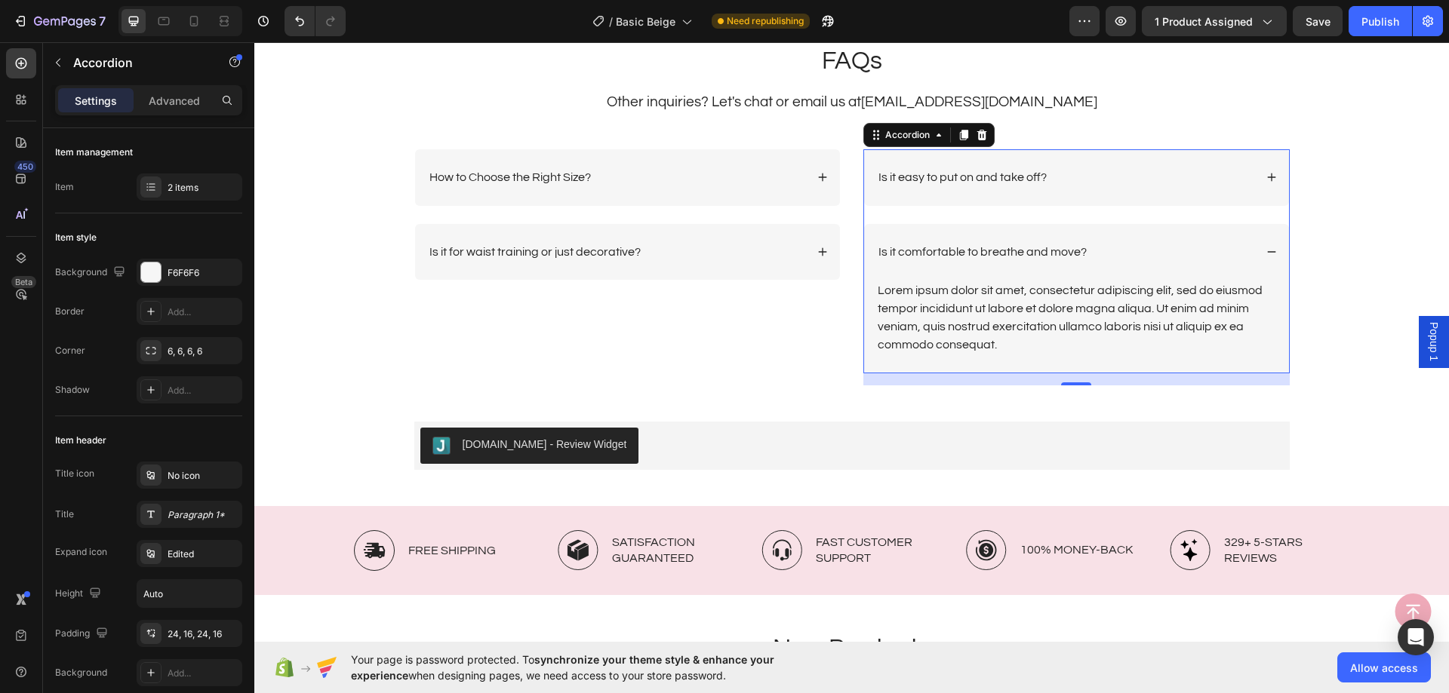
click at [1041, 320] on div "Lorem ipsum dolor sit amet, consectetur adipiscing elit, sed do eiusmod tempor …" at bounding box center [1076, 317] width 401 height 75
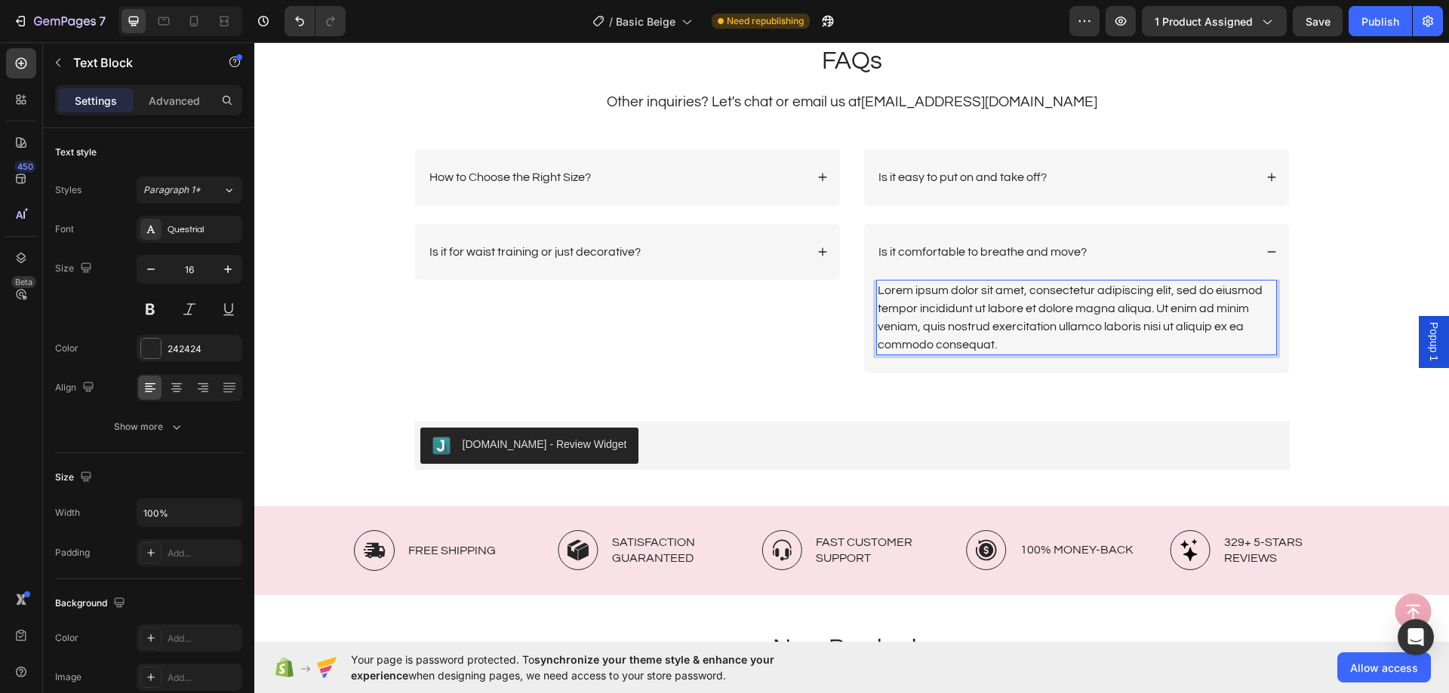
click at [1041, 320] on div "Lorem ipsum dolor sit amet, consectetur adipiscing elit, sed do eiusmod tempor …" at bounding box center [1076, 317] width 401 height 75
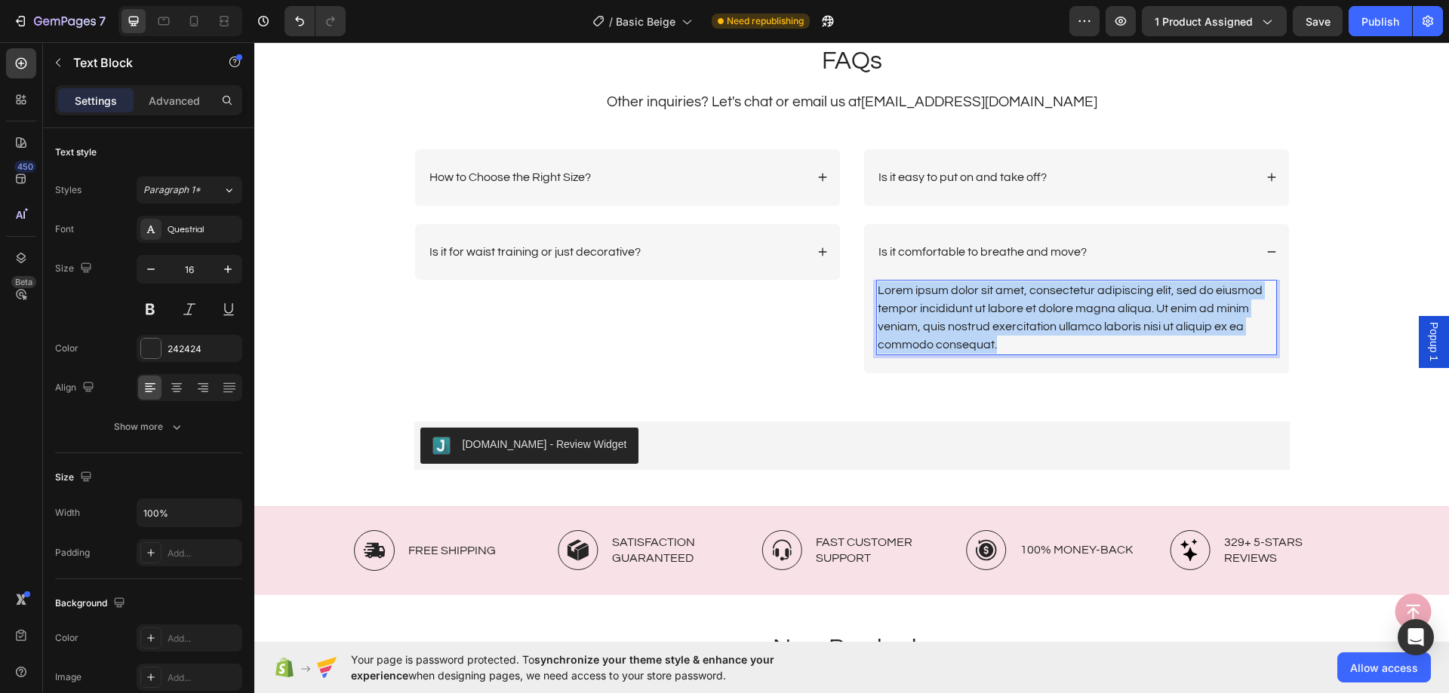
click at [1041, 319] on p "Lorem ipsum dolor sit amet, consectetur adipiscing elit, sed do eiusmod tempor …" at bounding box center [1076, 317] width 398 height 72
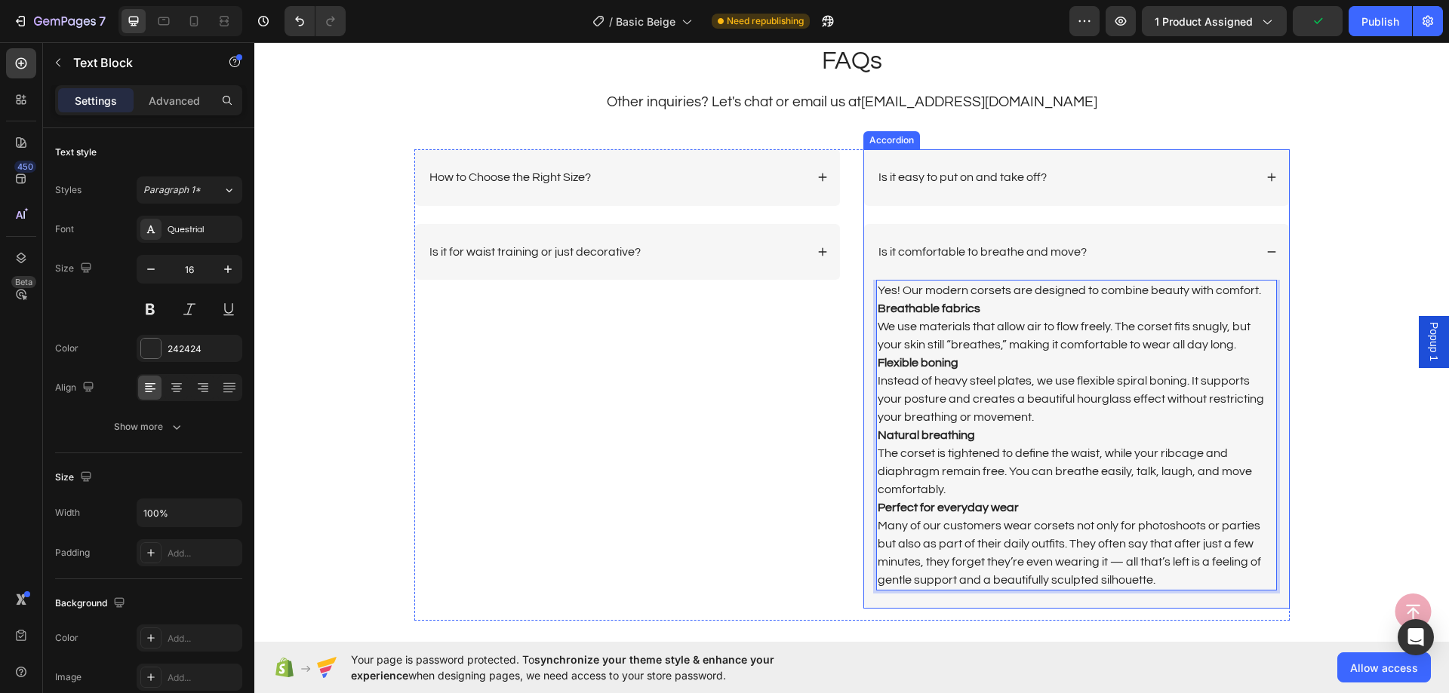
click at [1138, 254] on div "Is it comfortable to breathe and move?" at bounding box center [1065, 252] width 378 height 20
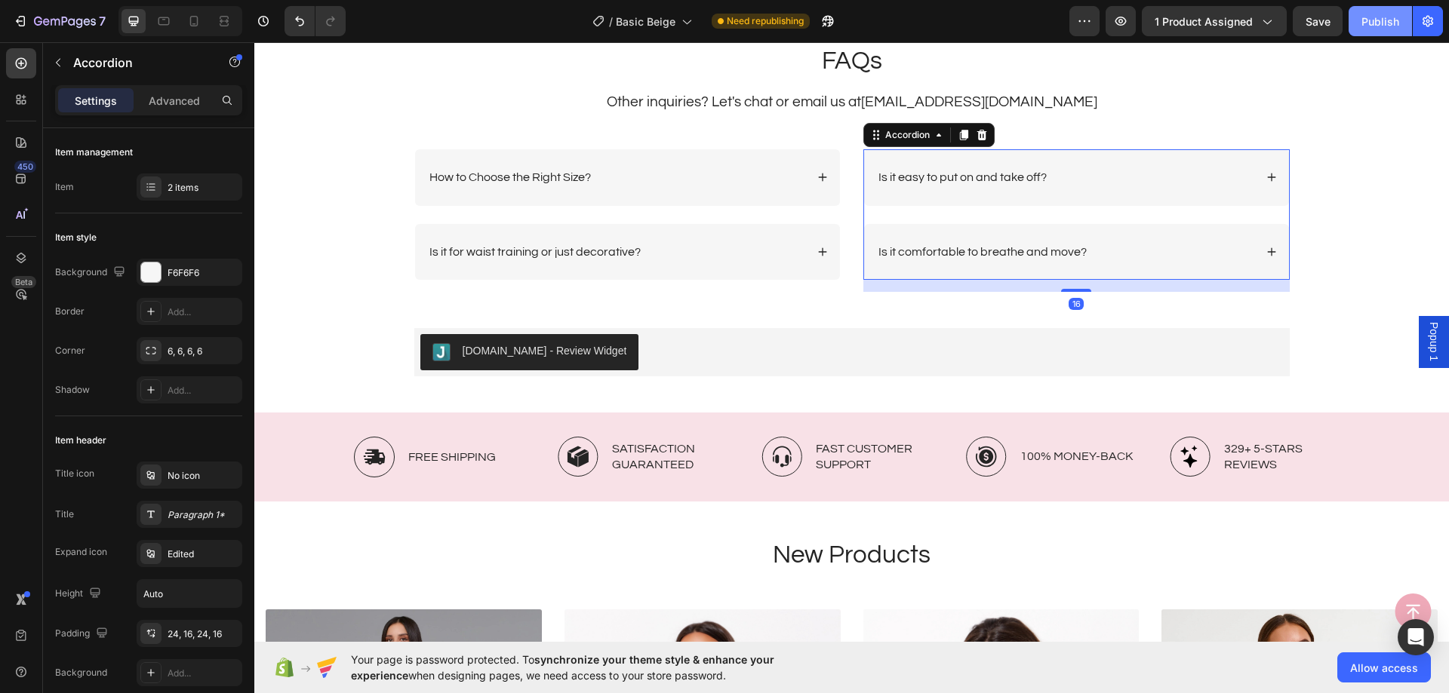
click at [1380, 22] on div "Publish" at bounding box center [1380, 22] width 38 height 16
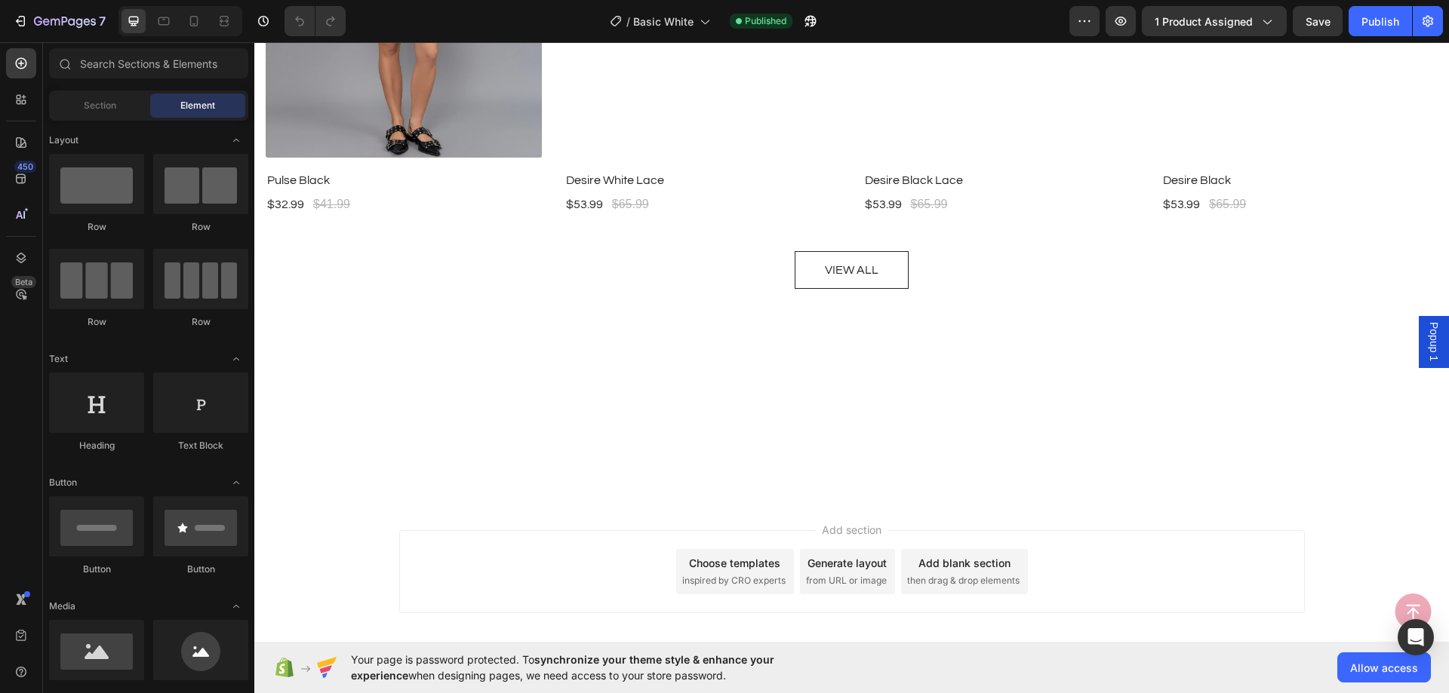
scroll to position [3384, 0]
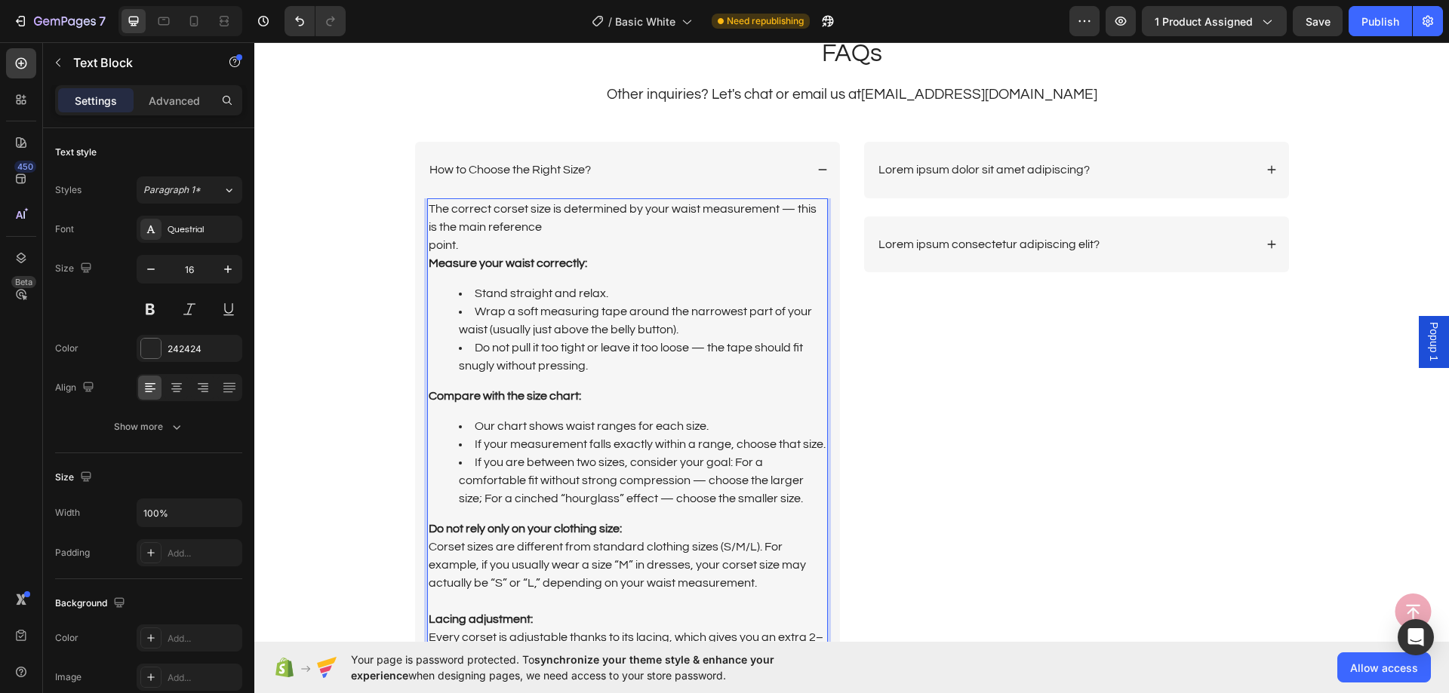
scroll to position [3442, 0]
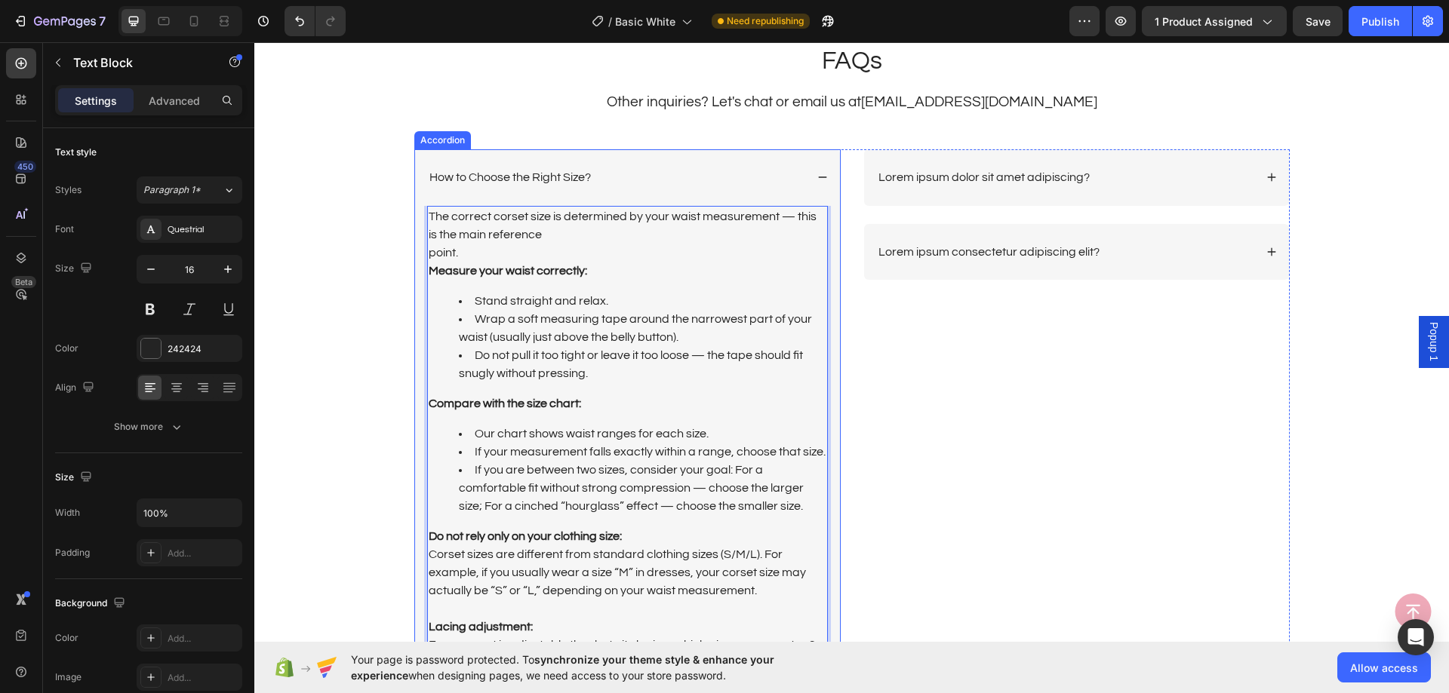
click at [719, 183] on div "How to Choose the Right Size?" at bounding box center [616, 177] width 378 height 20
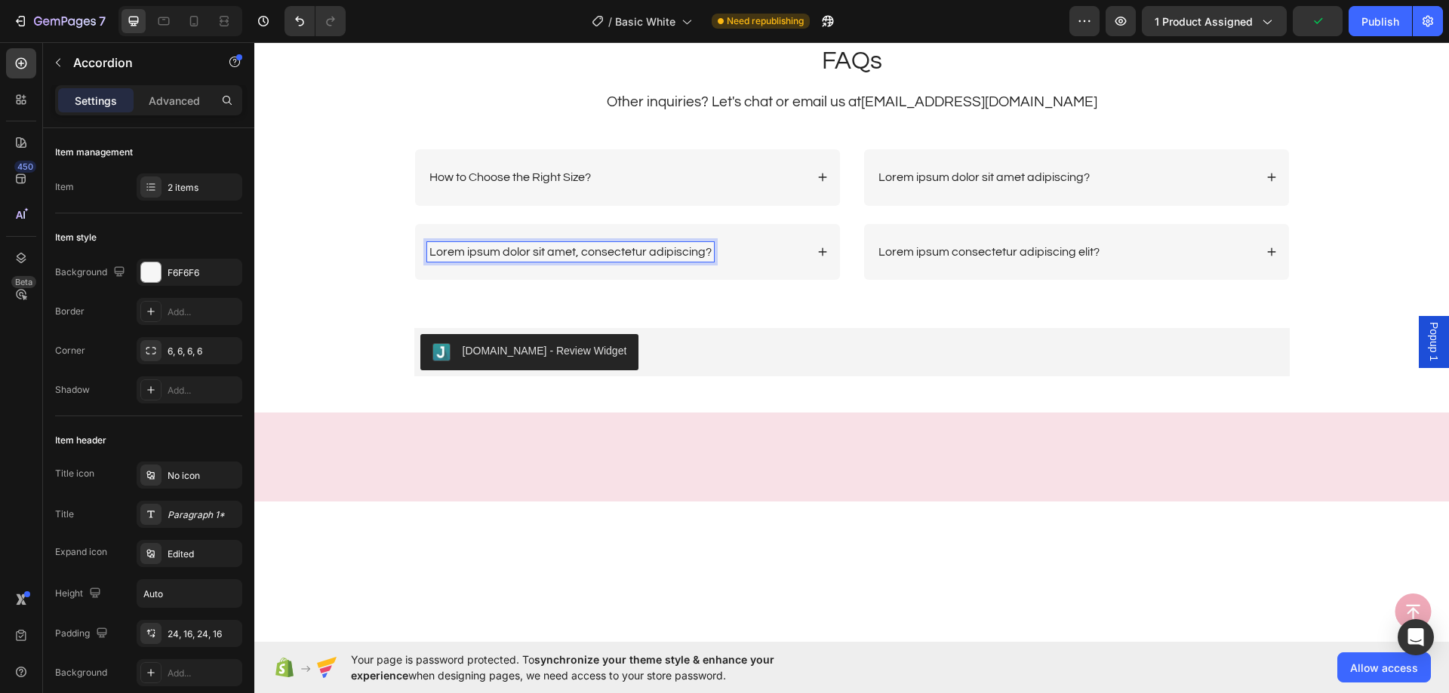
click at [626, 250] on p "Lorem ipsum dolor sit amet, consectetur adipiscing?" at bounding box center [570, 252] width 282 height 16
click at [699, 262] on div "Is it for waist training or just decorative?" at bounding box center [616, 252] width 378 height 20
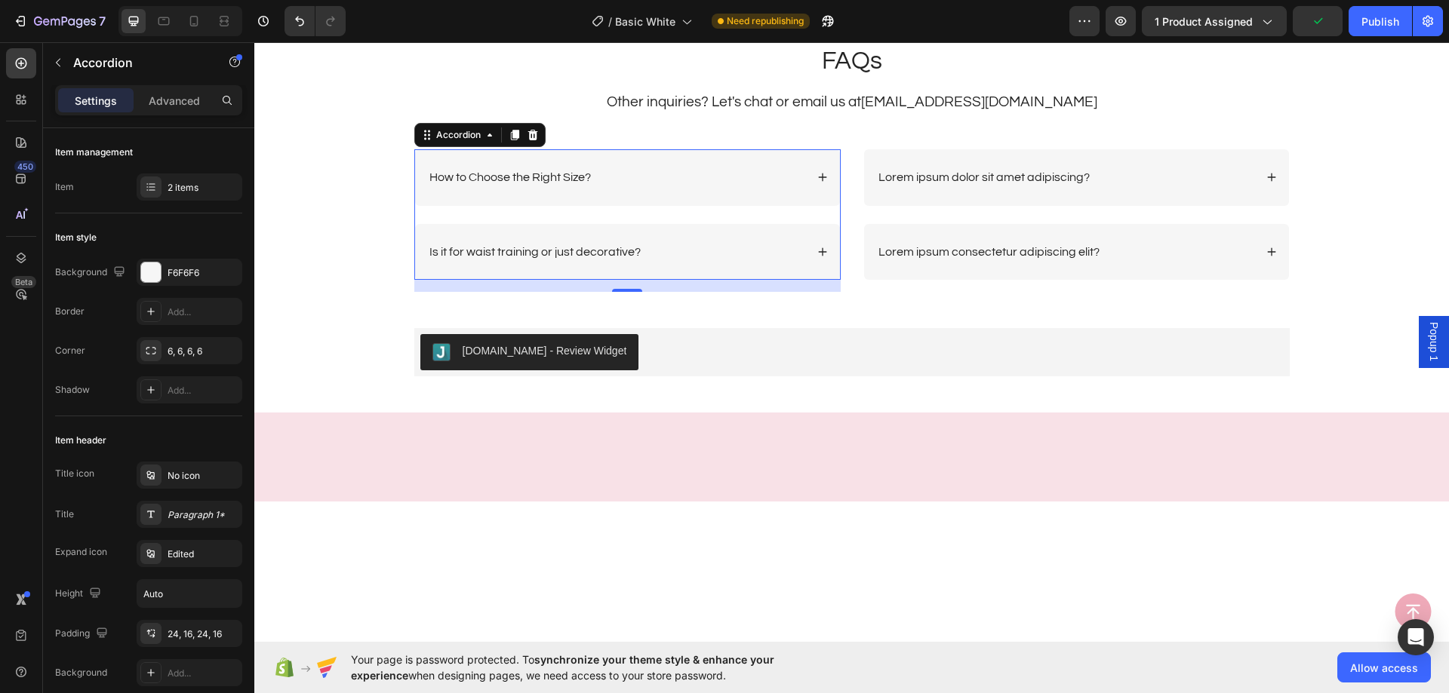
click at [699, 262] on div "Is it for waist training or just decorative?" at bounding box center [616, 252] width 378 height 20
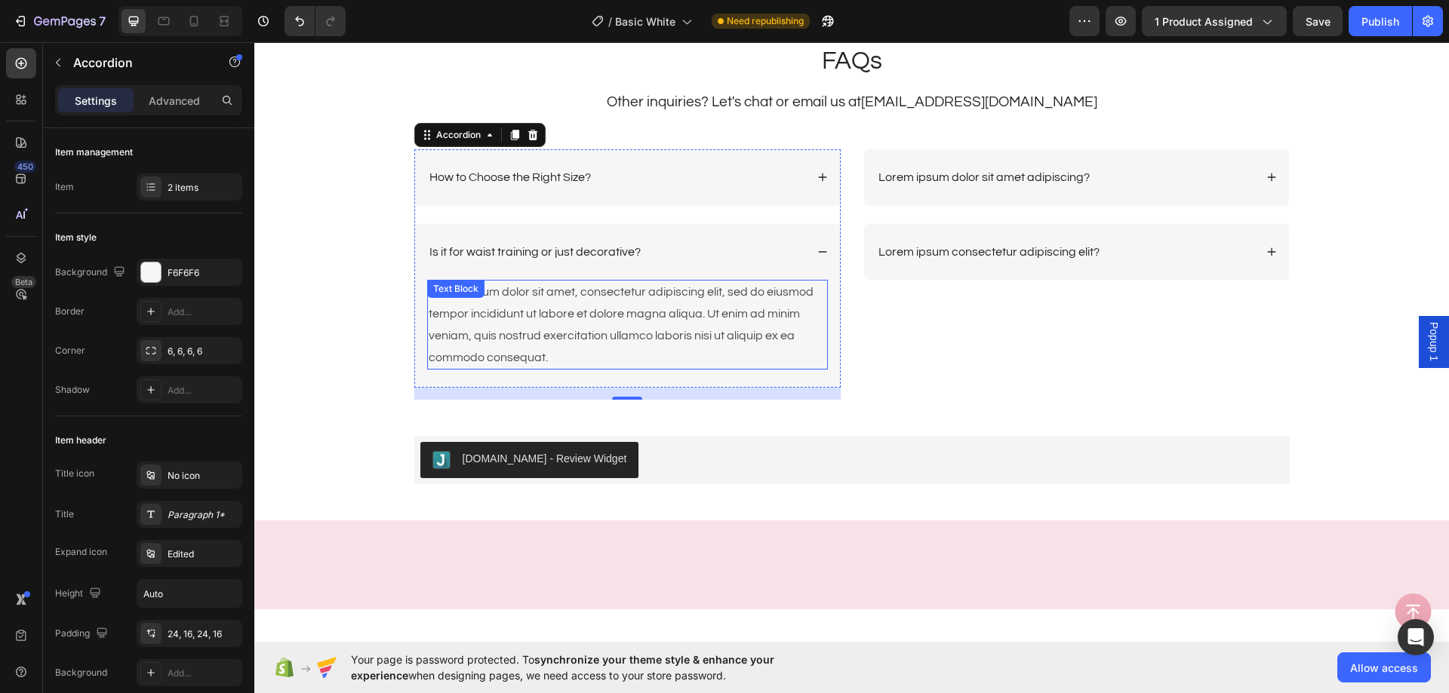
click at [631, 289] on div "Lorem ipsum dolor sit amet, consectetur adipiscing elit, sed do eiusmod tempor …" at bounding box center [627, 325] width 401 height 90
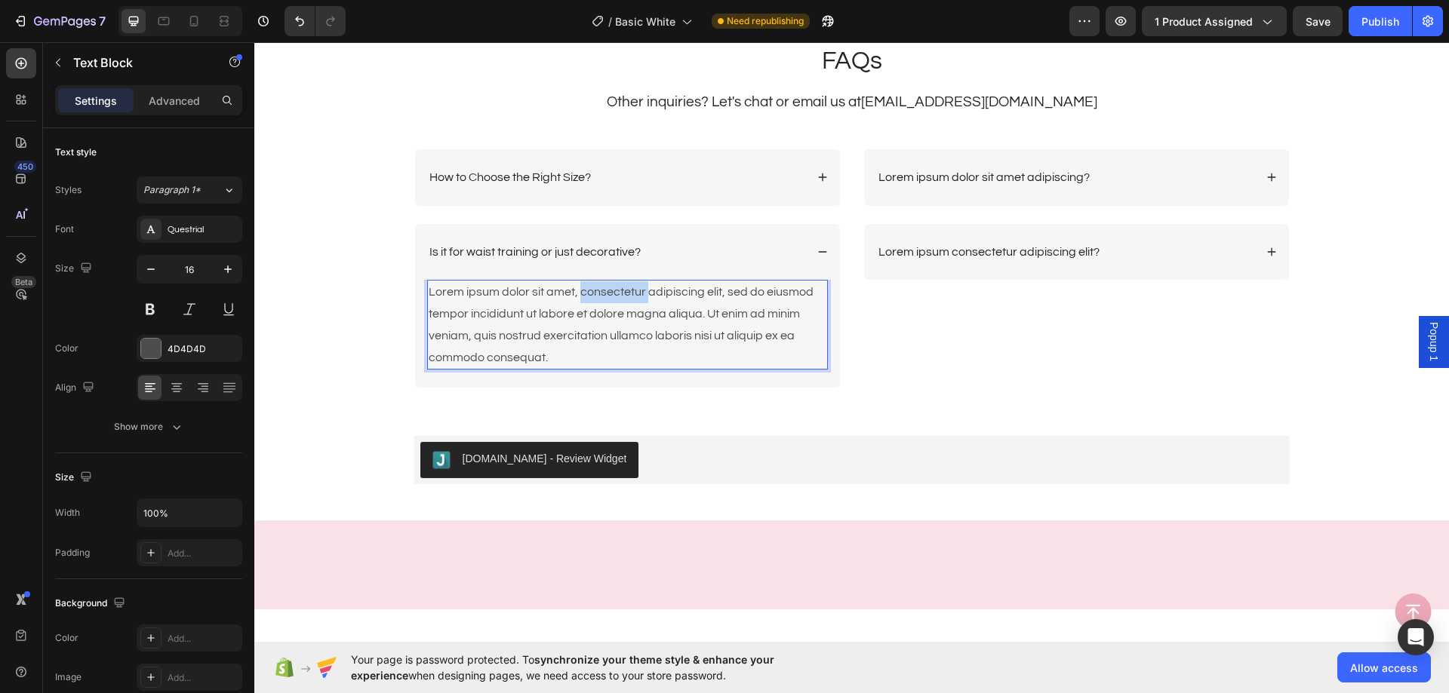
click at [631, 289] on div "Lorem ipsum dolor sit amet, consectetur adipiscing elit, sed do eiusmod tempor …" at bounding box center [627, 325] width 401 height 90
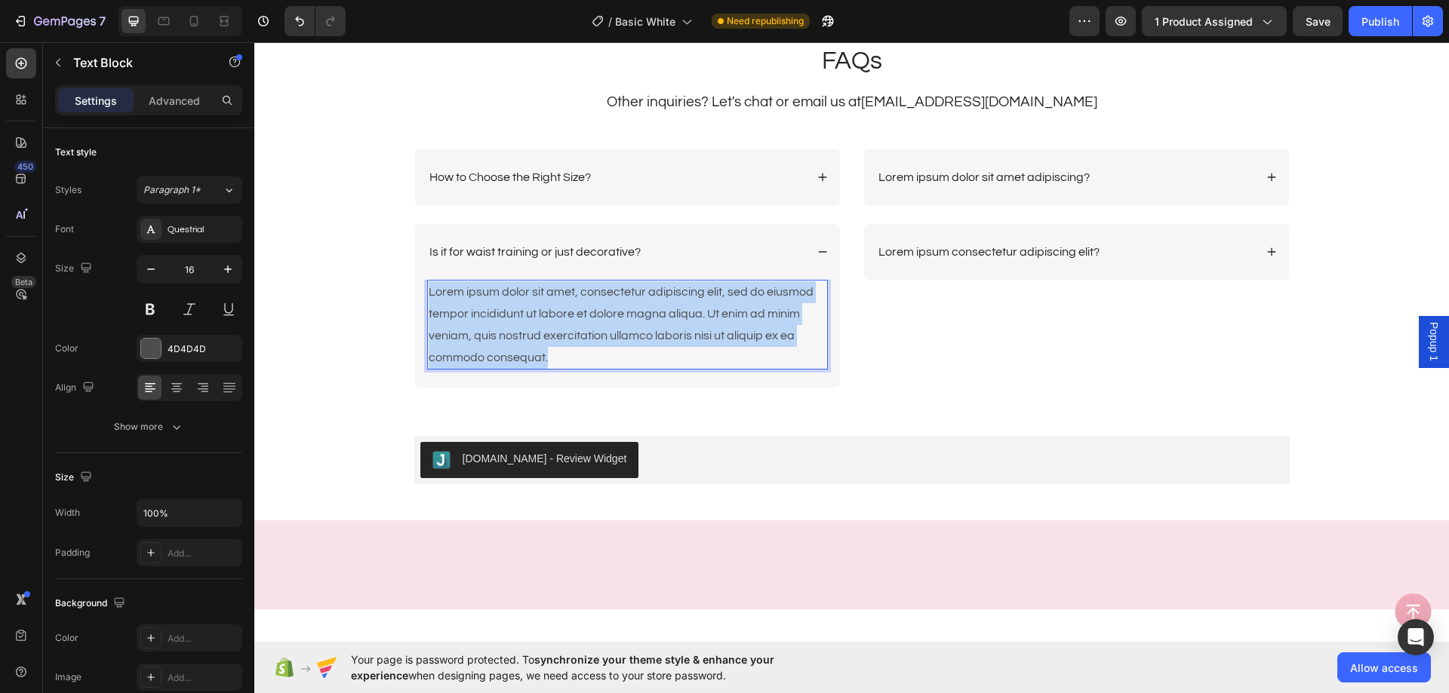
click at [631, 289] on p "Lorem ipsum dolor sit amet, consectetur adipiscing elit, sed do eiusmod tempor …" at bounding box center [628, 324] width 398 height 87
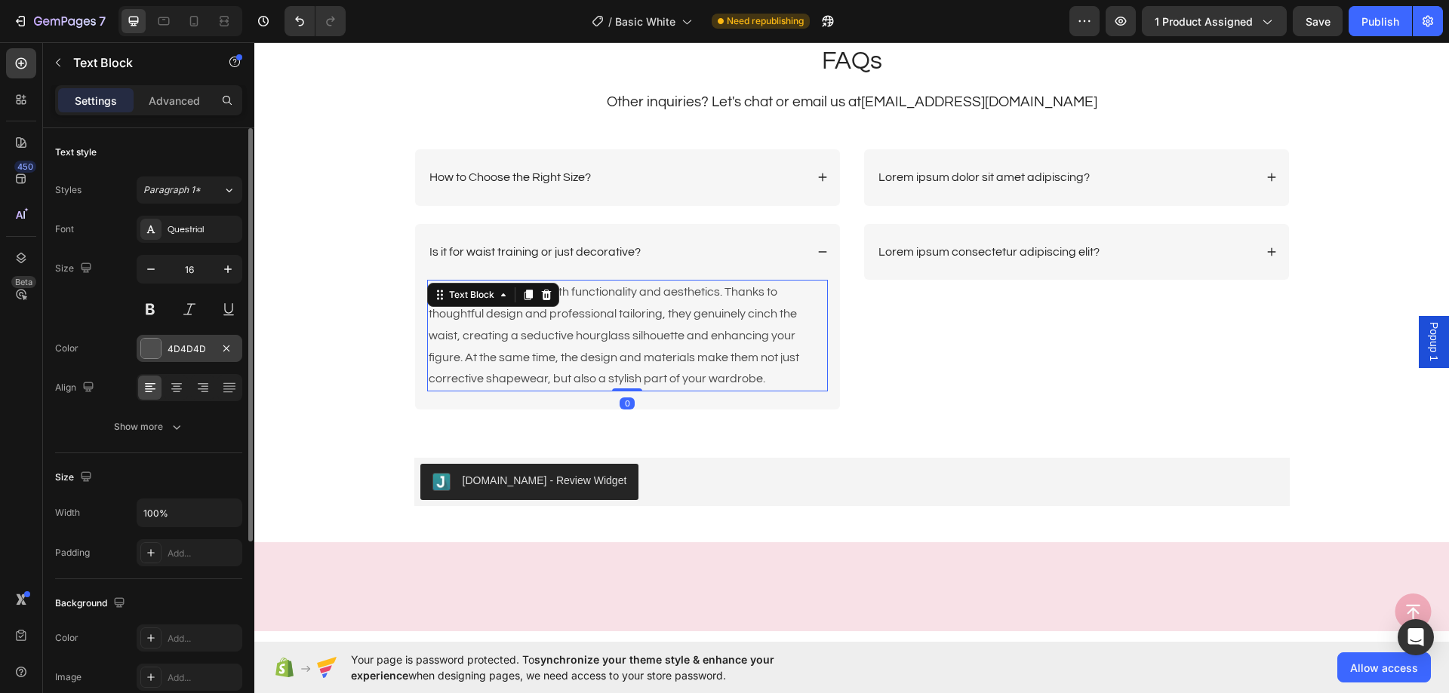
click at [169, 340] on div "4D4D4D" at bounding box center [190, 348] width 106 height 27
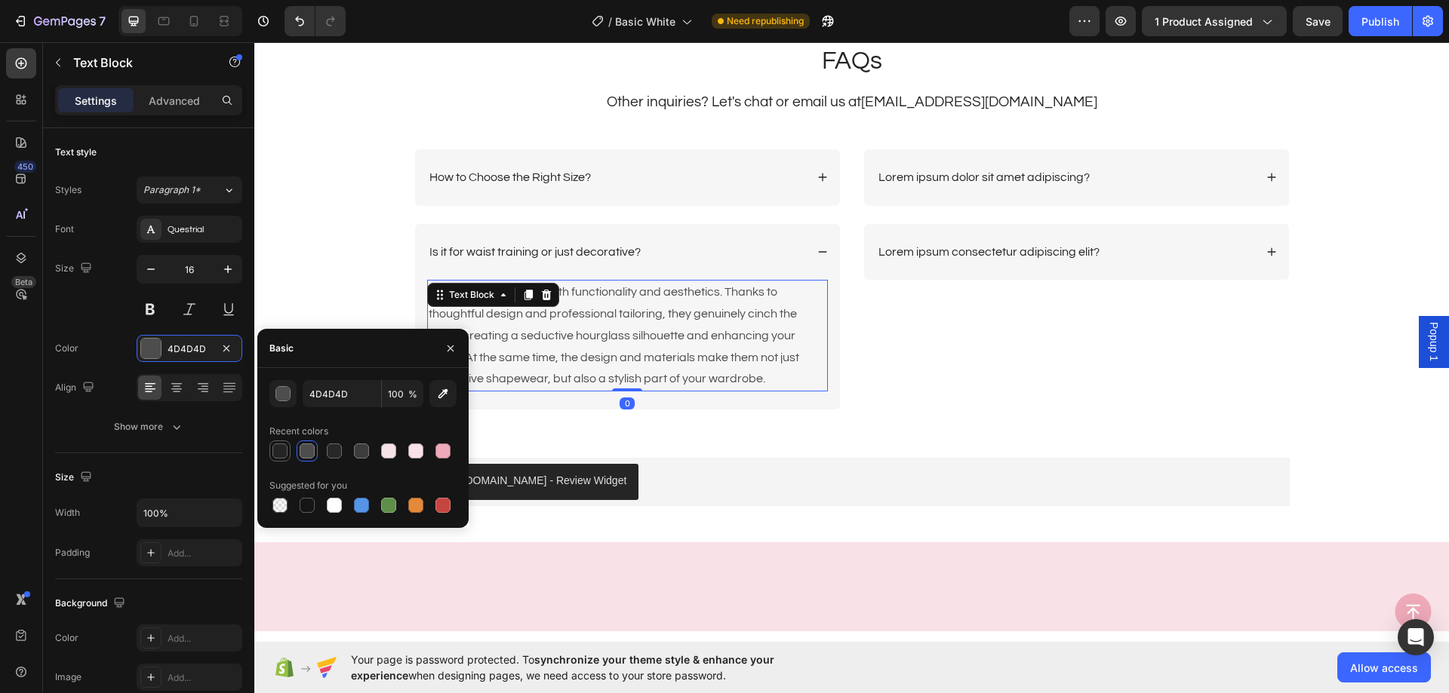
click at [276, 447] on div at bounding box center [279, 451] width 15 height 15
type input "242424"
click at [1033, 185] on p "Lorem ipsum dolor sit amet adipiscing?" at bounding box center [983, 178] width 211 height 16
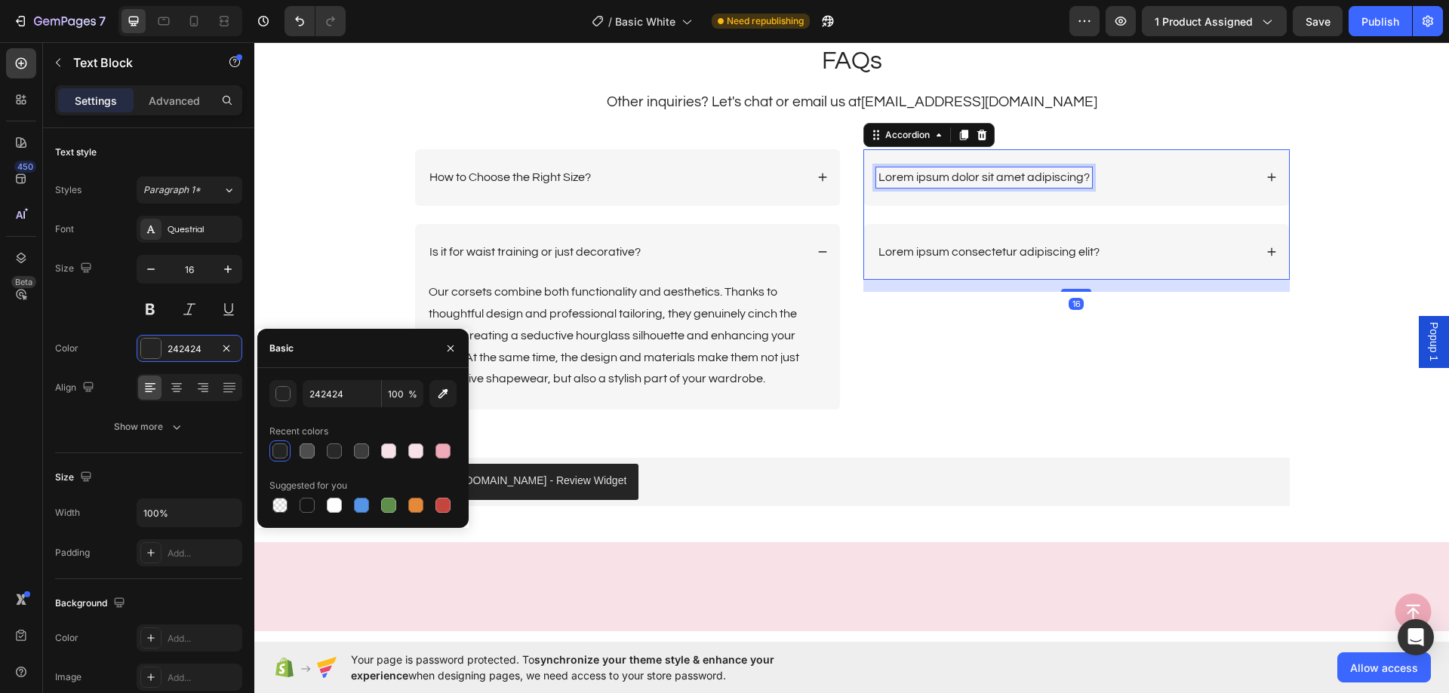
click at [1033, 185] on p "Lorem ipsum dolor sit amet adipiscing?" at bounding box center [983, 178] width 211 height 16
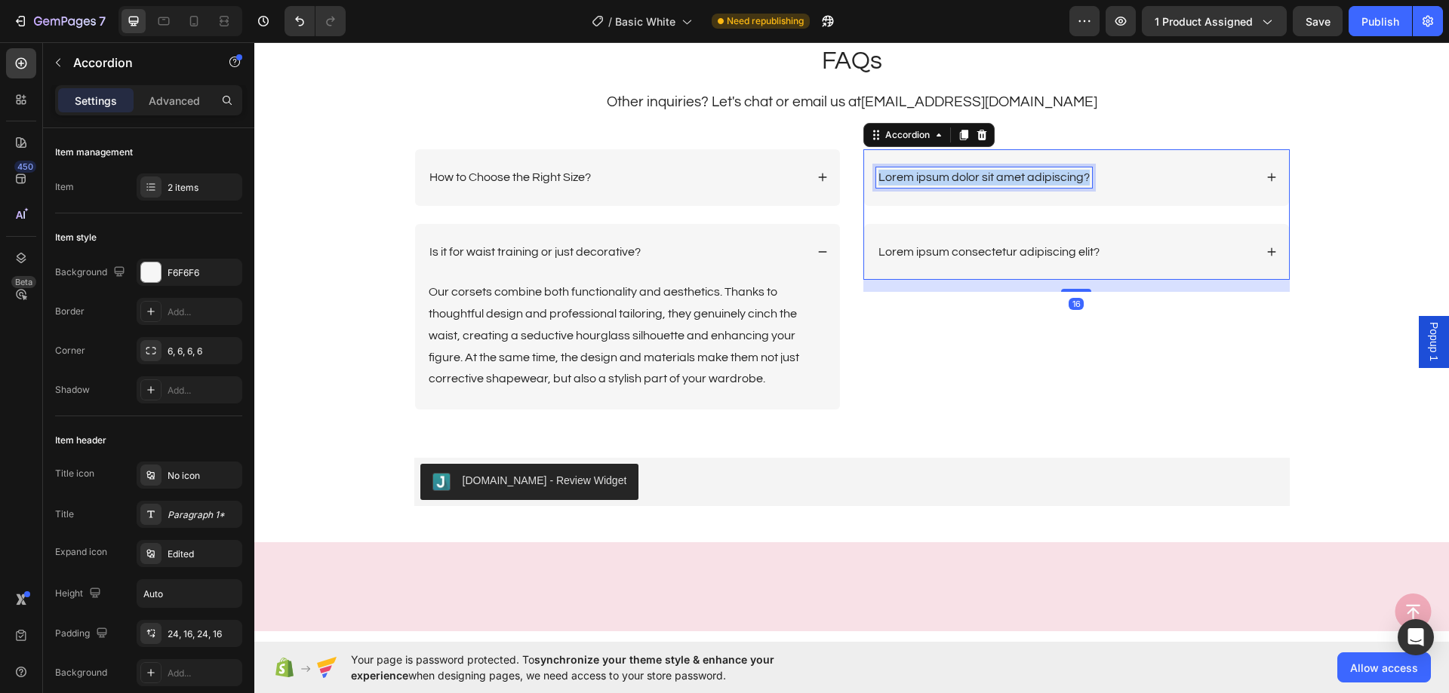
click at [1033, 185] on p "Lorem ipsum dolor sit amet adipiscing?" at bounding box center [983, 178] width 211 height 16
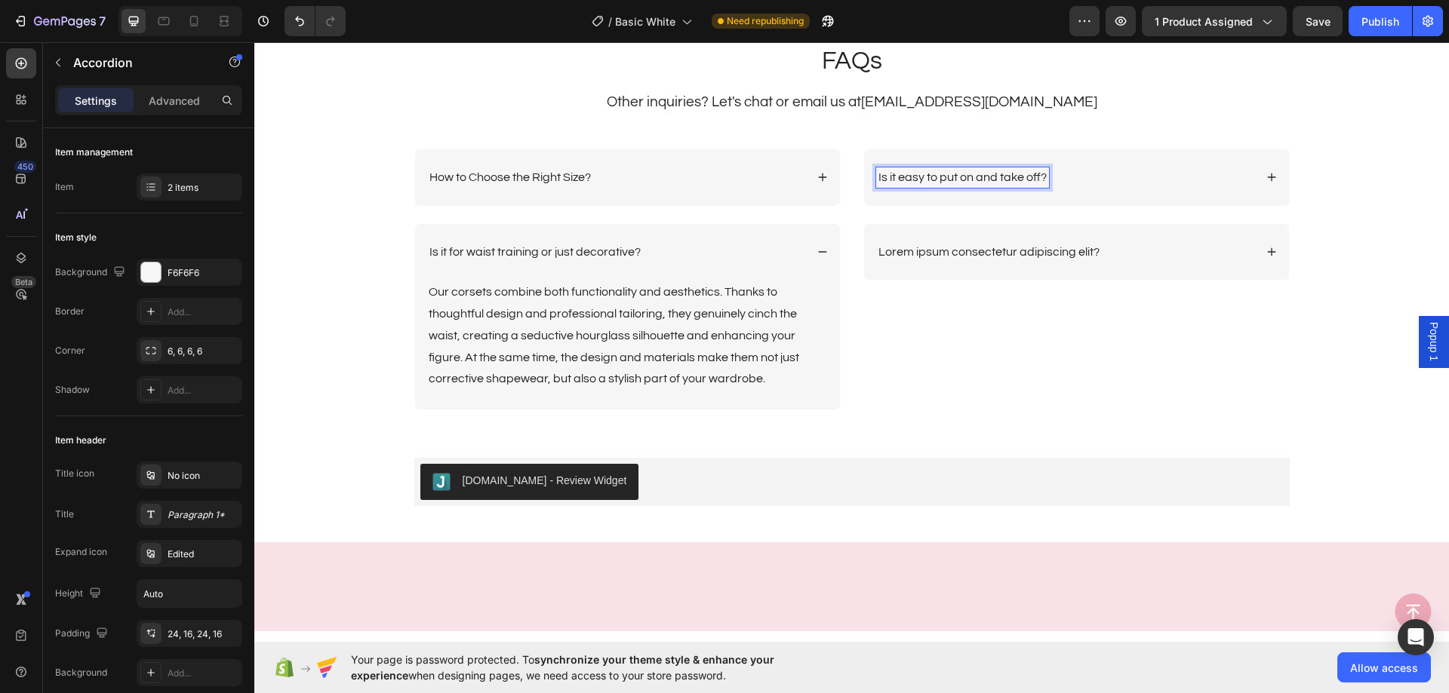
click at [1120, 180] on div "Is it easy to put on and take off?" at bounding box center [1065, 177] width 378 height 20
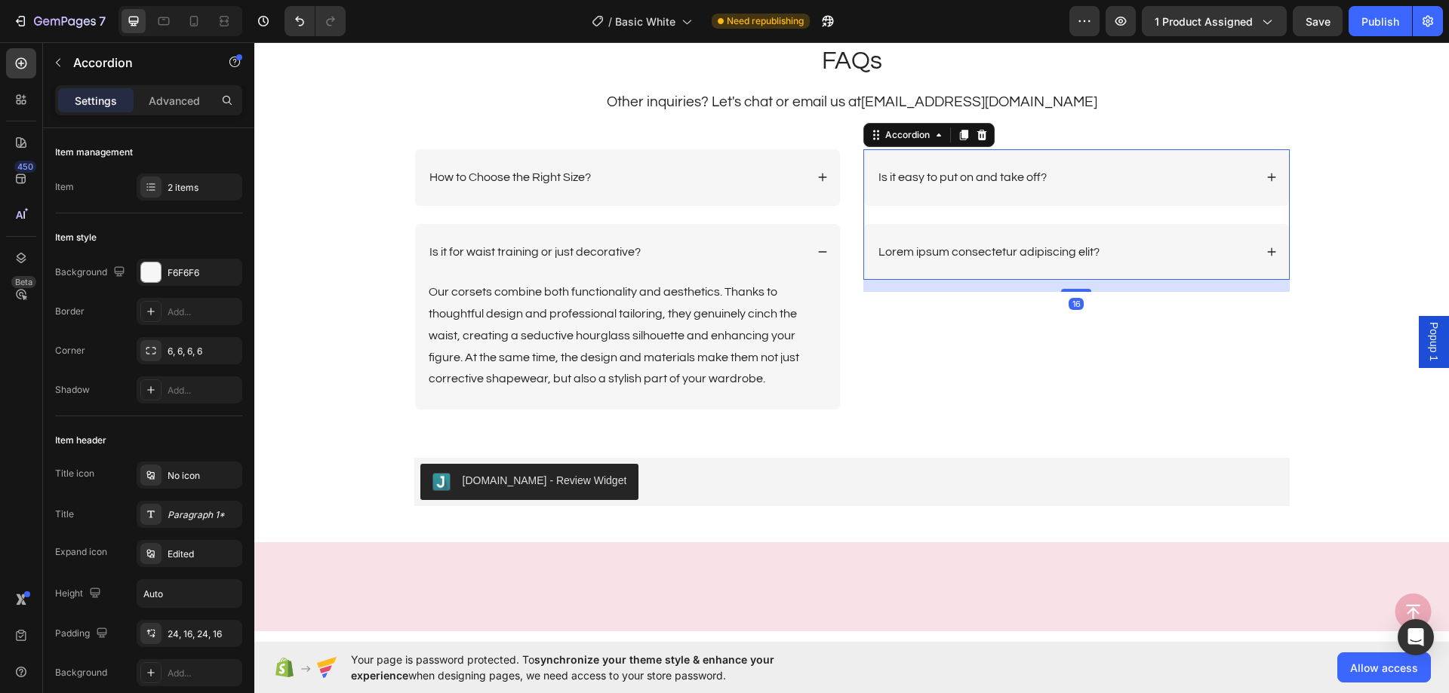
click at [1120, 180] on div "Is it easy to put on and take off?" at bounding box center [1065, 177] width 378 height 20
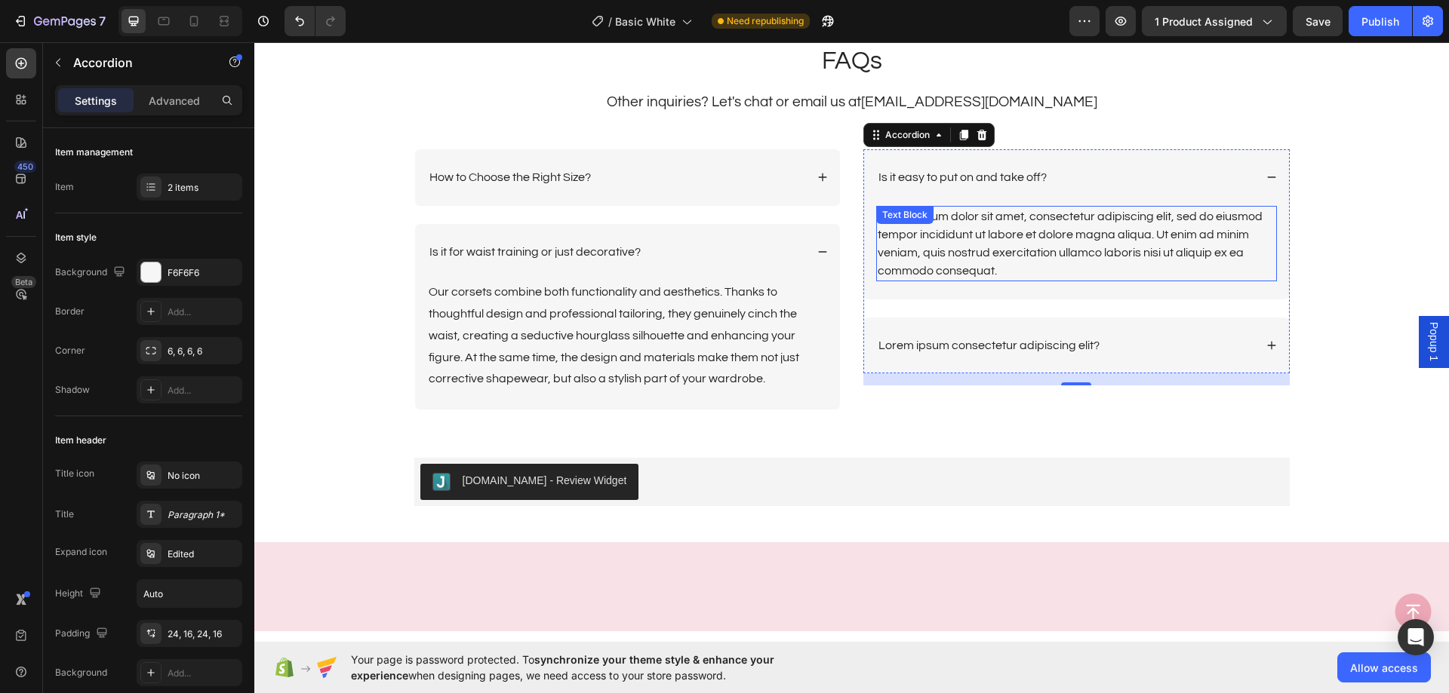
click at [1165, 246] on div "Lorem ipsum dolor sit amet, consectetur adipiscing elit, sed do eiusmod tempor …" at bounding box center [1076, 243] width 401 height 75
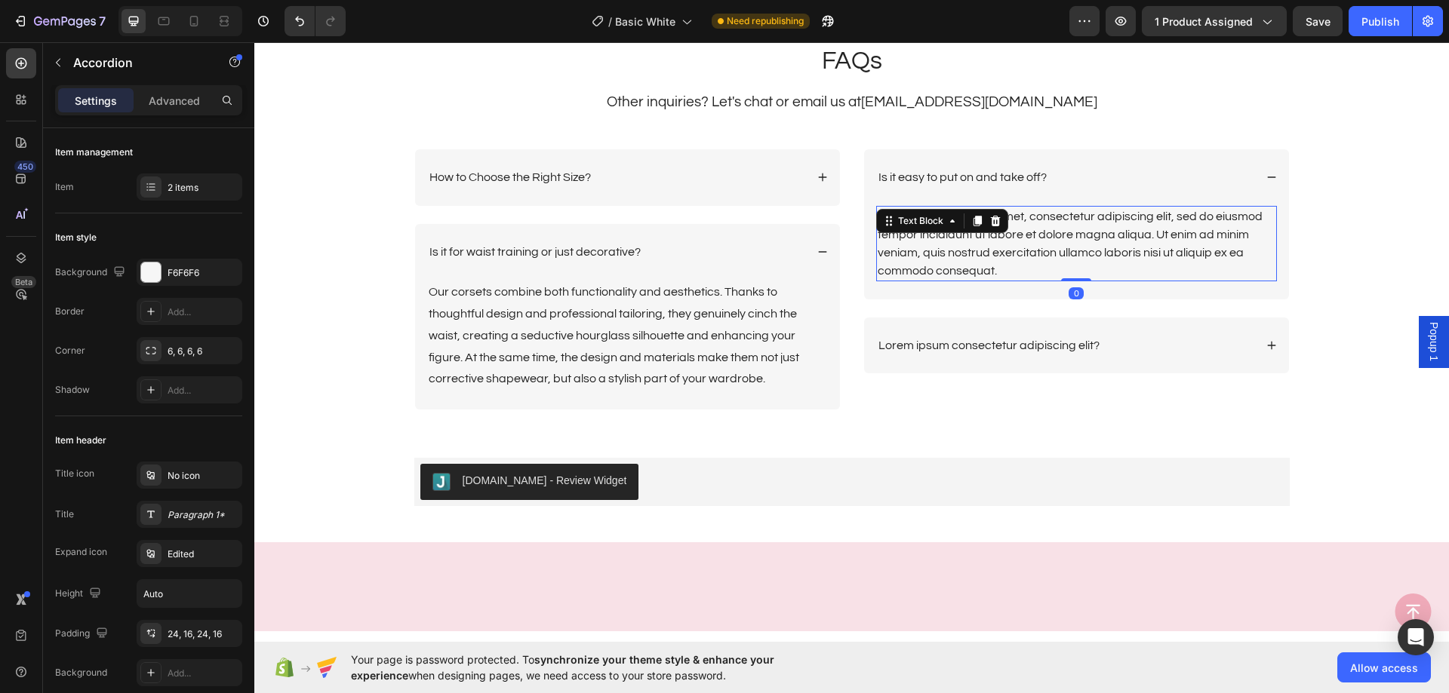
click at [1165, 246] on div "Lorem ipsum dolor sit amet, consectetur adipiscing elit, sed do eiusmod tempor …" at bounding box center [1076, 243] width 401 height 75
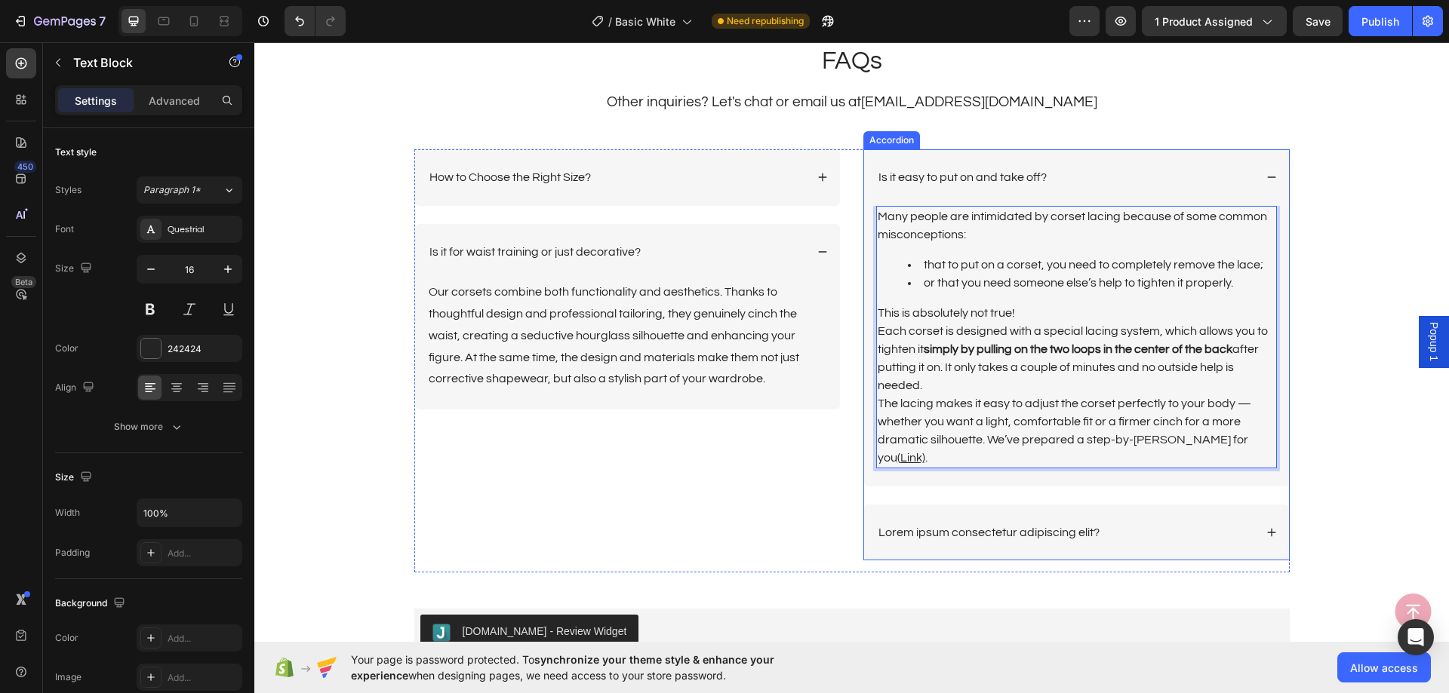
click at [1157, 179] on div "Is it easy to put on and take off?" at bounding box center [1065, 177] width 378 height 20
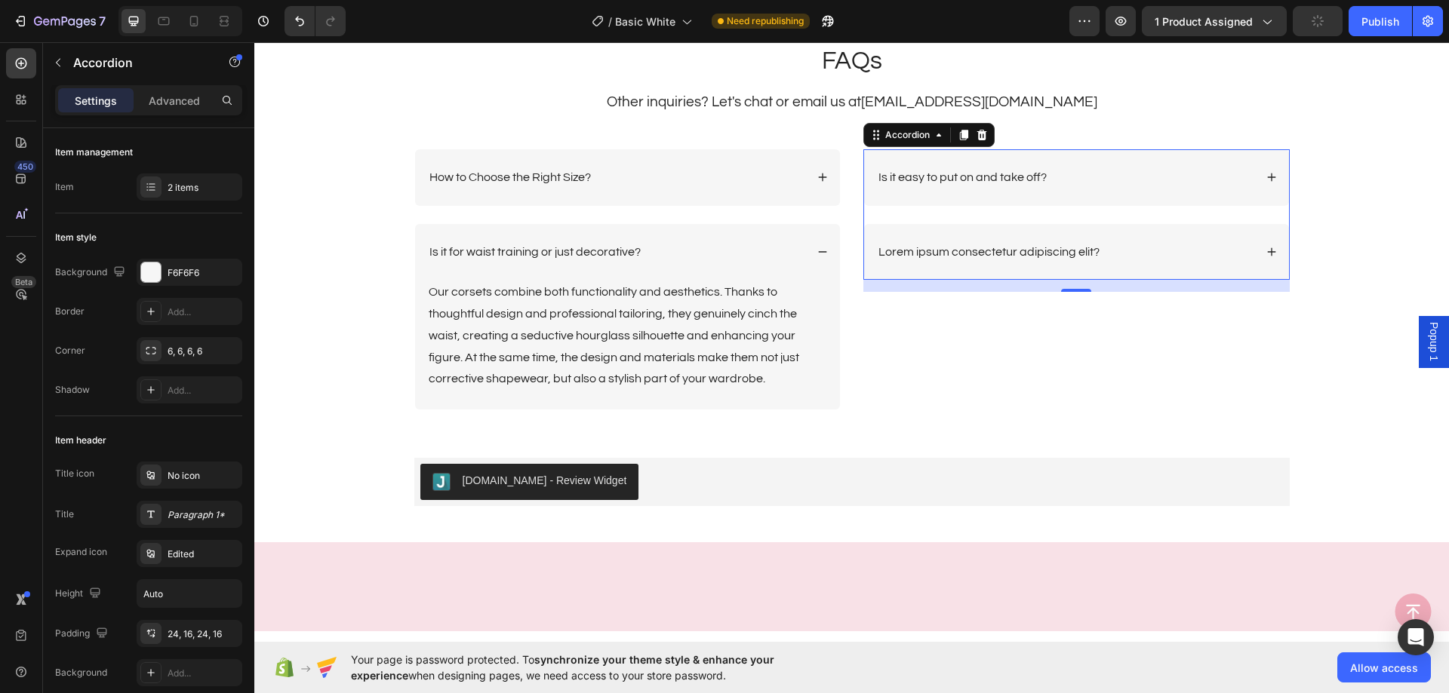
click at [995, 240] on div "Lorem ipsum consectetur adipiscing elit?" at bounding box center [1076, 252] width 425 height 57
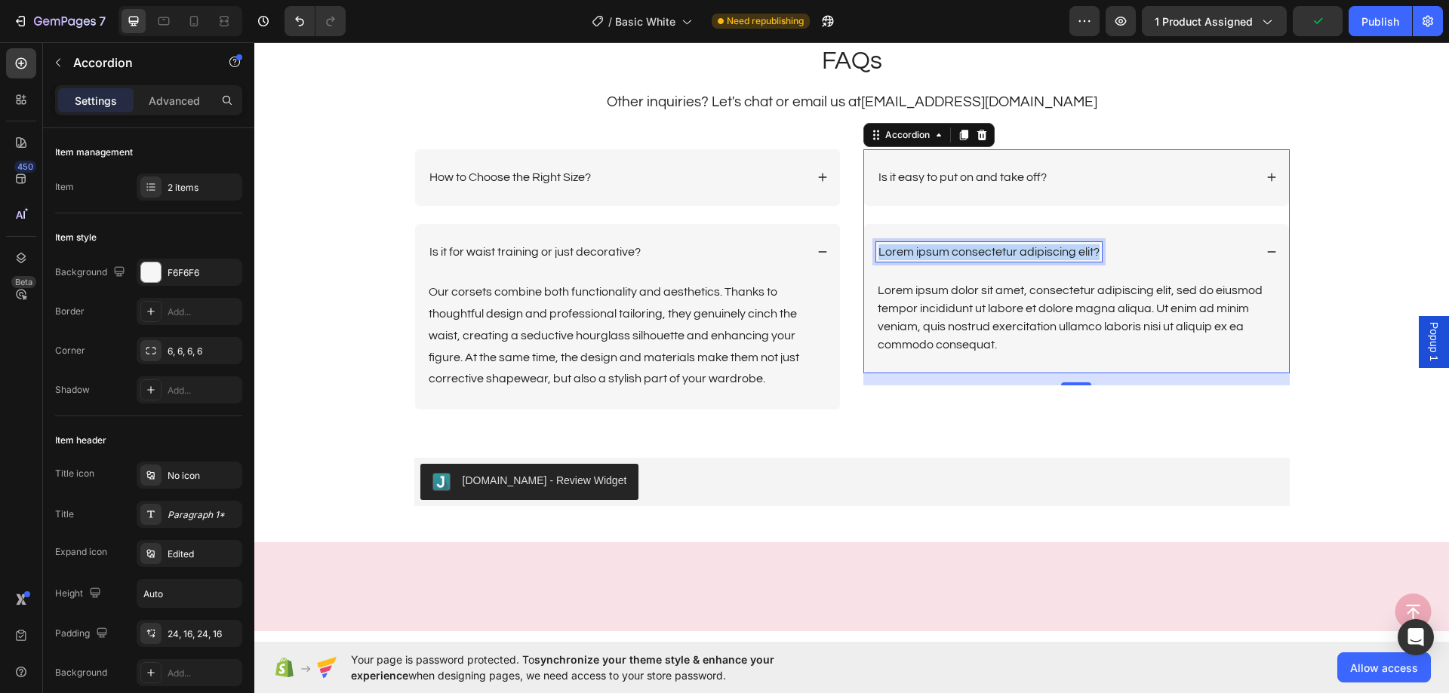
click at [1004, 248] on p "Lorem ipsum consectetur adipiscing elit?" at bounding box center [988, 252] width 221 height 16
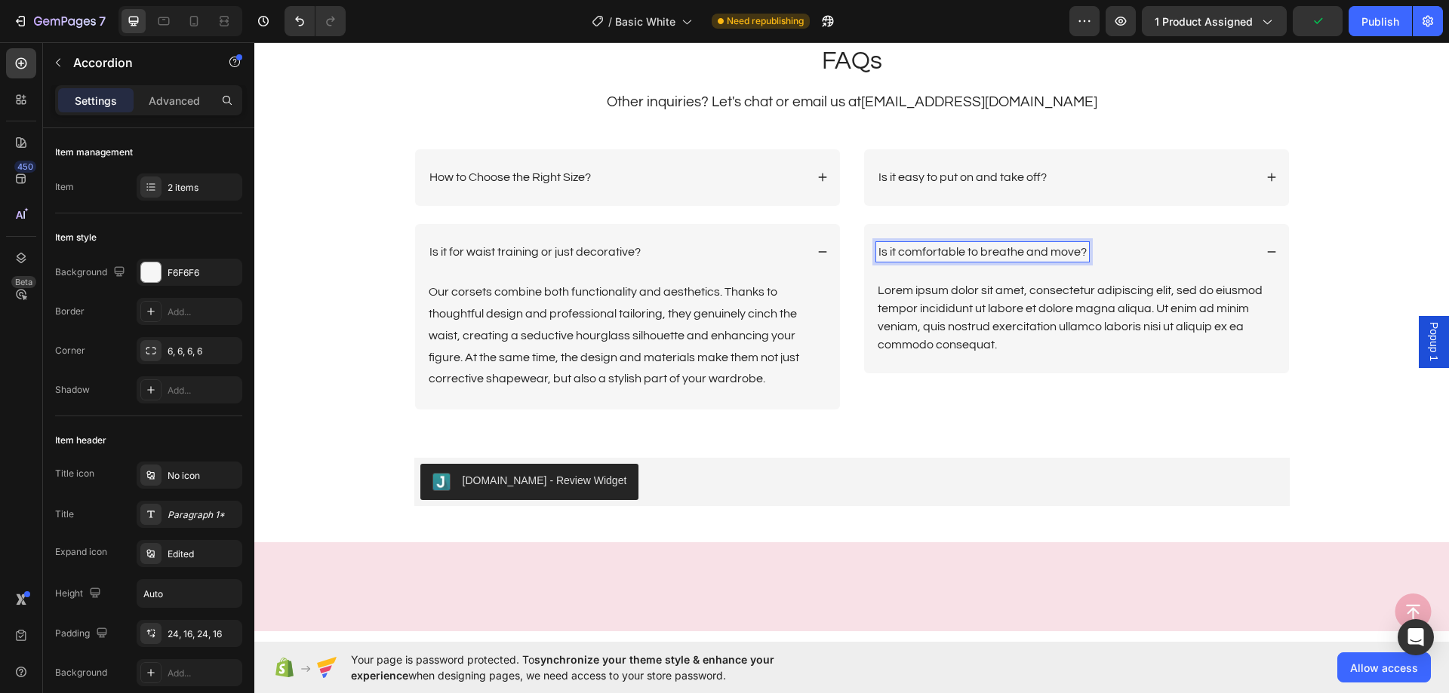
click at [1115, 265] on div "Is it comfortable to breathe and move?" at bounding box center [1076, 252] width 425 height 57
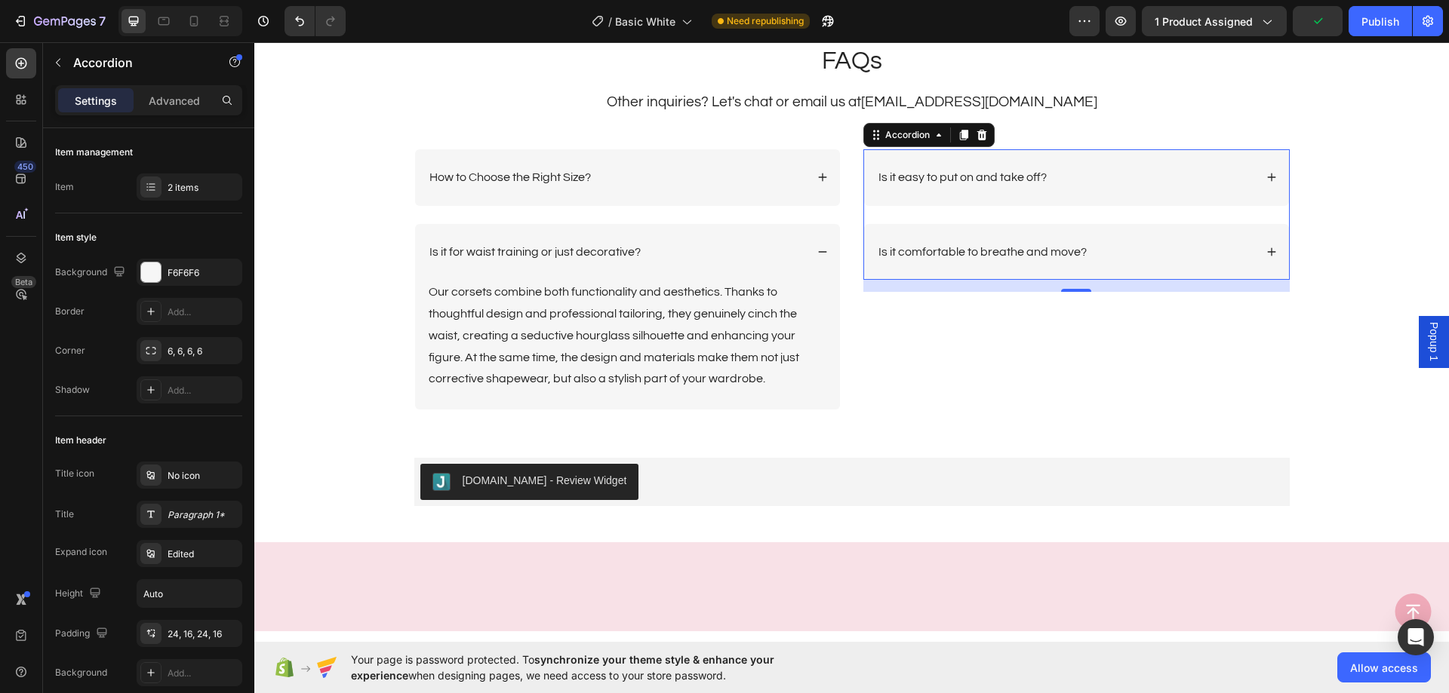
click at [1115, 265] on div "Is it comfortable to breathe and move?" at bounding box center [1076, 252] width 425 height 57
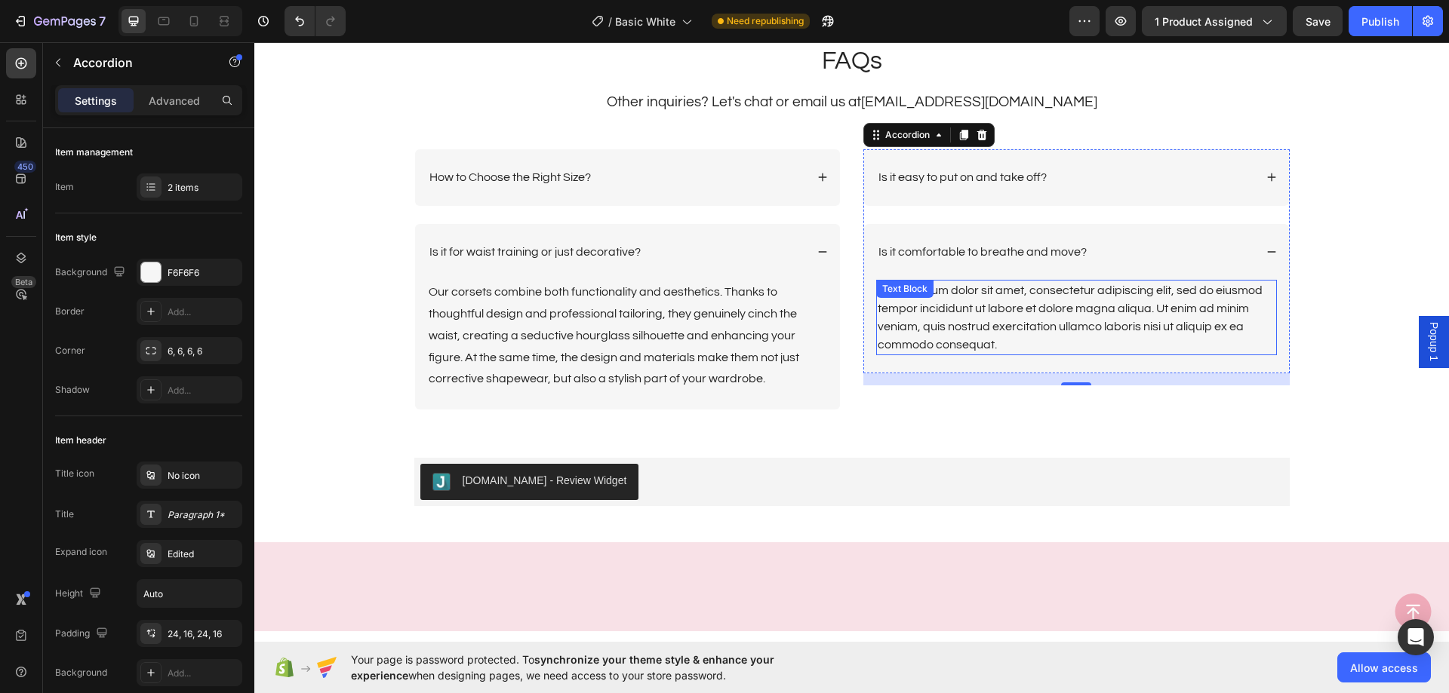
click at [1089, 297] on div "Lorem ipsum dolor sit amet, consectetur adipiscing elit, sed do eiusmod tempor …" at bounding box center [1076, 317] width 401 height 75
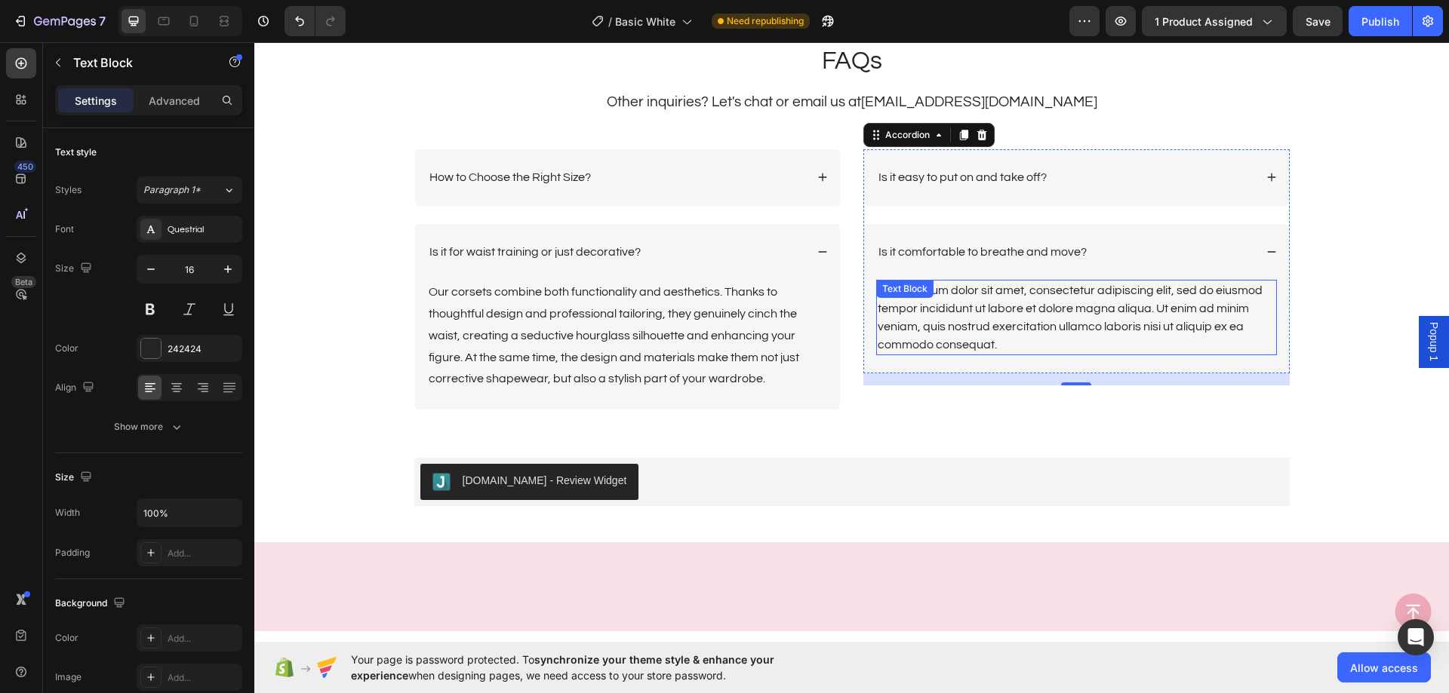
click at [1089, 297] on div "Lorem ipsum dolor sit amet, consectetur adipiscing elit, sed do eiusmod tempor …" at bounding box center [1076, 317] width 401 height 75
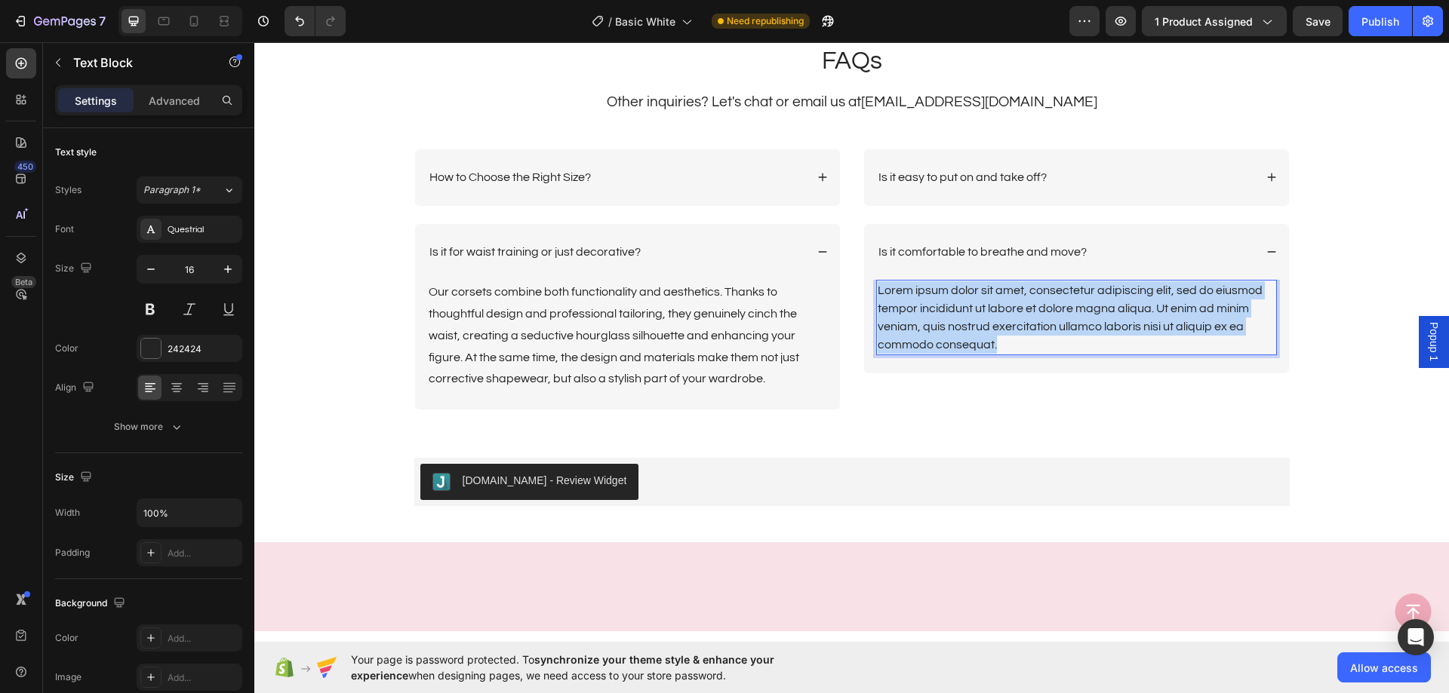
click at [1089, 297] on p "Lorem ipsum dolor sit amet, consectetur adipiscing elit, sed do eiusmod tempor …" at bounding box center [1076, 317] width 398 height 72
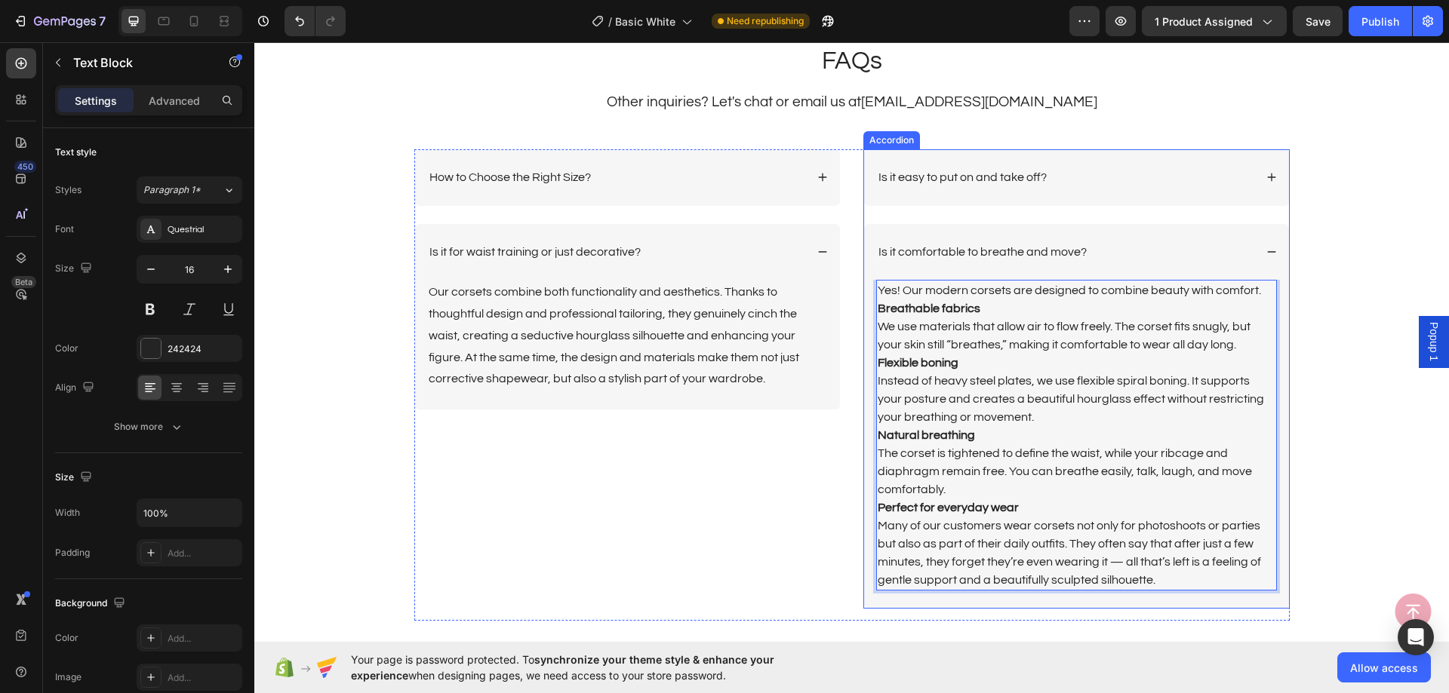
click at [1128, 252] on div "Is it comfortable to breathe and move?" at bounding box center [1065, 252] width 378 height 20
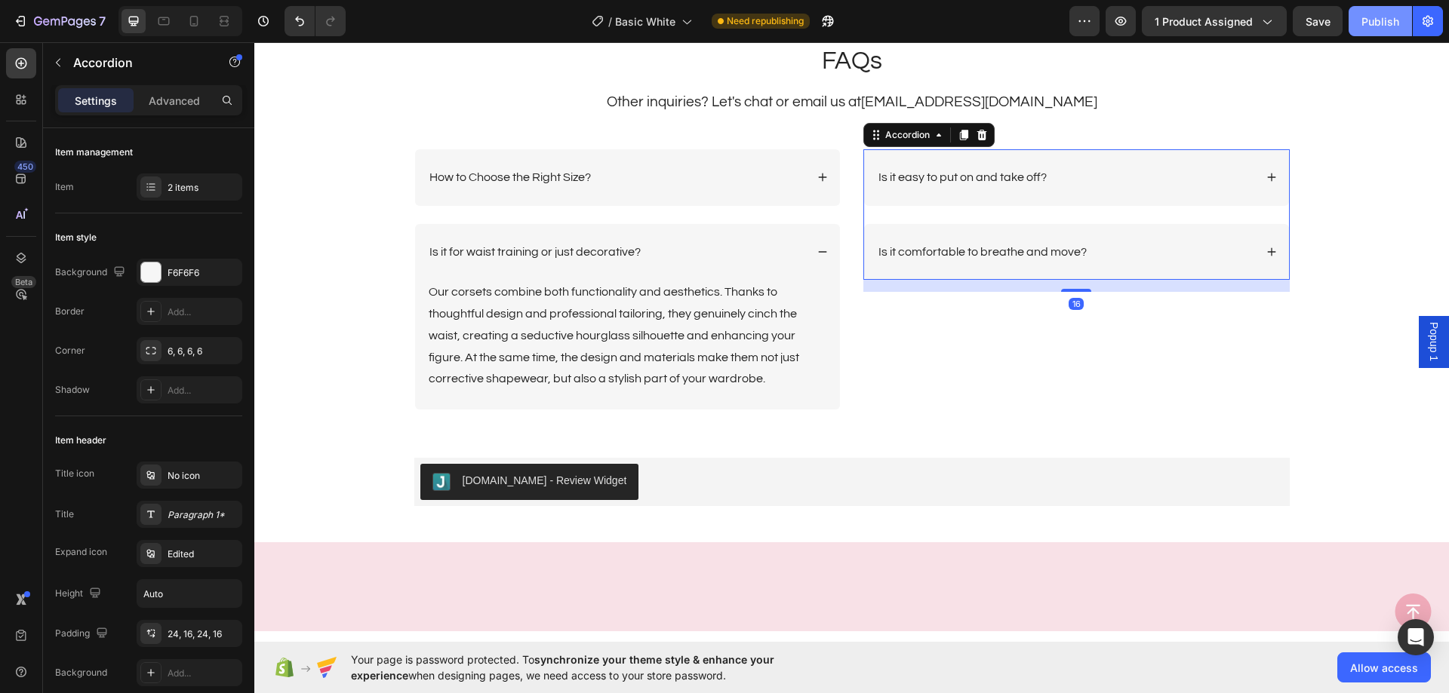
click at [1378, 20] on div "Publish" at bounding box center [1380, 22] width 38 height 16
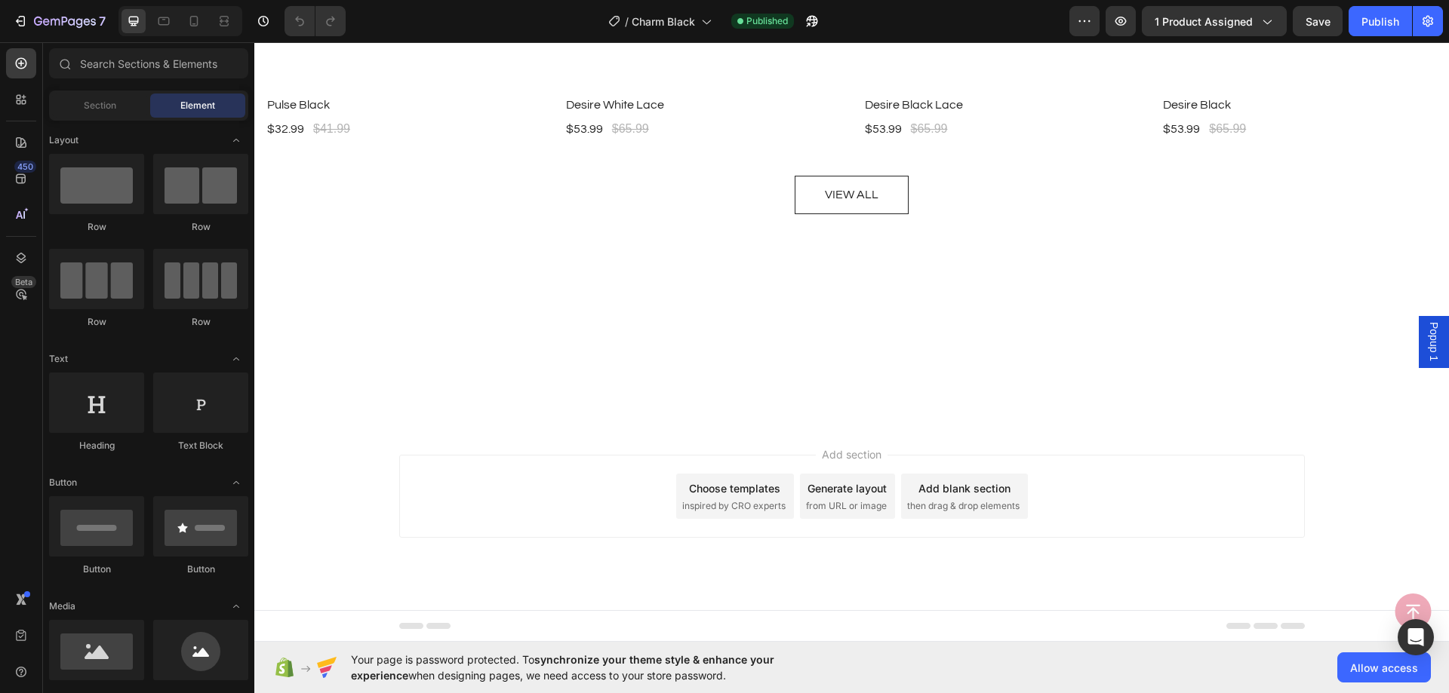
scroll to position [3320, 0]
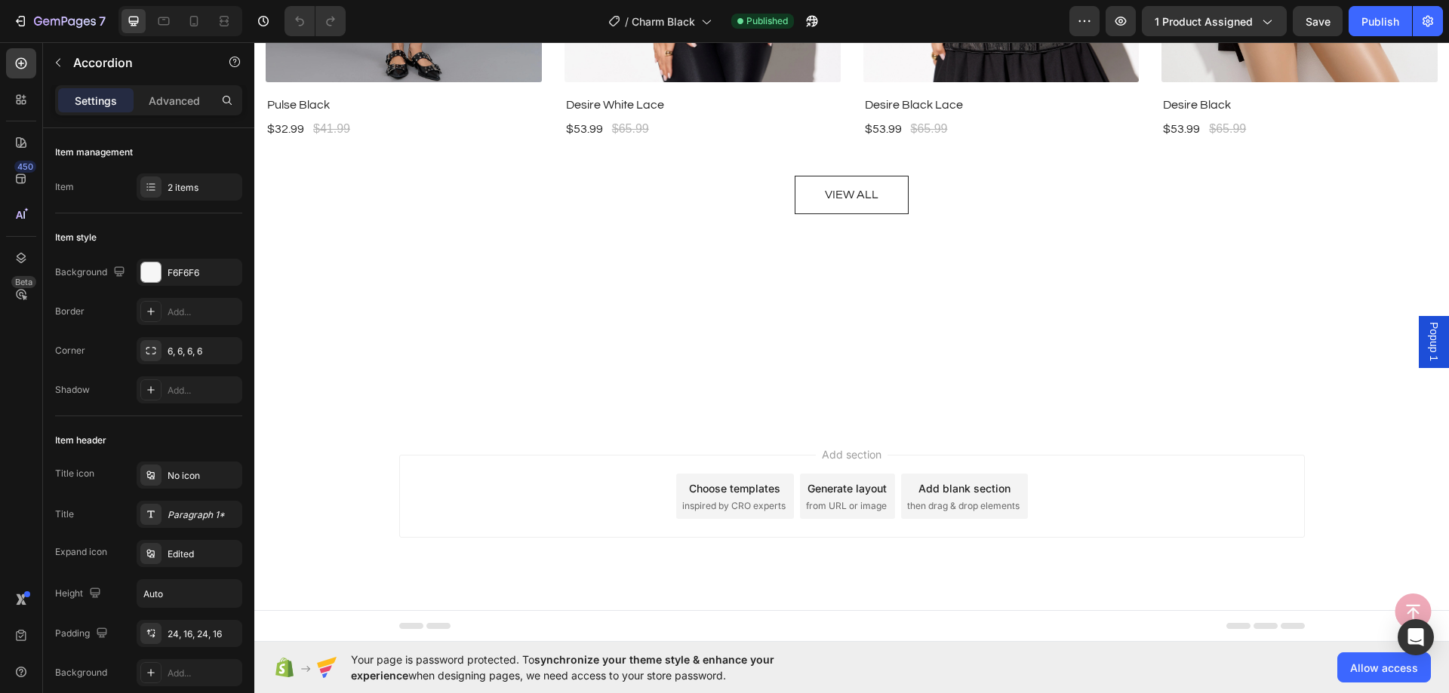
drag, startPoint x: 718, startPoint y: 306, endPoint x: 953, endPoint y: 43, distance: 352.7
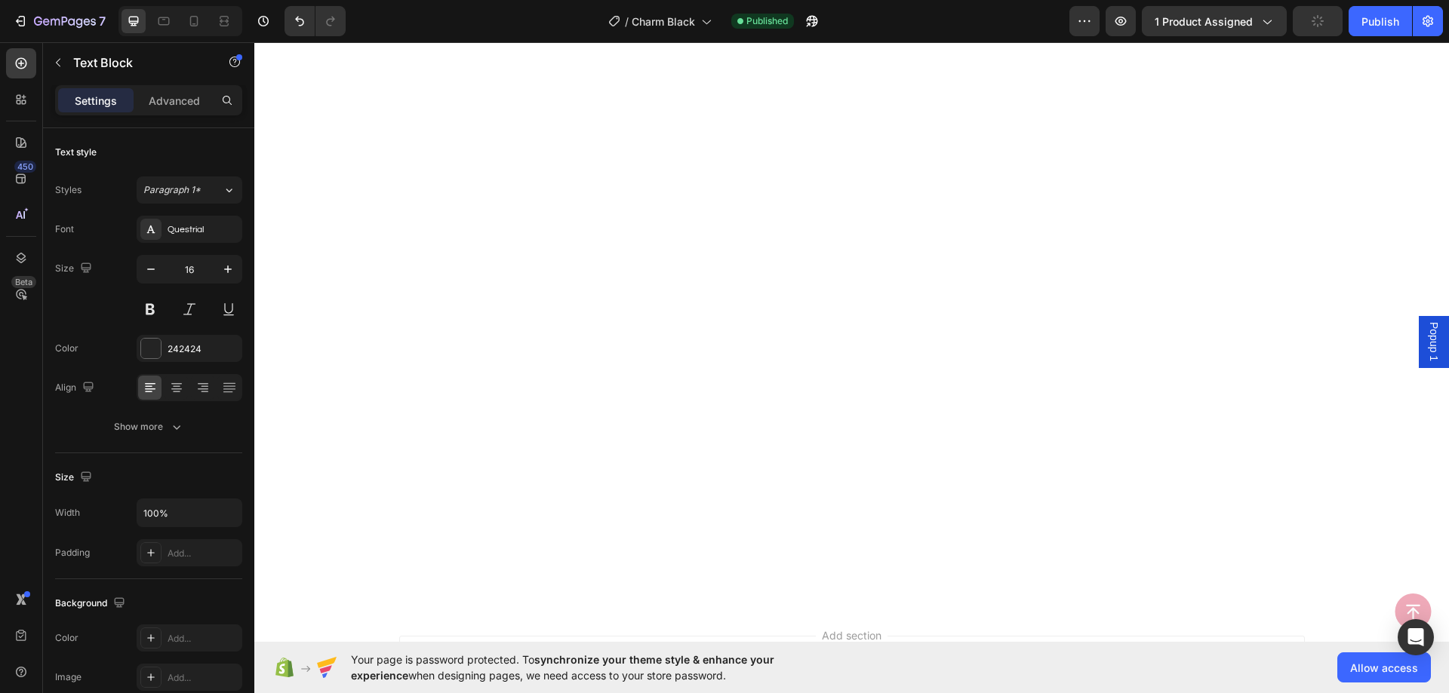
scroll to position [3372, 0]
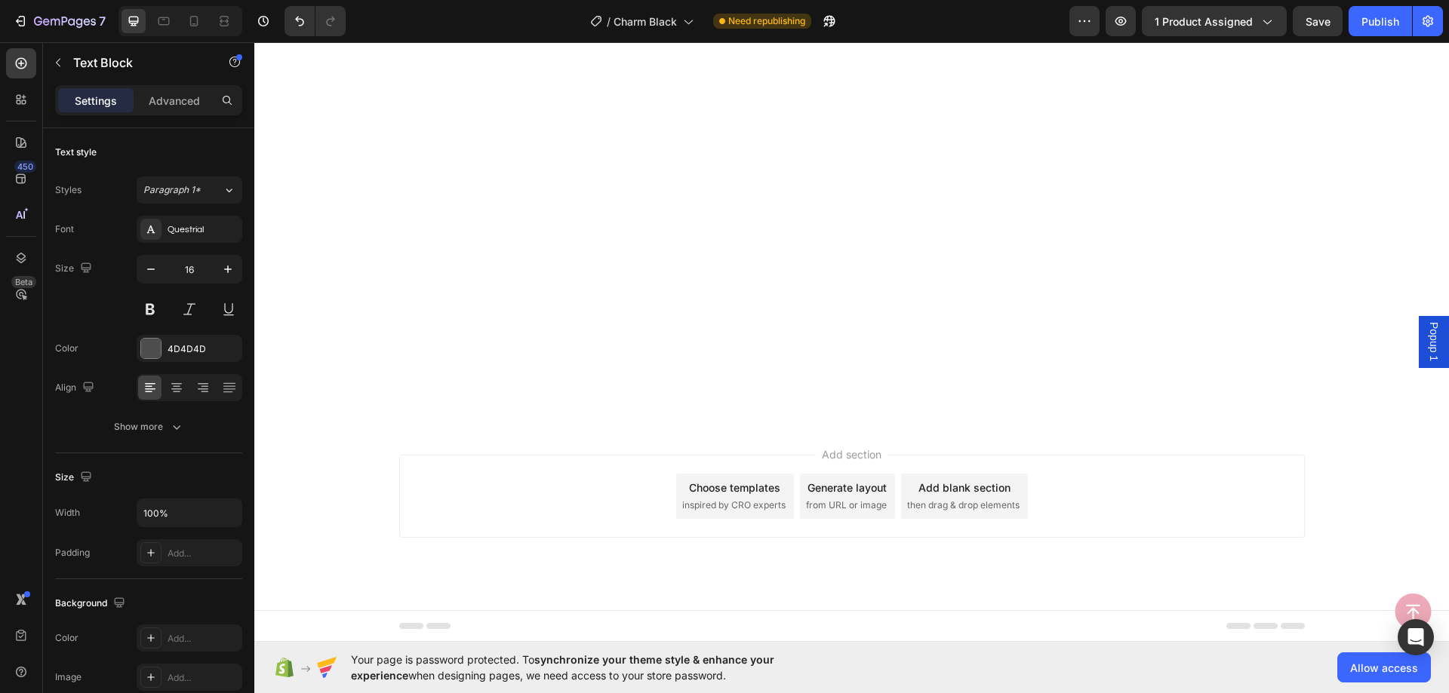
click at [180, 345] on div "4D4D4D" at bounding box center [189, 350] width 44 height 14
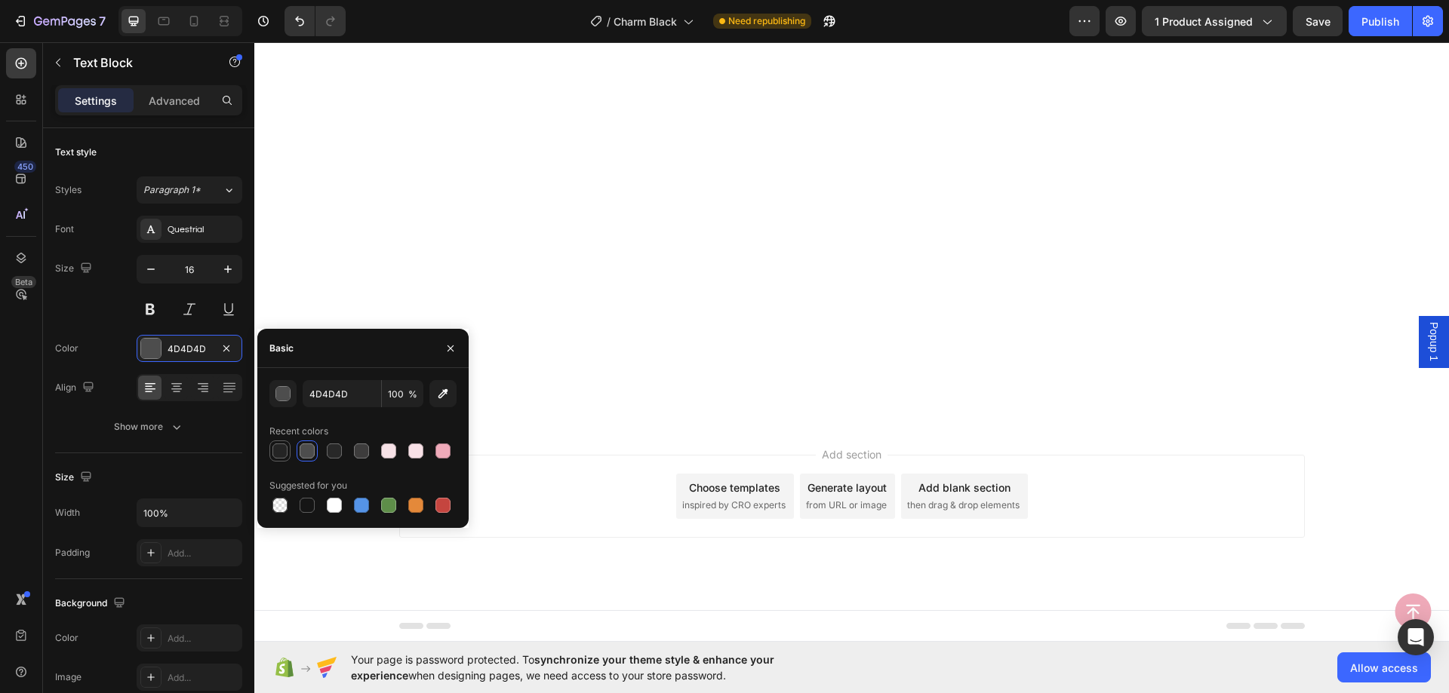
click at [279, 453] on div at bounding box center [279, 451] width 15 height 15
type input "242424"
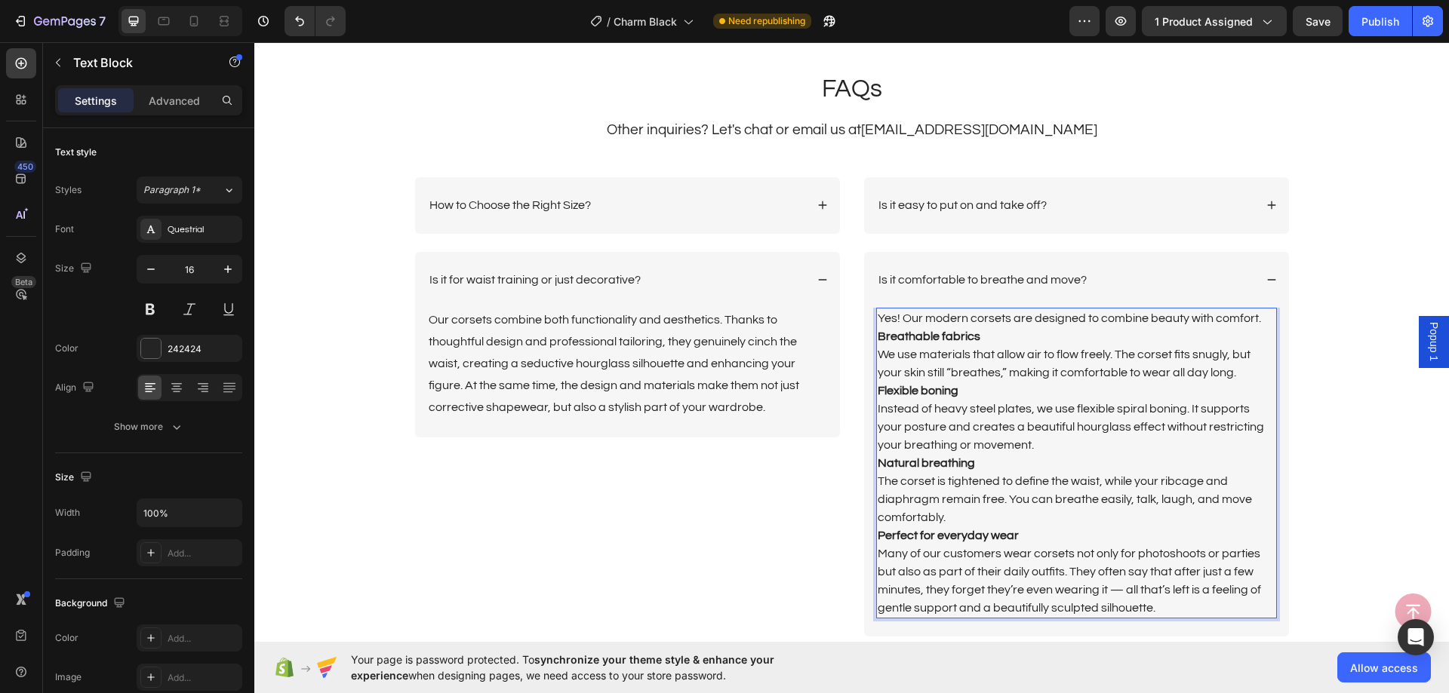
scroll to position [3407, 0]
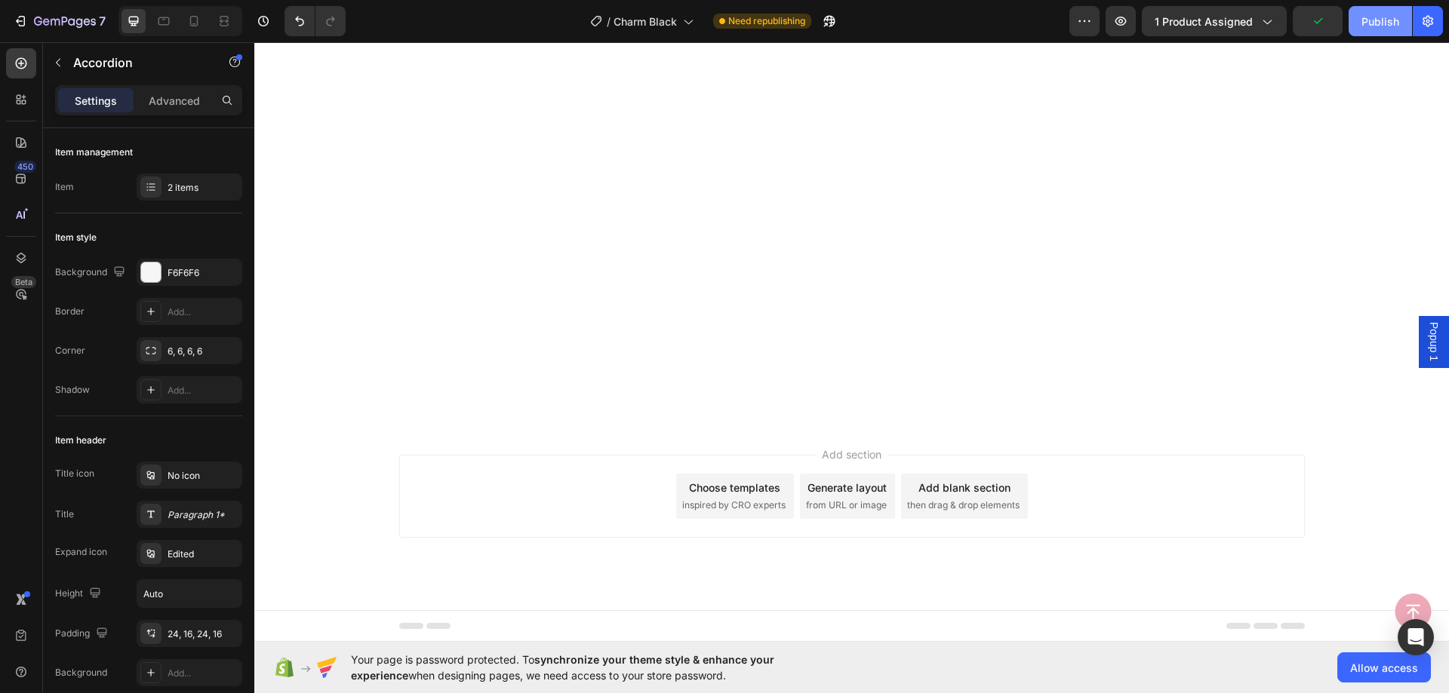
click at [1378, 17] on div "Publish" at bounding box center [1380, 22] width 38 height 16
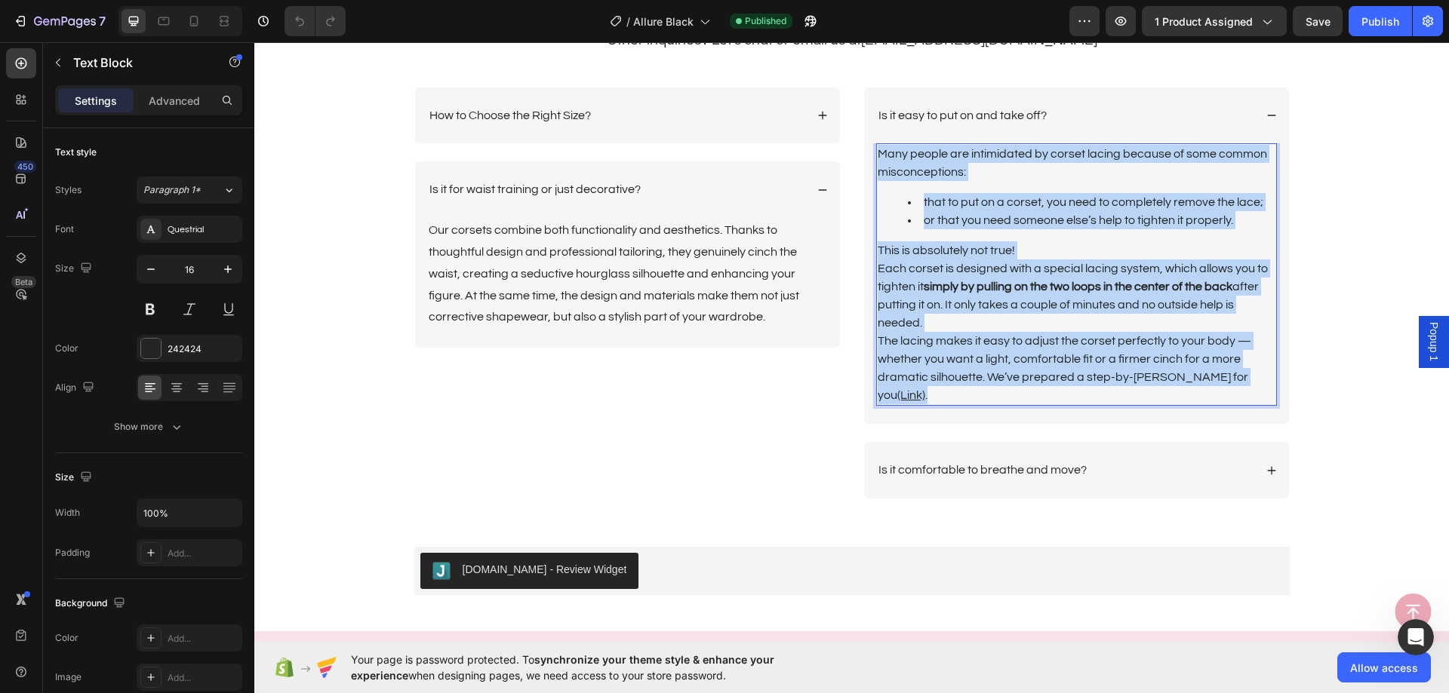
click at [876, 155] on div "Many people are intimidated by corset lacing because of some common misconcepti…" at bounding box center [1076, 274] width 401 height 263
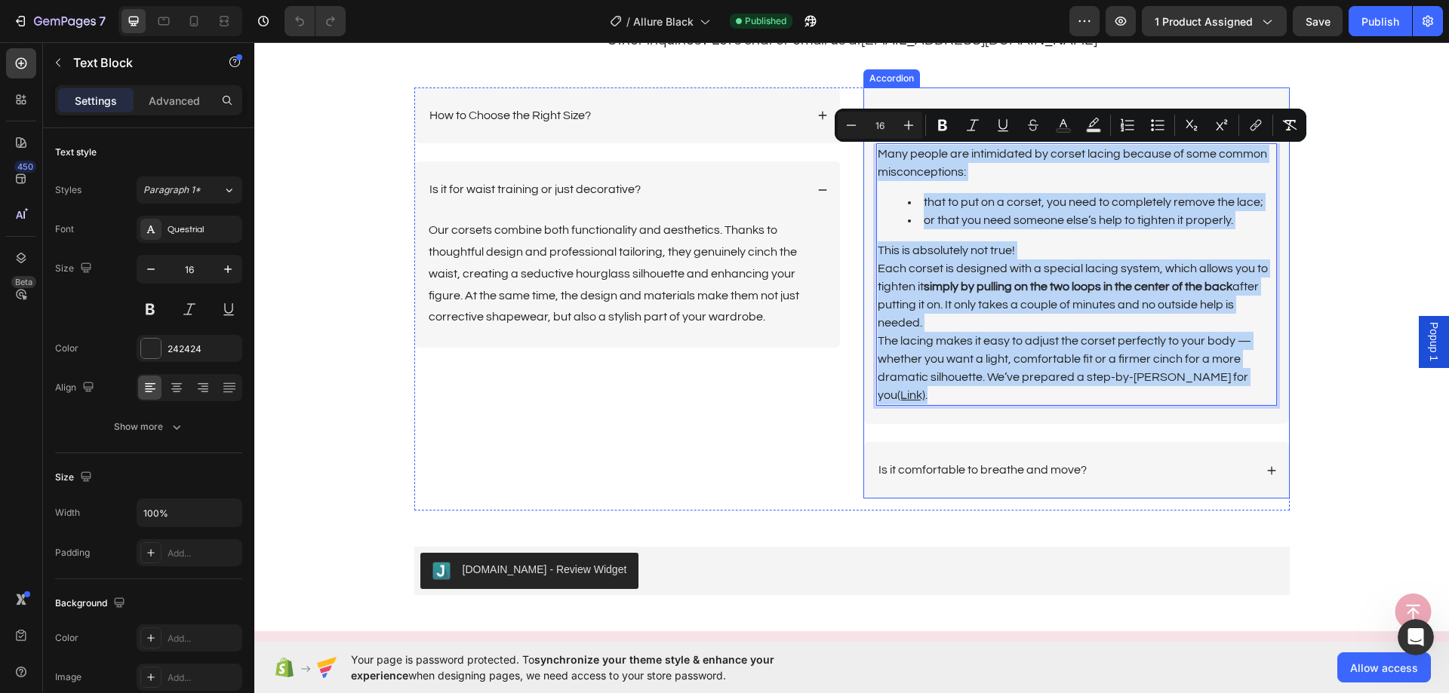
click at [1135, 460] on div "Is it comfortable to breathe and move?" at bounding box center [1065, 470] width 378 height 20
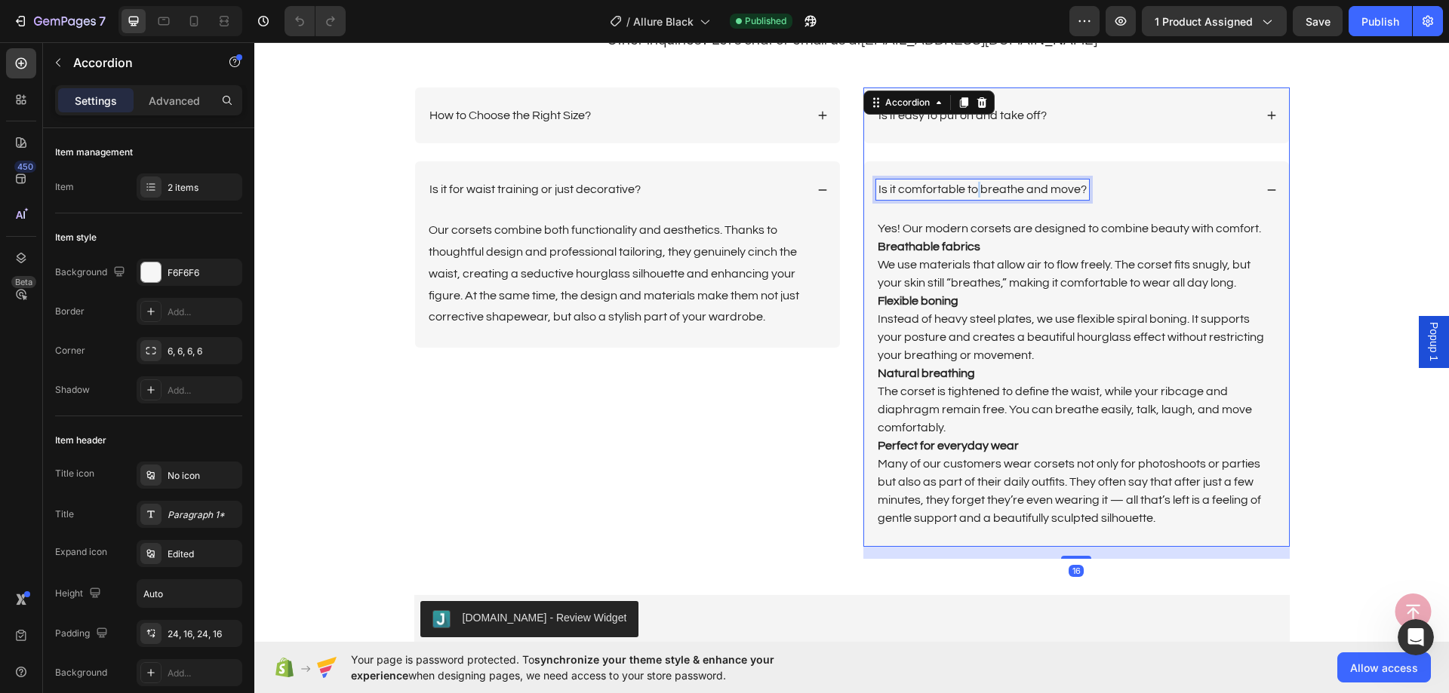
click at [973, 186] on p "Is it comfortable to breathe and move?" at bounding box center [982, 190] width 208 height 16
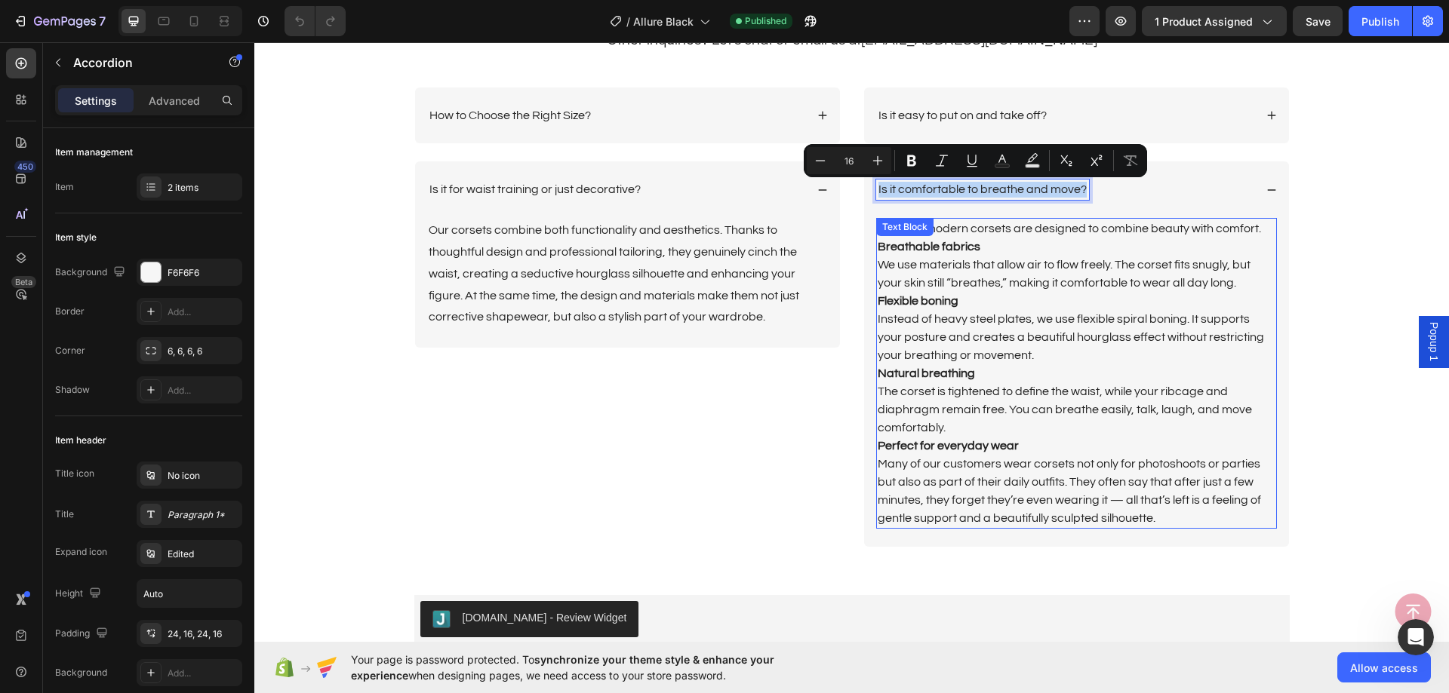
click at [1092, 265] on p "Yes! Our modern corsets are designed to combine beauty with comfort. Breathable…" at bounding box center [1076, 256] width 398 height 72
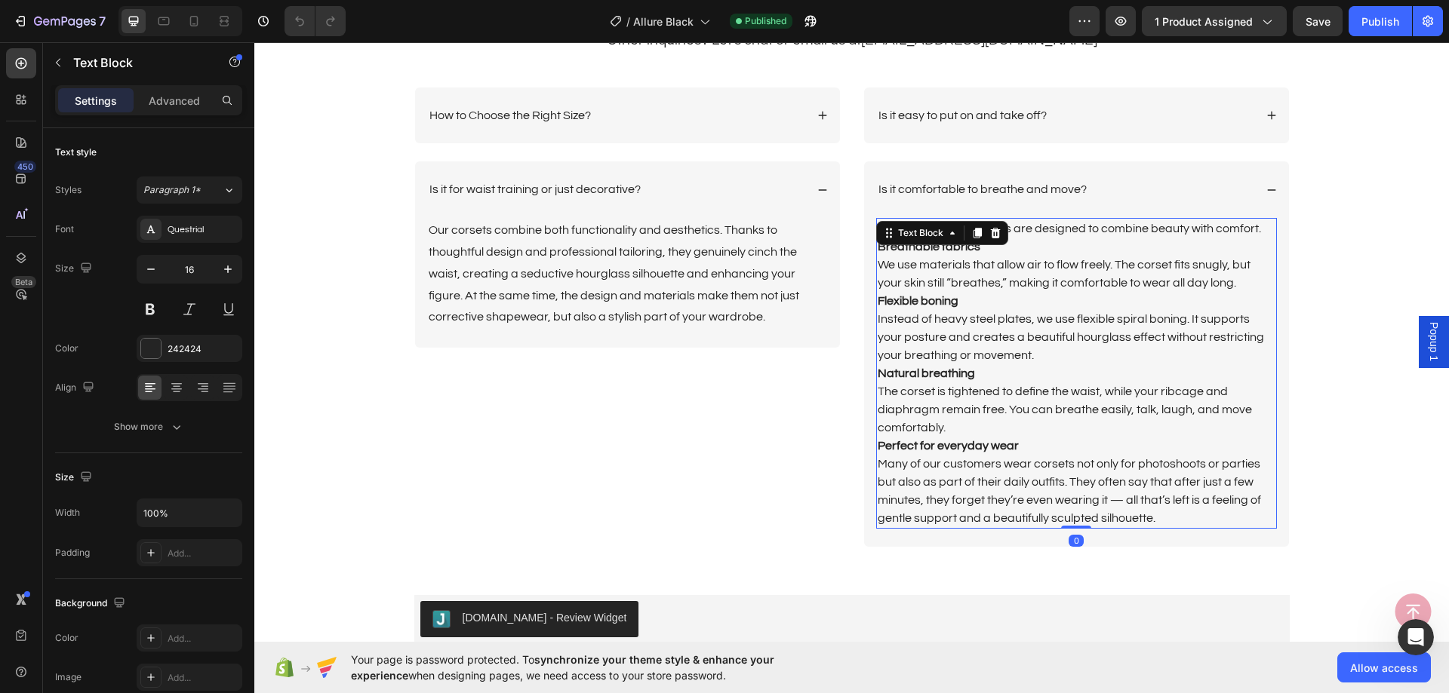
click at [1152, 509] on p "Many of our customers wear corsets not only for photoshoots or parties but also…" at bounding box center [1076, 491] width 398 height 72
click at [1154, 513] on p "Many of our customers wear corsets not only for photoshoots or parties but also…" at bounding box center [1076, 491] width 398 height 72
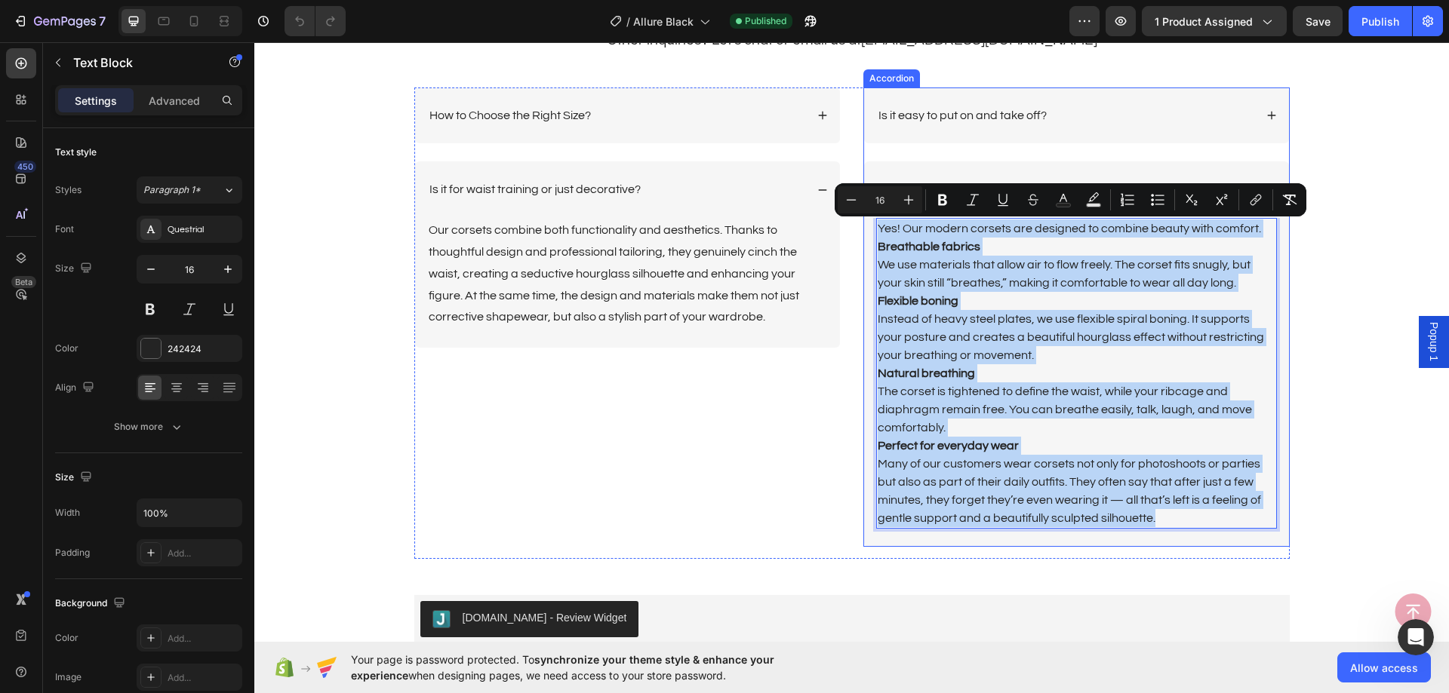
drag, startPoint x: 1154, startPoint y: 513, endPoint x: 868, endPoint y: 225, distance: 406.0
click at [868, 225] on div "Yes! Our modern corsets are designed to combine beauty with comfort. Breathable…" at bounding box center [1076, 382] width 425 height 329
copy div "Yes! Our modern corsets are designed to combine beauty with comfort. Breathable…"
click at [513, 116] on p "How to Choose the Right Size?" at bounding box center [509, 116] width 161 height 16
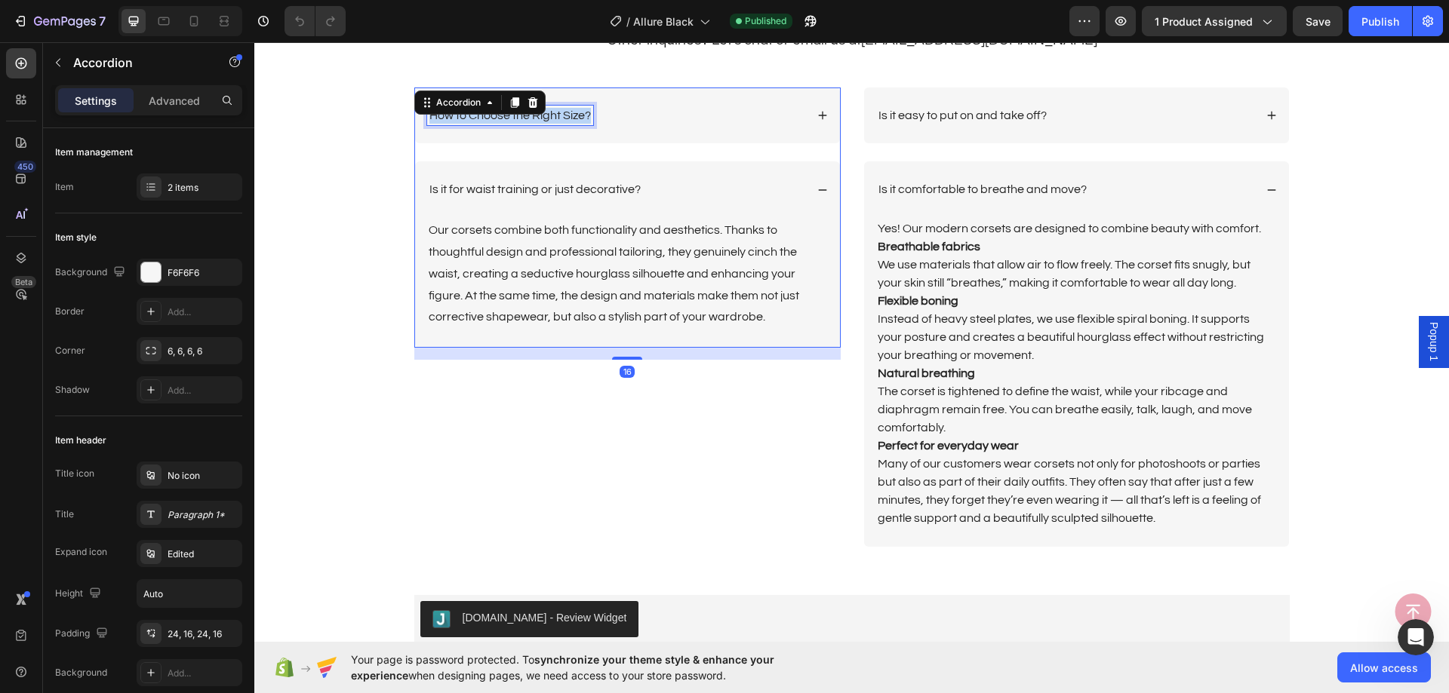
click at [513, 116] on p "How to Choose the Right Size?" at bounding box center [509, 116] width 161 height 16
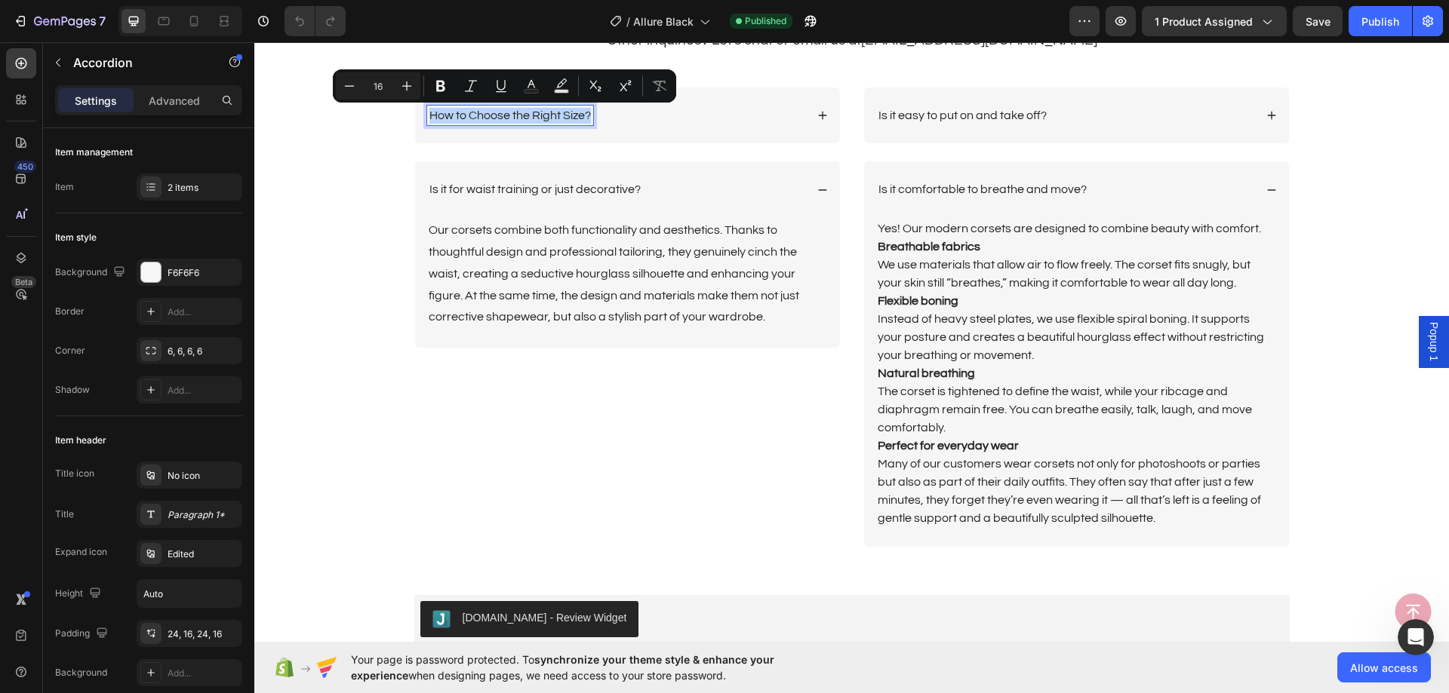
copy p "How to Choose the Right Size?"
click at [724, 119] on div "How to Choose the Right Size?" at bounding box center [616, 116] width 378 height 20
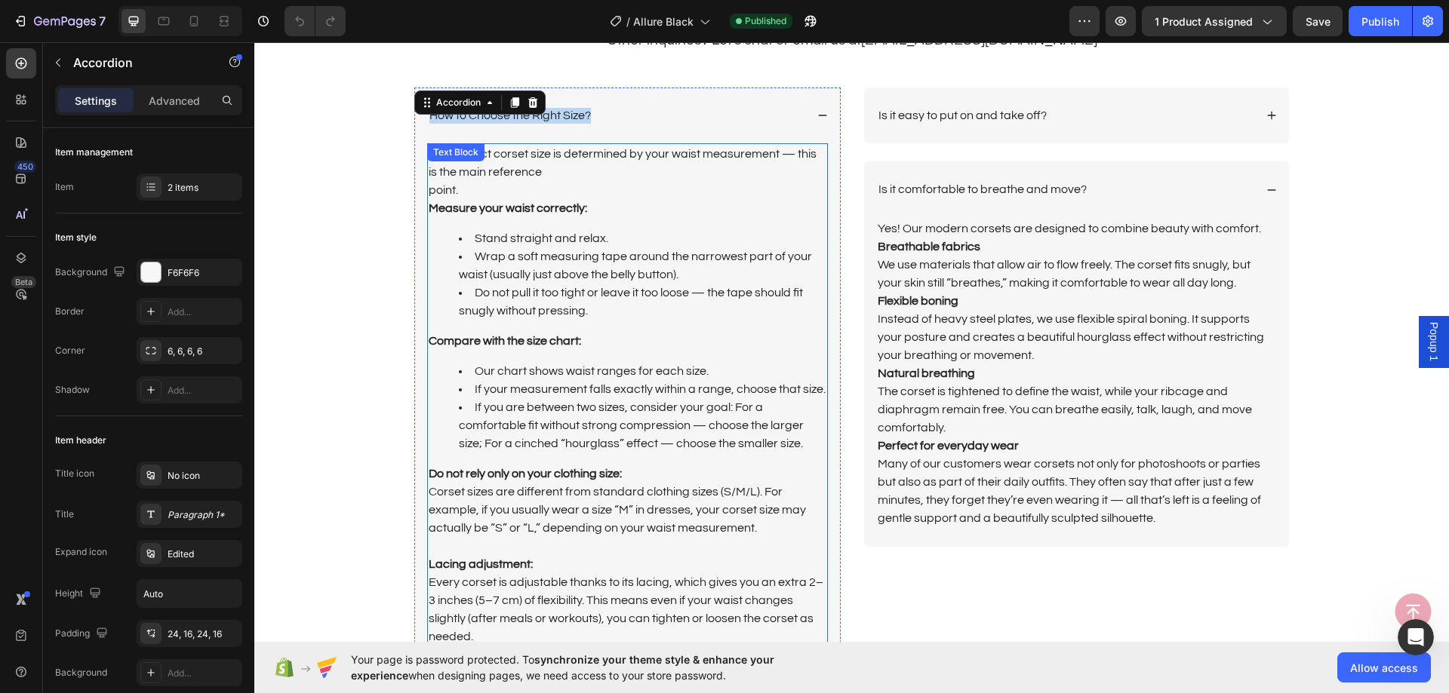
click at [622, 199] on p "The correct corset size is determined by your waist measurement — this is the m…" at bounding box center [628, 181] width 398 height 72
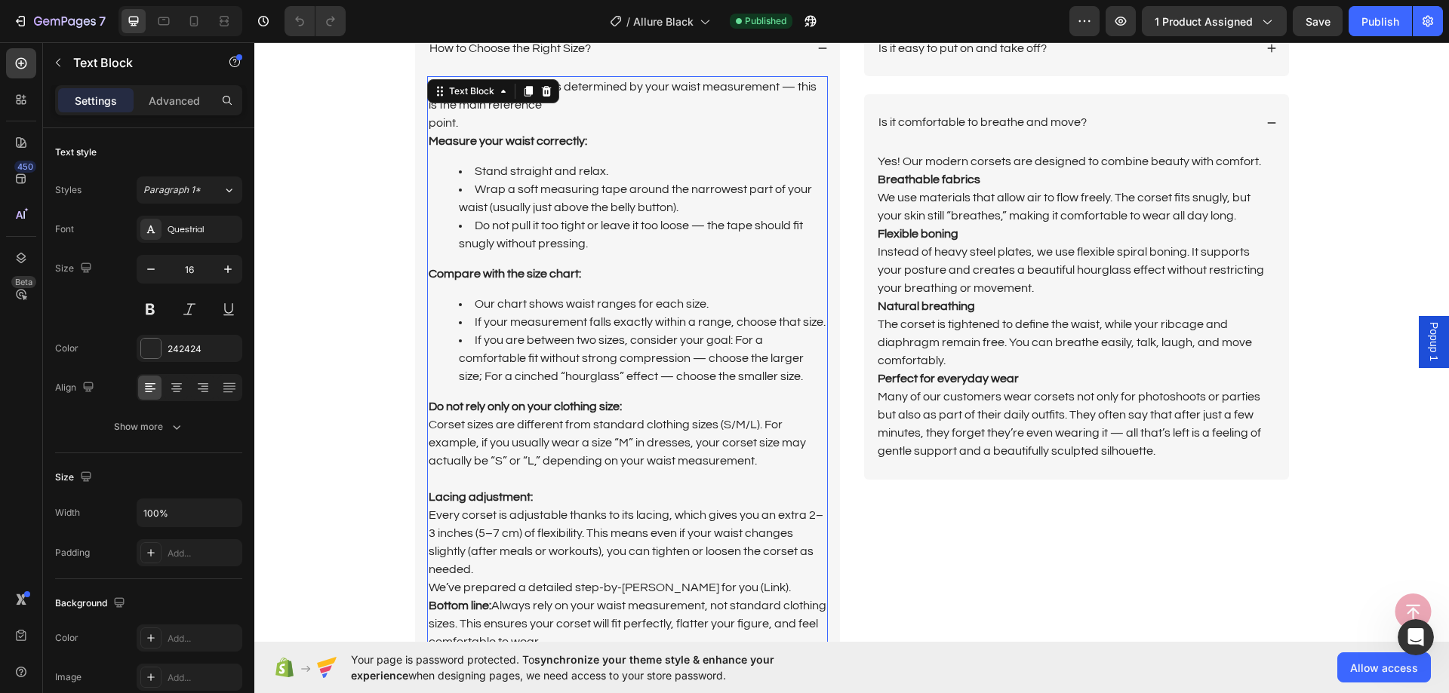
scroll to position [3775, 0]
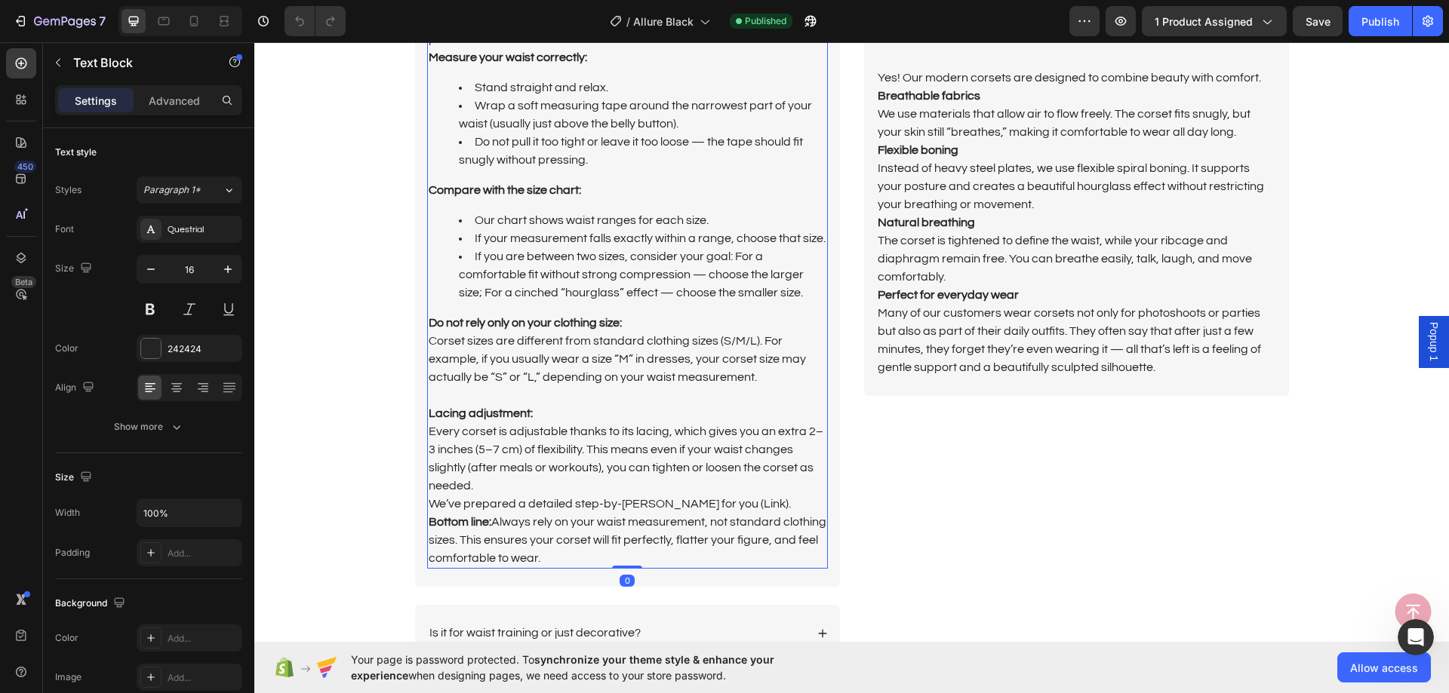
click at [583, 552] on p "Every corset is adjustable thanks to its lacing, which gives you an extra 2–3 i…" at bounding box center [628, 495] width 398 height 145
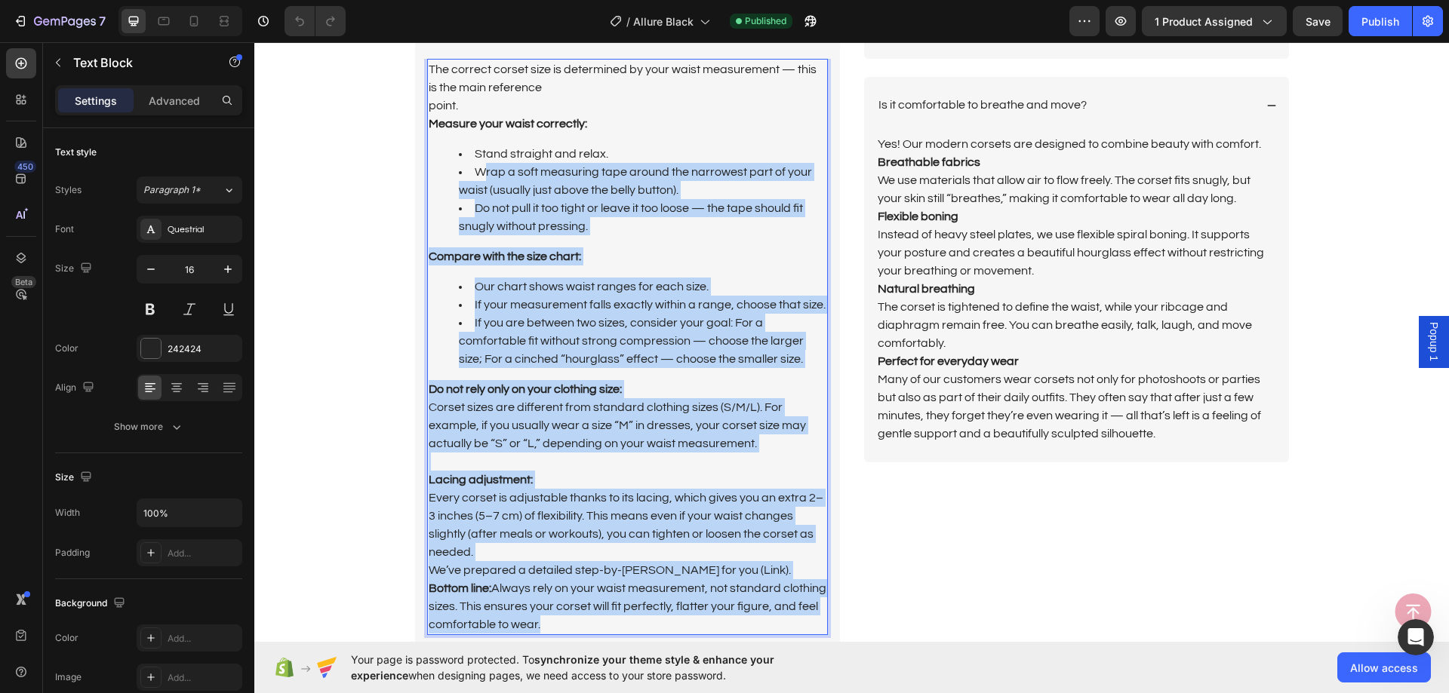
scroll to position [3624, 0]
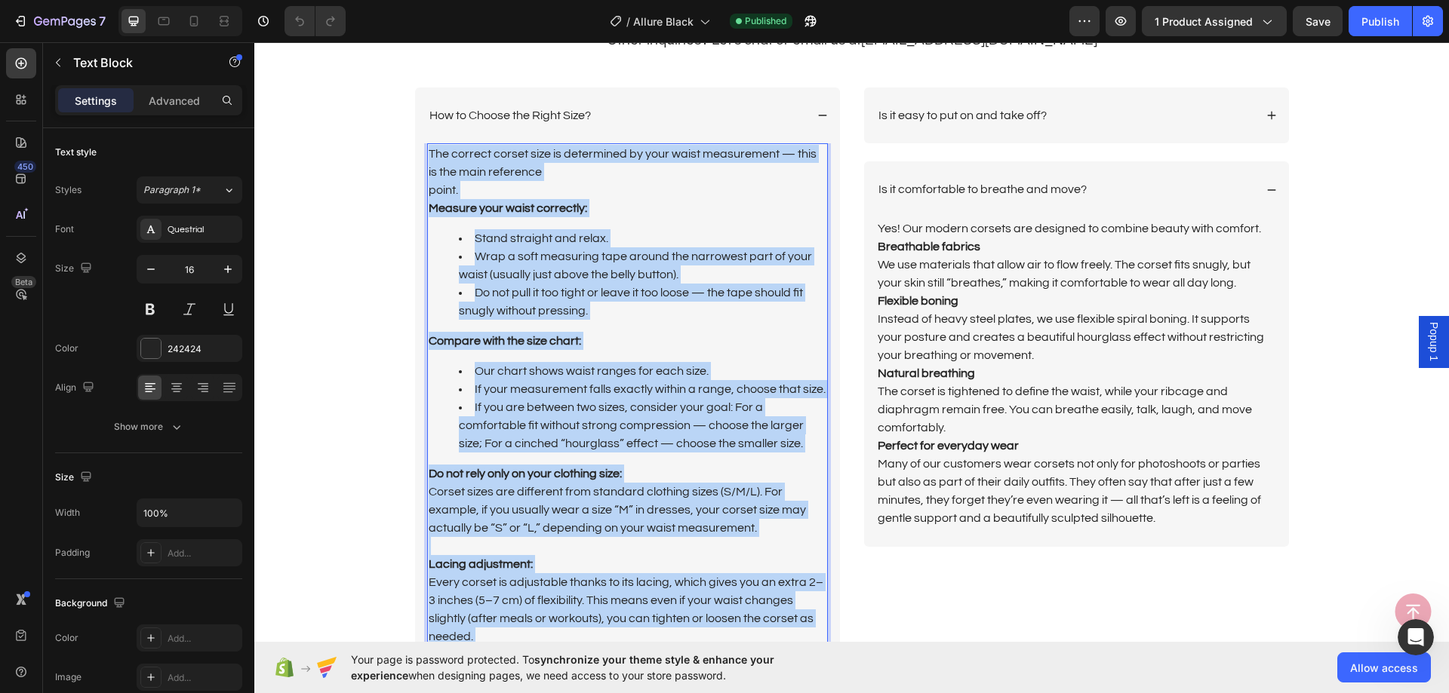
drag, startPoint x: 583, startPoint y: 552, endPoint x: 424, endPoint y: 156, distance: 426.9
click at [427, 156] on div "The correct corset size is determined by your waist measurement — this is the m…" at bounding box center [627, 431] width 401 height 576
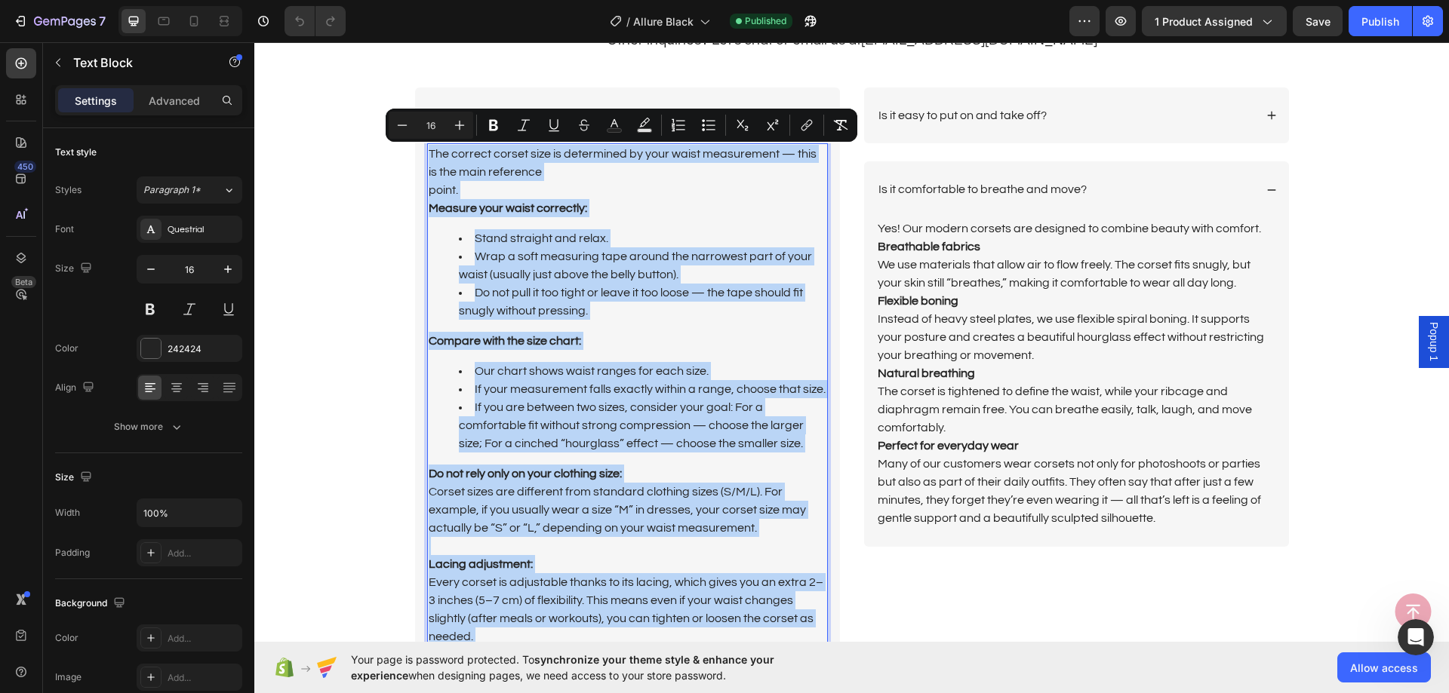
copy div "The correct corset size is determined by your waist measurement — this is the m…"
click at [661, 103] on div "How to Choose the Right Size?" at bounding box center [627, 116] width 425 height 57
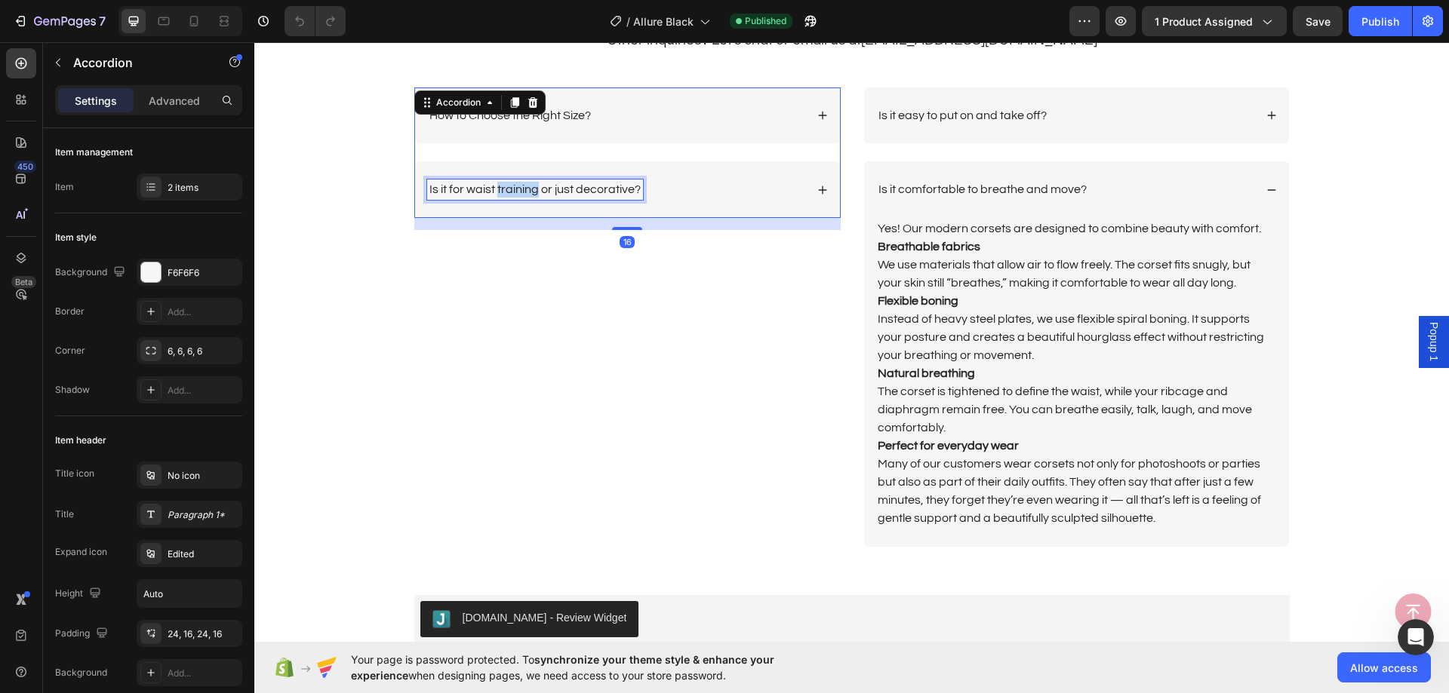
click at [523, 188] on p "Is it for waist training or just decorative?" at bounding box center [534, 190] width 211 height 16
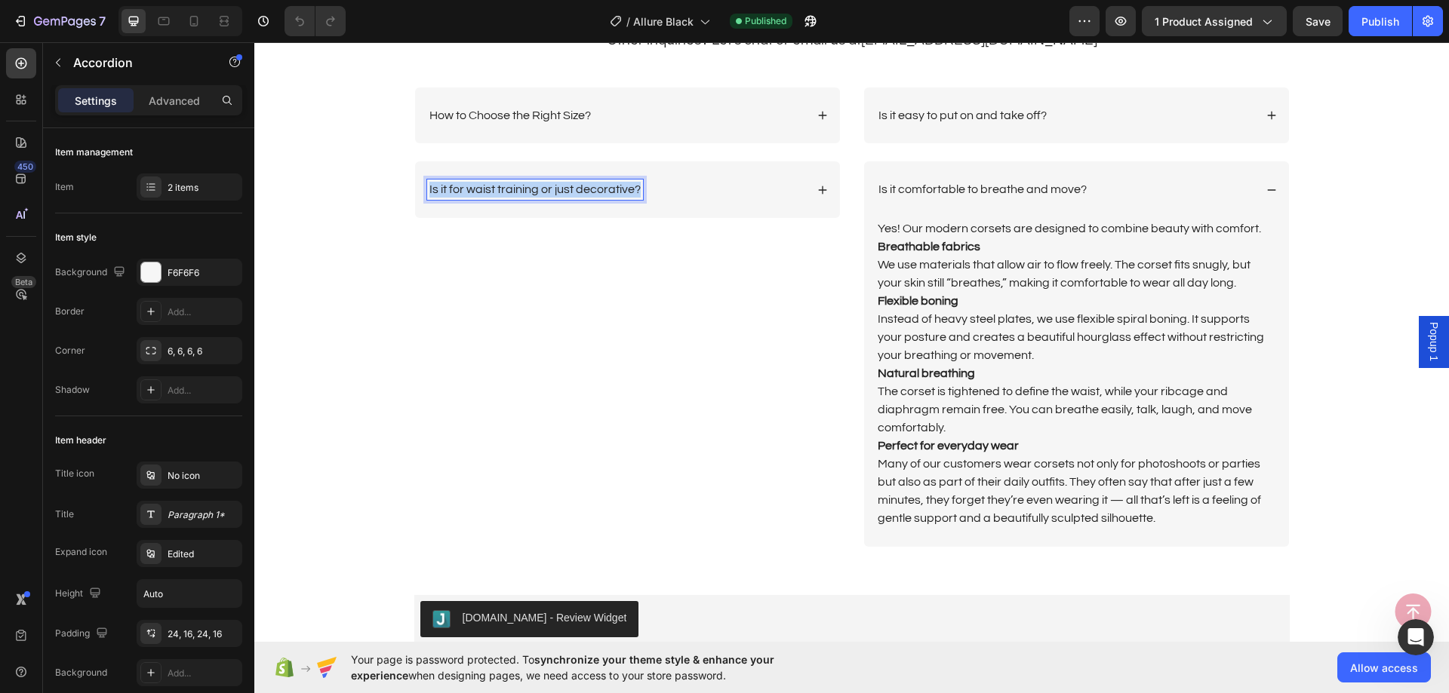
click at [523, 187] on p "Is it for waist training or just decorative?" at bounding box center [534, 190] width 211 height 16
copy p "Is it for waist training or just decorative?"
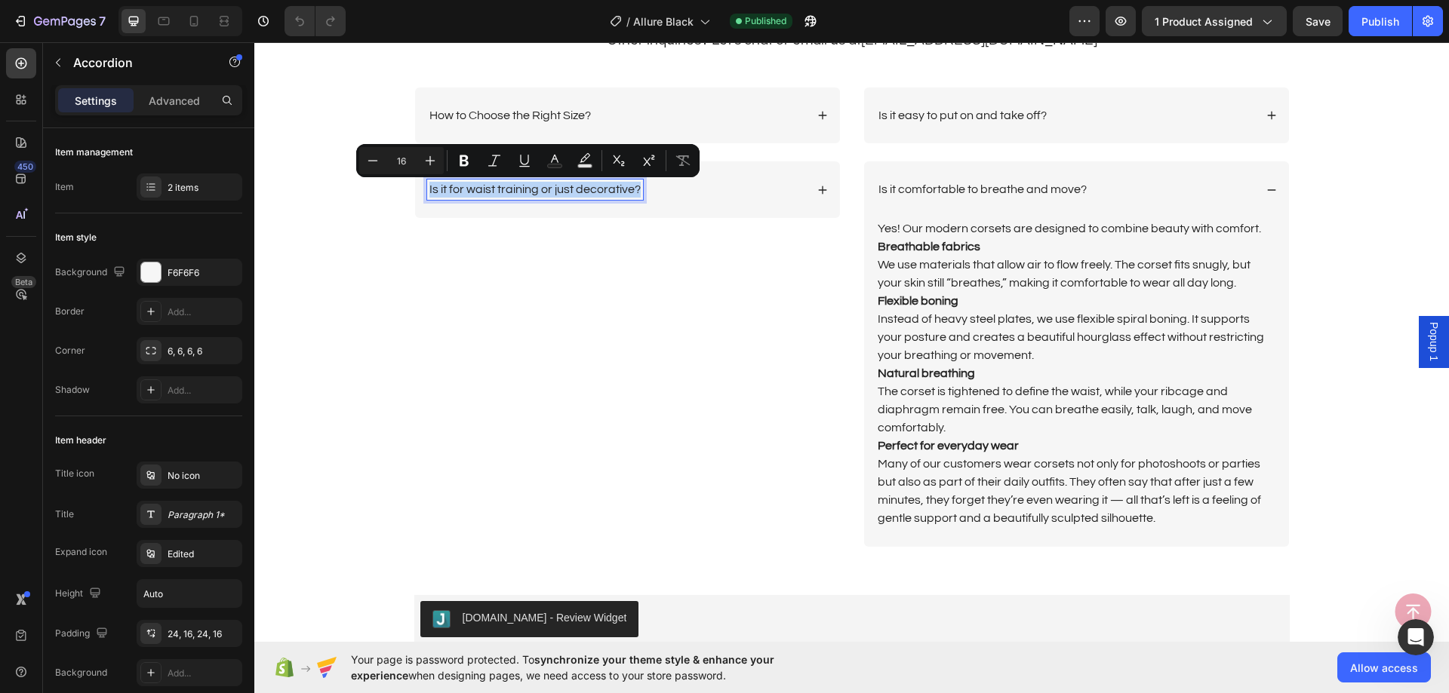
click at [733, 195] on div "Is it for waist training or just decorative?" at bounding box center [616, 190] width 378 height 20
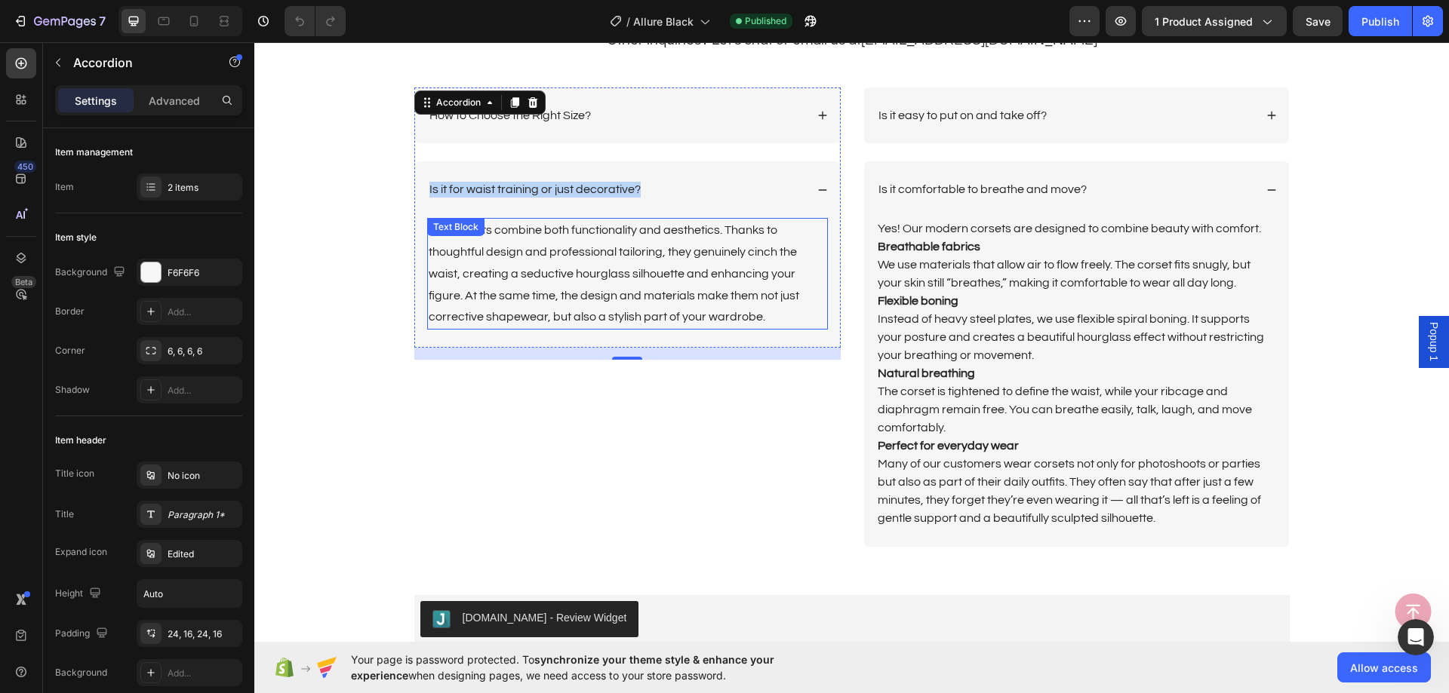
click at [603, 286] on p "Our corsets combine both functionality and aesthetics. Thanks to thoughtful des…" at bounding box center [628, 274] width 398 height 109
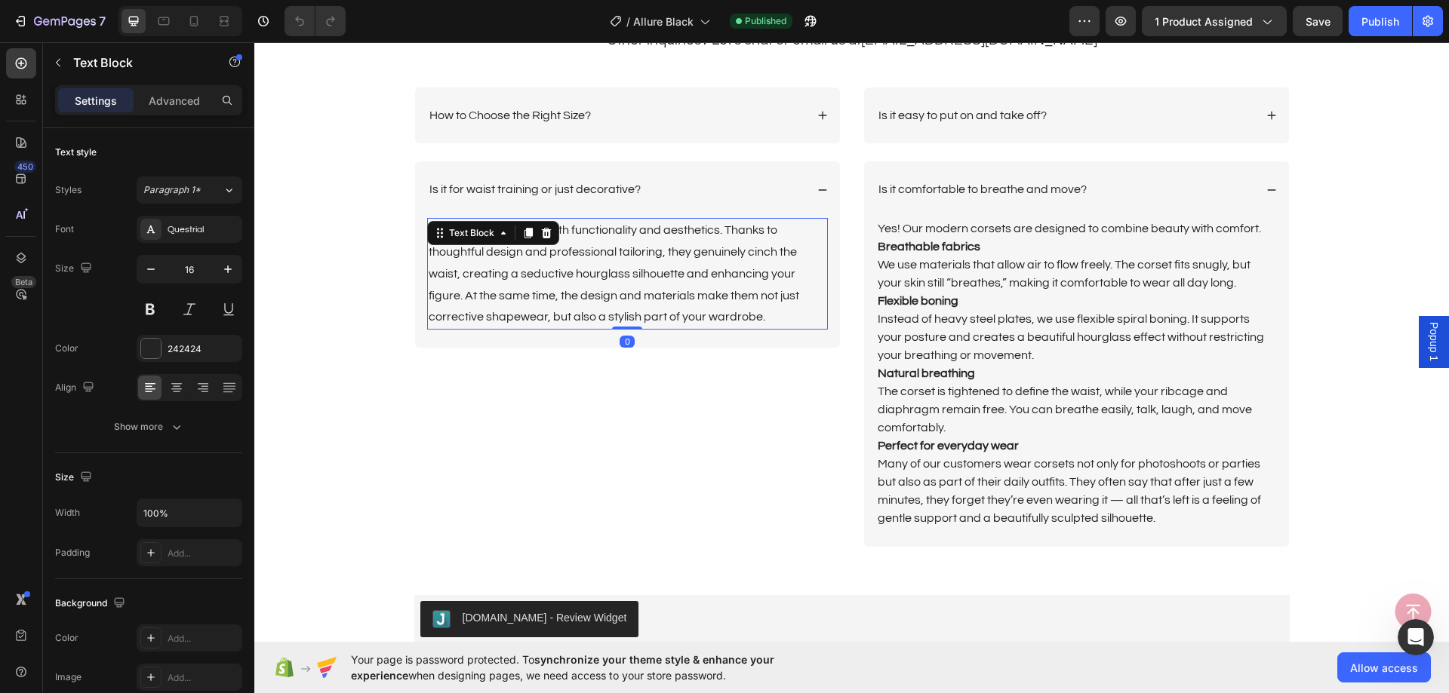
click at [603, 286] on p "Our corsets combine both functionality and aesthetics. Thanks to thoughtful des…" at bounding box center [628, 274] width 398 height 109
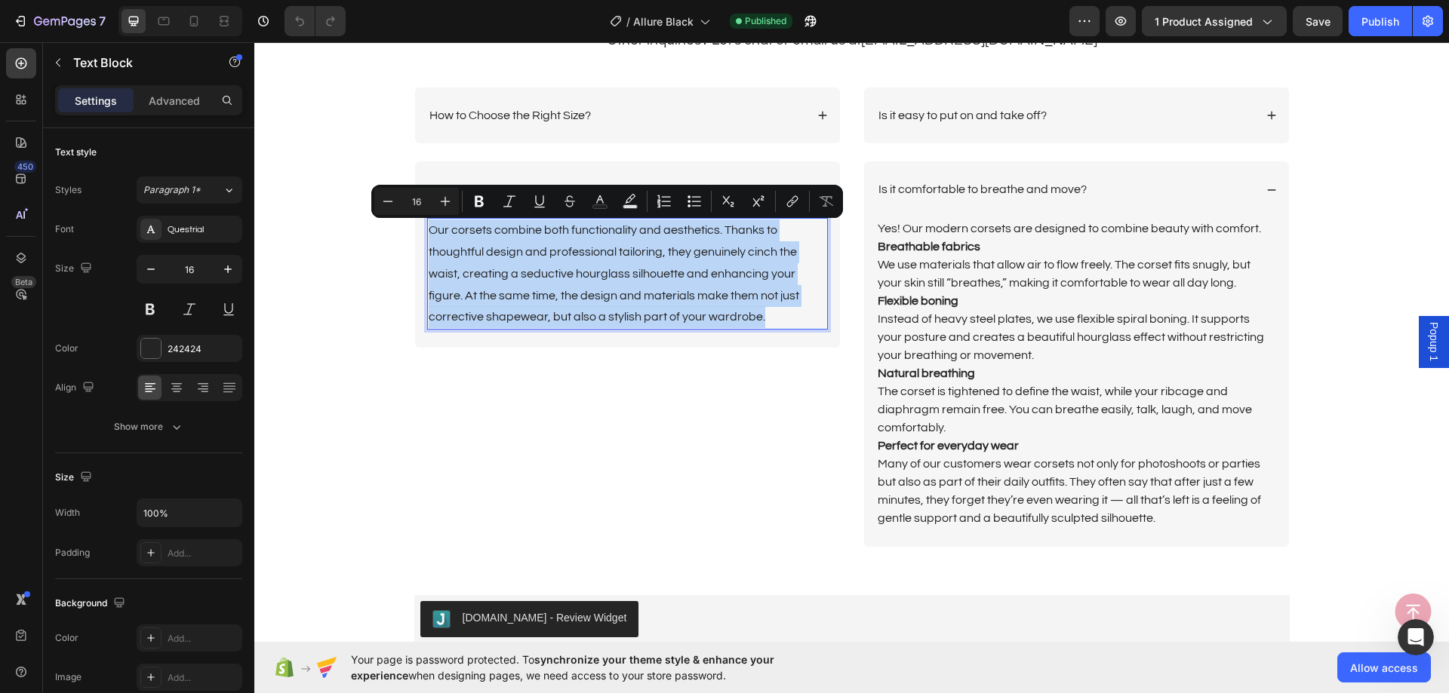
copy p "Our corsets combine both functionality and aesthetics. Thanks to thoughtful des…"
click at [963, 115] on p "Is it easy to put on and take off?" at bounding box center [962, 116] width 168 height 16
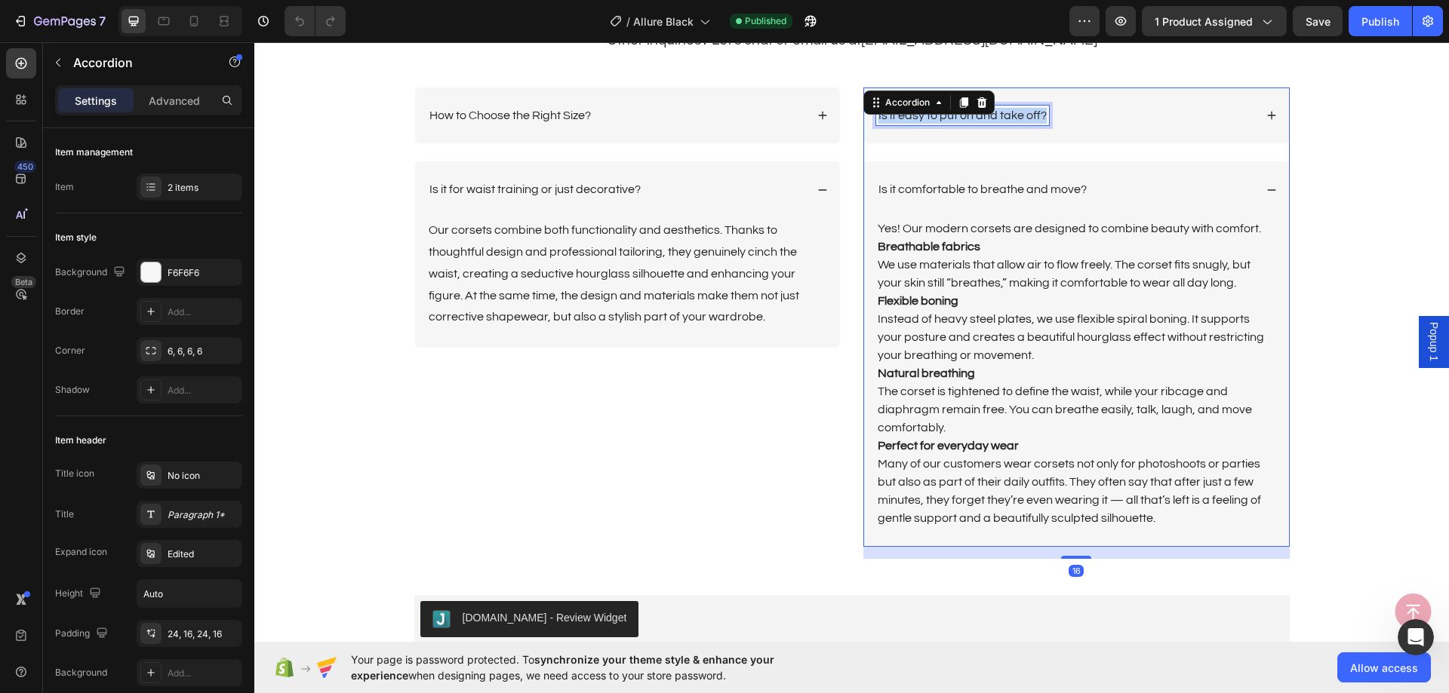
click at [963, 115] on p "Is it easy to put on and take off?" at bounding box center [962, 116] width 168 height 16
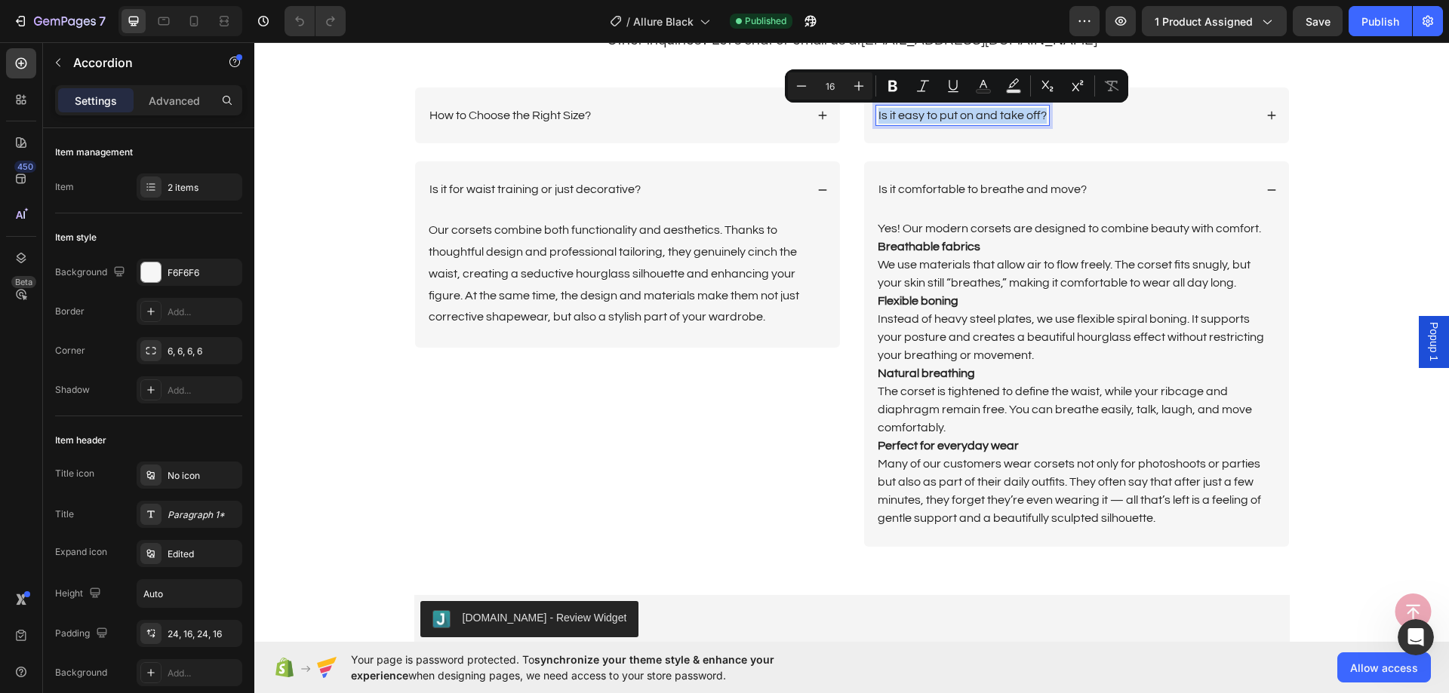
click at [1153, 132] on div "Is it easy to put on and take off?" at bounding box center [1076, 116] width 425 height 57
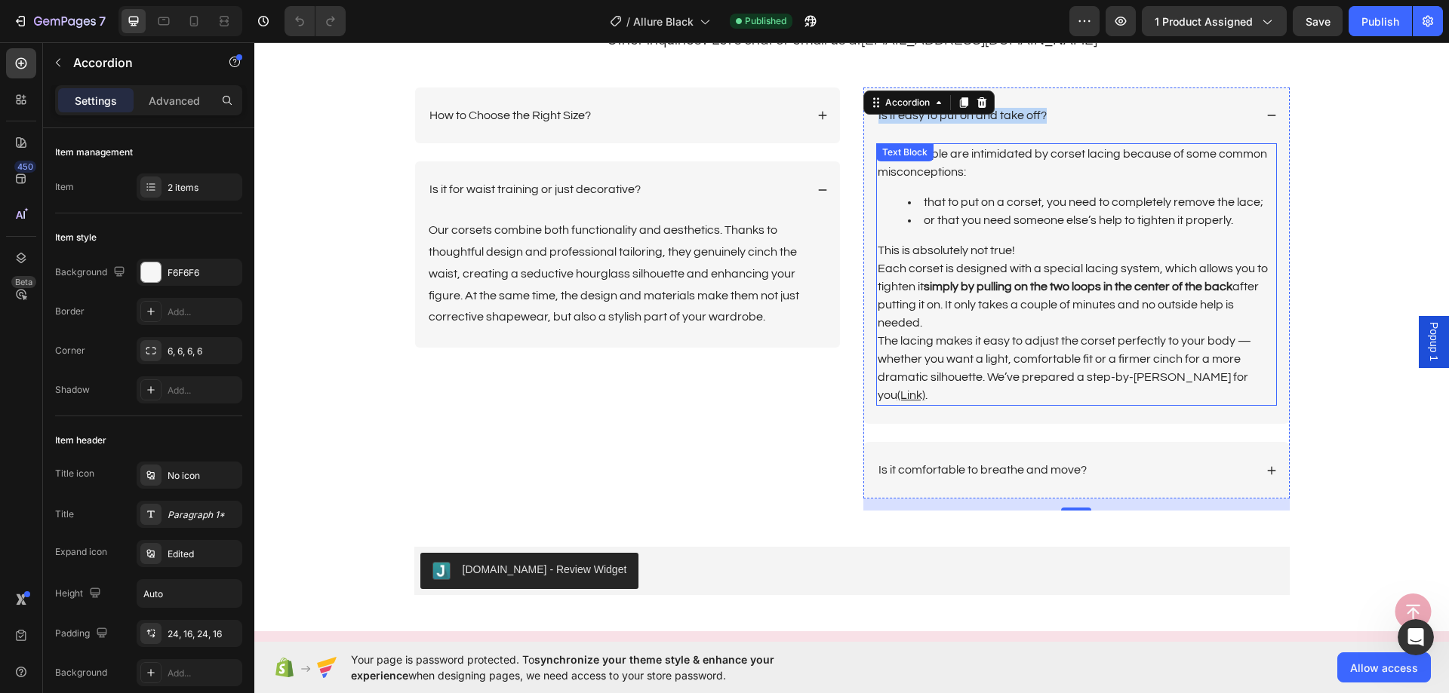
click at [1064, 204] on li "that to put on a corset, you need to completely remove the lace;" at bounding box center [1091, 202] width 367 height 18
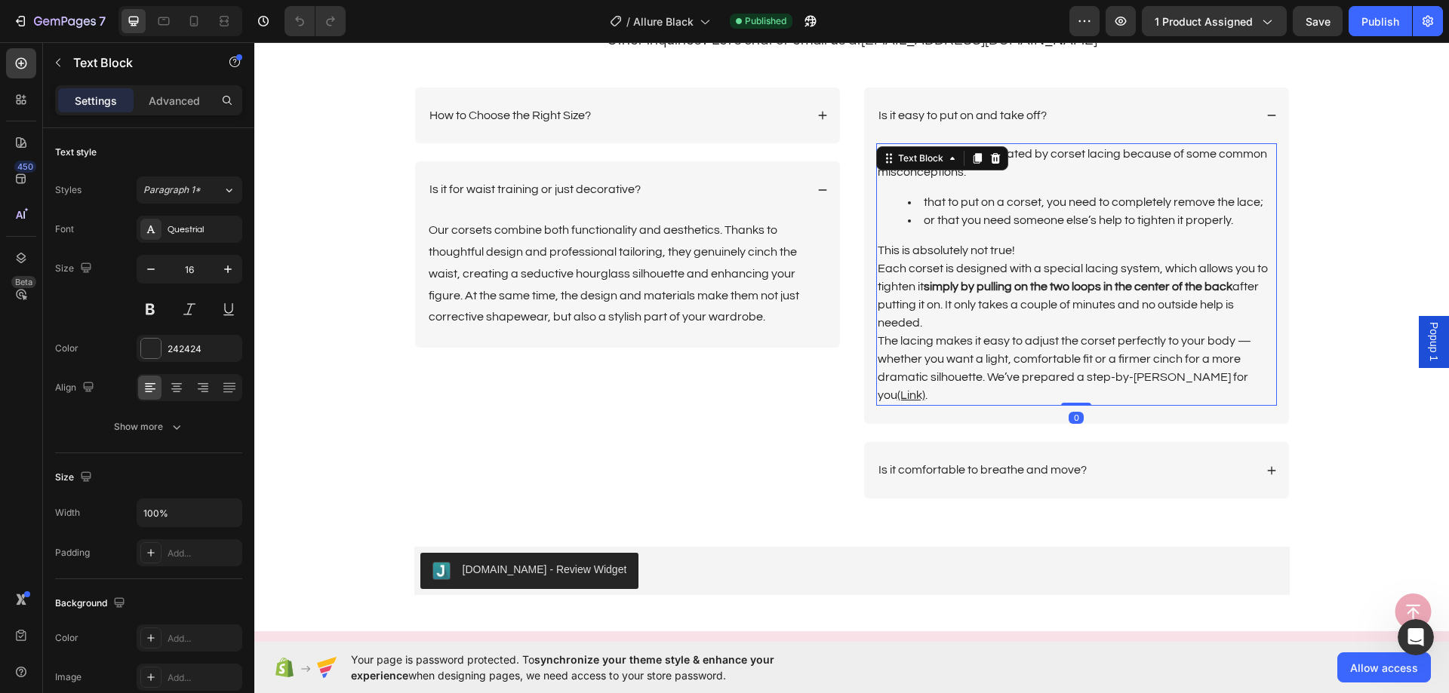
click at [1258, 374] on p "The lacing makes it easy to adjust the corset perfectly to your body — whether …" at bounding box center [1076, 368] width 398 height 72
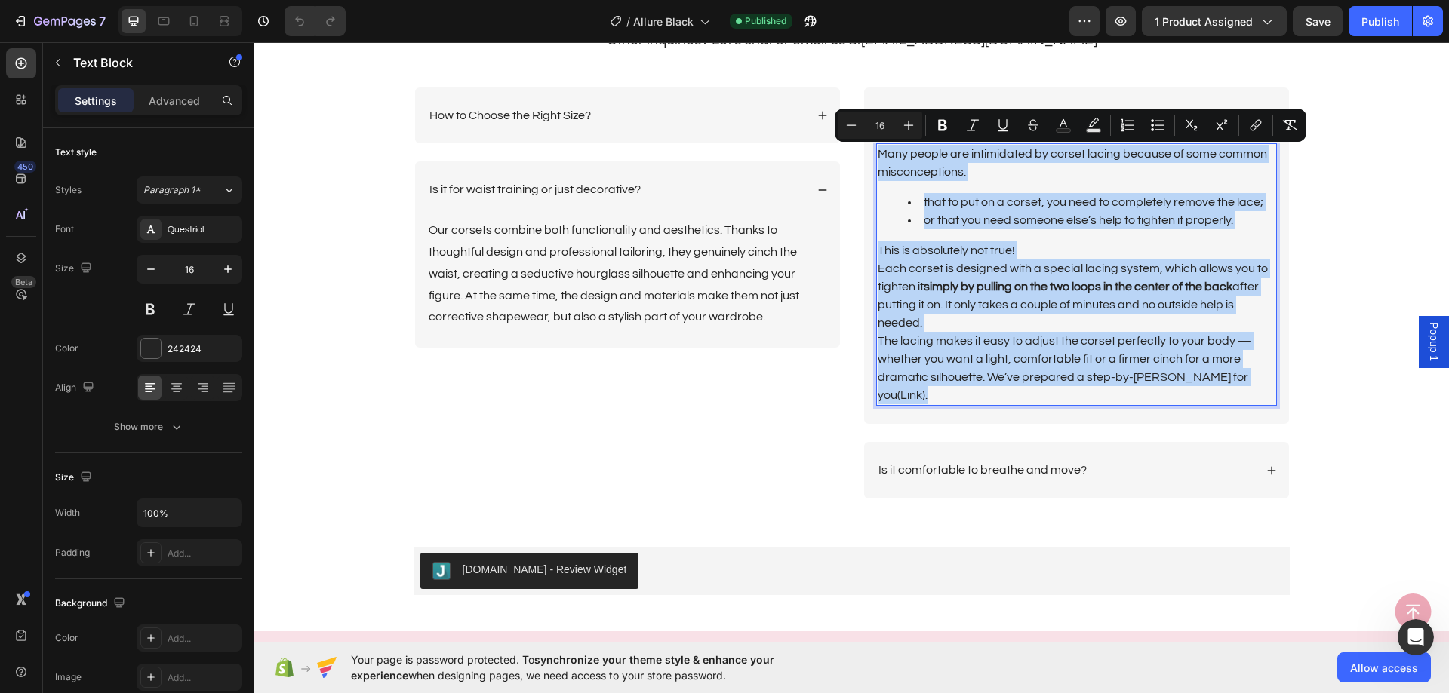
drag, startPoint x: 1258, startPoint y: 374, endPoint x: 875, endPoint y: 154, distance: 441.4
click at [876, 154] on div "Many people are intimidated by corset lacing because of some common misconcepti…" at bounding box center [1076, 274] width 401 height 263
copy div "Many people are intimidated by corset lacing because of some common misconcepti…"
click at [1127, 460] on div "Is it comfortable to breathe and move?" at bounding box center [1065, 470] width 378 height 20
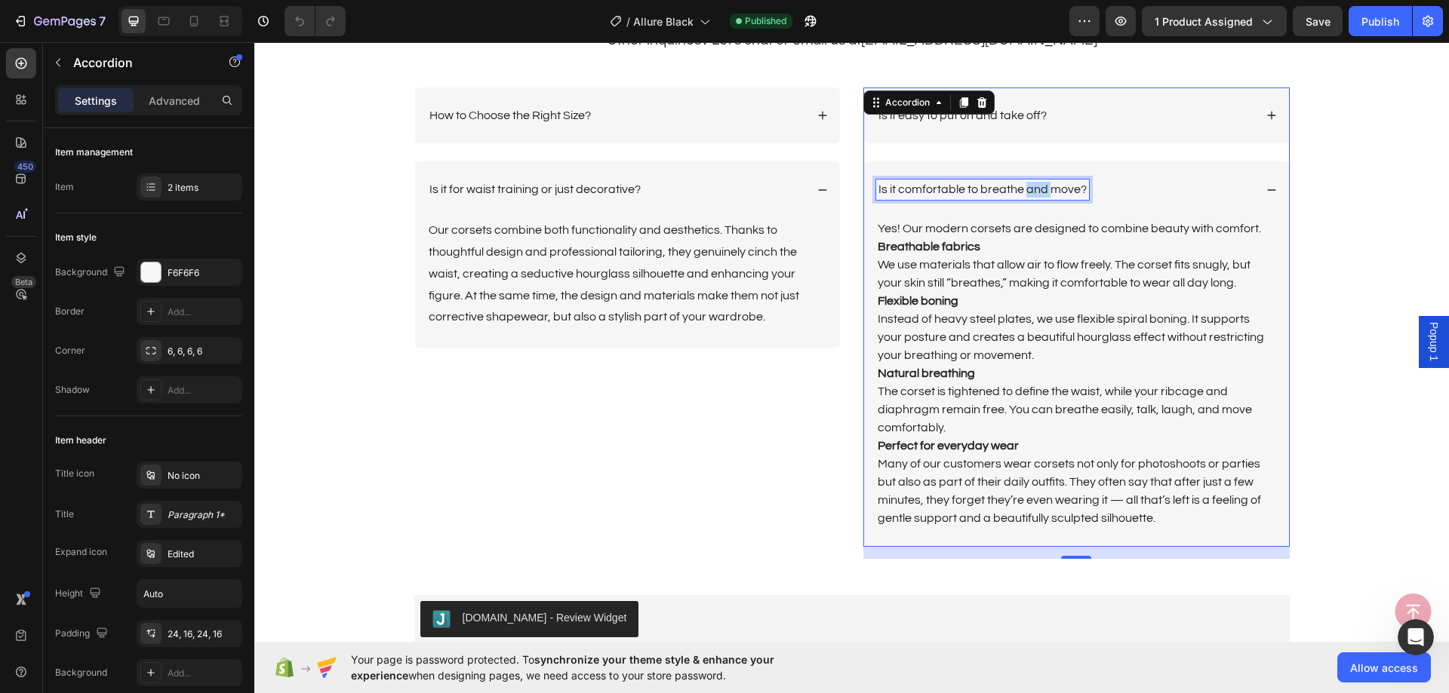
click at [1025, 187] on p "Is it comfortable to breathe and move?" at bounding box center [982, 190] width 208 height 16
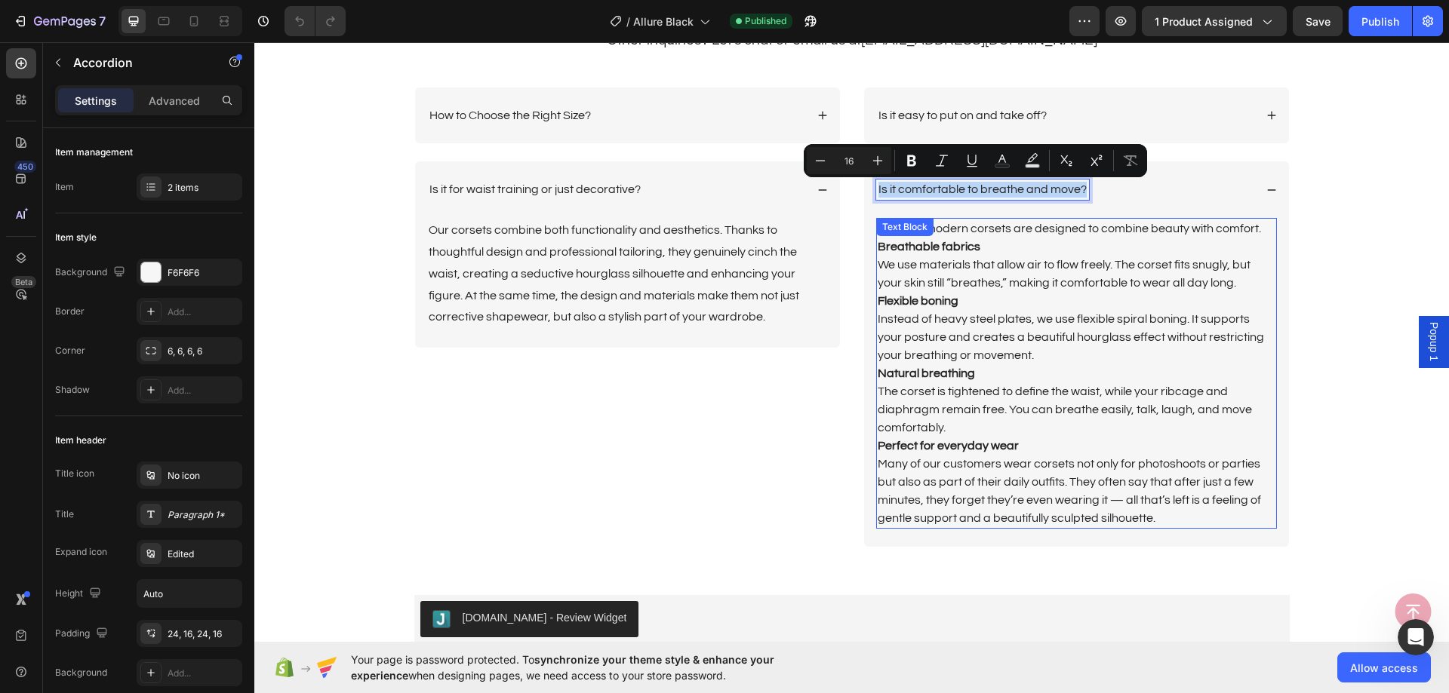
click at [1098, 300] on p "Flexible boning" at bounding box center [1076, 301] width 398 height 18
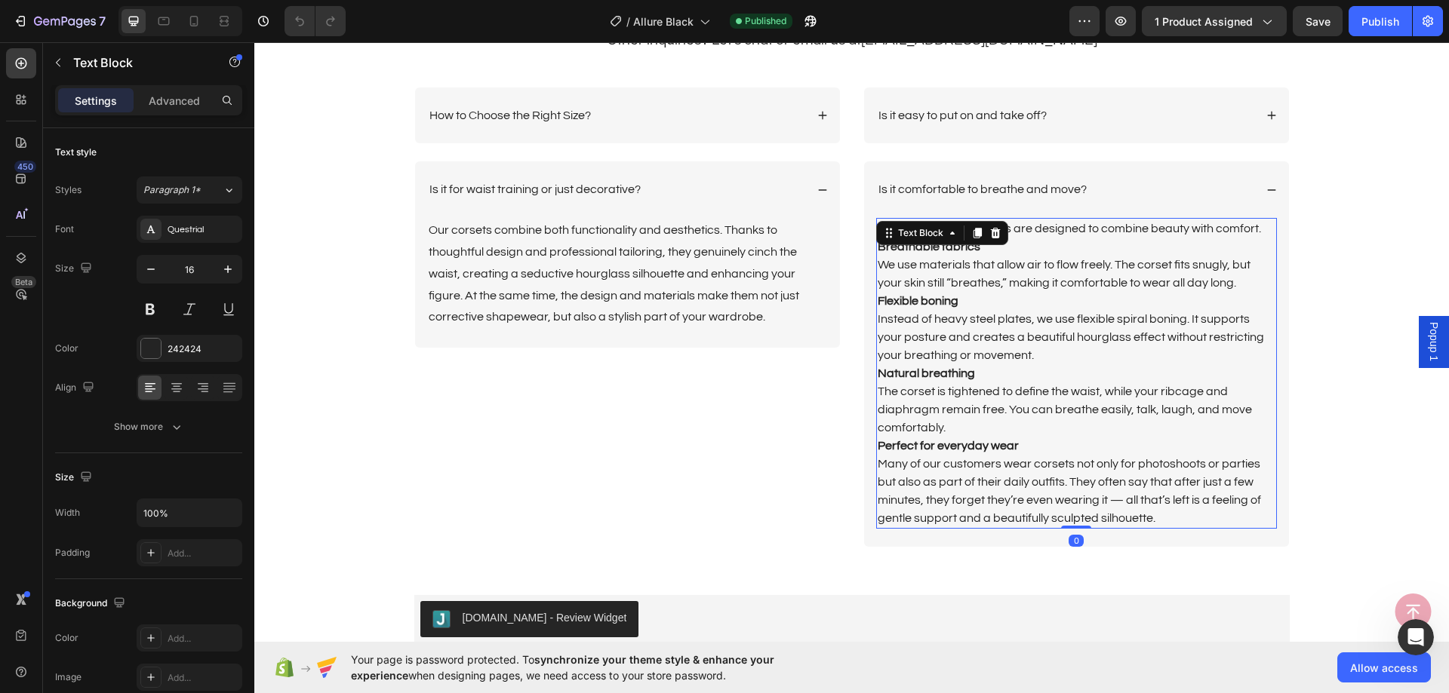
click at [1154, 517] on p "Many of our customers wear corsets not only for photoshoots or parties but also…" at bounding box center [1076, 491] width 398 height 72
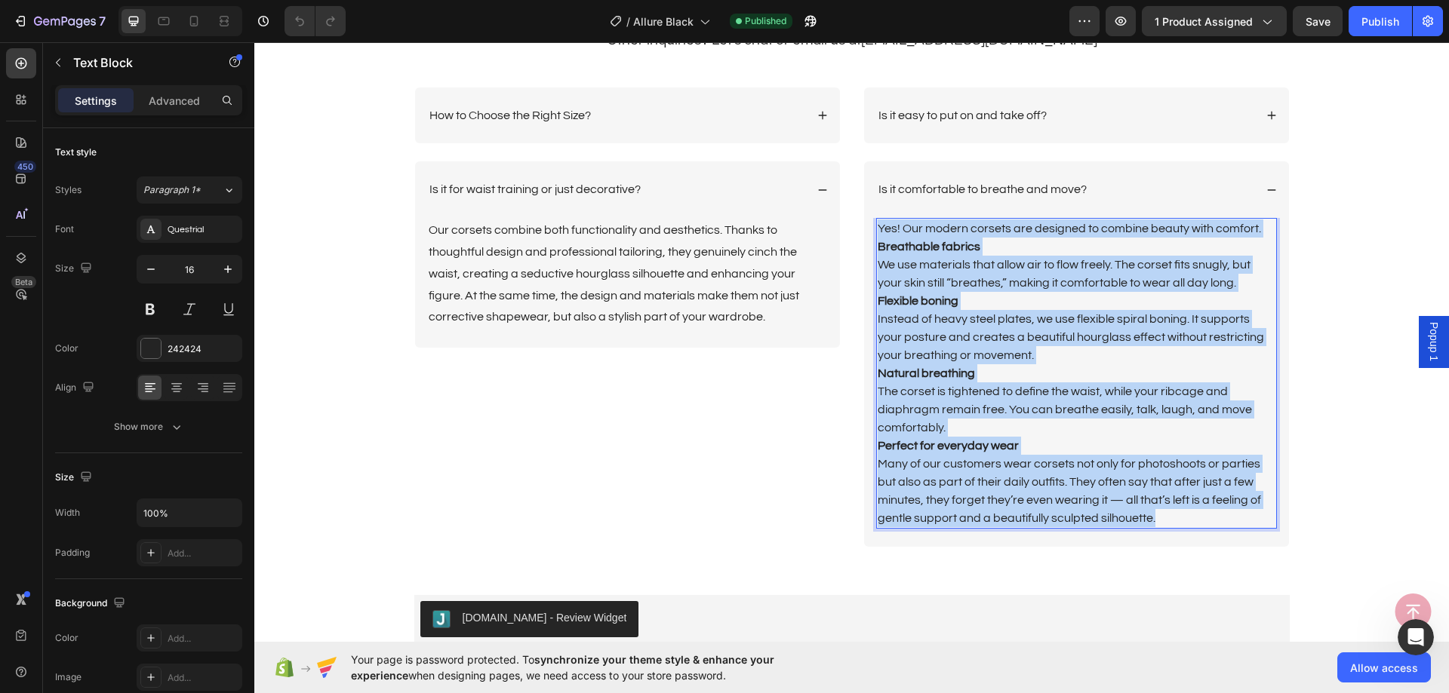
drag, startPoint x: 1154, startPoint y: 517, endPoint x: 872, endPoint y: 227, distance: 404.4
click at [876, 227] on div "Yes! Our modern corsets are designed to combine beauty with comfort. Breathable…" at bounding box center [1076, 373] width 401 height 311
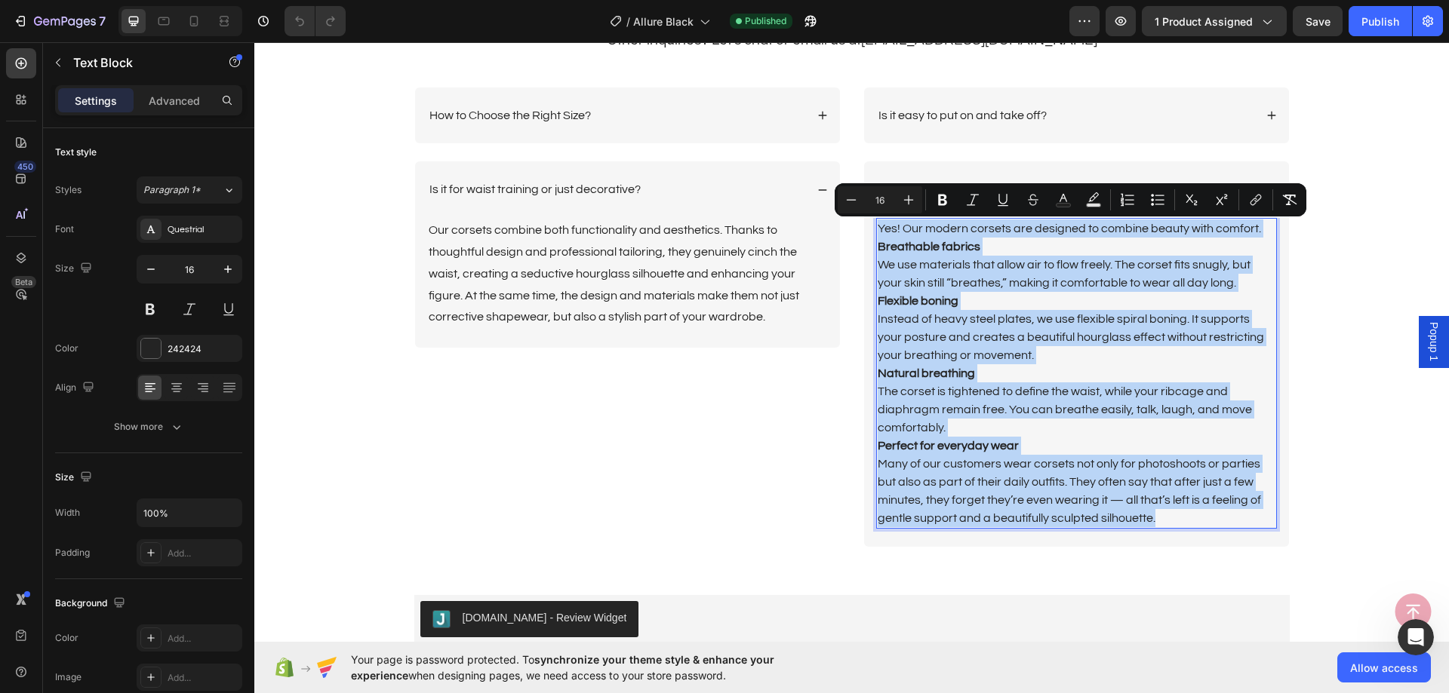
copy div "Yes! Our modern corsets are designed to combine beauty with comfort. Breathable…"
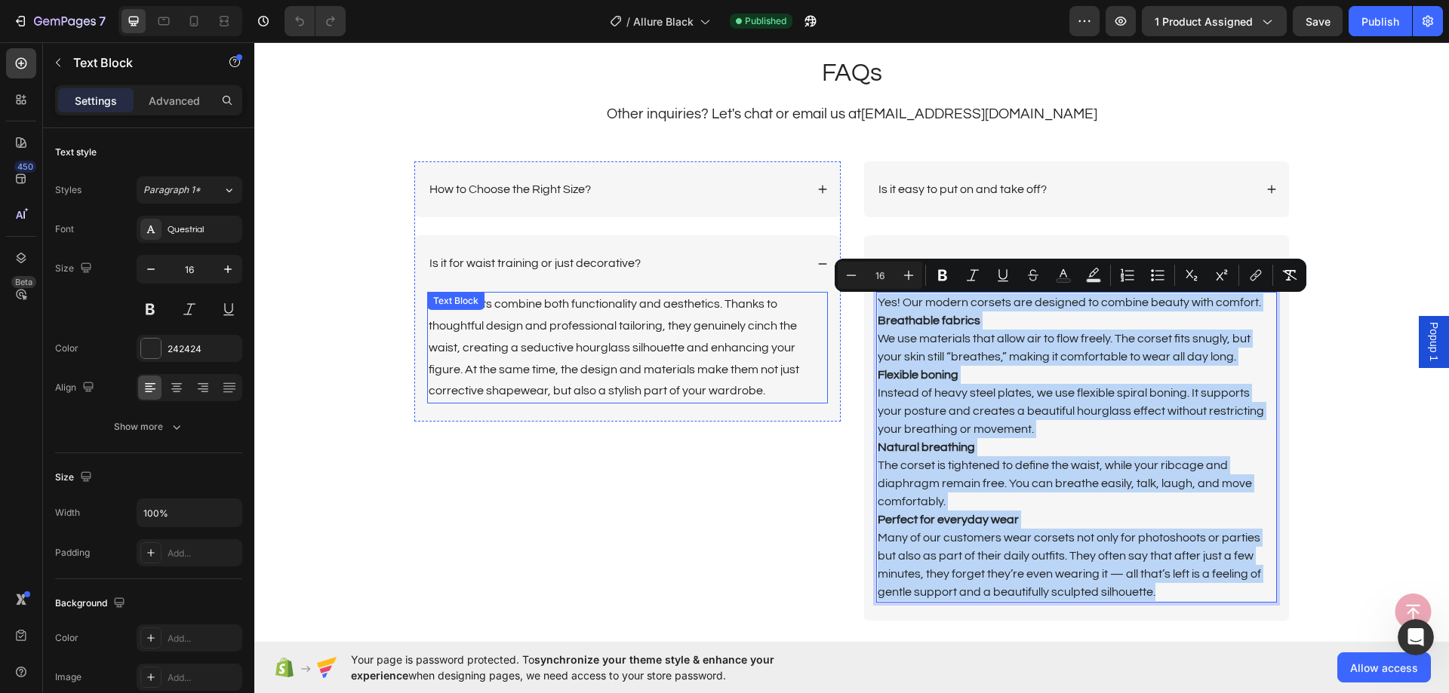
scroll to position [3548, 0]
click at [544, 192] on p "How to Choose the Right Size?" at bounding box center [509, 191] width 161 height 16
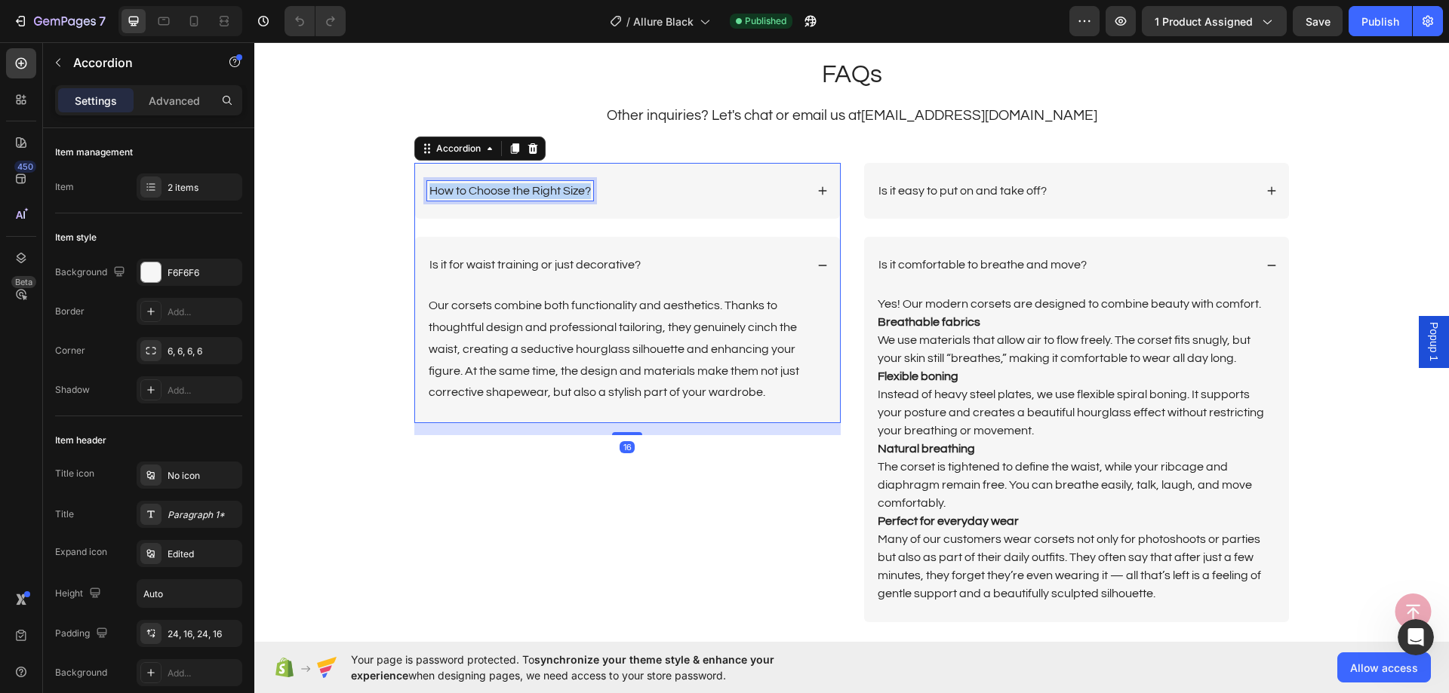
click at [544, 192] on p "How to Choose the Right Size?" at bounding box center [509, 191] width 161 height 16
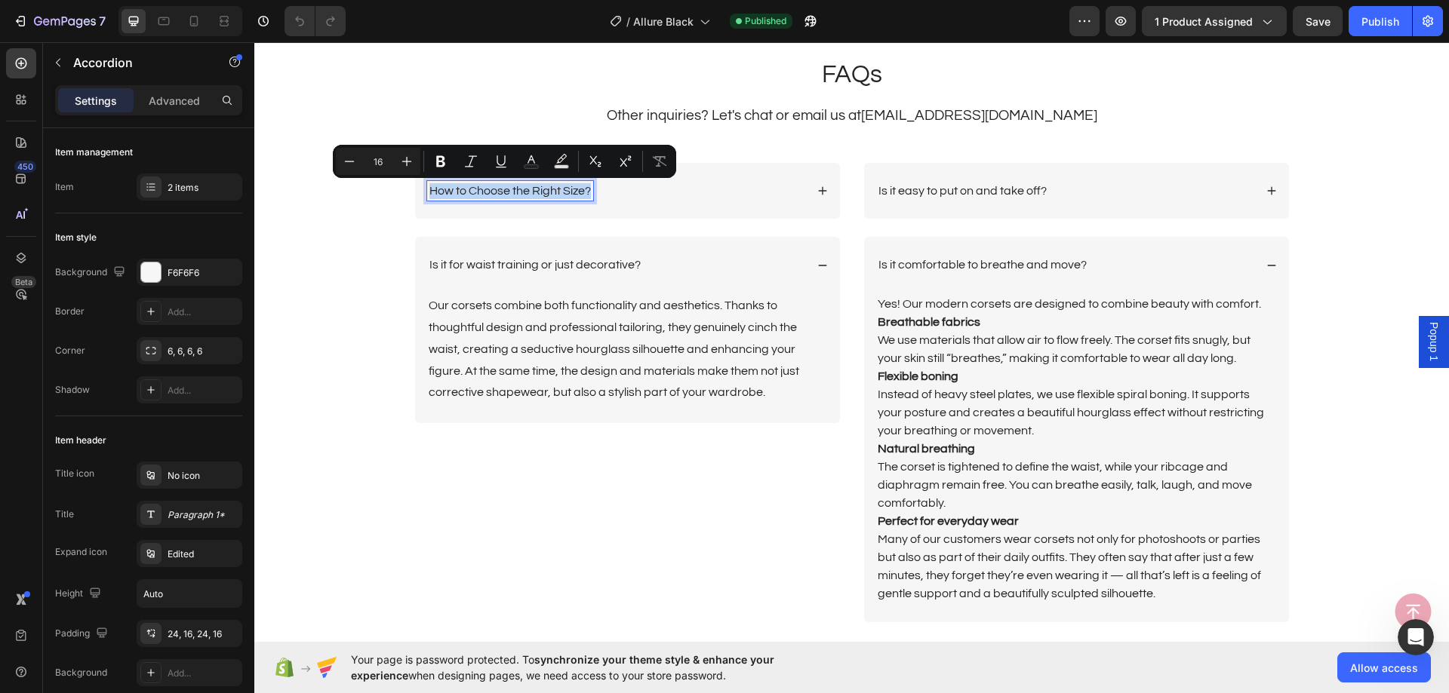
copy p "How to Choose the Right Size?"
click at [722, 186] on div "How to Choose the Right Size?" at bounding box center [616, 191] width 378 height 20
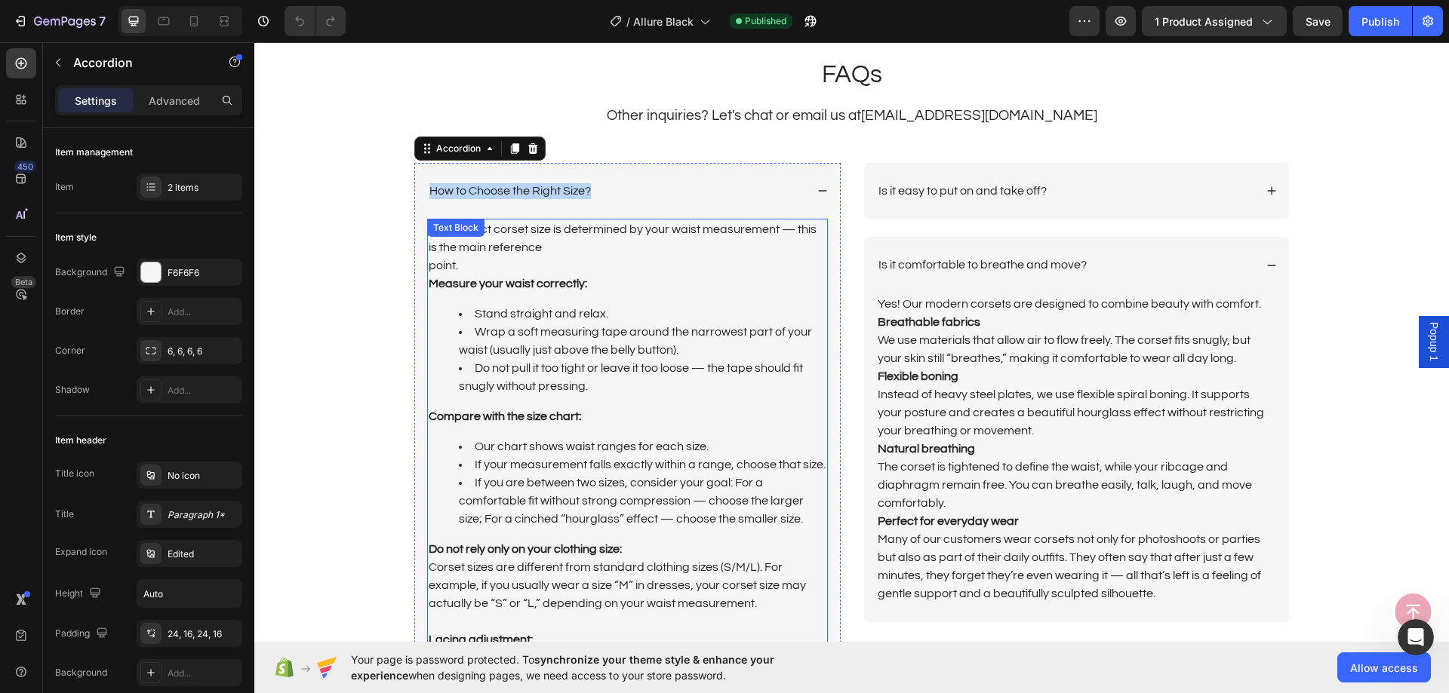
click at [579, 266] on p "The correct corset size is determined by your waist measurement — this is the m…" at bounding box center [628, 256] width 398 height 72
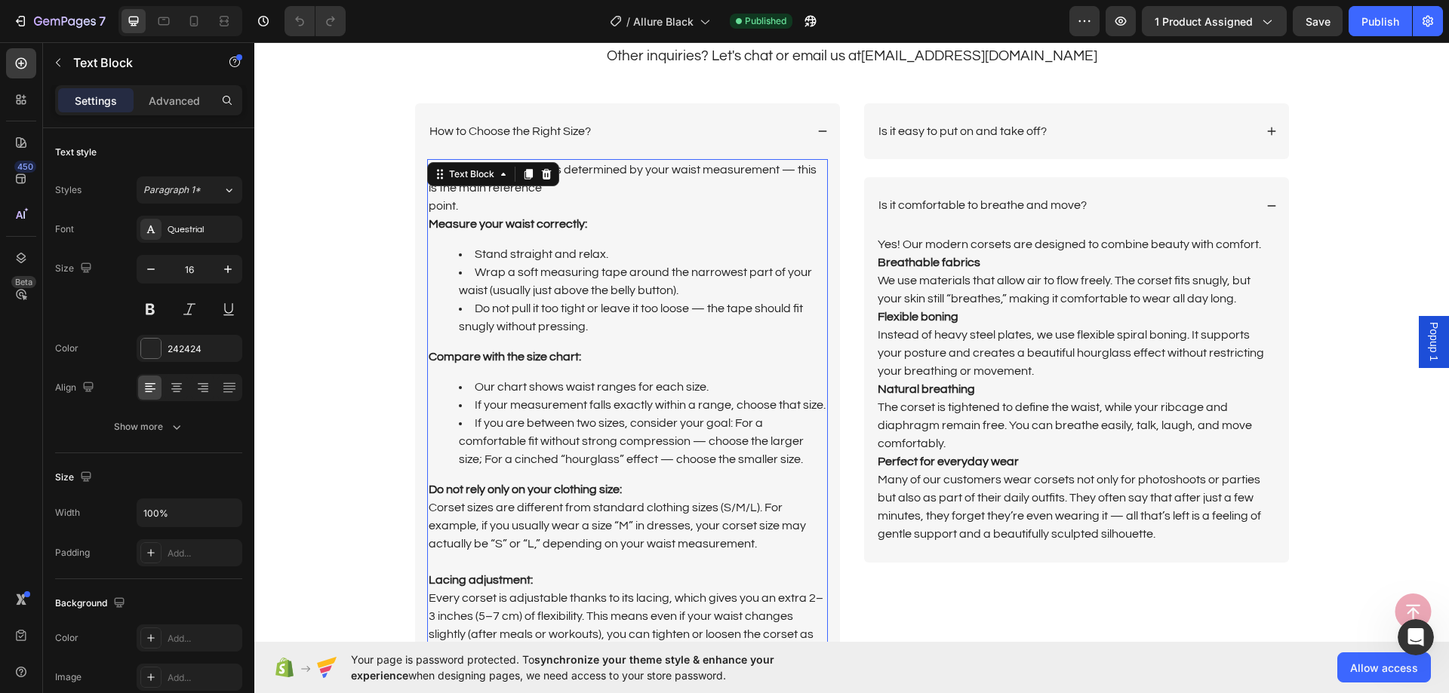
scroll to position [3850, 0]
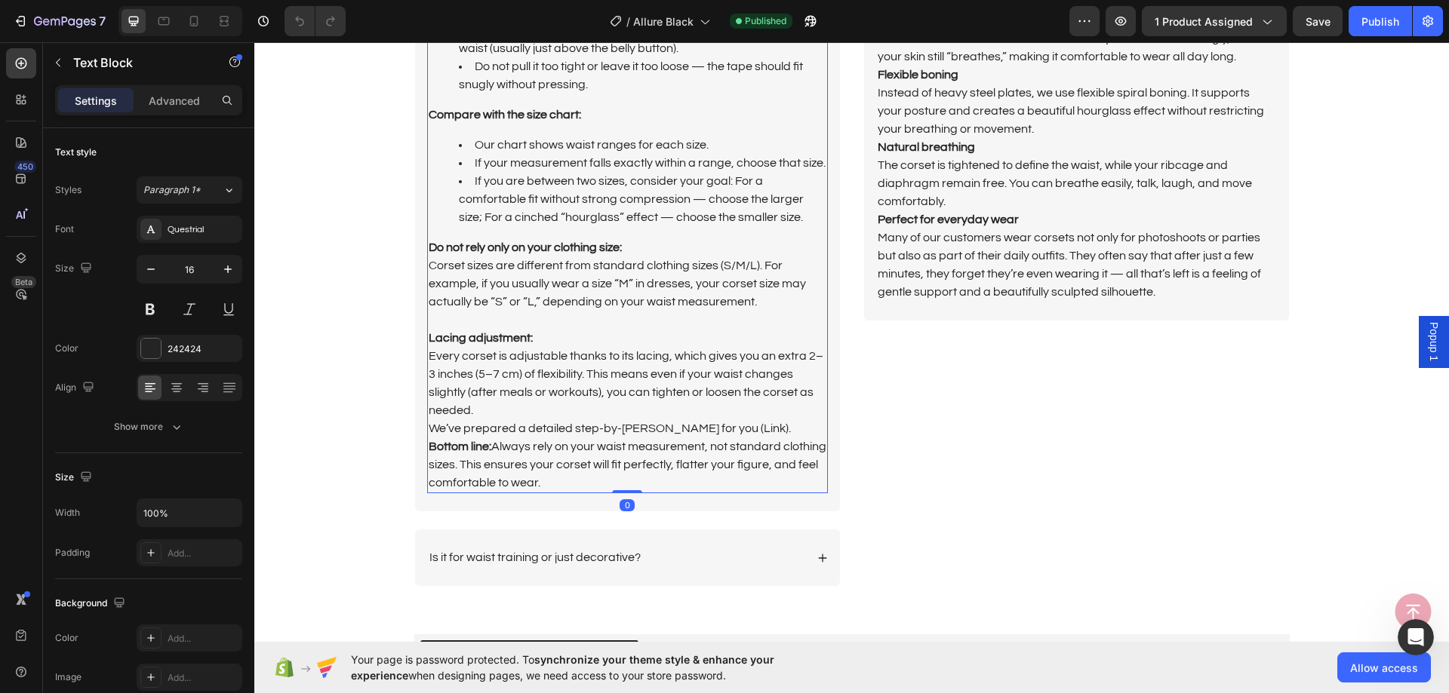
click at [556, 478] on p "Every corset is adjustable thanks to its lacing, which gives you an extra 2–3 i…" at bounding box center [628, 419] width 398 height 145
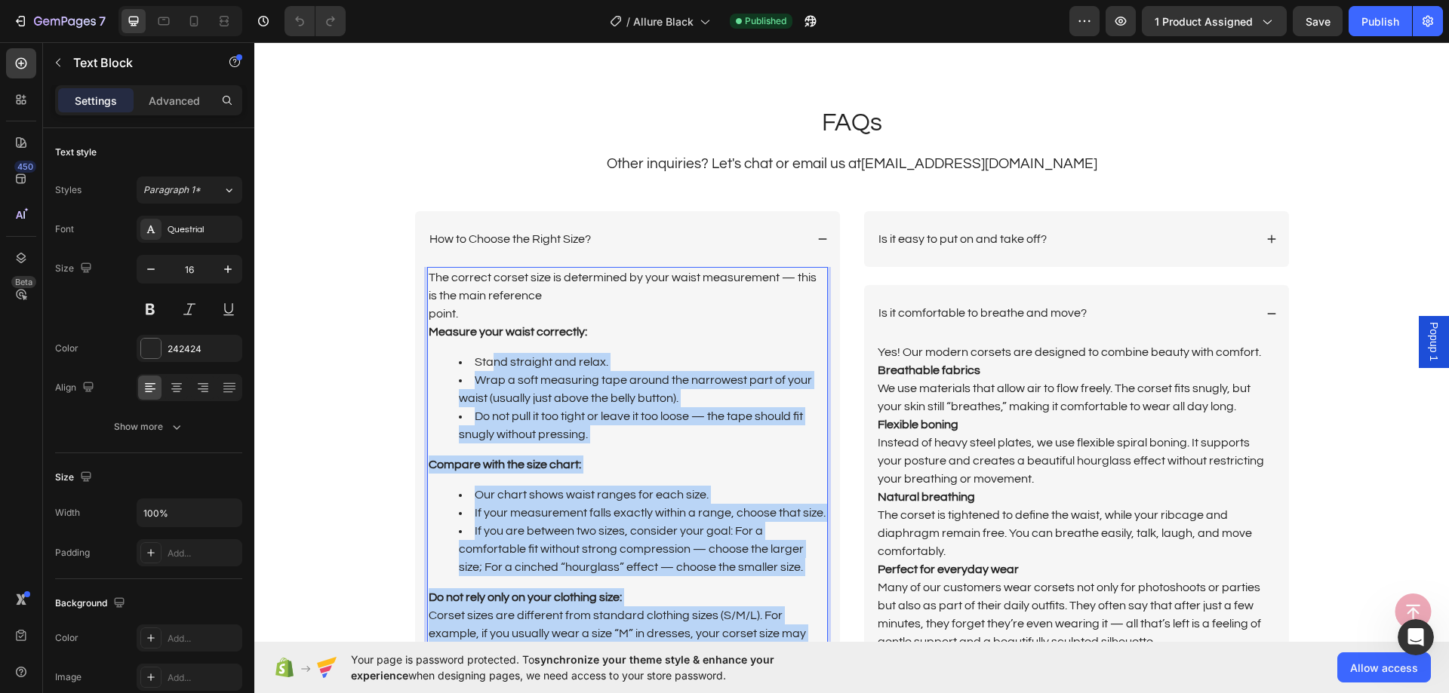
scroll to position [3473, 0]
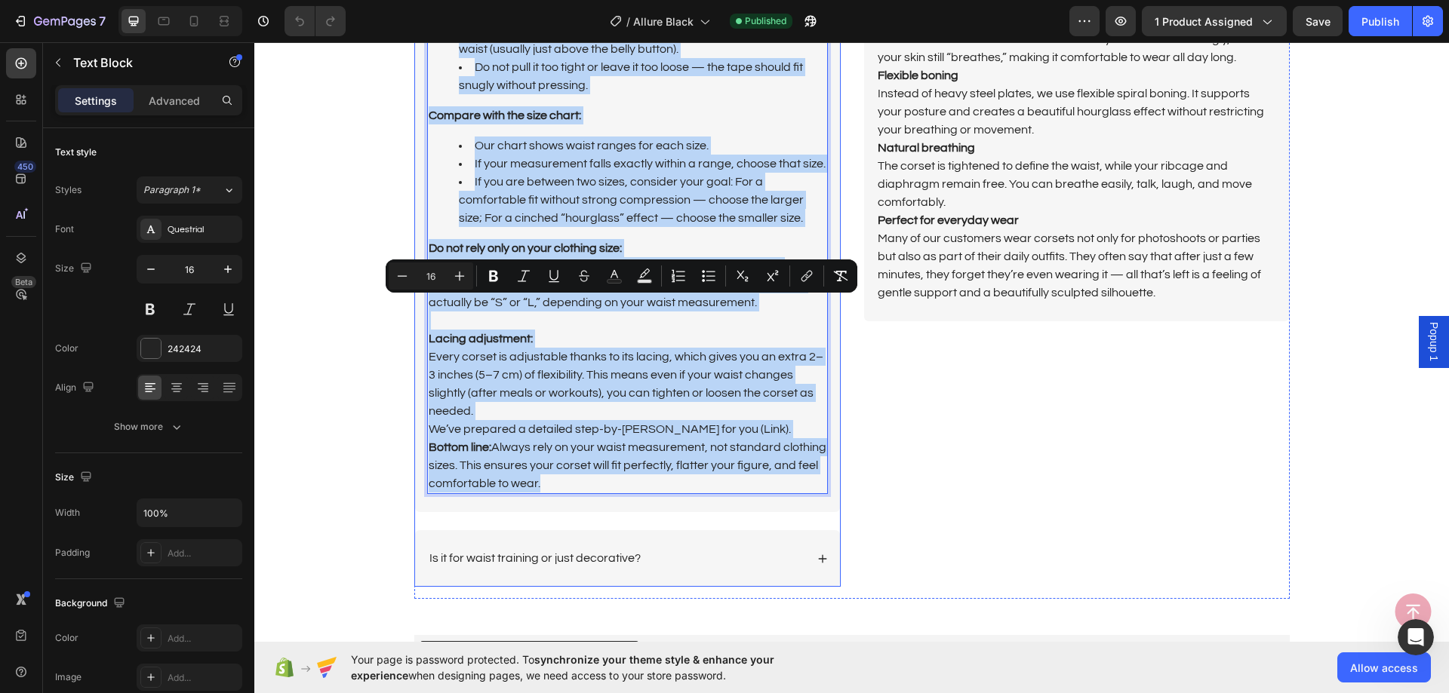
drag, startPoint x: 555, startPoint y: 477, endPoint x: 421, endPoint y: 303, distance: 220.0
click at [427, 303] on div "The correct corset size is determined by your waist measurement — this is the m…" at bounding box center [627, 206] width 401 height 576
copy div "The correct corset size is determined by your waist measurement — this is the m…"
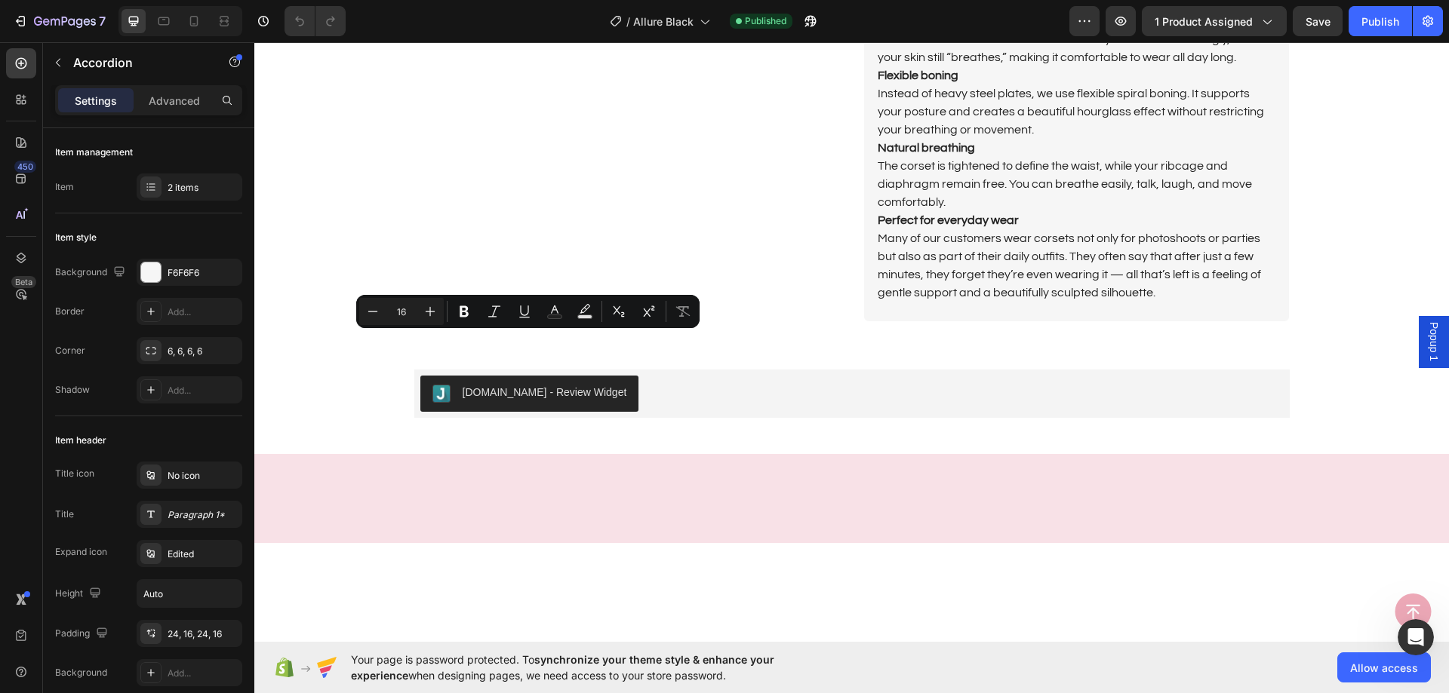
copy p "Is it for waist training or just decorative?"
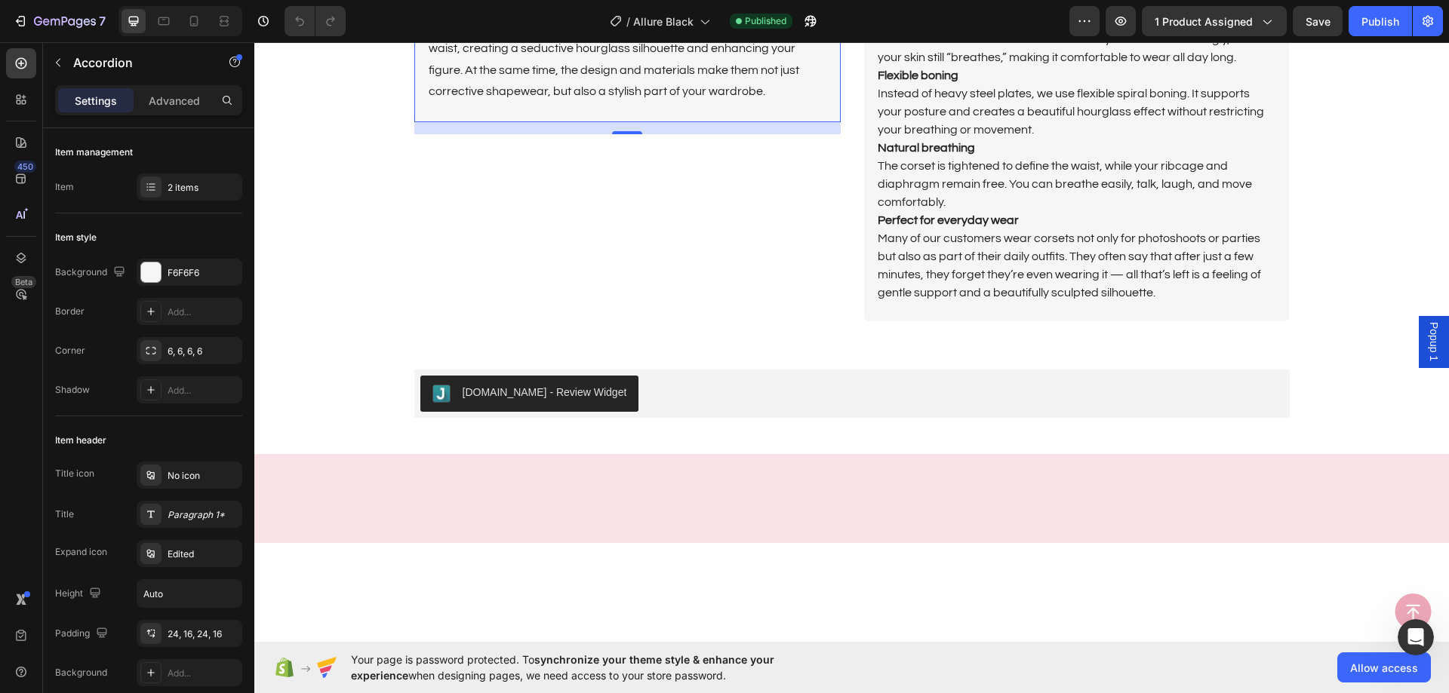
click at [640, 103] on p "Our corsets combine both functionality and aesthetics. Thanks to thoughtful des…" at bounding box center [628, 48] width 398 height 109
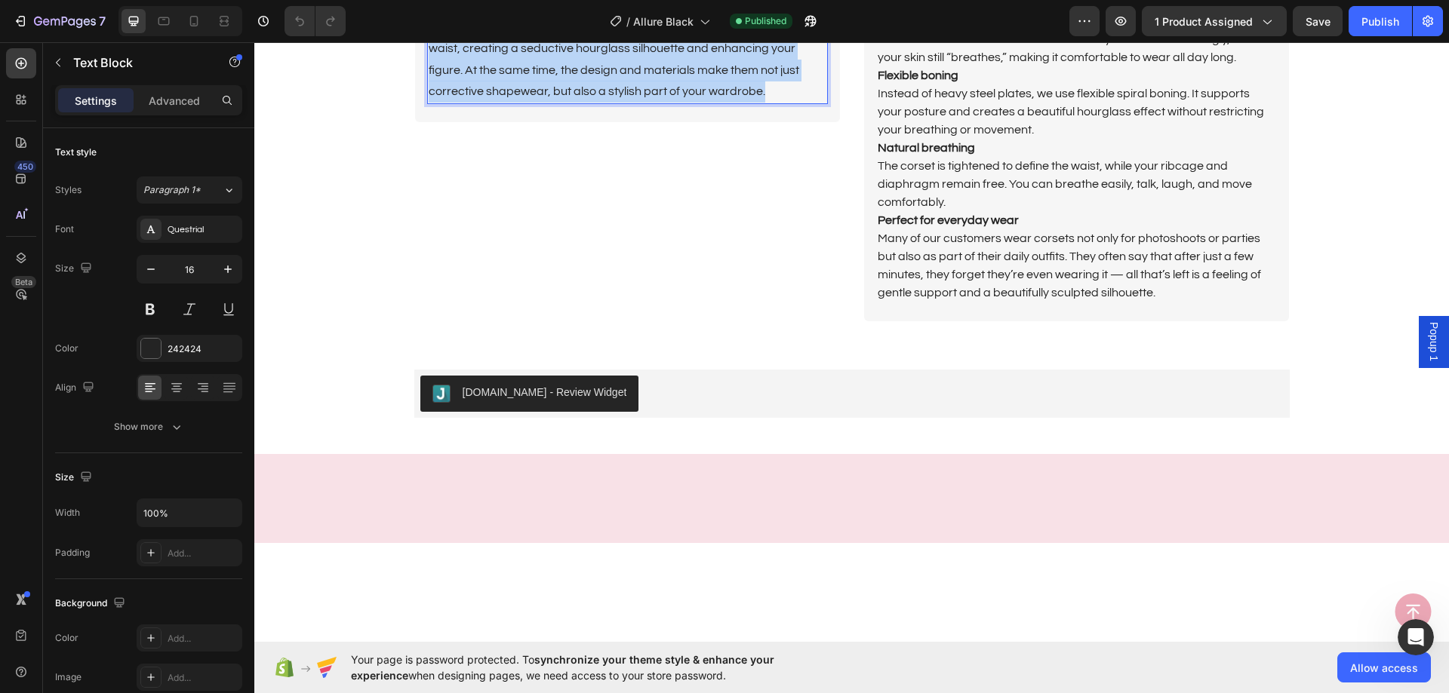
click at [640, 103] on p "Our corsets combine both functionality and aesthetics. Thanks to thoughtful des…" at bounding box center [628, 48] width 398 height 109
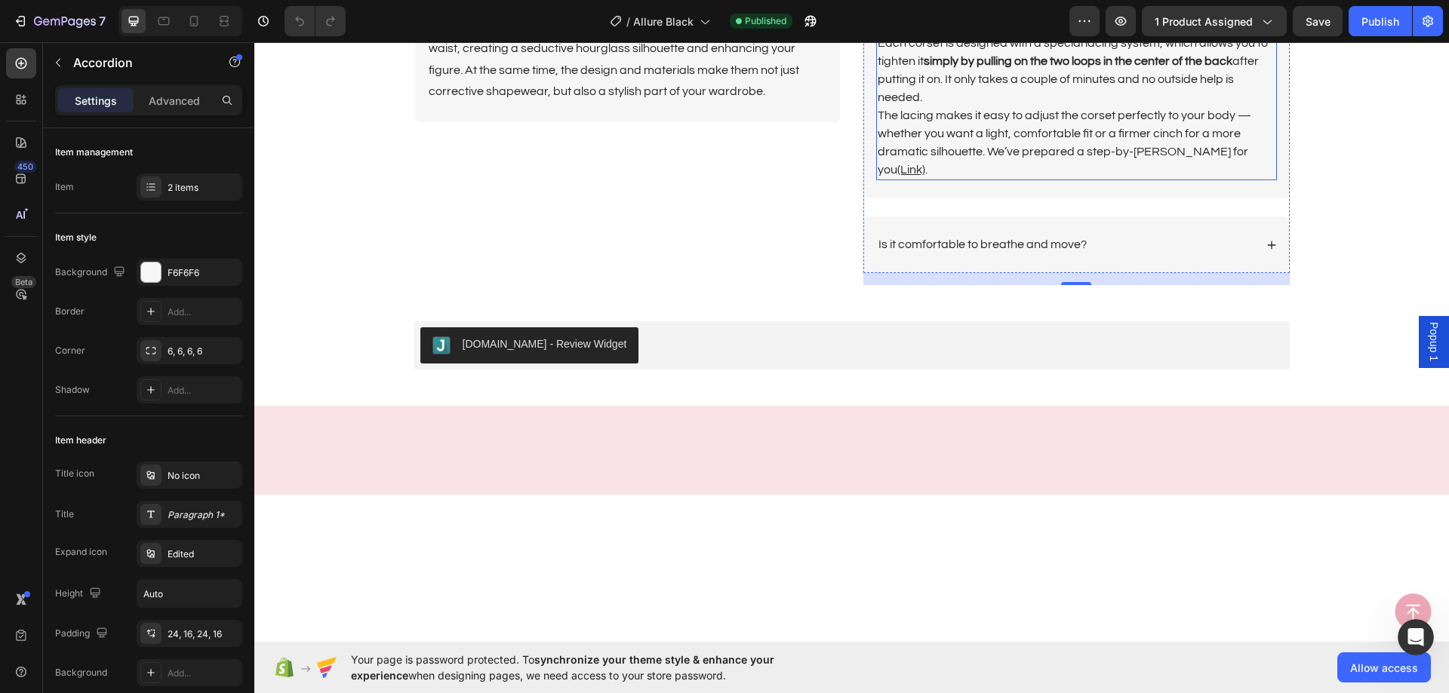
drag, startPoint x: 1026, startPoint y: 347, endPoint x: 1160, endPoint y: 459, distance: 174.6
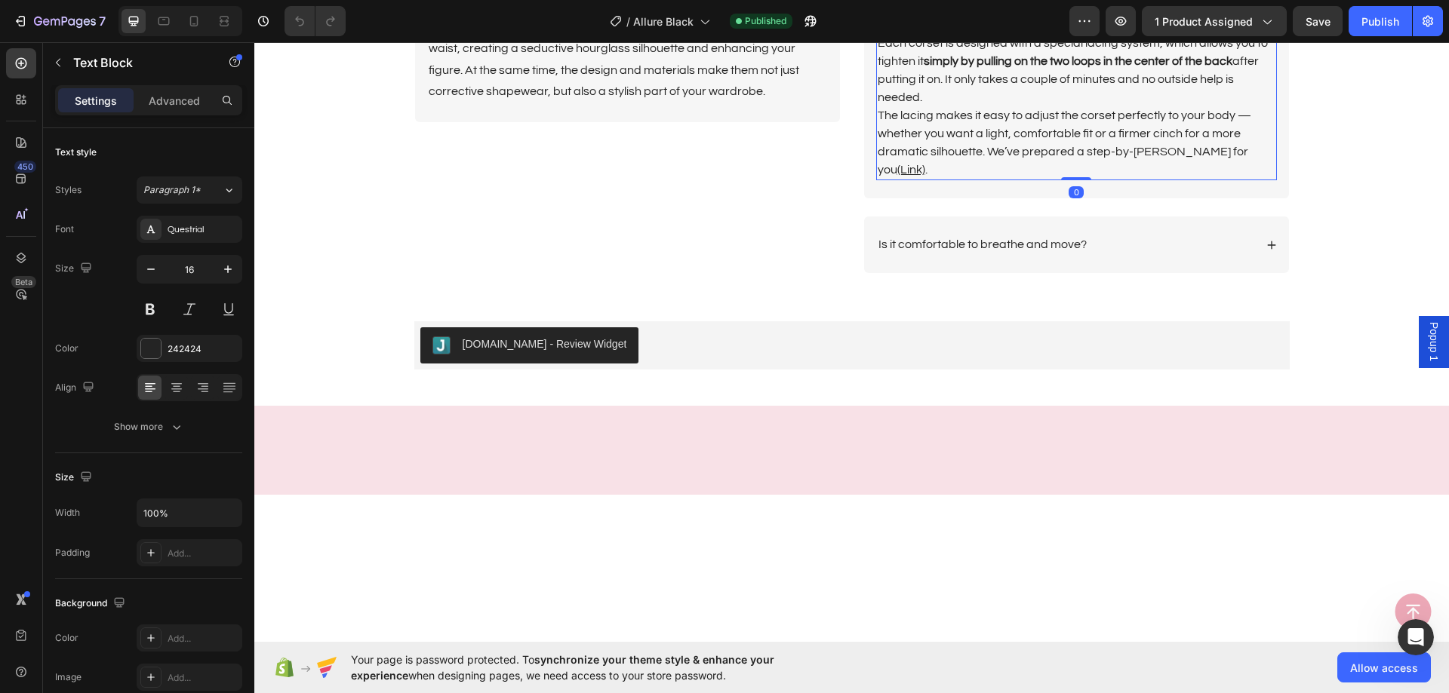
click at [1255, 179] on p "The lacing makes it easy to adjust the corset perfectly to your body — whether …" at bounding box center [1076, 142] width 398 height 72
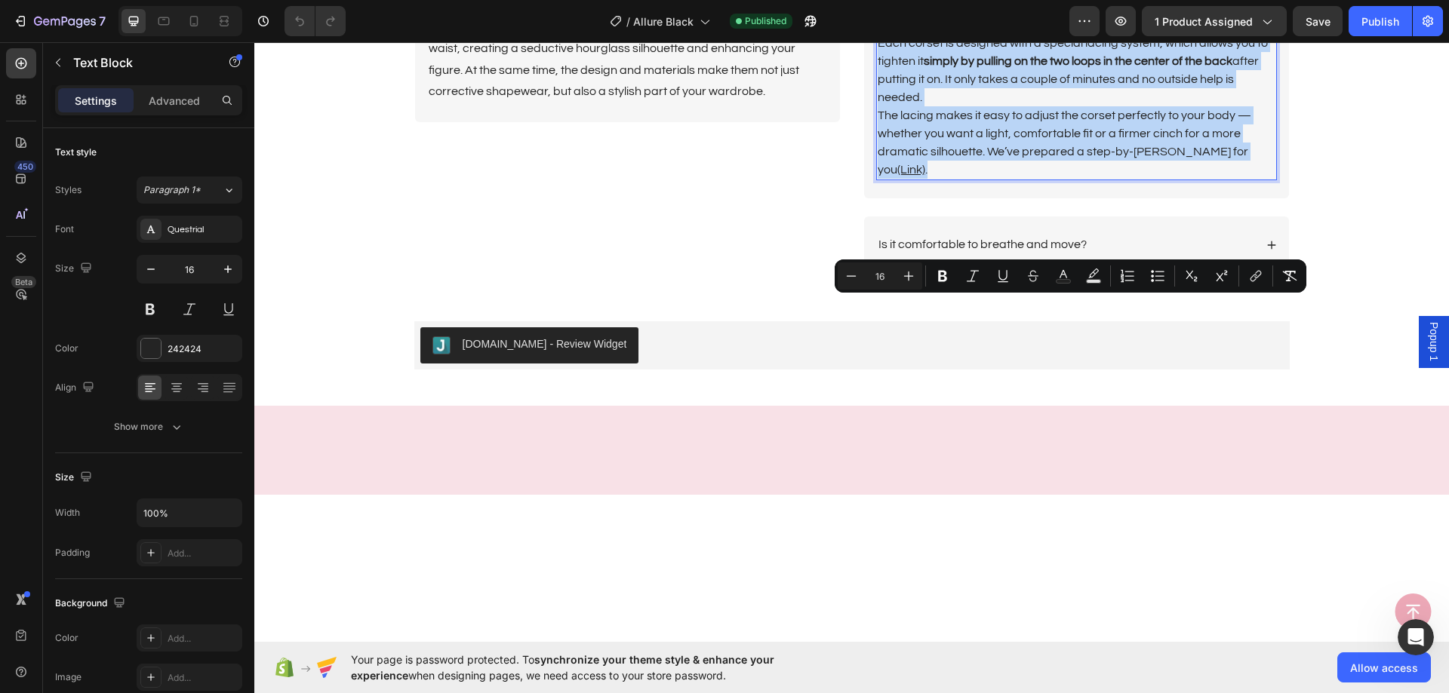
drag, startPoint x: 1255, startPoint y: 526, endPoint x: 877, endPoint y: 307, distance: 437.4
click at [877, 180] on div "Many people are intimidated by corset lacing because of some common misconcepti…" at bounding box center [1076, 49] width 401 height 263
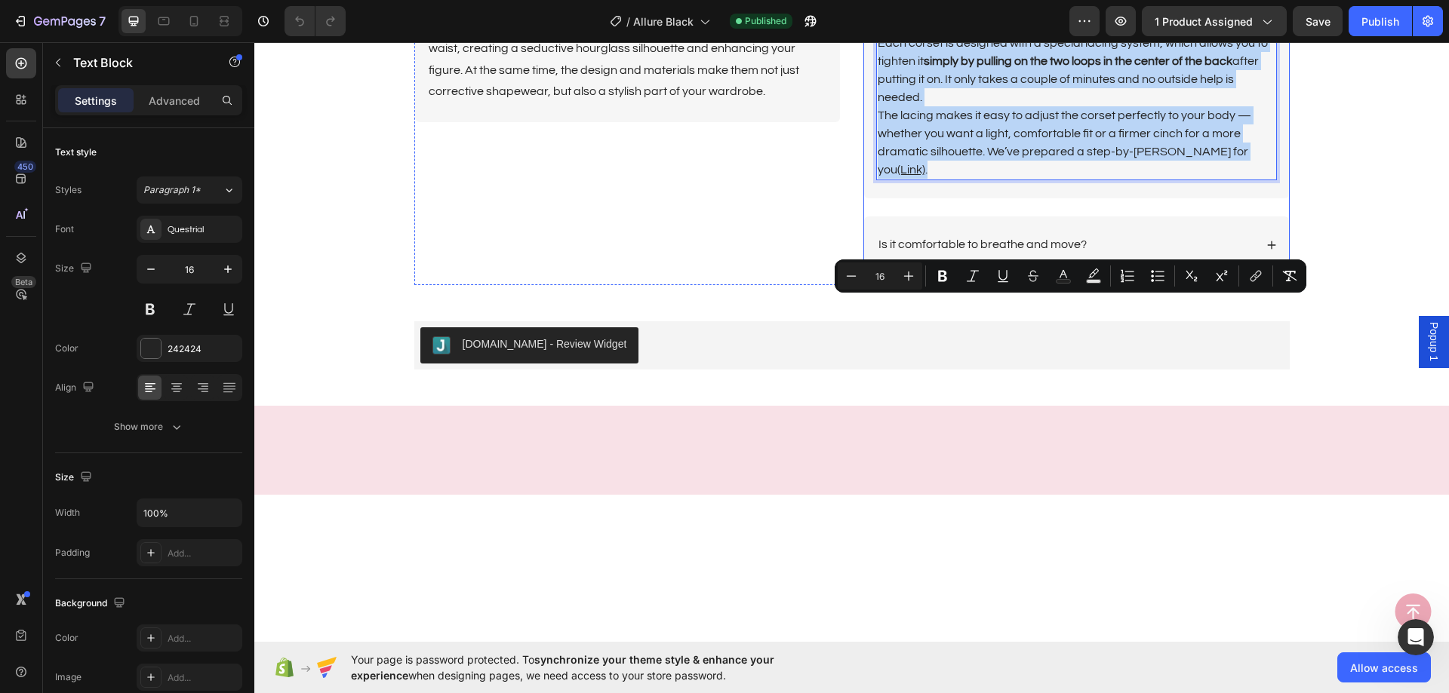
drag, startPoint x: 873, startPoint y: 303, endPoint x: 1268, endPoint y: 540, distance: 460.9
click at [1268, 198] on div "Many people are intimidated by corset lacing because of some common misconcepti…" at bounding box center [1076, 58] width 425 height 281
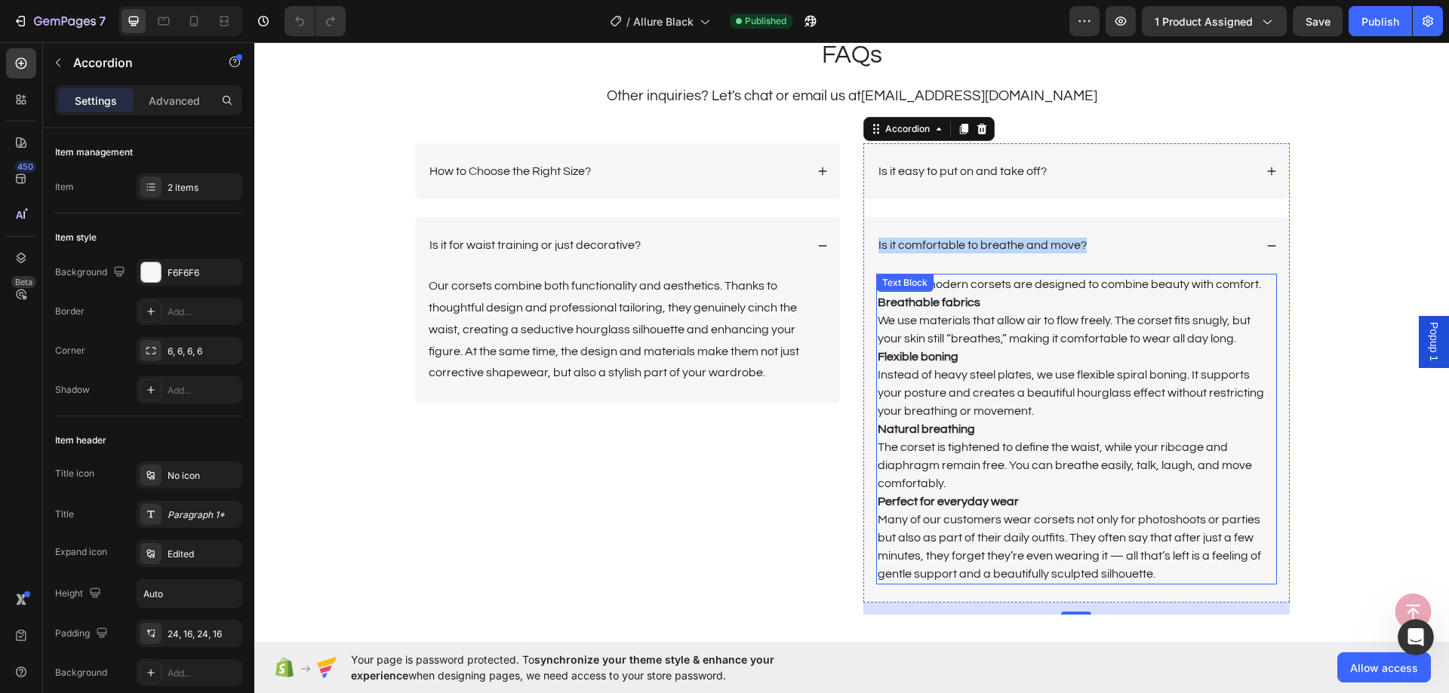
scroll to position [3624, 0]
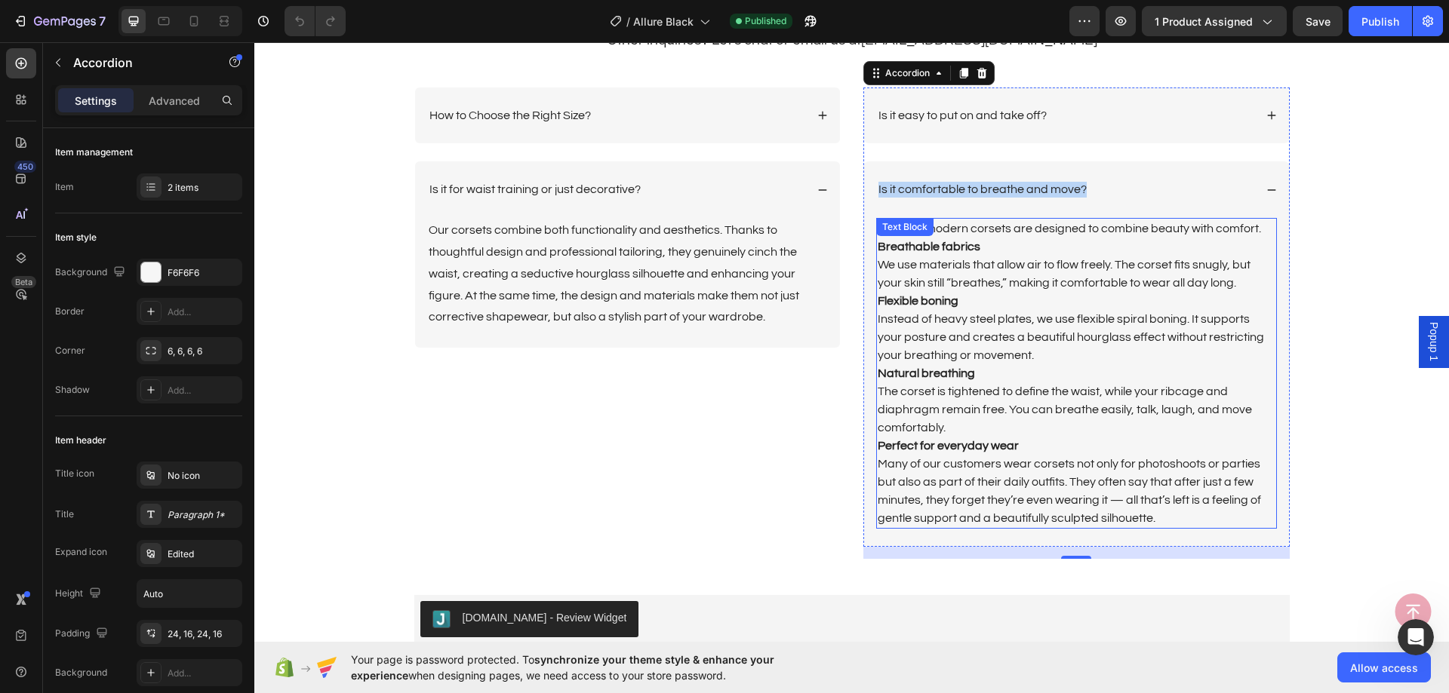
click at [1075, 444] on p "Perfect for everyday wear" at bounding box center [1076, 446] width 398 height 18
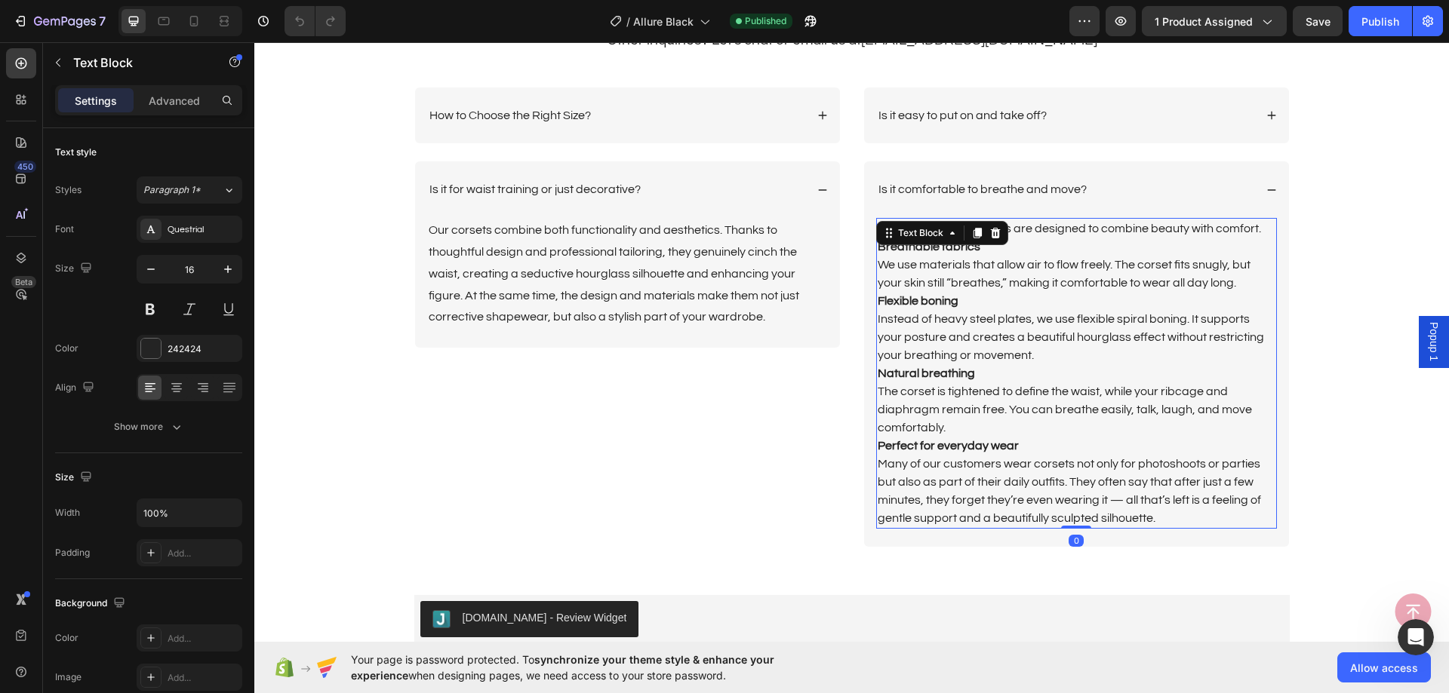
click at [1149, 512] on p "Many of our customers wear corsets not only for photoshoots or parties but also…" at bounding box center [1076, 491] width 398 height 72
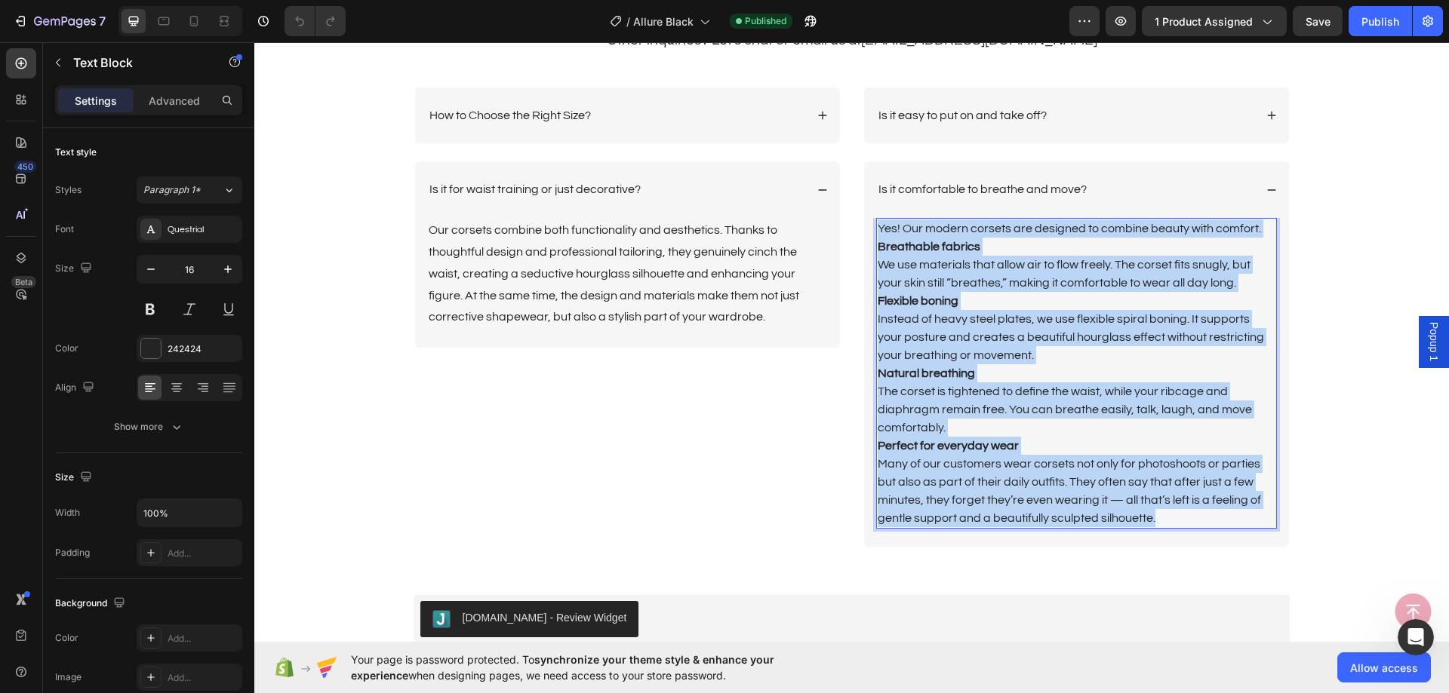
drag, startPoint x: 1132, startPoint y: 499, endPoint x: 870, endPoint y: 231, distance: 375.1
click at [876, 231] on div "Yes! Our modern corsets are designed to combine beauty with comfort. Breathable…" at bounding box center [1076, 373] width 401 height 311
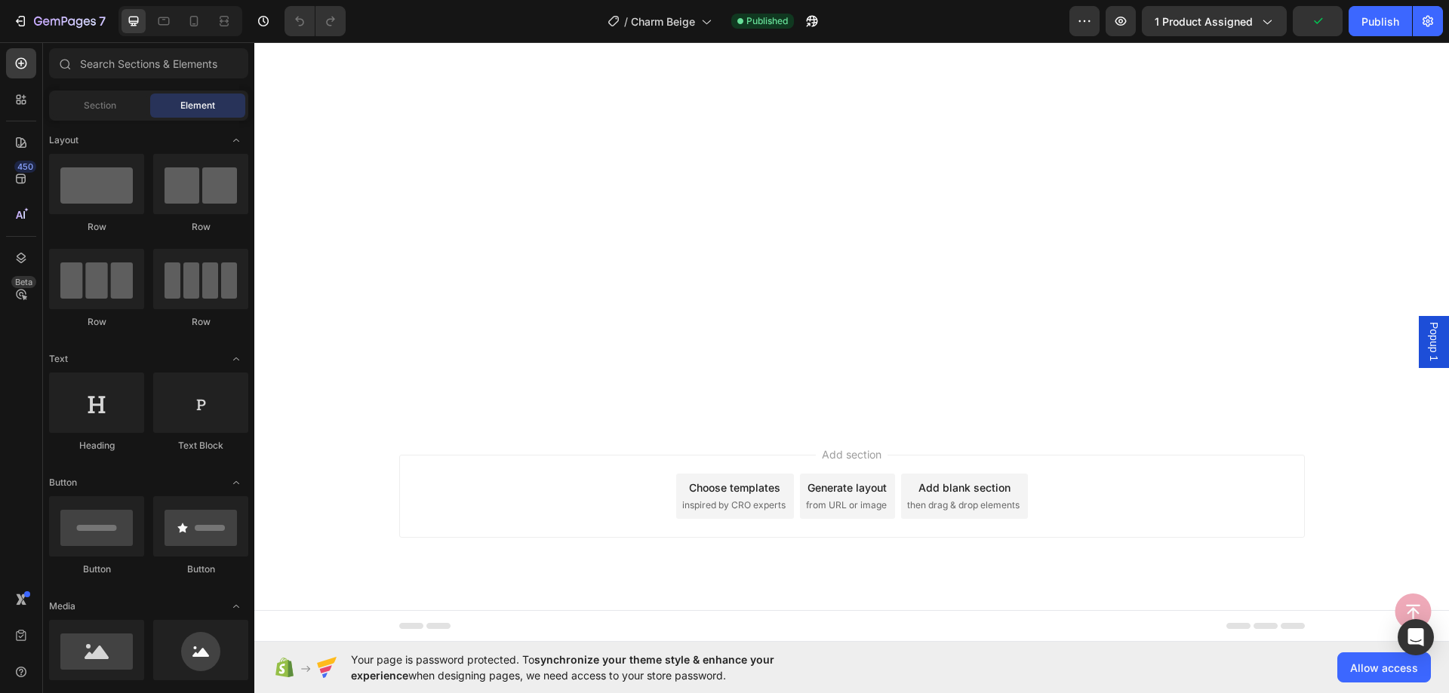
scroll to position [3320, 0]
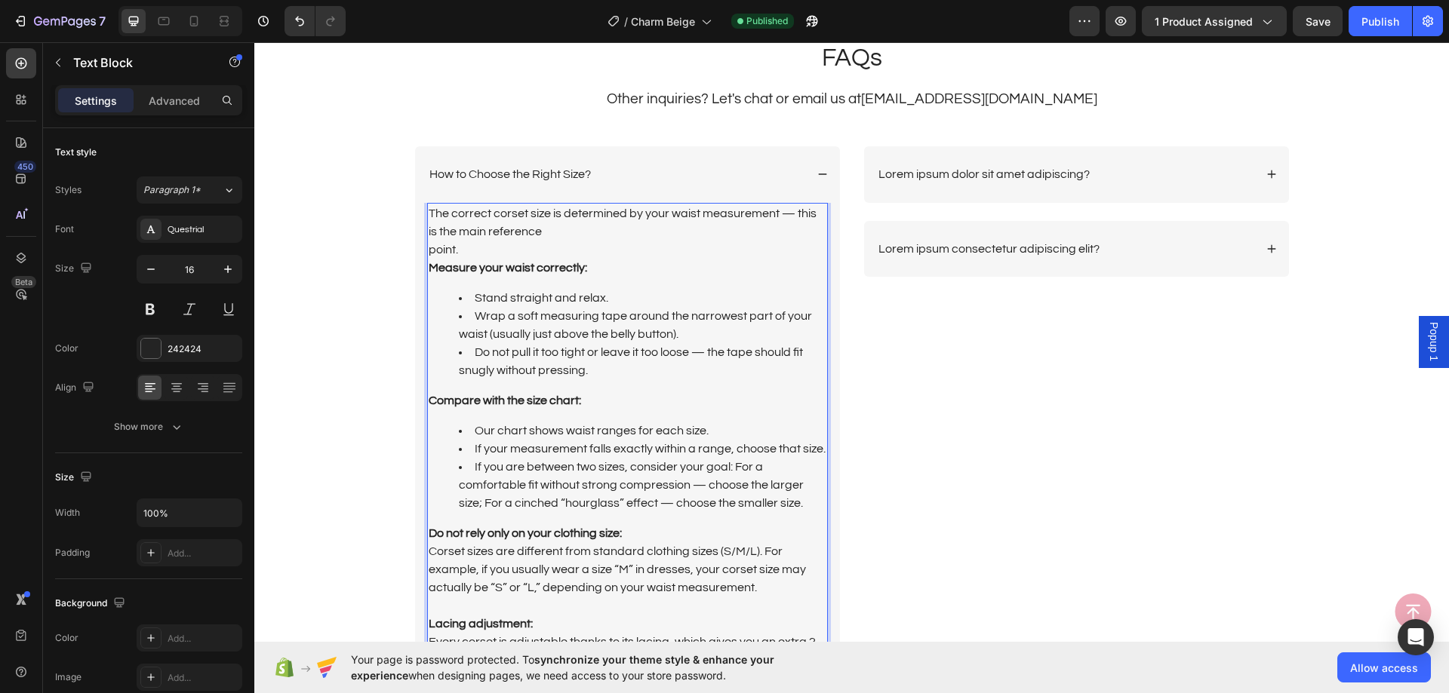
scroll to position [3484, 0]
click at [722, 174] on div "How to Choose the Right Size?" at bounding box center [616, 177] width 378 height 20
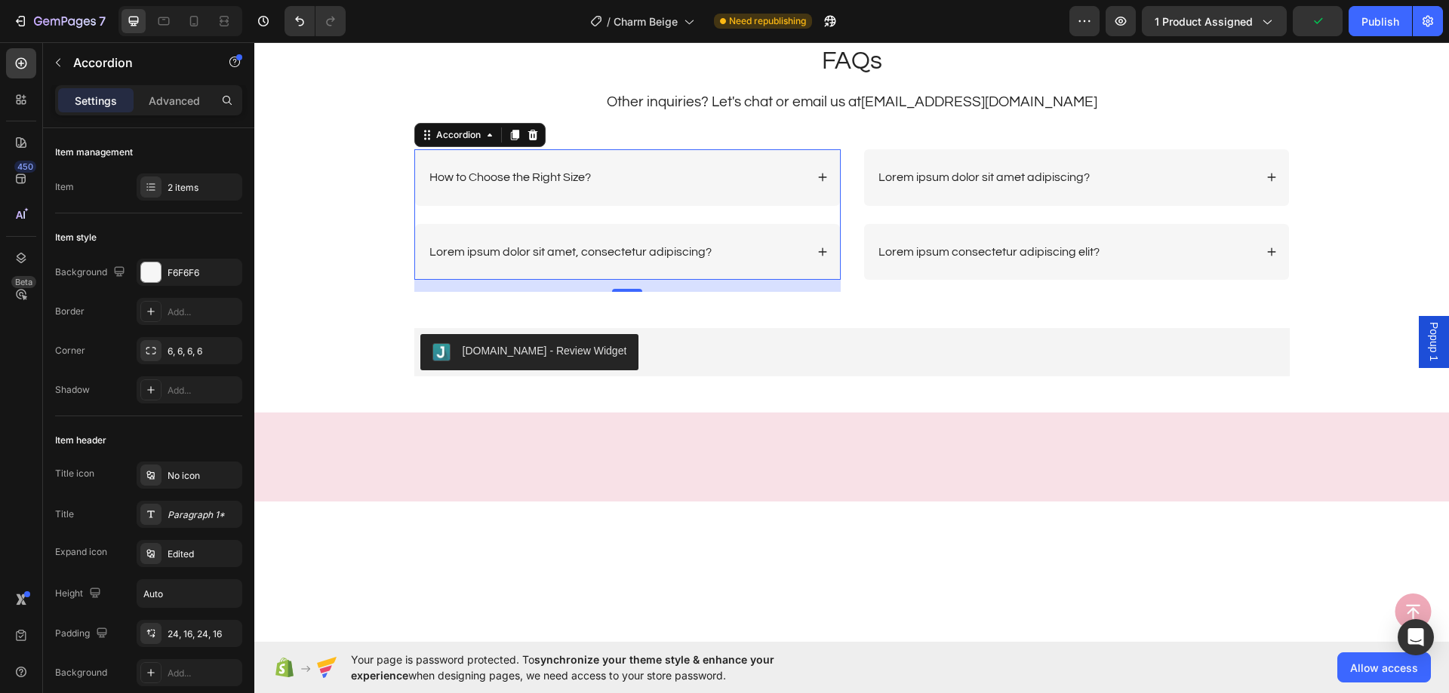
click at [610, 243] on div "Lorem ipsum dolor sit amet, consectetur adipiscing?" at bounding box center [570, 252] width 287 height 20
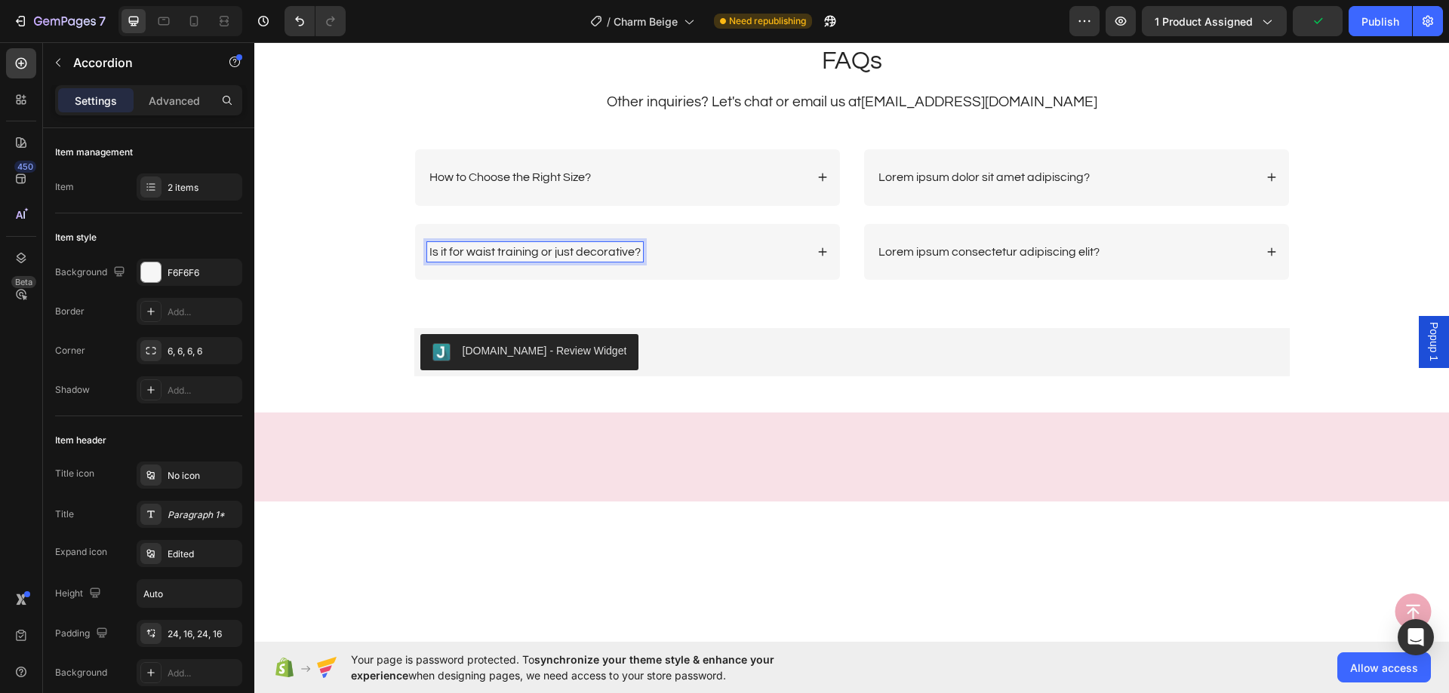
click at [731, 250] on div "Is it for waist training or just decorative?" at bounding box center [616, 252] width 378 height 20
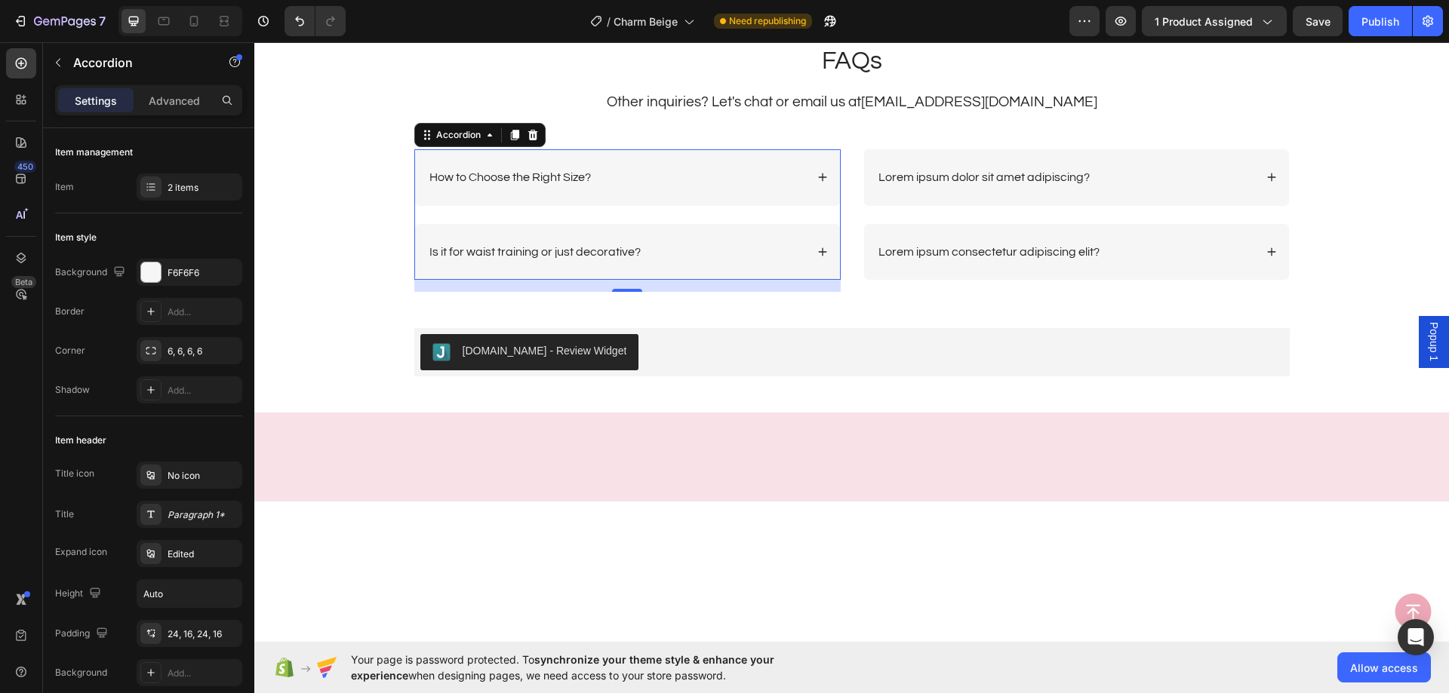
click at [651, 251] on div "Is it for waist training or just decorative?" at bounding box center [616, 252] width 378 height 20
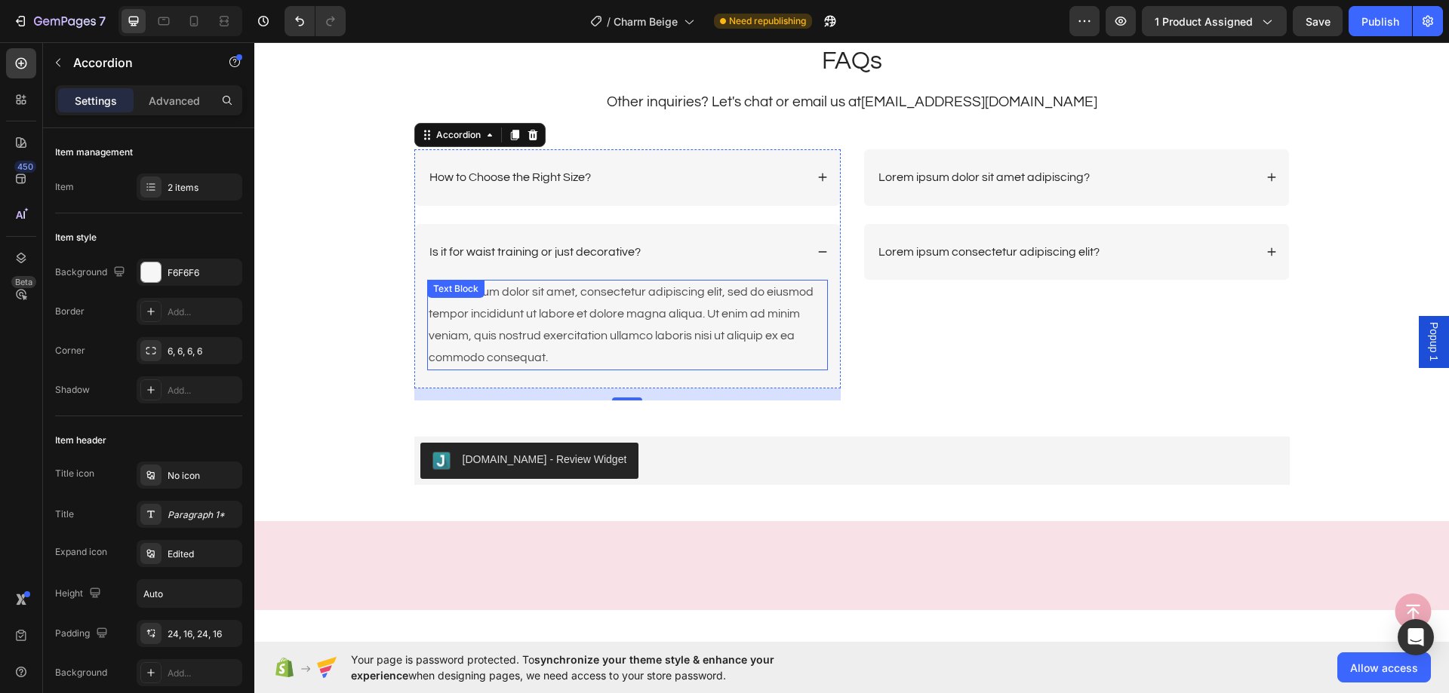
click at [619, 300] on div "Lorem ipsum dolor sit amet, consectetur adipiscing elit, sed do eiusmod tempor …" at bounding box center [627, 325] width 401 height 90
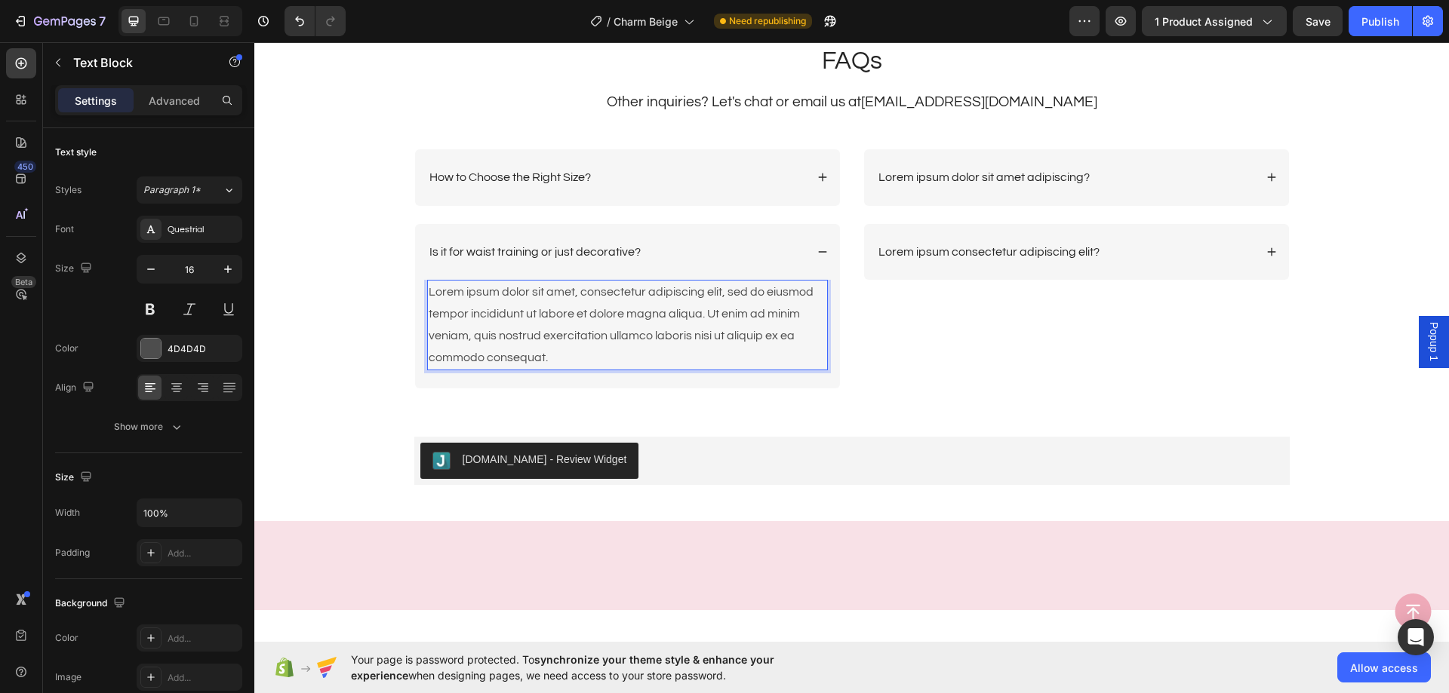
click at [619, 300] on div "Lorem ipsum dolor sit amet, consectetur adipiscing elit, sed do eiusmod tempor …" at bounding box center [627, 325] width 401 height 90
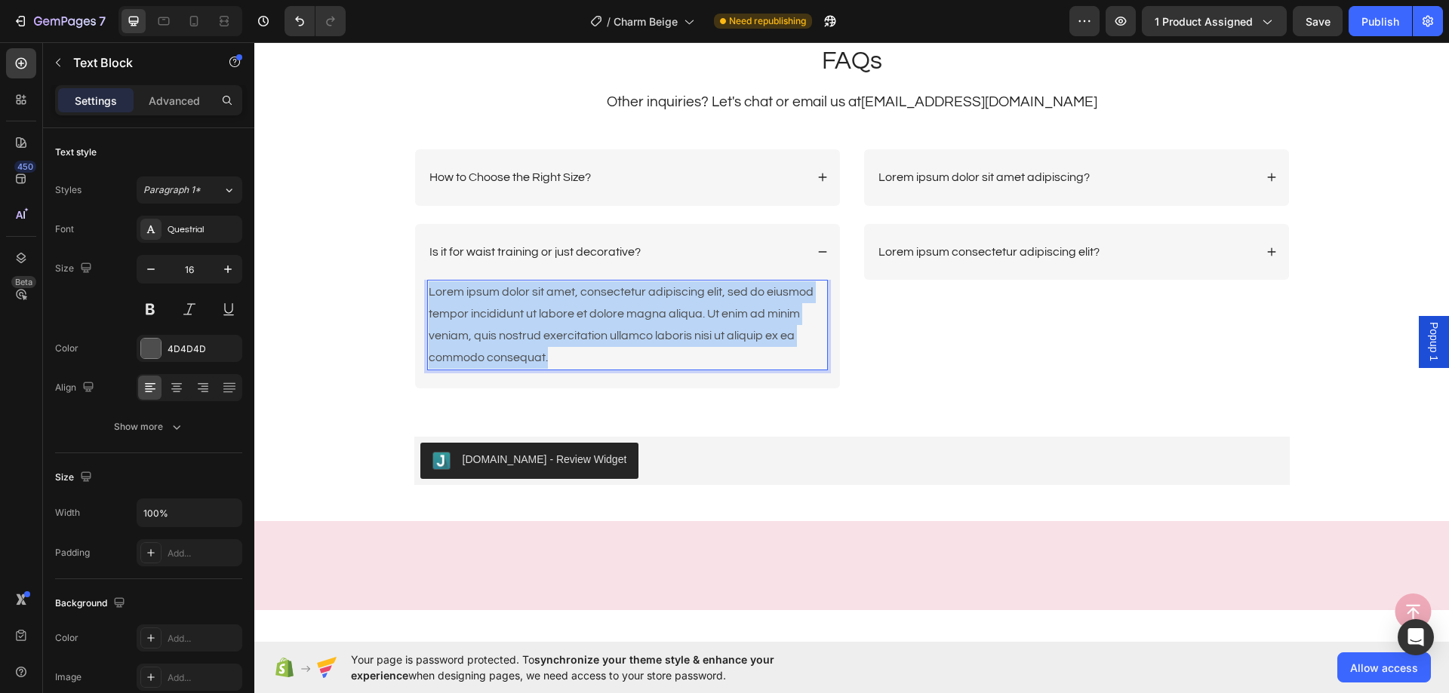
click at [619, 300] on p "Lorem ipsum dolor sit amet, consectetur adipiscing elit, sed do eiusmod tempor …" at bounding box center [628, 324] width 398 height 87
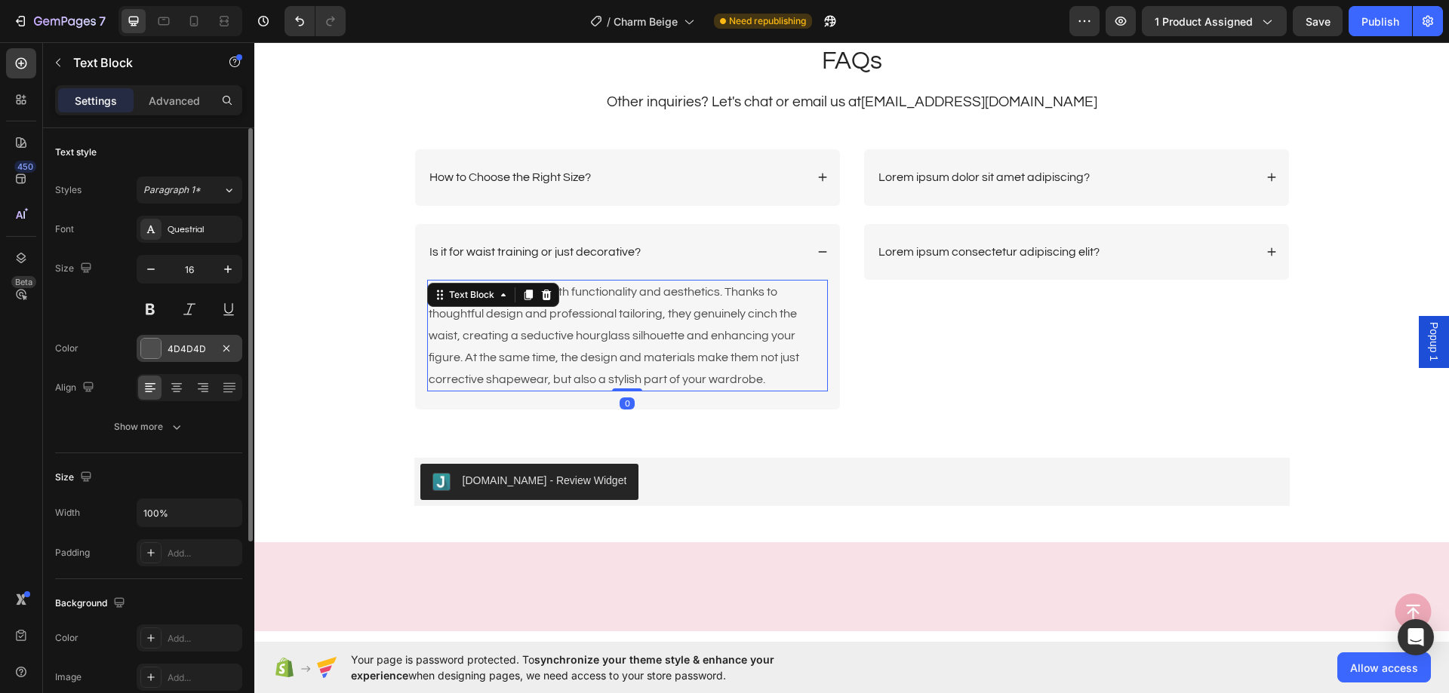
click at [198, 344] on div "4D4D4D" at bounding box center [189, 350] width 44 height 14
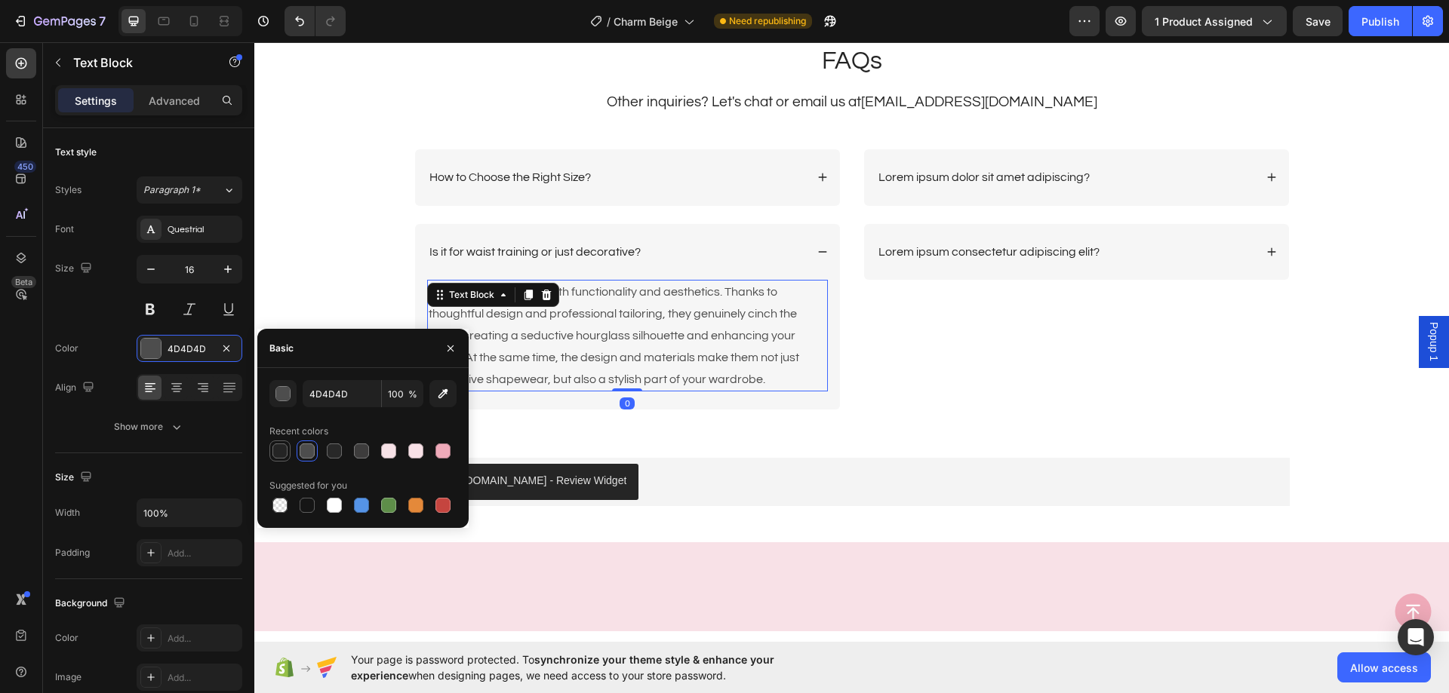
click at [283, 460] on div at bounding box center [279, 451] width 21 height 21
type input "242424"
click at [282, 448] on div at bounding box center [279, 451] width 15 height 15
click at [1030, 181] on p "Lorem ipsum dolor sit amet adipiscing?" at bounding box center [983, 178] width 211 height 16
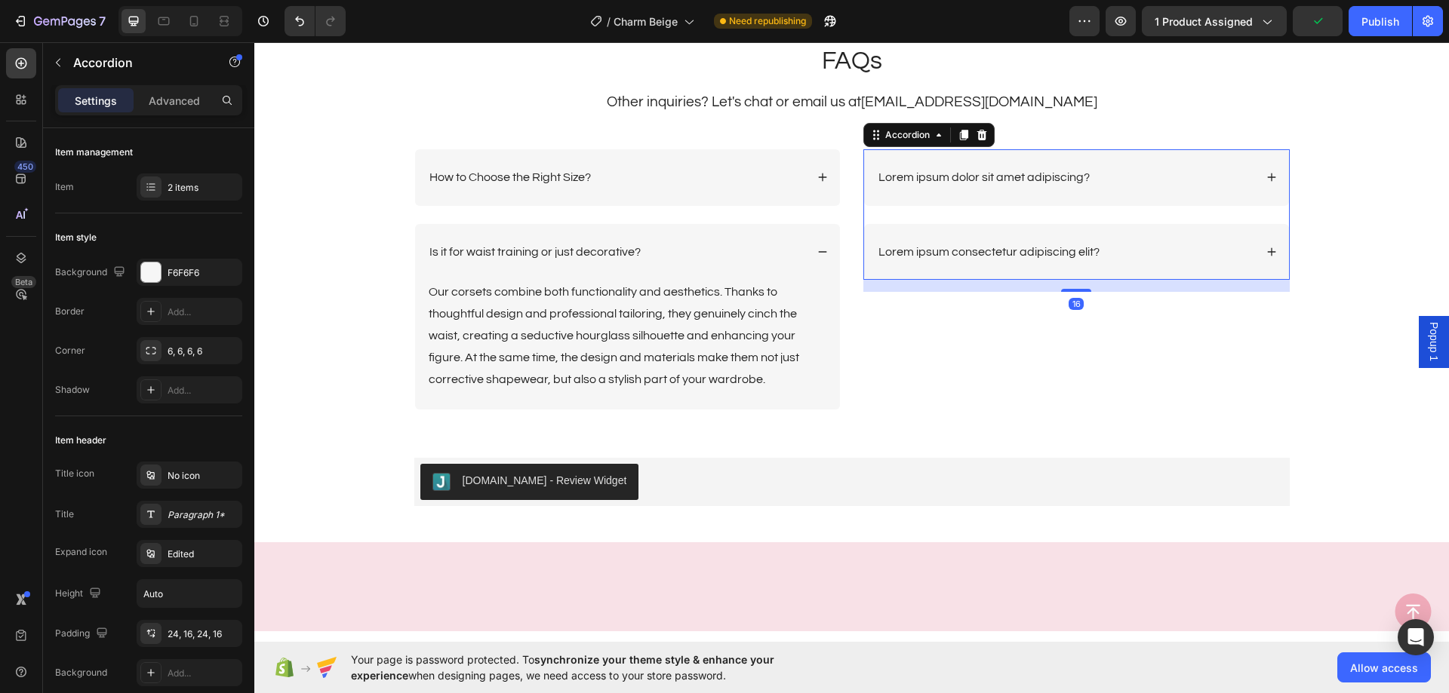
click at [1030, 181] on p "Lorem ipsum dolor sit amet adipiscing?" at bounding box center [983, 178] width 211 height 16
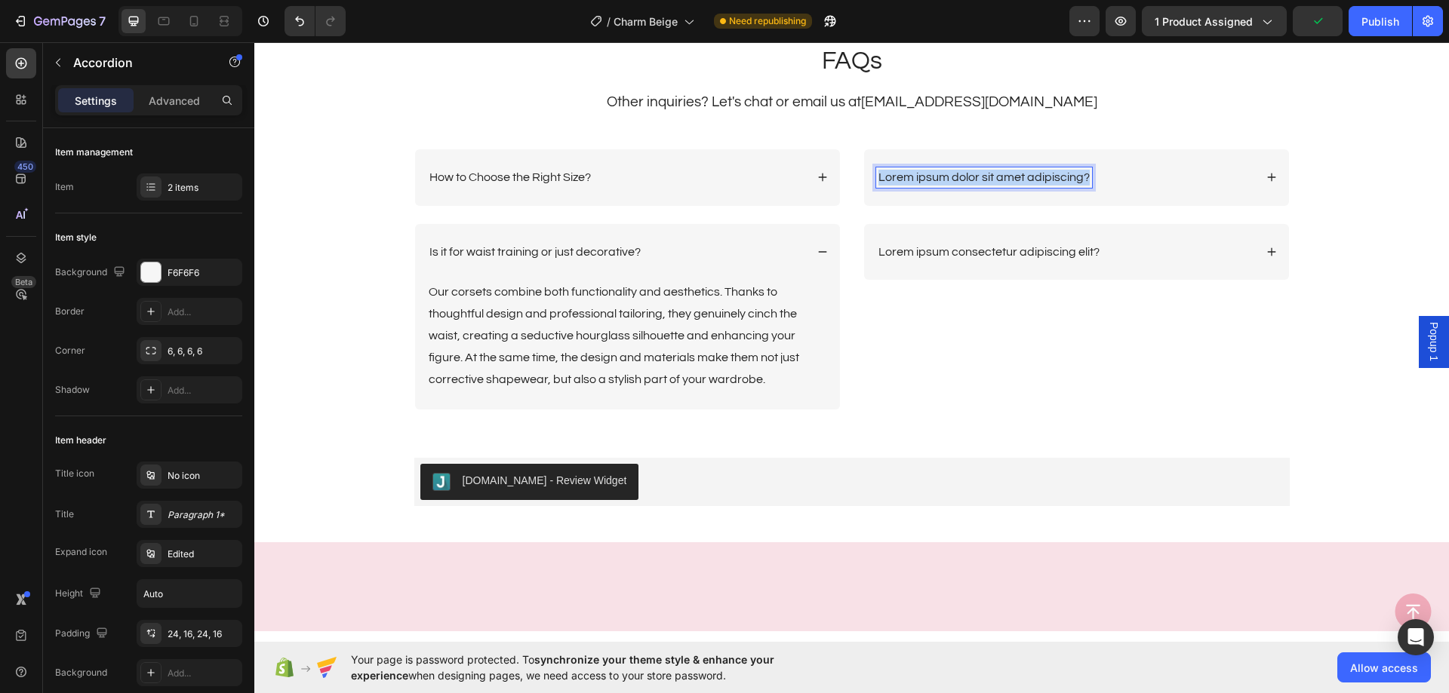
click at [1030, 181] on p "Lorem ipsum dolor sit amet adipiscing?" at bounding box center [983, 178] width 211 height 16
click at [1148, 187] on div "Is it easy to put on and take off?" at bounding box center [1065, 177] width 378 height 20
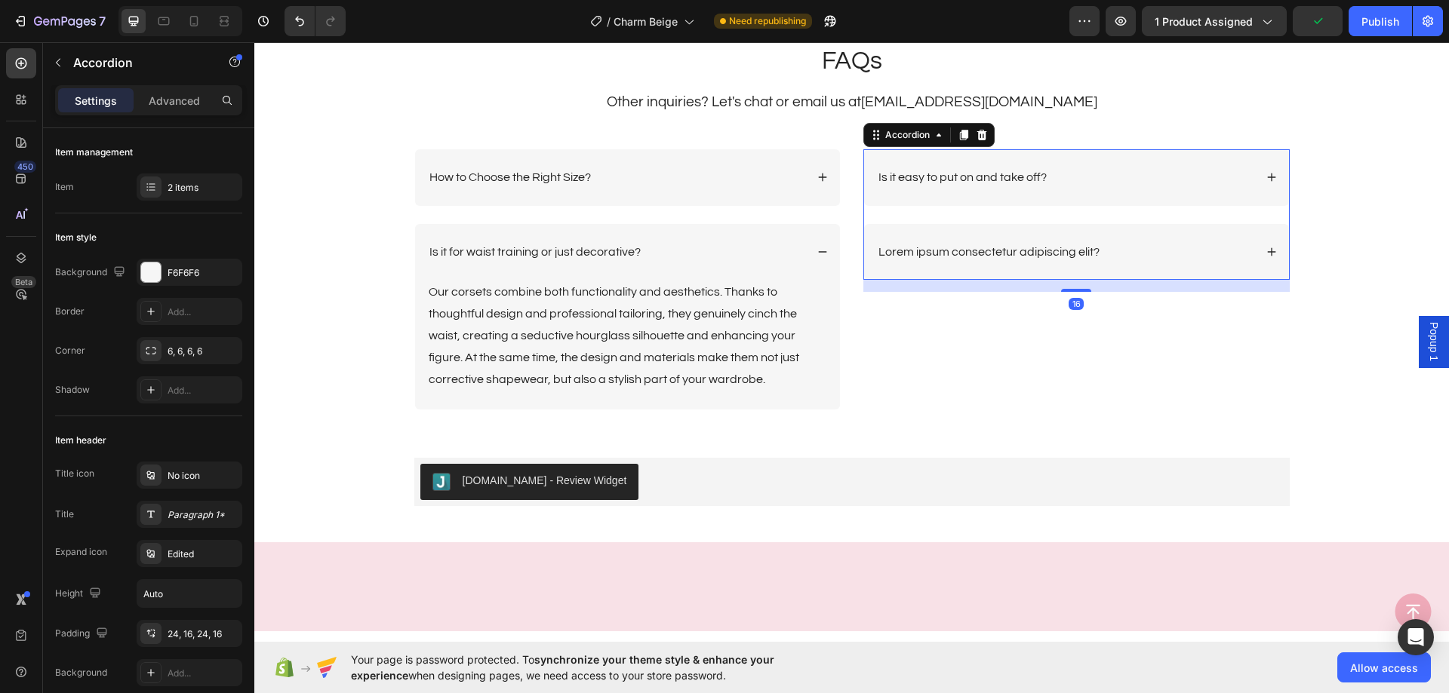
click at [1148, 187] on div "Is it easy to put on and take off?" at bounding box center [1065, 177] width 378 height 20
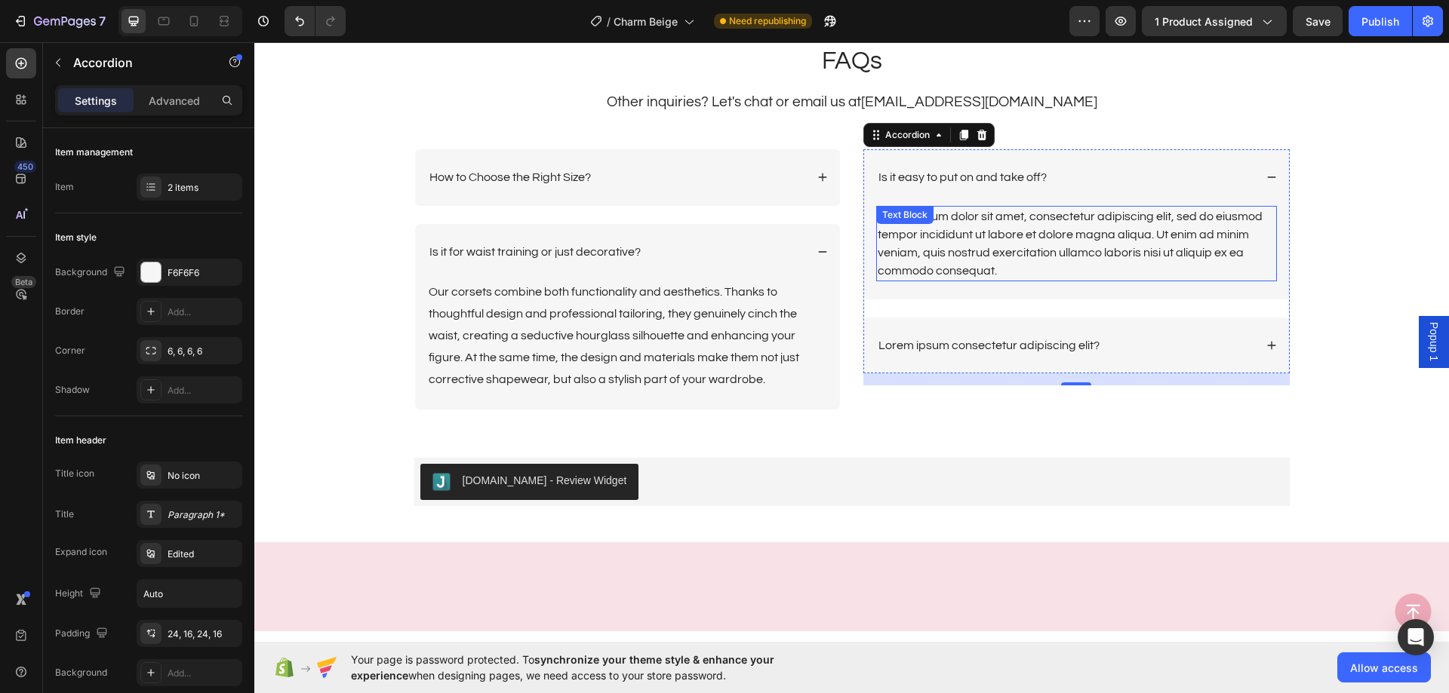
click at [1146, 246] on div "Lorem ipsum dolor sit amet, consectetur adipiscing elit, sed do eiusmod tempor …" at bounding box center [1076, 243] width 401 height 75
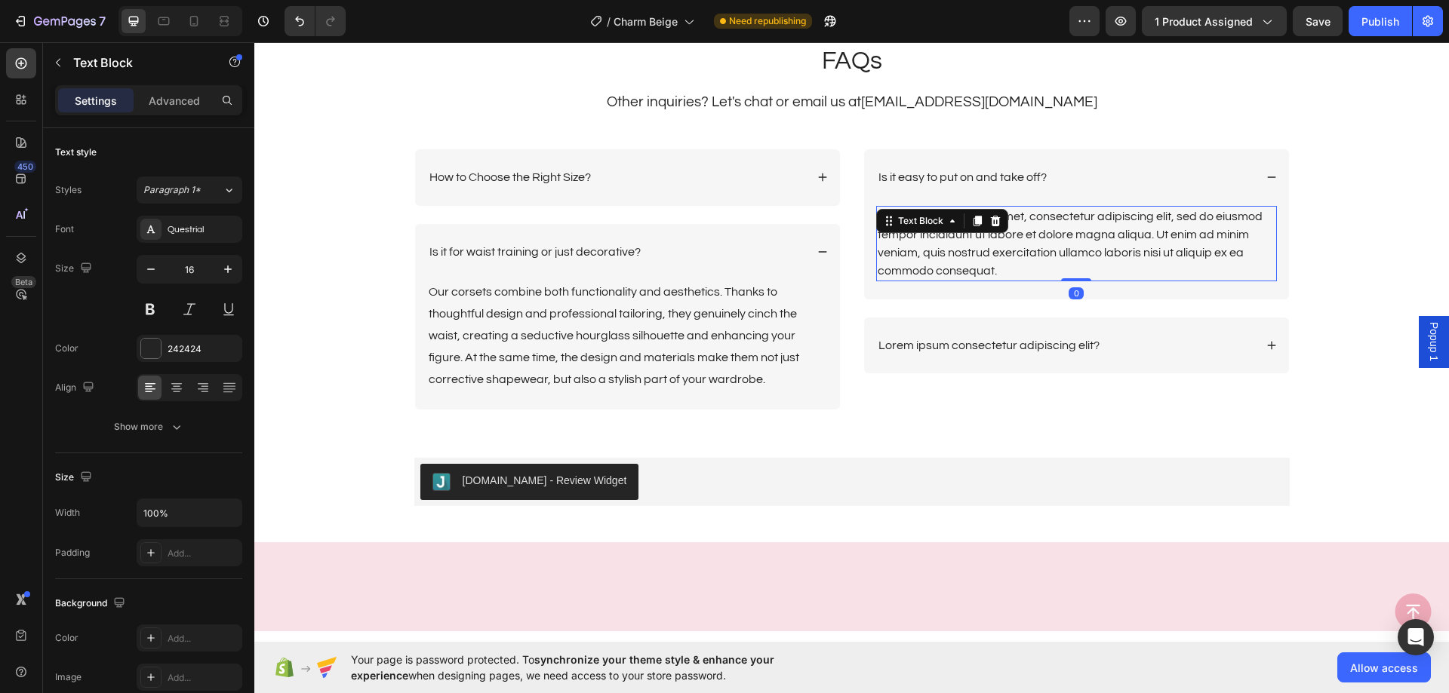
click at [1146, 246] on div "Lorem ipsum dolor sit amet, consectetur adipiscing elit, sed do eiusmod tempor …" at bounding box center [1076, 243] width 401 height 75
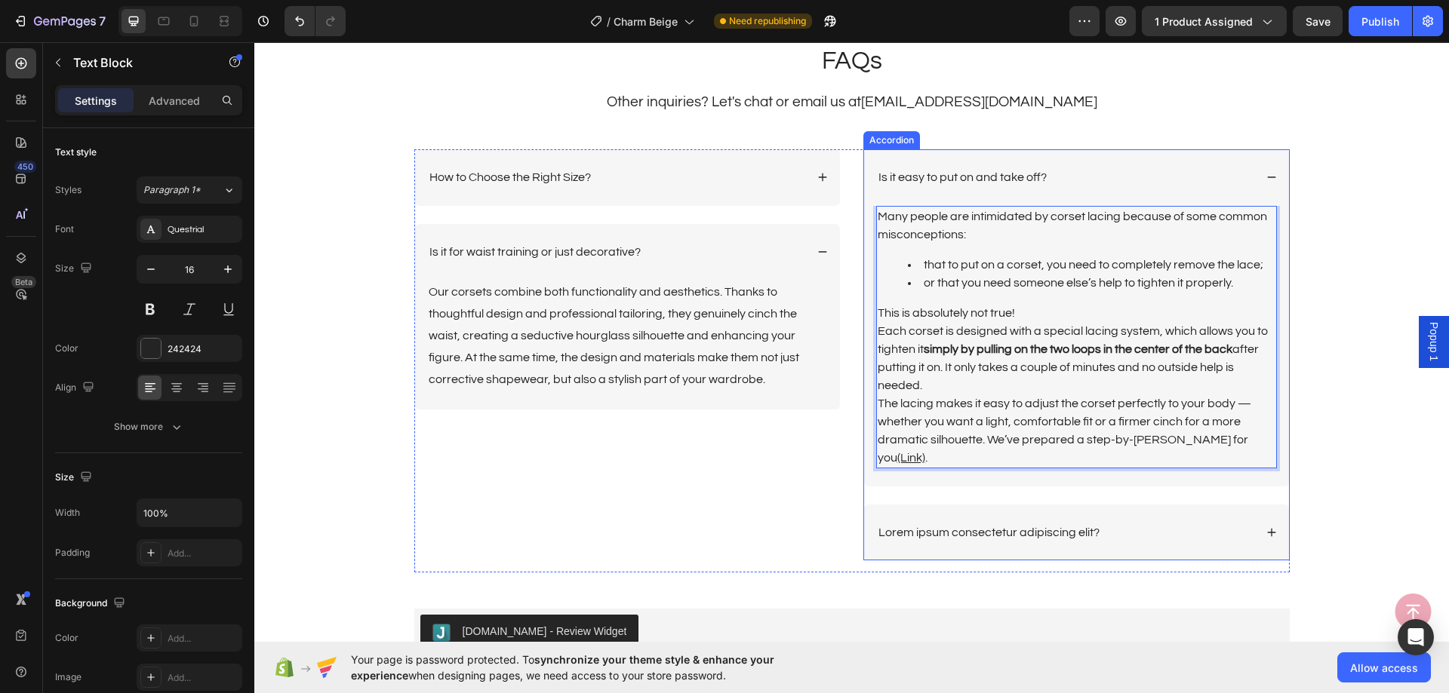
click at [1146, 168] on div "Is it easy to put on and take off?" at bounding box center [1065, 177] width 378 height 20
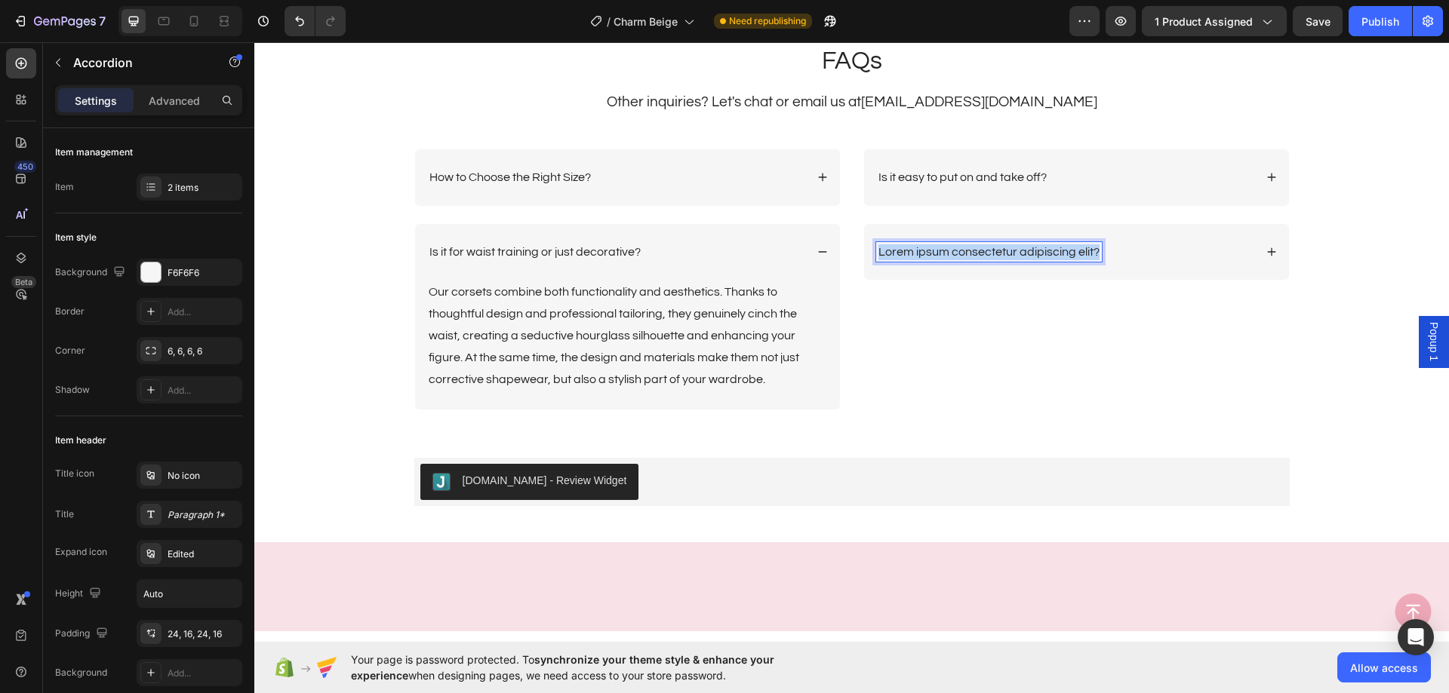
click at [1016, 250] on p "Lorem ipsum consectetur adipiscing elit?" at bounding box center [988, 252] width 221 height 16
click at [1127, 250] on div "Is it comfortable to breathe and move?" at bounding box center [1065, 252] width 378 height 20
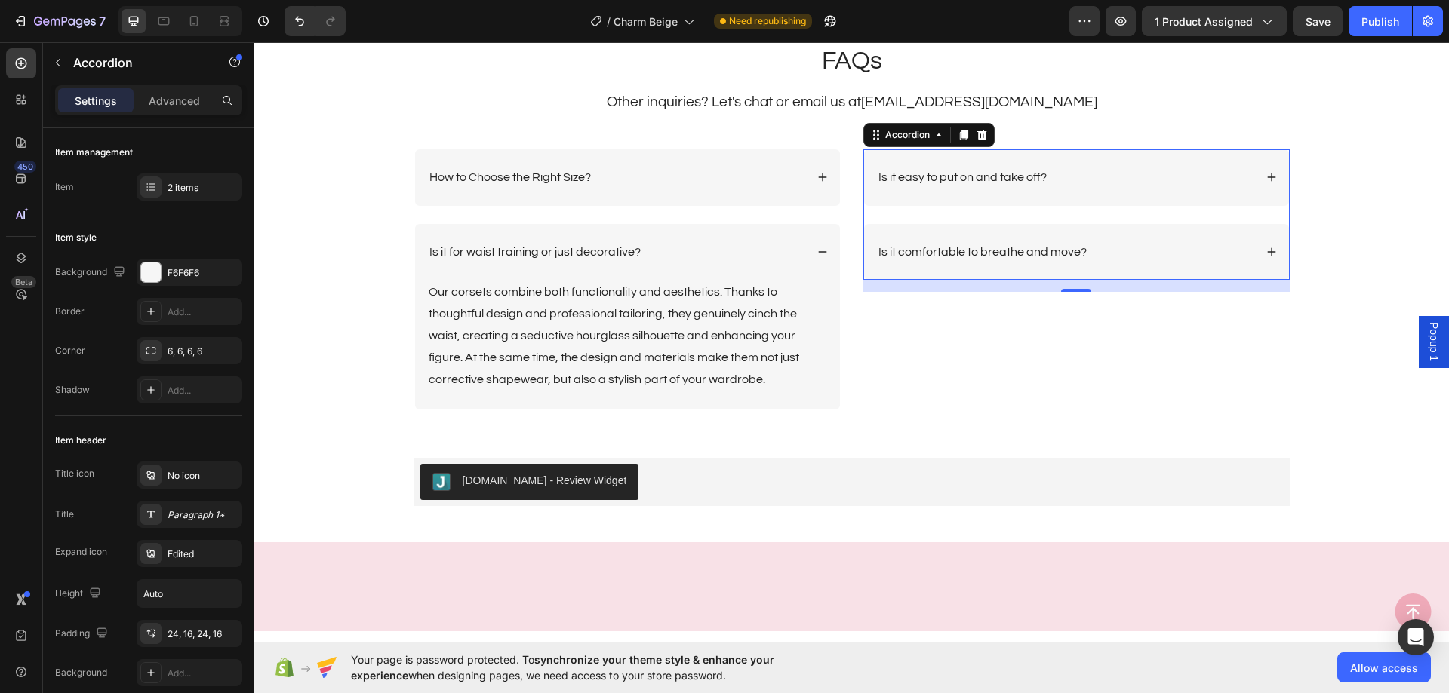
click at [1127, 250] on div "Is it comfortable to breathe and move?" at bounding box center [1065, 252] width 378 height 20
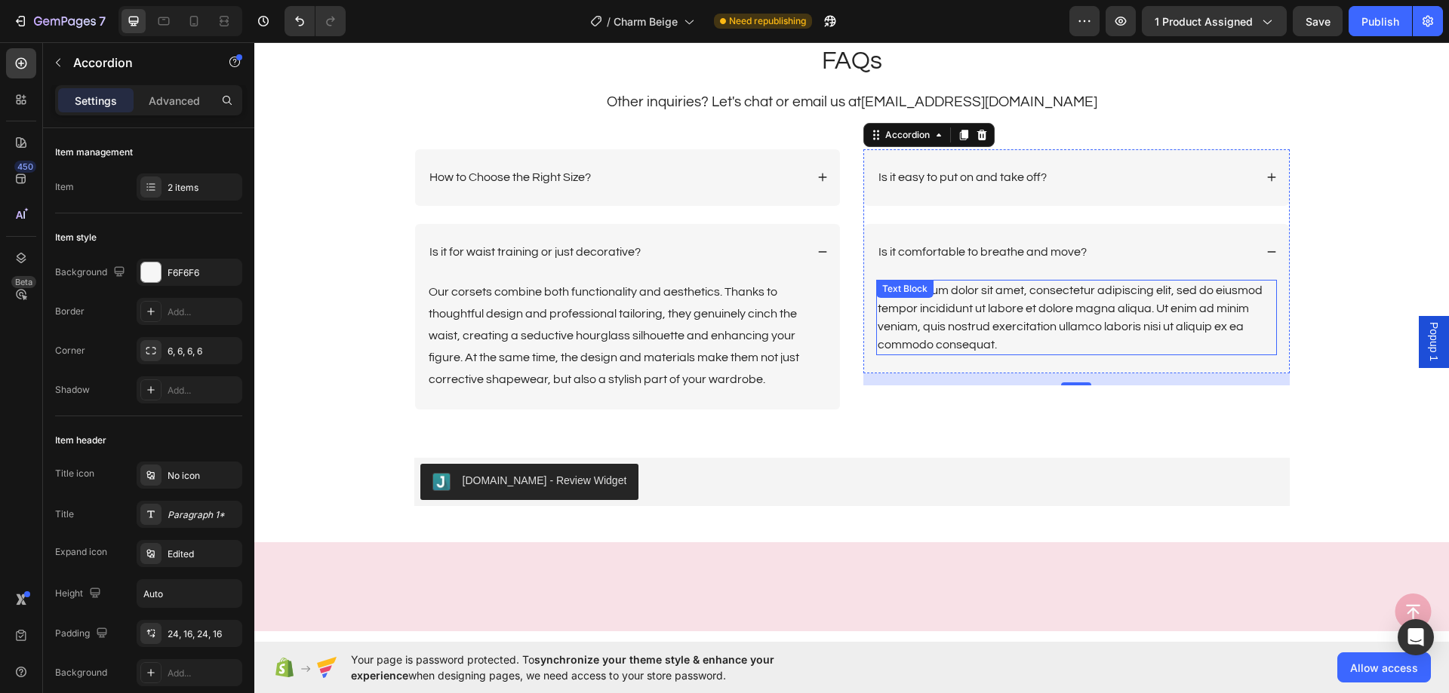
click at [966, 327] on div "Lorem ipsum dolor sit amet, consectetur adipiscing elit, sed do eiusmod tempor …" at bounding box center [1076, 317] width 401 height 75
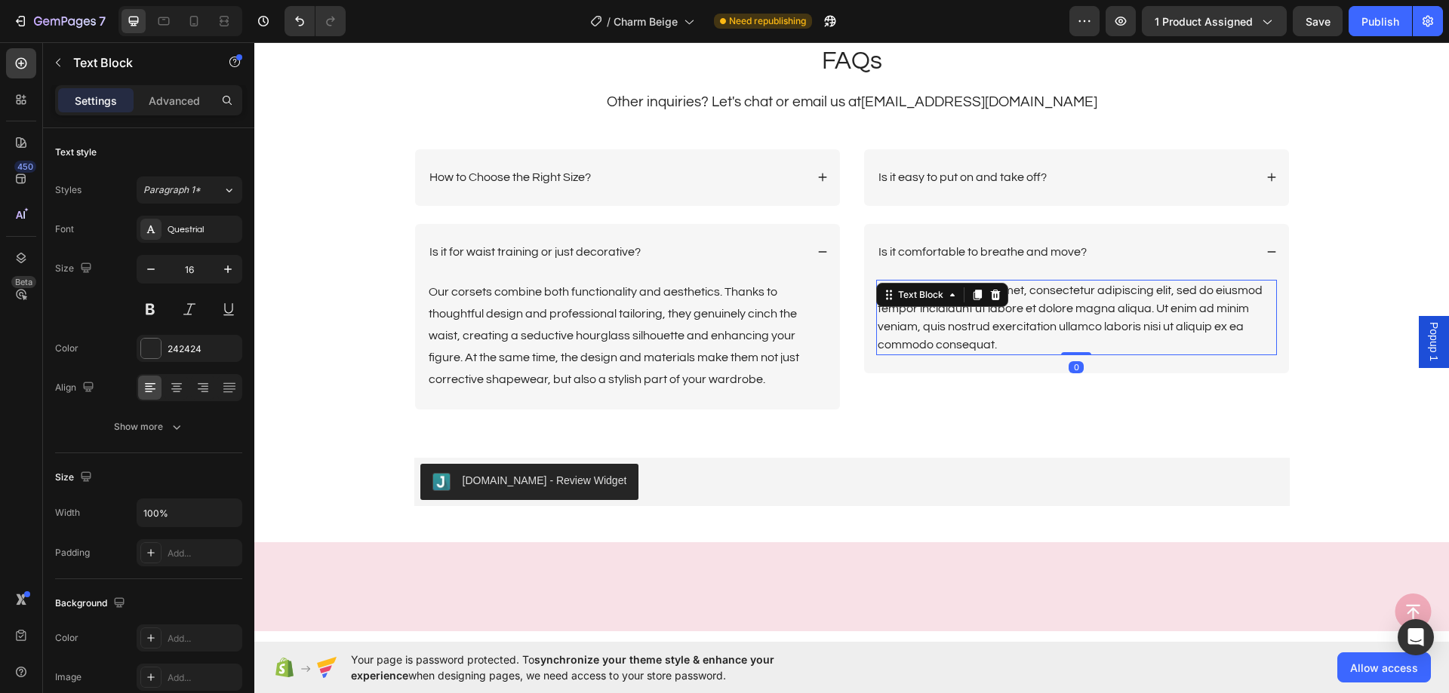
click at [966, 327] on div "Lorem ipsum dolor sit amet, consectetur adipiscing elit, sed do eiusmod tempor …" at bounding box center [1076, 317] width 401 height 75
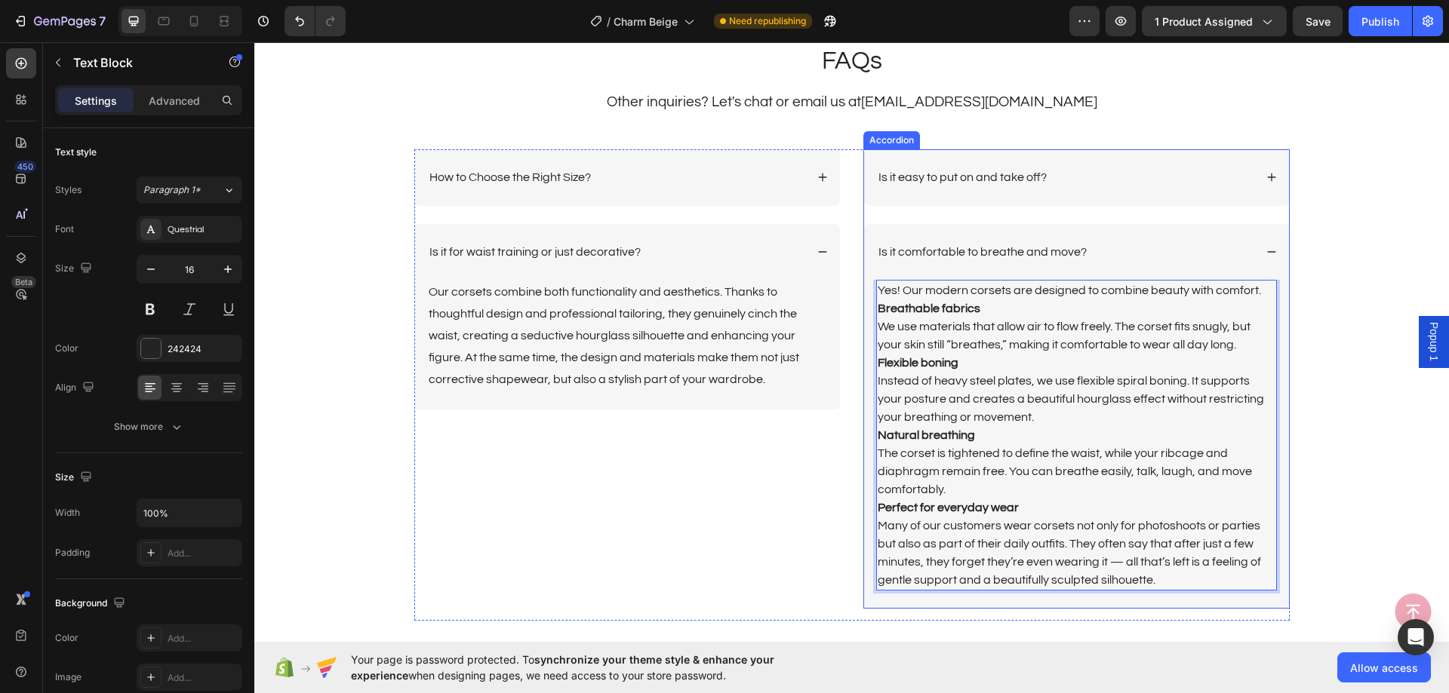
click at [1151, 246] on div "Is it comfortable to breathe and move?" at bounding box center [1065, 252] width 378 height 20
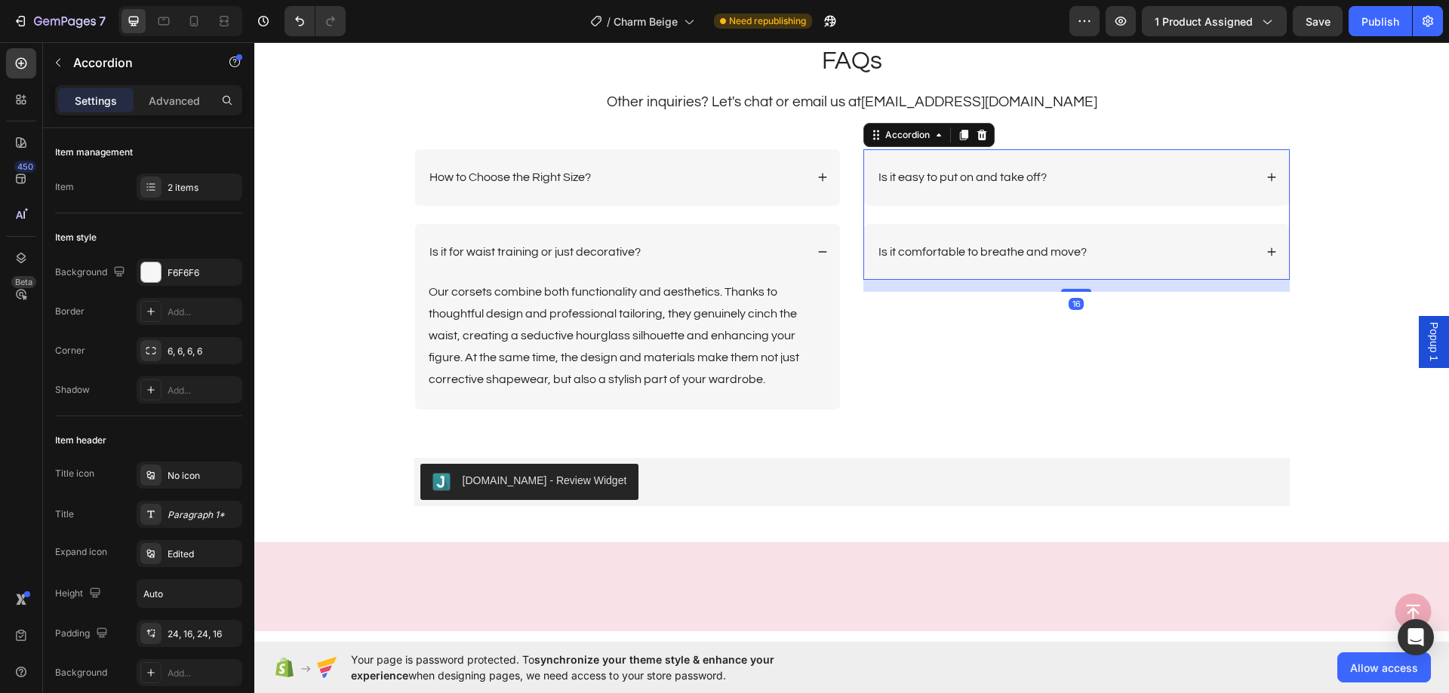
click at [1146, 163] on div "Is it easy to put on and take off?" at bounding box center [1076, 177] width 425 height 57
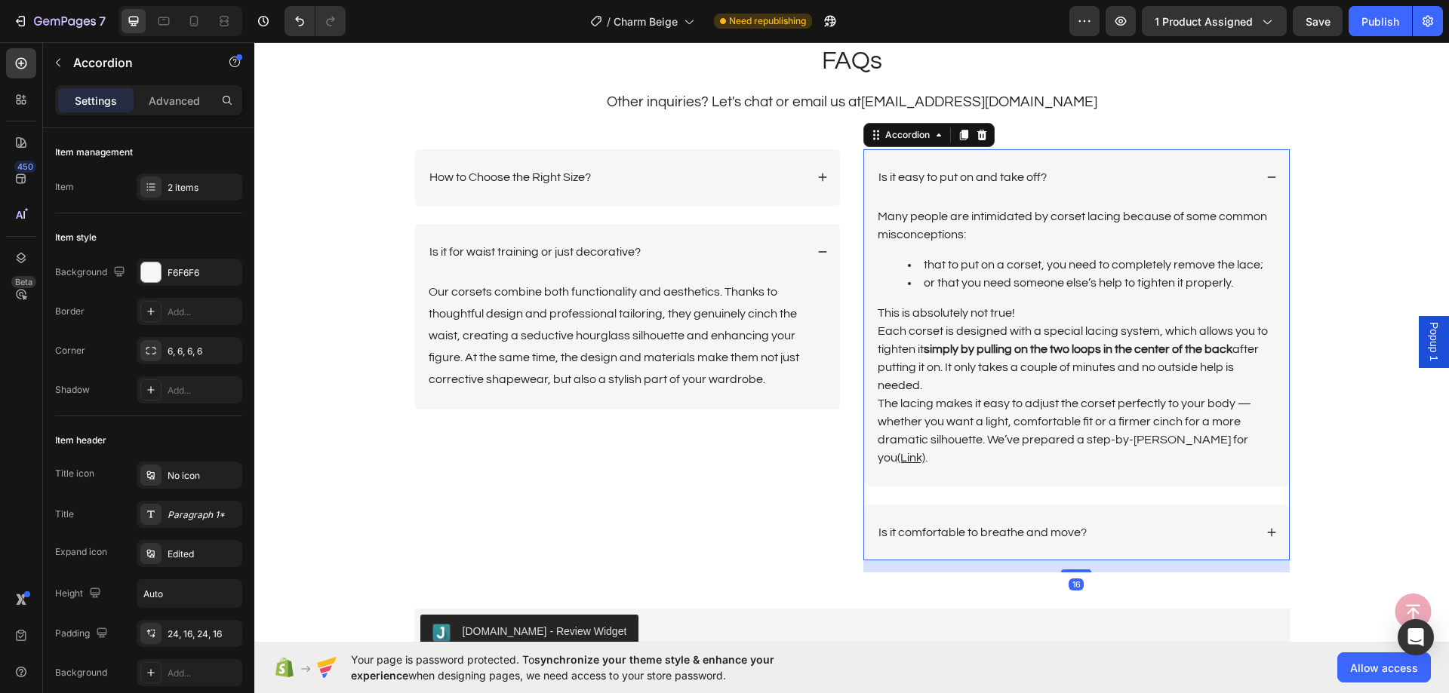
click at [1146, 163] on div "Is it easy to put on and take off?" at bounding box center [1076, 177] width 425 height 57
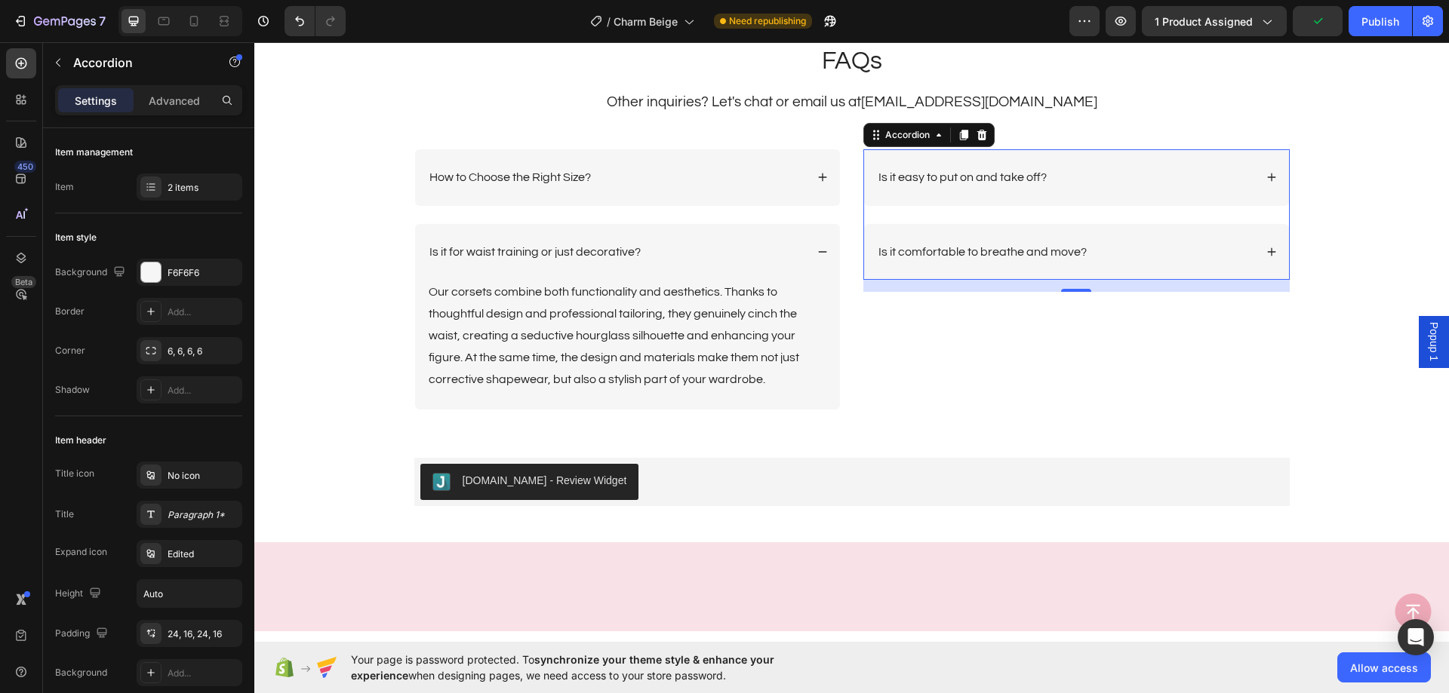
click at [1152, 260] on div "Is it comfortable to breathe and move?" at bounding box center [1065, 252] width 378 height 20
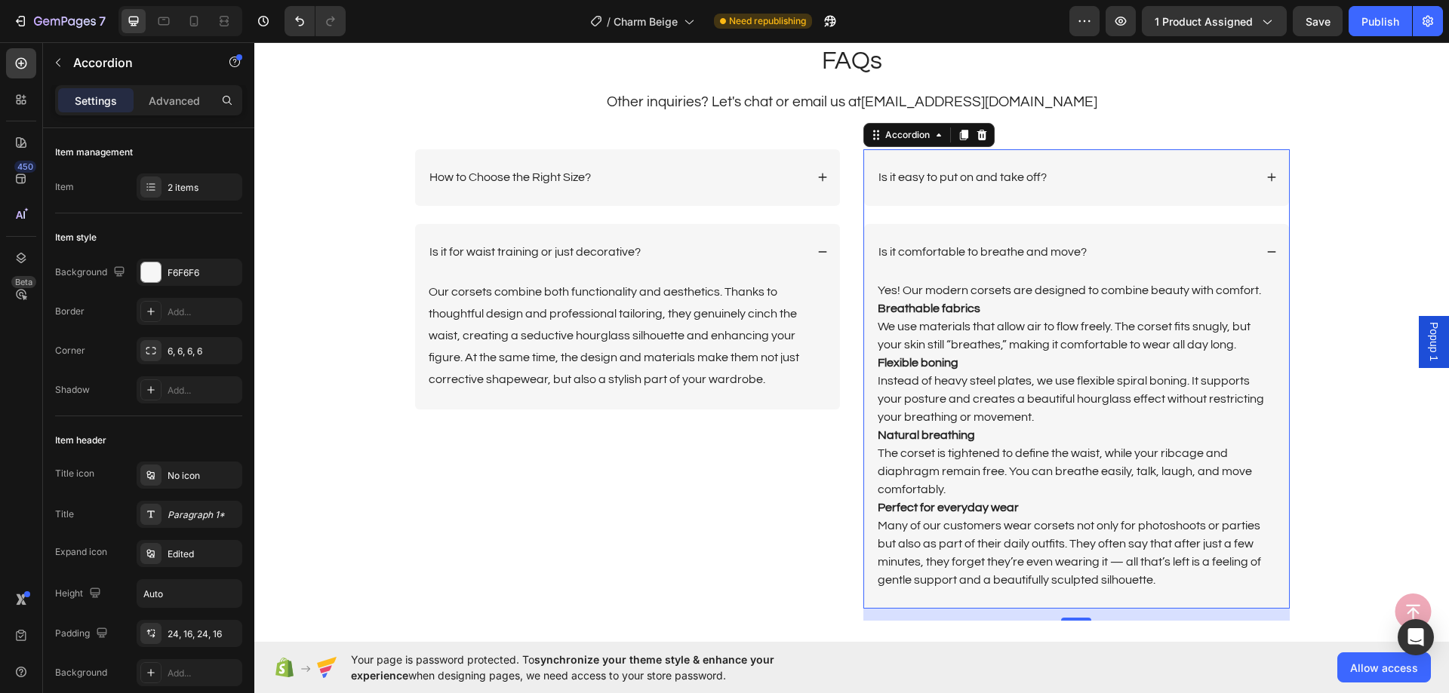
click at [1152, 260] on div "Is it comfortable to breathe and move?" at bounding box center [1065, 252] width 378 height 20
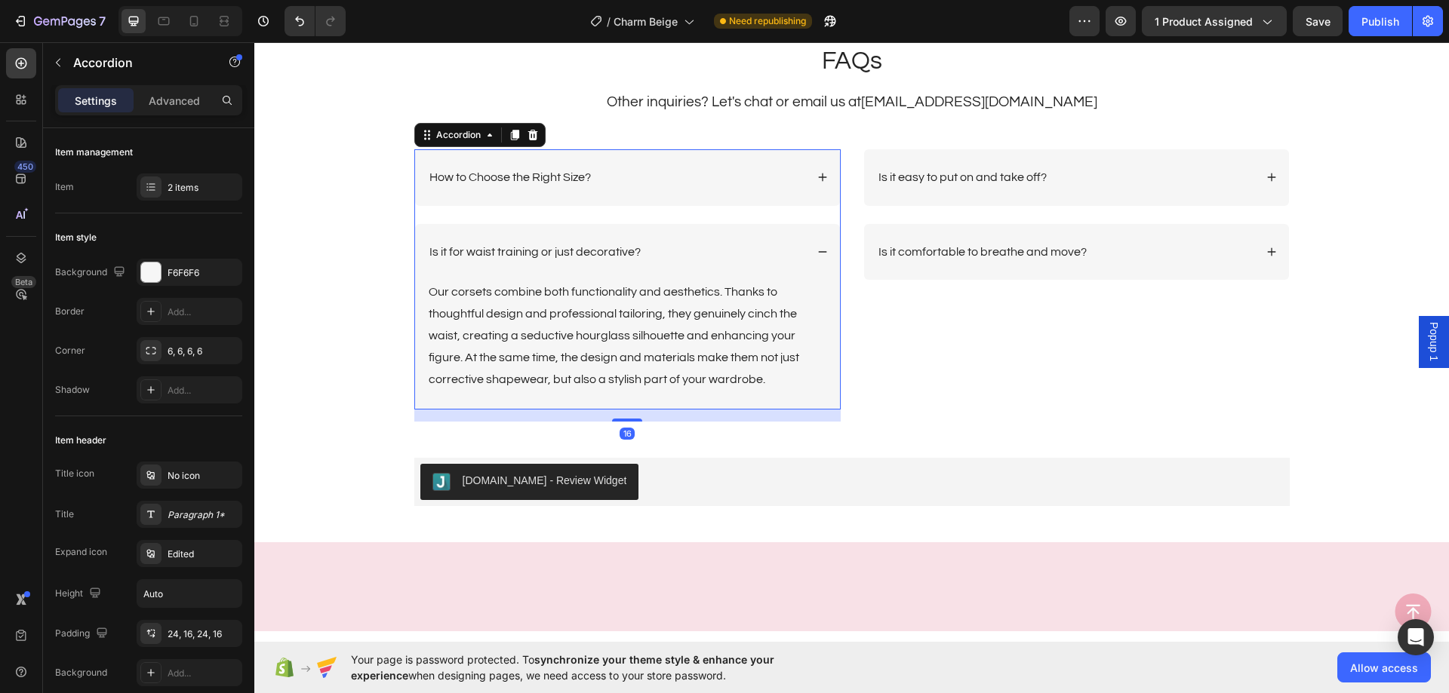
click at [736, 236] on div "Is it for waist training or just decorative?" at bounding box center [627, 252] width 425 height 57
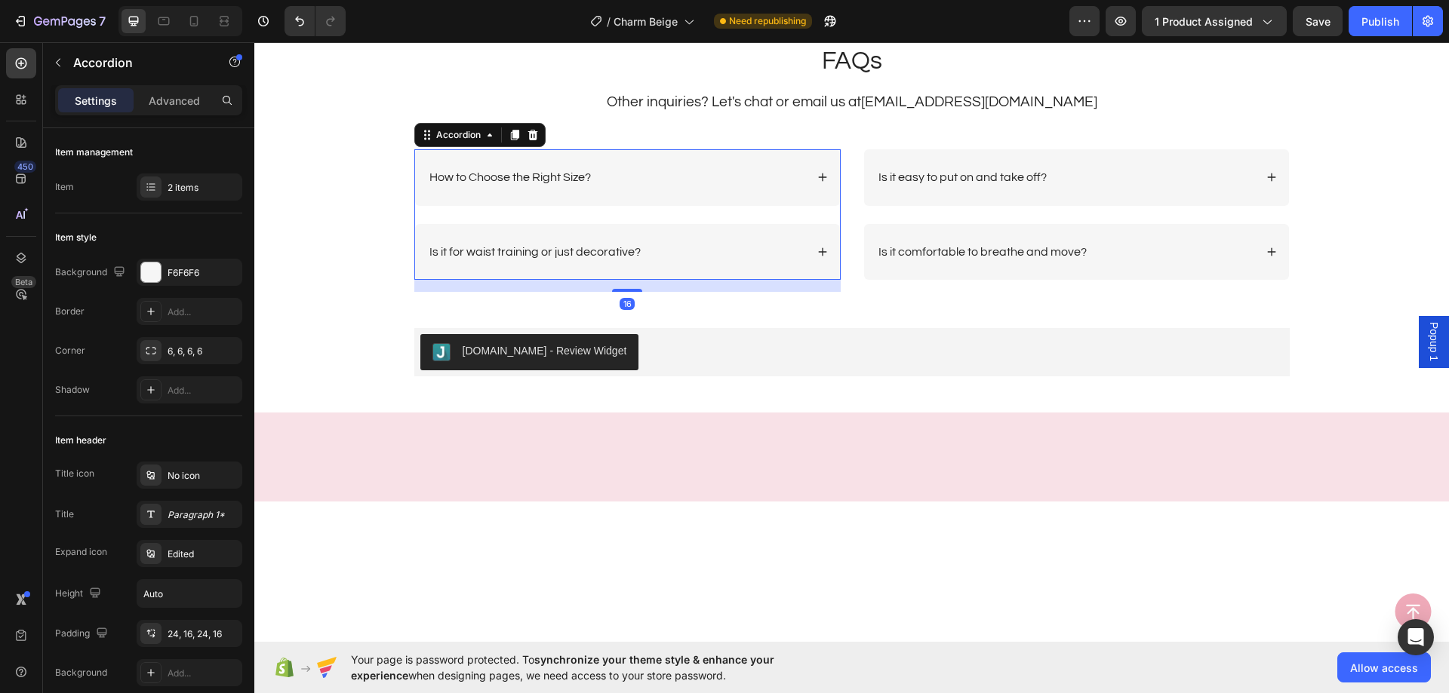
click at [737, 161] on div "How to Choose the Right Size?" at bounding box center [627, 177] width 425 height 57
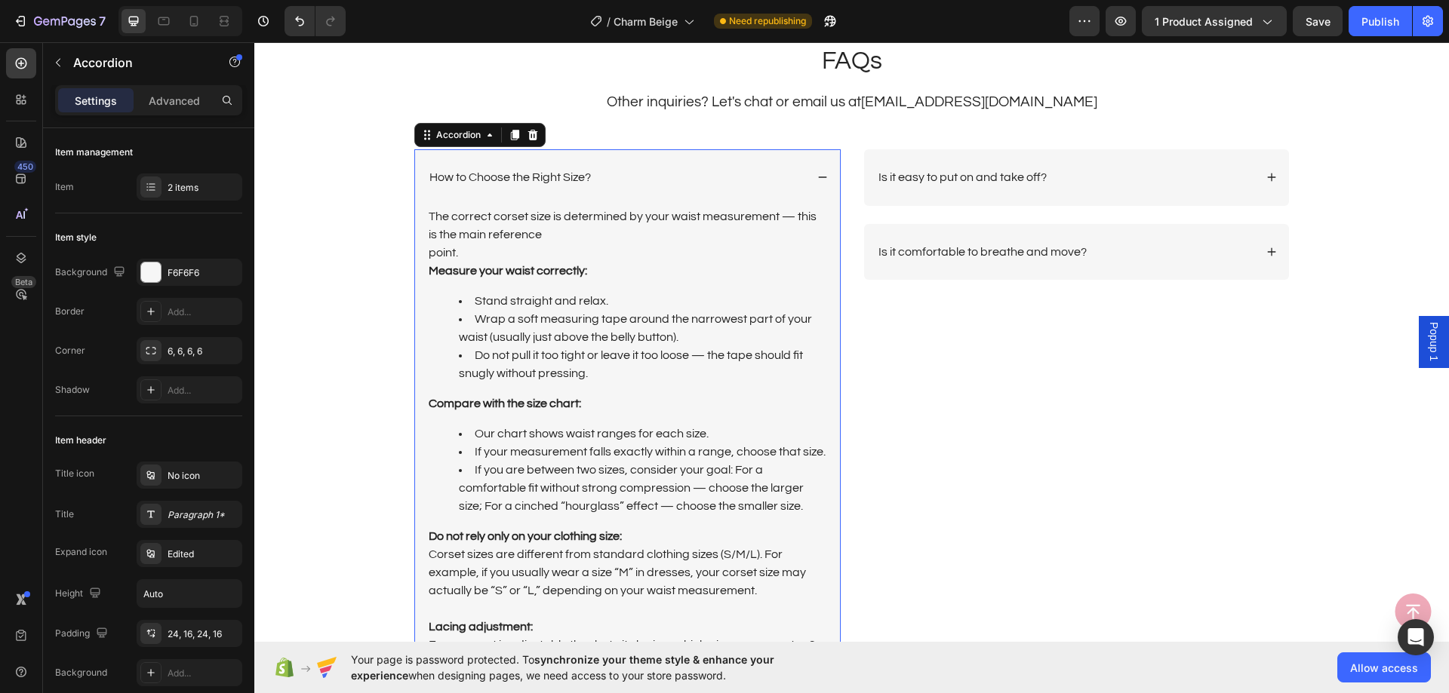
click at [739, 161] on div "How to Choose the Right Size?" at bounding box center [627, 177] width 425 height 57
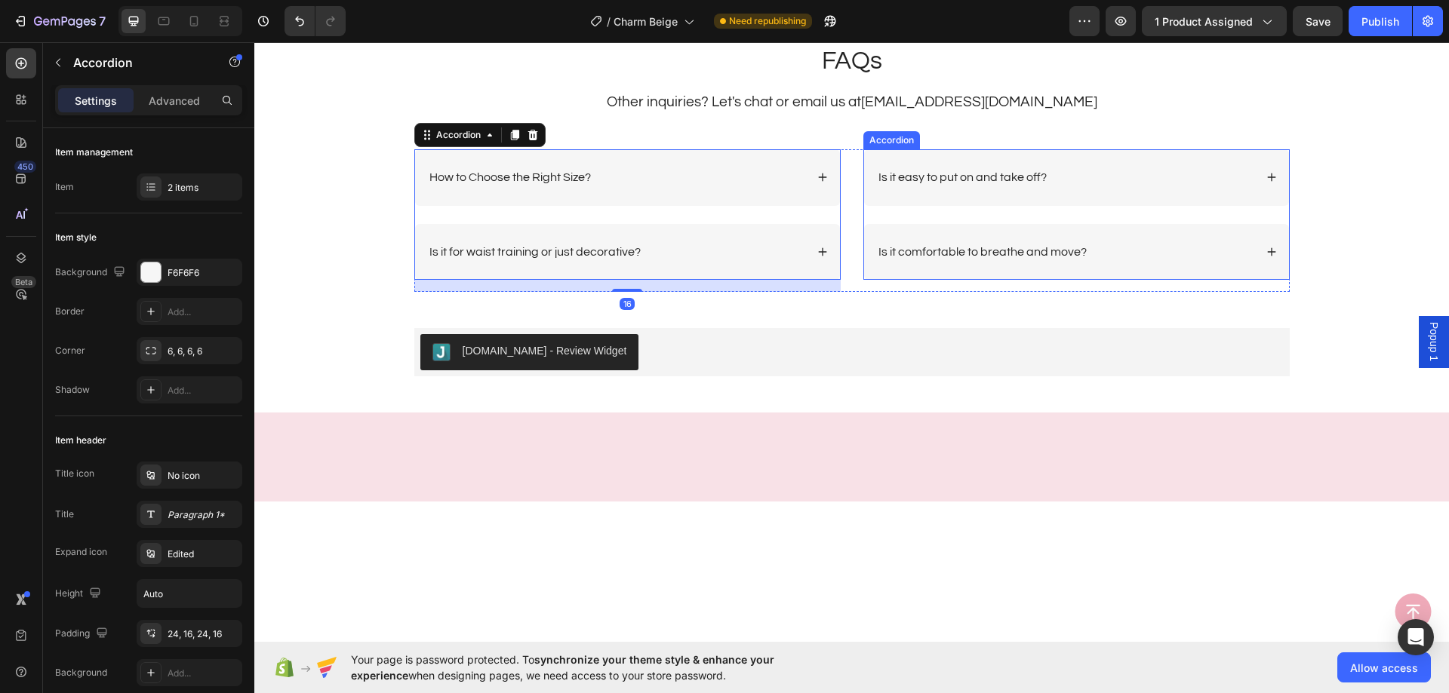
click at [1186, 177] on div "Is it easy to put on and take off?" at bounding box center [1065, 177] width 378 height 20
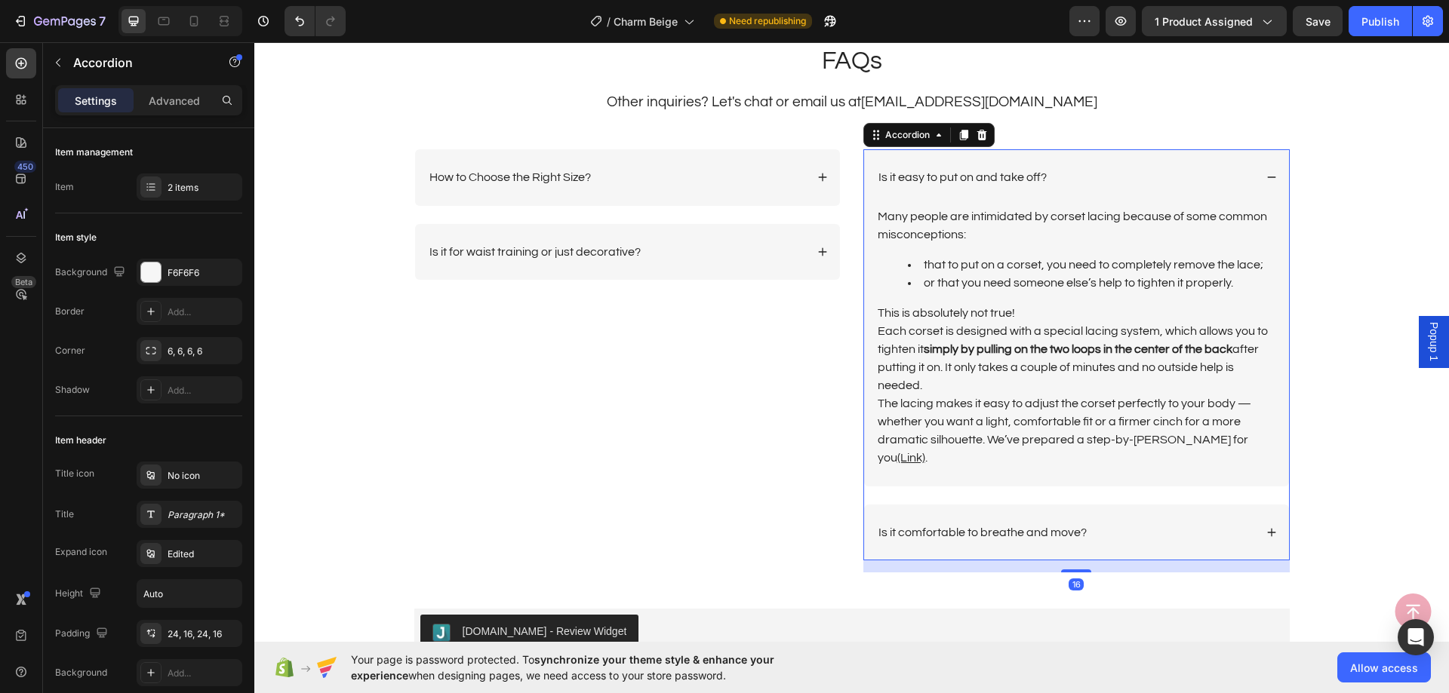
drag, startPoint x: 1186, startPoint y: 177, endPoint x: 1178, endPoint y: 181, distance: 8.8
click at [1185, 177] on div "Is it easy to put on and take off?" at bounding box center [1065, 177] width 378 height 20
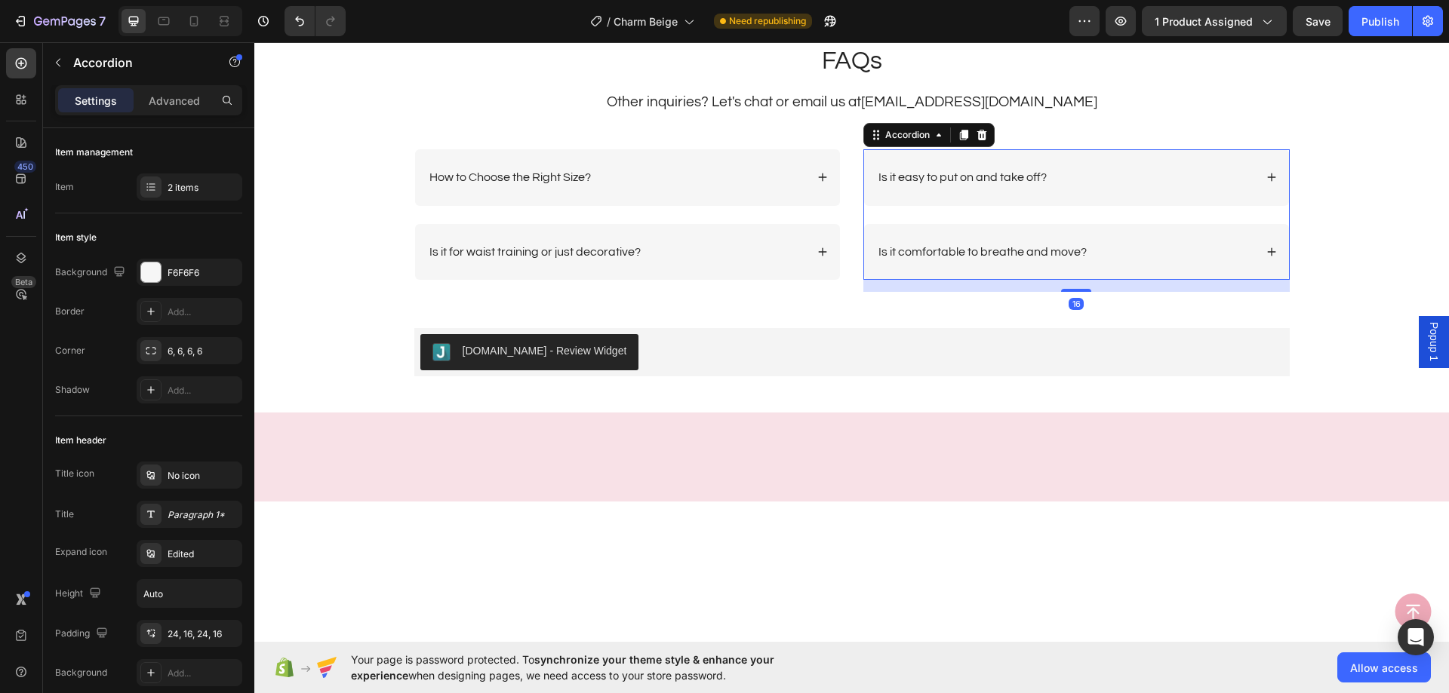
click at [1157, 247] on div "Is it comfortable to breathe and move?" at bounding box center [1065, 252] width 378 height 20
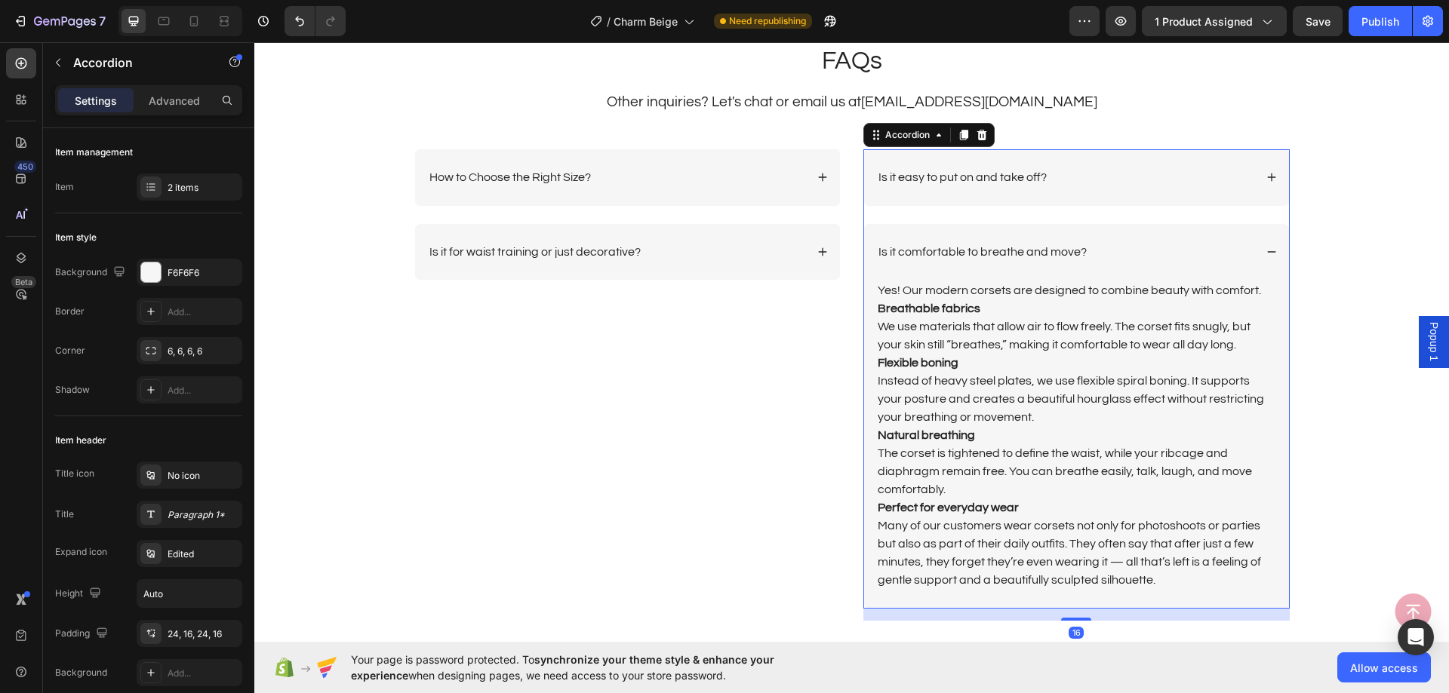
click at [1157, 245] on div "Is it comfortable to breathe and move?" at bounding box center [1065, 252] width 378 height 20
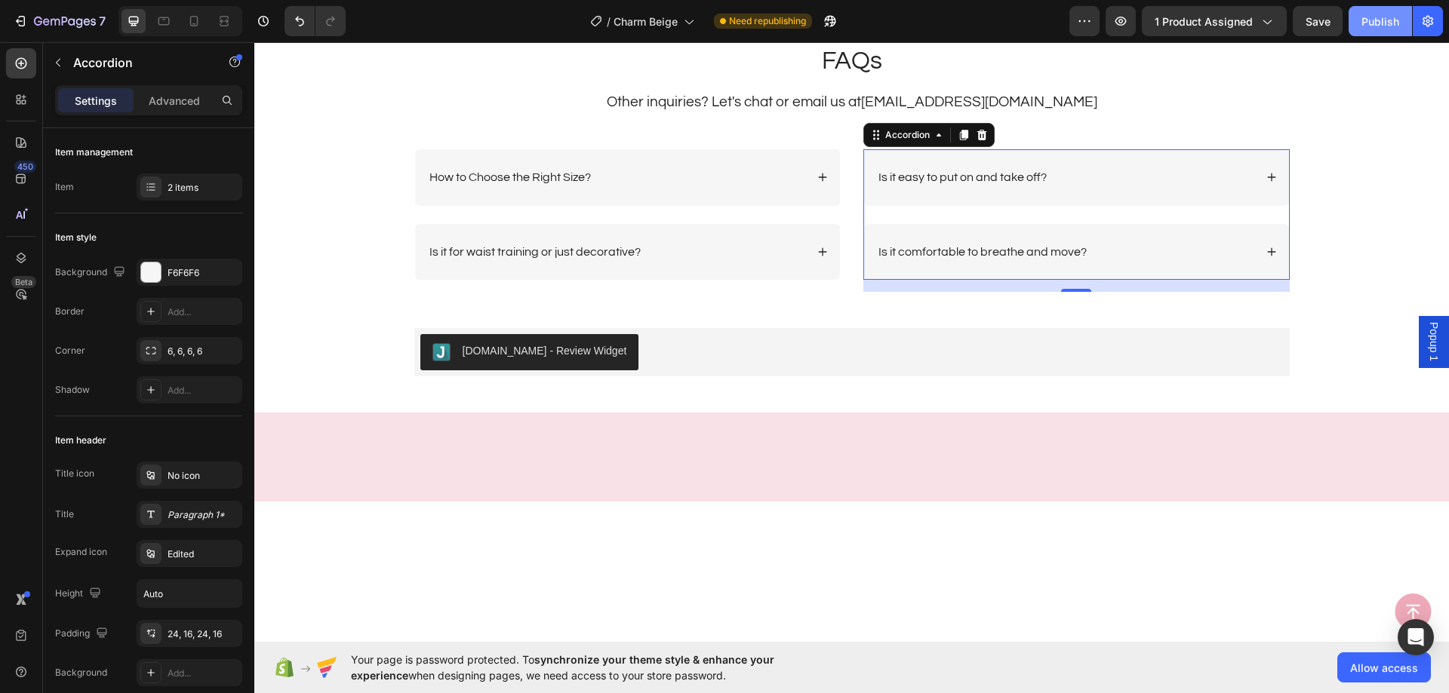
click at [1372, 27] on div "Publish" at bounding box center [1380, 22] width 38 height 16
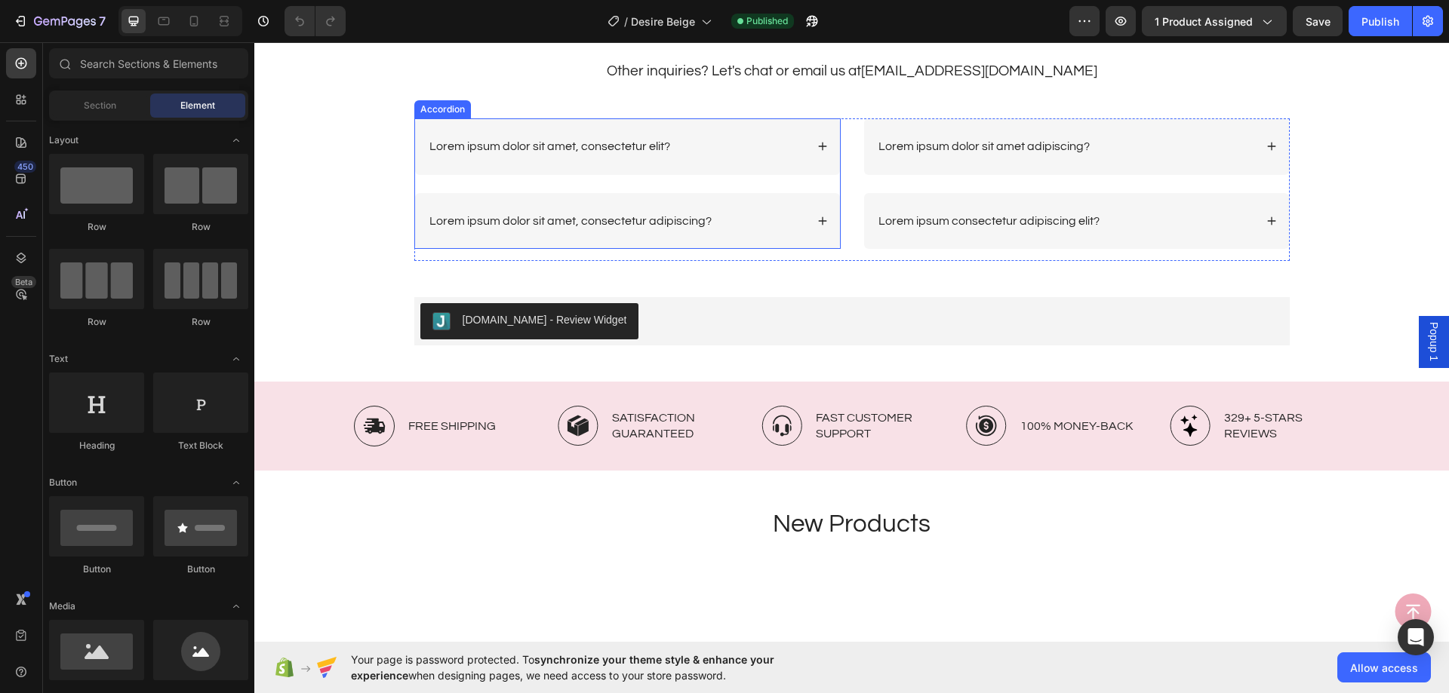
scroll to position [3697, 0]
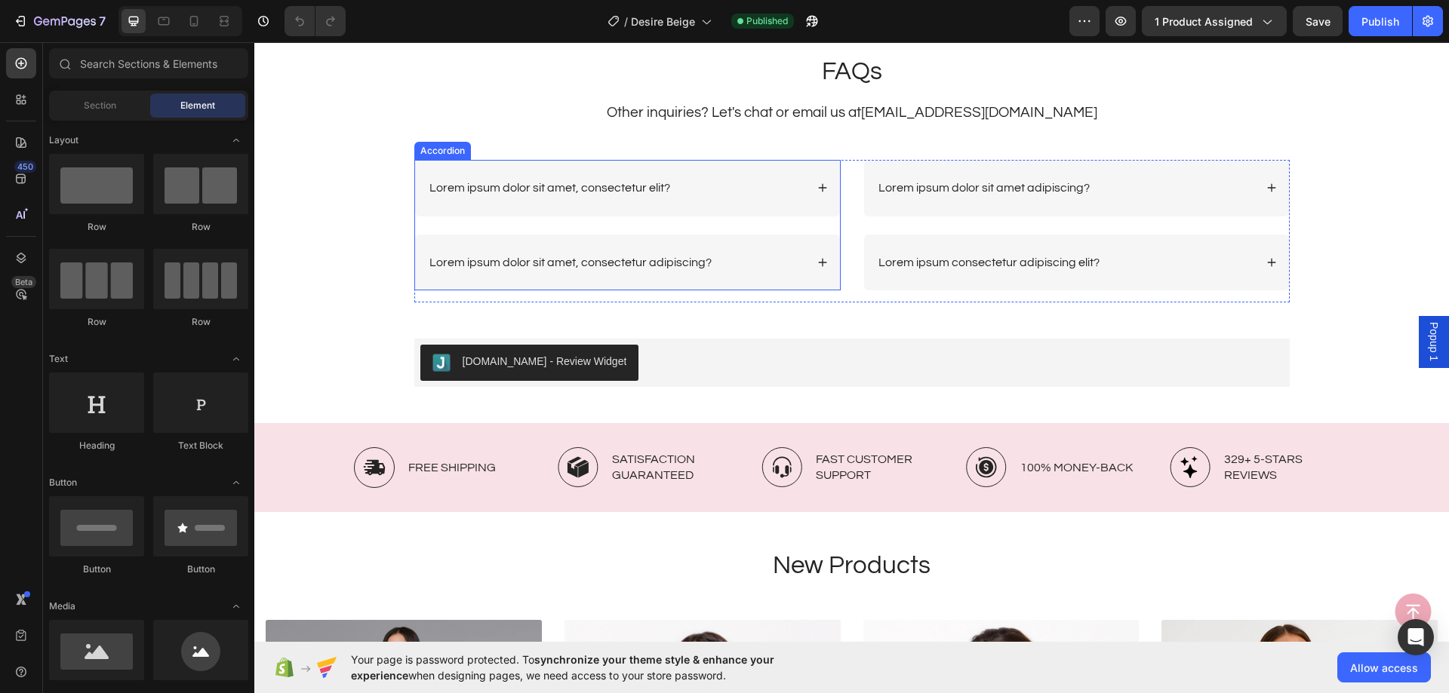
click at [611, 186] on p "Lorem ipsum dolor sit amet, consectetur elit?" at bounding box center [549, 188] width 241 height 16
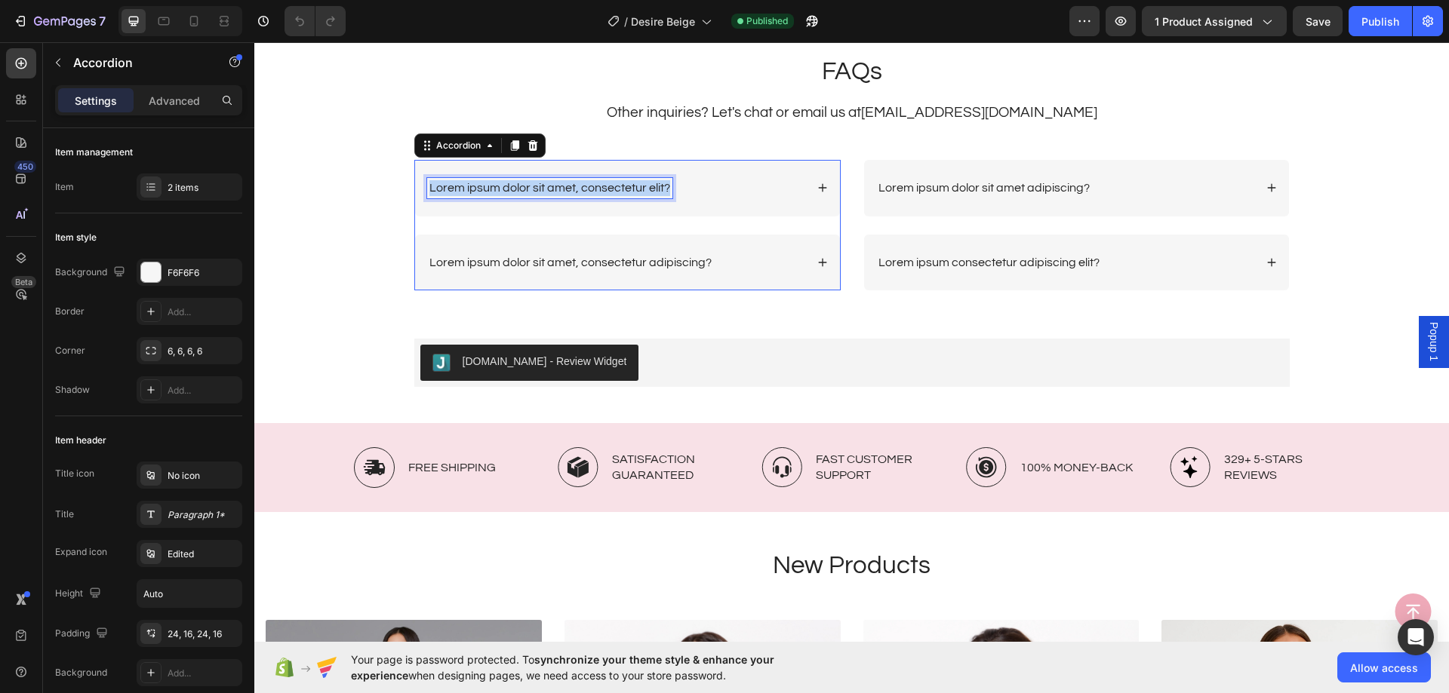
click at [611, 186] on p "Lorem ipsum dolor sit amet, consectetur elit?" at bounding box center [549, 188] width 241 height 16
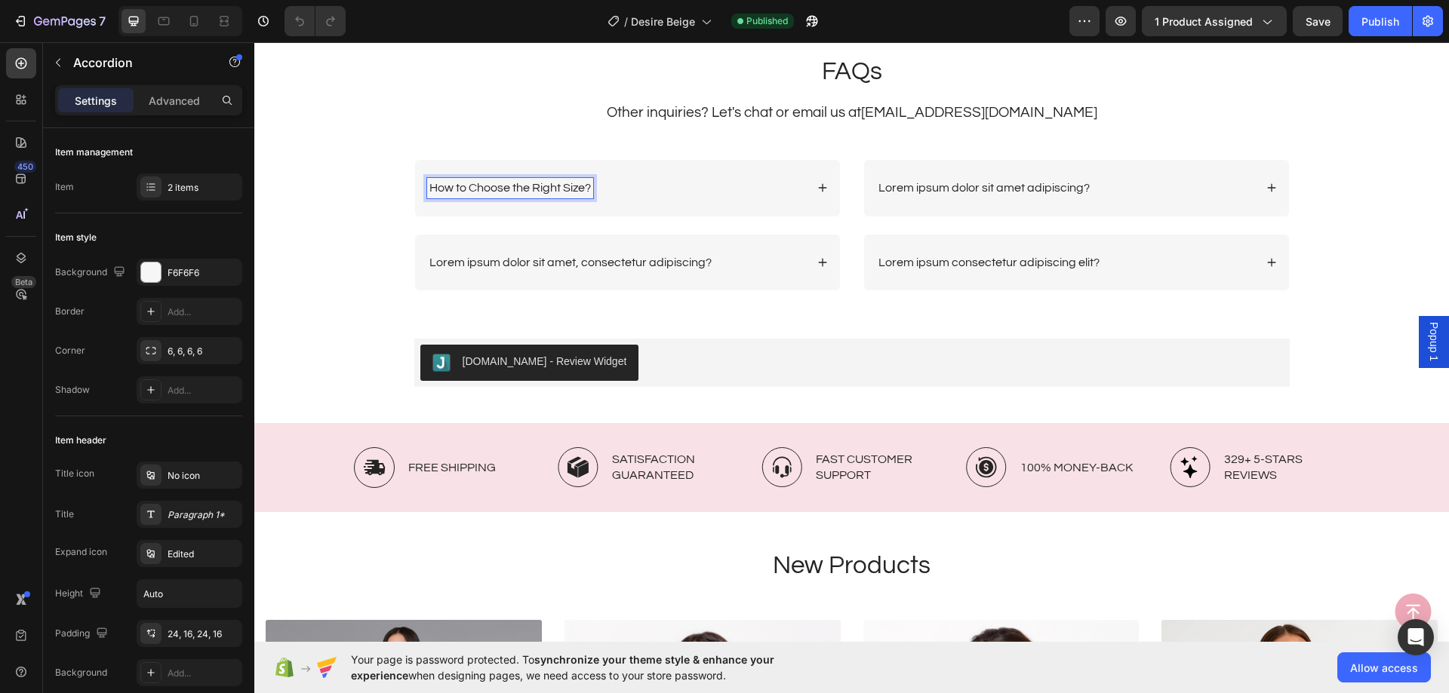
click at [687, 191] on div "How to Choose the Right Size?" at bounding box center [616, 188] width 378 height 20
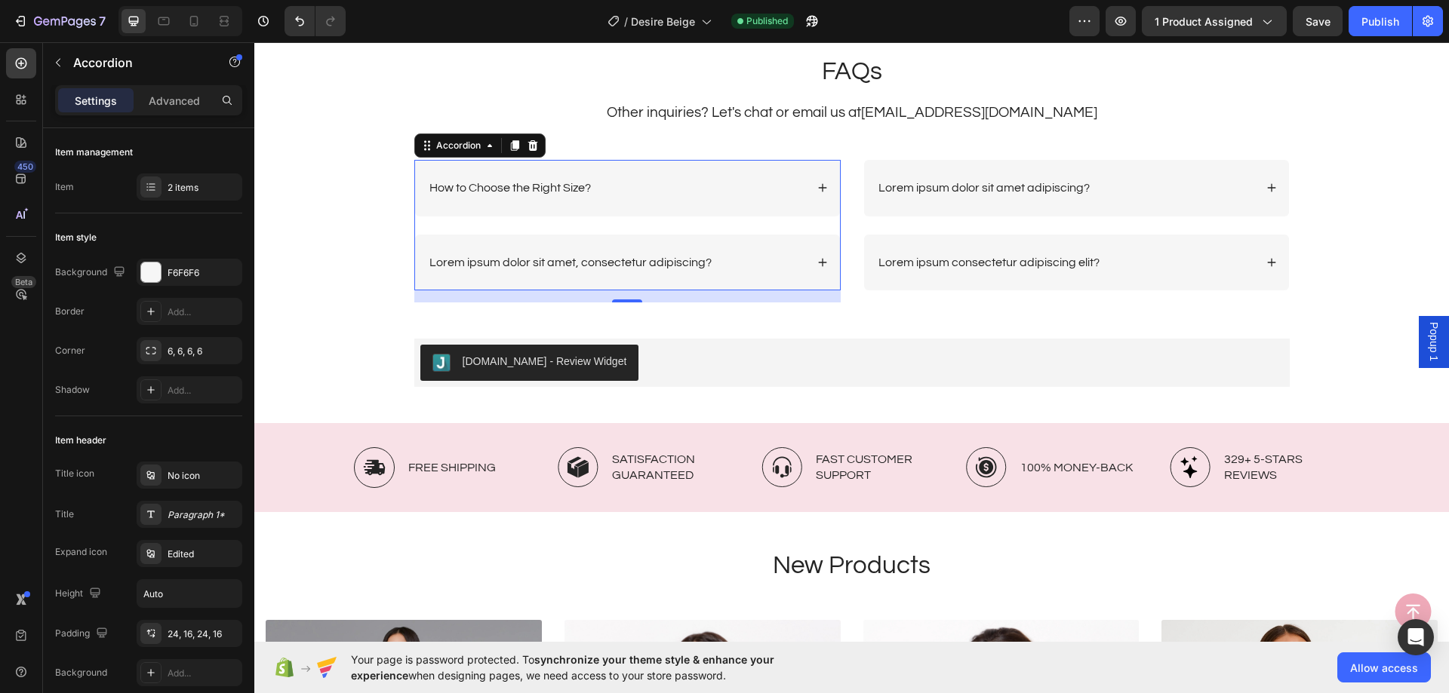
click at [616, 200] on div "How to Choose the Right Size?" at bounding box center [627, 188] width 425 height 57
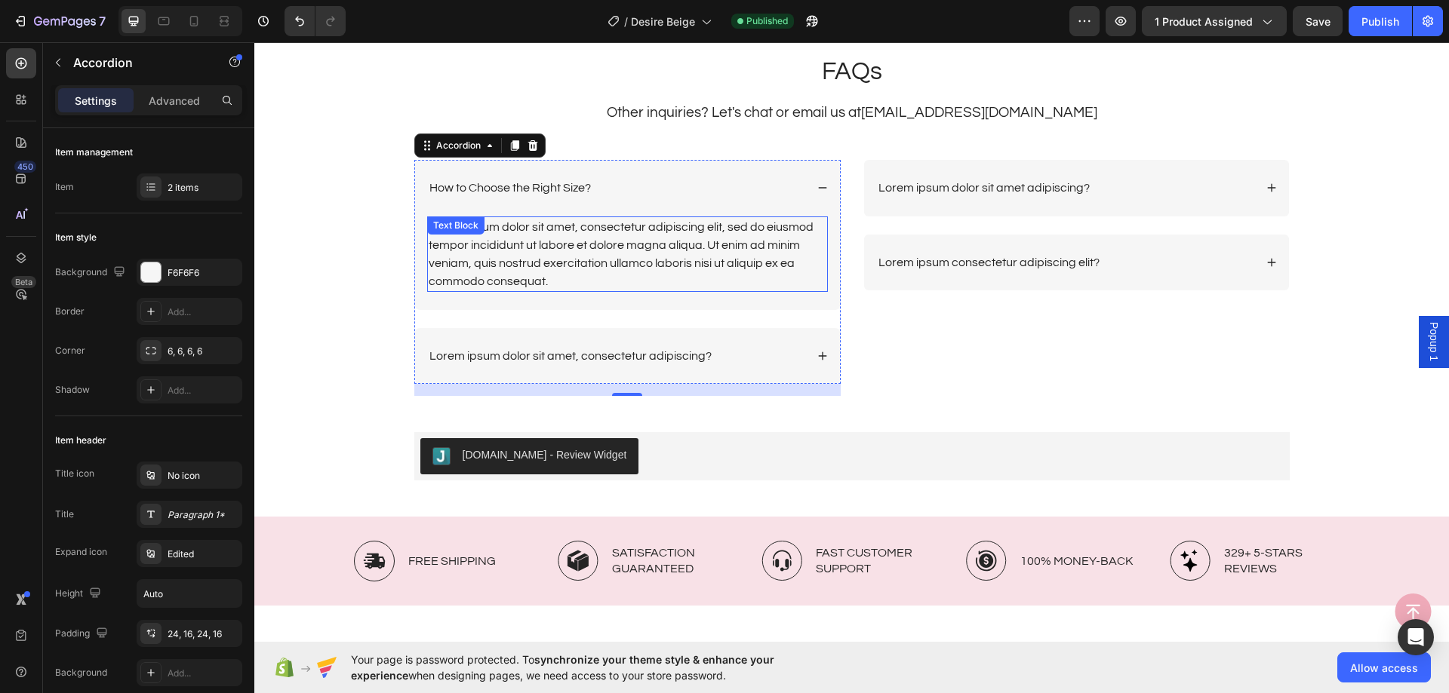
click at [582, 257] on div "Lorem ipsum dolor sit amet, consectetur adipiscing elit, sed do eiusmod tempor …" at bounding box center [627, 254] width 401 height 75
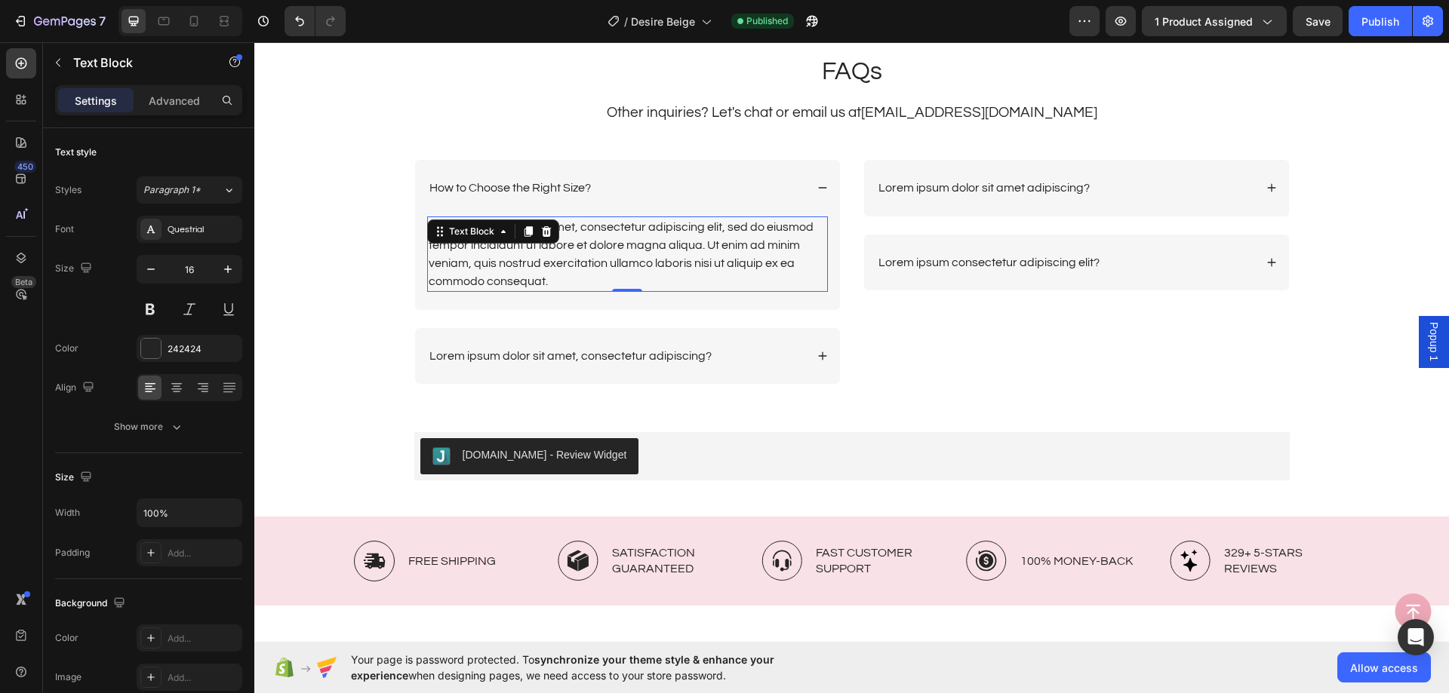
click at [582, 257] on div "Lorem ipsum dolor sit amet, consectetur adipiscing elit, sed do eiusmod tempor …" at bounding box center [627, 254] width 401 height 75
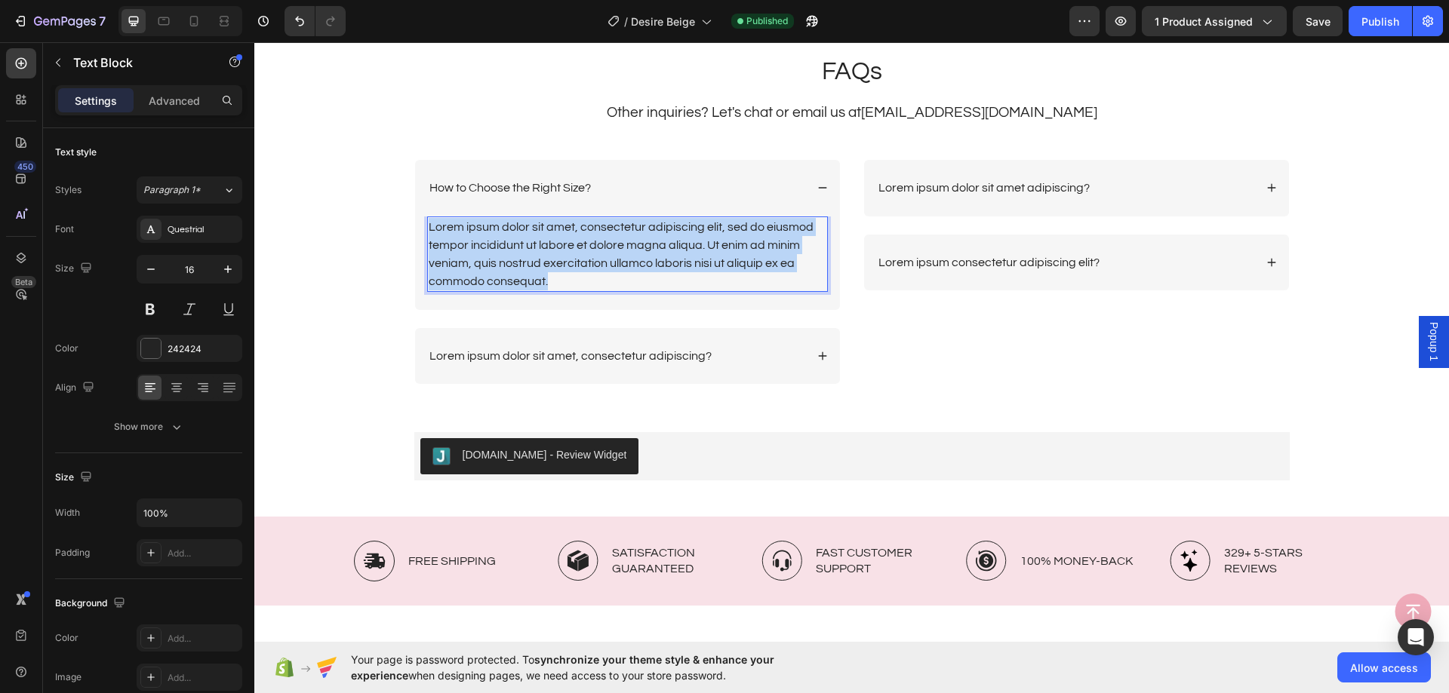
click at [582, 257] on p "Lorem ipsum dolor sit amet, consectetur adipiscing elit, sed do eiusmod tempor …" at bounding box center [628, 254] width 398 height 72
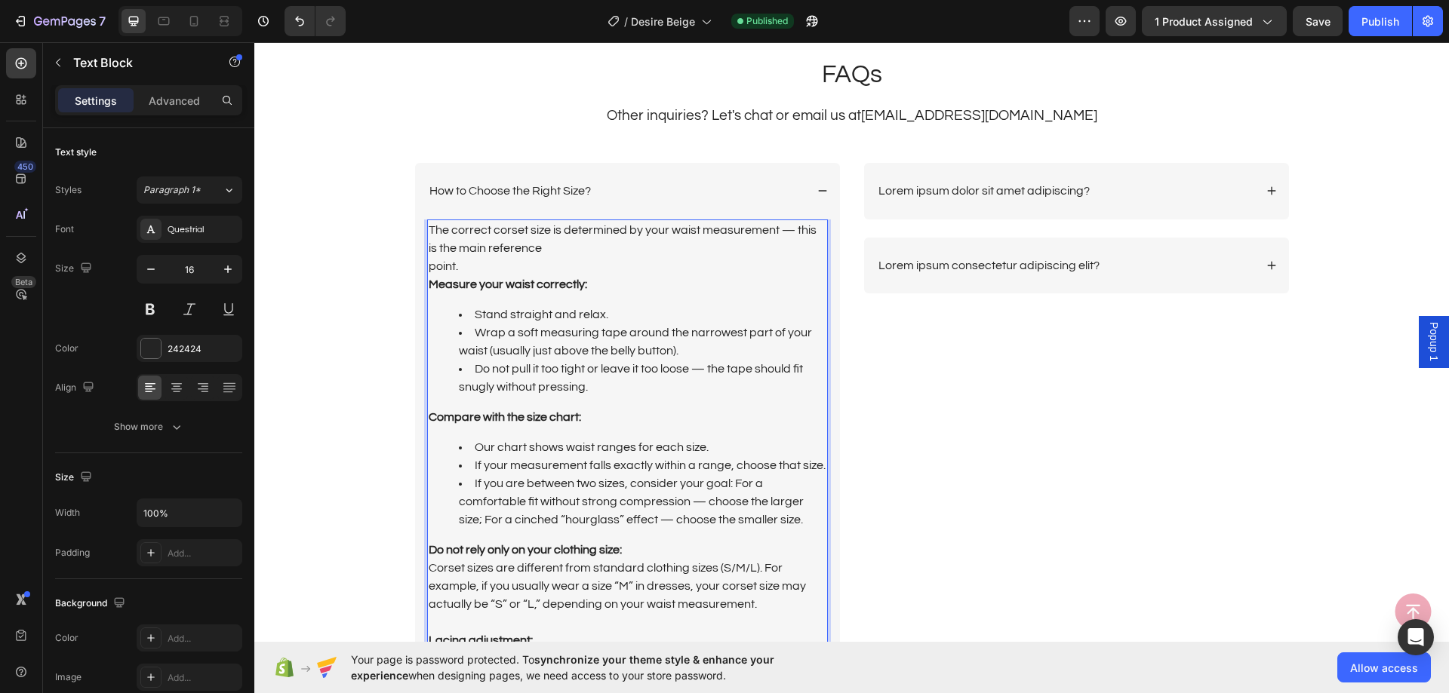
scroll to position [3632, 0]
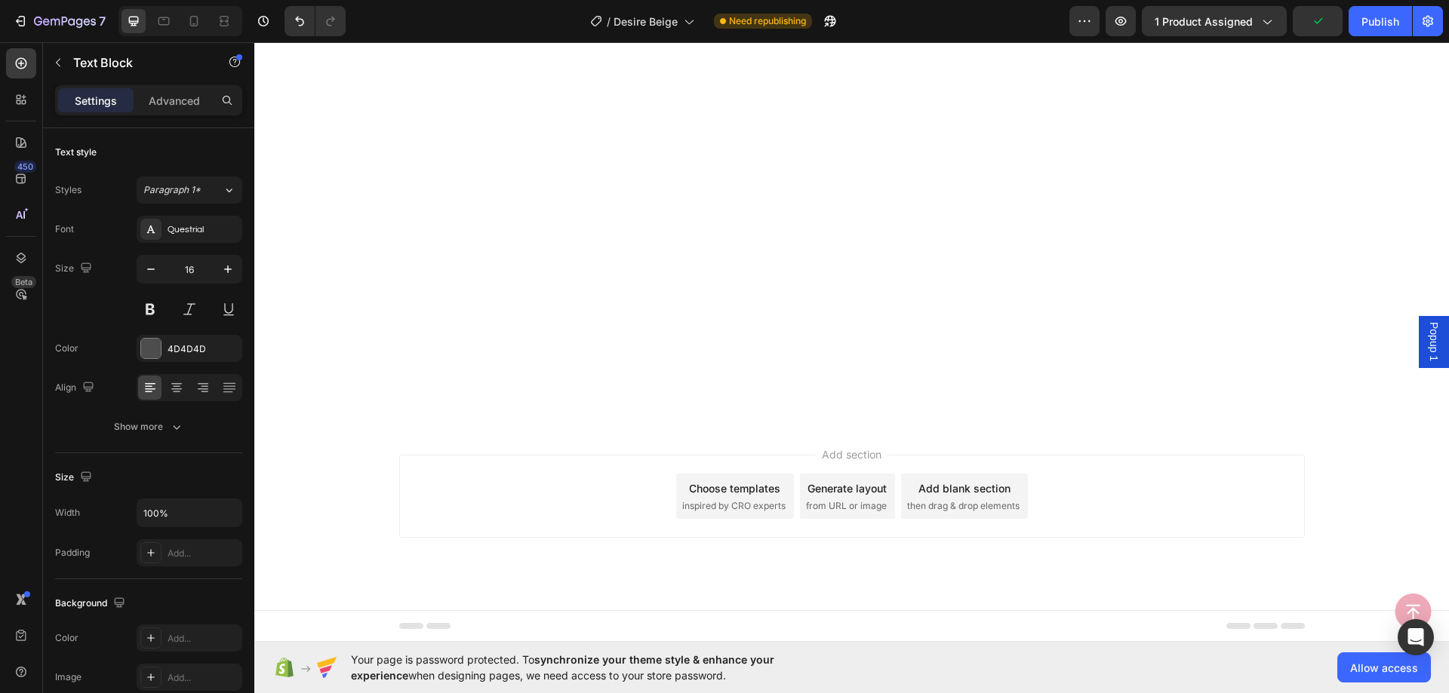
click at [189, 347] on div "4D4D4D" at bounding box center [189, 350] width 44 height 14
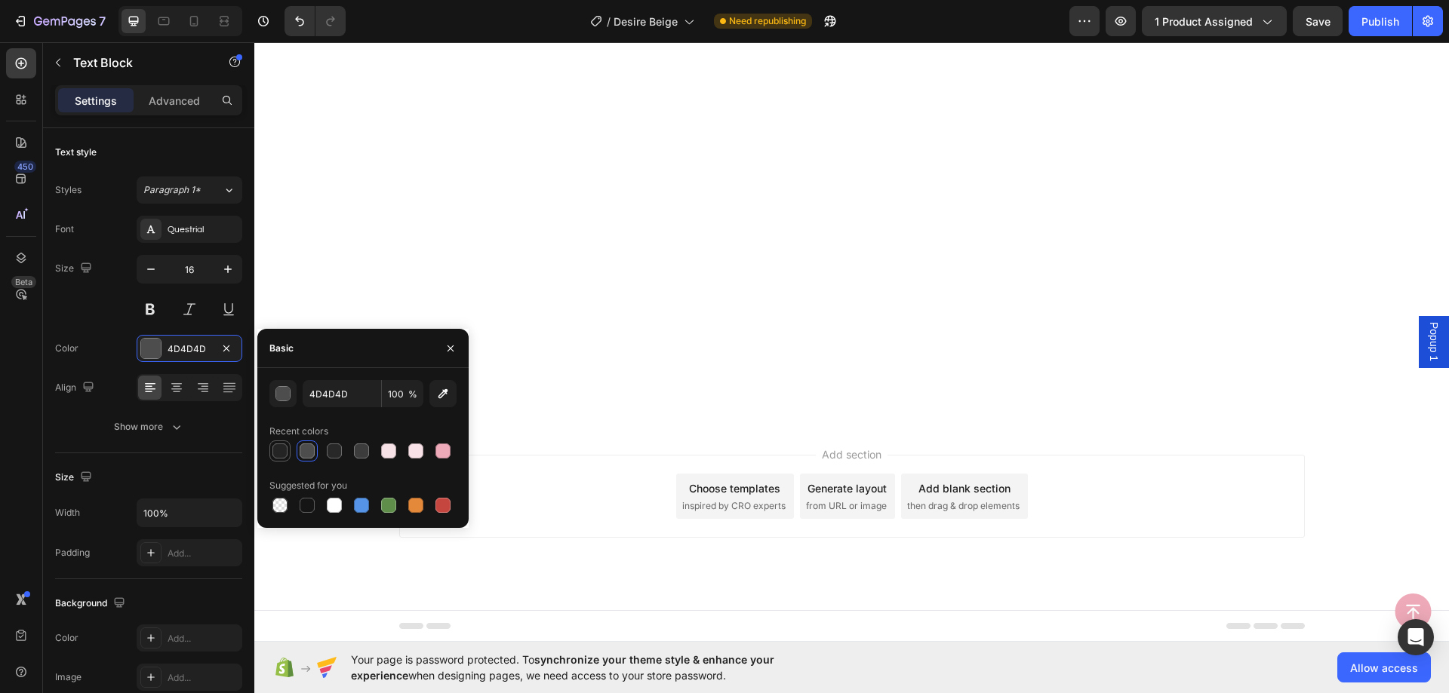
click at [286, 452] on div at bounding box center [279, 451] width 15 height 15
type input "242424"
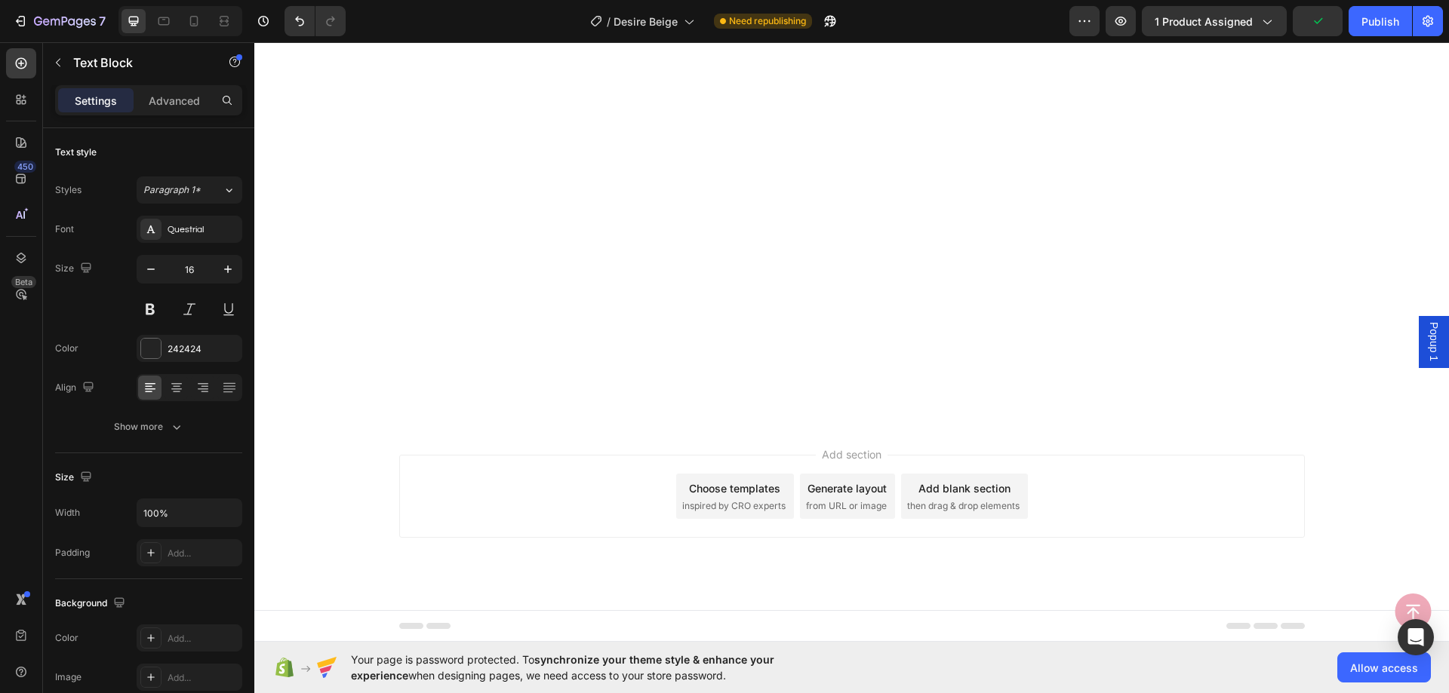
scroll to position [3667, 0]
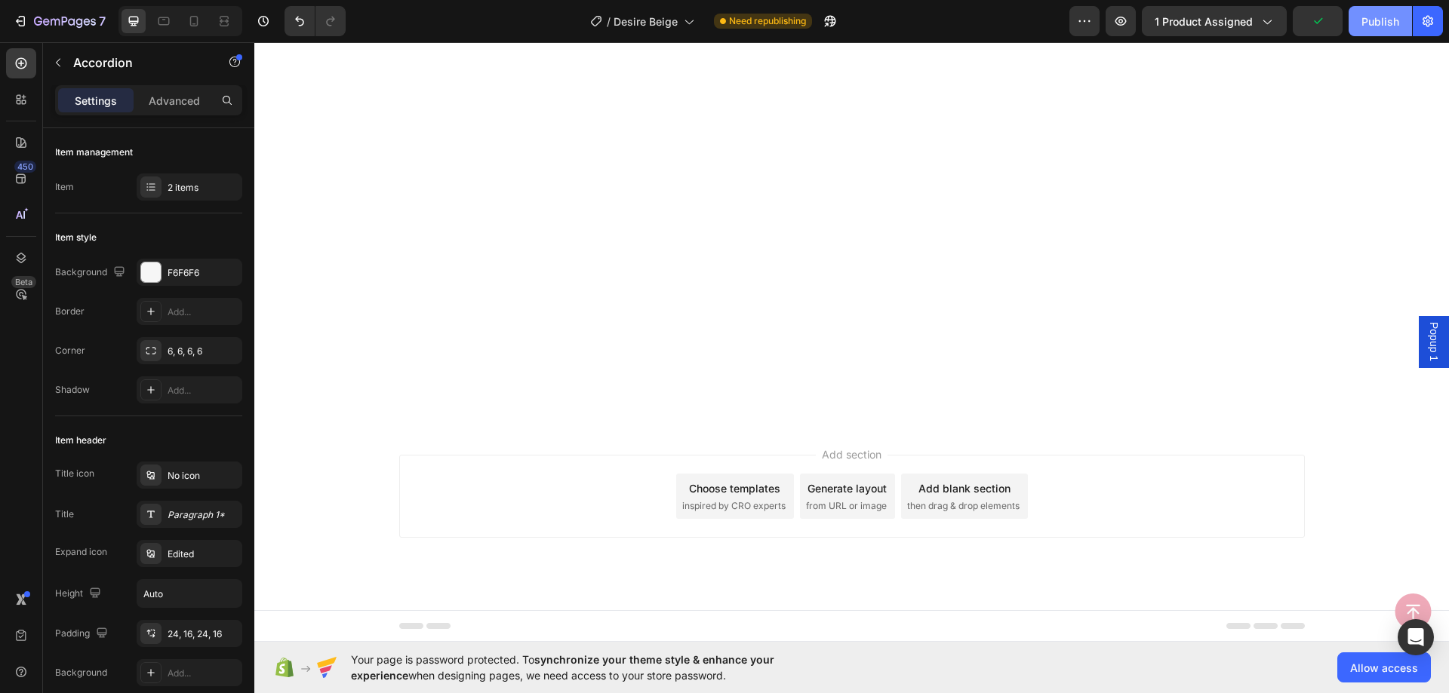
click at [1368, 24] on div "Publish" at bounding box center [1380, 22] width 38 height 16
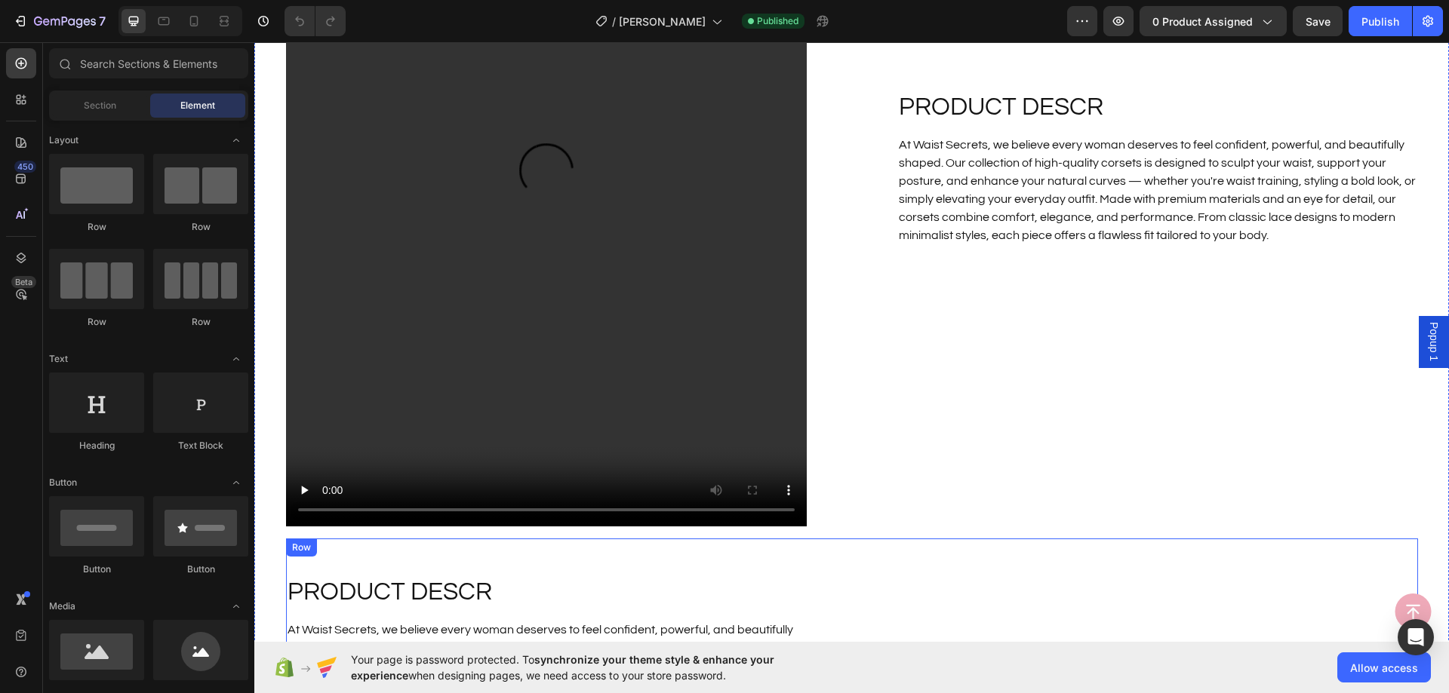
scroll to position [1433, 0]
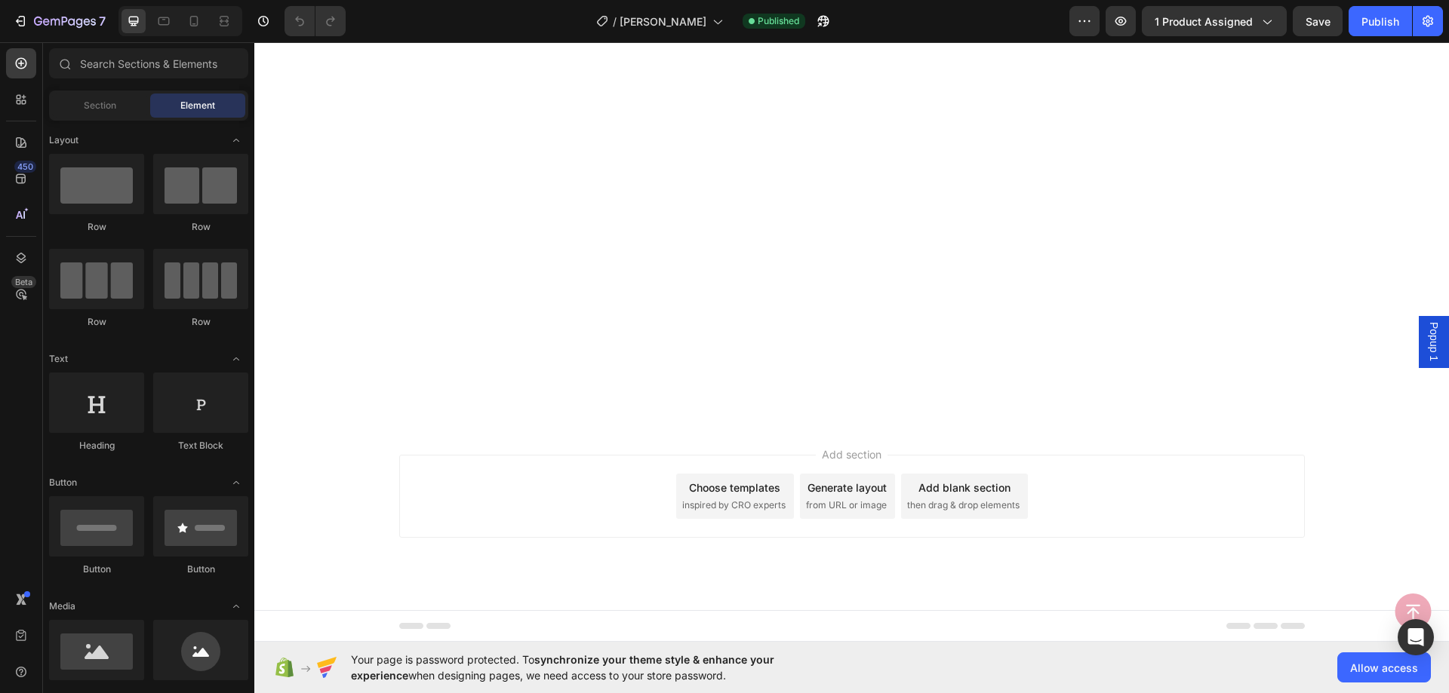
scroll to position [3395, 0]
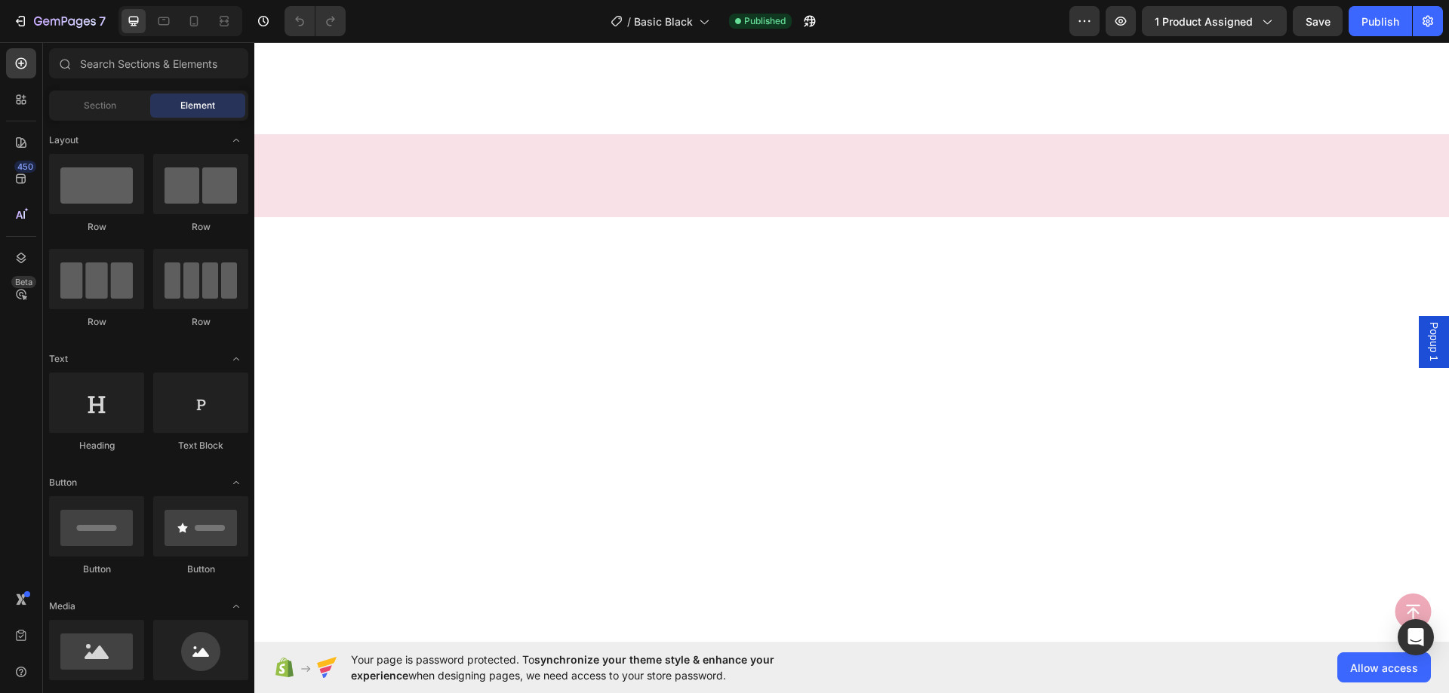
scroll to position [3471, 0]
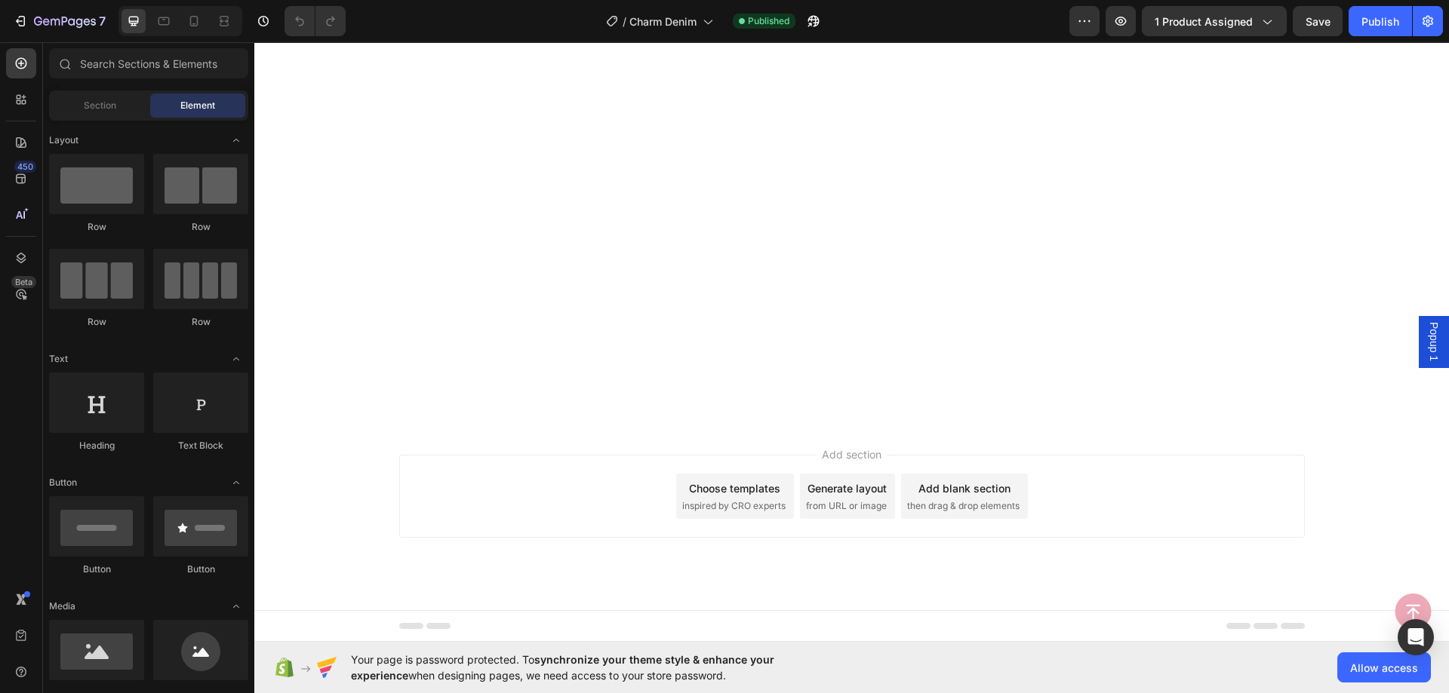
scroll to position [2414, 0]
